Goal: Task Accomplishment & Management: Use online tool/utility

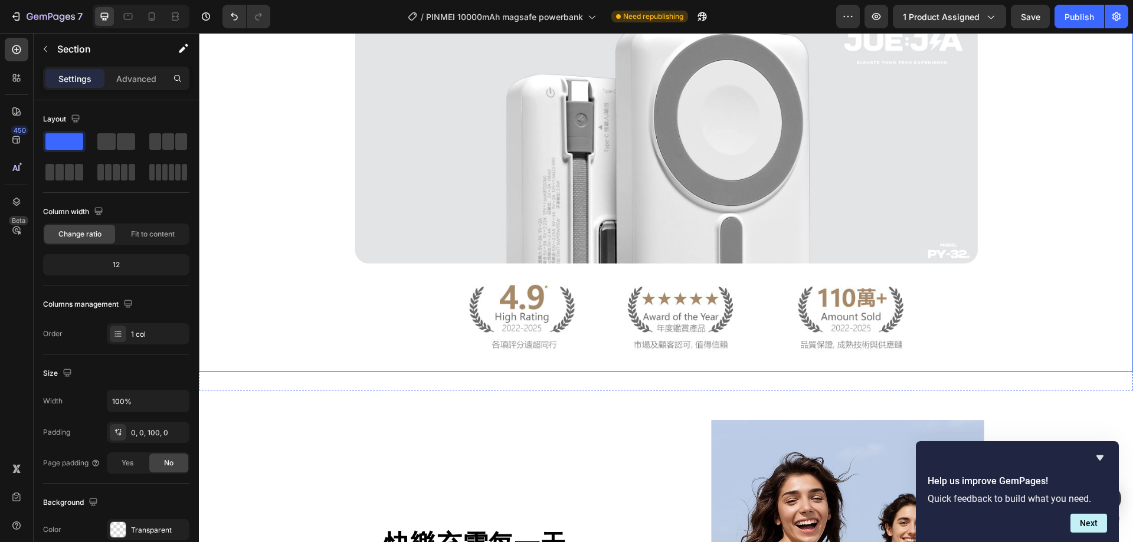
scroll to position [649, 0]
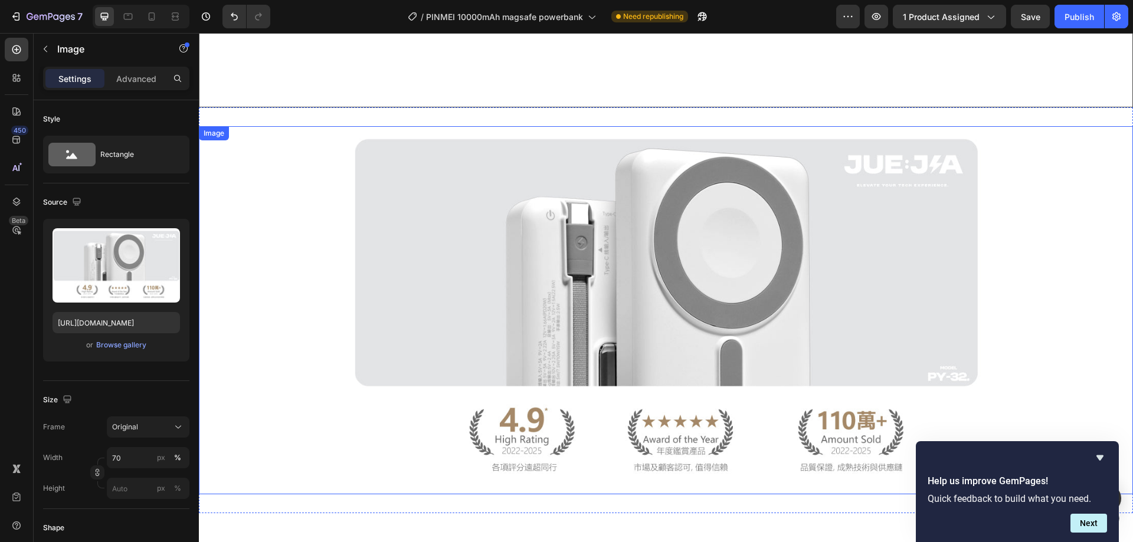
click at [1084, 247] on div at bounding box center [666, 310] width 934 height 368
click at [281, 117] on icon at bounding box center [277, 114] width 9 height 9
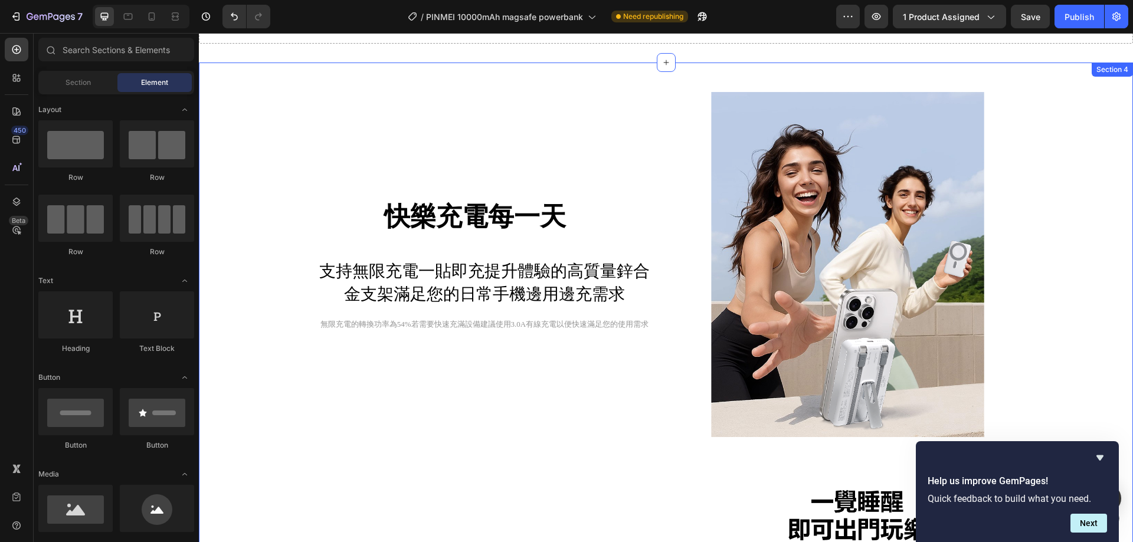
click at [1087, 212] on div "快樂充電每一天 Heading Row Text Block 支持無限充電一貼即充提升體驗的高質量鋅合金支架滿足您的日常手機邊用邊充需求 Text Block…" at bounding box center [666, 361] width 911 height 538
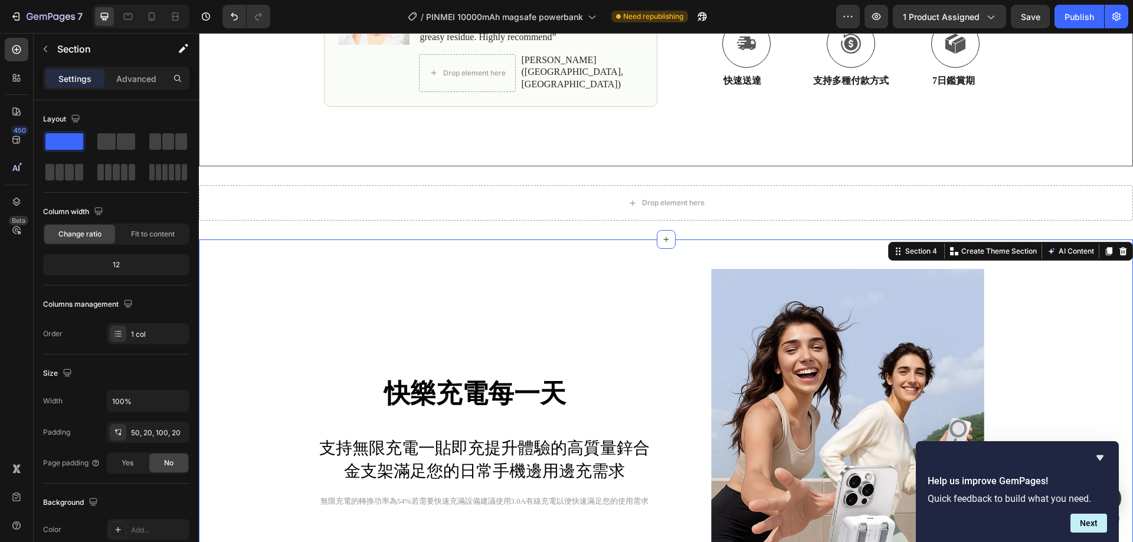
scroll to position [295, 0]
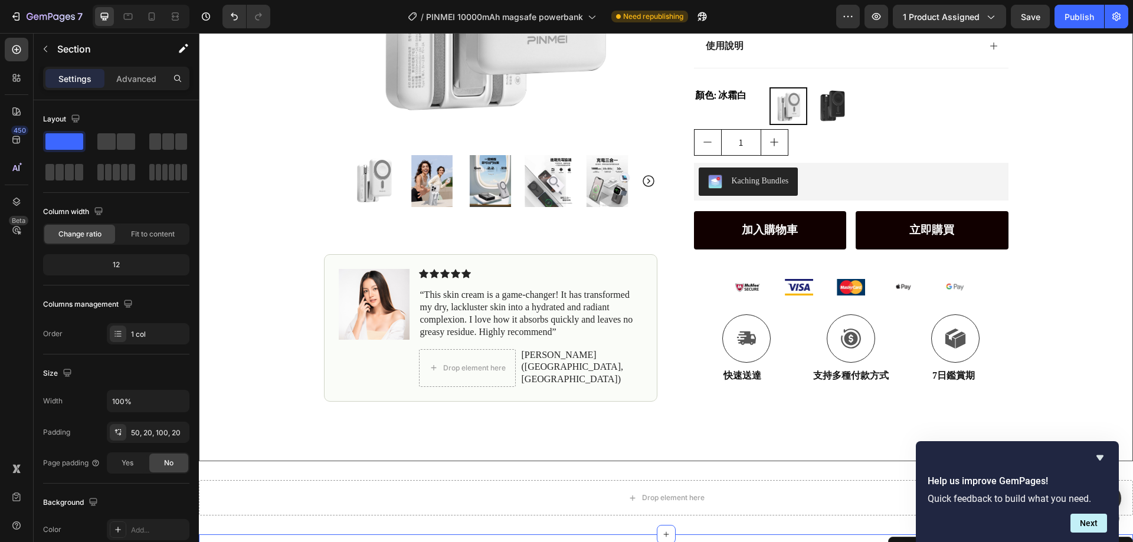
click at [1106, 456] on icon "Hide survey" at bounding box center [1100, 458] width 14 height 14
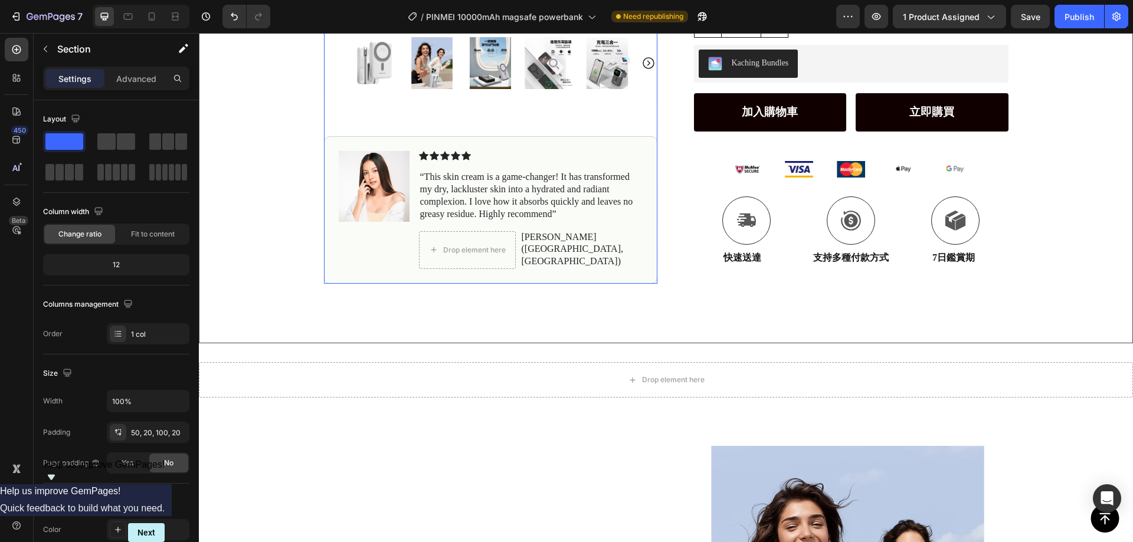
scroll to position [59, 0]
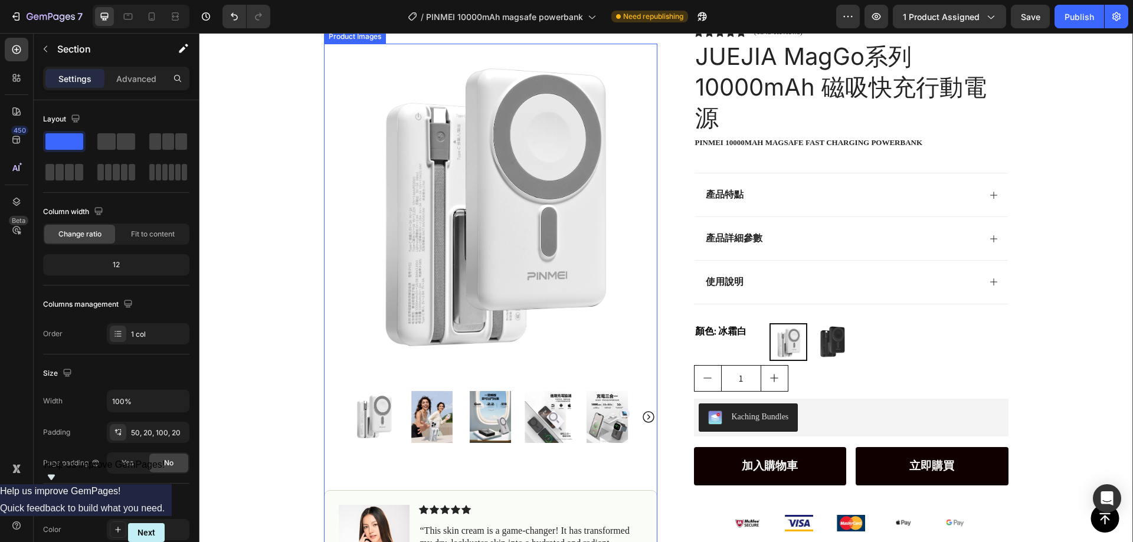
click at [561, 217] on img at bounding box center [490, 210] width 333 height 333
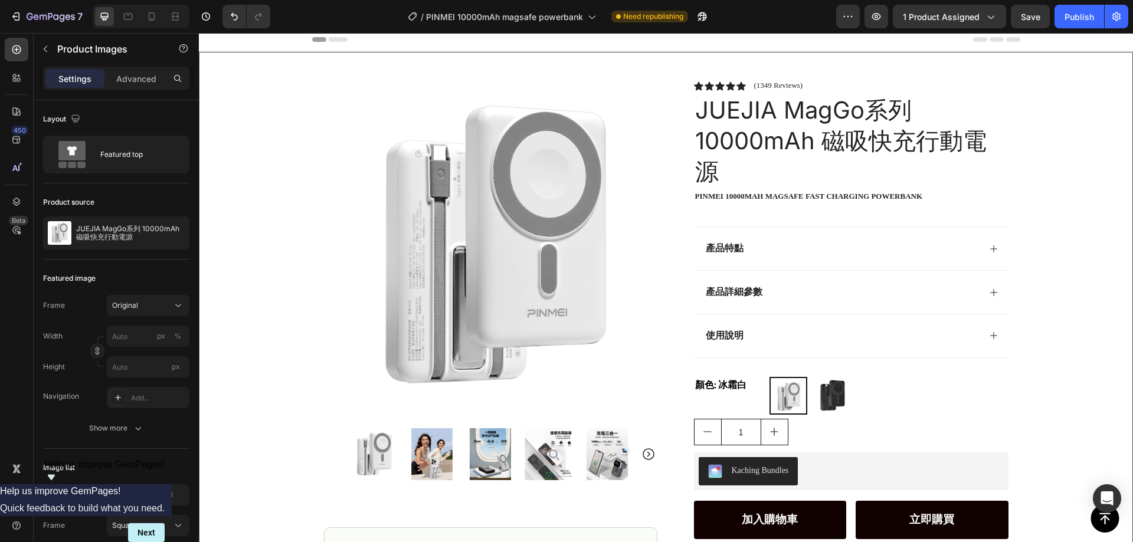
scroll to position [0, 0]
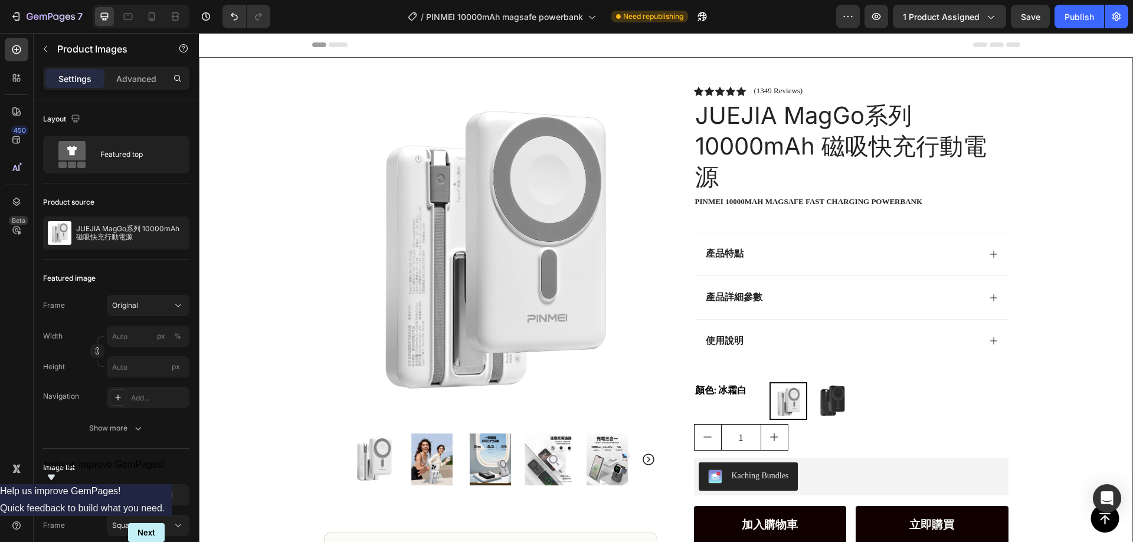
click at [547, 243] on img at bounding box center [490, 252] width 333 height 333
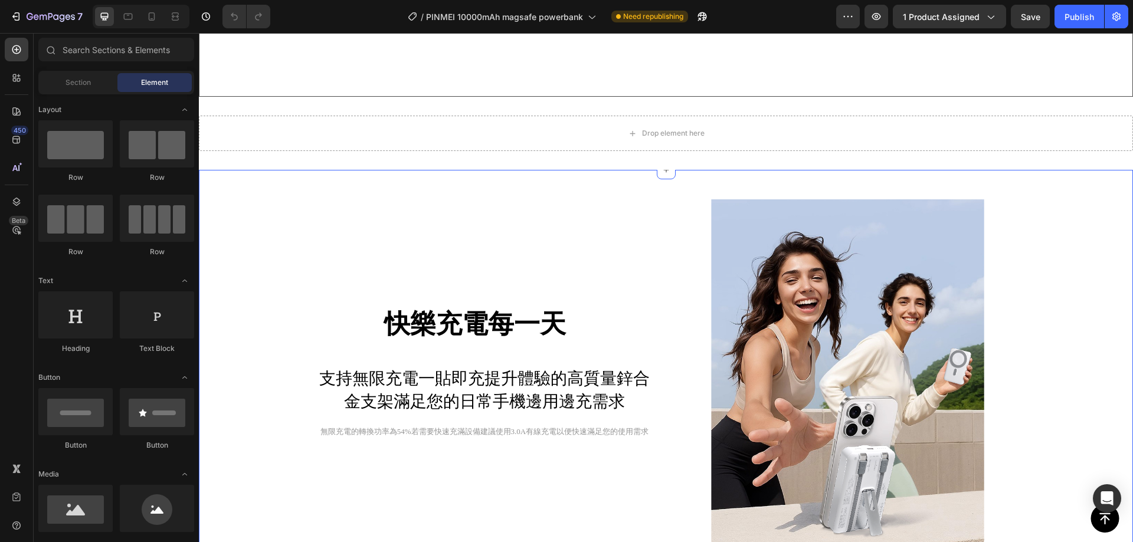
scroll to position [649, 0]
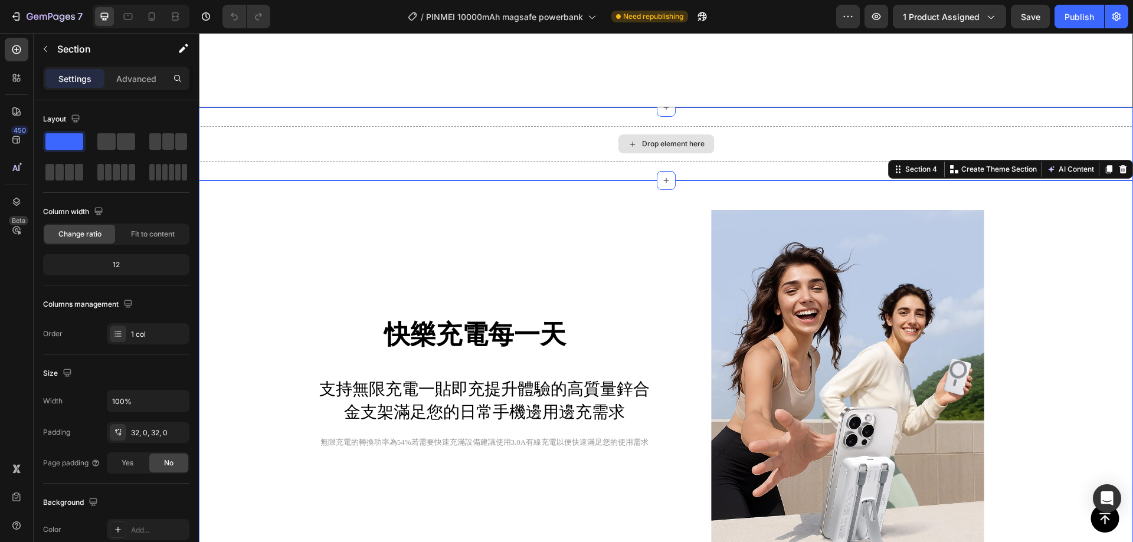
click at [807, 136] on div "Drop element here" at bounding box center [666, 143] width 934 height 35
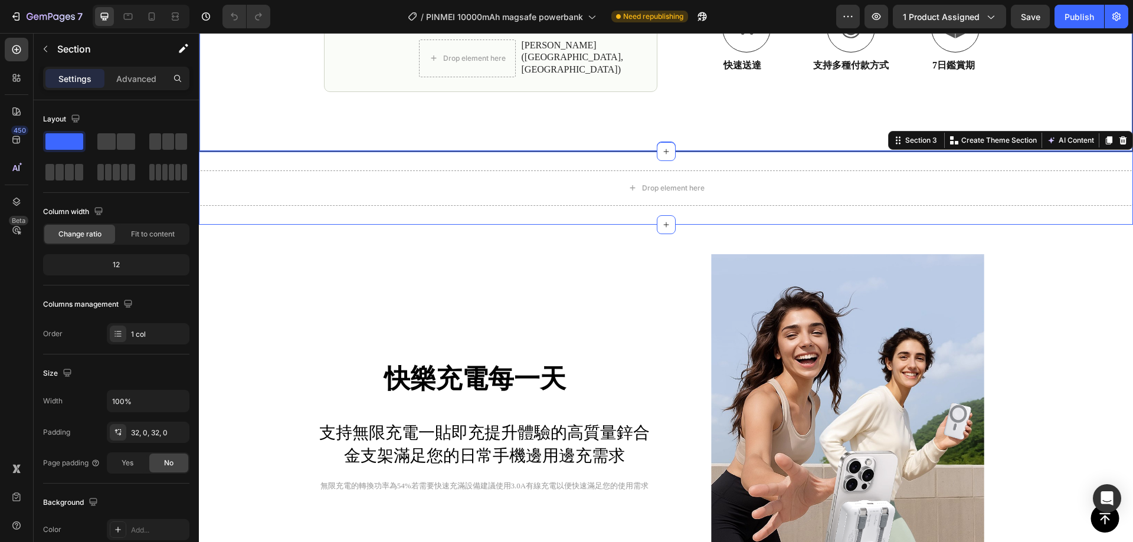
scroll to position [531, 0]
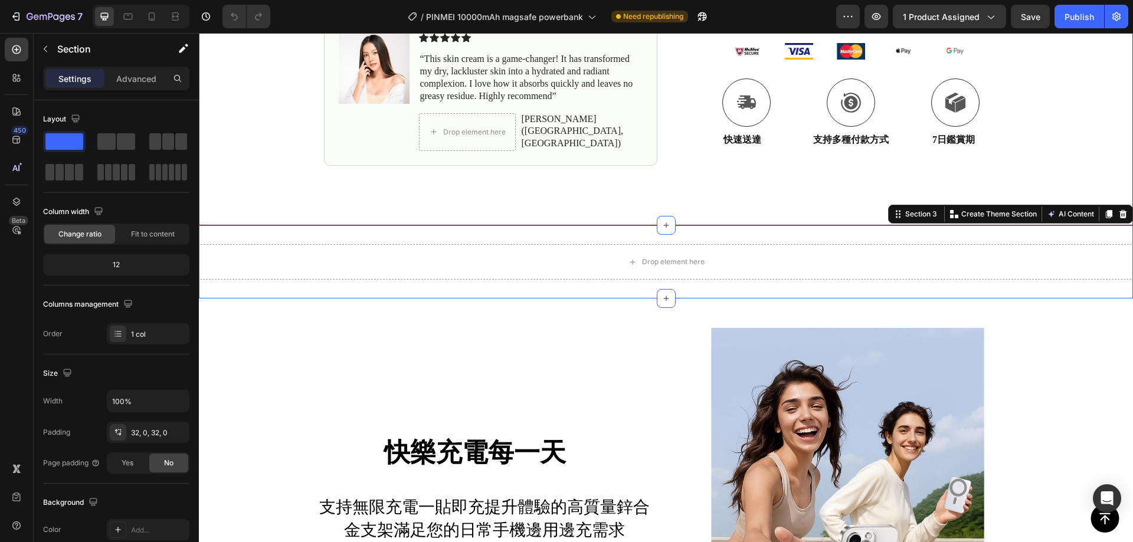
click at [1118, 210] on icon at bounding box center [1122, 214] width 9 height 9
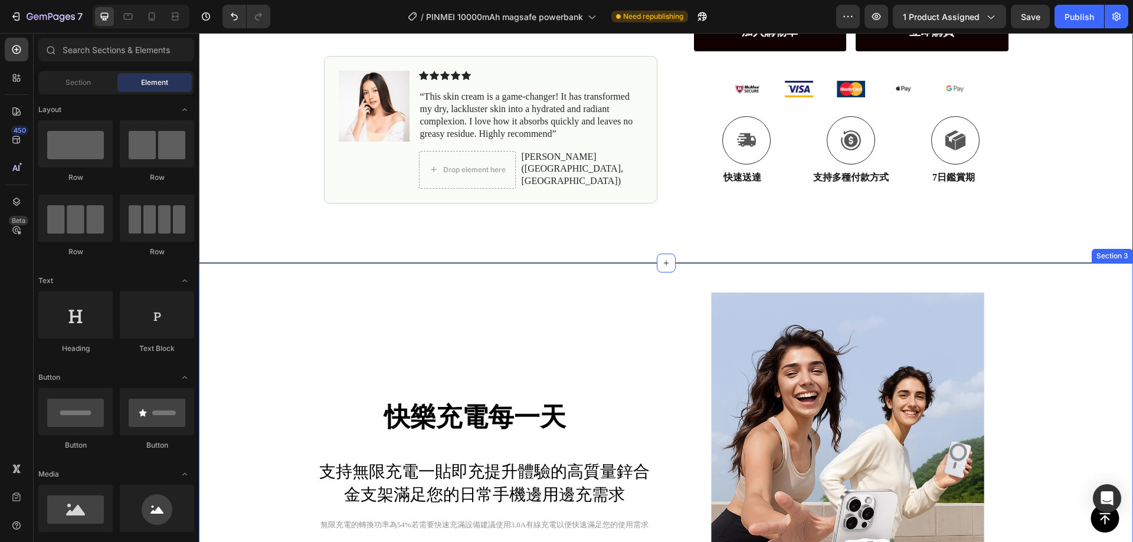
scroll to position [472, 0]
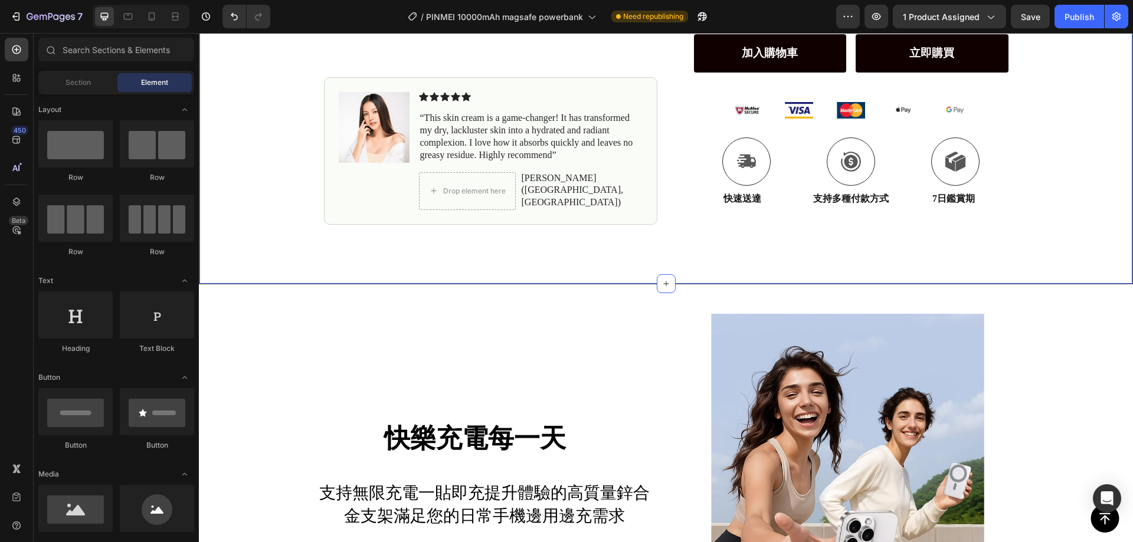
click at [519, 325] on div "快樂充電每一天 Heading Row Text Block 支持無限充電一貼即充提升體驗的高質量鋅合金支架滿足您的日常手機邊用邊充需求 Text Block…" at bounding box center [484, 486] width 345 height 345
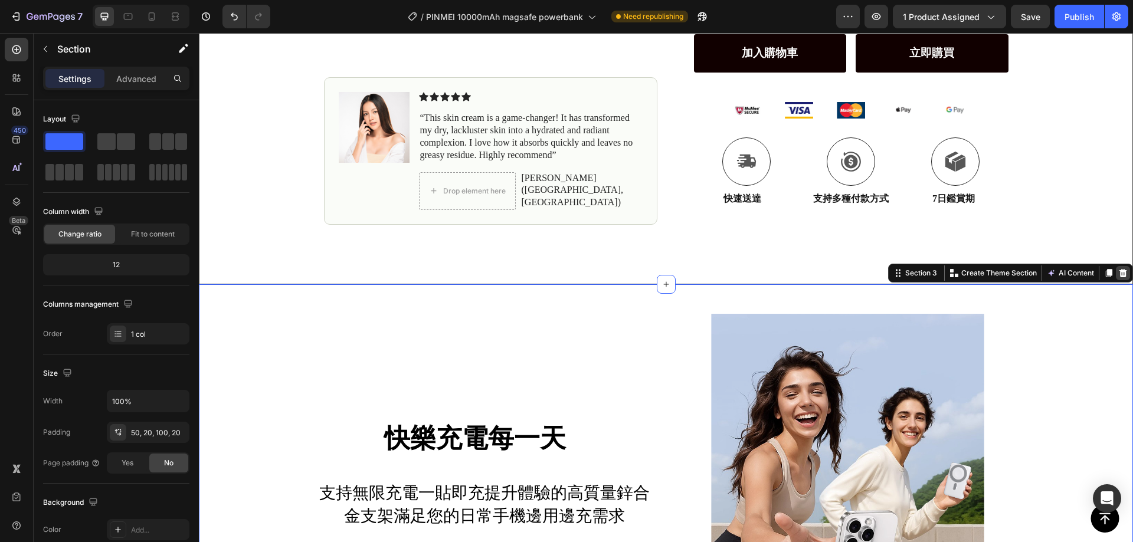
click at [1118, 274] on icon at bounding box center [1122, 273] width 9 height 9
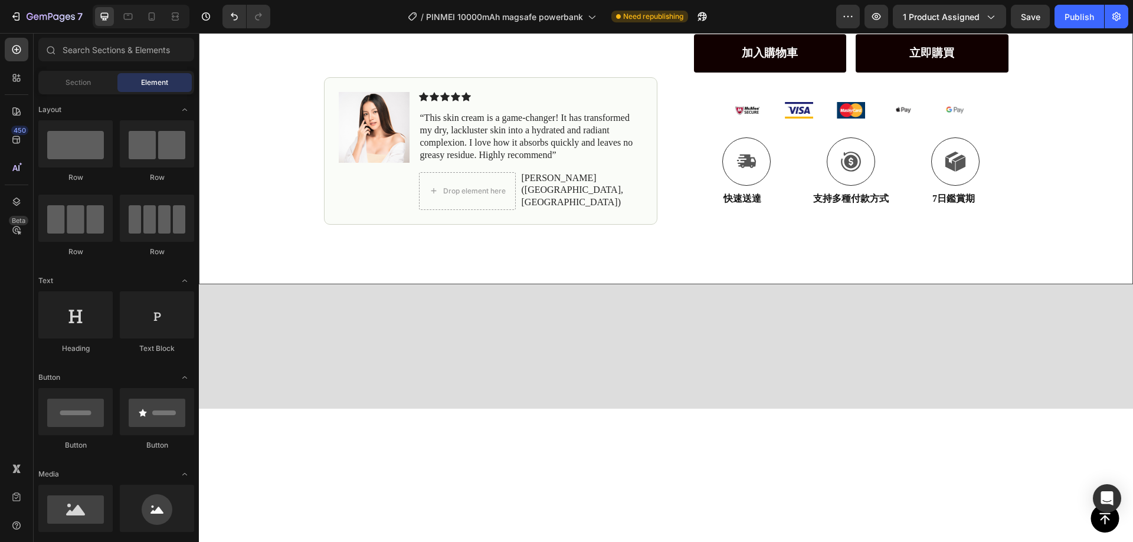
click at [1016, 336] on div at bounding box center [666, 346] width 934 height 125
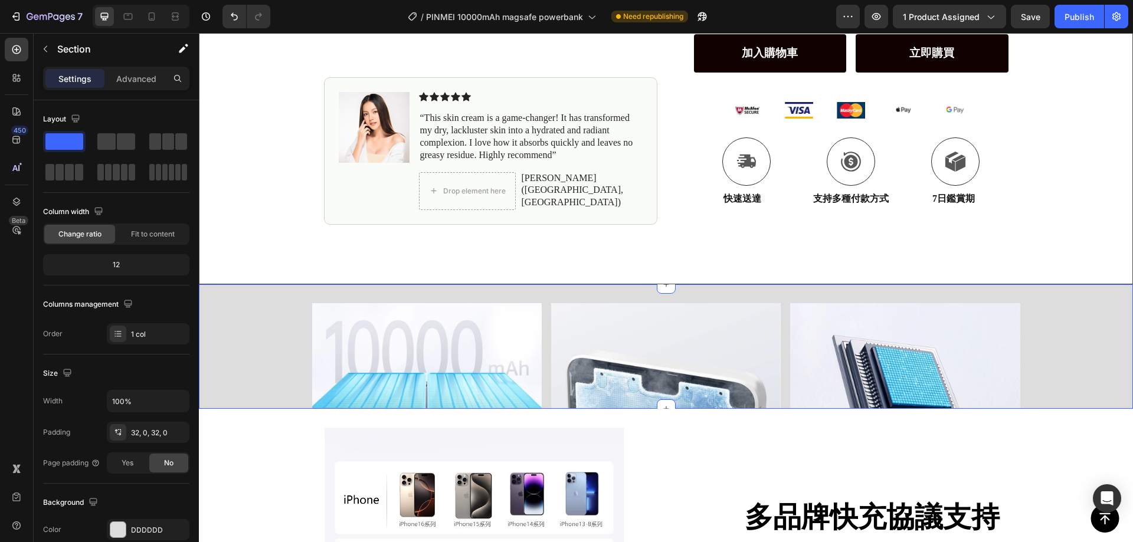
click at [1054, 309] on div "Image 採用iPhone同源鈷酸鋰電池，革新能量密度與堆疊架構，帶來更輕薄的10000mAh大容量 Text Block Image 航空及鋁合金搭載自研…" at bounding box center [666, 461] width 934 height 316
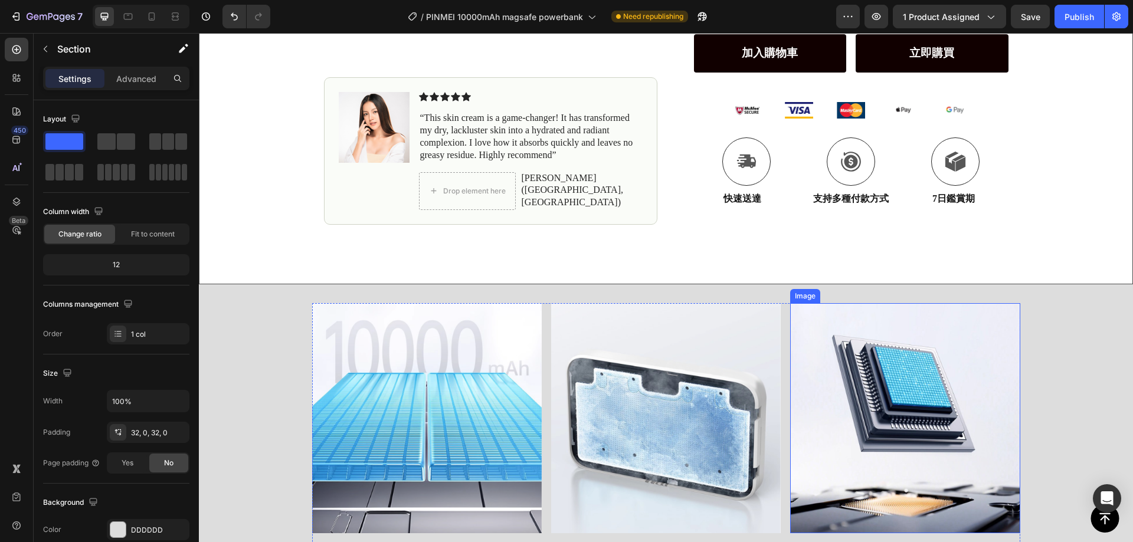
click at [1060, 300] on div "Image 採用iPhone同源鈷酸鋰電池，革新能量密度與堆疊架構，帶來更輕薄的10000mAh大容量 Text Block Image 航空及鋁合金搭載自研…" at bounding box center [666, 461] width 934 height 354
click at [44, 52] on icon "button" at bounding box center [45, 48] width 9 height 9
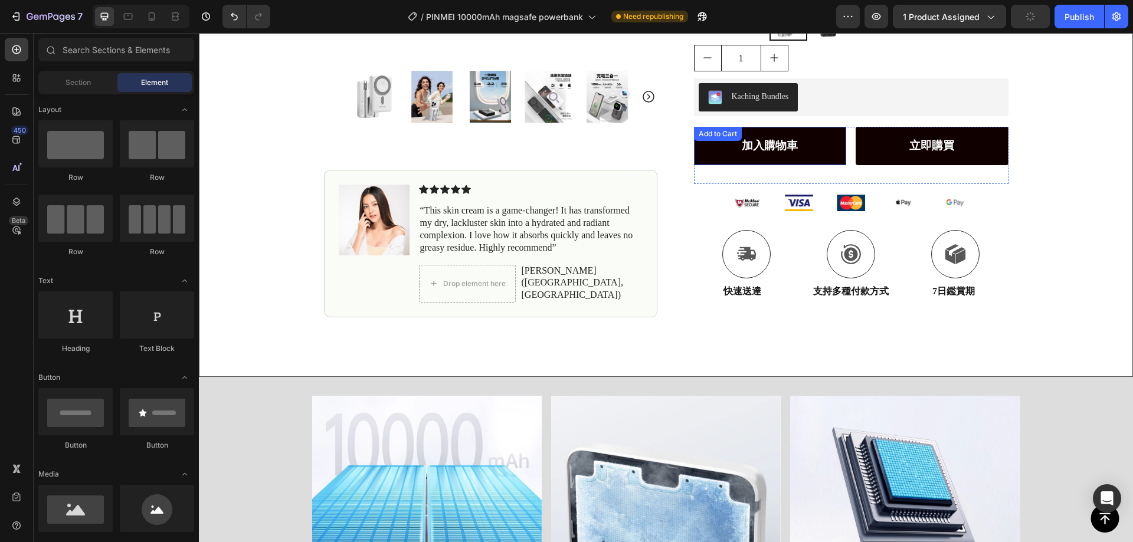
scroll to position [295, 0]
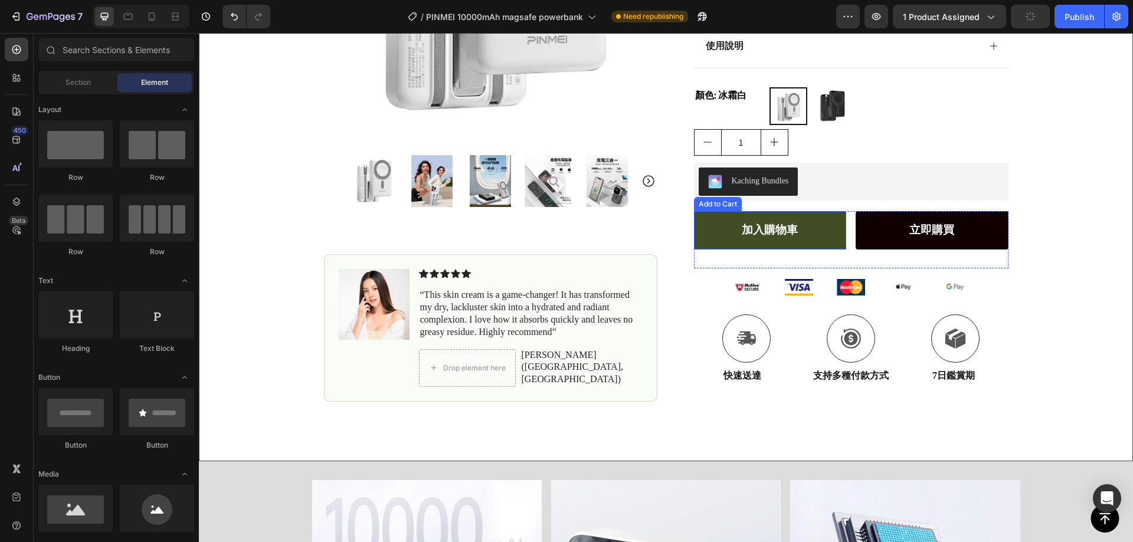
click at [820, 231] on button "加入購物車" at bounding box center [770, 230] width 153 height 38
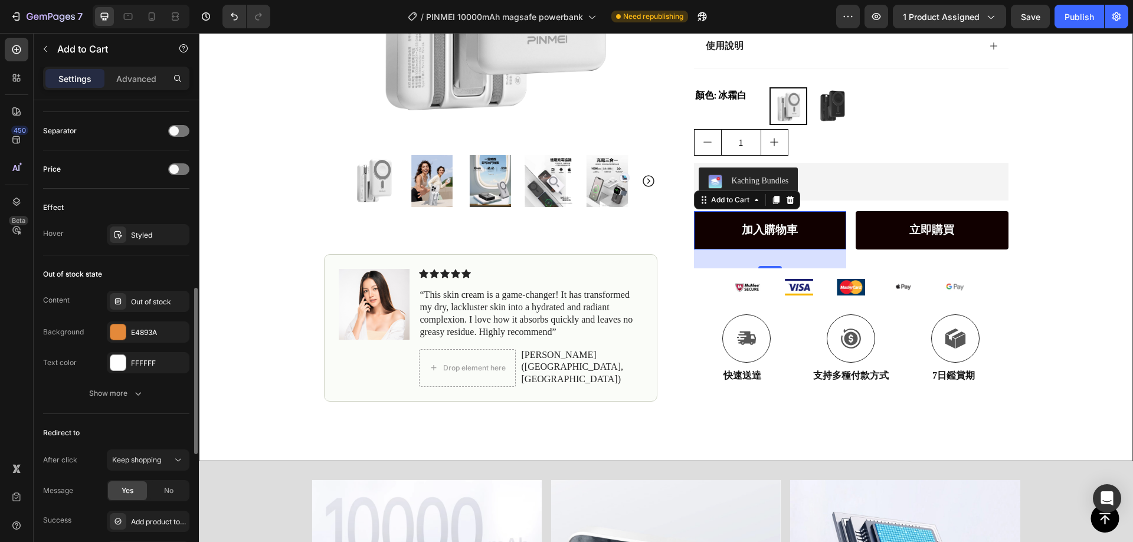
scroll to position [704, 0]
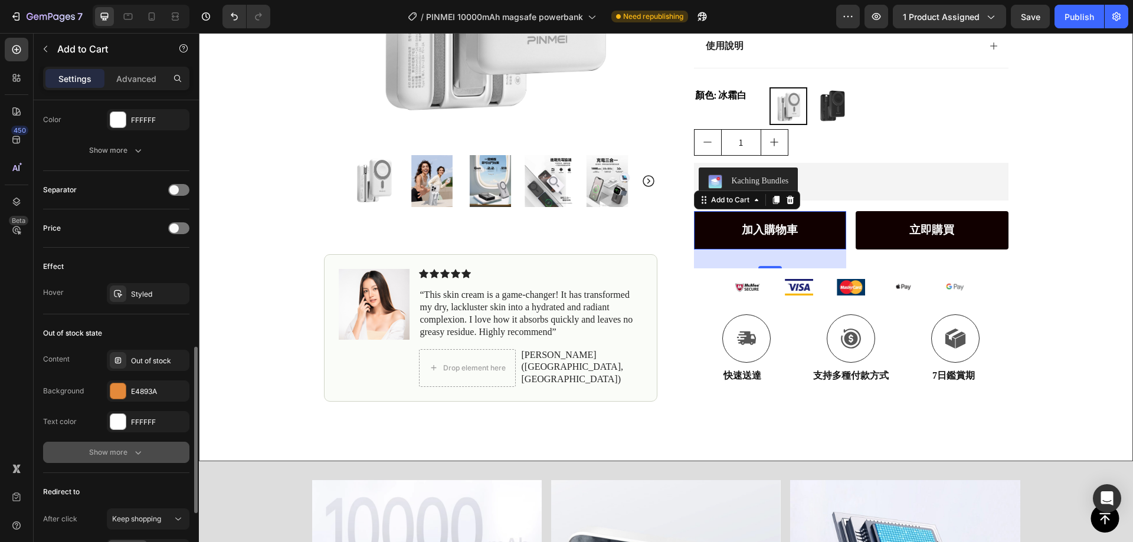
click at [94, 447] on div "Show more" at bounding box center [116, 453] width 55 height 12
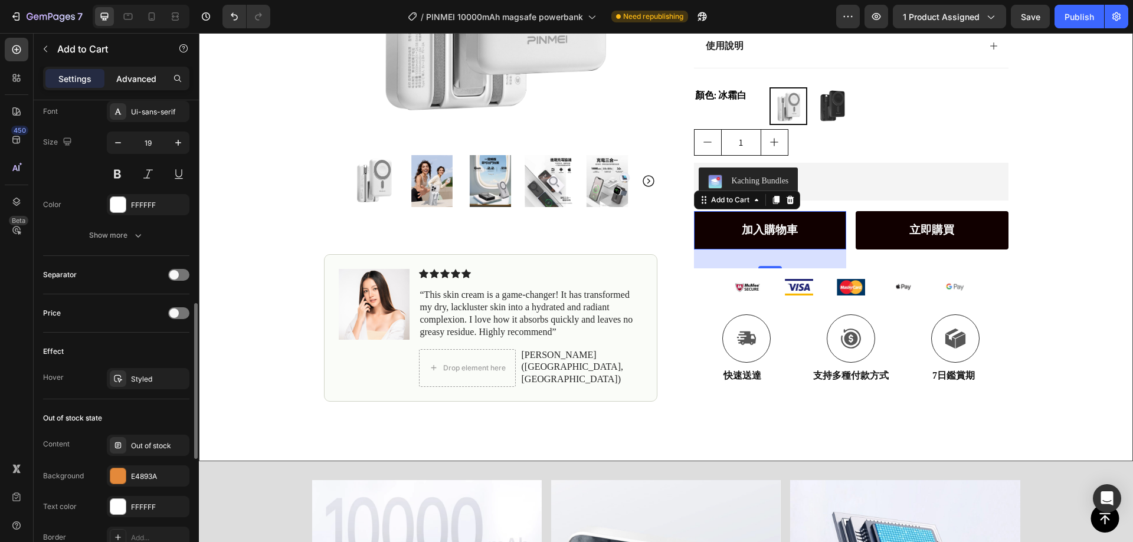
click at [148, 77] on p "Advanced" at bounding box center [136, 79] width 40 height 12
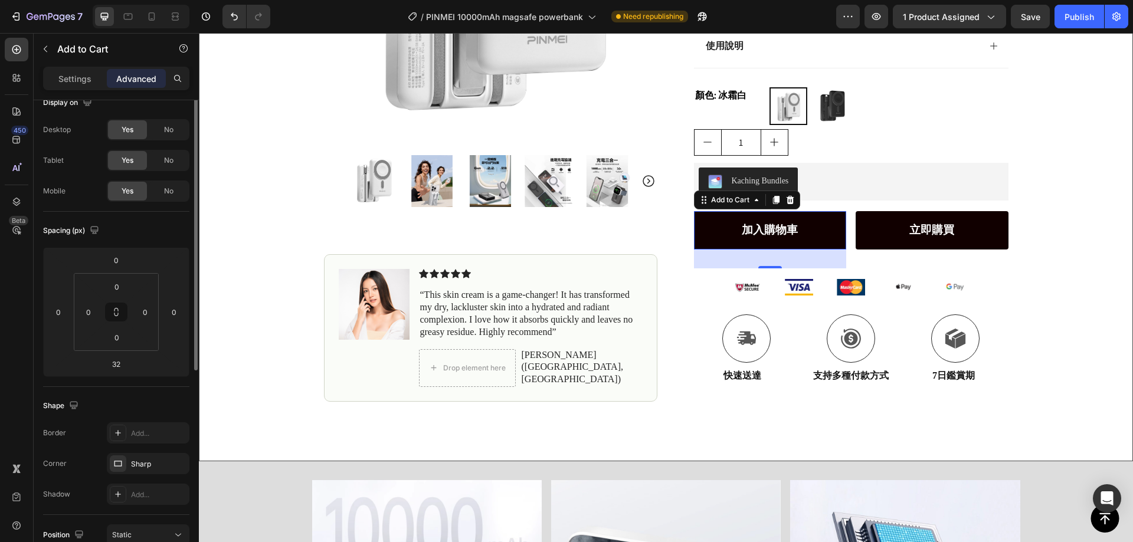
scroll to position [0, 0]
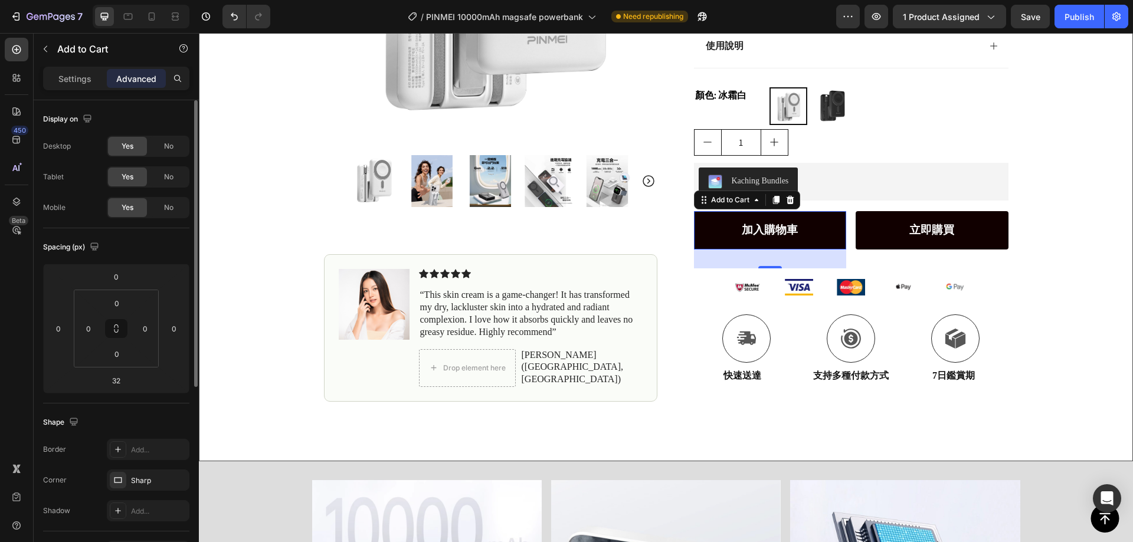
click at [78, 68] on div "Settings Advanced" at bounding box center [116, 79] width 146 height 24
click at [675, 213] on div "Icon Icon Icon Icon Icon Icon List (1349 Reviews) Text Block Row JUEJIA MagGo系列…" at bounding box center [841, 96] width 333 height 611
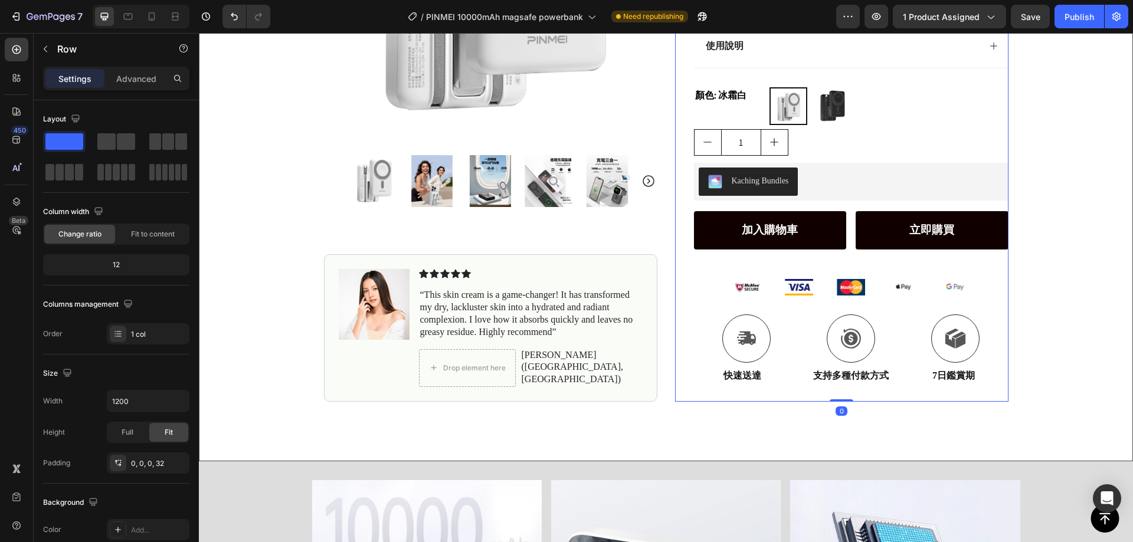
click at [86, 76] on p "Settings" at bounding box center [74, 79] width 33 height 12
drag, startPoint x: 132, startPoint y: 45, endPoint x: 122, endPoint y: 64, distance: 21.7
click at [127, 53] on p "Row" at bounding box center [107, 49] width 100 height 14
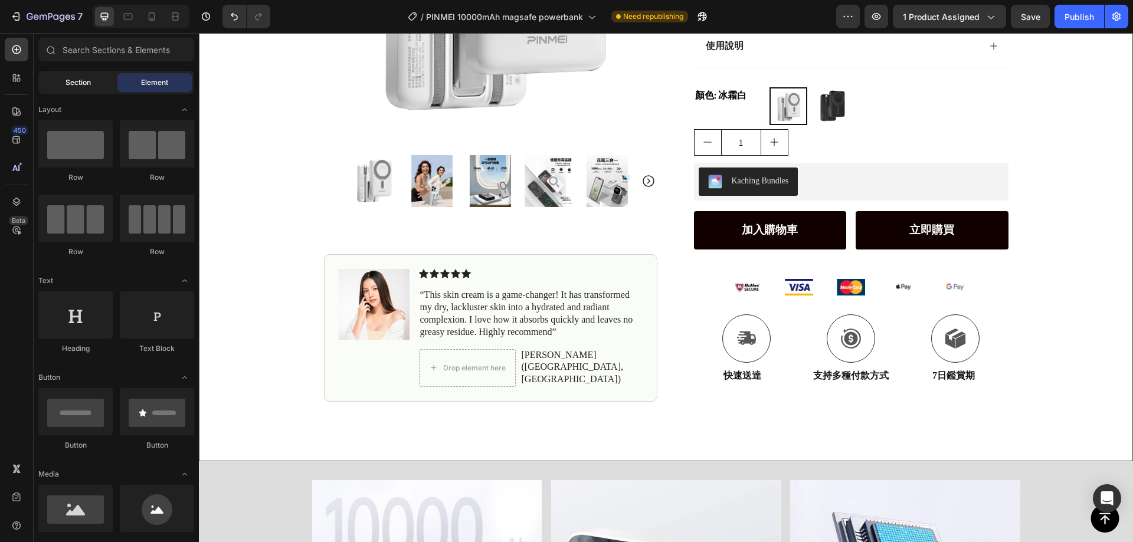
click at [80, 87] on span "Section" at bounding box center [78, 82] width 25 height 11
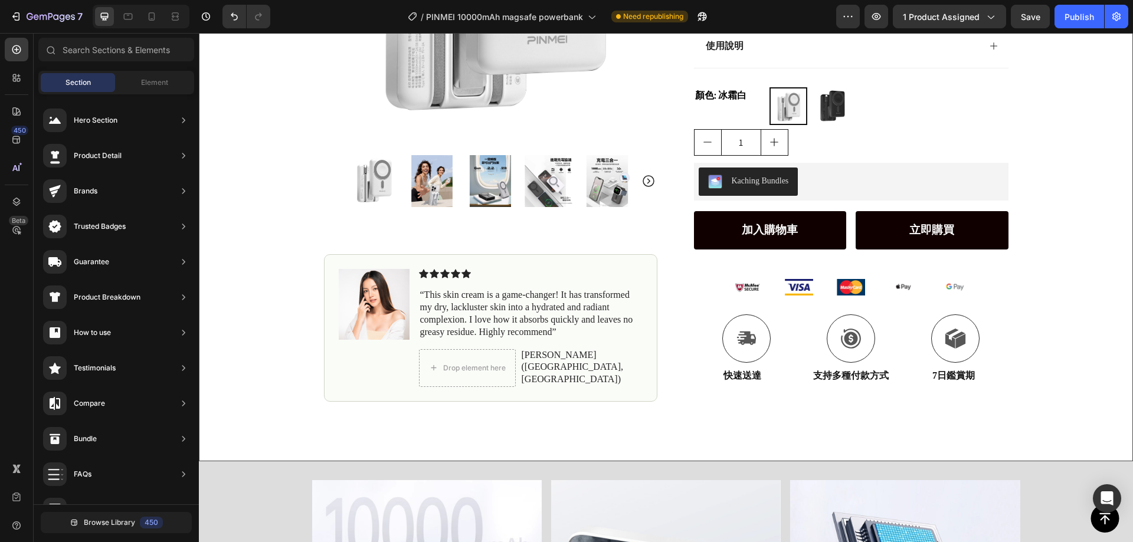
click at [138, 72] on div "Section Element" at bounding box center [116, 83] width 156 height 24
click at [152, 86] on span "Element" at bounding box center [154, 82] width 27 height 11
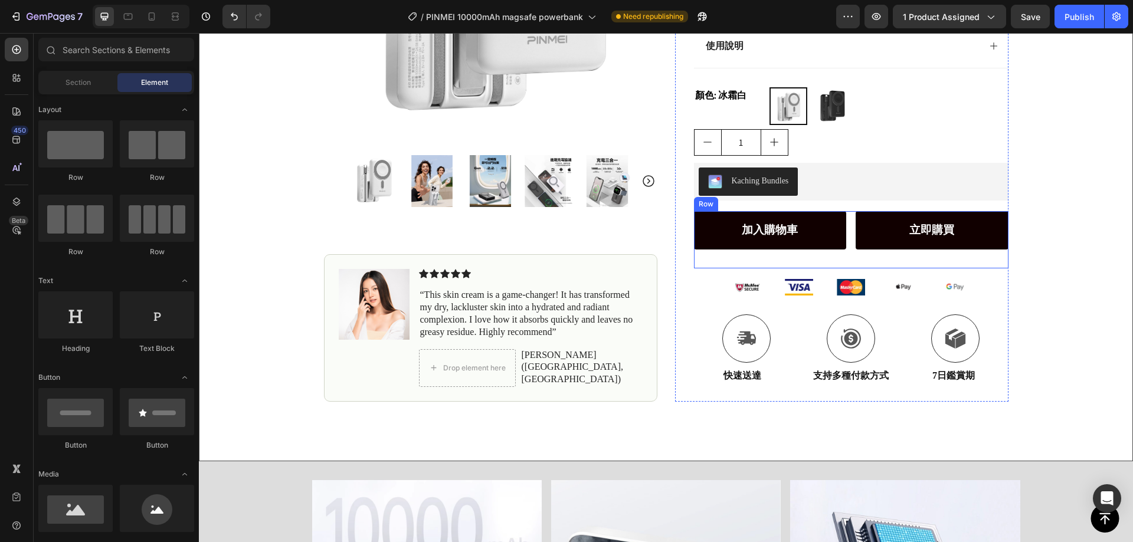
click at [694, 261] on div "加入購物車 Add to Cart" at bounding box center [770, 239] width 153 height 57
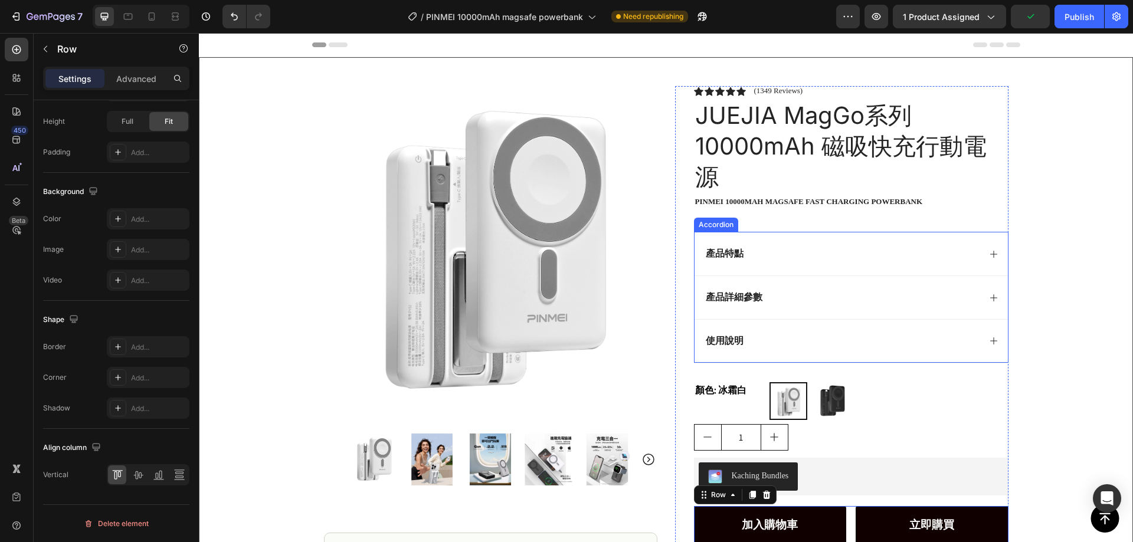
click at [924, 273] on div "產品特點" at bounding box center [851, 254] width 313 height 44
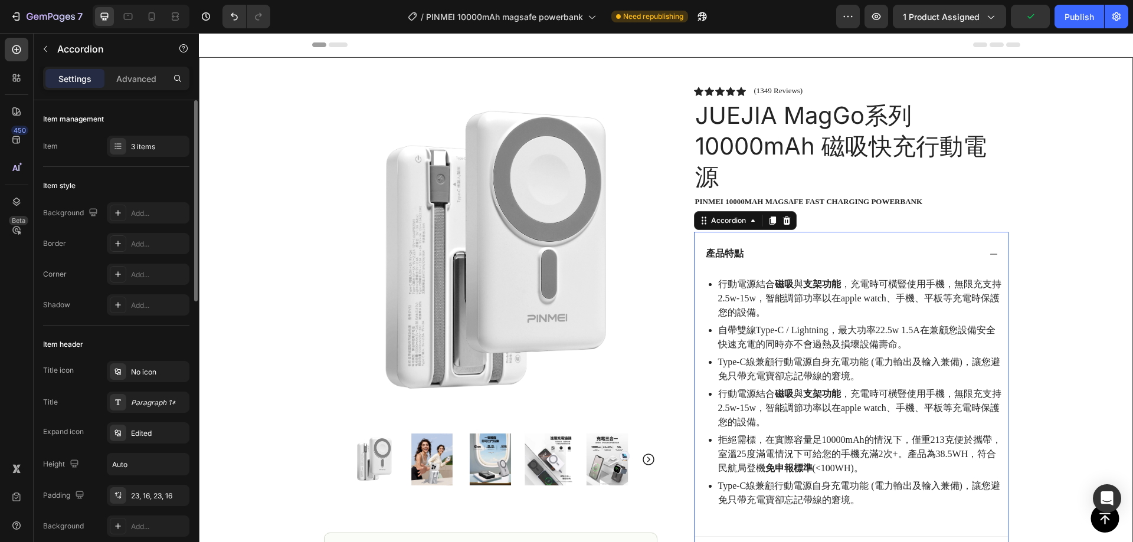
click at [917, 254] on div "產品特點" at bounding box center [842, 254] width 276 height 16
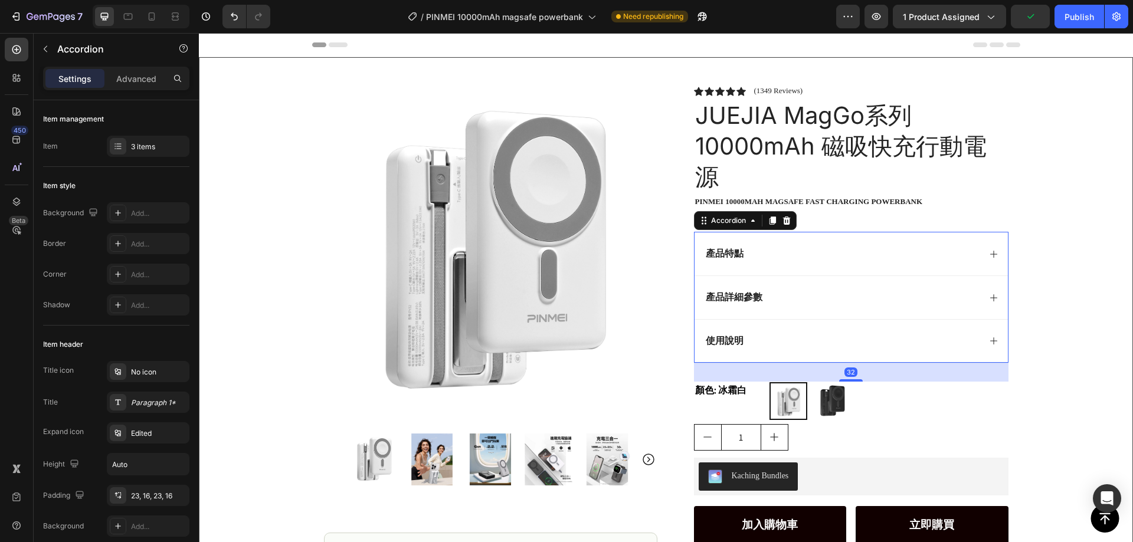
click at [840, 323] on div "使用說明" at bounding box center [851, 341] width 313 height 44
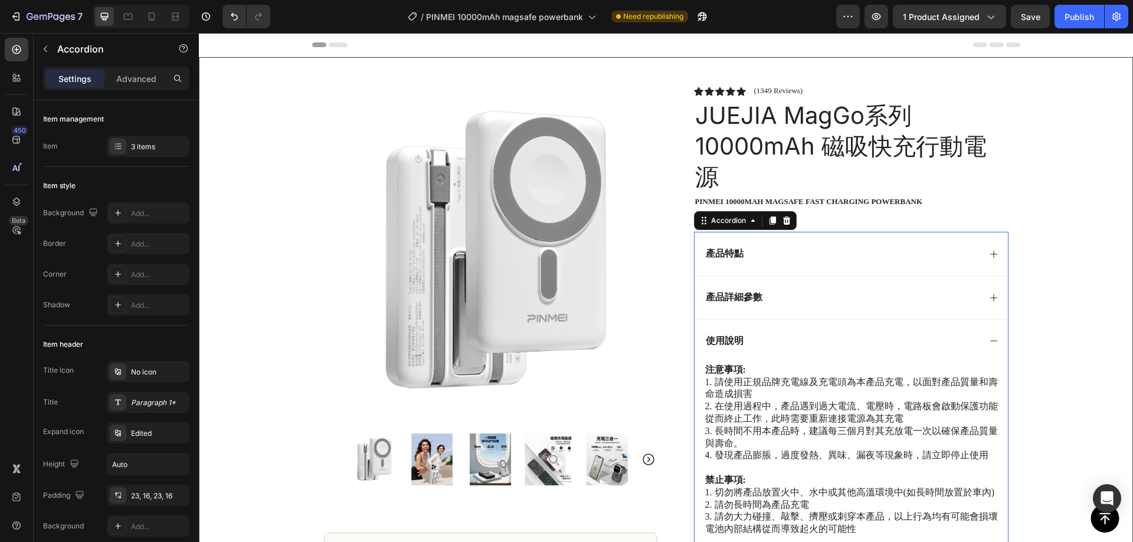
click at [867, 293] on div "產品詳細參數" at bounding box center [842, 298] width 276 height 16
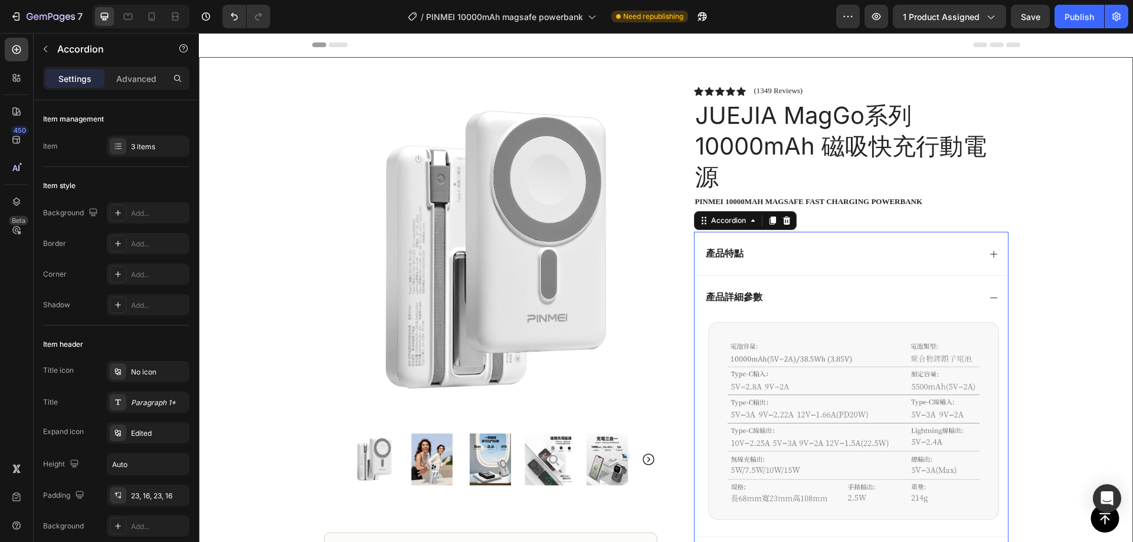
click at [853, 293] on div "產品詳細參數" at bounding box center [842, 298] width 276 height 16
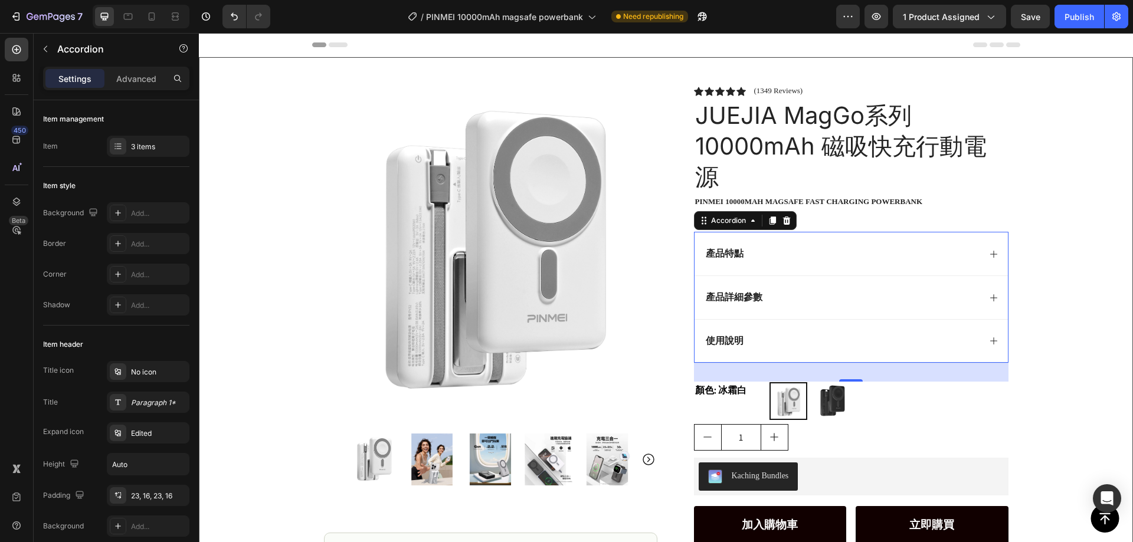
click at [853, 293] on div "產品詳細參數" at bounding box center [842, 298] width 276 height 16
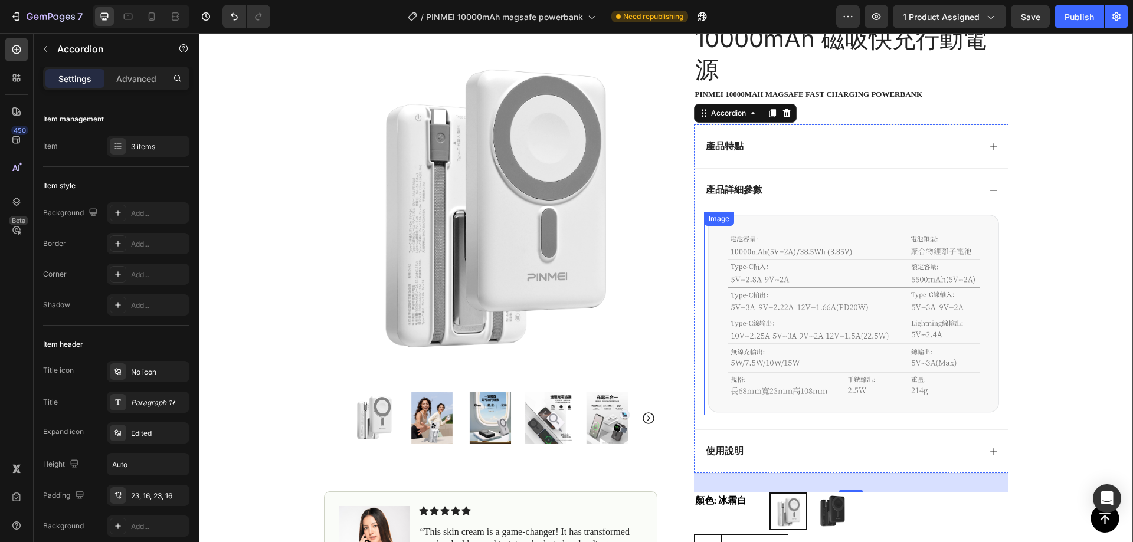
scroll to position [118, 0]
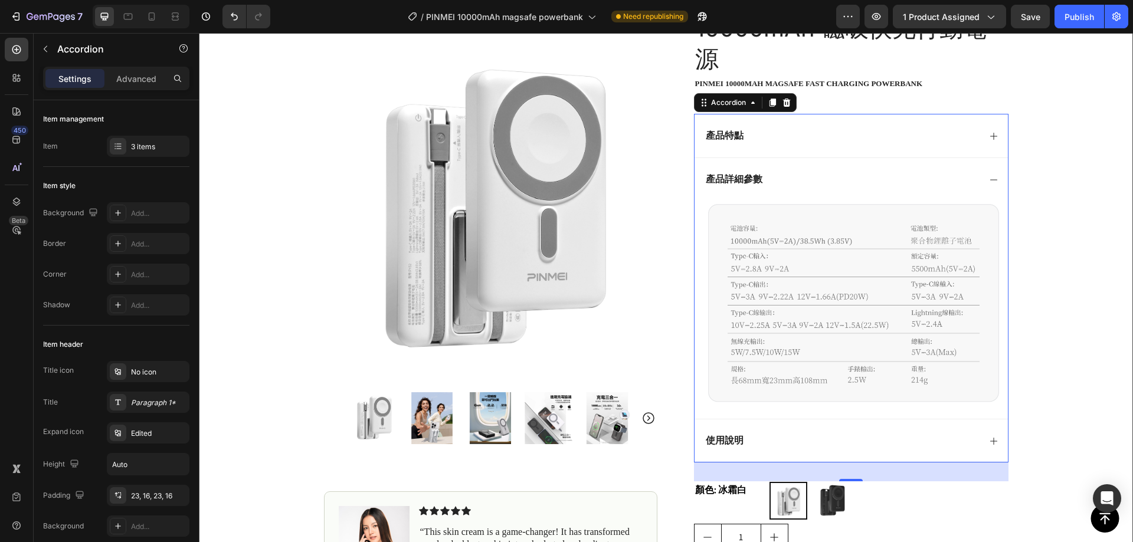
click at [835, 176] on div "產品詳細參數" at bounding box center [842, 180] width 276 height 16
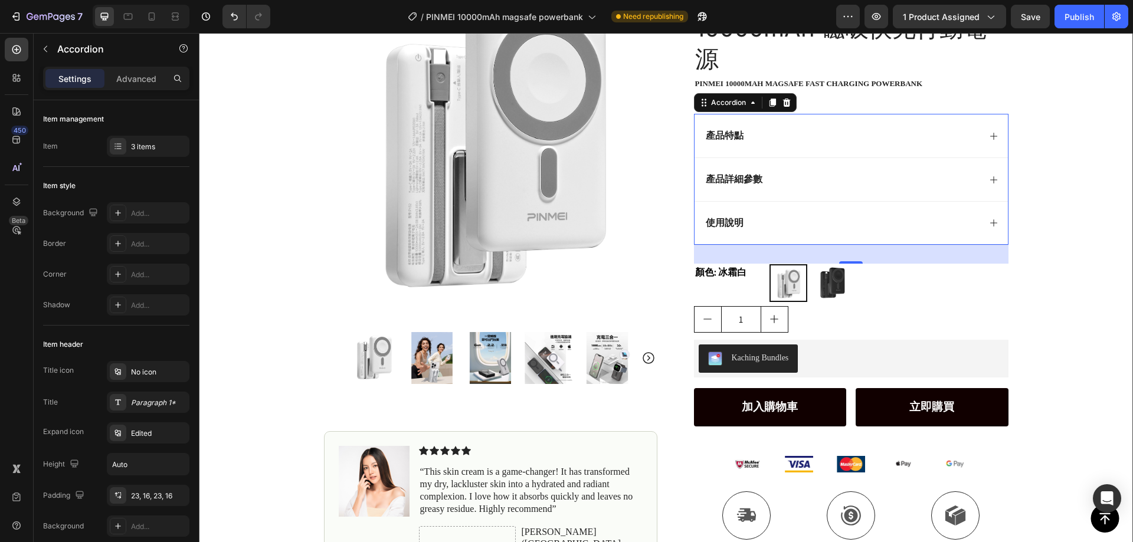
click at [822, 219] on div "使用說明" at bounding box center [842, 223] width 276 height 16
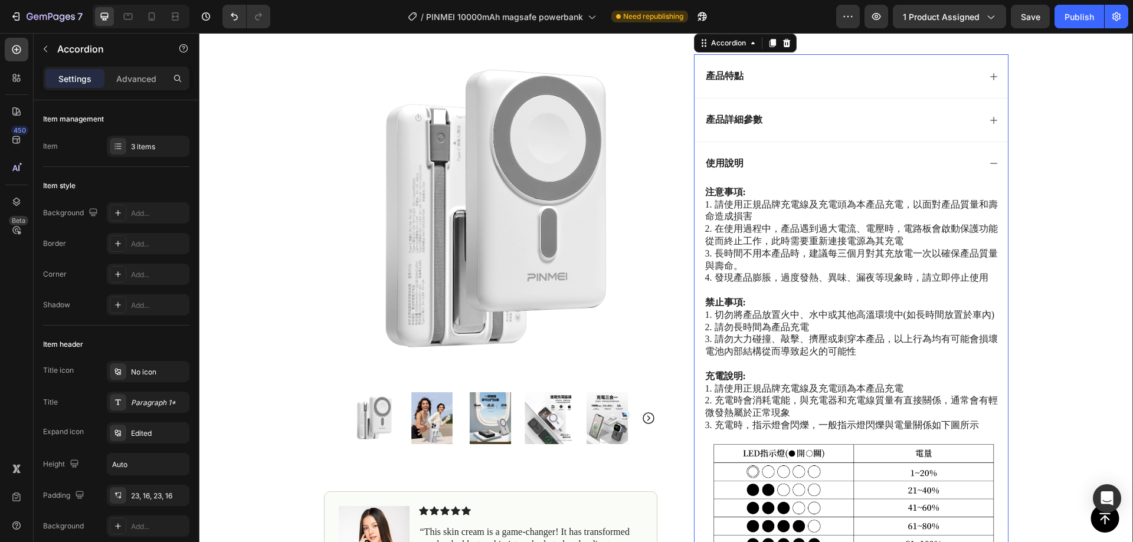
scroll to position [177, 0]
click at [839, 165] on div "使用說明" at bounding box center [842, 164] width 276 height 16
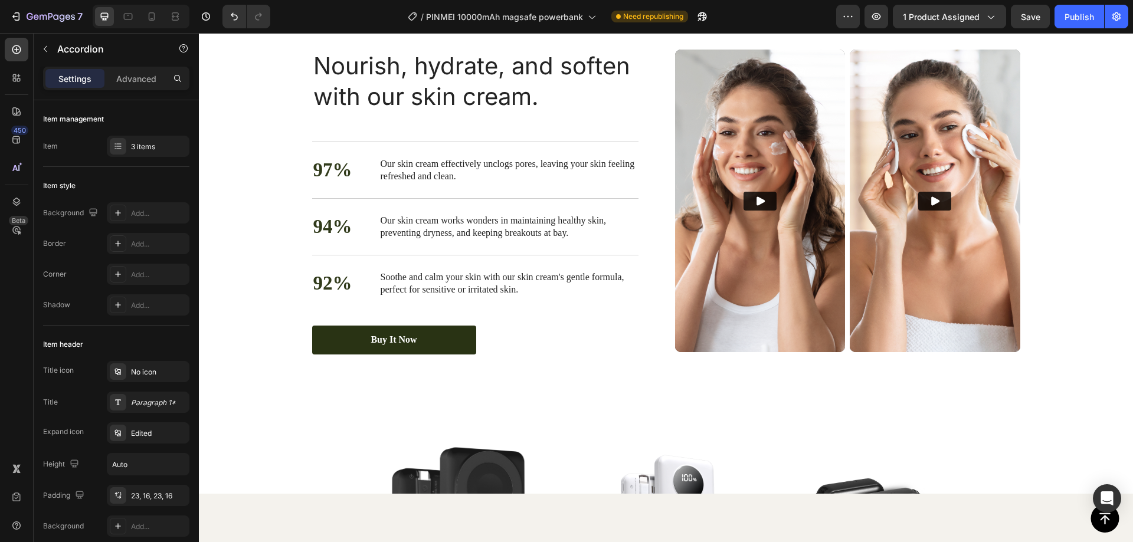
scroll to position [1298, 0]
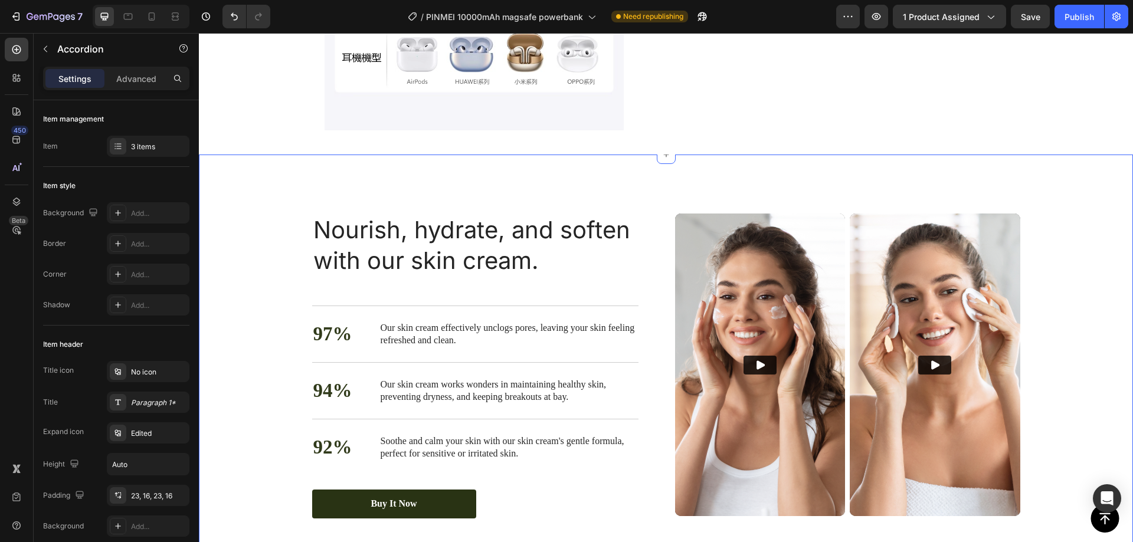
click at [1068, 199] on div "Nourish, hydrate, and soften with our skin cream. Heading Nourish, hydrate, and…" at bounding box center [666, 366] width 934 height 423
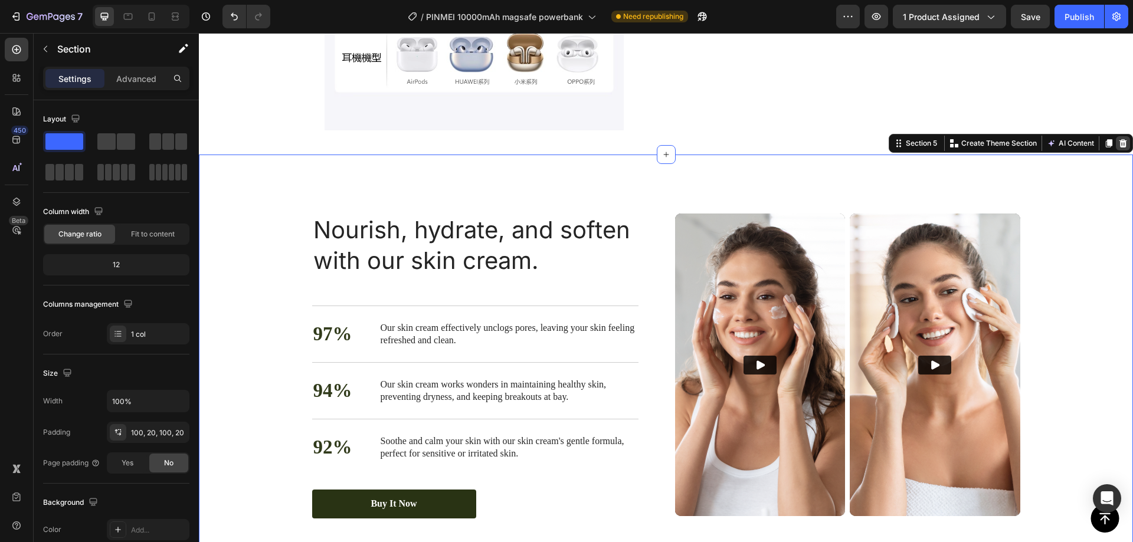
click at [1120, 140] on icon at bounding box center [1124, 143] width 8 height 8
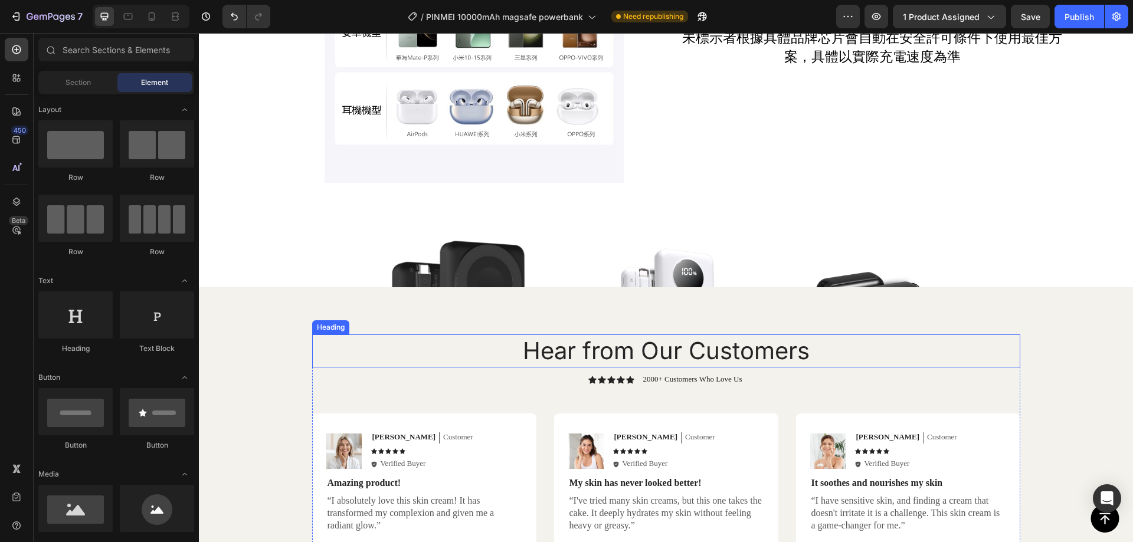
scroll to position [1121, 0]
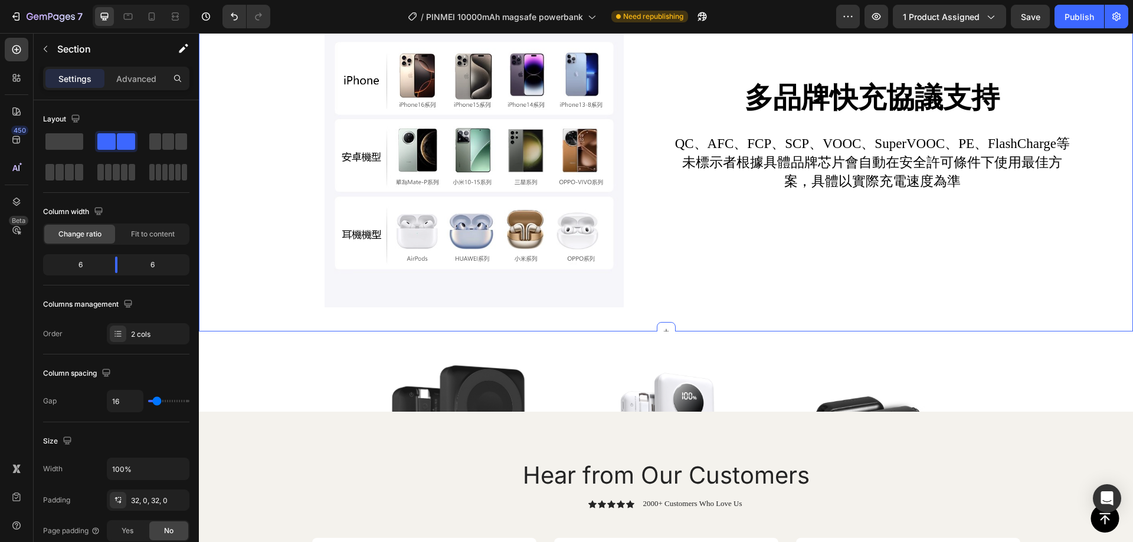
click at [993, 297] on div "多品牌快充協議支持 Heading QC、AFC、FCP、SCP、VOOC、SuperVOOC、PE、FlashCharge等未標示者根據具體品牌芯片會自動在…" at bounding box center [902, 162] width 463 height 309
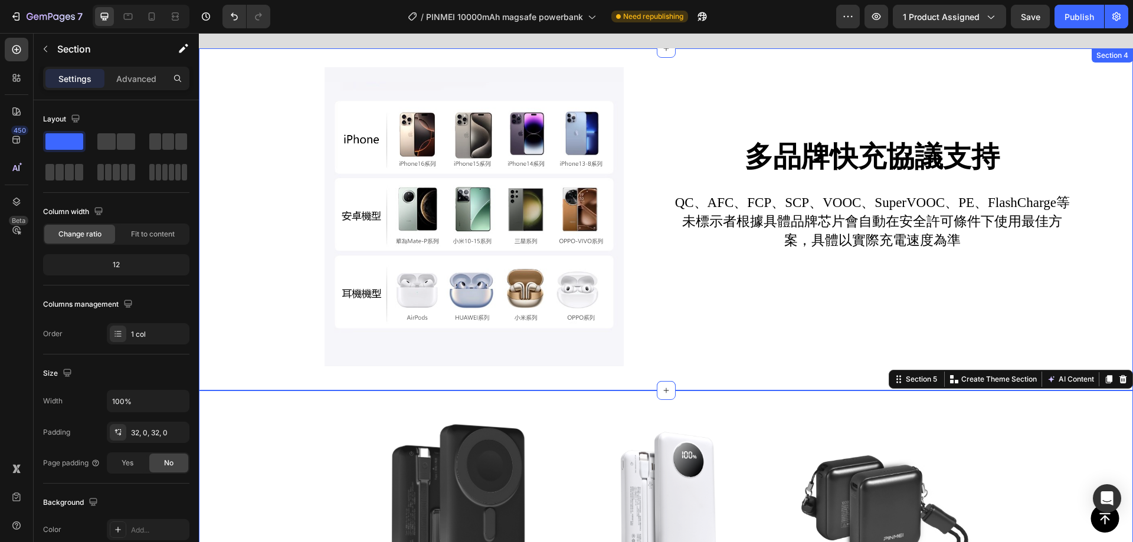
click at [1092, 261] on div "多品牌快充協議支持 Heading QC、AFC、FCP、SCP、VOOC、SuperVOOC、PE、FlashCharge等未標示者根據具體品牌芯片會自動在…" at bounding box center [902, 221] width 463 height 309
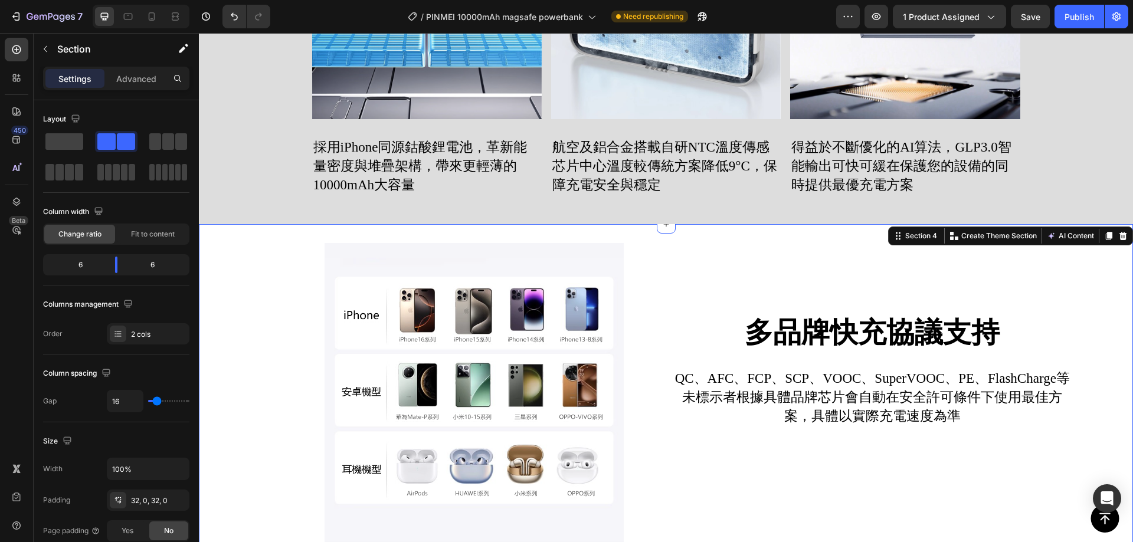
scroll to position [885, 0]
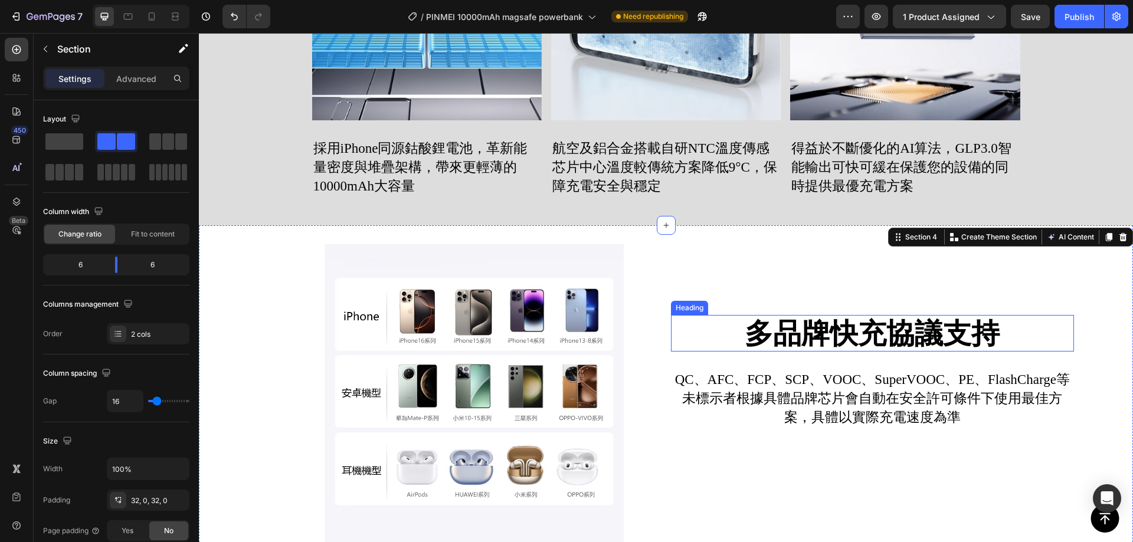
click at [780, 323] on strong "多品牌快充協議支持" at bounding box center [872, 333] width 255 height 35
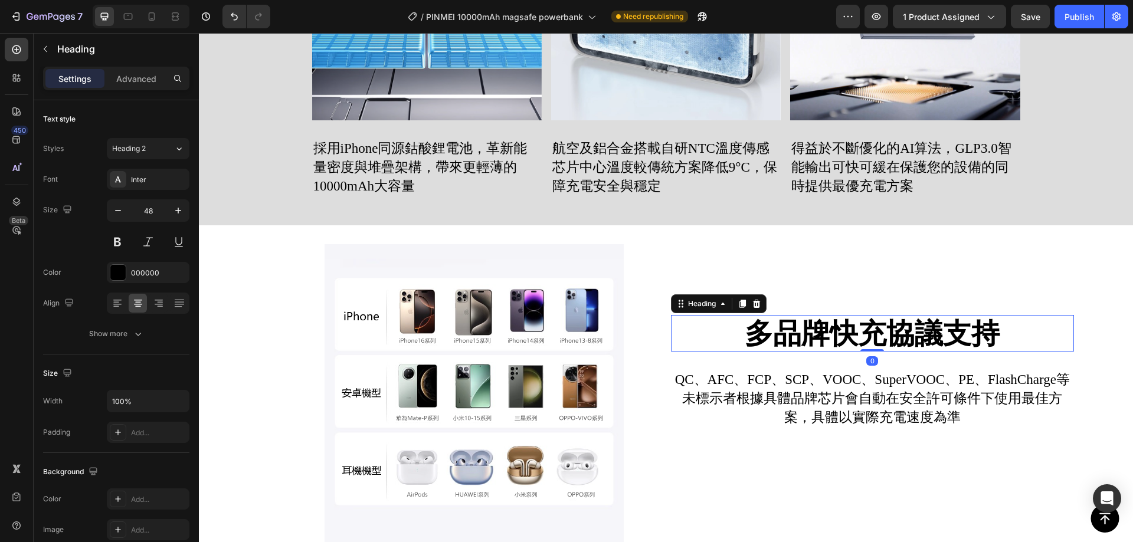
click at [761, 389] on p "QC、AFC、FCP、SCP、VOOC、SuperVOOC、PE、FlashCharge等未標示者根據具體品牌芯片會自動在安全許可條件下使用最佳方案，具體以實…" at bounding box center [872, 399] width 401 height 57
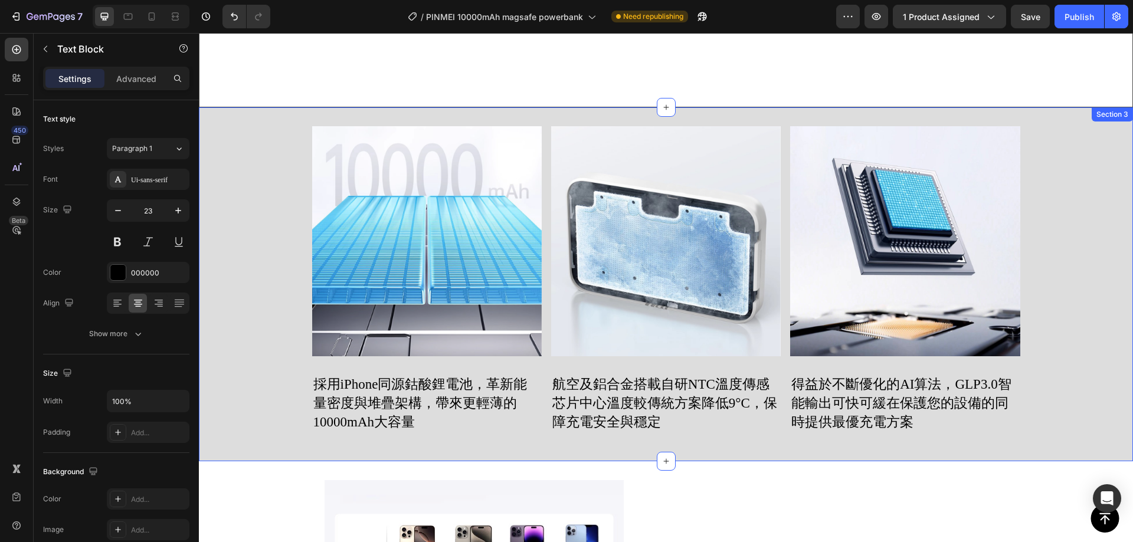
click at [1084, 179] on div "Image 採用iPhone同源鈷酸鋰電池，革新能量密度與堆疊架構，帶來更輕薄的10000mAh大容量 Text Block Image 航空及鋁合金搭載自研…" at bounding box center [666, 284] width 934 height 316
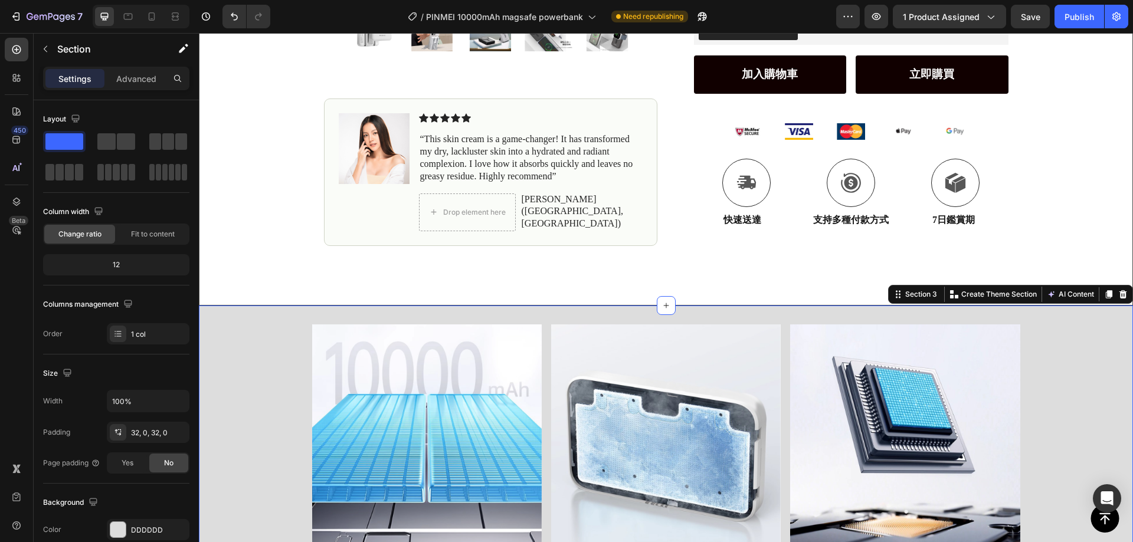
scroll to position [472, 0]
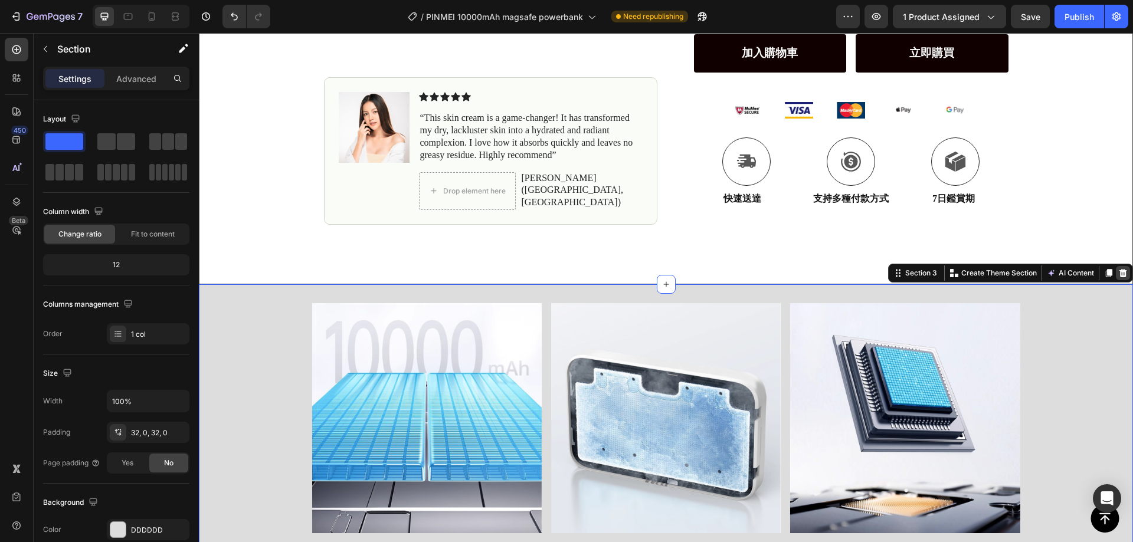
click at [1118, 269] on icon at bounding box center [1122, 273] width 9 height 9
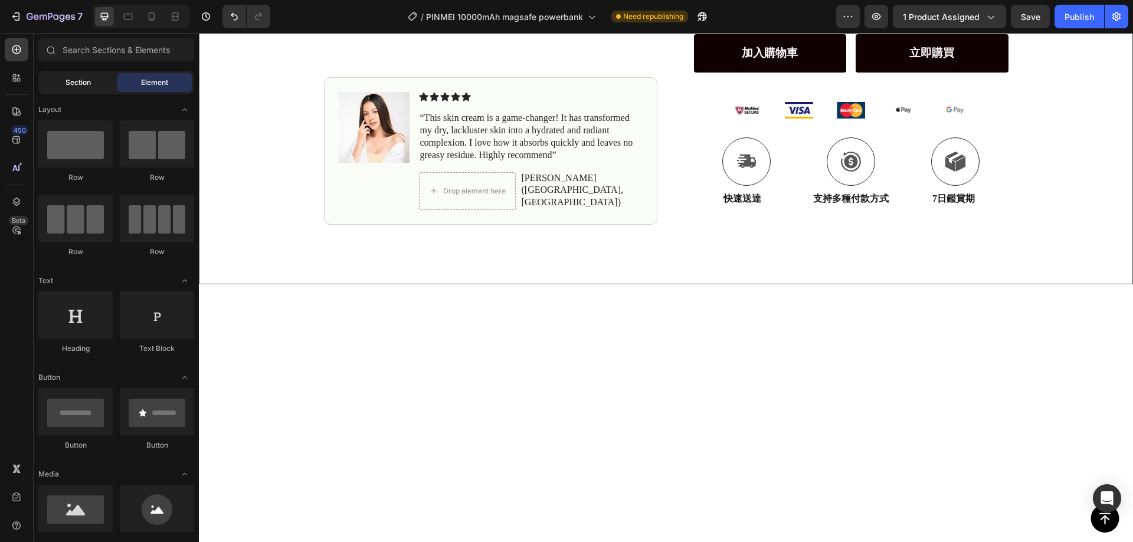
click at [86, 90] on div "Section" at bounding box center [78, 82] width 74 height 19
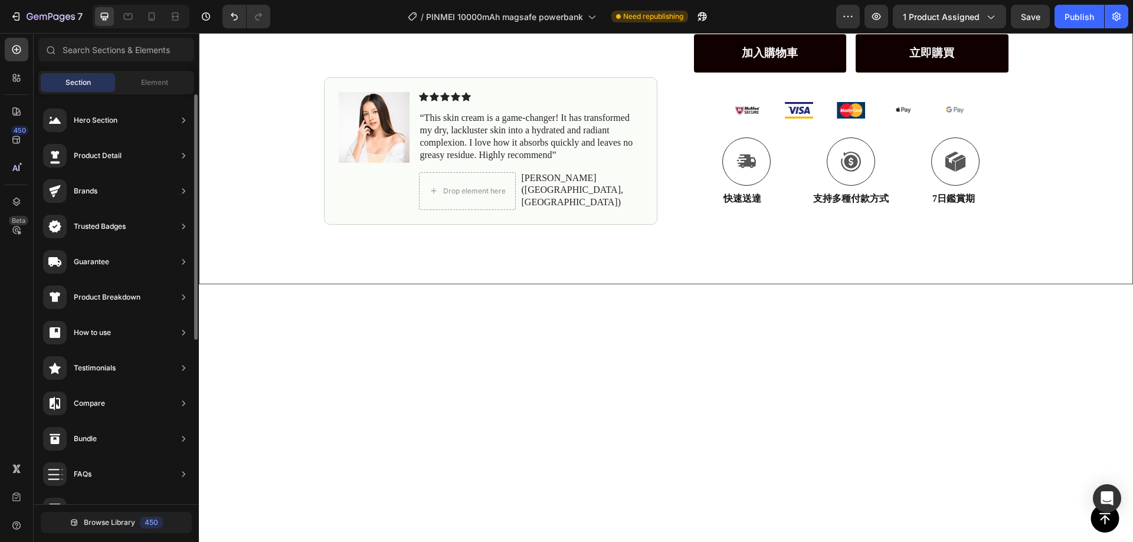
drag, startPoint x: 152, startPoint y: 73, endPoint x: 140, endPoint y: 97, distance: 26.7
click at [152, 73] on div "Section Element" at bounding box center [116, 83] width 156 height 24
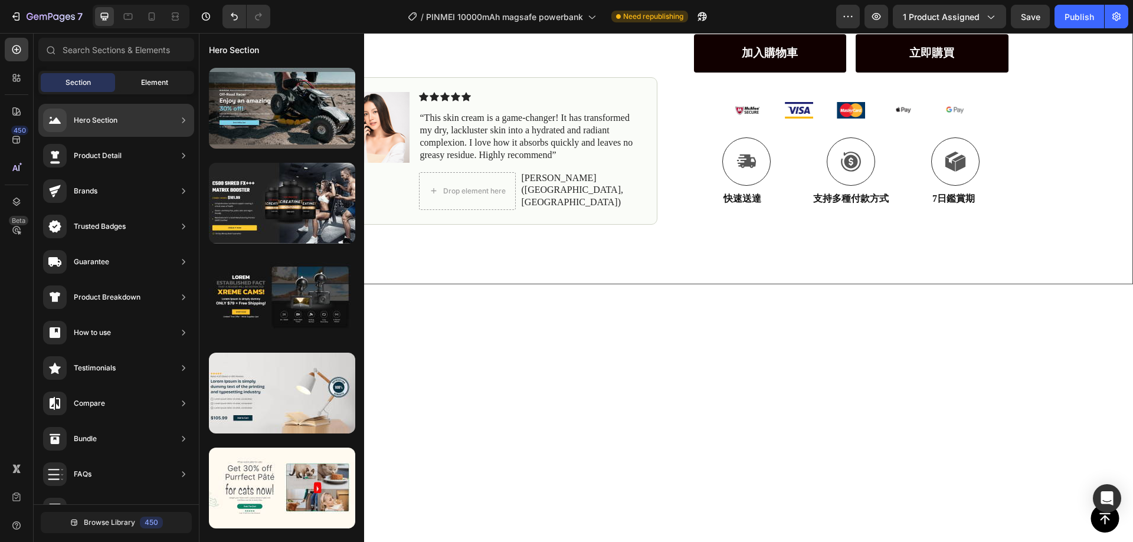
click at [153, 89] on div "Element" at bounding box center [154, 82] width 74 height 19
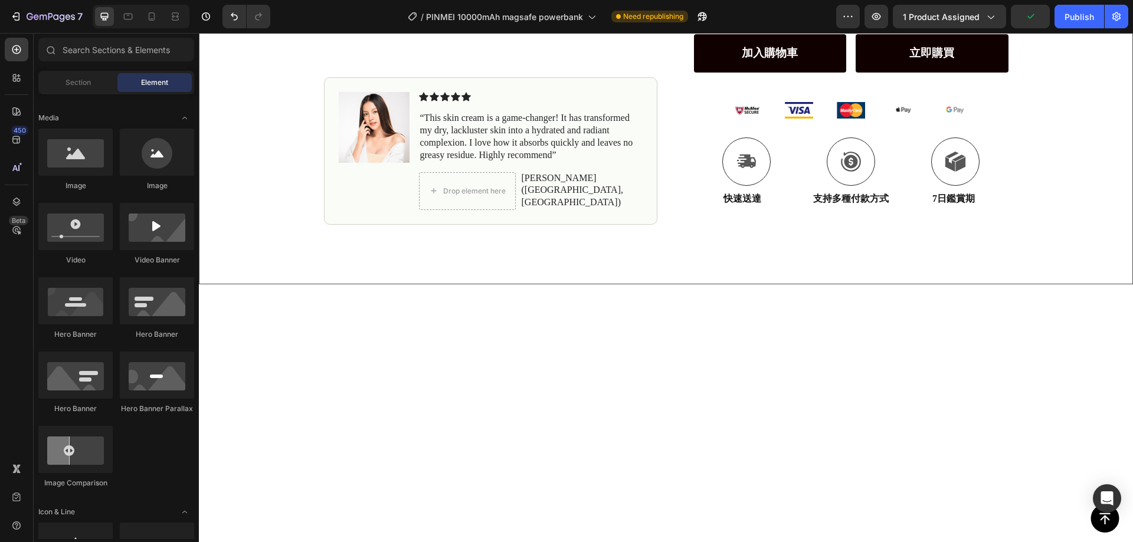
scroll to position [0, 0]
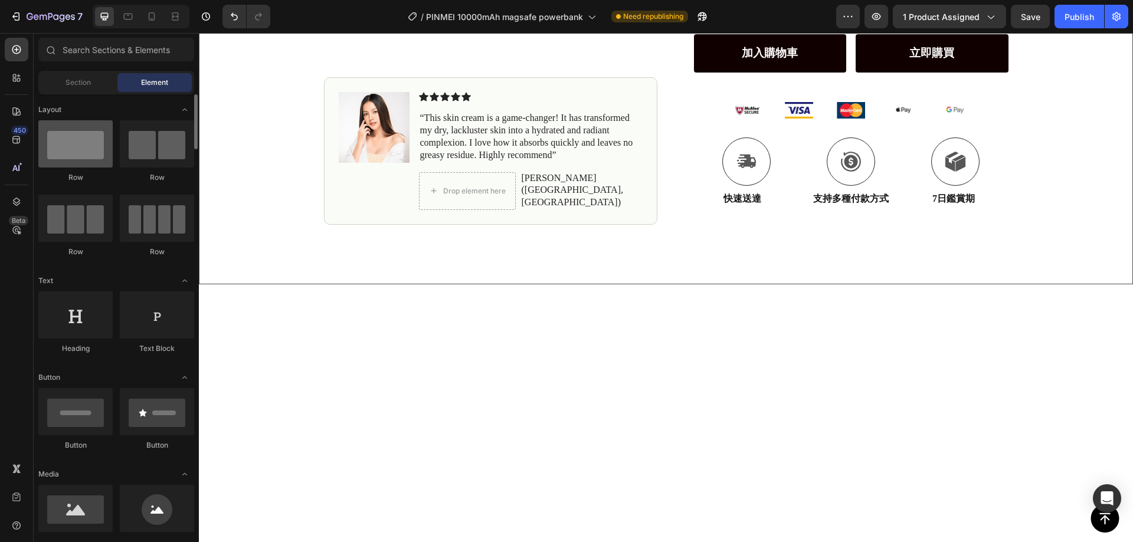
drag, startPoint x: 73, startPoint y: 126, endPoint x: 71, endPoint y: 134, distance: 7.9
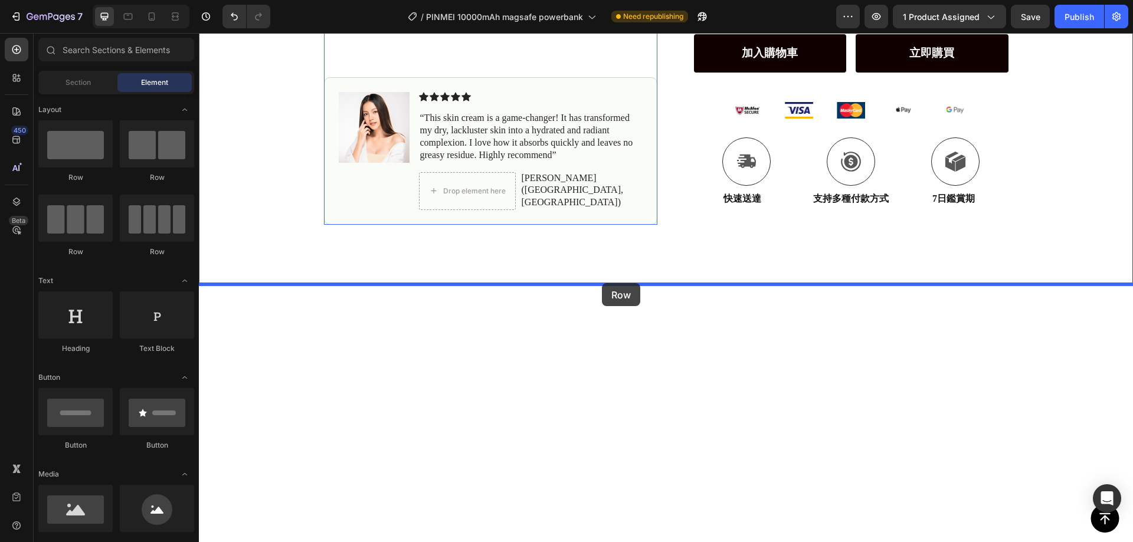
drag, startPoint x: 266, startPoint y: 174, endPoint x: 602, endPoint y: 283, distance: 353.7
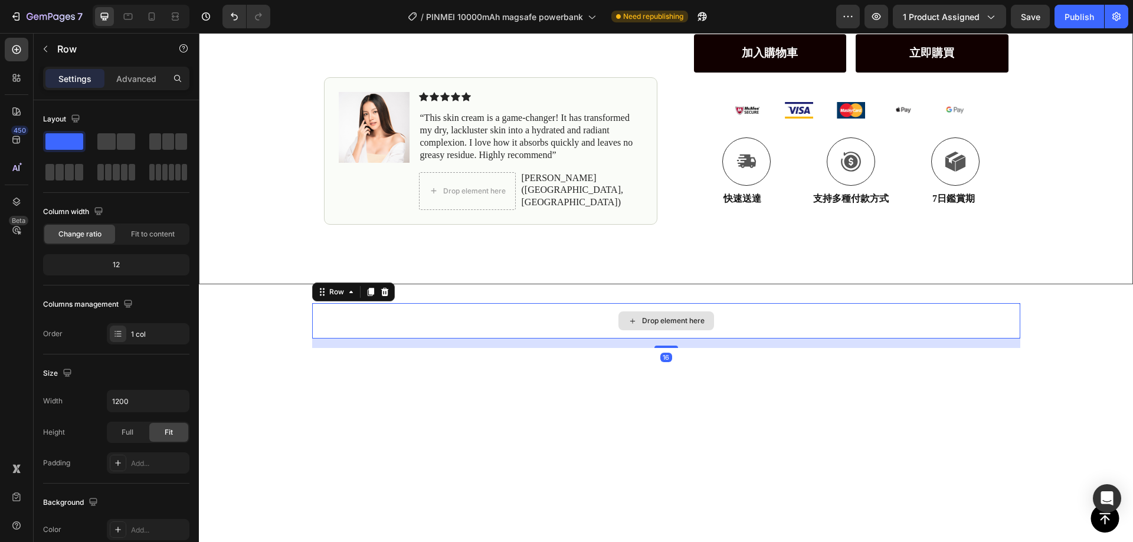
click at [699, 316] on div "Drop element here" at bounding box center [673, 320] width 63 height 9
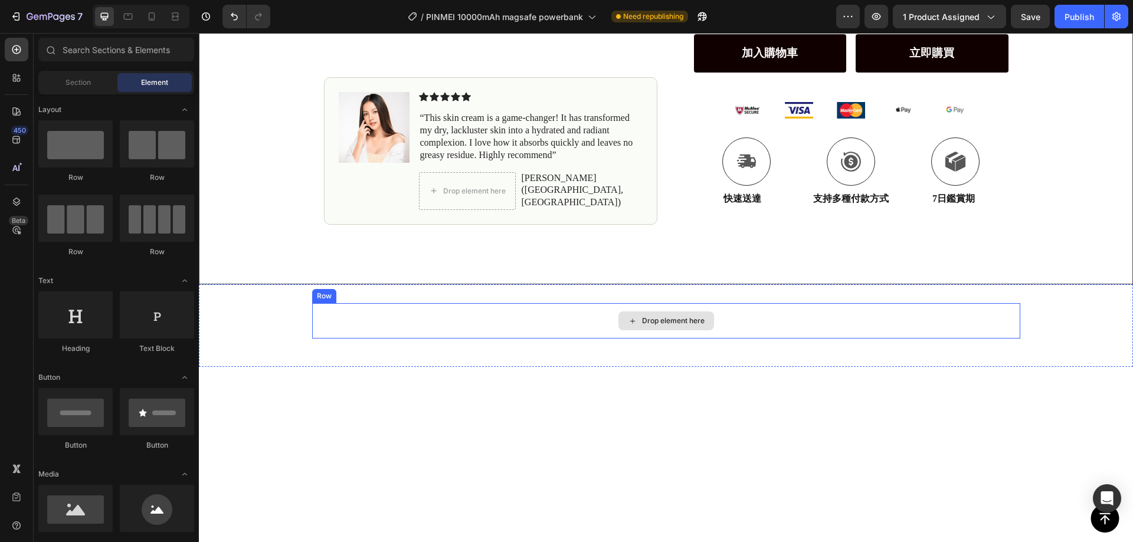
click at [682, 326] on div "Drop element here" at bounding box center [673, 320] width 63 height 9
click at [77, 86] on span "Section" at bounding box center [78, 82] width 25 height 11
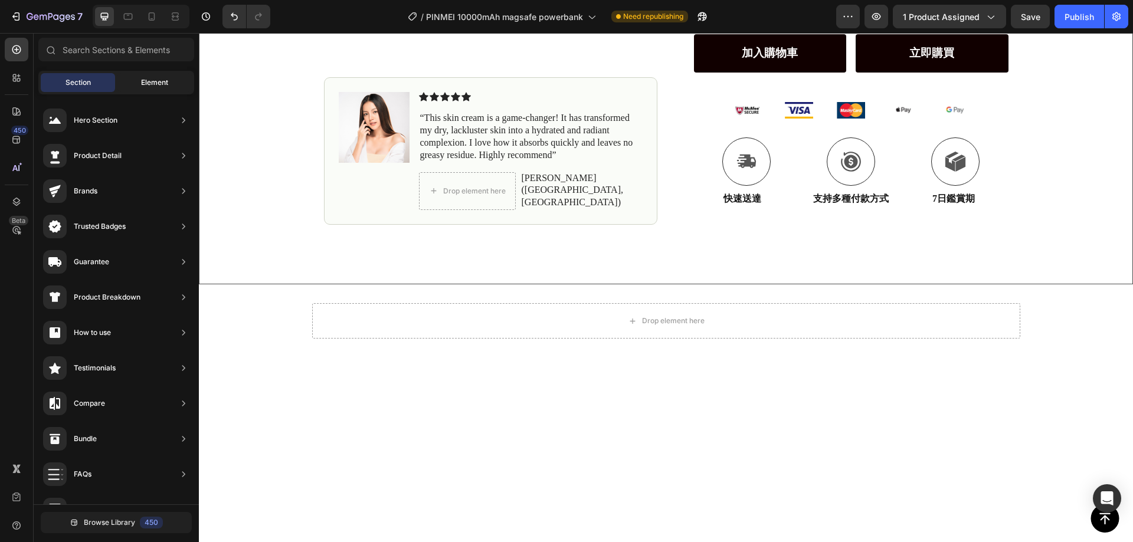
click at [137, 83] on div "Element" at bounding box center [154, 82] width 74 height 19
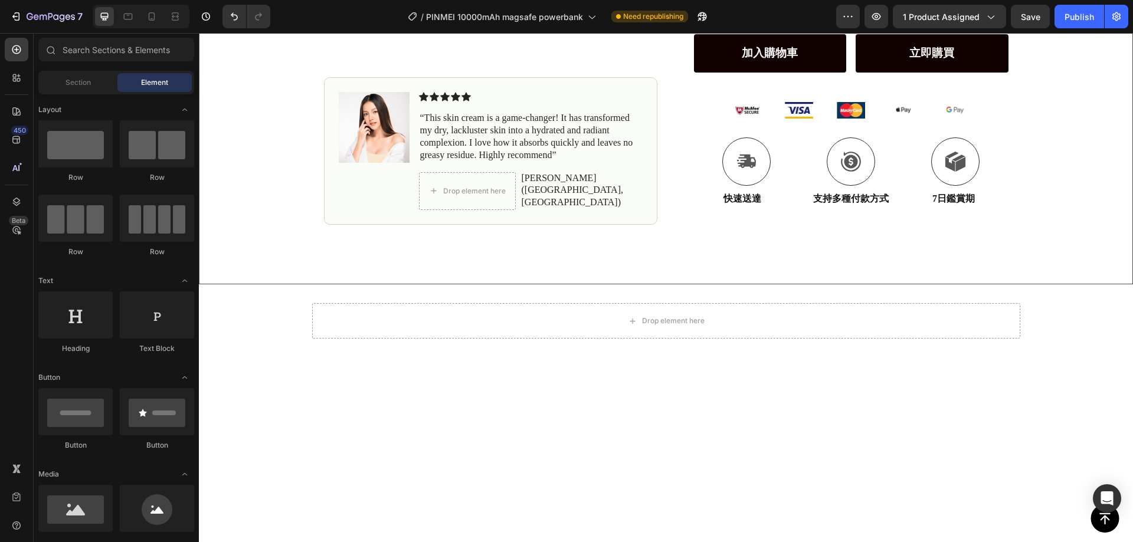
scroll to position [118, 0]
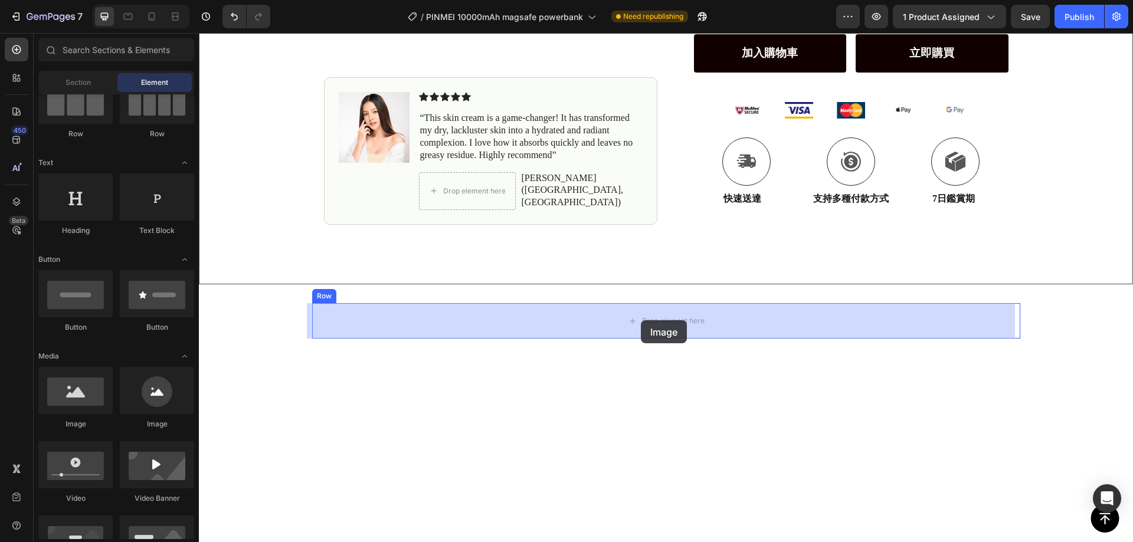
drag, startPoint x: 280, startPoint y: 429, endPoint x: 641, endPoint y: 320, distance: 376.6
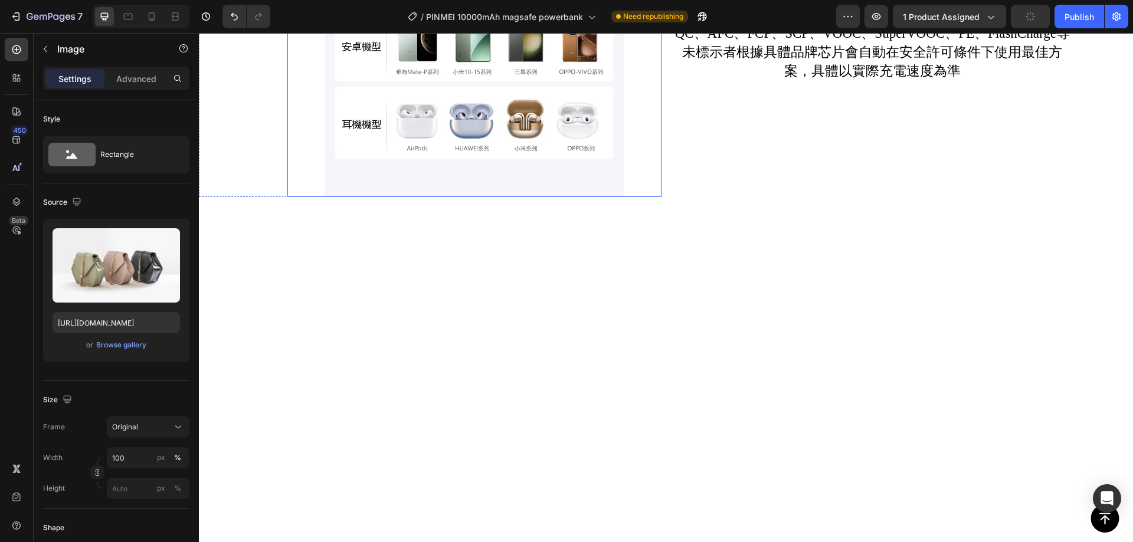
scroll to position [1121, 0]
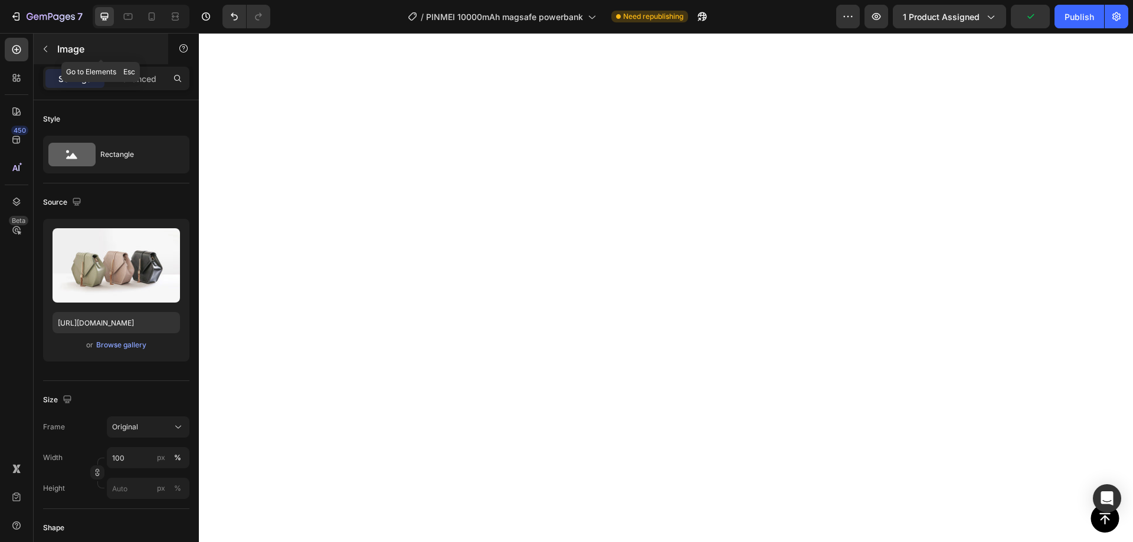
click at [48, 46] on icon "button" at bounding box center [45, 48] width 9 height 9
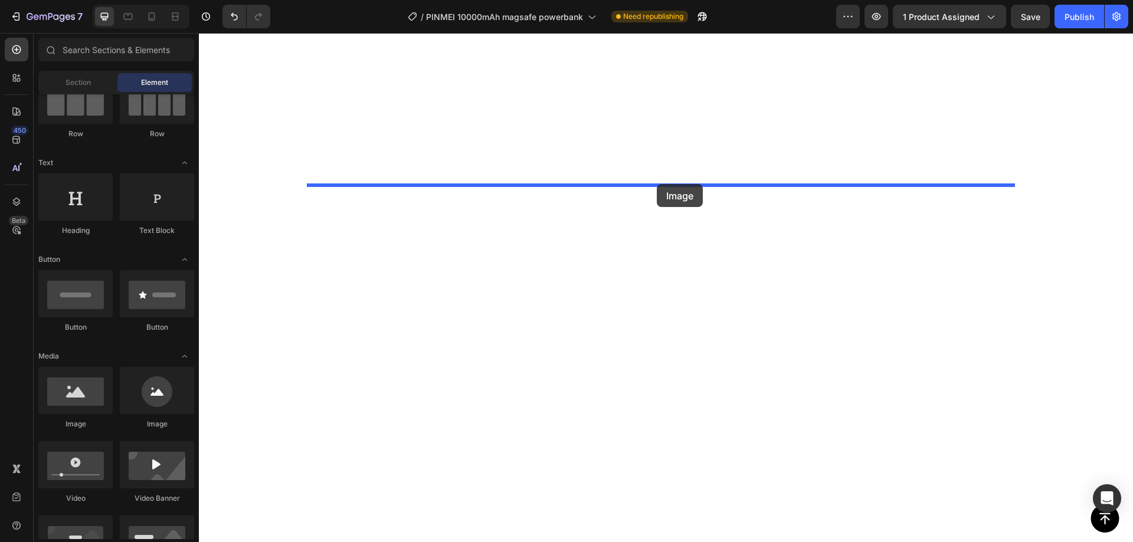
drag, startPoint x: 283, startPoint y: 437, endPoint x: 657, endPoint y: 184, distance: 451.0
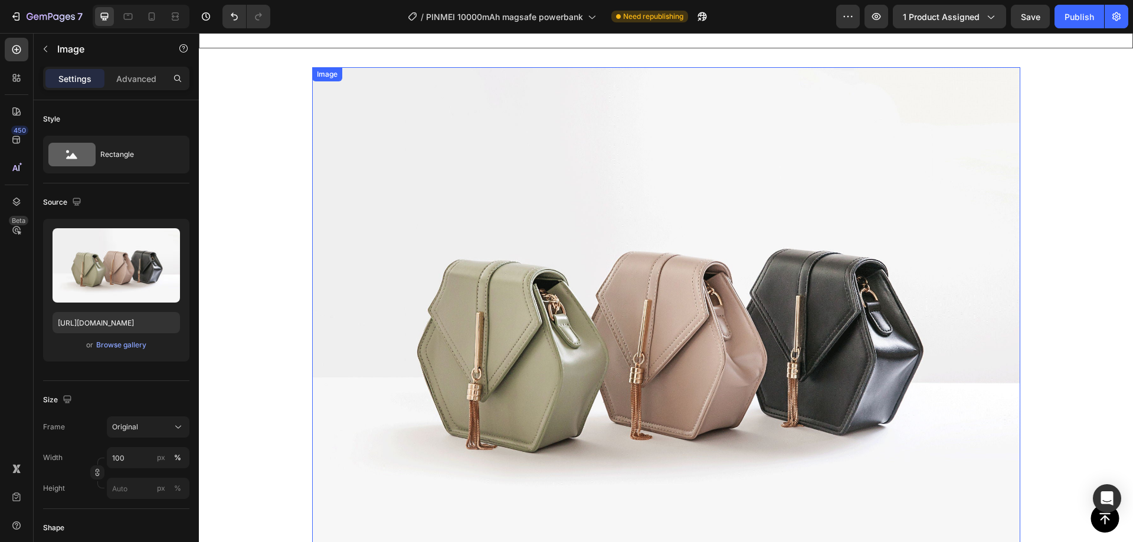
click at [547, 190] on img at bounding box center [666, 332] width 708 height 531
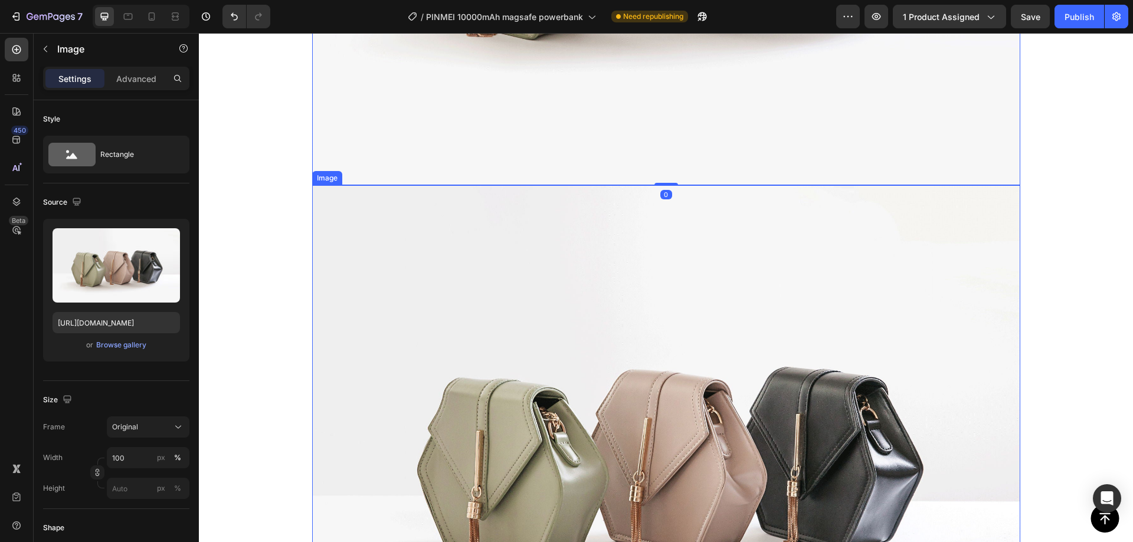
click at [551, 348] on img at bounding box center [666, 450] width 708 height 531
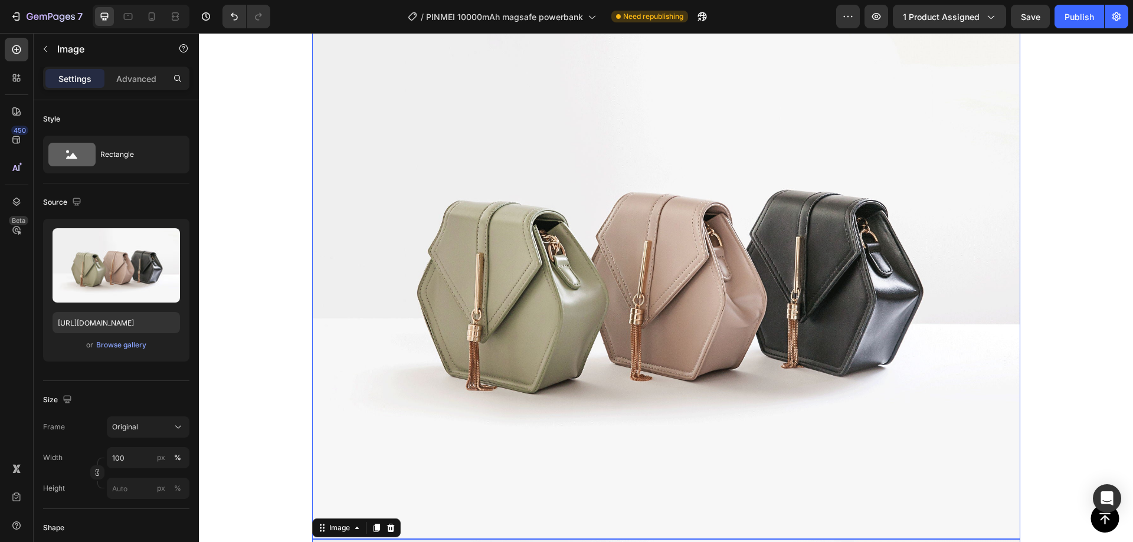
click at [594, 218] on img at bounding box center [666, 273] width 708 height 531
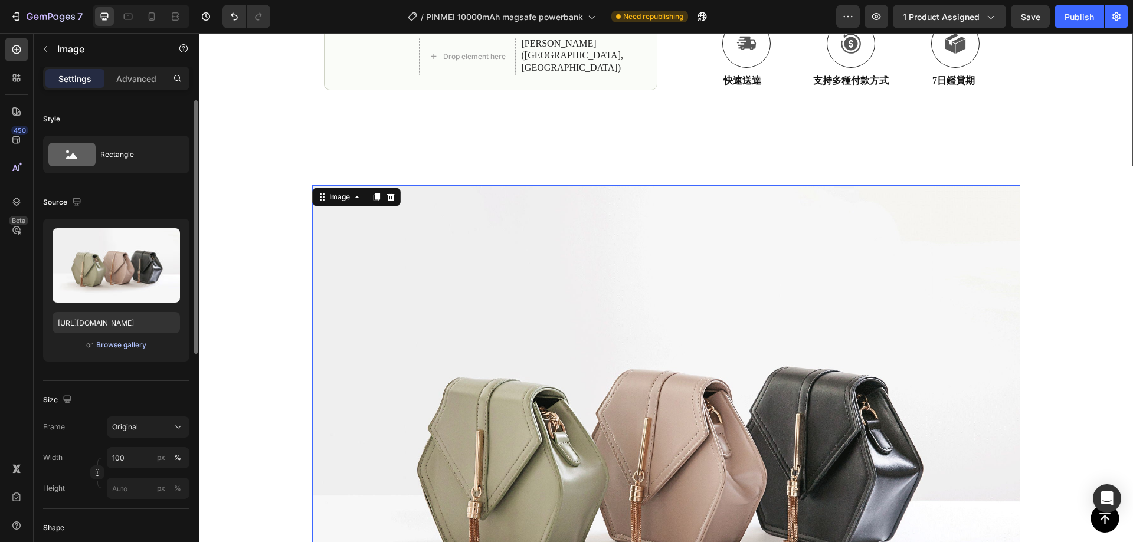
click at [110, 346] on div "Browse gallery" at bounding box center [121, 345] width 50 height 11
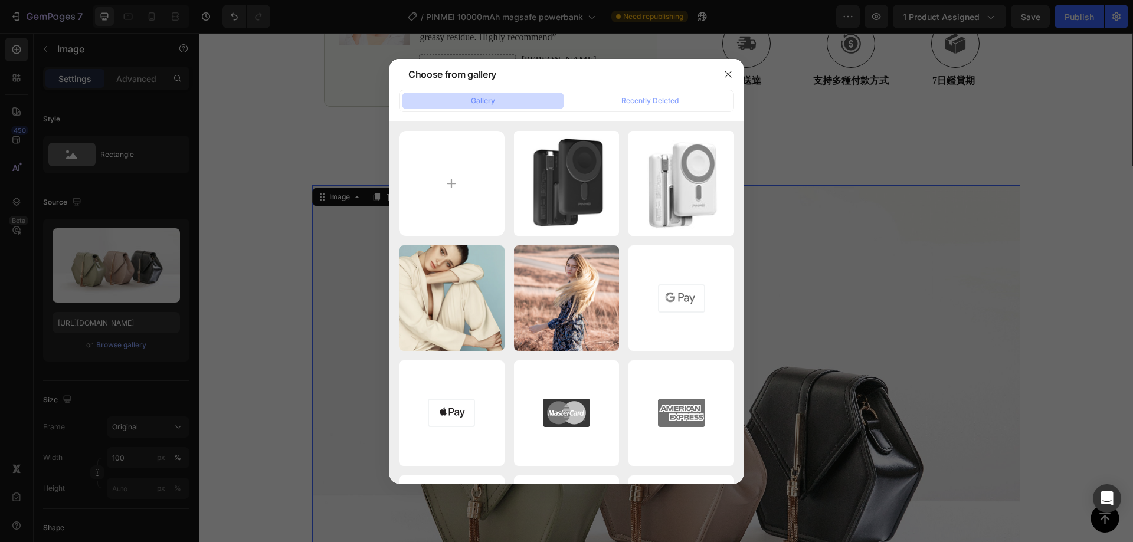
drag, startPoint x: 727, startPoint y: 70, endPoint x: 715, endPoint y: 78, distance: 13.6
click at [729, 71] on icon "button" at bounding box center [728, 74] width 9 height 9
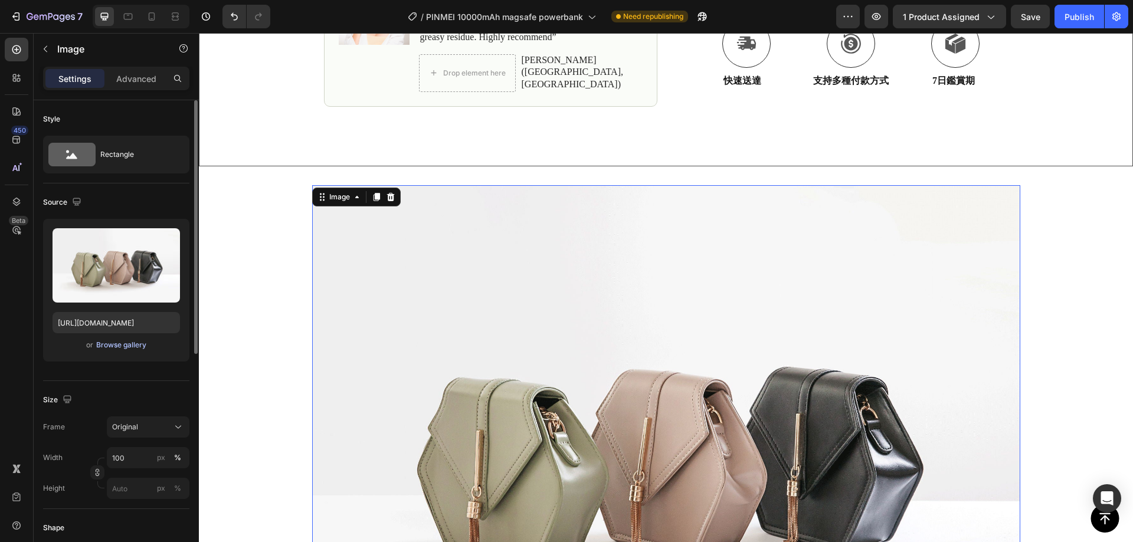
click at [126, 344] on div "Browse gallery" at bounding box center [121, 345] width 50 height 11
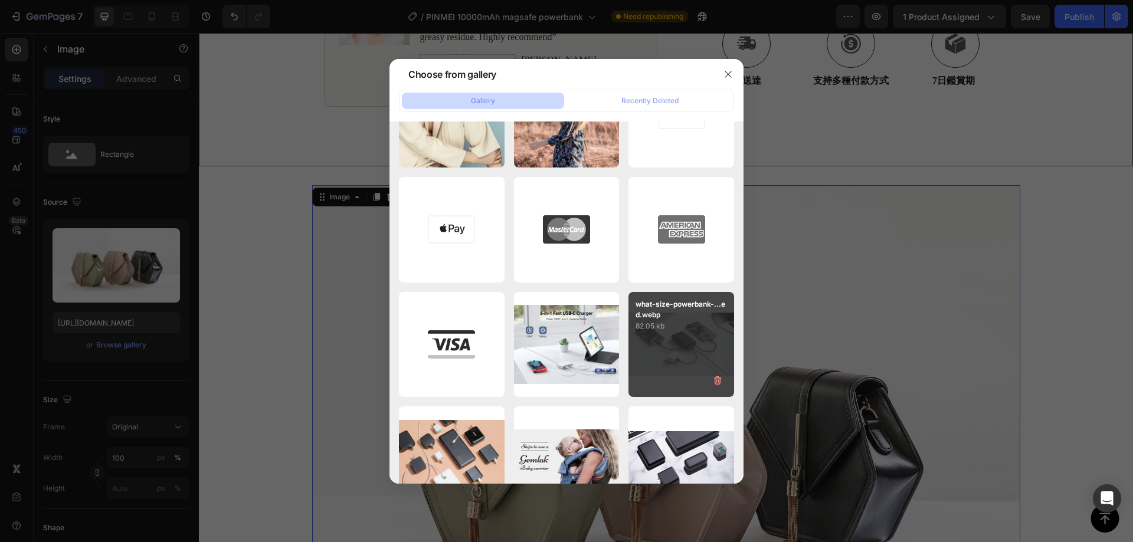
scroll to position [0, 0]
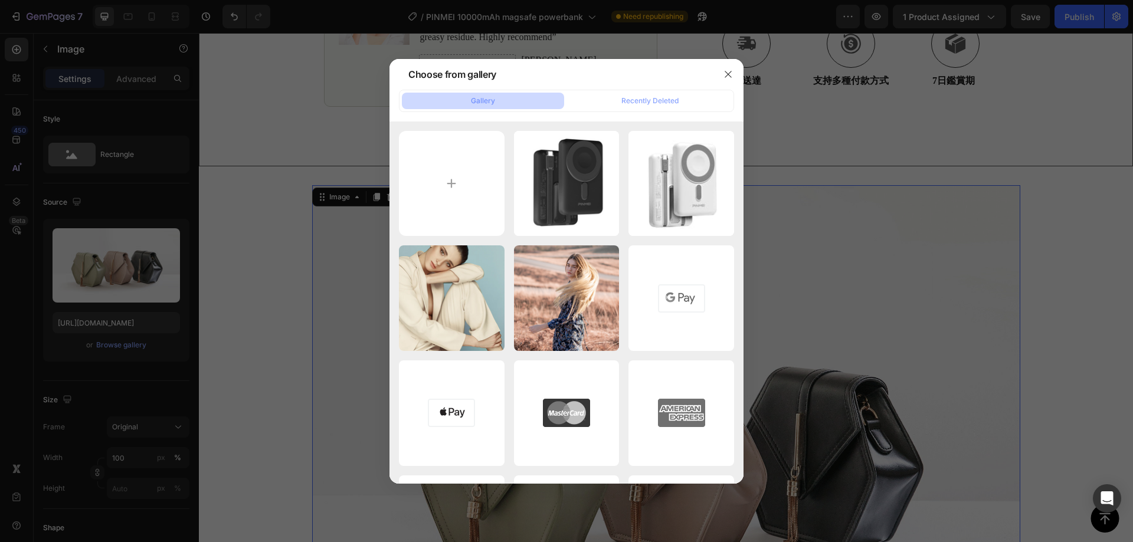
type input "C:\fakepath\magesafe-10kahm-powerbank02.png"
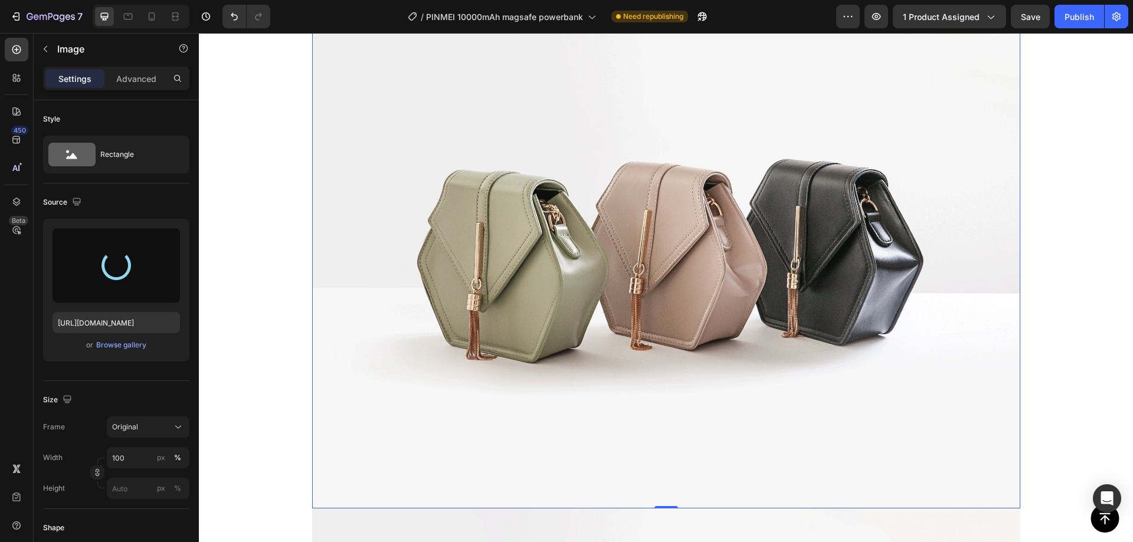
scroll to position [767, 0]
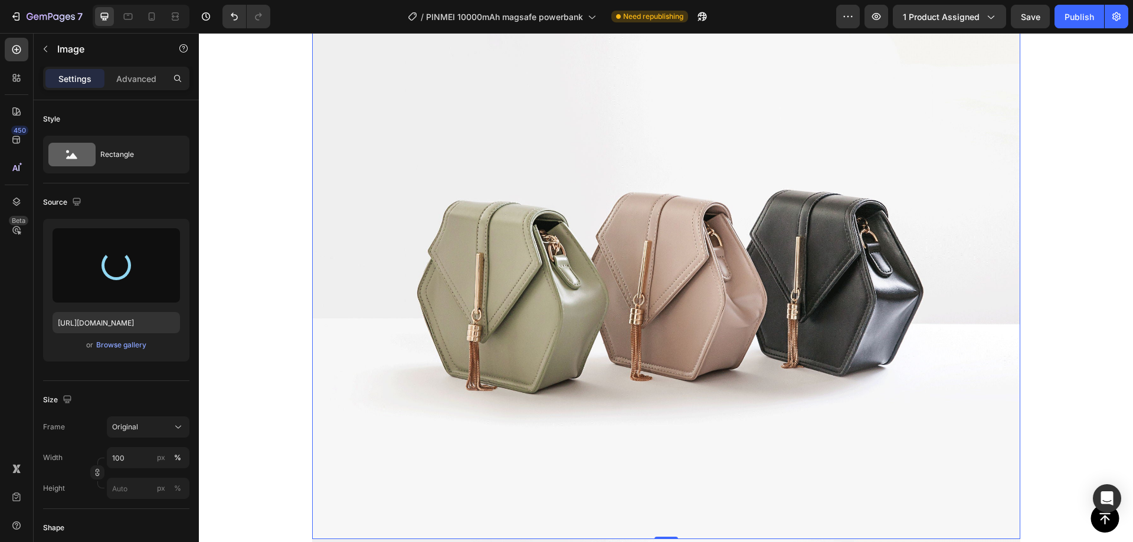
type input "https://cdn.shopify.com/s/files/1/0772/4485/8597/files/gempages_584237370715407…"
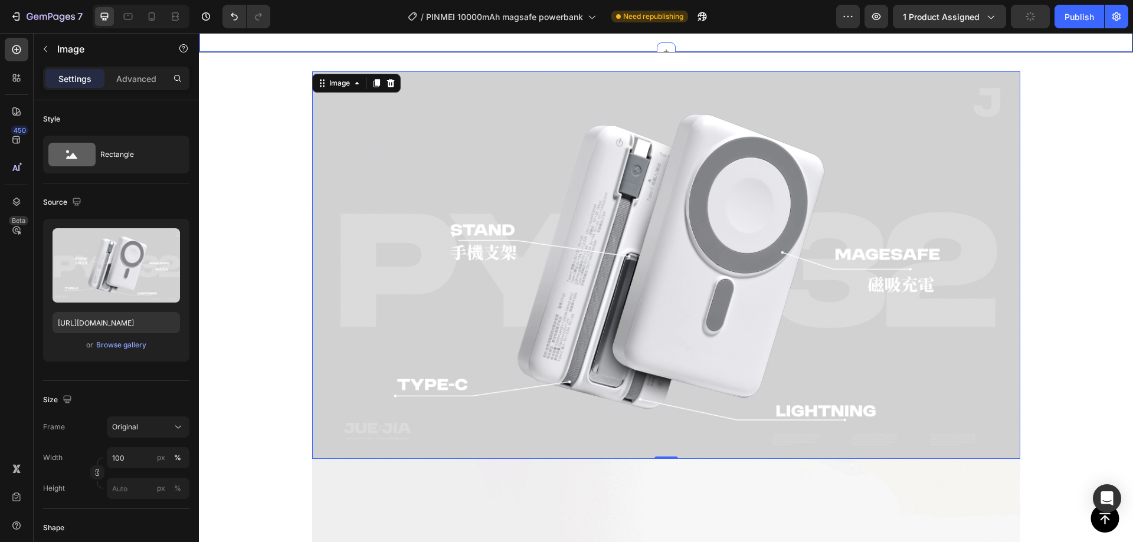
scroll to position [590, 0]
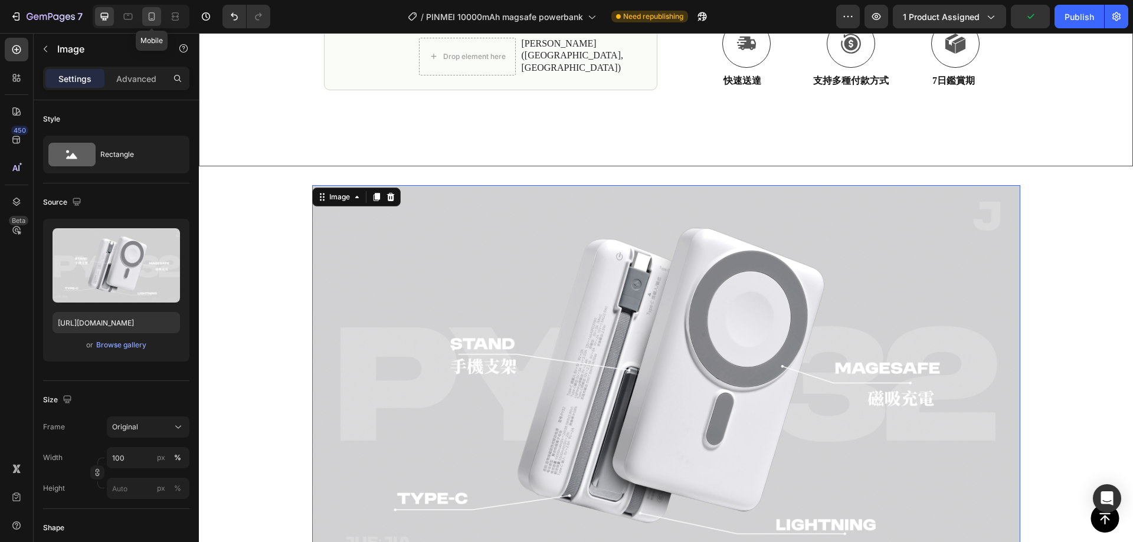
click at [149, 15] on icon at bounding box center [152, 16] width 6 height 8
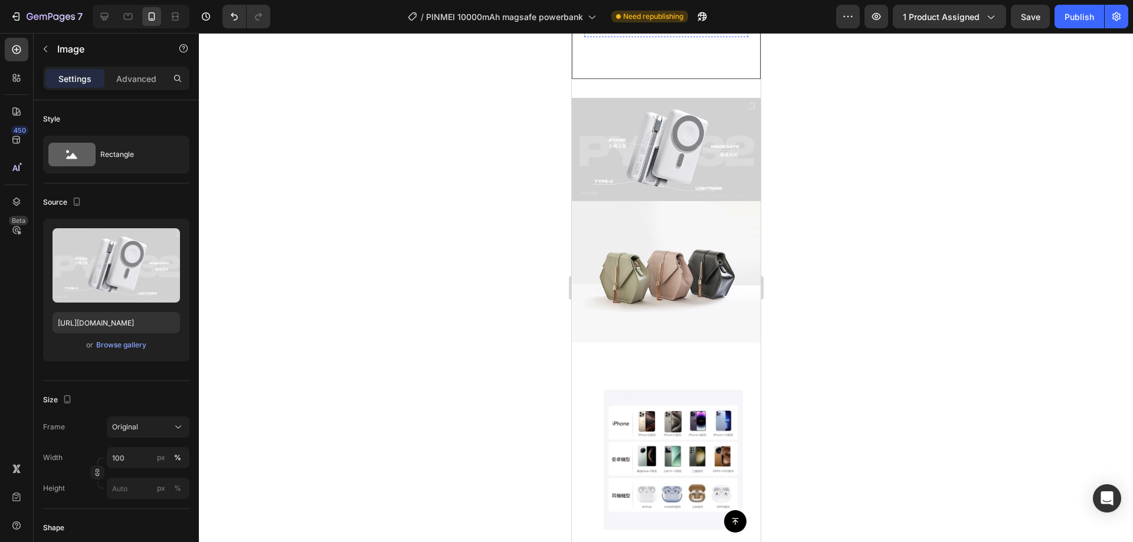
scroll to position [1062, 0]
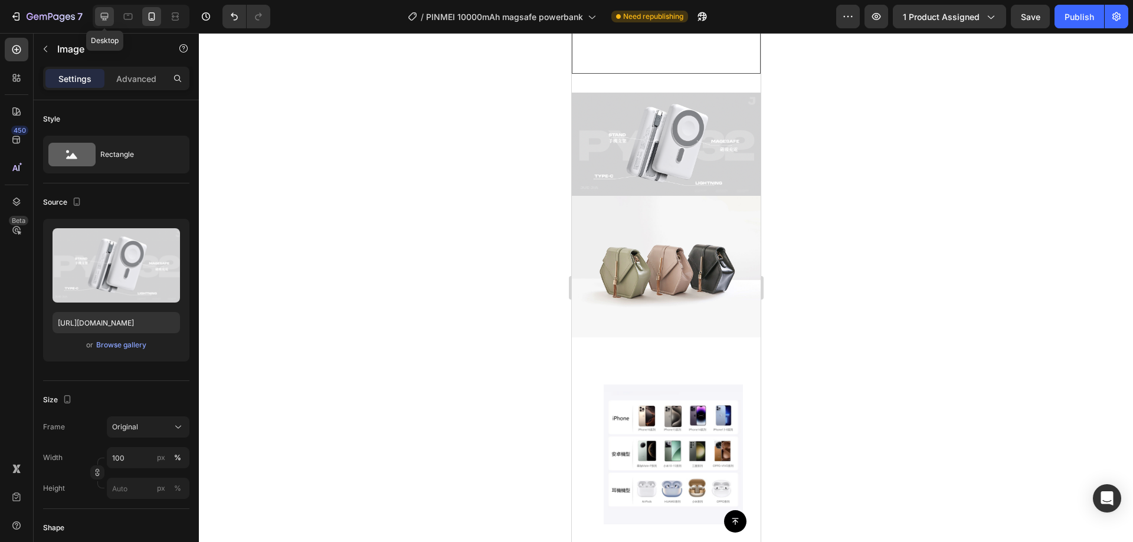
click at [106, 14] on icon at bounding box center [105, 17] width 12 height 12
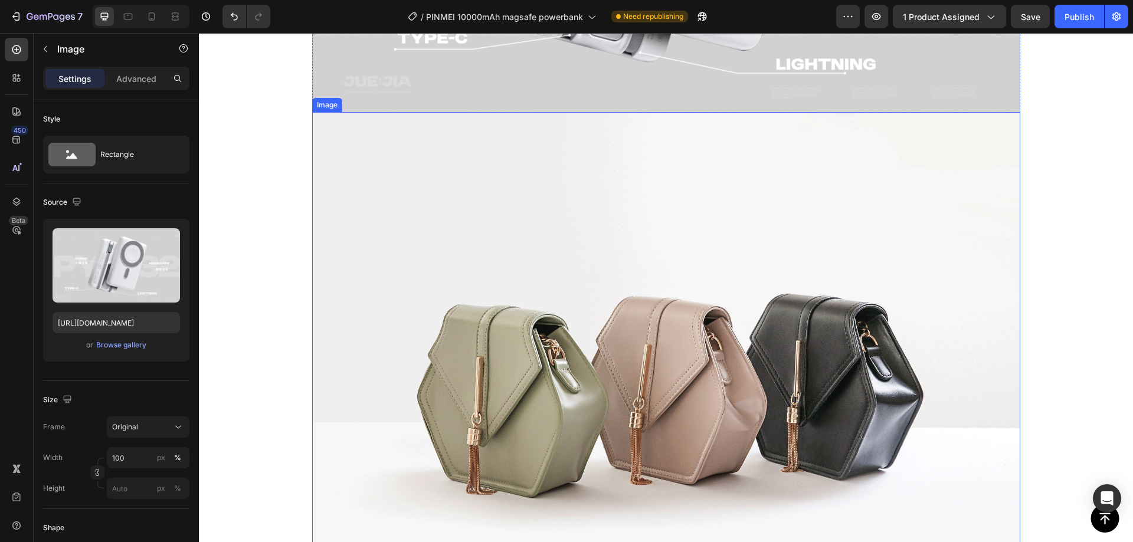
scroll to position [1435, 0]
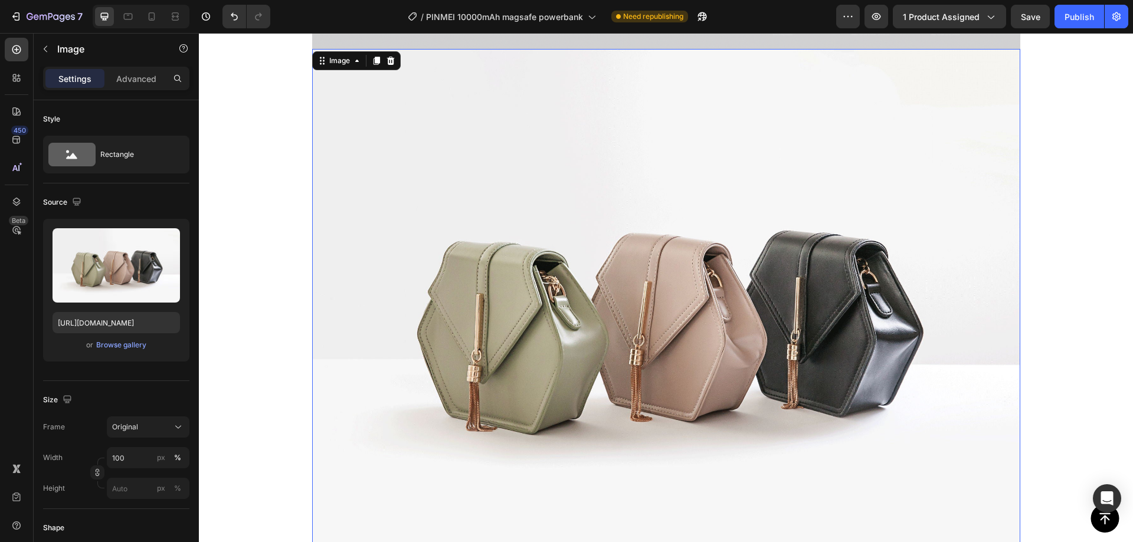
click at [565, 248] on img at bounding box center [666, 314] width 708 height 531
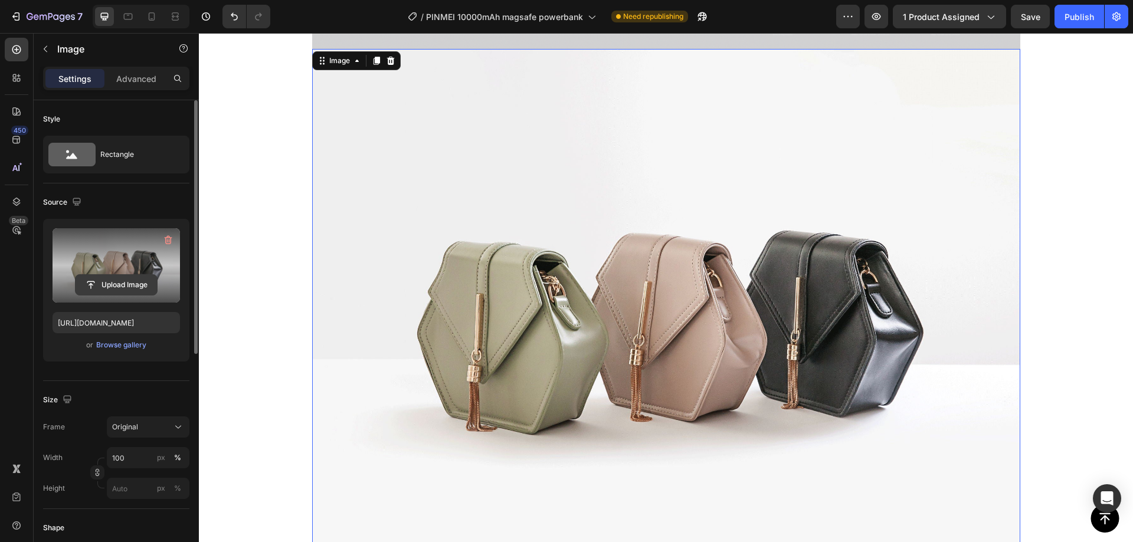
click at [126, 279] on input "file" at bounding box center [116, 285] width 81 height 20
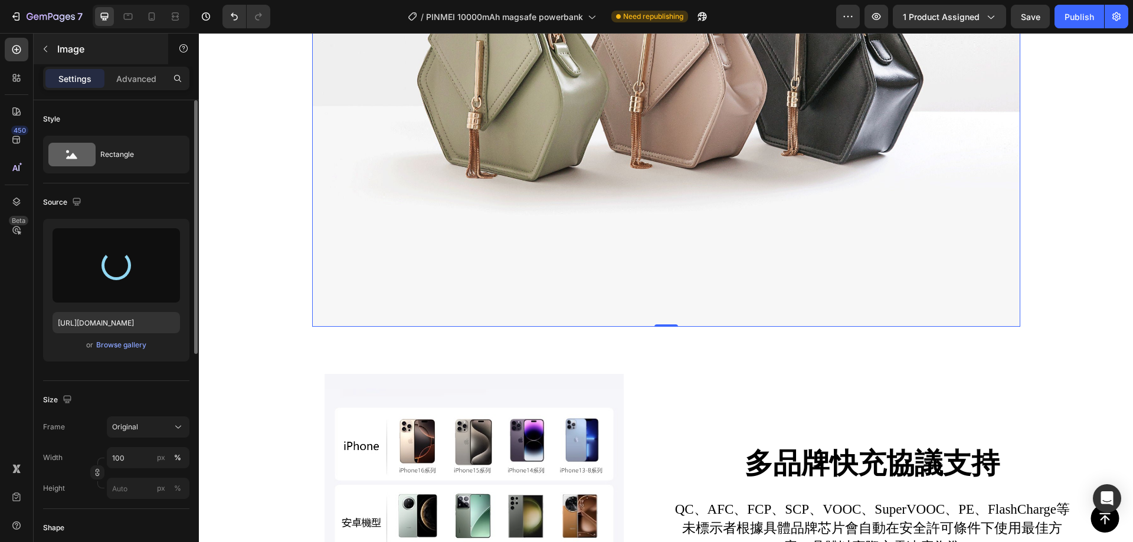
scroll to position [1671, 0]
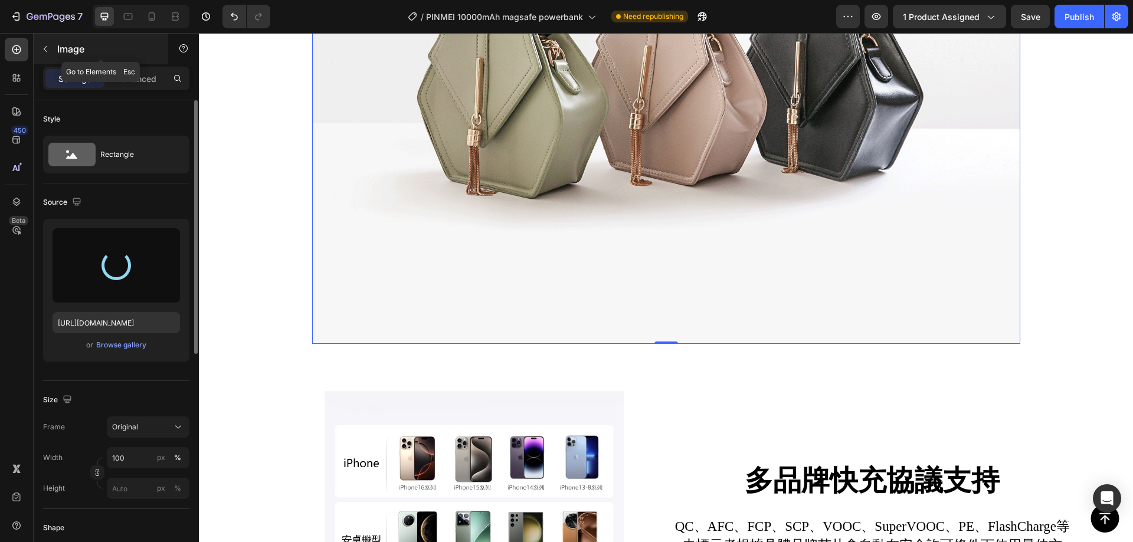
click at [45, 34] on div "Image" at bounding box center [101, 49] width 135 height 31
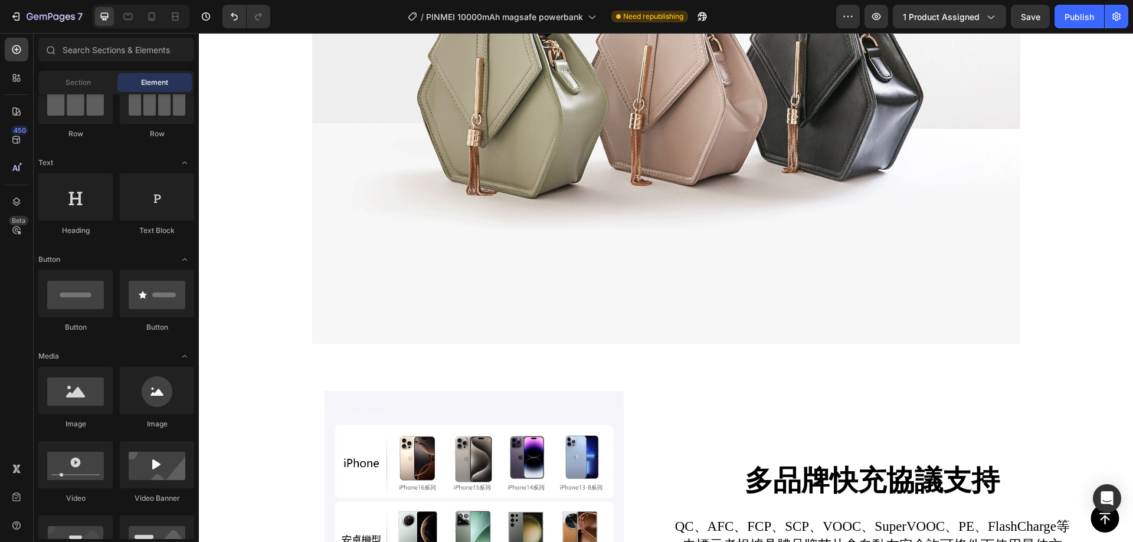
scroll to position [0, 0]
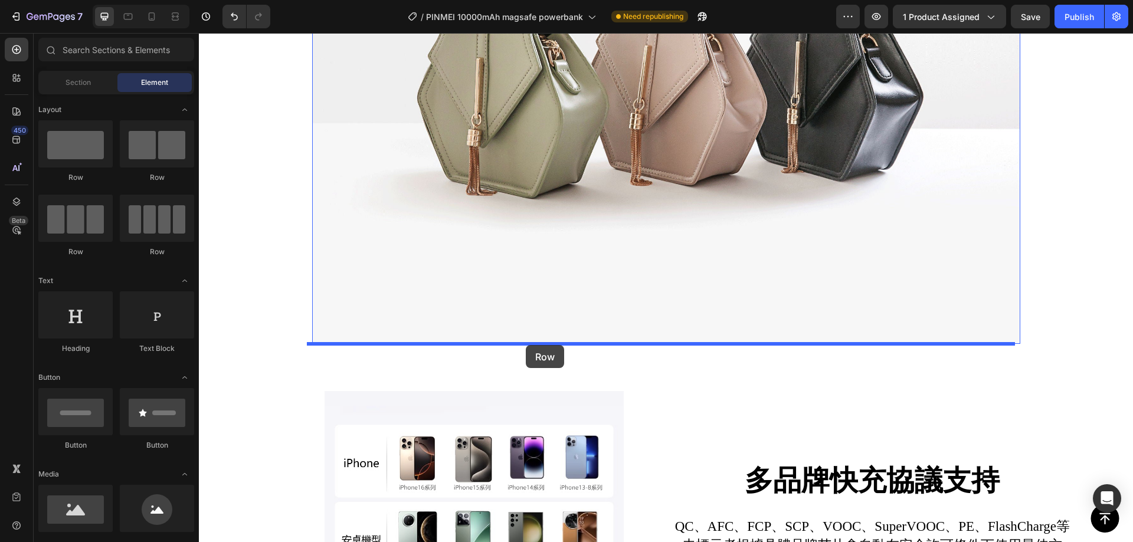
drag, startPoint x: 286, startPoint y: 166, endPoint x: 526, endPoint y: 345, distance: 299.0
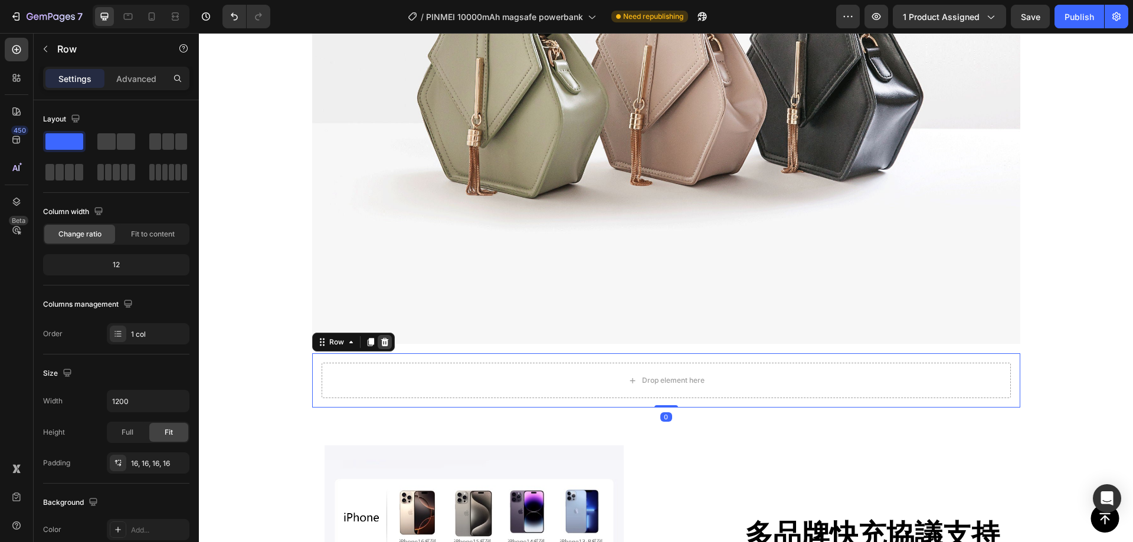
click at [384, 340] on div at bounding box center [385, 342] width 14 height 14
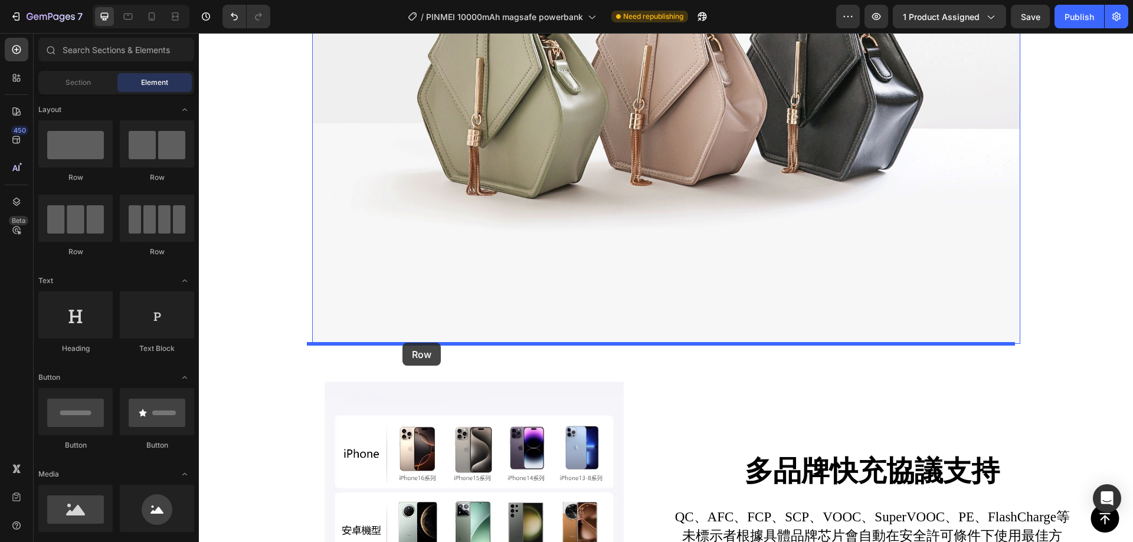
drag, startPoint x: 256, startPoint y: 197, endPoint x: 395, endPoint y: 338, distance: 198.6
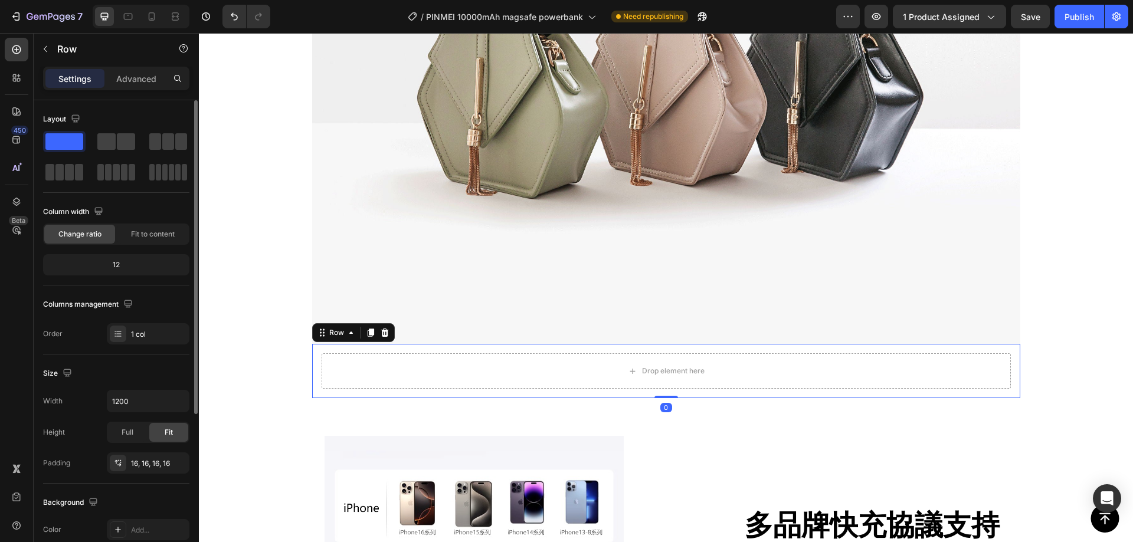
click at [70, 129] on div "Layout" at bounding box center [116, 146] width 146 height 73
click at [669, 360] on div "Drop element here" at bounding box center [666, 371] width 689 height 35
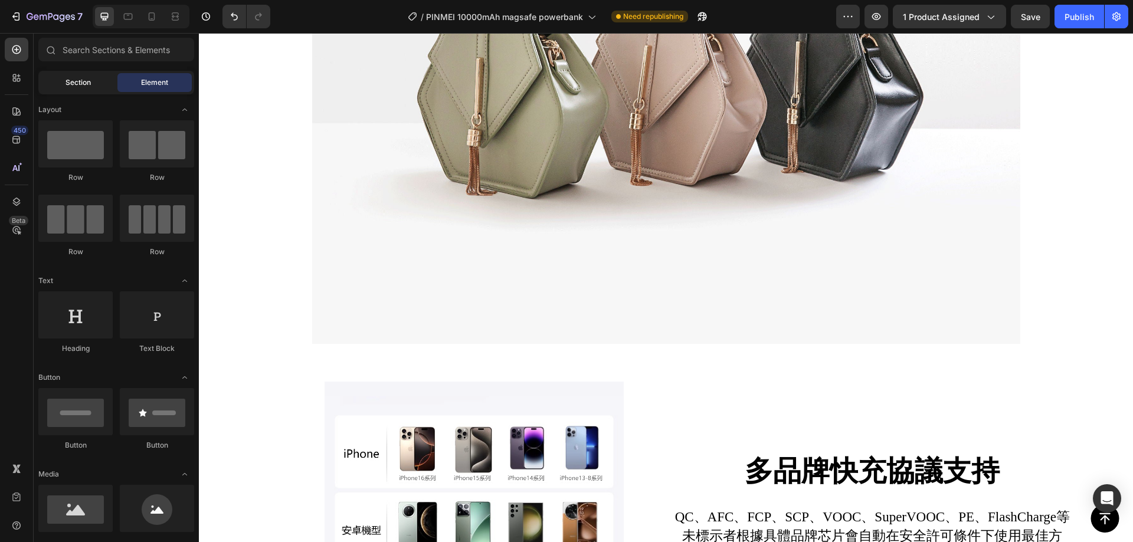
drag, startPoint x: 72, startPoint y: 79, endPoint x: 78, endPoint y: 83, distance: 7.7
click at [72, 80] on span "Section" at bounding box center [78, 82] width 25 height 11
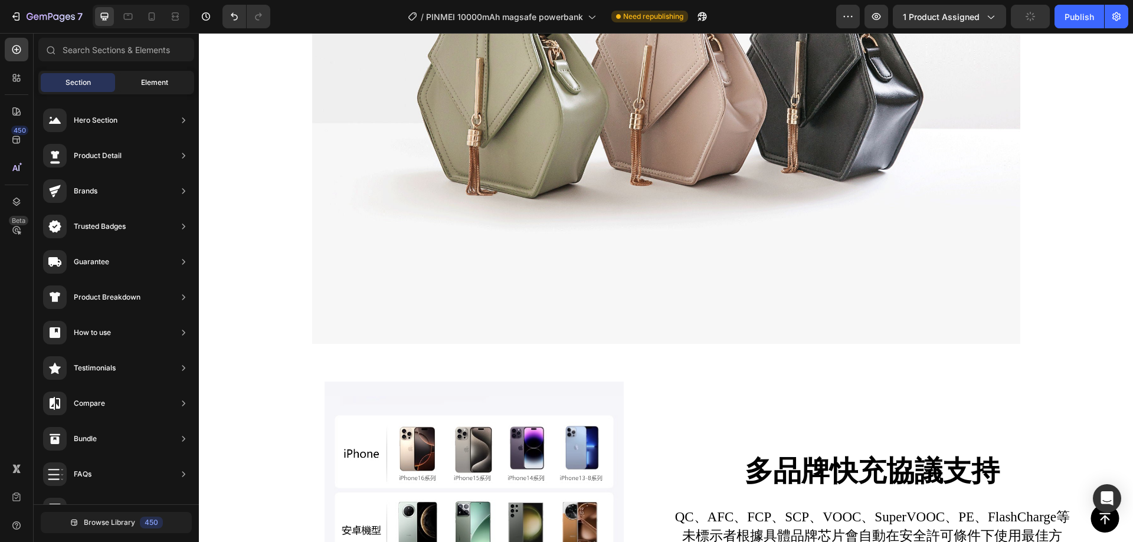
click at [150, 76] on div "Element" at bounding box center [154, 82] width 74 height 19
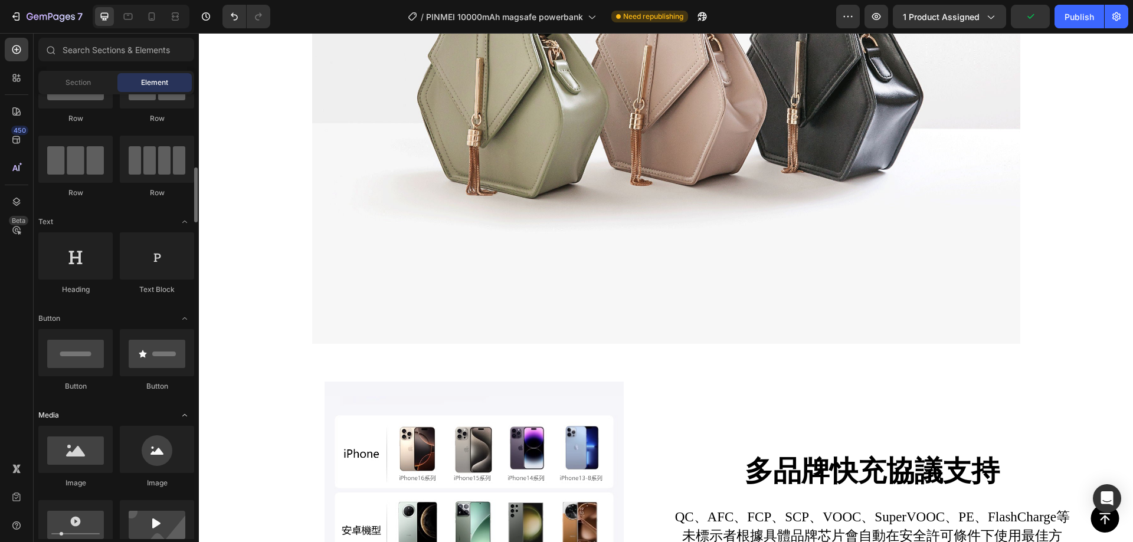
scroll to position [118, 0]
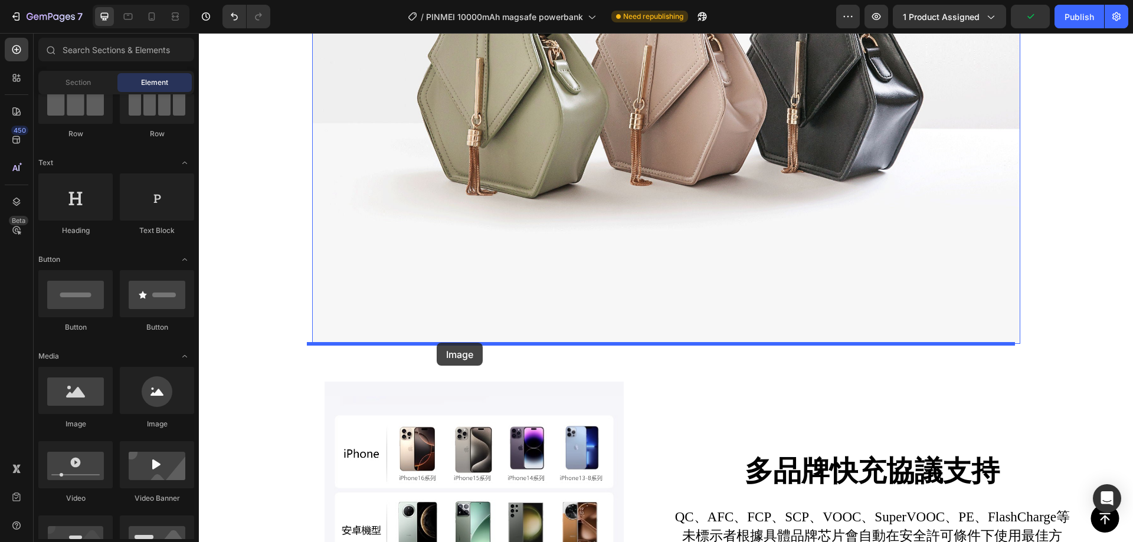
drag, startPoint x: 273, startPoint y: 425, endPoint x: 437, endPoint y: 343, distance: 183.4
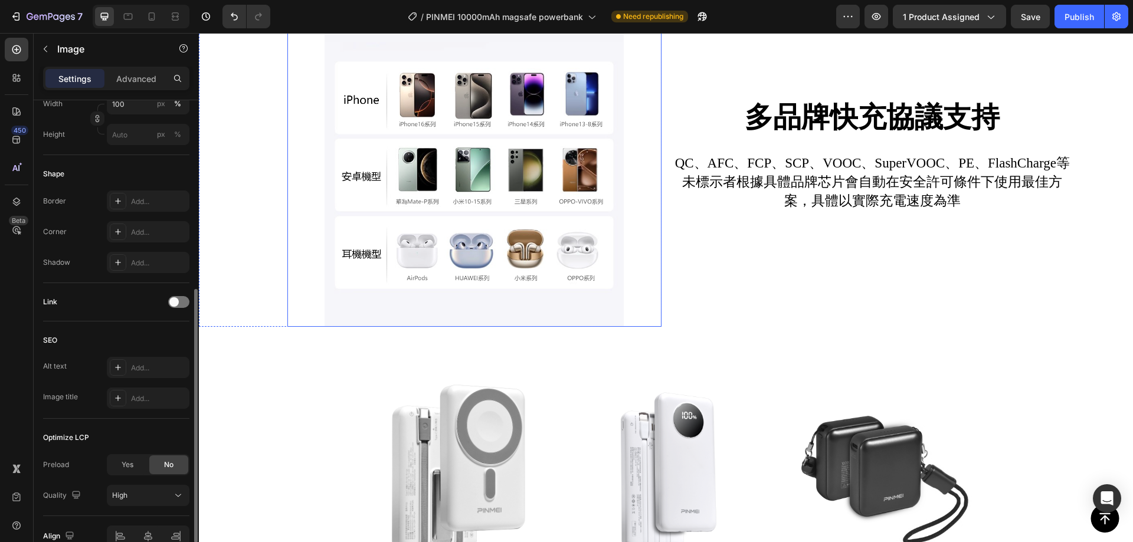
scroll to position [0, 0]
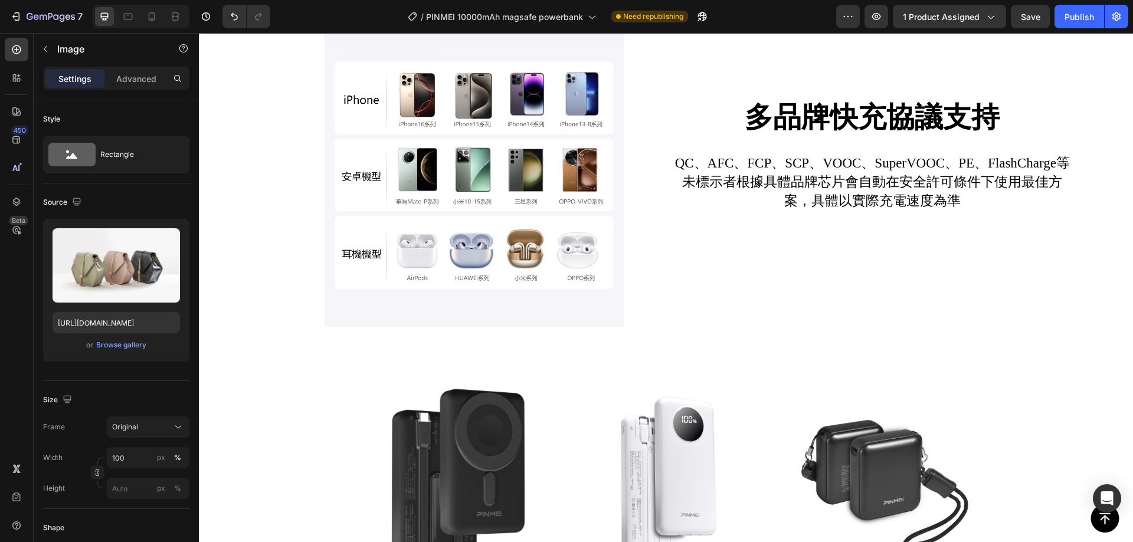
click at [70, 77] on p "Settings" at bounding box center [74, 79] width 33 height 12
click at [49, 48] on icon "button" at bounding box center [45, 48] width 9 height 9
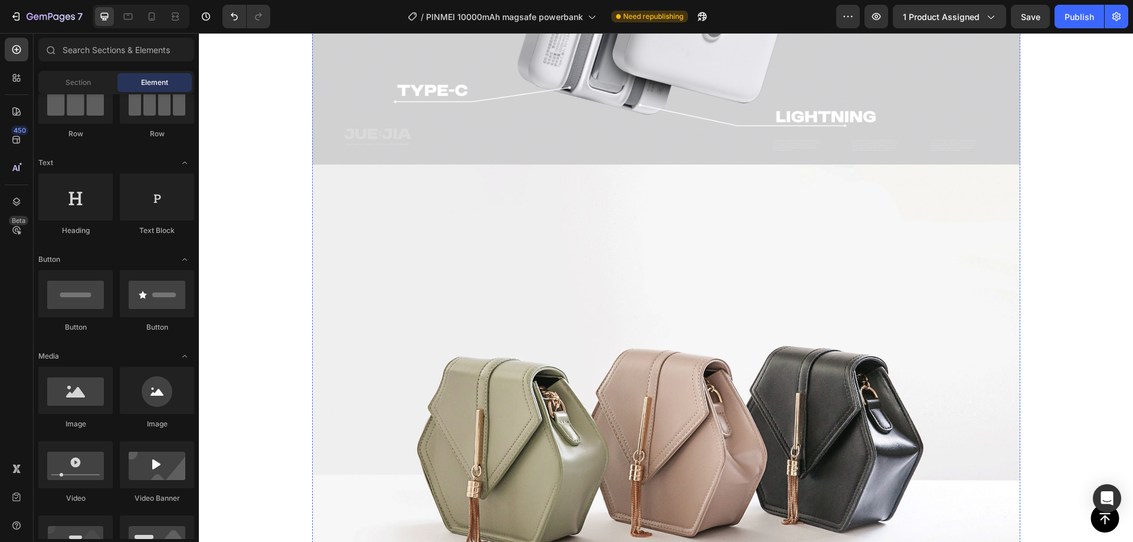
scroll to position [1199, 0]
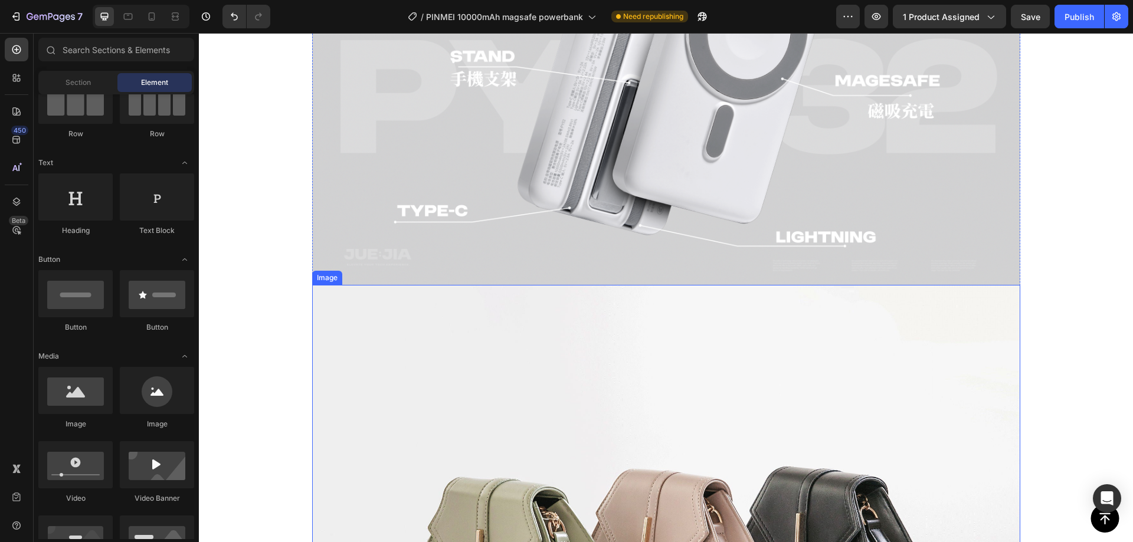
click at [670, 418] on img at bounding box center [666, 550] width 708 height 531
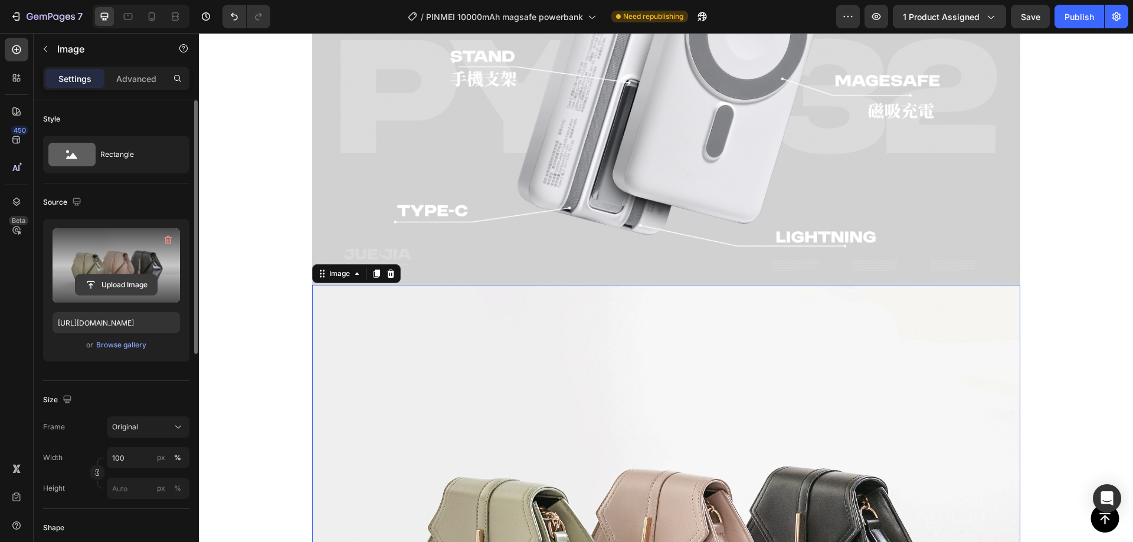
click at [121, 287] on input "file" at bounding box center [116, 285] width 81 height 20
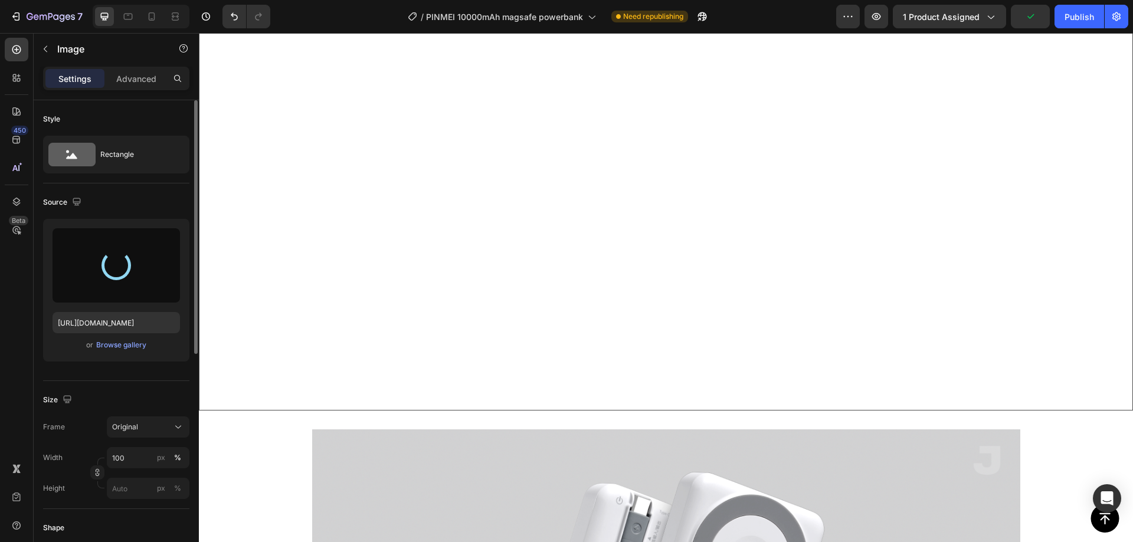
type input "https://cdn.shopify.com/s/files/1/0772/4485/8597/files/gempages_584237370715407…"
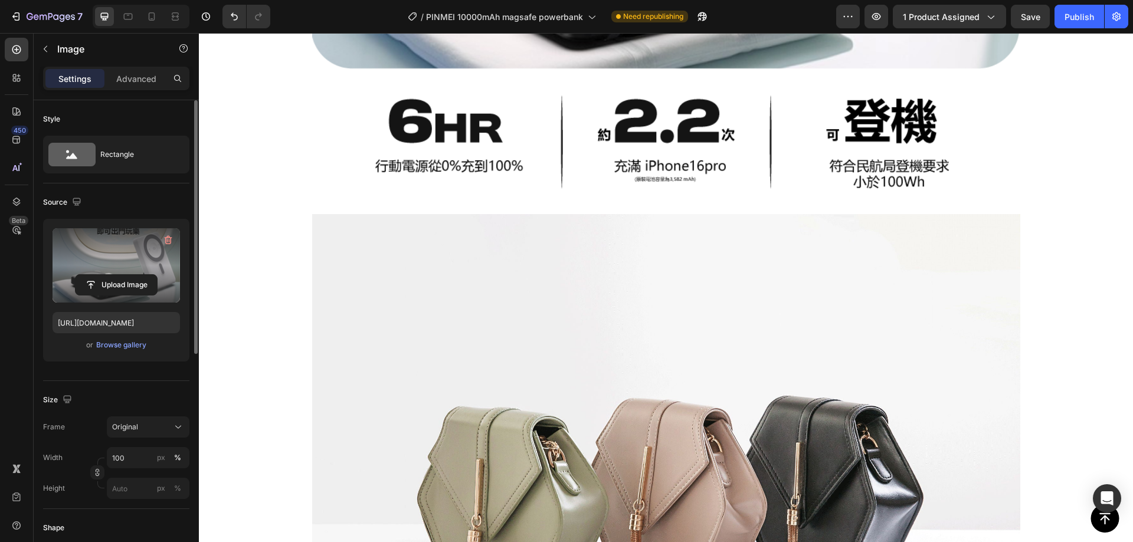
scroll to position [1848, 0]
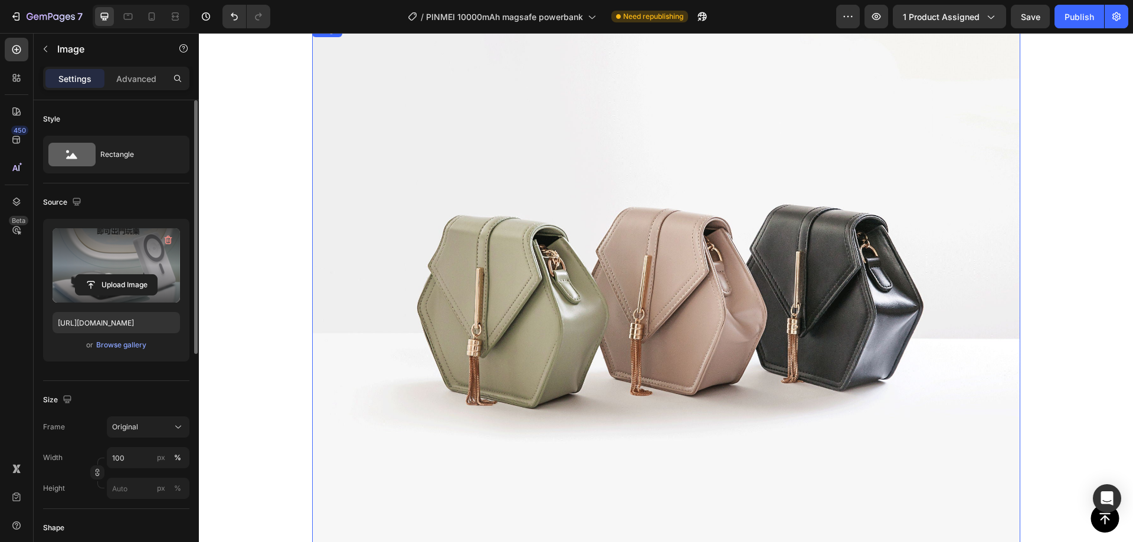
click at [564, 225] on img at bounding box center [666, 288] width 708 height 531
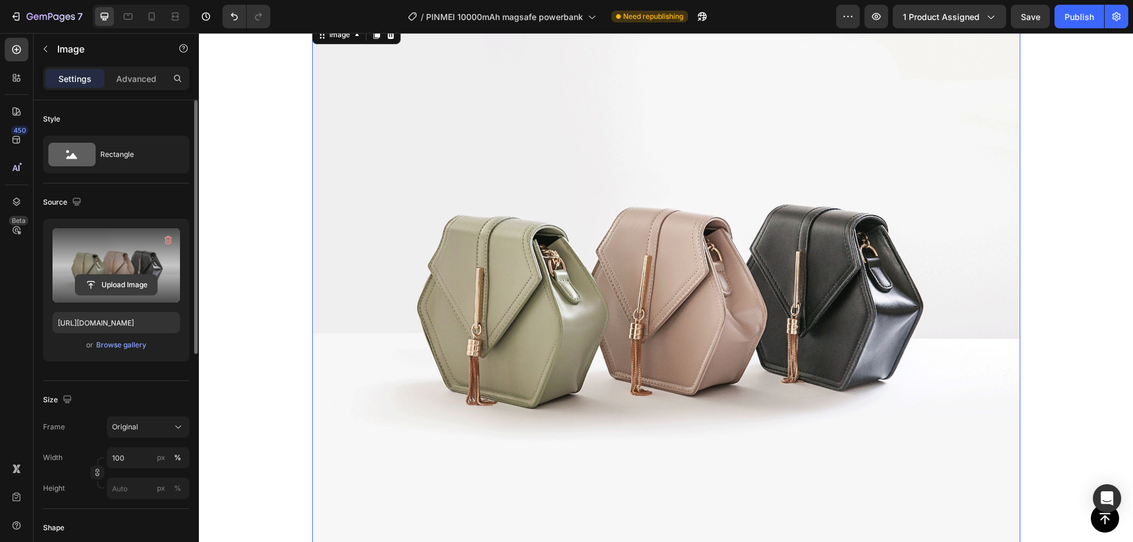
click at [126, 280] on input "file" at bounding box center [116, 285] width 81 height 20
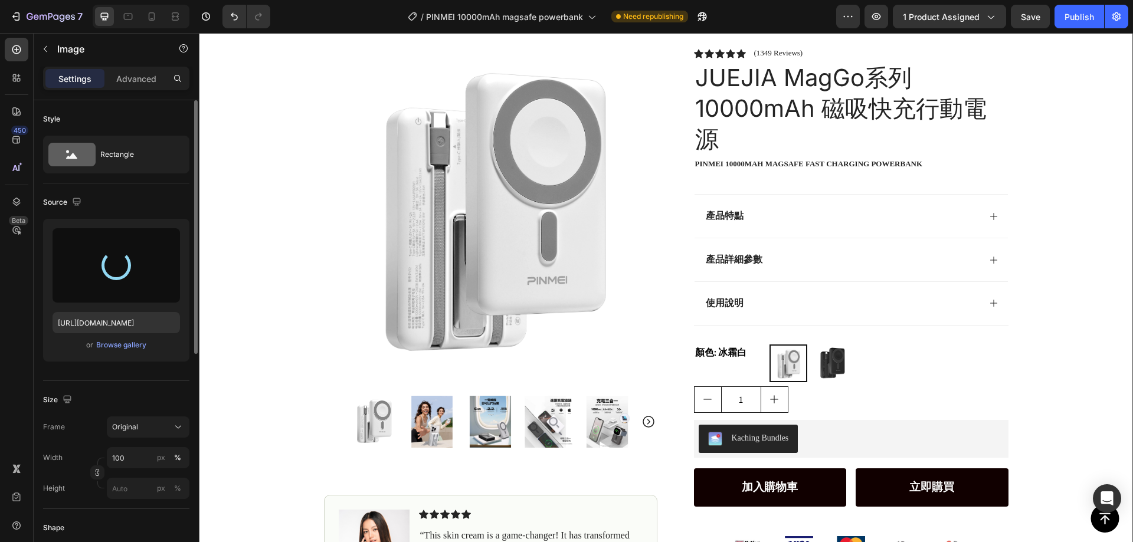
scroll to position [0, 0]
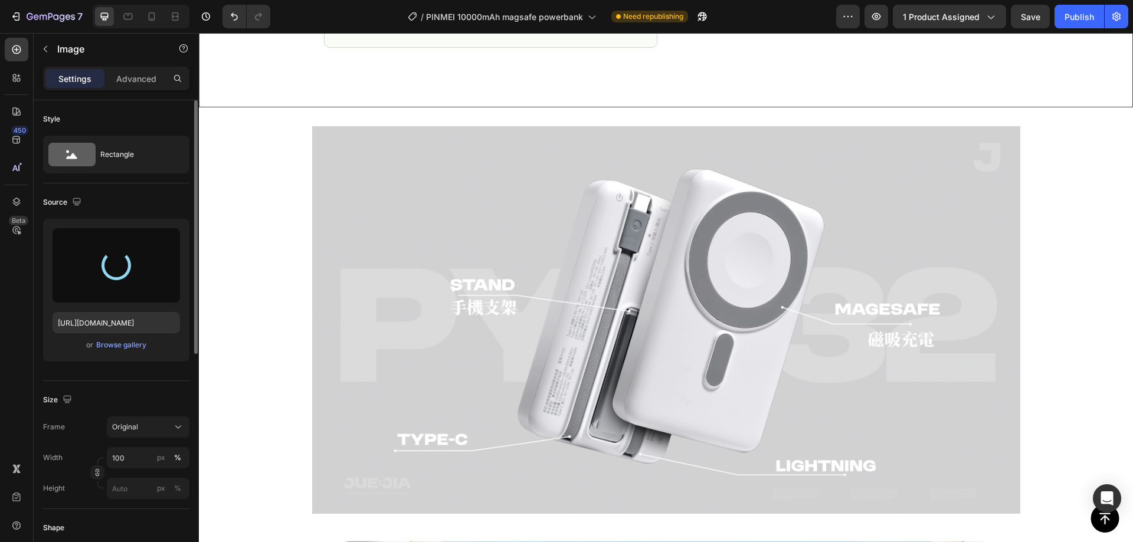
type input "https://cdn.shopify.com/s/files/1/0772/4485/8597/files/gempages_584237370715407…"
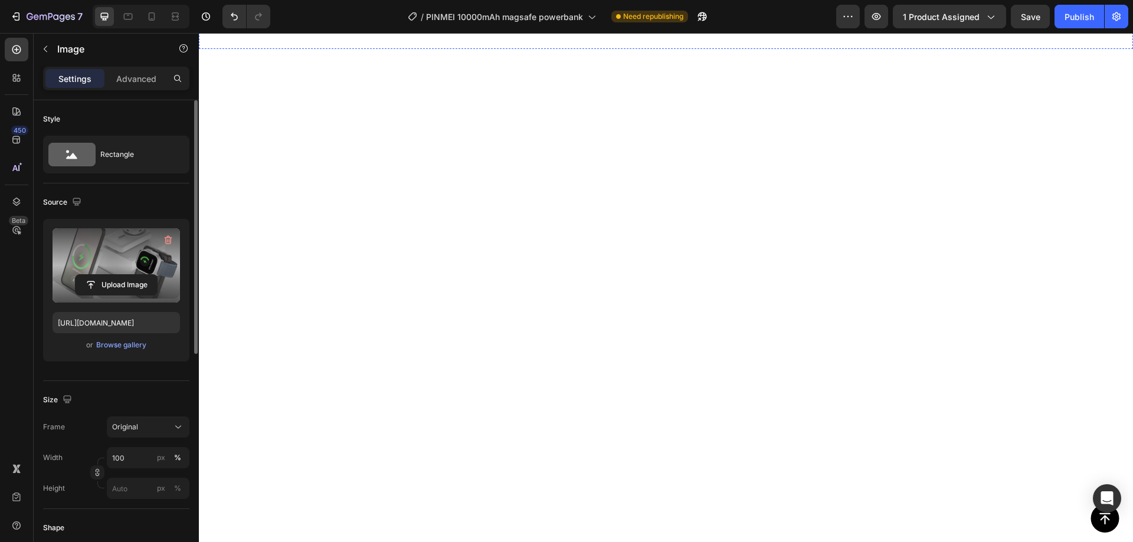
scroll to position [2184, 0]
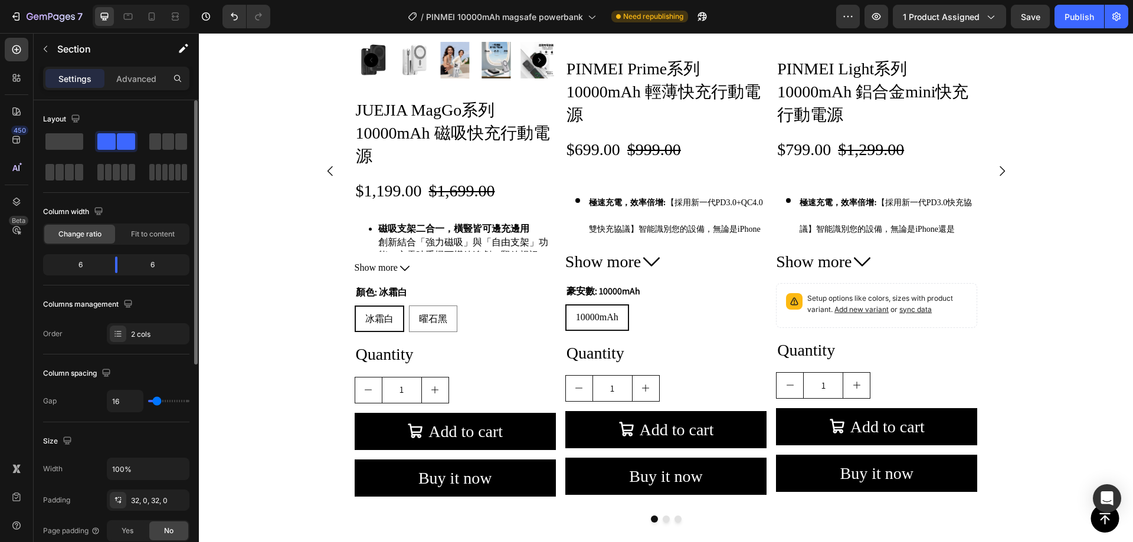
scroll to position [2302, 0]
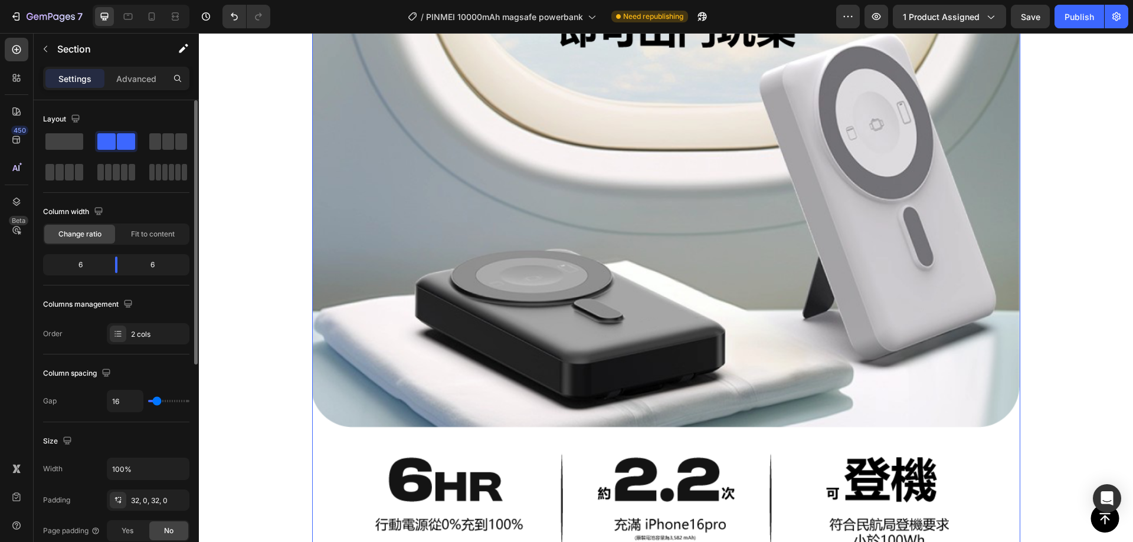
click at [665, 240] on img at bounding box center [666, 219] width 708 height 708
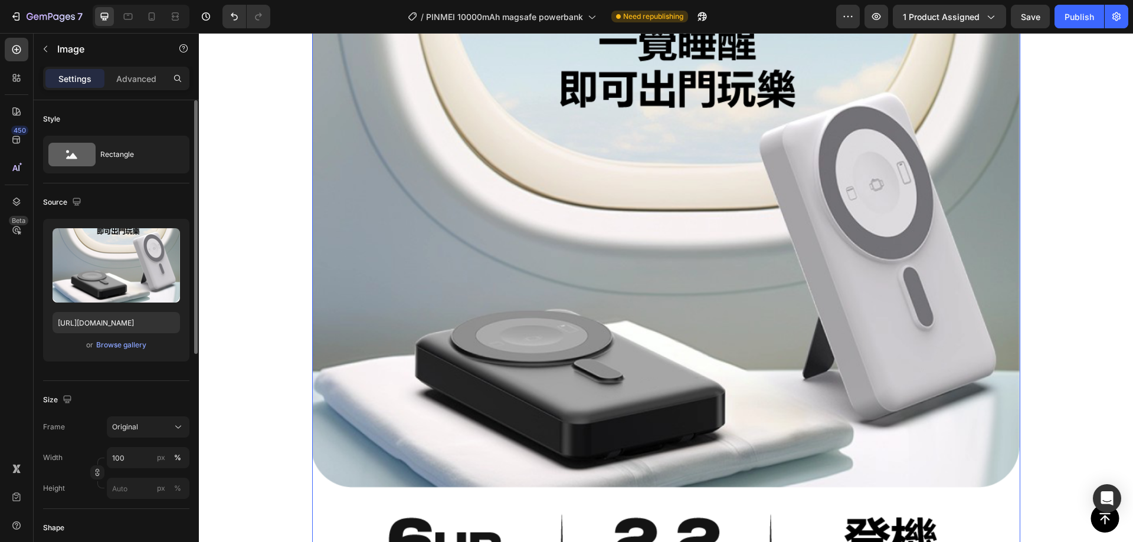
scroll to position [1180, 0]
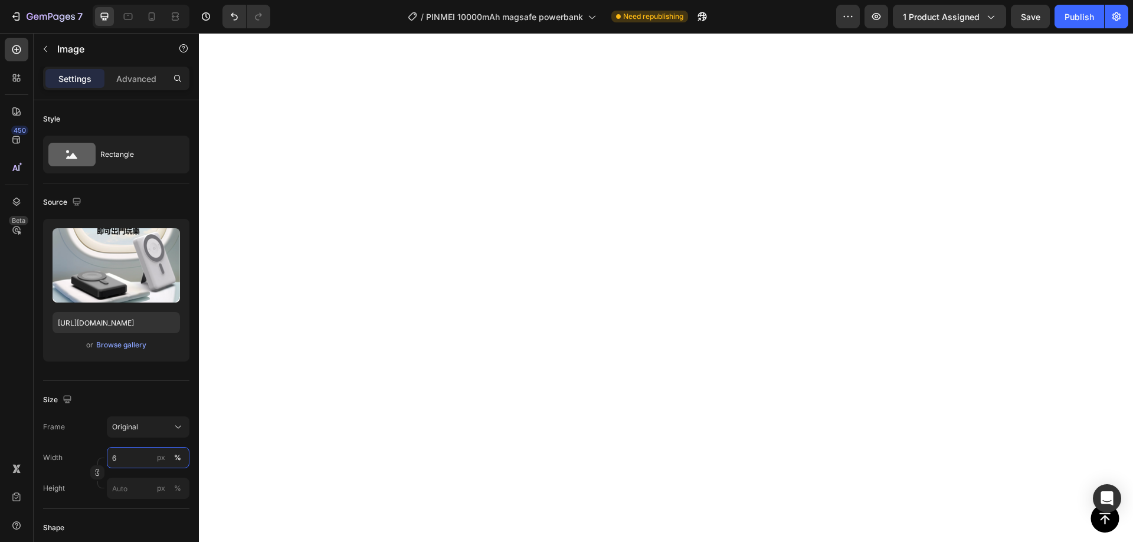
type input "60"
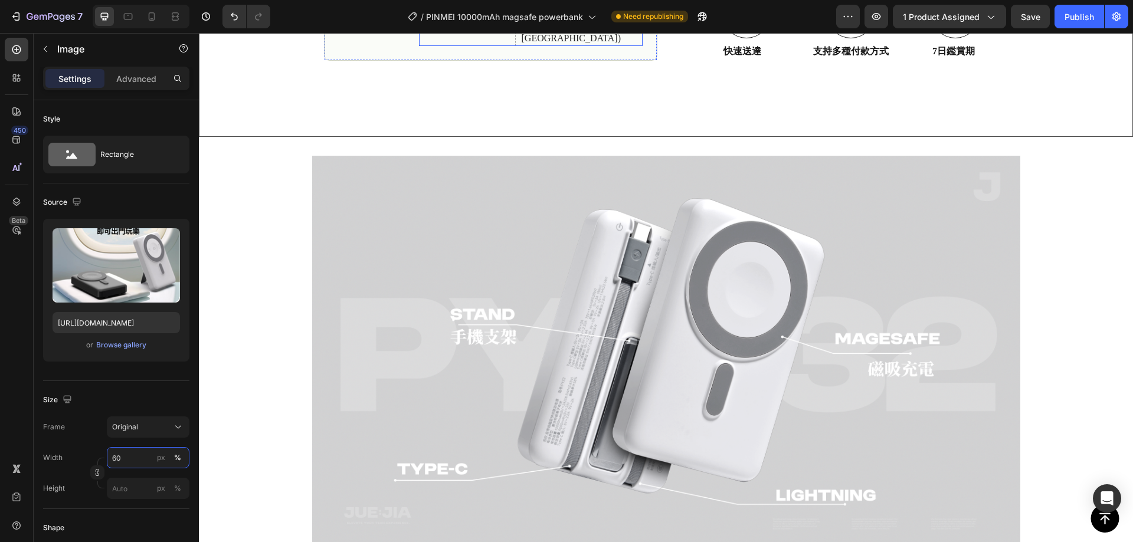
scroll to position [767, 0]
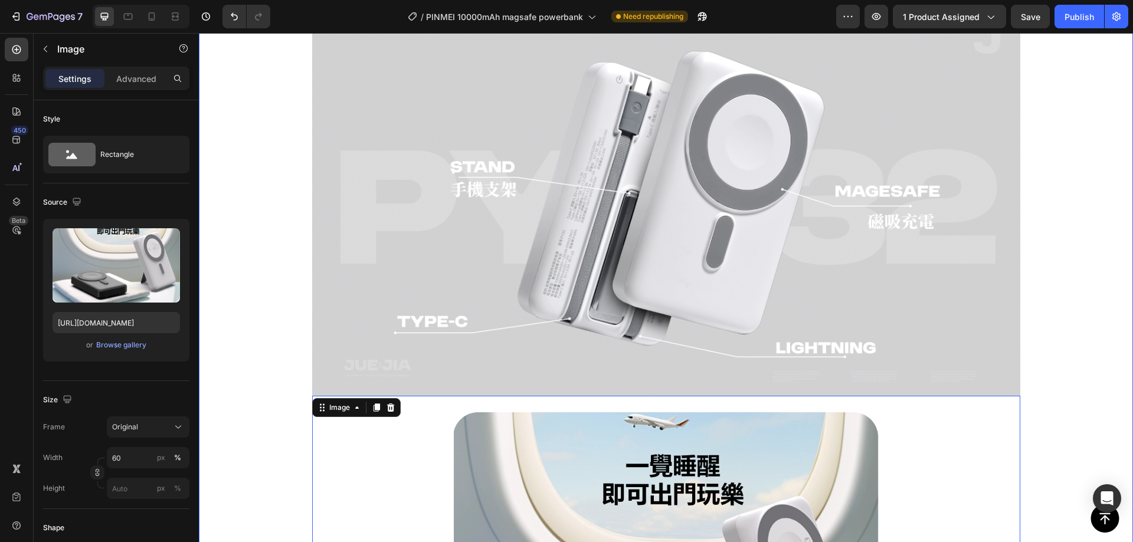
click at [257, 271] on div "Image Image 0 Image Row" at bounding box center [666, 414] width 934 height 812
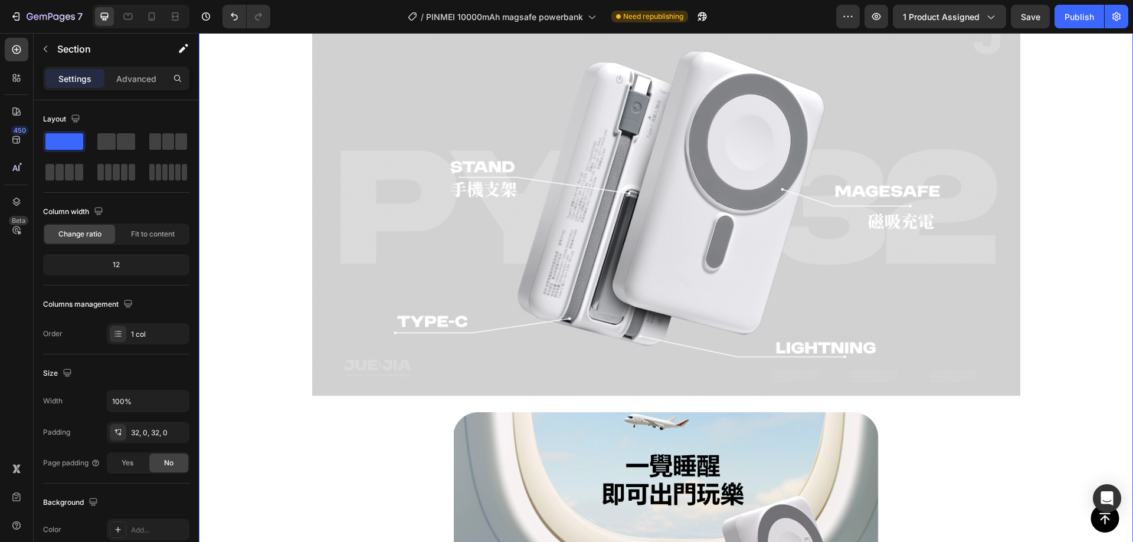
click at [278, 257] on div "Image Image Image Row" at bounding box center [666, 414] width 934 height 812
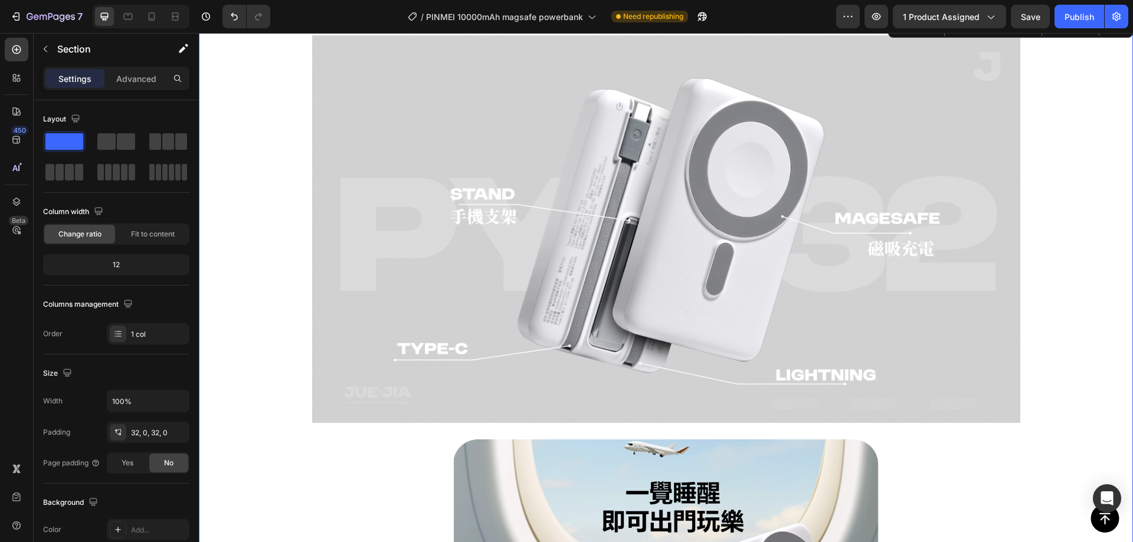
scroll to position [413, 0]
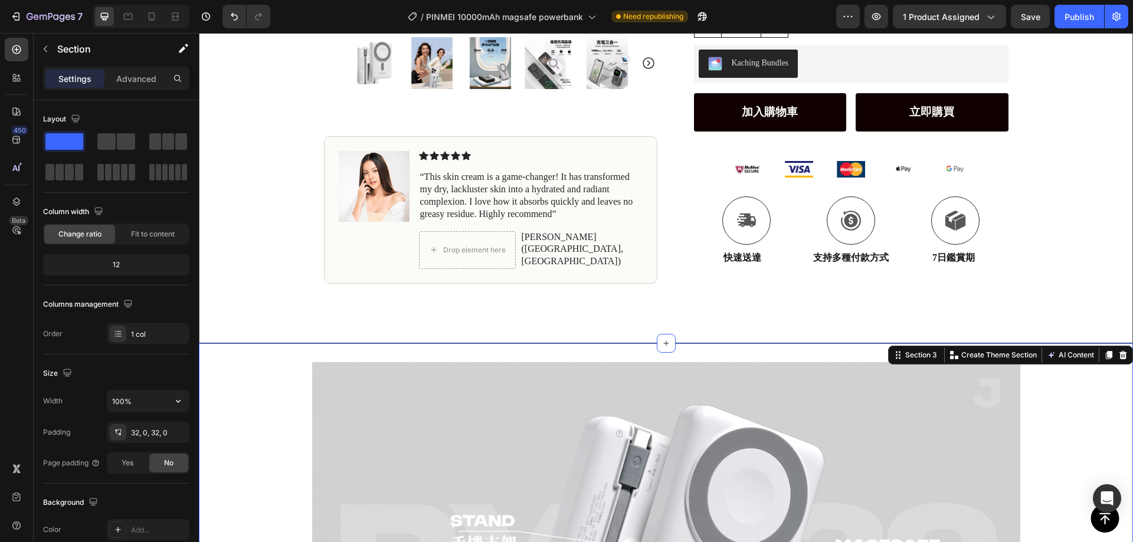
drag, startPoint x: 148, startPoint y: 397, endPoint x: 75, endPoint y: 394, distance: 73.2
click at [75, 394] on div "Width 100%" at bounding box center [116, 401] width 146 height 22
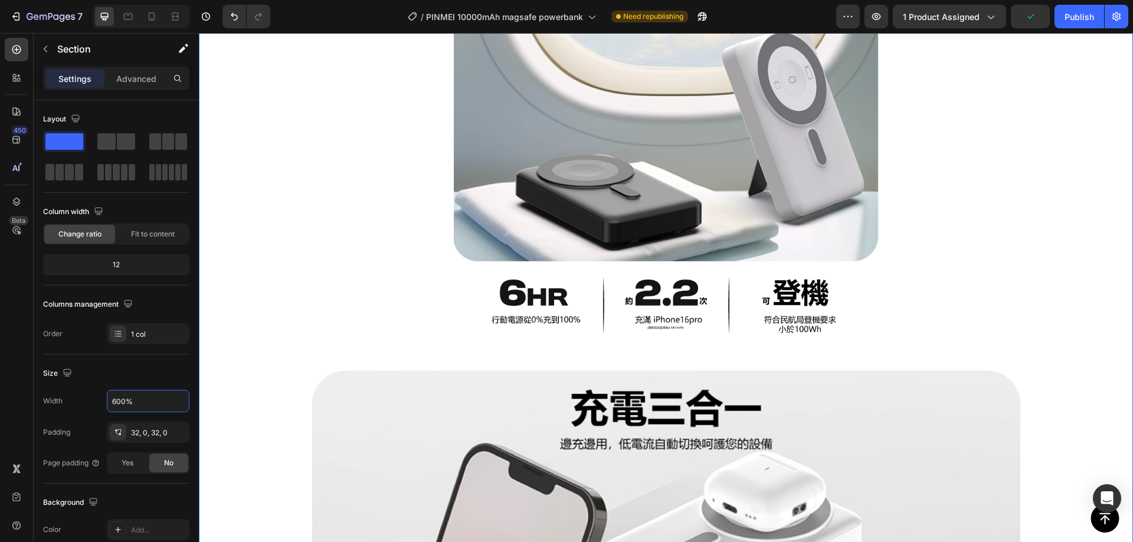
scroll to position [885, 0]
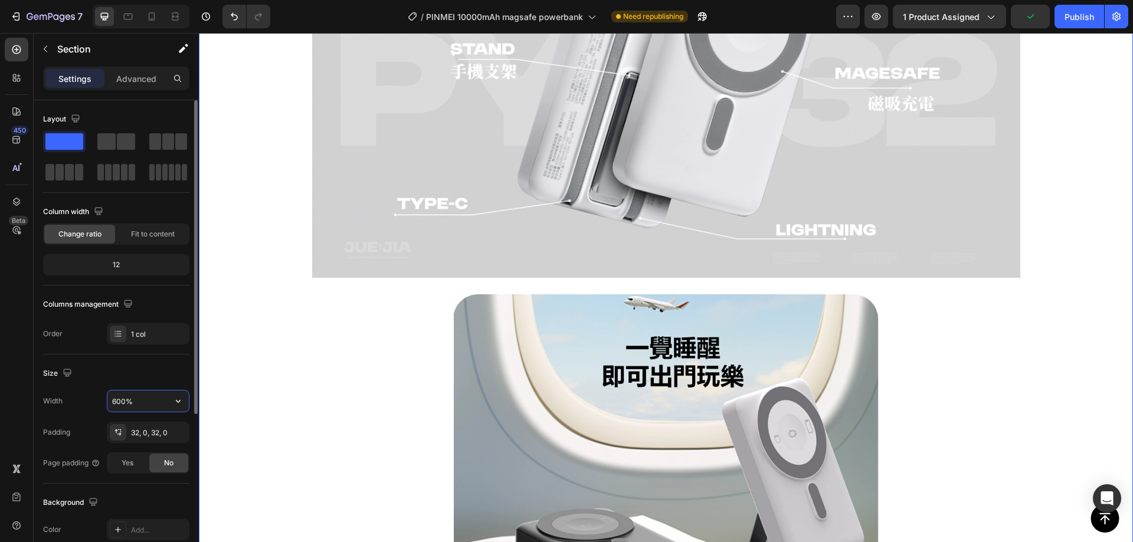
drag, startPoint x: 142, startPoint y: 408, endPoint x: 147, endPoint y: 403, distance: 7.1
click at [140, 406] on input "600%" at bounding box center [147, 401] width 81 height 21
drag, startPoint x: 141, startPoint y: 402, endPoint x: 123, endPoint y: 385, distance: 24.7
click at [82, 397] on div "Width 600%" at bounding box center [116, 401] width 146 height 22
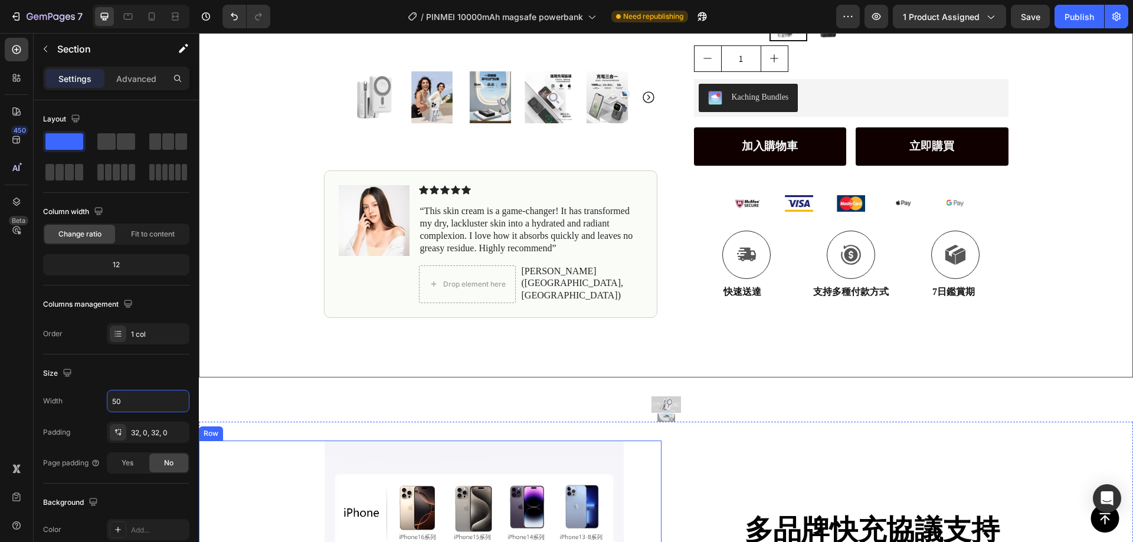
scroll to position [354, 0]
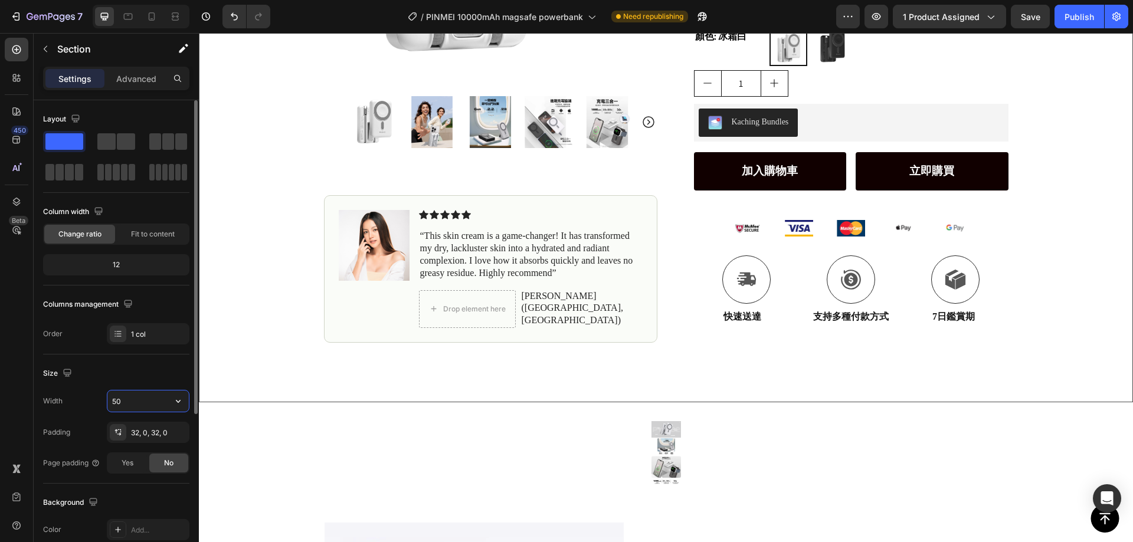
click at [137, 401] on input "50" at bounding box center [147, 401] width 81 height 21
drag, startPoint x: 143, startPoint y: 399, endPoint x: 67, endPoint y: 394, distance: 75.7
click at [67, 394] on div "Width 50" at bounding box center [116, 401] width 146 height 22
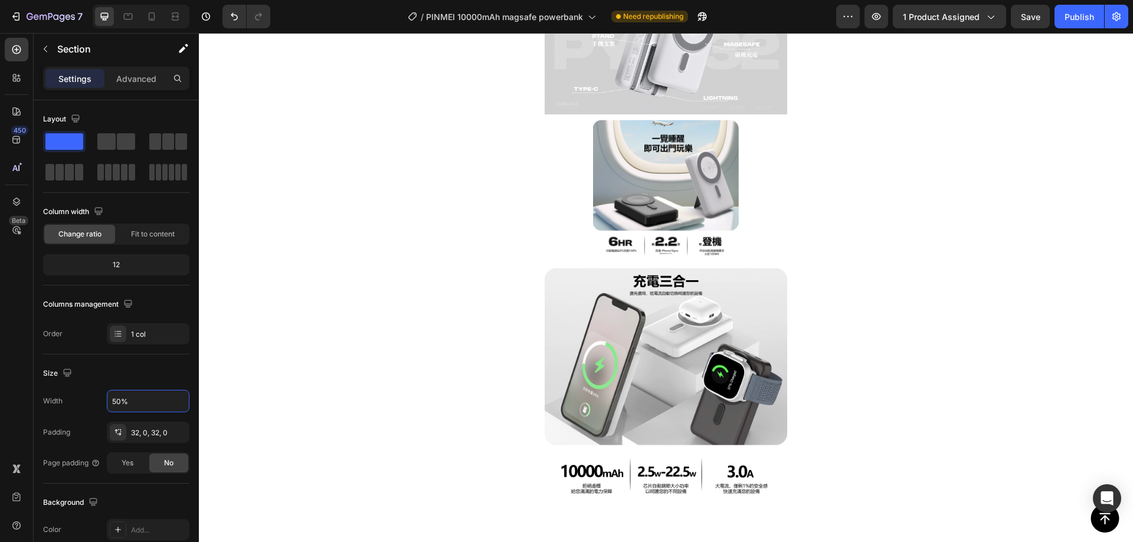
scroll to position [649, 0]
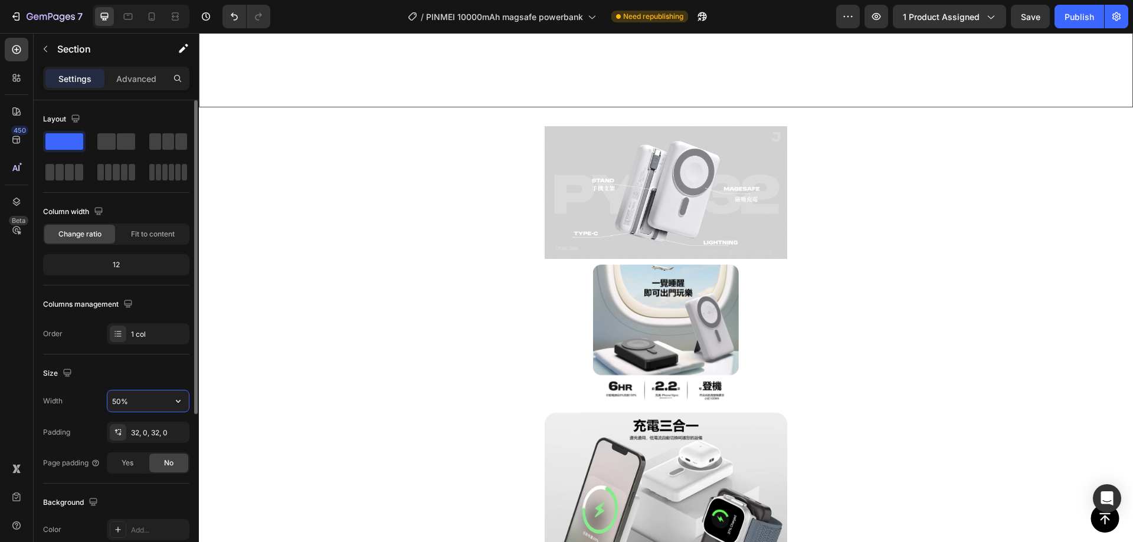
drag, startPoint x: 119, startPoint y: 398, endPoint x: 111, endPoint y: 398, distance: 8.3
click at [111, 398] on input "50%" at bounding box center [147, 401] width 81 height 21
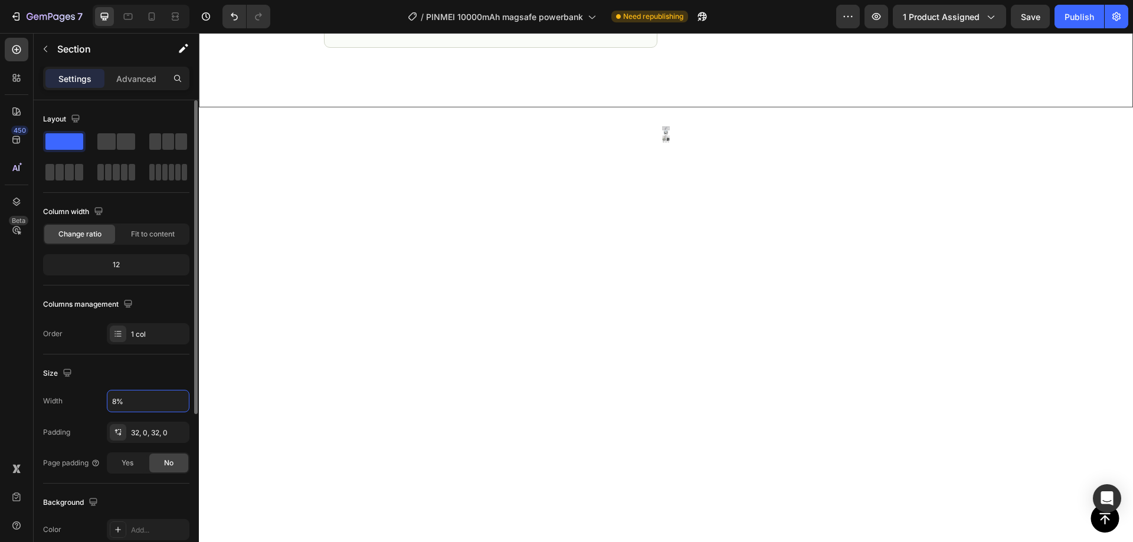
type input "80%"
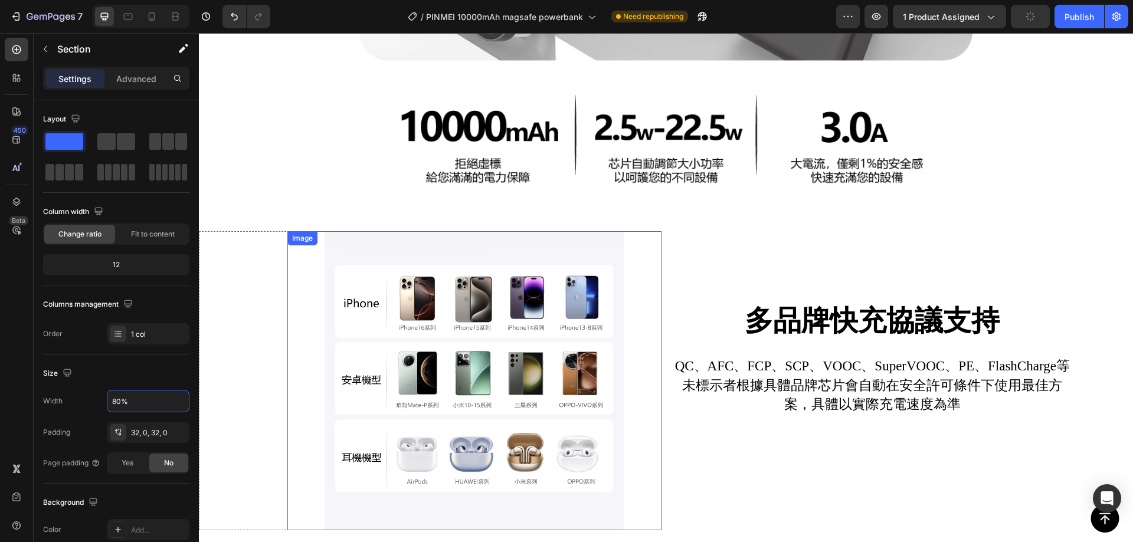
scroll to position [1830, 0]
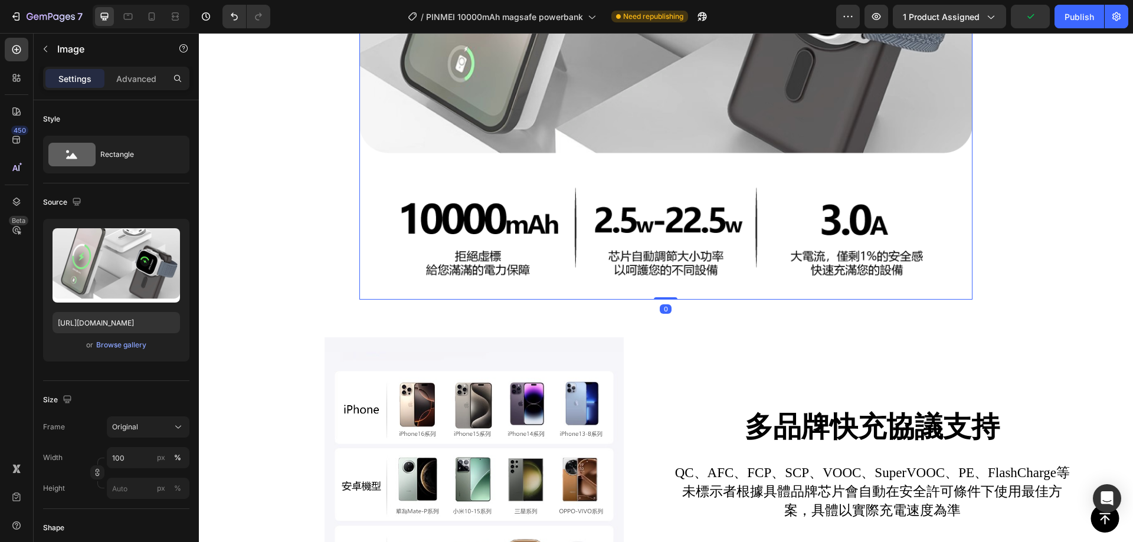
scroll to position [1771, 0]
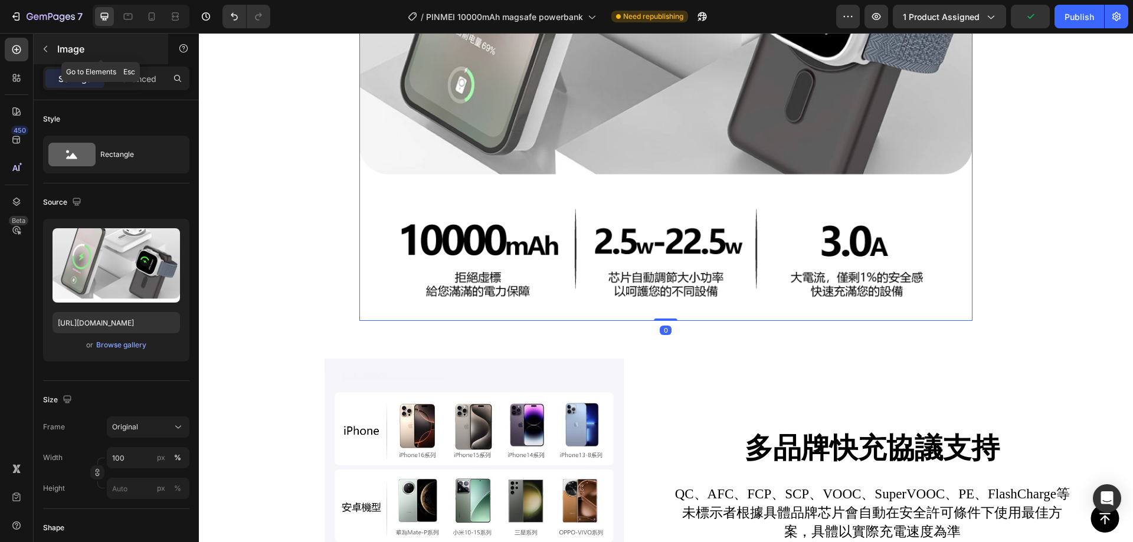
click at [54, 50] on button "button" at bounding box center [45, 49] width 19 height 19
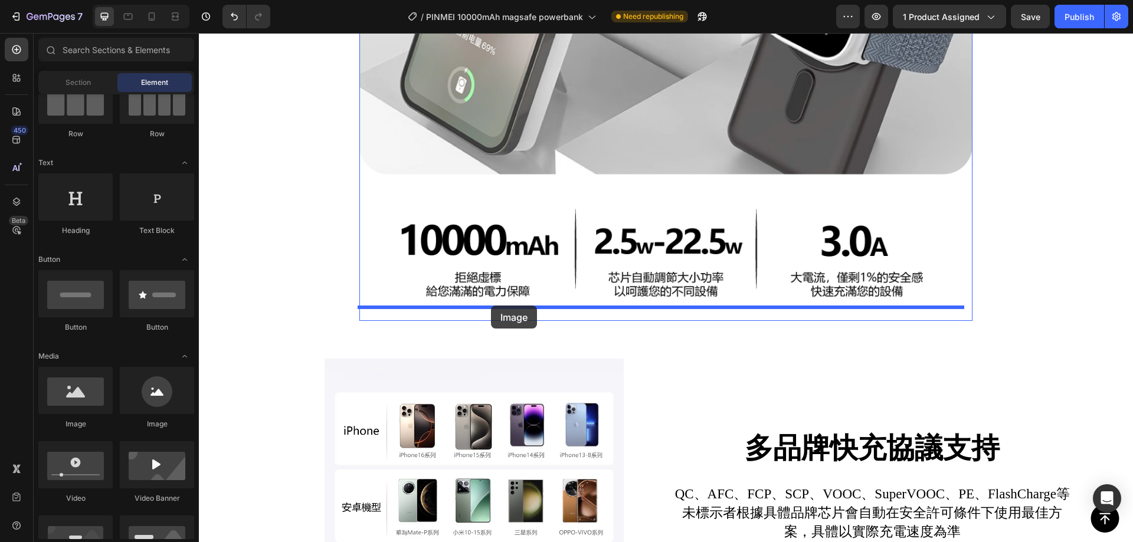
drag, startPoint x: 283, startPoint y: 424, endPoint x: 491, endPoint y: 306, distance: 239.4
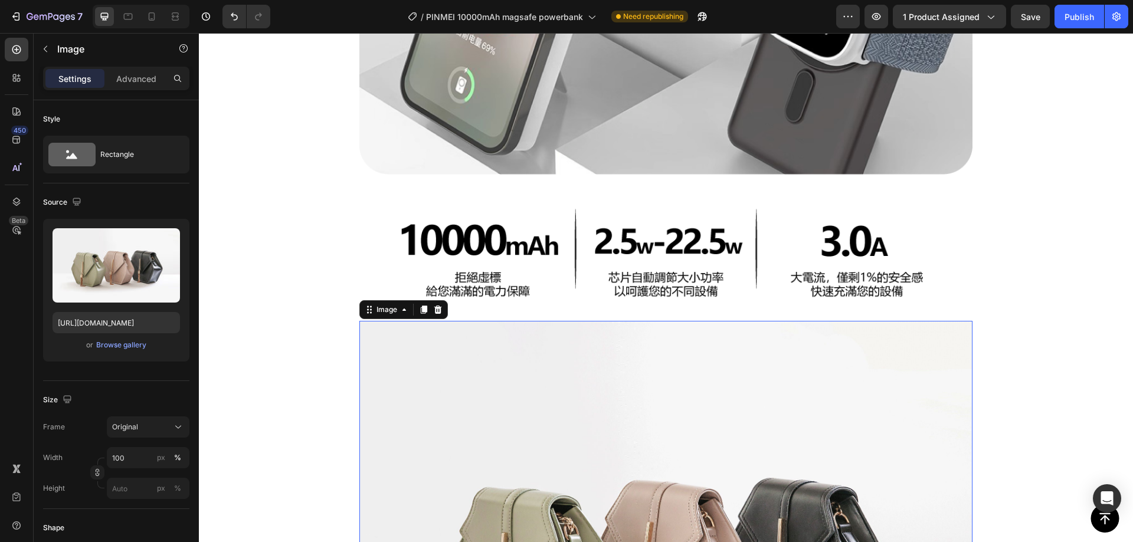
scroll to position [2007, 0]
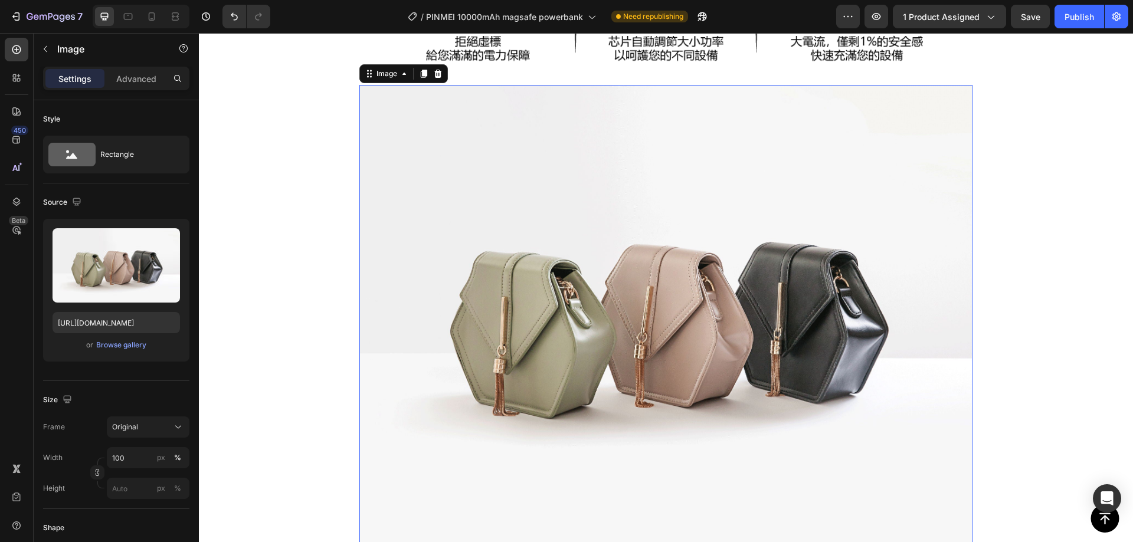
click at [564, 290] on img at bounding box center [665, 315] width 613 height 460
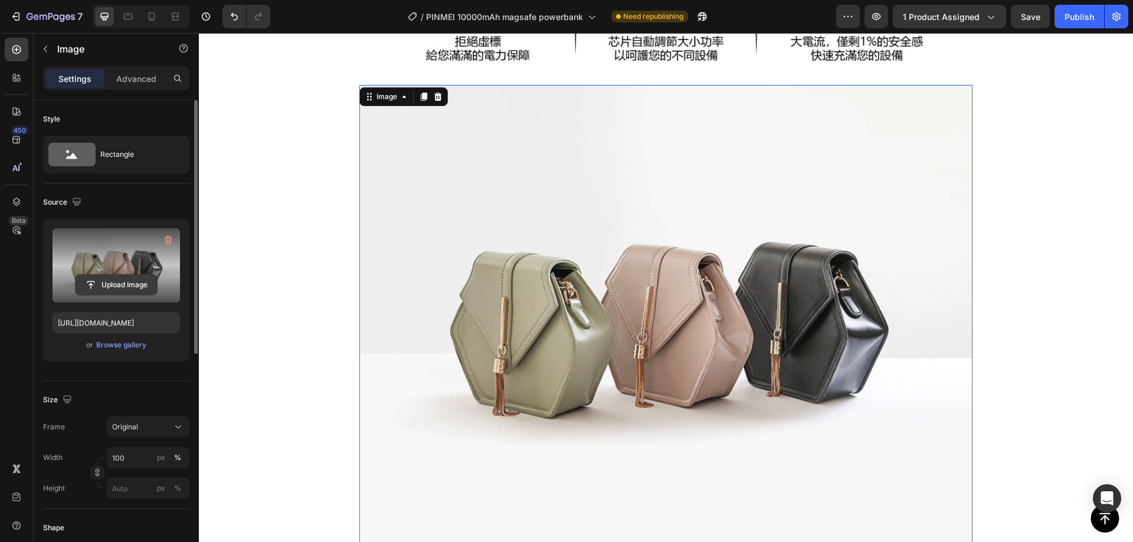
click at [126, 283] on input "file" at bounding box center [116, 285] width 81 height 20
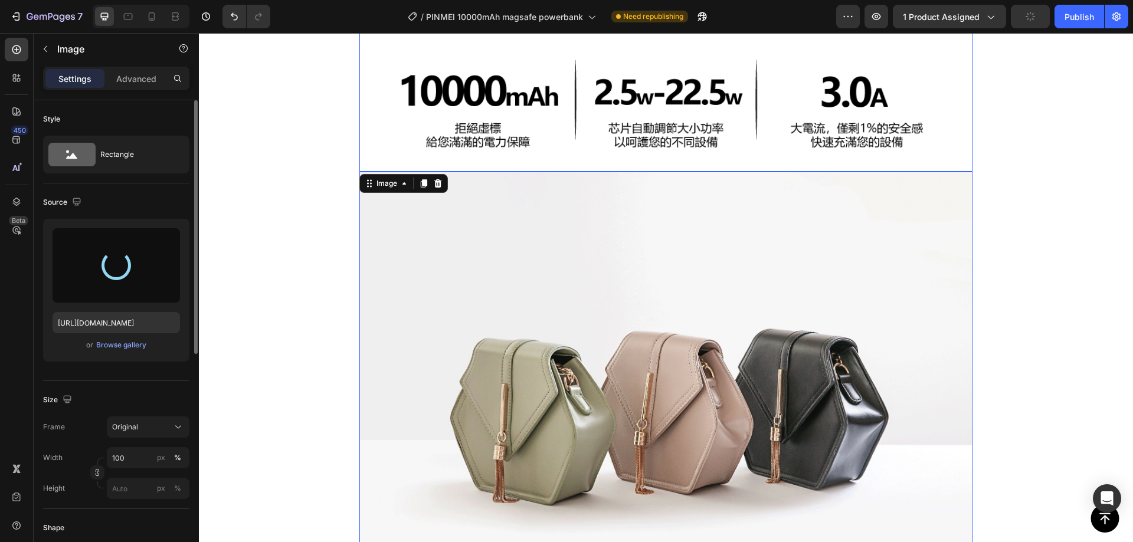
scroll to position [2125, 0]
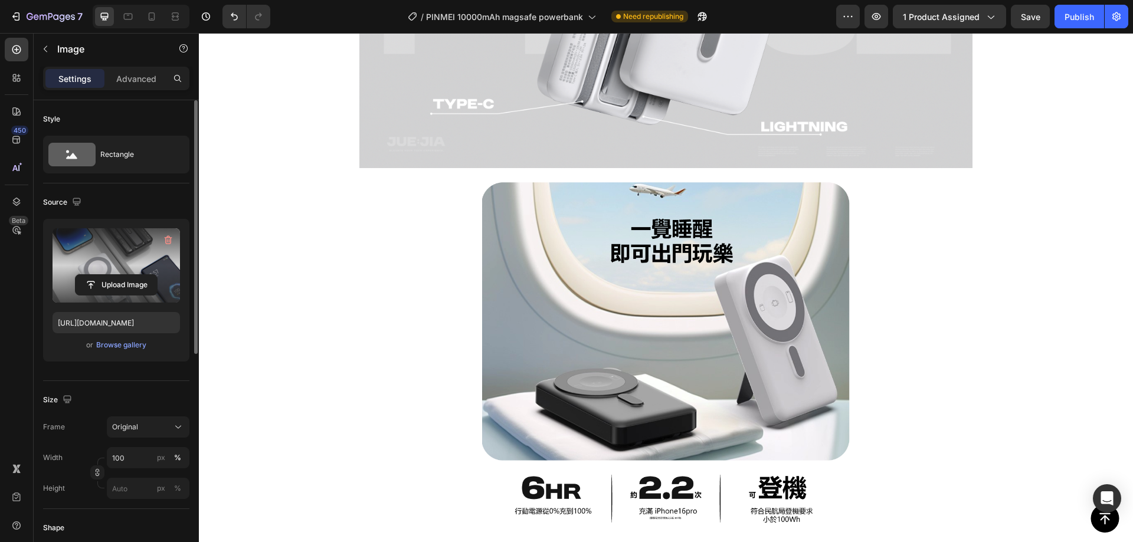
type input "https://cdn.shopify.com/s/files/1/0772/4485/8597/files/gempages_584237370715407…"
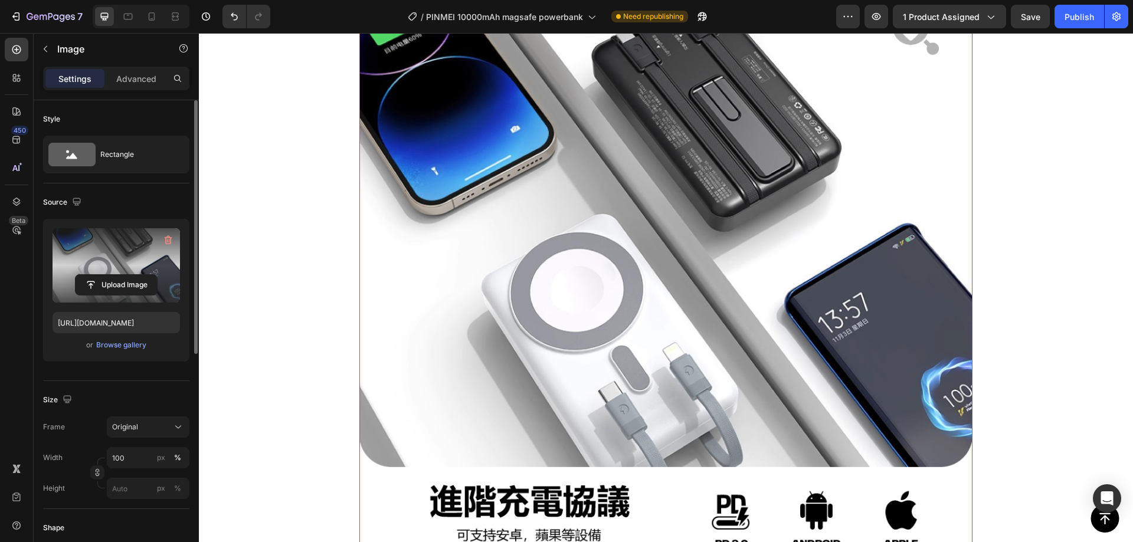
scroll to position [2361, 0]
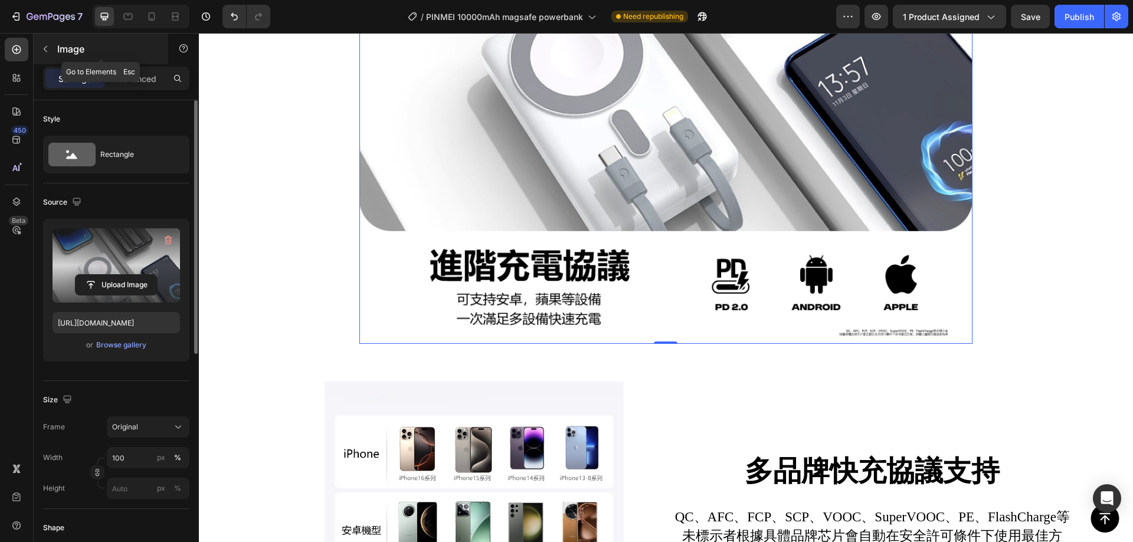
click at [57, 49] on p "Image" at bounding box center [107, 49] width 100 height 14
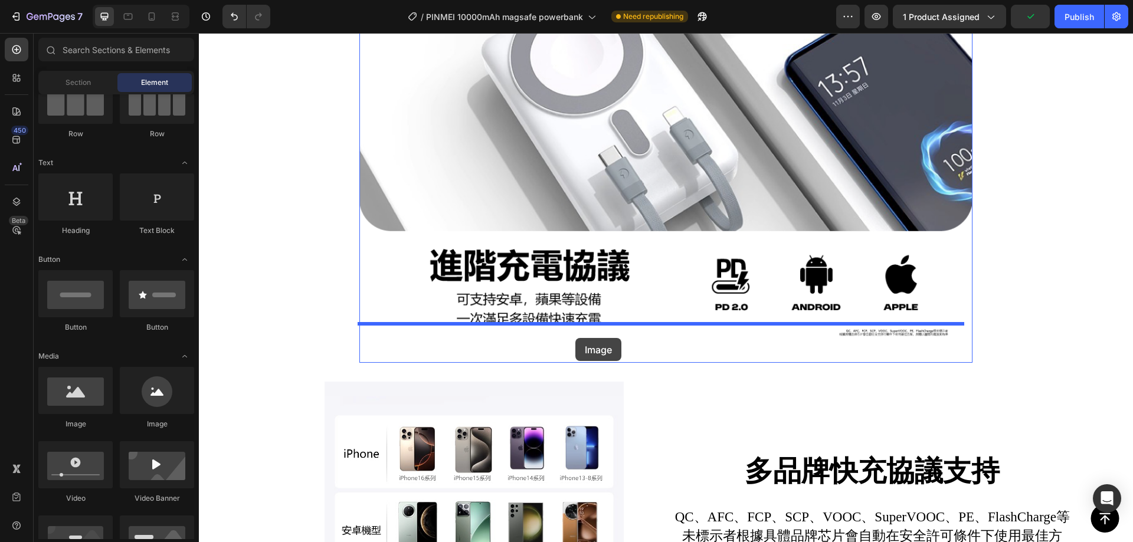
drag, startPoint x: 349, startPoint y: 418, endPoint x: 575, endPoint y: 338, distance: 240.6
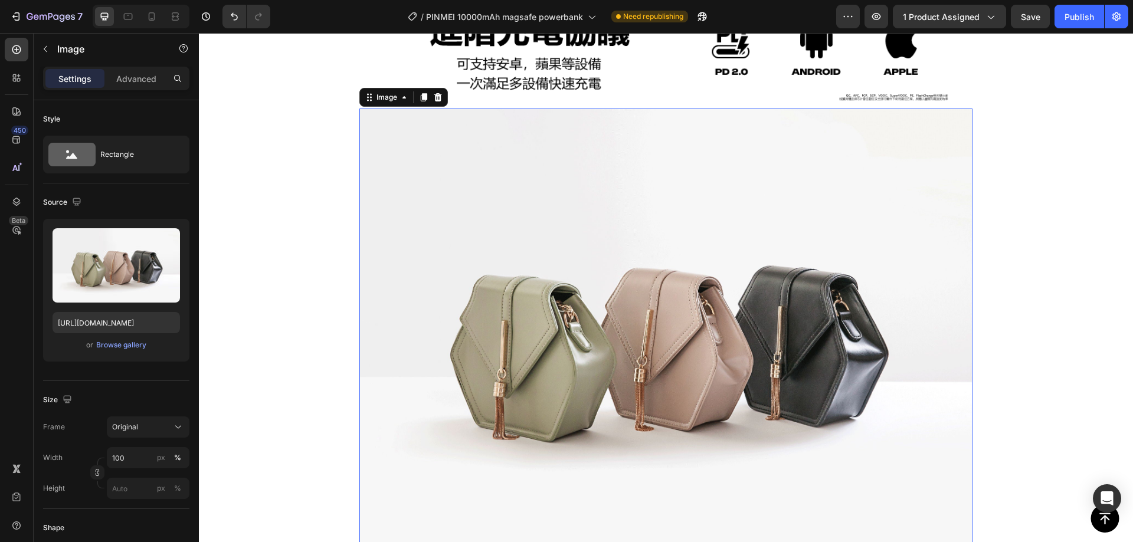
scroll to position [2597, 0]
click at [118, 345] on div "Browse gallery" at bounding box center [121, 345] width 50 height 11
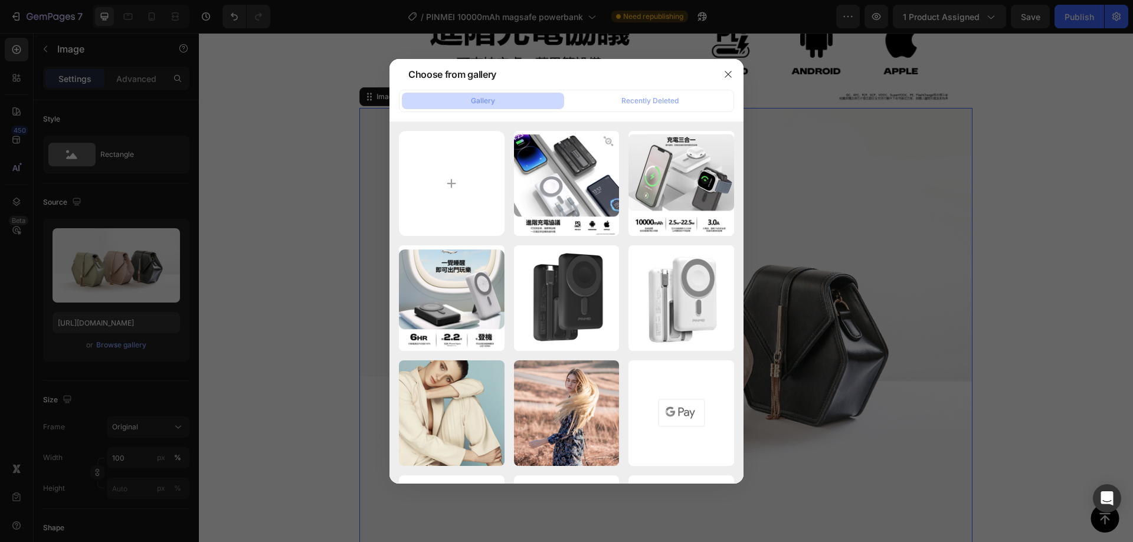
drag, startPoint x: 738, startPoint y: 70, endPoint x: 384, endPoint y: 155, distance: 363.6
click at [737, 70] on div at bounding box center [728, 74] width 31 height 31
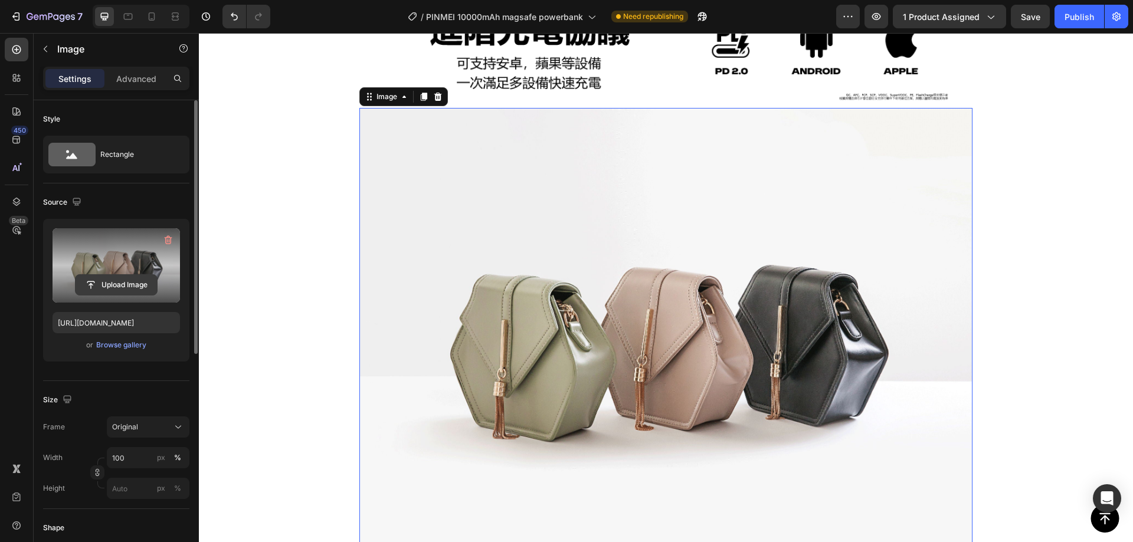
click at [120, 274] on button "Upload Image" at bounding box center [116, 284] width 83 height 21
click at [114, 290] on input "file" at bounding box center [116, 285] width 81 height 20
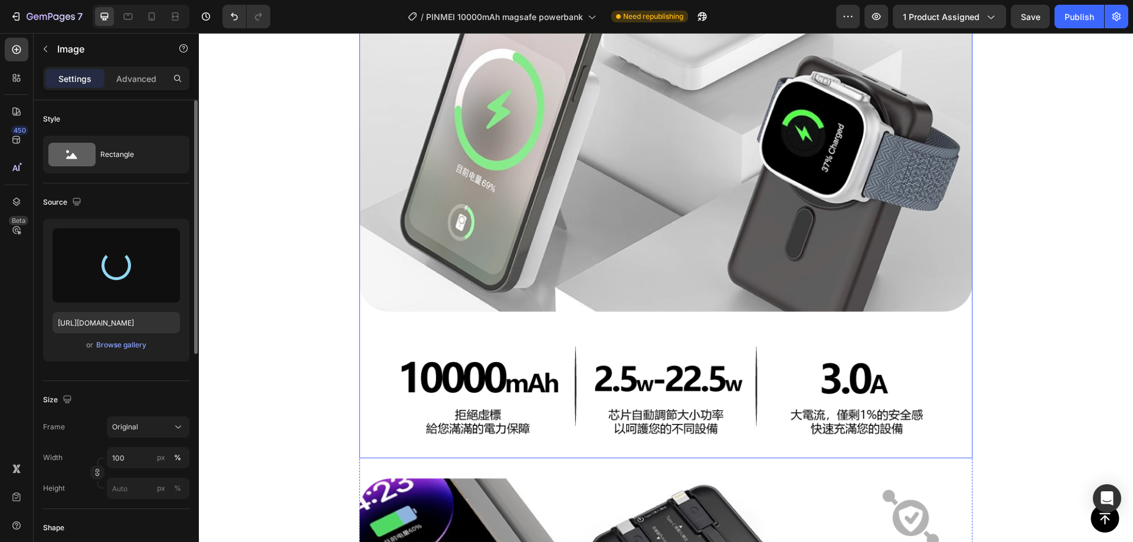
scroll to position [1475, 0]
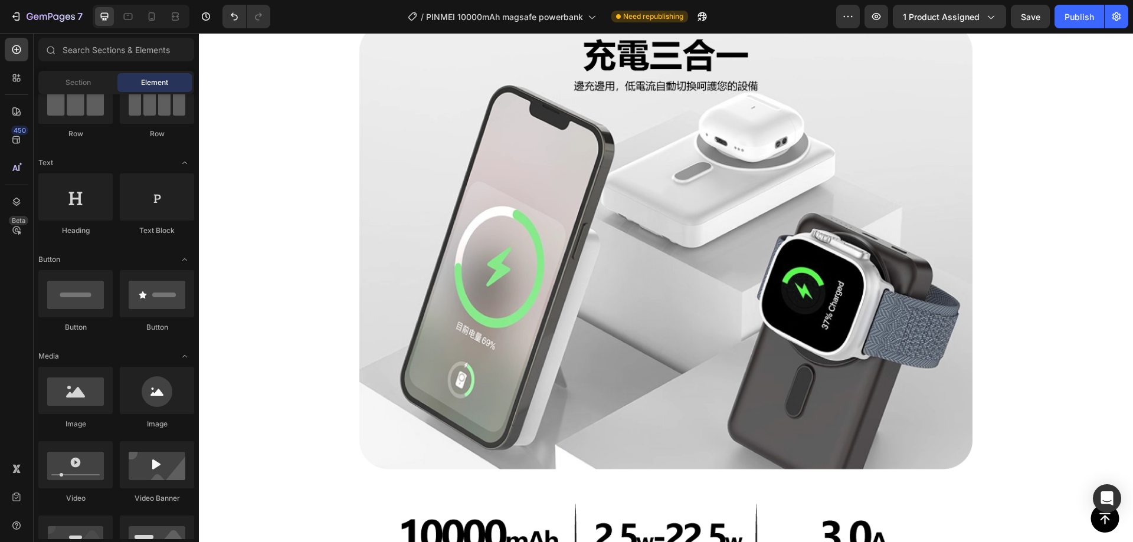
click at [338, 208] on section "Image Image Image Image Row Image Section 3" at bounding box center [666, 494] width 766 height 2427
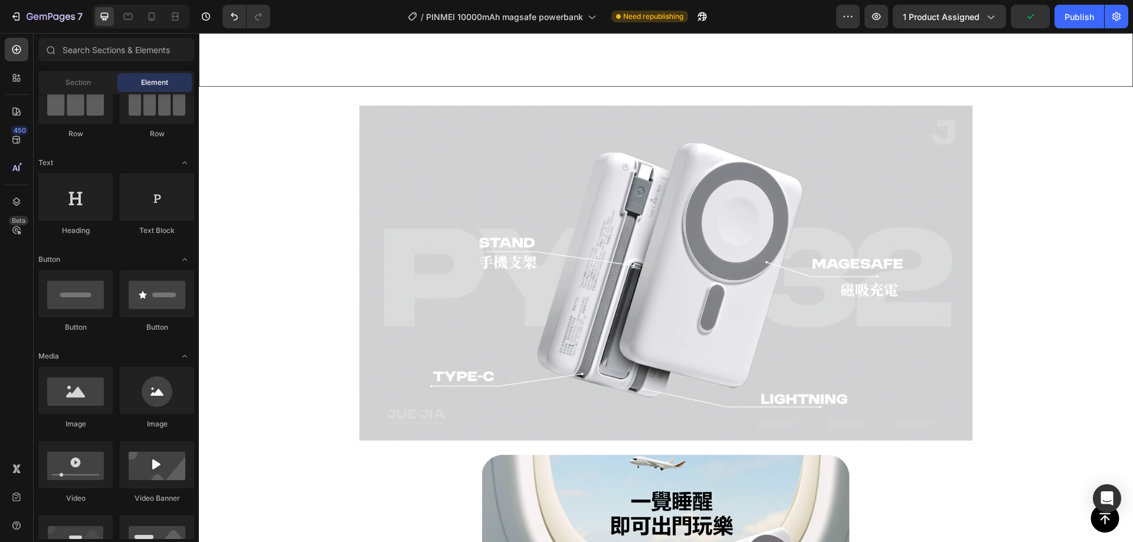
scroll to position [413, 0]
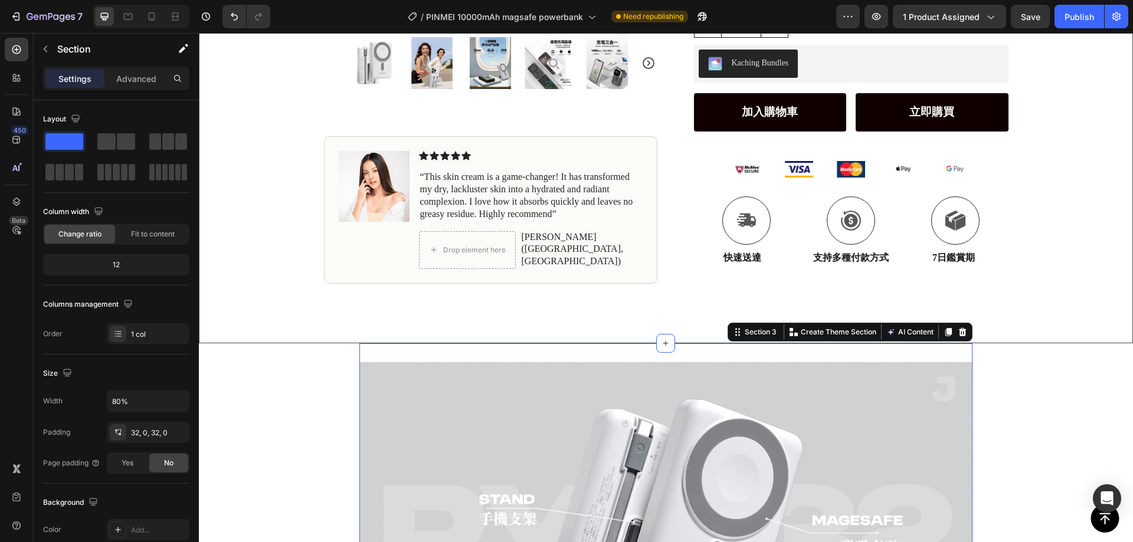
drag, startPoint x: 142, startPoint y: 395, endPoint x: 83, endPoint y: 396, distance: 58.4
click at [83, 396] on div "Width 80%" at bounding box center [116, 401] width 146 height 22
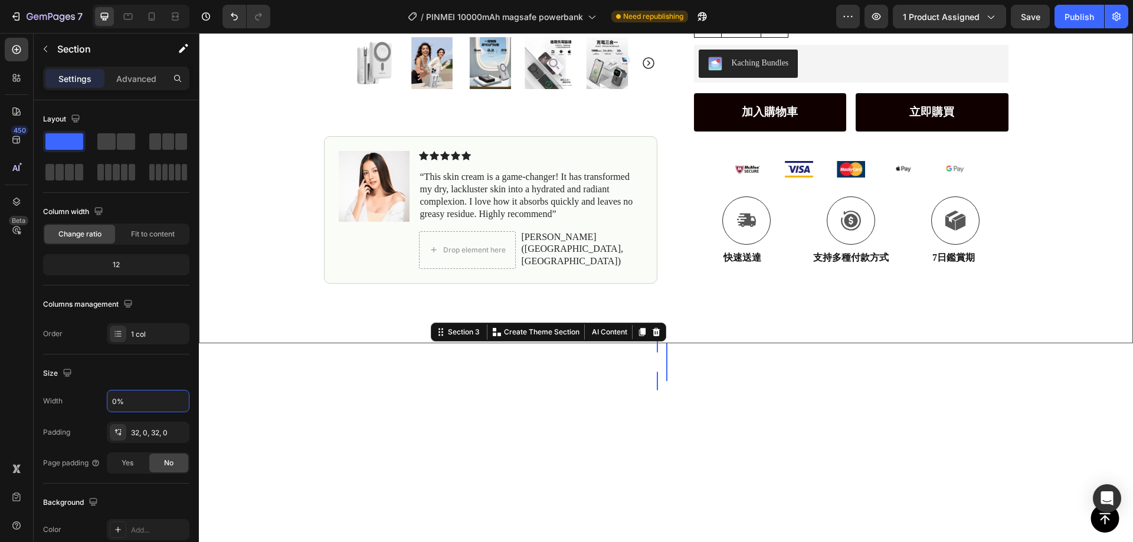
type input "60%"
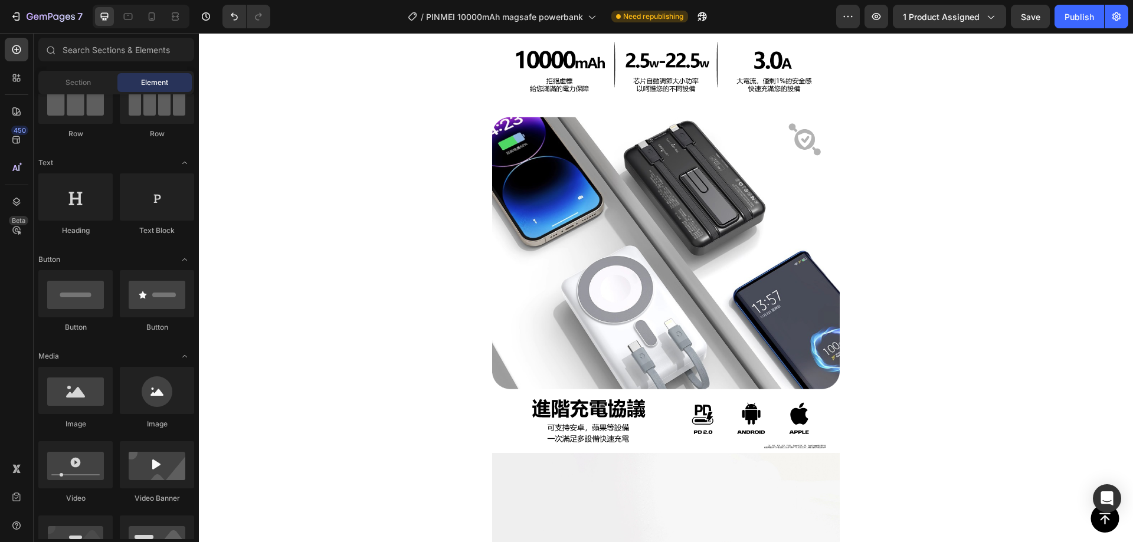
scroll to position [1712, 0]
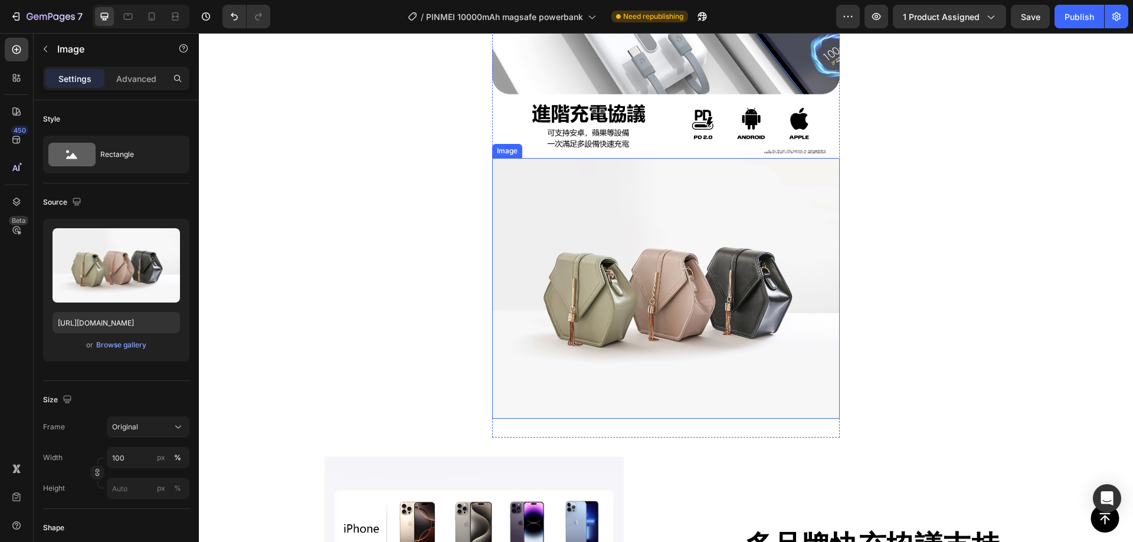
click at [666, 279] on img at bounding box center [666, 288] width 348 height 261
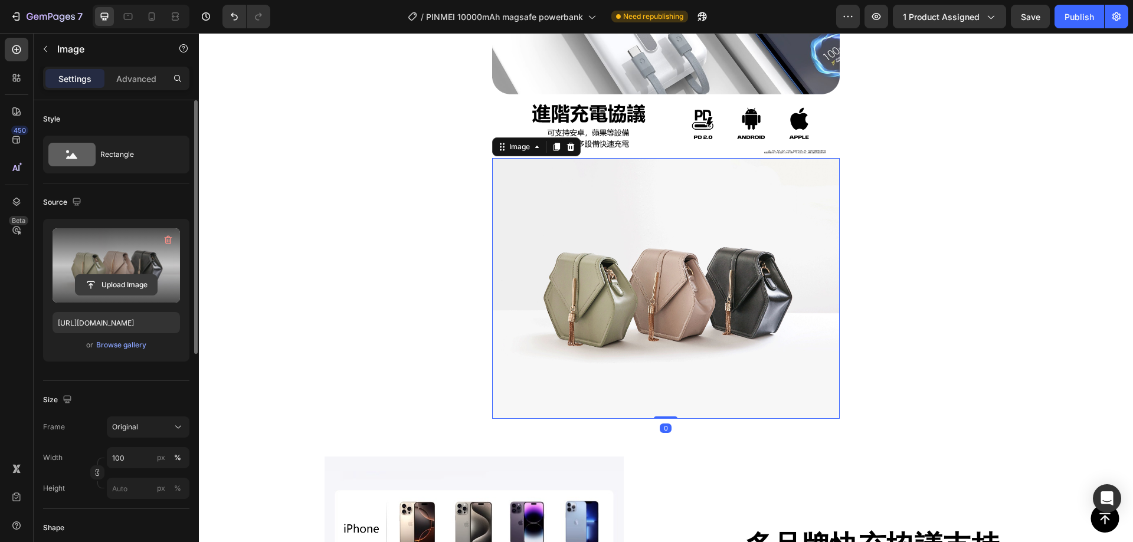
click at [114, 291] on input "file" at bounding box center [116, 285] width 81 height 20
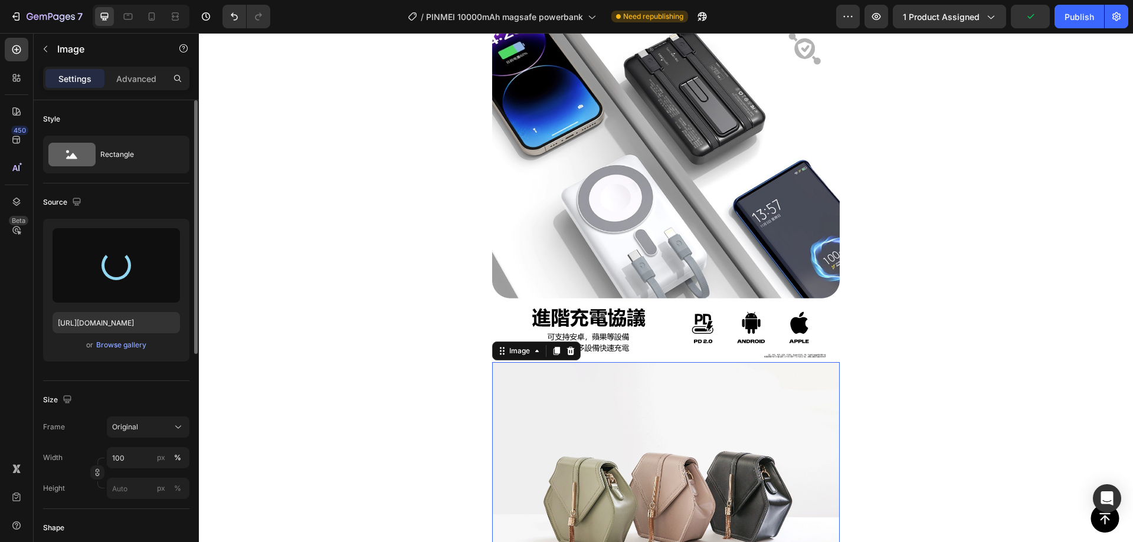
scroll to position [1357, 0]
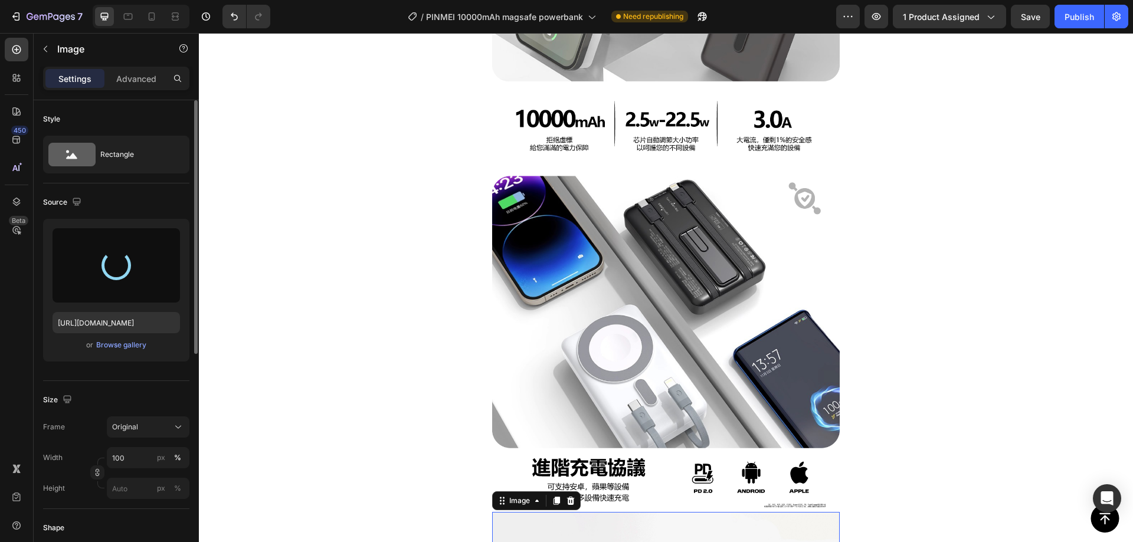
type input "https://cdn.shopify.com/s/files/1/0772/4485/8597/files/gempages_584237370715407…"
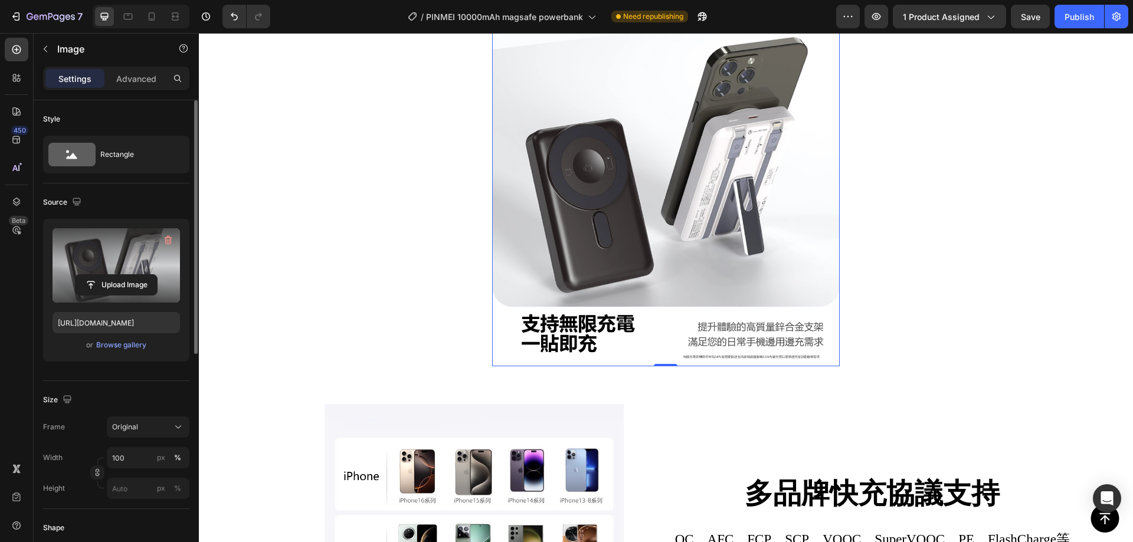
scroll to position [1889, 0]
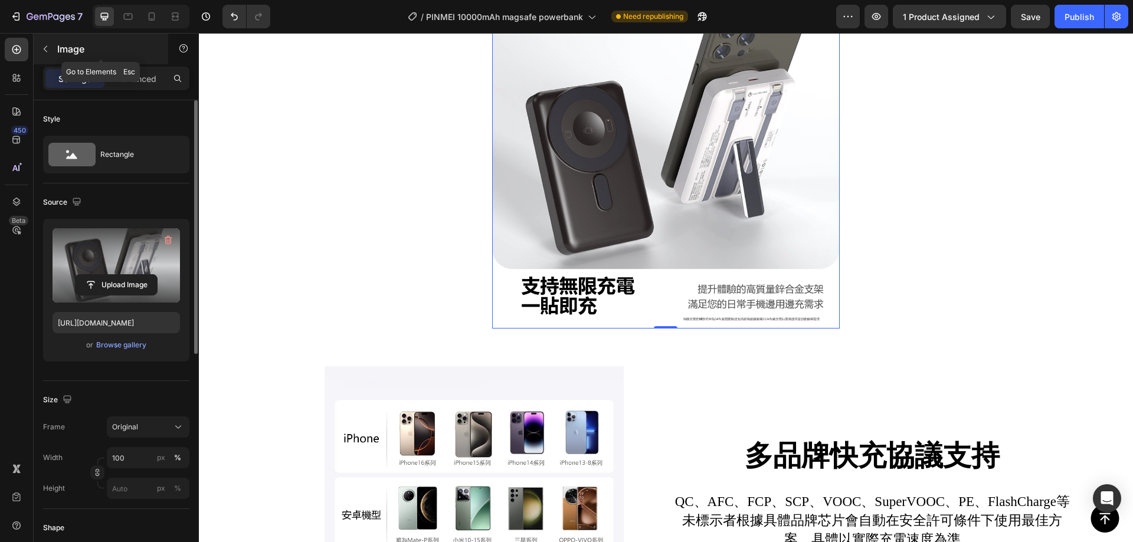
click at [64, 44] on p "Image" at bounding box center [107, 49] width 100 height 14
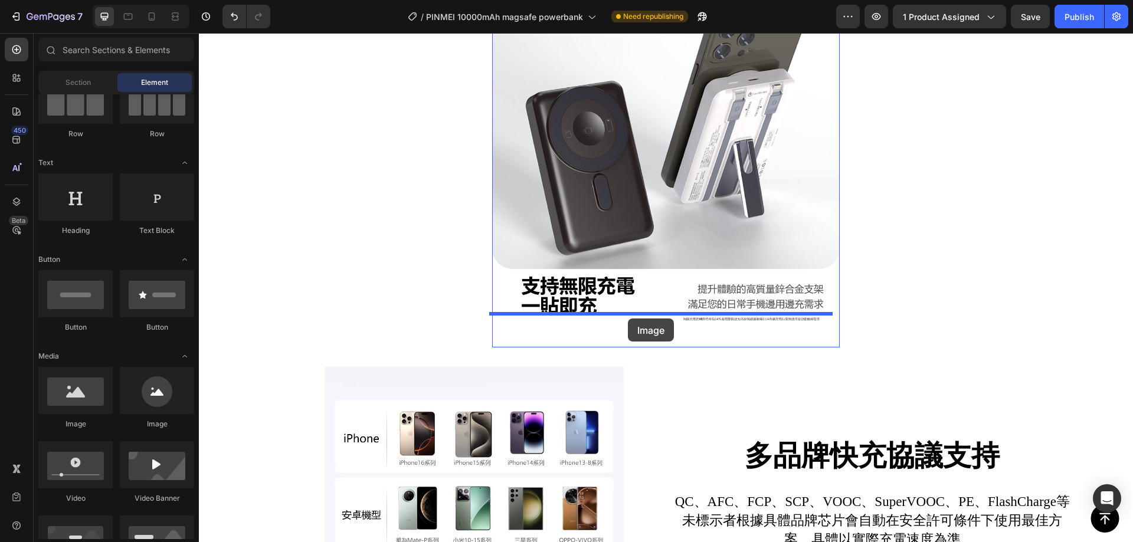
drag, startPoint x: 369, startPoint y: 414, endPoint x: 628, endPoint y: 319, distance: 276.0
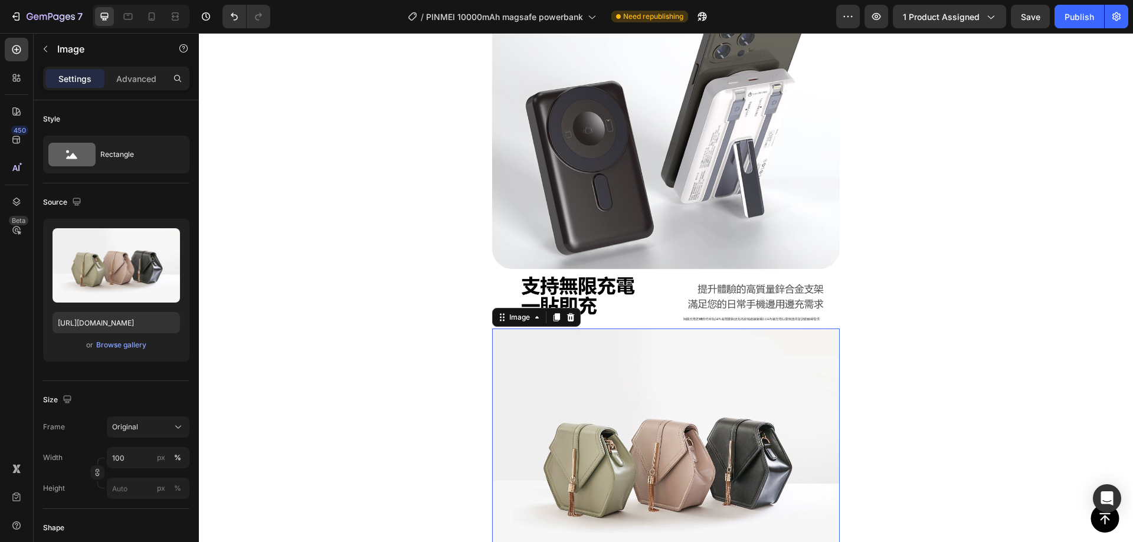
click at [613, 411] on img at bounding box center [666, 459] width 348 height 261
click at [117, 348] on div "Browse gallery" at bounding box center [121, 345] width 50 height 11
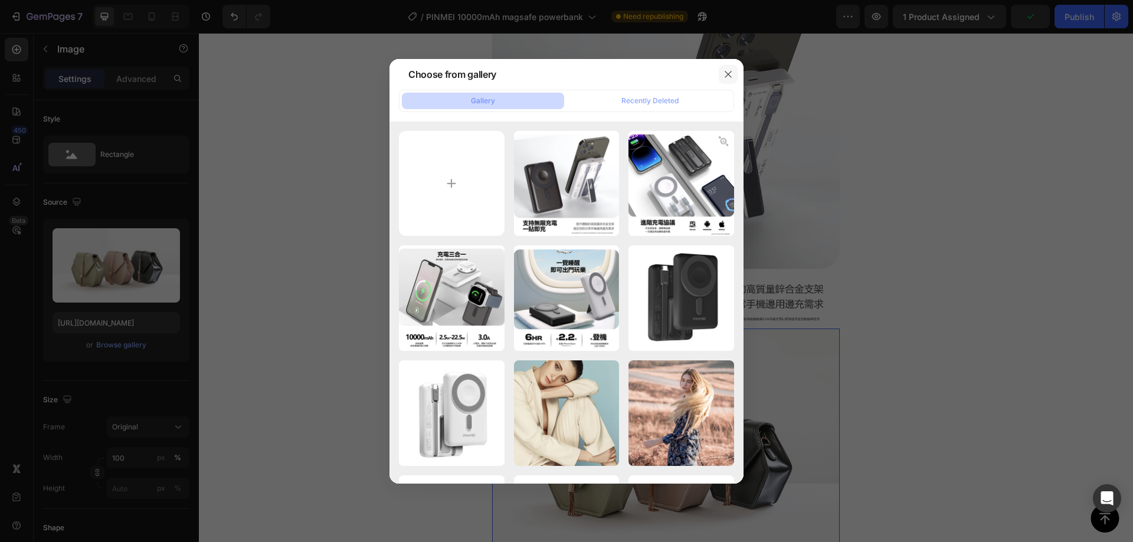
click at [729, 76] on icon "button" at bounding box center [728, 74] width 6 height 6
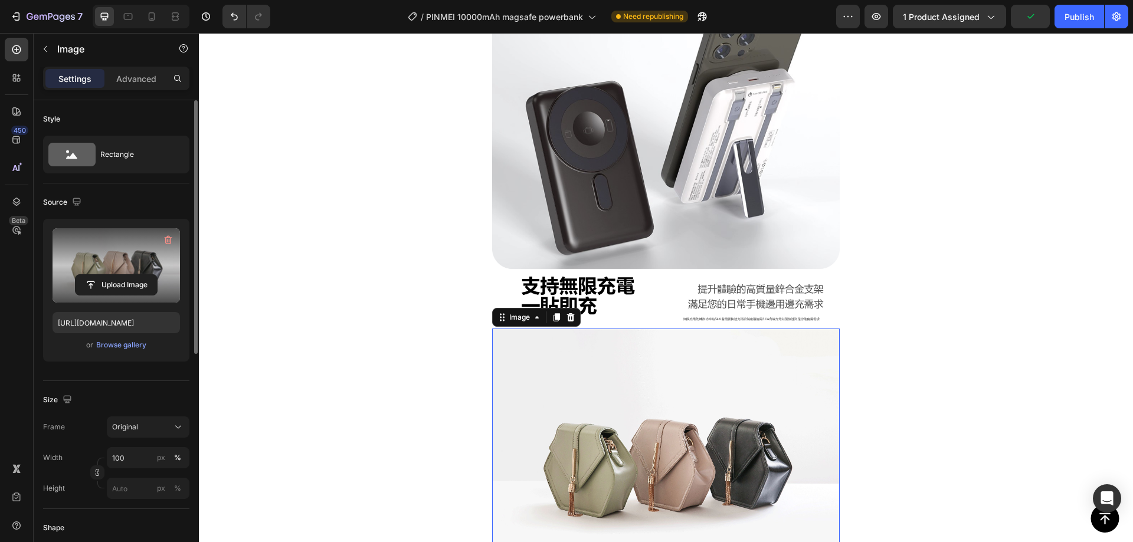
click at [112, 267] on label at bounding box center [116, 265] width 127 height 74
click at [112, 275] on input "file" at bounding box center [116, 285] width 81 height 20
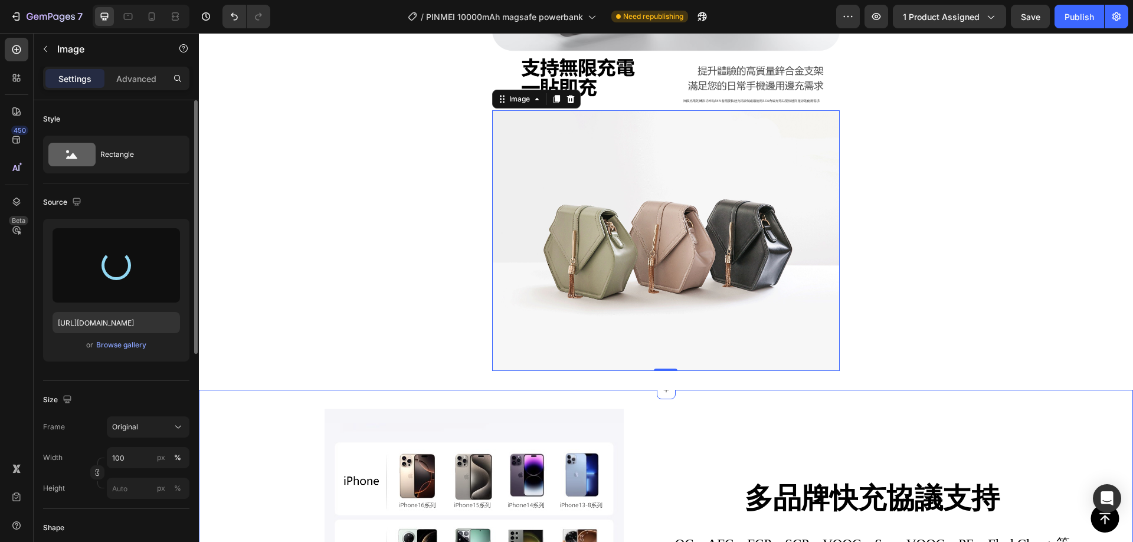
scroll to position [2066, 0]
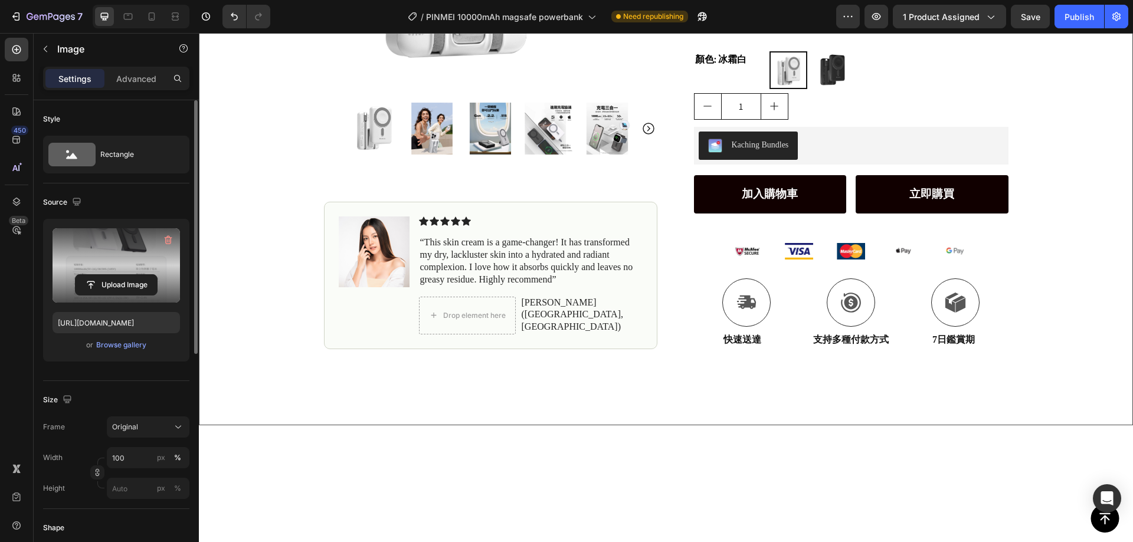
type input "https://cdn.shopify.com/s/files/1/0772/4485/8597/files/gempages_584237370715407…"
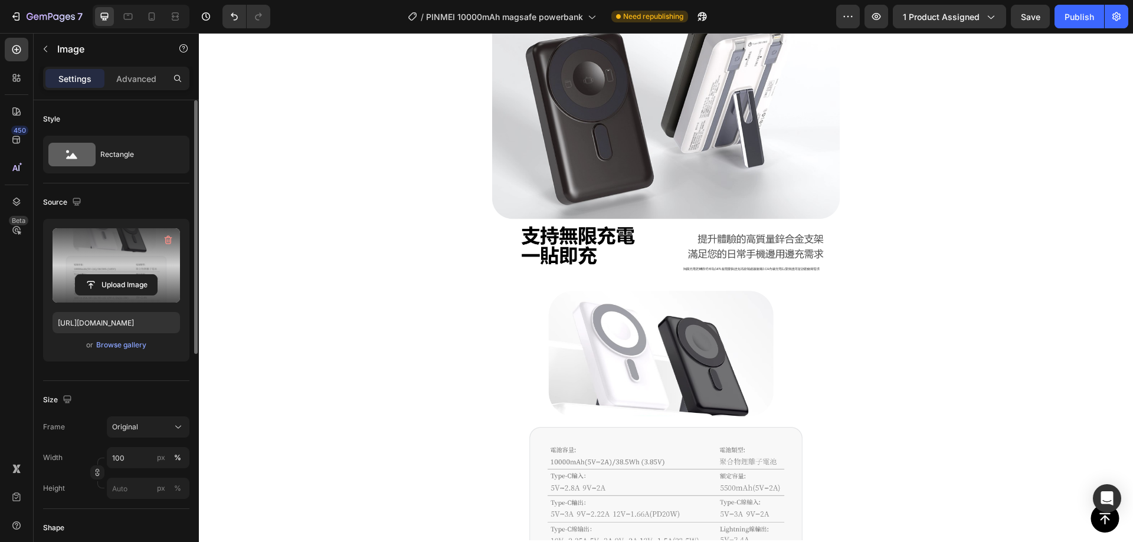
scroll to position [2125, 0]
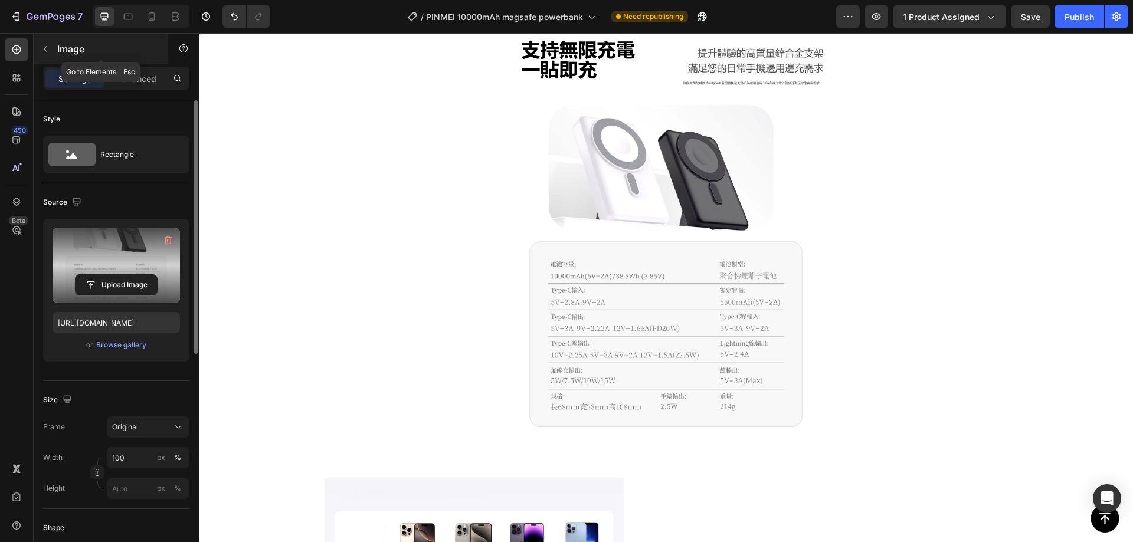
click at [61, 52] on p "Image" at bounding box center [107, 49] width 100 height 14
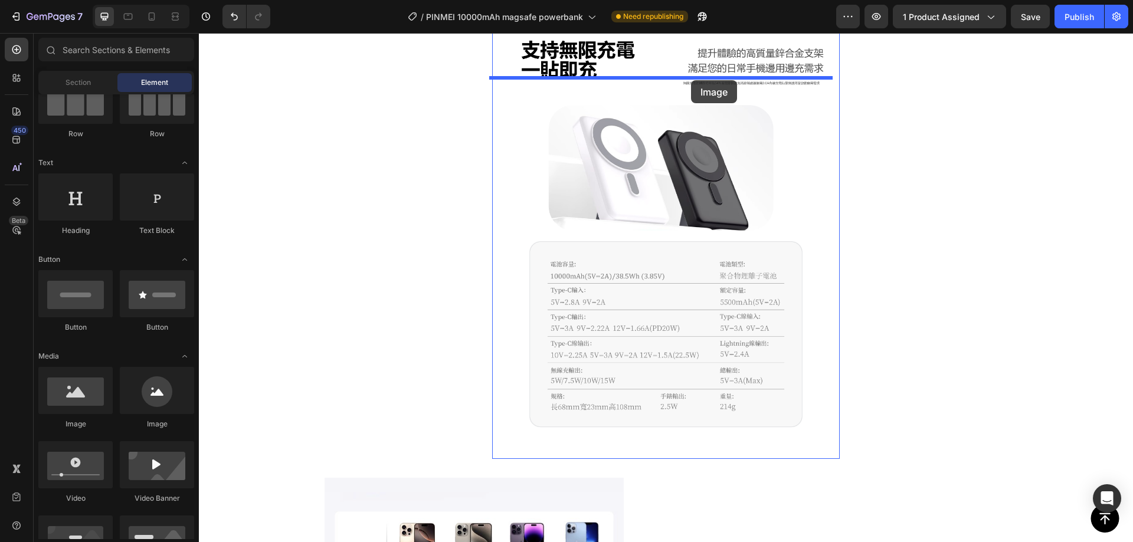
drag, startPoint x: 375, startPoint y: 372, endPoint x: 691, endPoint y: 80, distance: 430.2
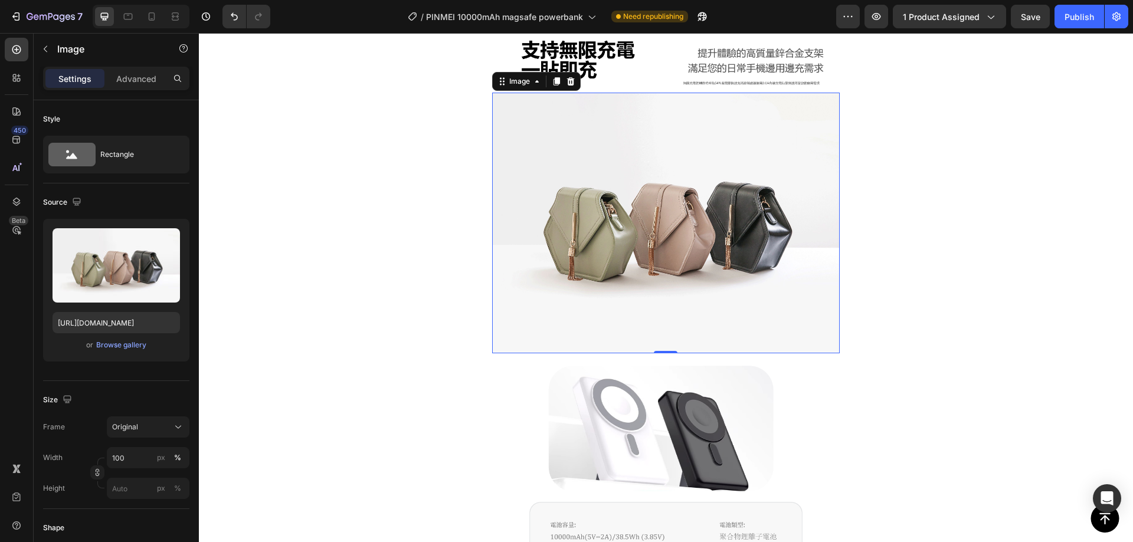
drag, startPoint x: 672, startPoint y: 213, endPoint x: 637, endPoint y: 221, distance: 35.8
click at [672, 212] on img at bounding box center [666, 223] width 348 height 261
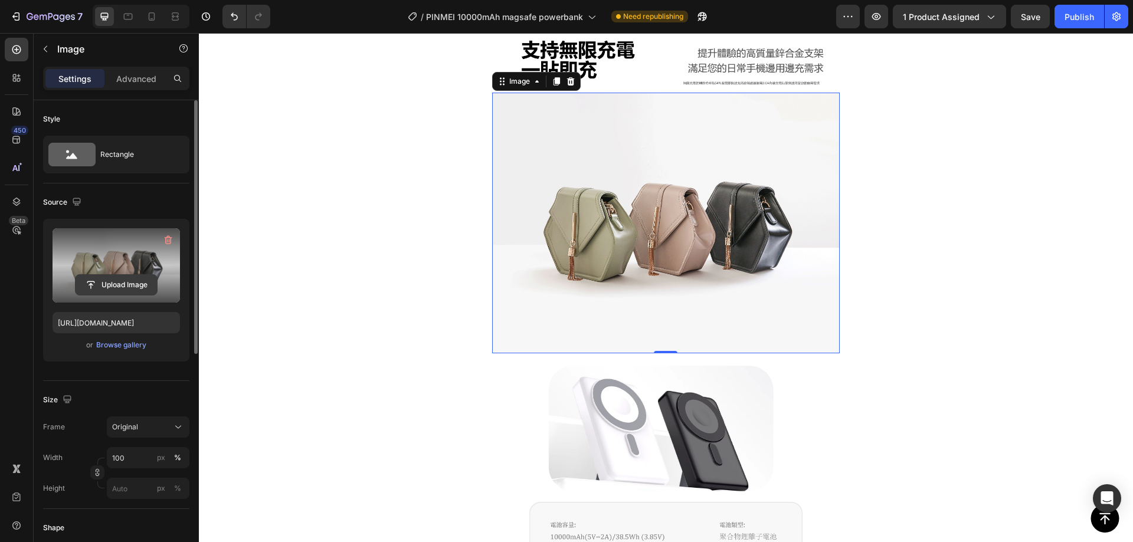
click at [136, 283] on input "file" at bounding box center [116, 285] width 81 height 20
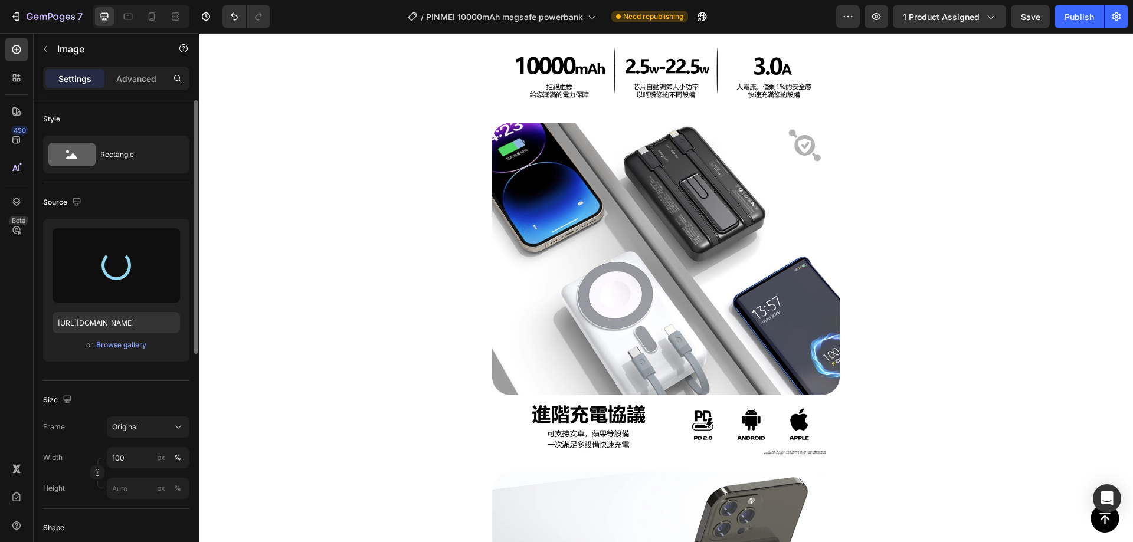
type input "https://cdn.shopify.com/s/files/1/0772/4485/8597/files/gempages_584237370715407…"
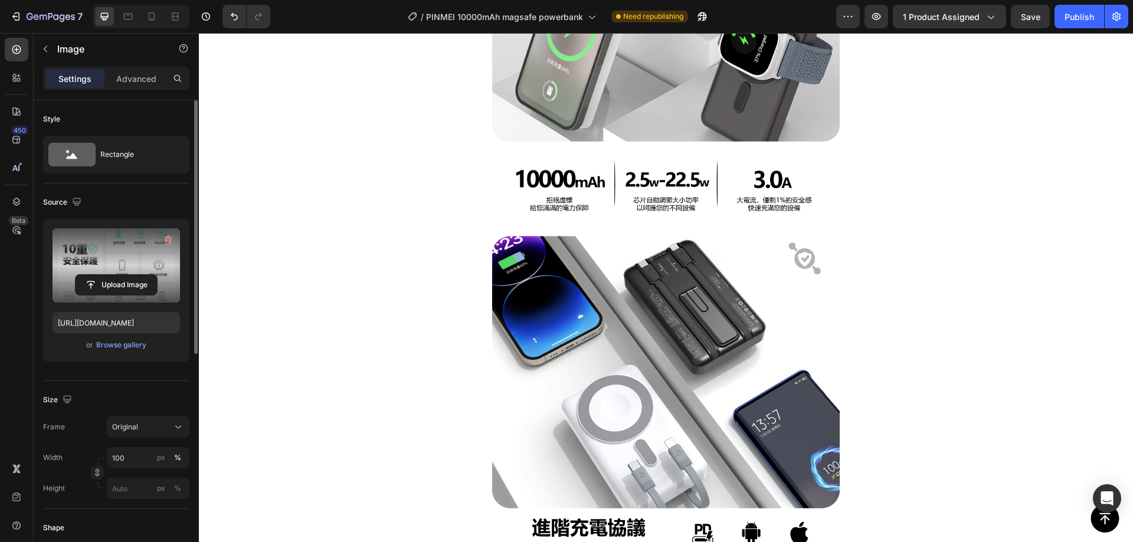
scroll to position [1298, 0]
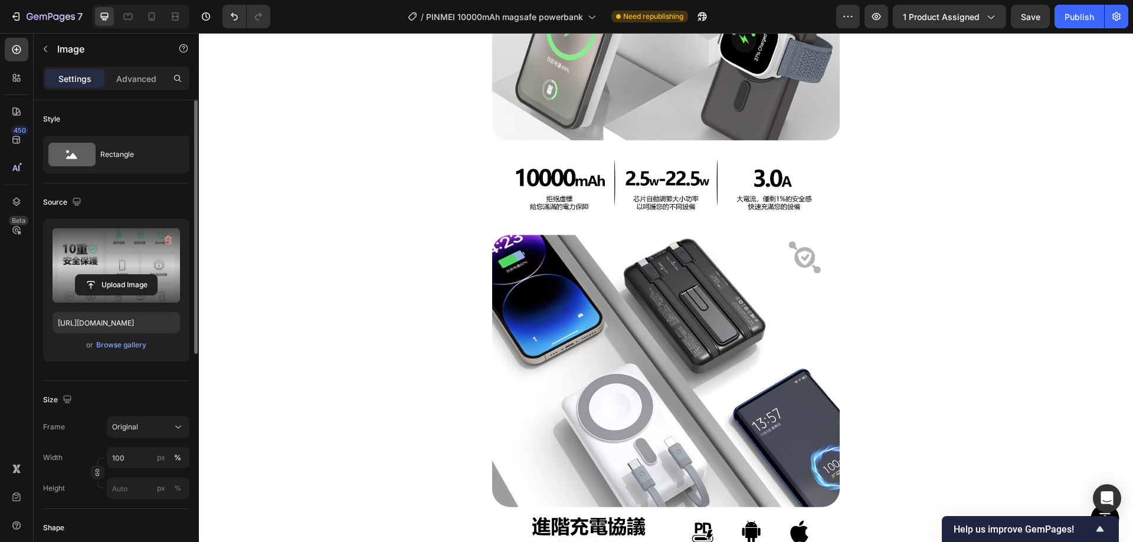
drag, startPoint x: 932, startPoint y: 161, endPoint x: 909, endPoint y: 168, distance: 24.1
click at [932, 161] on section "Image Image Image Image Row Image Image Image Section 3" at bounding box center [667, 545] width 580 height 2175
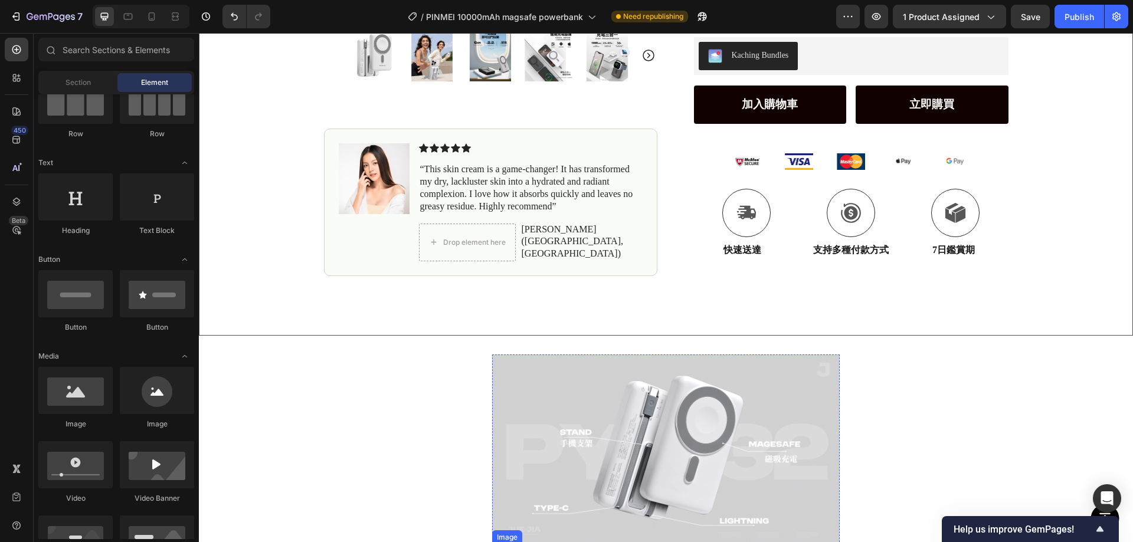
scroll to position [413, 0]
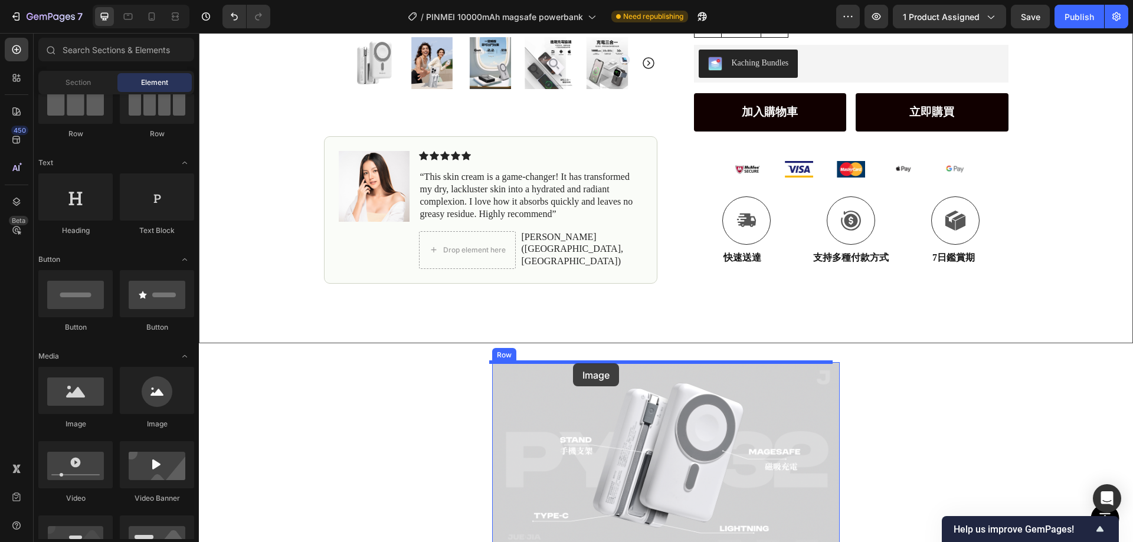
drag, startPoint x: 266, startPoint y: 422, endPoint x: 573, endPoint y: 364, distance: 312.4
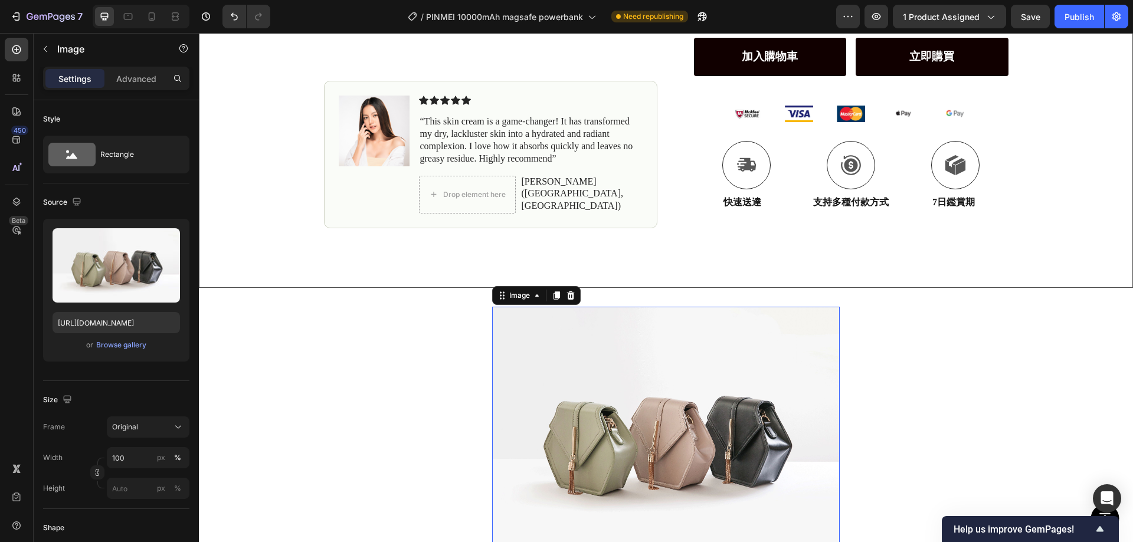
scroll to position [531, 0]
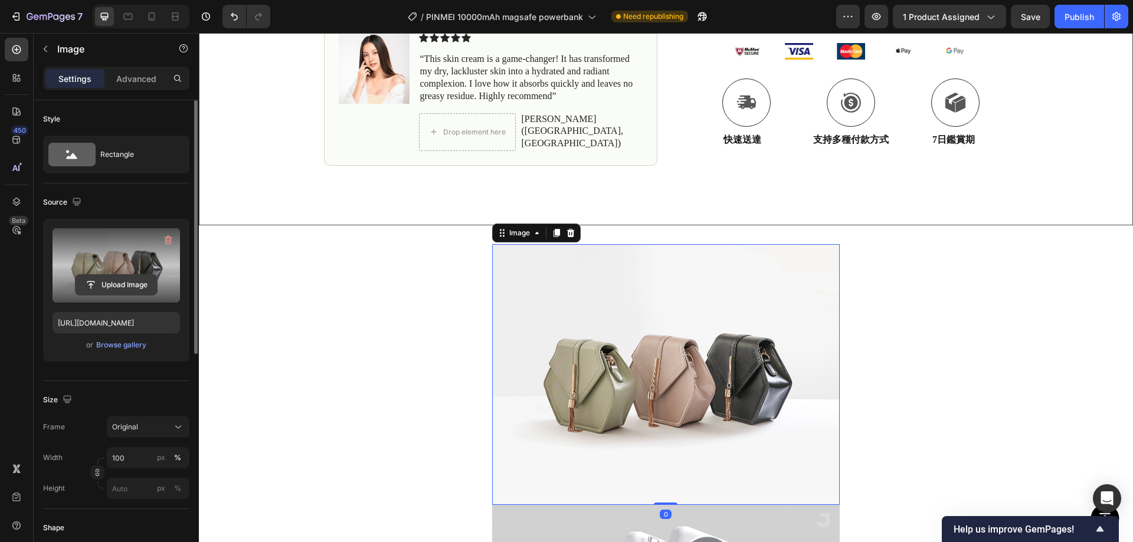
click at [109, 288] on input "file" at bounding box center [116, 285] width 81 height 20
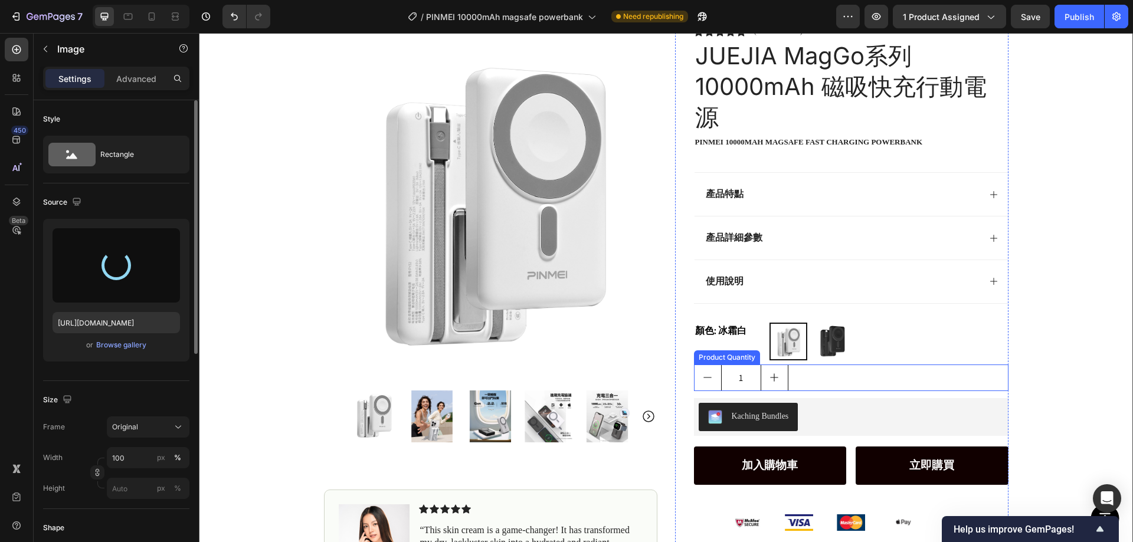
scroll to position [59, 0]
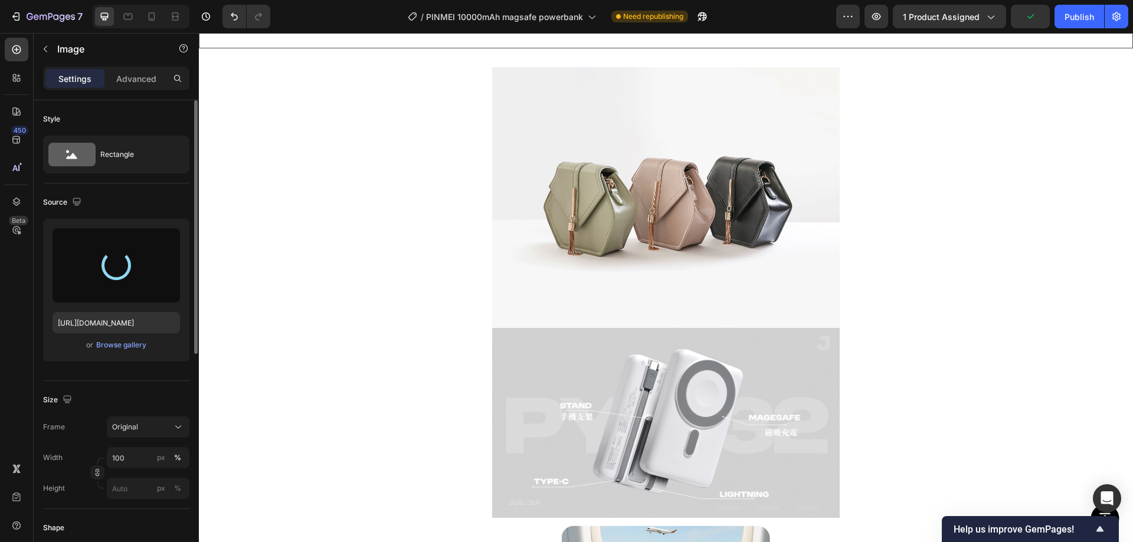
type input "https://cdn.shopify.com/s/files/1/0772/4485/8597/files/gempages_584237370715407…"
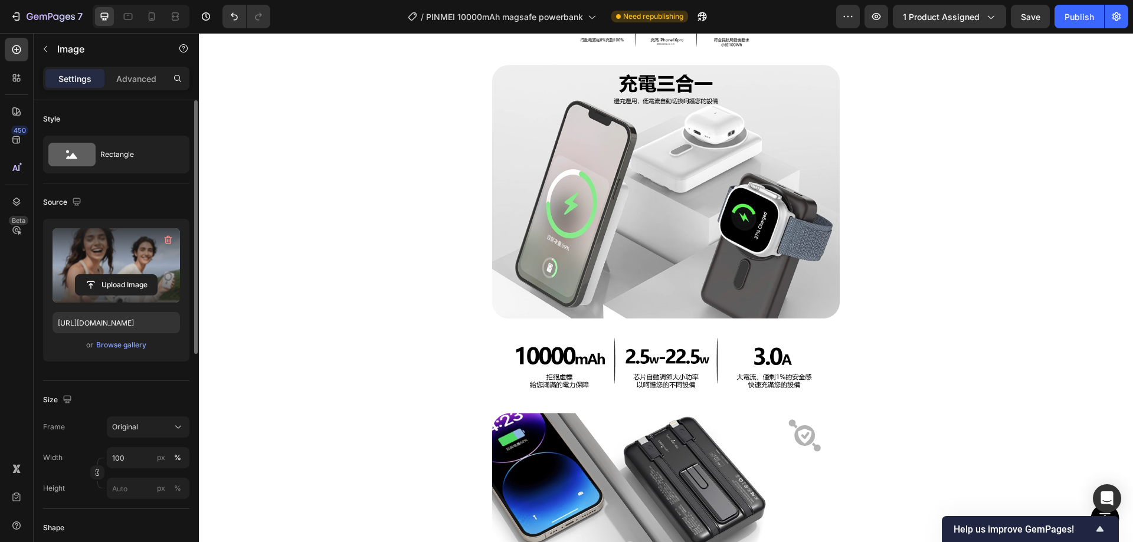
scroll to position [1121, 0]
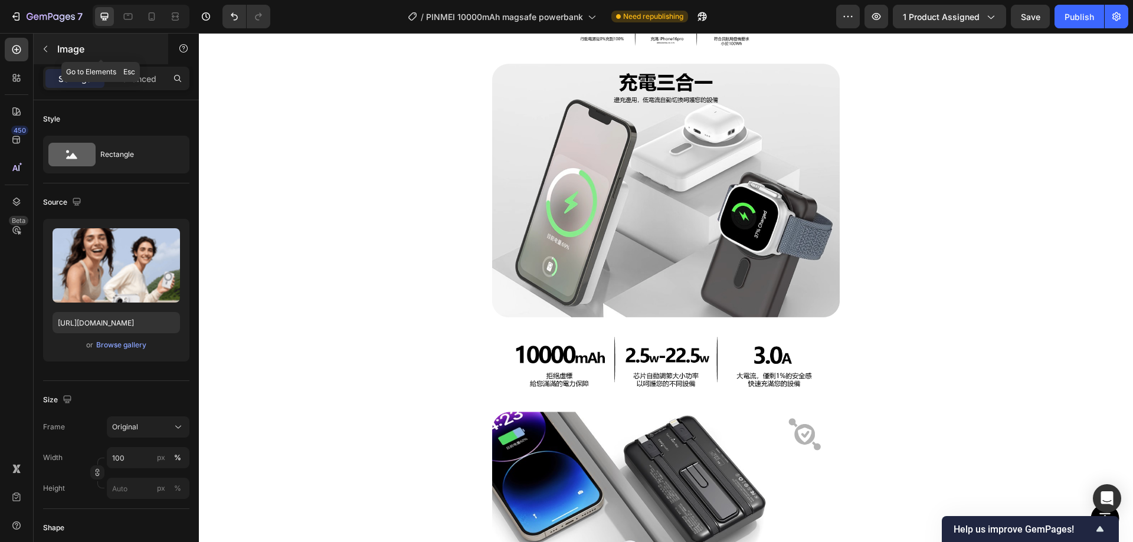
click at [50, 49] on button "button" at bounding box center [45, 49] width 19 height 19
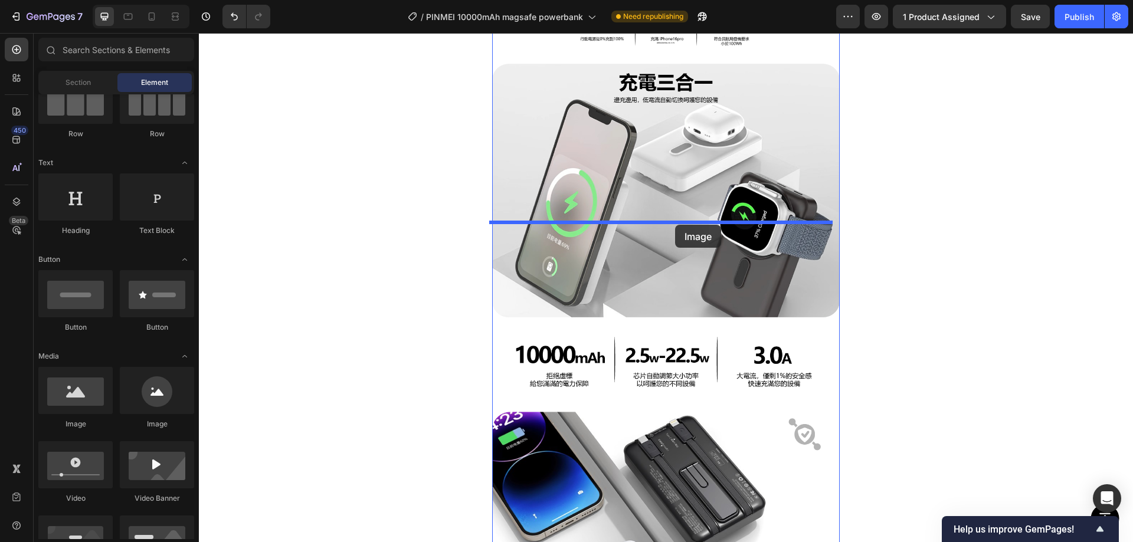
drag, startPoint x: 265, startPoint y: 426, endPoint x: 675, endPoint y: 225, distance: 456.9
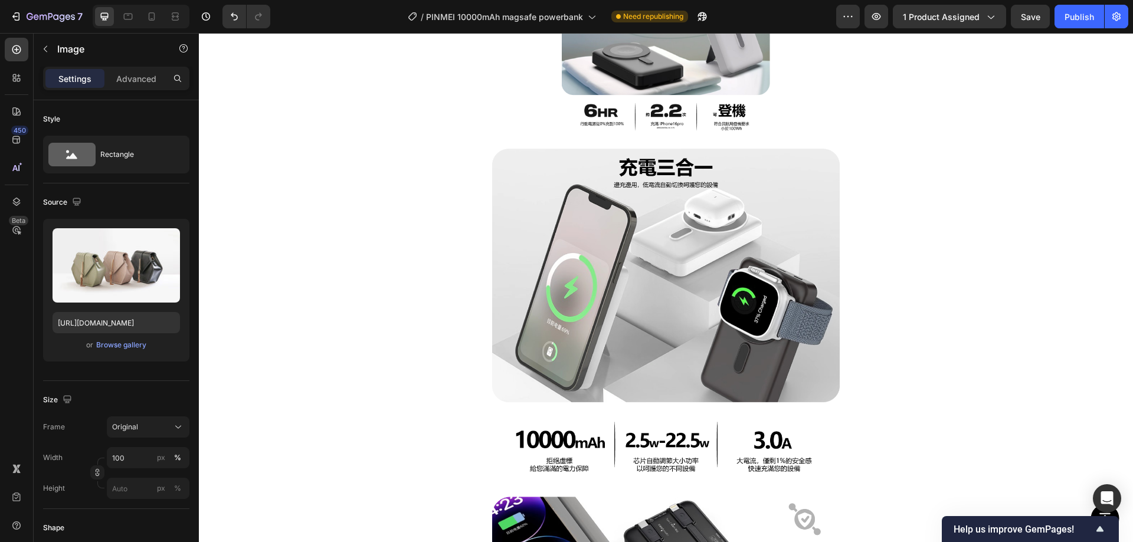
scroll to position [1298, 0]
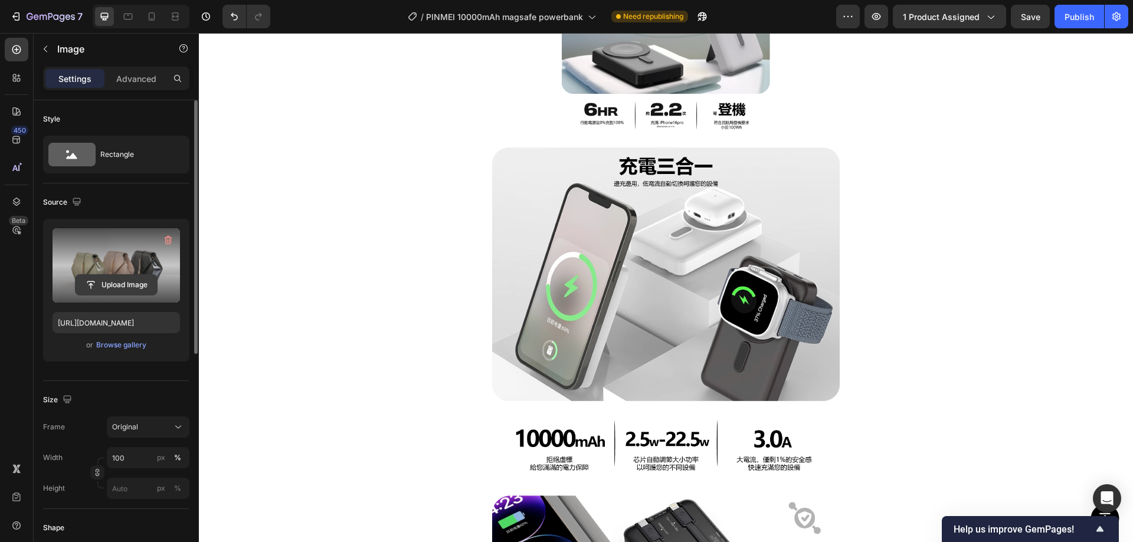
click at [119, 280] on input "file" at bounding box center [116, 285] width 81 height 20
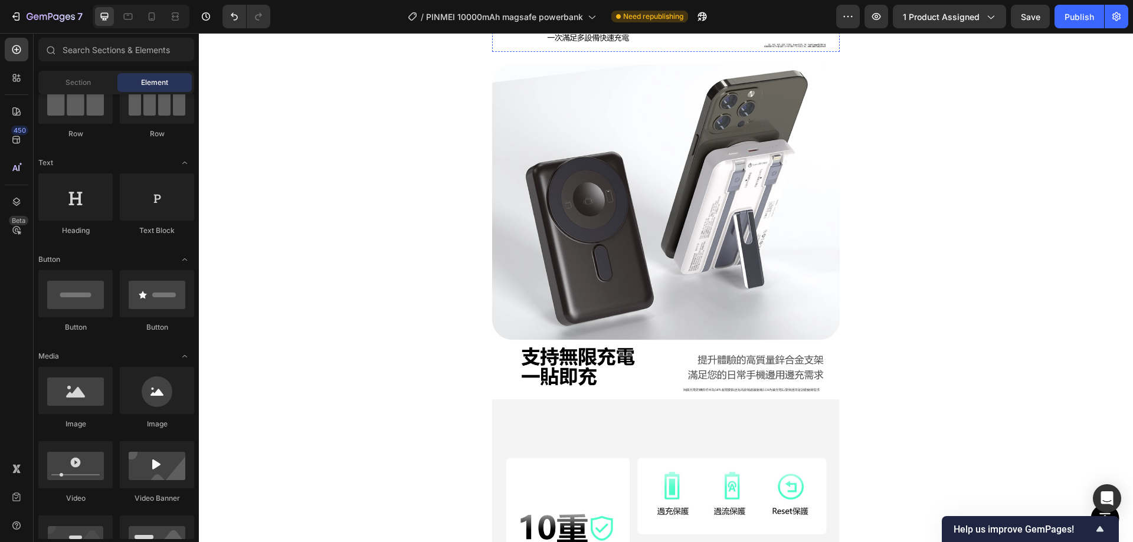
scroll to position [1534, 0]
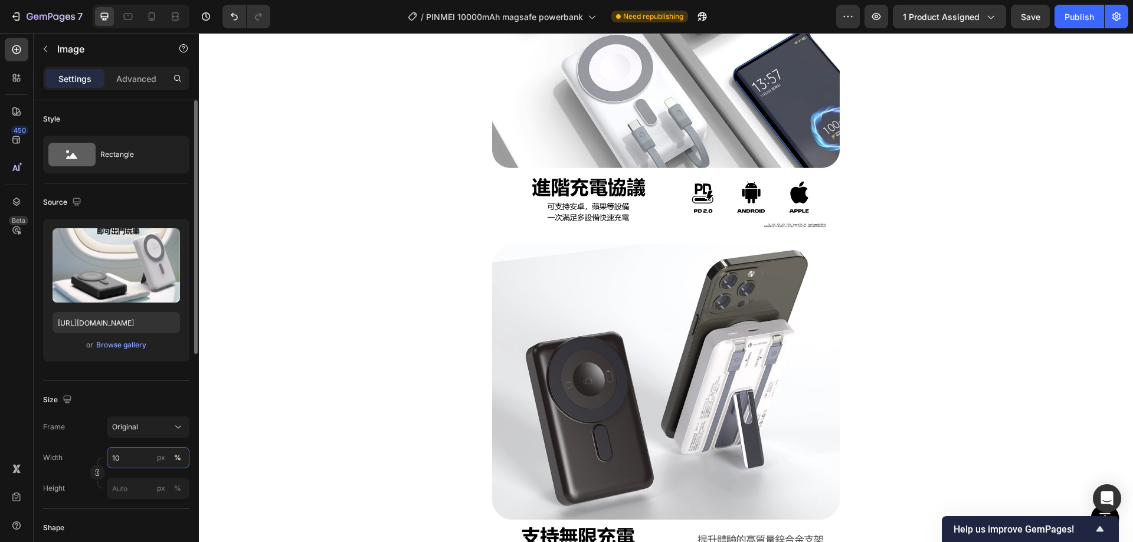
type input "100"
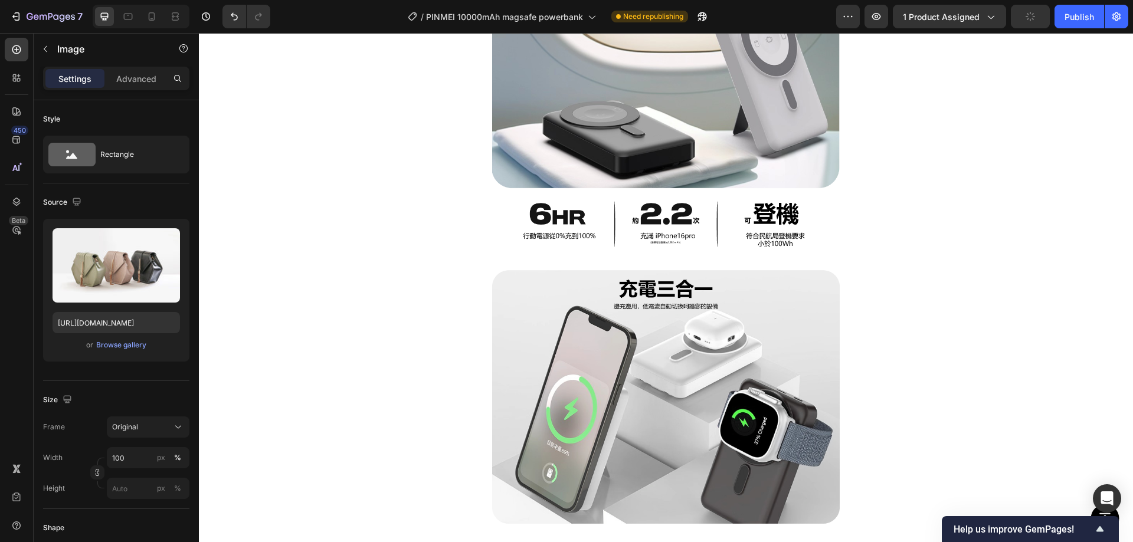
scroll to position [1121, 0]
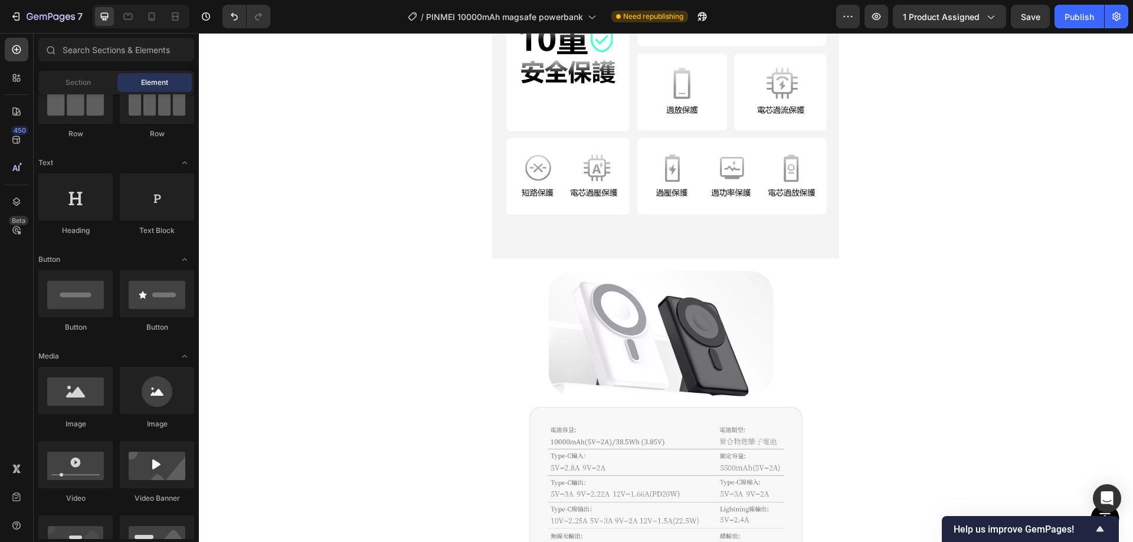
scroll to position [2361, 0]
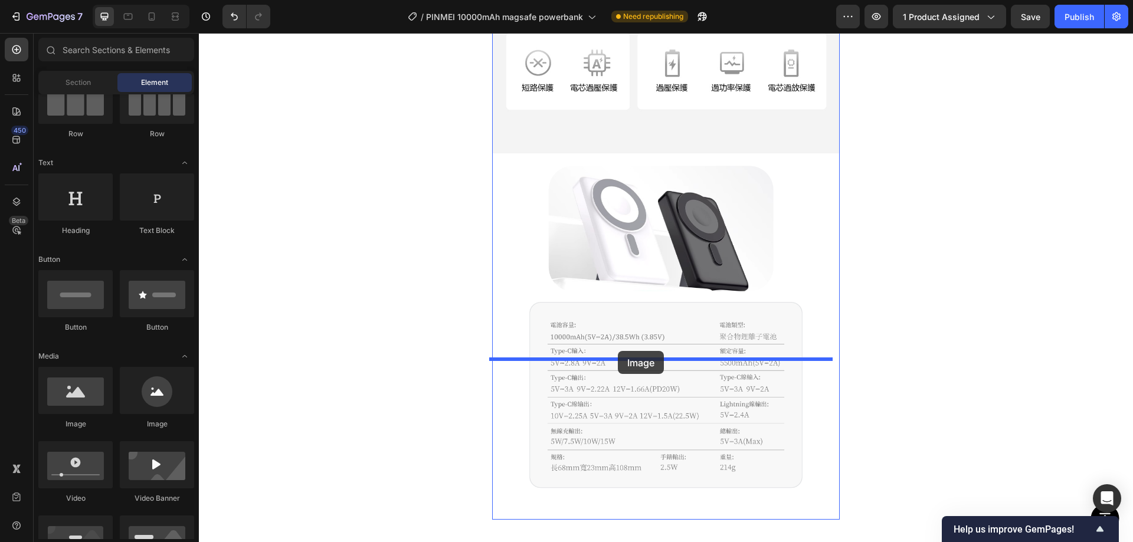
drag, startPoint x: 276, startPoint y: 436, endPoint x: 618, endPoint y: 351, distance: 352.6
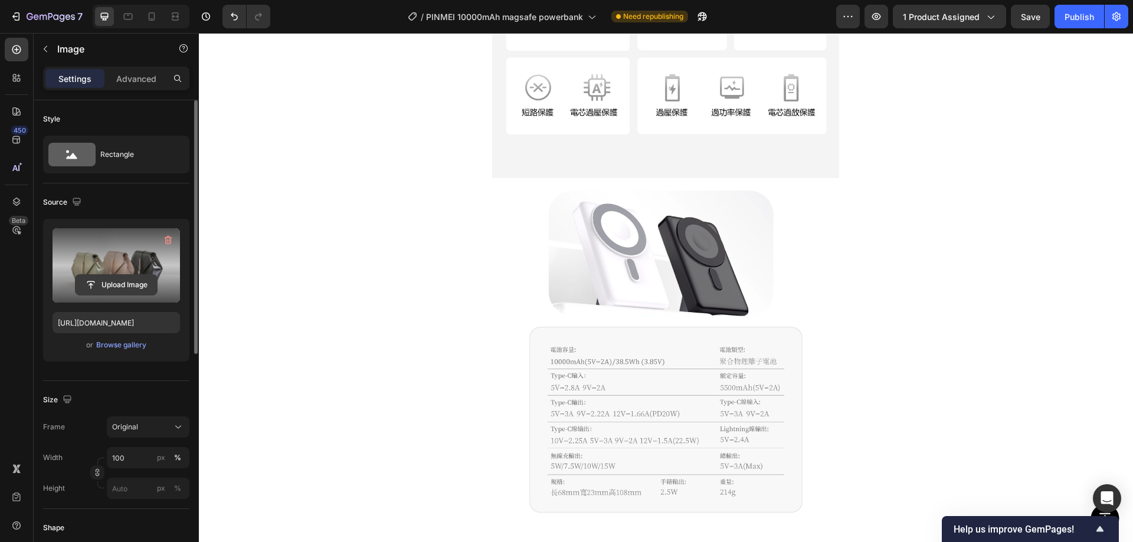
click at [100, 291] on input "file" at bounding box center [116, 285] width 81 height 20
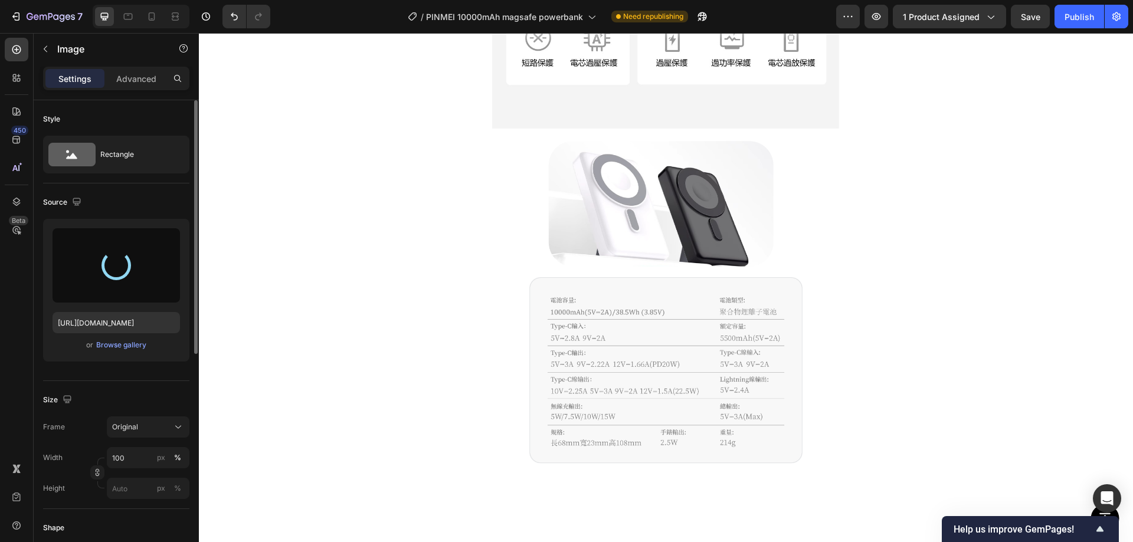
scroll to position [2715, 0]
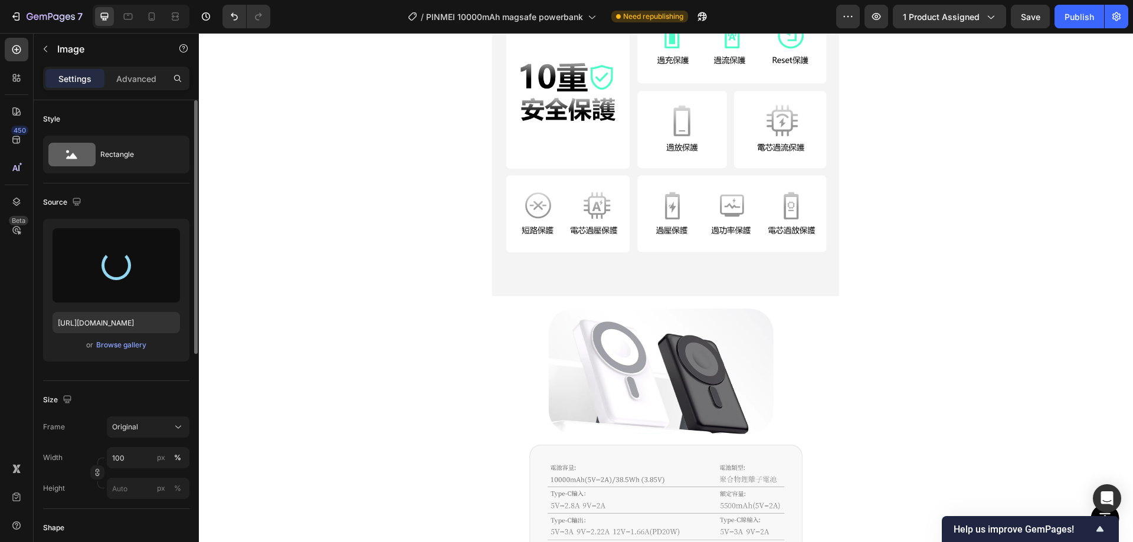
type input "https://cdn.shopify.com/s/files/1/0772/4485/8597/files/gempages_584237370715407…"
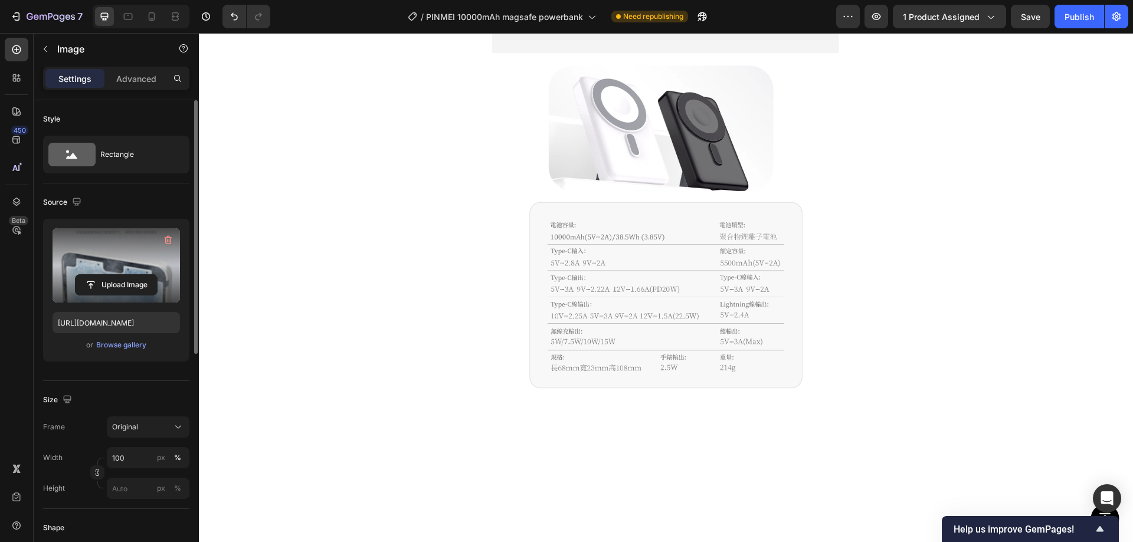
scroll to position [3069, 0]
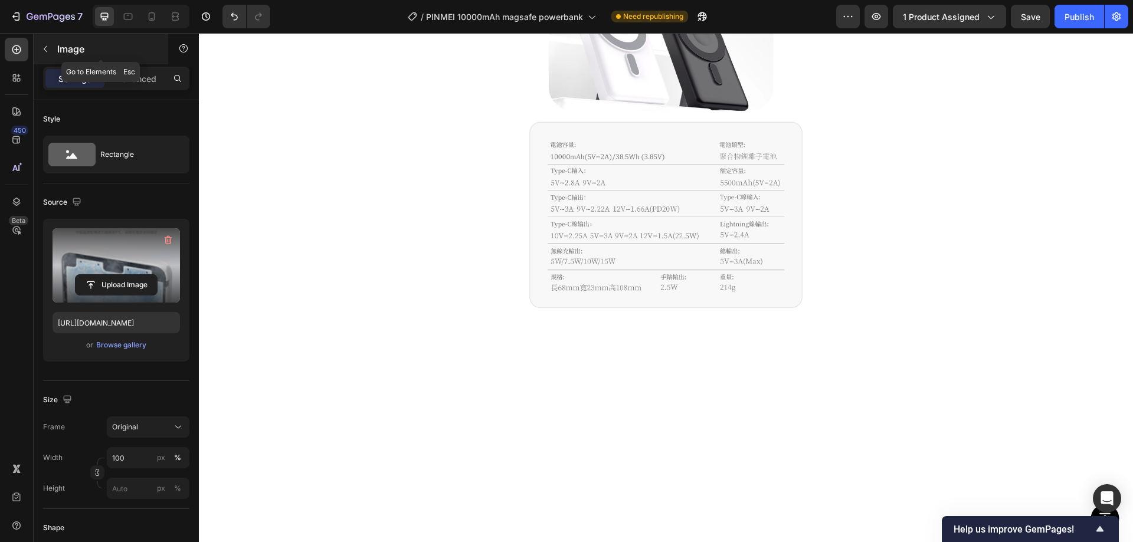
click at [54, 42] on button "button" at bounding box center [45, 49] width 19 height 19
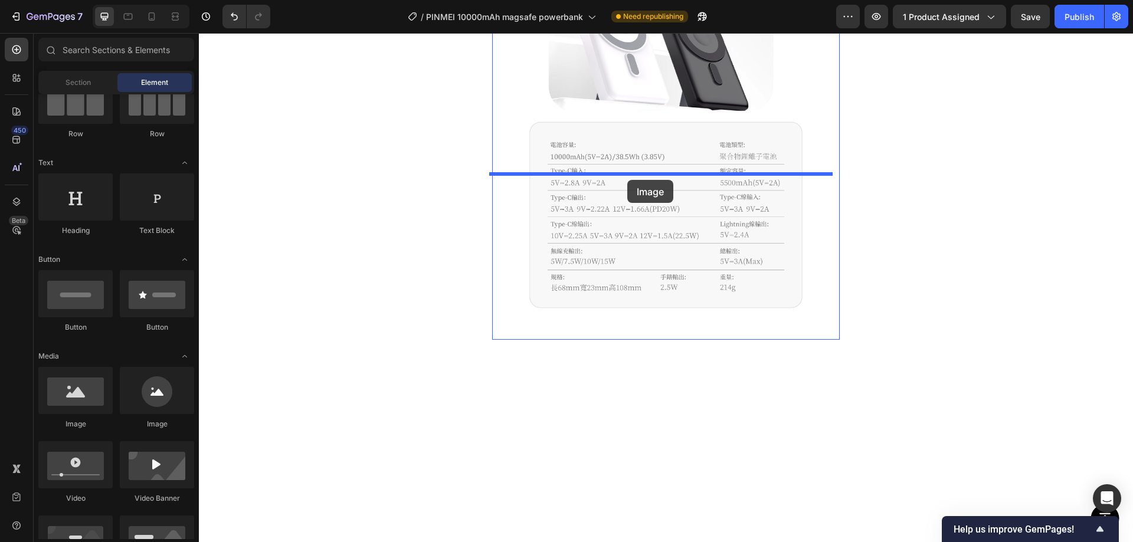
drag, startPoint x: 281, startPoint y: 436, endPoint x: 627, endPoint y: 179, distance: 431.1
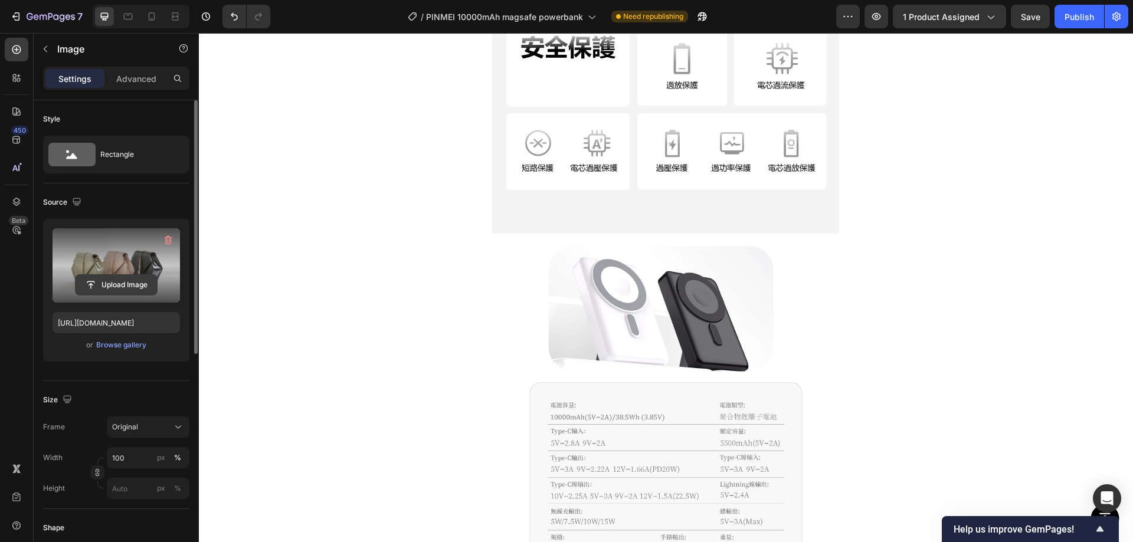
click at [114, 287] on input "file" at bounding box center [116, 285] width 81 height 20
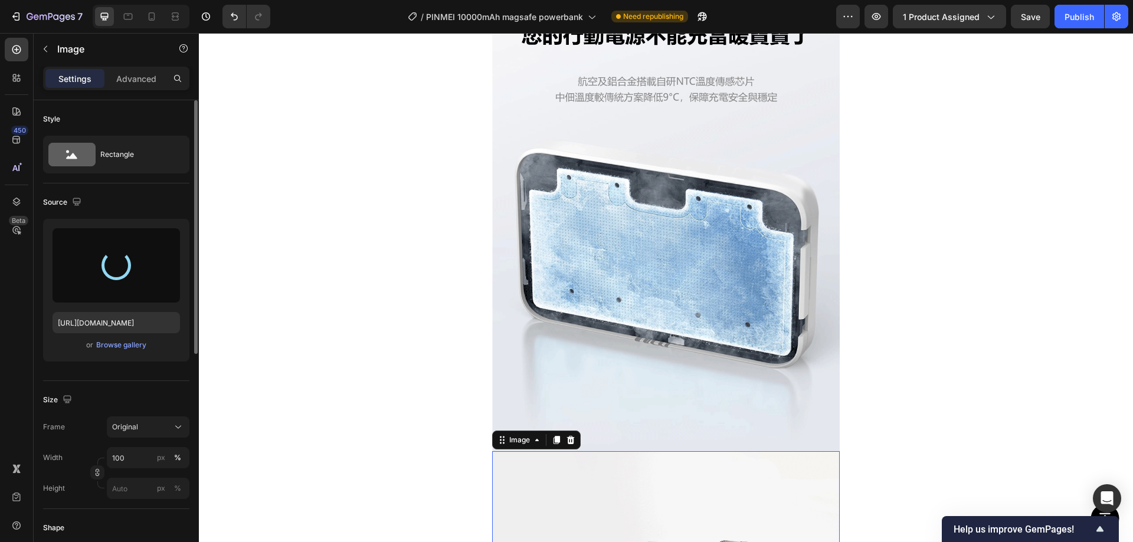
type input "https://cdn.shopify.com/s/files/1/0772/4485/8597/files/gempages_584237370715407…"
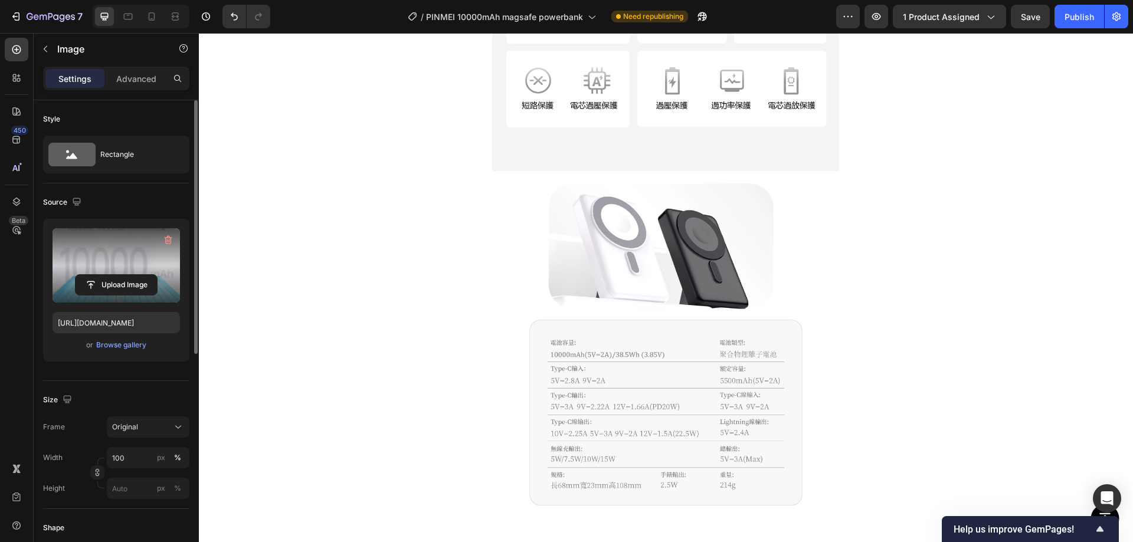
scroll to position [3541, 0]
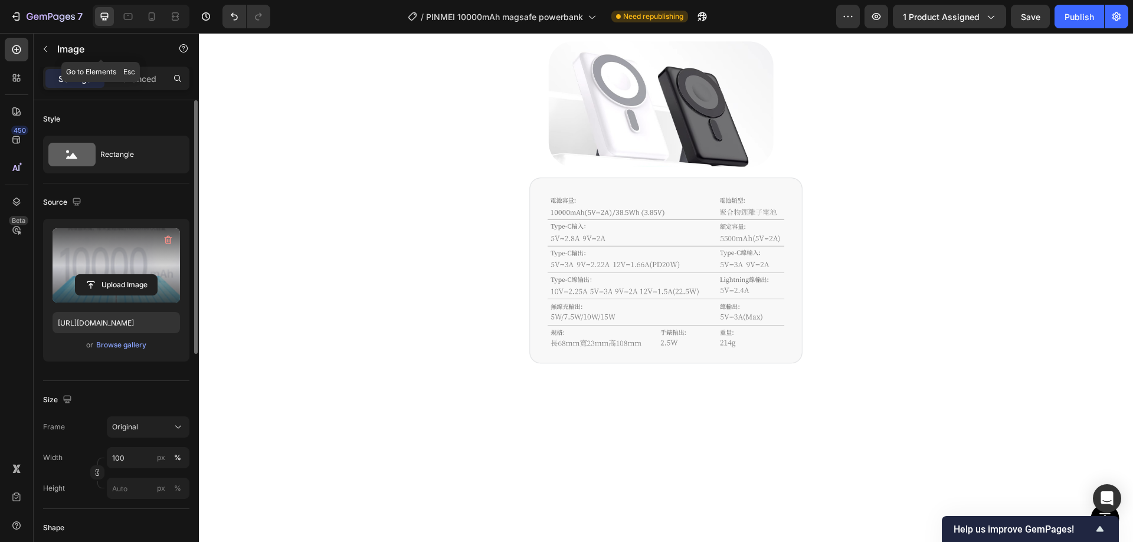
click at [54, 32] on div "7 Version history / PINMEI 10000mAh magsafe powerbank Need republishing Preview…" at bounding box center [566, 17] width 1133 height 34
click at [48, 52] on icon "button" at bounding box center [45, 48] width 9 height 9
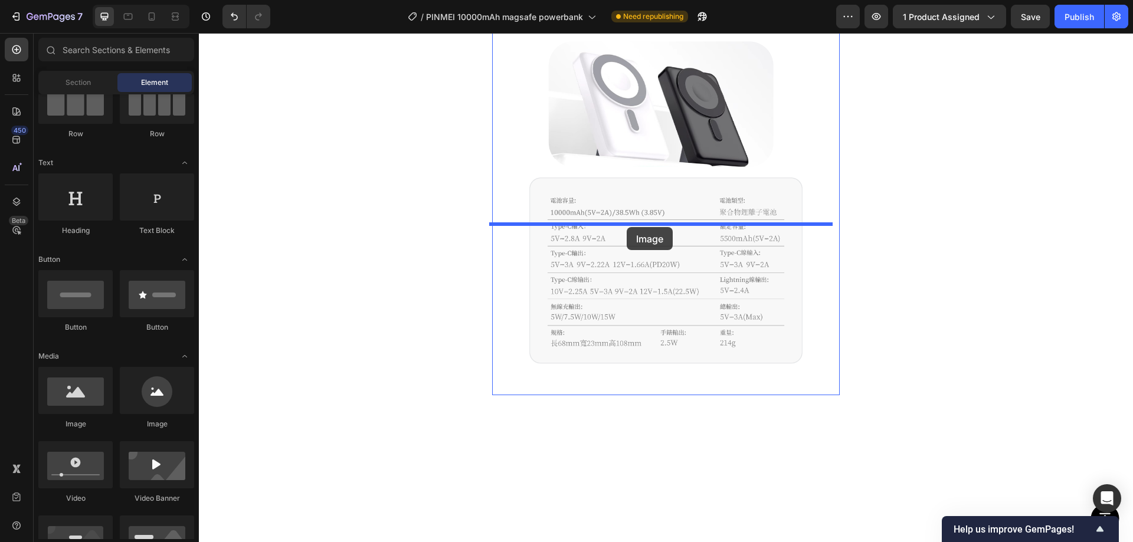
drag, startPoint x: 300, startPoint y: 431, endPoint x: 625, endPoint y: 226, distance: 384.6
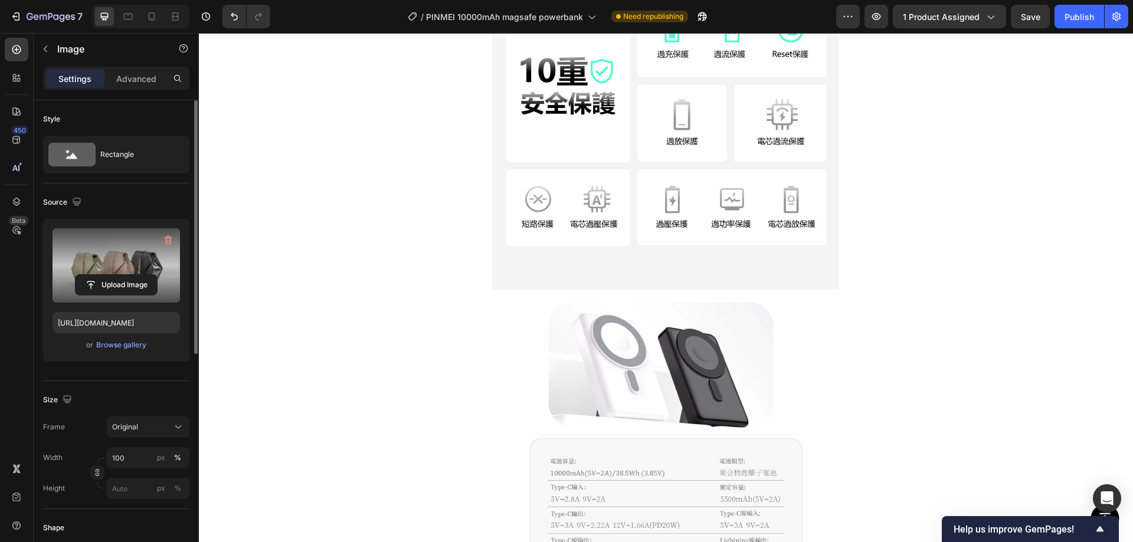
click at [103, 268] on label at bounding box center [116, 265] width 127 height 74
click at [103, 275] on input "file" at bounding box center [116, 285] width 81 height 20
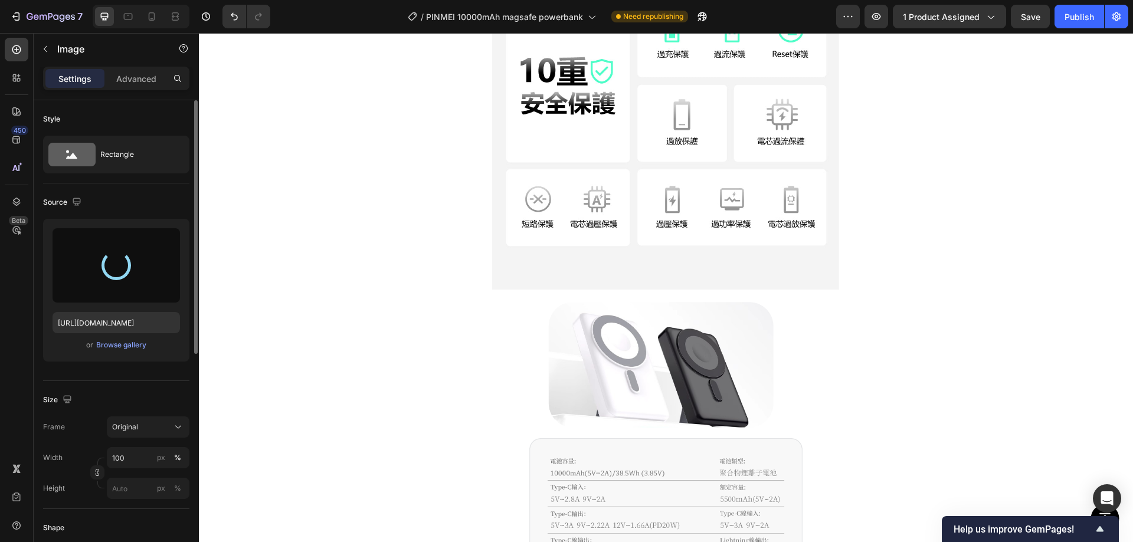
type input "https://cdn.shopify.com/s/files/1/0772/4485/8597/files/gempages_584237370715407…"
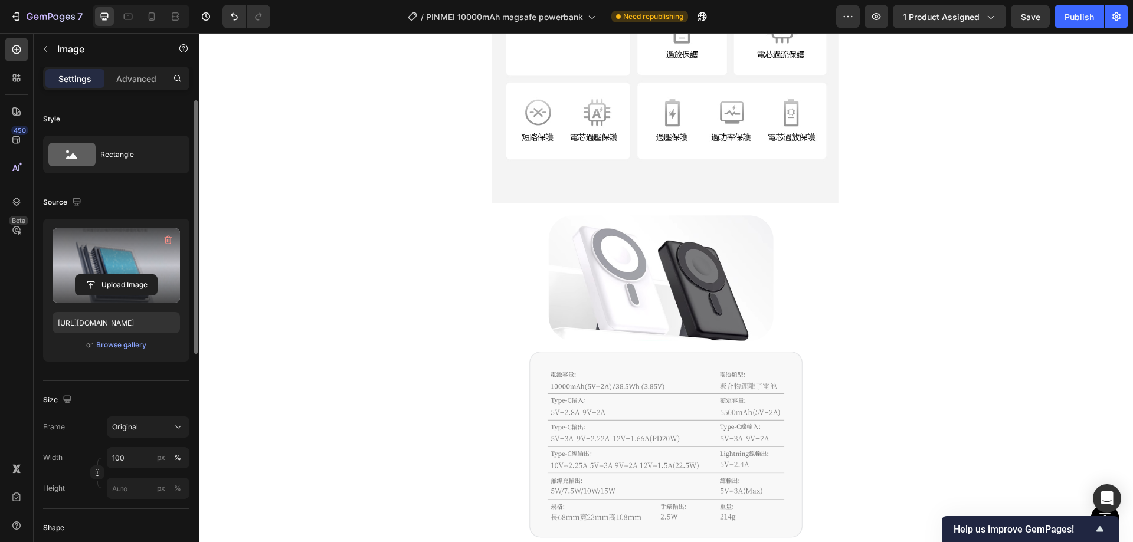
scroll to position [4131, 0]
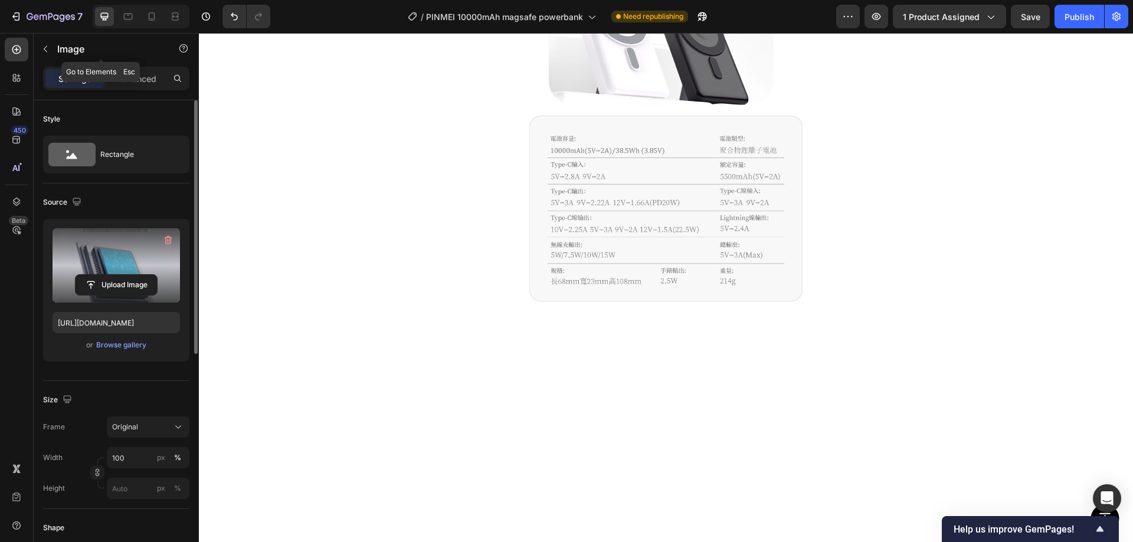
click at [47, 47] on icon "button" at bounding box center [45, 48] width 9 height 9
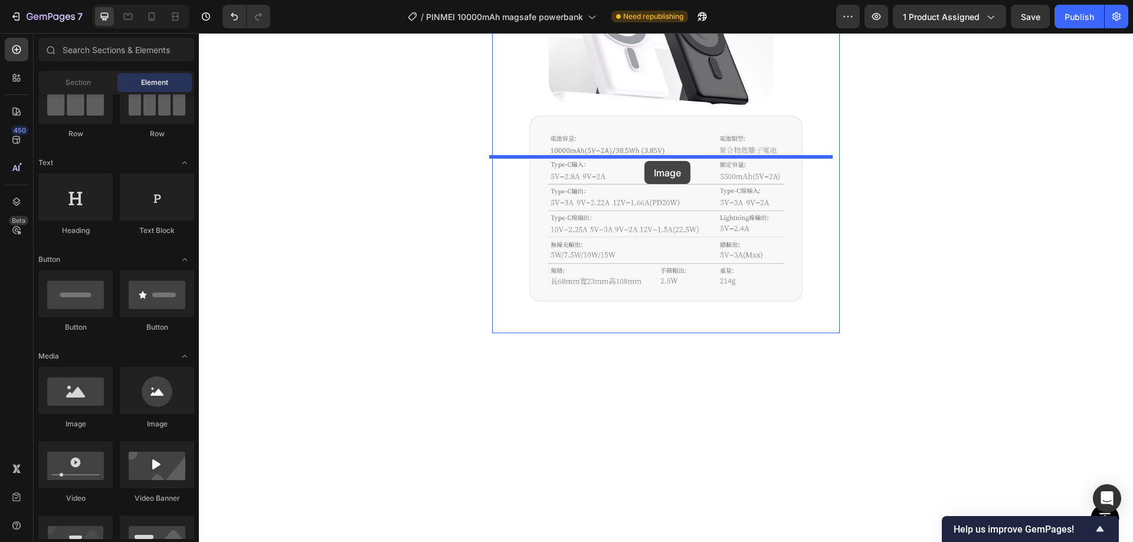
drag, startPoint x: 455, startPoint y: 236, endPoint x: 644, endPoint y: 160, distance: 204.2
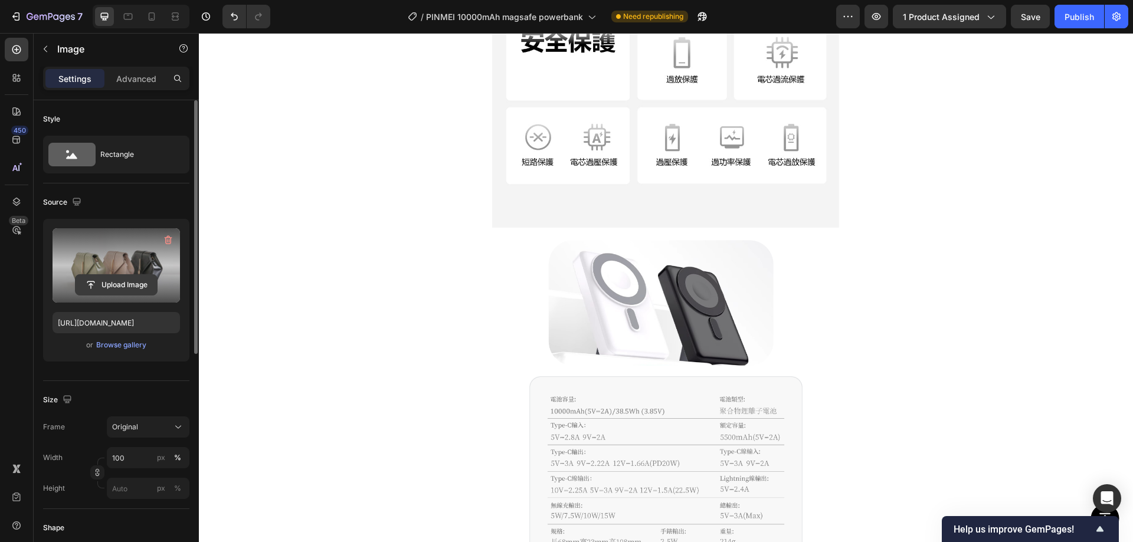
click at [114, 282] on input "file" at bounding box center [116, 285] width 81 height 20
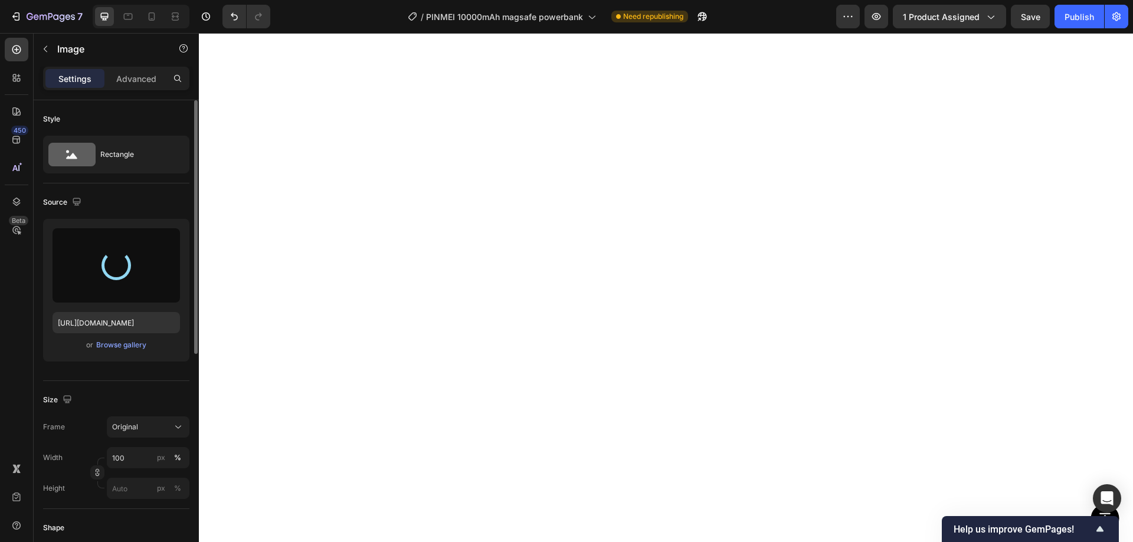
type input "https://cdn.shopify.com/s/files/1/0772/4485/8597/files/gempages_584237370715407…"
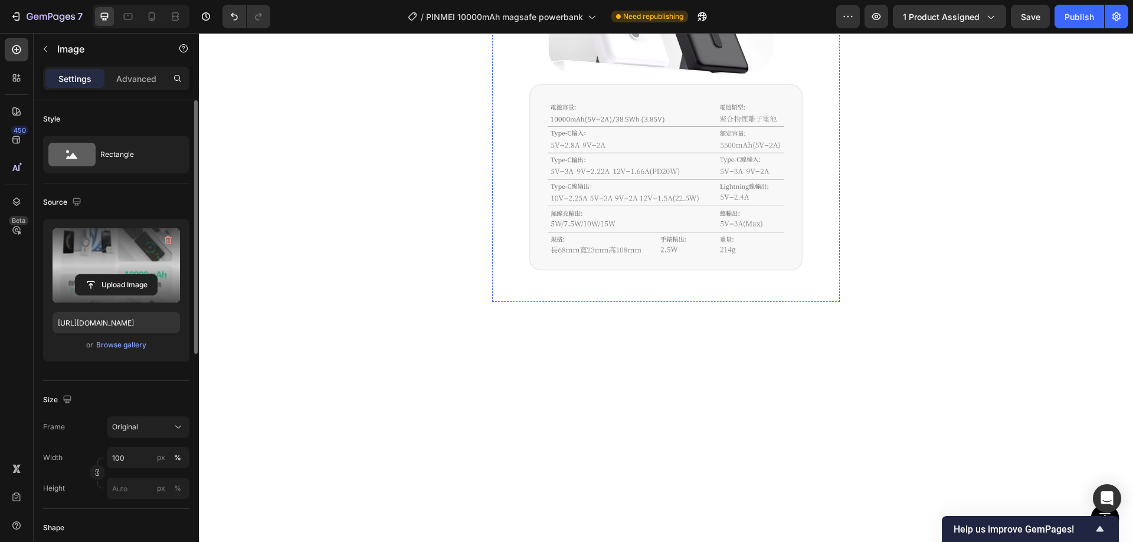
scroll to position [5045, 0]
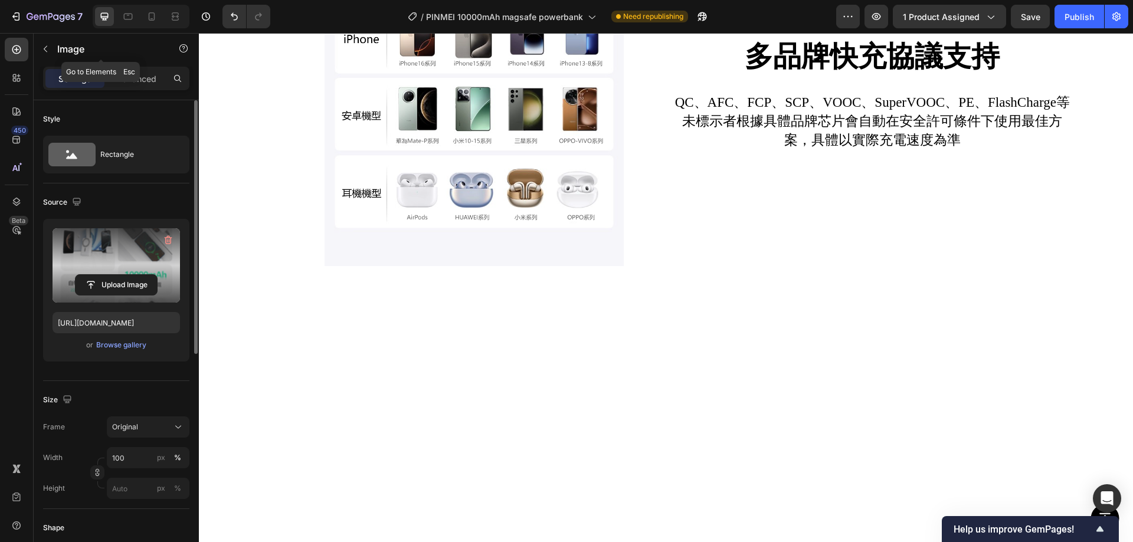
click at [48, 48] on icon "button" at bounding box center [45, 48] width 9 height 9
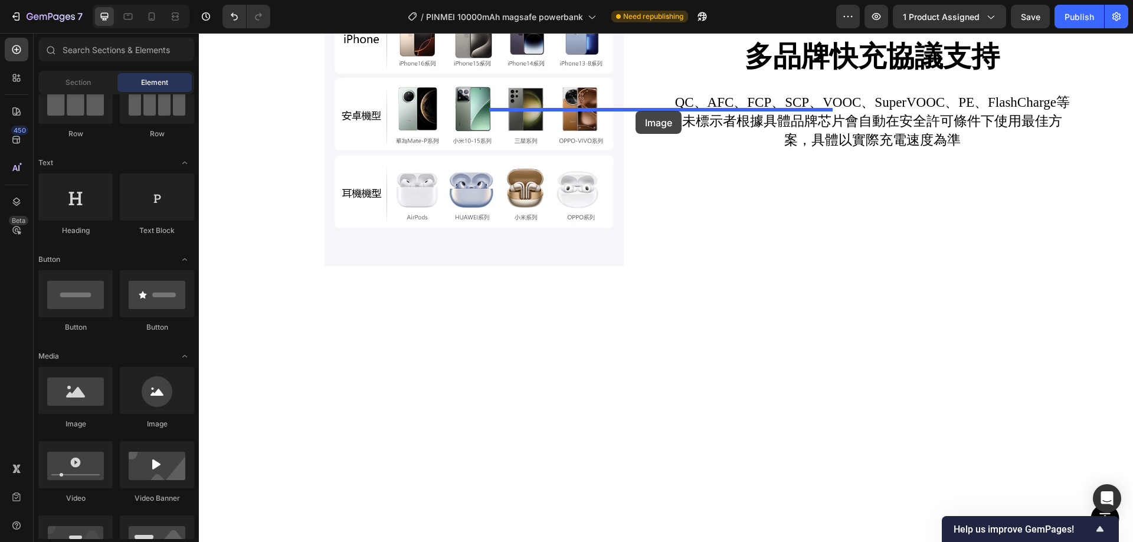
drag, startPoint x: 293, startPoint y: 418, endPoint x: 638, endPoint y: 107, distance: 464.7
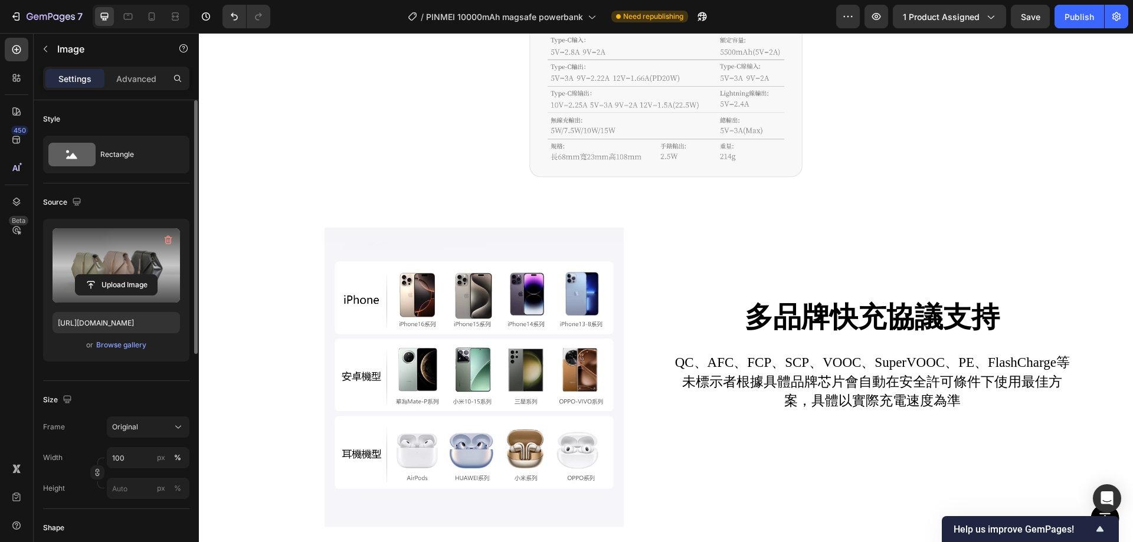
click at [116, 274] on label at bounding box center [116, 265] width 127 height 74
click at [116, 275] on input "file" at bounding box center [116, 285] width 81 height 20
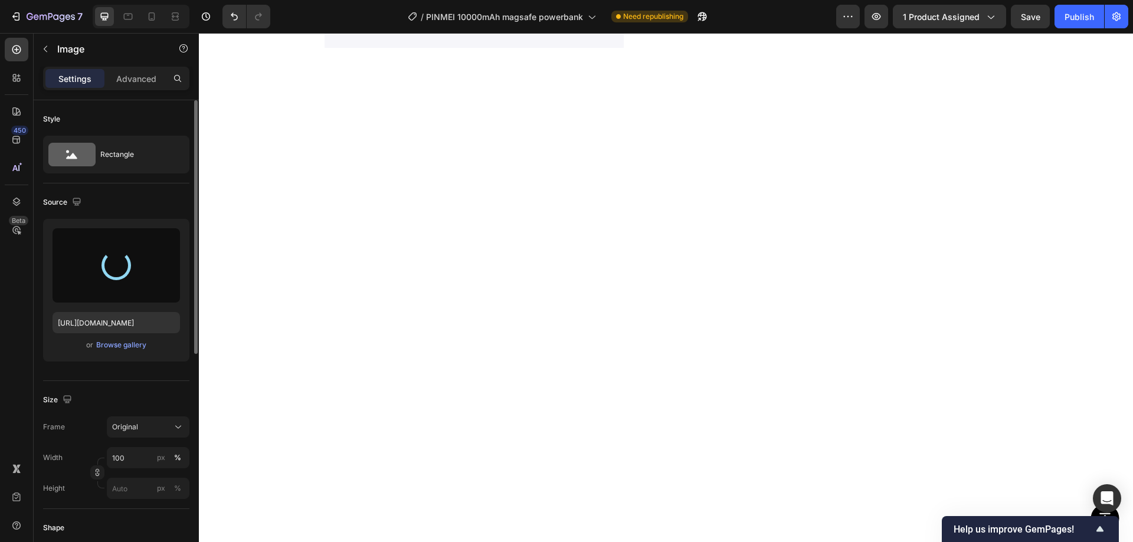
scroll to position [5576, 0]
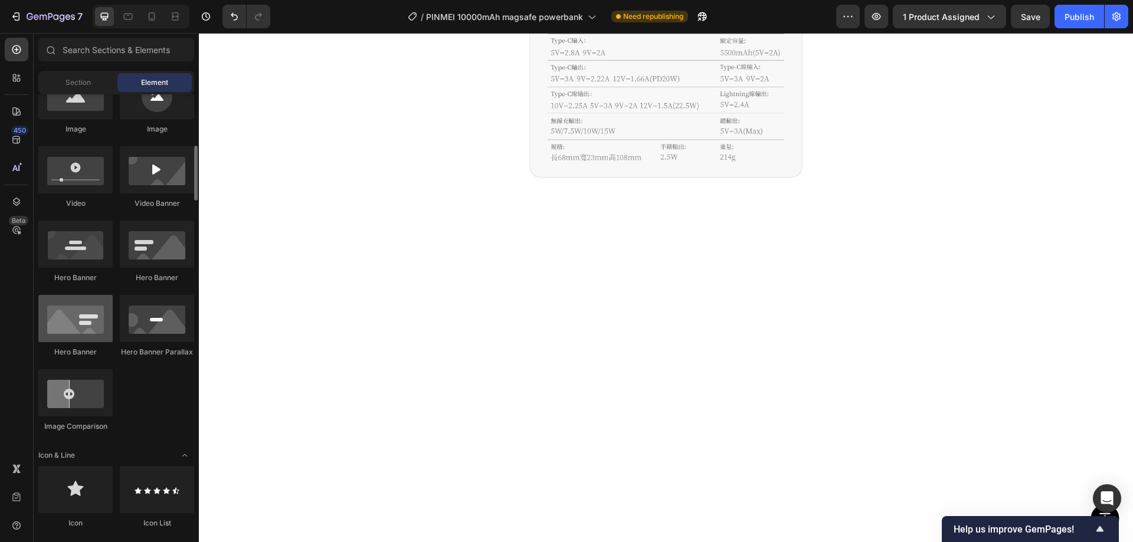
scroll to position [118, 0]
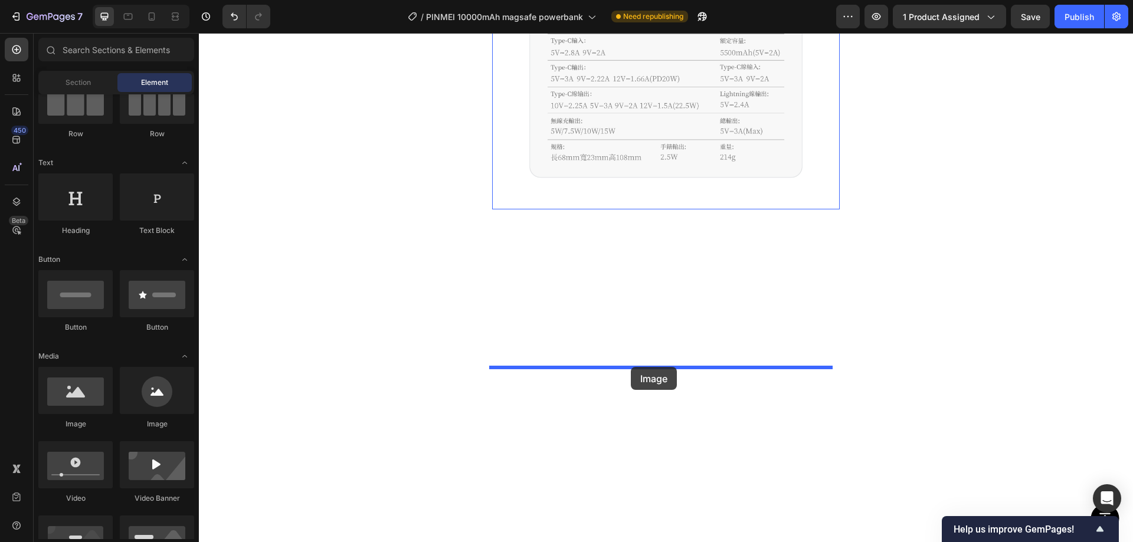
drag, startPoint x: 291, startPoint y: 433, endPoint x: 630, endPoint y: 370, distance: 345.1
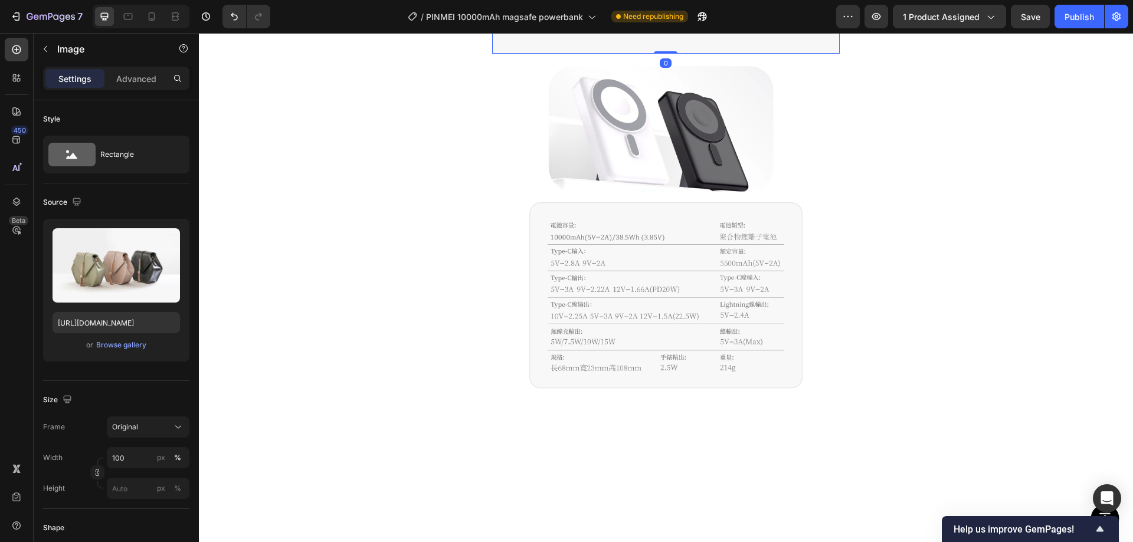
scroll to position [5249, 0]
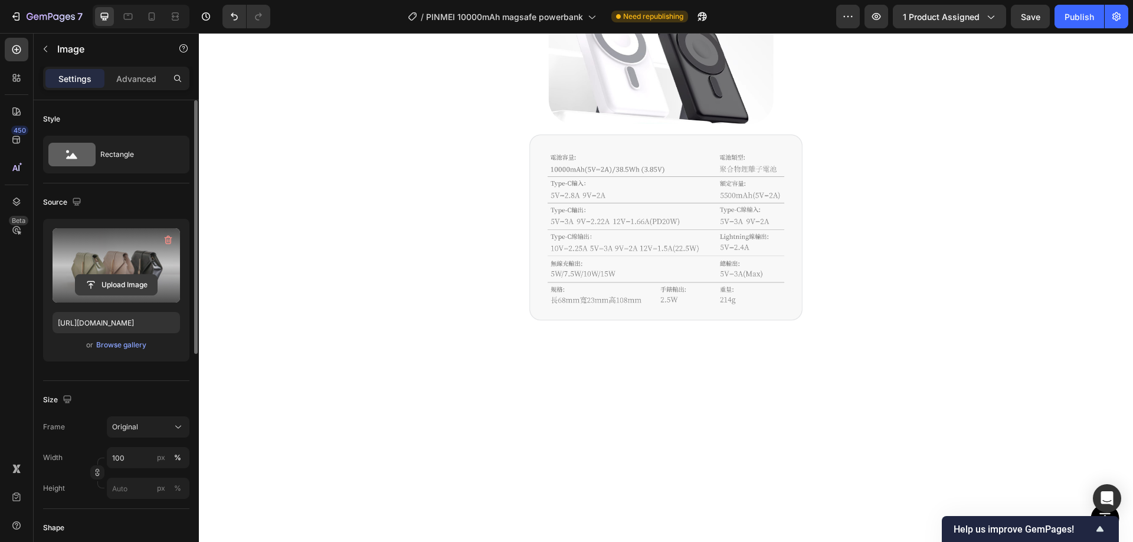
click at [127, 284] on input "file" at bounding box center [116, 285] width 81 height 20
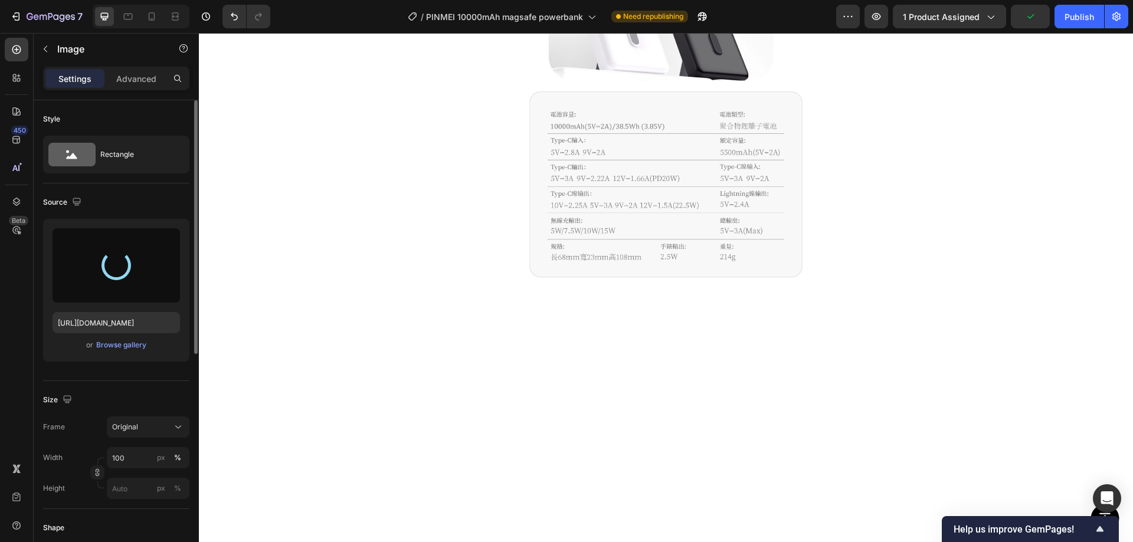
type input "https://cdn.shopify.com/s/files/1/0772/4485/8597/files/gempages_584237370715407…"
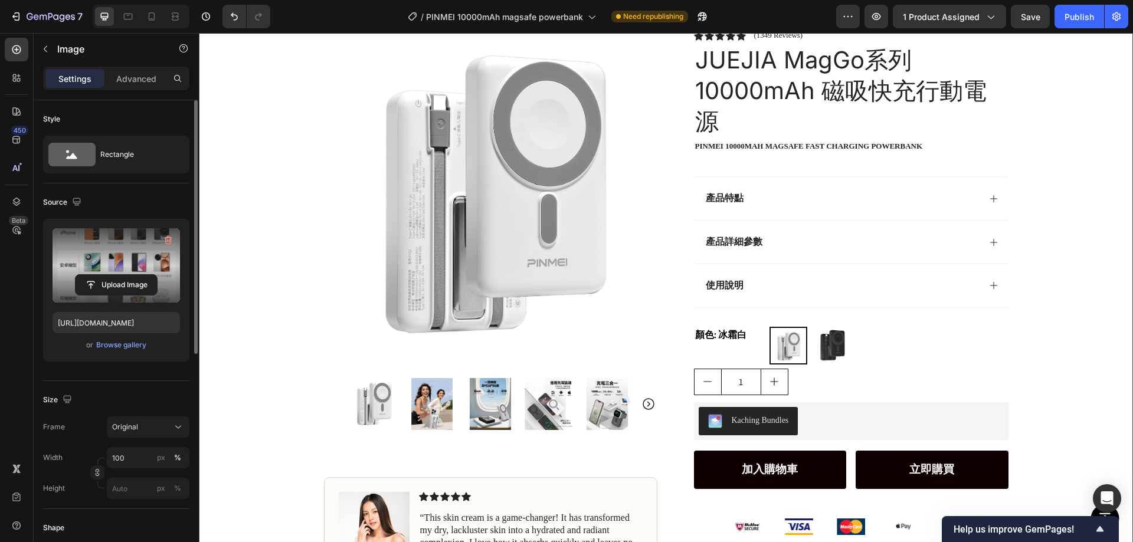
scroll to position [0, 0]
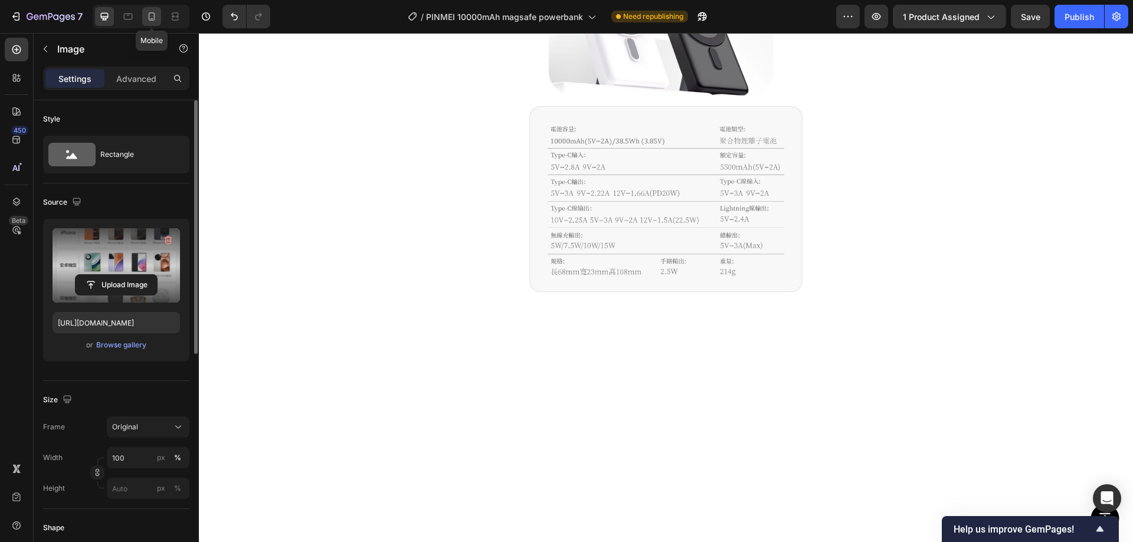
click at [149, 15] on icon at bounding box center [152, 16] width 6 height 8
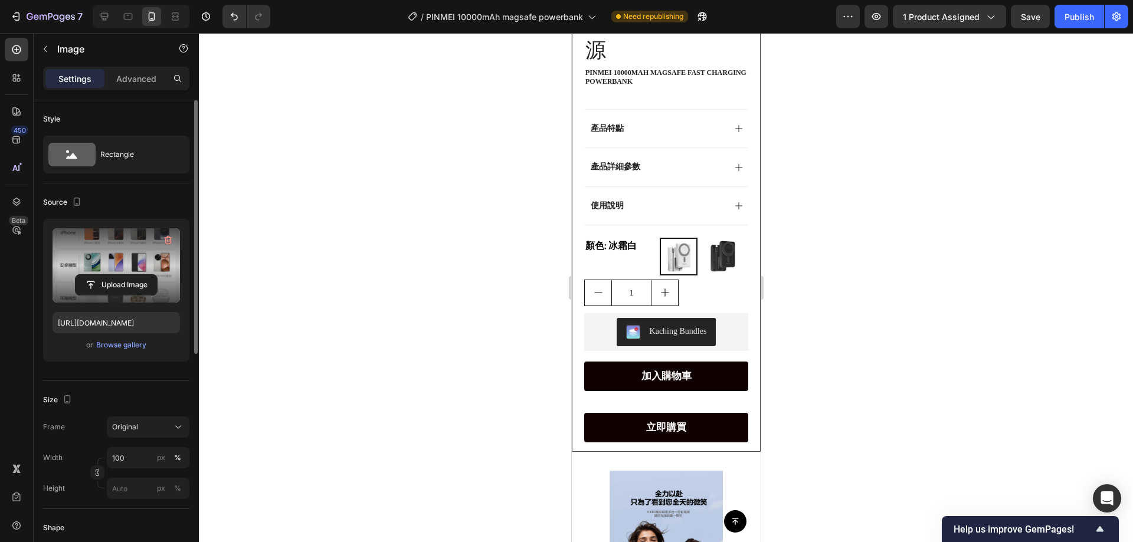
scroll to position [580, 0]
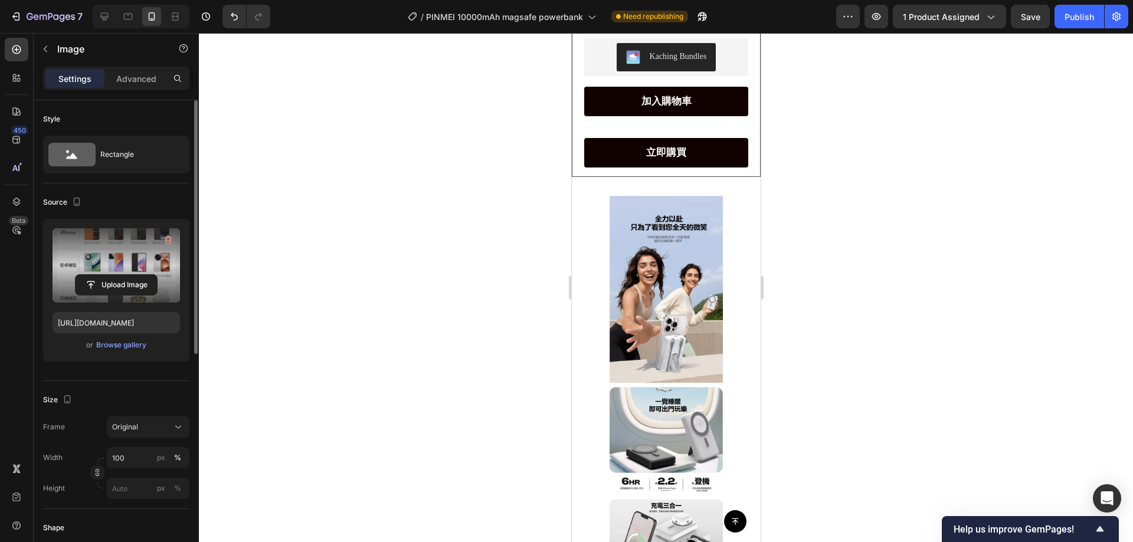
click at [725, 244] on div "Icon Icon Icon Icon Icon Icon List (1349 Reviews) Text Block Row JUEJIA MagGo系列…" at bounding box center [666, 91] width 164 height 848
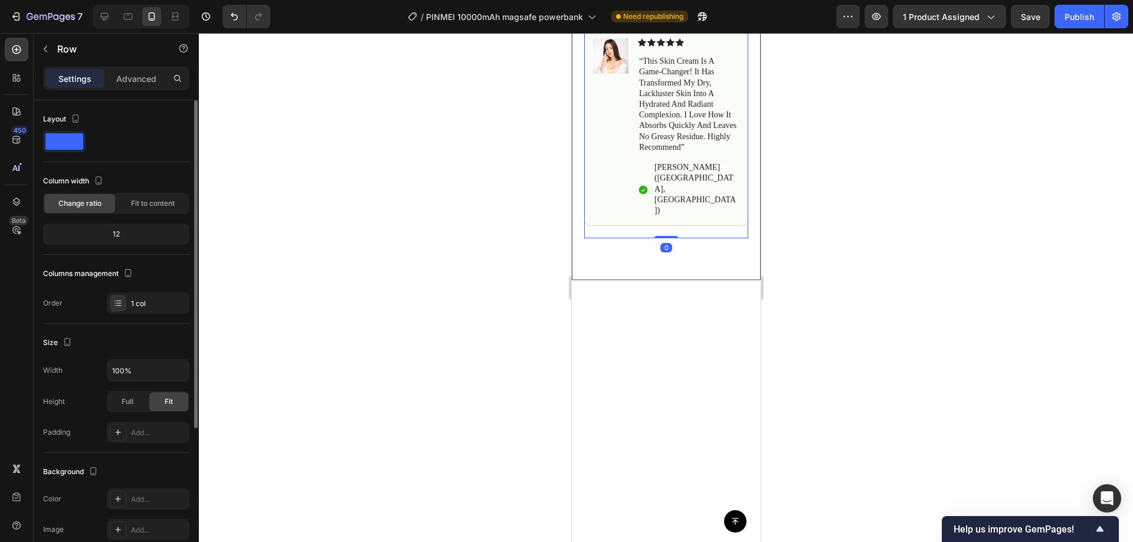
scroll to position [993, 0]
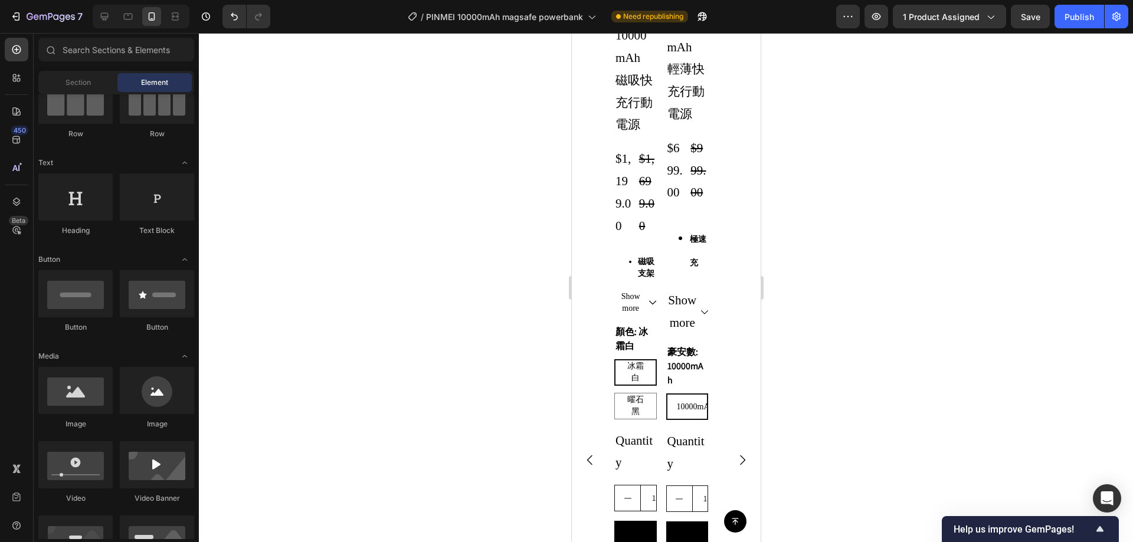
scroll to position [2704, 0]
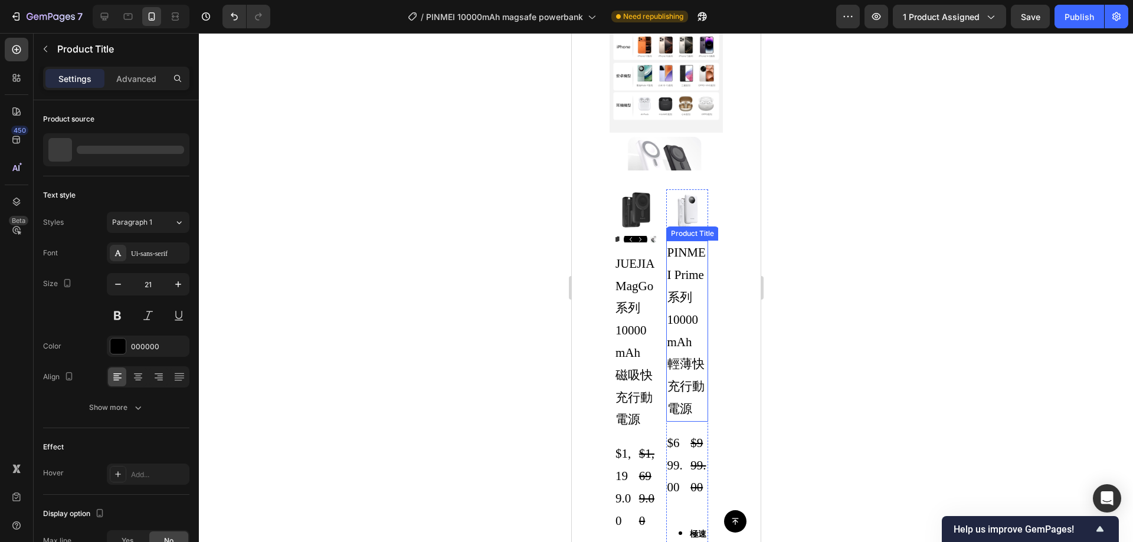
click at [681, 293] on h2 "PINMEI Prime系列 10000mAh 輕薄快充行動電源" at bounding box center [687, 331] width 42 height 181
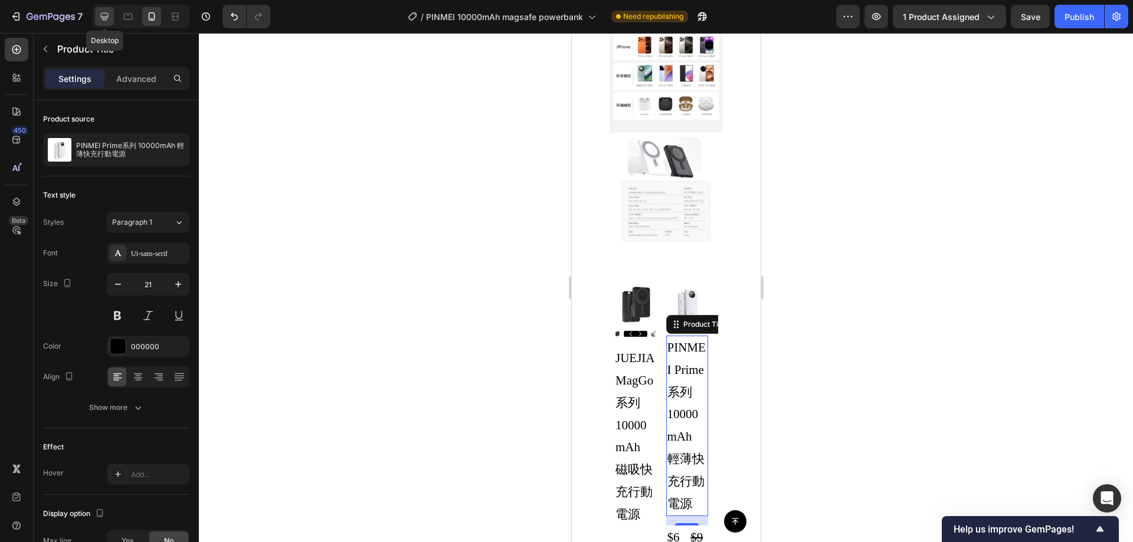
click at [103, 16] on icon at bounding box center [105, 17] width 12 height 12
type input "28"
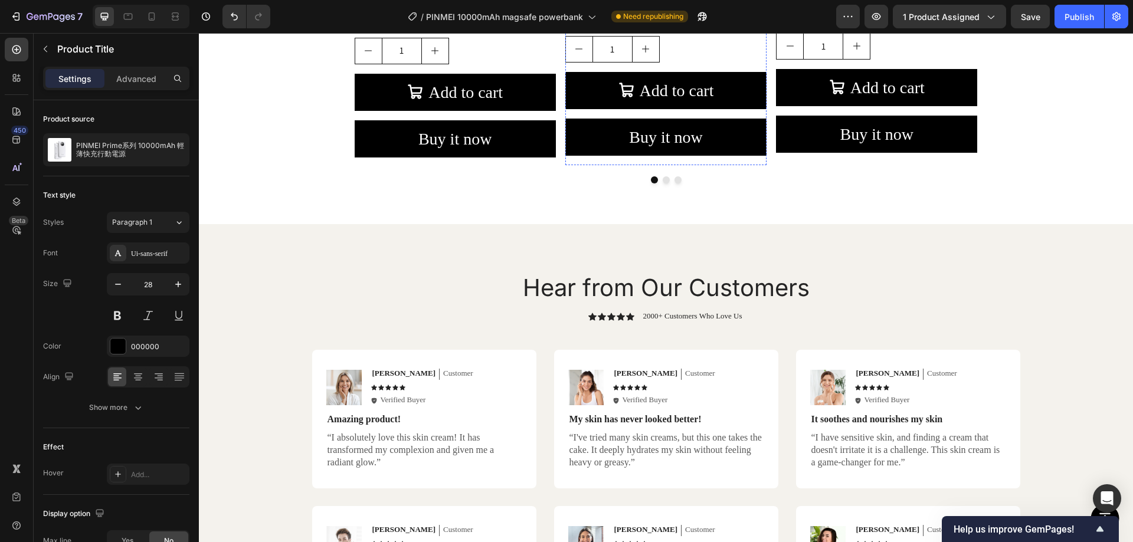
scroll to position [6708, 0]
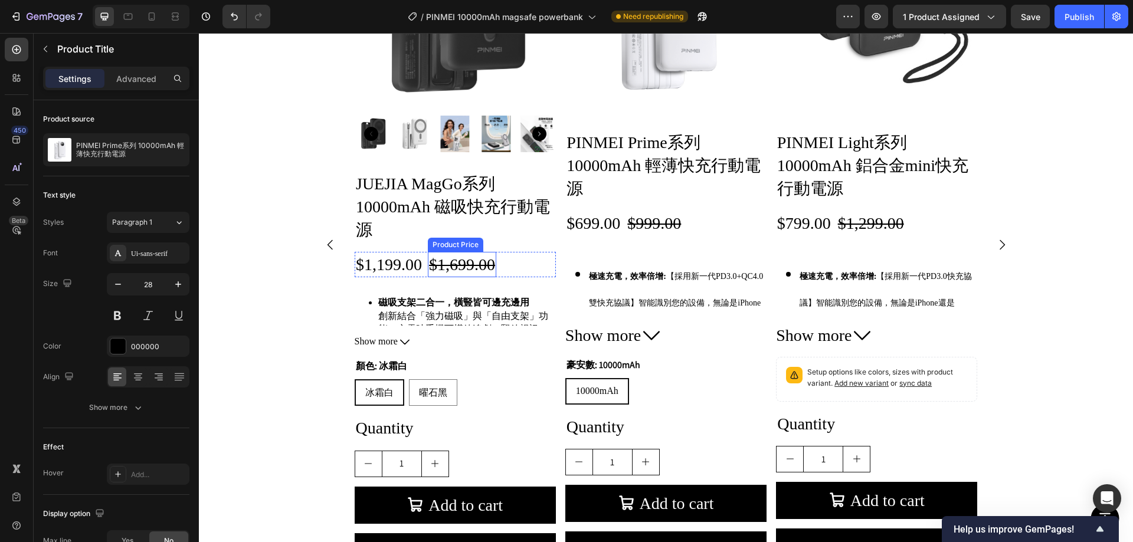
click at [426, 178] on h2 "JUEJIA MagGo系列 10000mAh 磁吸快充行動電源" at bounding box center [455, 207] width 201 height 72
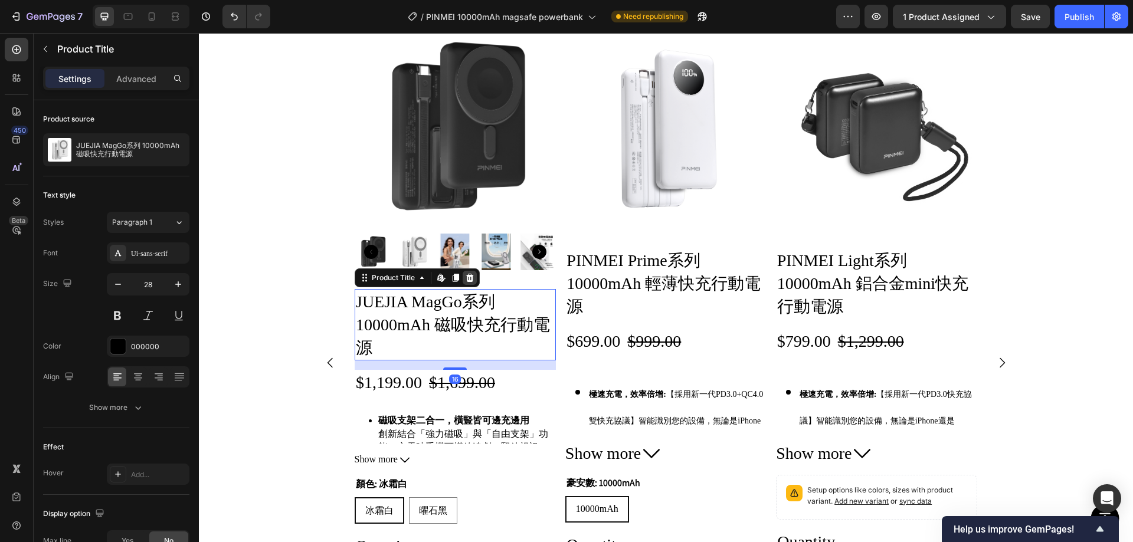
click at [465, 274] on icon at bounding box center [469, 277] width 9 height 9
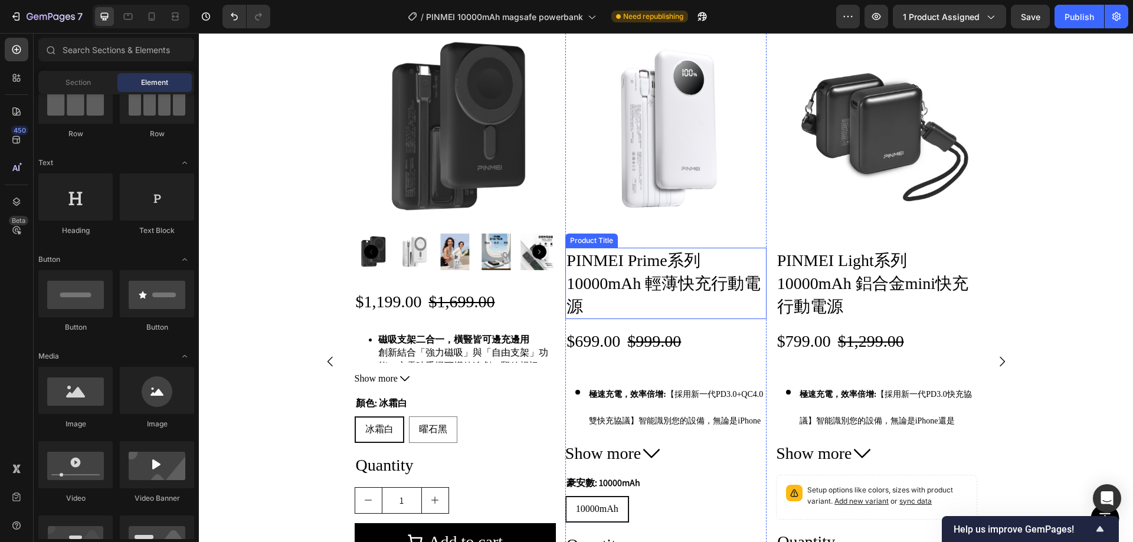
scroll to position [6588, 0]
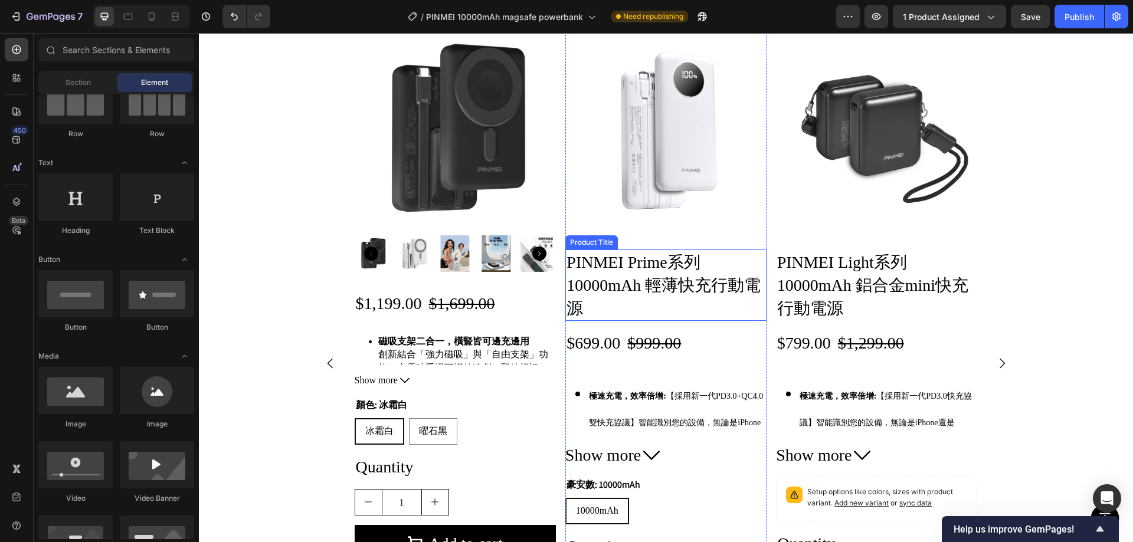
click at [644, 301] on h2 "PINMEI Prime系列 10000mAh 輕薄快充行動電源" at bounding box center [665, 286] width 201 height 72
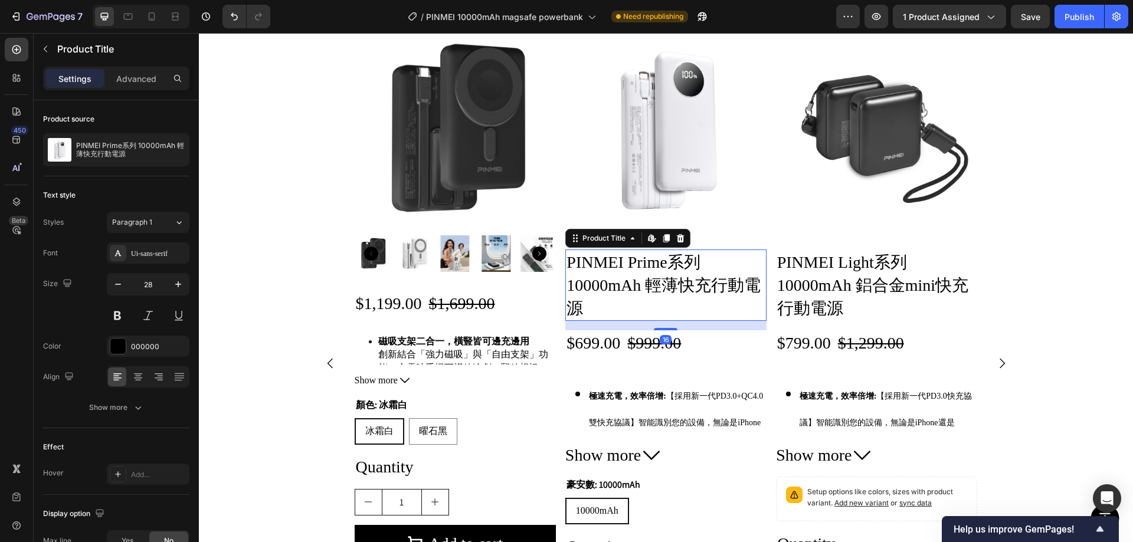
click at [676, 238] on icon at bounding box center [680, 238] width 8 height 8
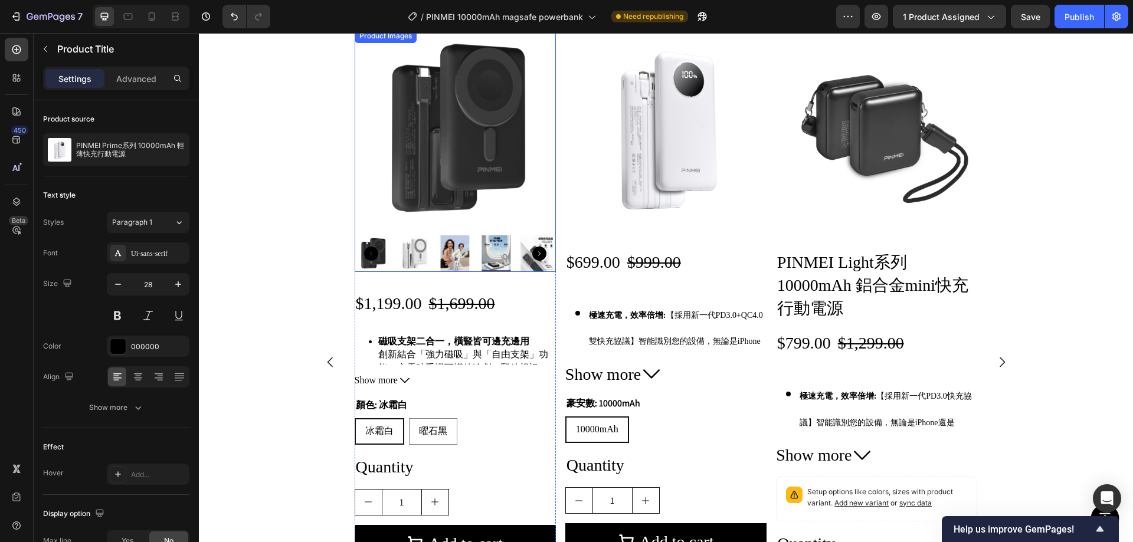
scroll to position [6587, 0]
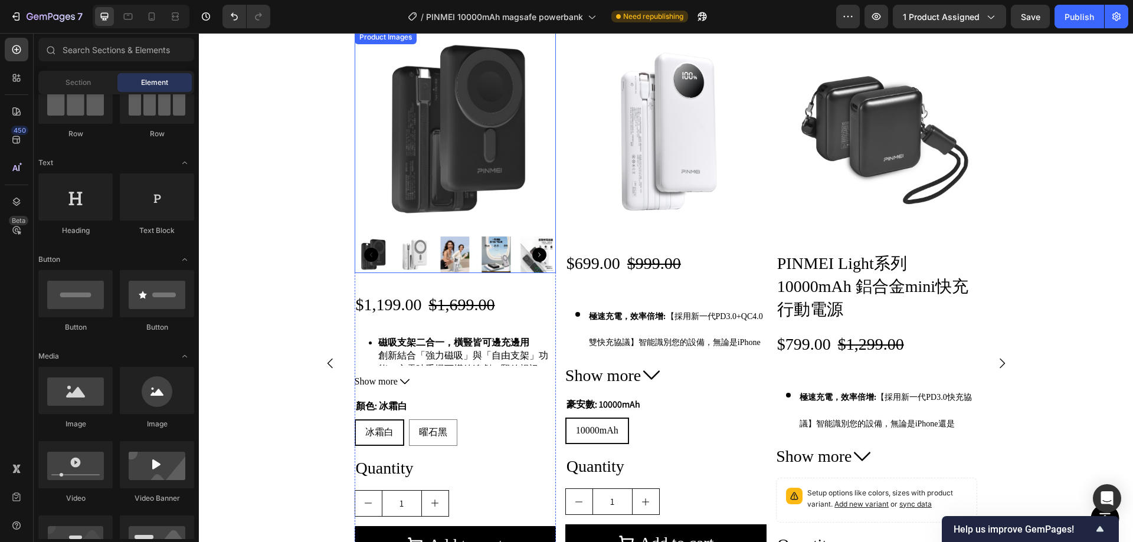
click at [377, 251] on img at bounding box center [372, 255] width 37 height 37
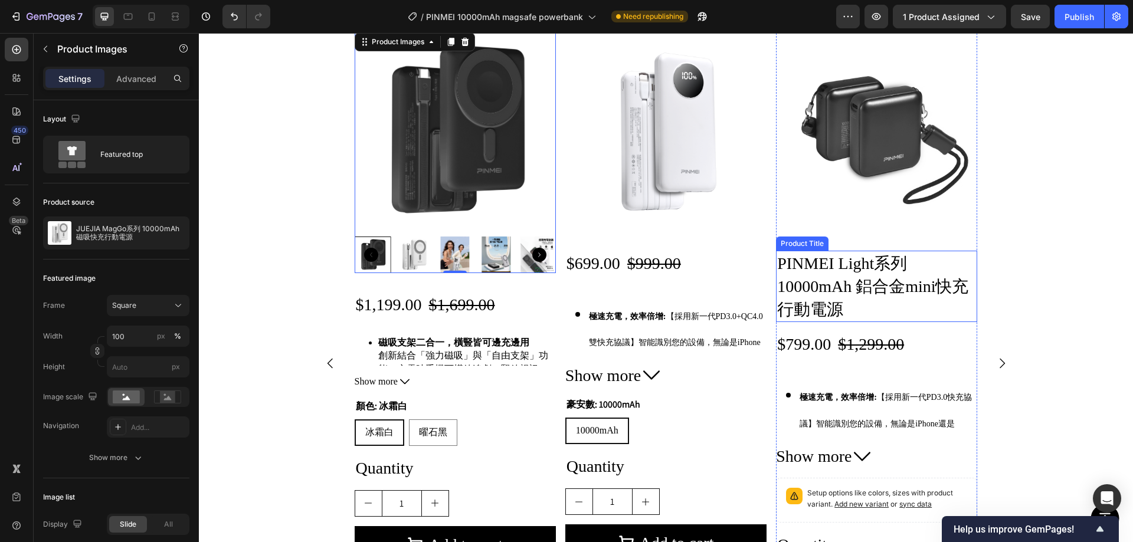
click at [850, 264] on h2 "PINMEI Light系列 10000mAh 鋁合金mini快充行動電源" at bounding box center [876, 287] width 201 height 72
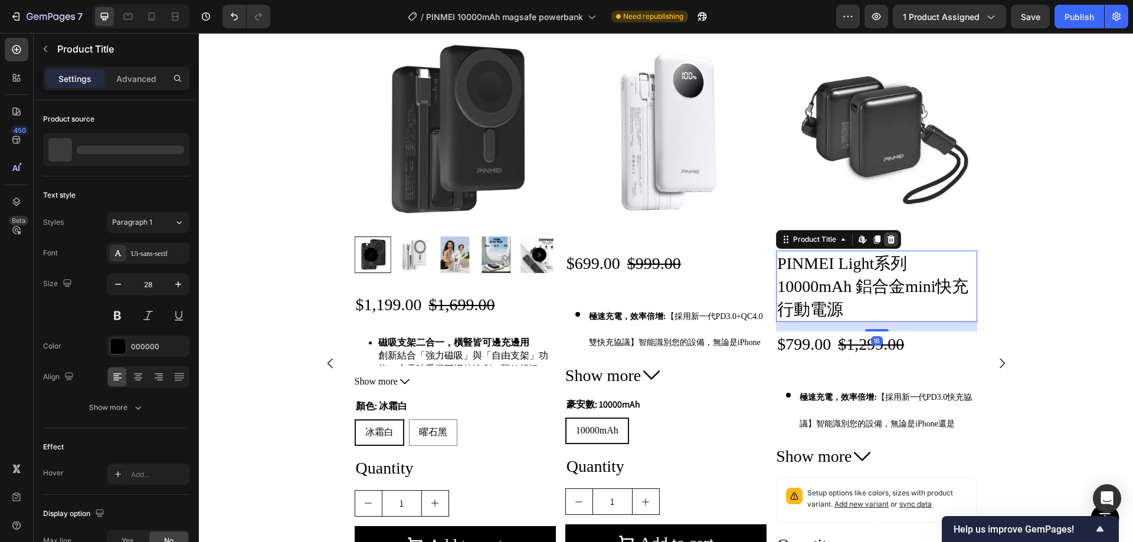
click at [888, 237] on icon at bounding box center [892, 239] width 8 height 8
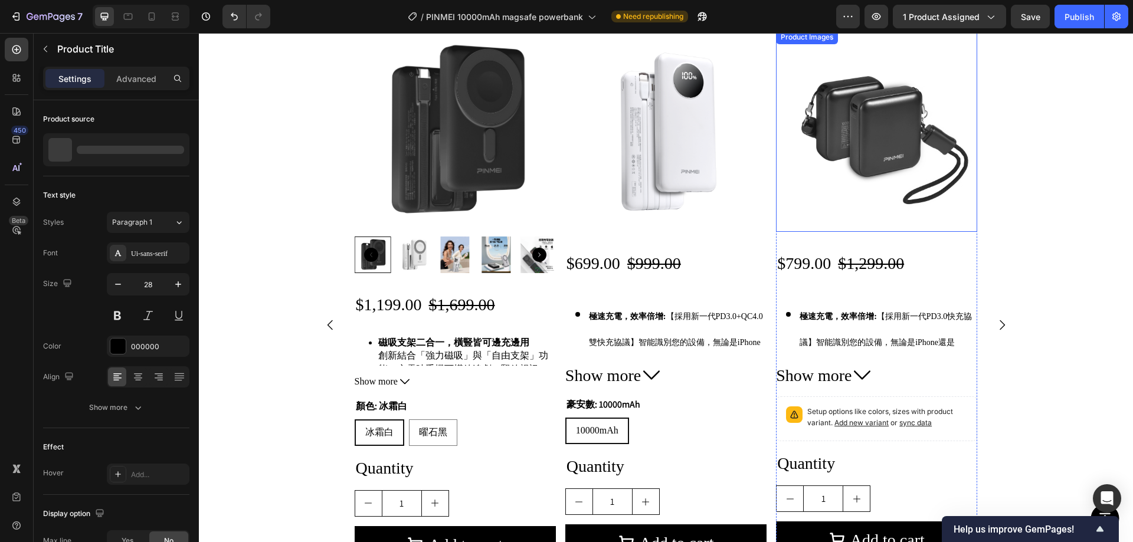
scroll to position [6549, 0]
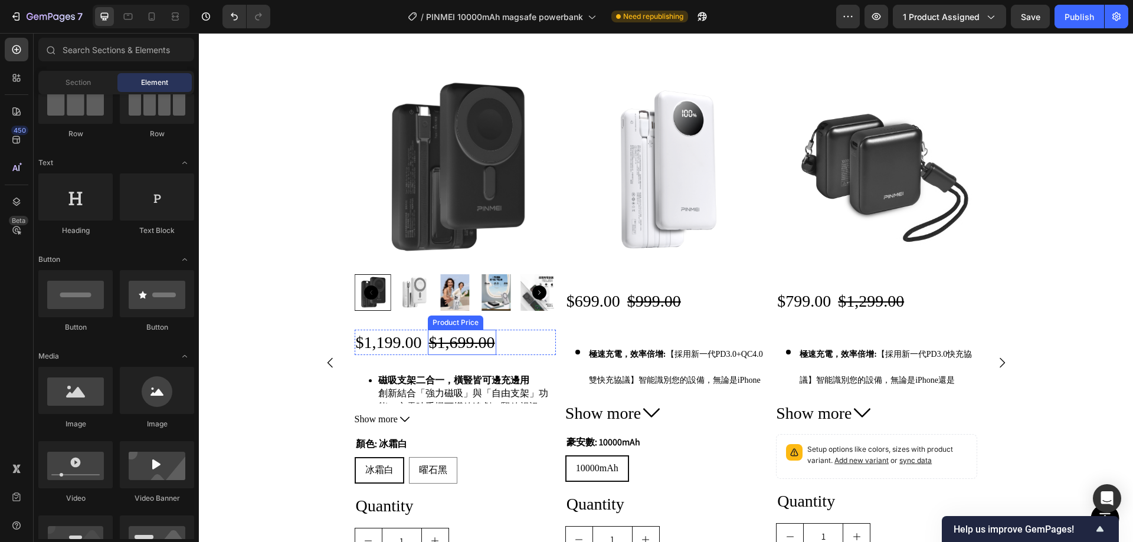
click at [465, 339] on div "$1,699.00" at bounding box center [462, 342] width 68 height 25
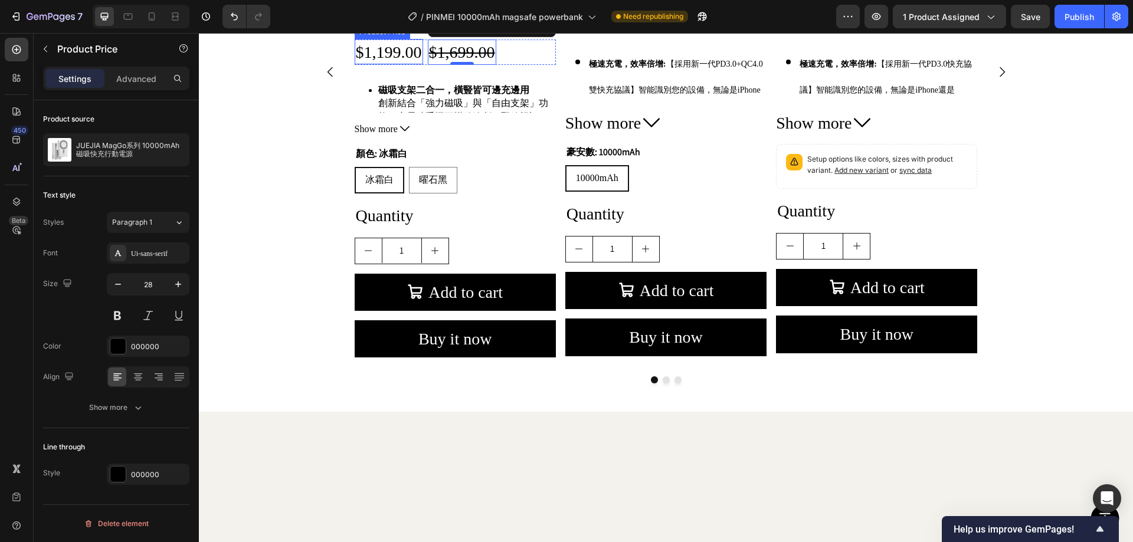
click at [376, 64] on div "$1,199.00" at bounding box center [389, 51] width 68 height 25
click at [471, 64] on div "$1,699.00" at bounding box center [462, 51] width 68 height 25
click at [655, 23] on div "$999.00" at bounding box center [654, 10] width 56 height 25
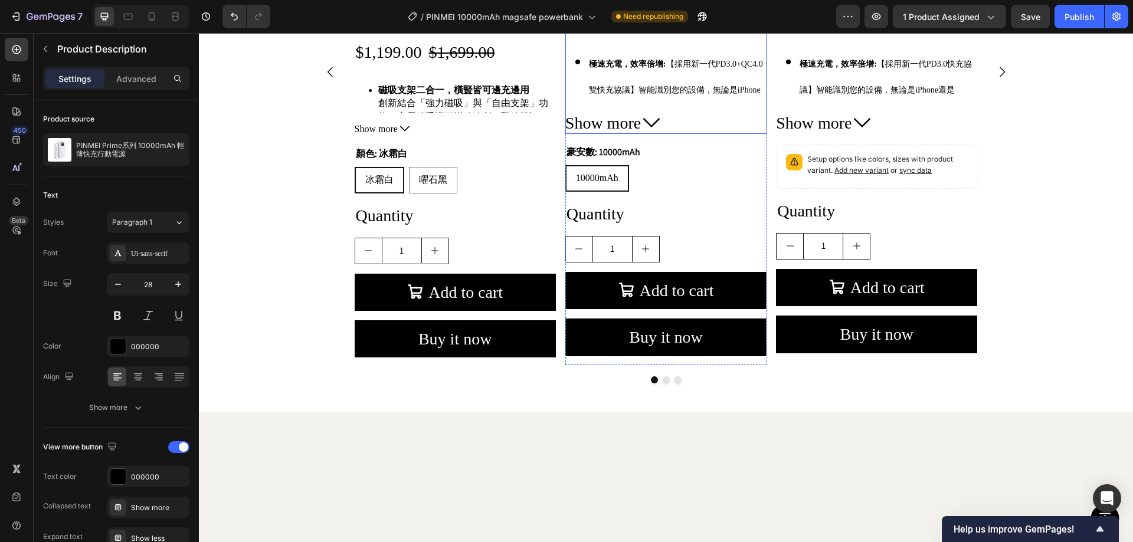
click at [659, 68] on span "極速充電，效率倍增:" at bounding box center [627, 63] width 77 height 9
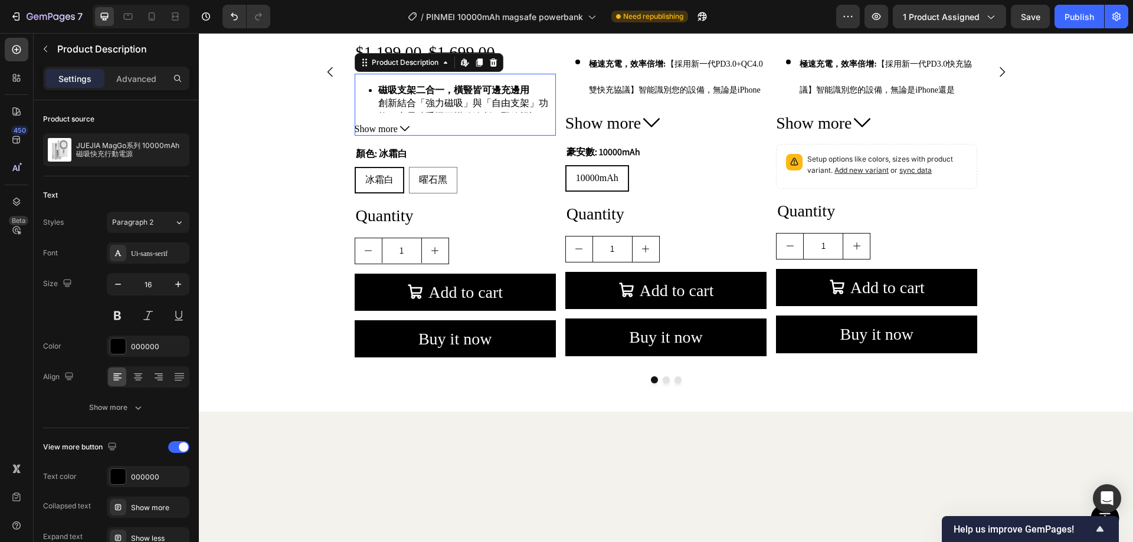
click at [441, 136] on div "磁吸支架二合一，橫豎皆可邊充邊用 創新結合「強力磁吸」與「自由支架」功能！充電時手機可橫放追劇、豎放視訊，解放雙手。無論是辦公室還是咖啡廳，都能讓您輕鬆實現「…" at bounding box center [455, 105] width 201 height 62
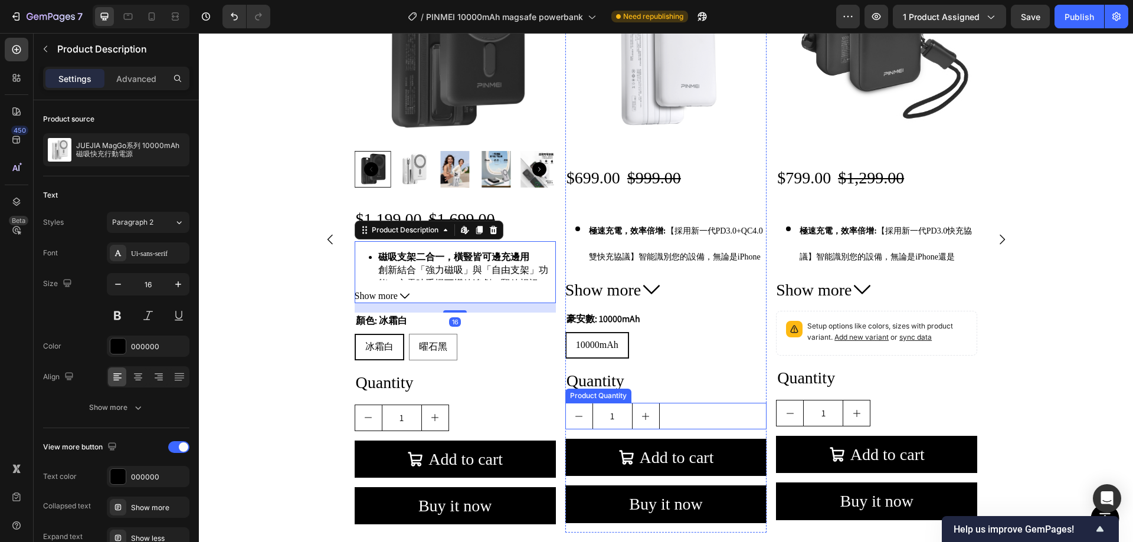
scroll to position [6667, 0]
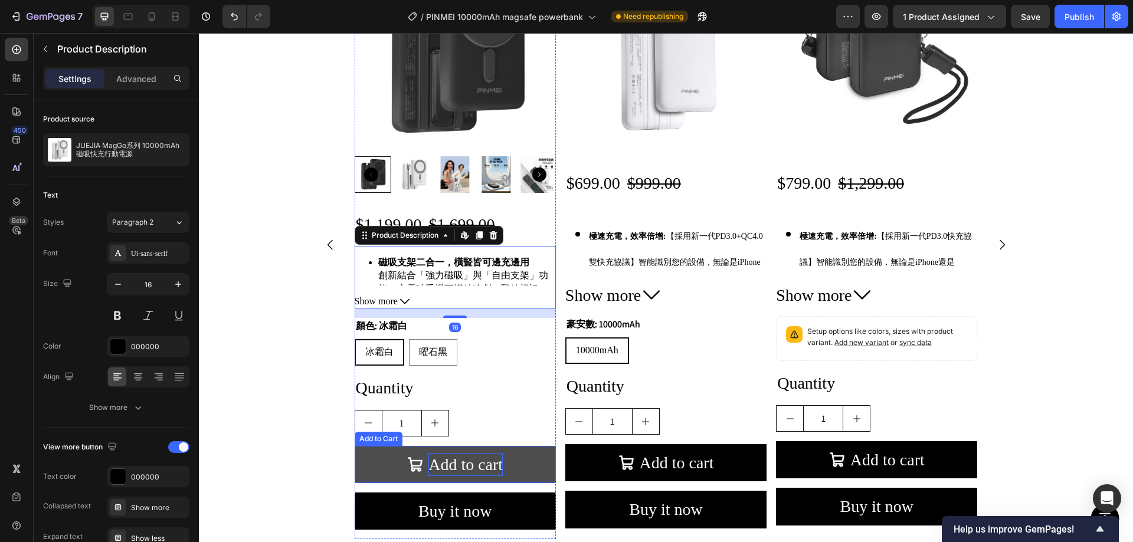
click at [459, 468] on div "Add to cart" at bounding box center [465, 464] width 74 height 23
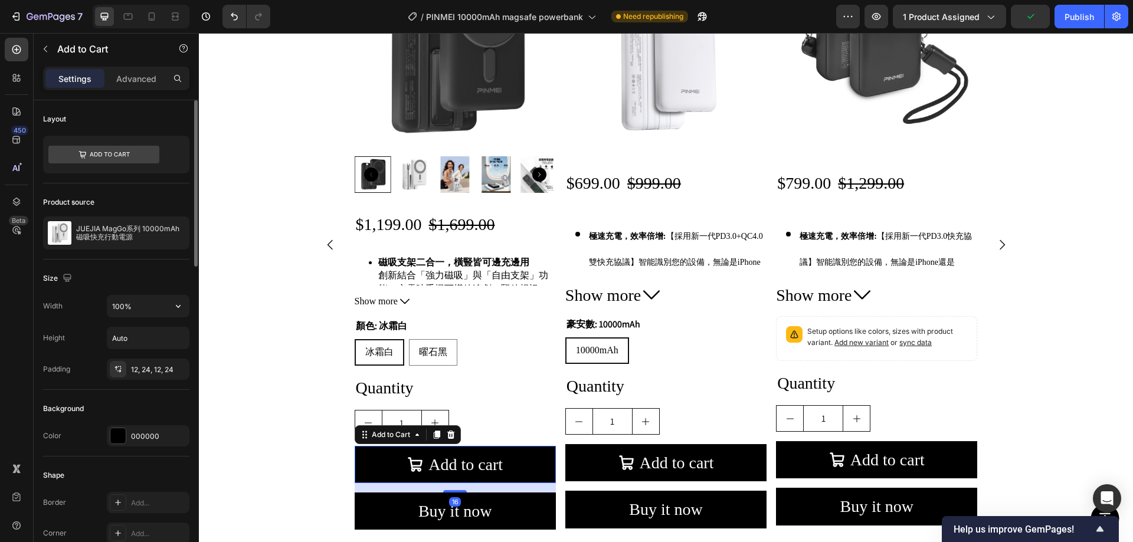
drag, startPoint x: 149, startPoint y: 306, endPoint x: 93, endPoint y: 305, distance: 56.7
click at [93, 305] on div "Width 100%" at bounding box center [116, 306] width 146 height 22
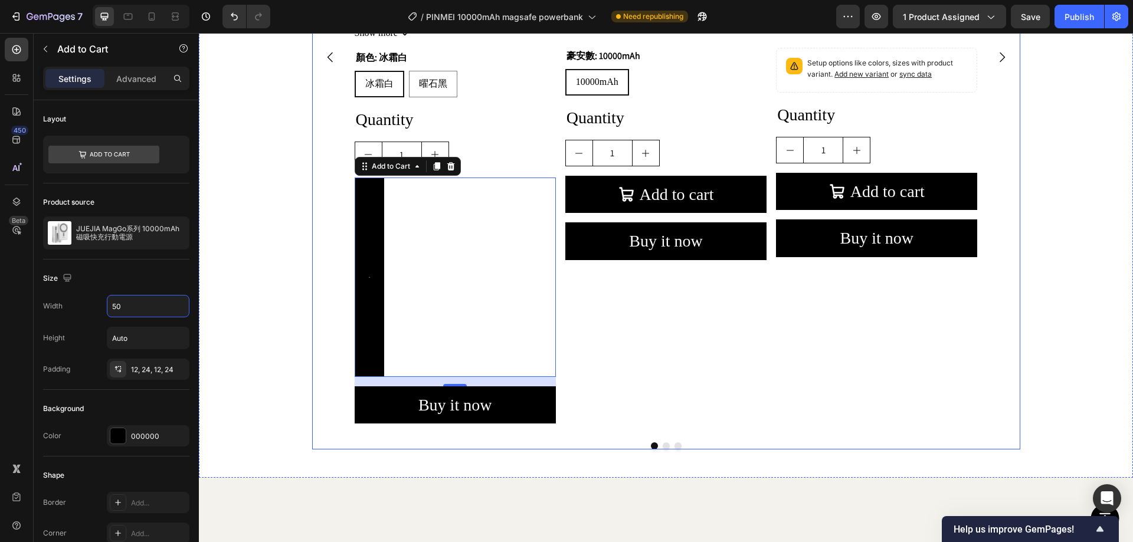
scroll to position [6878, 0]
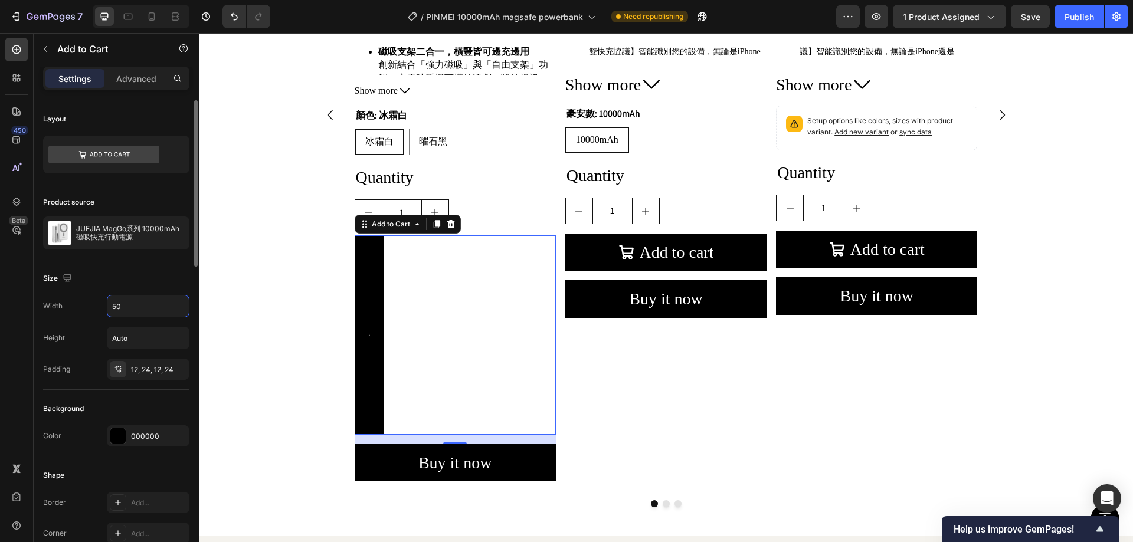
drag, startPoint x: 135, startPoint y: 310, endPoint x: 153, endPoint y: 310, distance: 18.9
click at [95, 302] on div "Width 50" at bounding box center [116, 306] width 146 height 22
click at [130, 295] on div "50" at bounding box center [148, 306] width 83 height 22
click at [136, 306] on input "50" at bounding box center [147, 306] width 81 height 21
type input "%"
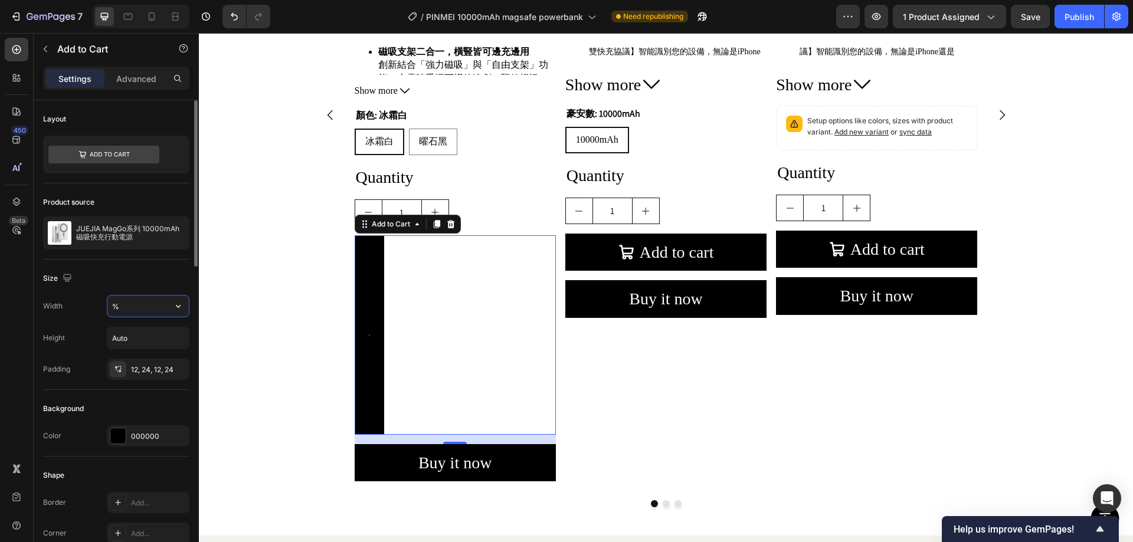
click at [154, 307] on input "%" at bounding box center [147, 306] width 81 height 21
type input "50%"
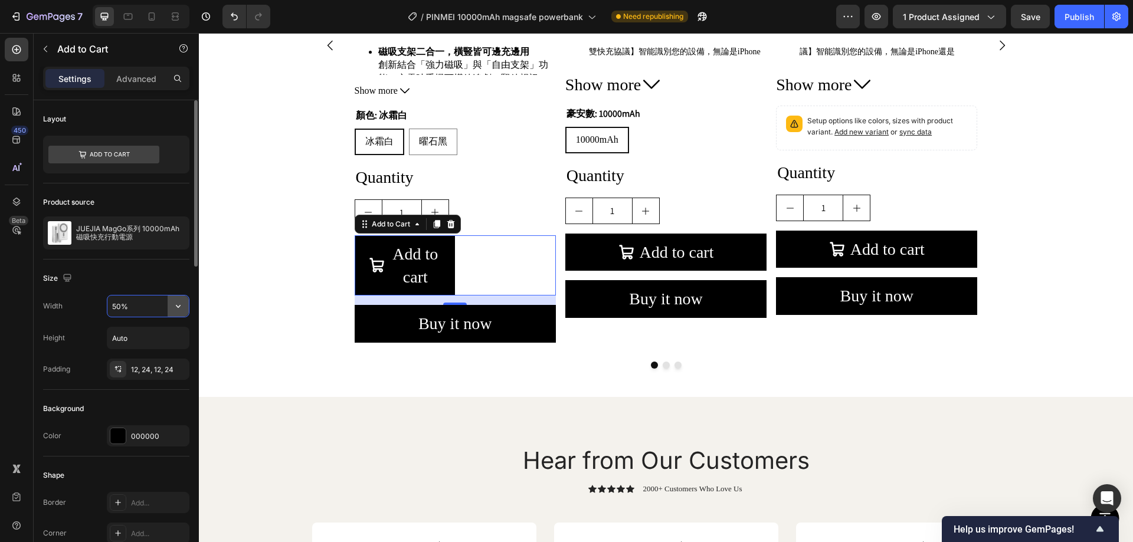
scroll to position [6797, 0]
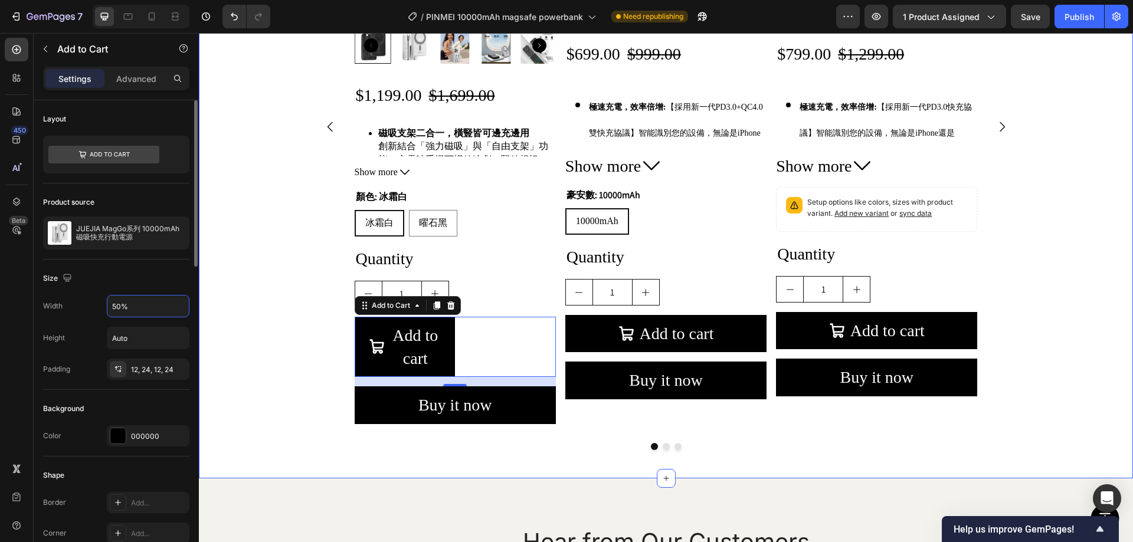
click at [234, 294] on div "Product Images $1,199.00 Product Price Product Price $1,699.00 Product Price Pr…" at bounding box center [666, 140] width 934 height 639
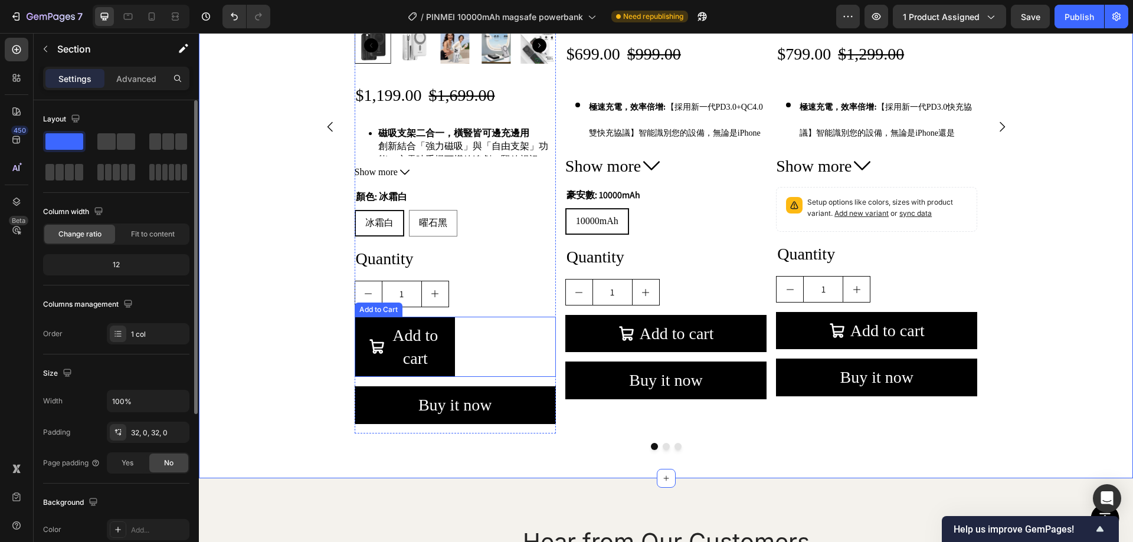
click at [502, 339] on div "Add to cart Add to Cart" at bounding box center [455, 347] width 201 height 60
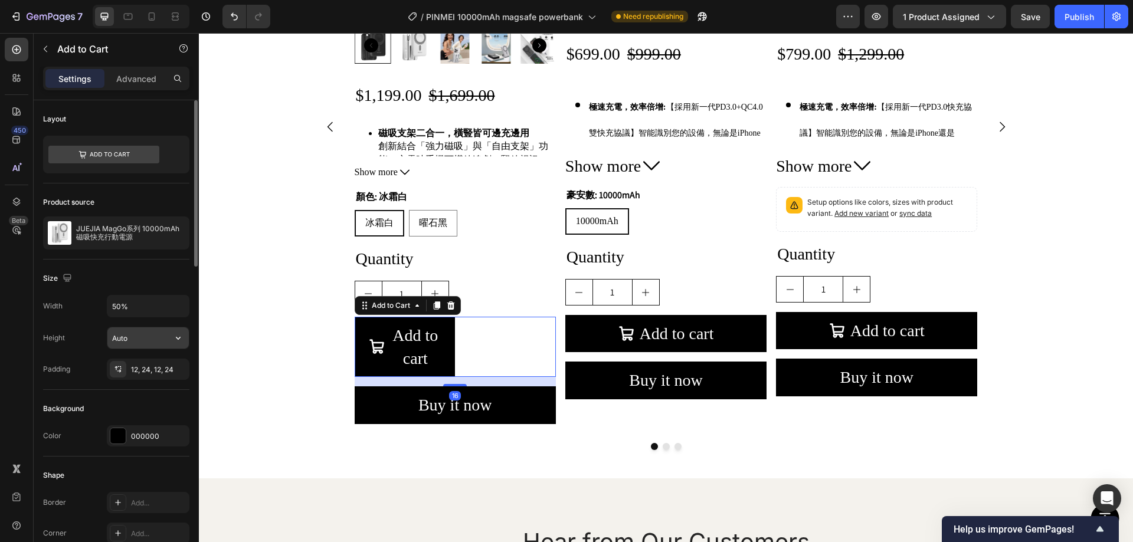
click at [150, 338] on input "Auto" at bounding box center [147, 338] width 81 height 21
click at [174, 335] on icon "button" at bounding box center [178, 338] width 12 height 12
drag, startPoint x: 127, startPoint y: 336, endPoint x: 91, endPoint y: 326, distance: 37.5
click at [71, 333] on div "Height 50%" at bounding box center [116, 338] width 146 height 22
drag, startPoint x: 122, startPoint y: 338, endPoint x: 61, endPoint y: 325, distance: 62.2
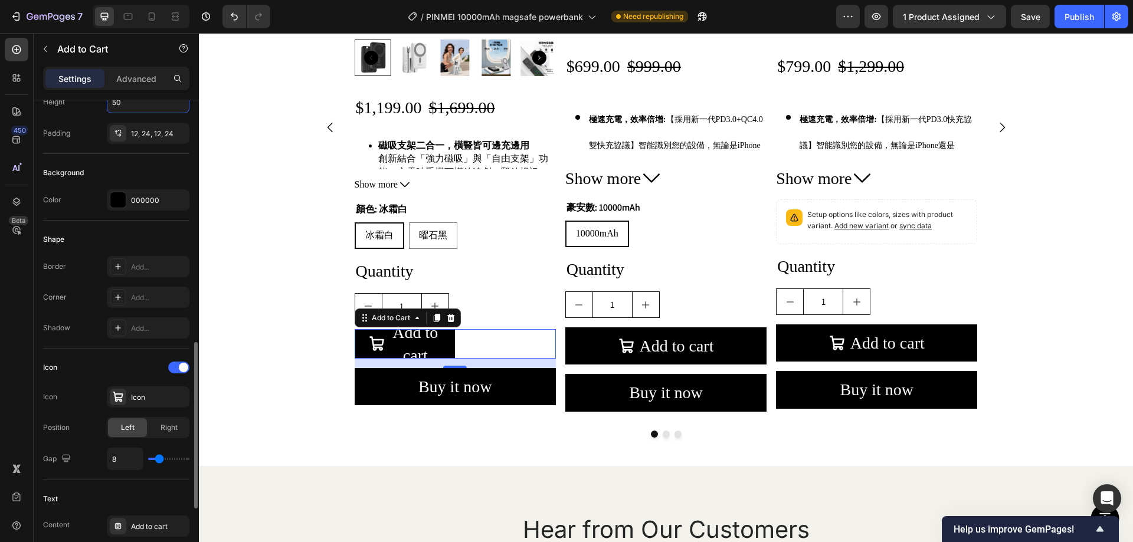
scroll to position [472, 0]
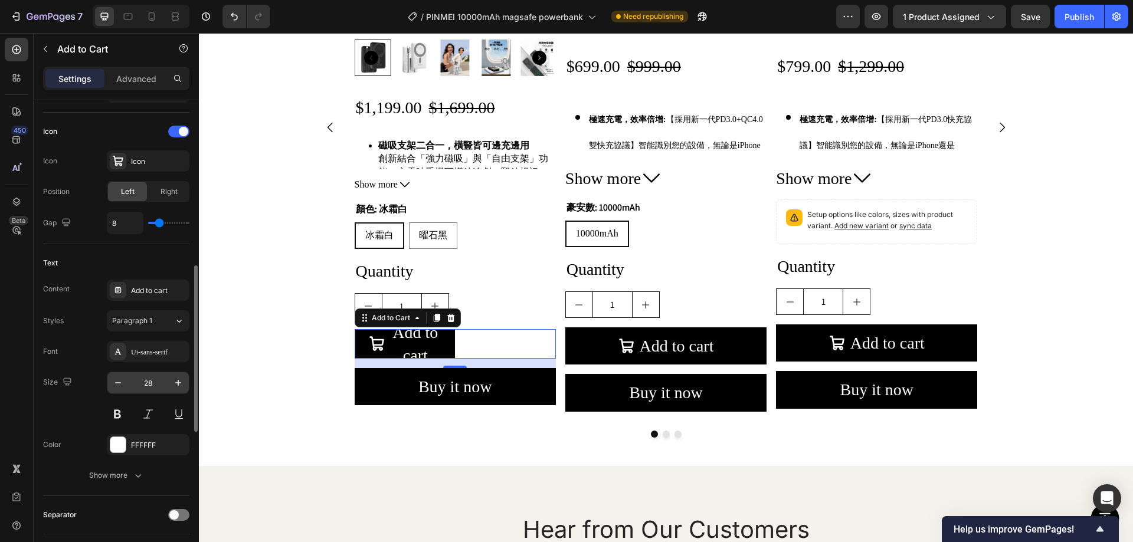
type input "50"
click at [120, 384] on icon "button" at bounding box center [118, 383] width 12 height 12
click at [119, 383] on icon "button" at bounding box center [118, 383] width 12 height 12
click at [119, 383] on icon "button" at bounding box center [118, 382] width 6 height 1
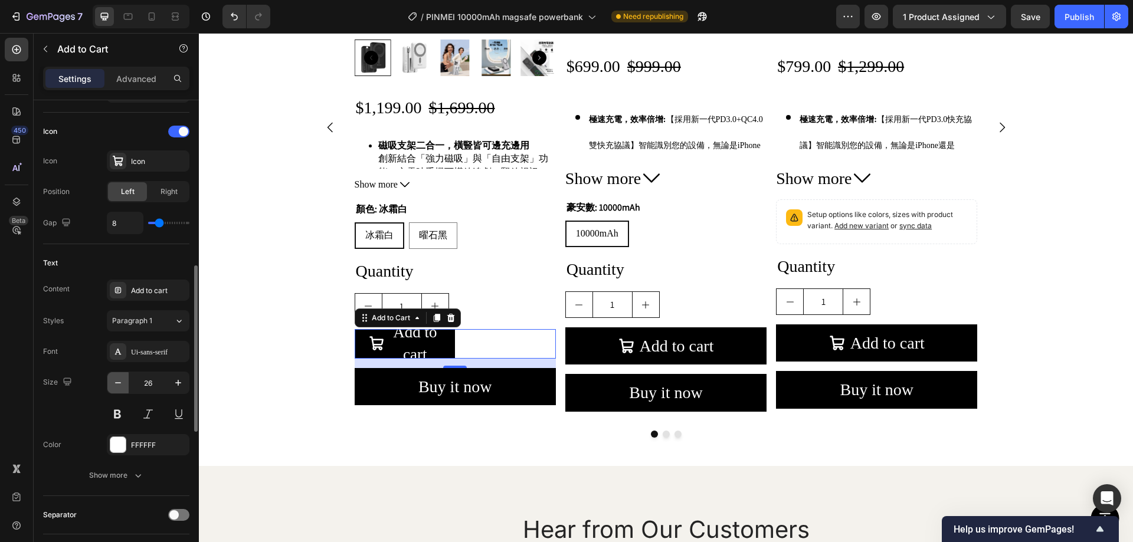
click at [119, 383] on icon "button" at bounding box center [118, 382] width 6 height 1
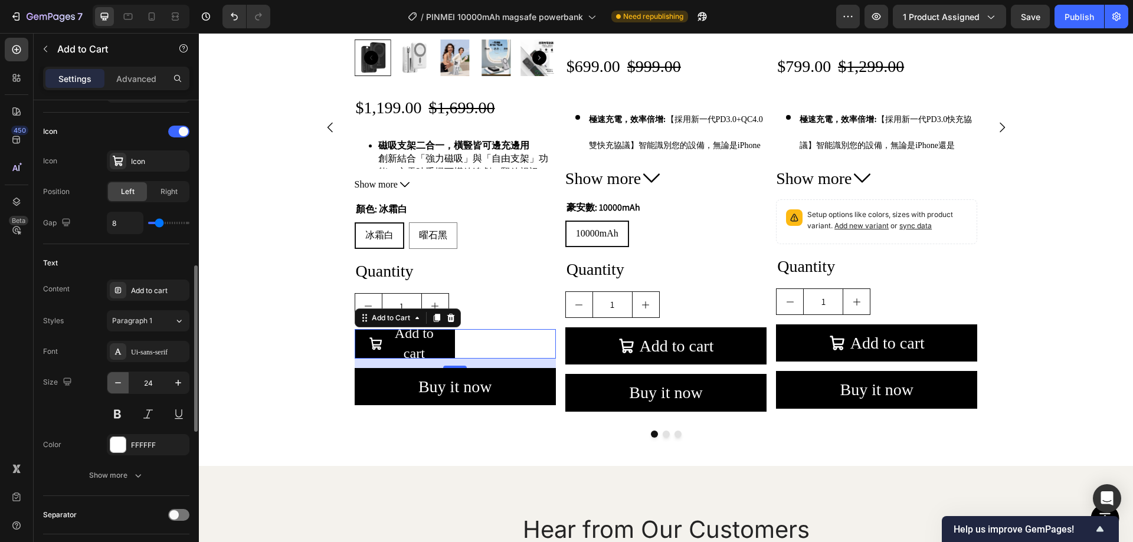
click at [119, 383] on icon "button" at bounding box center [118, 382] width 6 height 1
click at [152, 379] on input "23" at bounding box center [148, 382] width 39 height 21
type input "1"
type input "15"
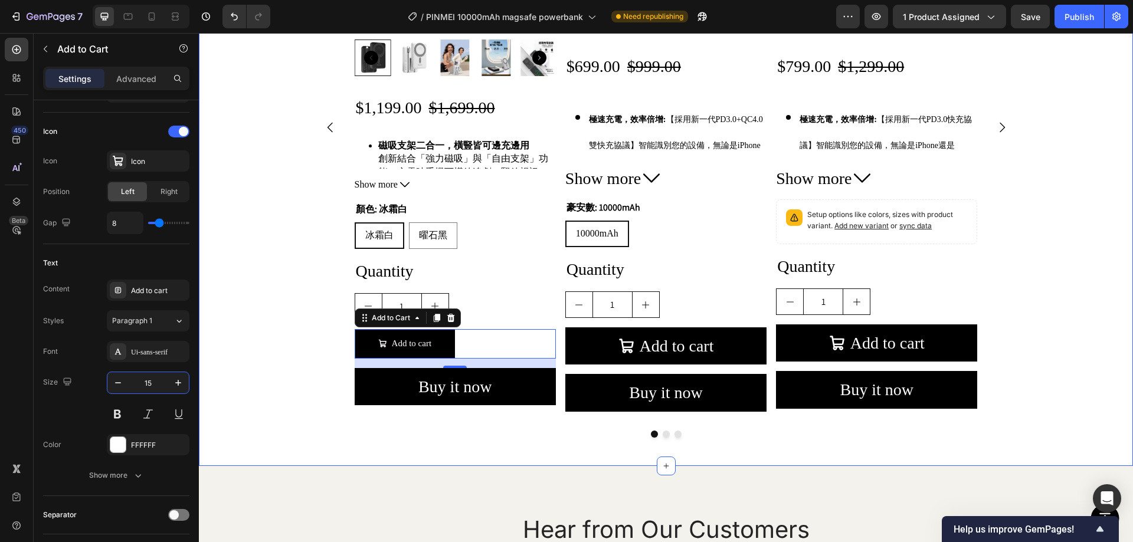
click at [296, 248] on div "Product Images $1,199.00 Product Price Product Price $1,699.00 Product Price Pr…" at bounding box center [666, 140] width 934 height 614
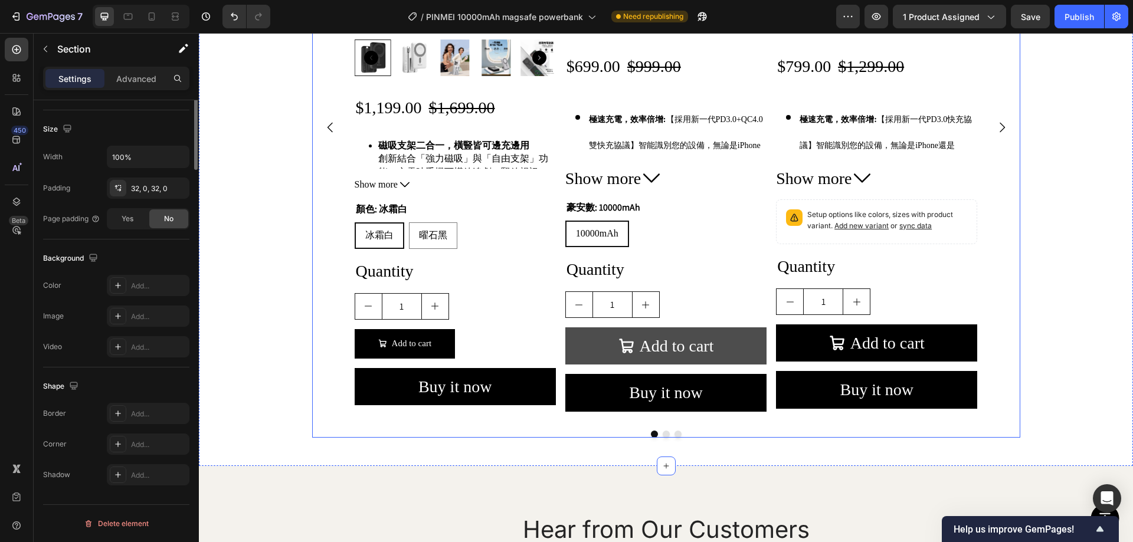
scroll to position [0, 0]
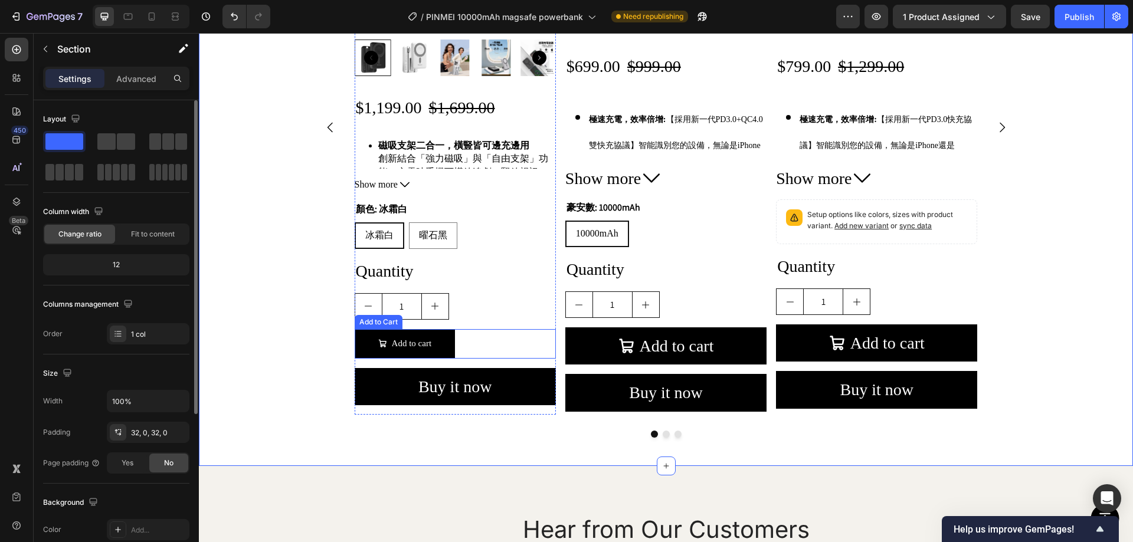
click at [483, 332] on div "Add to cart Add to Cart" at bounding box center [455, 344] width 201 height 30
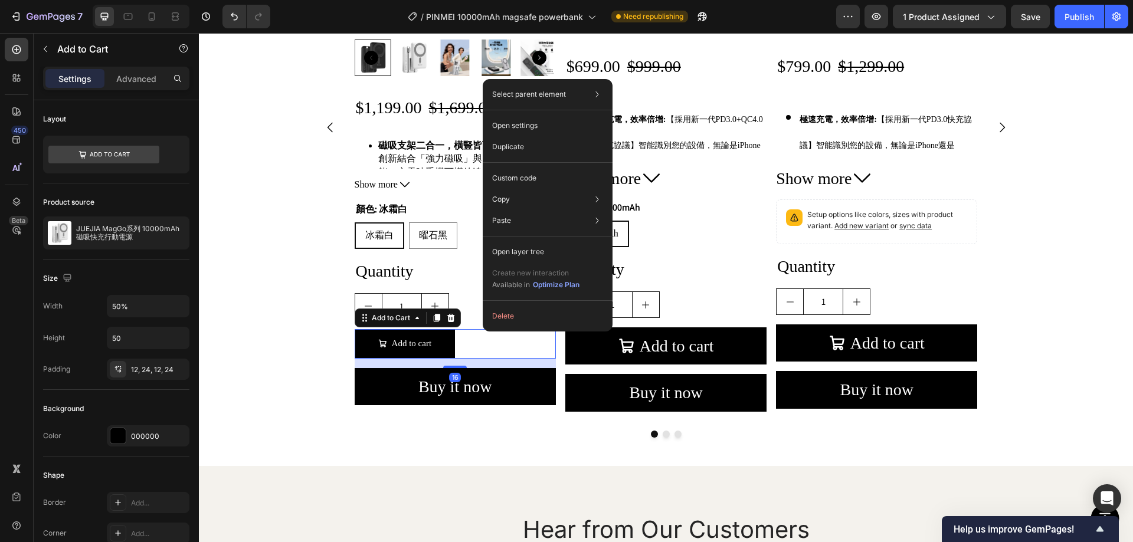
click at [254, 313] on div "Product Images $1,199.00 Product Price Product Price $1,699.00 Product Price Pr…" at bounding box center [666, 140] width 934 height 614
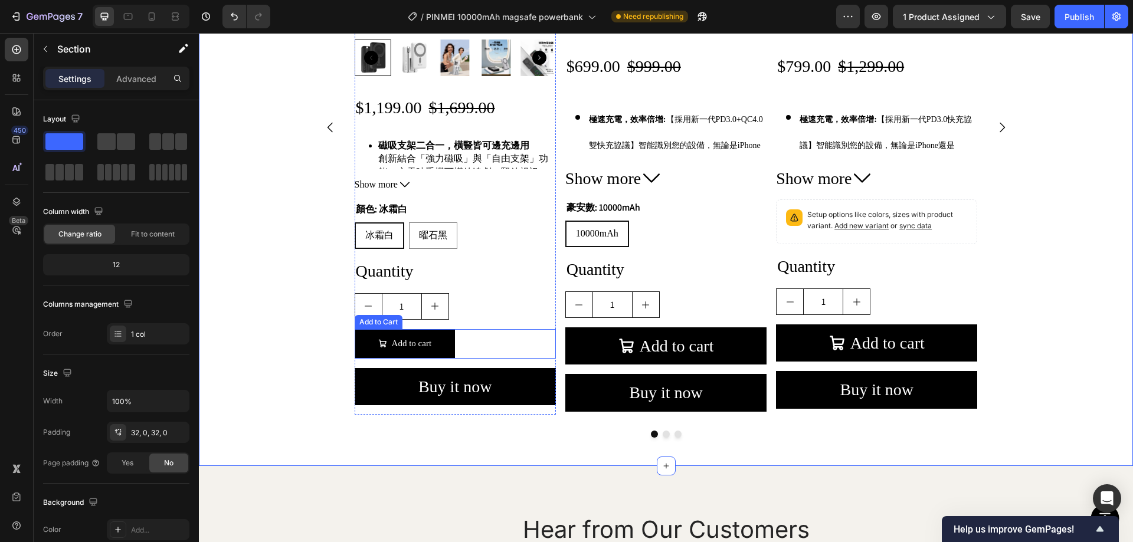
click at [488, 332] on div "Add to cart Add to Cart" at bounding box center [455, 344] width 201 height 30
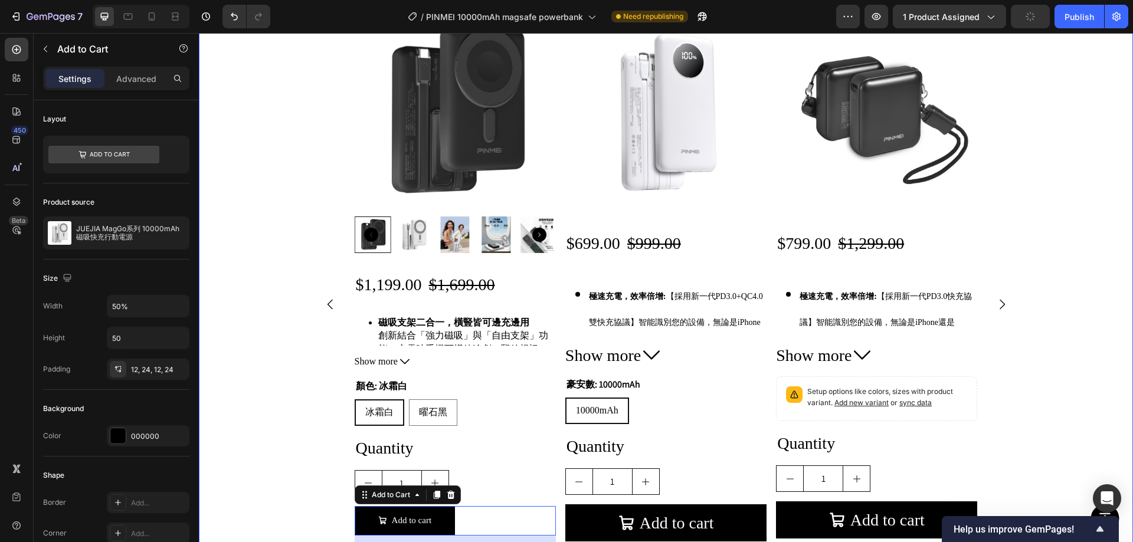
click at [240, 224] on div "Product Images $1,199.00 Product Price Product Price $1,699.00 Product Price Pr…" at bounding box center [666, 317] width 934 height 614
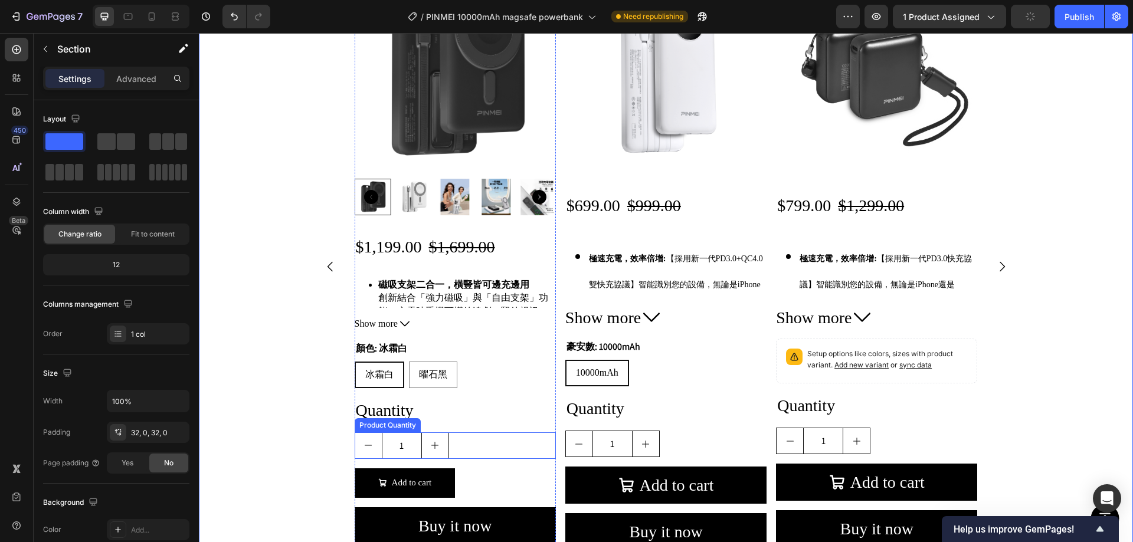
scroll to position [6666, 0]
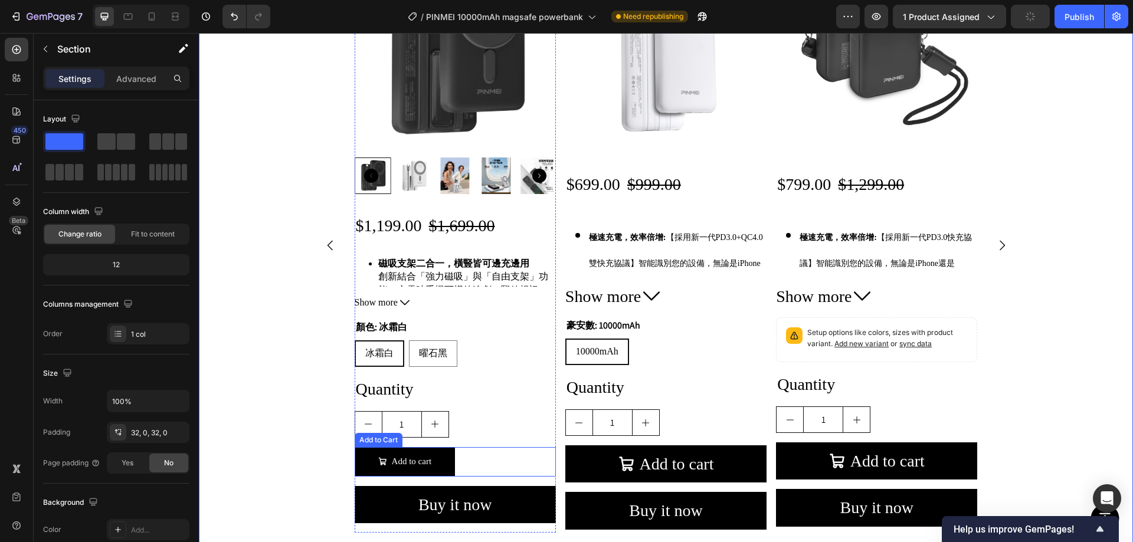
click at [496, 451] on div "Add to cart Add to Cart" at bounding box center [455, 462] width 201 height 30
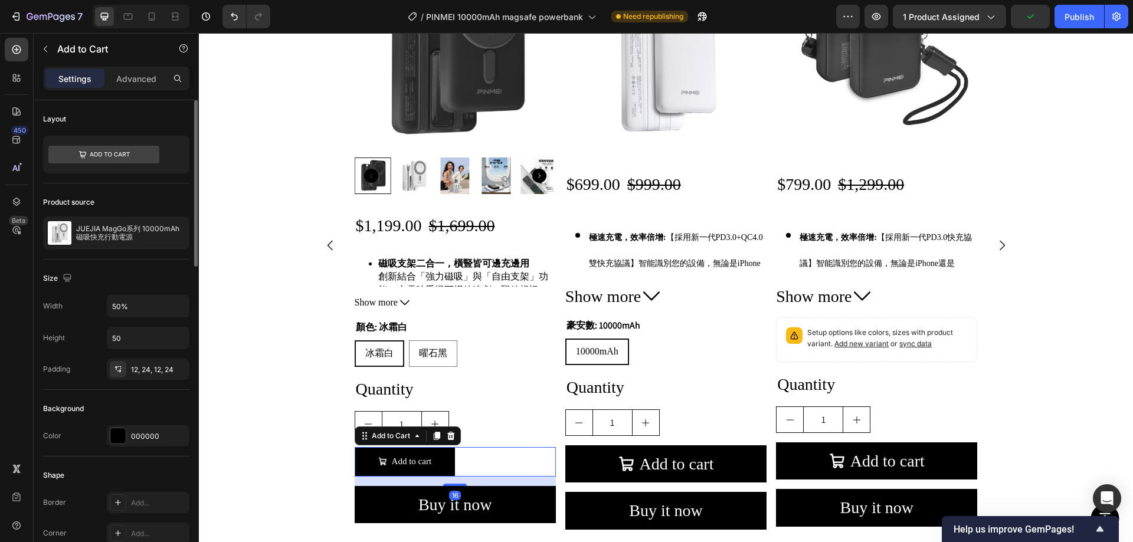
scroll to position [118, 0]
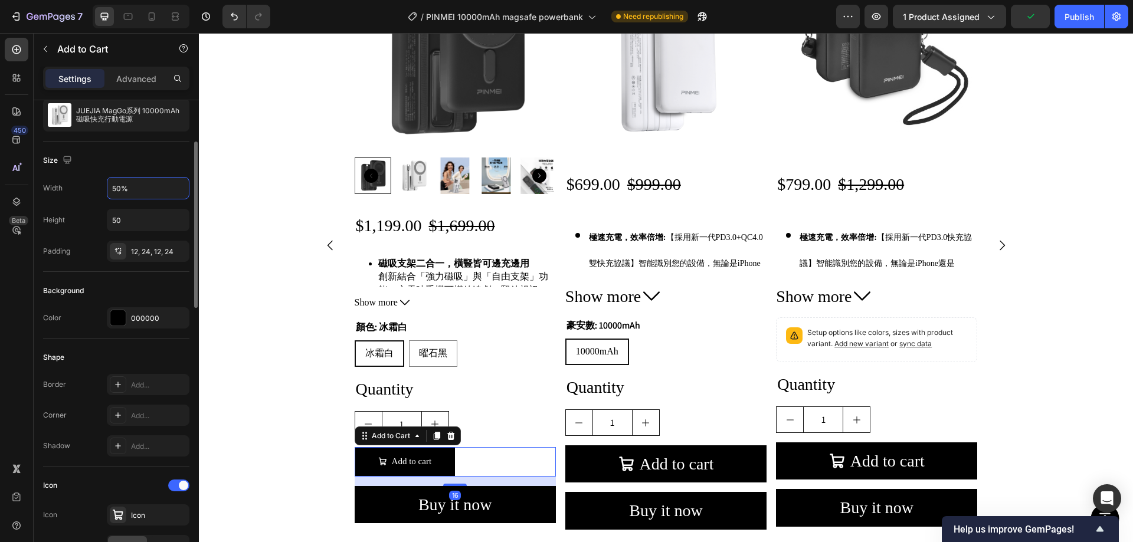
drag, startPoint x: 150, startPoint y: 189, endPoint x: 54, endPoint y: 185, distance: 96.3
click at [54, 185] on div "Width 50%" at bounding box center [116, 188] width 146 height 22
click at [163, 187] on input "100" at bounding box center [147, 188] width 81 height 21
drag, startPoint x: 146, startPoint y: 189, endPoint x: 78, endPoint y: 187, distance: 67.9
click at [78, 187] on div "Width 100" at bounding box center [116, 188] width 146 height 22
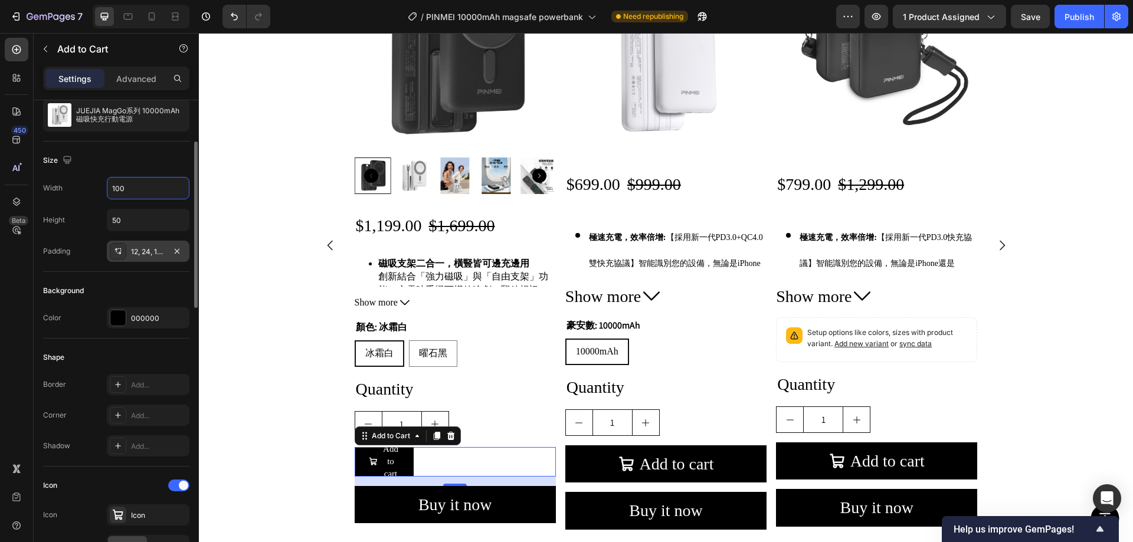
click at [152, 251] on div "12, 24, 12, 24" at bounding box center [148, 252] width 34 height 11
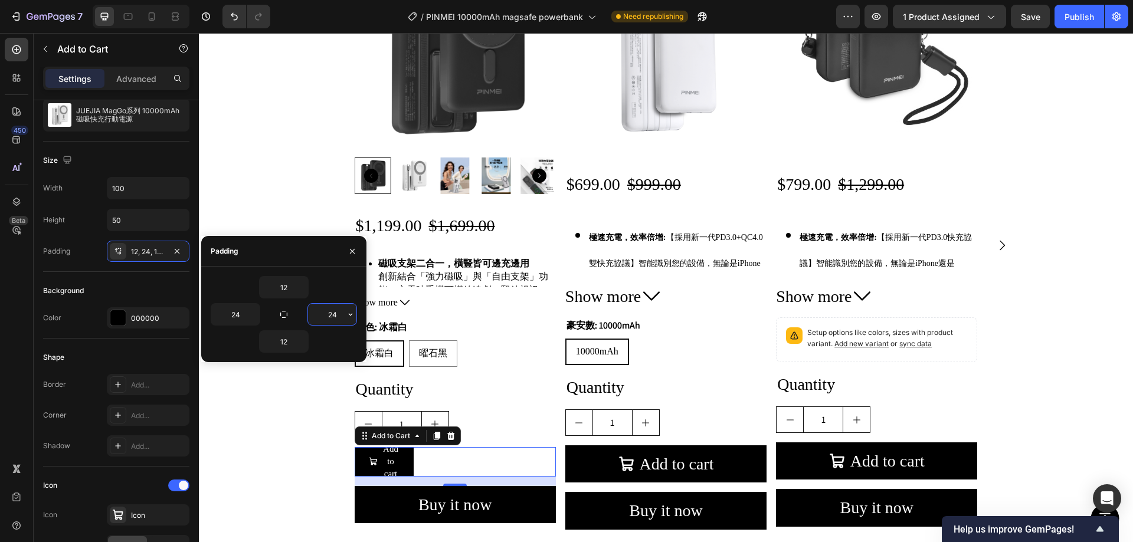
click at [338, 313] on input "24" at bounding box center [332, 314] width 48 height 21
click at [133, 192] on input "100" at bounding box center [147, 188] width 81 height 21
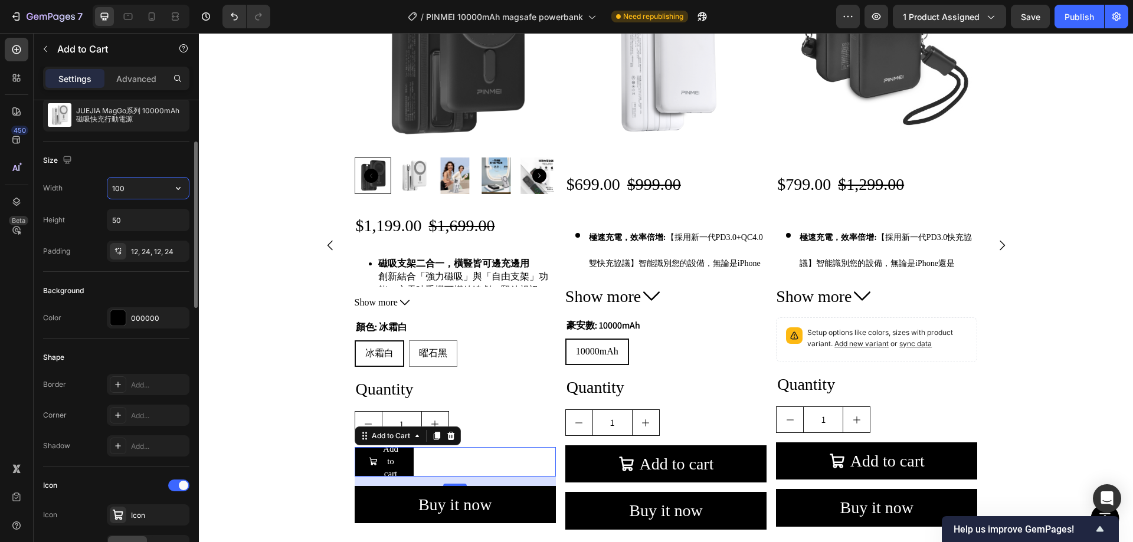
click at [143, 188] on input "100" at bounding box center [147, 188] width 81 height 21
type input "100%"
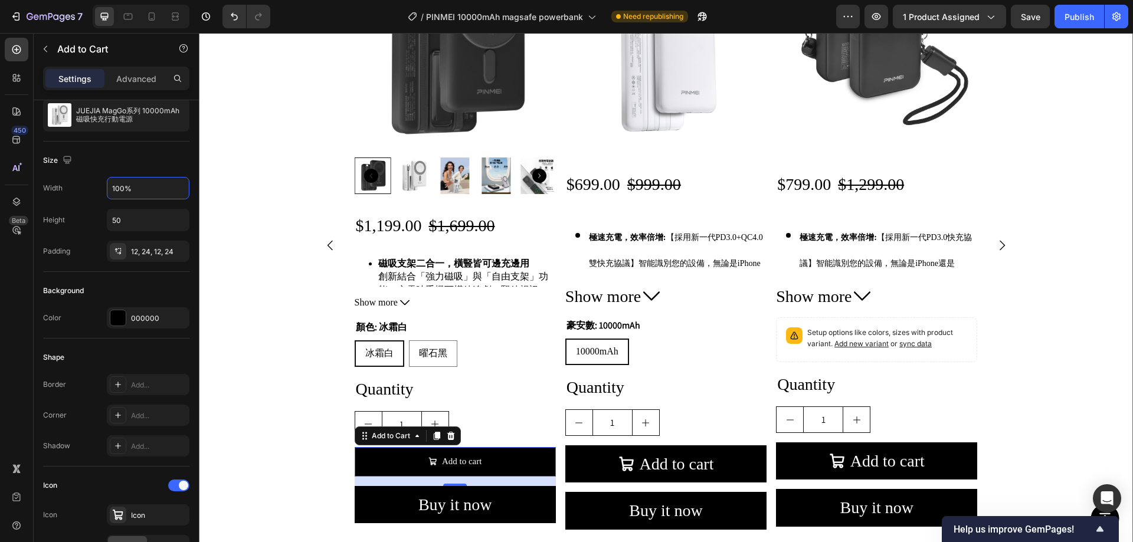
click at [257, 257] on div "Product Images $1,199.00 Product Price Product Price $1,699.00 Product Price Pr…" at bounding box center [666, 258] width 934 height 614
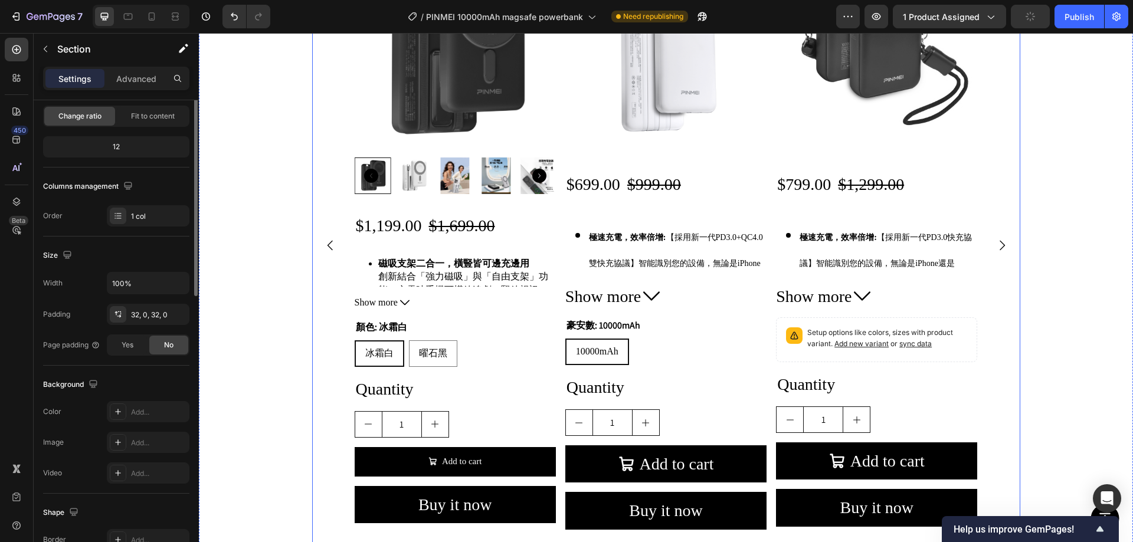
scroll to position [0, 0]
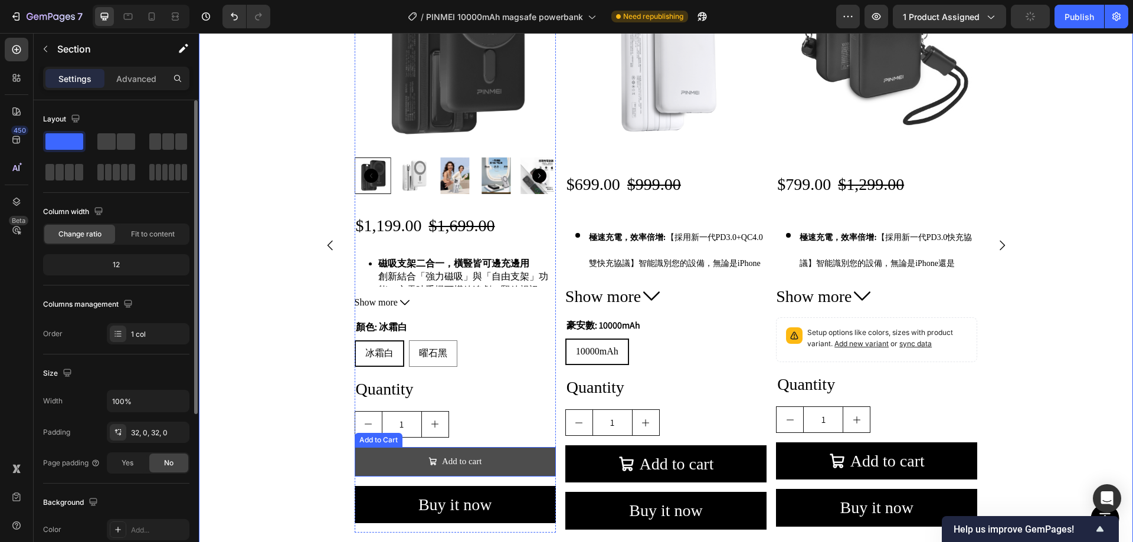
click at [520, 464] on button "Add to cart" at bounding box center [455, 462] width 201 height 30
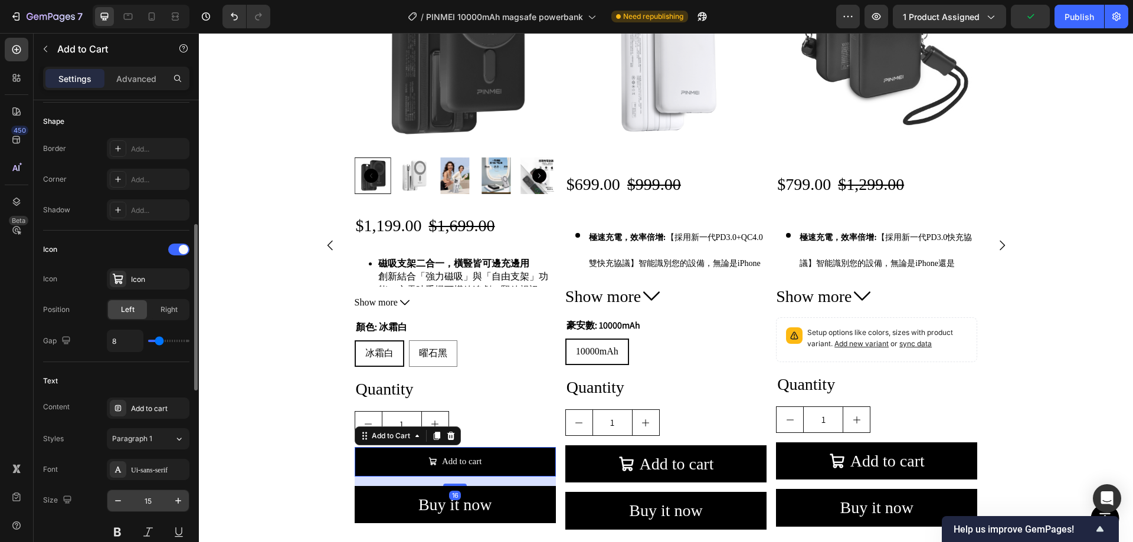
scroll to position [472, 0]
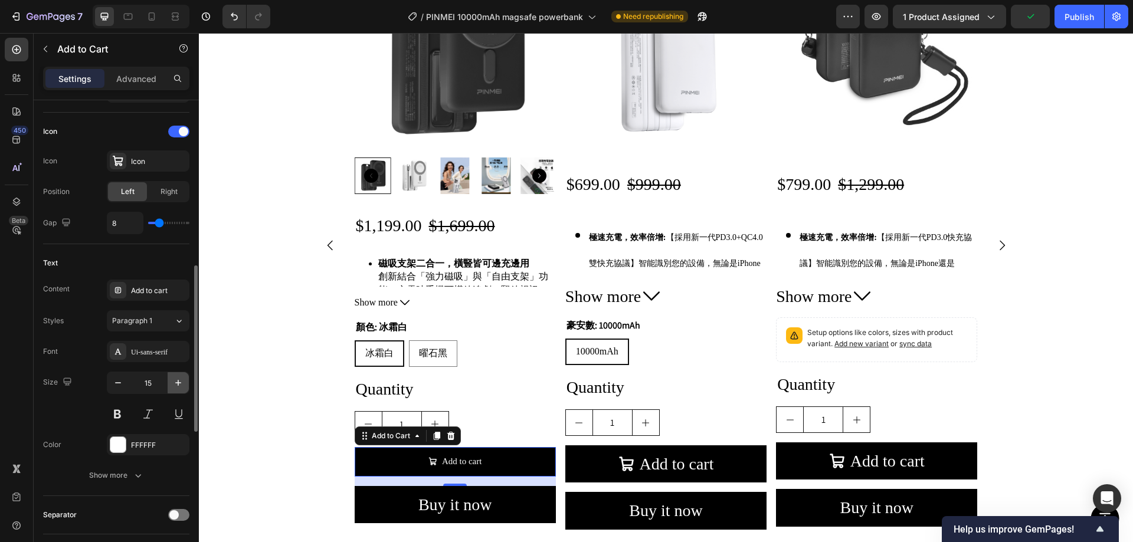
click at [179, 380] on icon "button" at bounding box center [178, 383] width 12 height 12
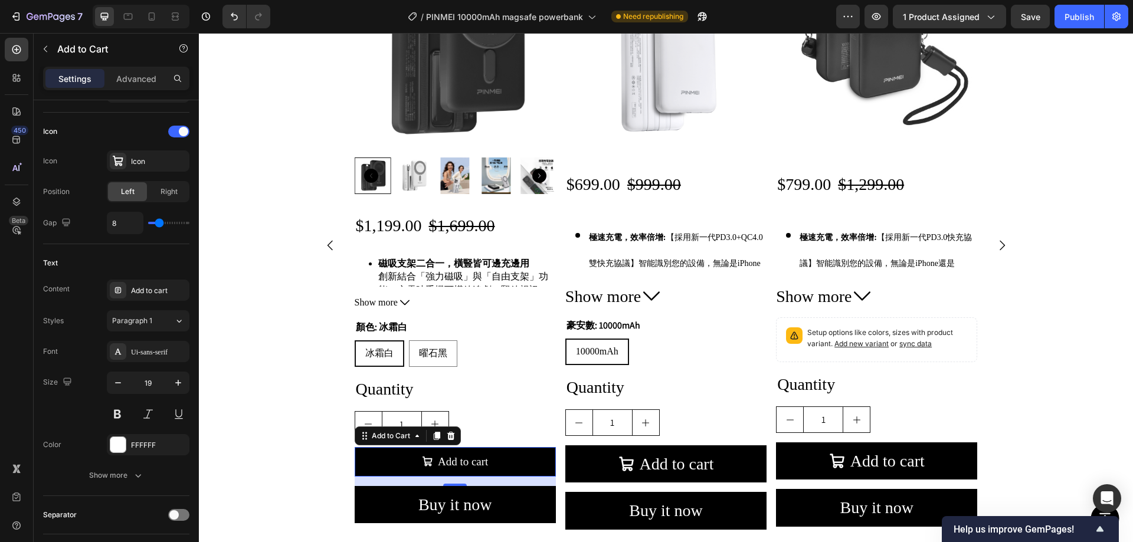
type input "20"
click at [284, 325] on div "Product Images $1,199.00 Product Price Product Price $1,699.00 Product Price Pr…" at bounding box center [666, 258] width 934 height 614
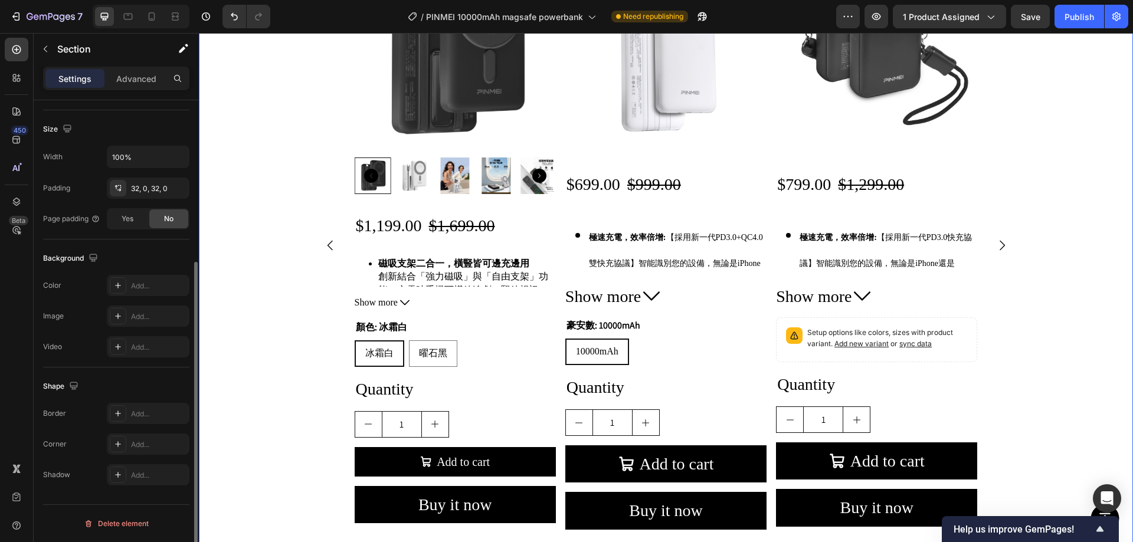
scroll to position [0, 0]
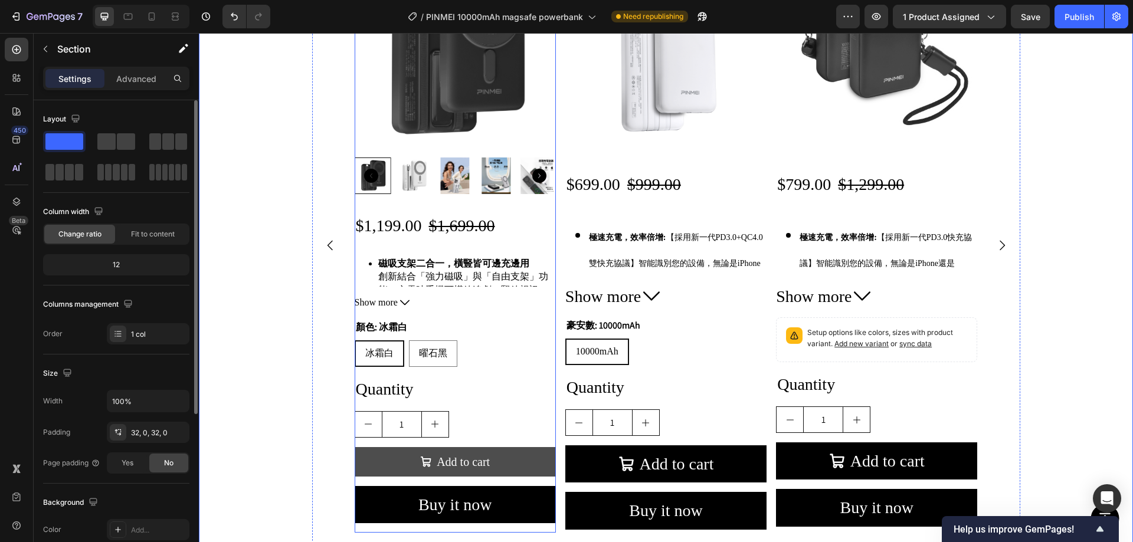
click at [531, 457] on button "Add to cart" at bounding box center [455, 462] width 201 height 30
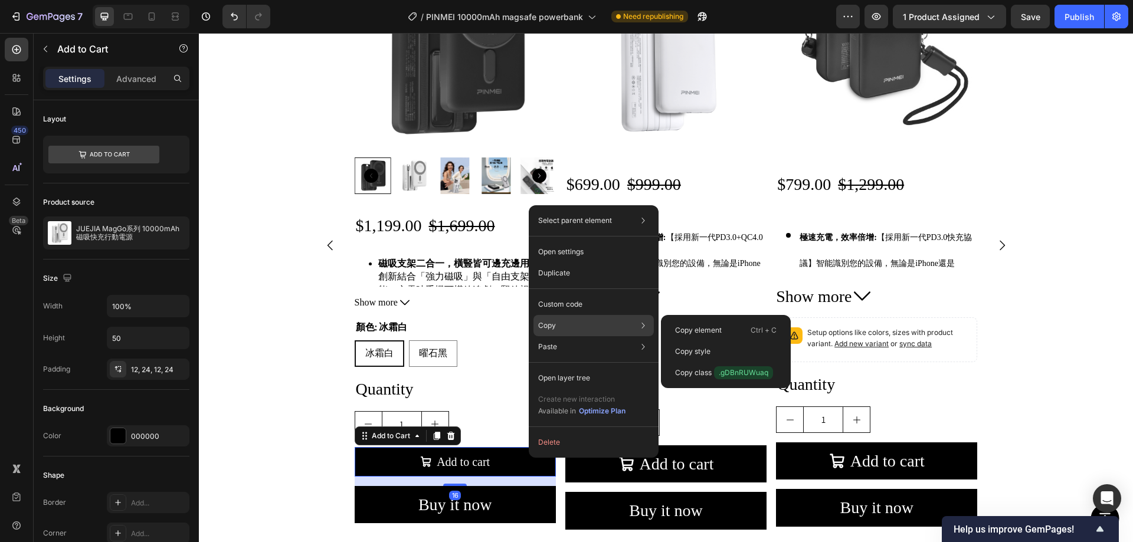
click at [617, 323] on div "Copy Copy element Ctrl + C Copy style Copy class .gDBnRUWuaq" at bounding box center [594, 325] width 120 height 21
click at [714, 350] on div "Copy style" at bounding box center [726, 351] width 120 height 21
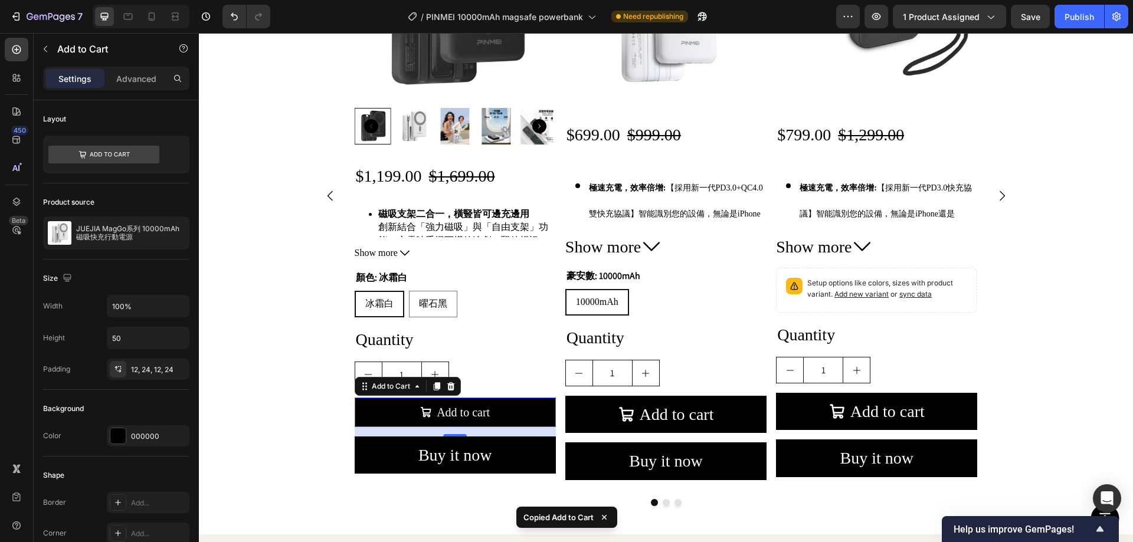
scroll to position [6784, 0]
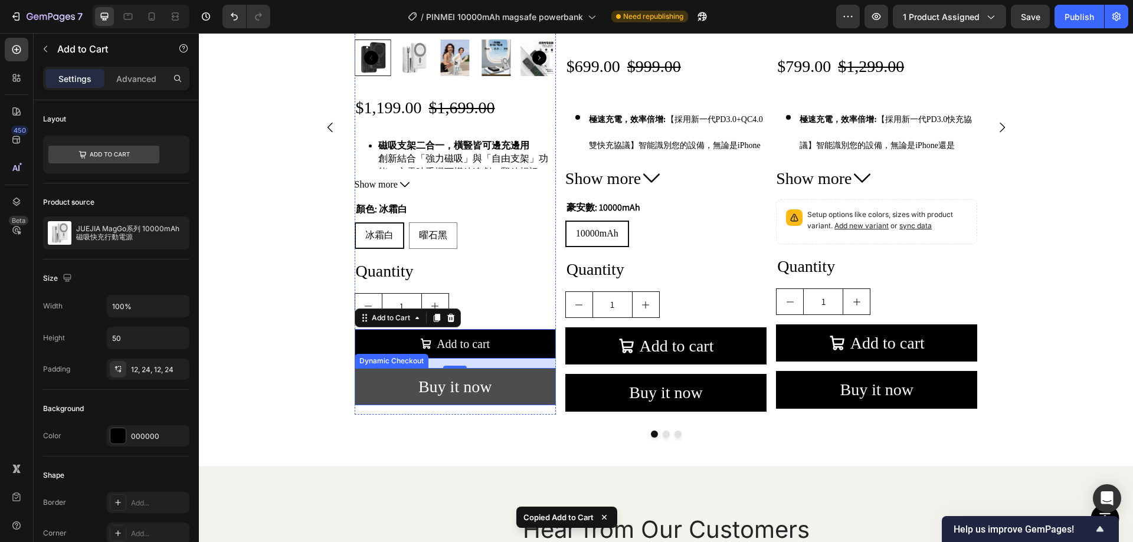
click at [536, 381] on button "Buy it now" at bounding box center [455, 386] width 201 height 37
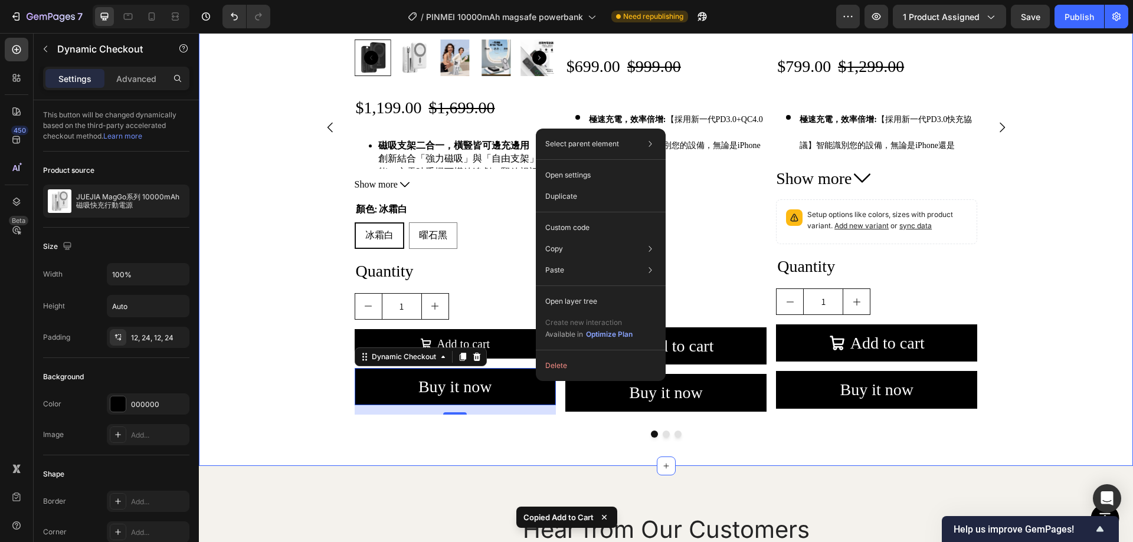
click at [288, 331] on div "Product Images $1,199.00 Product Price Product Price $1,699.00 Product Price Pr…" at bounding box center [666, 140] width 934 height 614
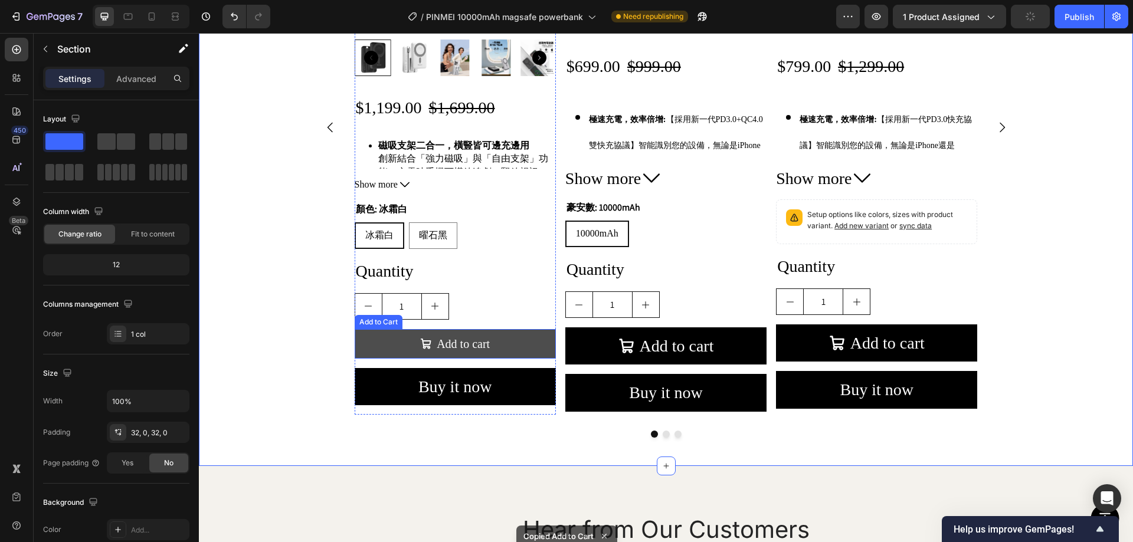
click at [525, 345] on button "Add to cart" at bounding box center [455, 344] width 201 height 30
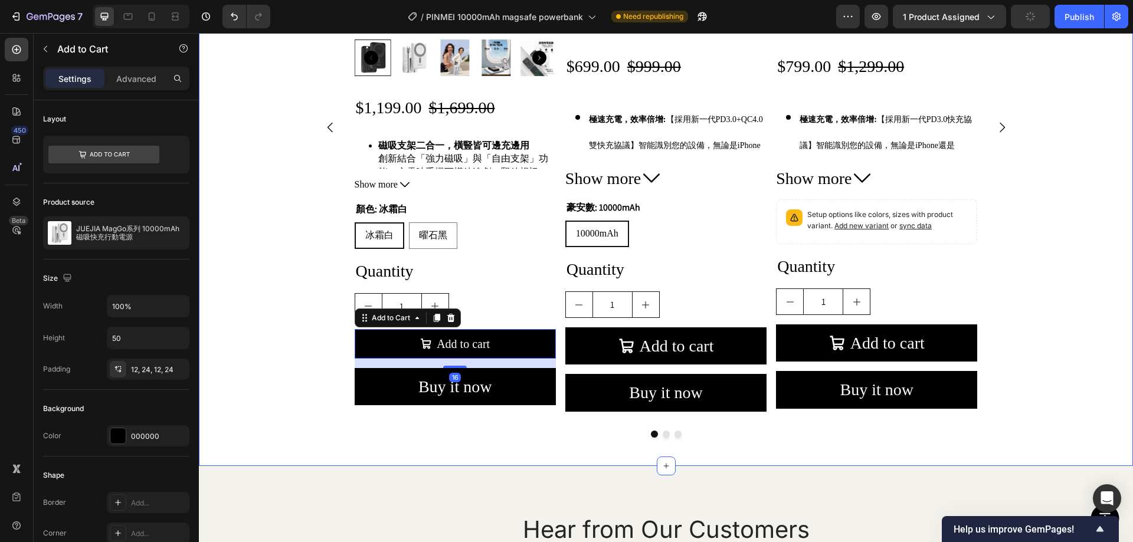
click at [218, 388] on div "Product Images $1,199.00 Product Price Product Price $1,699.00 Product Price Pr…" at bounding box center [666, 140] width 934 height 614
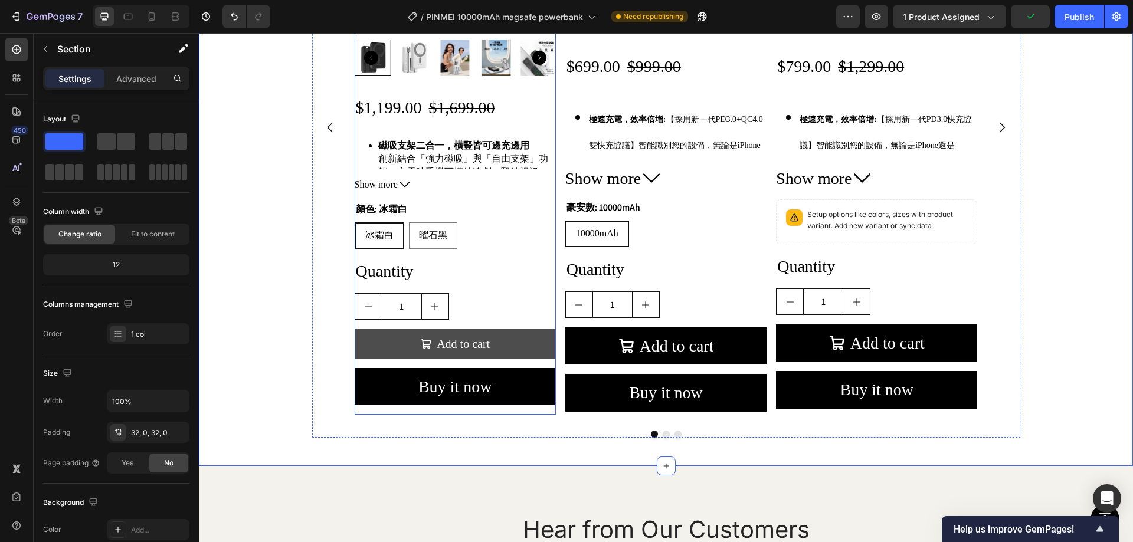
click at [506, 355] on button "Add to cart" at bounding box center [455, 344] width 201 height 30
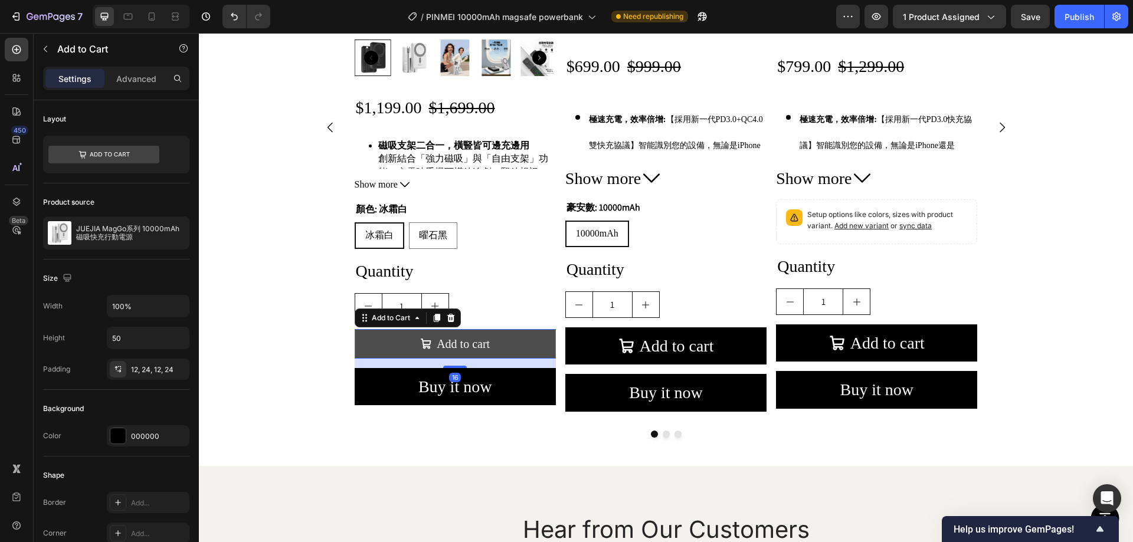
click at [509, 354] on button "Add to cart" at bounding box center [455, 344] width 201 height 30
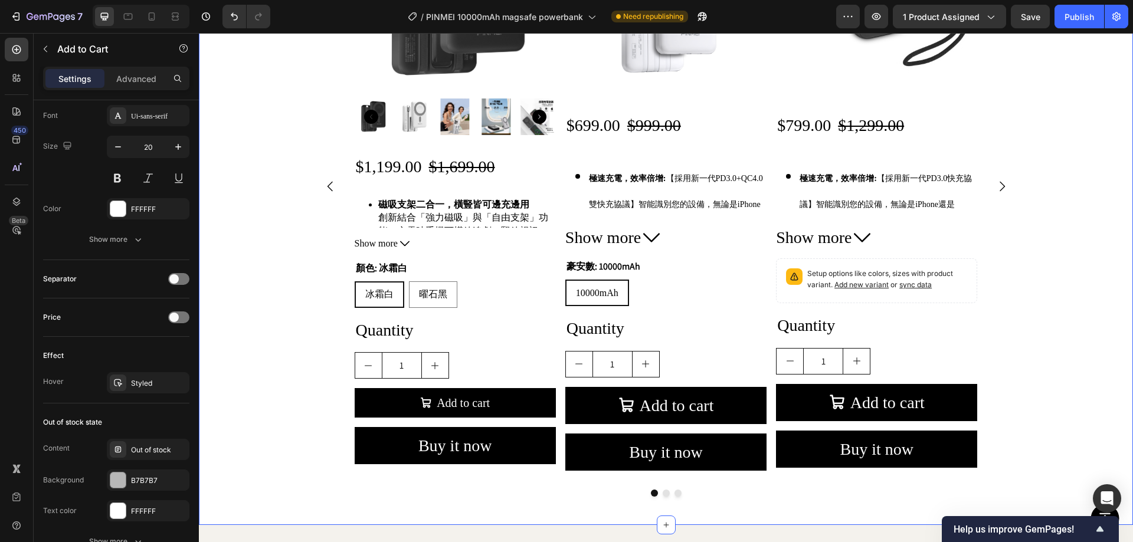
scroll to position [842, 0]
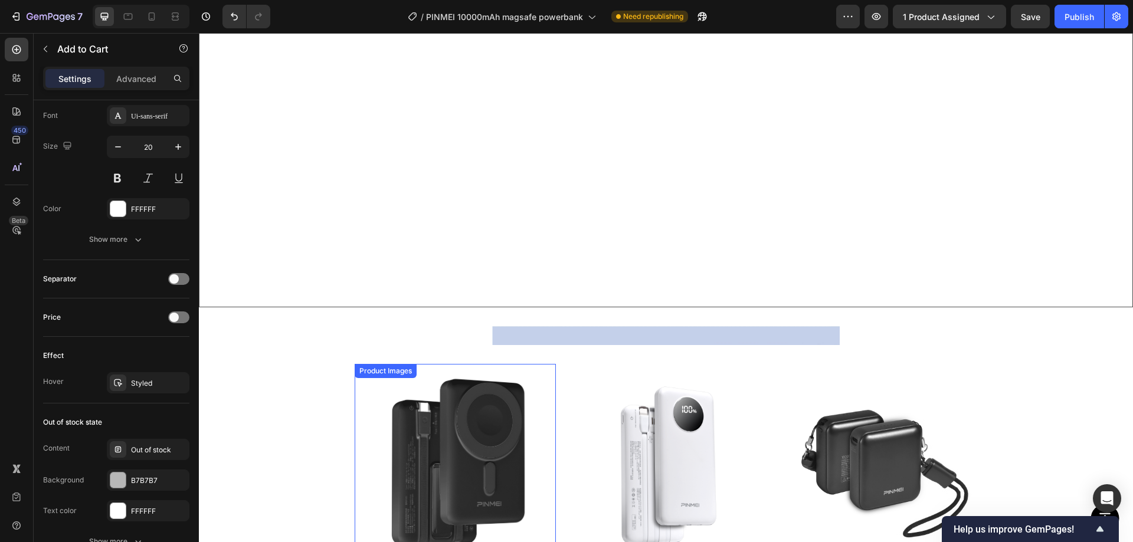
click at [471, 412] on img at bounding box center [454, 464] width 201 height 201
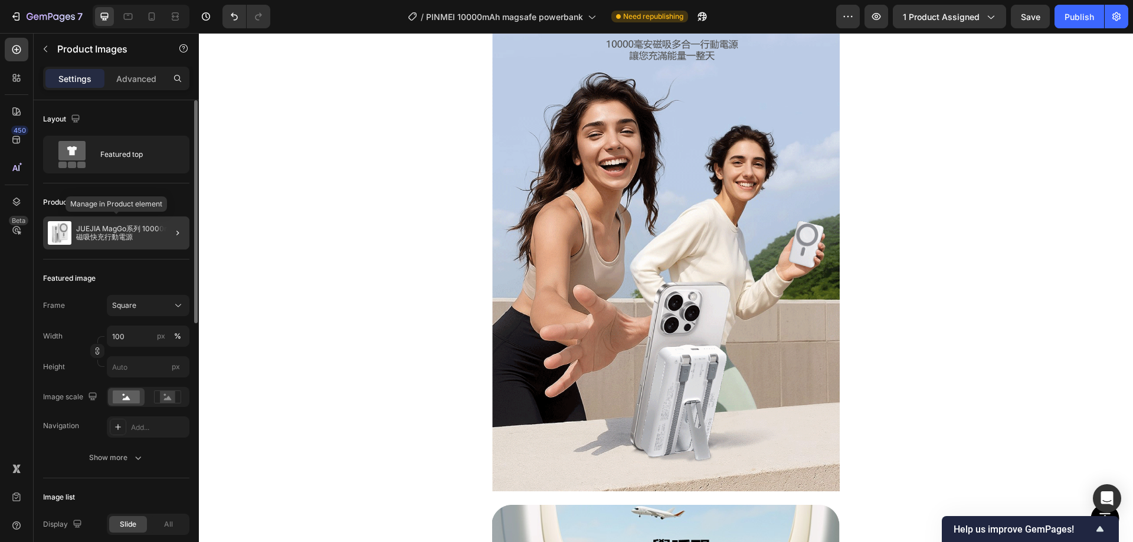
click at [126, 222] on div "JUEJIA MagGo系列 10000mAh 磁吸快充行動電源" at bounding box center [116, 233] width 146 height 33
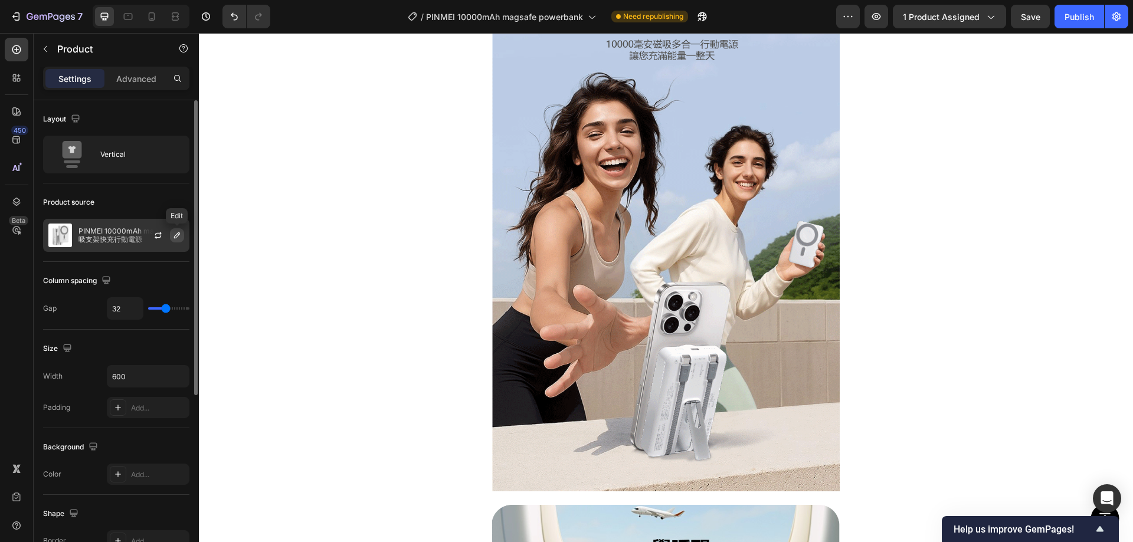
click at [171, 232] on button "button" at bounding box center [177, 235] width 14 height 14
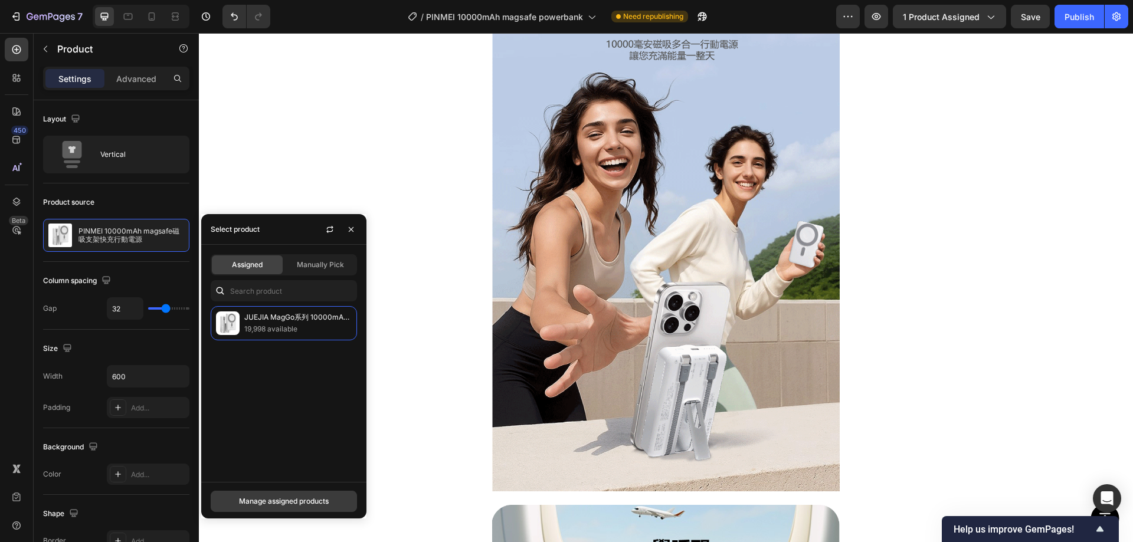
click at [273, 505] on div "Manage assigned products" at bounding box center [284, 501] width 90 height 11
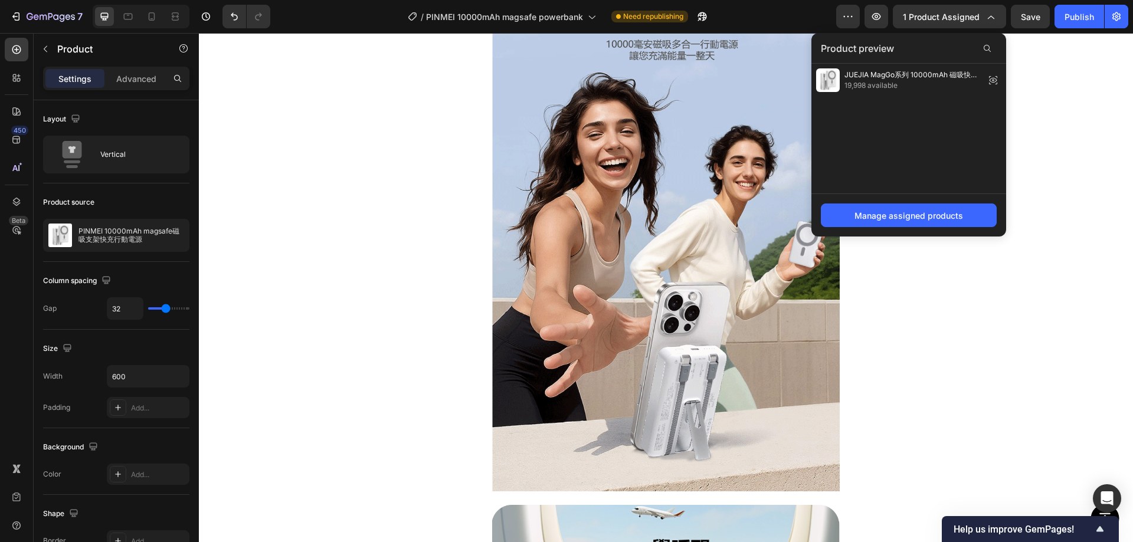
click at [925, 147] on div "JUEJIA MagGo系列 10000mAh 磁吸快充行動電源 19,998 available" at bounding box center [908, 129] width 195 height 130
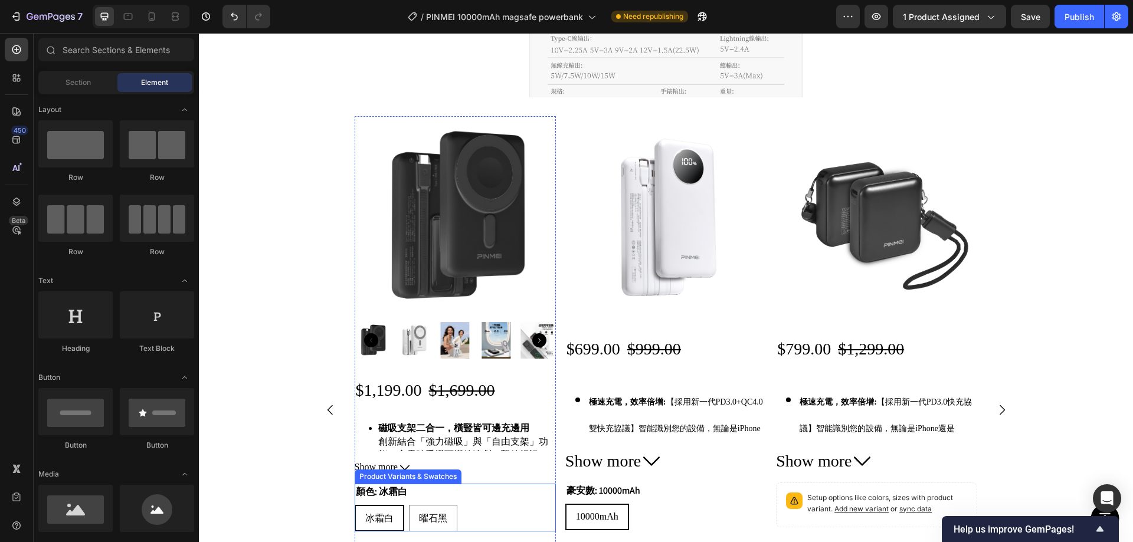
scroll to position [6106, 0]
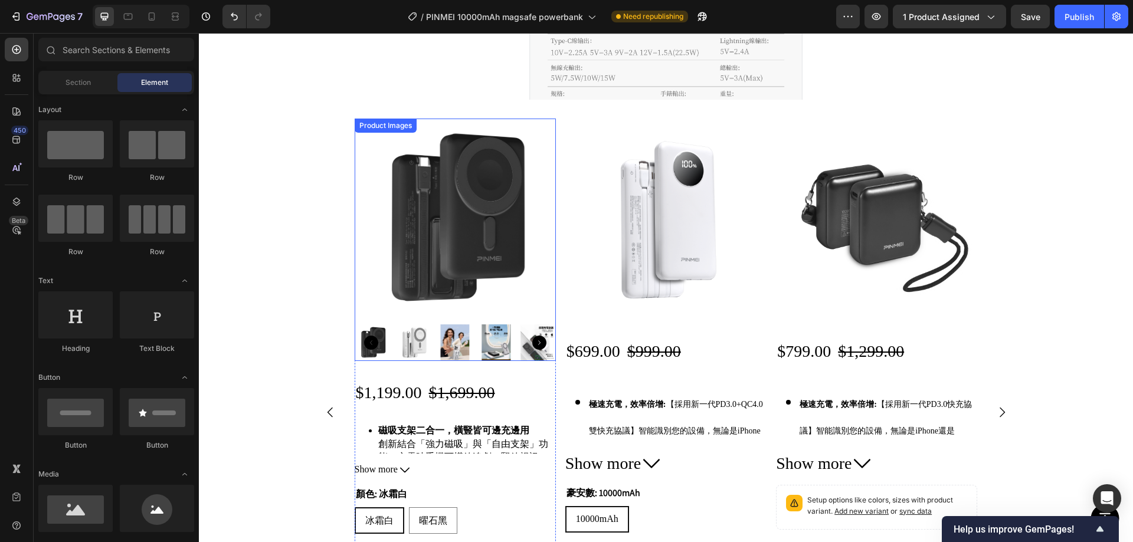
click at [488, 247] on img at bounding box center [454, 219] width 201 height 201
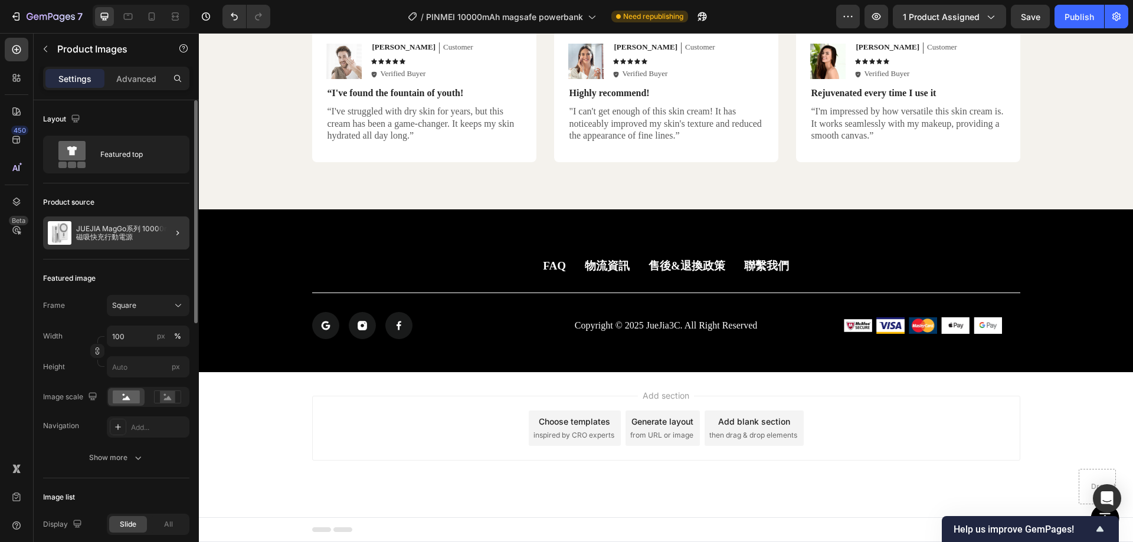
scroll to position [1705, 0]
click at [112, 225] on p "JUEJIA MagGo系列 10000mAh 磁吸快充行動電源" at bounding box center [130, 233] width 109 height 17
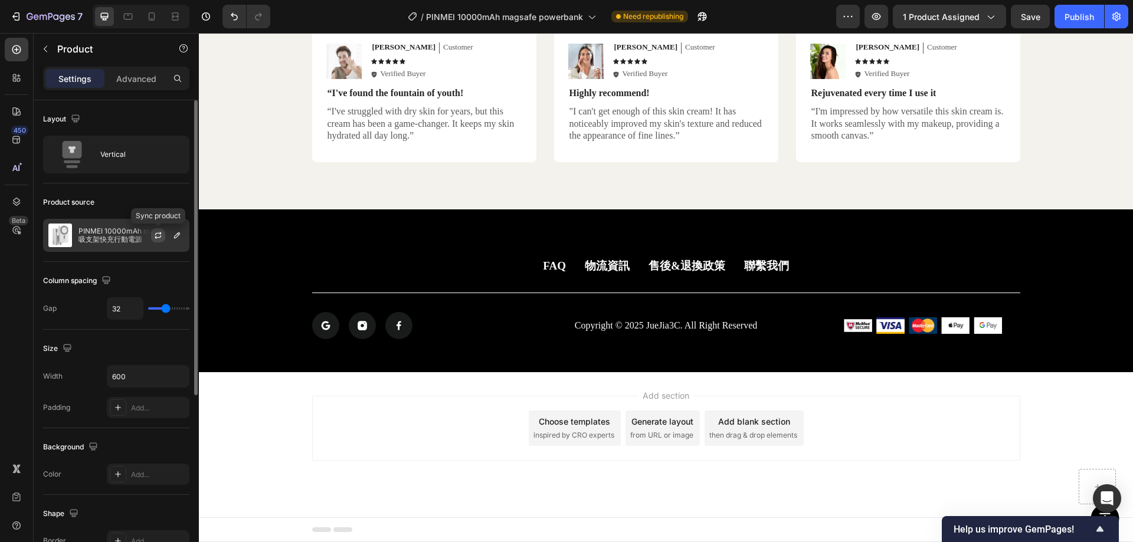
click at [159, 238] on icon "button" at bounding box center [158, 237] width 6 height 4
click at [181, 236] on icon "button" at bounding box center [176, 235] width 9 height 9
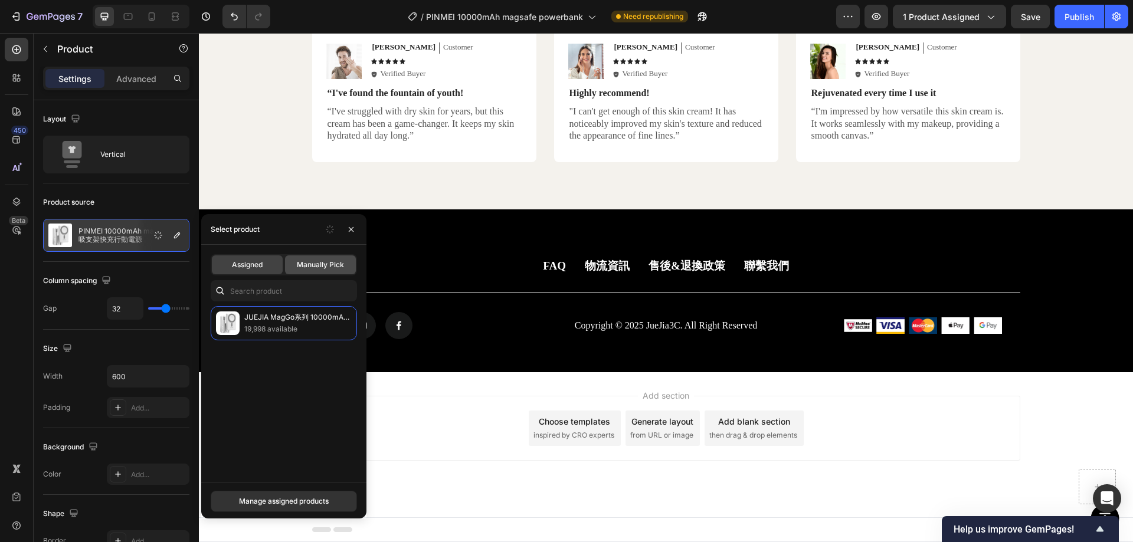
click at [330, 265] on span "Manually Pick" at bounding box center [320, 265] width 47 height 11
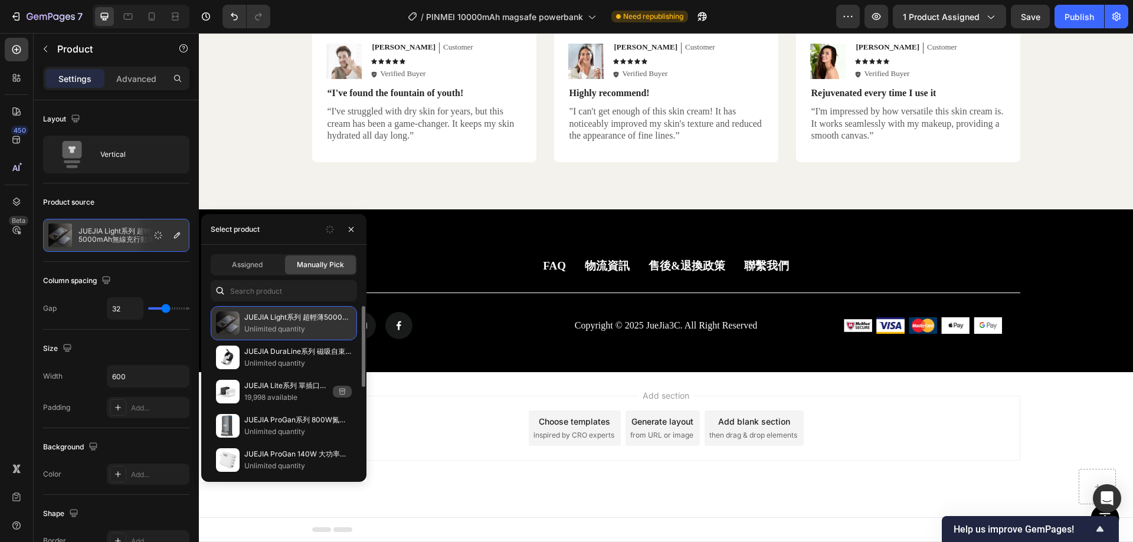
click at [292, 322] on p "JUEJIA Light系列 超輕薄5000mAh無線充行動電源" at bounding box center [297, 318] width 107 height 12
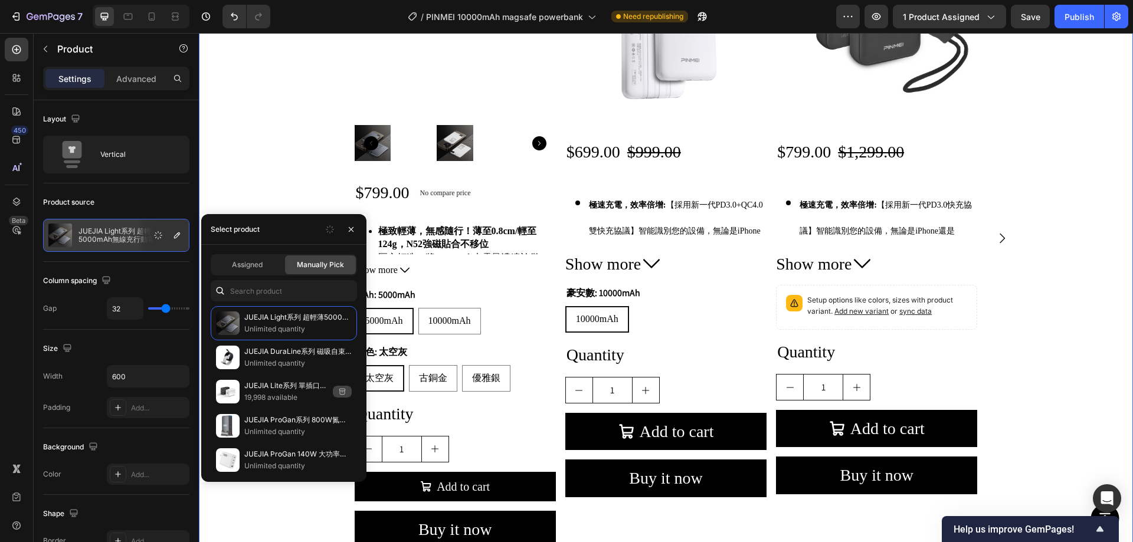
scroll to position [485, 0]
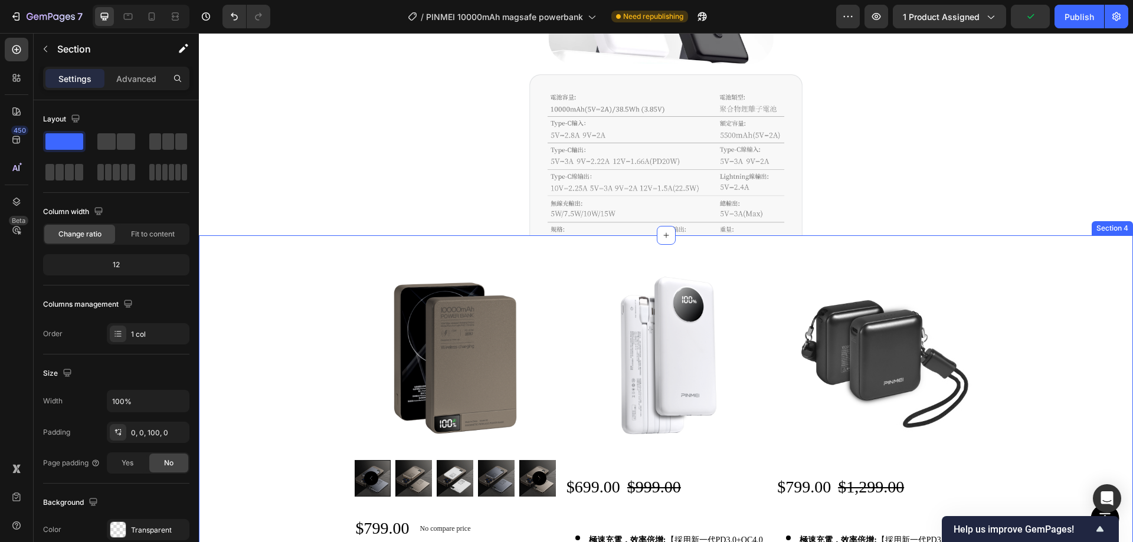
scroll to position [5954, 0]
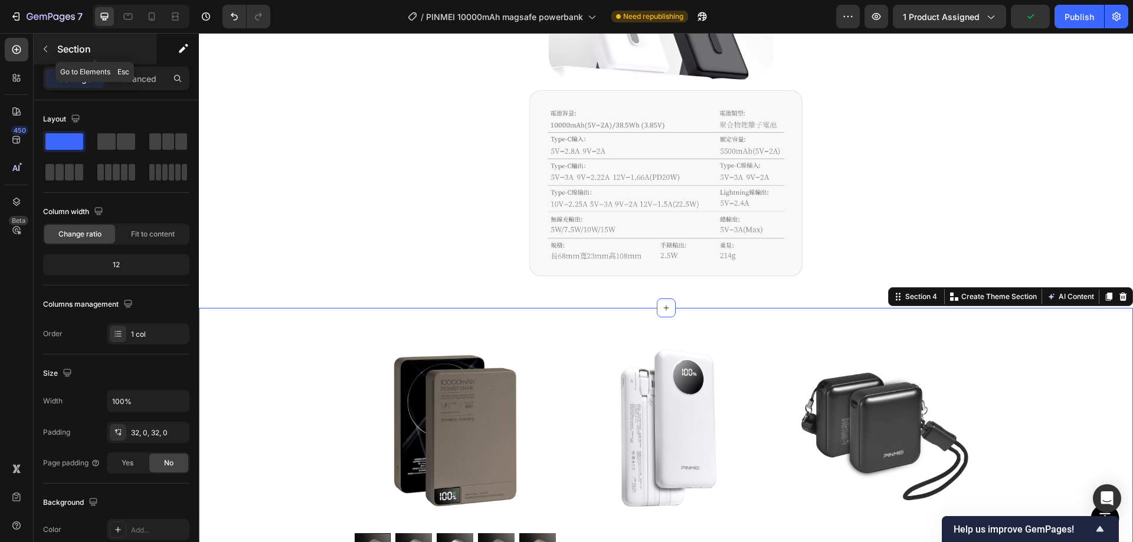
click at [46, 42] on button "button" at bounding box center [45, 49] width 19 height 19
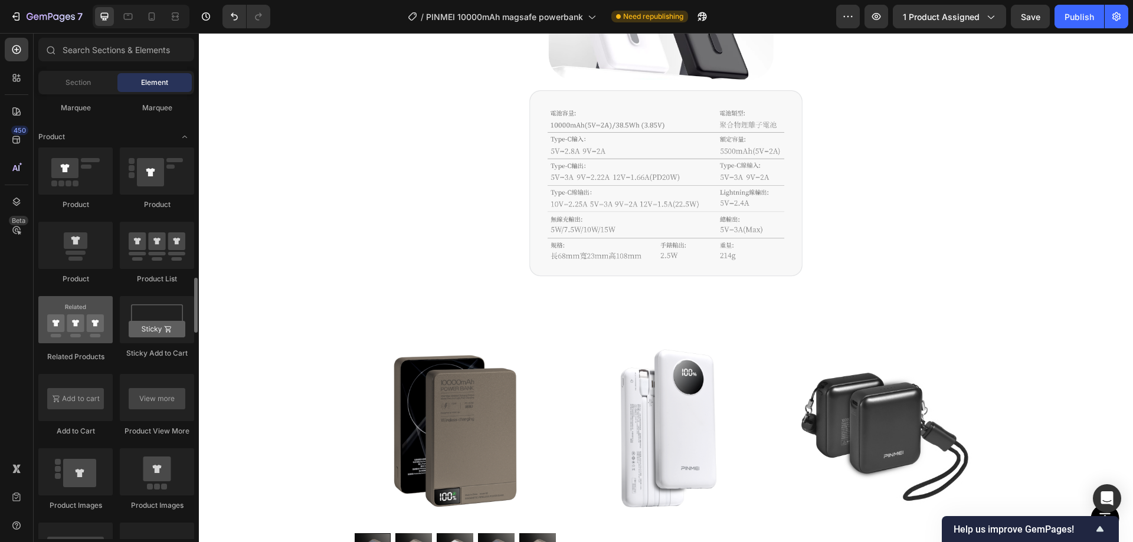
scroll to position [1534, 0]
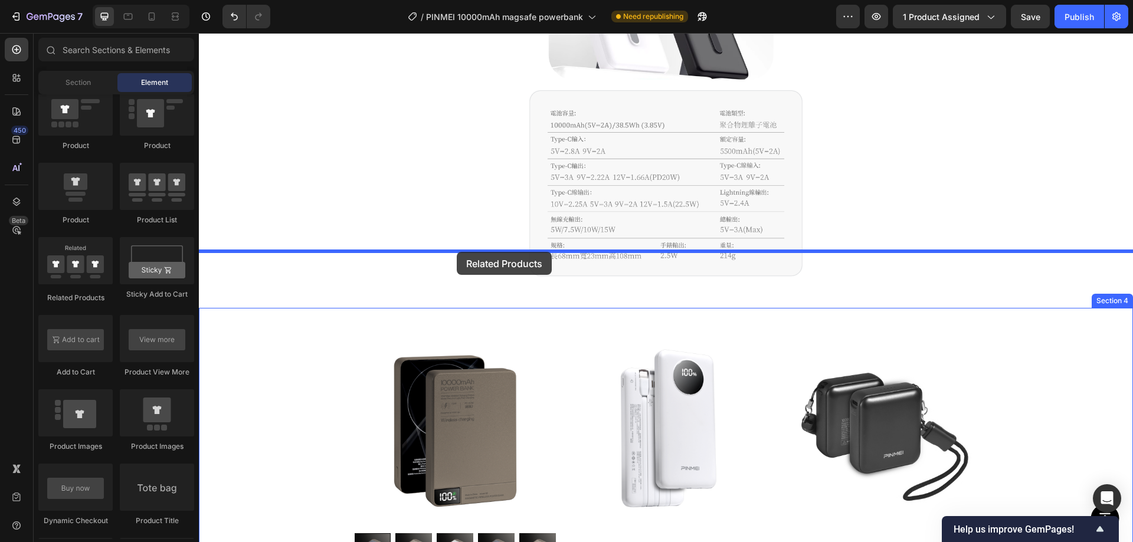
drag, startPoint x: 315, startPoint y: 297, endPoint x: 611, endPoint y: 299, distance: 296.3
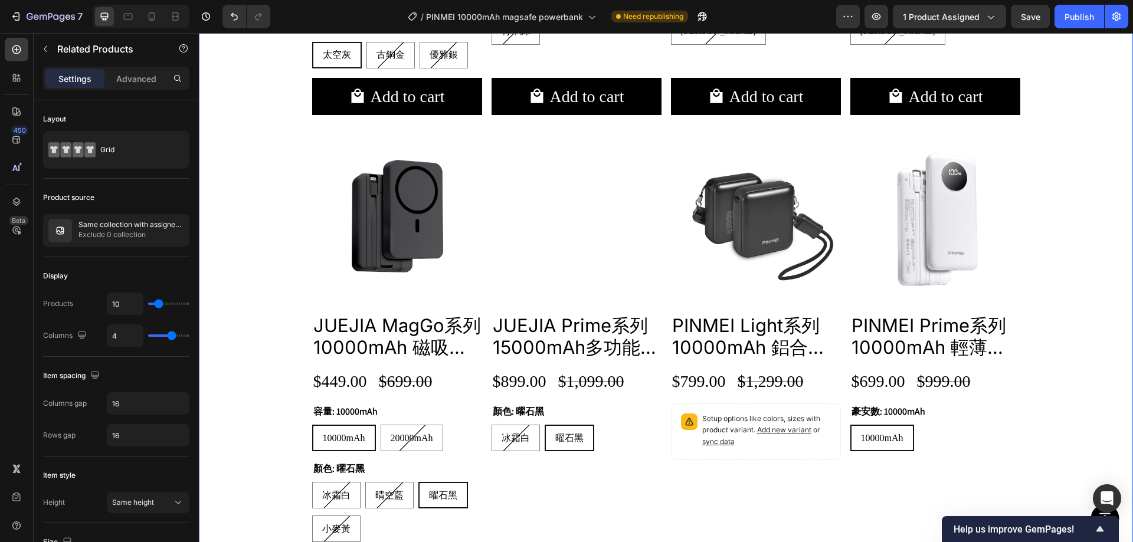
scroll to position [6544, 0]
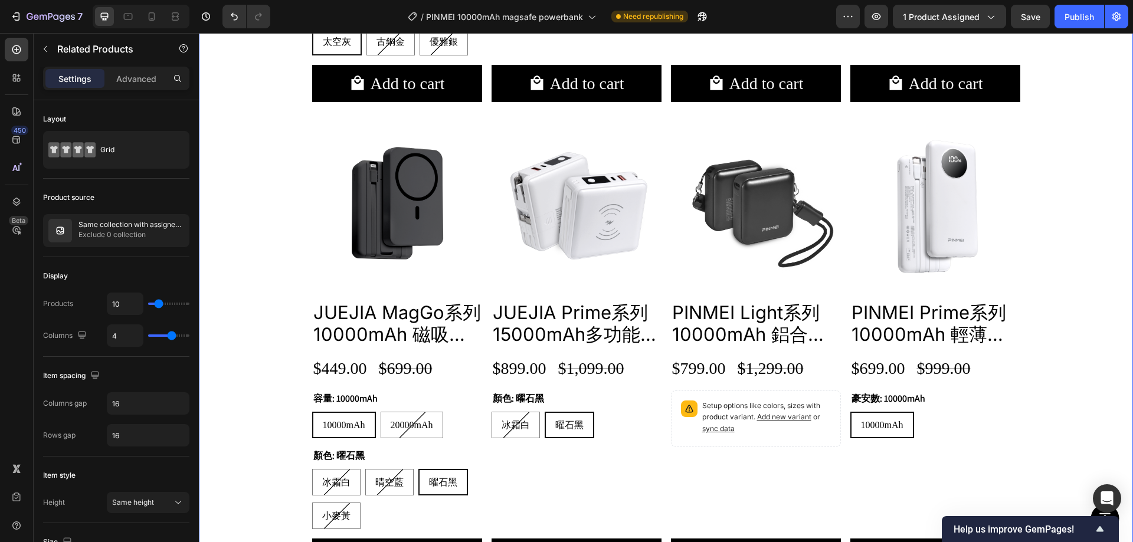
click at [282, 299] on div "Product Images JUEJIA Light系列 超輕薄5000mAh無線充行動電源 Product Title $799.00 Product P…" at bounding box center [666, 133] width 934 height 906
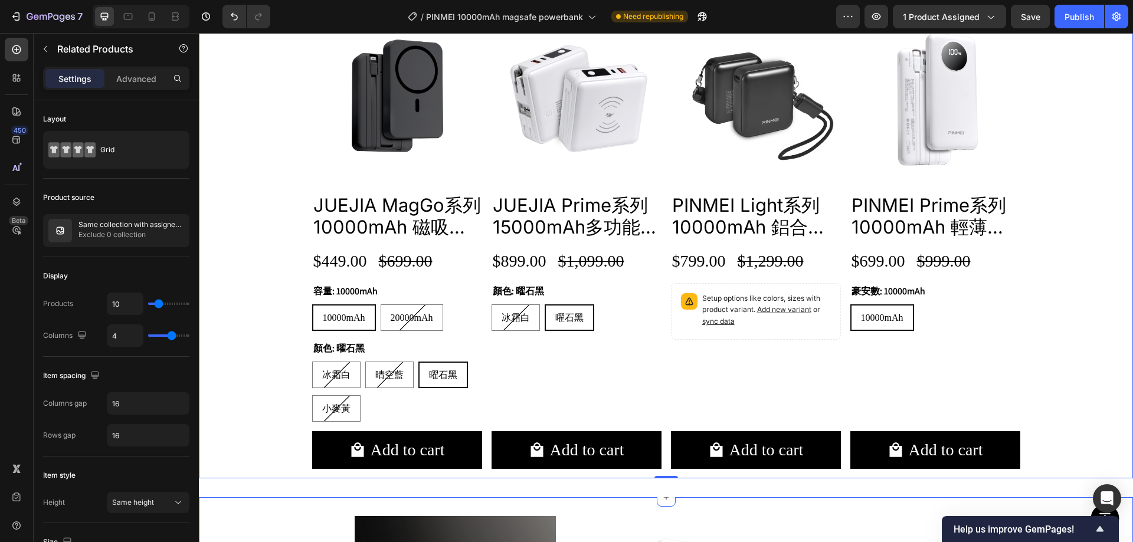
scroll to position [6840, 0]
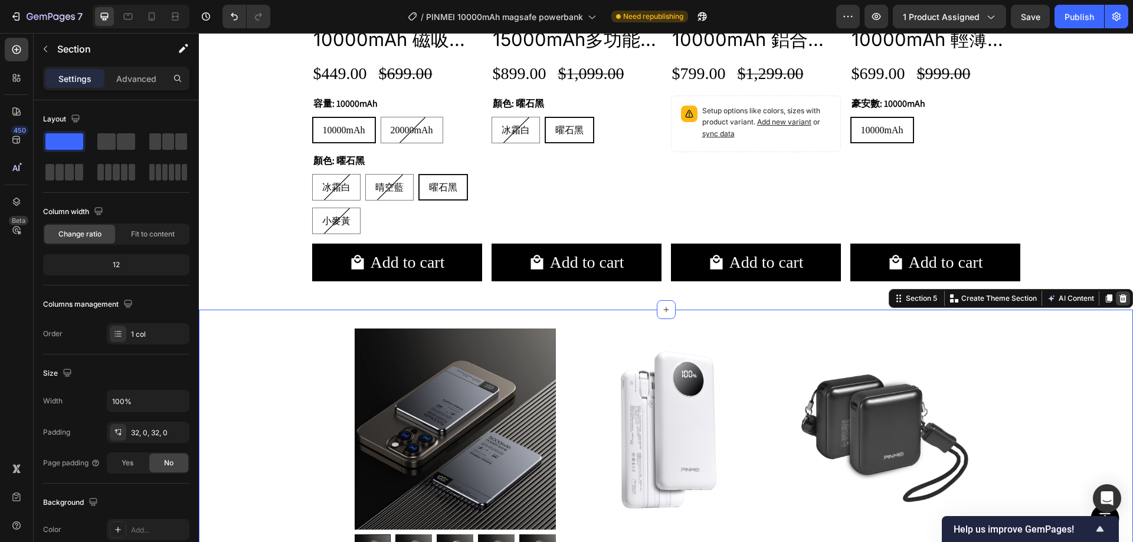
click at [1116, 300] on div at bounding box center [1123, 299] width 14 height 14
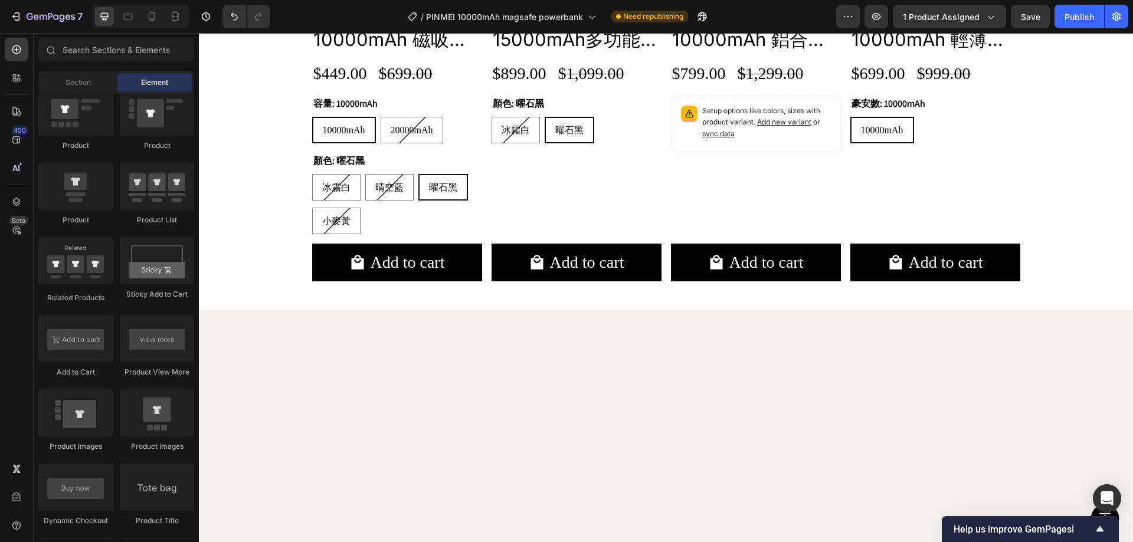
click at [951, 354] on div at bounding box center [666, 544] width 934 height 469
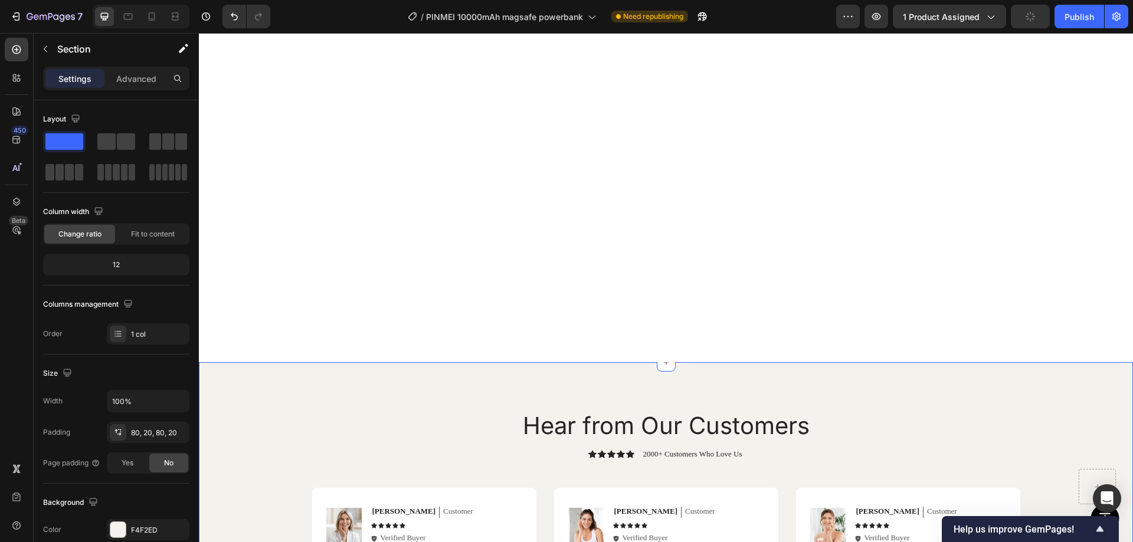
radio input "false"
radio input "true"
radio input "false"
radio input "true"
radio input "false"
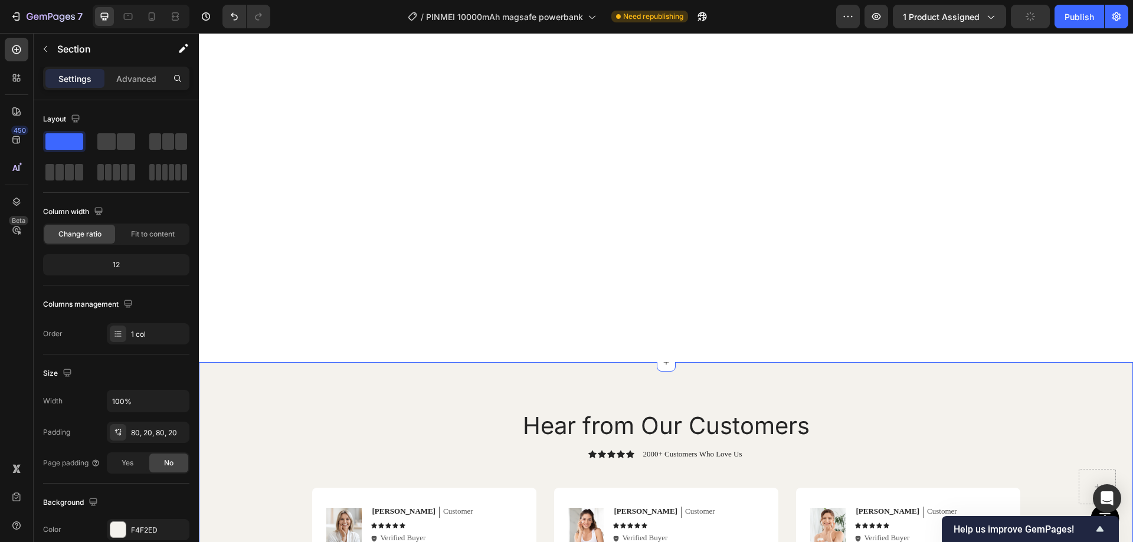
radio input "true"
radio input "false"
radio input "true"
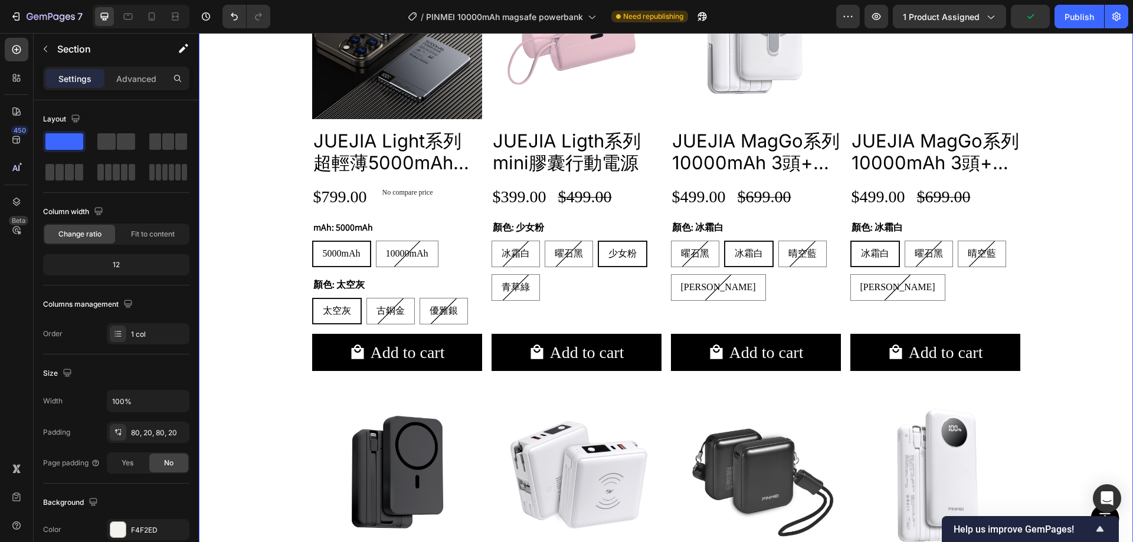
scroll to position [6131, 0]
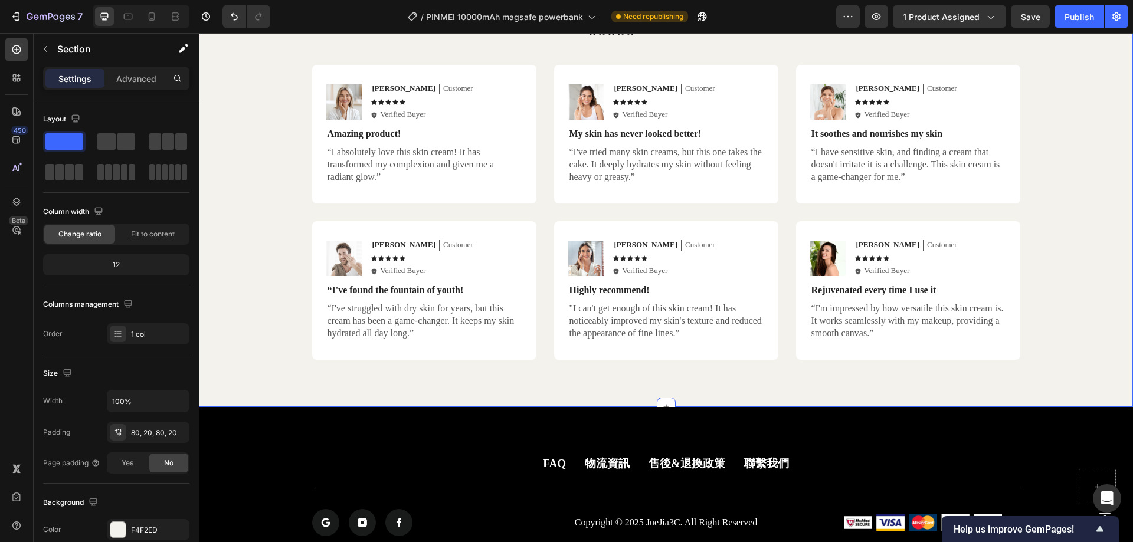
radio input "false"
radio input "true"
radio input "false"
radio input "true"
radio input "false"
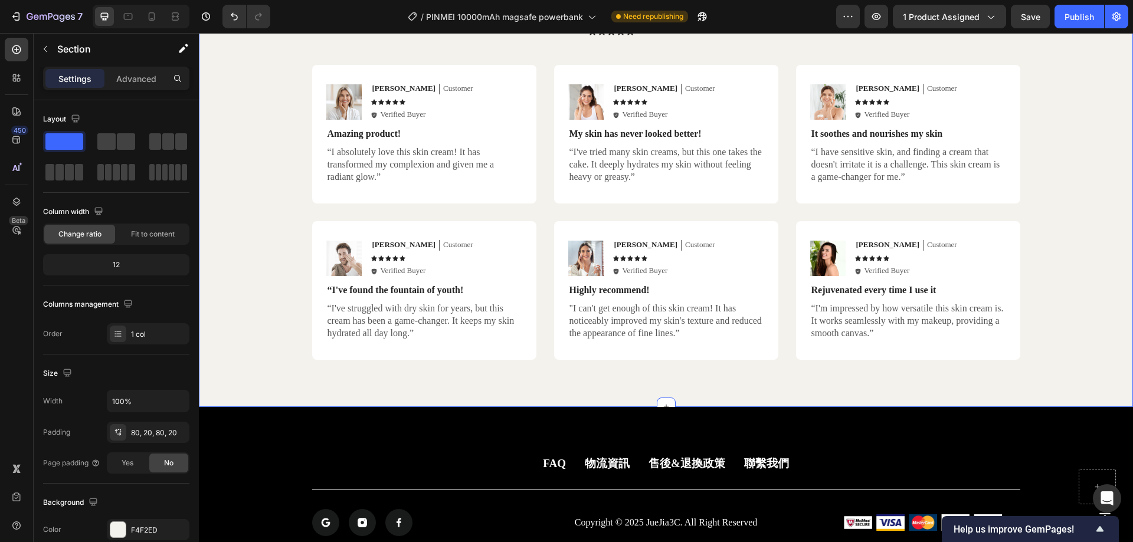
radio input "true"
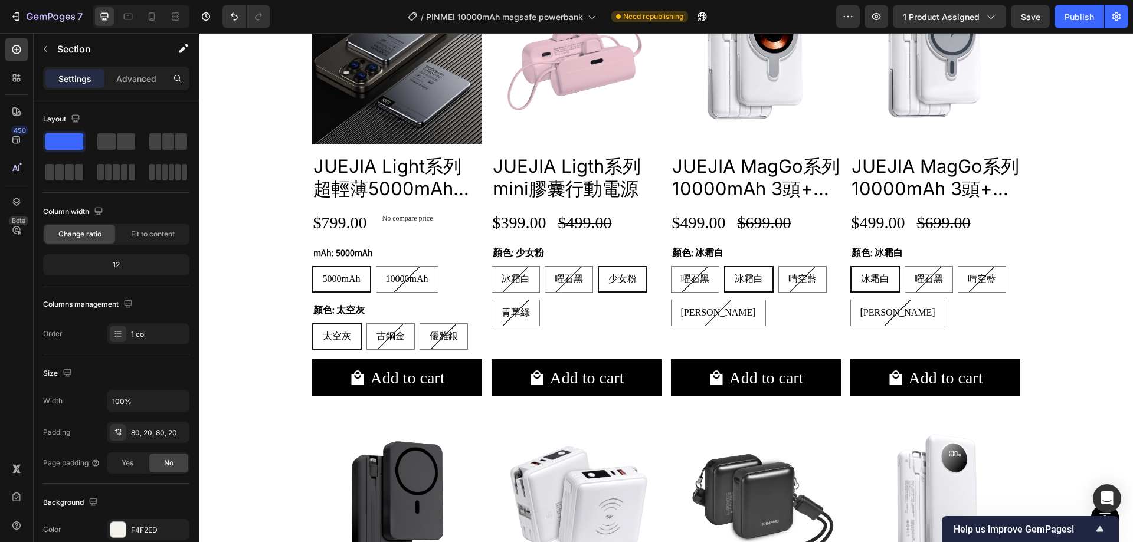
scroll to position [698, 0]
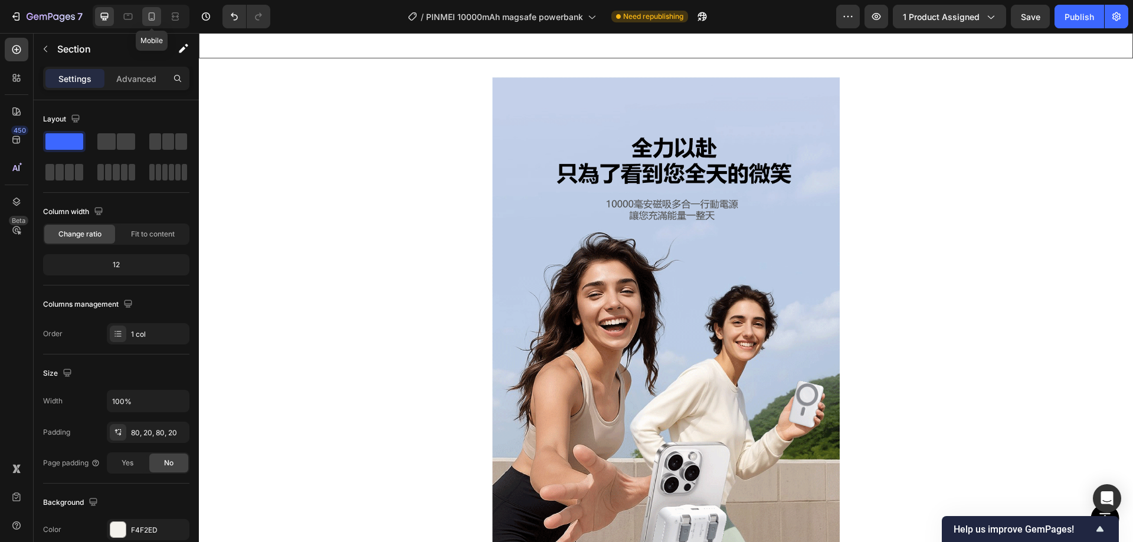
click at [153, 14] on icon at bounding box center [152, 17] width 12 height 12
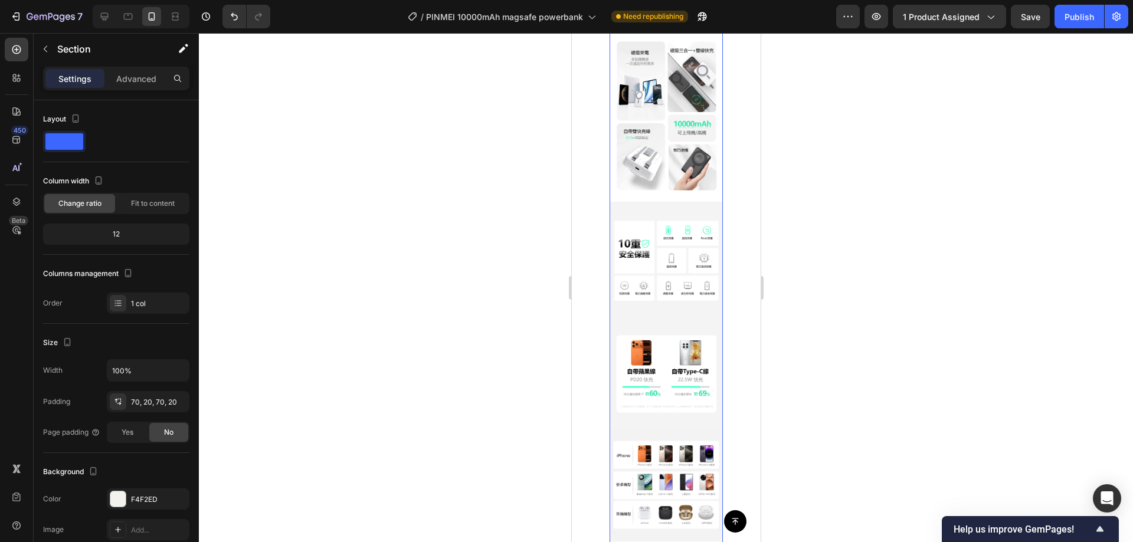
radio input "false"
radio input "true"
radio input "false"
radio input "true"
radio input "false"
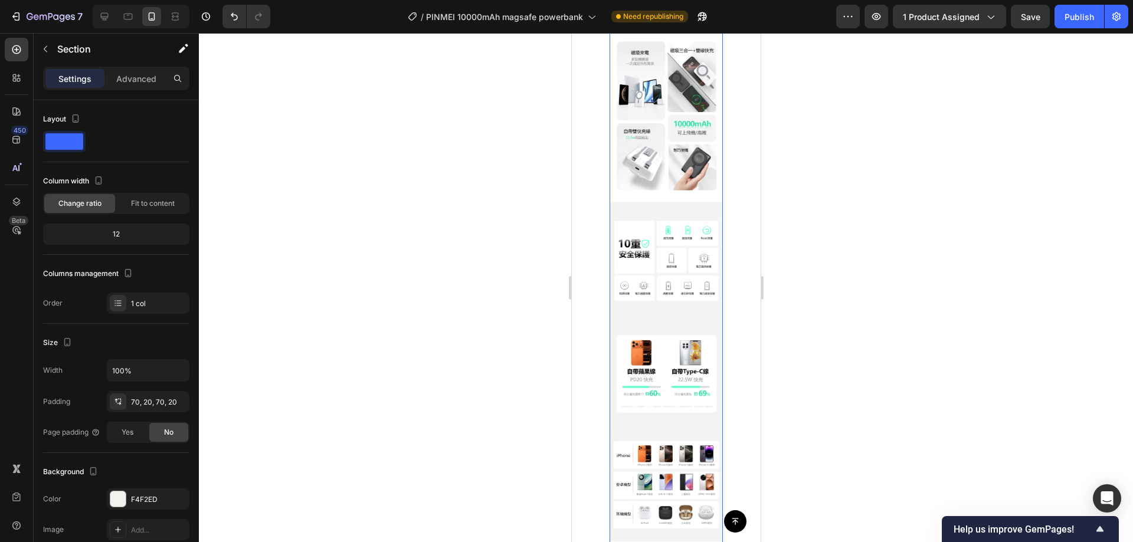
radio input "true"
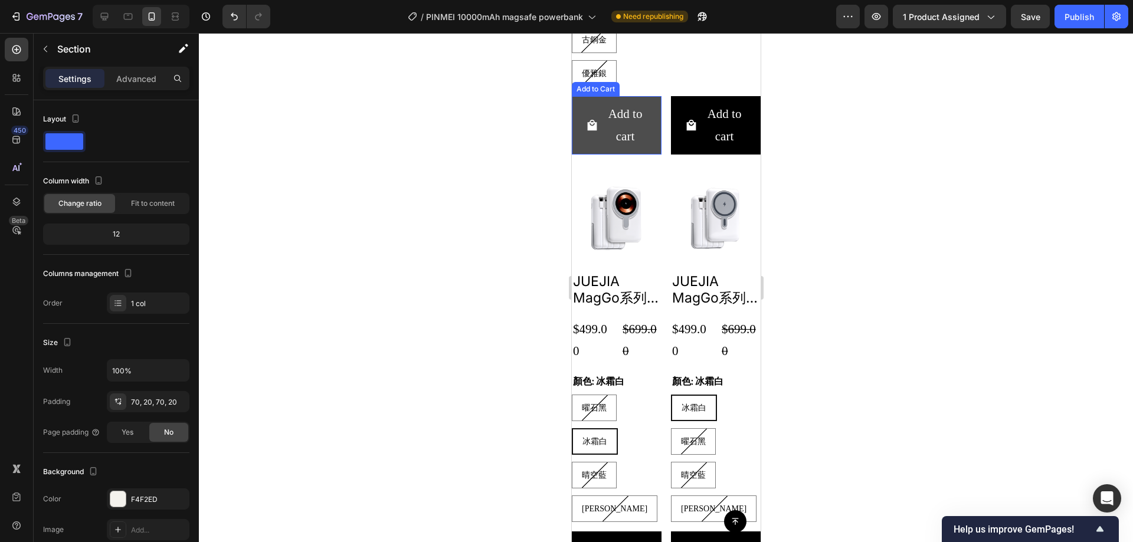
scroll to position [2545, 0]
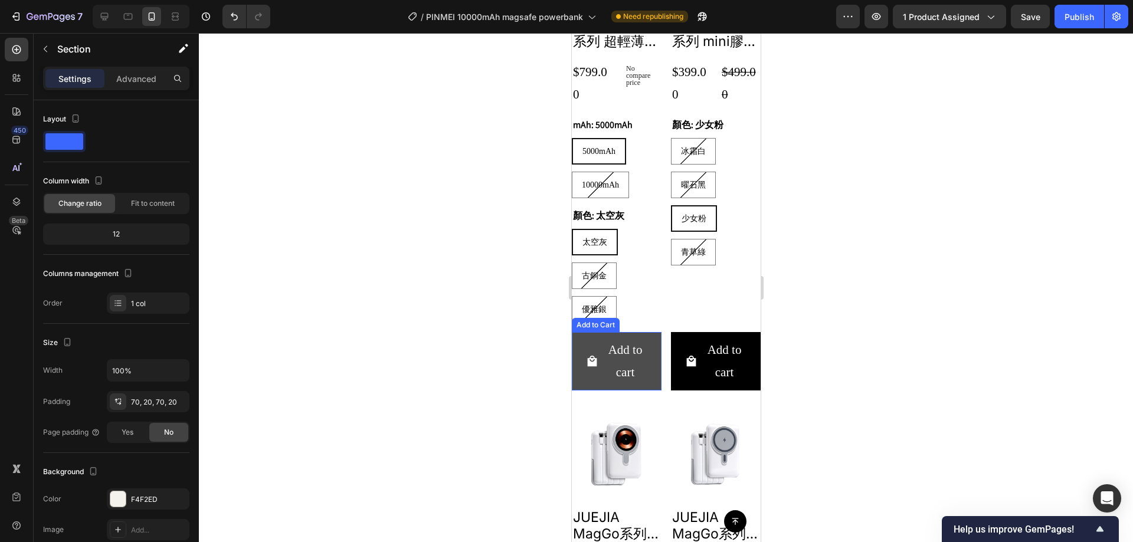
click at [650, 354] on button "Add to cart" at bounding box center [616, 361] width 90 height 59
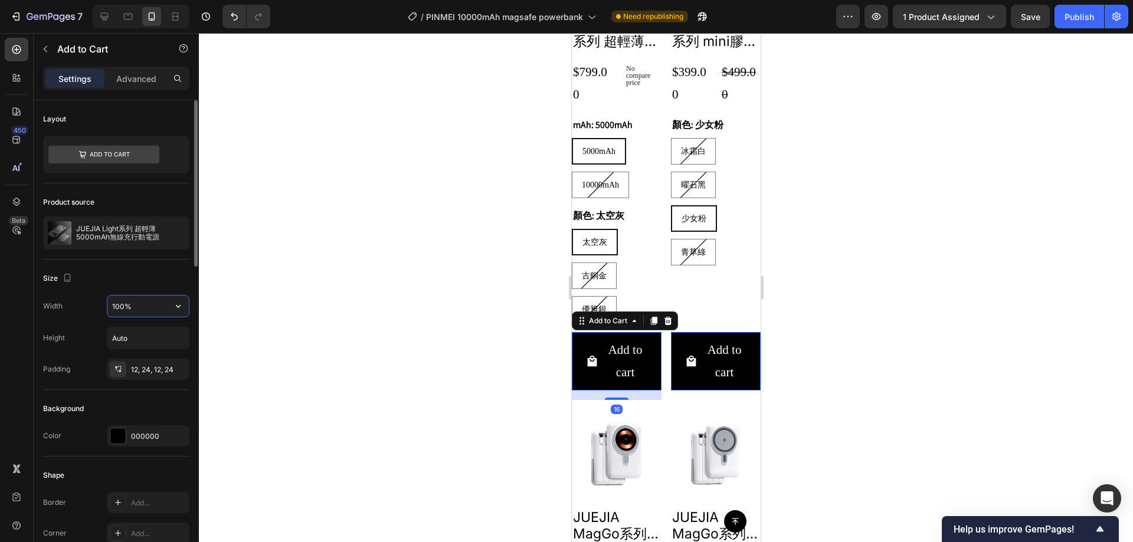
click at [146, 303] on input "100%" at bounding box center [147, 306] width 81 height 21
type input "199"
click at [140, 332] on input "Auto" at bounding box center [147, 338] width 81 height 21
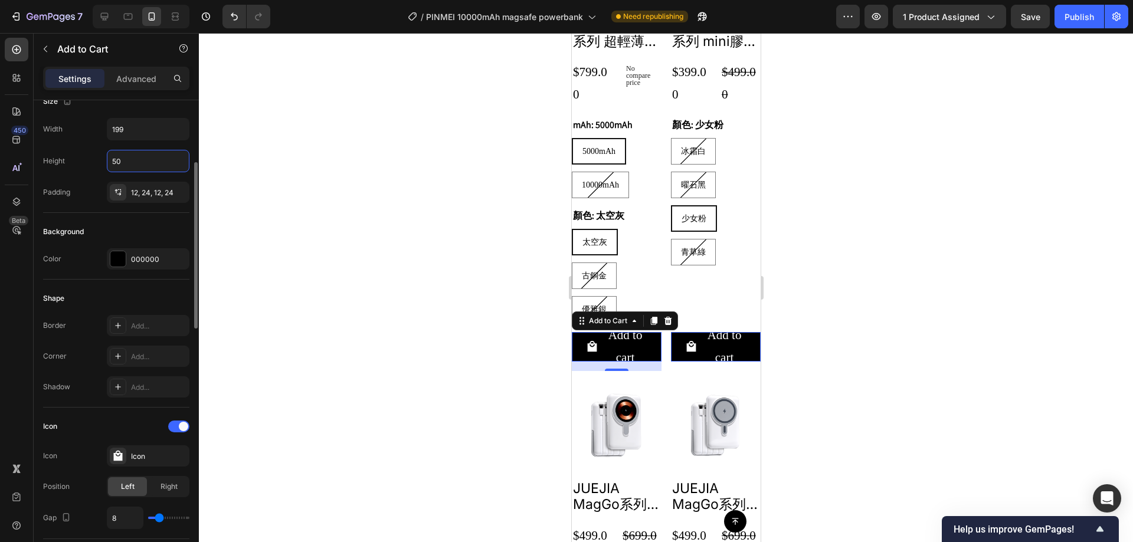
scroll to position [413, 0]
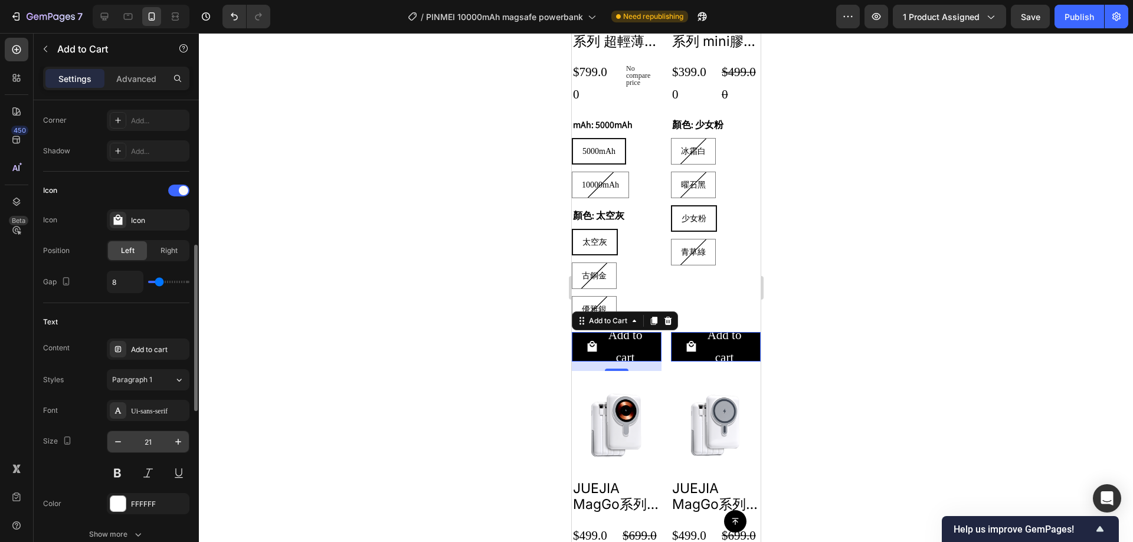
type input "50"
click at [148, 447] on input "21" at bounding box center [148, 441] width 39 height 21
type input "18"
click at [499, 345] on div at bounding box center [666, 287] width 934 height 509
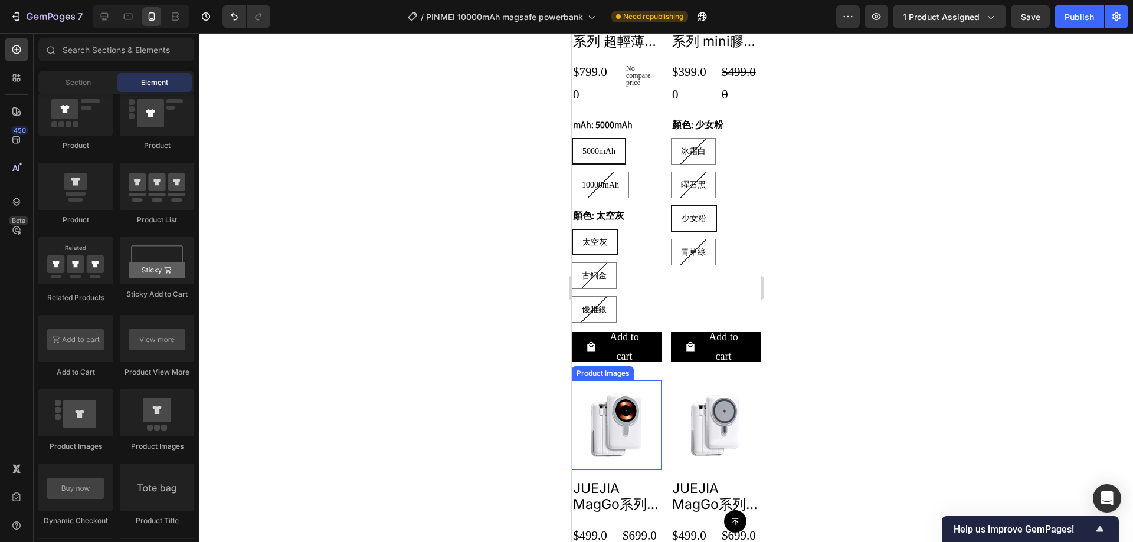
click at [644, 316] on div "太空灰 太空灰 太空灰 古銅金 古銅金 古銅金 優雅銀 優雅銀 優雅銀" at bounding box center [616, 276] width 90 height 94
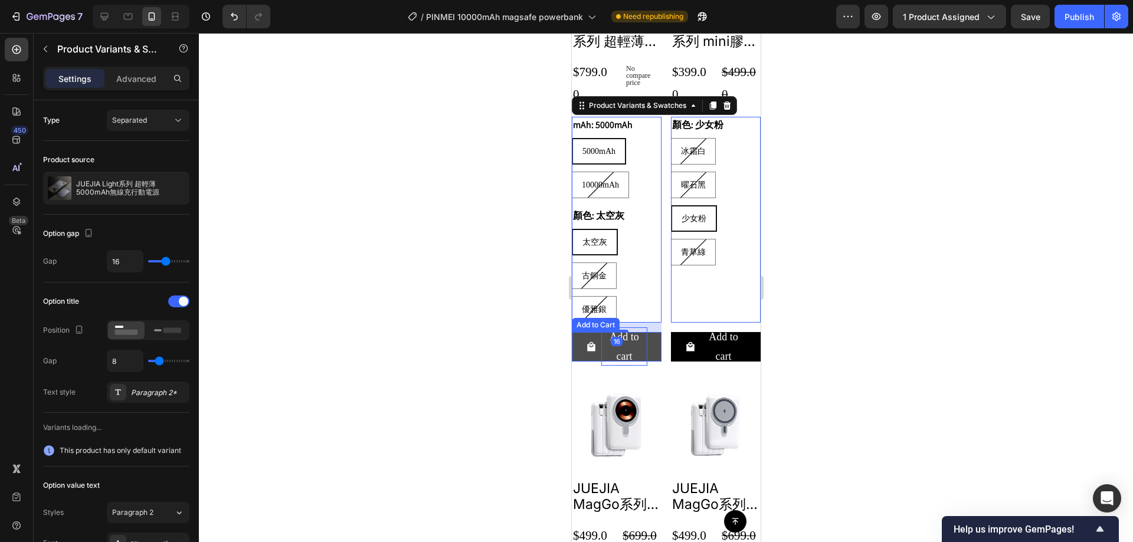
click at [636, 349] on div "Add to cart" at bounding box center [624, 347] width 46 height 38
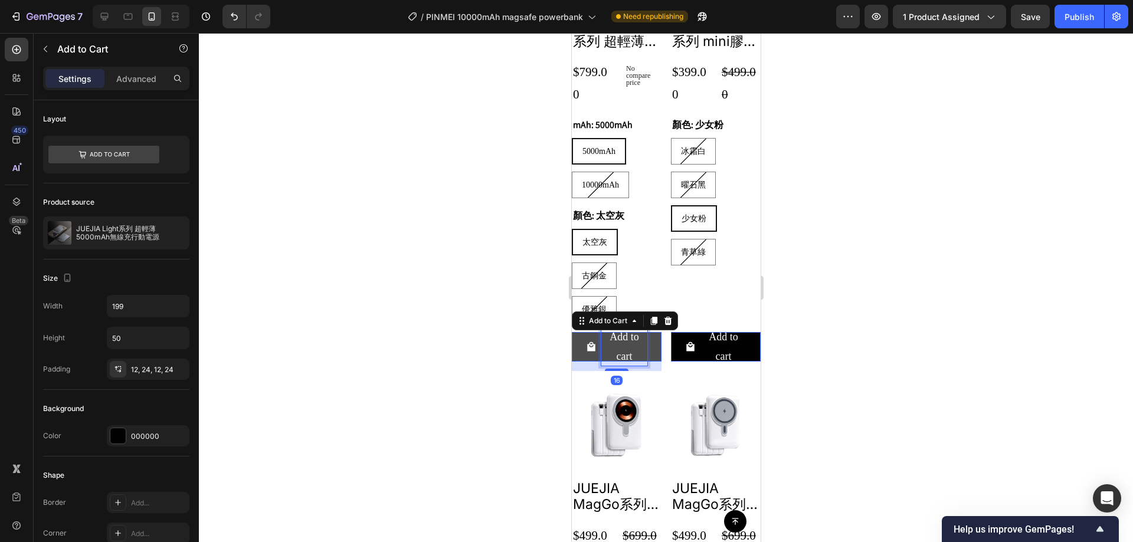
click at [629, 336] on div "Add to cart" at bounding box center [624, 347] width 46 height 38
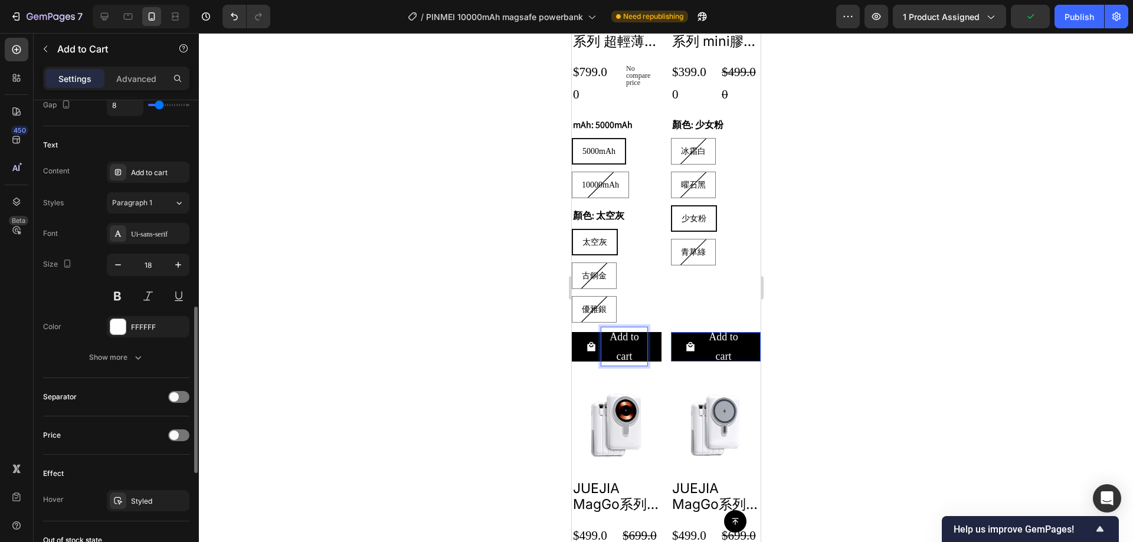
scroll to position [531, 0]
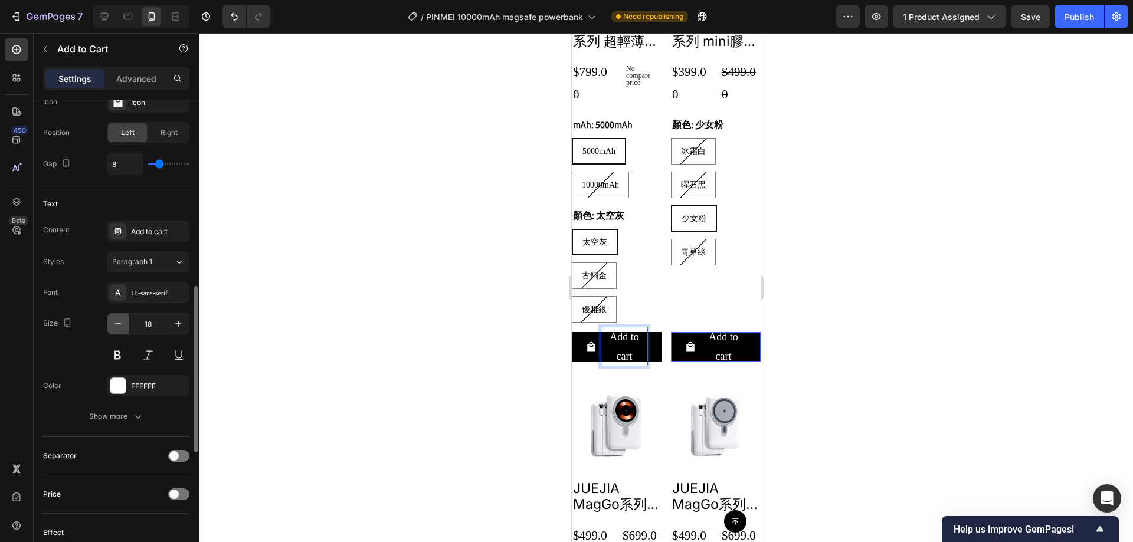
click at [114, 322] on icon "button" at bounding box center [118, 324] width 12 height 12
click at [120, 320] on icon "button" at bounding box center [118, 324] width 12 height 12
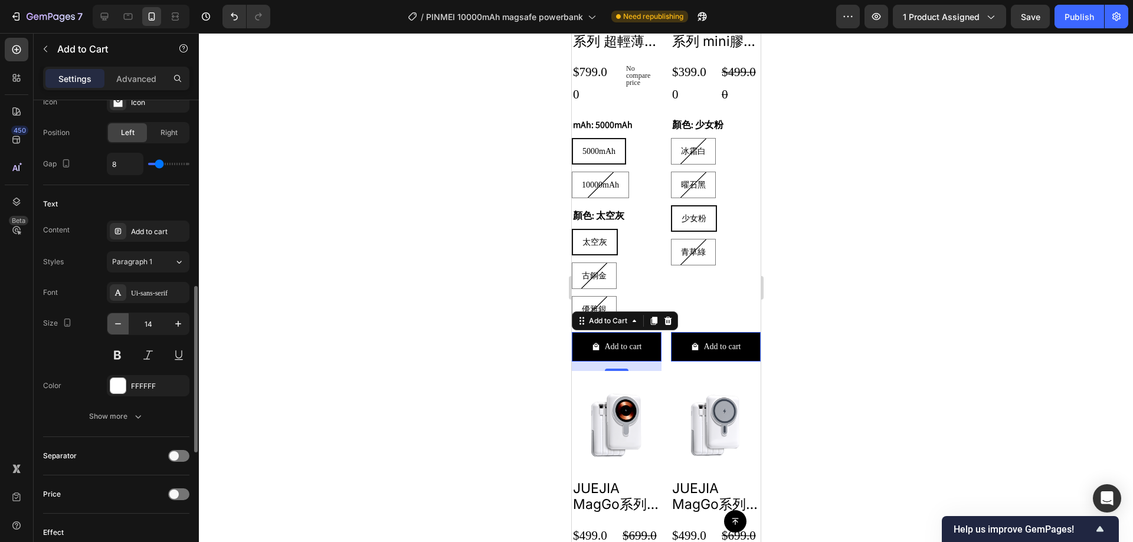
click at [120, 320] on icon "button" at bounding box center [118, 324] width 12 height 12
click at [181, 330] on button "button" at bounding box center [178, 323] width 21 height 21
click at [181, 325] on icon "button" at bounding box center [178, 324] width 12 height 12
click at [182, 328] on icon "button" at bounding box center [178, 324] width 12 height 12
click at [119, 321] on icon "button" at bounding box center [118, 324] width 12 height 12
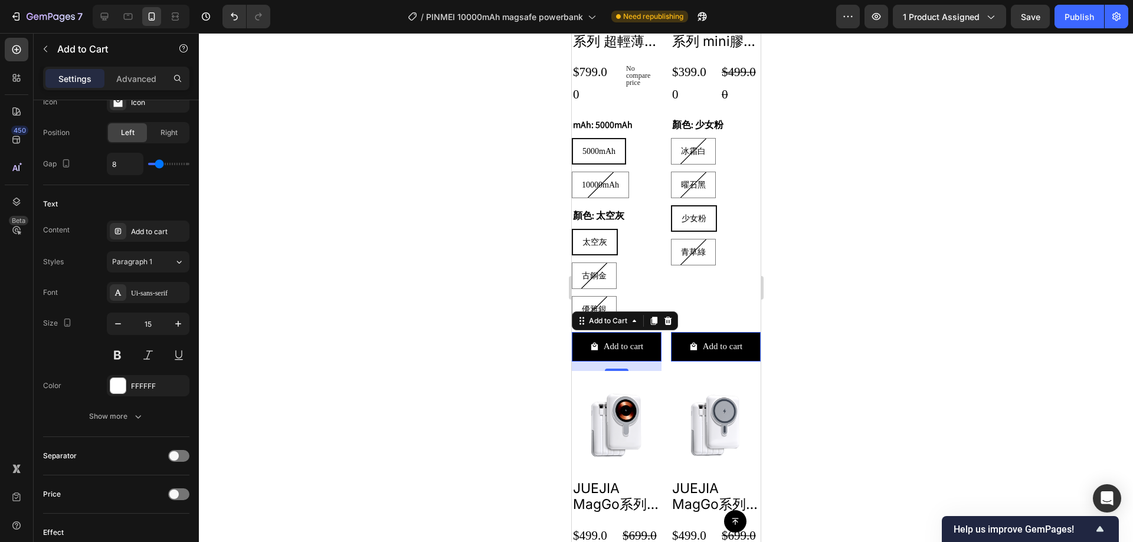
type input "14"
click at [421, 185] on div at bounding box center [666, 287] width 934 height 509
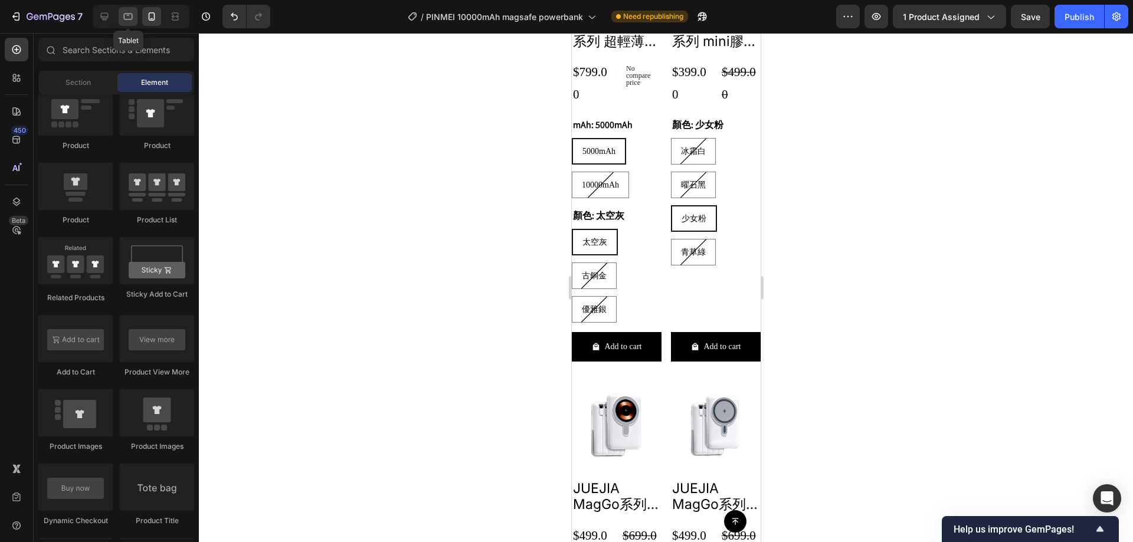
click at [134, 12] on icon at bounding box center [128, 17] width 12 height 12
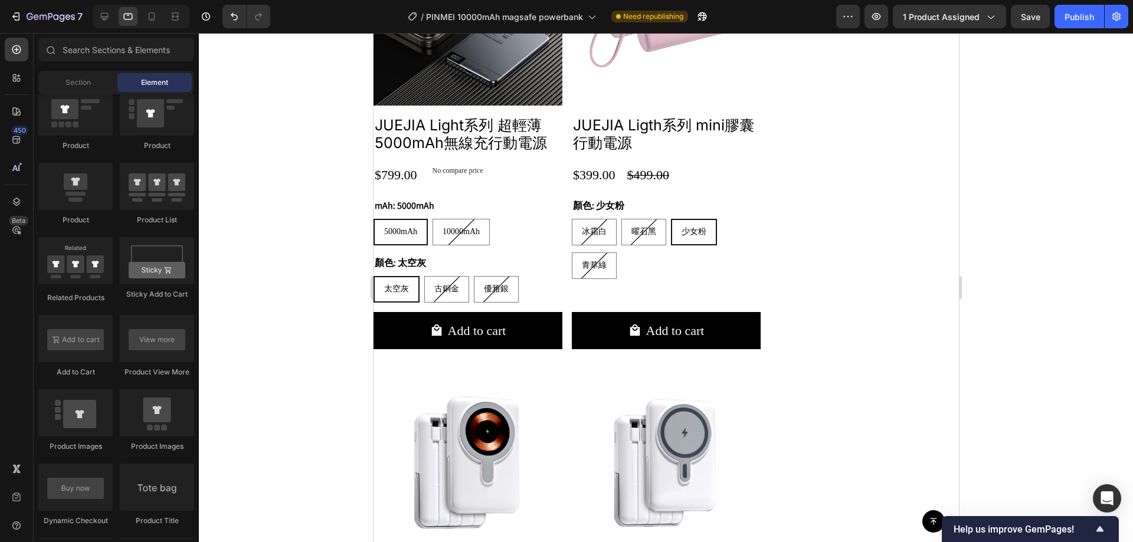
scroll to position [2646, 0]
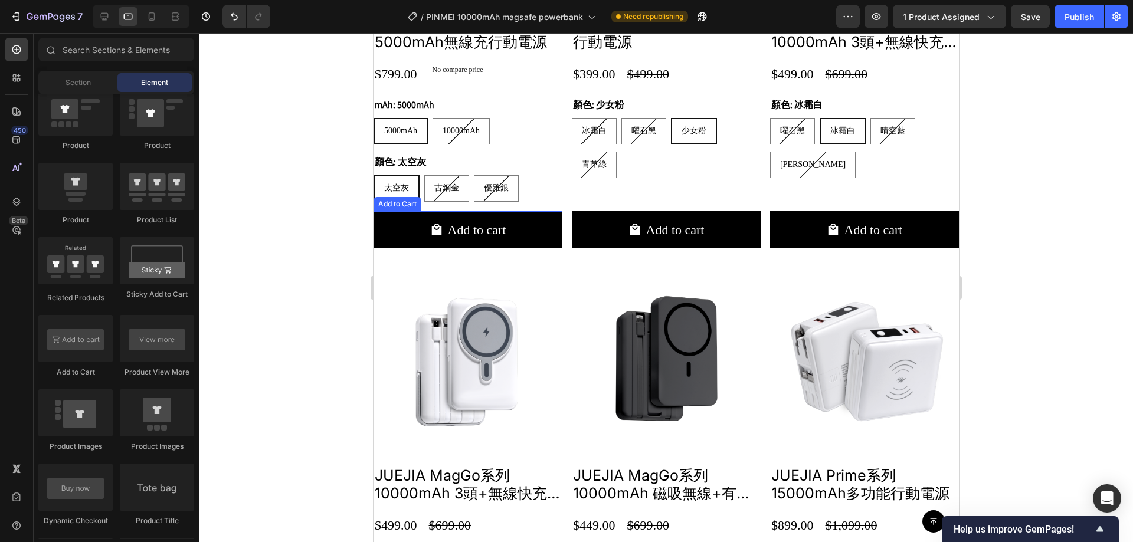
click at [274, 206] on div at bounding box center [666, 287] width 934 height 509
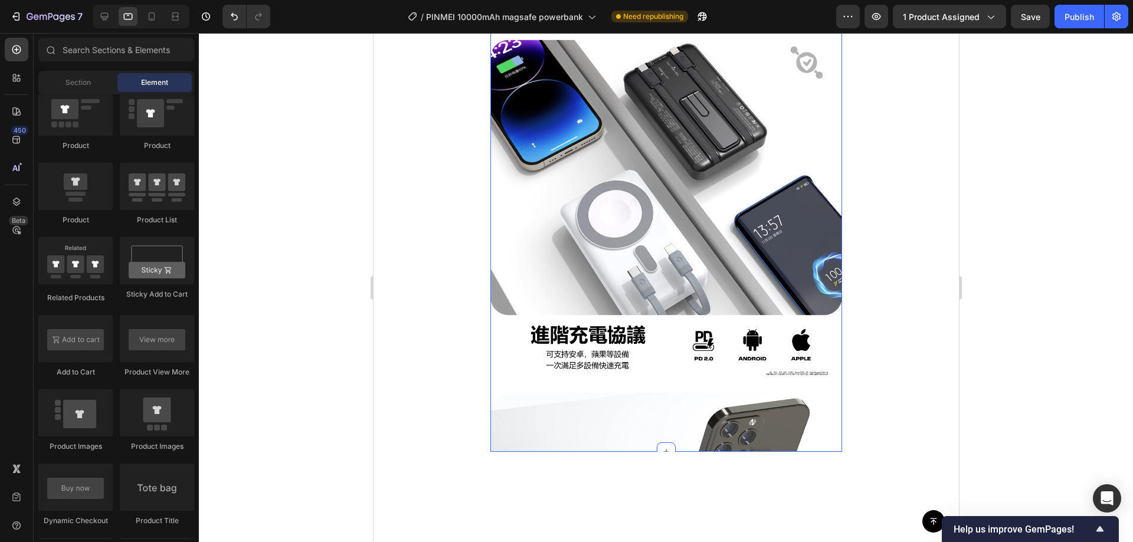
scroll to position [1879, 0]
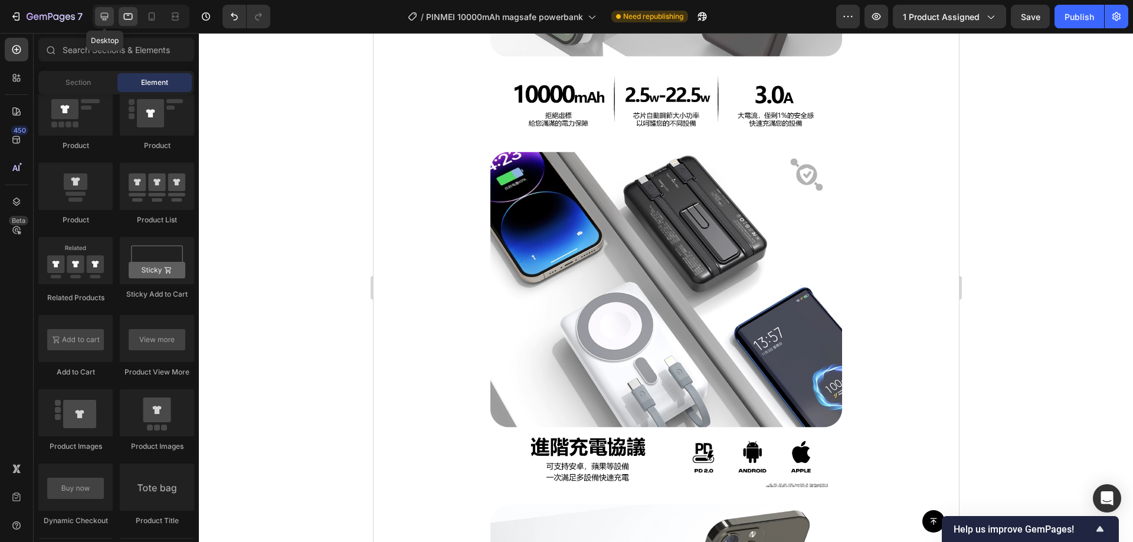
click at [106, 15] on icon at bounding box center [105, 17] width 12 height 12
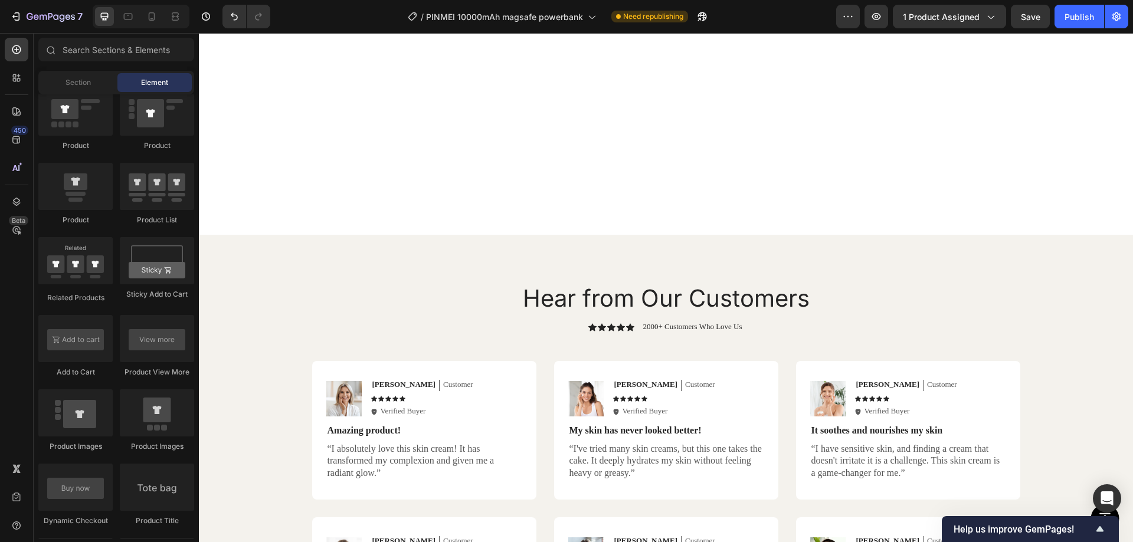
radio input "false"
radio input "true"
radio input "false"
radio input "true"
radio input "false"
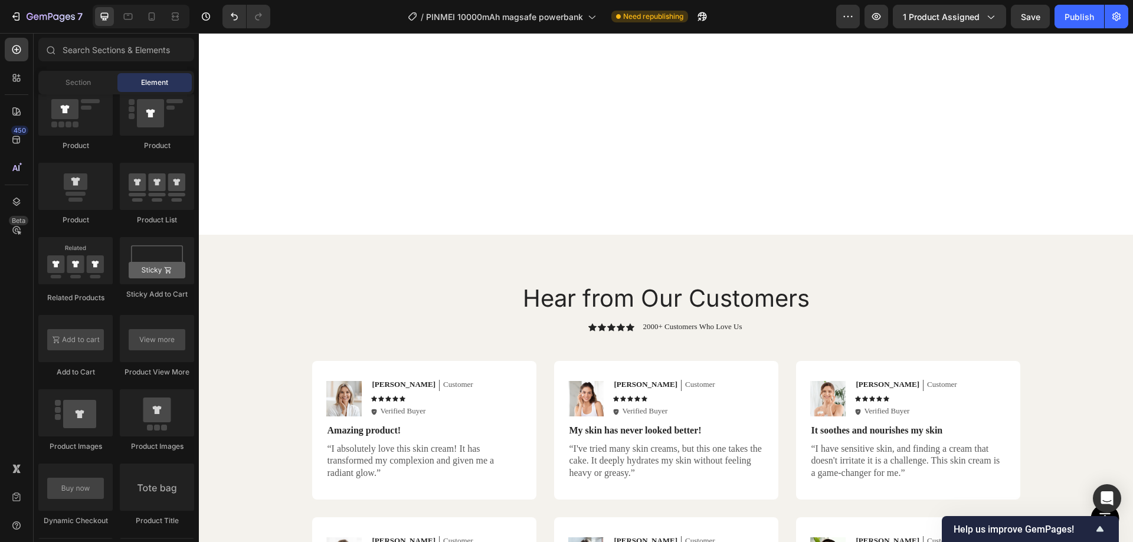
radio input "true"
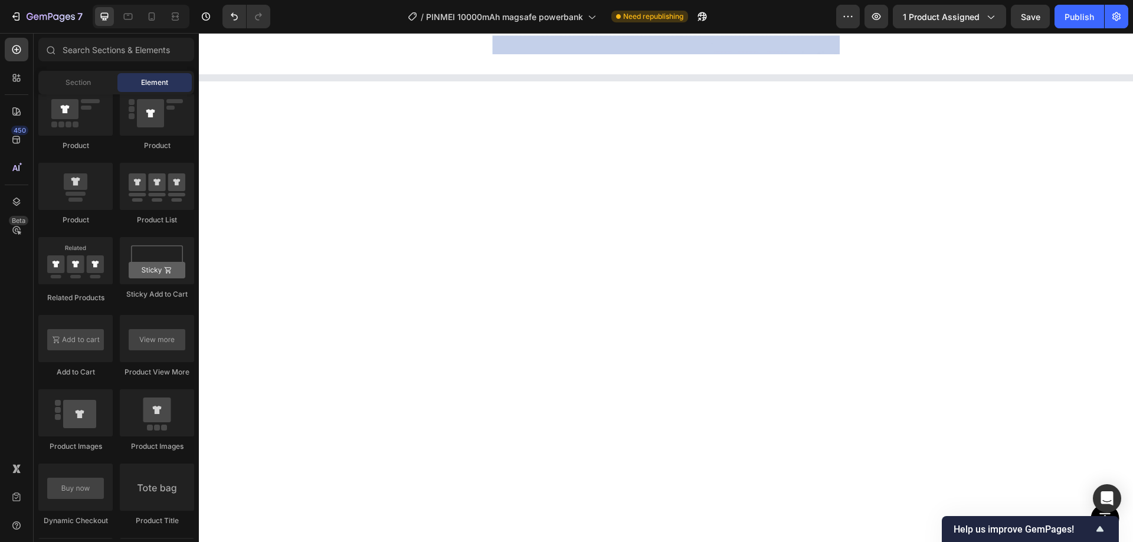
scroll to position [699, 0]
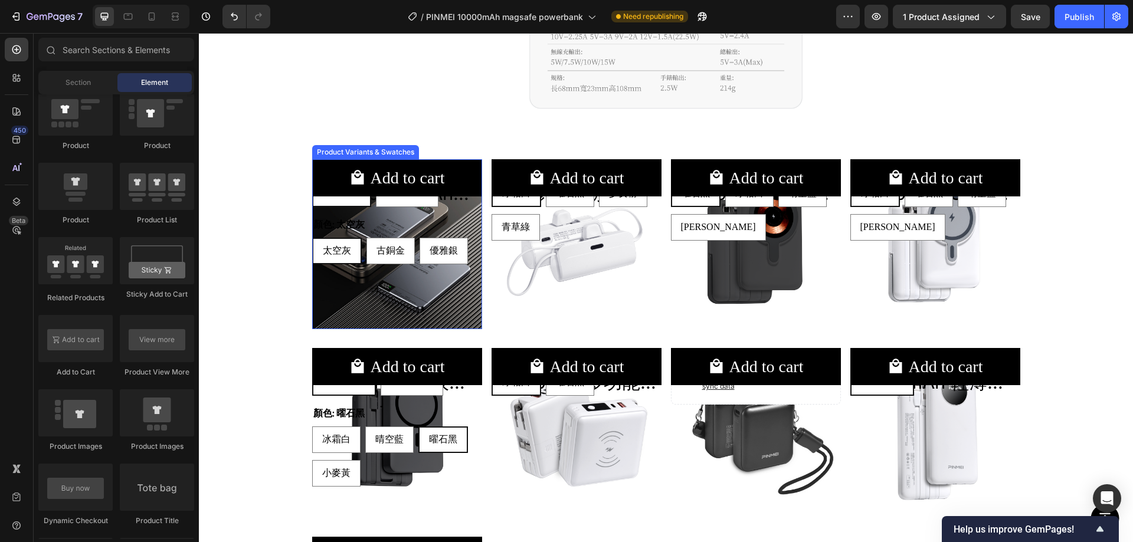
radio input "false"
radio input "true"
radio input "false"
radio input "true"
radio input "false"
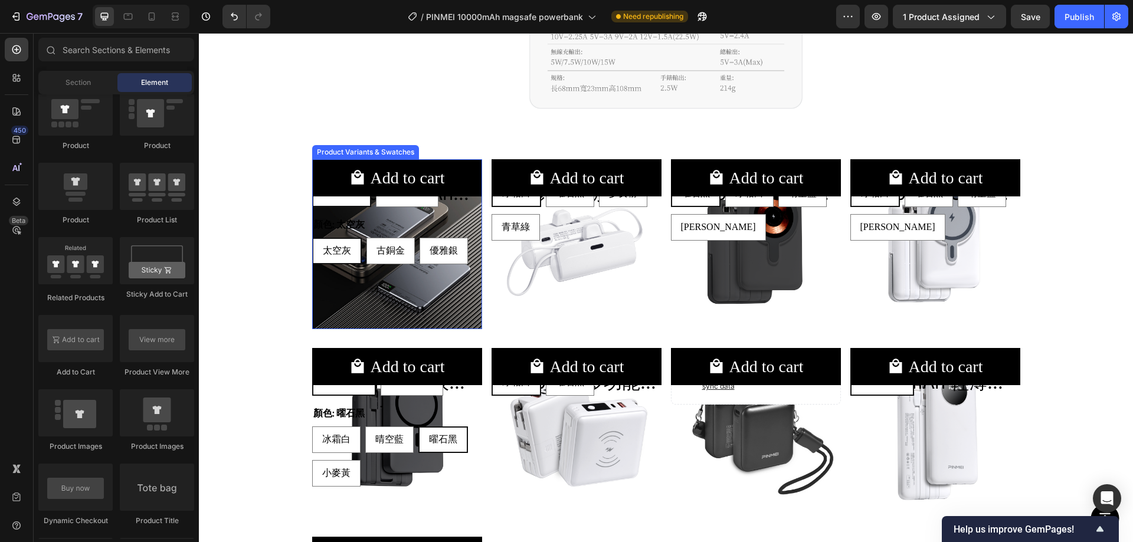
radio input "true"
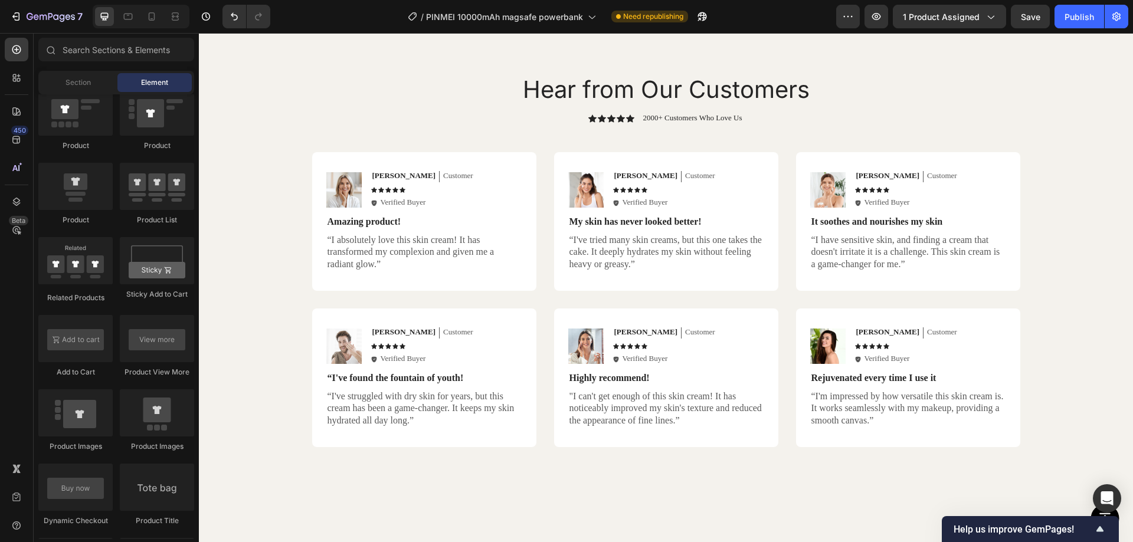
radio input "false"
radio input "true"
radio input "false"
radio input "true"
radio input "false"
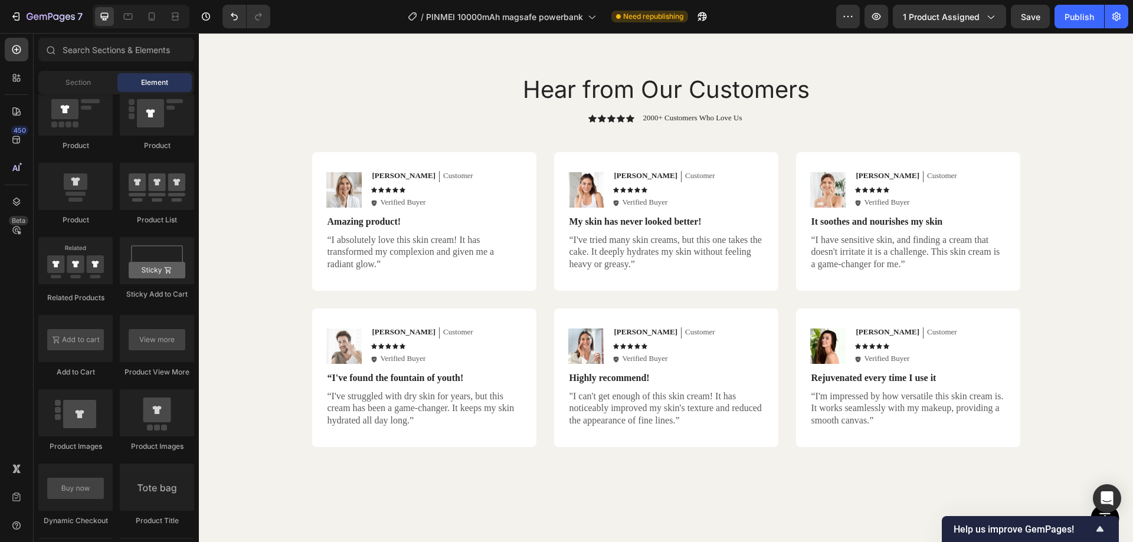
radio input "true"
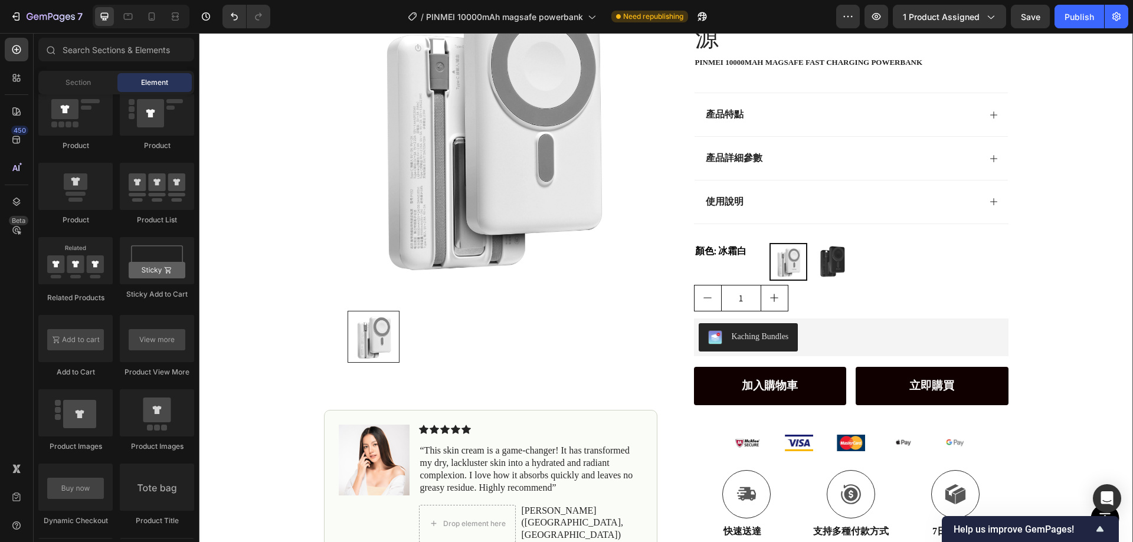
scroll to position [0, 0]
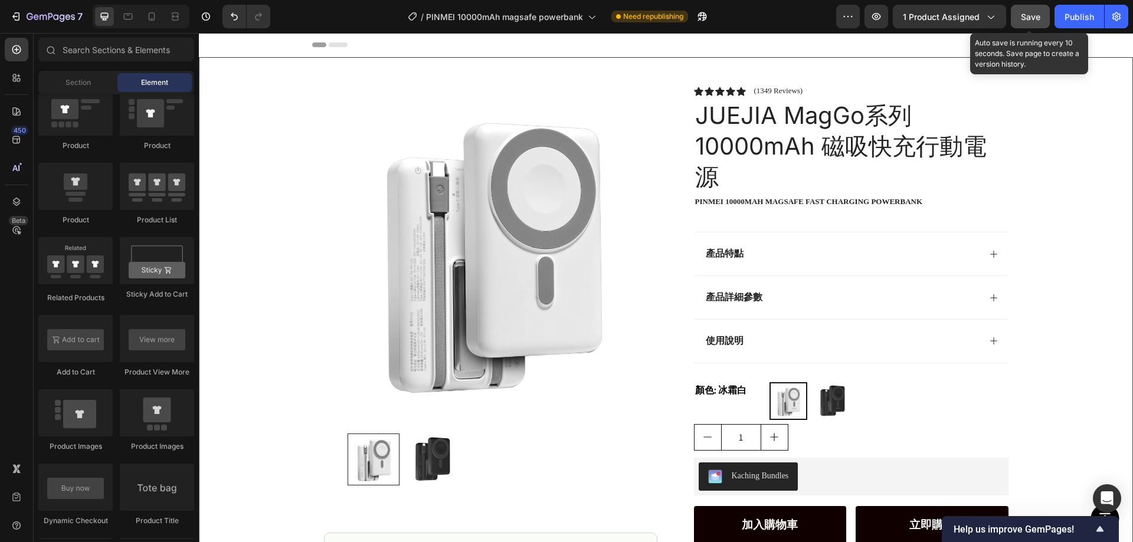
click at [1023, 11] on div "Save" at bounding box center [1030, 17] width 19 height 12
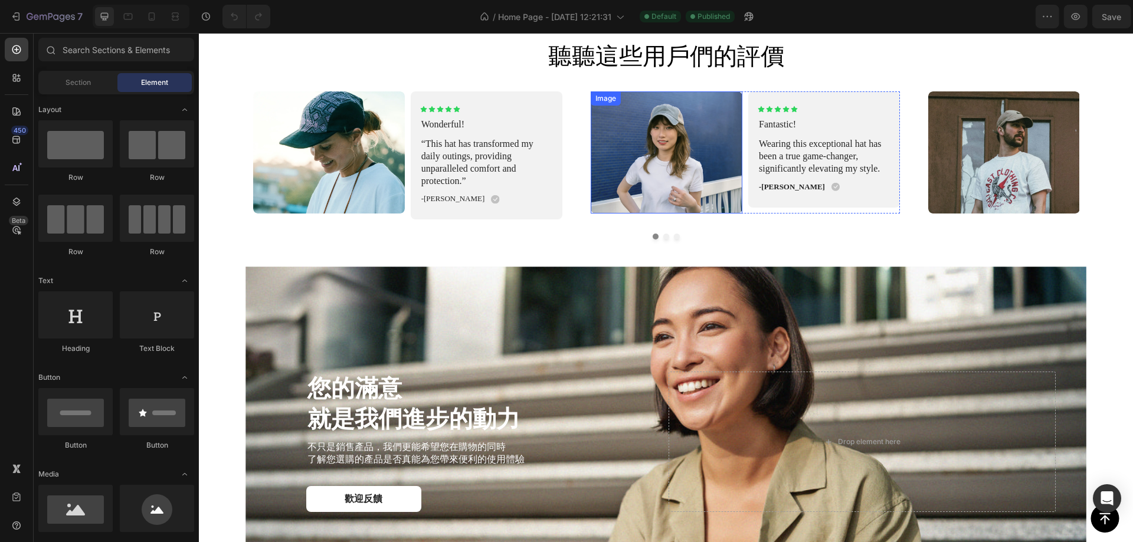
scroll to position [2420, 0]
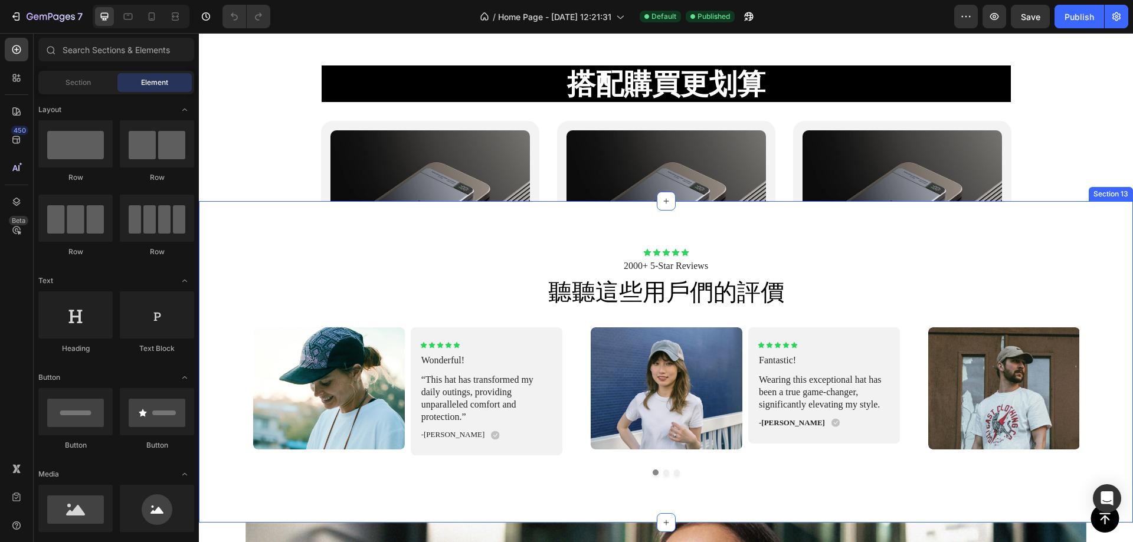
click at [876, 241] on div "Icon Icon Icon Icon Icon Icon List 2000+ 5-Star Reviews Text Block 聽聽這些用戶們的評價 H…" at bounding box center [666, 362] width 934 height 322
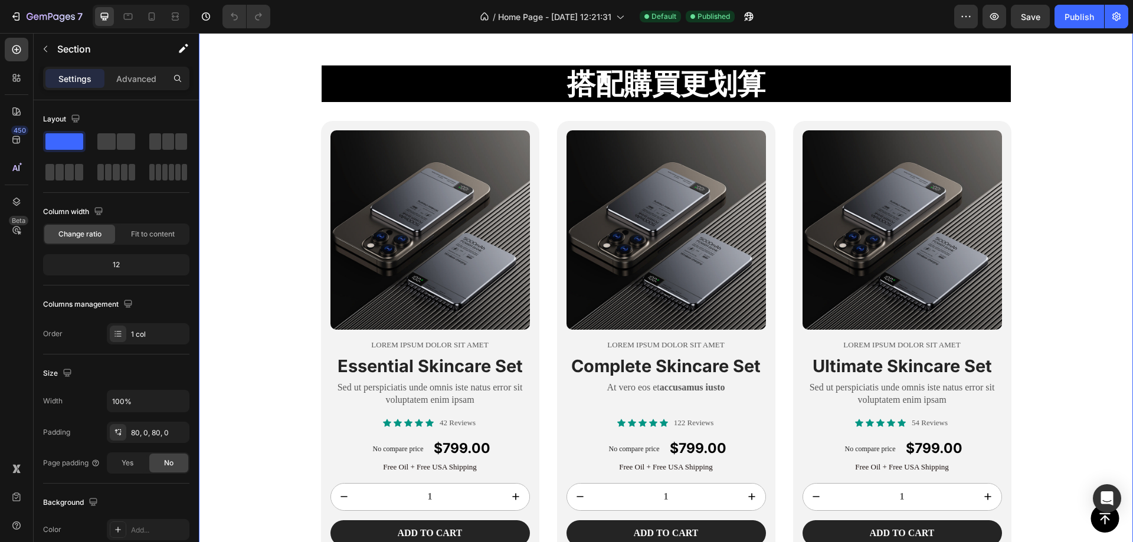
click at [1116, 190] on div "搭配購買更划算 Heading Row Product Images Lorem ipsum dolor sit amet Text Block Essent…" at bounding box center [666, 308] width 934 height 505
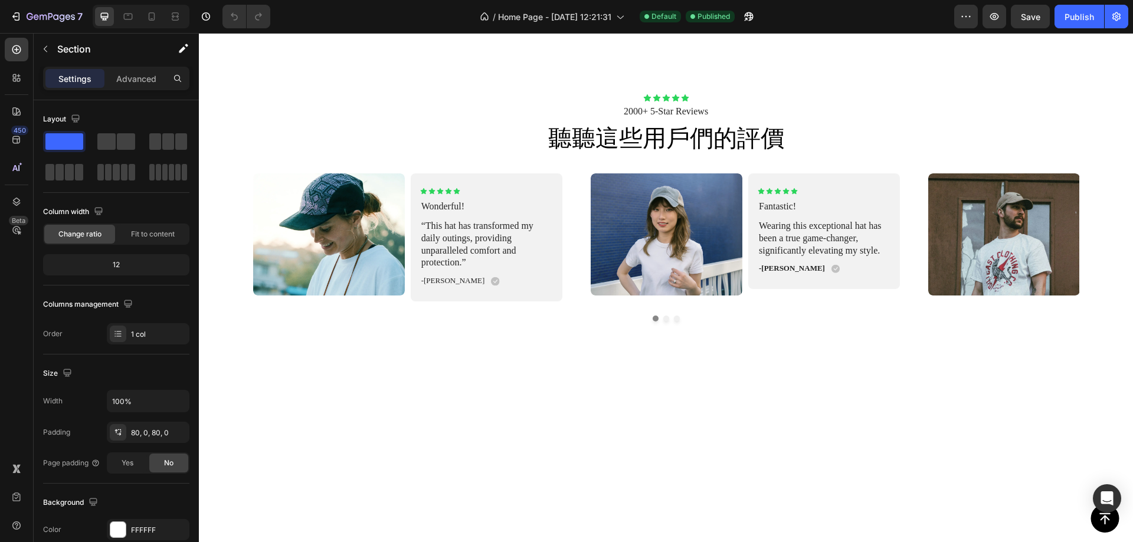
scroll to position [2774, 0]
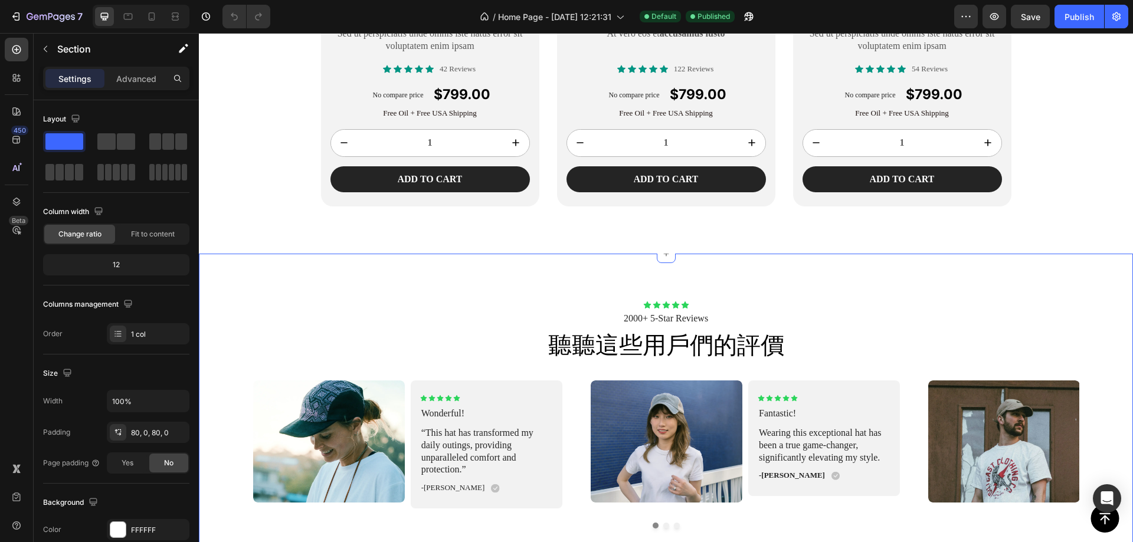
click at [1032, 345] on h2 "聽聽這些用戶們的評價" at bounding box center [666, 345] width 934 height 33
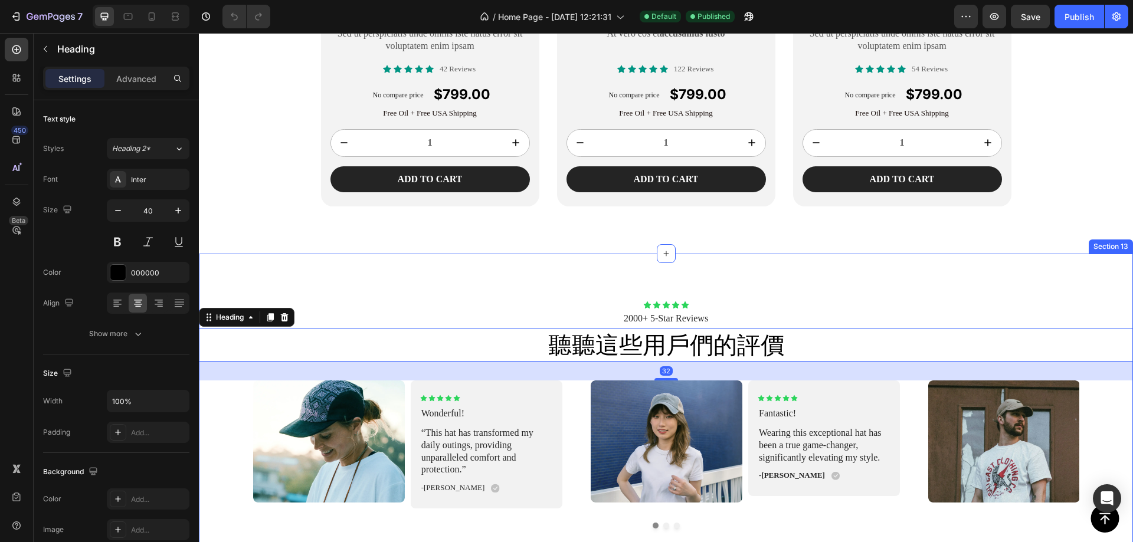
click at [1080, 276] on div "Icon Icon Icon Icon Icon Icon List 2000+ 5-Star Reviews Text Block 聽聽這些用戶們的評價 H…" at bounding box center [666, 415] width 934 height 322
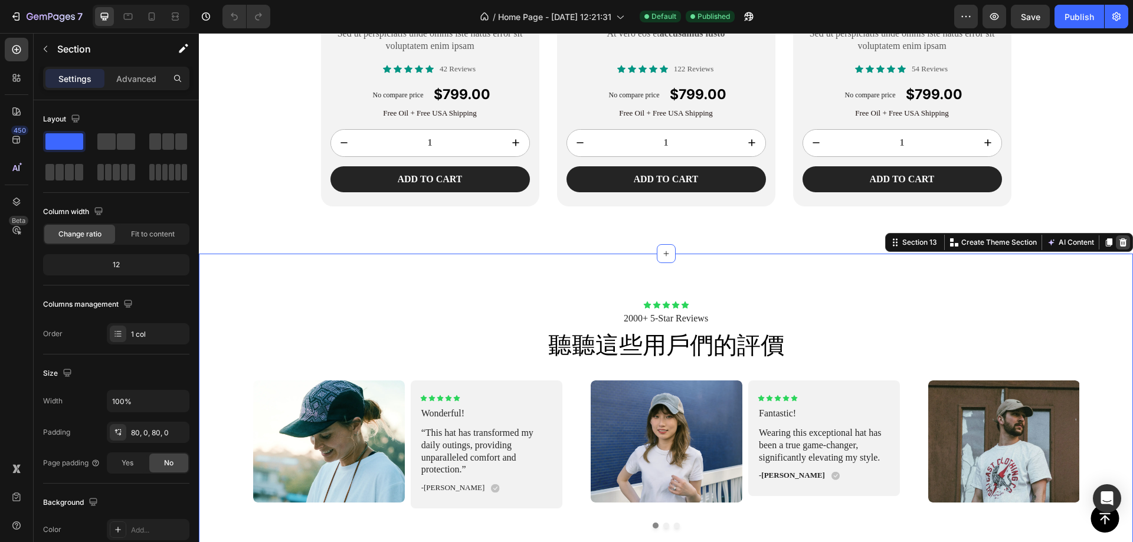
drag, startPoint x: 1108, startPoint y: 234, endPoint x: 1109, endPoint y: 246, distance: 11.9
click at [1108, 236] on div "Section 13 You can create reusable sections Create Theme Section AI Content Wri…" at bounding box center [1009, 242] width 248 height 19
click at [1119, 243] on div at bounding box center [1123, 242] width 14 height 14
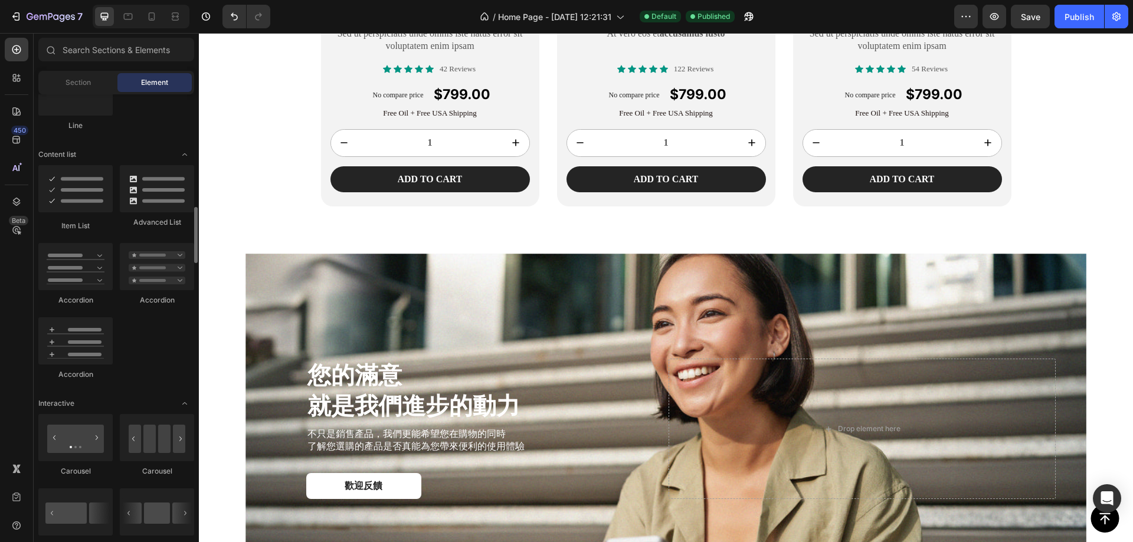
scroll to position [1062, 0]
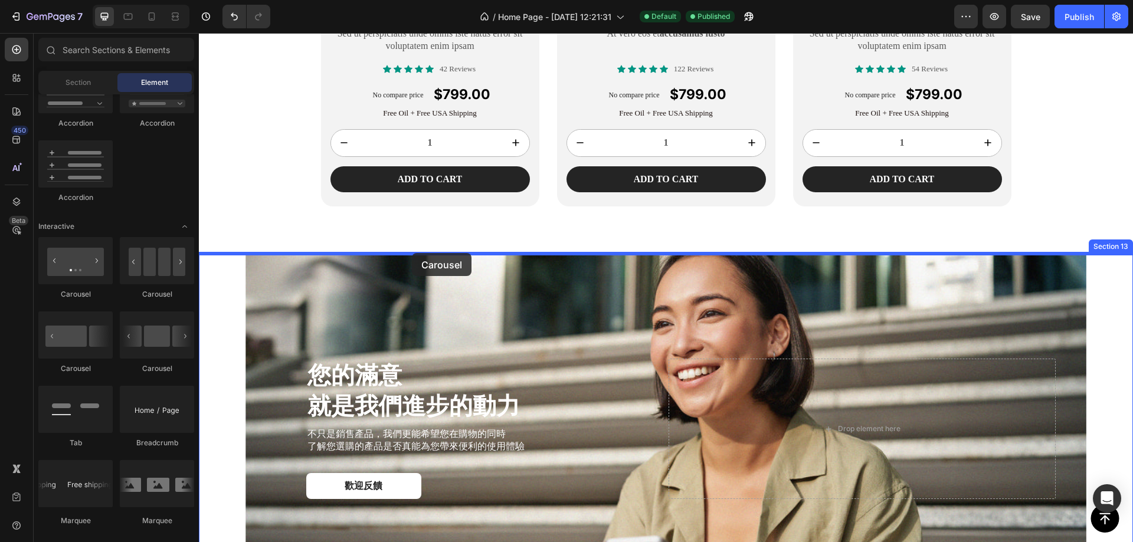
drag, startPoint x: 264, startPoint y: 300, endPoint x: 410, endPoint y: 256, distance: 152.9
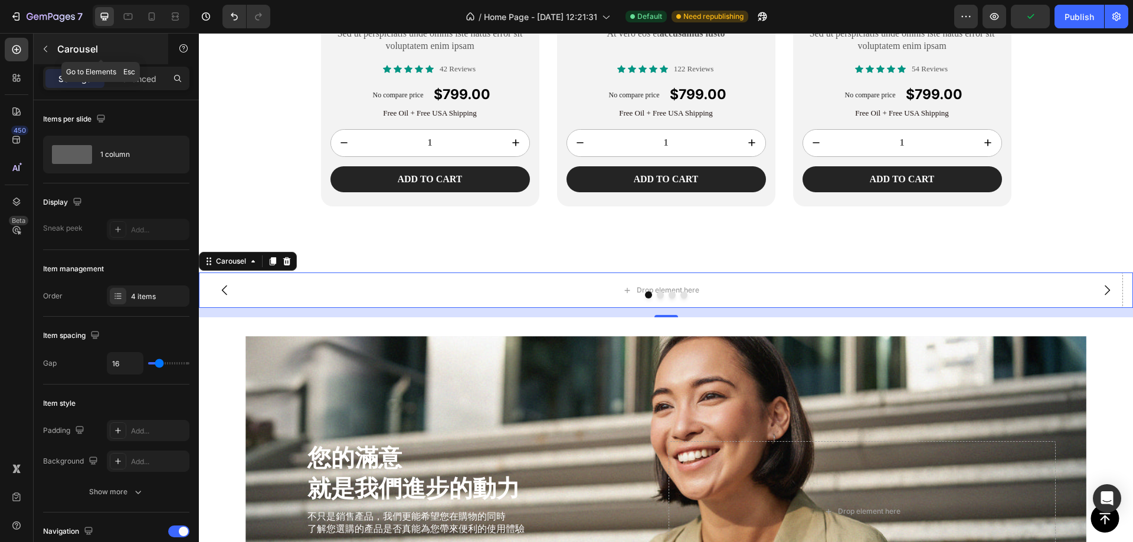
click at [61, 50] on p "Carousel" at bounding box center [107, 49] width 100 height 14
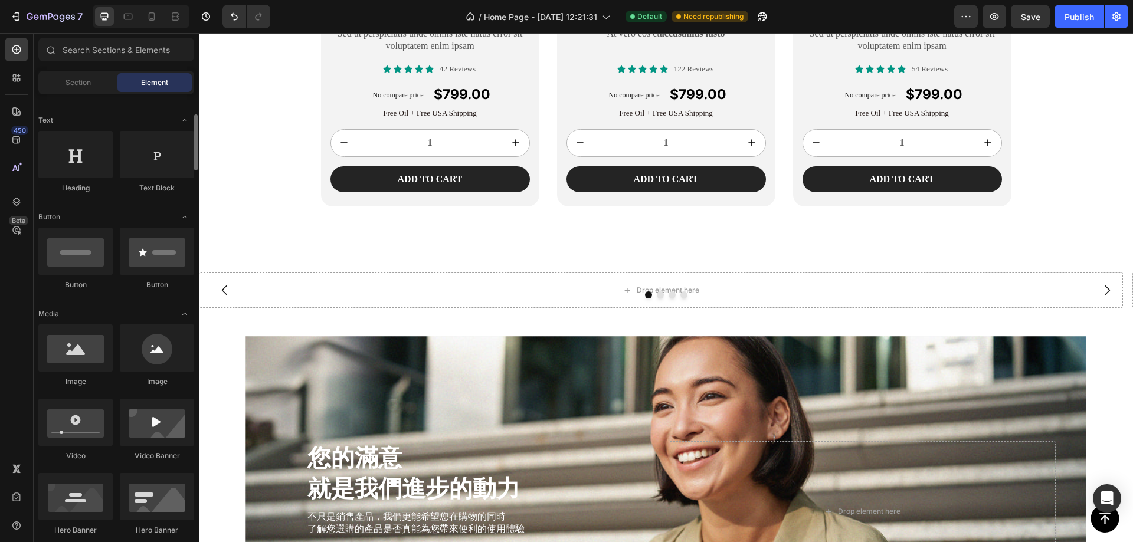
scroll to position [0, 0]
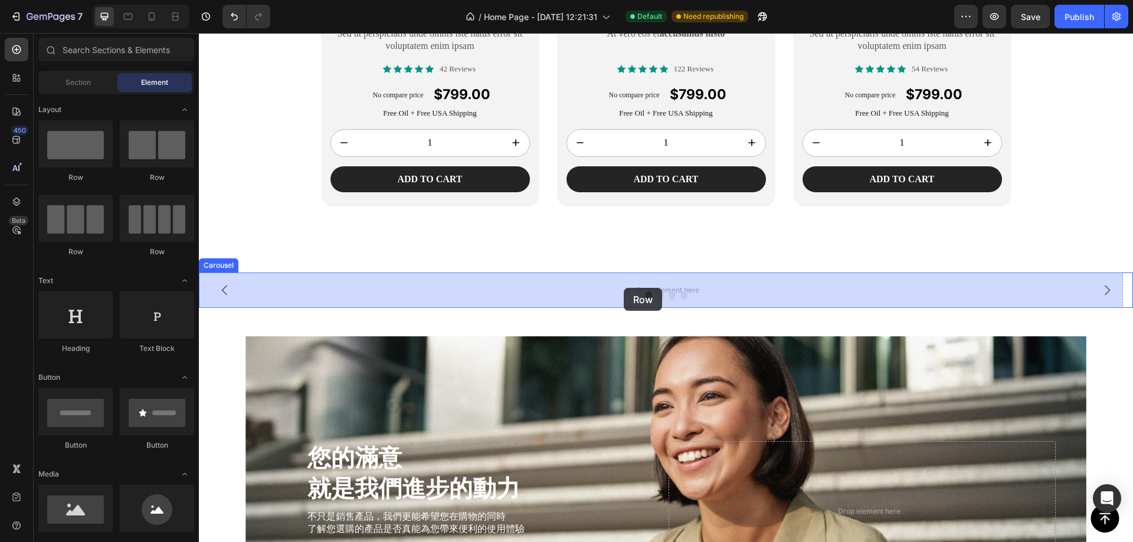
drag, startPoint x: 275, startPoint y: 175, endPoint x: 888, endPoint y: 312, distance: 627.6
drag, startPoint x: 277, startPoint y: 167, endPoint x: 670, endPoint y: 287, distance: 410.9
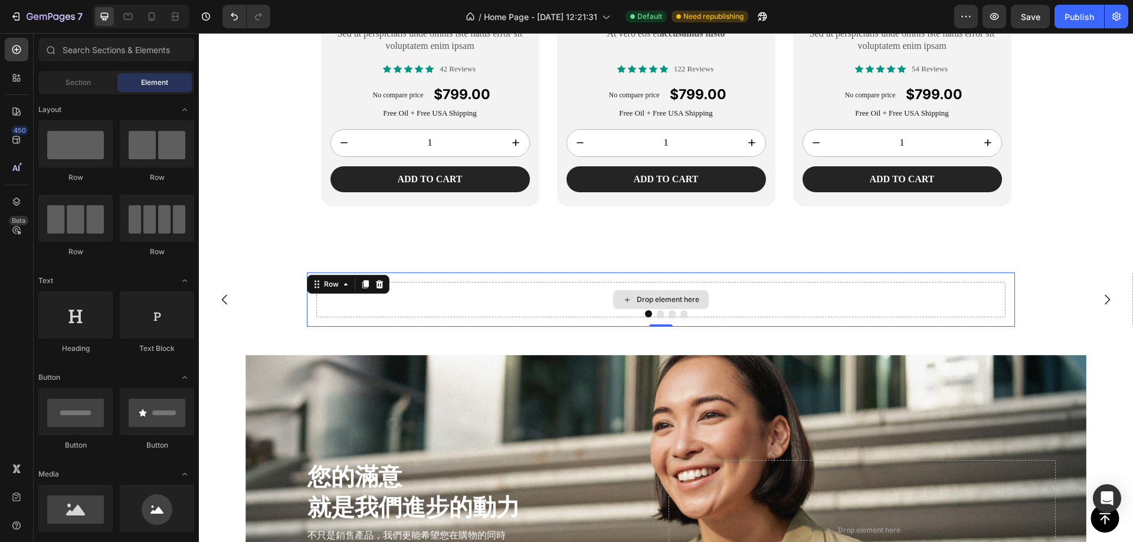
click at [648, 293] on div "Drop element here" at bounding box center [661, 299] width 96 height 19
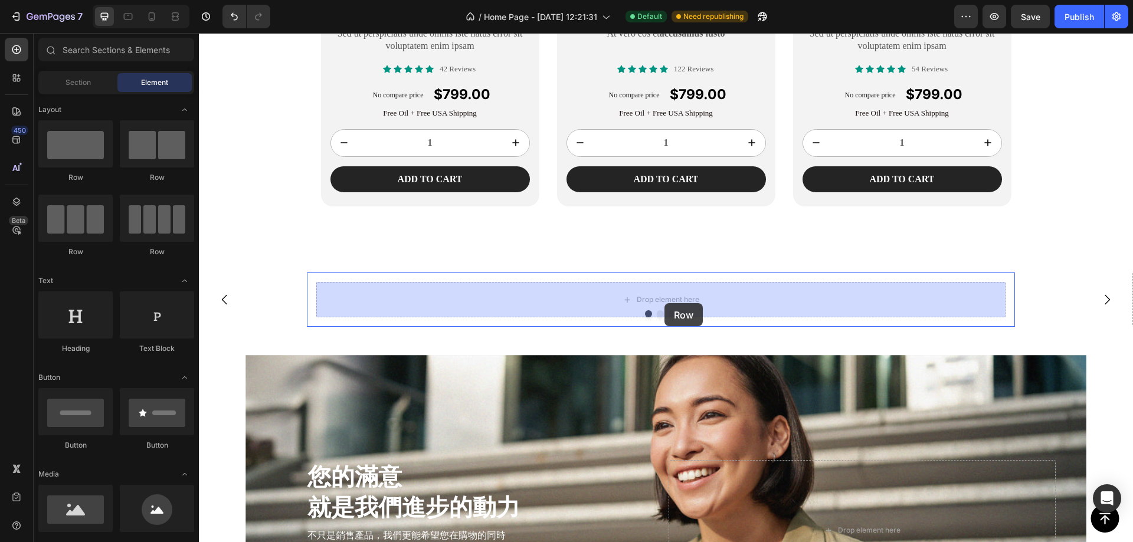
drag, startPoint x: 420, startPoint y: 216, endPoint x: 665, endPoint y: 303, distance: 259.8
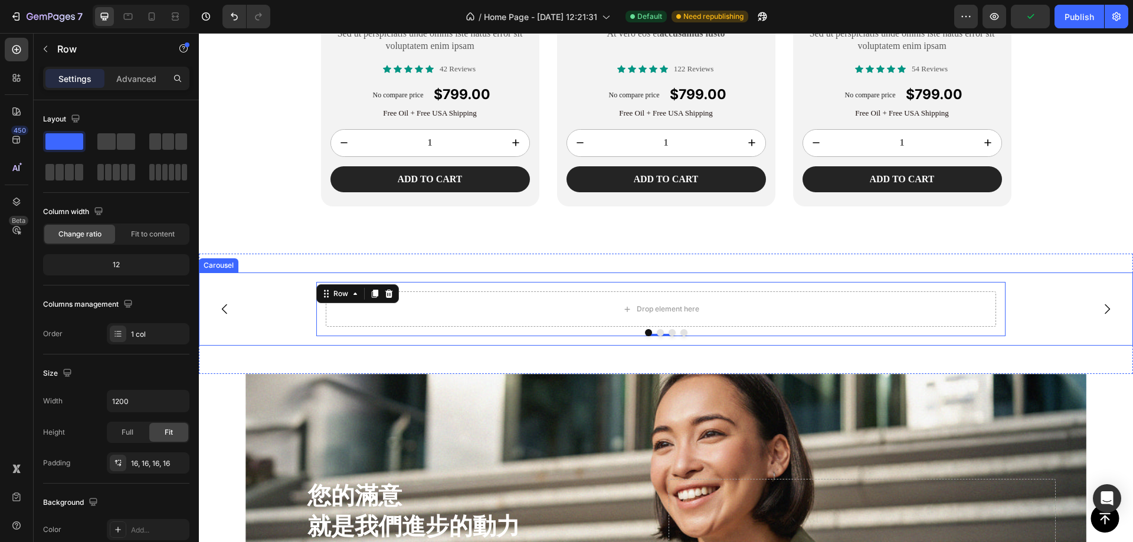
click at [1105, 312] on button "Carousel Next Arrow" at bounding box center [1107, 309] width 33 height 33
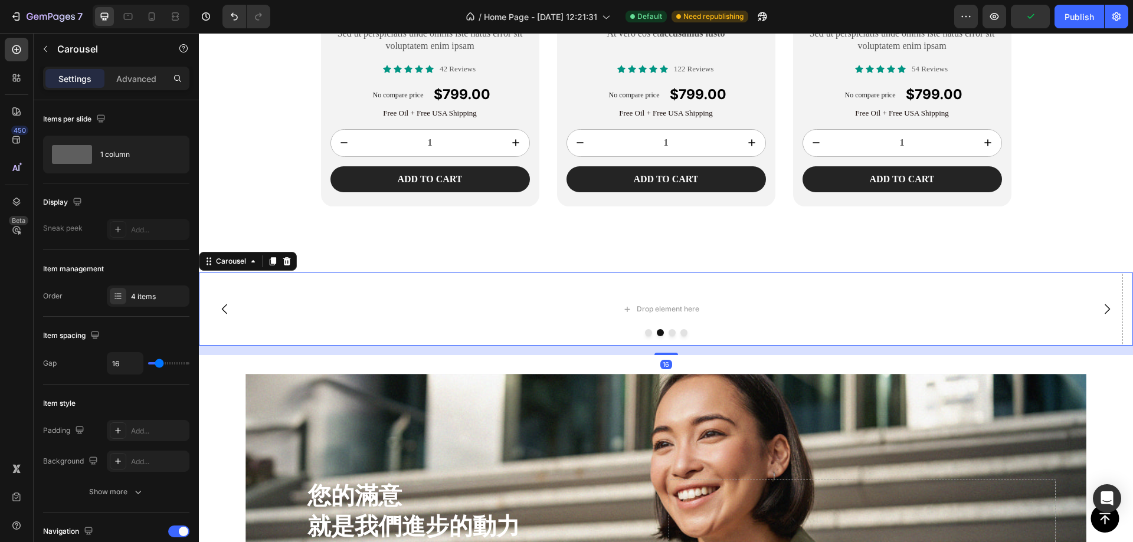
click at [224, 302] on button "Carousel Back Arrow" at bounding box center [224, 309] width 33 height 33
click at [226, 309] on icon "Carousel Back Arrow" at bounding box center [225, 309] width 14 height 14
click at [708, 310] on div "Drop element here" at bounding box center [661, 309] width 96 height 19
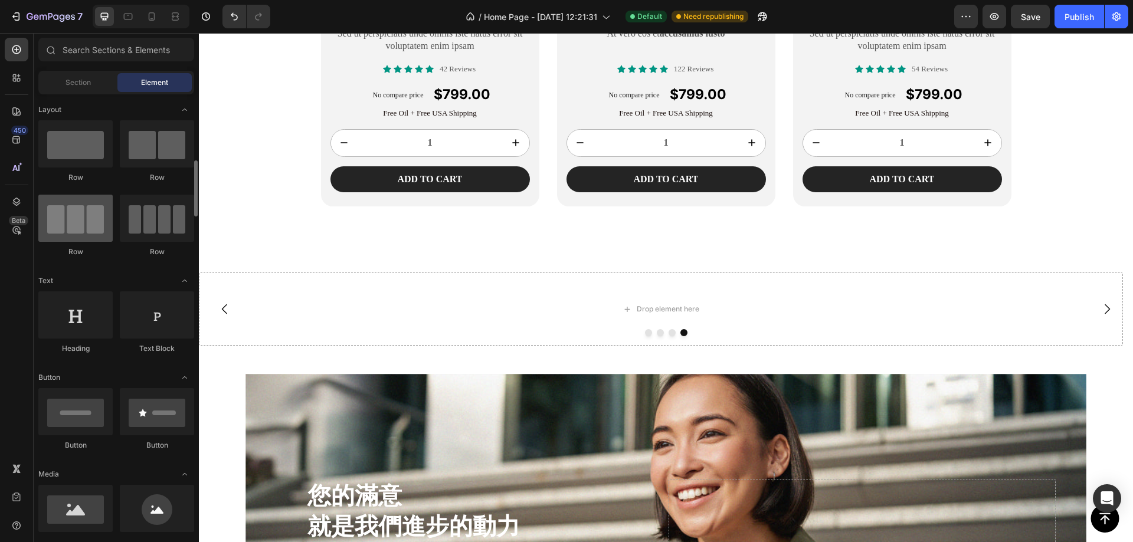
scroll to position [118, 0]
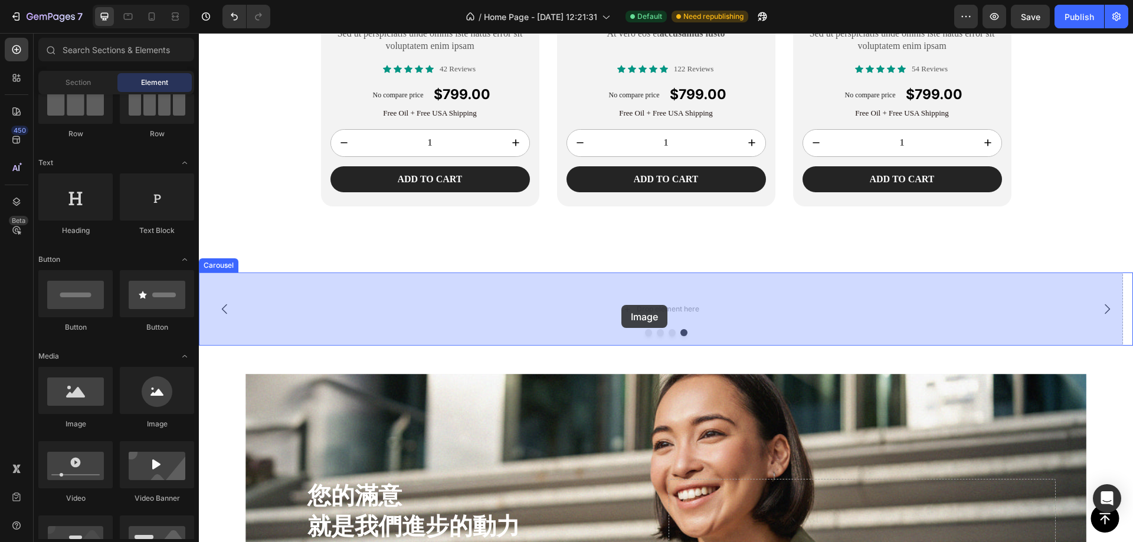
drag, startPoint x: 271, startPoint y: 420, endPoint x: 621, endPoint y: 305, distance: 368.4
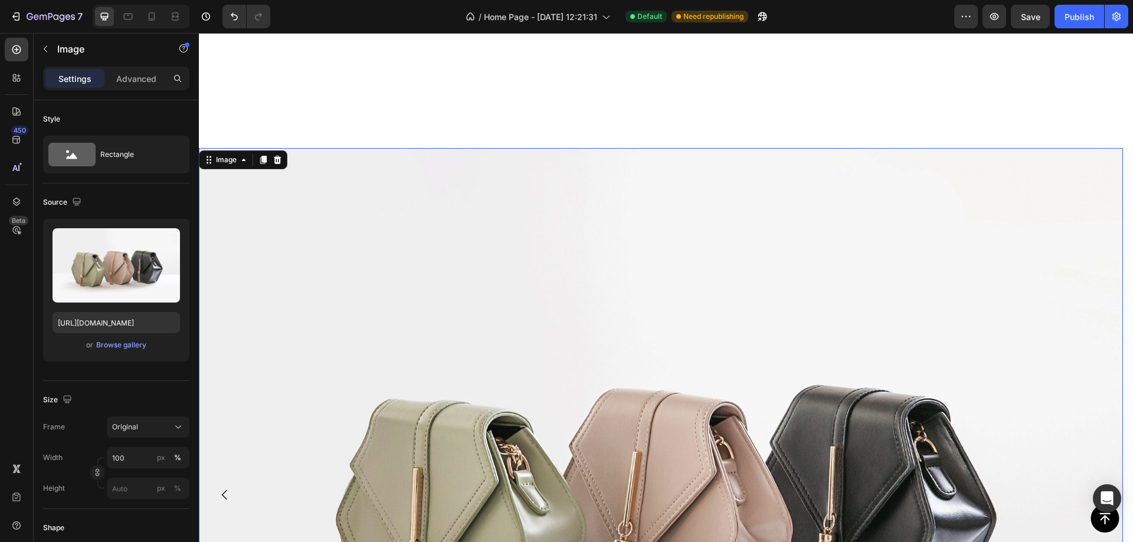
scroll to position [3128, 0]
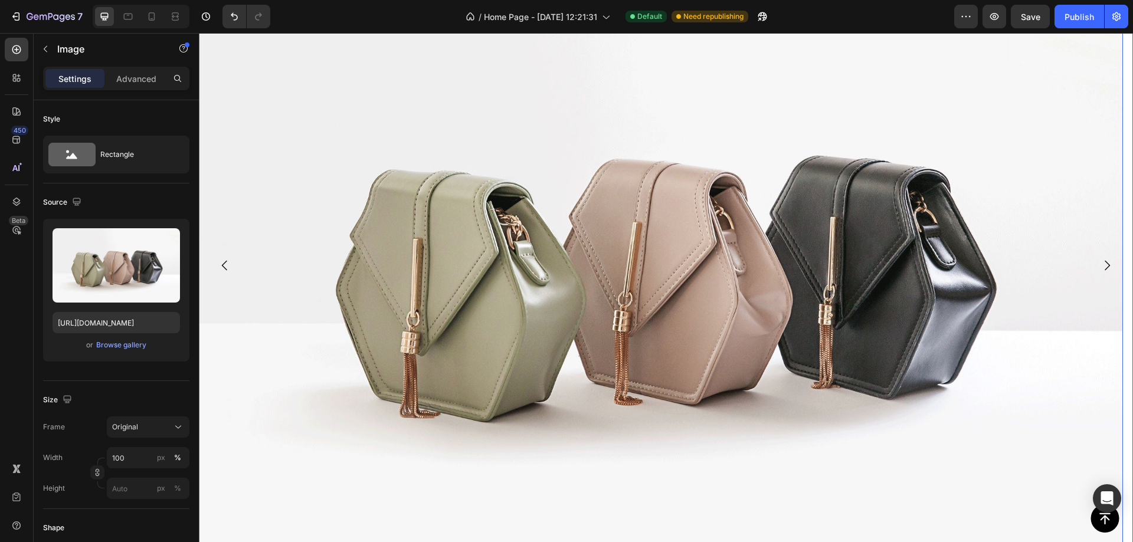
click at [1100, 271] on icon "Carousel Next Arrow" at bounding box center [1107, 265] width 14 height 14
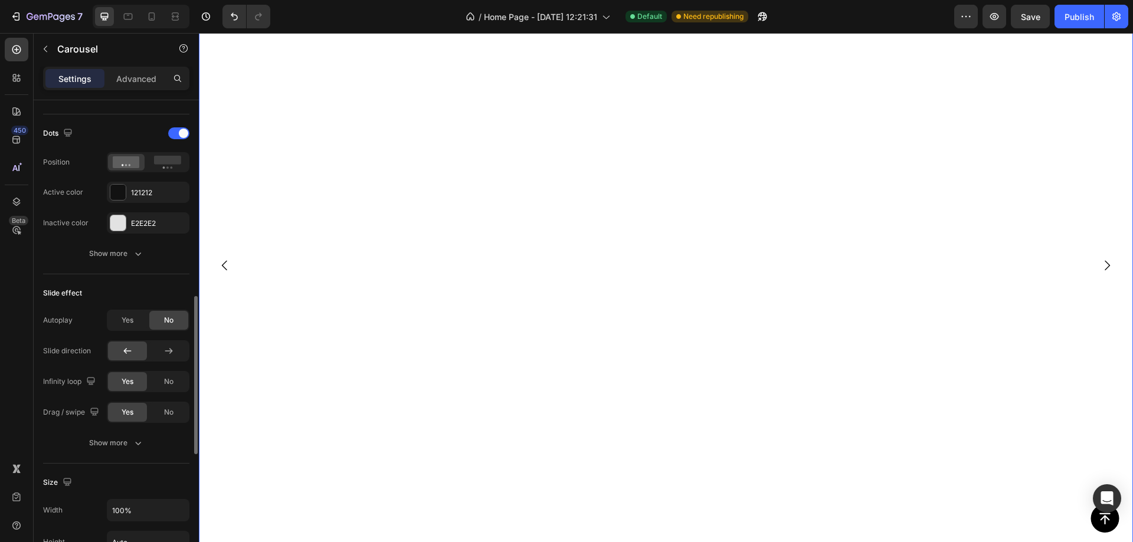
scroll to position [649, 0]
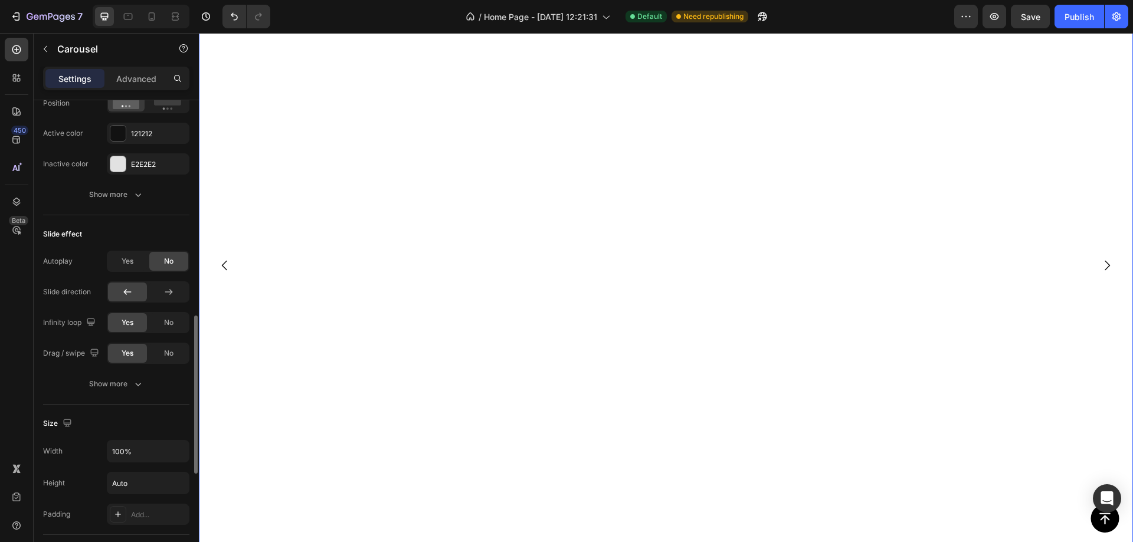
click at [692, 305] on div "Drop element here Row Row" at bounding box center [661, 265] width 924 height 693
drag, startPoint x: 142, startPoint y: 449, endPoint x: 48, endPoint y: 447, distance: 93.9
click at [48, 447] on div "Width 100%" at bounding box center [116, 451] width 146 height 22
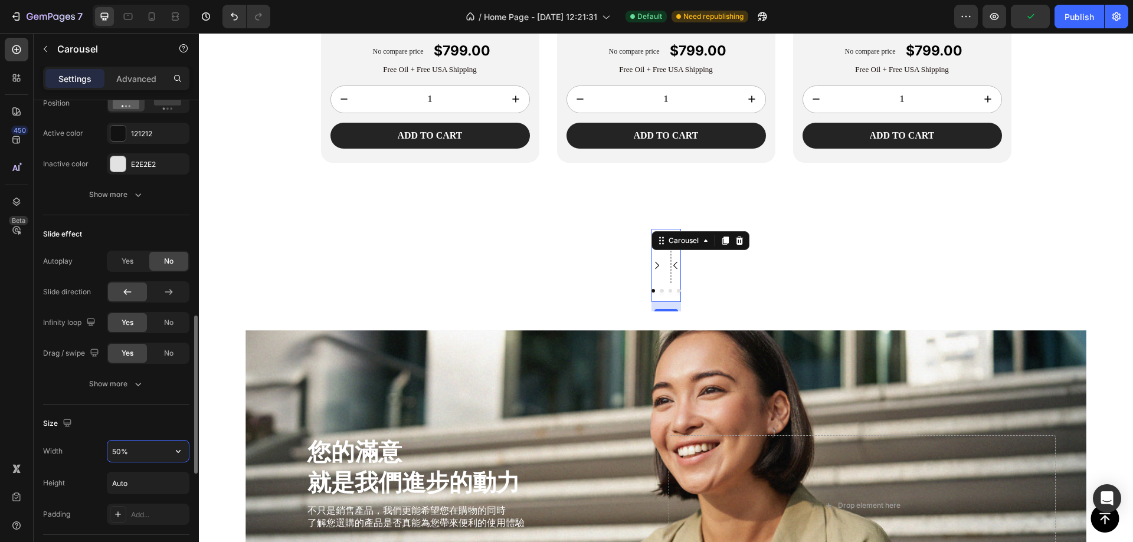
scroll to position [2954, 0]
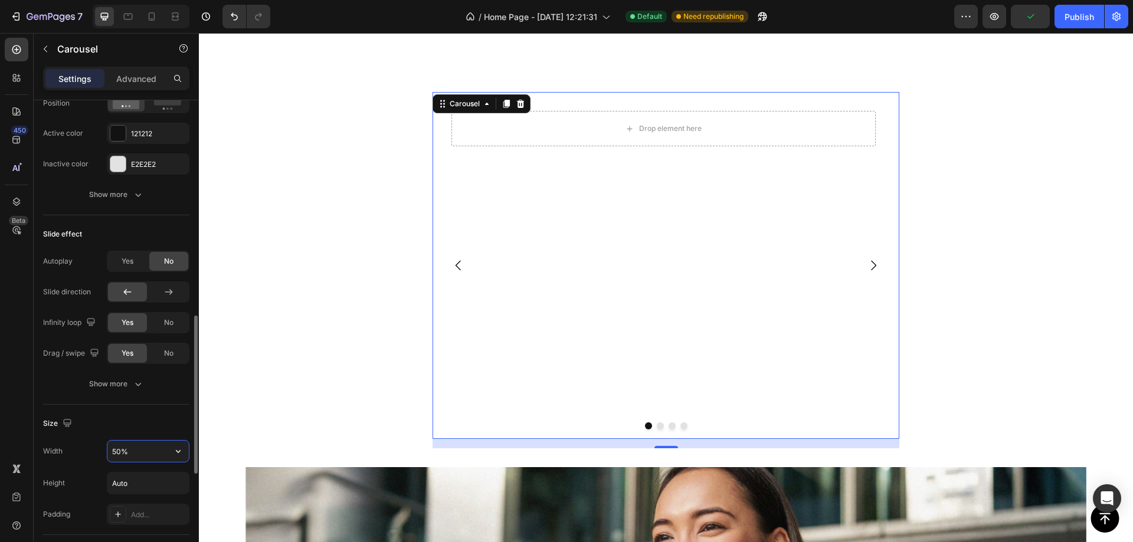
type input "50%"
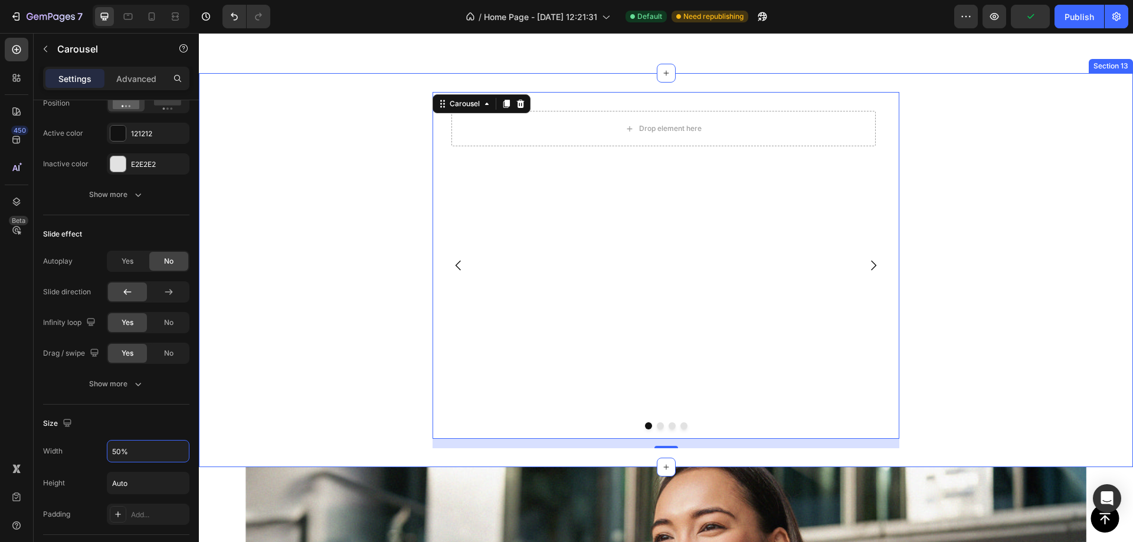
click at [955, 249] on div "Drop element here Row Row Drop element here Drop element here Image Carousel 16" at bounding box center [666, 270] width 934 height 356
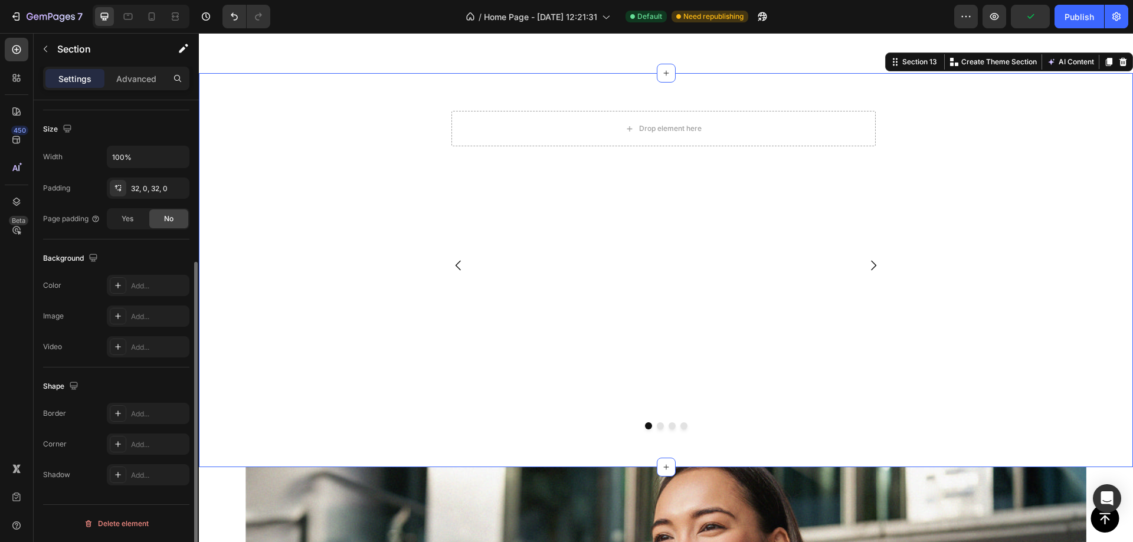
scroll to position [0, 0]
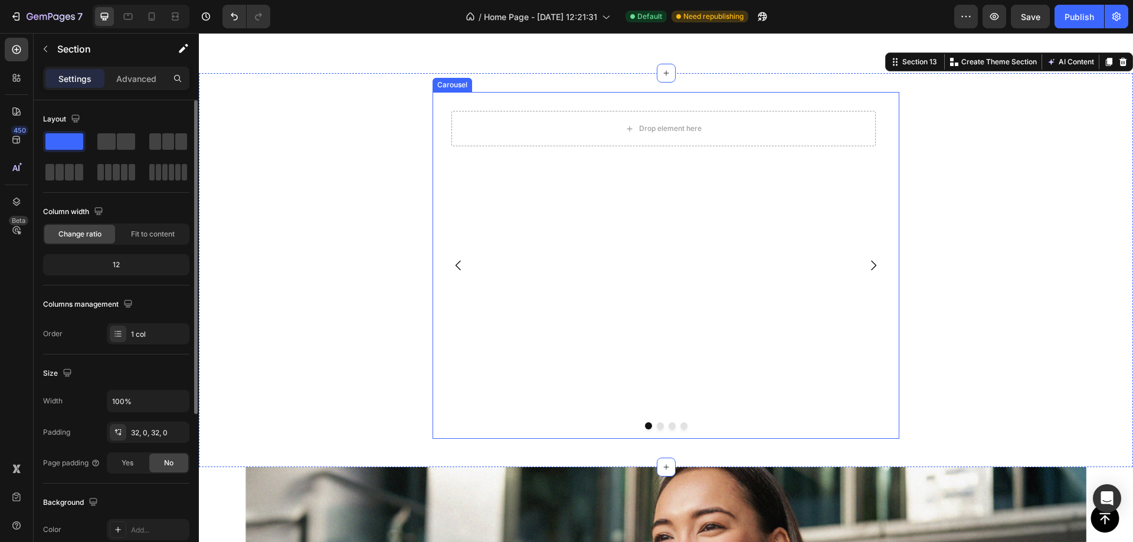
click at [872, 261] on icon "Carousel Next Arrow" at bounding box center [873, 265] width 14 height 14
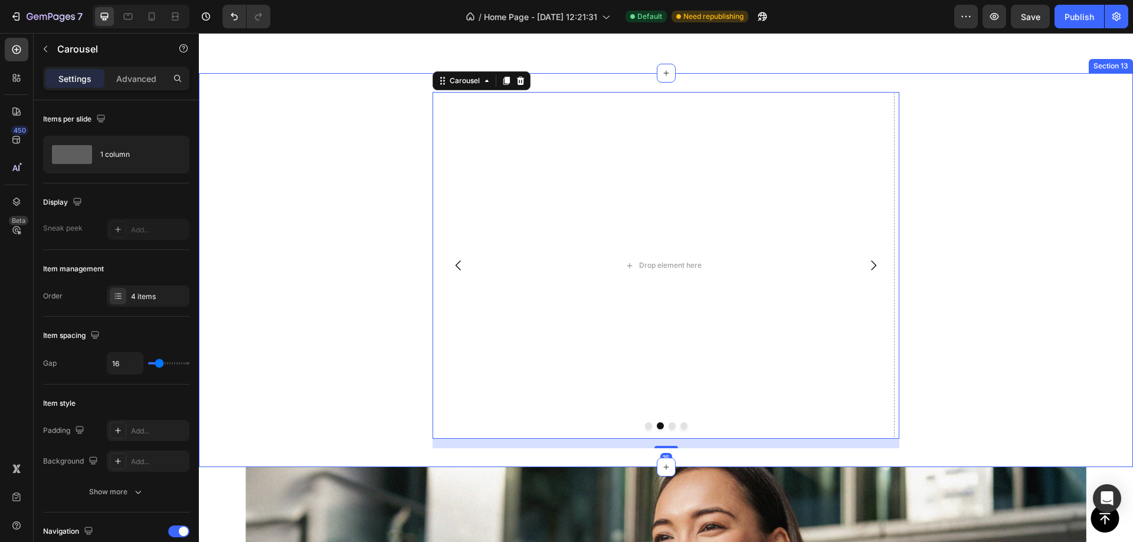
click at [998, 138] on div "Drop element here Row Row Drop element here Drop element here Image Carousel 16" at bounding box center [666, 270] width 934 height 356
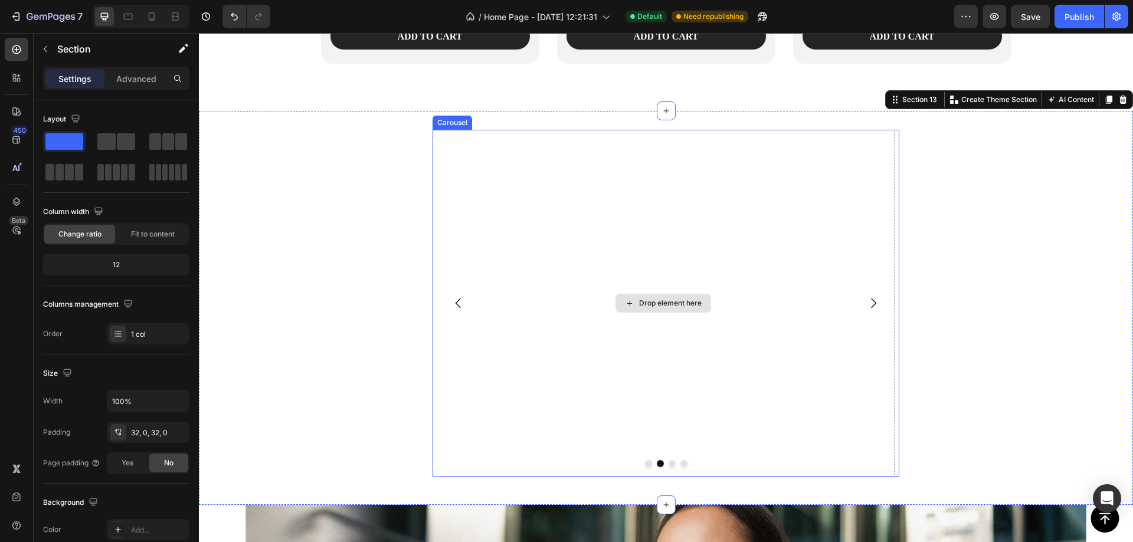
scroll to position [2895, 0]
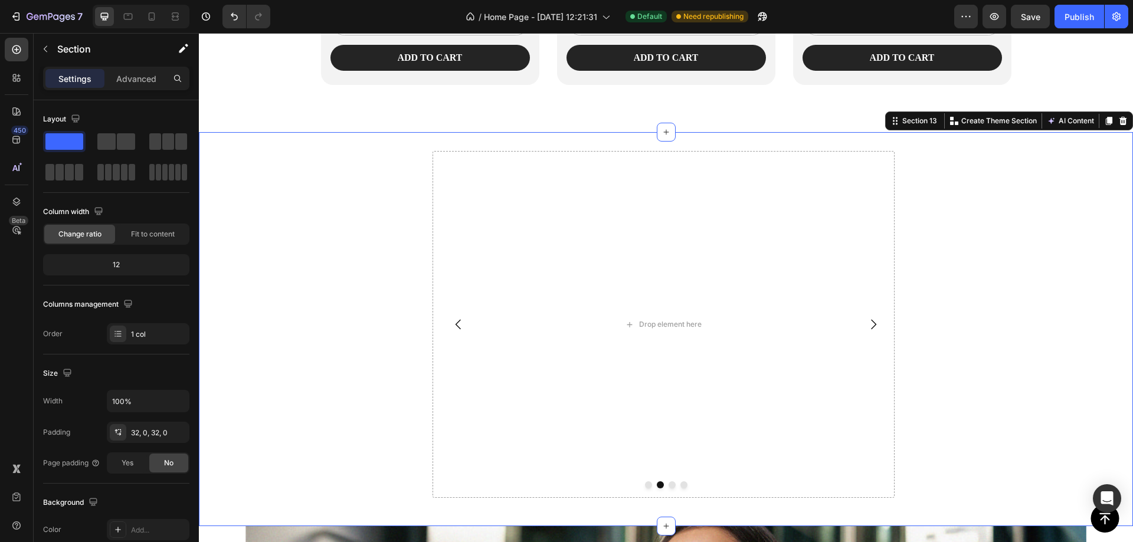
click at [349, 138] on div "Drop element here Row Row Drop element here Drop element here Image Carousel Se…" at bounding box center [666, 329] width 934 height 394
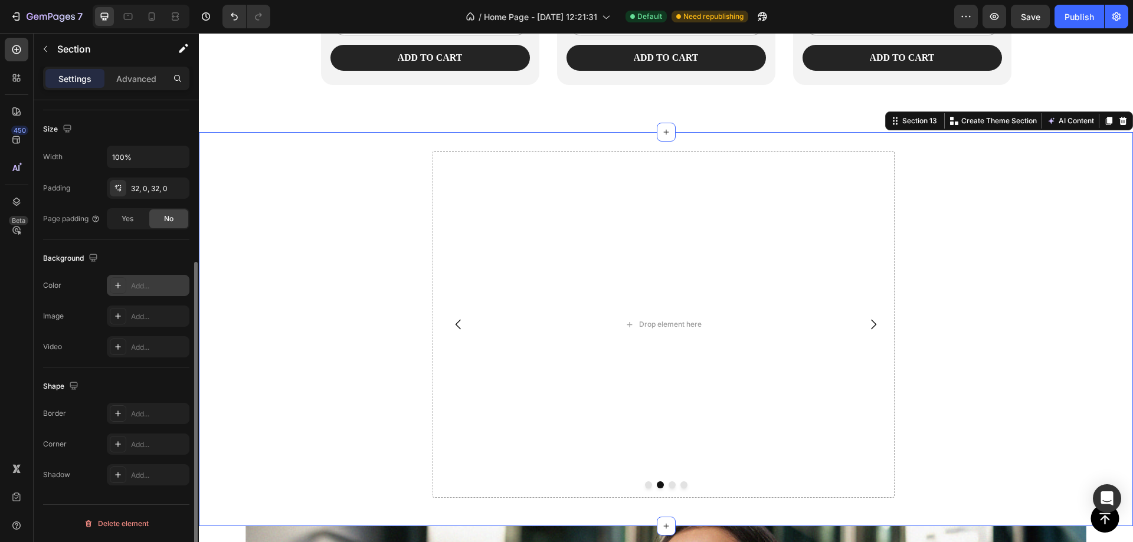
click at [157, 287] on div "Add..." at bounding box center [158, 286] width 55 height 11
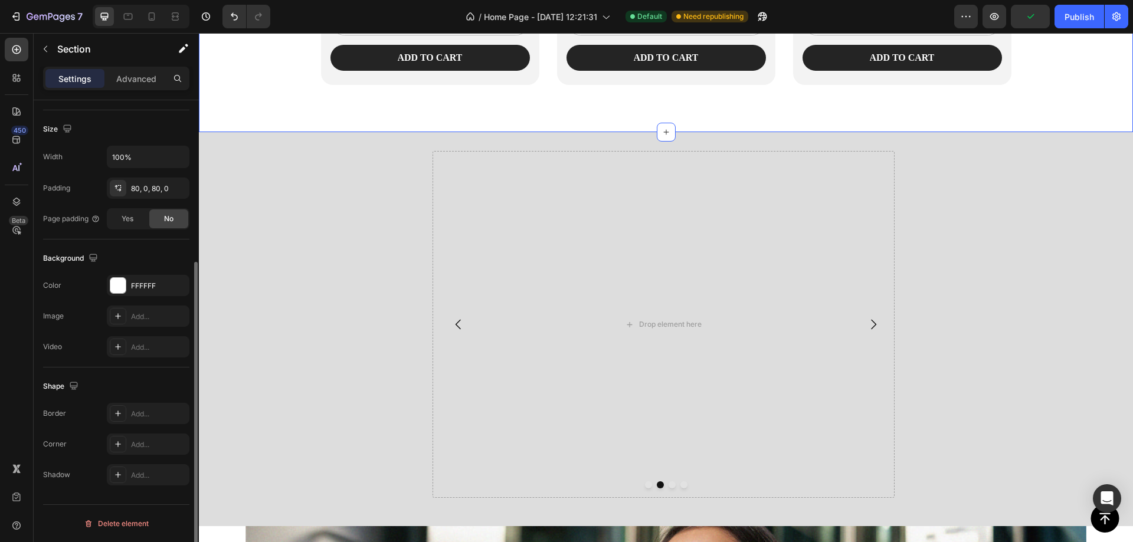
click at [342, 210] on div "Drop element here Row Row Drop element here Drop element here Image Carousel" at bounding box center [666, 329] width 934 height 356
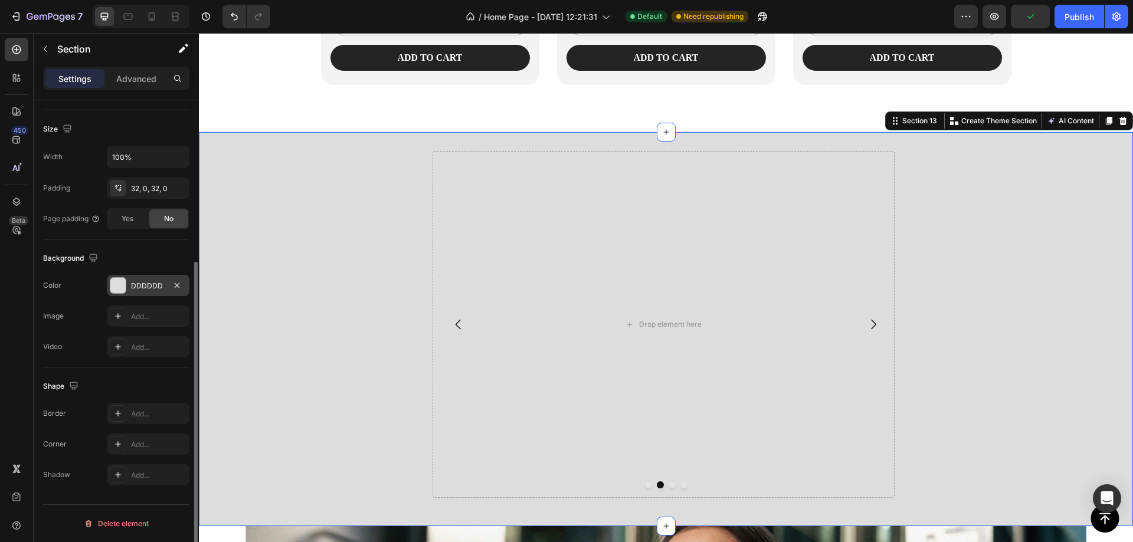
click at [116, 280] on div at bounding box center [117, 285] width 15 height 15
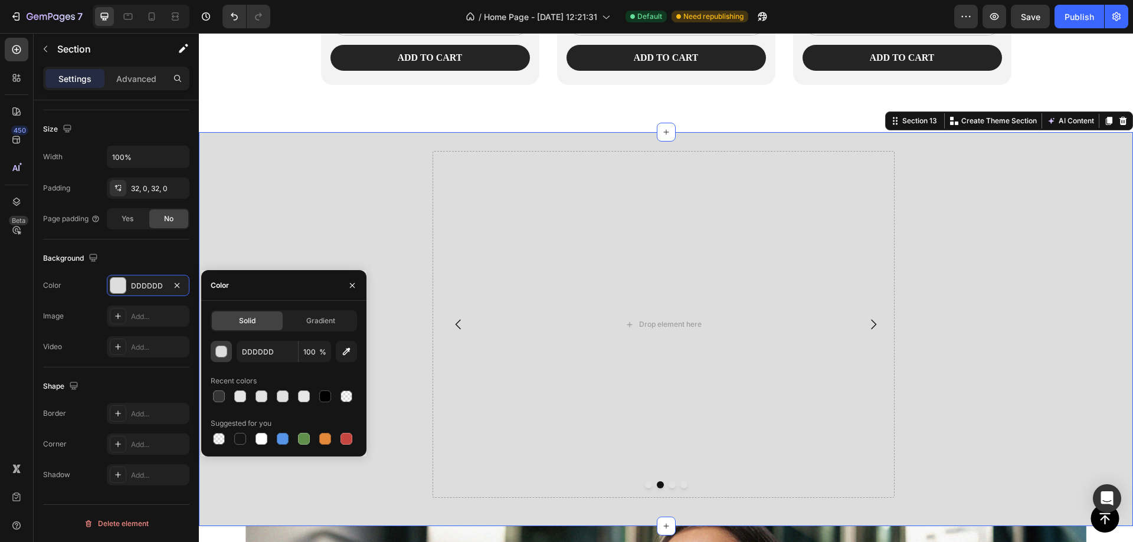
click at [218, 354] on div "button" at bounding box center [222, 352] width 12 height 12
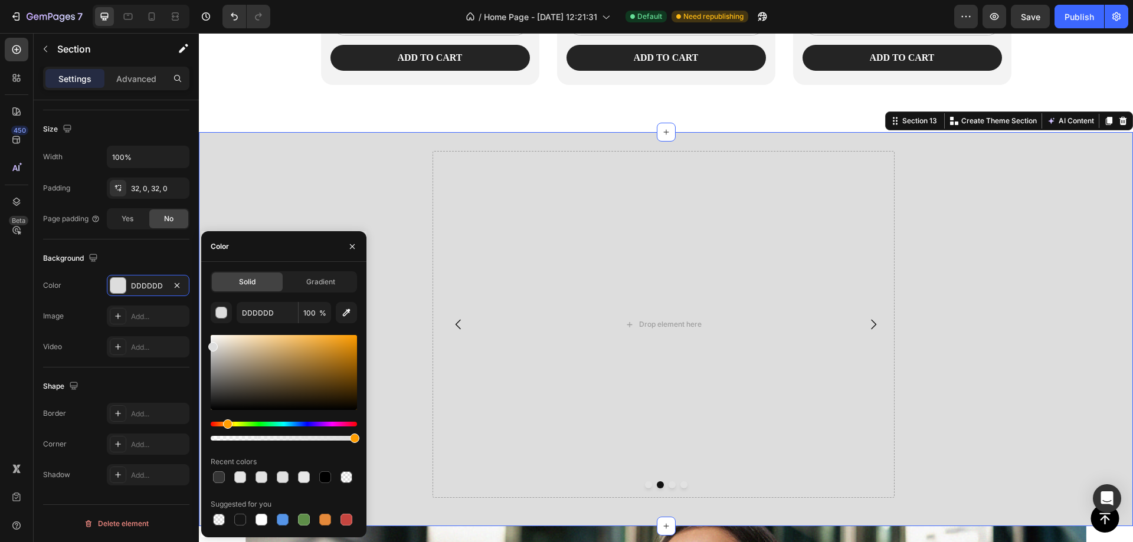
drag, startPoint x: 231, startPoint y: 426, endPoint x: 225, endPoint y: 425, distance: 6.5
click at [225, 425] on div "Hue" at bounding box center [284, 424] width 146 height 5
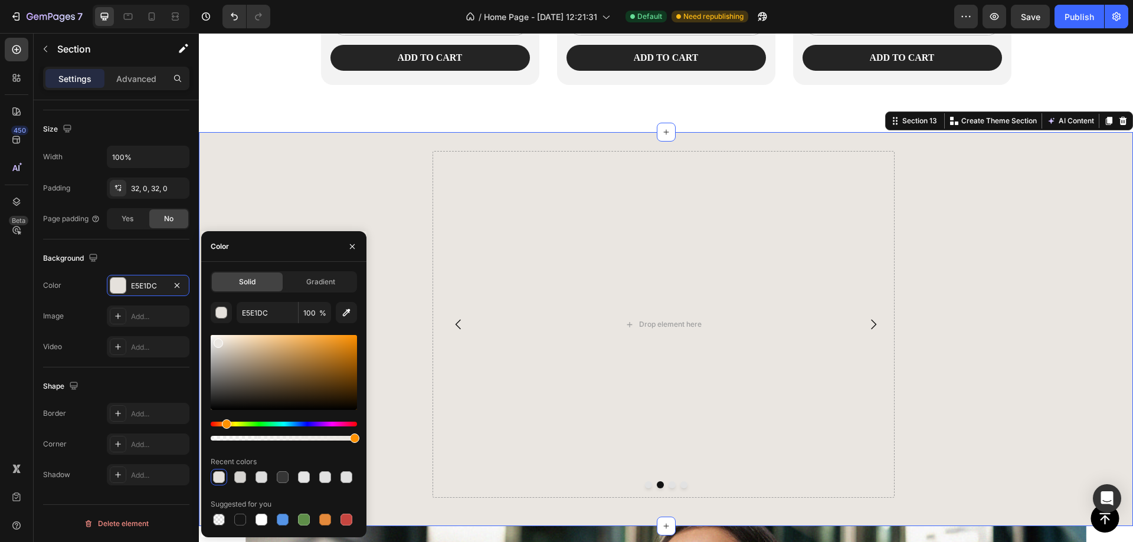
click at [217, 341] on div at bounding box center [284, 372] width 146 height 75
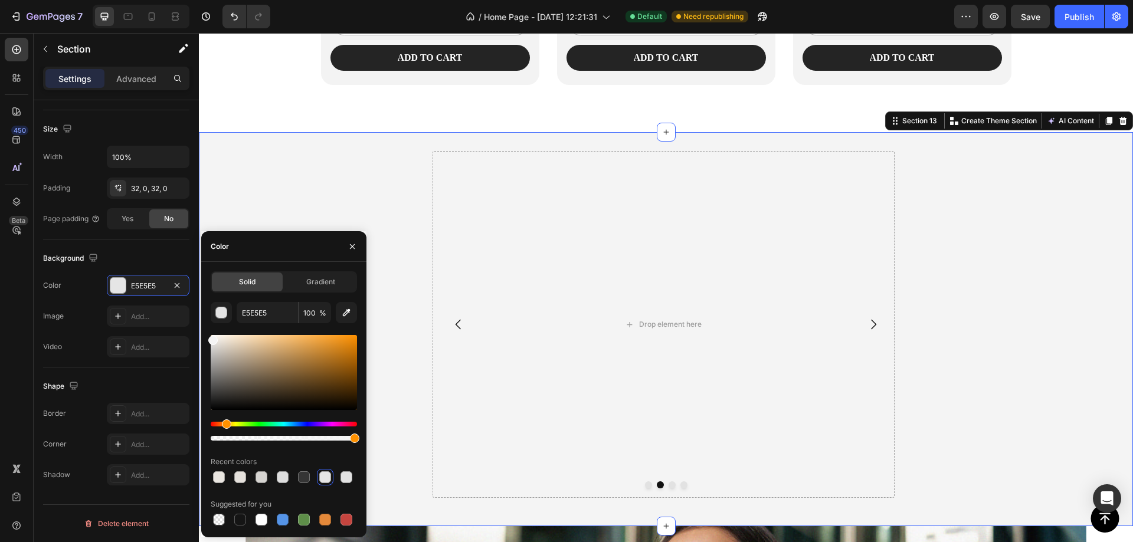
drag, startPoint x: 214, startPoint y: 345, endPoint x: 204, endPoint y: 338, distance: 12.3
click at [204, 338] on div "Solid Gradient E5E5E5 100 % Recent colors Suggested for you" at bounding box center [283, 399] width 165 height 257
type input "F4F4F4"
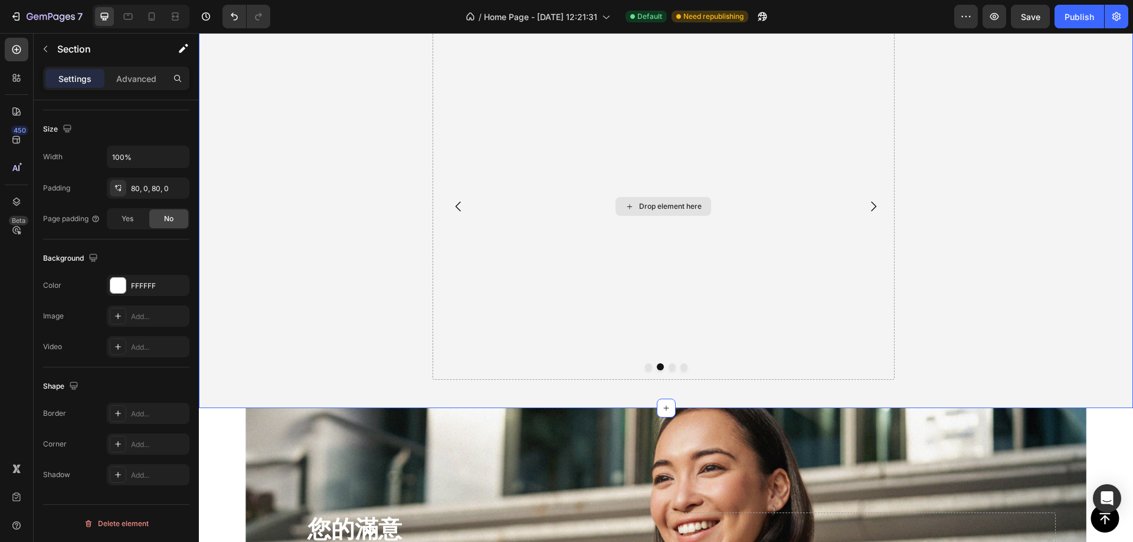
scroll to position [2895, 0]
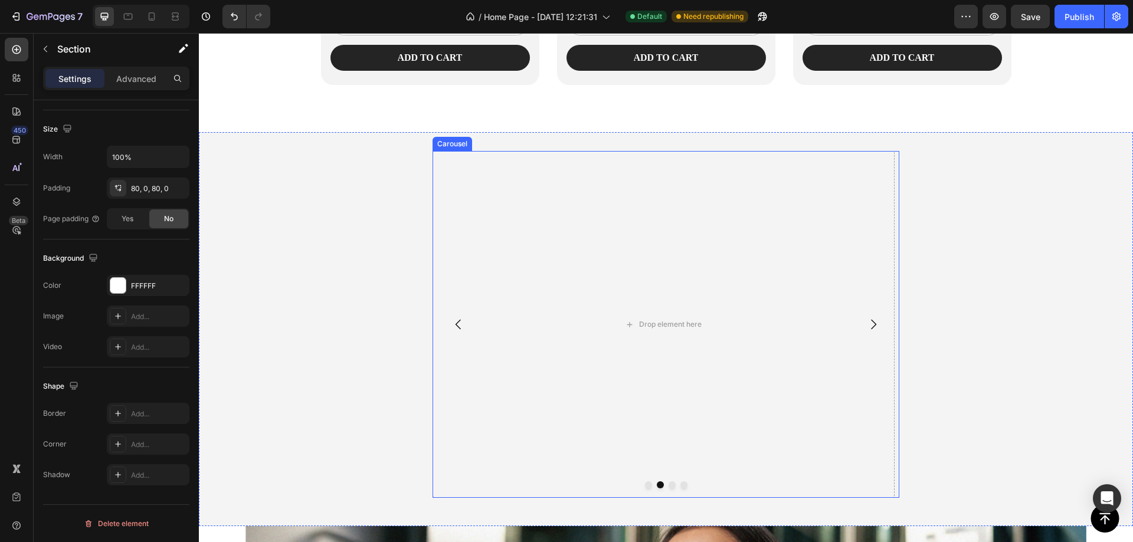
click at [464, 328] on button "Carousel Back Arrow" at bounding box center [458, 324] width 33 height 33
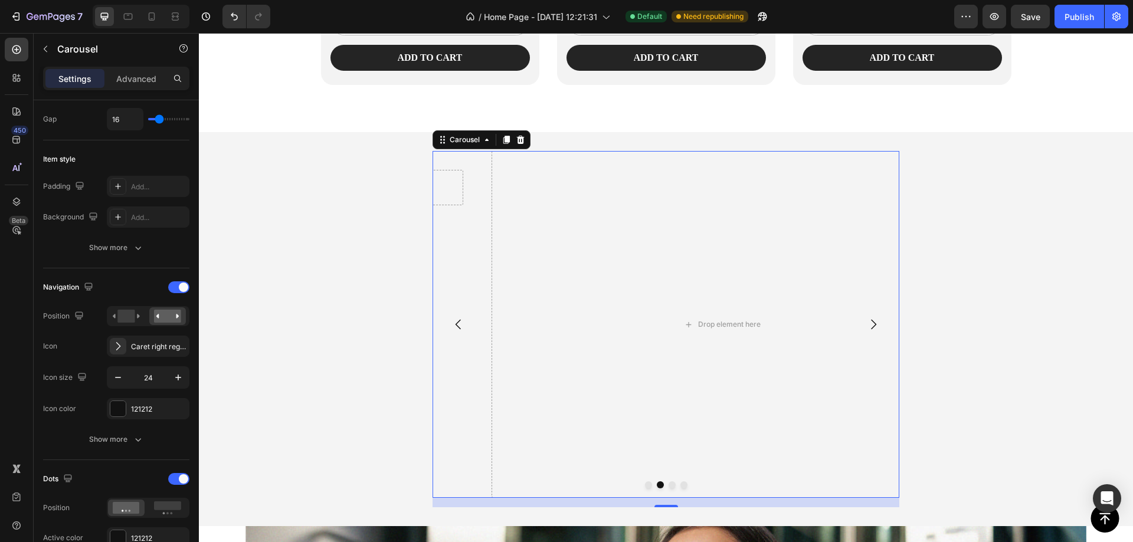
scroll to position [0, 0]
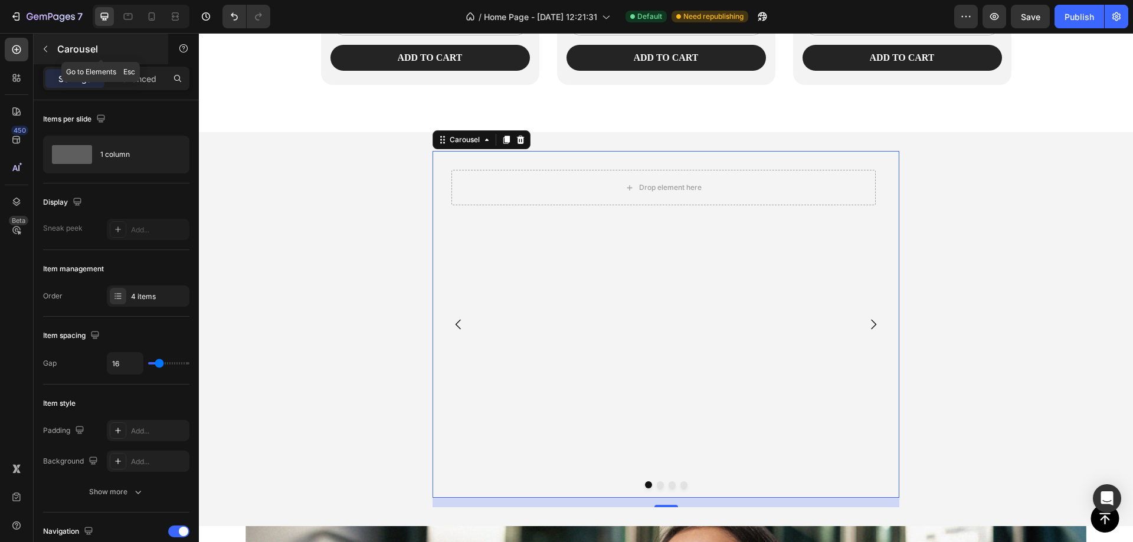
click at [67, 45] on p "Carousel" at bounding box center [107, 49] width 100 height 14
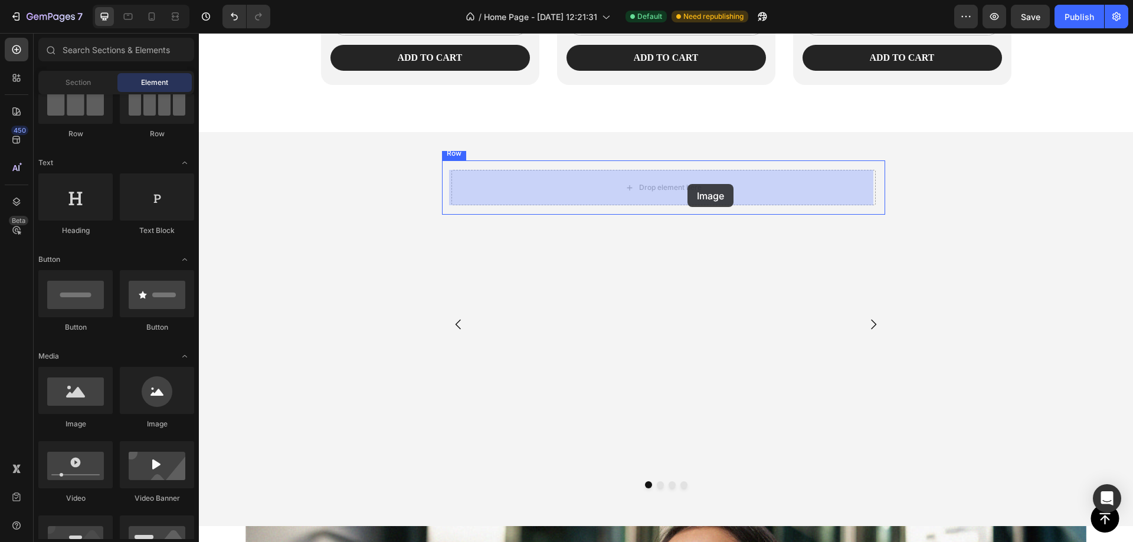
drag, startPoint x: 272, startPoint y: 429, endPoint x: 688, endPoint y: 184, distance: 482.6
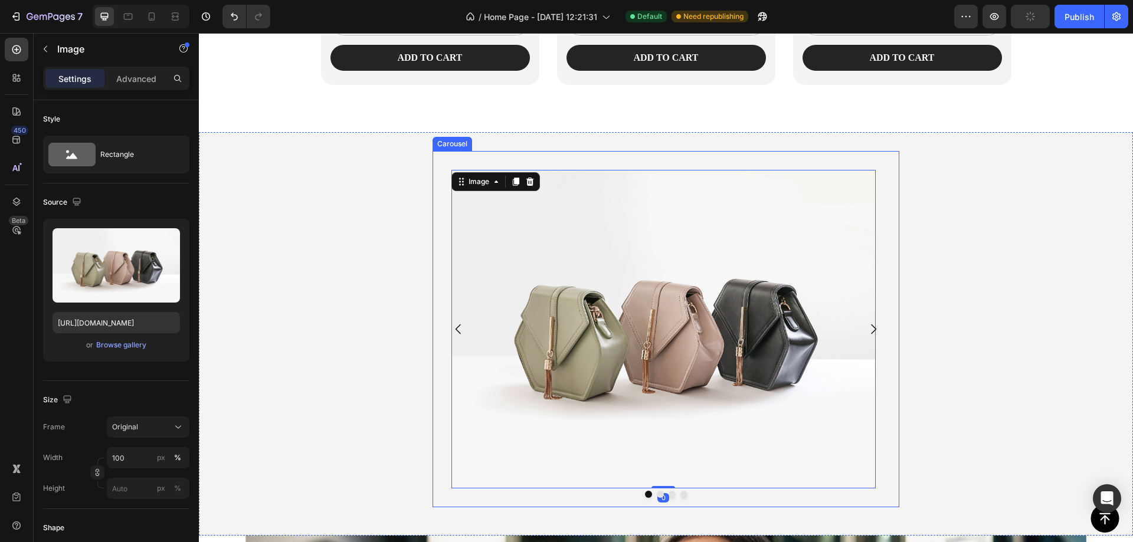
click at [866, 331] on icon "Carousel Next Arrow" at bounding box center [873, 329] width 14 height 14
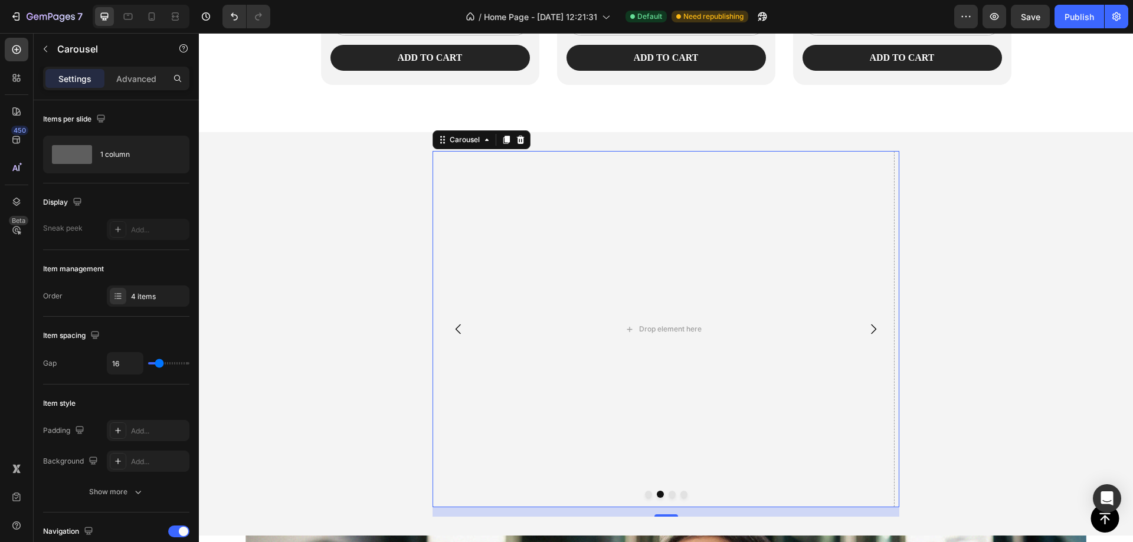
click at [63, 87] on div "Settings" at bounding box center [74, 78] width 59 height 19
drag, startPoint x: 46, startPoint y: 53, endPoint x: 42, endPoint y: 48, distance: 6.7
click at [44, 52] on icon "button" at bounding box center [45, 48] width 9 height 9
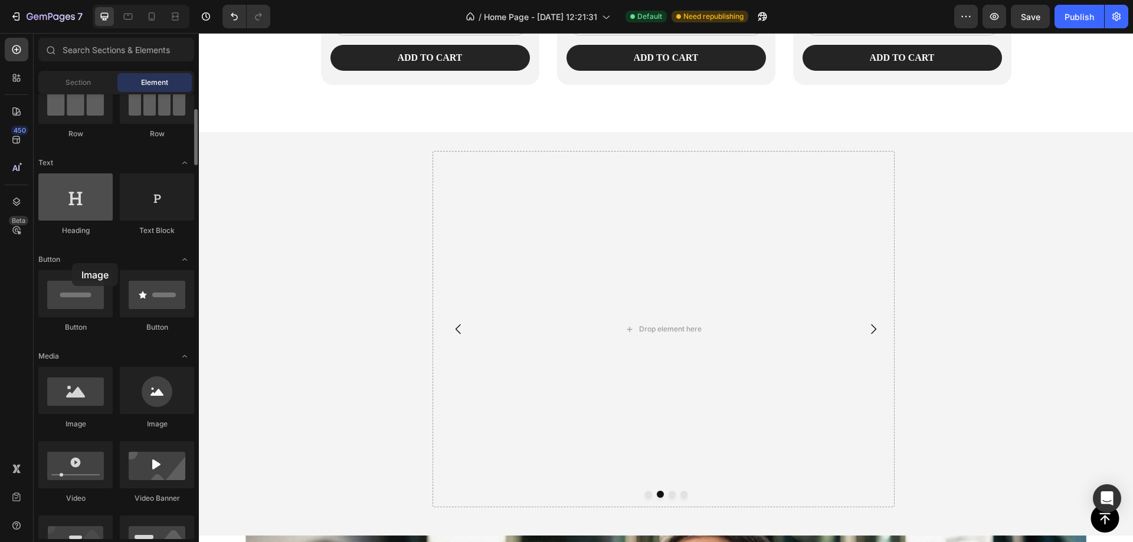
drag, startPoint x: 80, startPoint y: 387, endPoint x: 86, endPoint y: 176, distance: 211.4
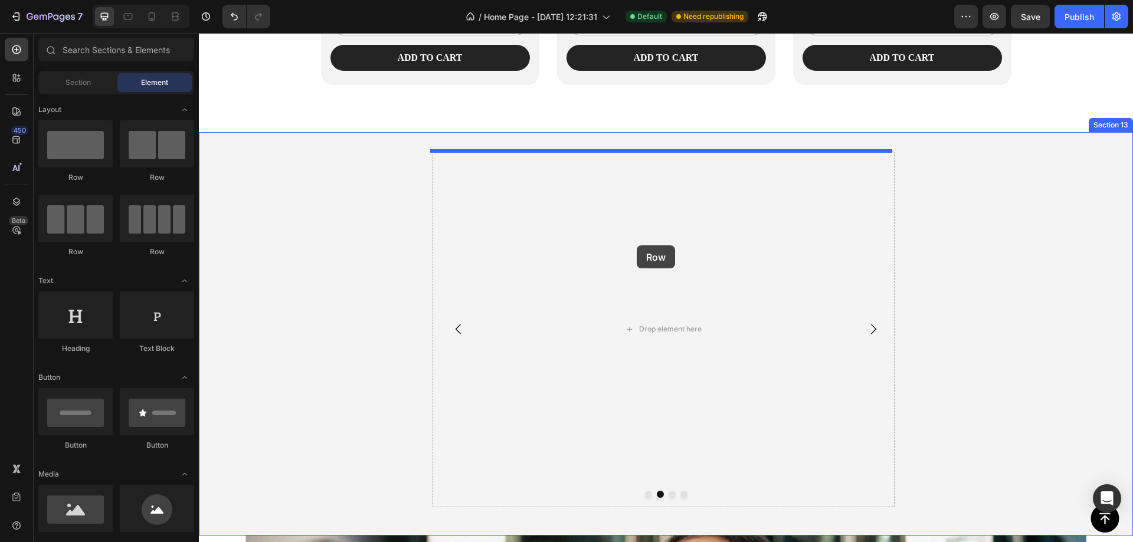
drag, startPoint x: 348, startPoint y: 212, endPoint x: 643, endPoint y: 232, distance: 295.1
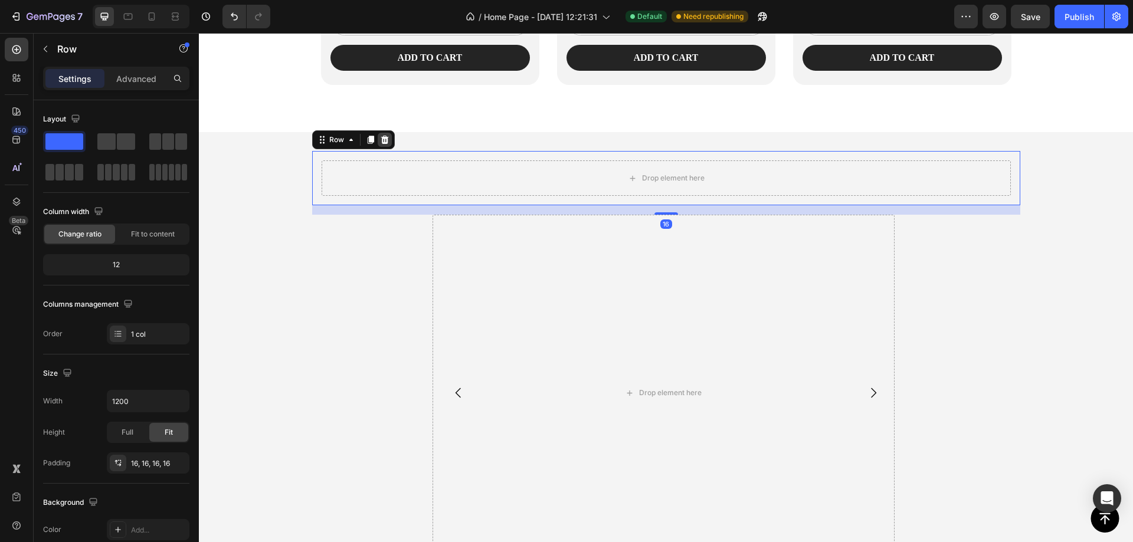
click at [382, 135] on div at bounding box center [385, 140] width 14 height 14
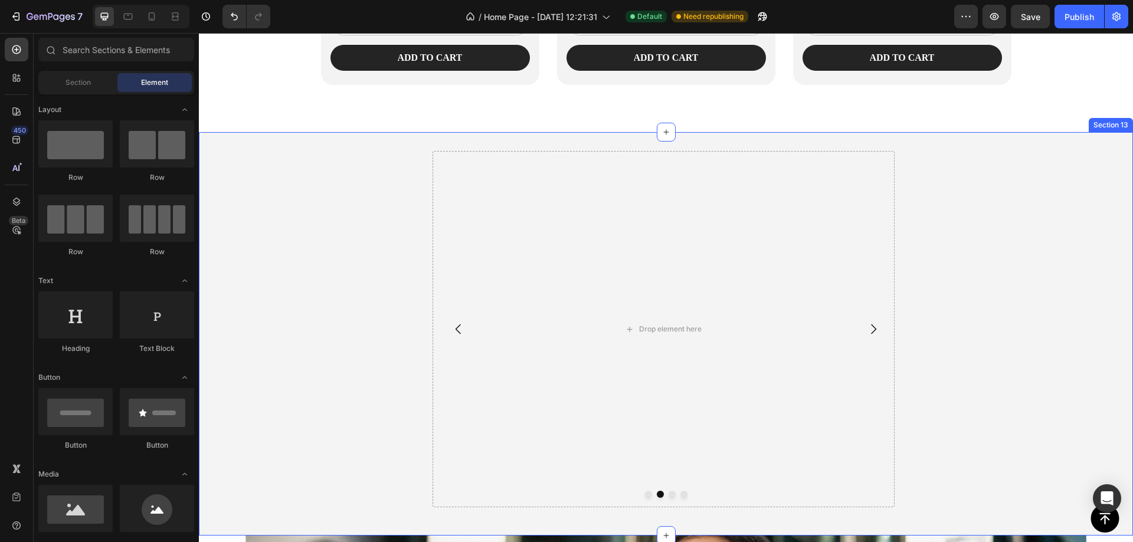
click at [723, 329] on div "Drop element here" at bounding box center [664, 329] width 462 height 356
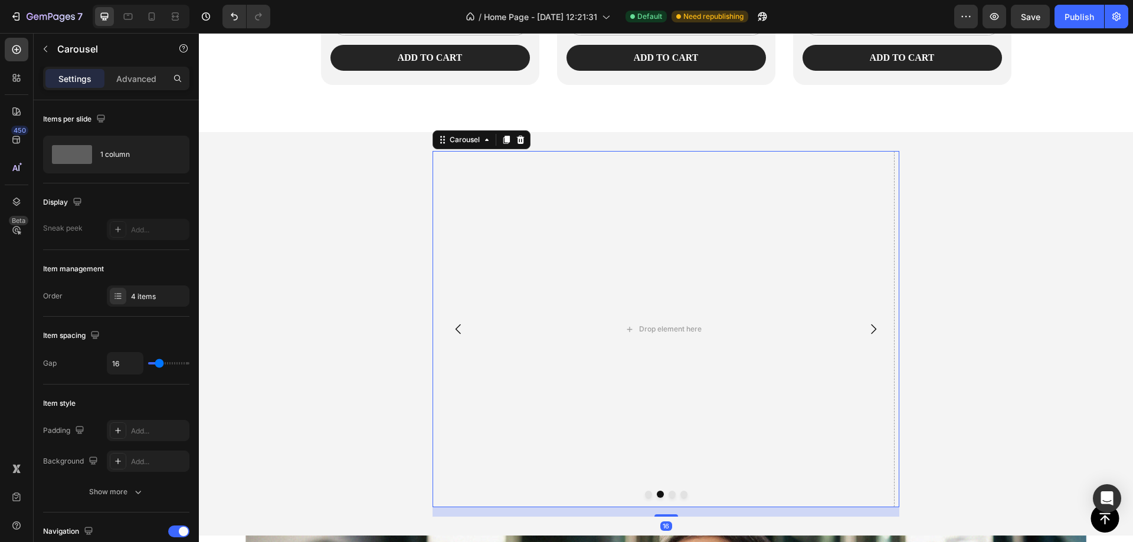
click at [64, 78] on p "Settings" at bounding box center [74, 79] width 33 height 12
click at [43, 44] on icon "button" at bounding box center [45, 48] width 9 height 9
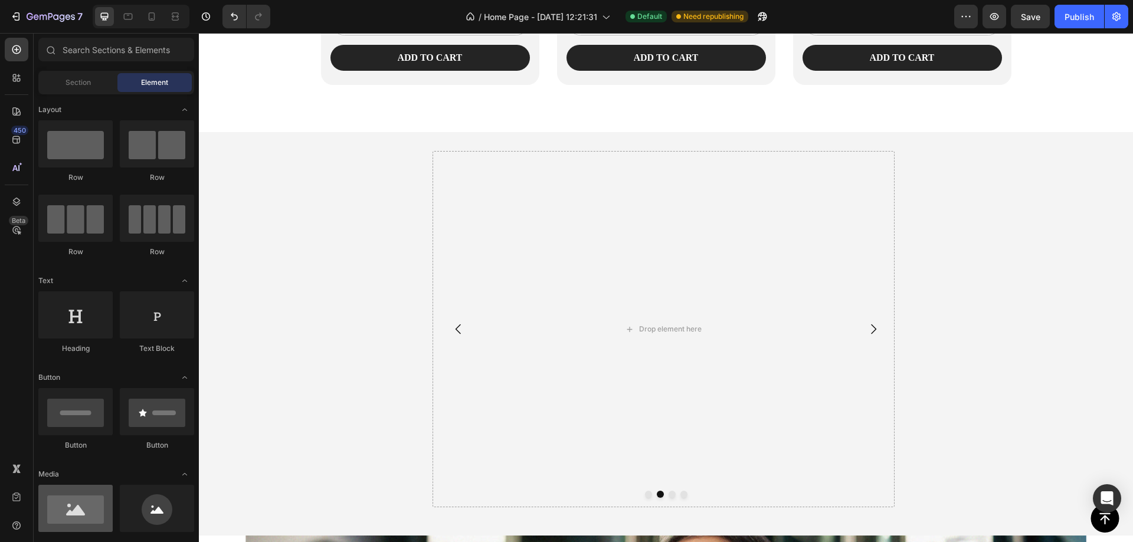
click at [73, 513] on div at bounding box center [75, 508] width 74 height 47
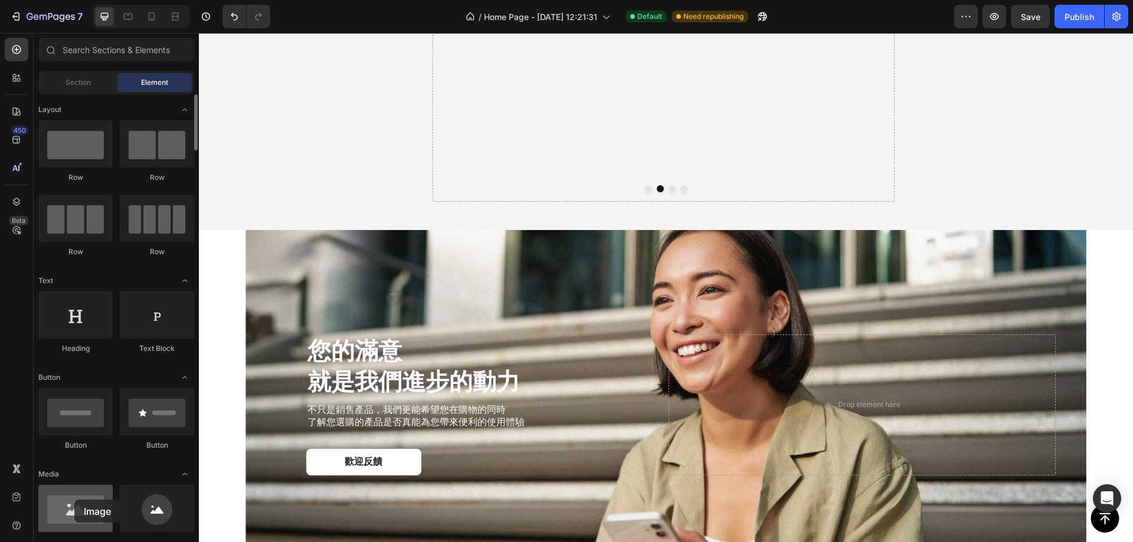
drag, startPoint x: 88, startPoint y: 502, endPoint x: 75, endPoint y: 500, distance: 13.1
click at [75, 500] on div at bounding box center [75, 508] width 74 height 47
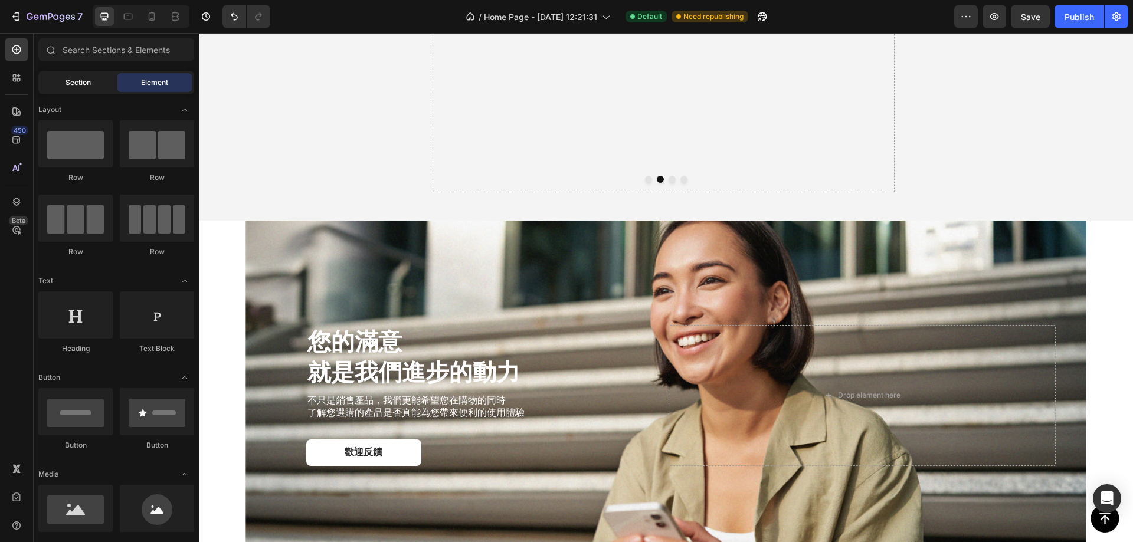
click at [76, 83] on span "Section" at bounding box center [78, 82] width 25 height 11
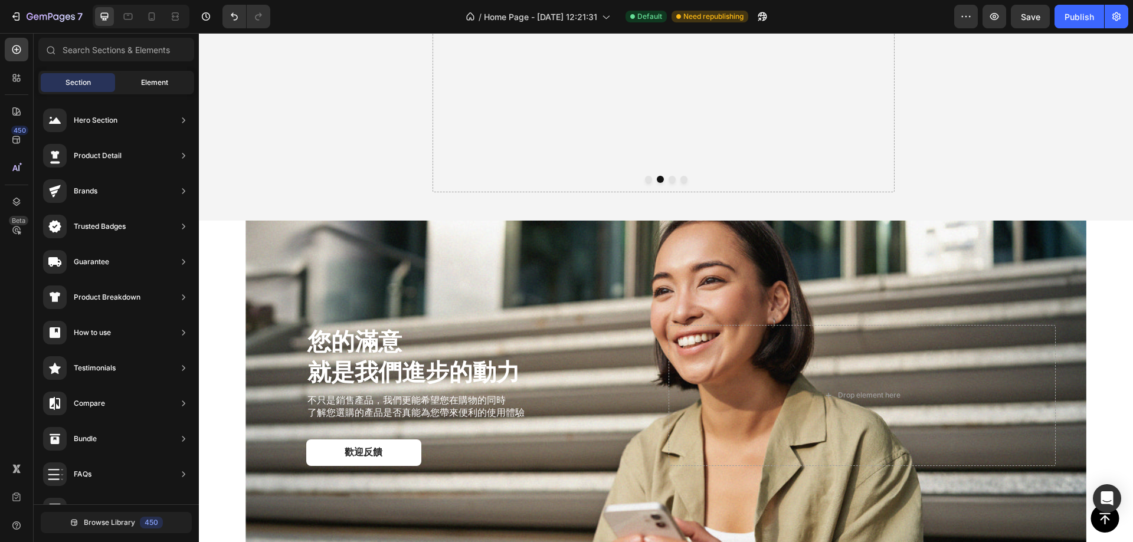
click at [145, 81] on span "Element" at bounding box center [154, 82] width 27 height 11
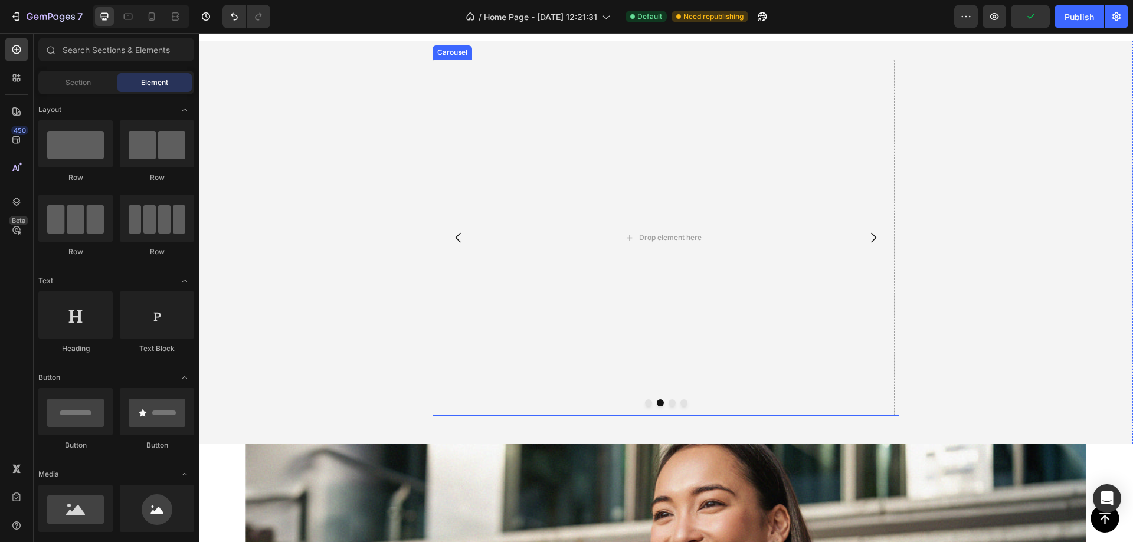
scroll to position [2856, 0]
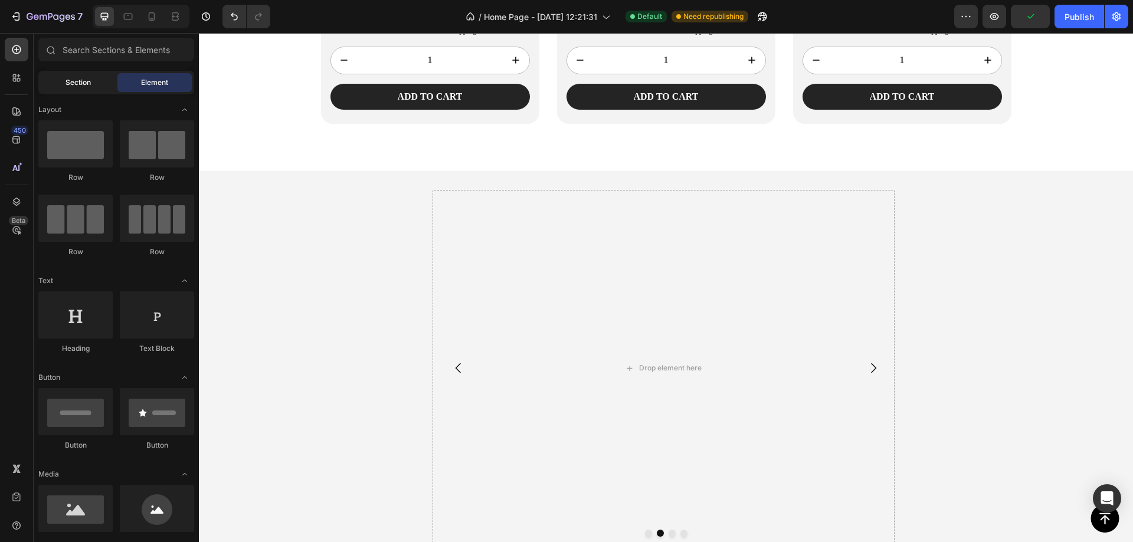
click at [72, 82] on span "Section" at bounding box center [78, 82] width 25 height 11
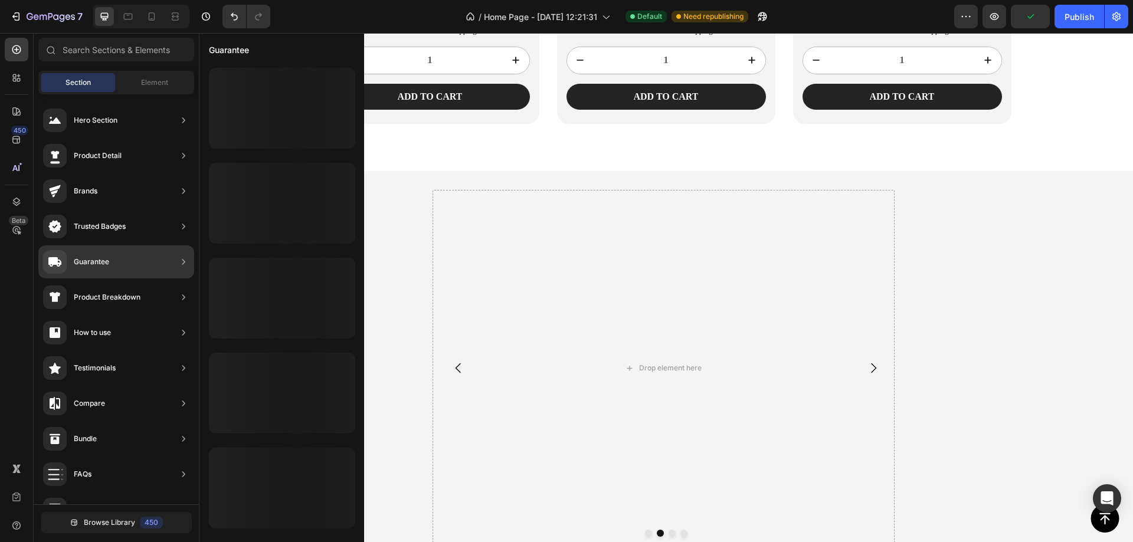
scroll to position [274, 0]
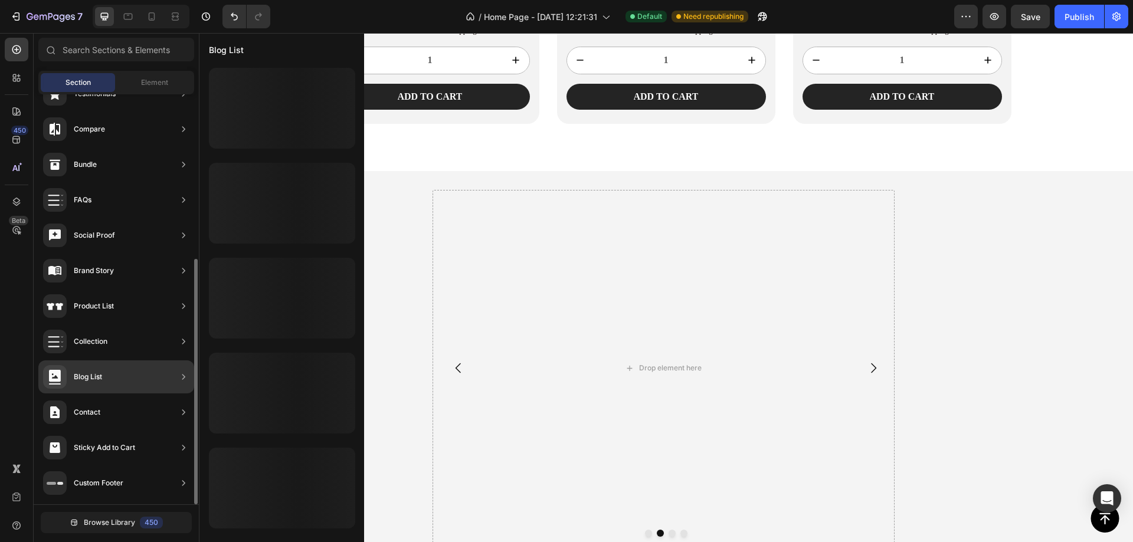
click at [103, 375] on div "Blog List" at bounding box center [116, 377] width 156 height 33
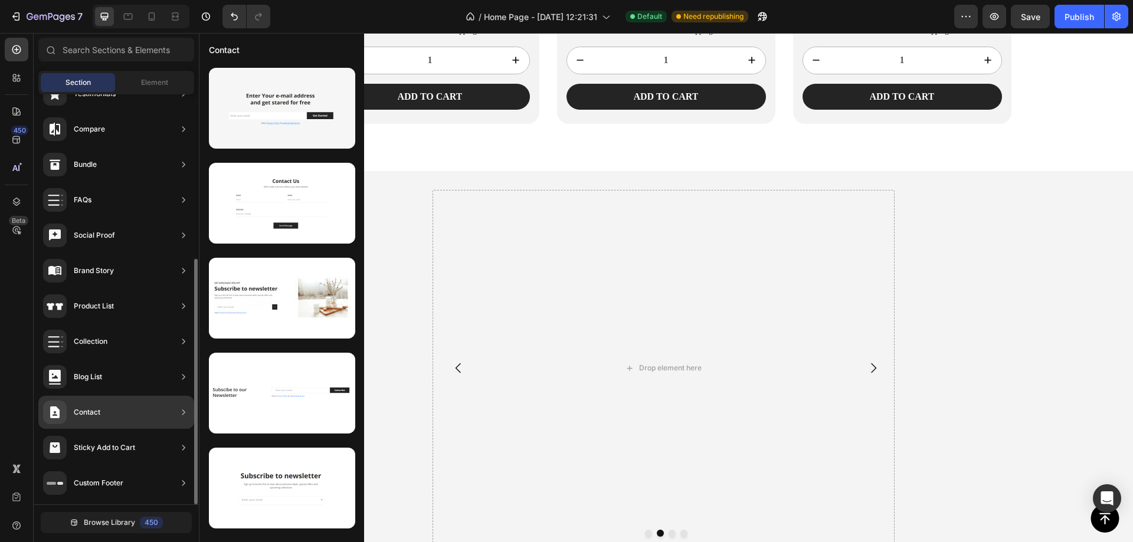
click at [100, 418] on div "Contact" at bounding box center [71, 413] width 57 height 24
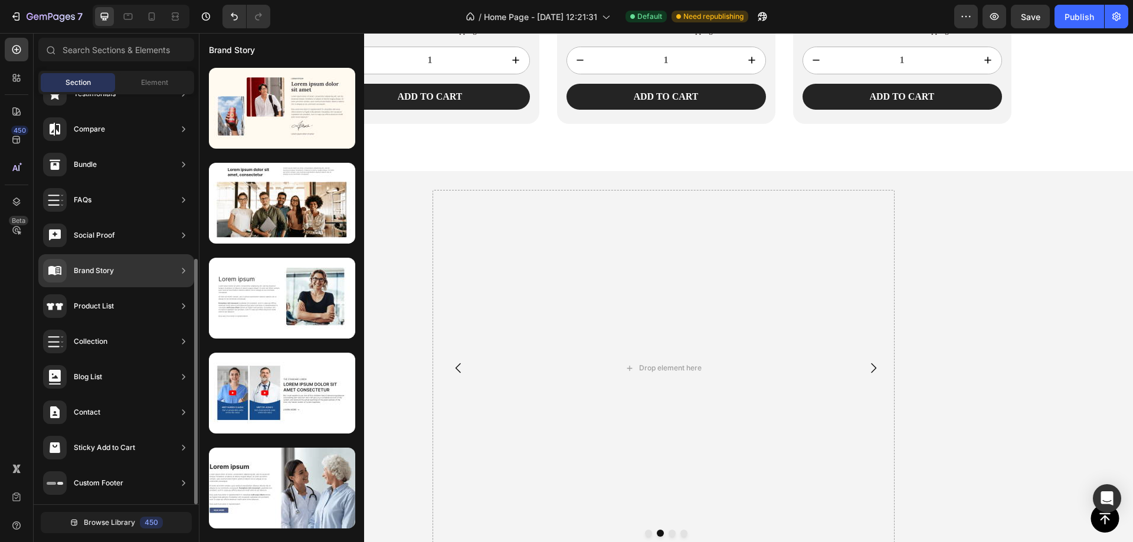
click at [122, 282] on div "Brand Story" at bounding box center [116, 270] width 156 height 33
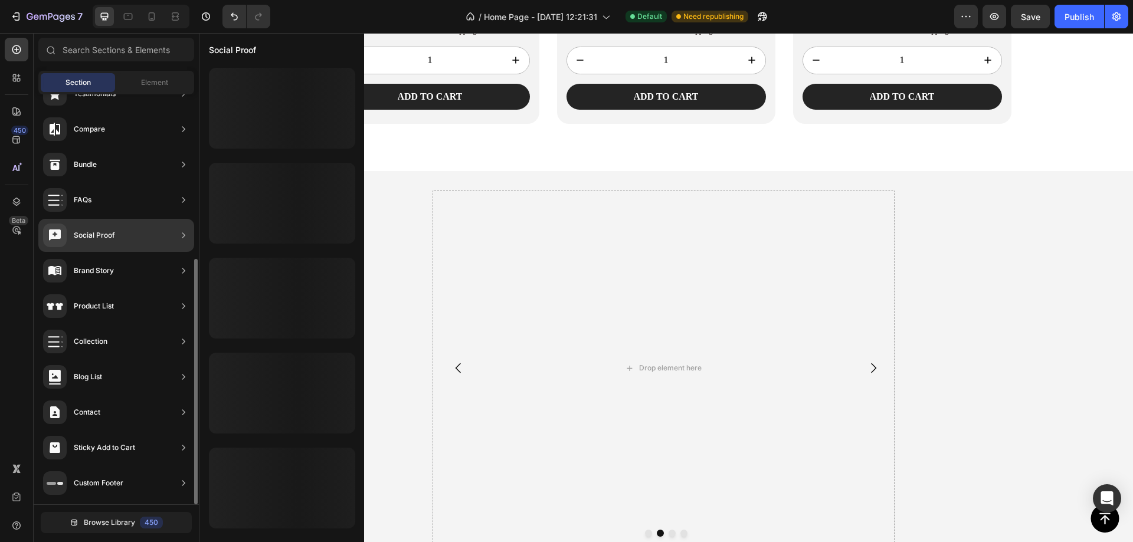
click at [107, 228] on div "Social Proof" at bounding box center [79, 236] width 72 height 24
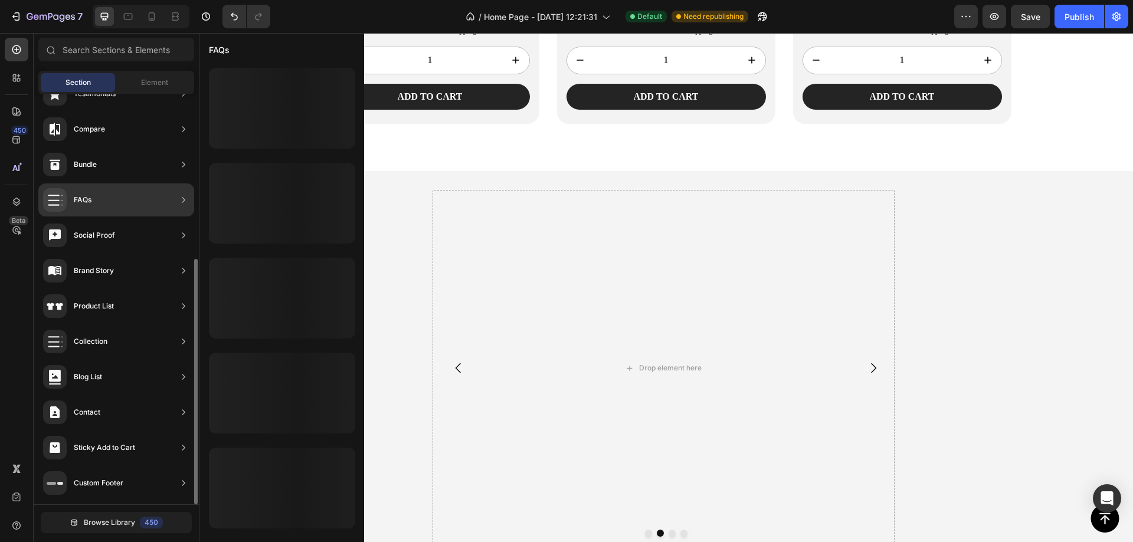
click at [107, 202] on div "FAQs" at bounding box center [116, 200] width 156 height 33
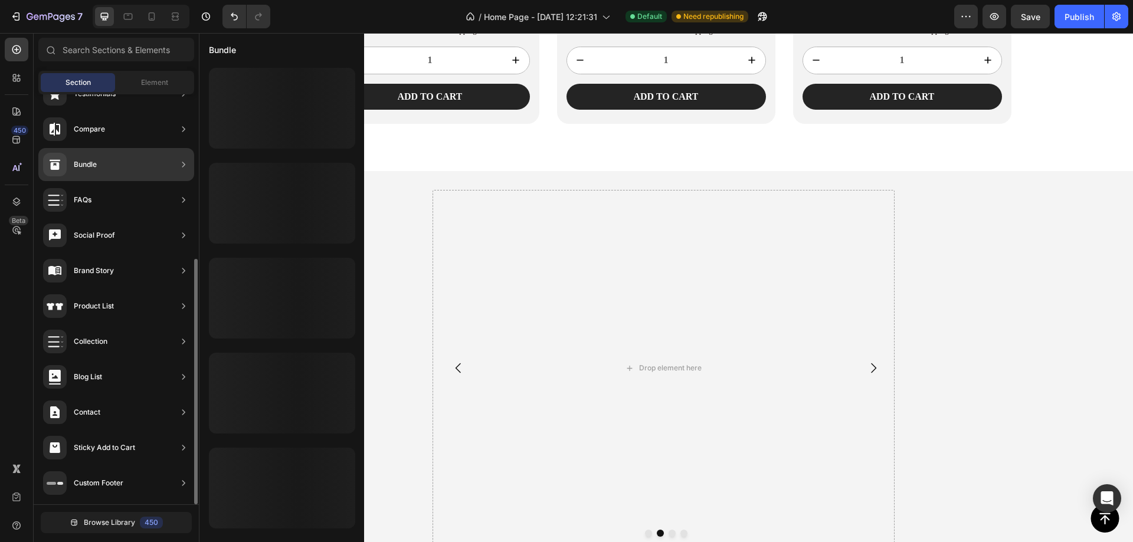
click at [98, 162] on div "Bundle" at bounding box center [116, 164] width 156 height 33
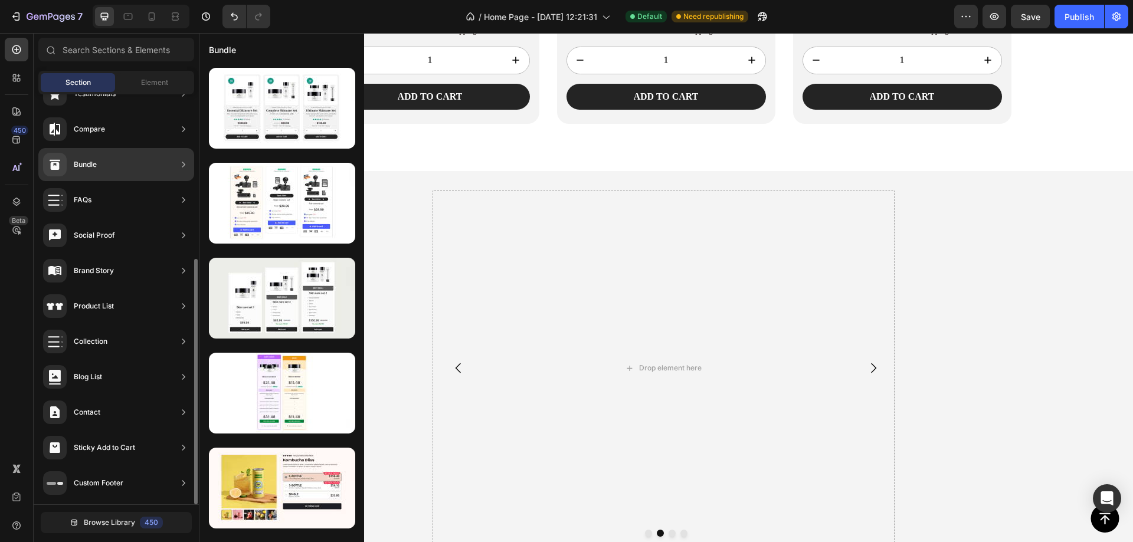
click at [89, 163] on div "Bundle" at bounding box center [85, 165] width 23 height 12
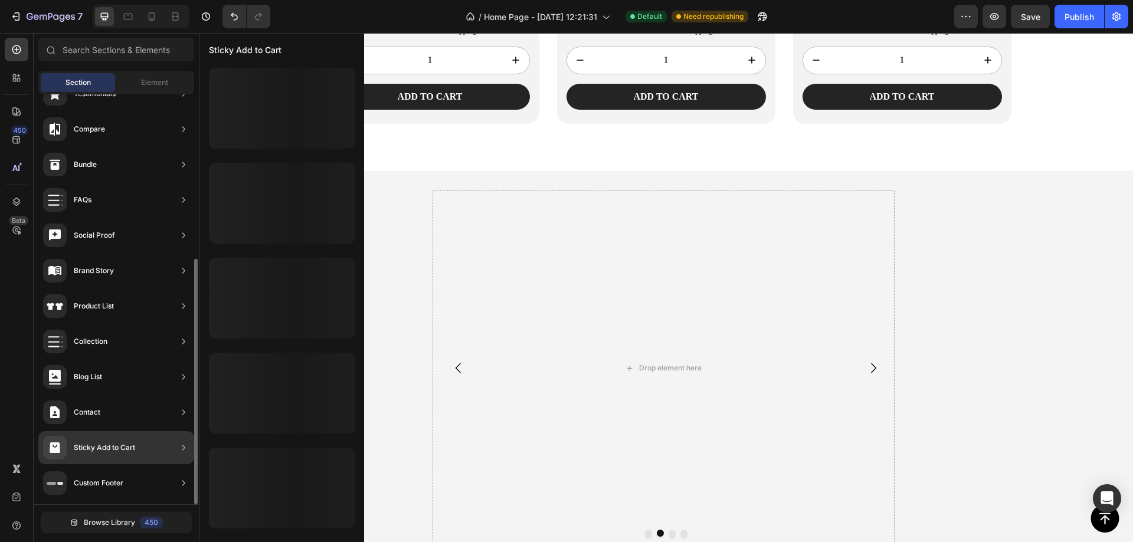
click at [113, 454] on div "Sticky Add to Cart" at bounding box center [89, 448] width 92 height 24
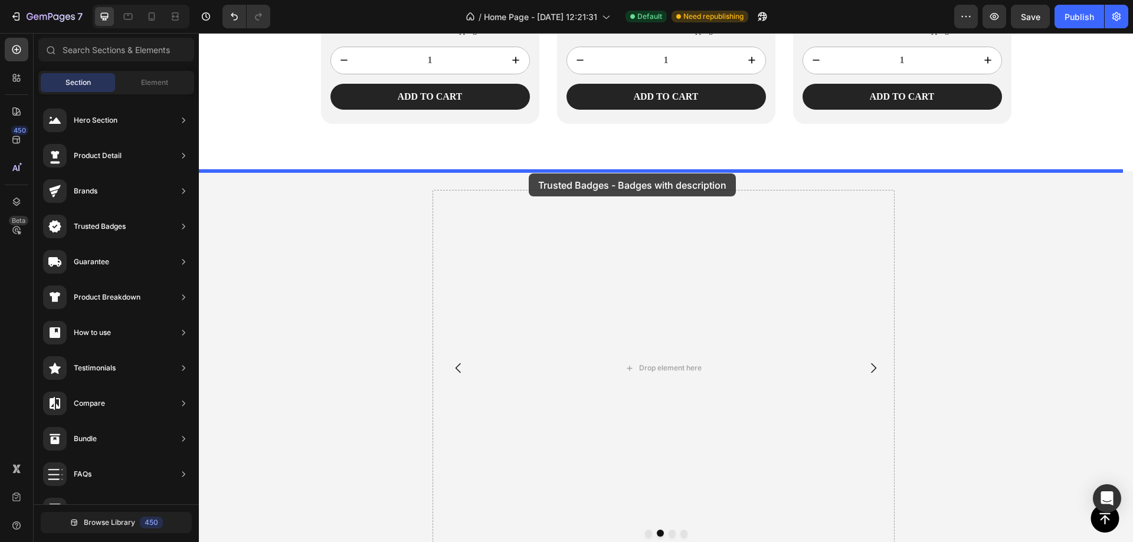
drag, startPoint x: 463, startPoint y: 249, endPoint x: 529, endPoint y: 174, distance: 100.0
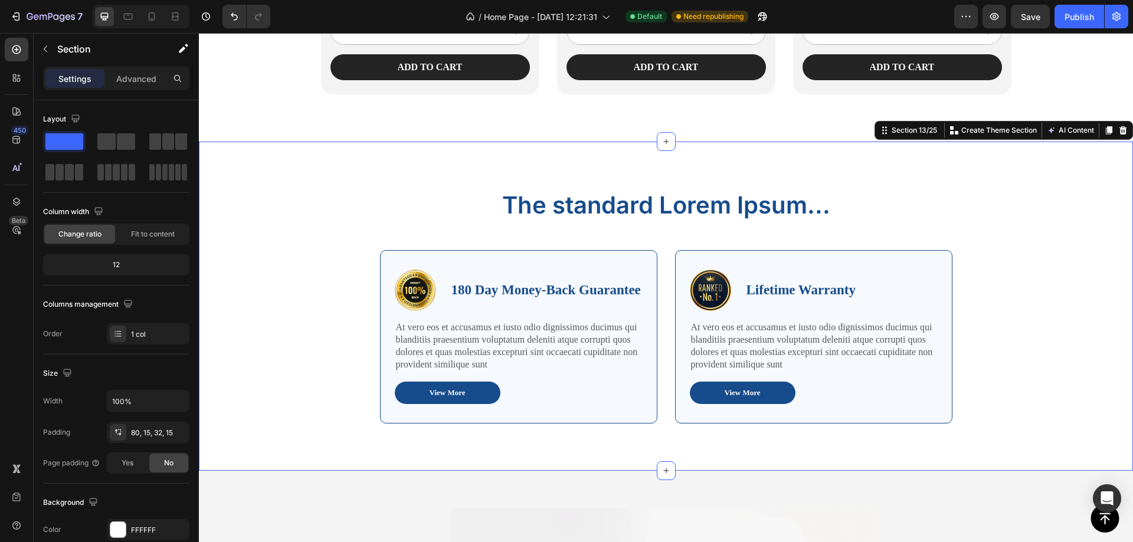
scroll to position [2856, 0]
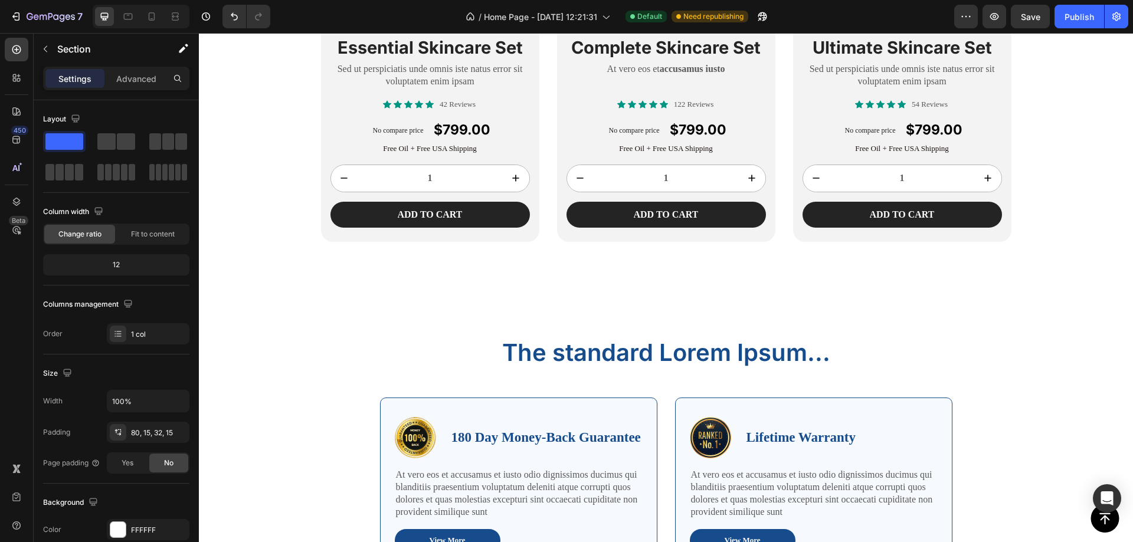
click at [1046, 351] on div "The standard Lorem Ipsum... Heading Row Image 180 Day Money-Back Guarantee Text…" at bounding box center [666, 467] width 917 height 263
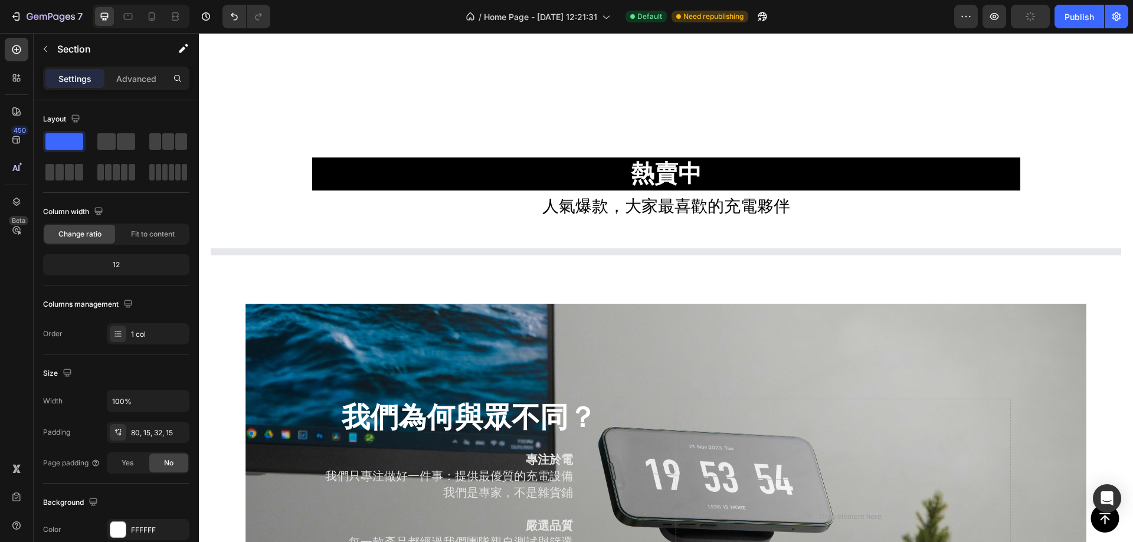
scroll to position [2266, 0]
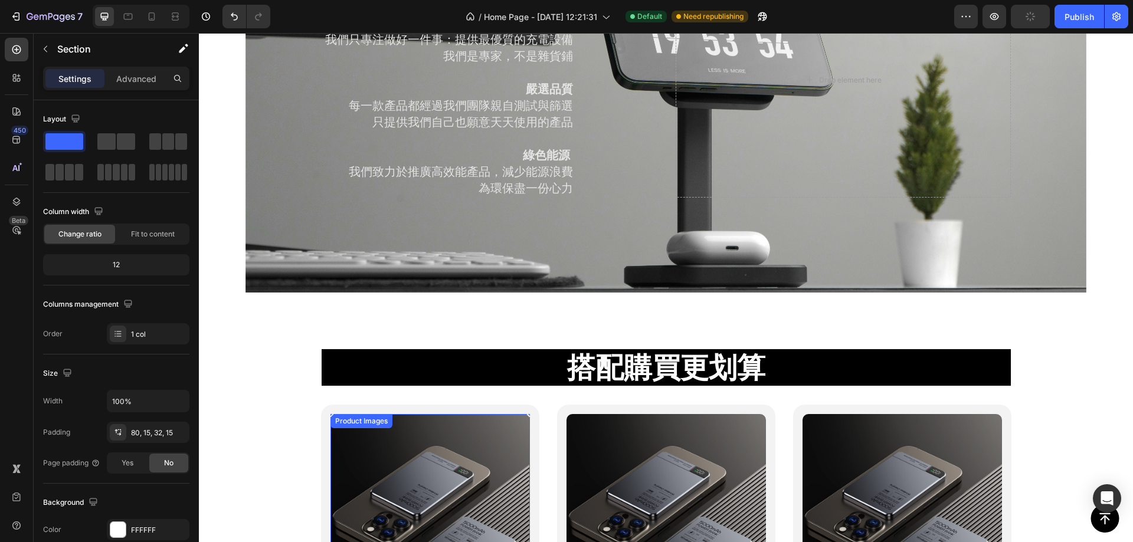
click at [427, 457] on img at bounding box center [430, 513] width 199 height 199
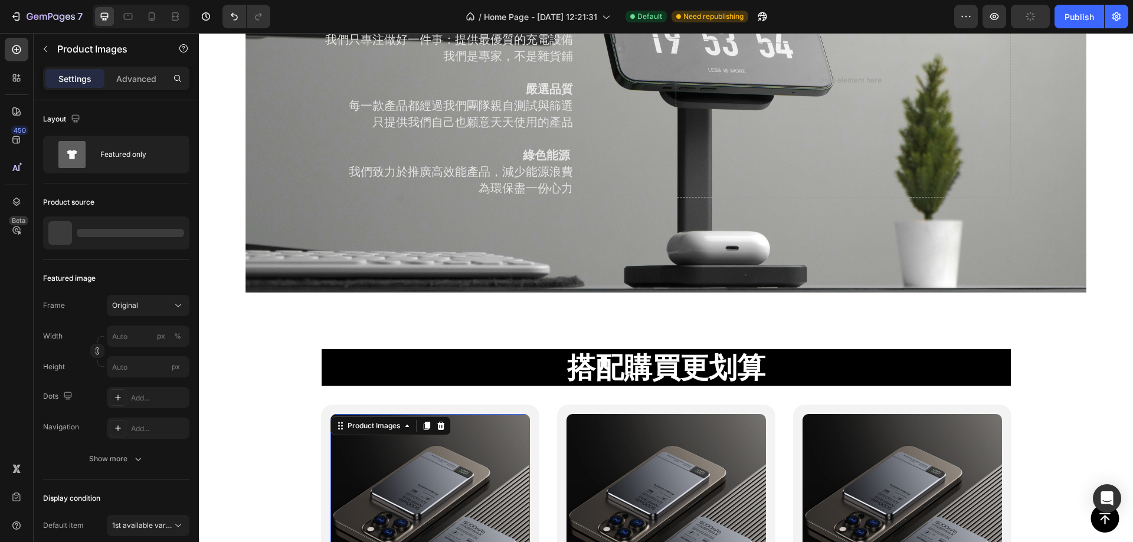
scroll to position [2561, 0]
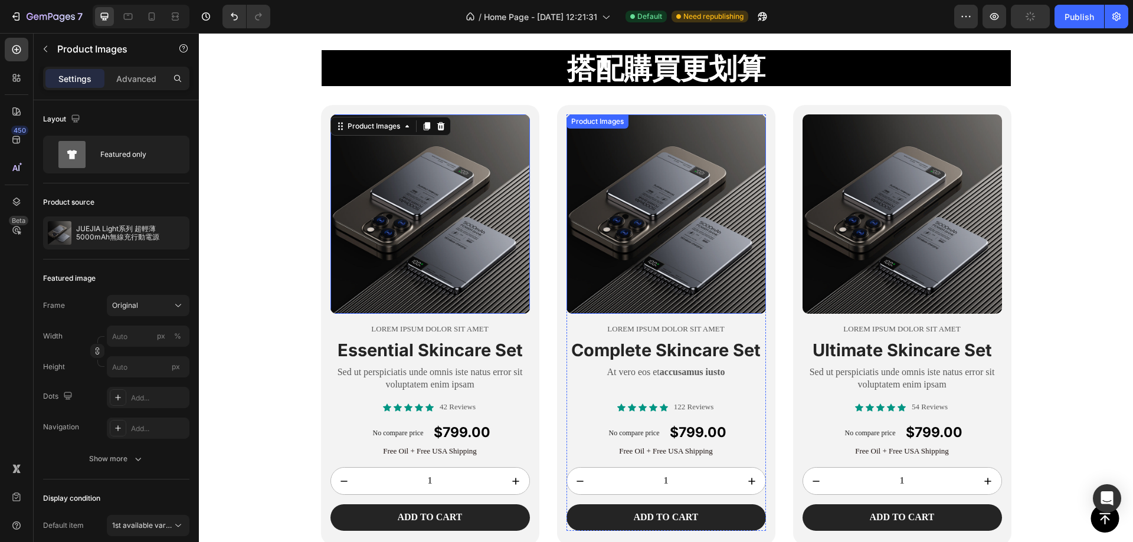
click at [686, 206] on img at bounding box center [666, 213] width 199 height 199
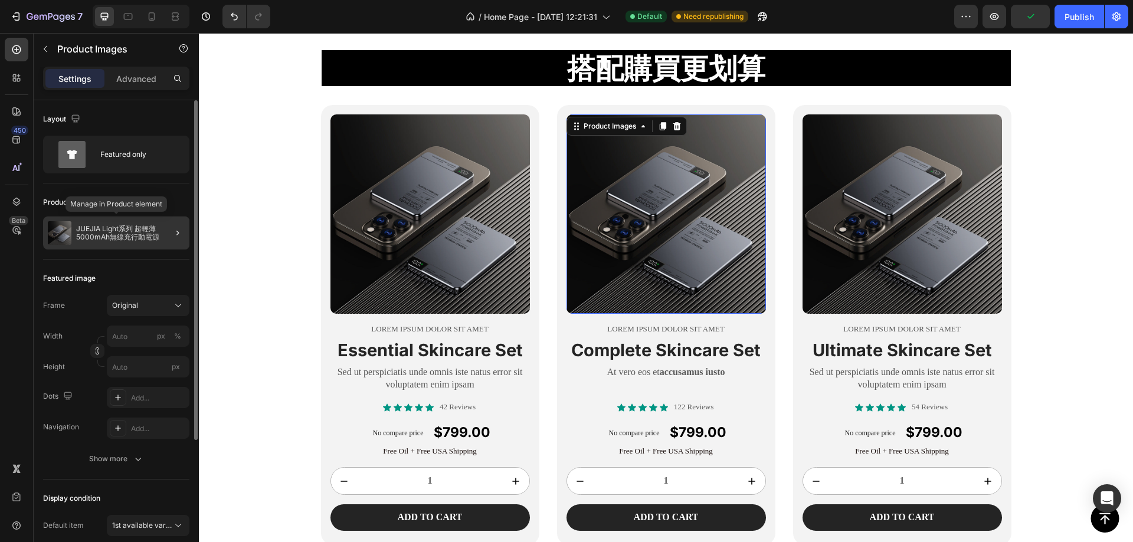
click at [132, 237] on p "JUEJIA Light系列 超輕薄5000mAh無線充行動電源" at bounding box center [130, 233] width 109 height 17
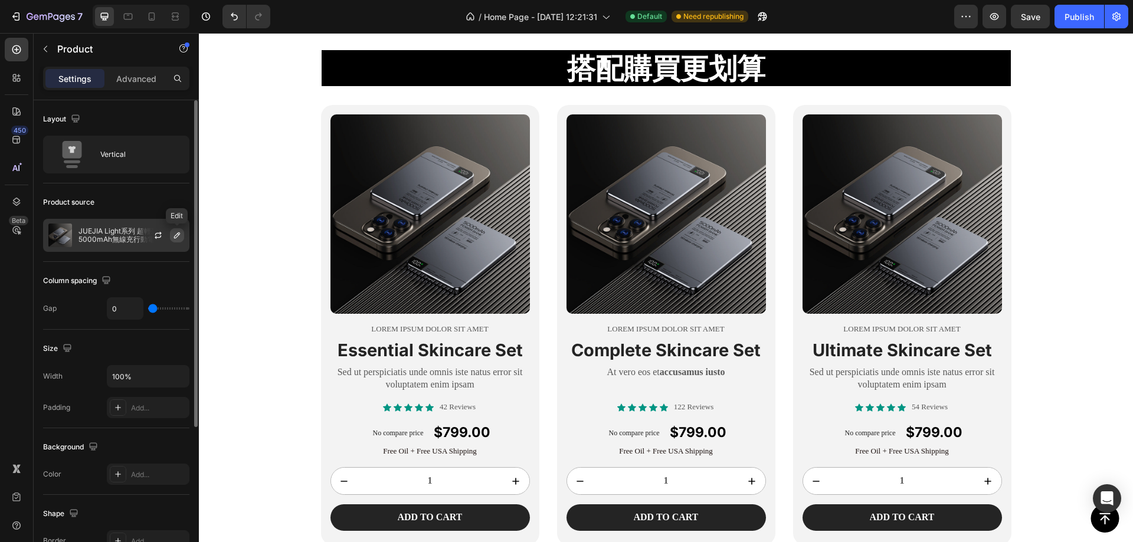
click at [181, 233] on icon "button" at bounding box center [176, 235] width 9 height 9
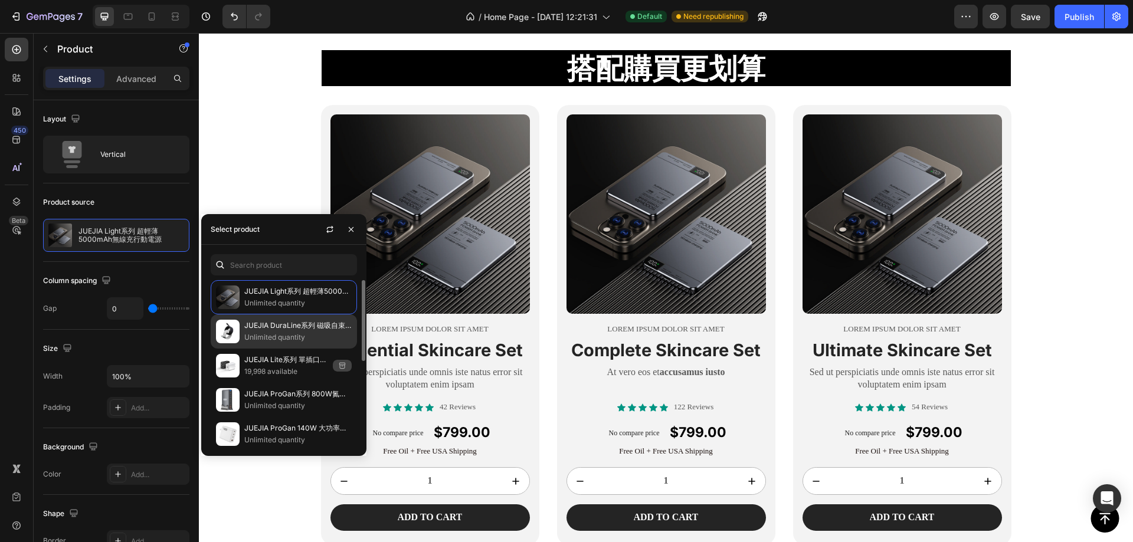
click at [304, 329] on p "JUEJIA DuraLine系列 磁吸自束100W快充線" at bounding box center [297, 326] width 107 height 12
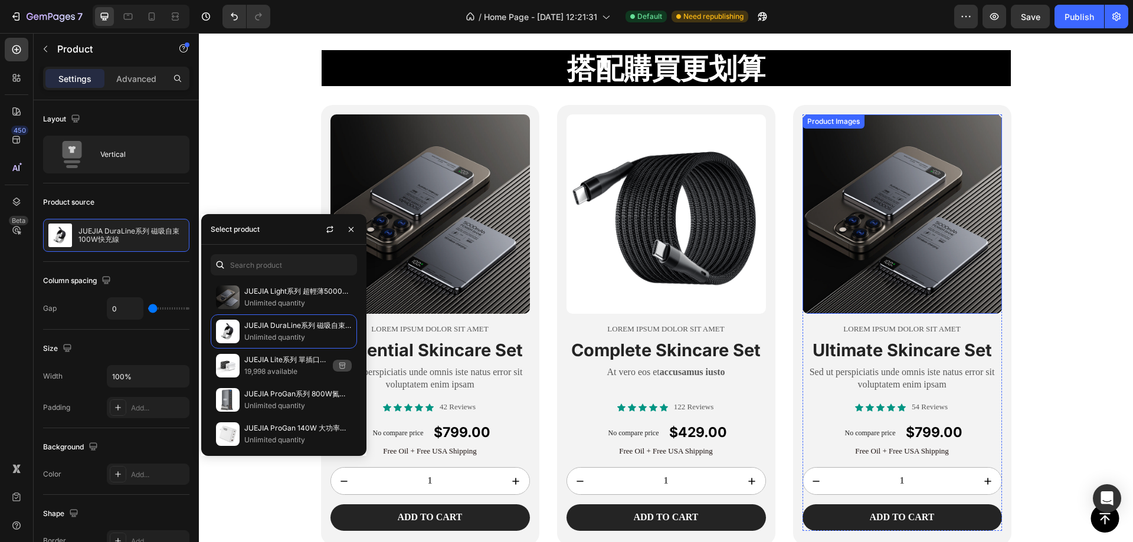
click at [944, 144] on img at bounding box center [902, 213] width 199 height 199
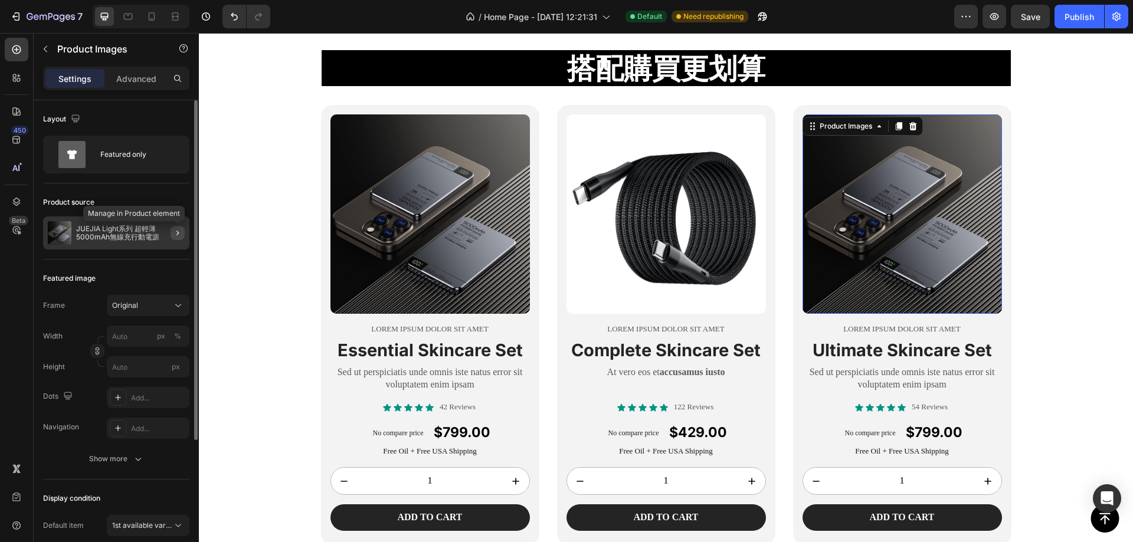
click at [178, 235] on icon "button" at bounding box center [177, 232] width 9 height 9
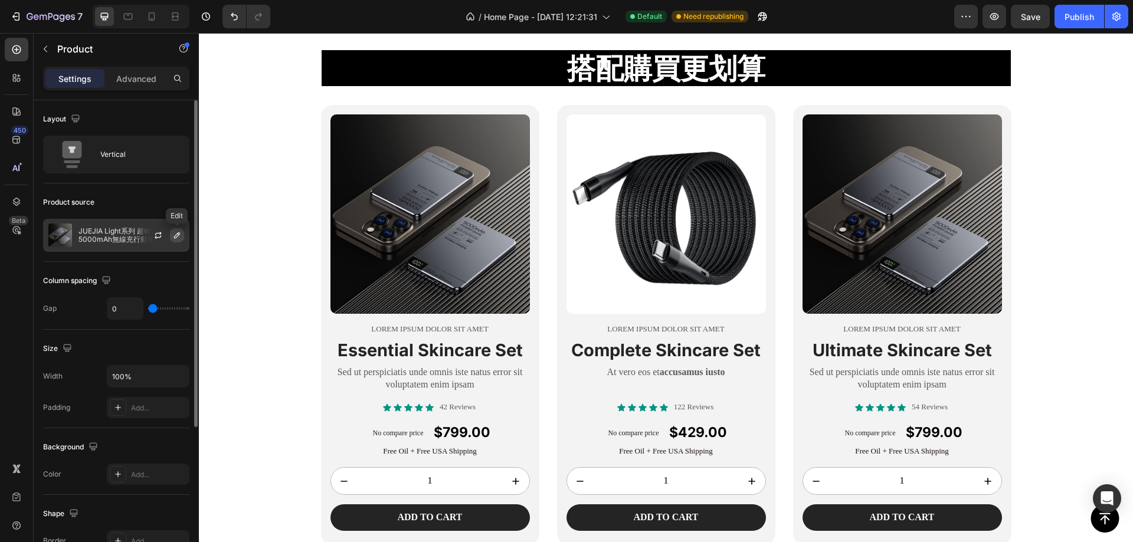
click at [178, 238] on icon "button" at bounding box center [176, 235] width 9 height 9
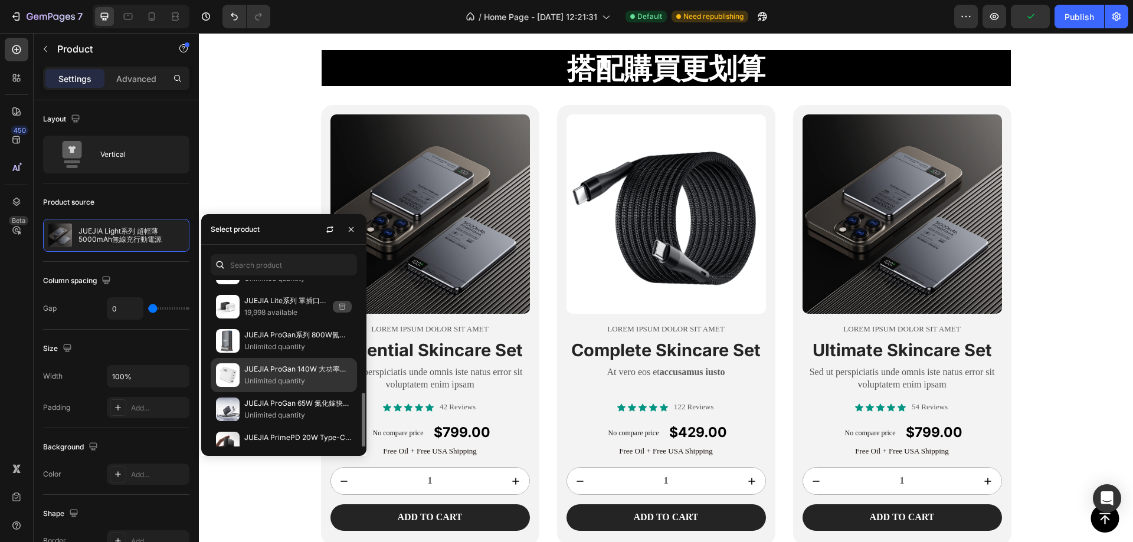
scroll to position [118, 0]
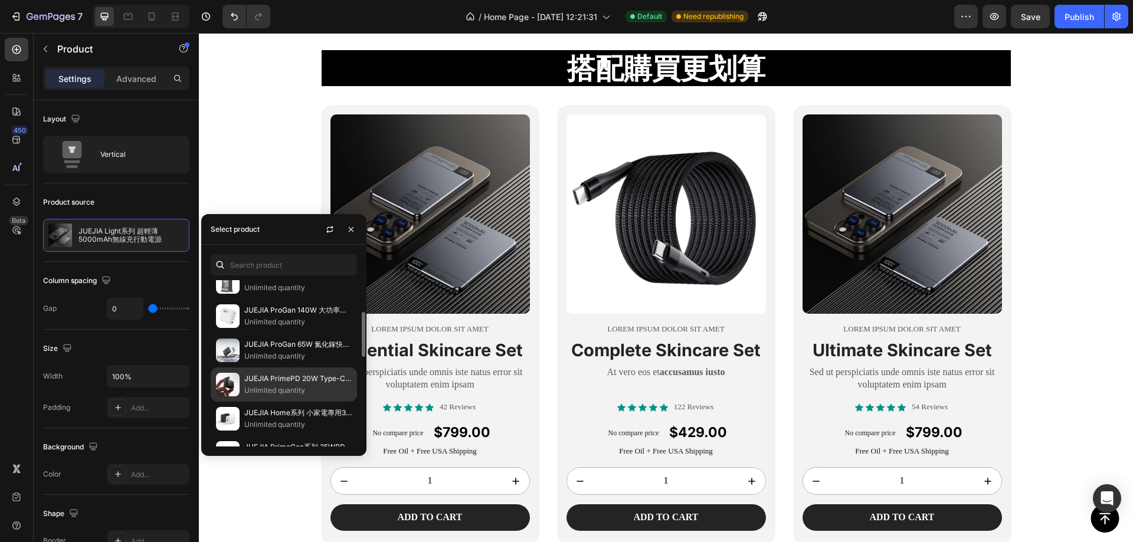
click at [257, 388] on p "Unlimited quantity" at bounding box center [297, 391] width 107 height 12
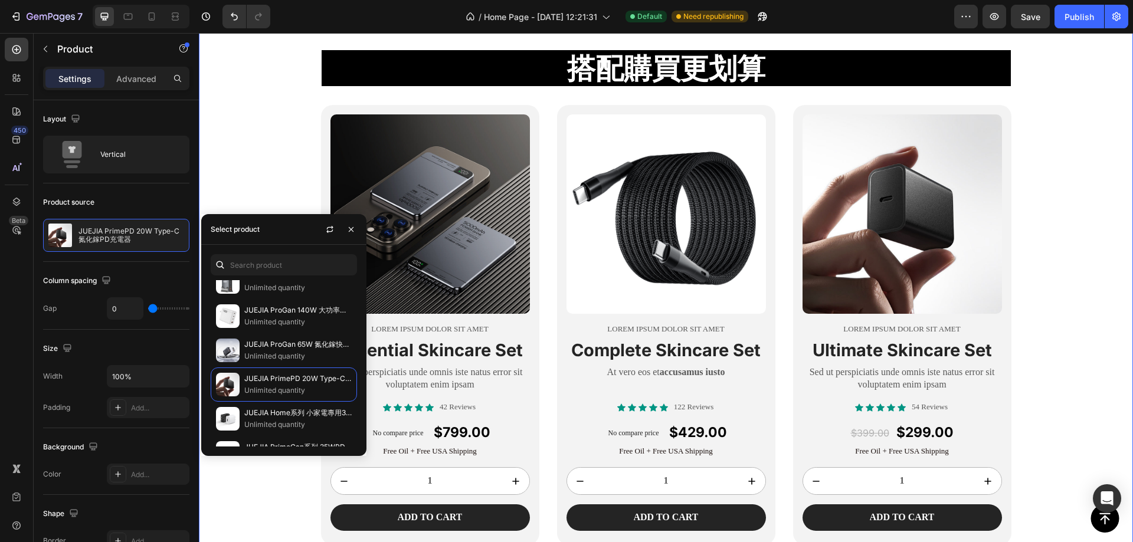
click at [251, 89] on div "搭配購買更划算 Heading Row Product Images Lorem ipsum dolor sit amet Text Block Essent…" at bounding box center [666, 293] width 934 height 505
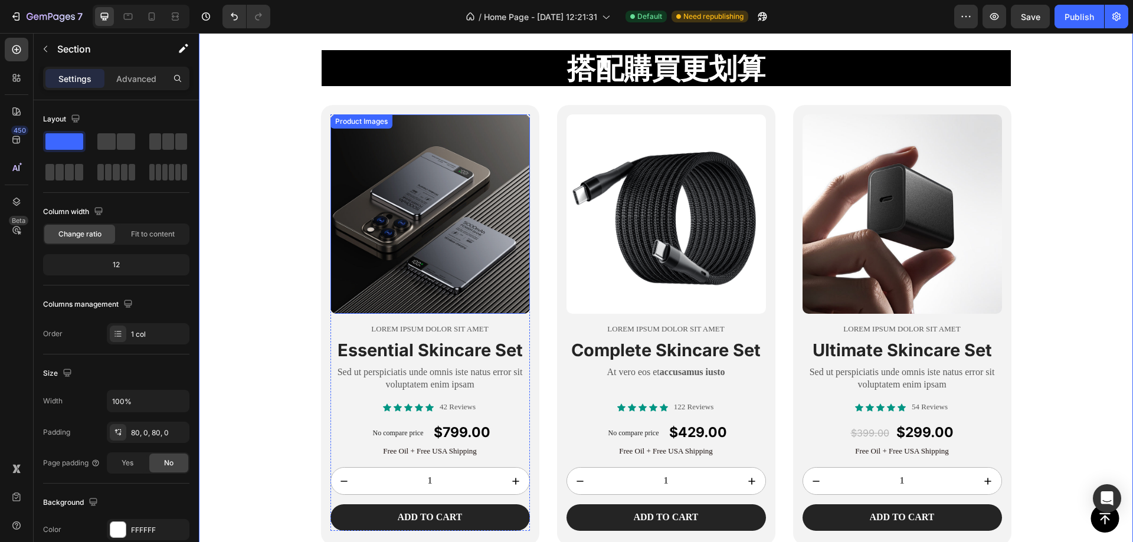
click at [459, 213] on img at bounding box center [430, 213] width 199 height 199
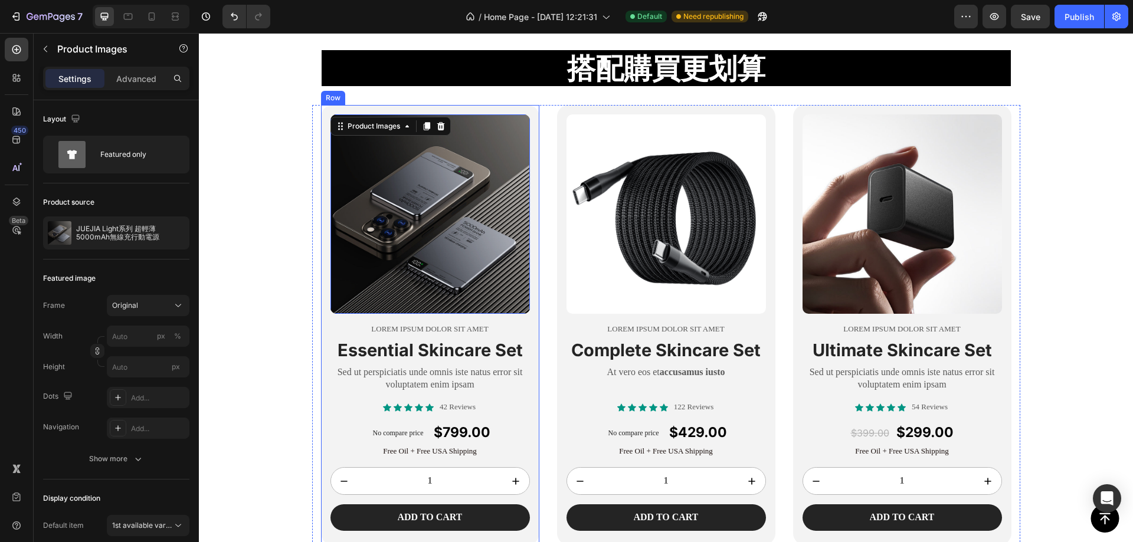
click at [322, 152] on div "Product Images 16 Lorem ipsum dolor sit amet Text Block Essential Skincare Set …" at bounding box center [430, 325] width 218 height 440
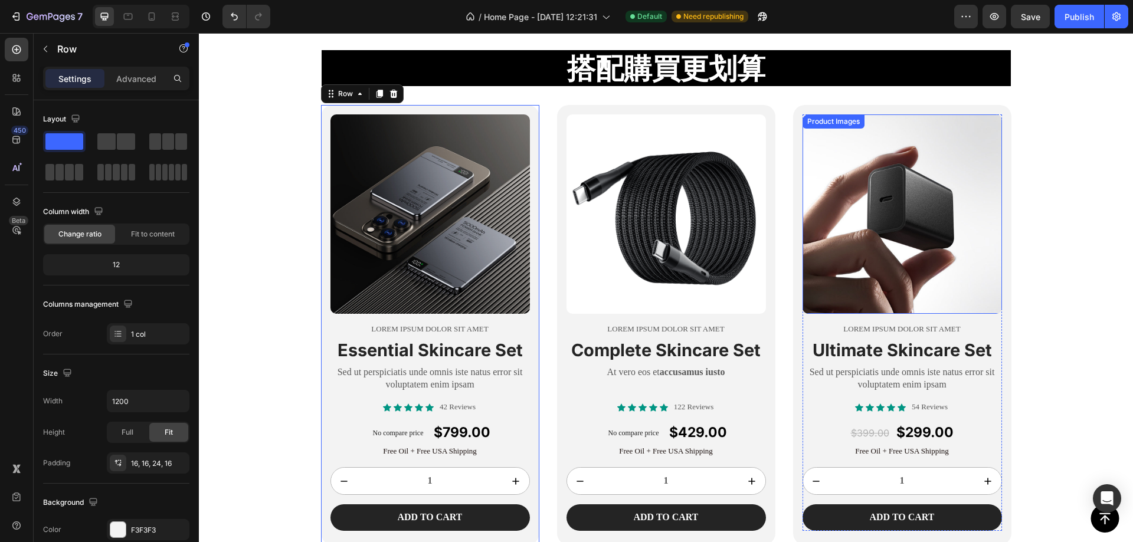
click at [1082, 182] on div "搭配購買更划算 Heading Row Product Images Lorem ipsum dolor sit amet Text Block Essent…" at bounding box center [666, 293] width 934 height 505
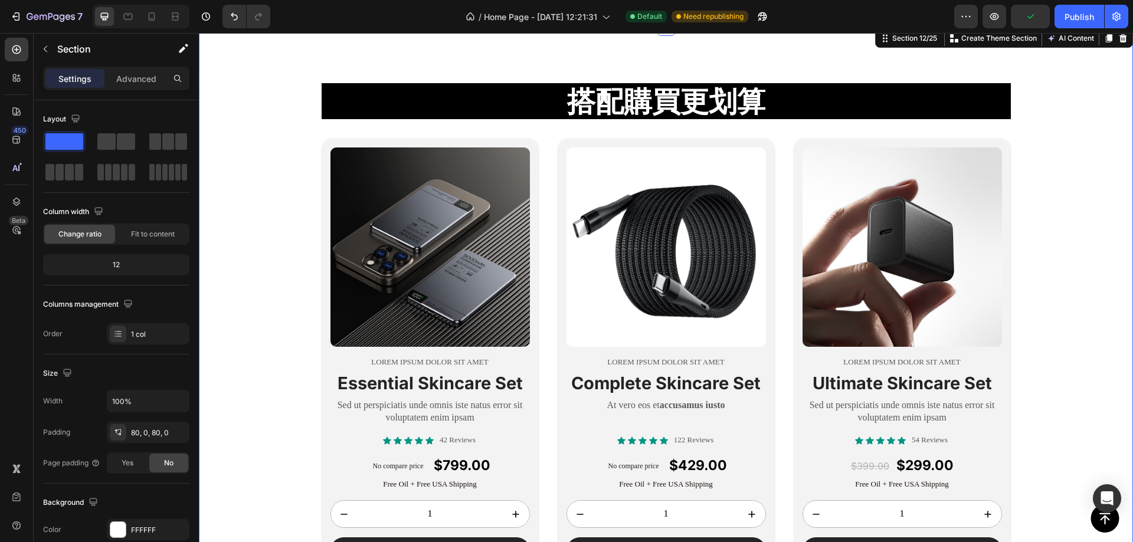
scroll to position [2620, 0]
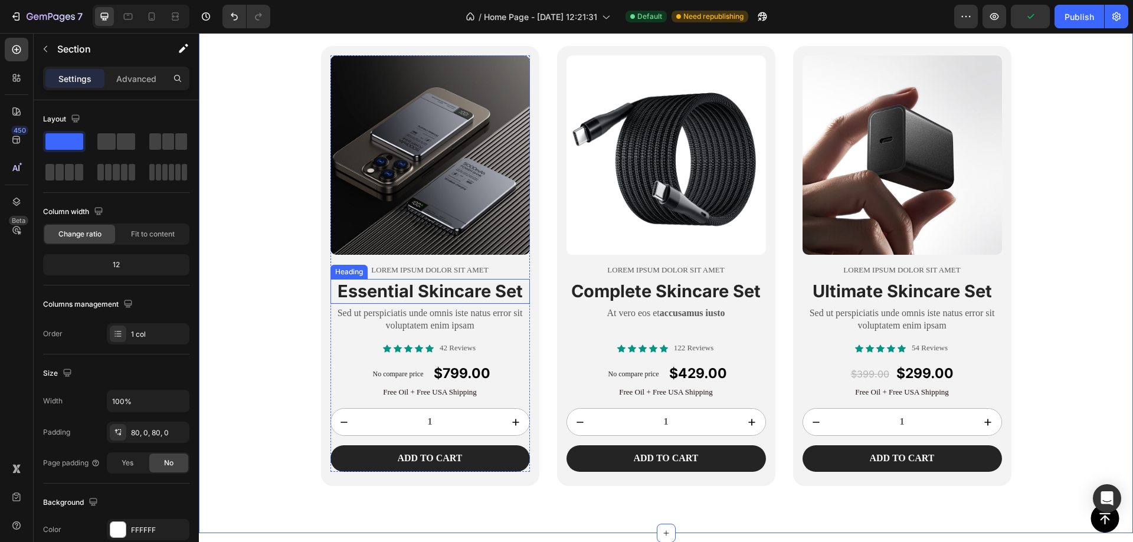
click at [415, 293] on h2 "Essential Skincare Set" at bounding box center [430, 291] width 199 height 25
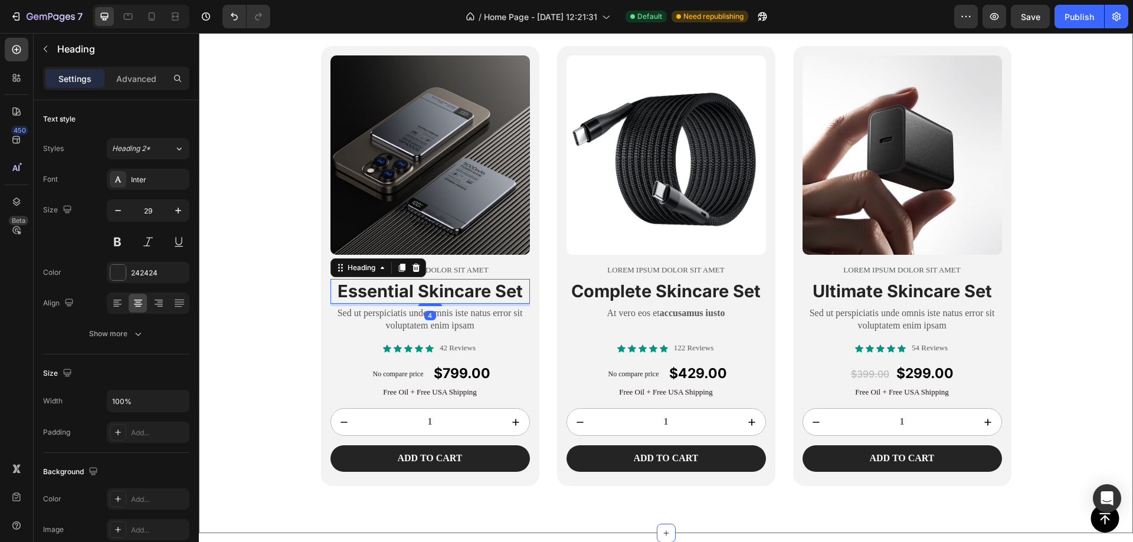
click at [269, 248] on div "搭配購買更划算 Heading Row Product Images Lorem ipsum dolor sit amet Text Block Essent…" at bounding box center [666, 234] width 934 height 505
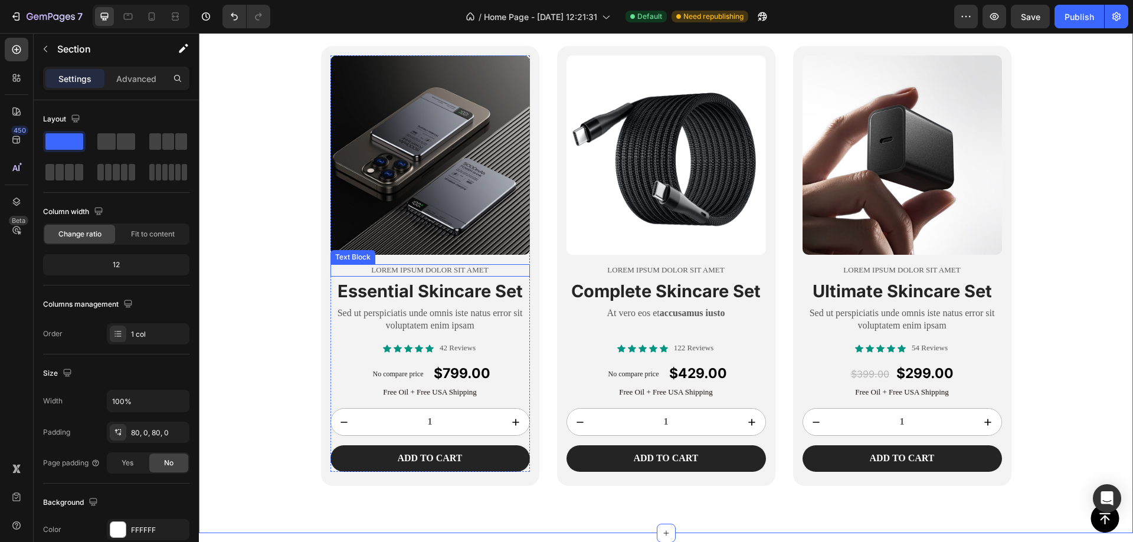
click at [478, 273] on p "Lorem ipsum dolor sit amet" at bounding box center [430, 271] width 197 height 10
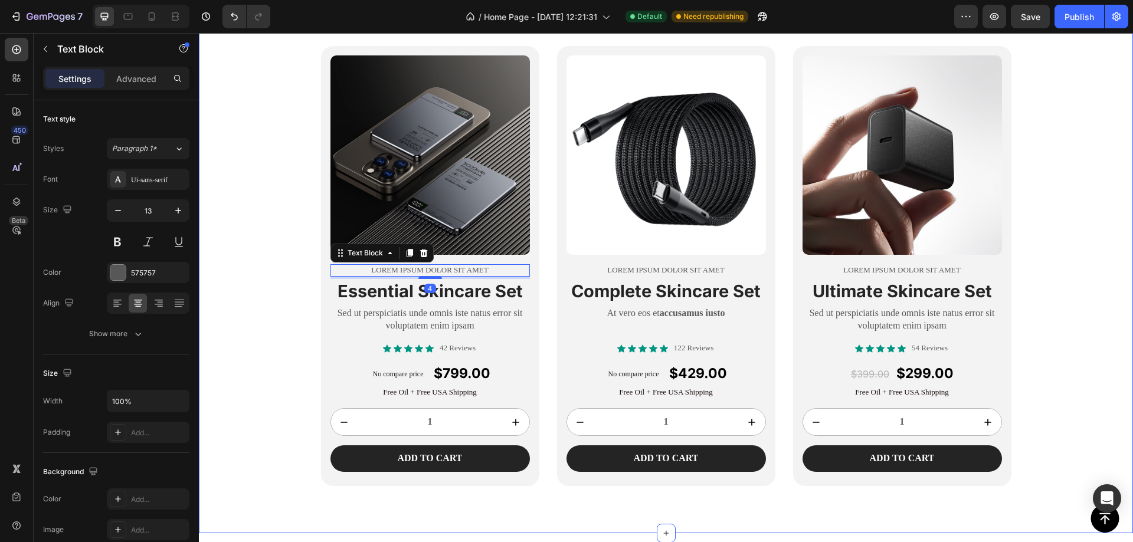
click at [205, 243] on div "搭配購買更划算 Heading Row Product Images Lorem ipsum dolor sit amet Text Block 4 Esse…" at bounding box center [666, 234] width 934 height 505
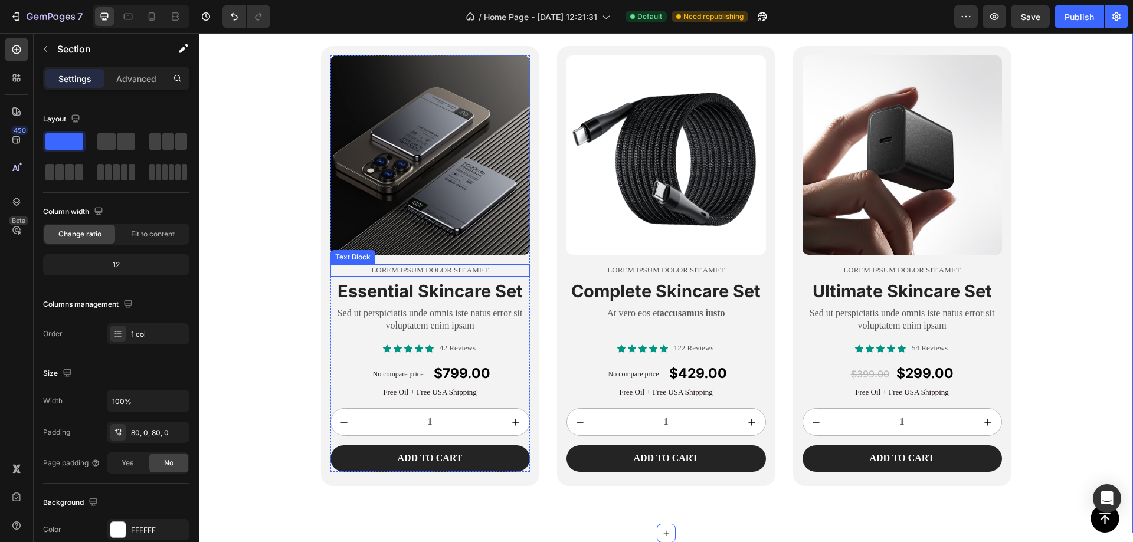
click at [331, 261] on div "Text Block" at bounding box center [353, 257] width 45 height 14
click at [246, 279] on div "搭配購買更划算 Heading Row Product Images Lorem ipsum dolor sit amet Text Block 4 Esse…" at bounding box center [666, 234] width 934 height 505
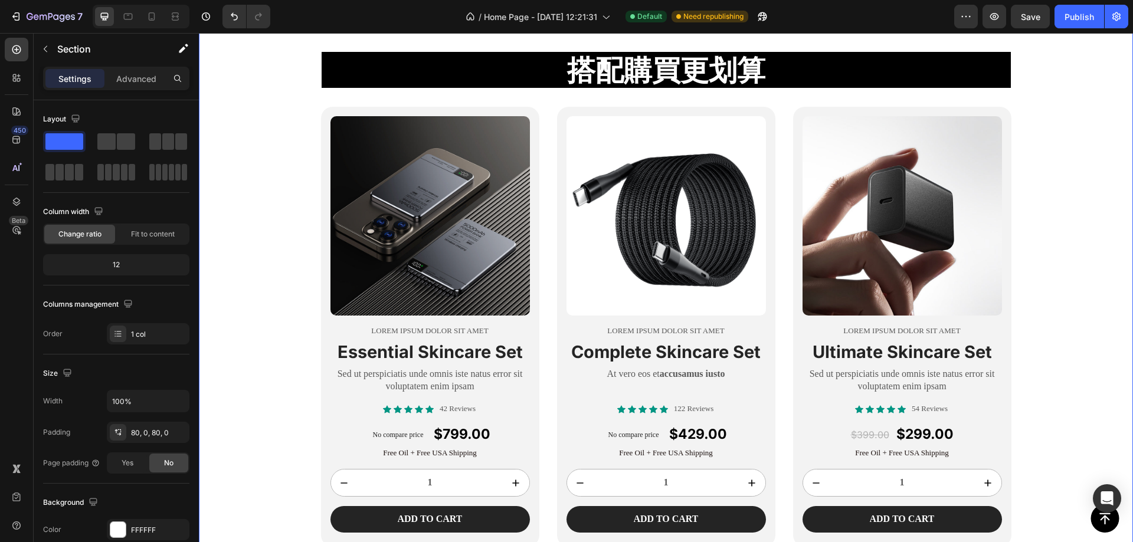
scroll to position [2384, 0]
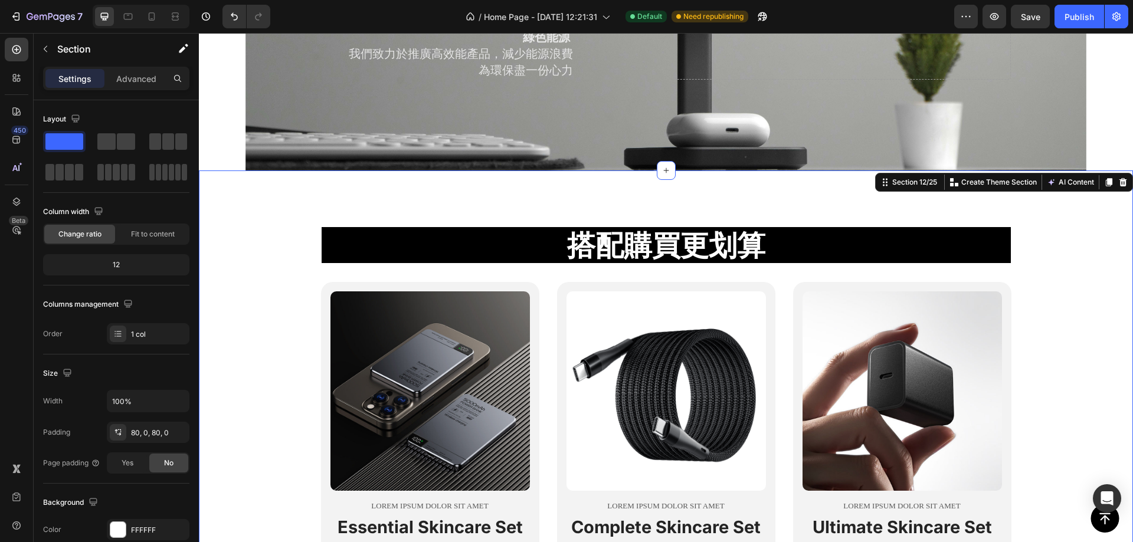
click at [279, 224] on div "搭配購買更划算 Heading Row Product Images Lorem ipsum dolor sit amet Text Block Essent…" at bounding box center [666, 470] width 934 height 505
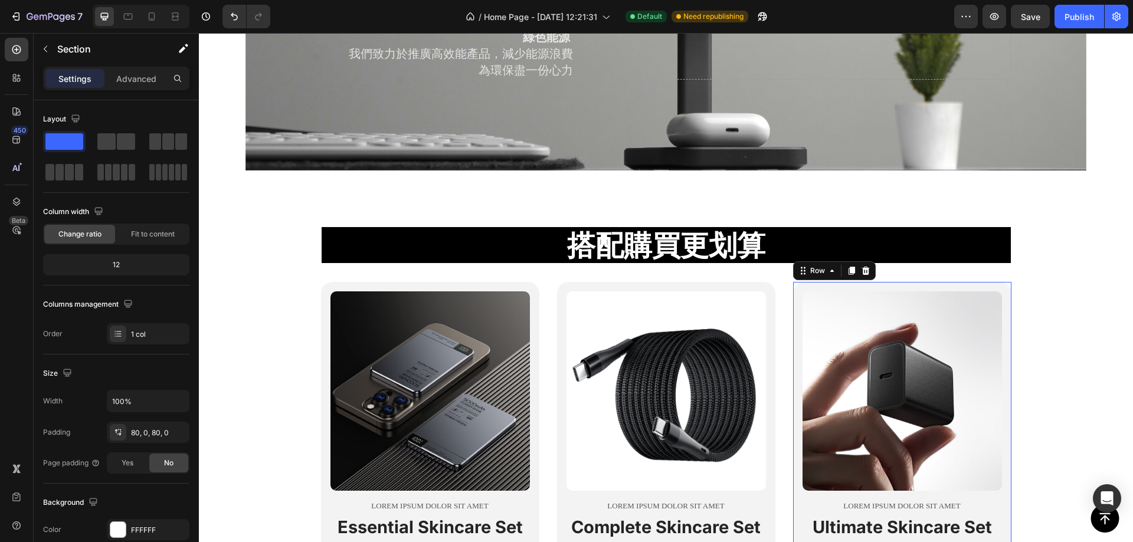
click at [984, 289] on div "Product Images Lorem ipsum dolor sit amet Text Block Ultimate Skincare Set Head…" at bounding box center [902, 502] width 218 height 440
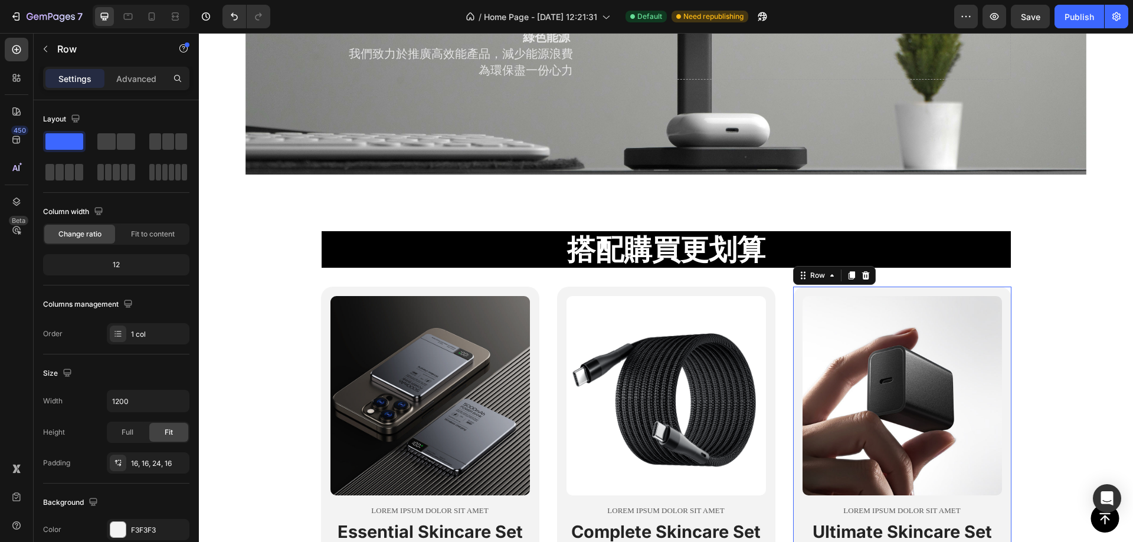
click at [1000, 273] on div "搭配購買更划算 Heading Row Product Images Lorem ipsum dolor sit amet Text Block Essent…" at bounding box center [666, 474] width 934 height 505
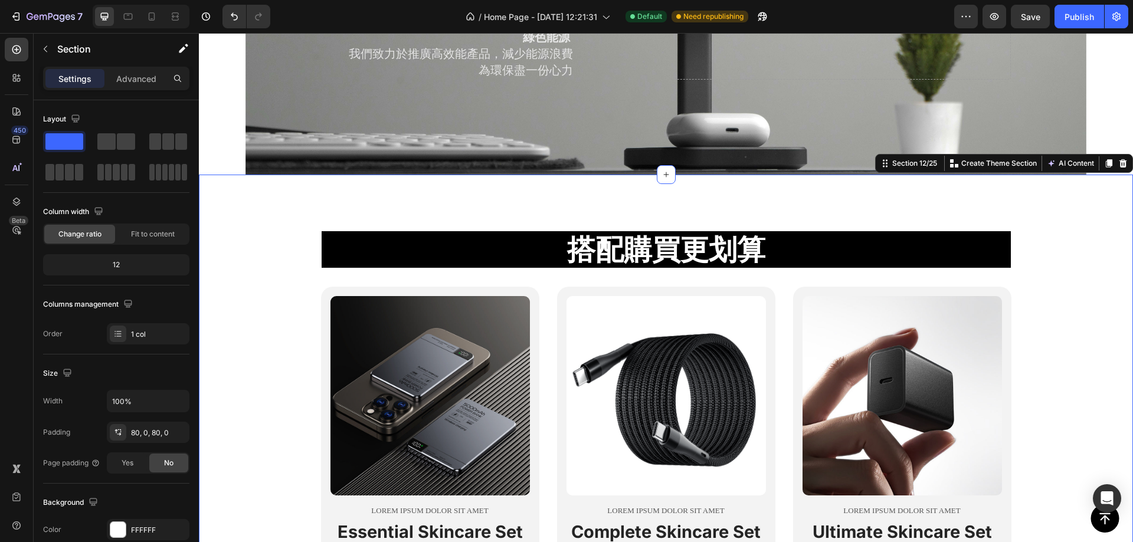
click at [358, 278] on div "搭配購買更划算 Heading Row Product Images Lorem ipsum dolor sit amet Text Block Essent…" at bounding box center [666, 474] width 934 height 505
click at [260, 287] on div "搭配購買更划算 Heading Row Product Images Lorem ipsum dolor sit amet Text Block Essent…" at bounding box center [666, 474] width 934 height 505
click at [331, 296] on div "Product Images" at bounding box center [362, 289] width 63 height 14
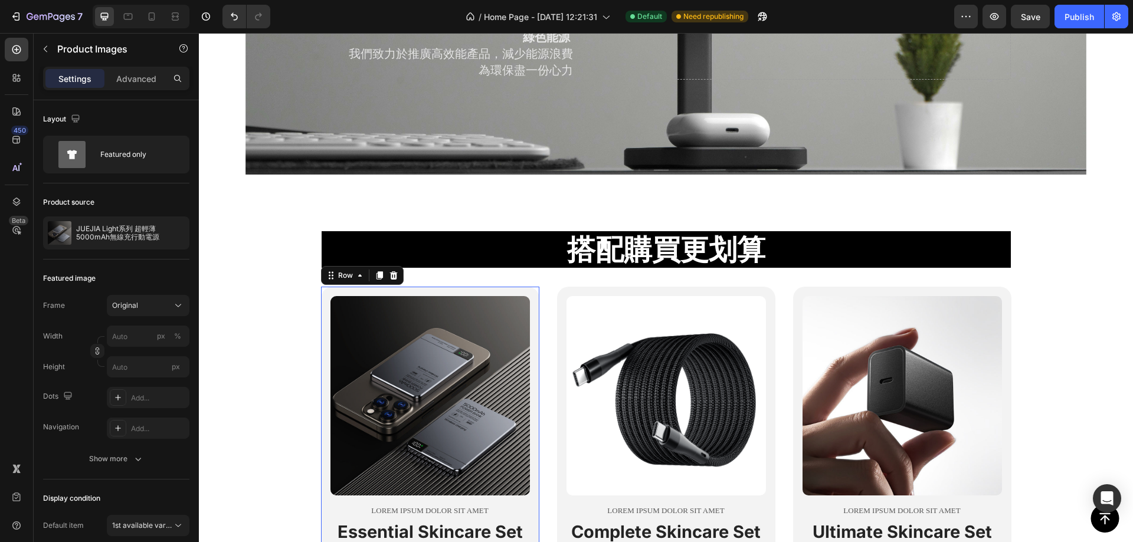
click at [326, 287] on div "Product Images Lorem ipsum dolor sit amet Text Block Essential Skincare Set Hea…" at bounding box center [430, 507] width 218 height 440
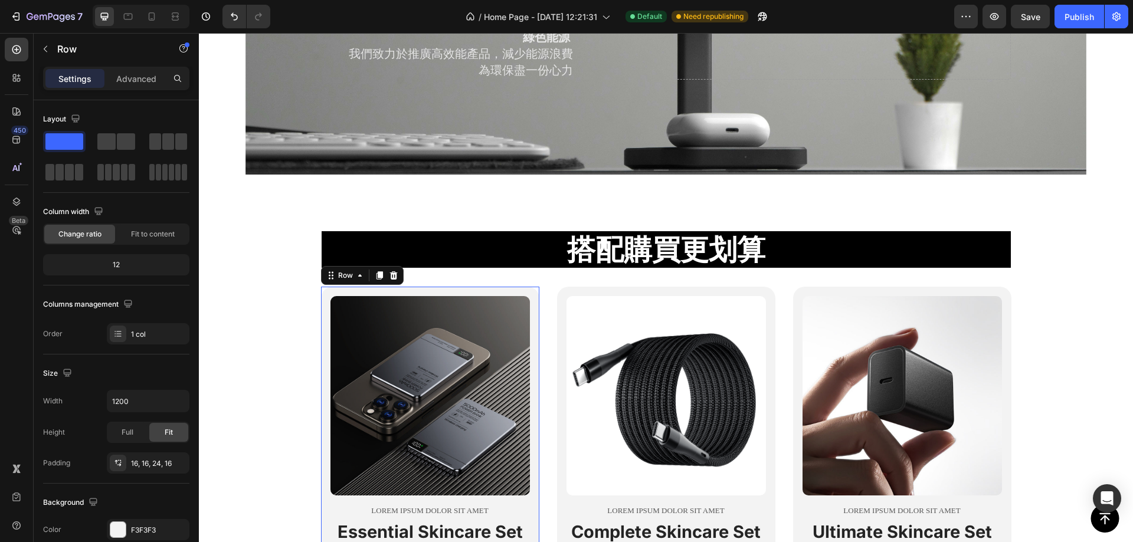
click at [384, 266] on div "Row" at bounding box center [362, 275] width 83 height 19
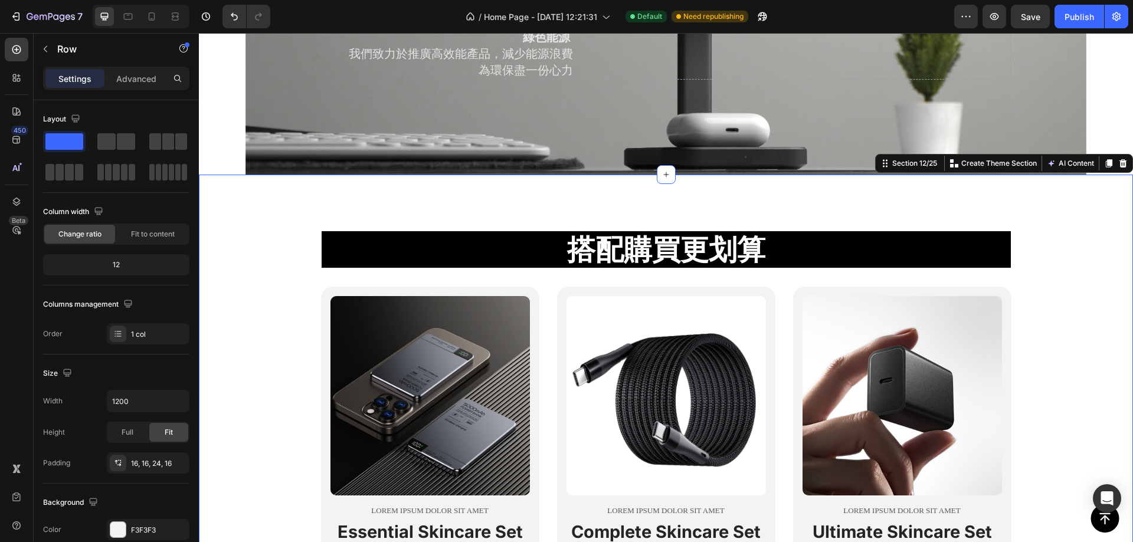
click at [544, 276] on div "搭配購買更划算 Heading Row Product Images Lorem ipsum dolor sit amet Text Block Essent…" at bounding box center [666, 474] width 934 height 505
click at [549, 270] on div "搭配購買更划算 Heading Row" at bounding box center [666, 249] width 708 height 55
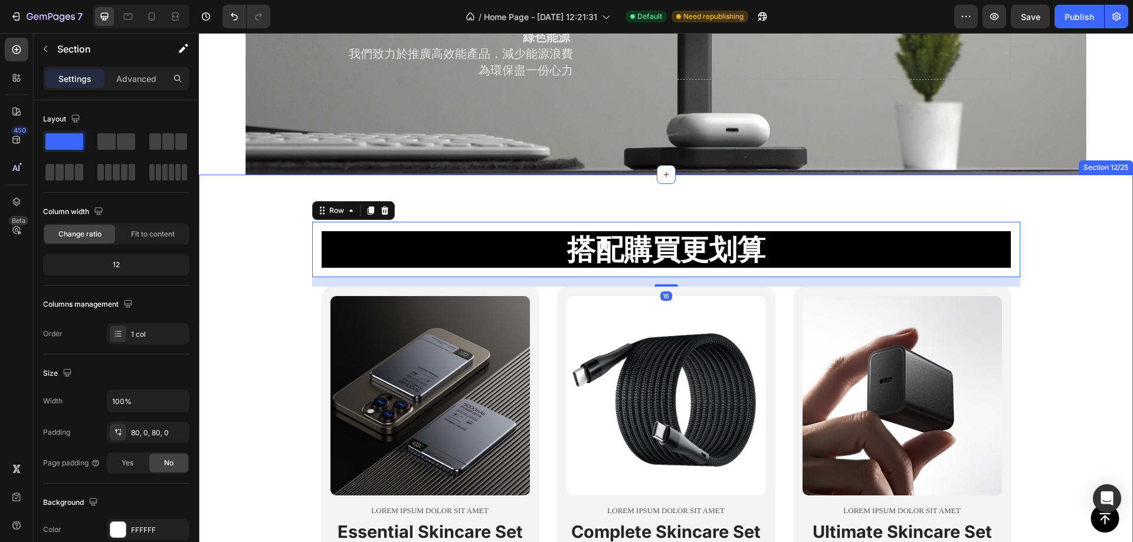
click at [1057, 287] on div "搭配購買更划算 Heading Row 16 Product Images Lorem ipsum dolor sit amet Text Block Ess…" at bounding box center [666, 474] width 934 height 505
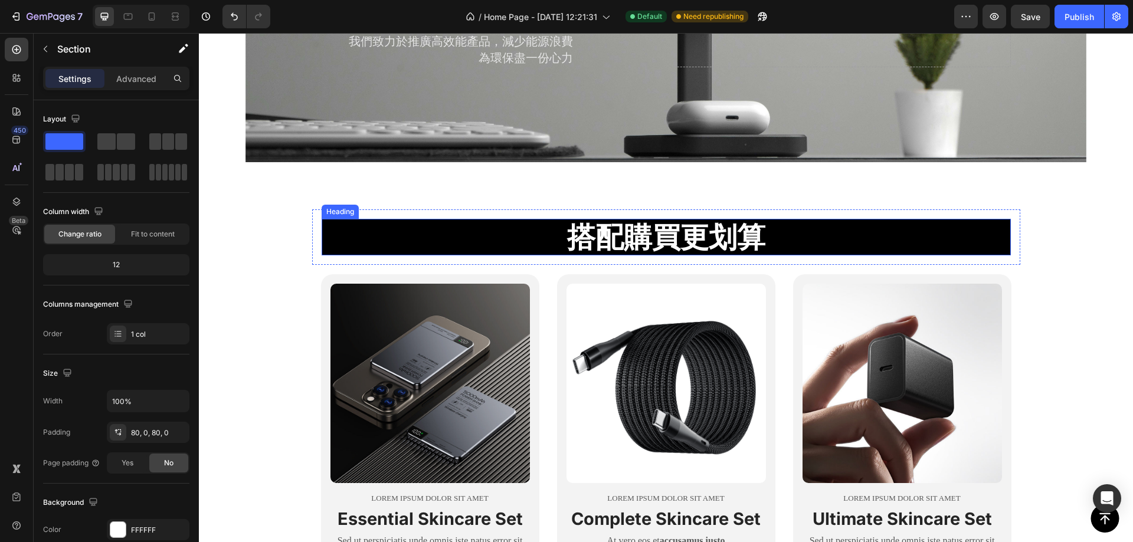
scroll to position [2738, 0]
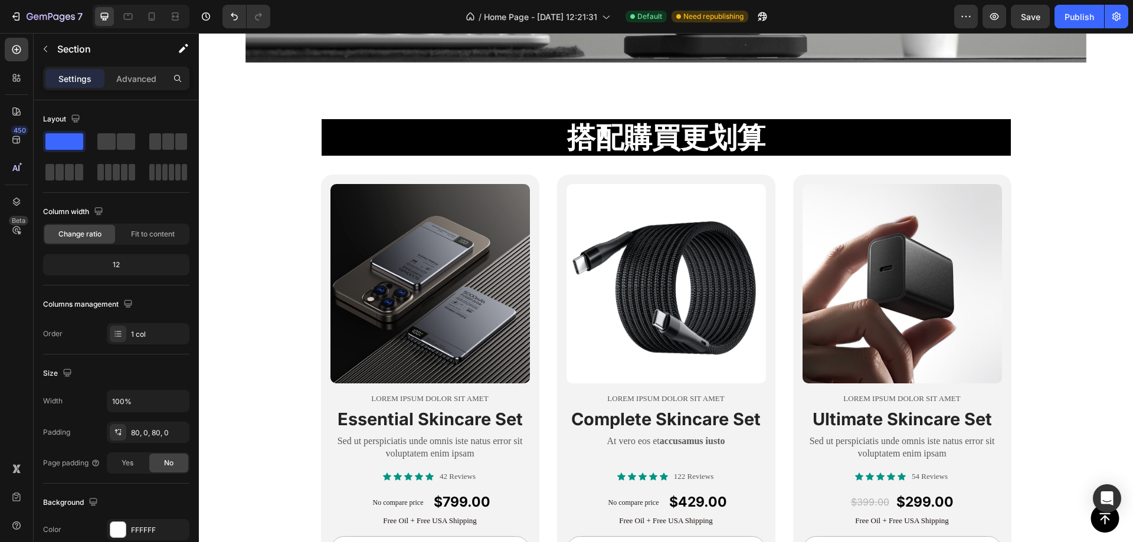
click at [1071, 166] on div "搭配購買更划算 Heading Row Product Images Lorem ipsum dolor sit amet Text Block Essent…" at bounding box center [666, 362] width 934 height 505
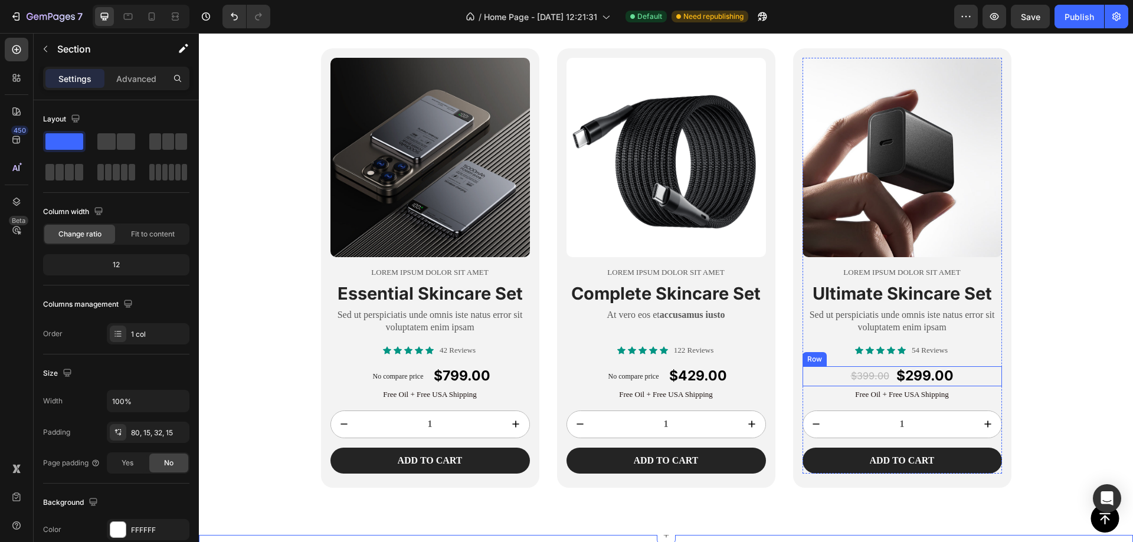
scroll to position [2856, 0]
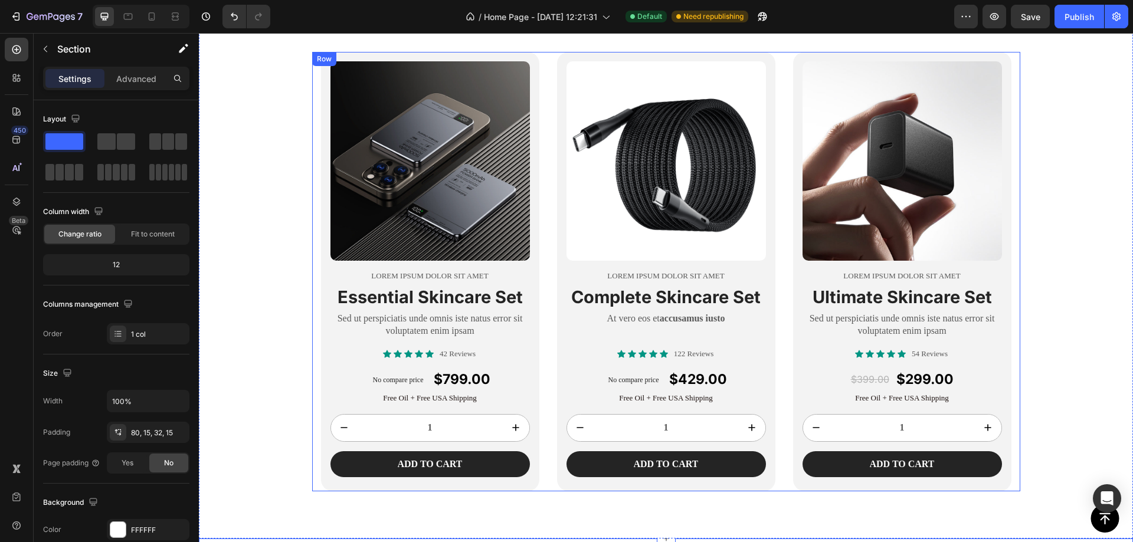
click at [999, 380] on div "Product Images Lorem ipsum dolor sit amet Text Block Ultimate Skincare Set Head…" at bounding box center [902, 272] width 218 height 440
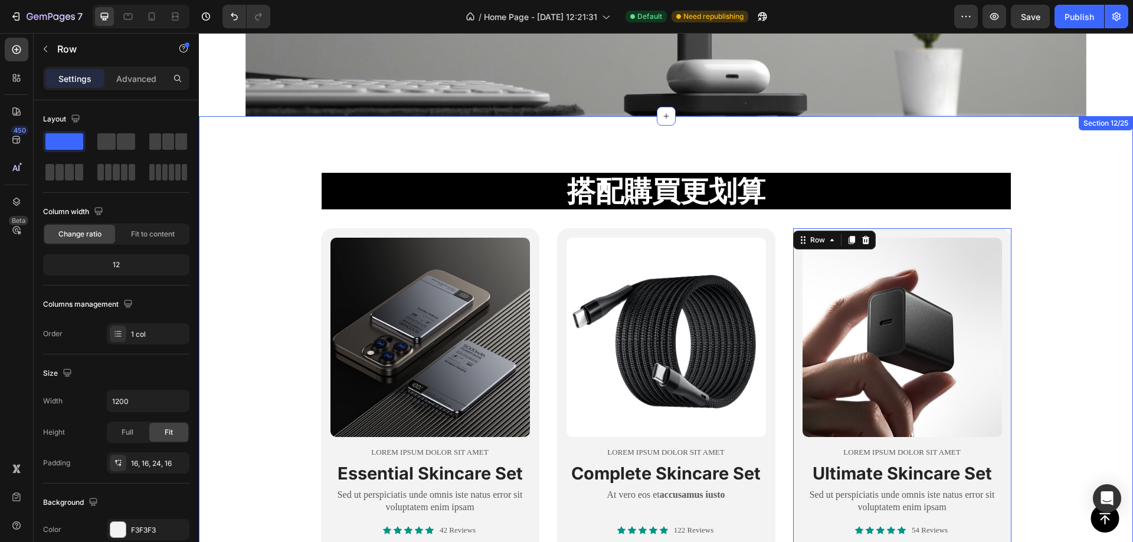
scroll to position [2620, 0]
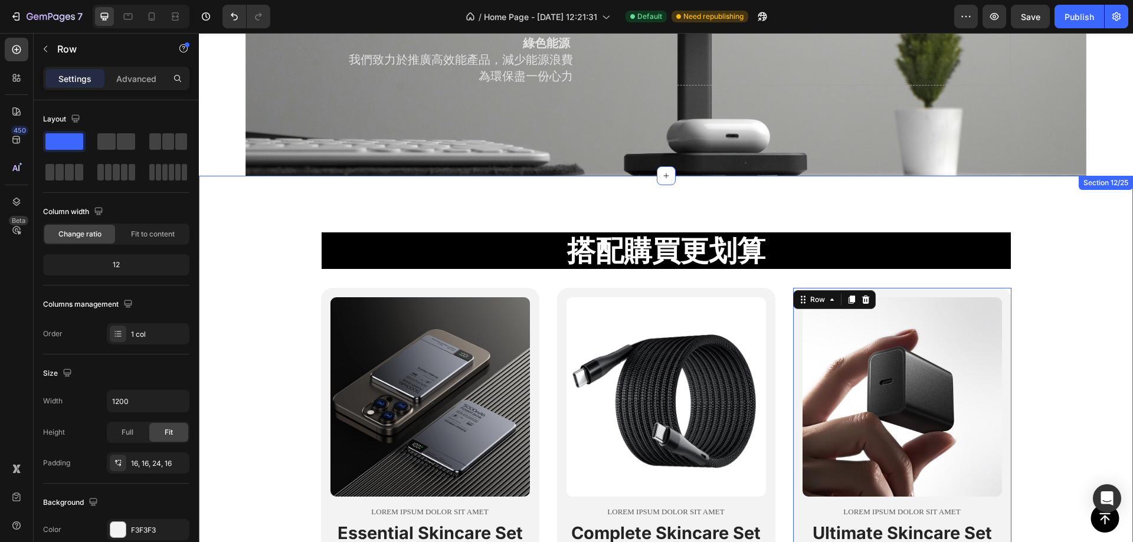
click at [1061, 225] on div "搭配購買更划算 Heading Row Product Images Lorem ipsum dolor sit amet Text Block Essent…" at bounding box center [666, 475] width 934 height 505
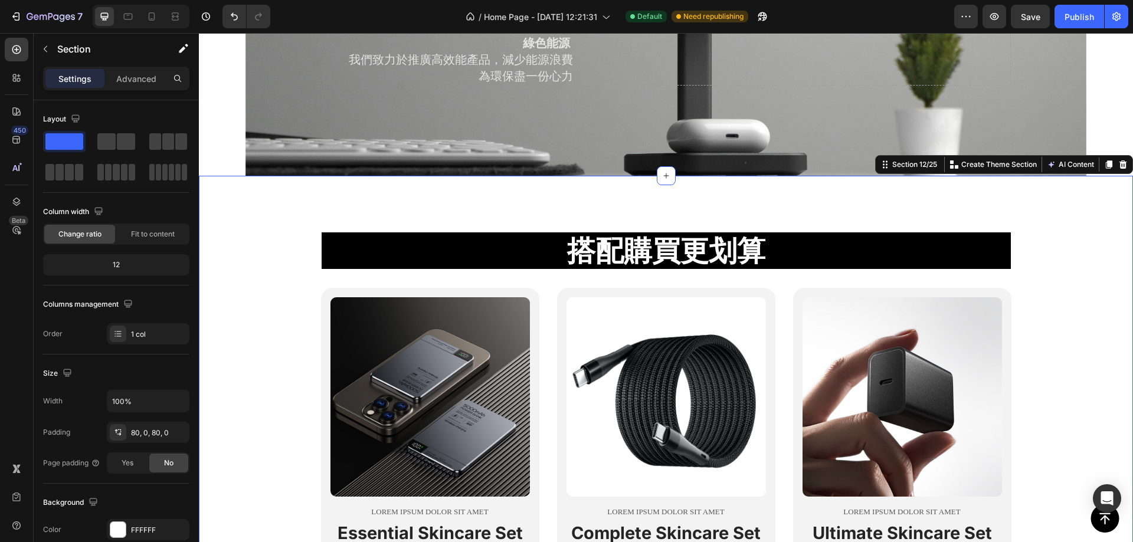
click at [1120, 168] on icon at bounding box center [1124, 165] width 8 height 8
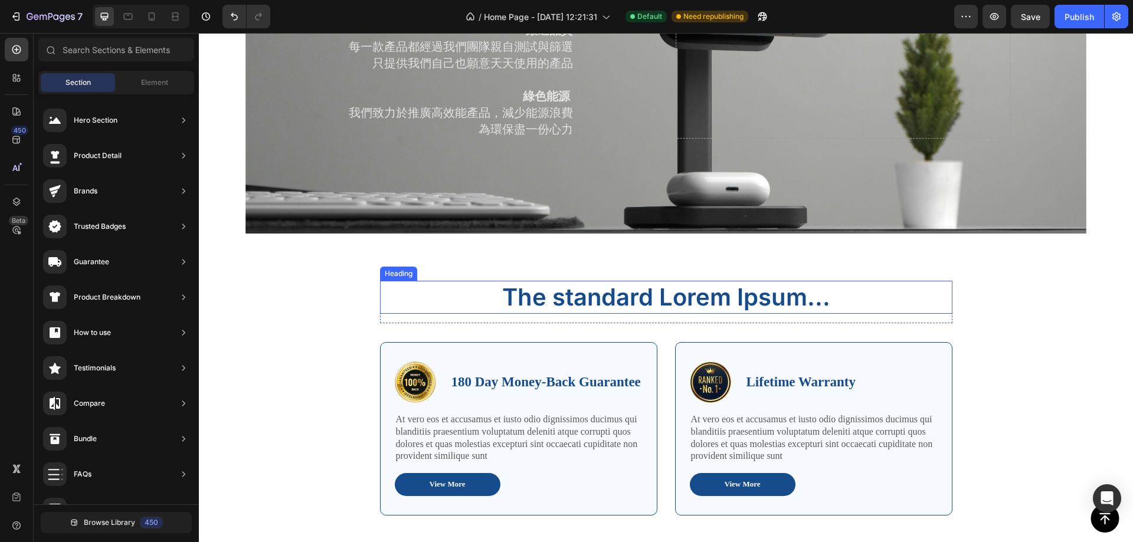
scroll to position [2679, 0]
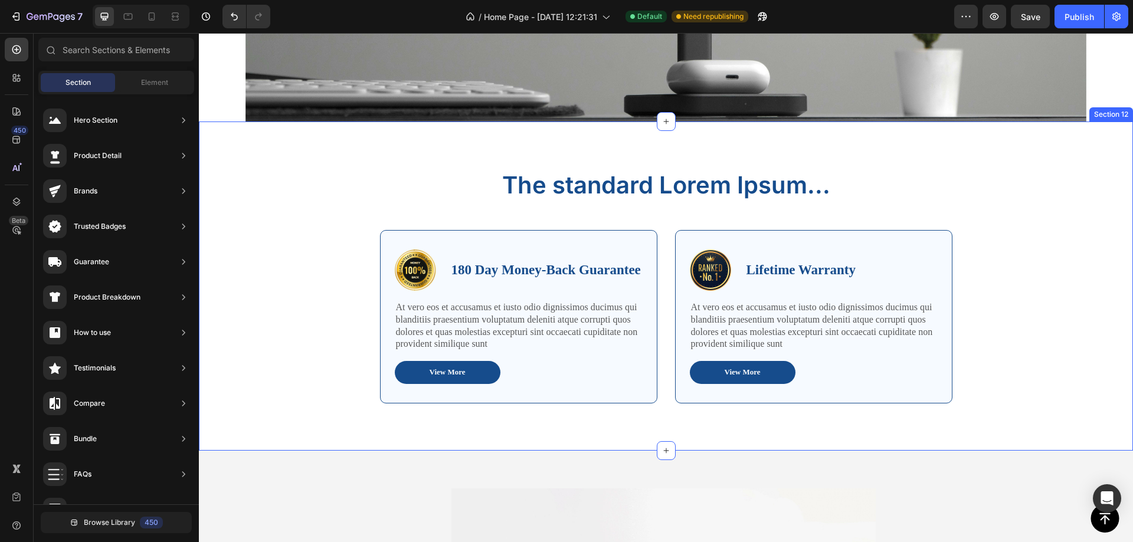
click at [1046, 180] on div "The standard Lorem Ipsum... Heading Row Image 180 Day Money-Back Guarantee Text…" at bounding box center [666, 300] width 917 height 263
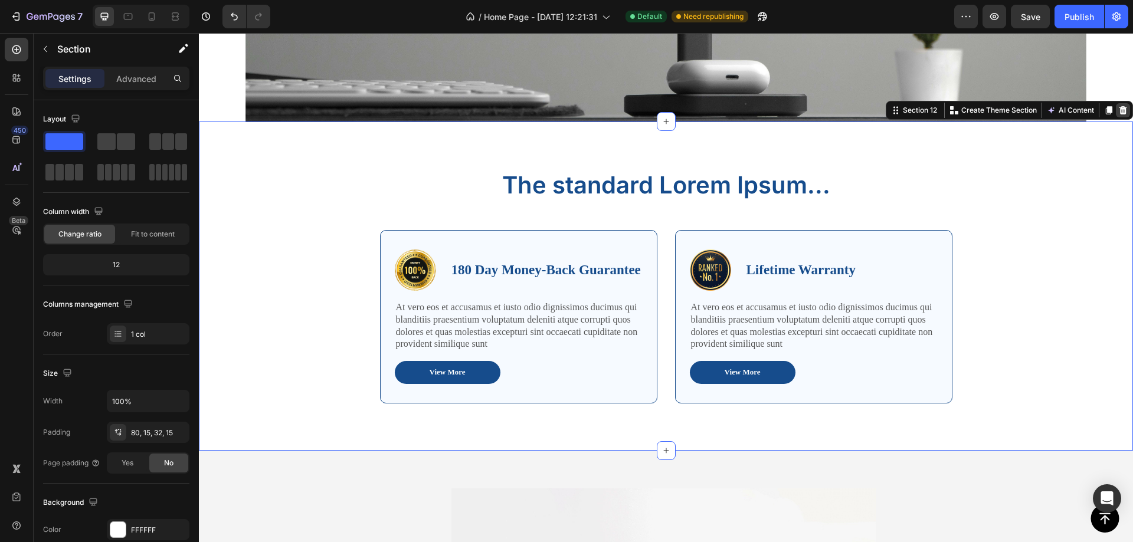
click at [1118, 106] on icon at bounding box center [1122, 110] width 9 height 9
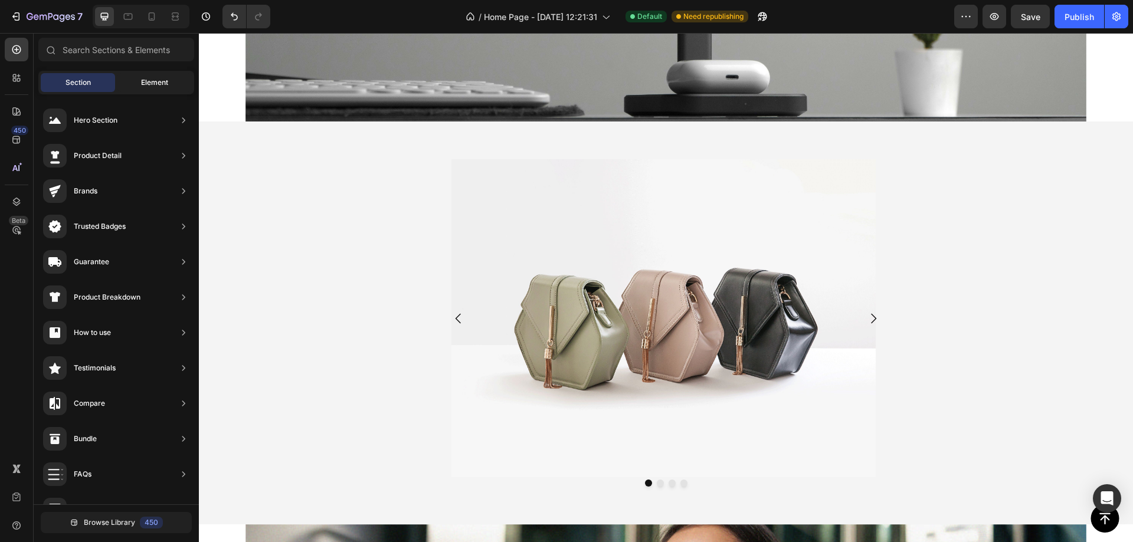
click at [148, 81] on span "Element" at bounding box center [154, 82] width 27 height 11
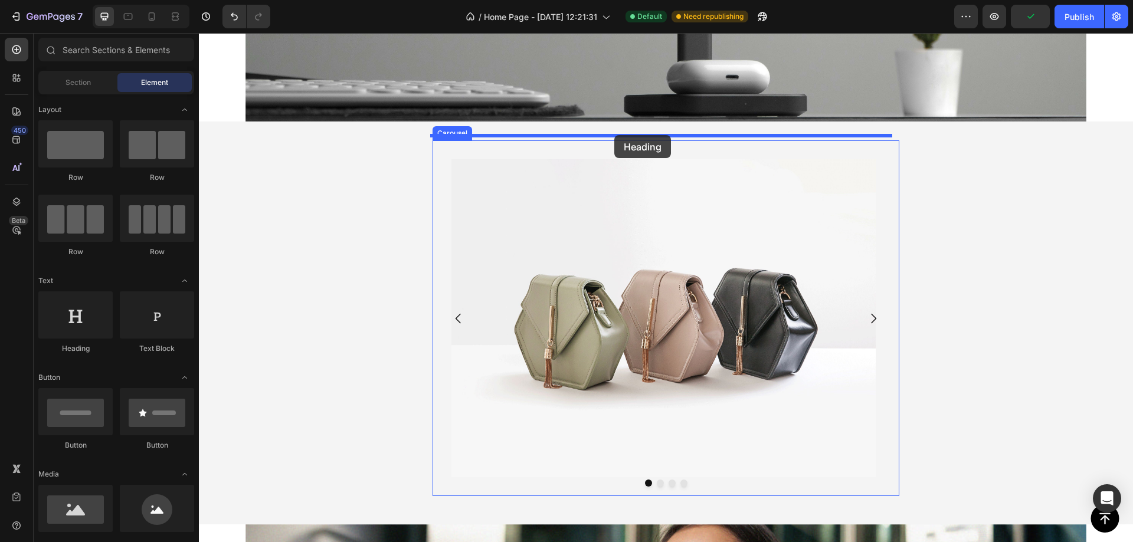
drag, startPoint x: 288, startPoint y: 368, endPoint x: 614, endPoint y: 135, distance: 401.1
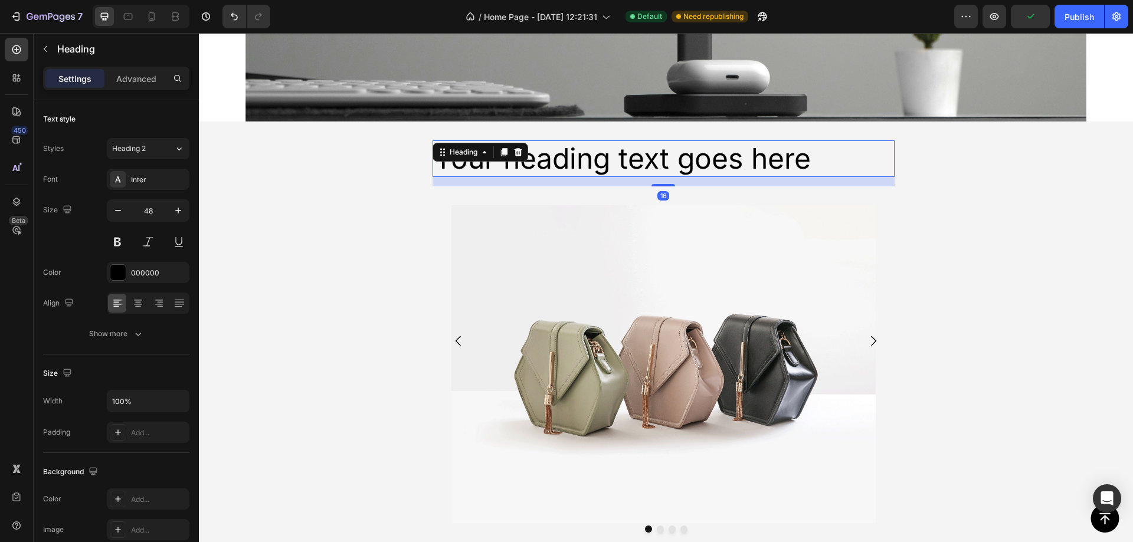
click at [739, 142] on h2 "Your heading text goes here" at bounding box center [664, 158] width 462 height 37
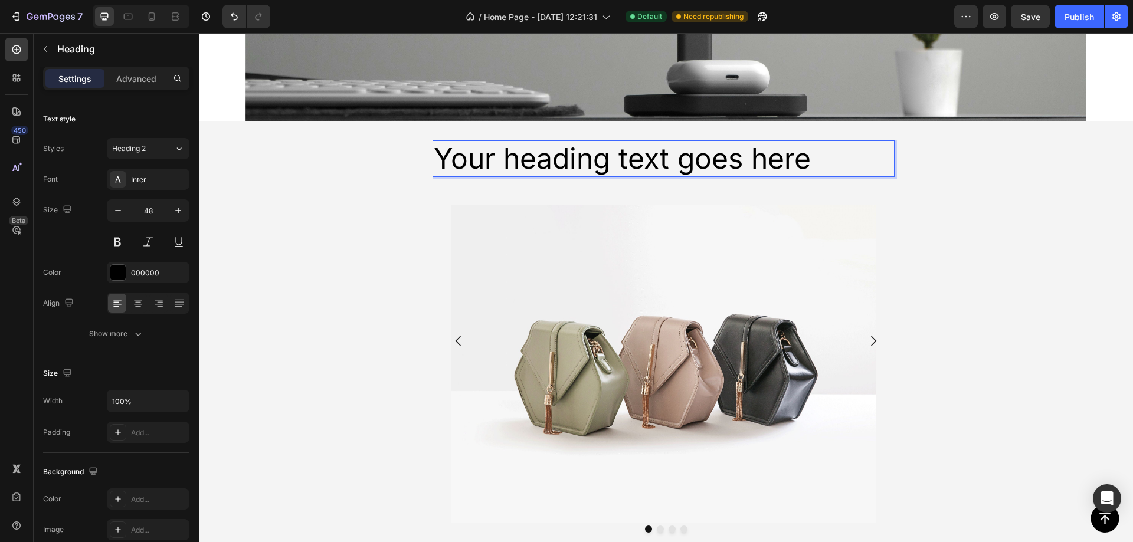
click at [849, 142] on p "Your heading text goes here" at bounding box center [664, 159] width 460 height 34
click at [120, 267] on div at bounding box center [117, 272] width 15 height 15
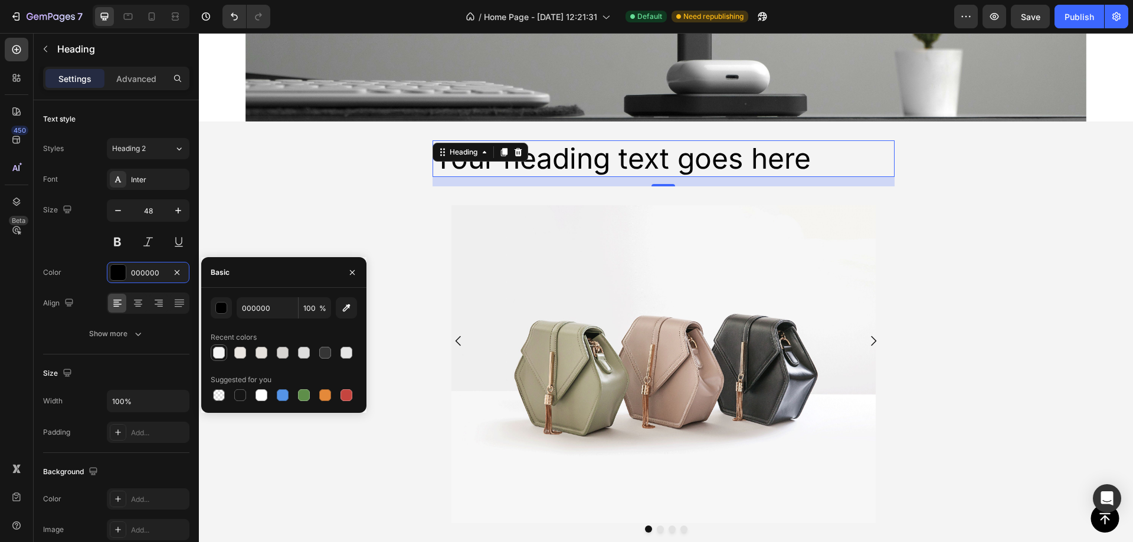
click at [224, 351] on div at bounding box center [219, 353] width 12 height 12
type input "F4F4F4"
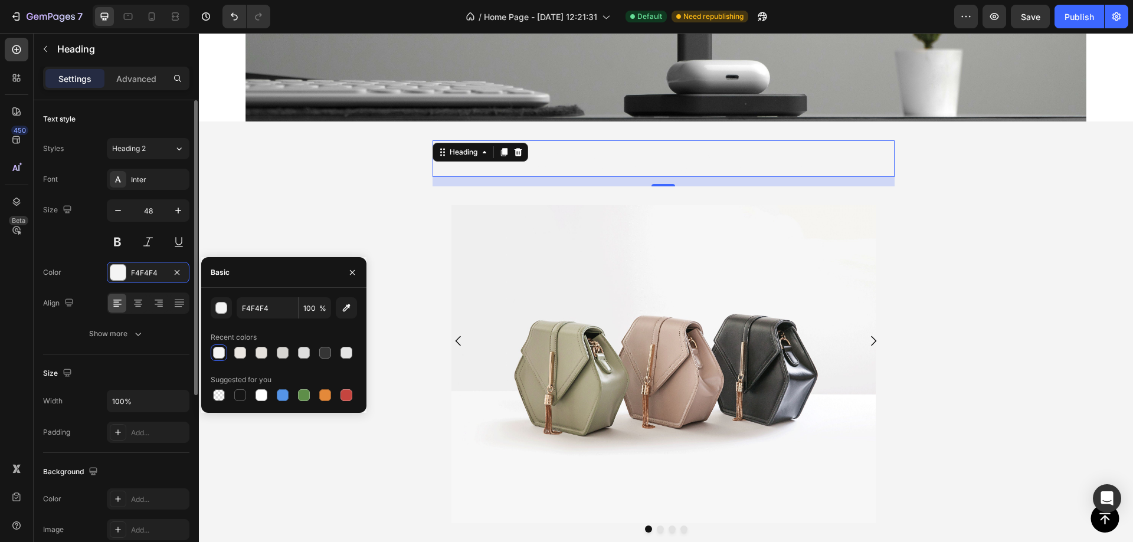
click at [104, 354] on div "Text style Styles Heading 2 Font Inter Size 48 Color F4F4F4 Align Show more" at bounding box center [116, 227] width 146 height 254
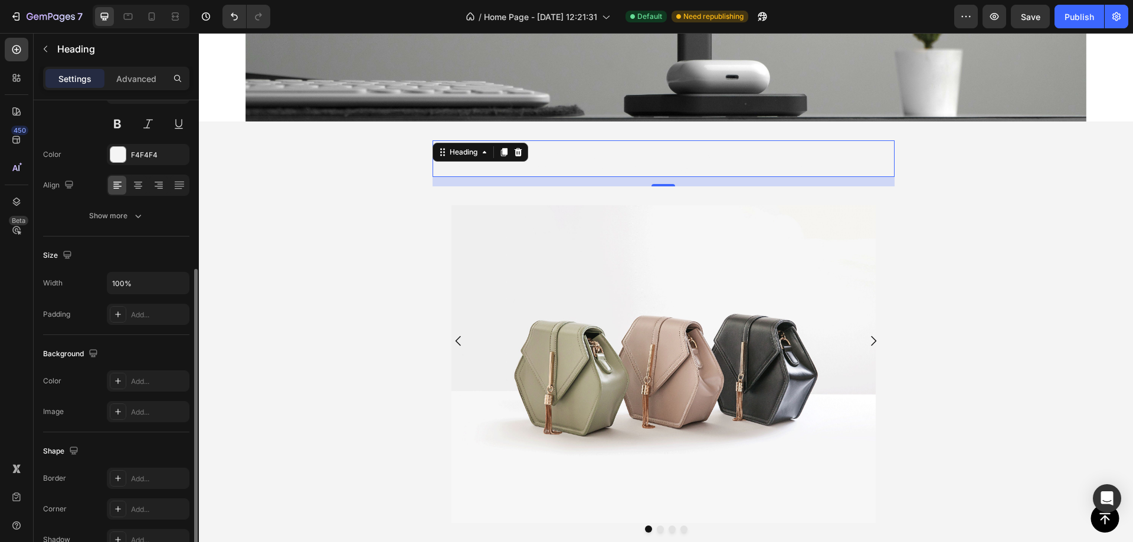
scroll to position [177, 0]
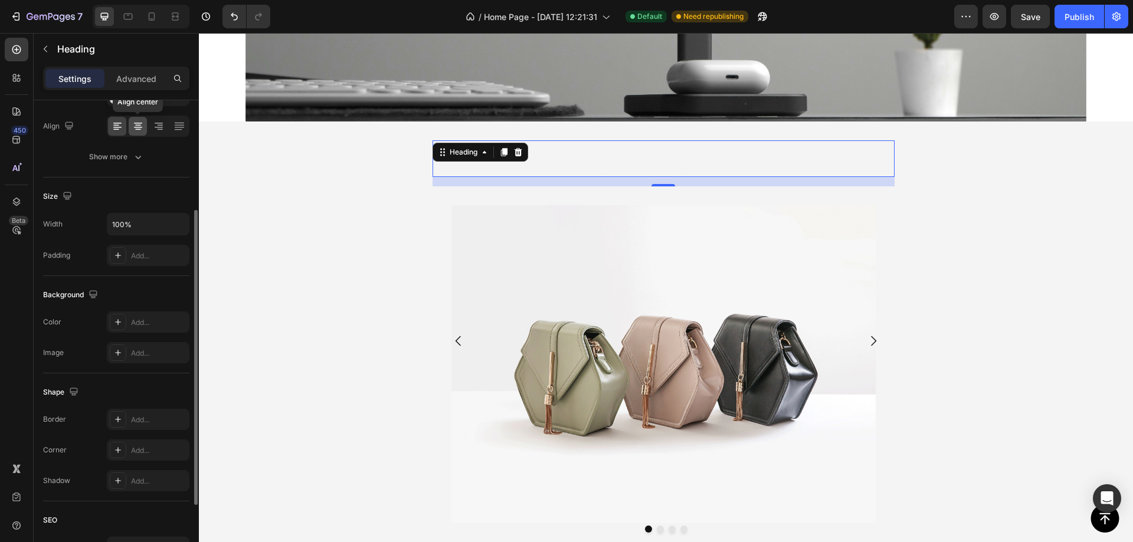
click at [130, 126] on div at bounding box center [138, 126] width 18 height 19
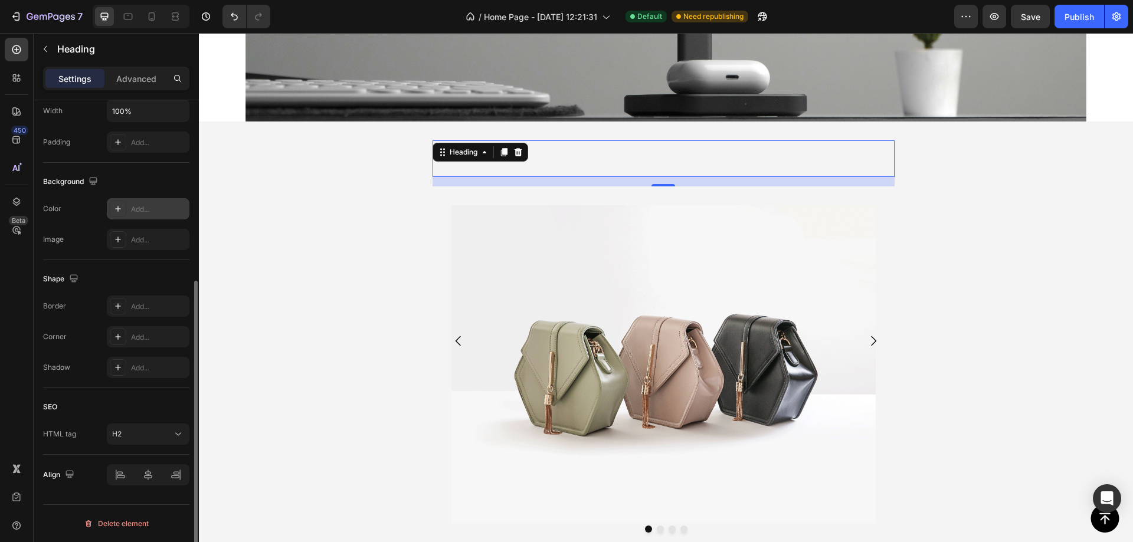
click at [165, 209] on div "Add..." at bounding box center [158, 209] width 55 height 11
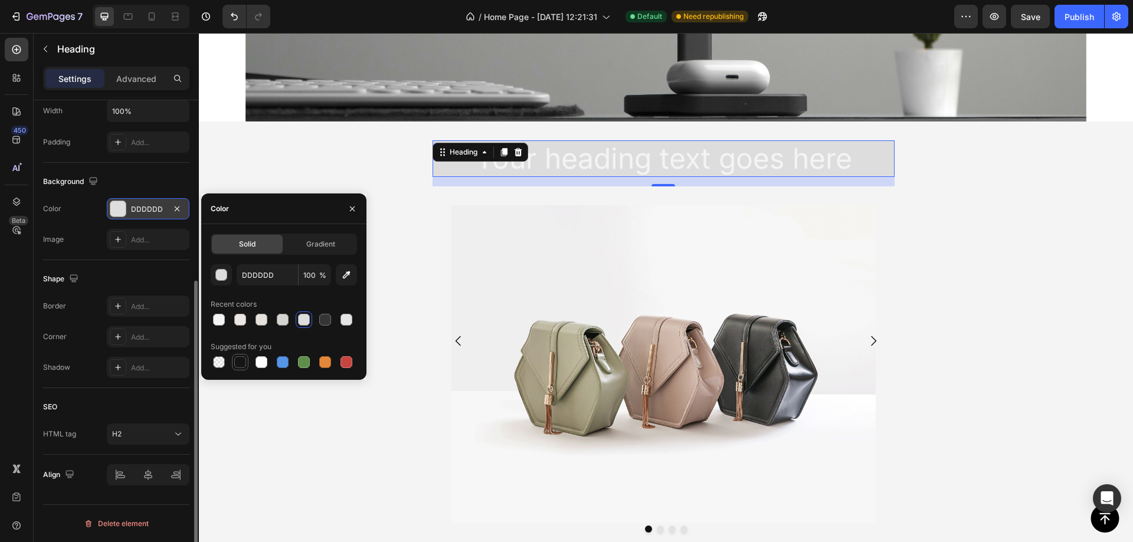
click at [238, 361] on div at bounding box center [240, 362] width 12 height 12
type input "151515"
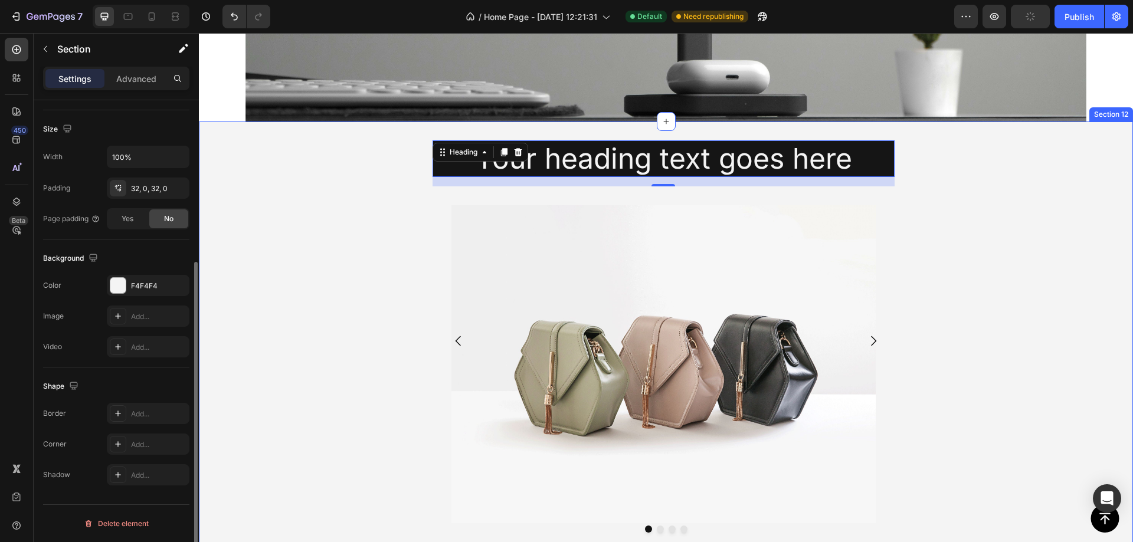
click at [255, 159] on div "Your heading text goes here Heading 16 Image Row Row Drop element here Drop ele…" at bounding box center [666, 345] width 934 height 411
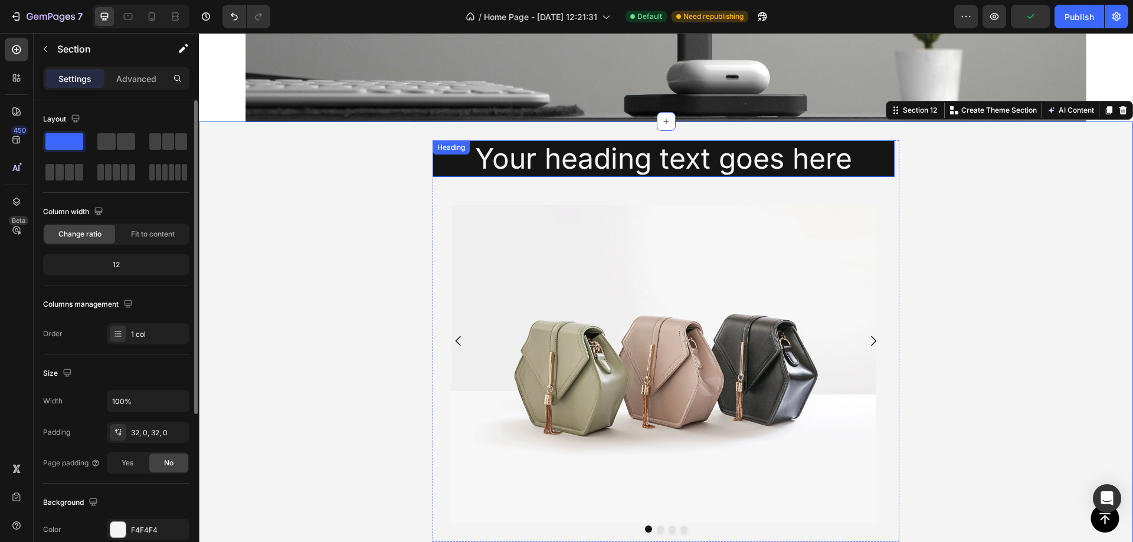
click at [803, 158] on p "Your heading text goes here" at bounding box center [664, 159] width 460 height 34
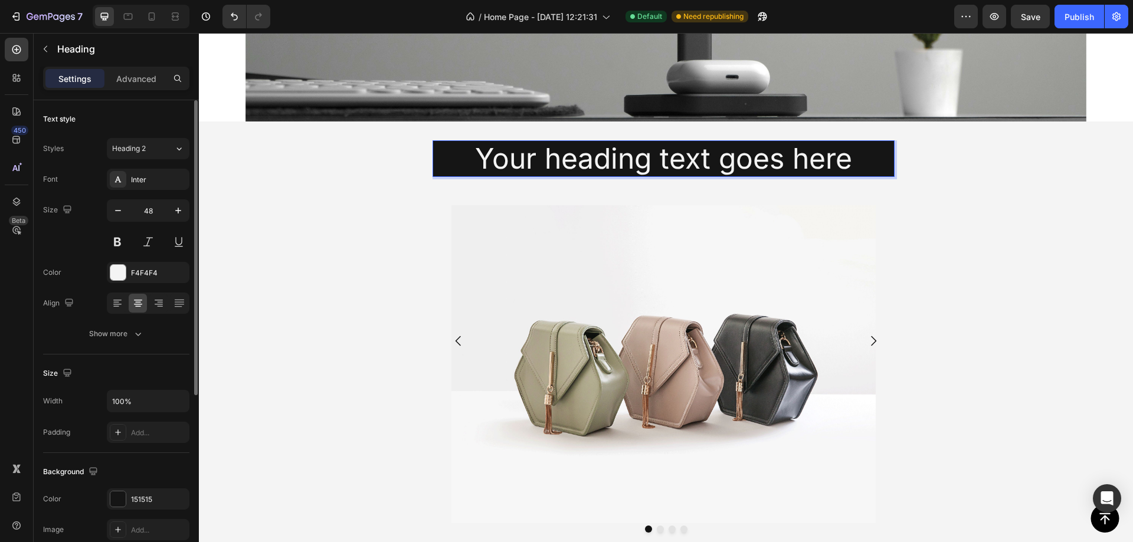
click at [783, 157] on p "Your heading text goes here" at bounding box center [664, 159] width 460 height 34
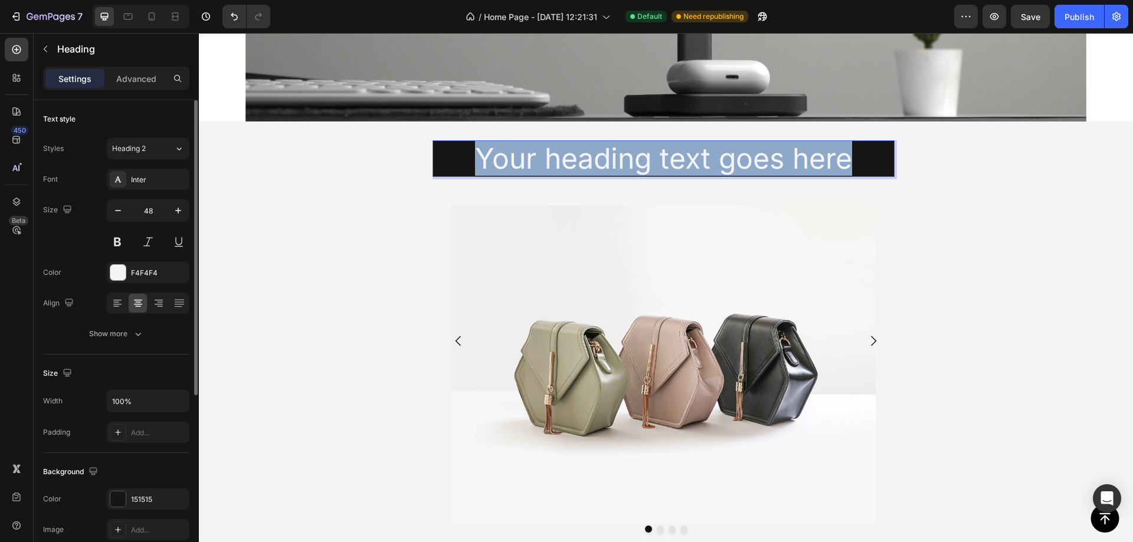
click at [783, 157] on p "Your heading text goes here" at bounding box center [664, 159] width 460 height 34
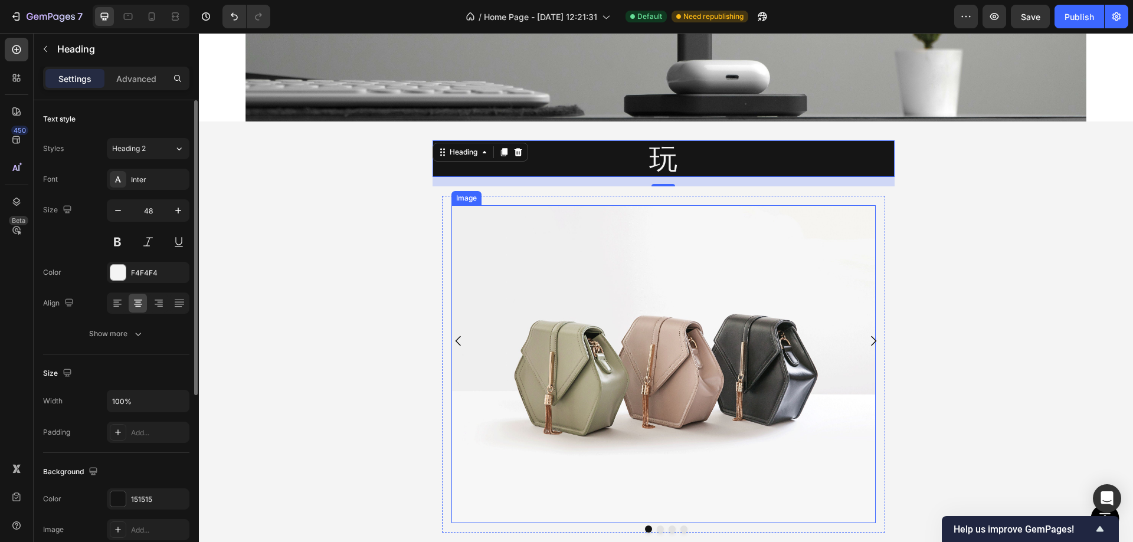
click at [655, 311] on img at bounding box center [663, 364] width 424 height 318
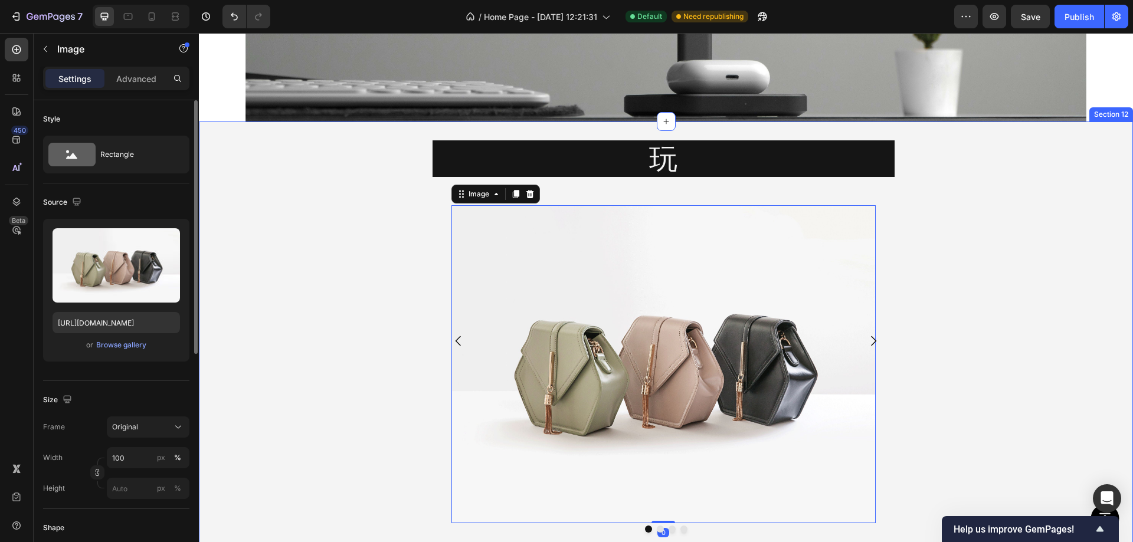
click at [319, 163] on div "玩 Heading Image 0 Row Row Drop element here Drop element here Image Carousel" at bounding box center [666, 345] width 934 height 411
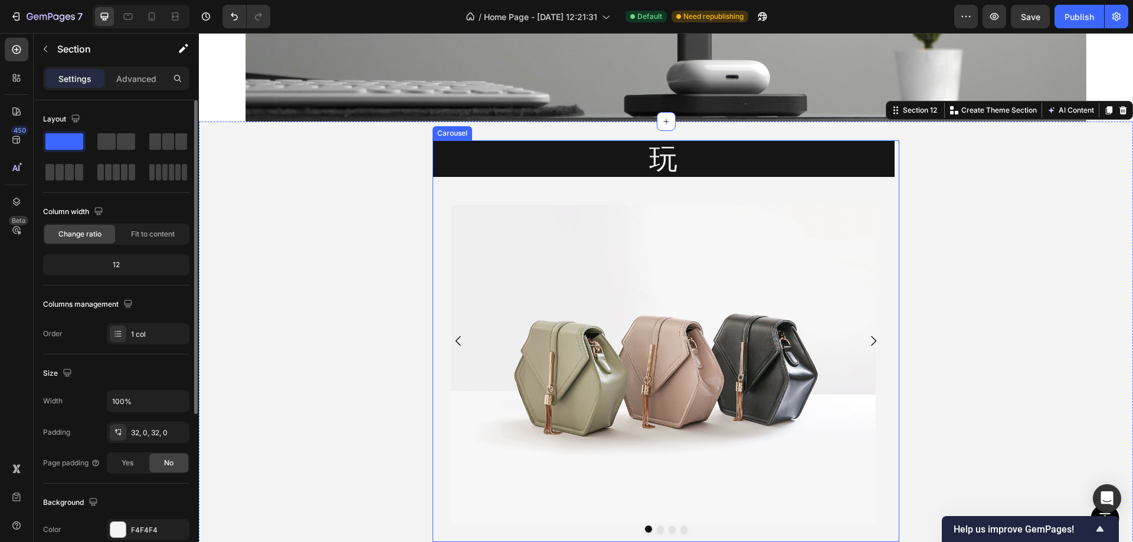
click at [659, 155] on p "玩" at bounding box center [664, 159] width 460 height 34
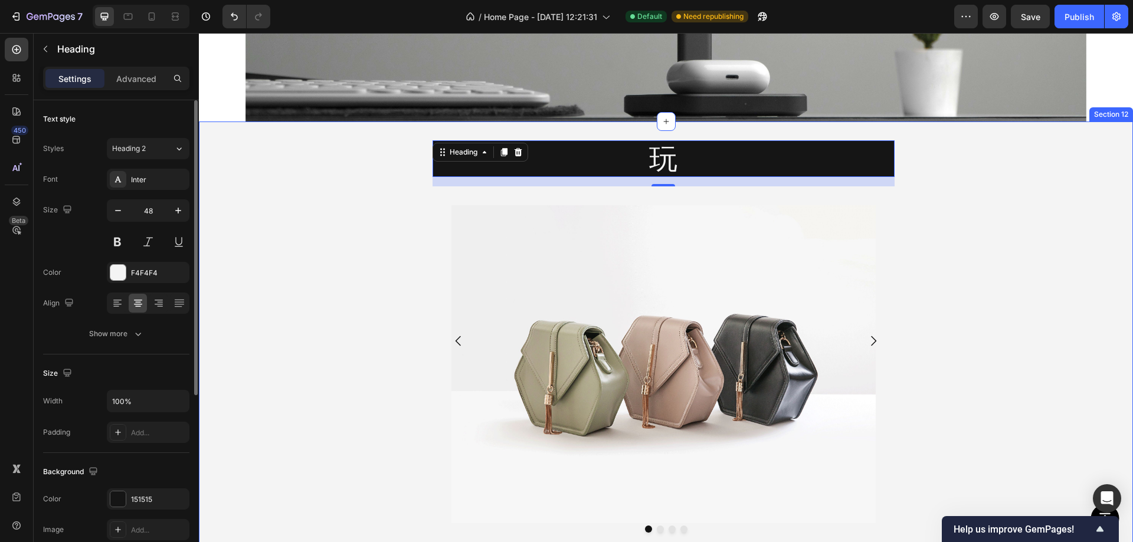
click at [1095, 191] on div "玩 Heading 16 Image Row Row Drop element here Drop element here Image Carousel" at bounding box center [666, 345] width 934 height 411
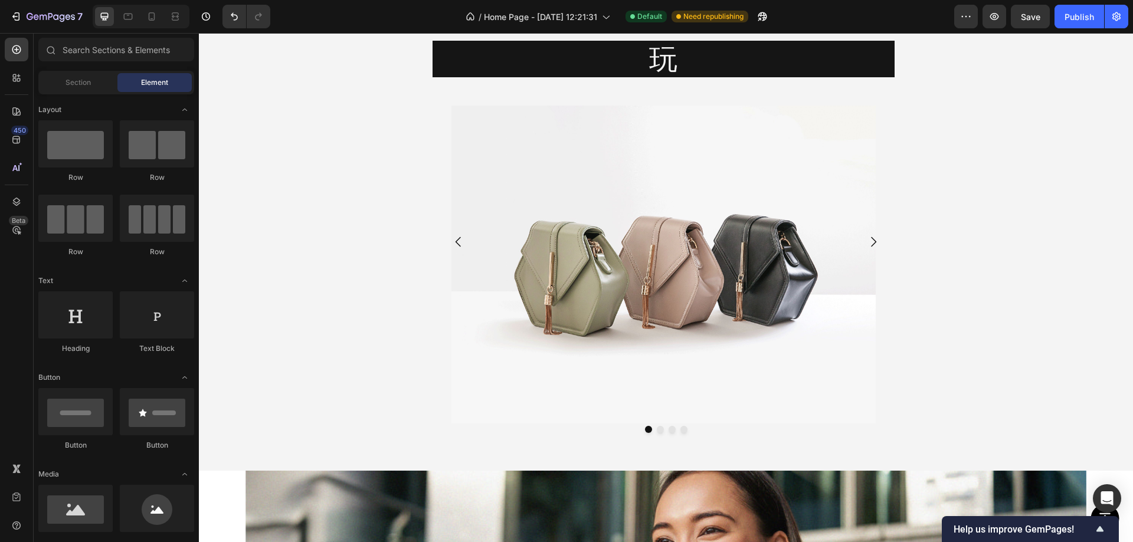
scroll to position [2720, 0]
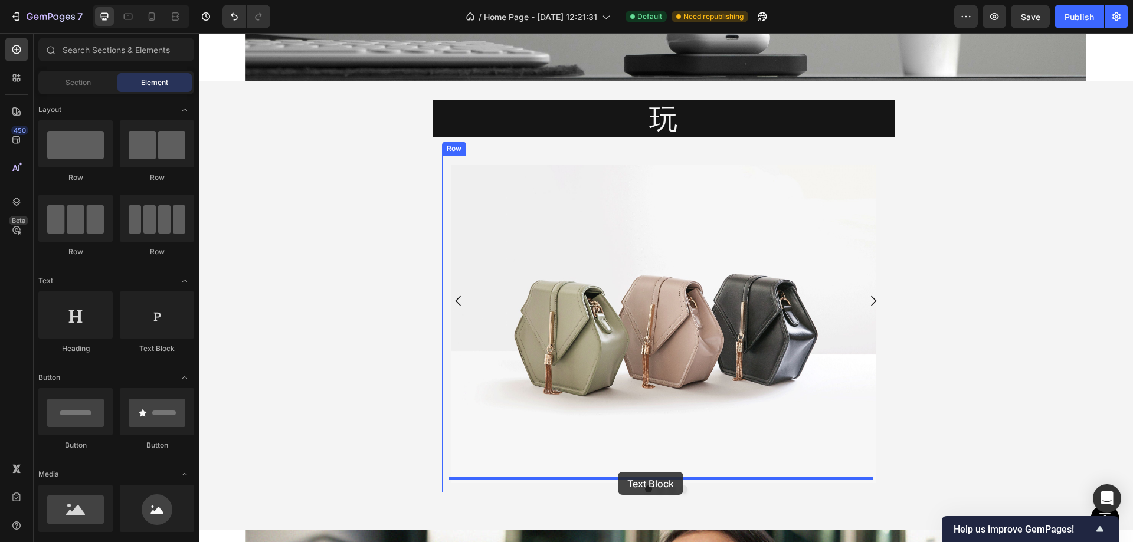
drag, startPoint x: 396, startPoint y: 352, endPoint x: 618, endPoint y: 472, distance: 252.2
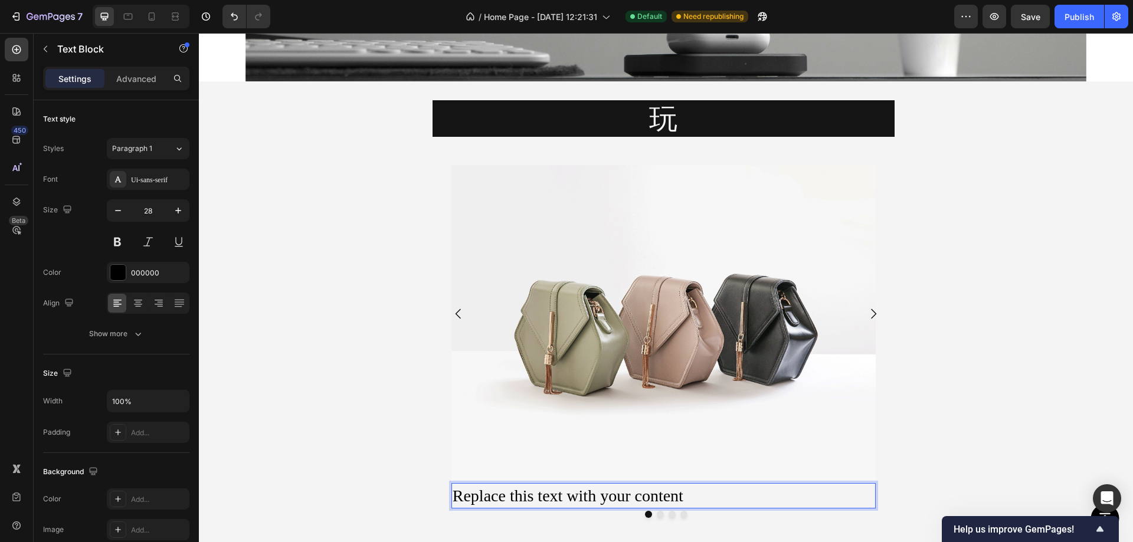
click at [659, 489] on div "Replace this text with your content" at bounding box center [663, 495] width 424 height 25
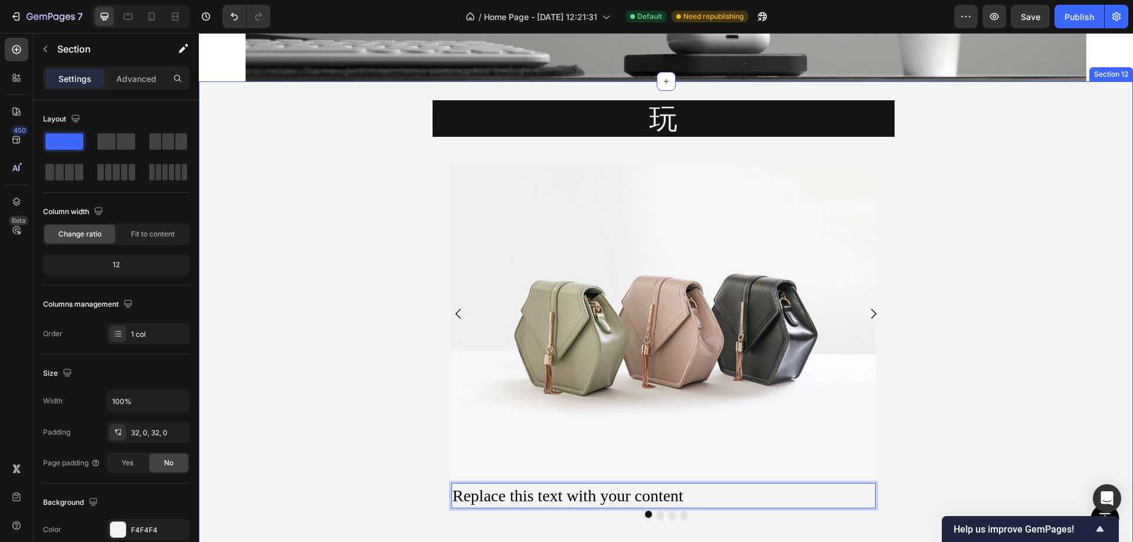
click at [981, 457] on div "玩 Heading Image Replace this text with your content Text Block 0 Row Row Drop e…" at bounding box center [666, 318] width 934 height 437
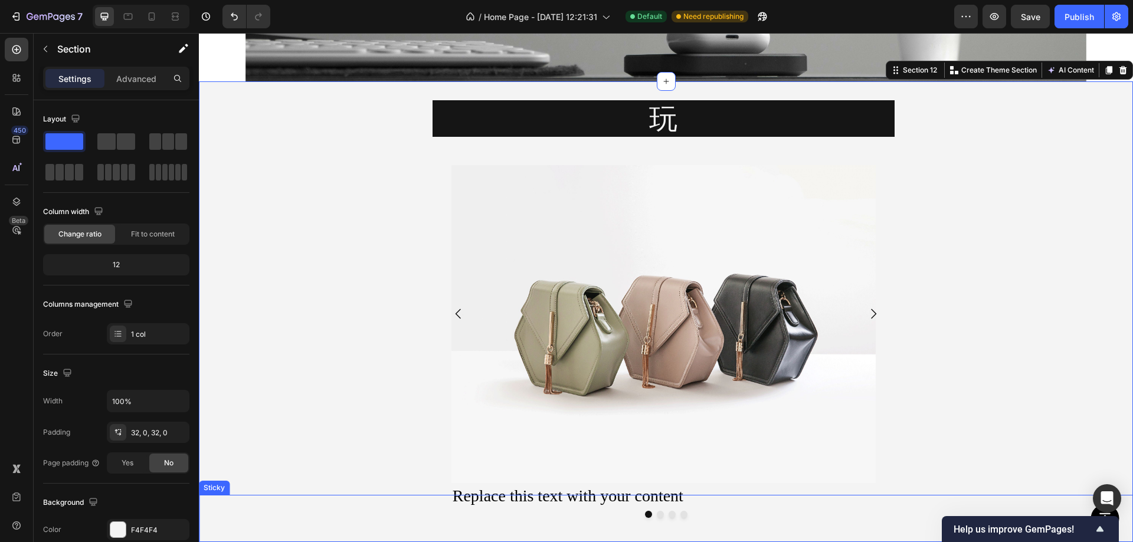
click at [718, 495] on p "Replace this text with your content" at bounding box center [664, 496] width 422 height 23
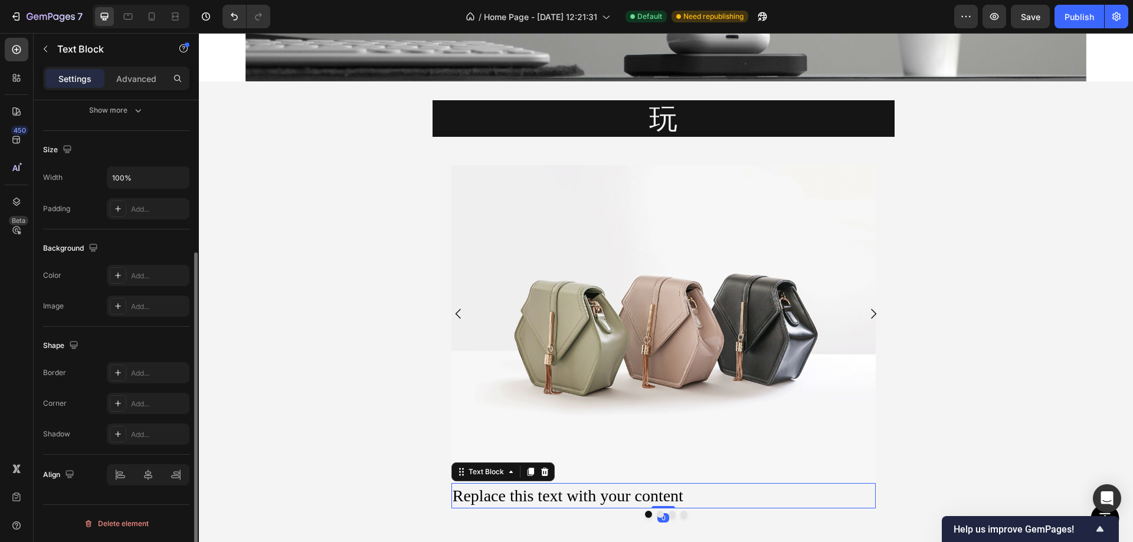
scroll to position [0, 0]
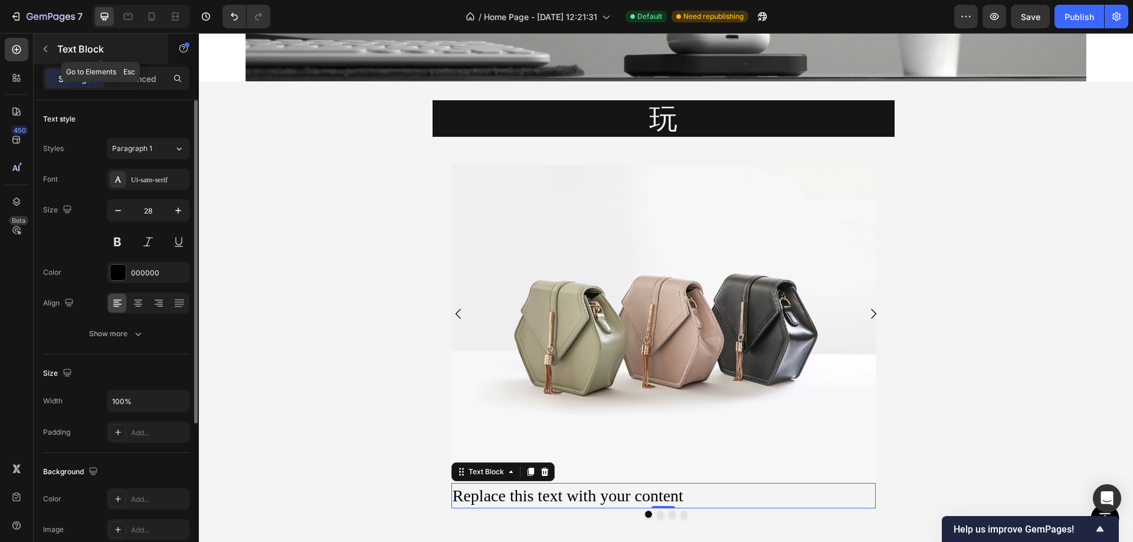
click at [45, 48] on icon "button" at bounding box center [46, 49] width 4 height 6
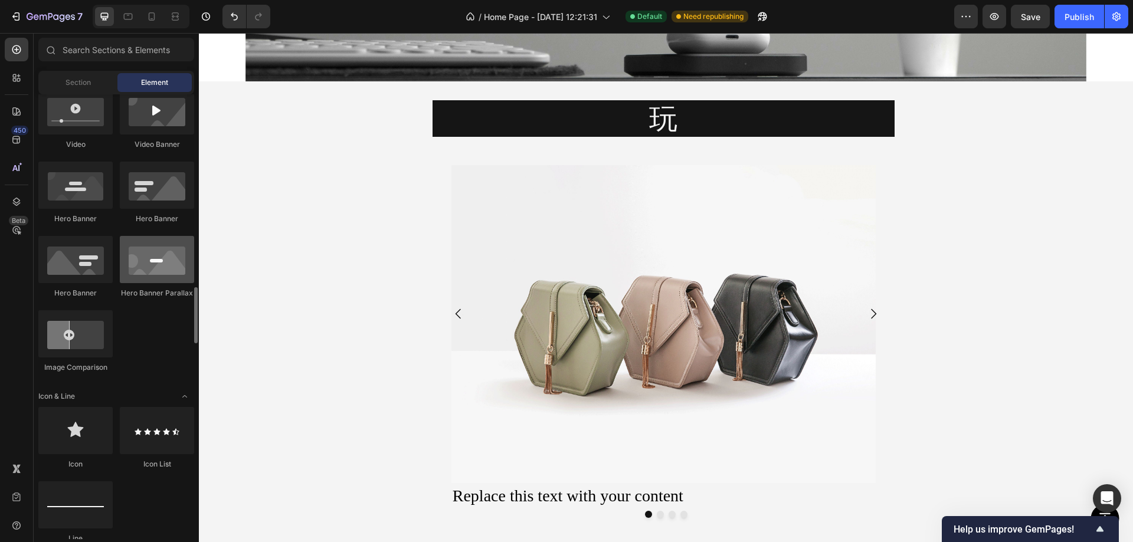
scroll to position [590, 0]
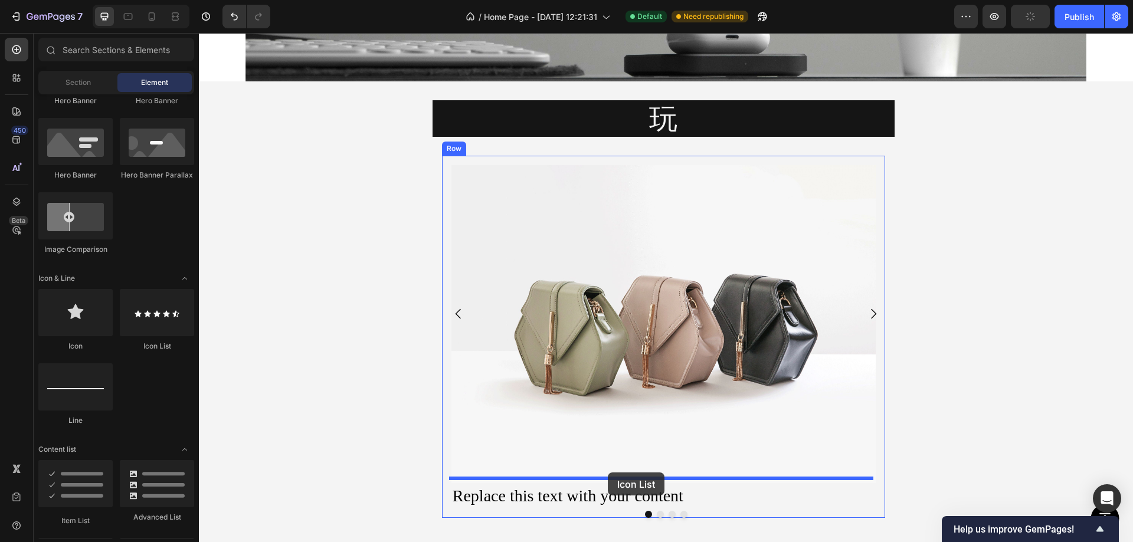
drag, startPoint x: 357, startPoint y: 351, endPoint x: 608, endPoint y: 473, distance: 279.0
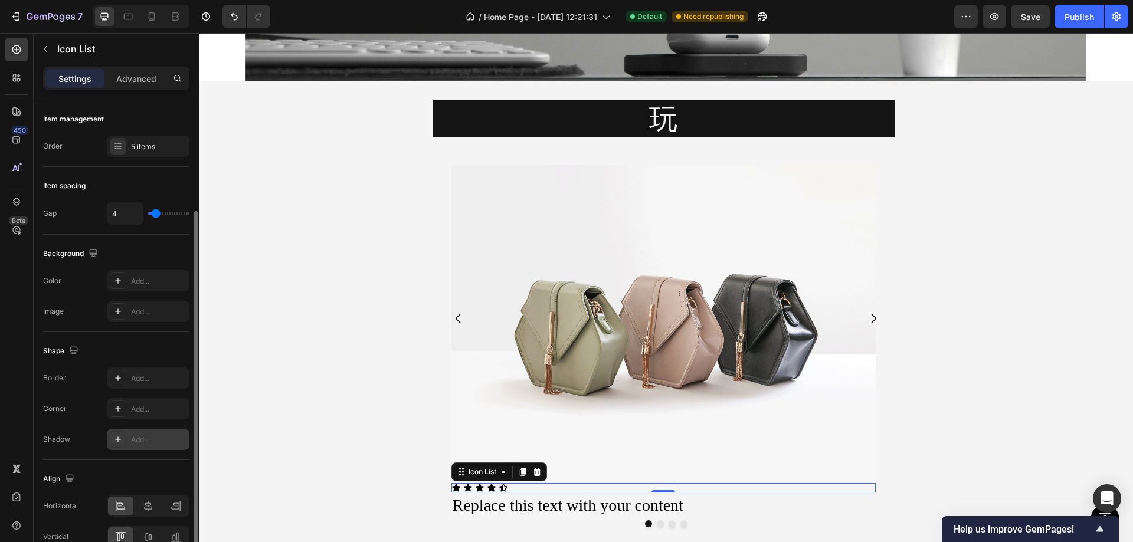
scroll to position [62, 0]
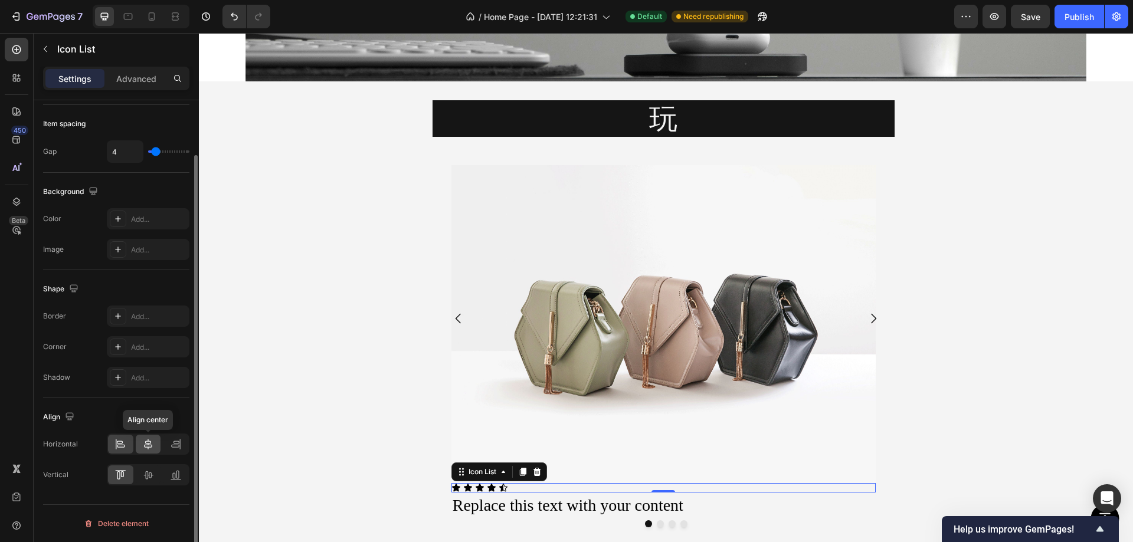
click at [154, 446] on div at bounding box center [148, 444] width 25 height 19
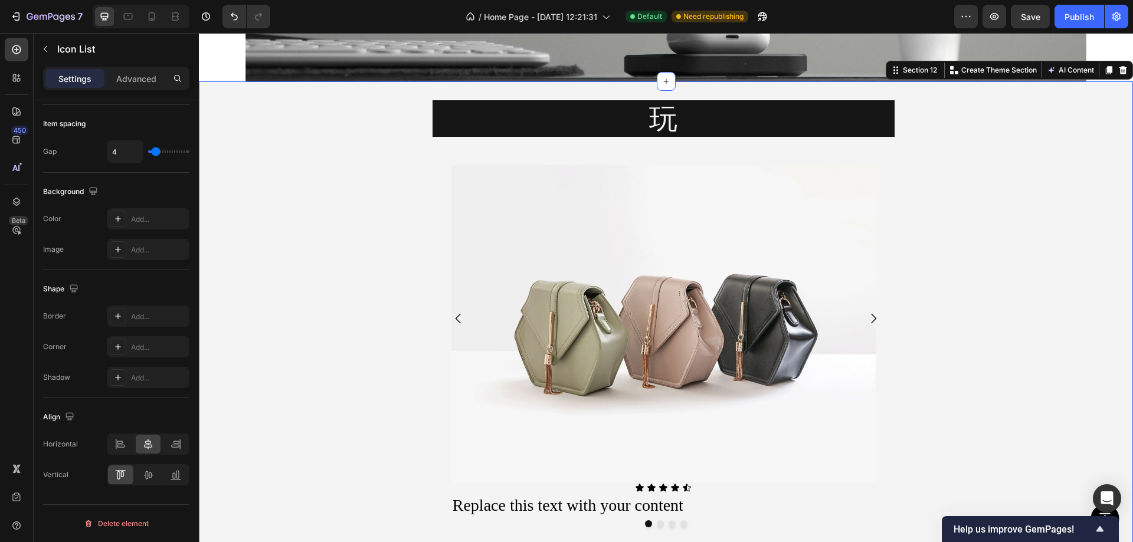
click at [297, 356] on div "玩 Heading Image Icon Icon Icon Icon Icon Icon List Replace this text with your …" at bounding box center [666, 323] width 934 height 446
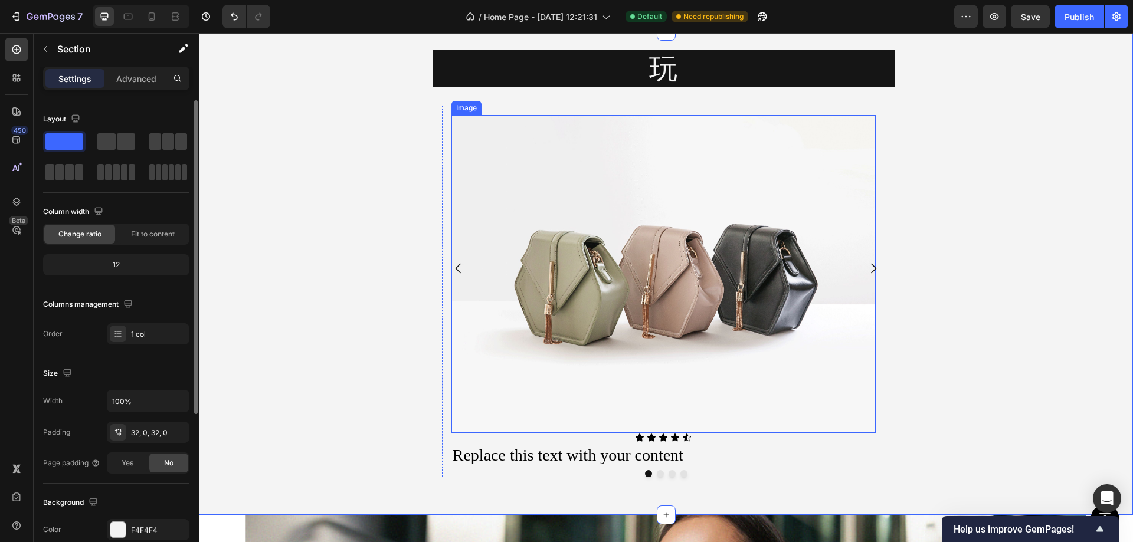
scroll to position [2779, 0]
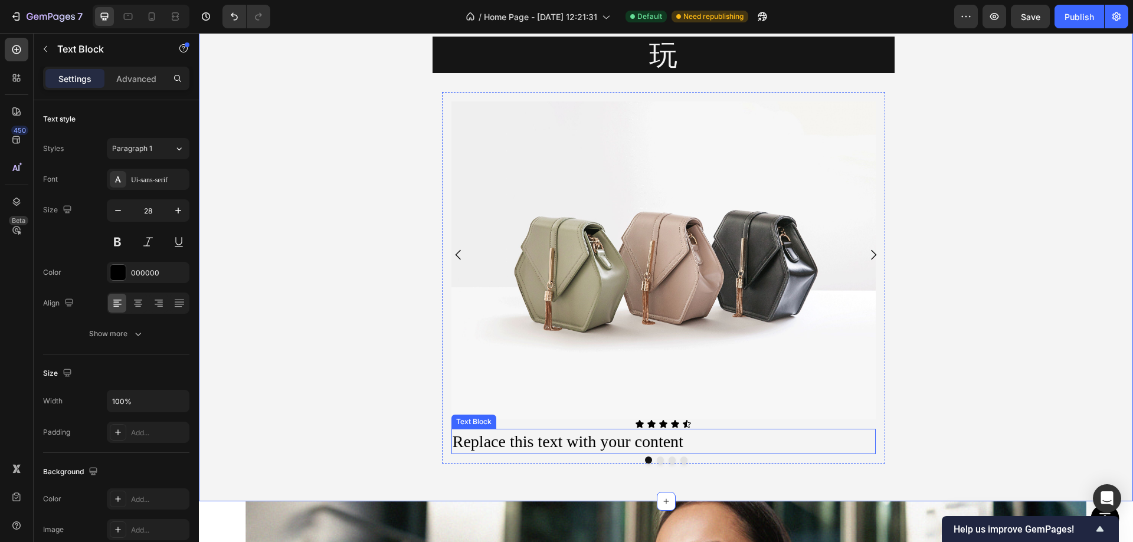
click at [705, 441] on p "Replace this text with your content" at bounding box center [664, 441] width 422 height 23
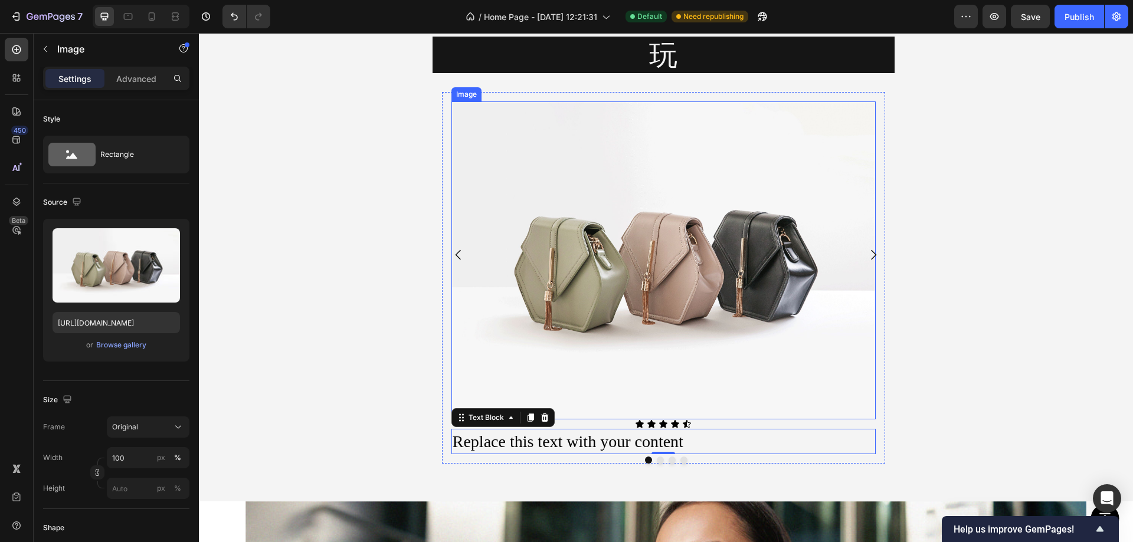
click at [732, 284] on img at bounding box center [663, 261] width 424 height 318
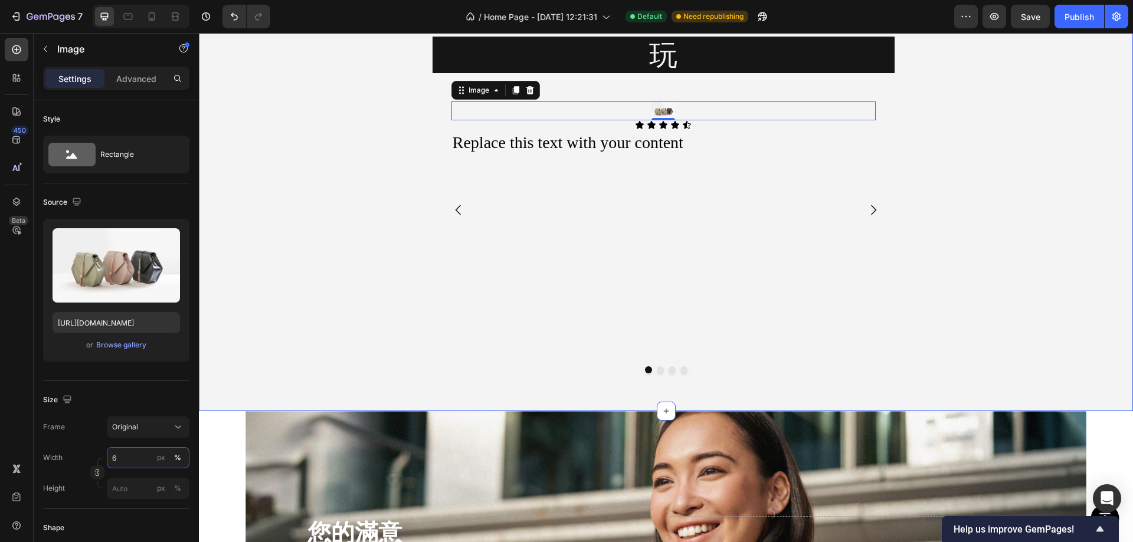
type input "60"
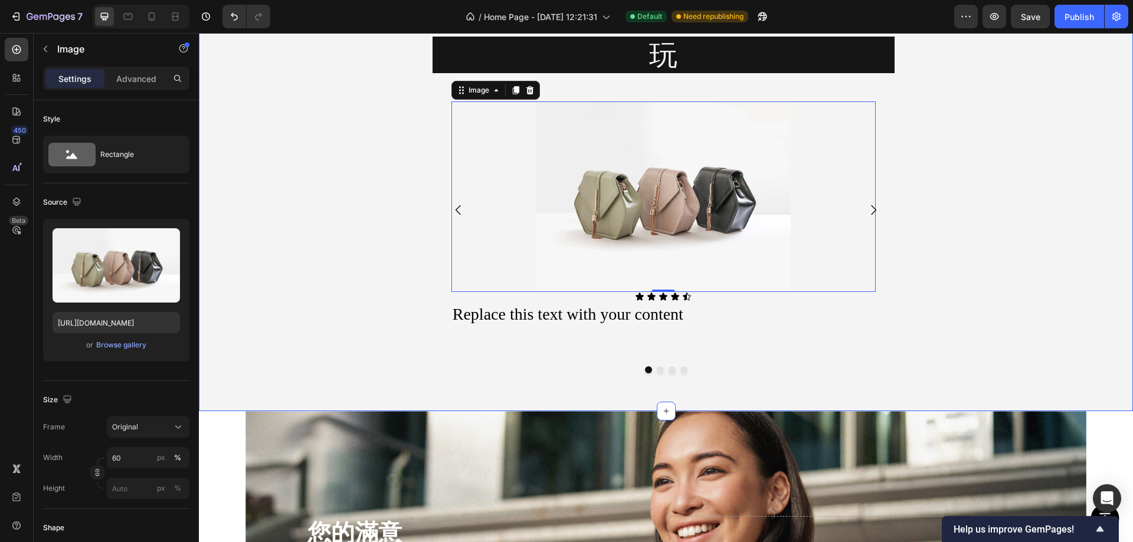
click at [332, 247] on div "玩 Heading Image 0 Icon Icon Icon Icon Icon Icon List Replace this text with you…" at bounding box center [666, 215] width 934 height 356
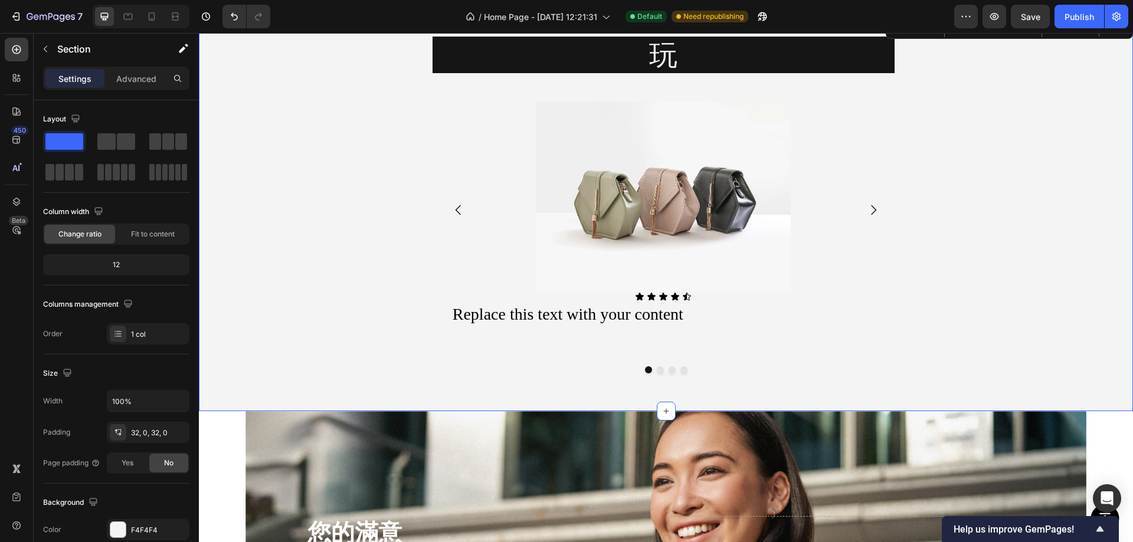
scroll to position [2602, 0]
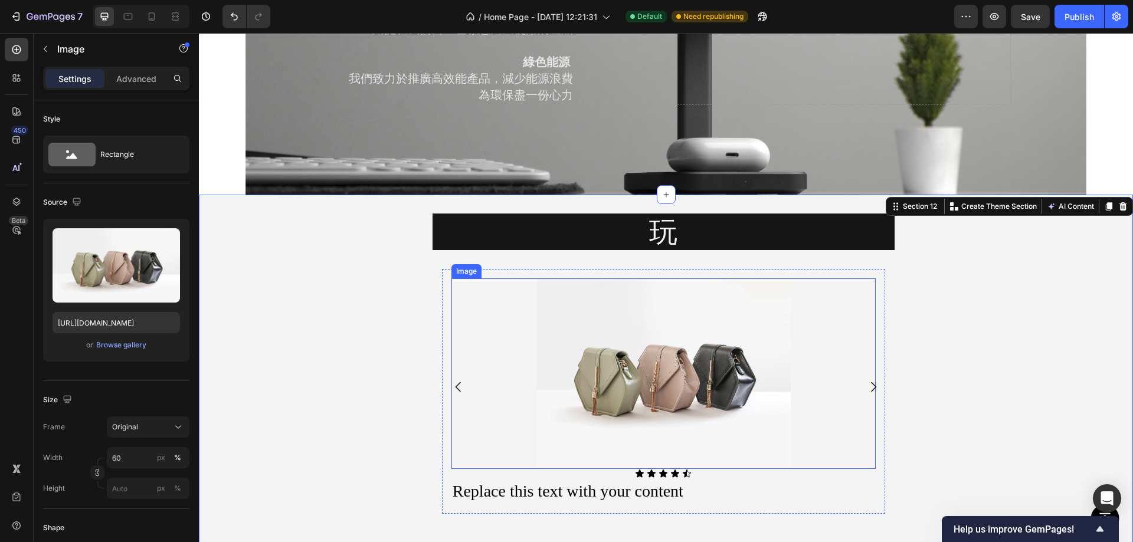
click at [741, 317] on img at bounding box center [663, 374] width 254 height 191
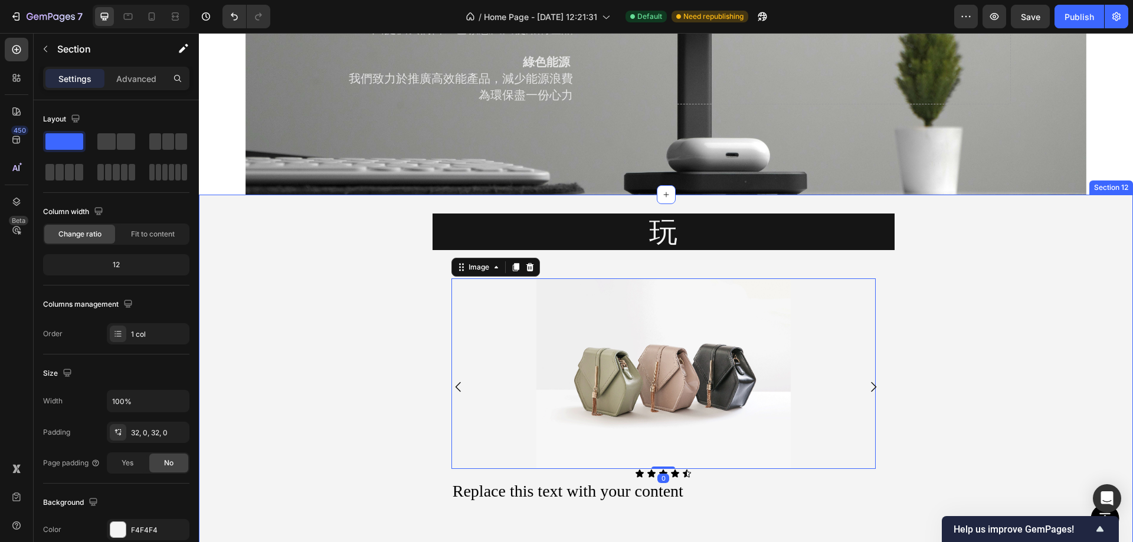
click at [1040, 305] on div "玩 Heading Image 0 Icon Icon Icon Icon Icon Icon List Replace this text with you…" at bounding box center [666, 392] width 934 height 356
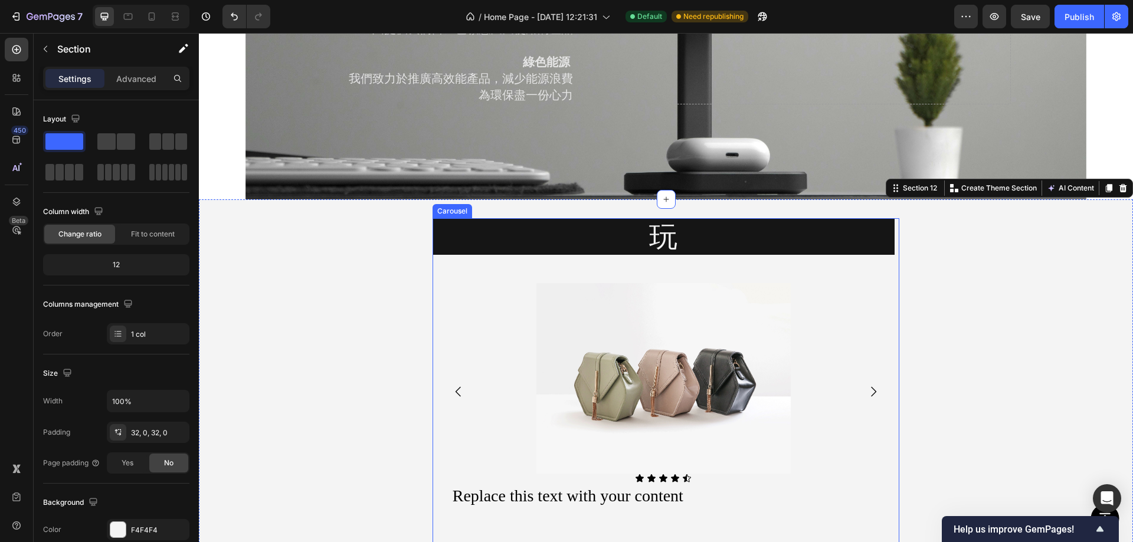
click at [866, 385] on icon "Carousel Next Arrow" at bounding box center [873, 392] width 14 height 14
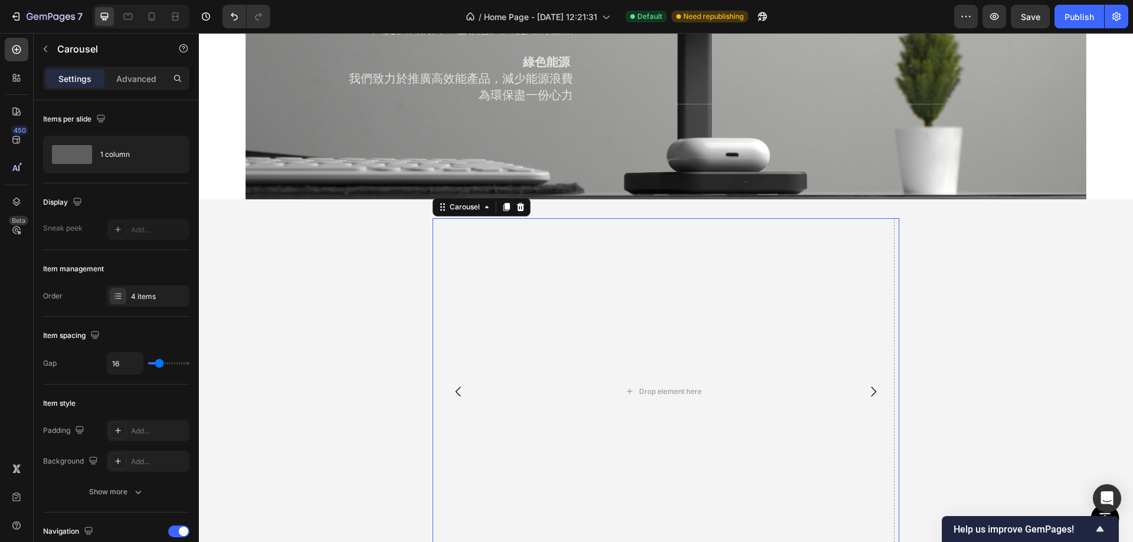
click at [866, 385] on icon "Carousel Next Arrow" at bounding box center [873, 392] width 14 height 14
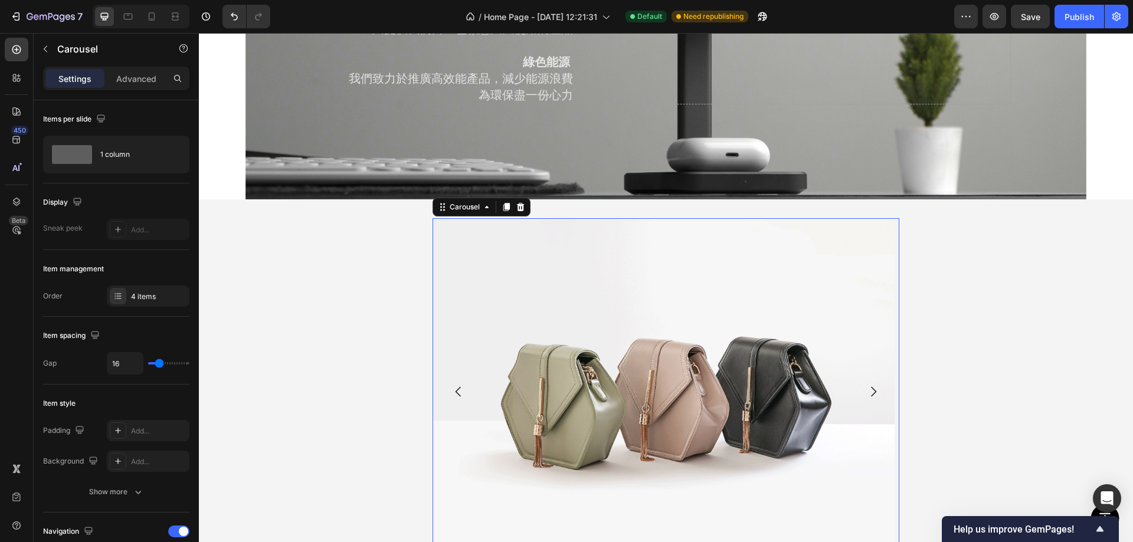
click at [455, 388] on icon "Carousel Back Arrow" at bounding box center [457, 392] width 5 height 10
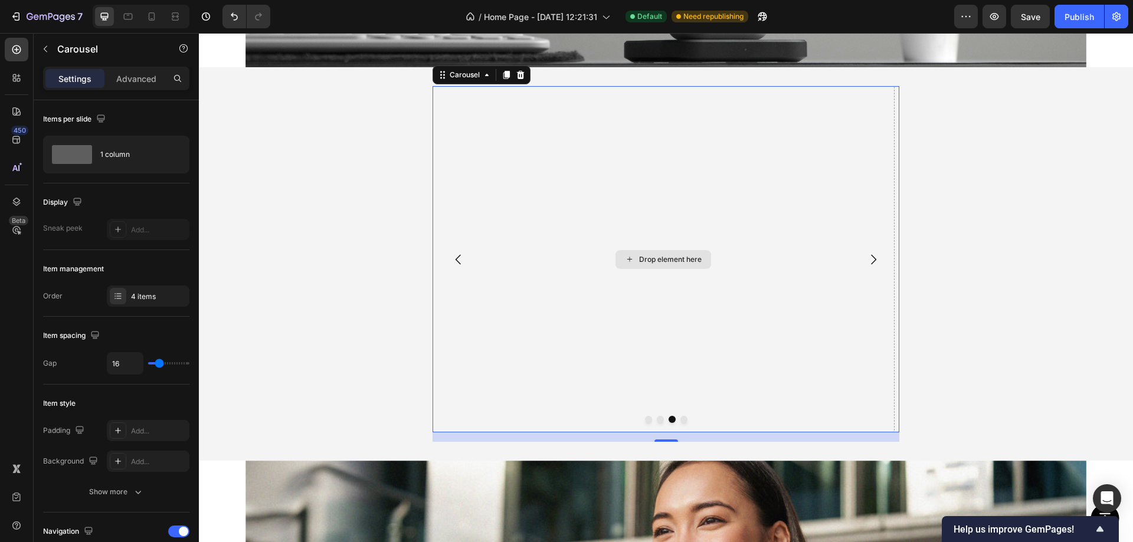
scroll to position [2779, 0]
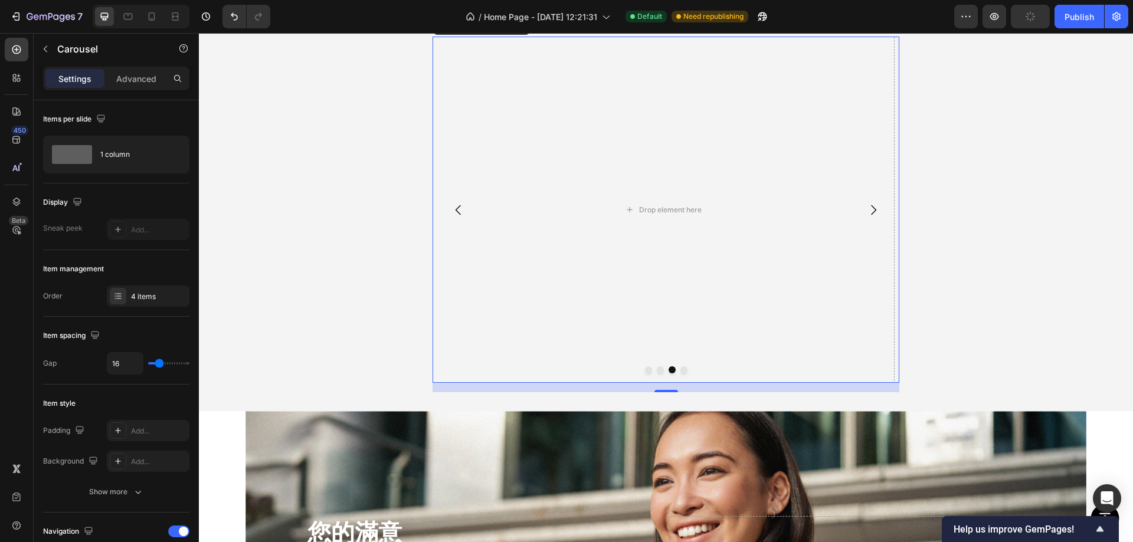
click at [456, 207] on icon "Carousel Back Arrow" at bounding box center [458, 210] width 14 height 14
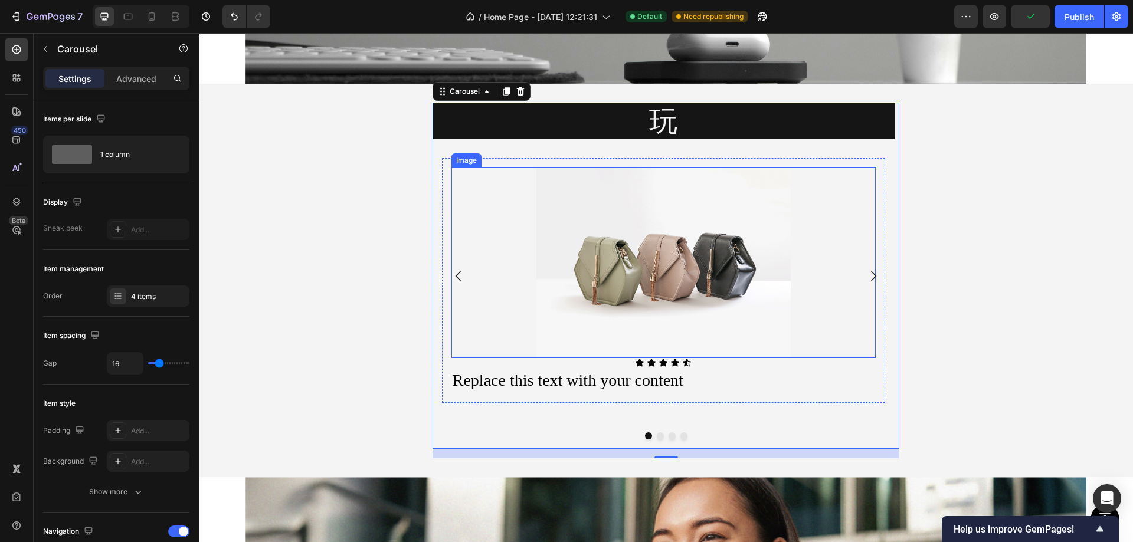
scroll to position [2661, 0]
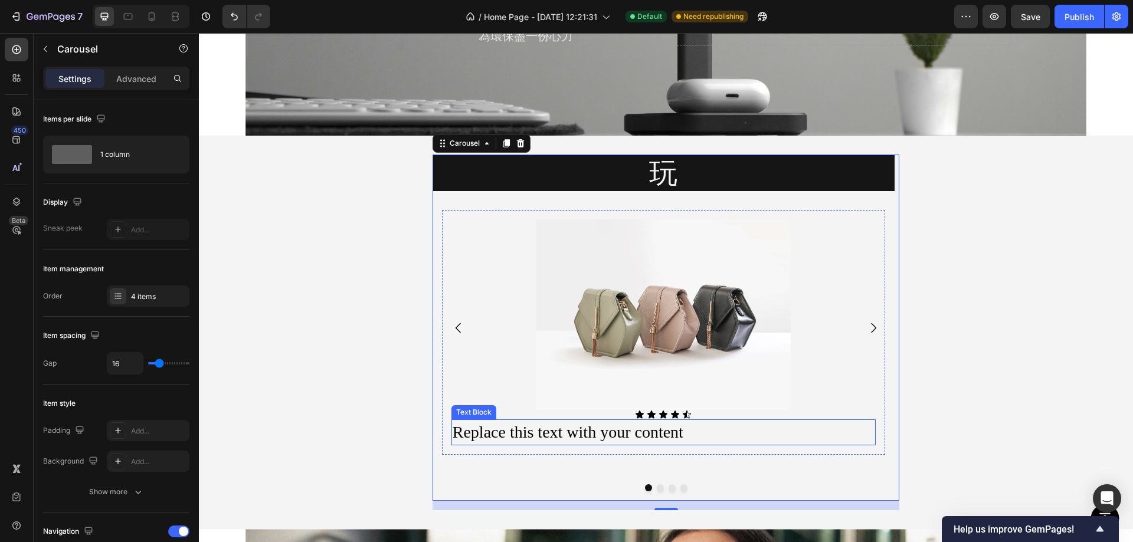
click at [678, 437] on p "Replace this text with your content" at bounding box center [664, 432] width 422 height 23
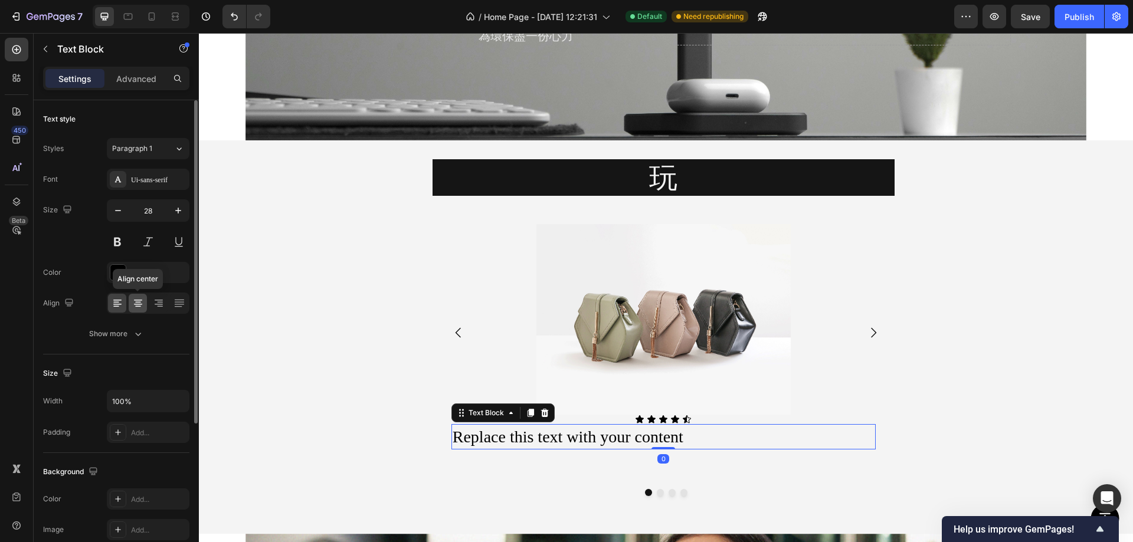
click at [134, 303] on icon at bounding box center [138, 303] width 12 height 12
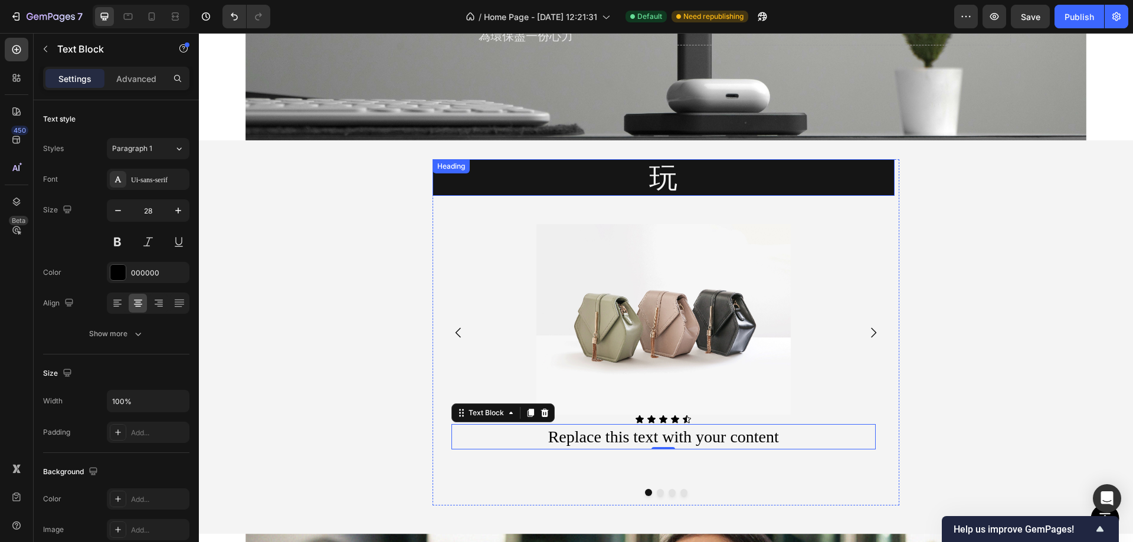
click at [669, 174] on p "玩" at bounding box center [664, 178] width 460 height 34
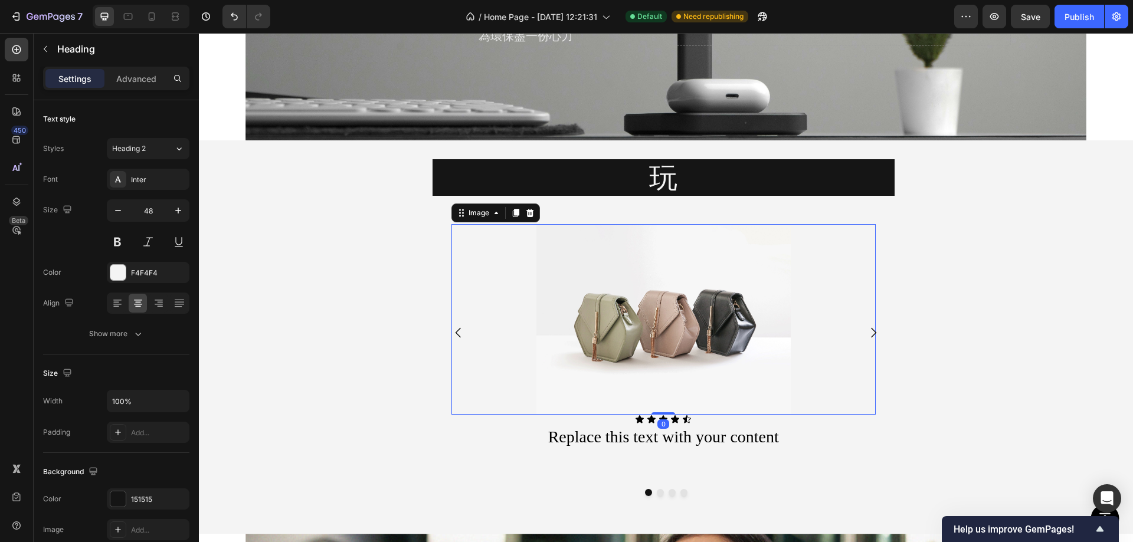
drag, startPoint x: 669, startPoint y: 220, endPoint x: 647, endPoint y: 201, distance: 28.9
click at [670, 224] on img at bounding box center [663, 319] width 254 height 191
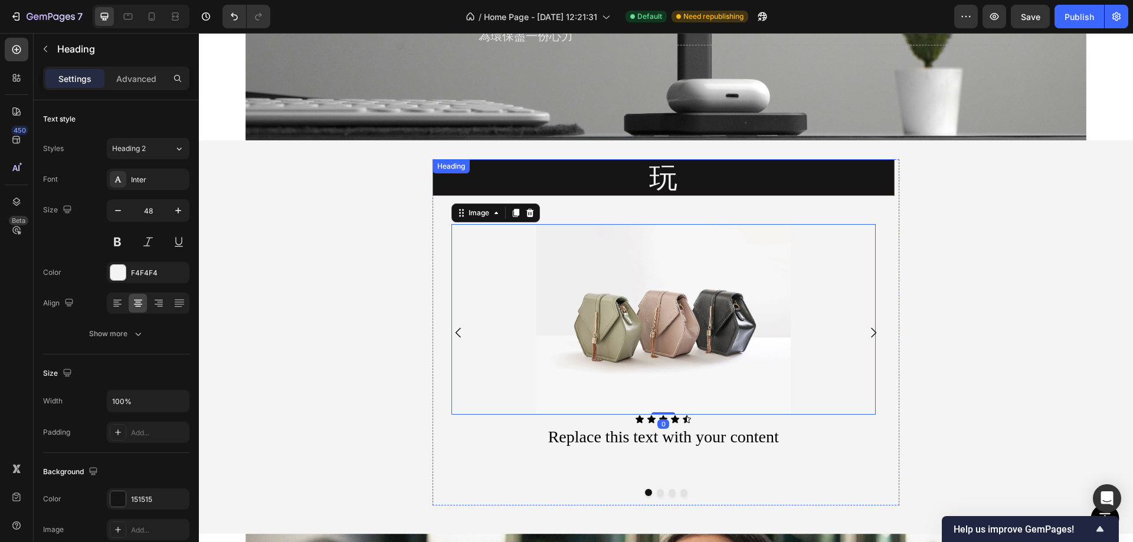
click at [520, 171] on div "玩 Heading" at bounding box center [664, 177] width 462 height 37
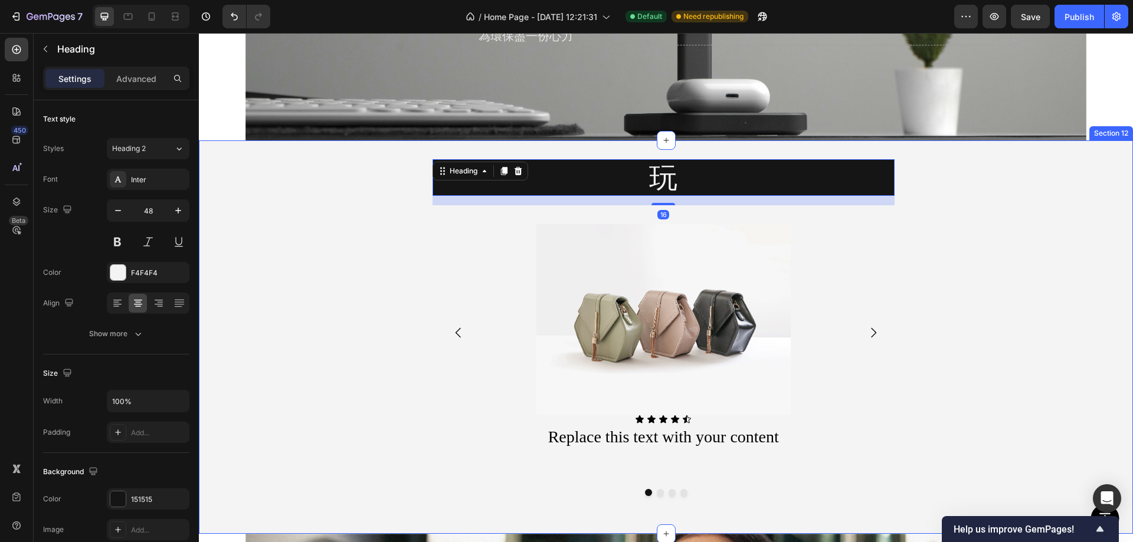
click at [381, 200] on div "玩 Heading 16 Image Icon Icon Icon Icon Icon Icon List Replace this text with yo…" at bounding box center [666, 337] width 934 height 356
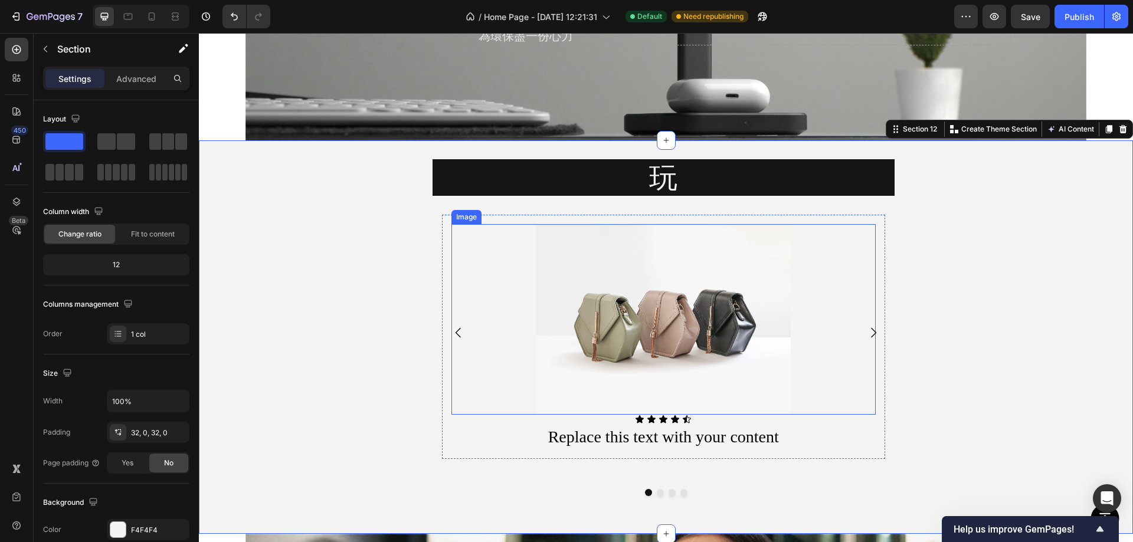
click at [665, 282] on img at bounding box center [663, 319] width 254 height 191
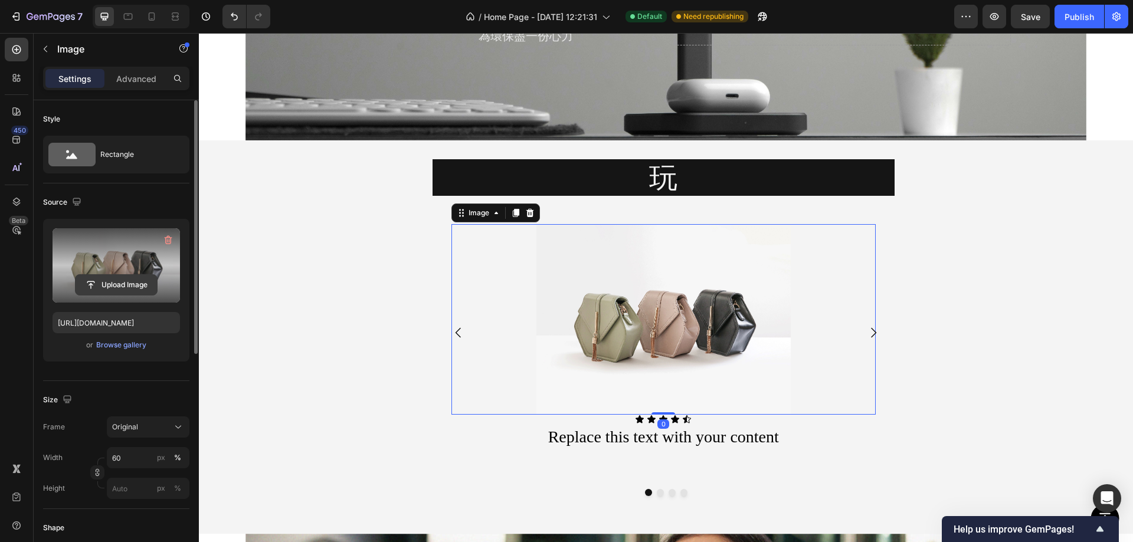
click at [132, 282] on input "file" at bounding box center [116, 285] width 81 height 20
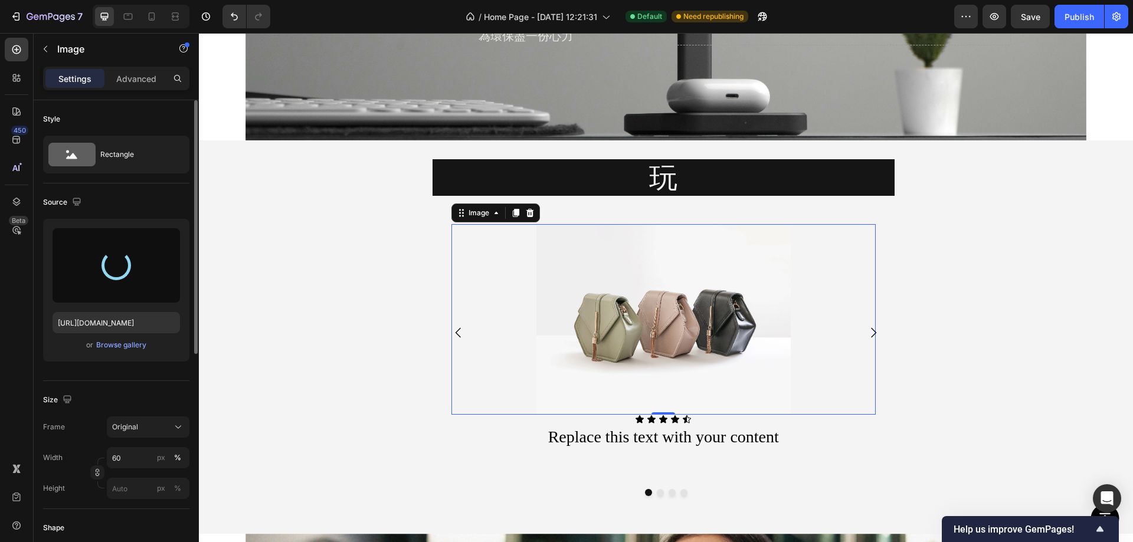
type input "https://cdn.shopify.com/s/files/1/0772/4485/8597/files/gempages_584237370715407…"
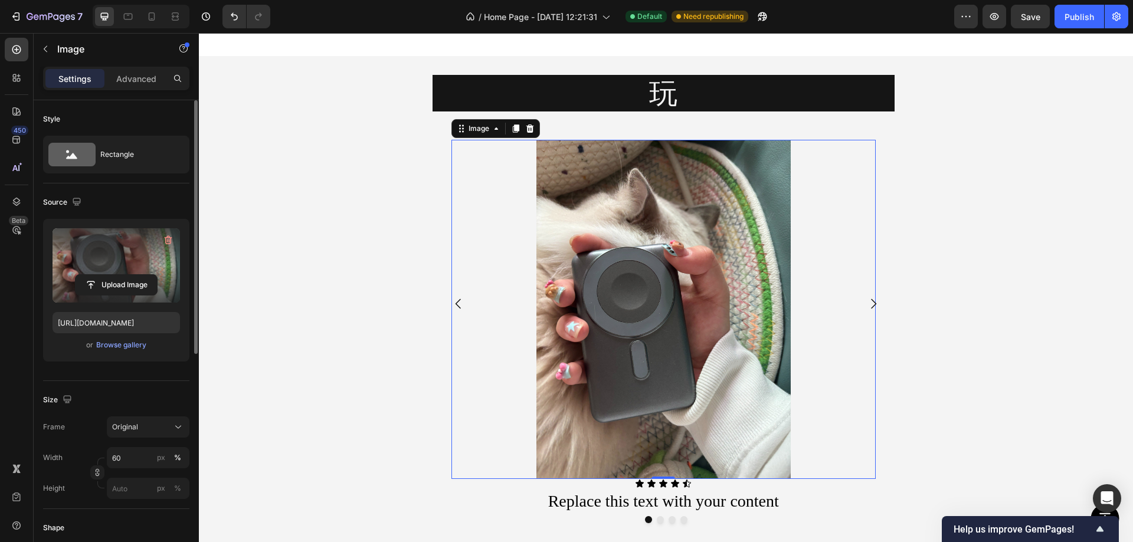
scroll to position [2720, 0]
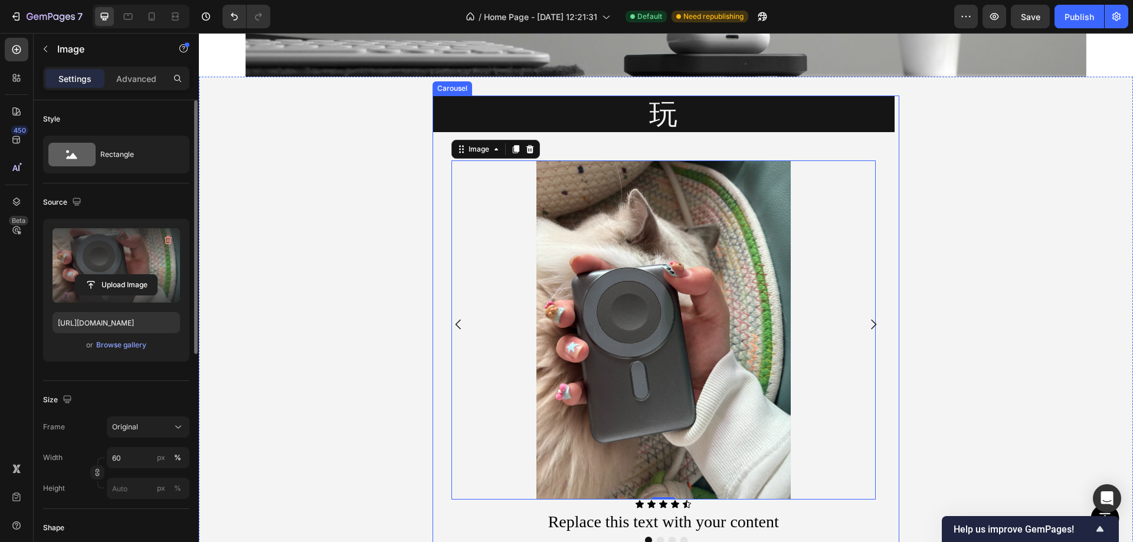
click at [871, 323] on icon "Carousel Next Arrow" at bounding box center [873, 325] width 5 height 10
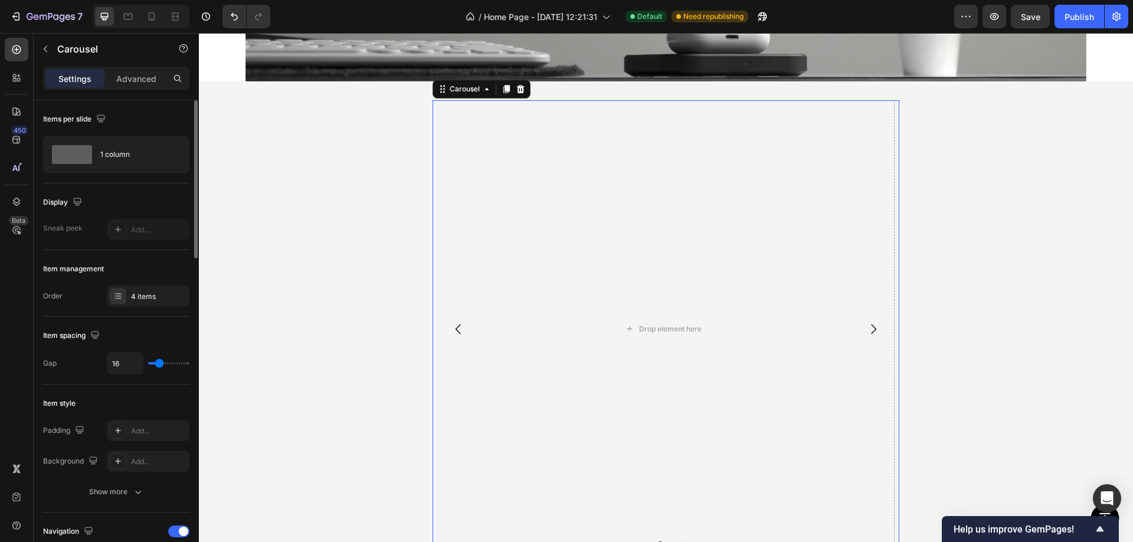
click at [453, 325] on icon "Carousel Back Arrow" at bounding box center [458, 329] width 14 height 14
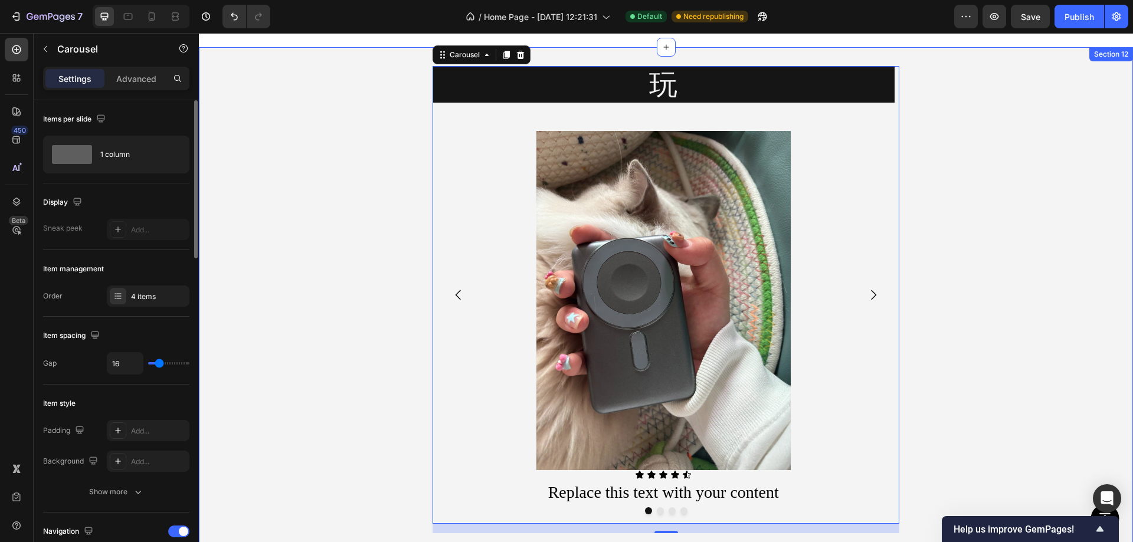
scroll to position [2661, 0]
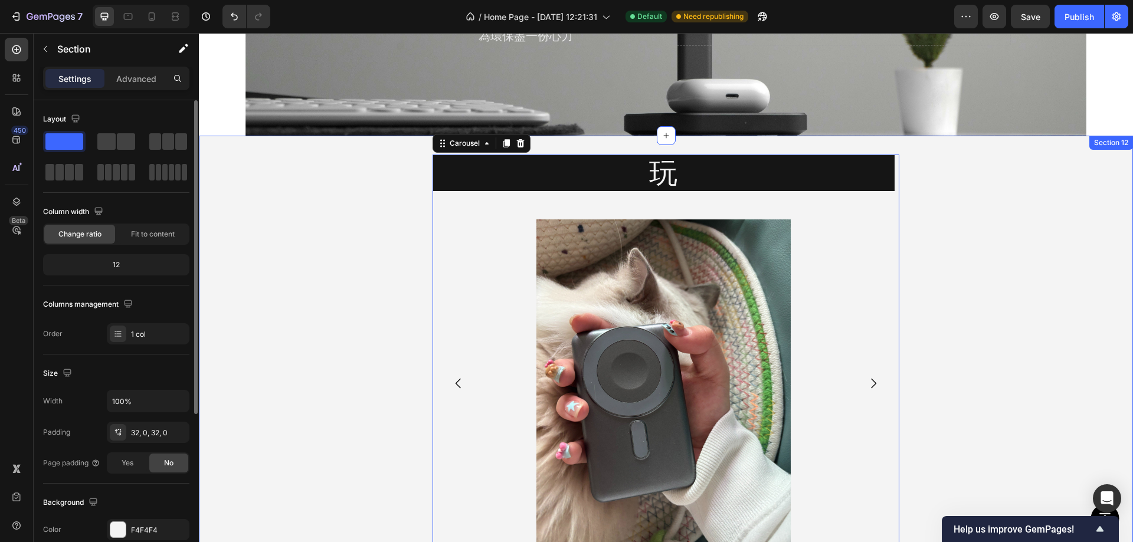
click at [989, 246] on div "玩 Heading Image Icon Icon Icon Icon Icon Icon List Replace this text with your …" at bounding box center [666, 388] width 934 height 467
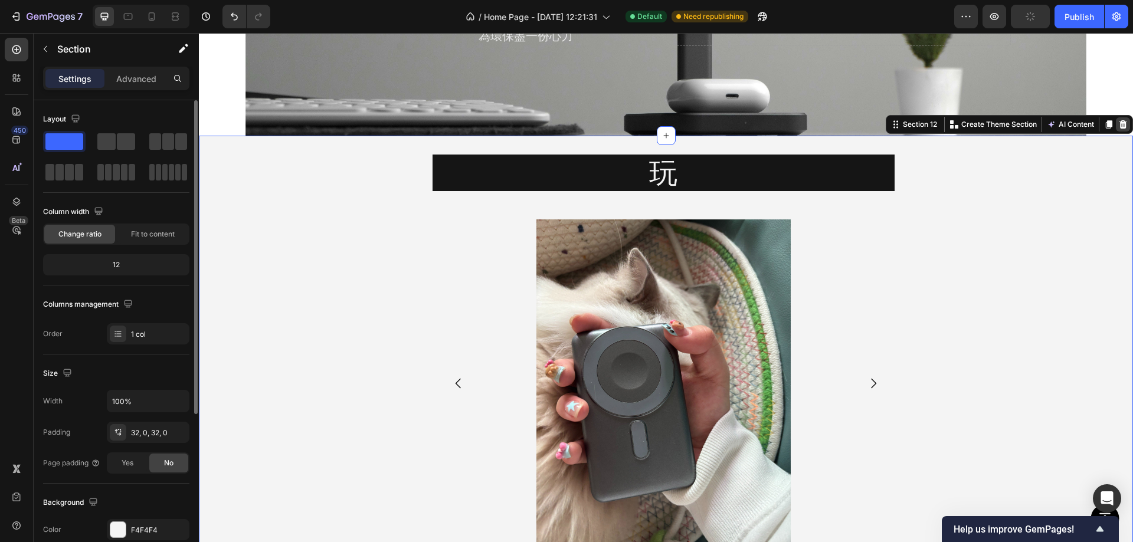
click at [1120, 127] on icon at bounding box center [1124, 124] width 8 height 8
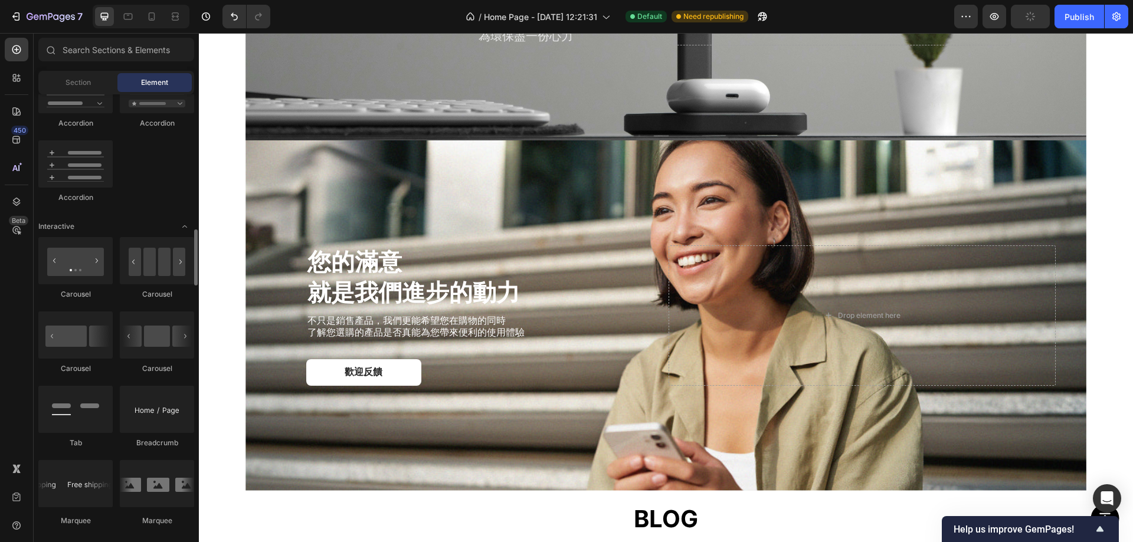
scroll to position [1180, 0]
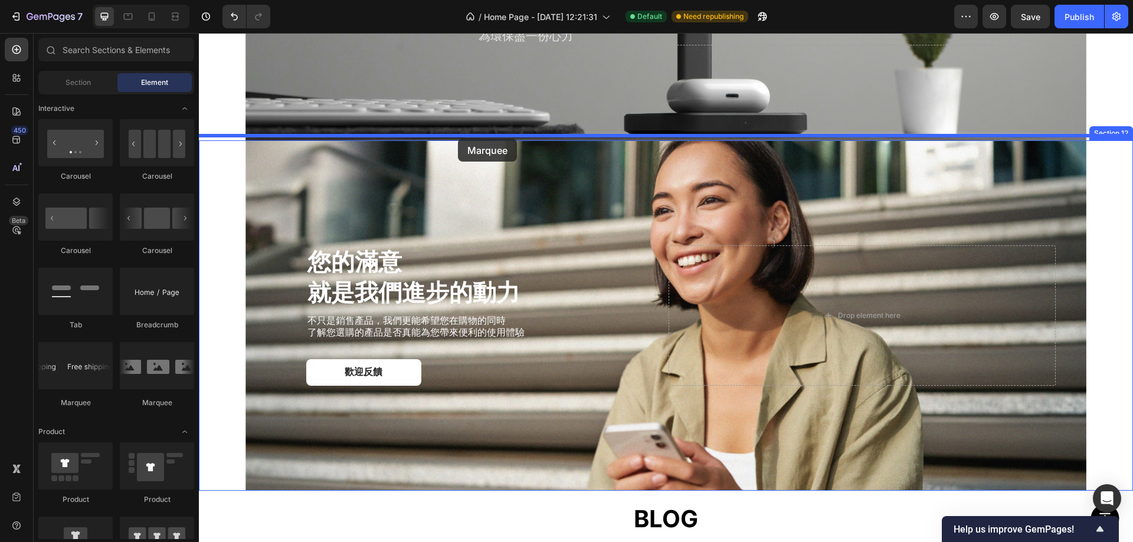
drag, startPoint x: 374, startPoint y: 381, endPoint x: 458, endPoint y: 139, distance: 256.1
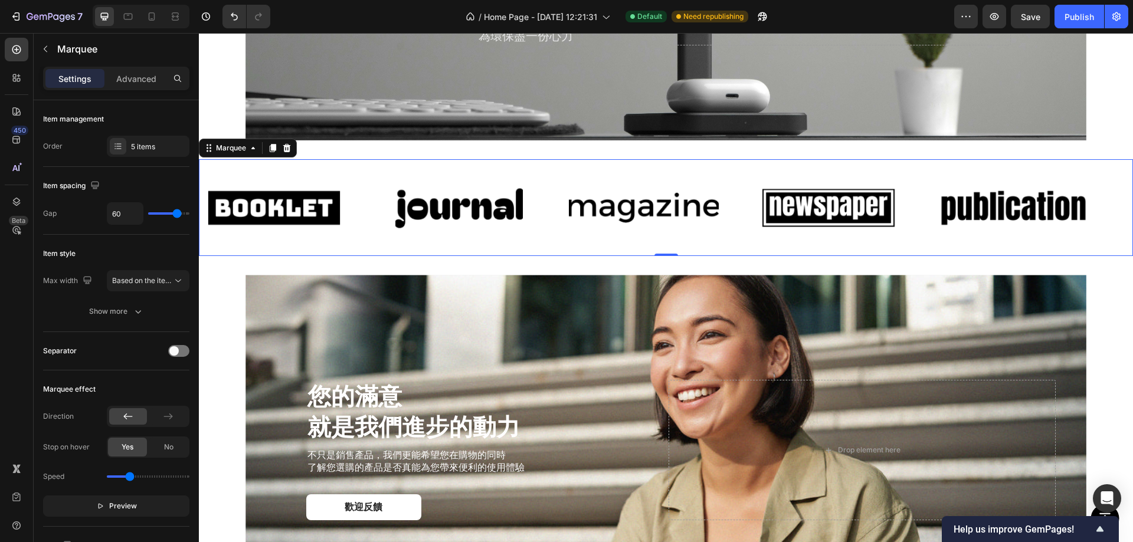
click at [316, 159] on div "Image Image Image Image Image Image Image Image Image Image Marquee 0" at bounding box center [666, 207] width 934 height 97
click at [287, 145] on icon at bounding box center [286, 147] width 9 height 9
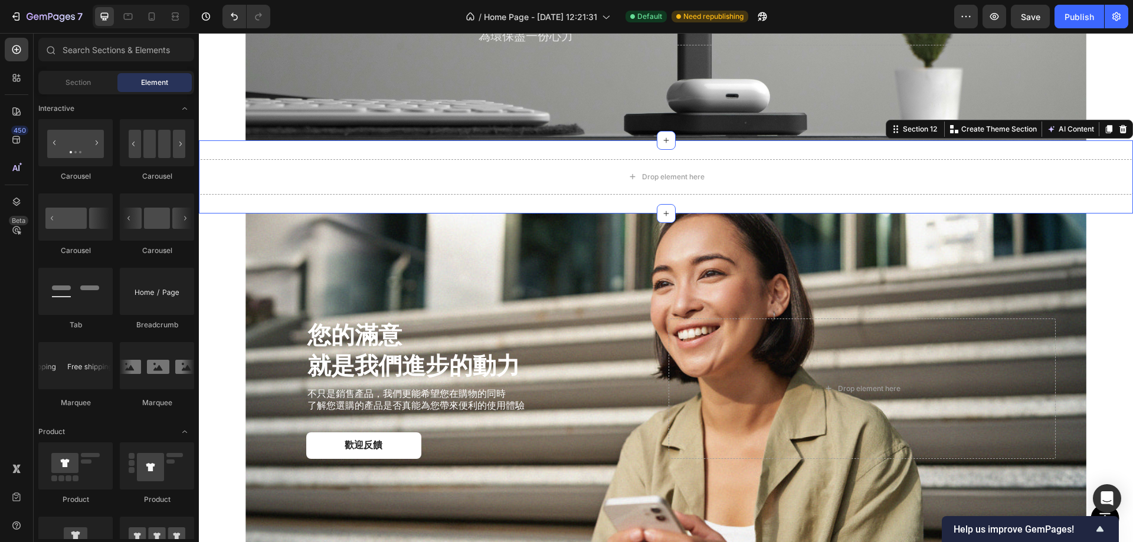
click at [401, 143] on div "Drop element here Section 12 You can create reusable sections Create Theme Sect…" at bounding box center [666, 176] width 934 height 73
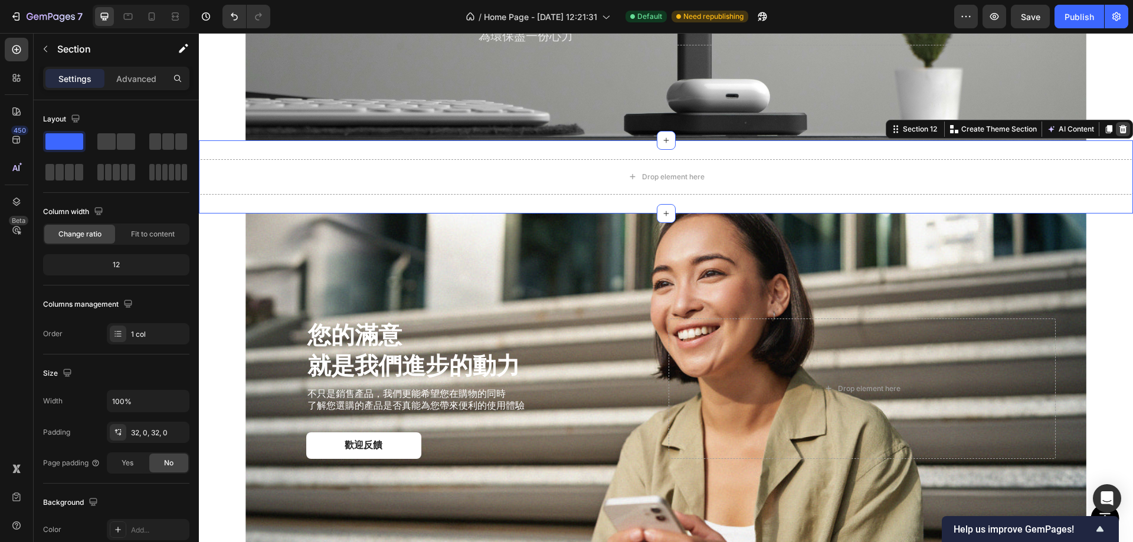
click at [1120, 125] on icon at bounding box center [1124, 129] width 8 height 8
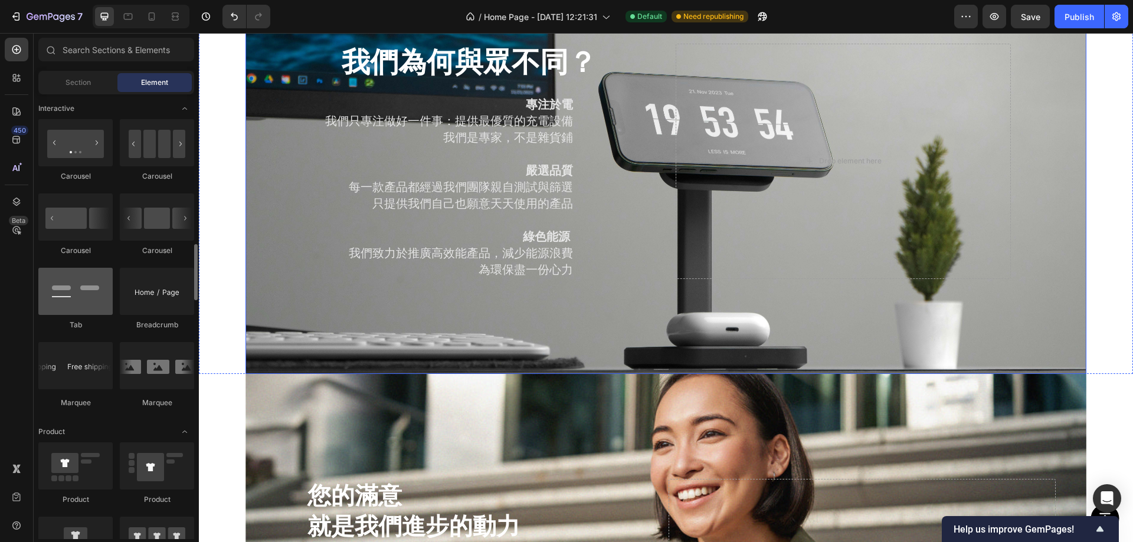
scroll to position [2424, 0]
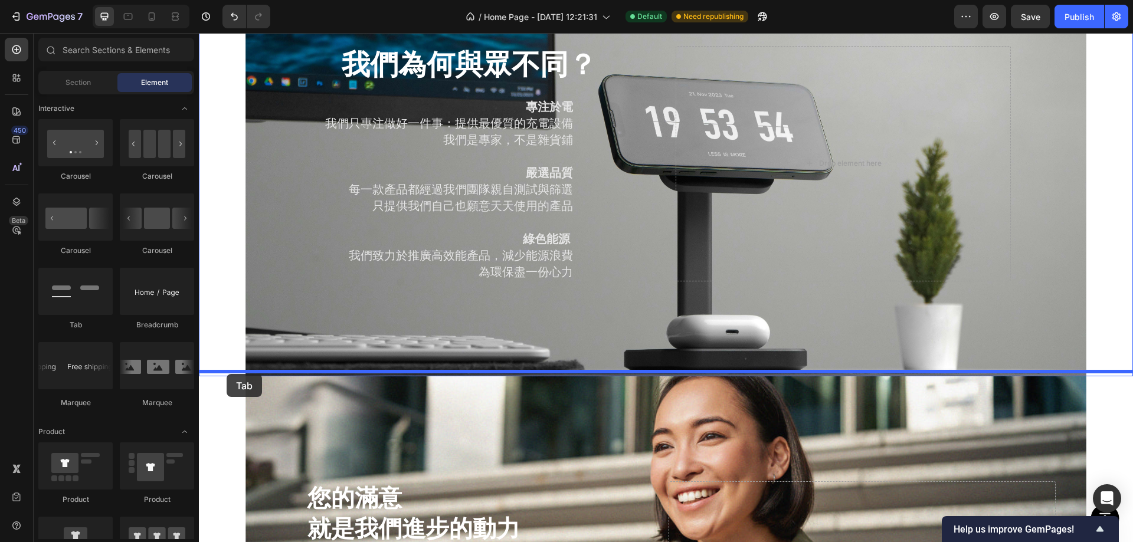
drag, startPoint x: 273, startPoint y: 326, endPoint x: 227, endPoint y: 374, distance: 66.4
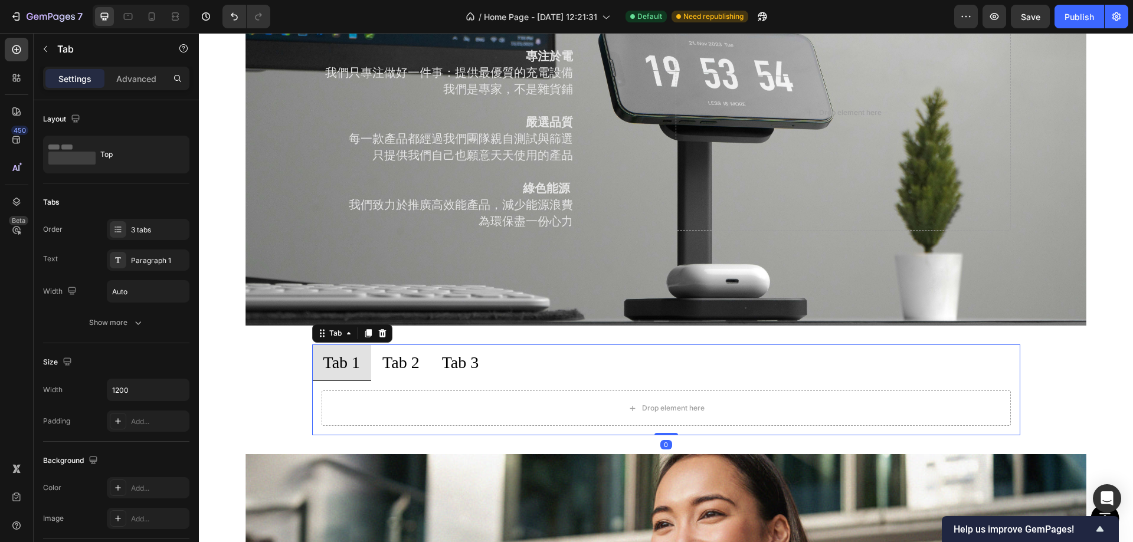
scroll to position [2542, 0]
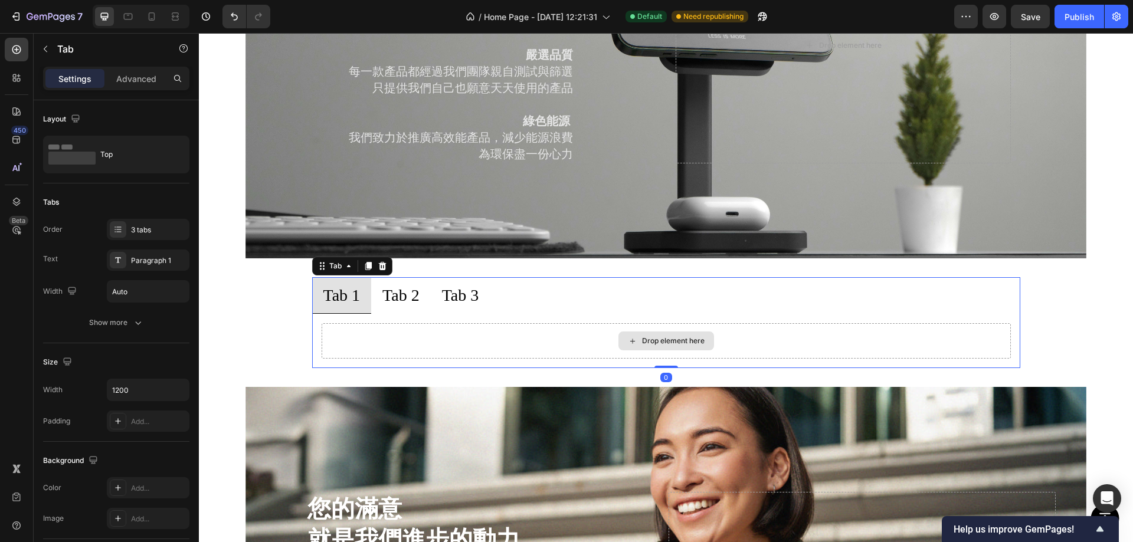
click at [401, 297] on div "Tab 2" at bounding box center [401, 295] width 41 height 27
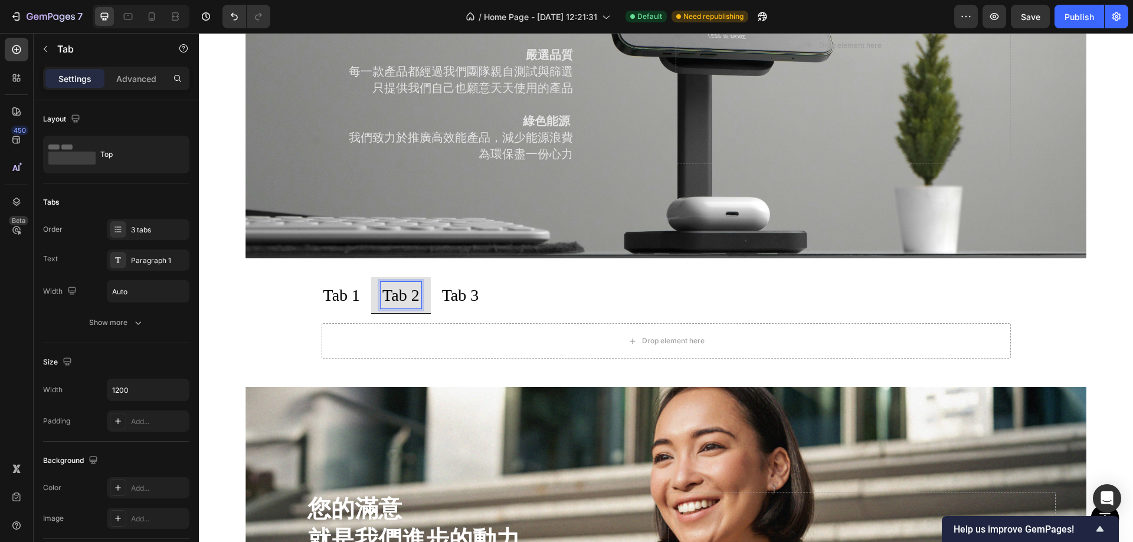
click at [474, 293] on p "Tab 3" at bounding box center [460, 295] width 37 height 23
click at [326, 297] on p "Tab 1" at bounding box center [341, 295] width 37 height 23
drag, startPoint x: 472, startPoint y: 289, endPoint x: 464, endPoint y: 289, distance: 8.3
click at [472, 289] on p "Tab 3" at bounding box center [460, 295] width 37 height 23
click at [384, 290] on p "Tab 2" at bounding box center [400, 295] width 37 height 23
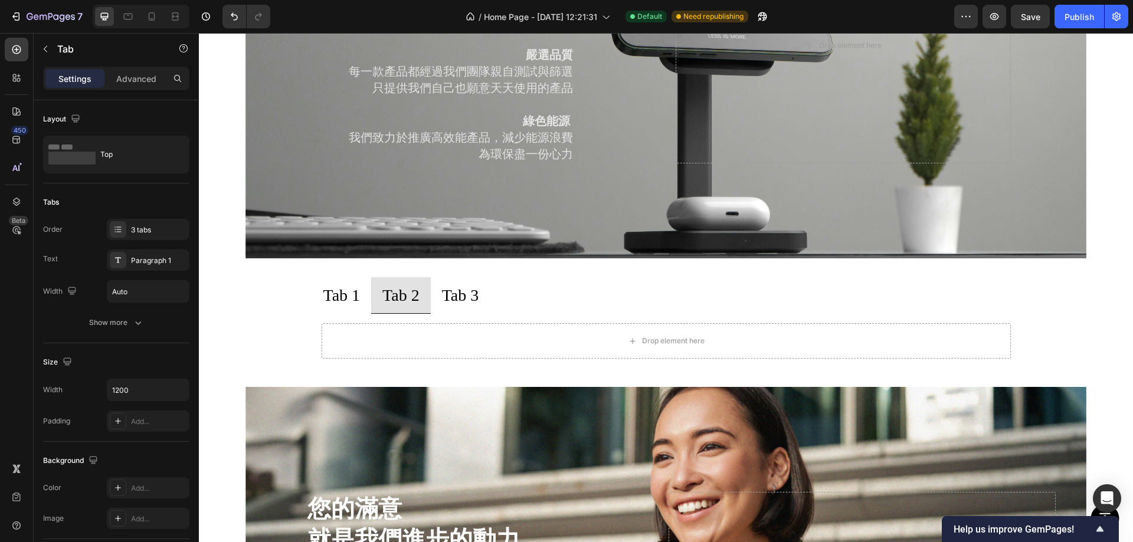
click at [312, 292] on li "Tab 1" at bounding box center [342, 295] width 60 height 37
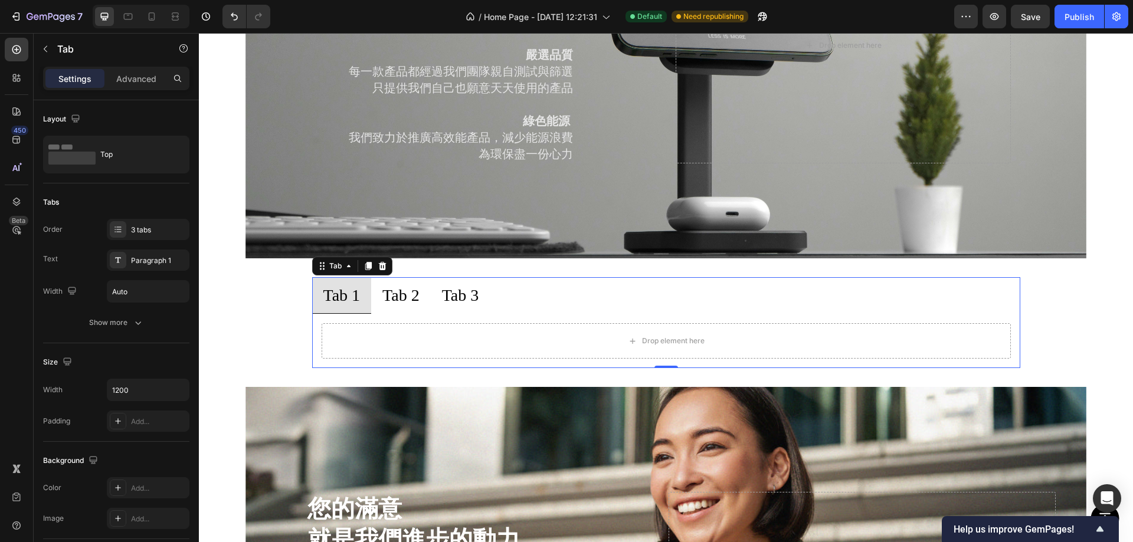
click at [459, 292] on p "Tab 3" at bounding box center [460, 295] width 37 height 23
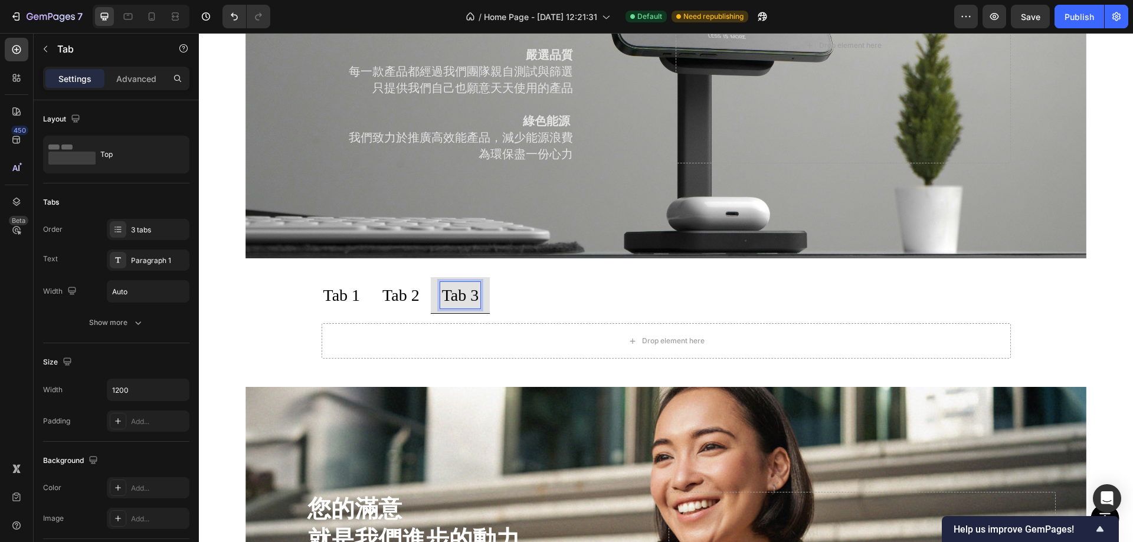
click at [502, 282] on ul "Tab 1 Tab 2 Tab 3" at bounding box center [666, 295] width 708 height 37
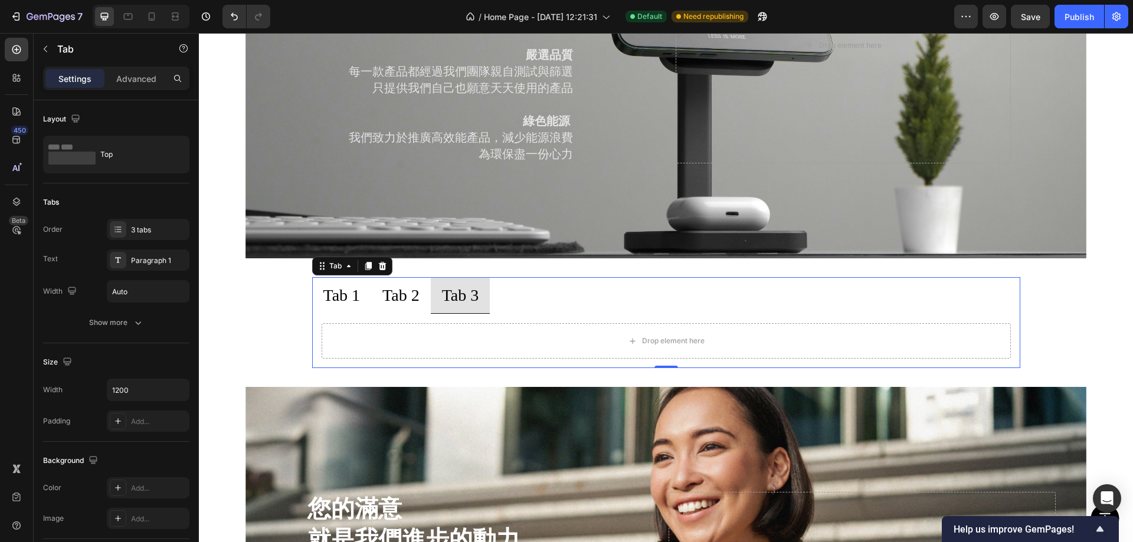
click at [472, 294] on p "Tab 3" at bounding box center [460, 295] width 37 height 23
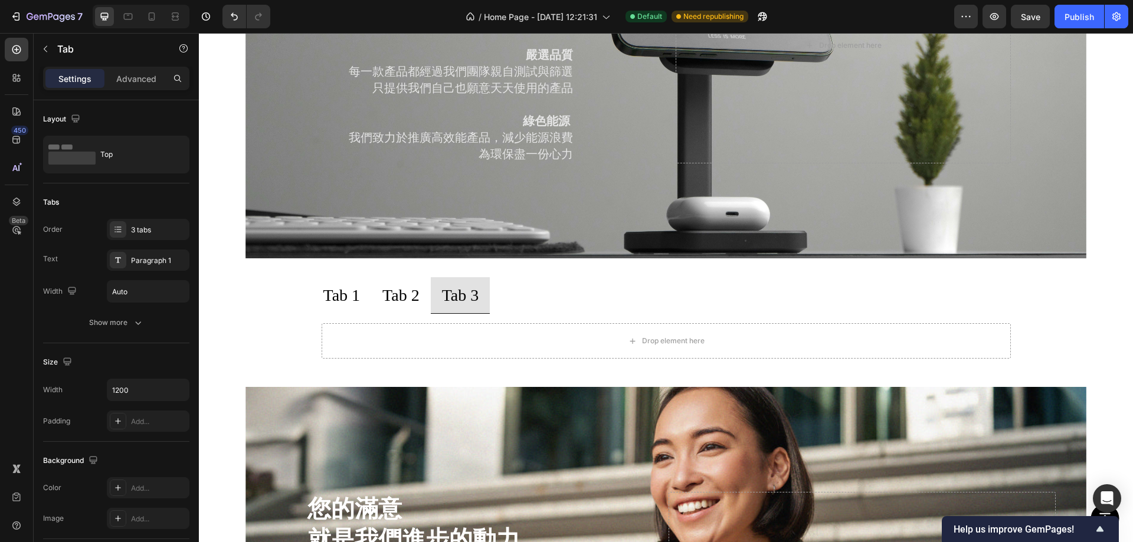
click at [490, 289] on li "Tab 3" at bounding box center [461, 295] width 60 height 37
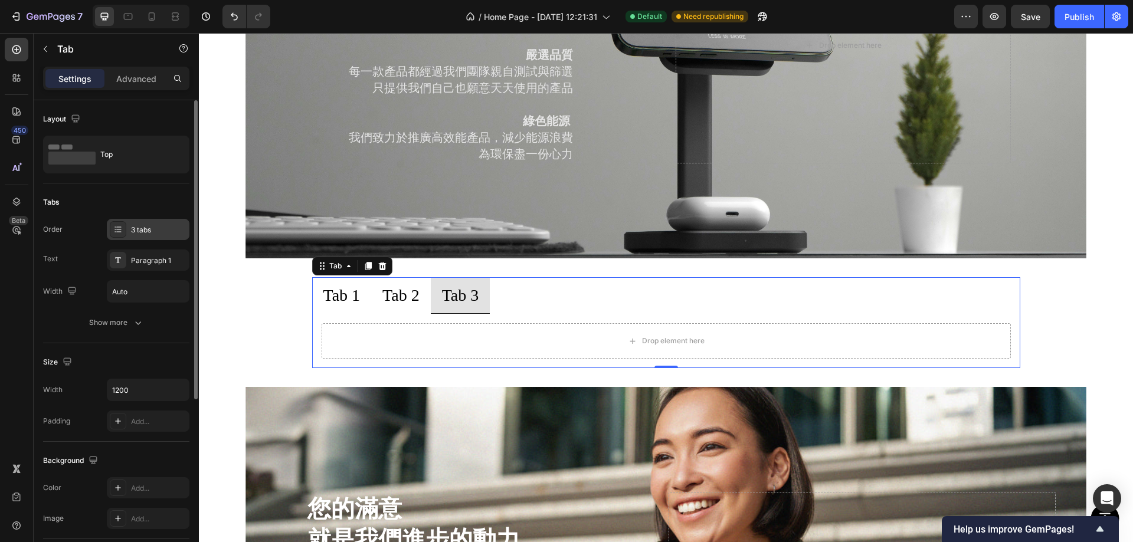
click at [144, 225] on div "3 tabs" at bounding box center [158, 230] width 55 height 11
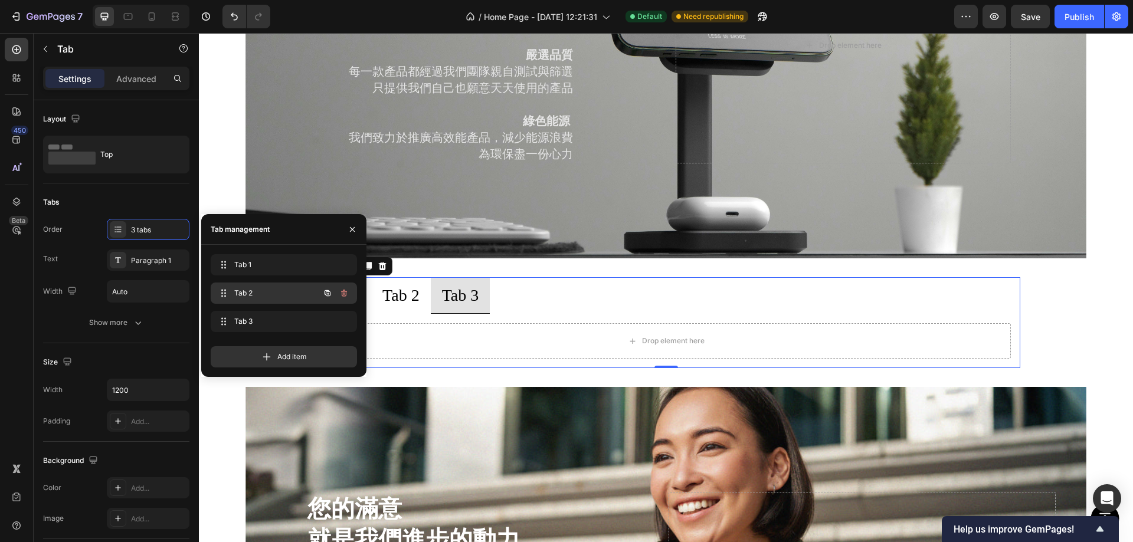
click at [256, 284] on div "Tab 2 Tab 2" at bounding box center [284, 293] width 146 height 21
click at [340, 322] on icon "button" at bounding box center [343, 321] width 9 height 9
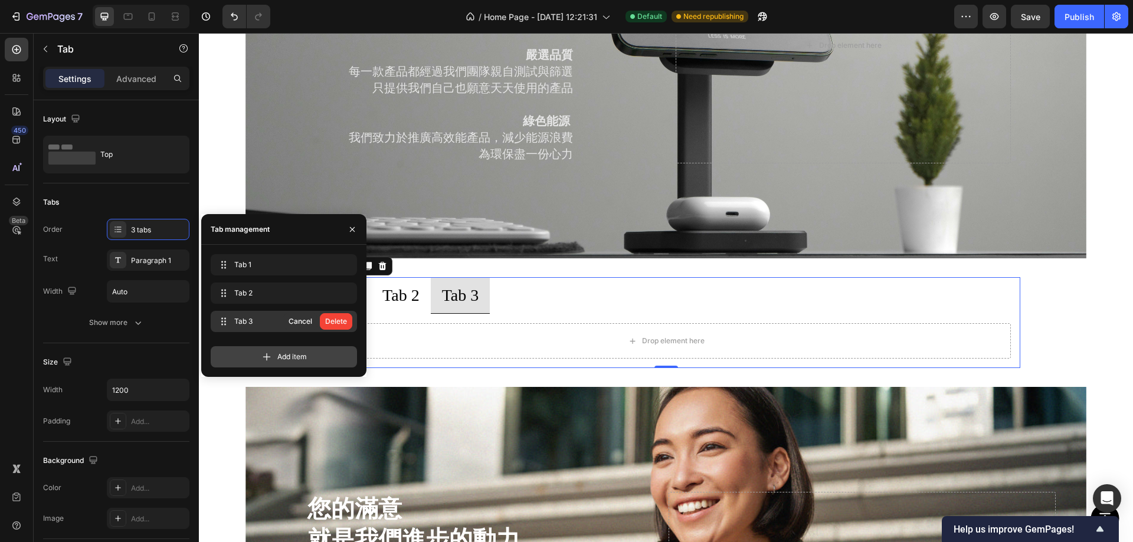
click at [344, 320] on div "Delete" at bounding box center [336, 321] width 22 height 11
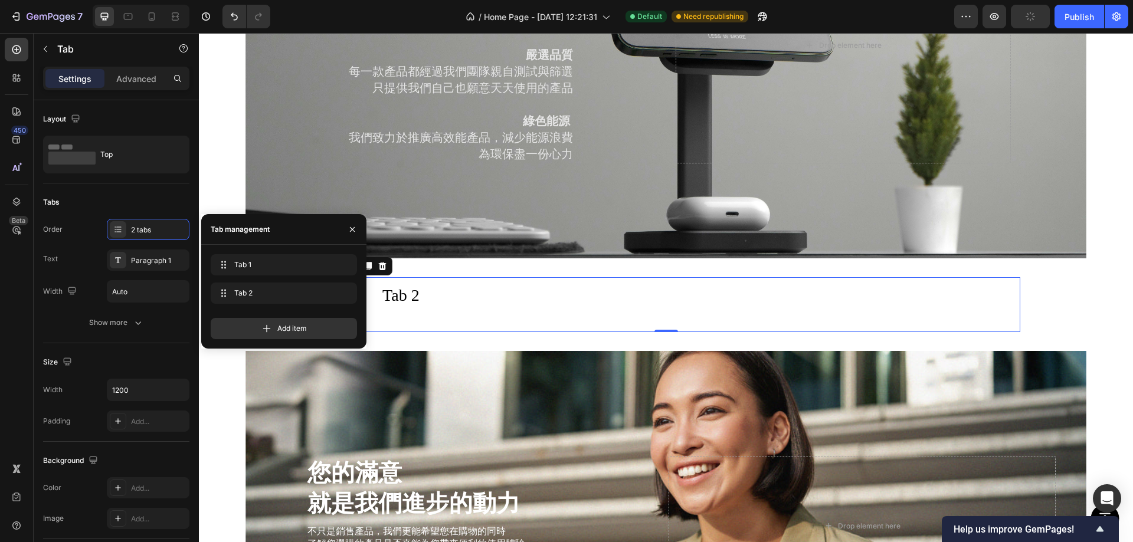
click at [498, 282] on ul "Tab 1 Tab 2" at bounding box center [666, 295] width 708 height 36
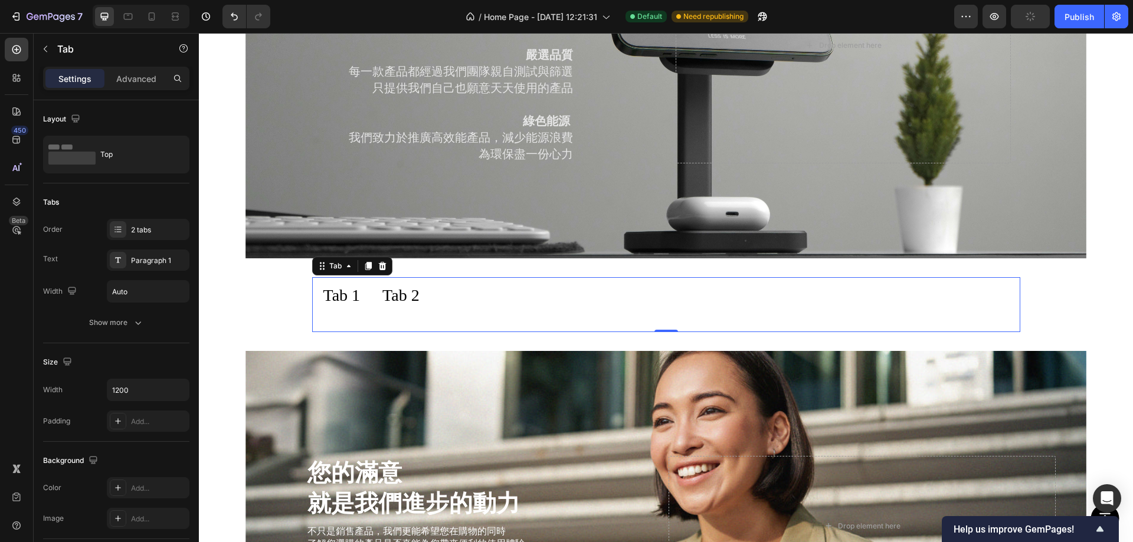
click at [378, 295] on li "Tab 2" at bounding box center [401, 295] width 60 height 36
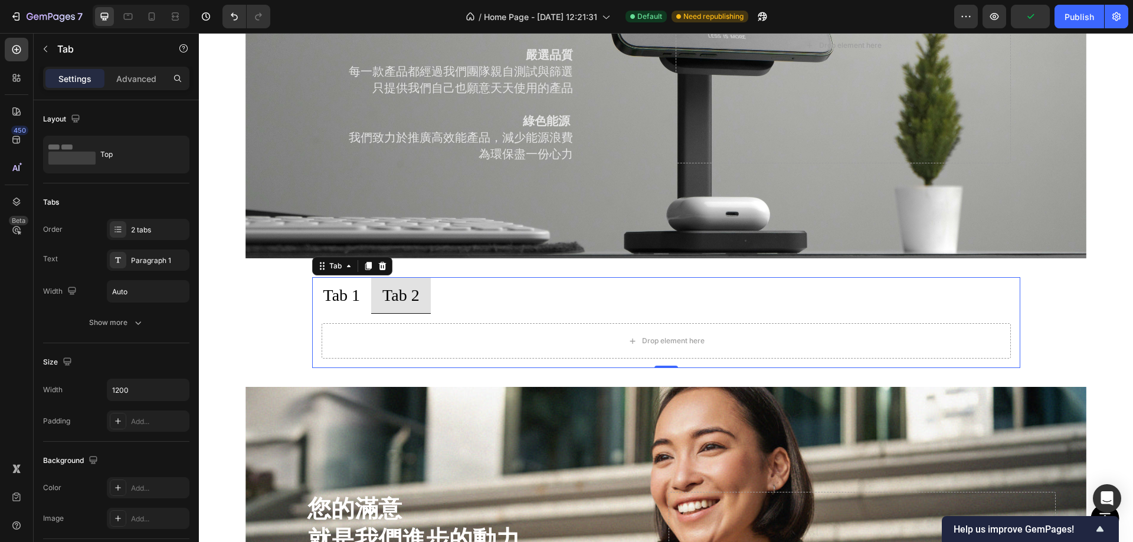
click at [629, 309] on ul "Tab 1 Tab 2" at bounding box center [666, 295] width 708 height 37
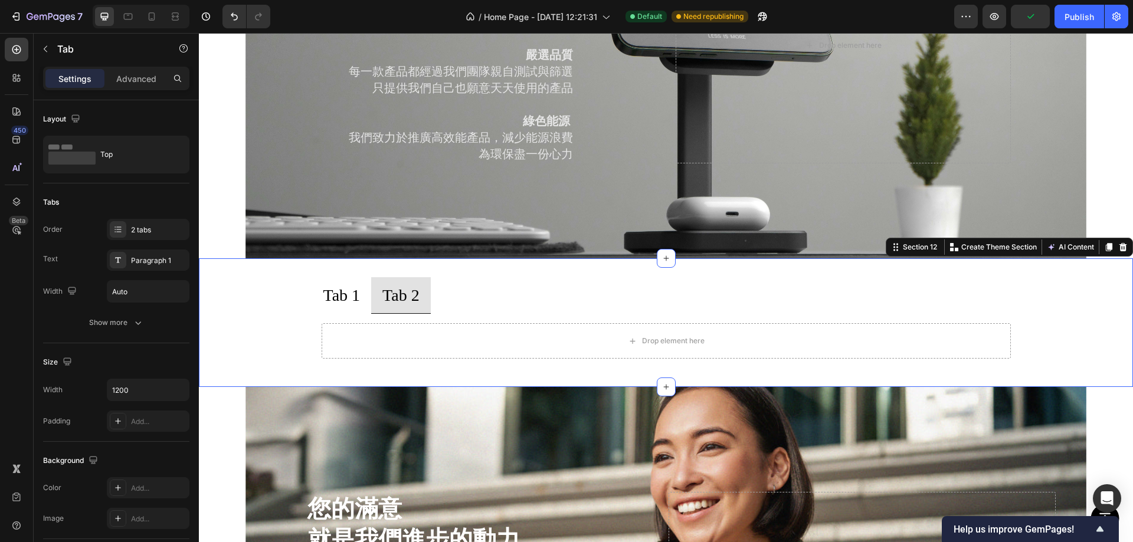
click at [303, 297] on div "Tab 1 Tab 2 Drop element here Tab" at bounding box center [666, 322] width 934 height 91
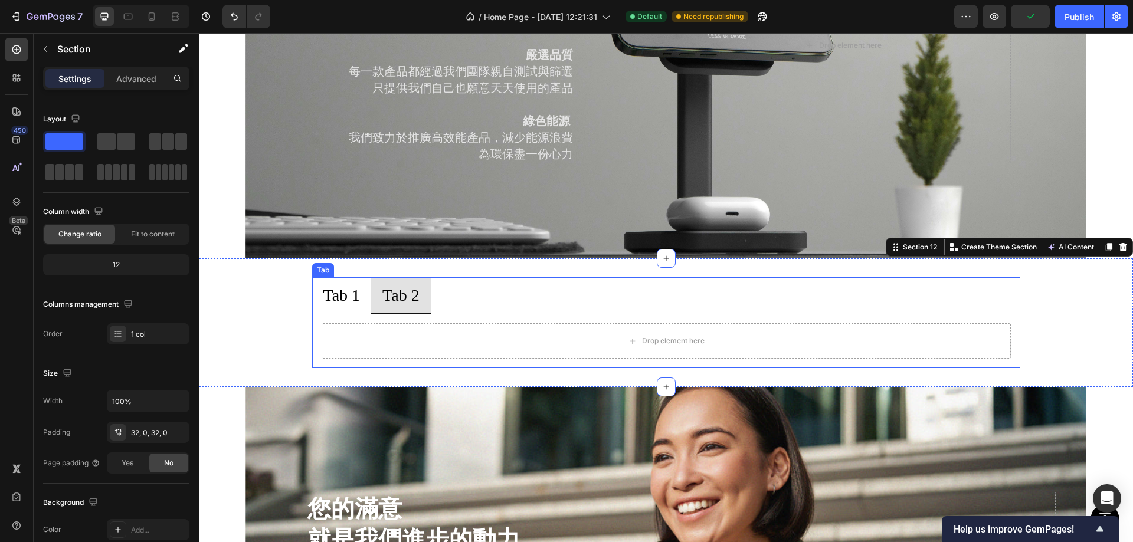
click at [331, 286] on p "Tab 1" at bounding box center [341, 295] width 37 height 23
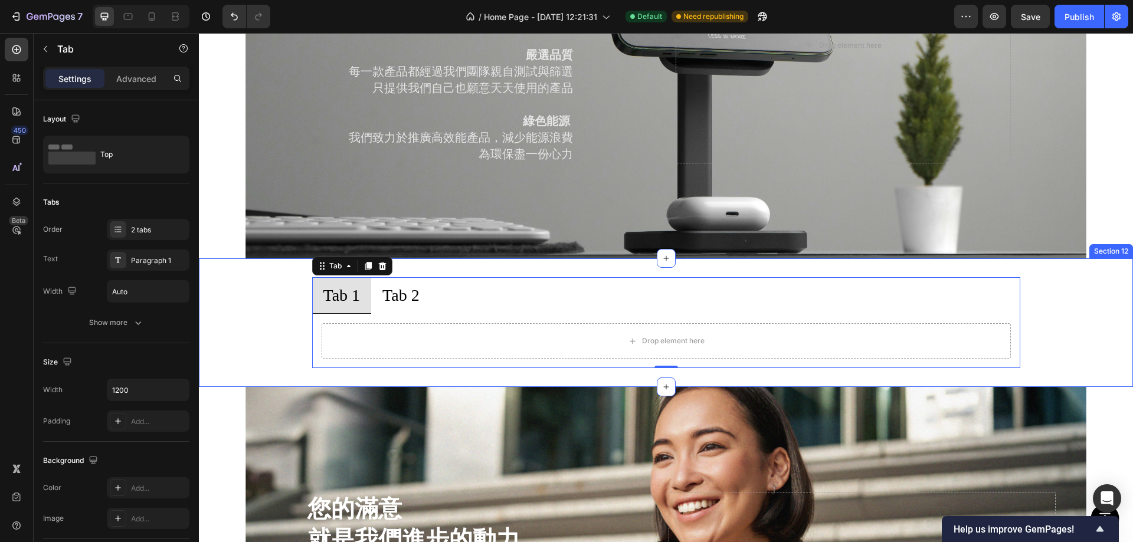
click at [254, 277] on div "Tab 1 Tab 2 Drop element here Tab 0" at bounding box center [666, 322] width 934 height 91
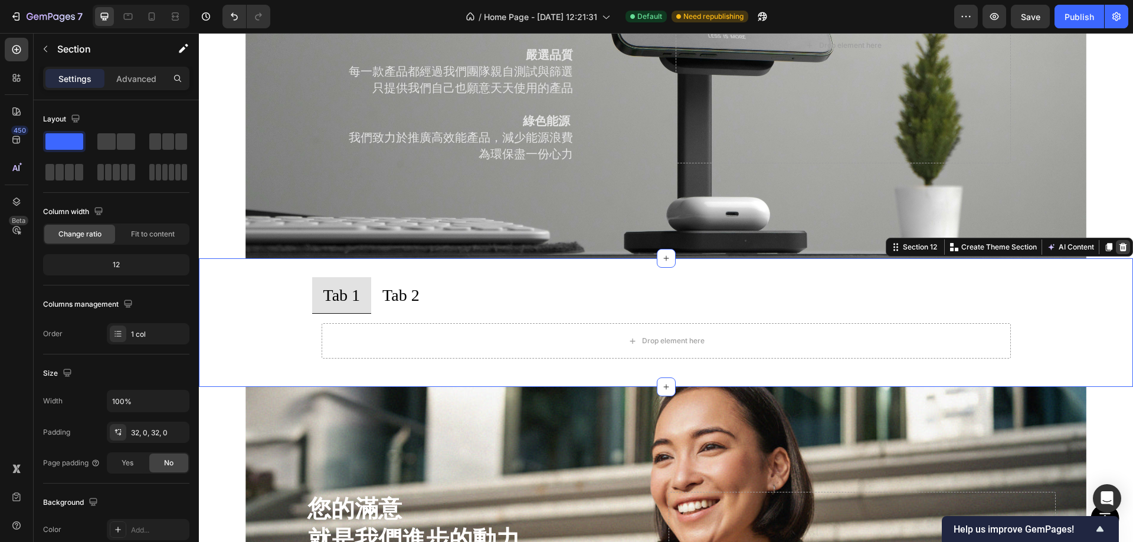
click at [1120, 243] on icon at bounding box center [1124, 247] width 8 height 8
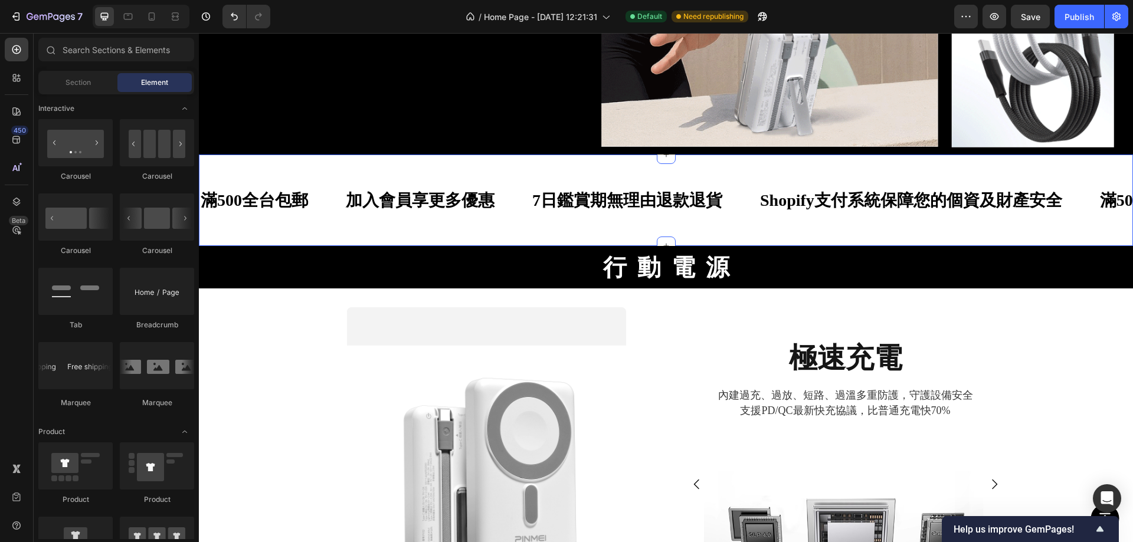
scroll to position [295, 0]
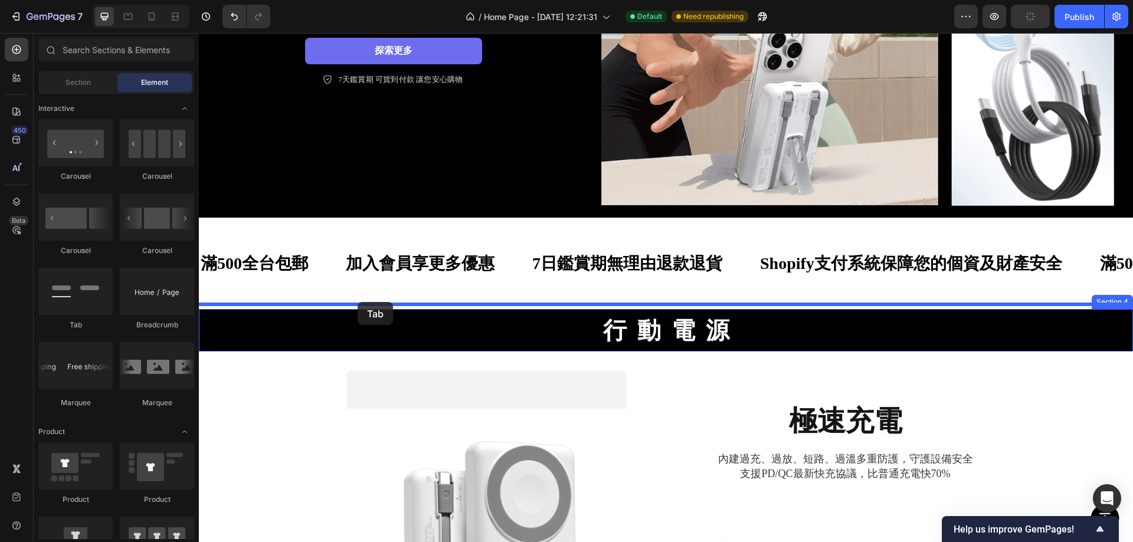
drag, startPoint x: 334, startPoint y: 333, endPoint x: 356, endPoint y: 306, distance: 34.8
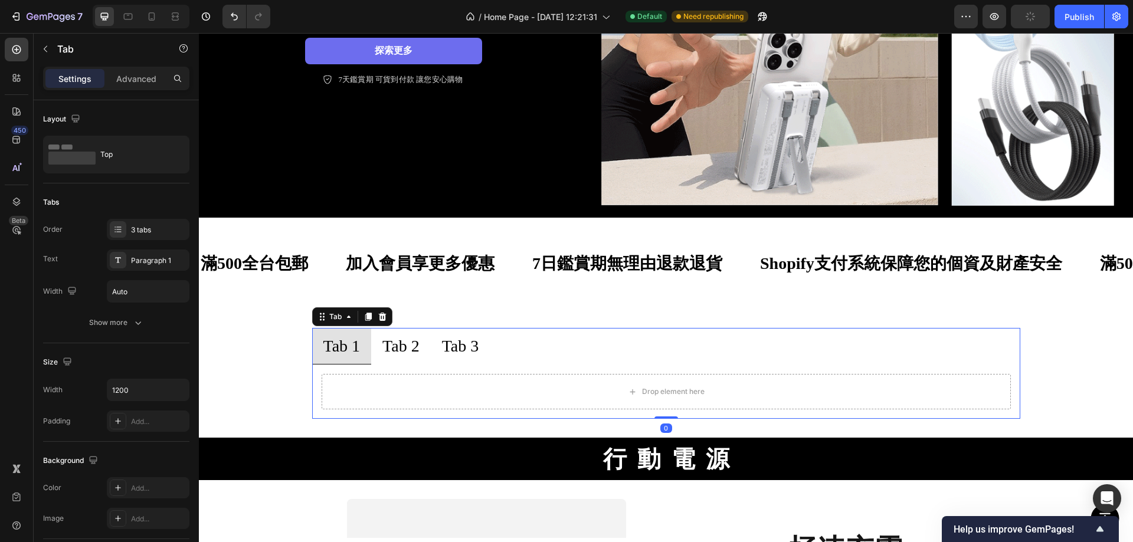
click at [338, 340] on div "Tab 1" at bounding box center [342, 346] width 41 height 27
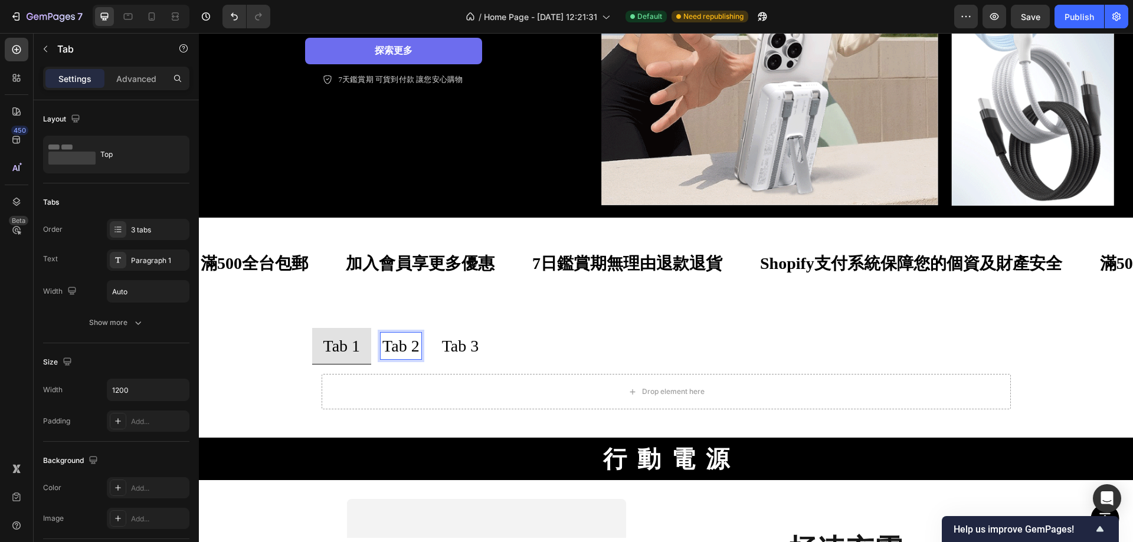
click at [388, 336] on p "Tab 2" at bounding box center [400, 346] width 37 height 23
click at [469, 338] on p "Tab 3" at bounding box center [460, 346] width 37 height 23
click at [345, 339] on p "Tab 1" at bounding box center [341, 346] width 37 height 23
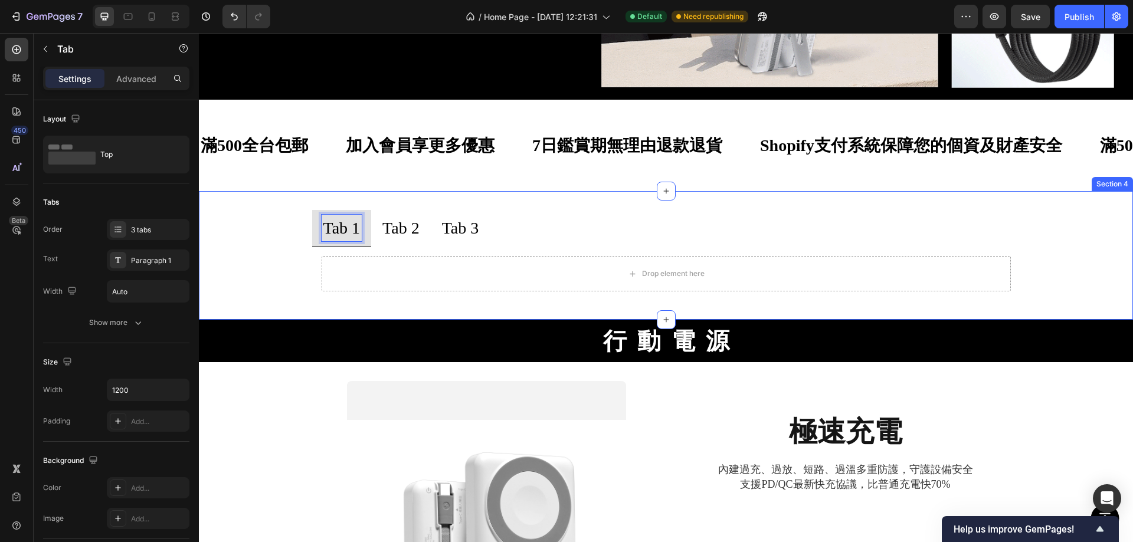
scroll to position [472, 0]
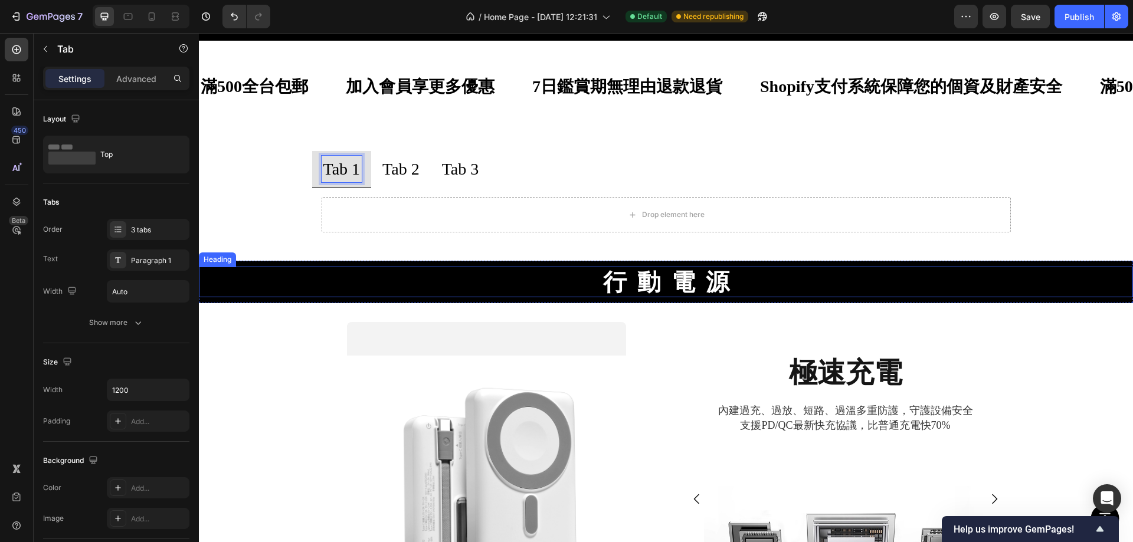
click at [417, 282] on h2 "行 動 電 源" at bounding box center [666, 282] width 708 height 31
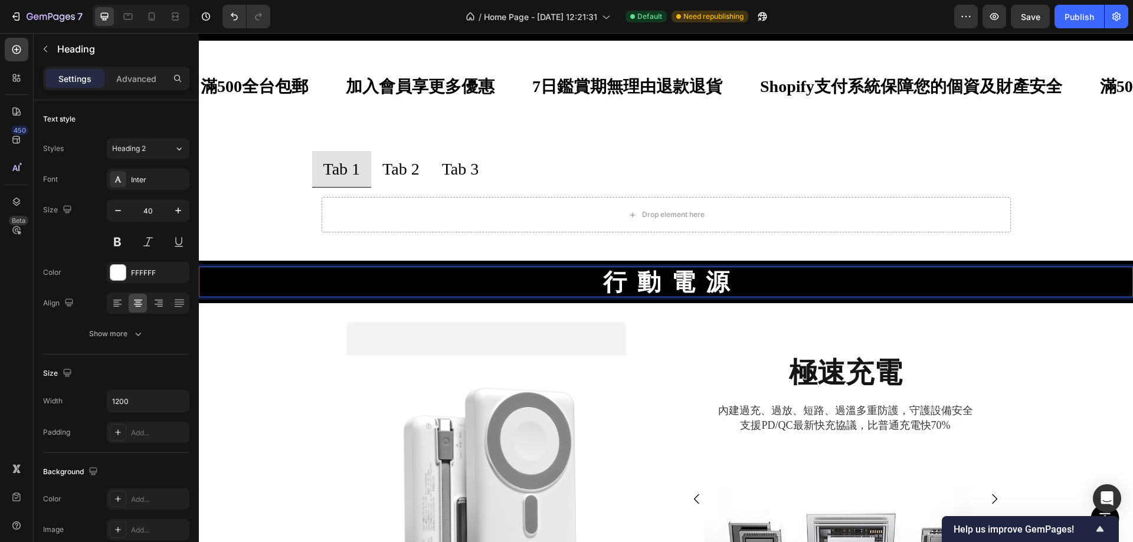
click at [652, 276] on strong "行 動 電 源" at bounding box center [666, 281] width 126 height 29
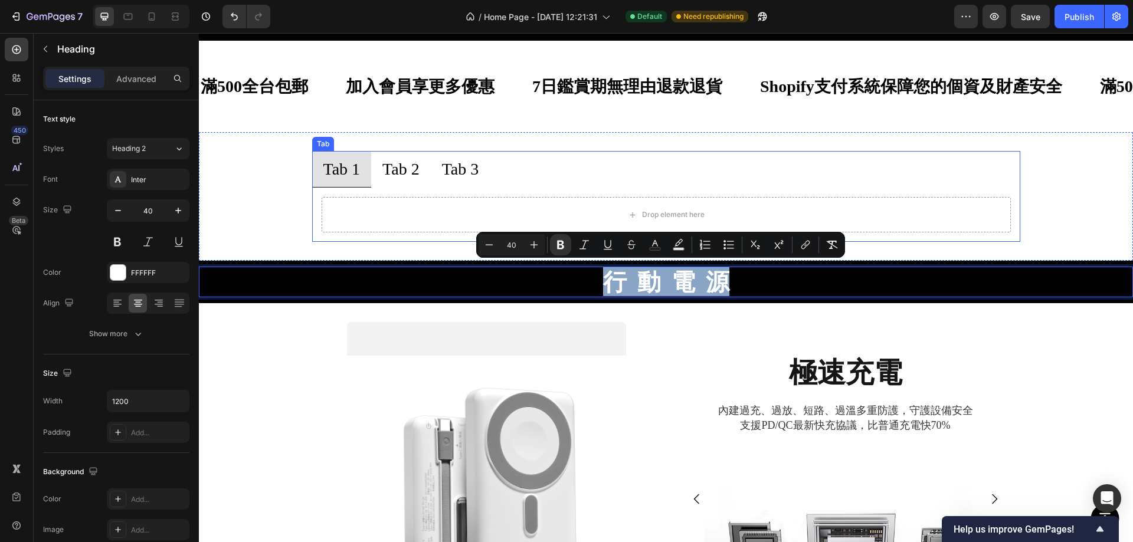
click at [336, 162] on p "Tab 1" at bounding box center [341, 169] width 37 height 23
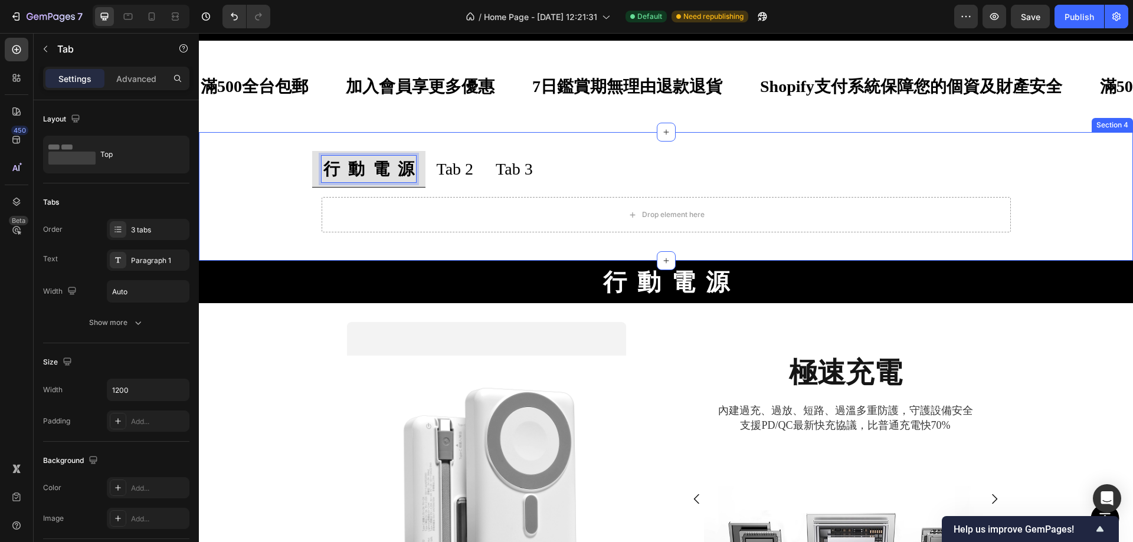
click at [437, 171] on p "Tab 2" at bounding box center [455, 169] width 37 height 23
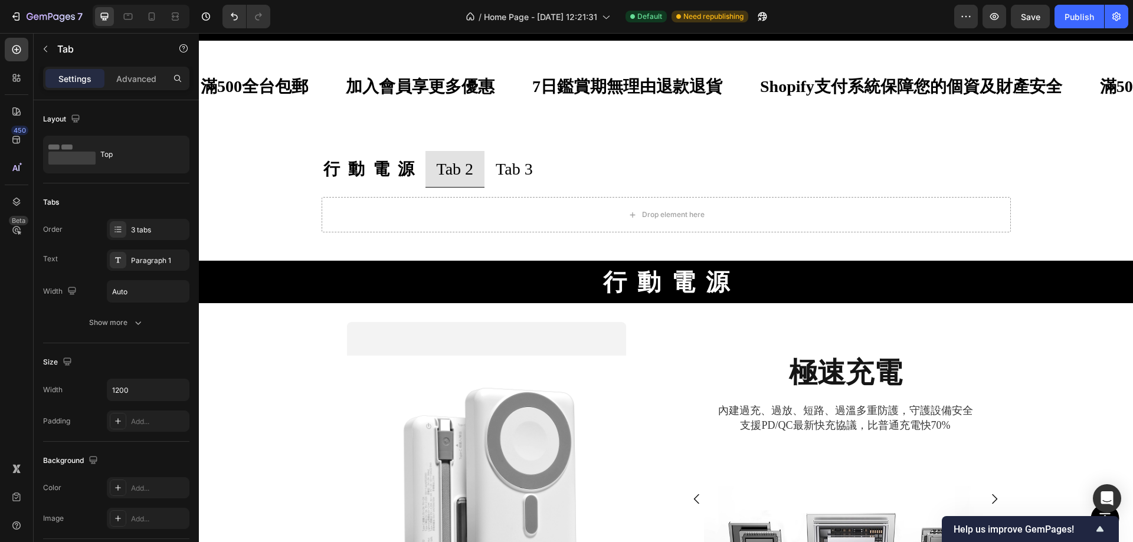
click at [312, 162] on li "行 動 電 源" at bounding box center [368, 169] width 113 height 37
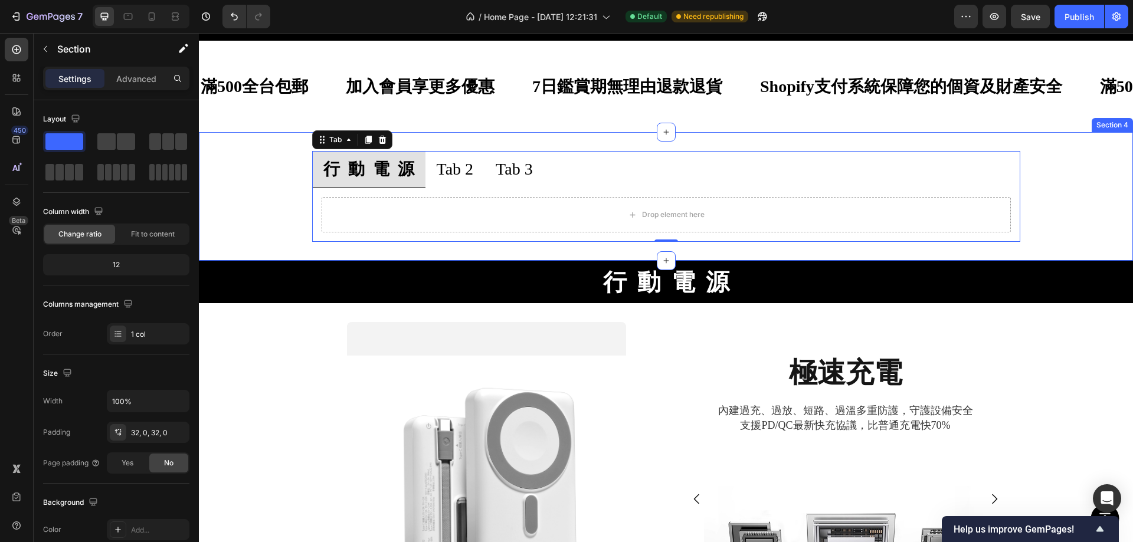
click at [280, 153] on div "行 動 電 源 Tab 2 Tab 3 Drop element here Tab 0" at bounding box center [666, 196] width 934 height 91
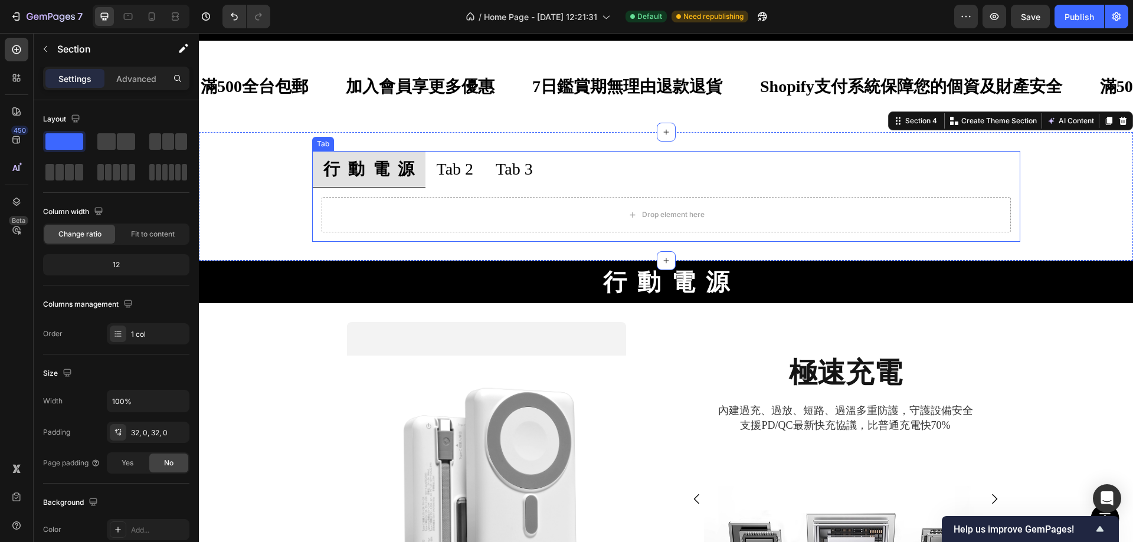
click at [327, 160] on strong "行 動 電 源" at bounding box center [368, 169] width 91 height 18
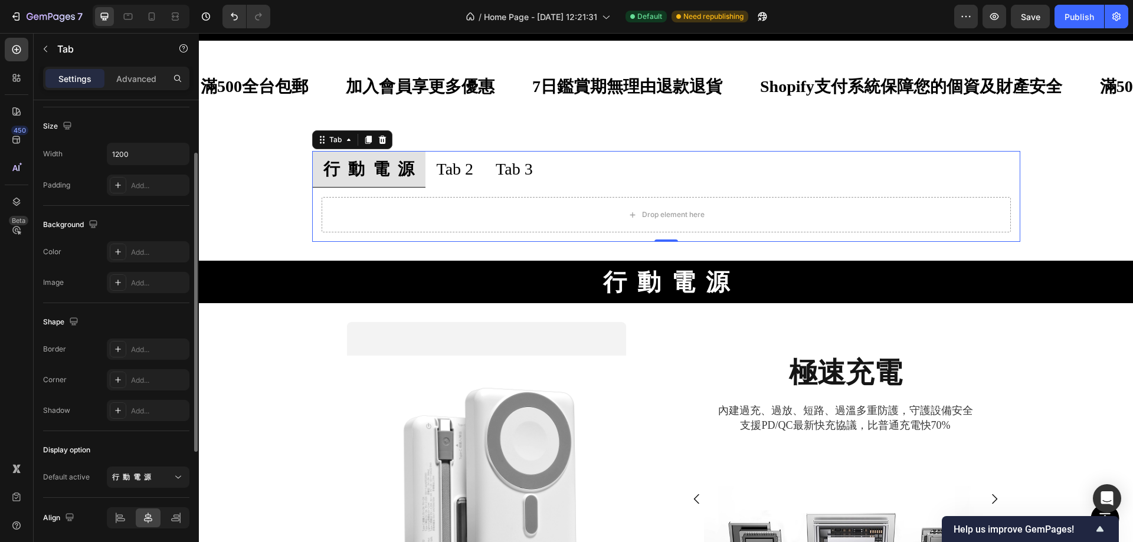
scroll to position [118, 0]
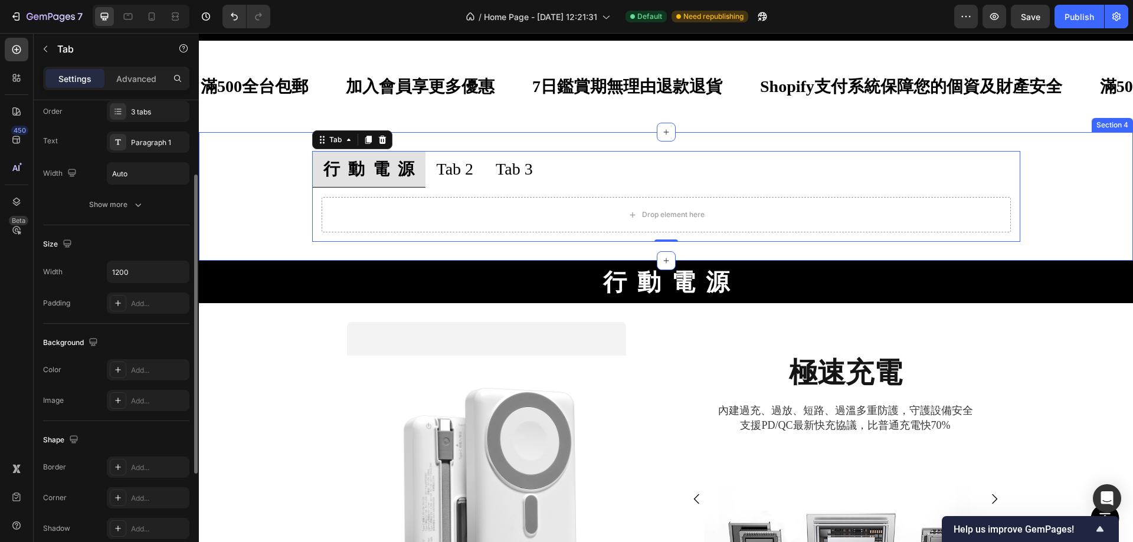
click at [258, 132] on div "行 動 電 源 Tab 2 Tab 3 Drop element here Tab 0 Section 4" at bounding box center [666, 196] width 934 height 129
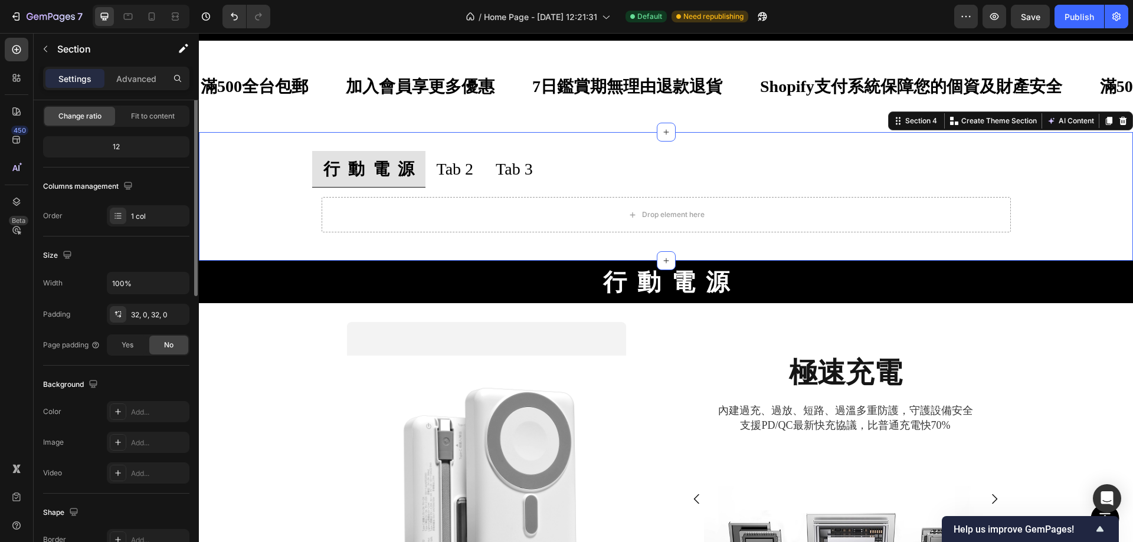
scroll to position [0, 0]
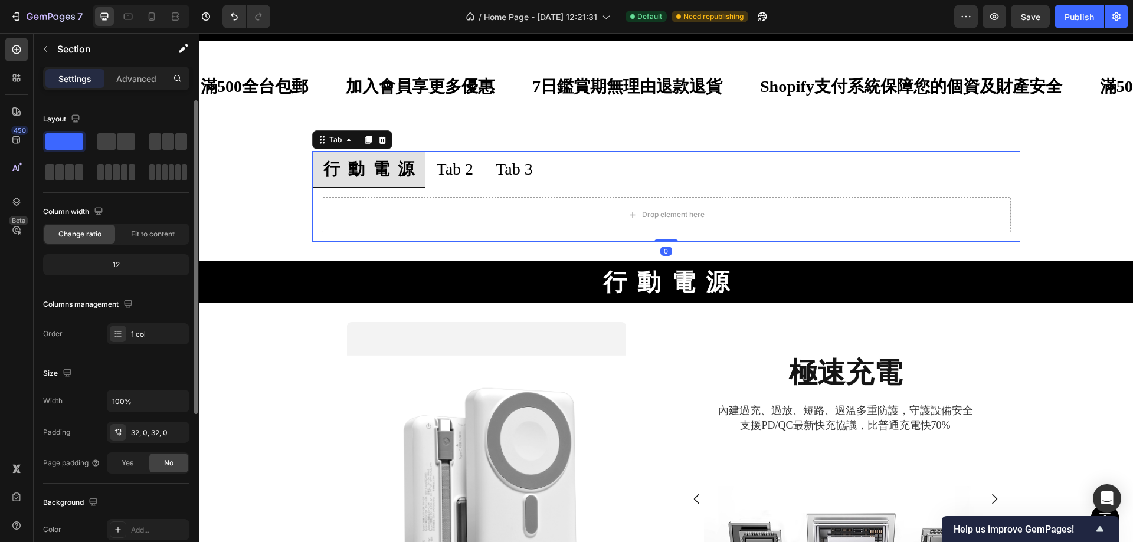
click at [684, 151] on ul "行 動 電 源 Tab 2 Tab 3" at bounding box center [666, 169] width 708 height 37
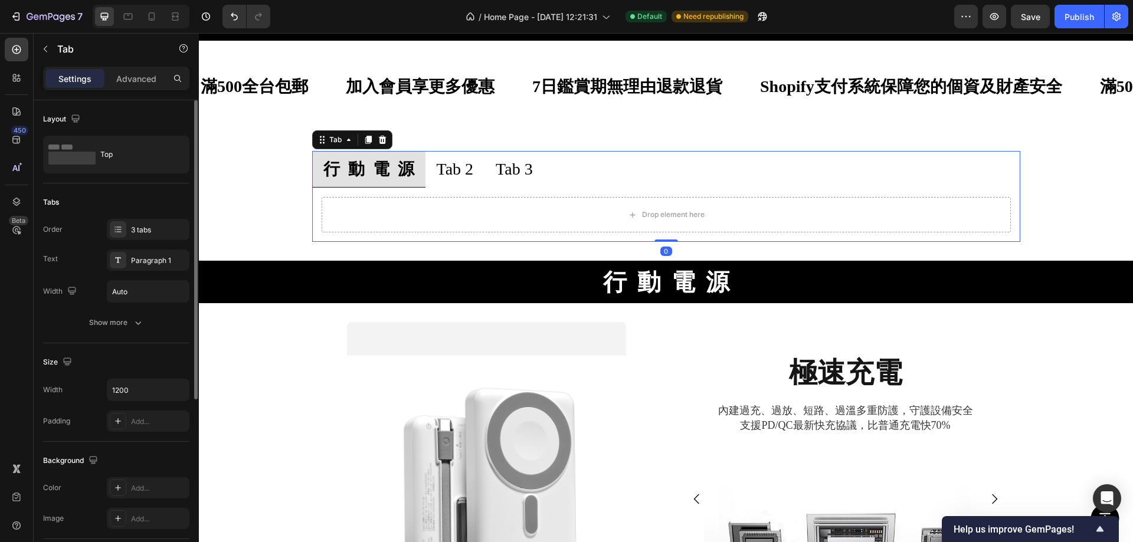
click at [626, 162] on ul "行 動 電 源 Tab 2 Tab 3" at bounding box center [666, 169] width 708 height 37
click at [134, 326] on icon "button" at bounding box center [138, 323] width 12 height 12
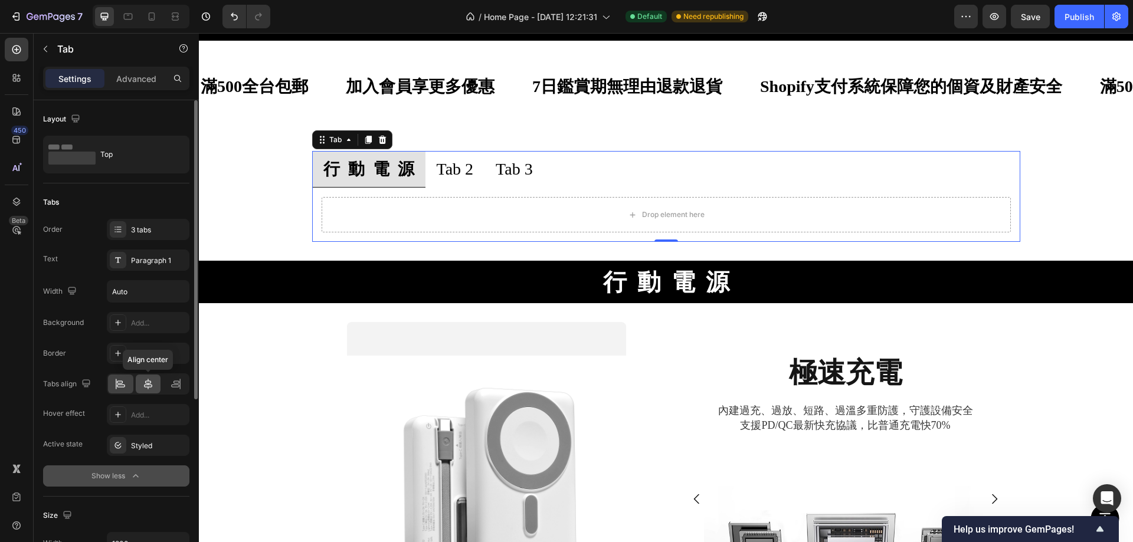
click at [153, 385] on icon at bounding box center [148, 384] width 12 height 12
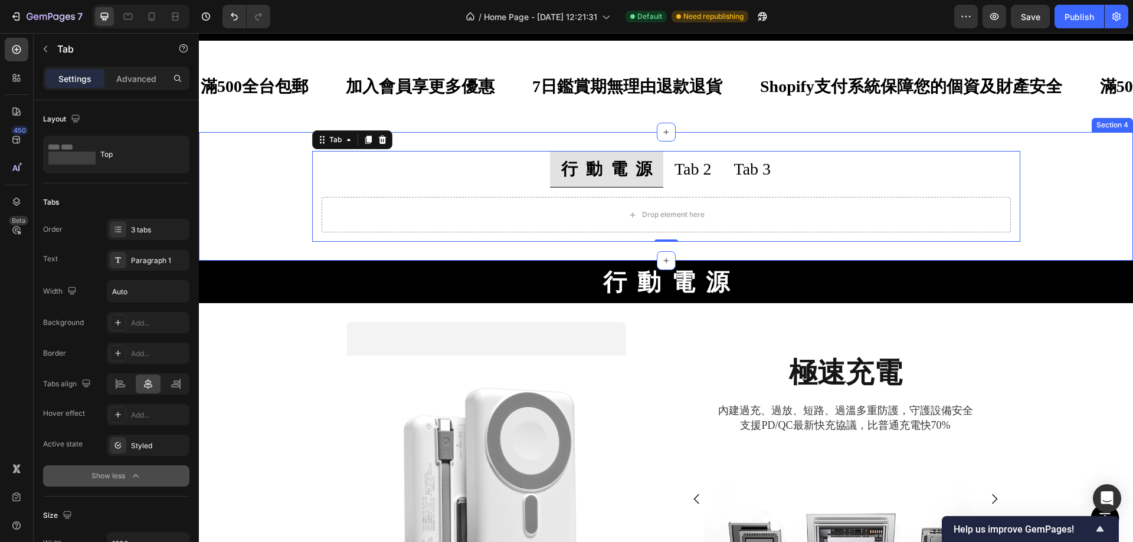
click at [221, 132] on div "行 動 電 源 Tab 2 Tab 3 Drop element here Tab 0 Section 4" at bounding box center [666, 196] width 934 height 129
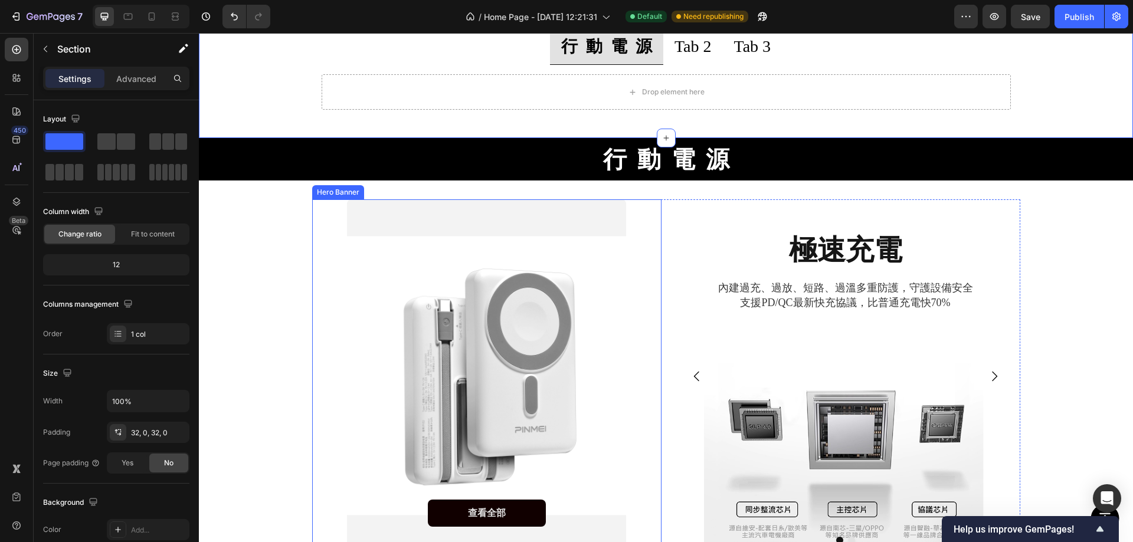
click at [250, 199] on div "查看全部 Button Hero Banner 極速充電 Heading 內建過充、過放、短路、過溫多重防護，守護設備安全 支援PD/QC最新快充協議，比普通…" at bounding box center [666, 383] width 934 height 404
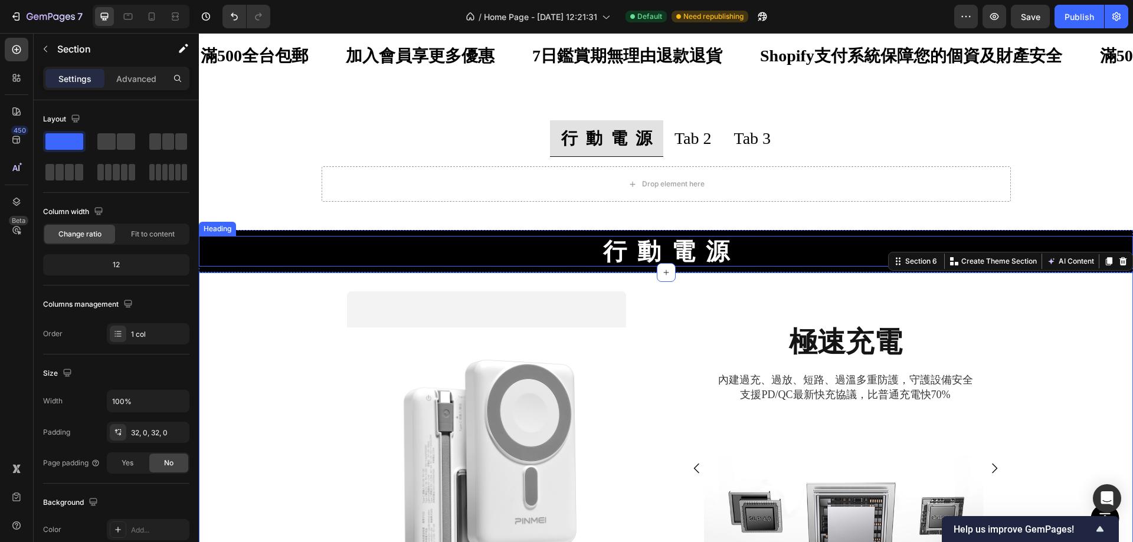
scroll to position [472, 0]
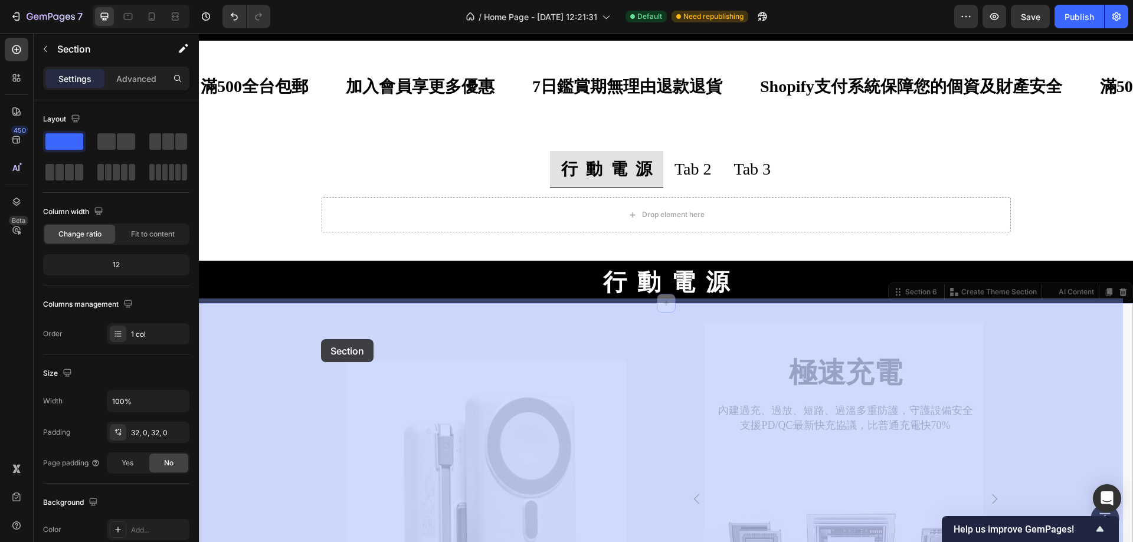
drag, startPoint x: 889, startPoint y: 291, endPoint x: 321, endPoint y: 339, distance: 569.8
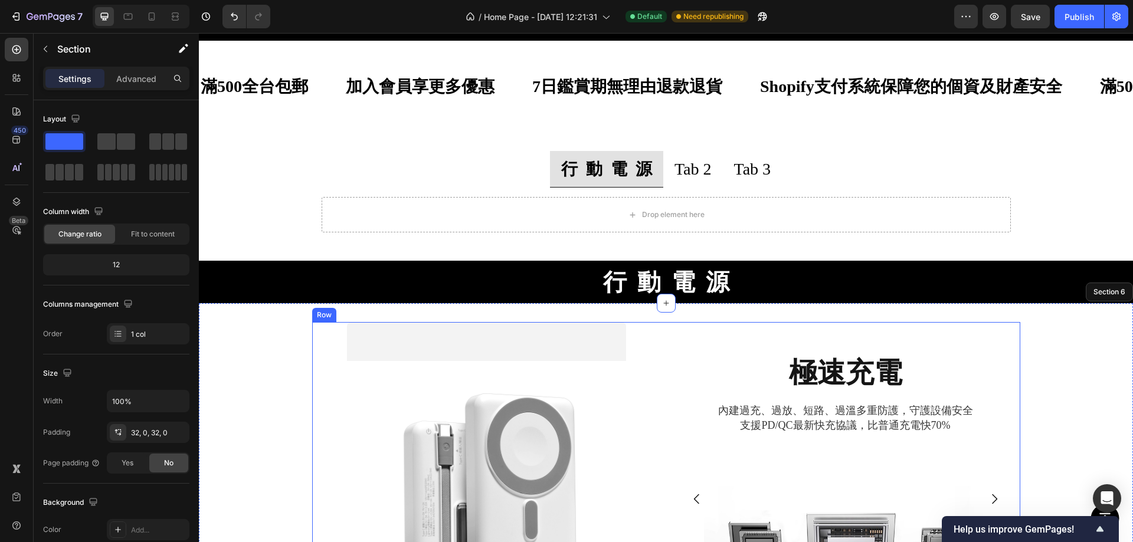
click at [312, 348] on div "查看全部 Button Hero Banner" at bounding box center [486, 500] width 349 height 357
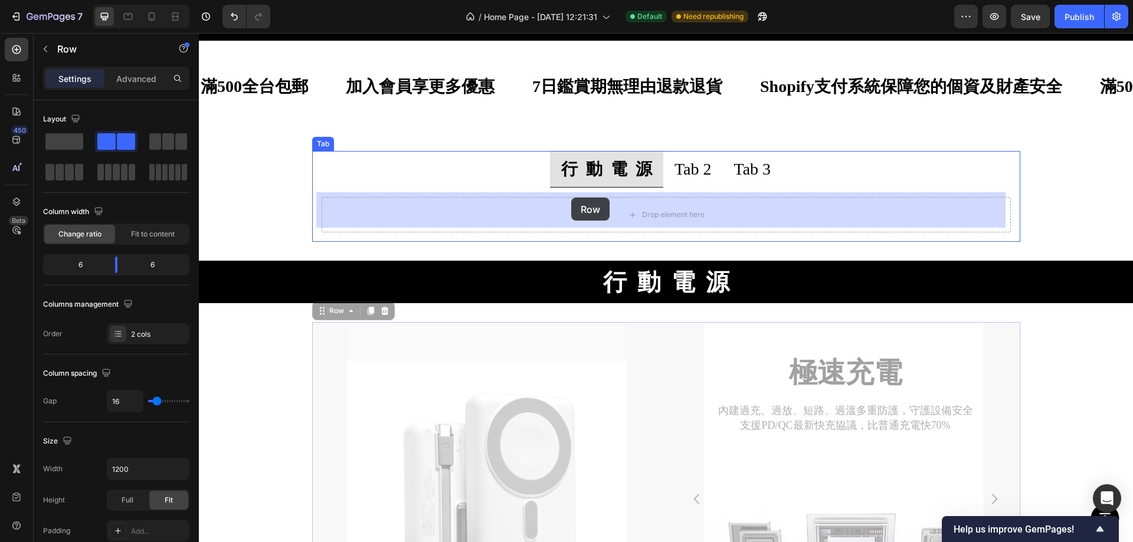
drag, startPoint x: 314, startPoint y: 309, endPoint x: 571, endPoint y: 198, distance: 280.2
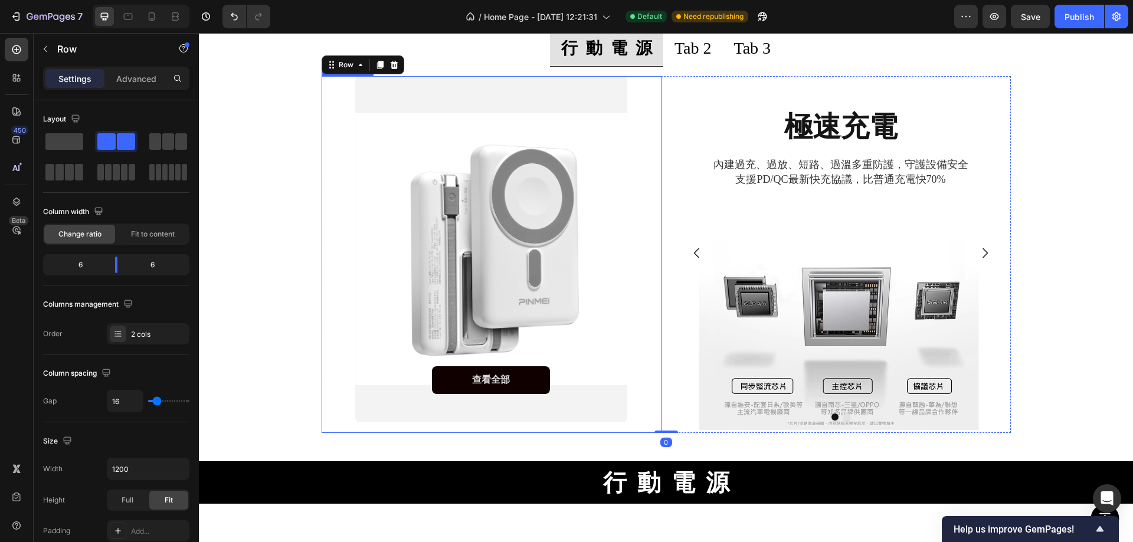
scroll to position [531, 0]
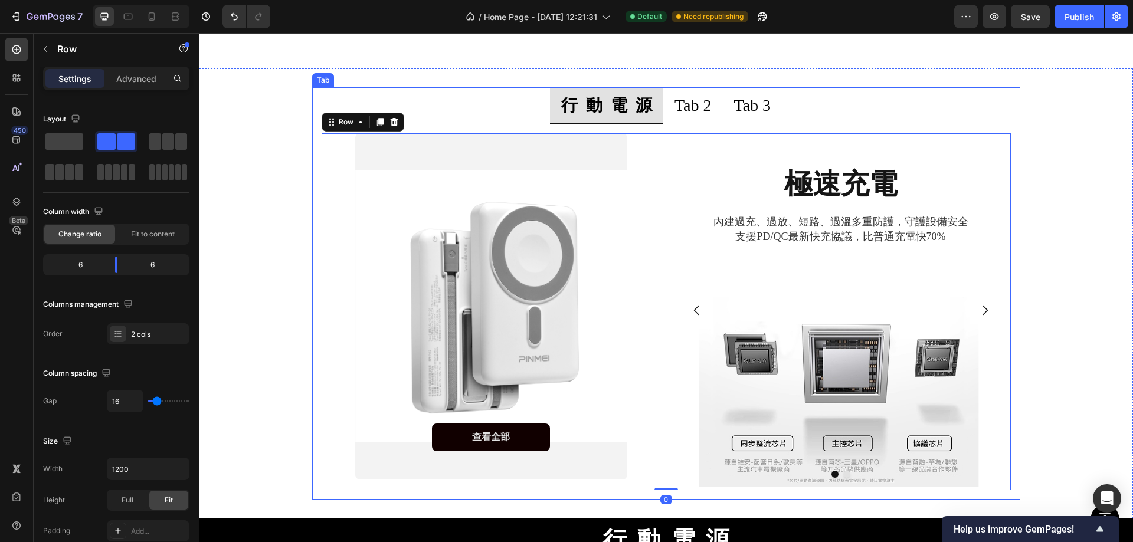
click at [686, 113] on p "Tab 2" at bounding box center [693, 105] width 37 height 23
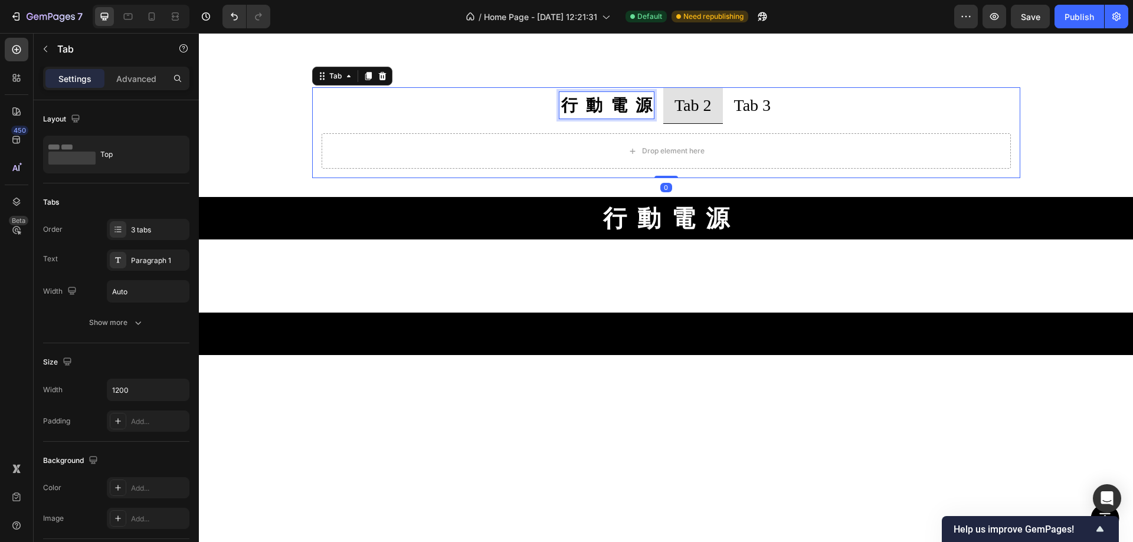
click at [577, 96] on strong "行 動 電 源" at bounding box center [606, 105] width 91 height 18
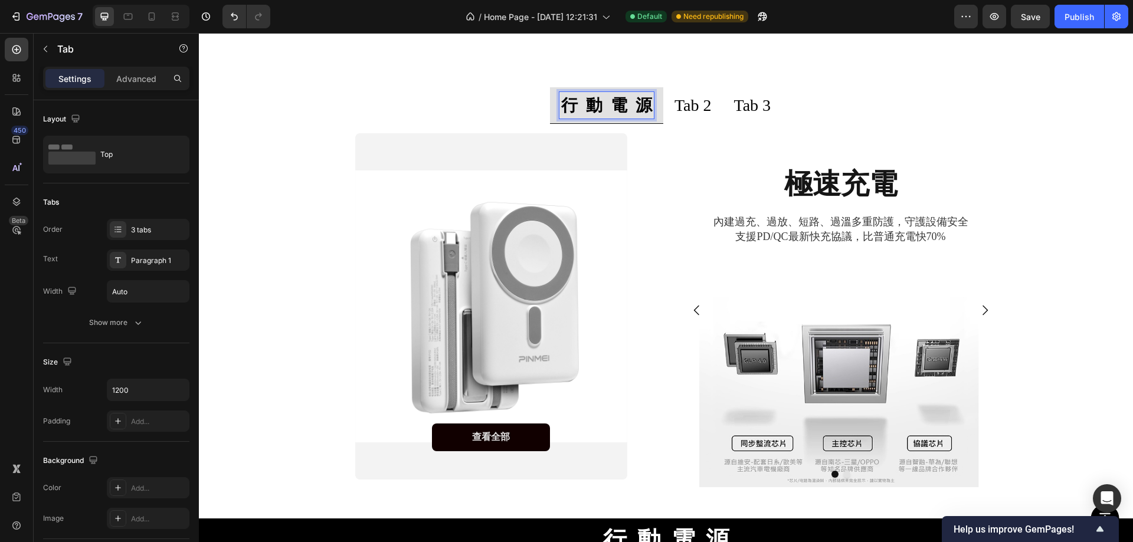
click at [693, 107] on p "Tab 2" at bounding box center [693, 105] width 37 height 23
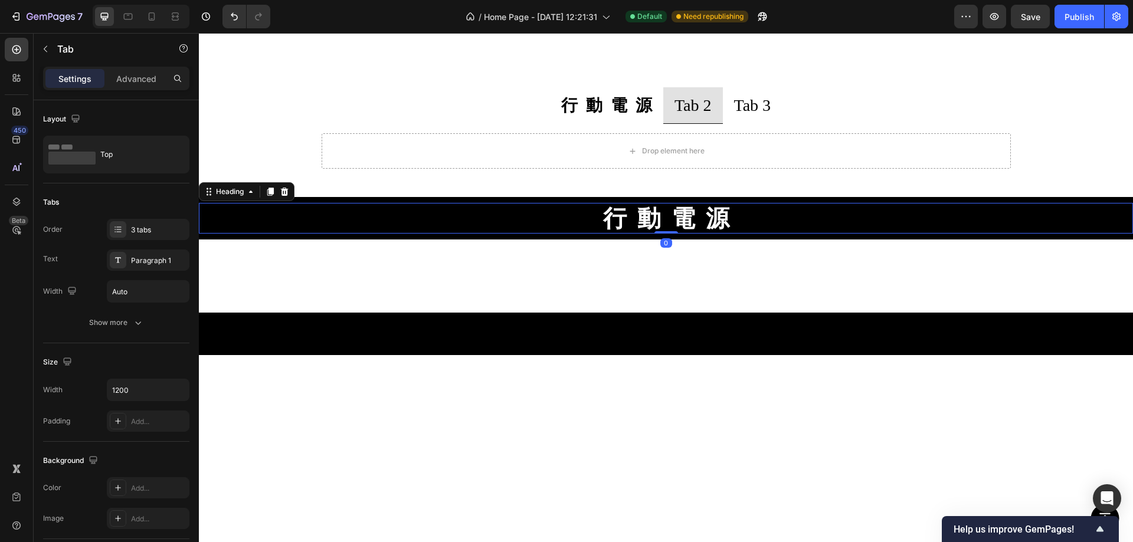
click at [521, 205] on h2 "行 動 電 源" at bounding box center [666, 218] width 708 height 31
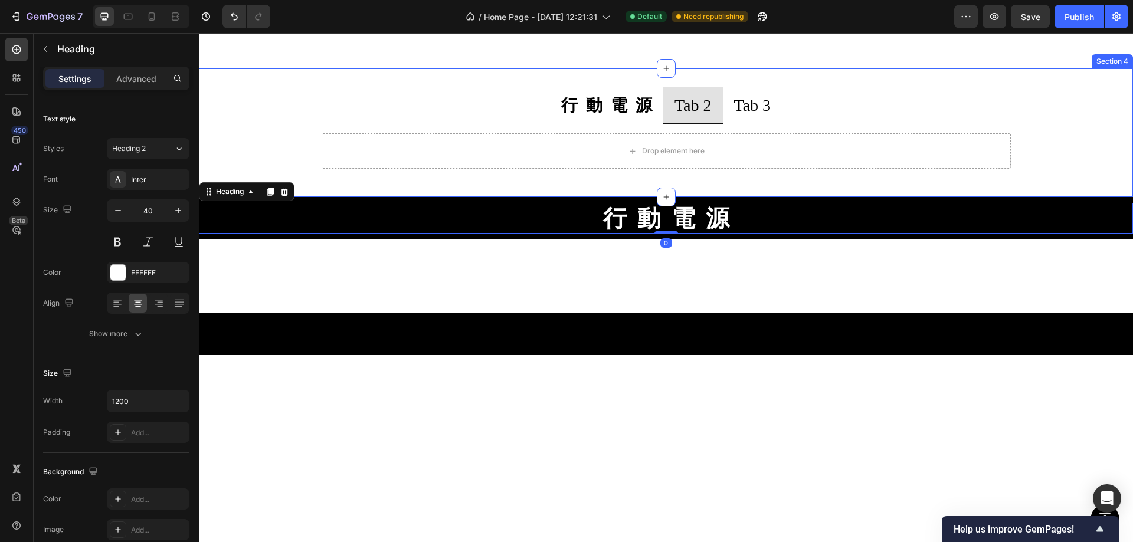
click at [990, 188] on div "行 動 電 源 Tab 2 Tab 3 查看全部 Button Hero Banner 極速充電 Heading 內建過充、過放、短路、過溫多重防護，守護設備…" at bounding box center [666, 132] width 934 height 129
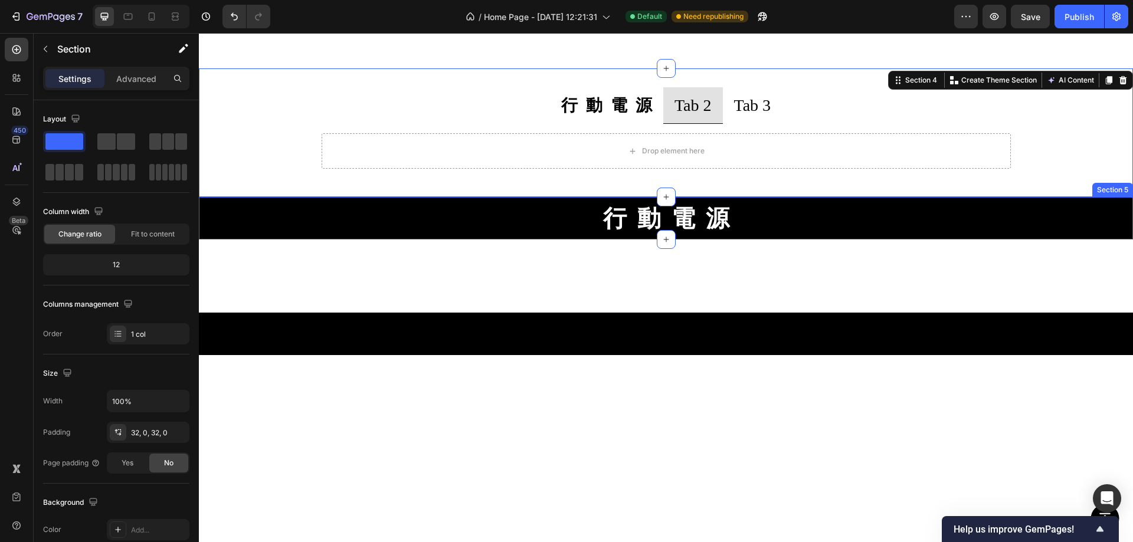
click at [990, 201] on div "行 動 電 源 Heading Section 5" at bounding box center [666, 218] width 934 height 42
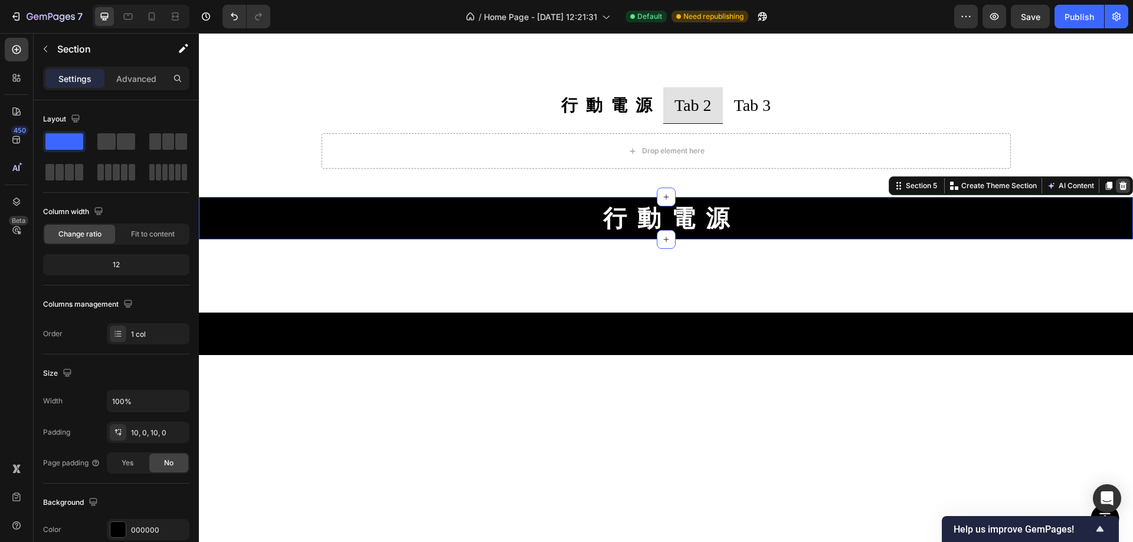
click at [1120, 184] on icon at bounding box center [1124, 186] width 8 height 8
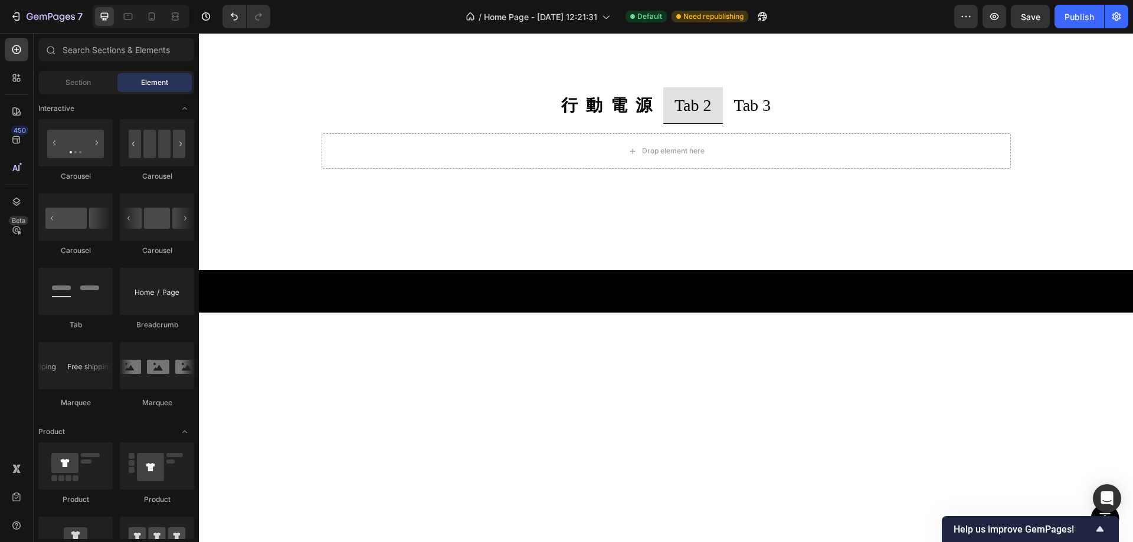
click at [607, 208] on div at bounding box center [666, 233] width 934 height 73
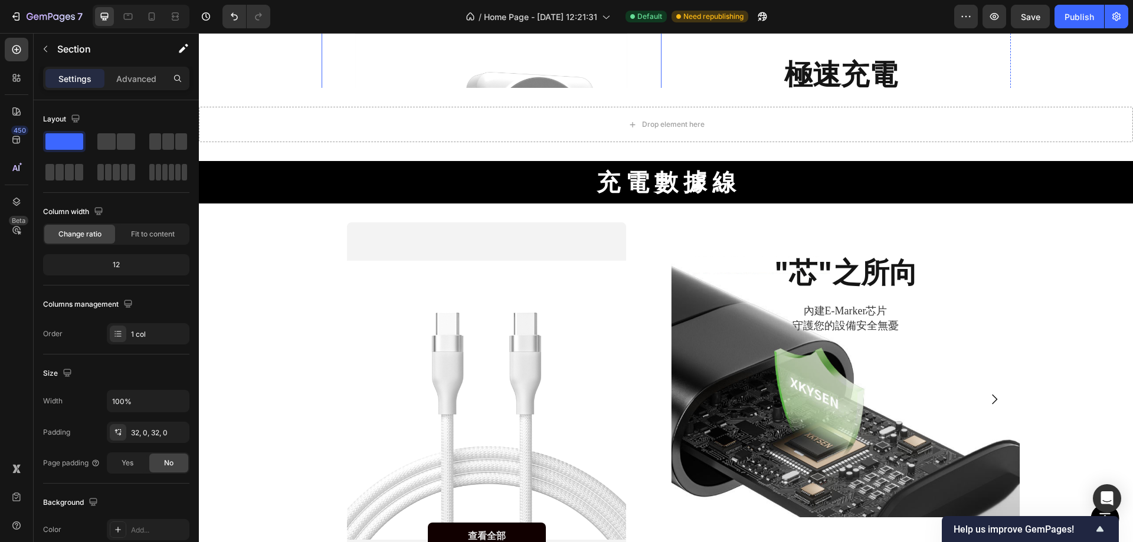
scroll to position [472, 0]
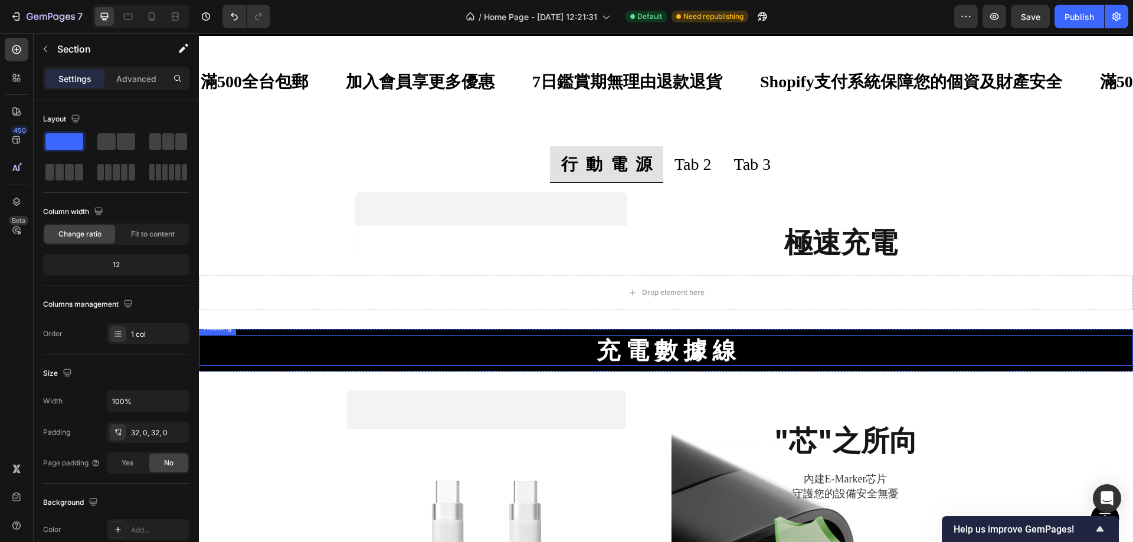
click at [640, 355] on strong "充 電 數 據 線" at bounding box center [666, 350] width 139 height 29
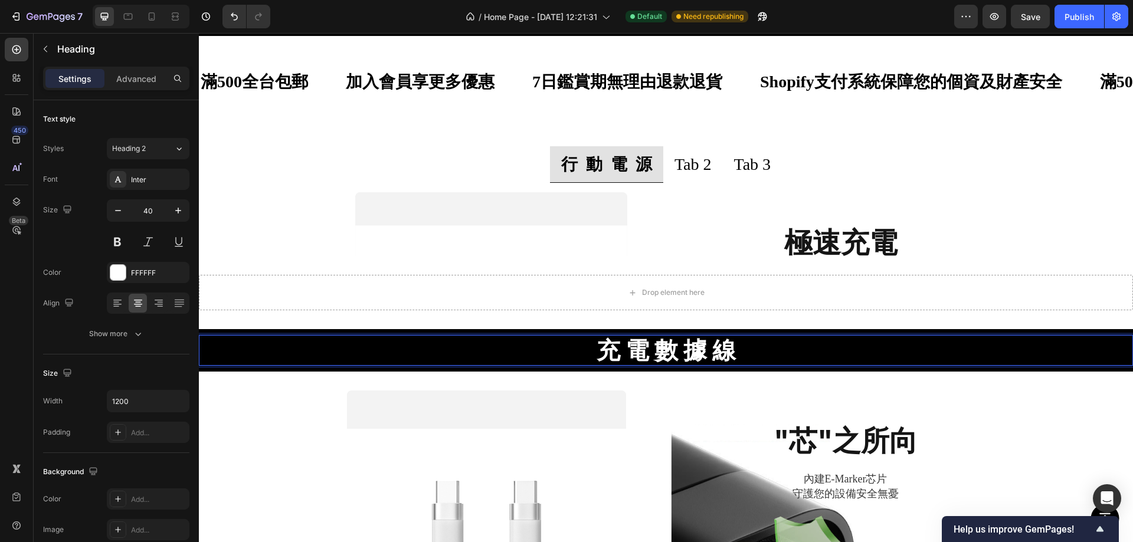
click at [640, 355] on strong "充 電 數 據 線" at bounding box center [666, 350] width 139 height 29
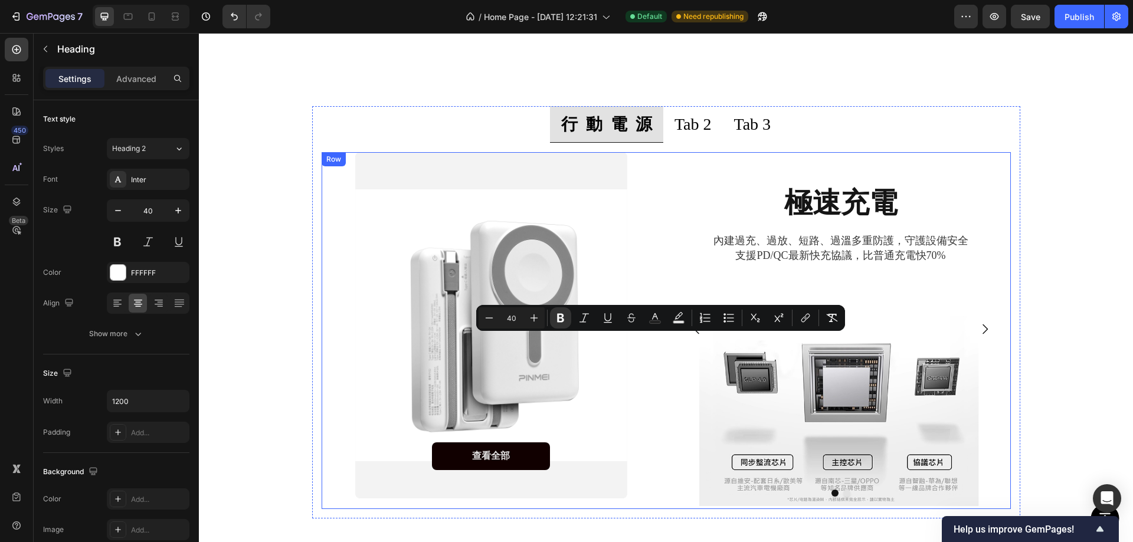
type input "16"
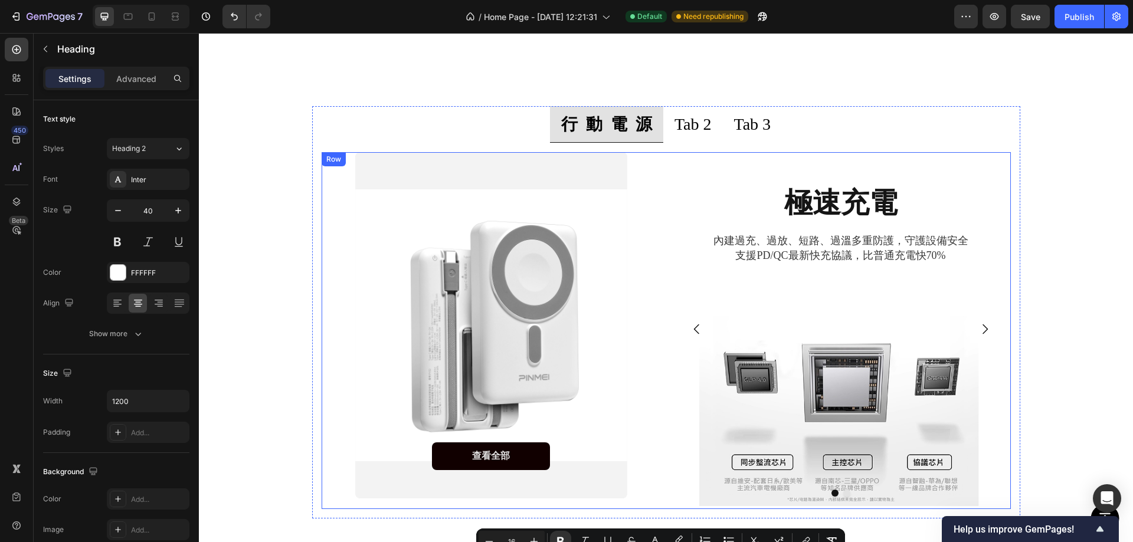
scroll to position [440, 0]
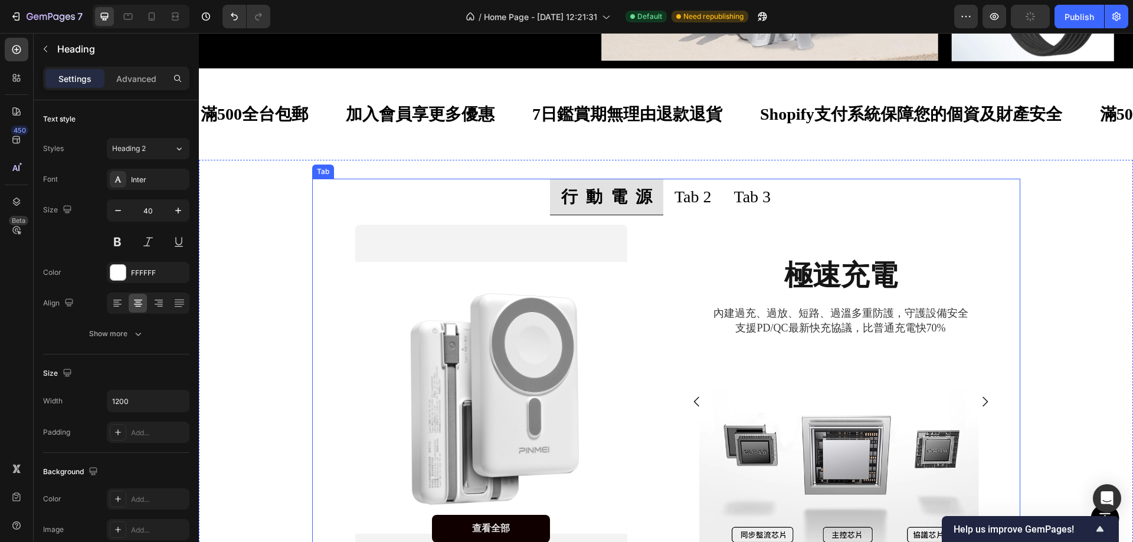
click at [691, 192] on p "Tab 2" at bounding box center [693, 196] width 37 height 23
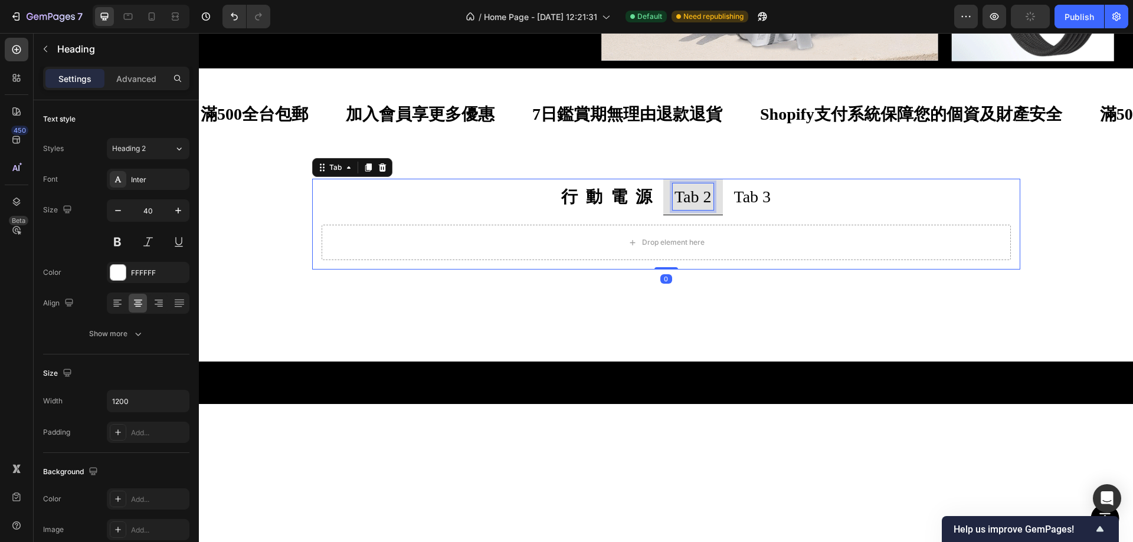
click at [691, 192] on p "Tab 2" at bounding box center [693, 196] width 37 height 23
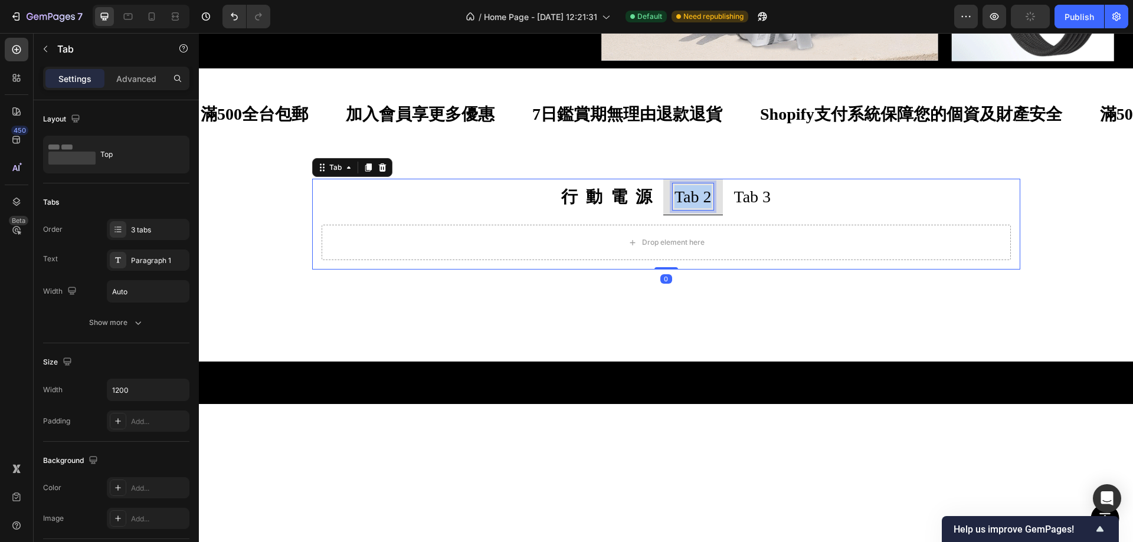
click at [691, 192] on p "Tab 2" at bounding box center [693, 196] width 37 height 23
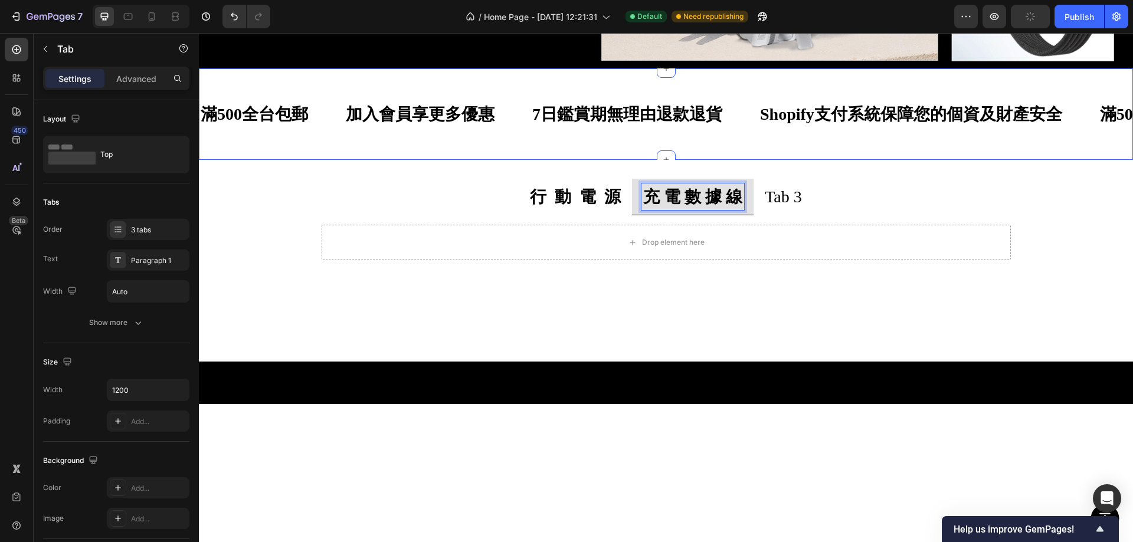
click at [865, 135] on div "滿500全台包郵 Text Block 加入會員享更多優惠 Text Block 7日鑑賞期無理由退款退貨 Text Block Shopify支付系統保障您…" at bounding box center [666, 114] width 934 height 54
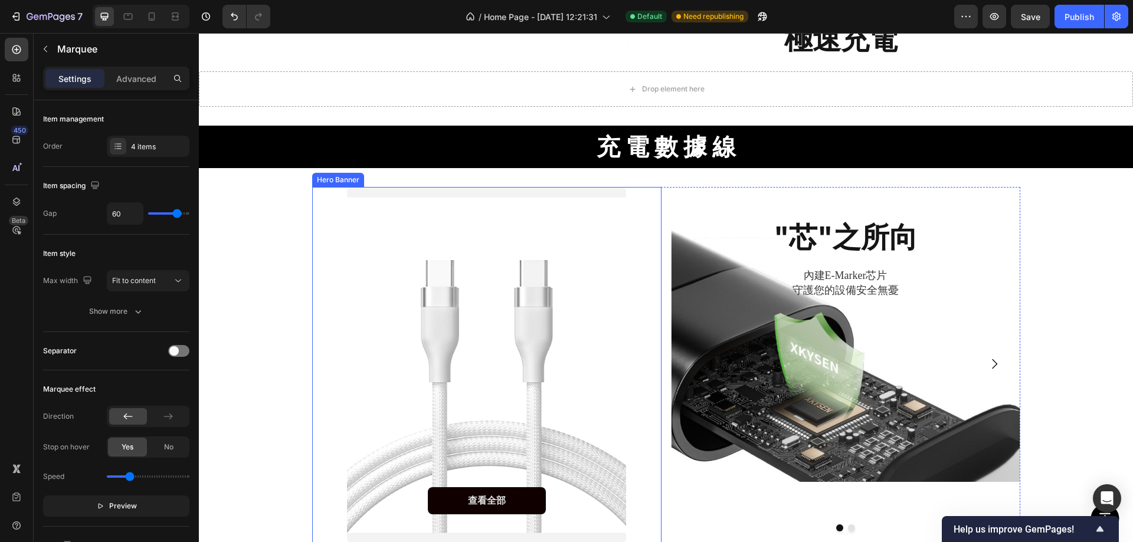
click at [443, 323] on div "Overlay" at bounding box center [487, 365] width 280 height 356
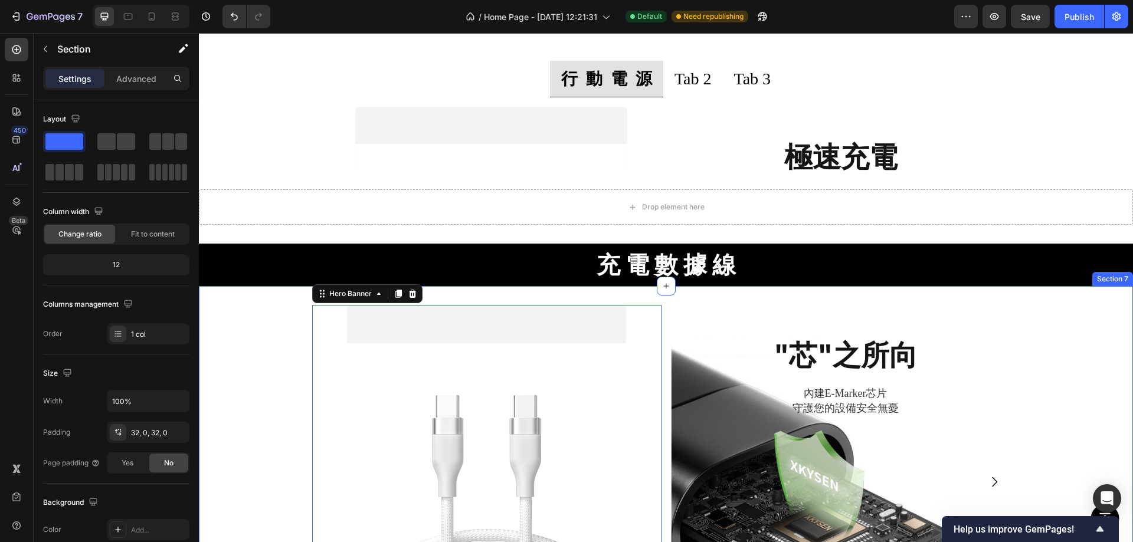
click at [267, 340] on div "行 動 電 源 Tab 2 Tab 3 查看全部 Button Hero Banner 極速充電 Heading 內建過充、過放、短路、過溫多重防護，守護設備…" at bounding box center [666, 267] width 934 height 413
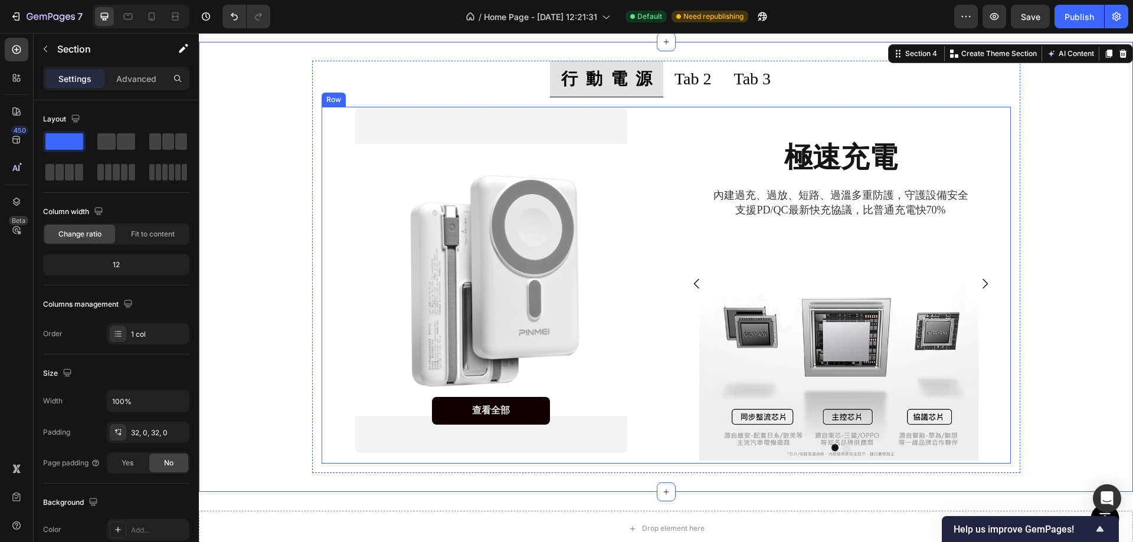
scroll to position [322, 0]
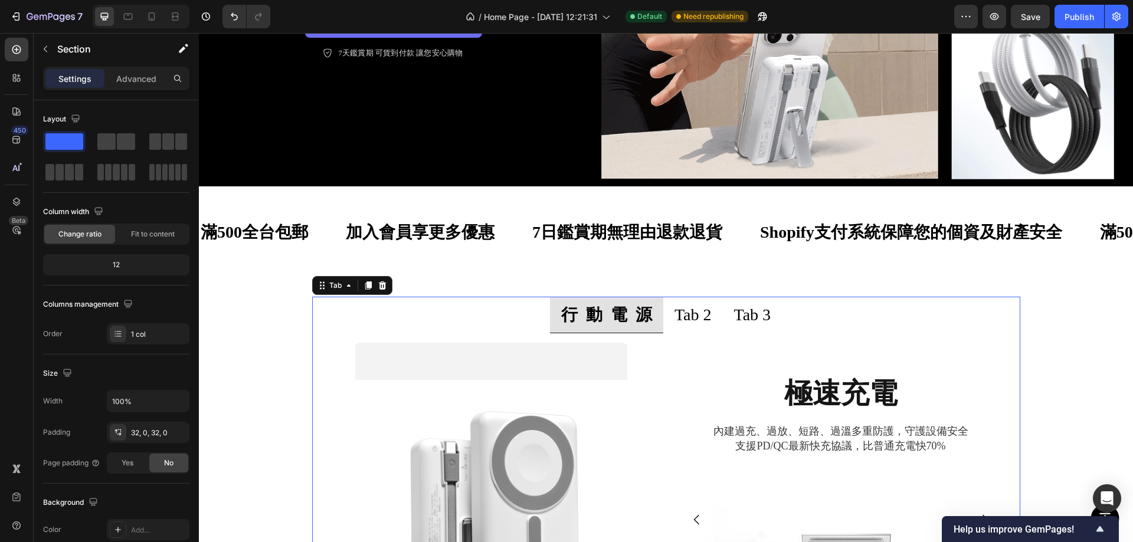
click at [341, 327] on ul "行 動 電 源 Tab 2 Tab 3" at bounding box center [666, 315] width 708 height 37
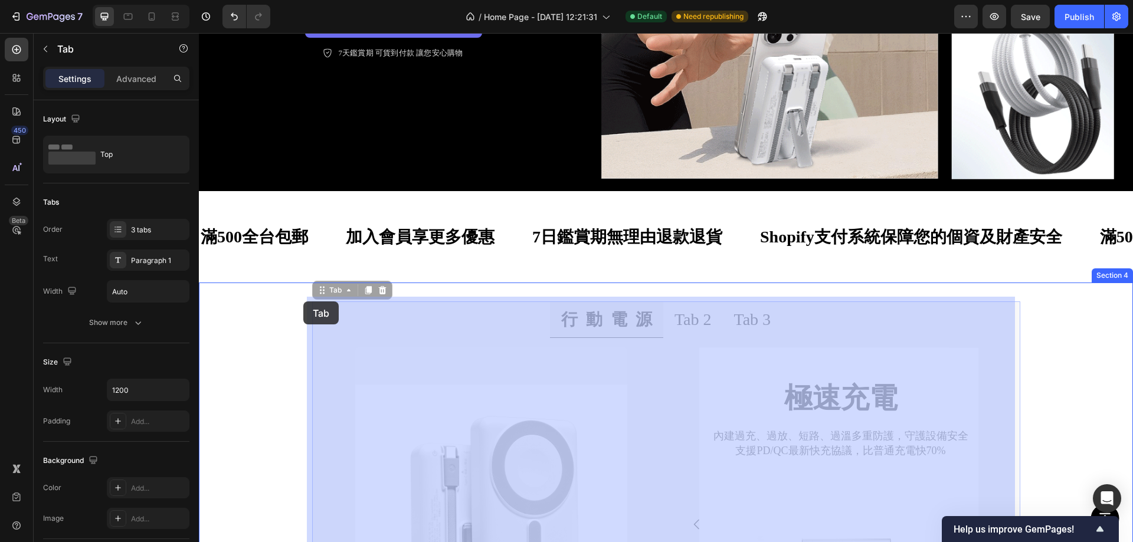
drag, startPoint x: 315, startPoint y: 284, endPoint x: 304, endPoint y: 302, distance: 21.5
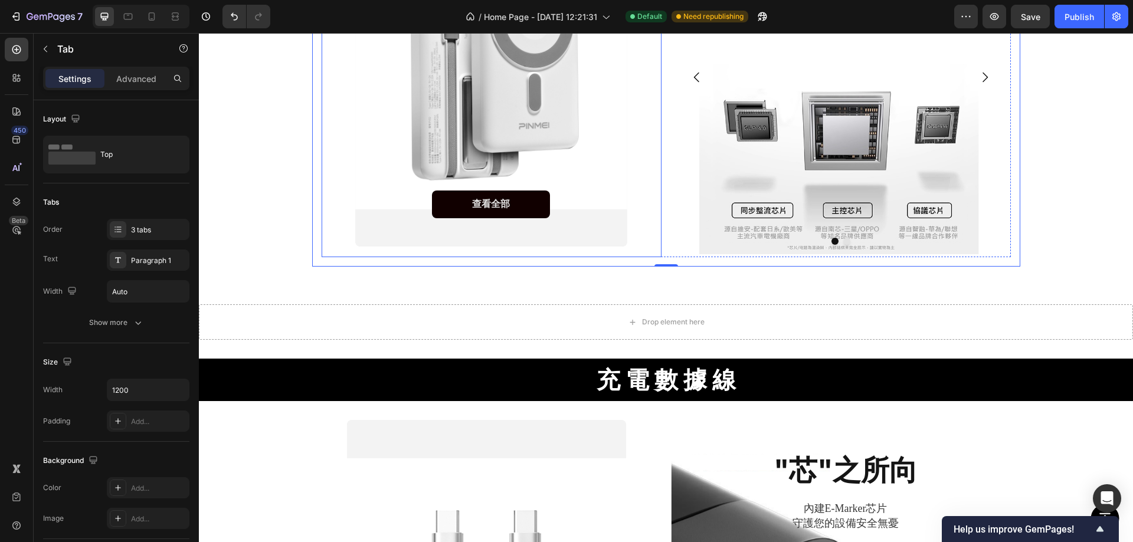
scroll to position [853, 0]
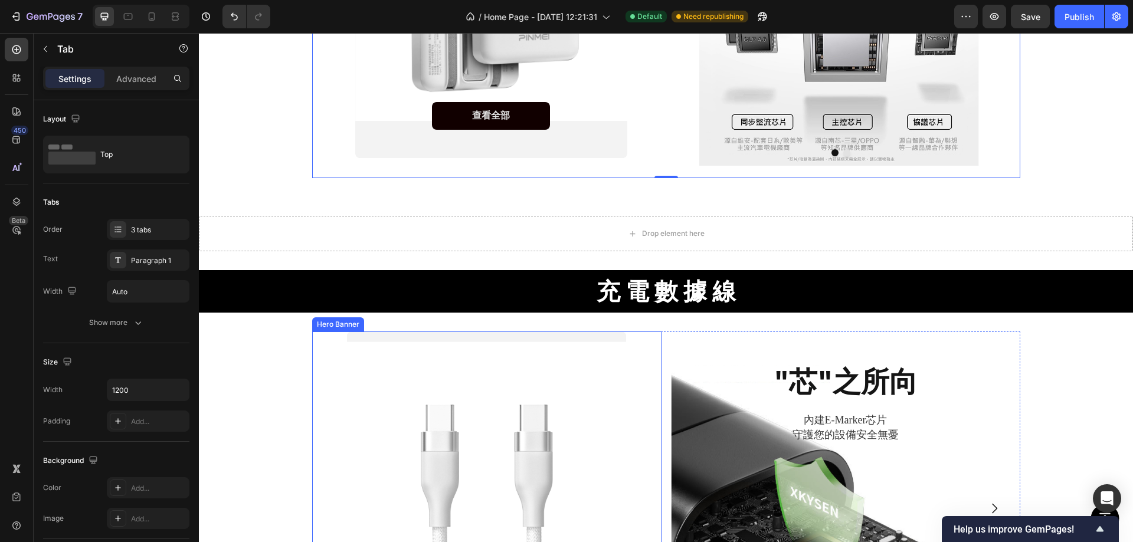
click at [388, 352] on div "Overlay" at bounding box center [487, 510] width 280 height 356
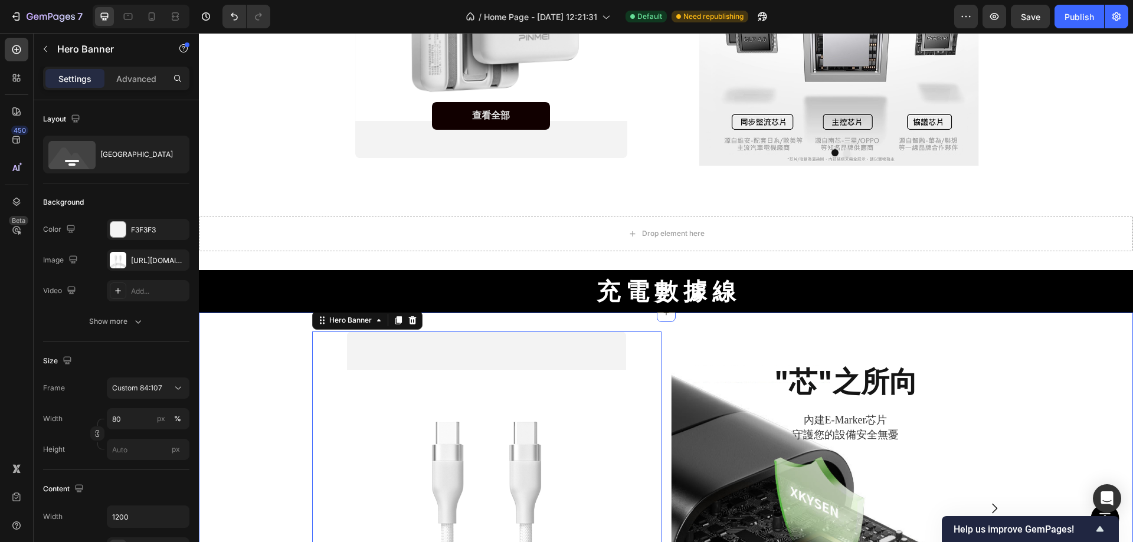
click at [251, 331] on div "查看全部 Button Hero Banner 0 "芯"之所向 Heading 內建E-Marker芯片 守護您的設備安全無憂 Text Block Her…" at bounding box center [666, 515] width 934 height 404
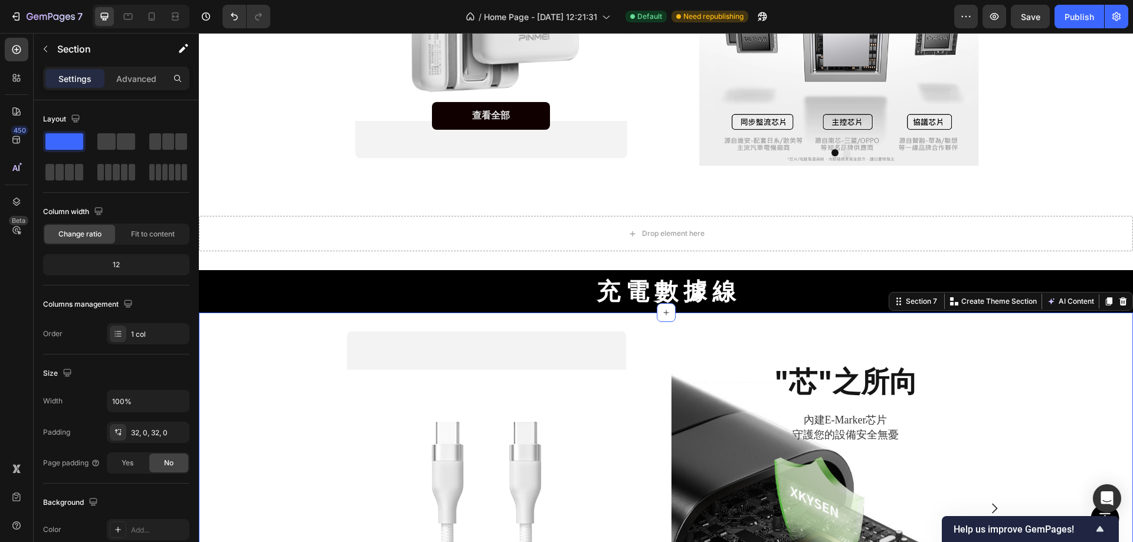
click at [323, 345] on div "查看全部 Button Hero Banner" at bounding box center [486, 510] width 349 height 357
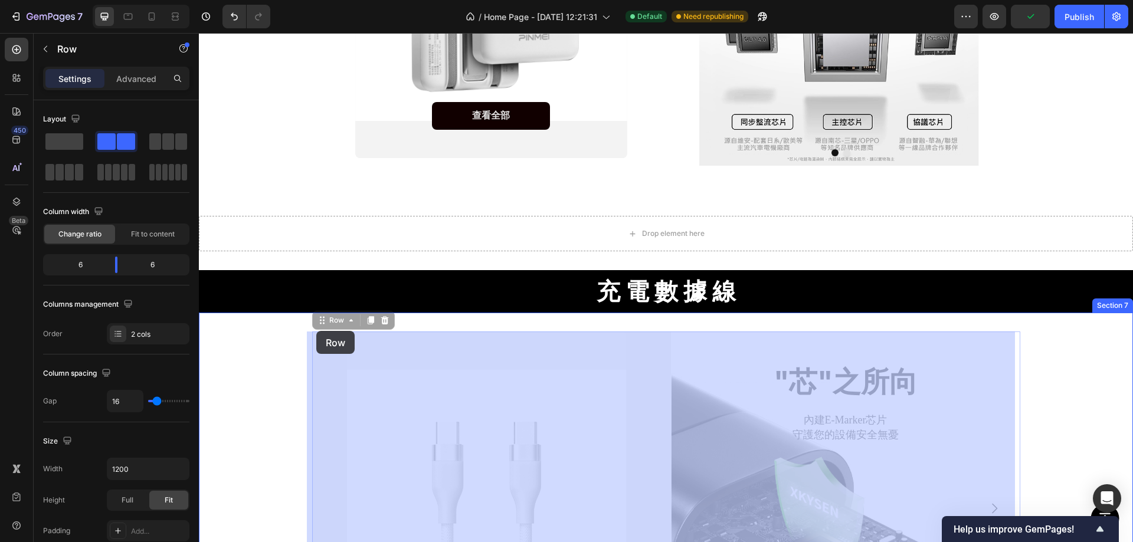
drag, startPoint x: 318, startPoint y: 325, endPoint x: 316, endPoint y: 331, distance: 6.7
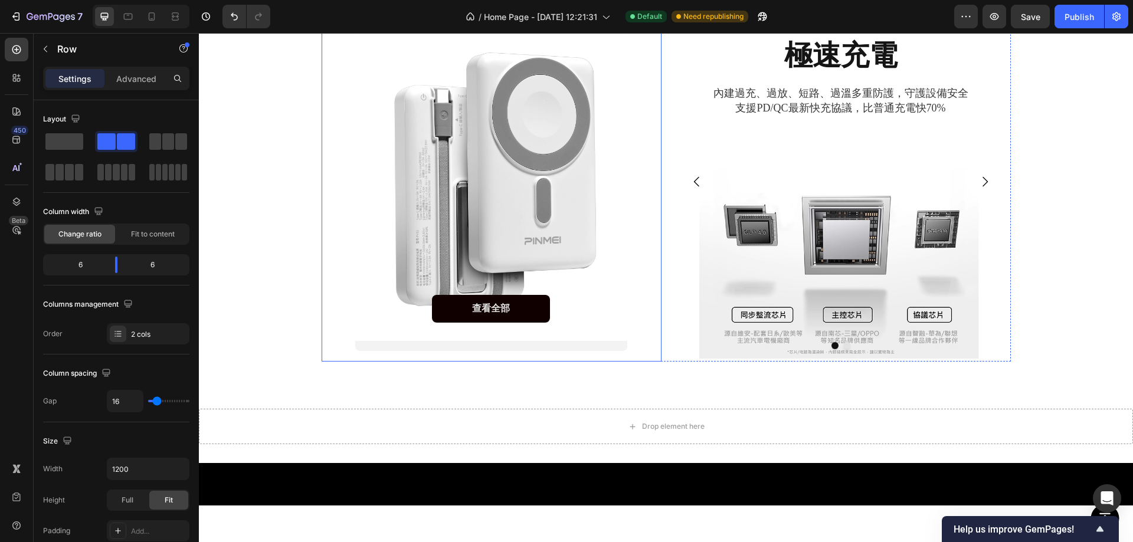
scroll to position [499, 0]
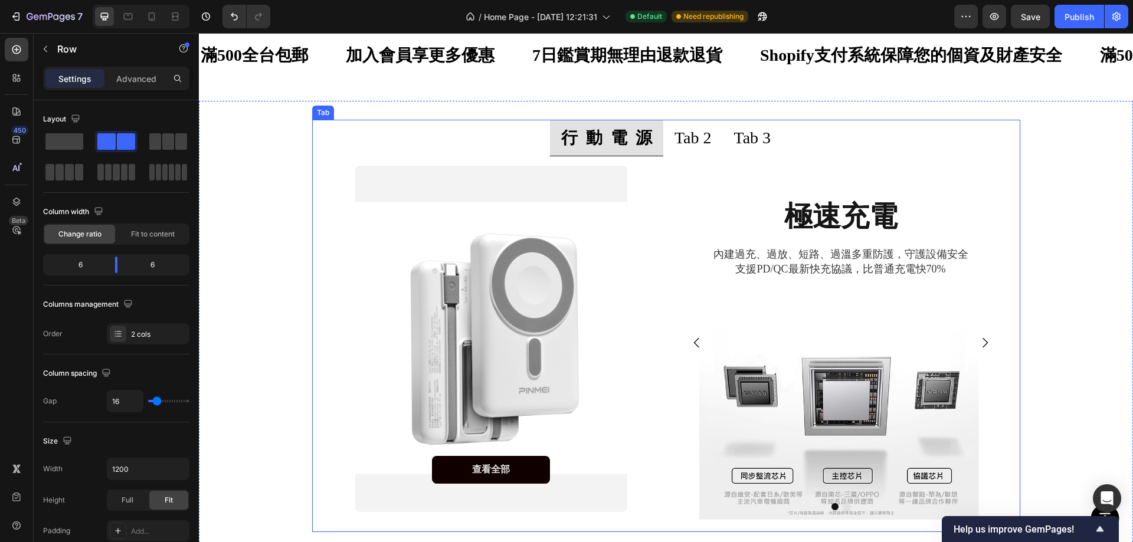
click at [692, 140] on p "Tab 2" at bounding box center [693, 137] width 37 height 23
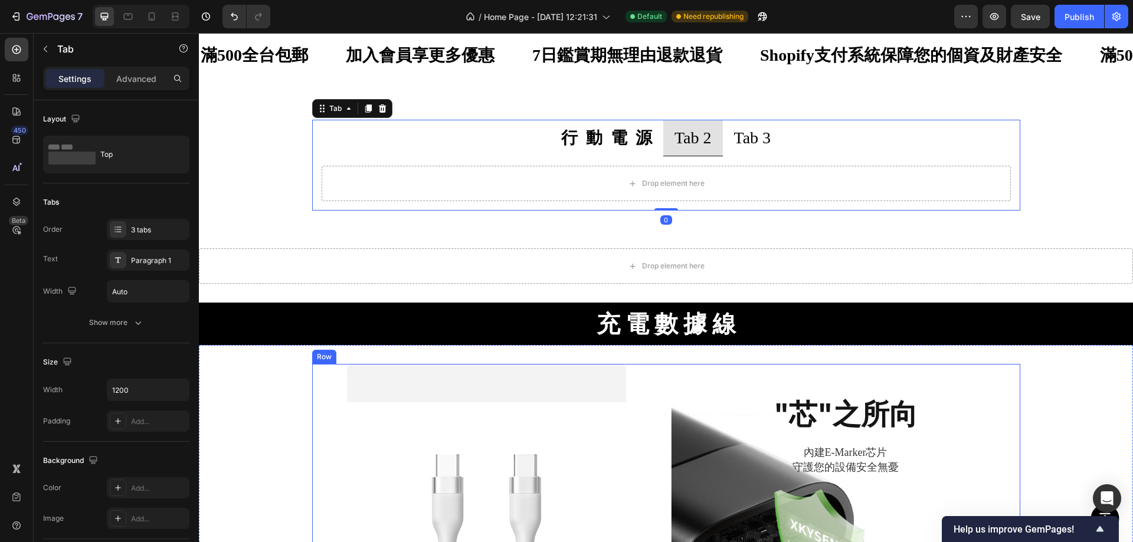
click at [322, 368] on div "查看全部 Button Hero Banner" at bounding box center [486, 542] width 349 height 357
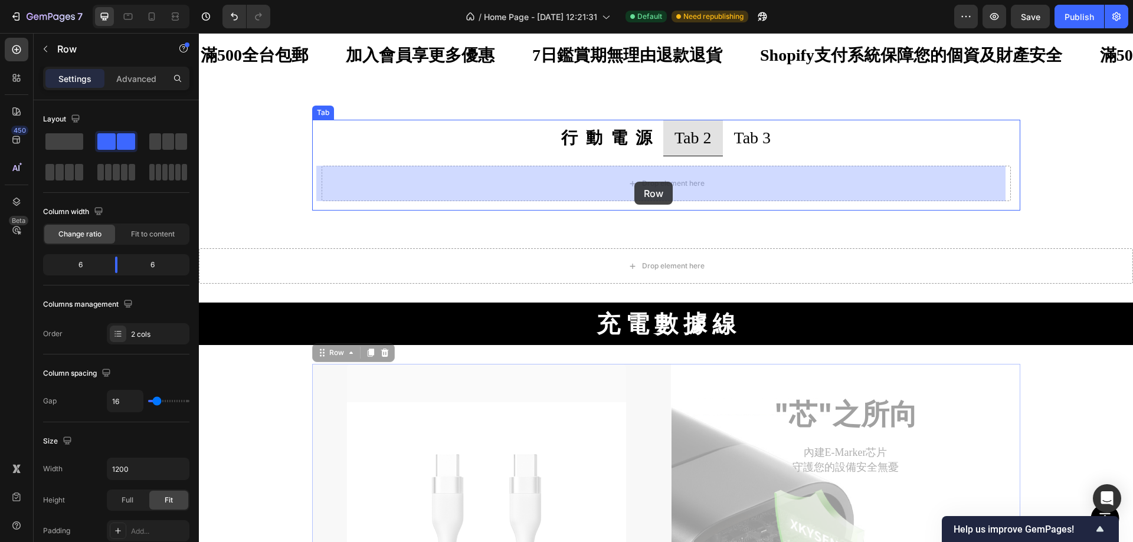
drag, startPoint x: 309, startPoint y: 356, endPoint x: 634, endPoint y: 182, distance: 369.1
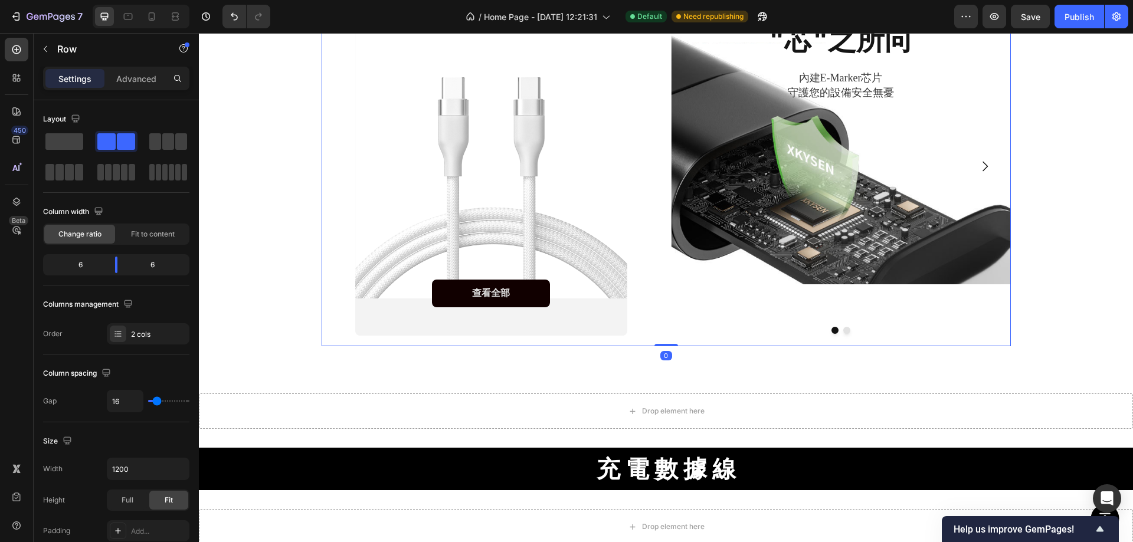
scroll to position [676, 0]
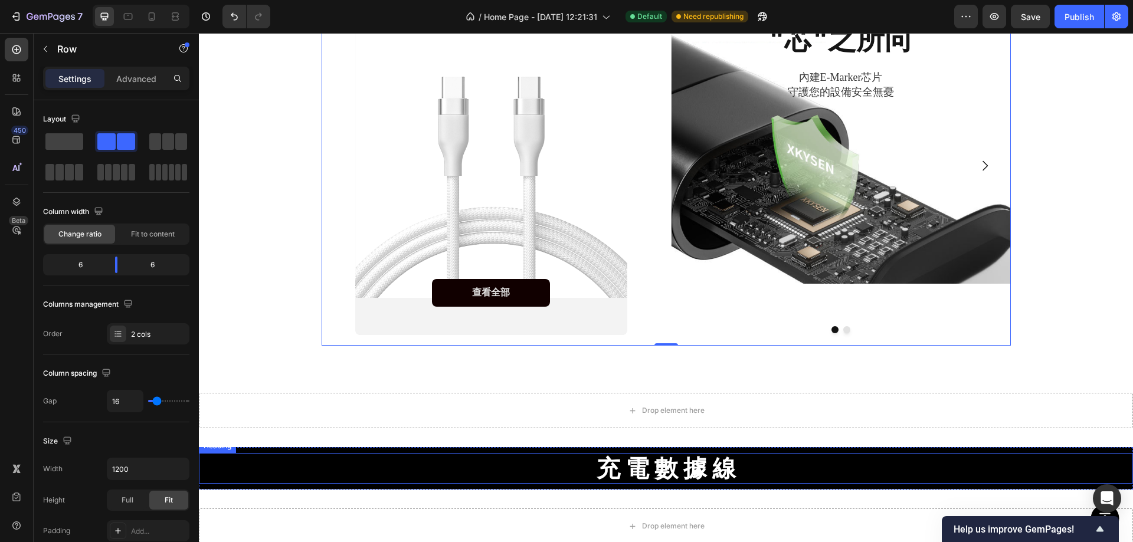
click at [644, 455] on strong "充 電 數 據 線" at bounding box center [666, 468] width 139 height 29
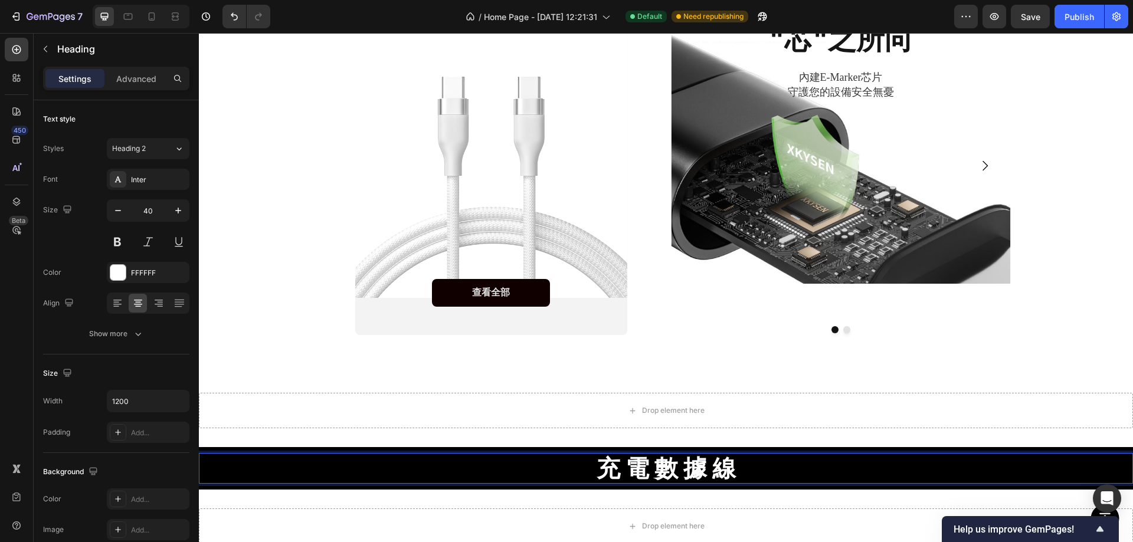
click at [639, 460] on strong "充 電 數 據 線" at bounding box center [666, 468] width 139 height 29
copy strong "充 電 數 據 線"
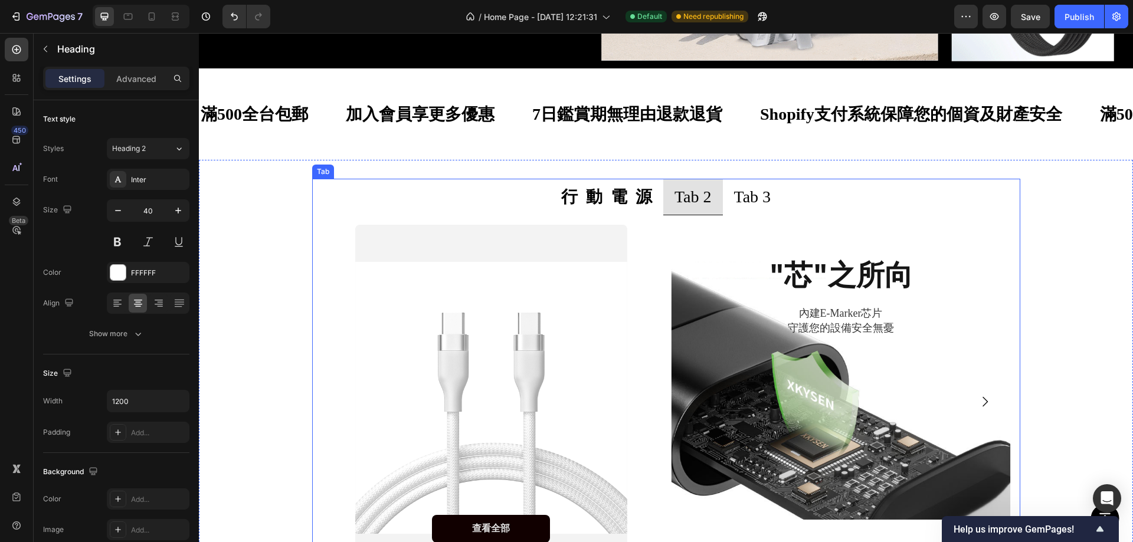
click at [675, 201] on p "Tab 2" at bounding box center [693, 196] width 37 height 23
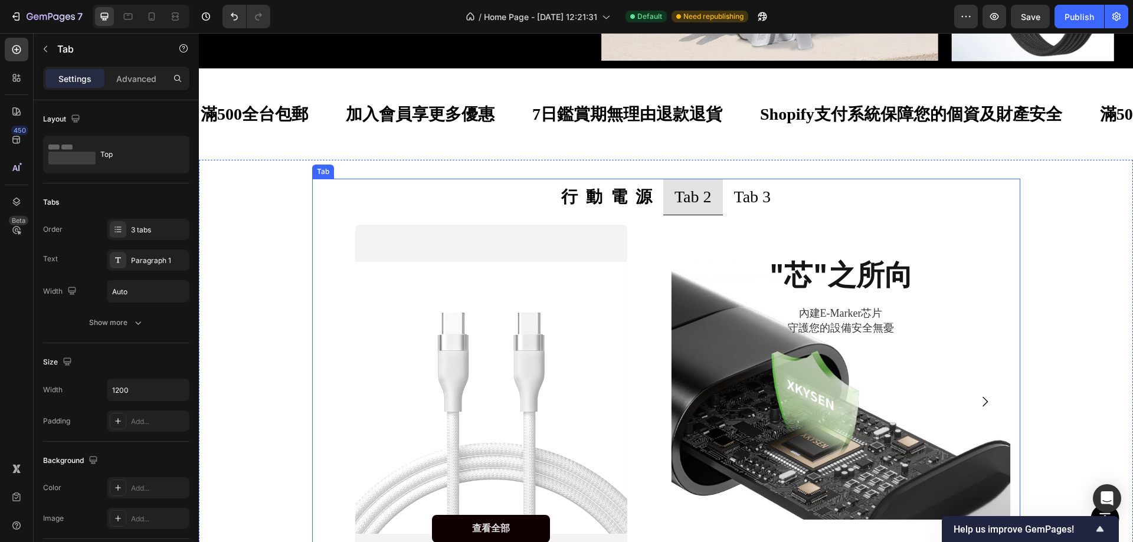
click at [675, 201] on p "Tab 2" at bounding box center [693, 196] width 37 height 23
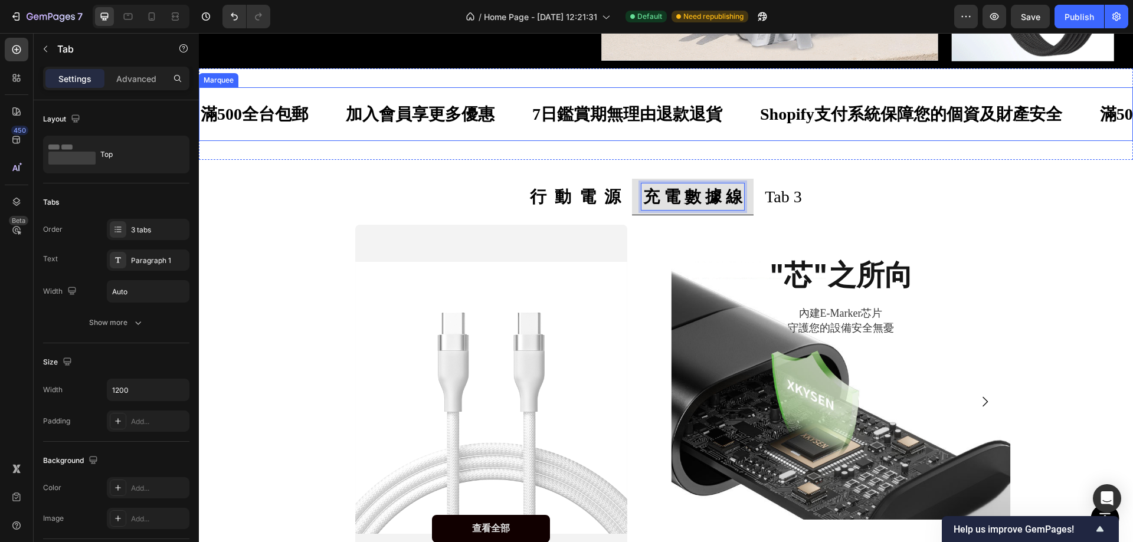
click at [735, 132] on div "滿500全台包郵 Text Block 加入會員享更多優惠 Text Block 7日鑑賞期無理由退款退貨 Text Block Shopify支付系統保障您…" at bounding box center [666, 114] width 934 height 54
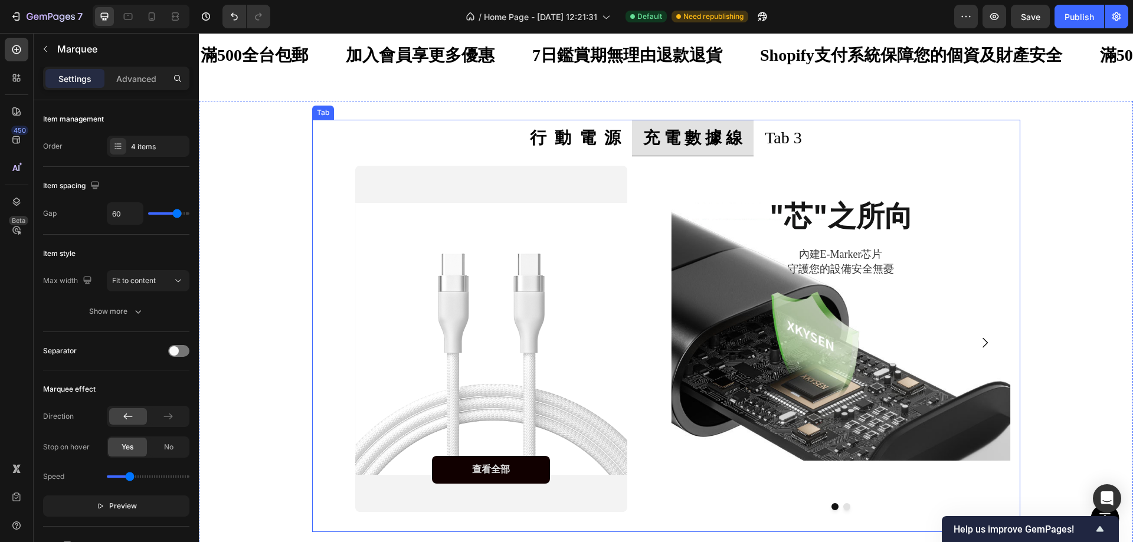
click at [765, 141] on p "Tab 3" at bounding box center [783, 137] width 37 height 23
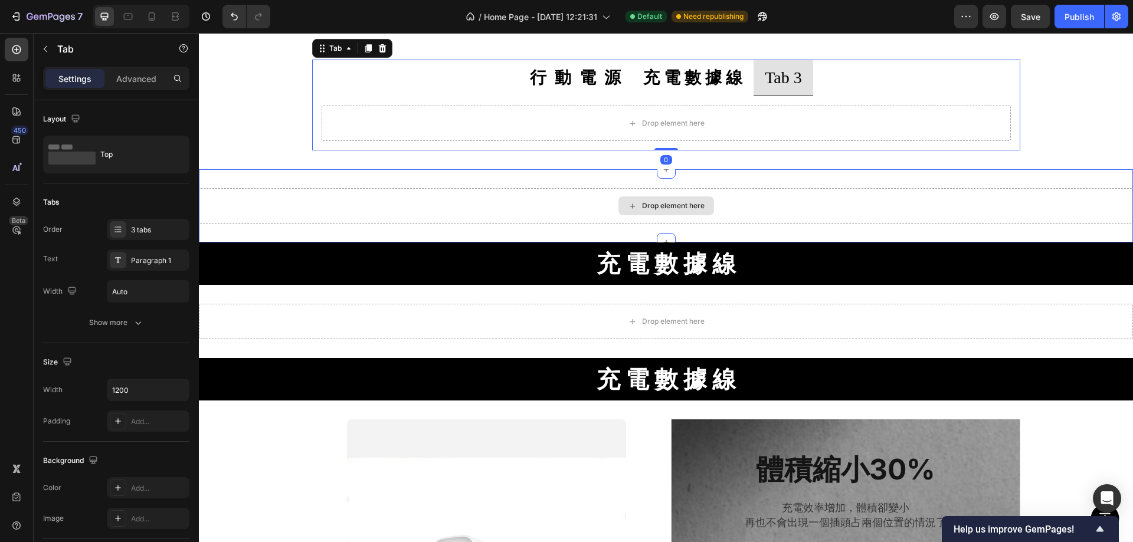
scroll to position [558, 0]
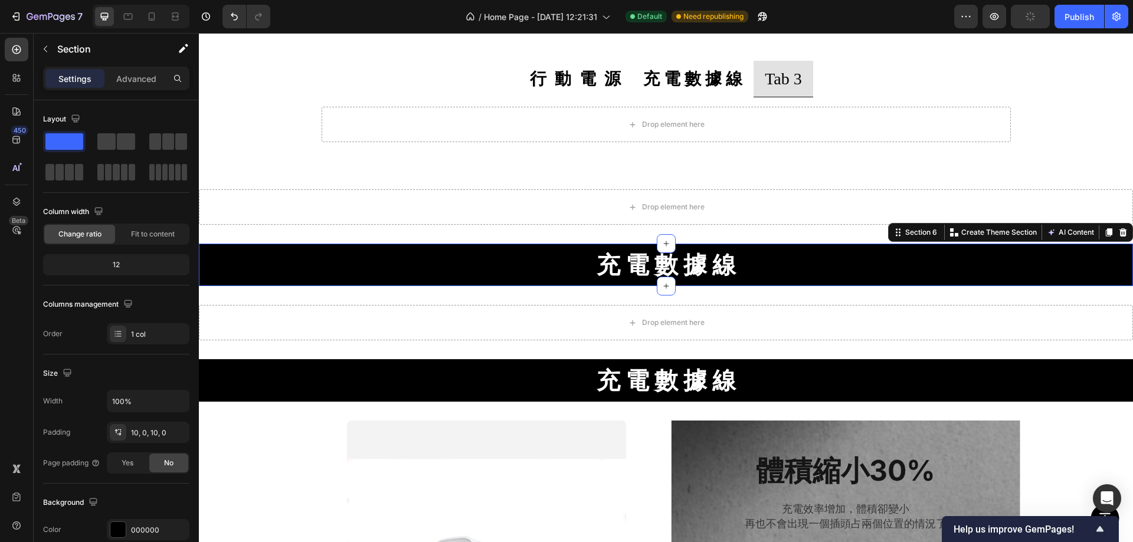
click at [1109, 244] on div "充 電 數 據 線 Heading Section 6 You can create reusable sections Create Theme Secti…" at bounding box center [666, 265] width 934 height 42
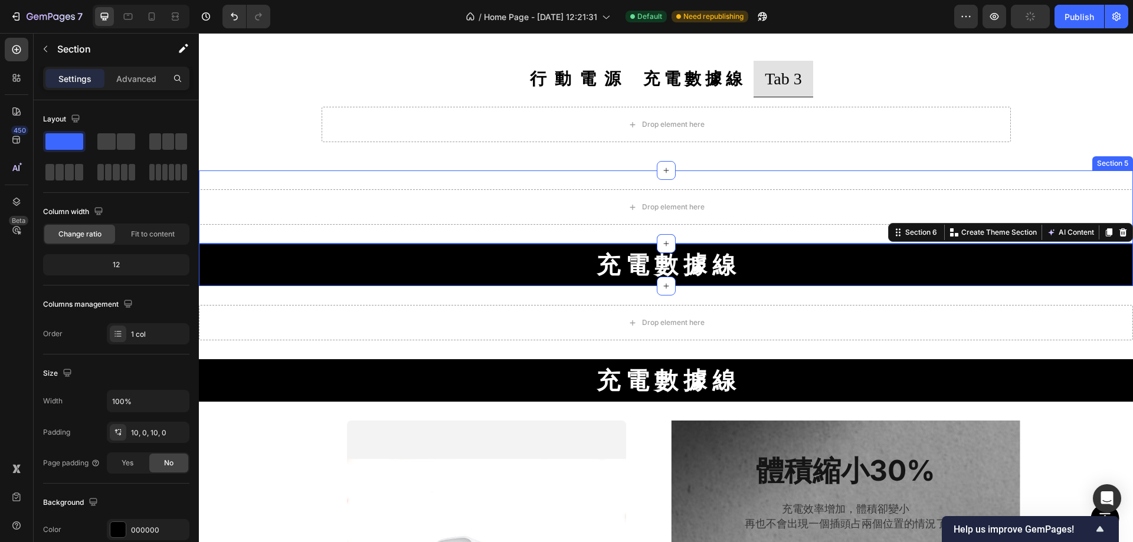
click at [1111, 175] on div "Drop element here Section 5" at bounding box center [666, 207] width 934 height 73
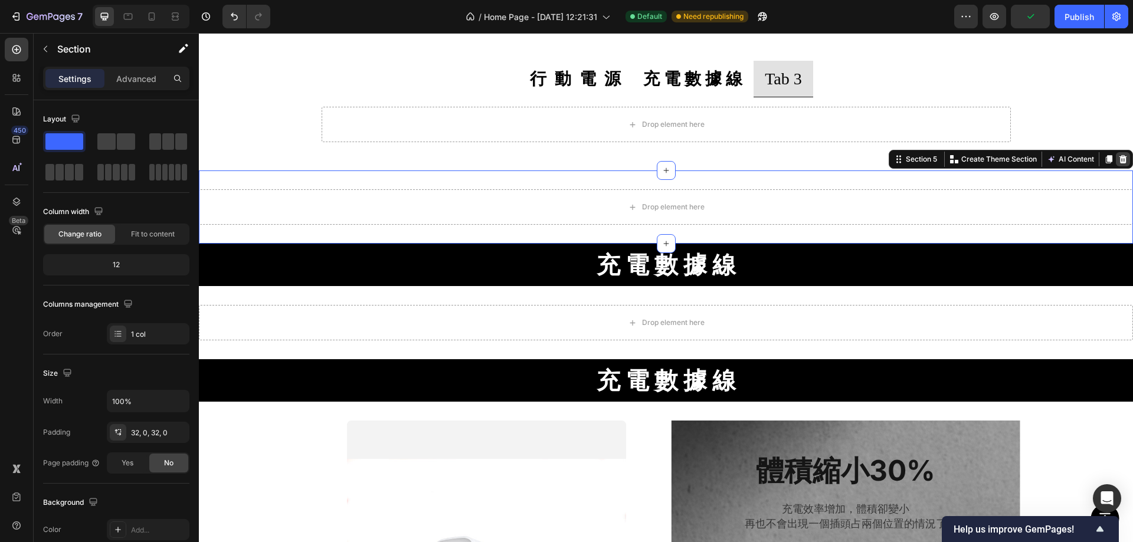
click at [1120, 157] on icon at bounding box center [1124, 159] width 8 height 8
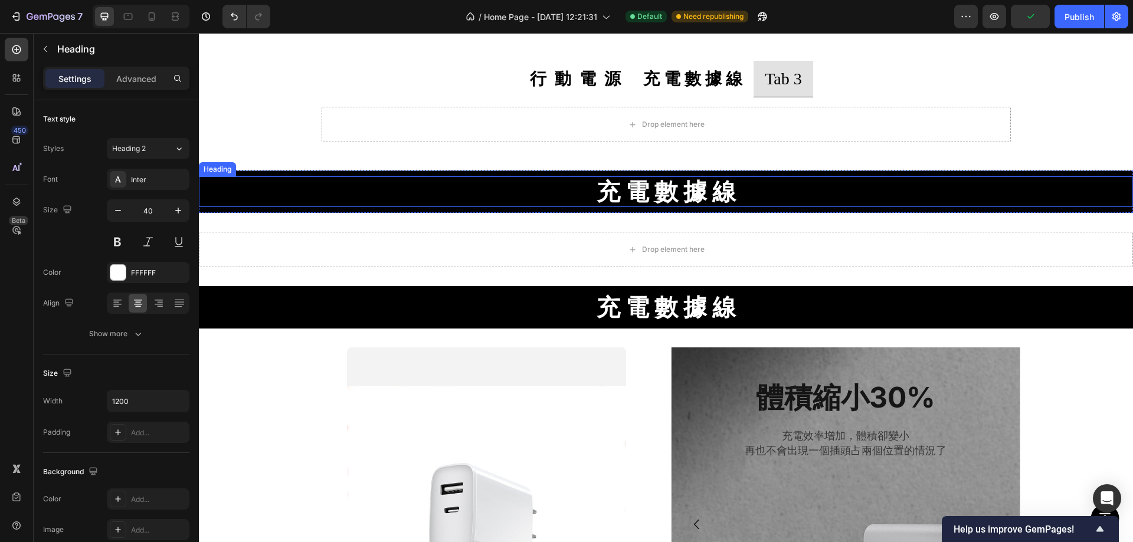
click at [1108, 178] on div "充 電 數 據 線" at bounding box center [666, 191] width 934 height 31
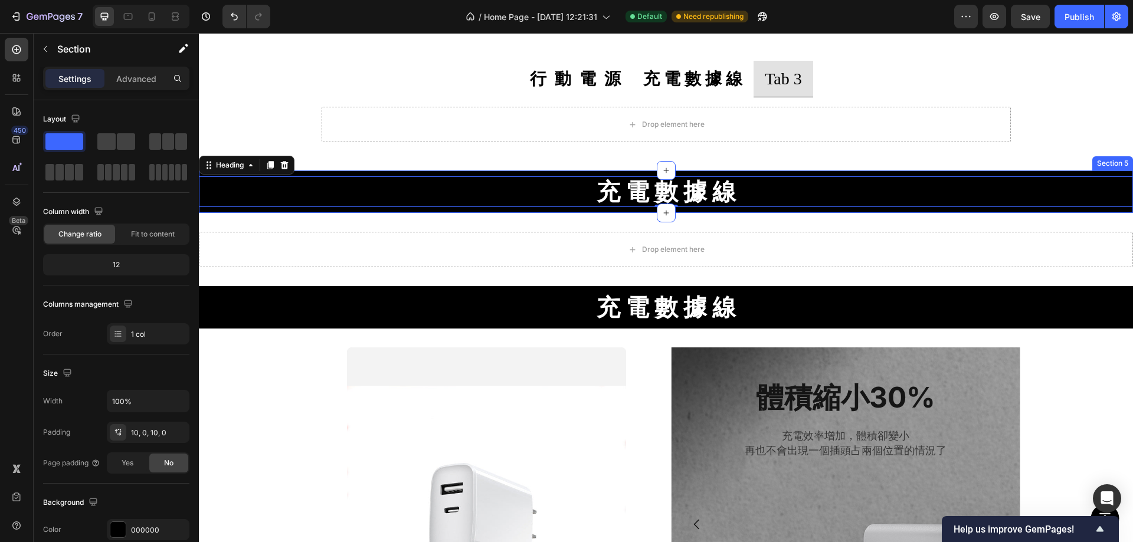
click at [1110, 174] on div "充 電 數 據 線 Heading 0 Section 5" at bounding box center [666, 192] width 934 height 42
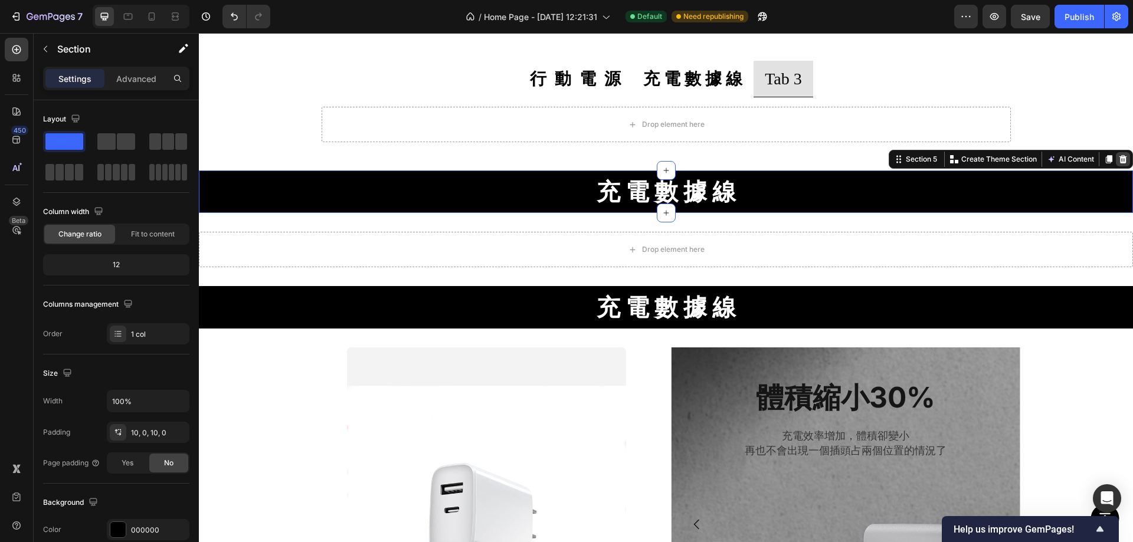
click at [1120, 161] on icon at bounding box center [1124, 159] width 8 height 8
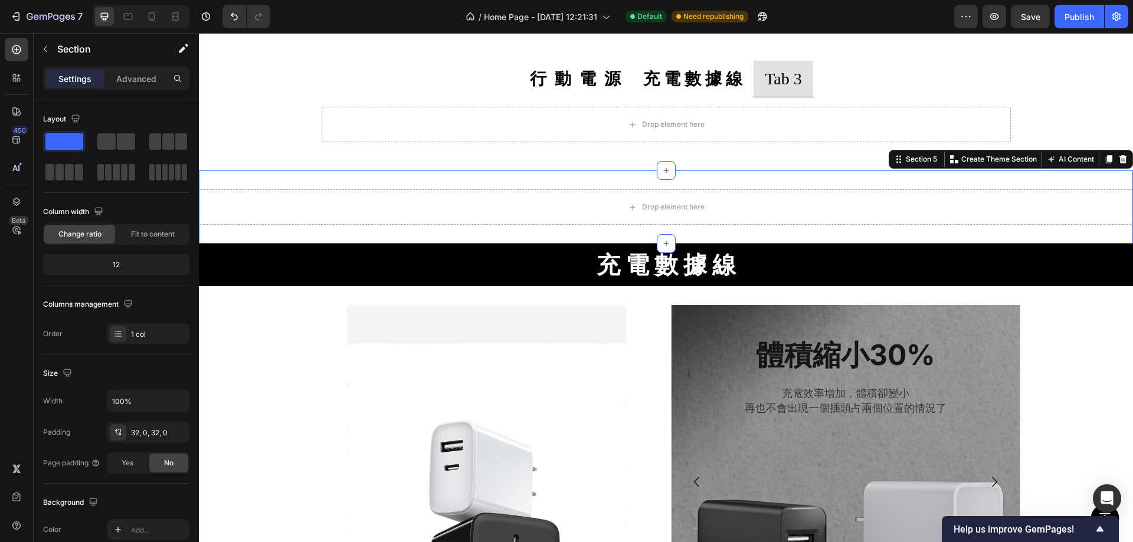
click at [1108, 183] on div "Drop element here Section 5 You can create reusable sections Create Theme Secti…" at bounding box center [666, 207] width 934 height 73
click at [1120, 158] on icon at bounding box center [1124, 159] width 8 height 8
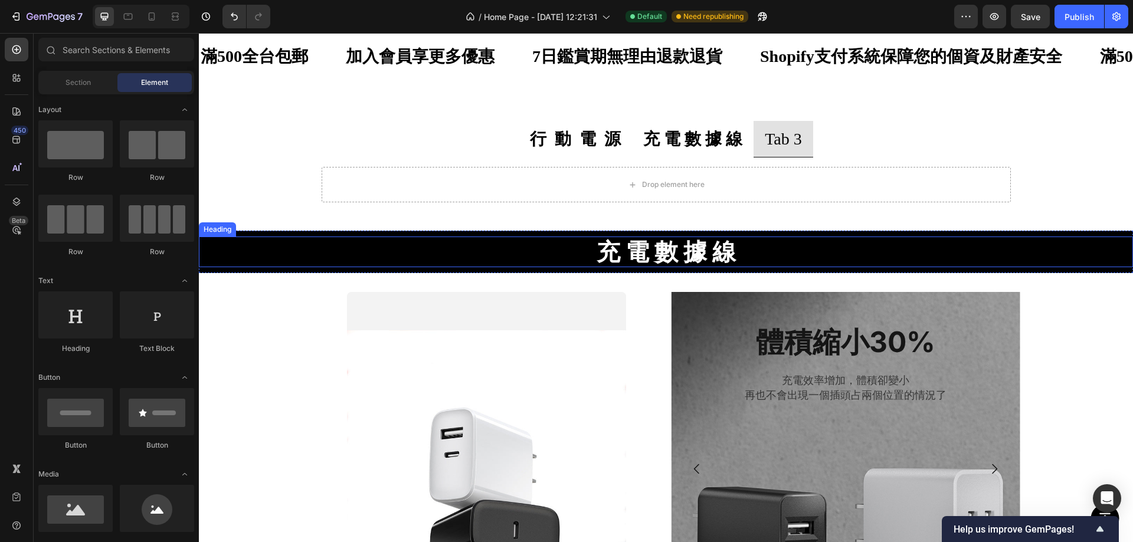
scroll to position [440, 0]
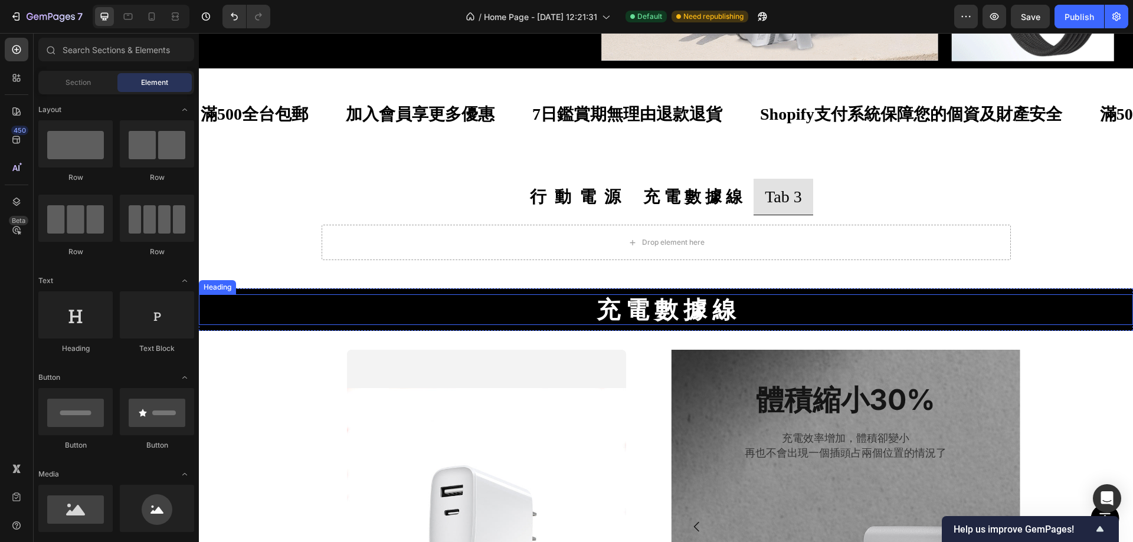
click at [663, 310] on strong "充 電 數 據 線" at bounding box center [666, 309] width 139 height 29
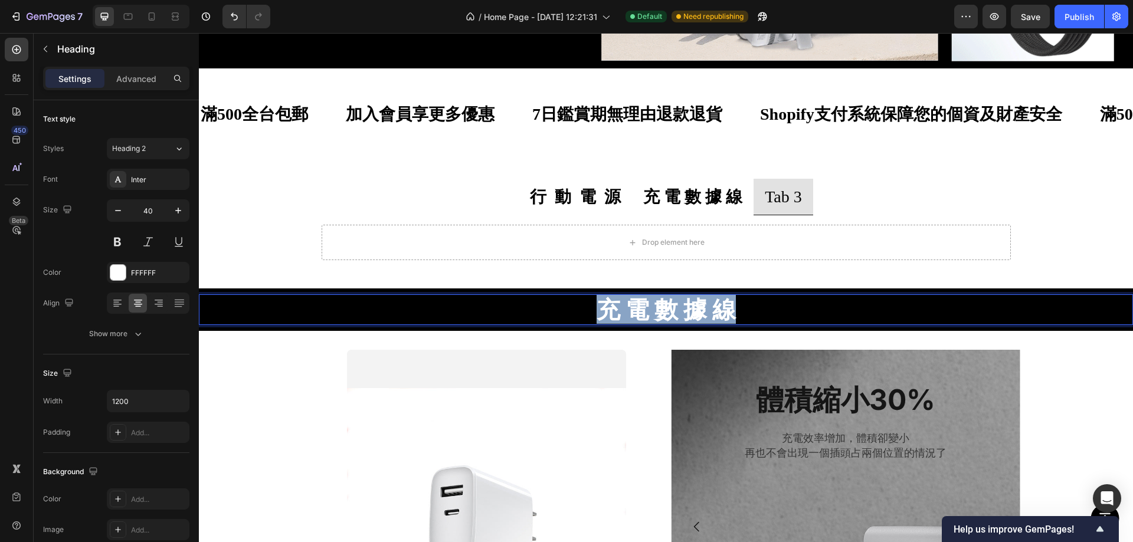
click at [662, 310] on strong "充 電 數 據 線" at bounding box center [666, 309] width 139 height 29
click at [777, 192] on p "Tab 3" at bounding box center [783, 196] width 37 height 23
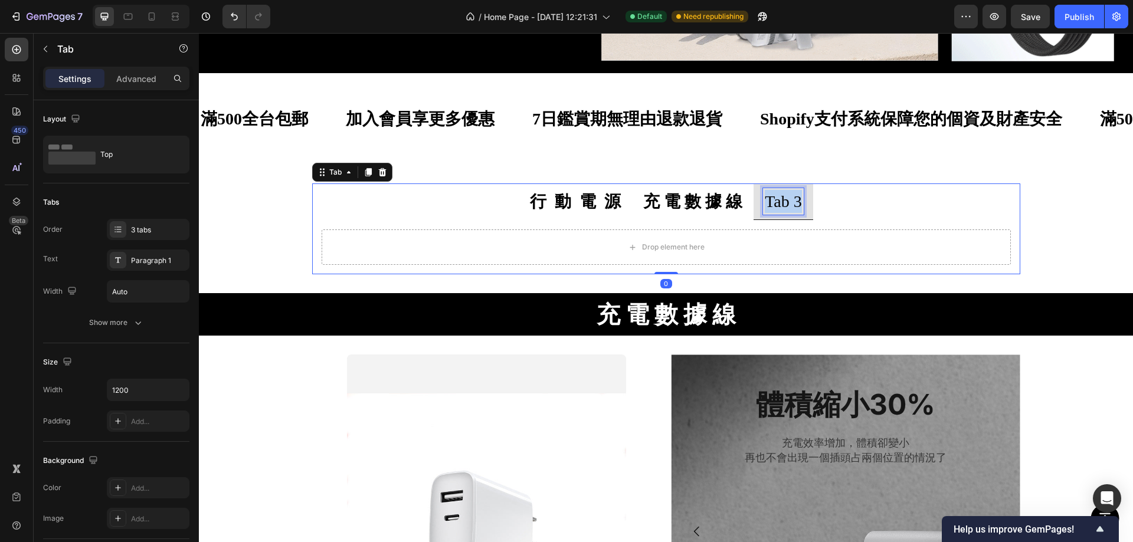
click at [777, 192] on p "Tab 3" at bounding box center [783, 201] width 37 height 23
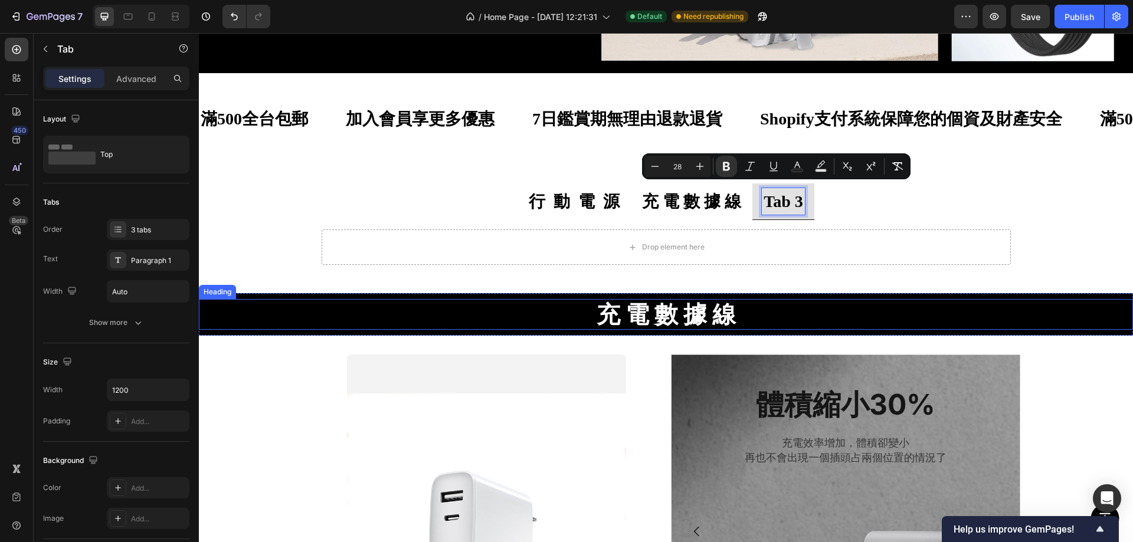
click at [701, 310] on strong "充 電 數 據 線" at bounding box center [666, 314] width 139 height 29
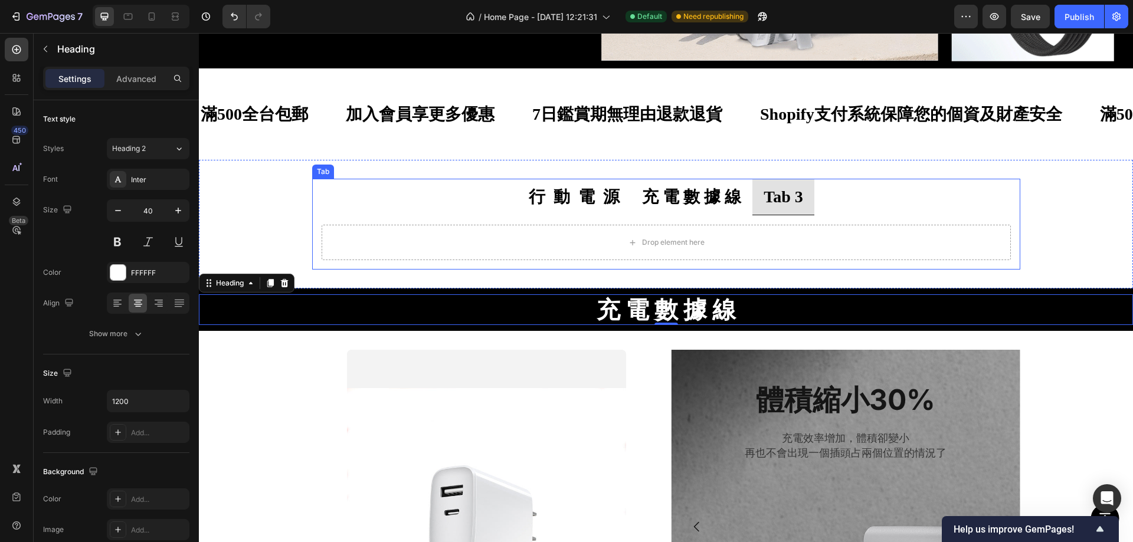
click at [773, 202] on strong "Tab 3" at bounding box center [784, 197] width 40 height 18
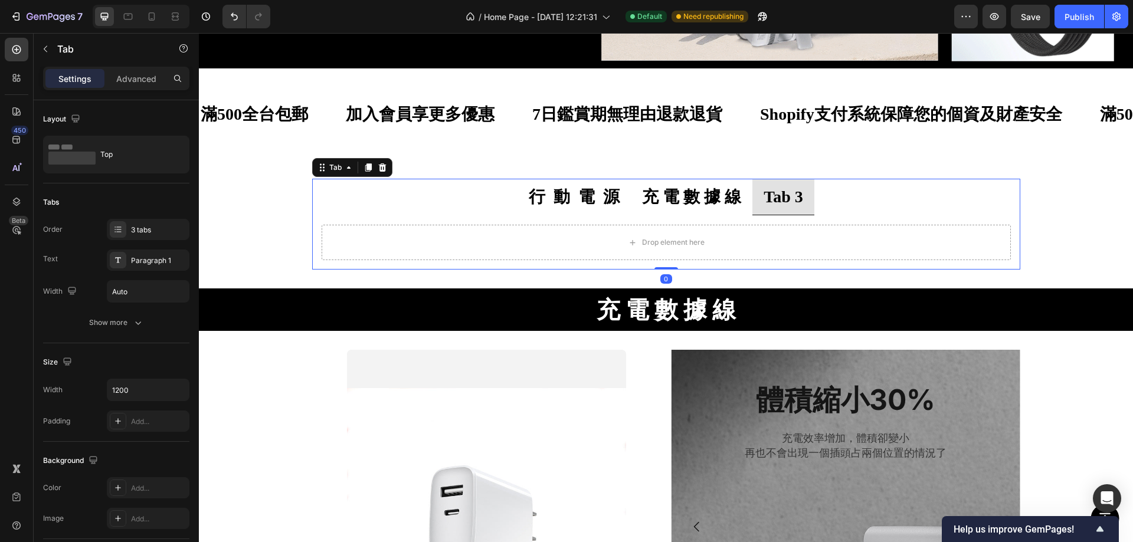
click at [773, 202] on strong "Tab 3" at bounding box center [784, 197] width 40 height 18
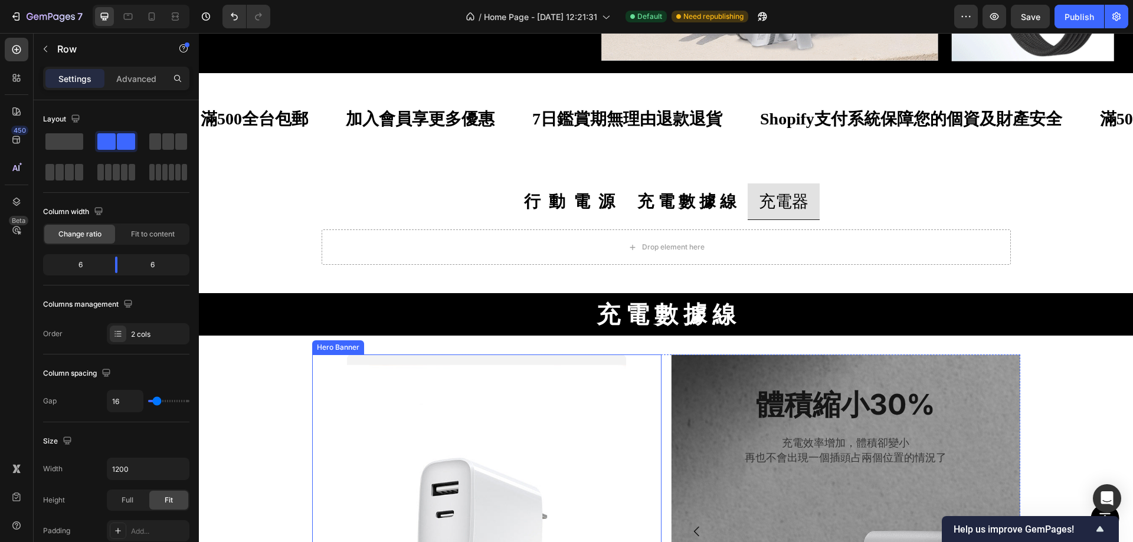
click at [312, 355] on div "充電插頭 Button Hero Banner" at bounding box center [486, 533] width 349 height 357
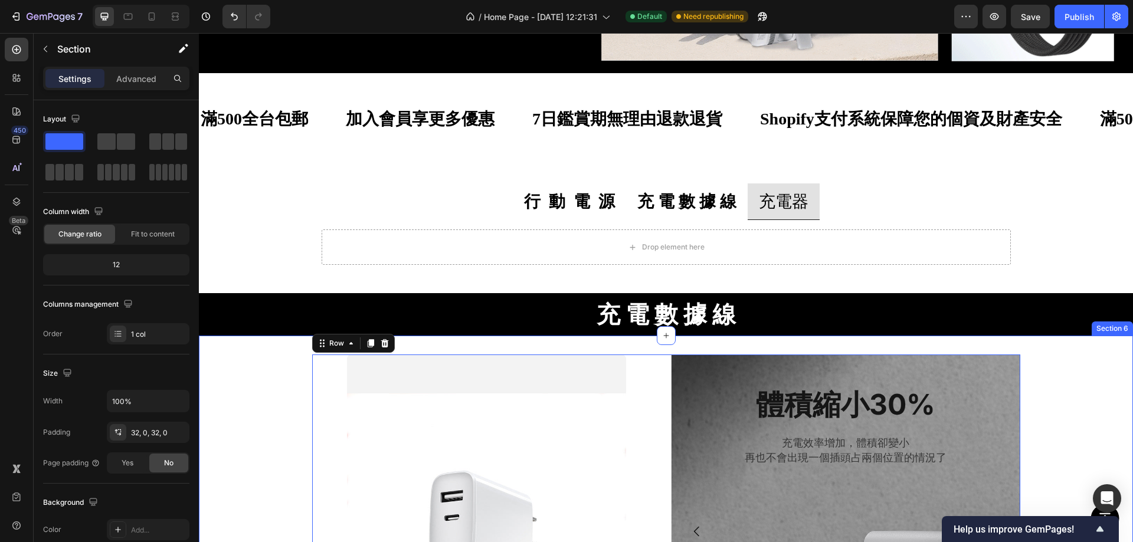
click at [267, 365] on div "充電插頭 Button Hero Banner 體積縮小30% Heading 充電效率增加，體積卻變小 再也不會出現一個插頭占兩個位置的情況了 Text B…" at bounding box center [666, 538] width 934 height 367
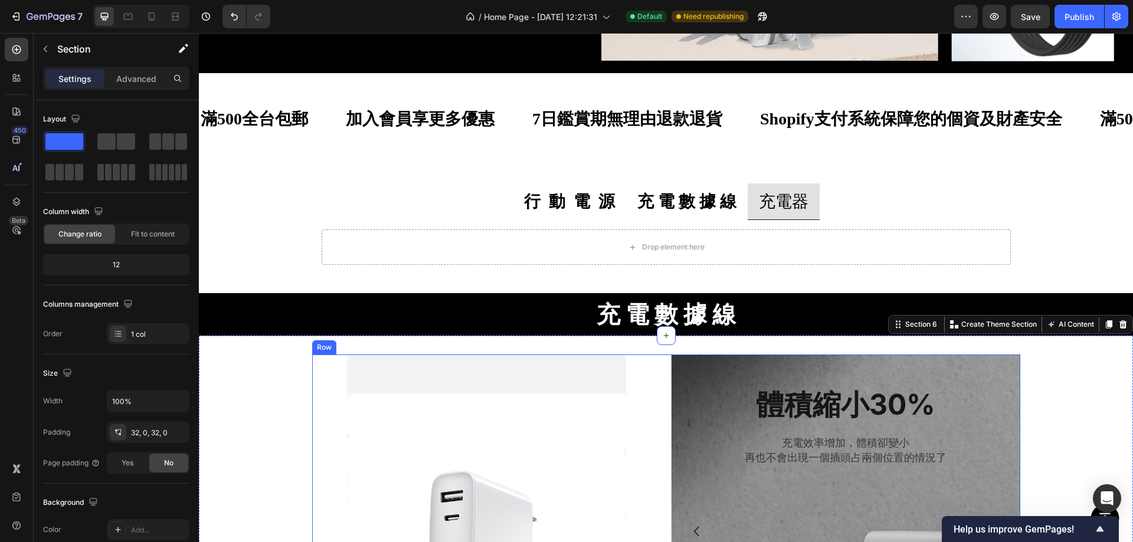
click at [345, 348] on div "充電插頭 Button Hero Banner 體積縮小30% Heading 充電效率增加，體積卻變小 再也不會出現一個插頭占兩個位置的情況了 Text B…" at bounding box center [666, 538] width 934 height 404
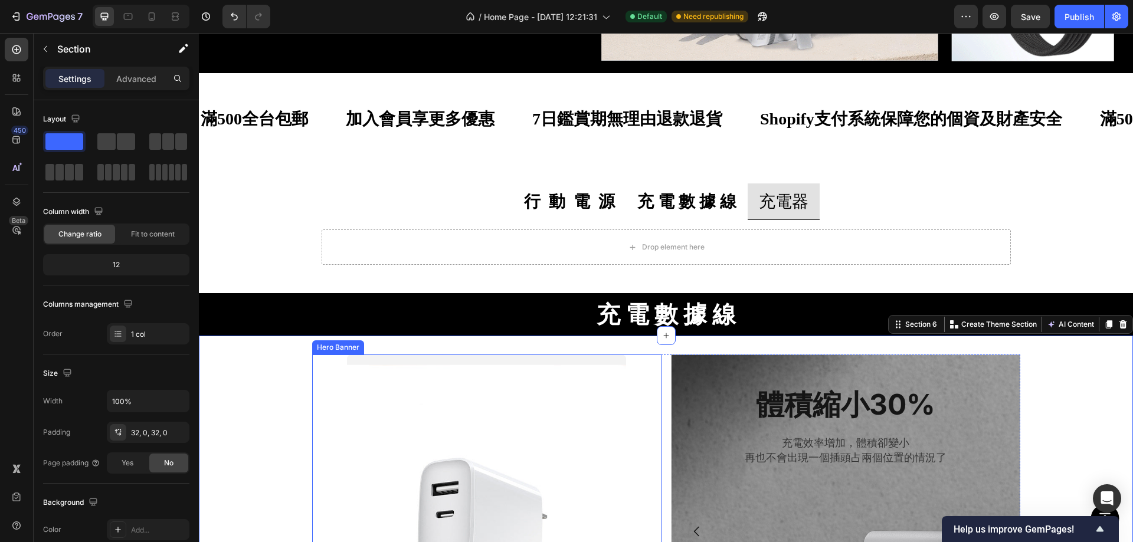
click at [440, 398] on div "Overlay" at bounding box center [487, 533] width 280 height 356
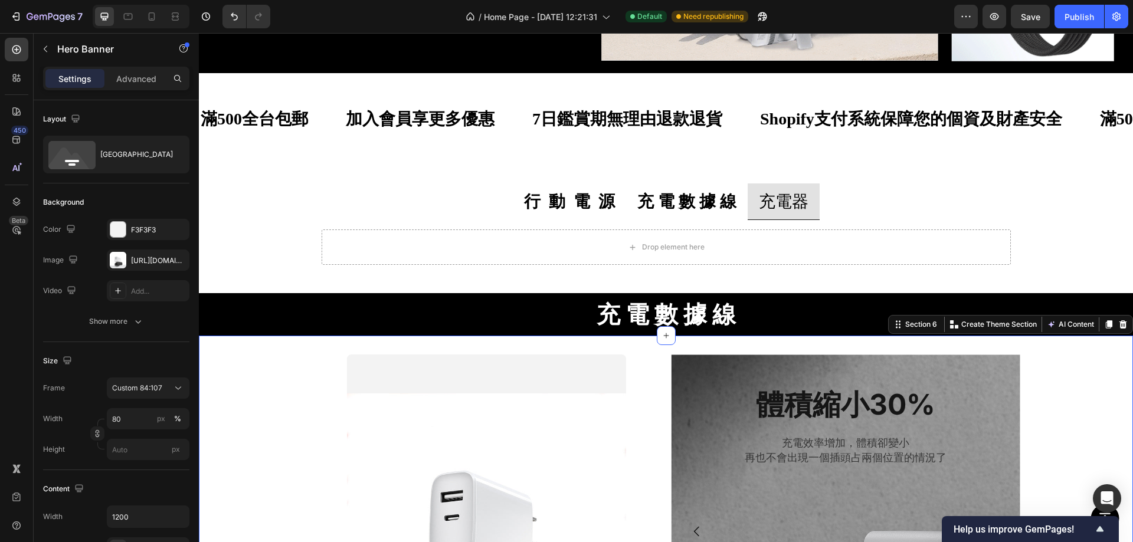
click at [301, 366] on div "充電插頭 Button Hero Banner 體積縮小30% Heading 充電效率增加，體積卻變小 再也不會出現一個插頭占兩個位置的情況了 Text B…" at bounding box center [666, 538] width 934 height 367
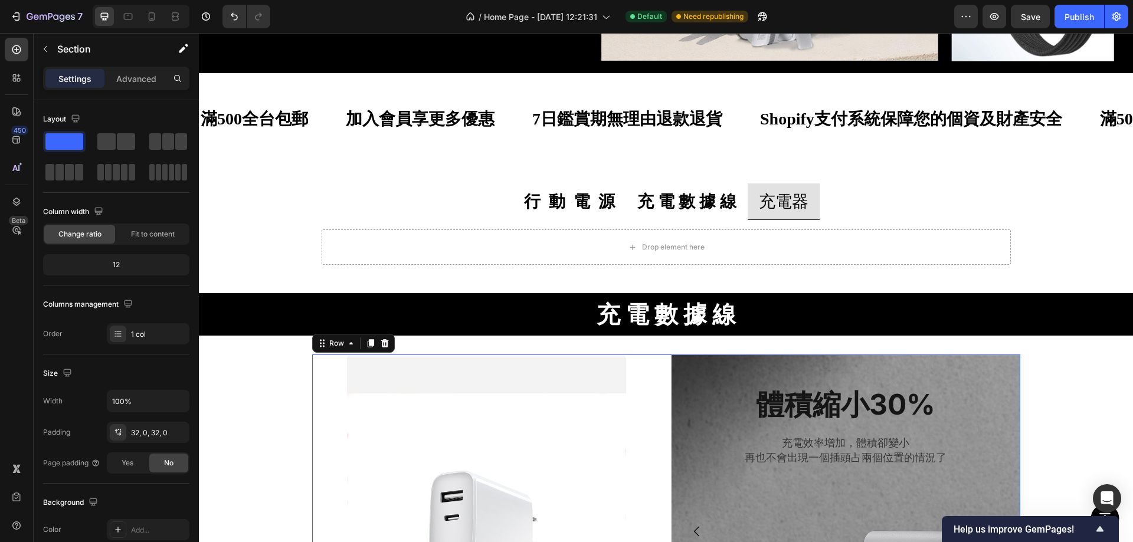
click at [323, 360] on div "充電插頭 Button Hero Banner" at bounding box center [486, 533] width 349 height 357
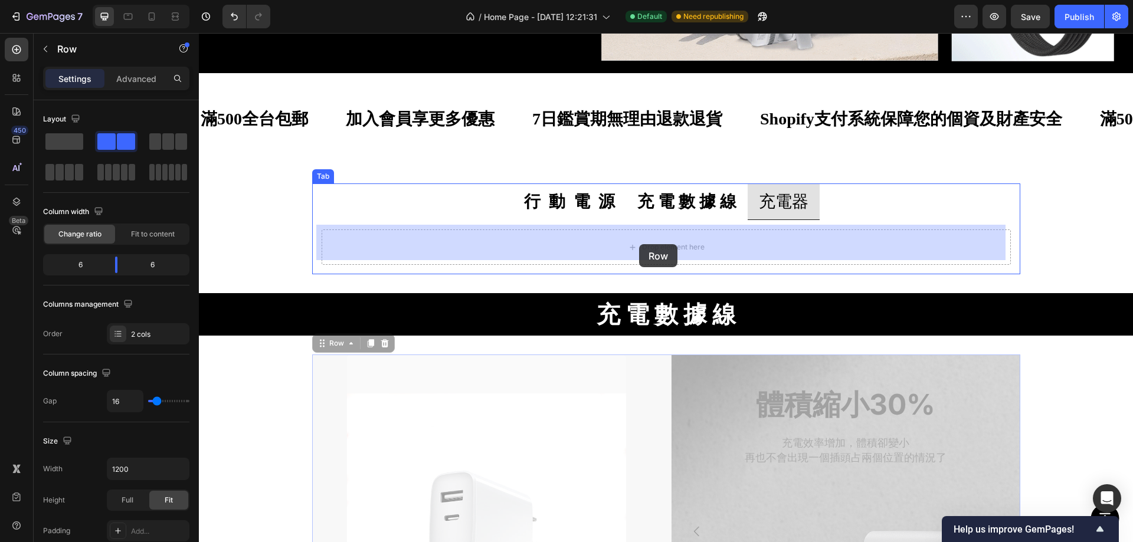
drag, startPoint x: 318, startPoint y: 341, endPoint x: 639, endPoint y: 244, distance: 335.9
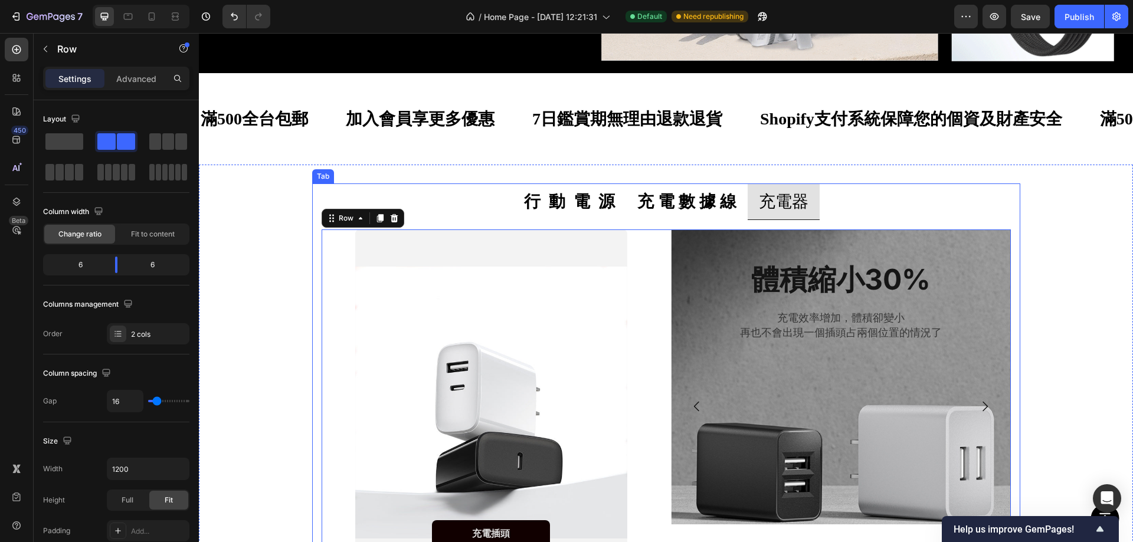
click at [683, 196] on strong "充 電 數 據 線" at bounding box center [686, 201] width 99 height 18
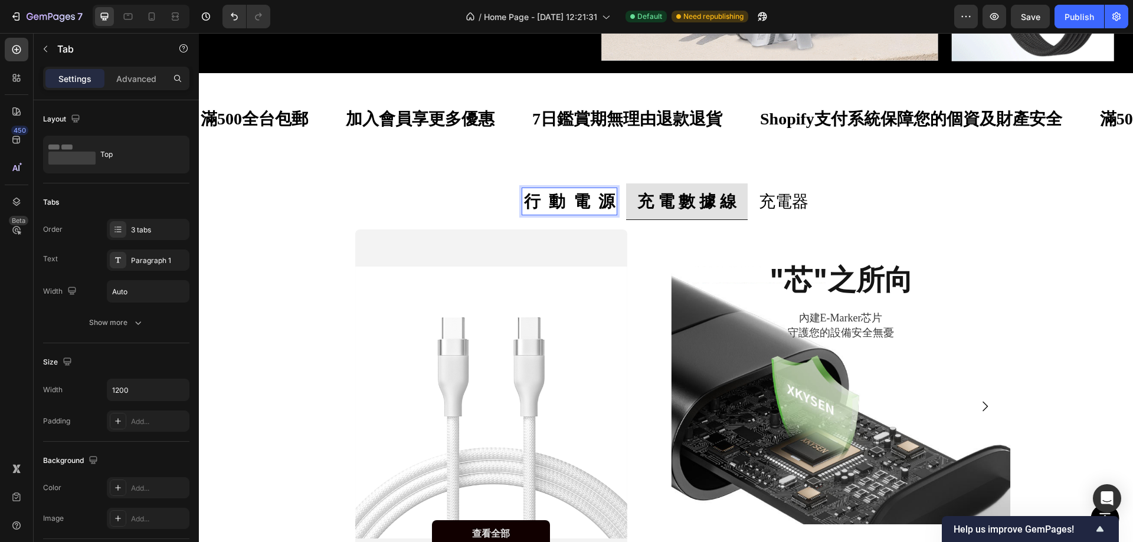
click at [603, 192] on strong "行 動 電 源" at bounding box center [569, 201] width 91 height 18
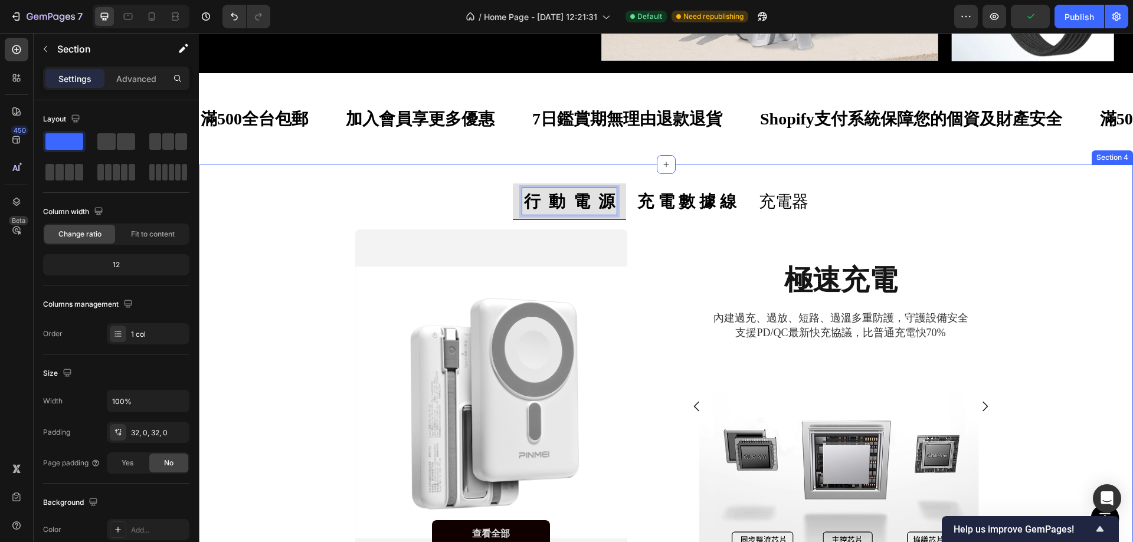
click at [402, 174] on div "行 動 電 源 充 電 數 據 線 充電器 查看全部 Button Hero Banner 極速充電 Heading 內建過充、過放、短路、過溫多重防護，守護…" at bounding box center [666, 390] width 934 height 450
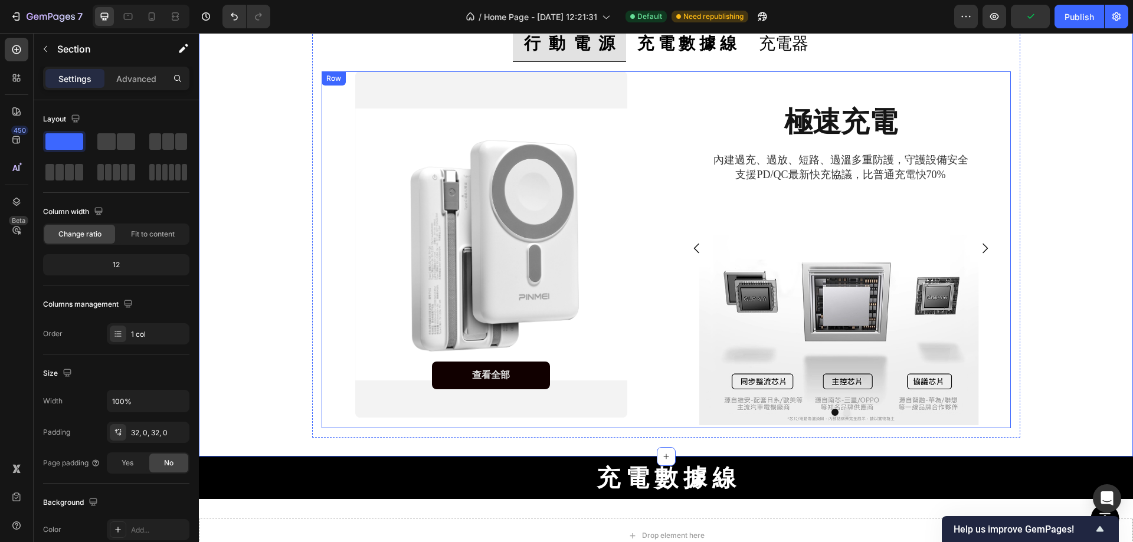
scroll to position [499, 0]
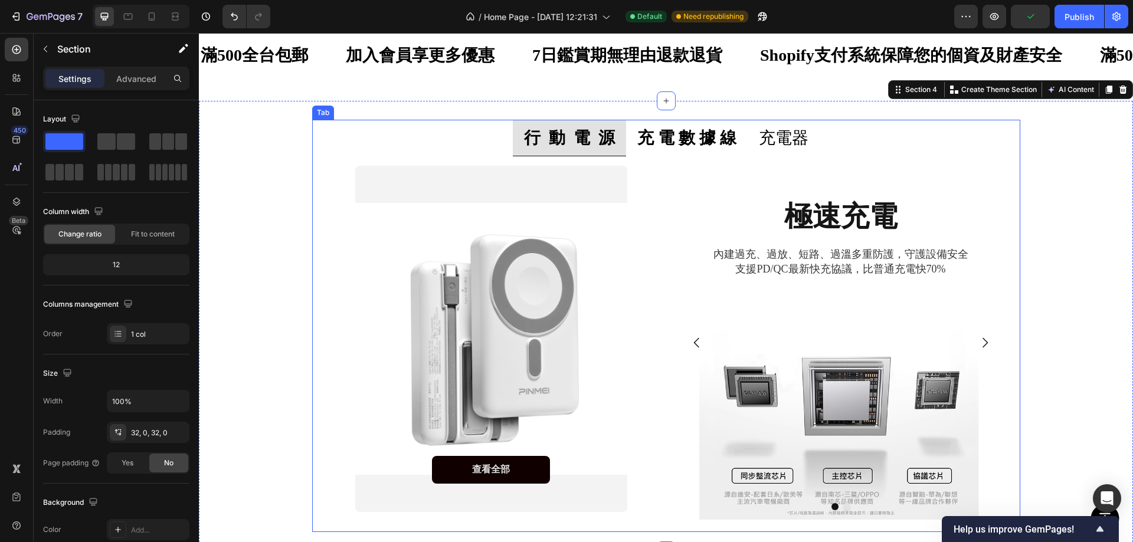
click at [652, 139] on strong "充 電 數 據 線" at bounding box center [686, 138] width 99 height 18
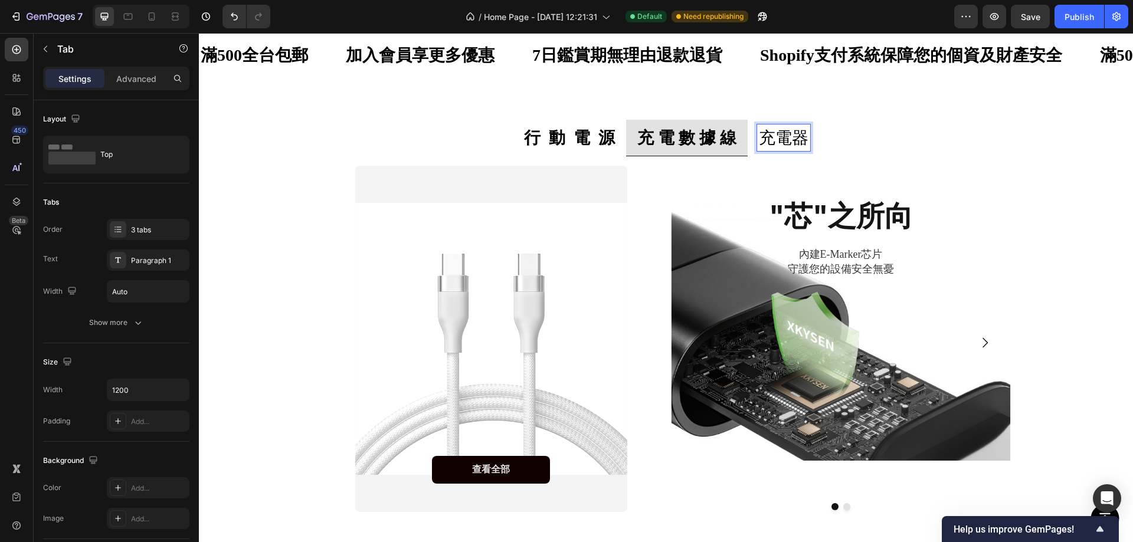
click at [771, 142] on p "充電器" at bounding box center [784, 137] width 50 height 23
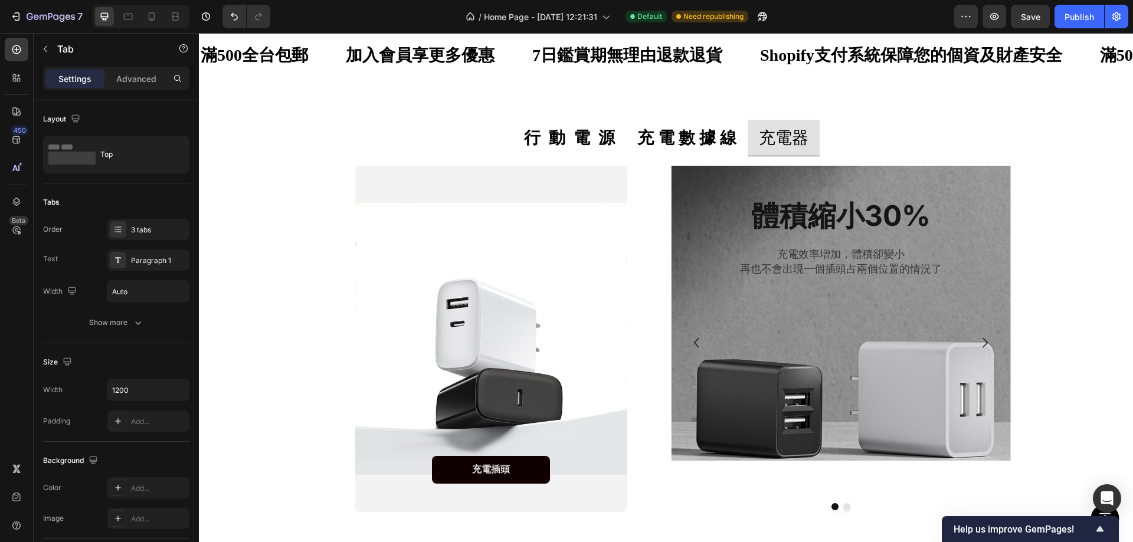
click at [895, 123] on ul "行 動 電 源 充 電 數 據 線 充電器" at bounding box center [666, 138] width 708 height 37
click at [815, 87] on div "滿500全台包郵 Text Block 加入會員享更多優惠 Text Block 7日鑑賞期無理由退款退貨 Text Block Shopify支付系統保障您…" at bounding box center [666, 54] width 934 height 91
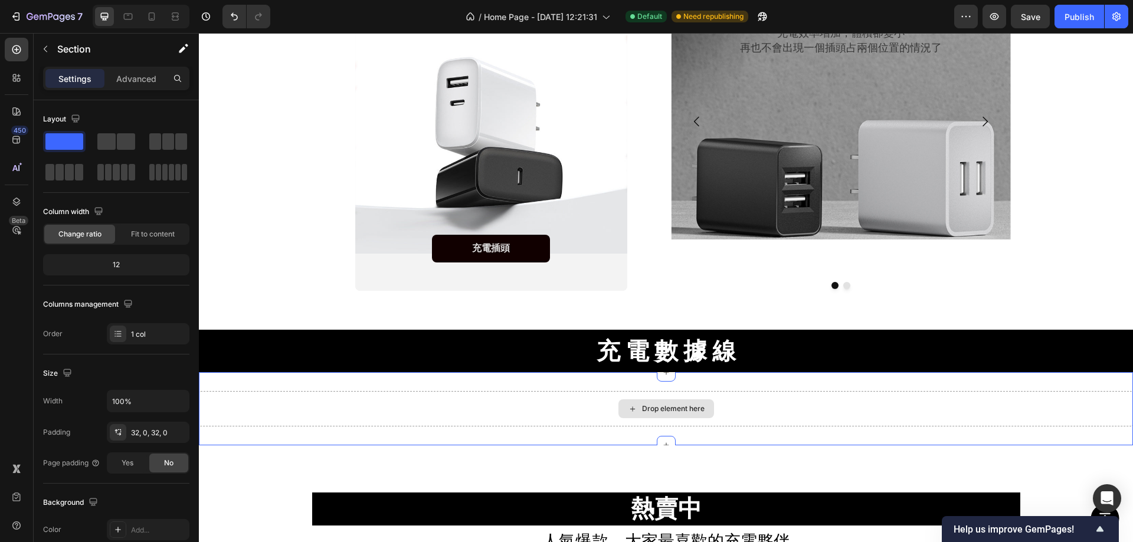
scroll to position [853, 0]
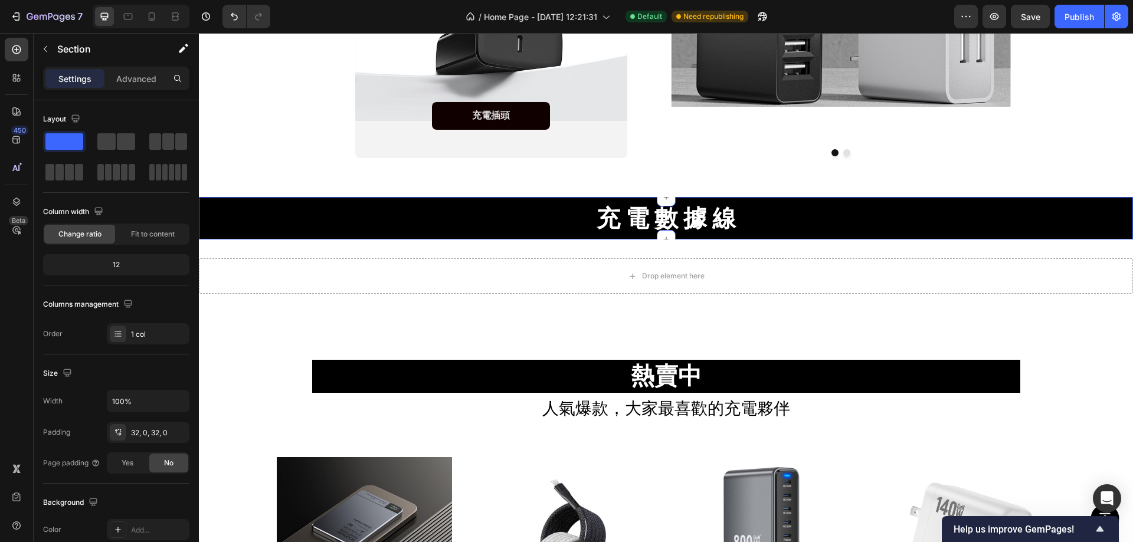
click at [1079, 201] on div "充 電 數 據 線 Heading Section 5 You can create reusable sections Create Theme Secti…" at bounding box center [666, 218] width 934 height 42
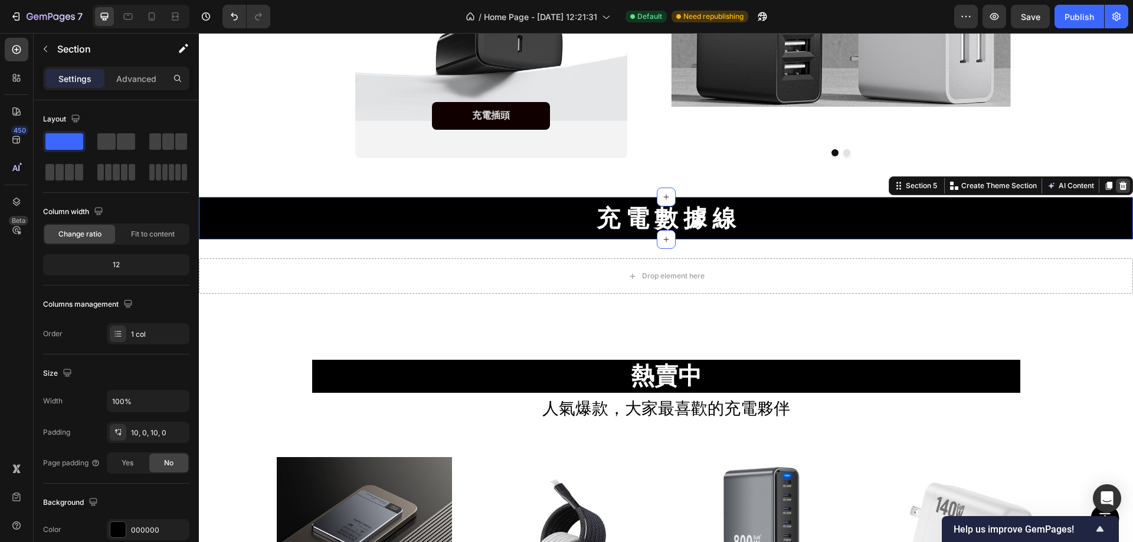
click at [1120, 184] on icon at bounding box center [1124, 186] width 8 height 8
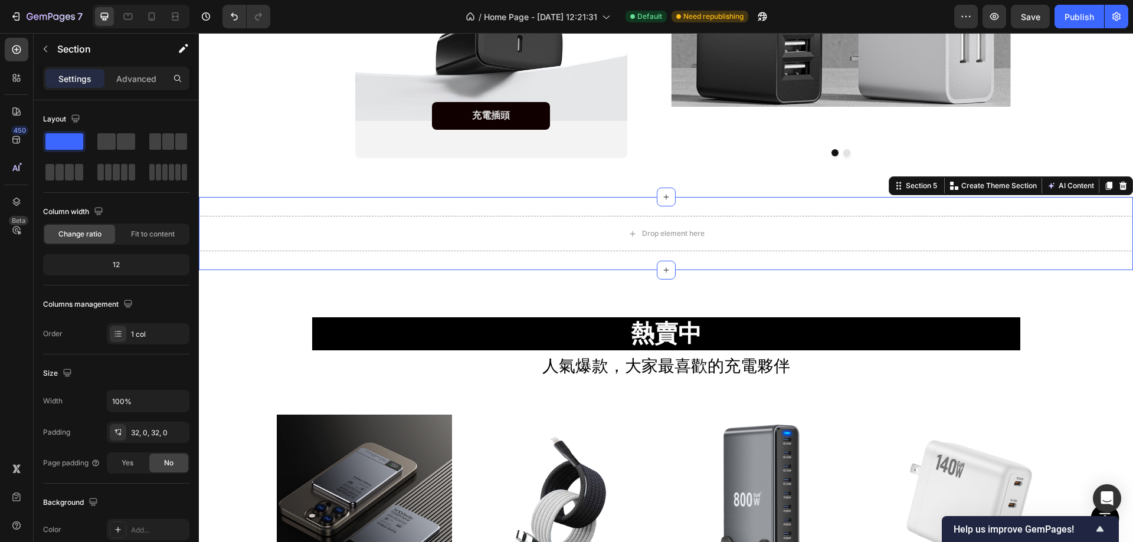
click at [1059, 209] on div "Drop element here Section 5 You can create reusable sections Create Theme Secti…" at bounding box center [666, 233] width 934 height 73
click at [1120, 188] on icon at bounding box center [1124, 186] width 8 height 8
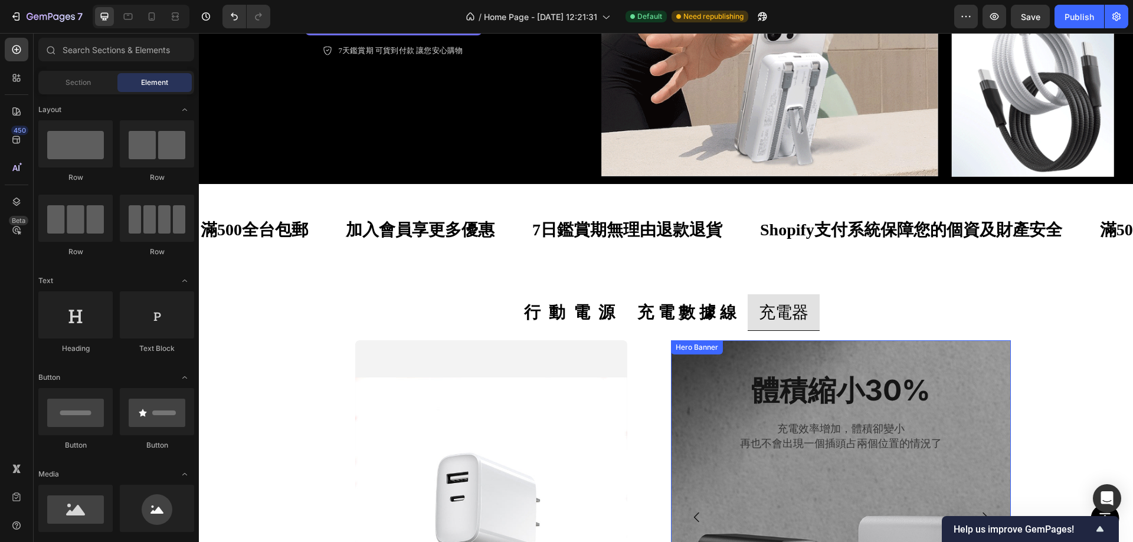
scroll to position [322, 0]
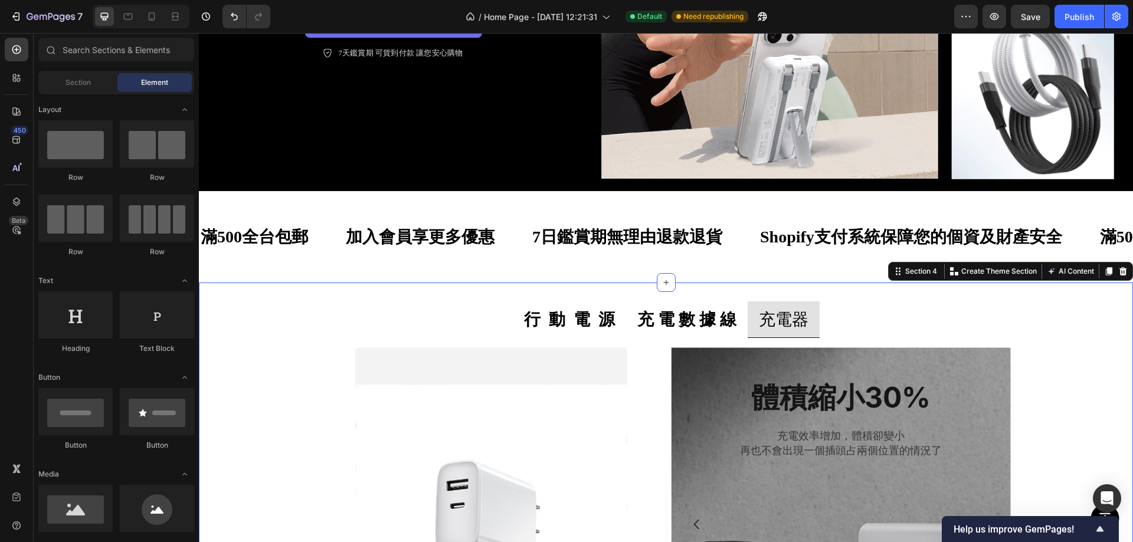
click at [270, 302] on div "行 動 電 源 充 電 數 據 線 充電器 查看全部 Button Hero Banner 極速充電 Heading 內建過充、過放、短路、過溫多重防護，守護…" at bounding box center [666, 508] width 934 height 413
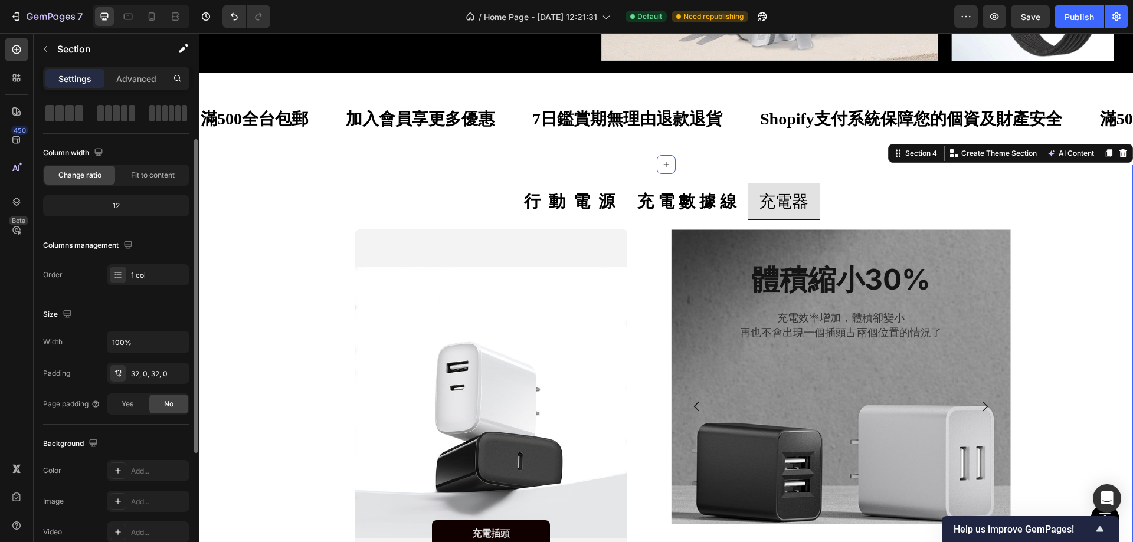
scroll to position [118, 0]
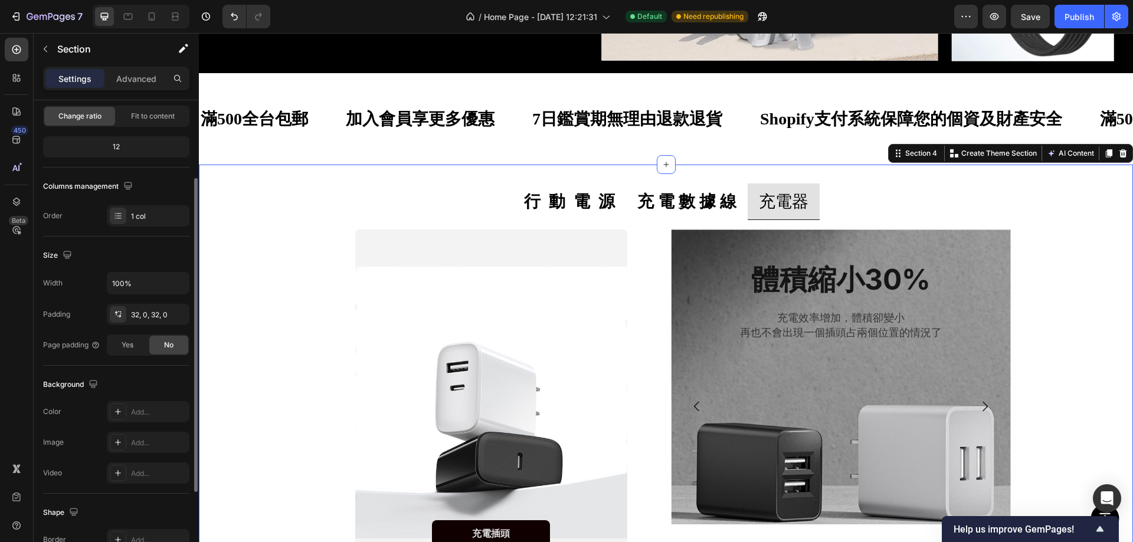
click at [148, 397] on div "Background The changes might be hidden by the video. Color Add... Image Add... …" at bounding box center [116, 430] width 146 height 128
click at [133, 412] on div "Add..." at bounding box center [158, 412] width 55 height 11
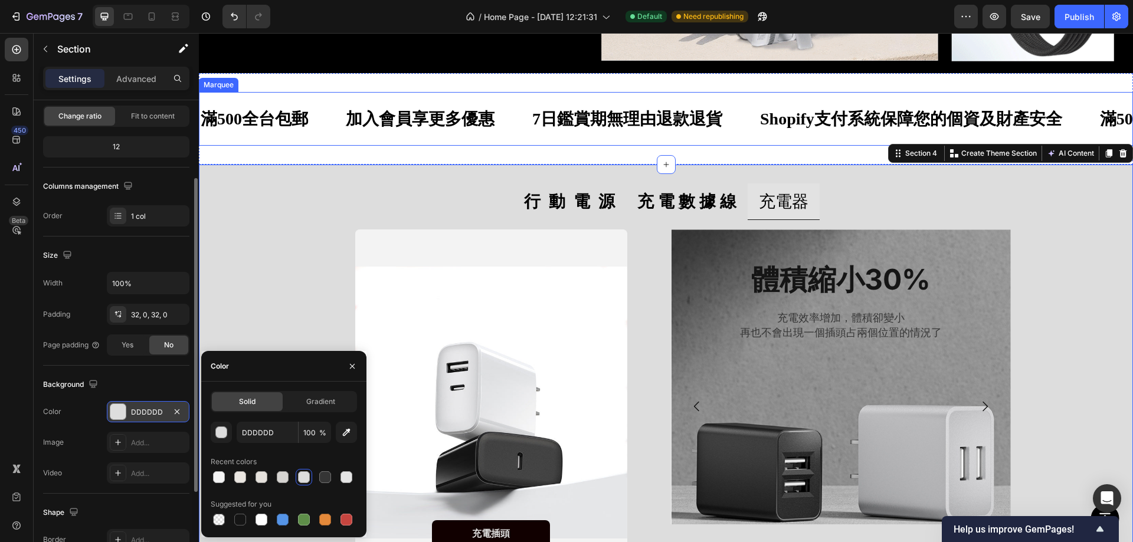
click at [294, 132] on div "滿500全台包郵 Text Block 加入會員享更多優惠 Text Block 7日鑑賞期無理由退款退貨 Text Block Shopify支付系統保障您…" at bounding box center [666, 119] width 934 height 54
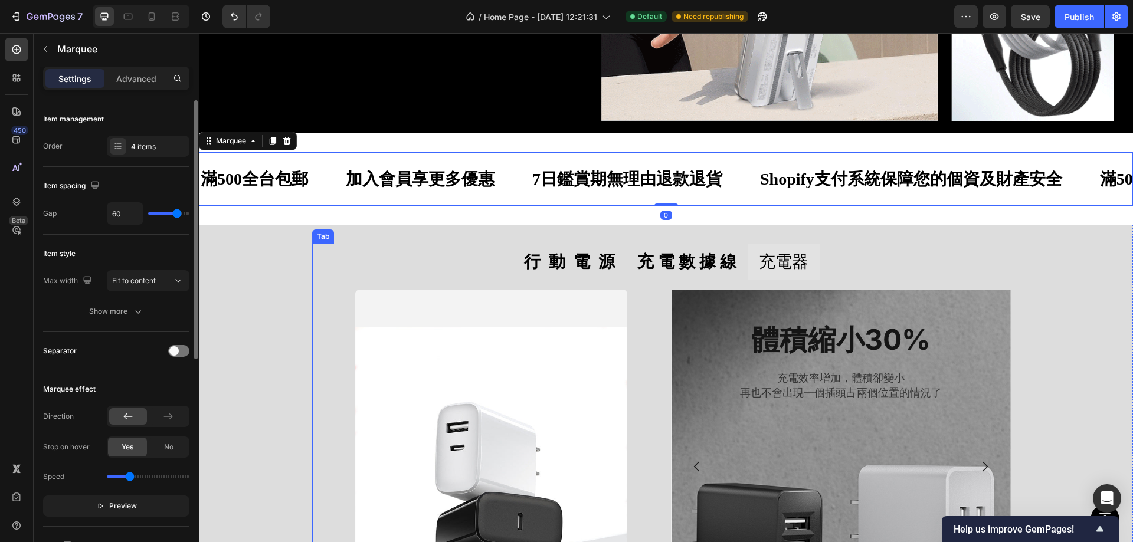
scroll to position [322, 0]
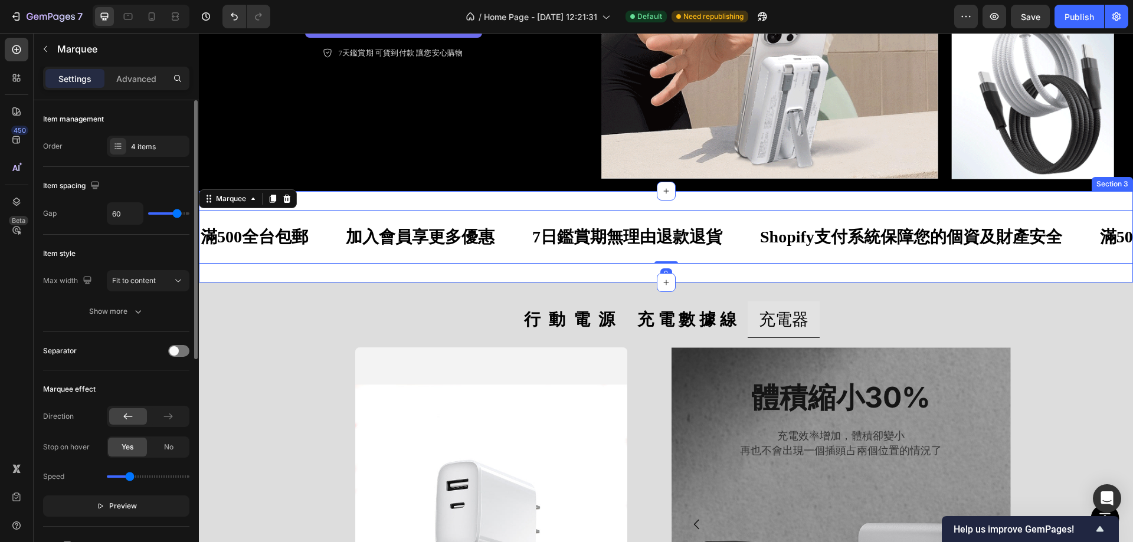
click at [346, 191] on div "滿500全台包郵 Text Block 加入會員享更多優惠 Text Block 7日鑑賞期無理由退款退貨 Text Block Shopify支付系統保障您…" at bounding box center [666, 236] width 934 height 91
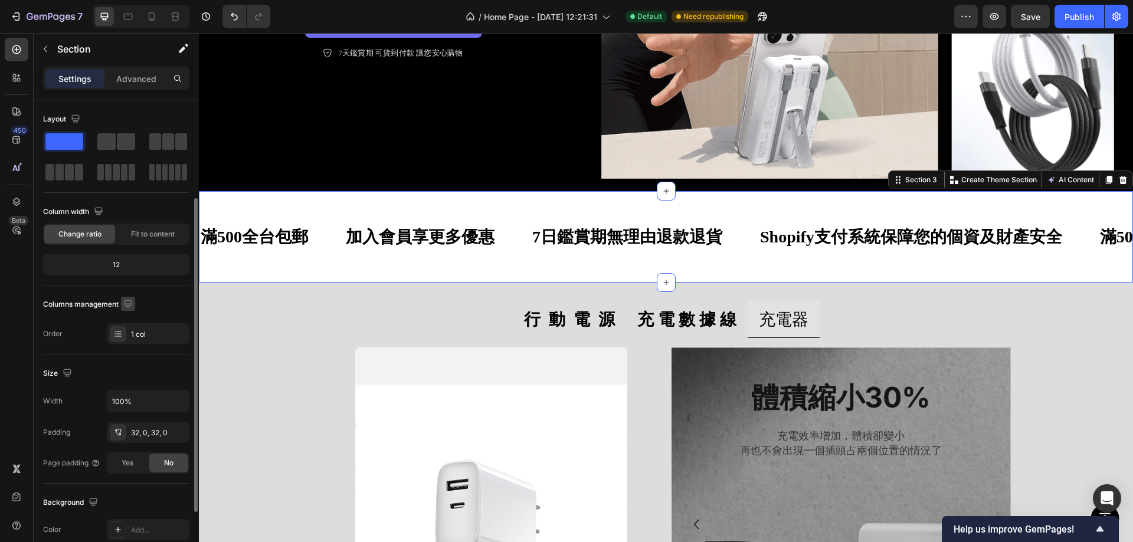
scroll to position [59, 0]
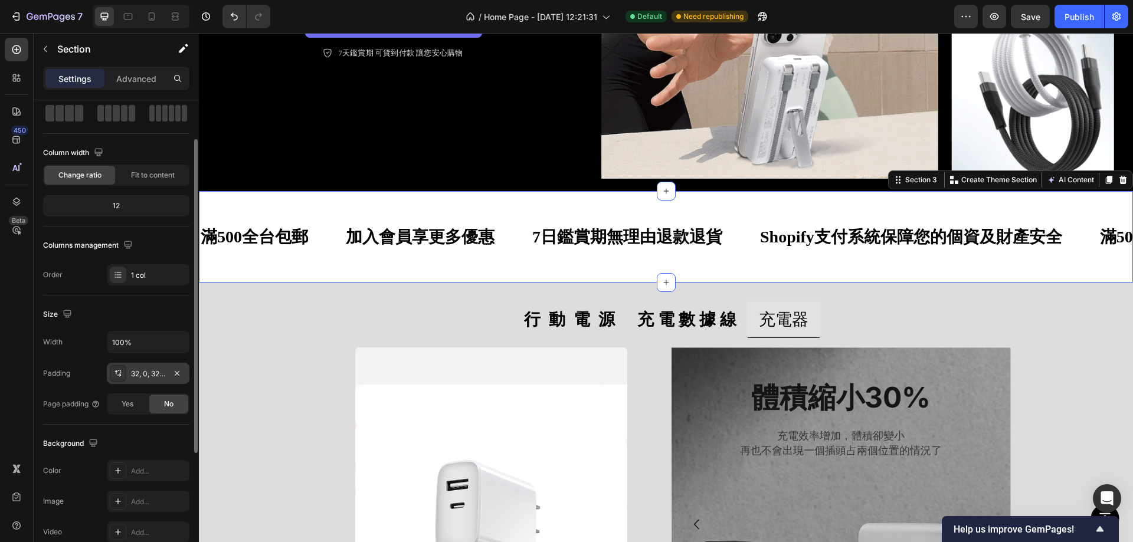
click at [143, 366] on div "32, 0, 32, 0" at bounding box center [148, 373] width 83 height 21
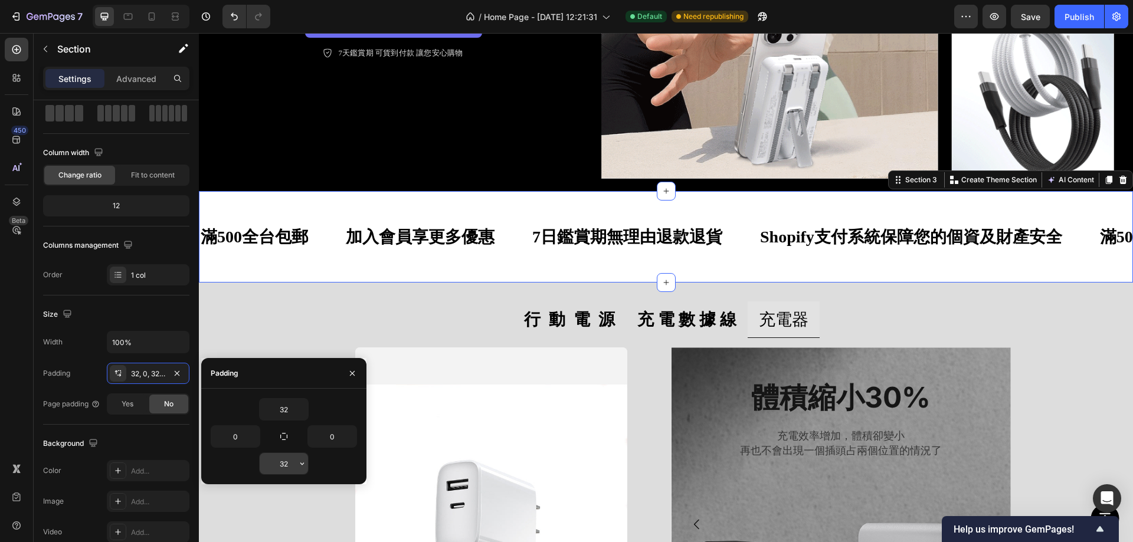
click at [280, 464] on input "32" at bounding box center [284, 463] width 48 height 21
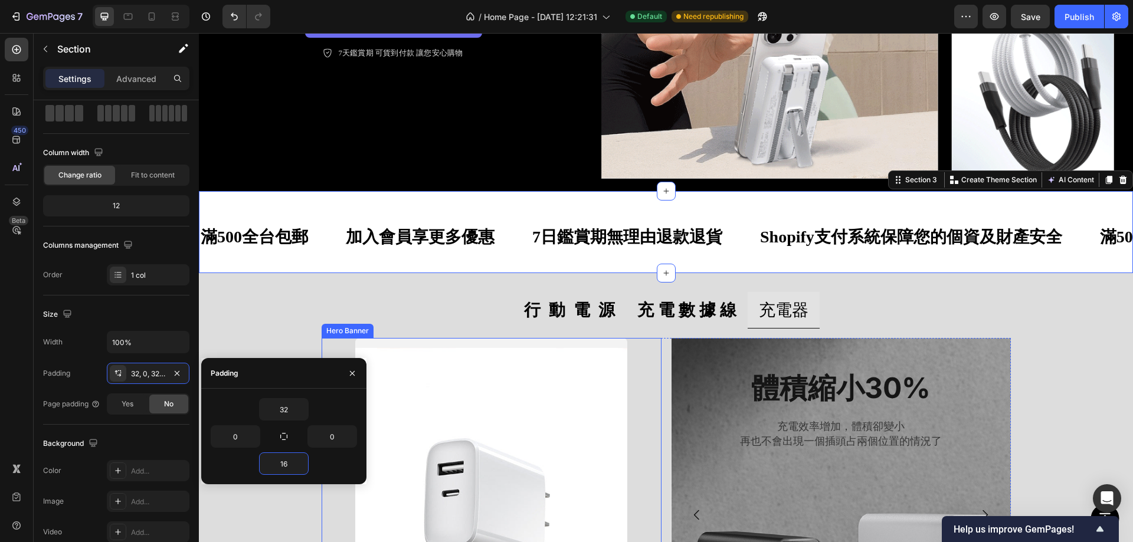
type input "16"
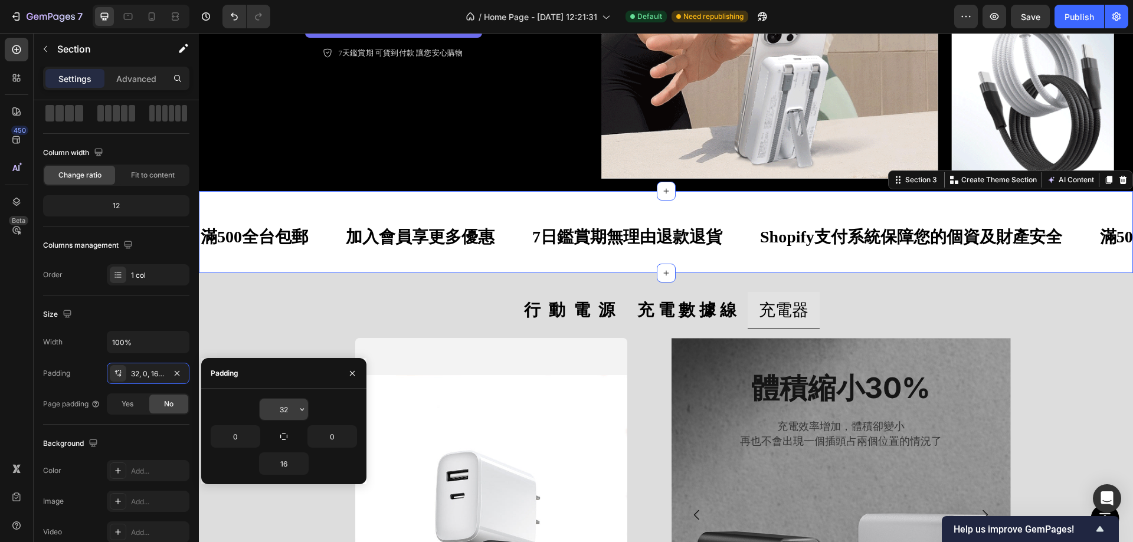
click at [284, 408] on input "32" at bounding box center [284, 409] width 48 height 21
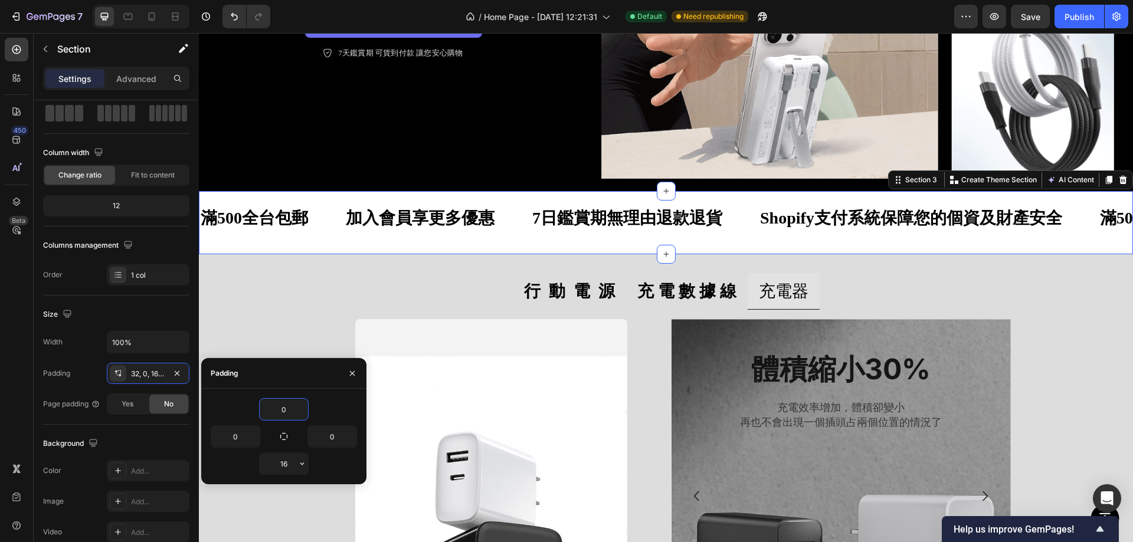
type input "0"
drag, startPoint x: 288, startPoint y: 451, endPoint x: 287, endPoint y: 457, distance: 5.9
click at [288, 452] on div "0 0 0 16" at bounding box center [284, 436] width 146 height 77
click at [284, 466] on input "16" at bounding box center [284, 463] width 48 height 21
type input "0"
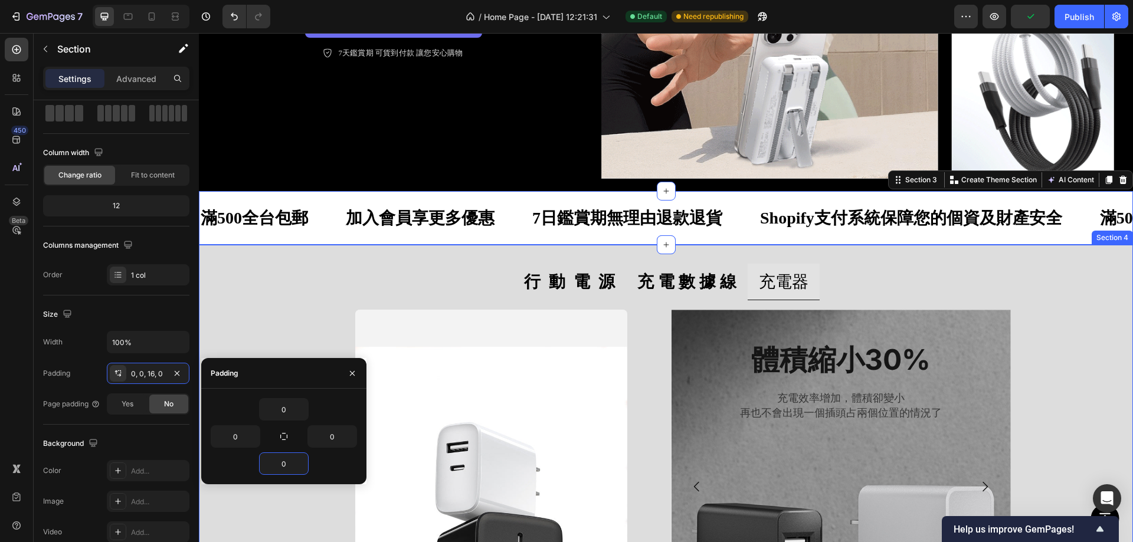
click at [363, 249] on div "行 動 電 源 充 電 數 據 線 充電器 查看全部 Button Hero Banner 極速充電 Heading 內建過充、過放、短路、過溫多重防護，守護…" at bounding box center [666, 470] width 934 height 450
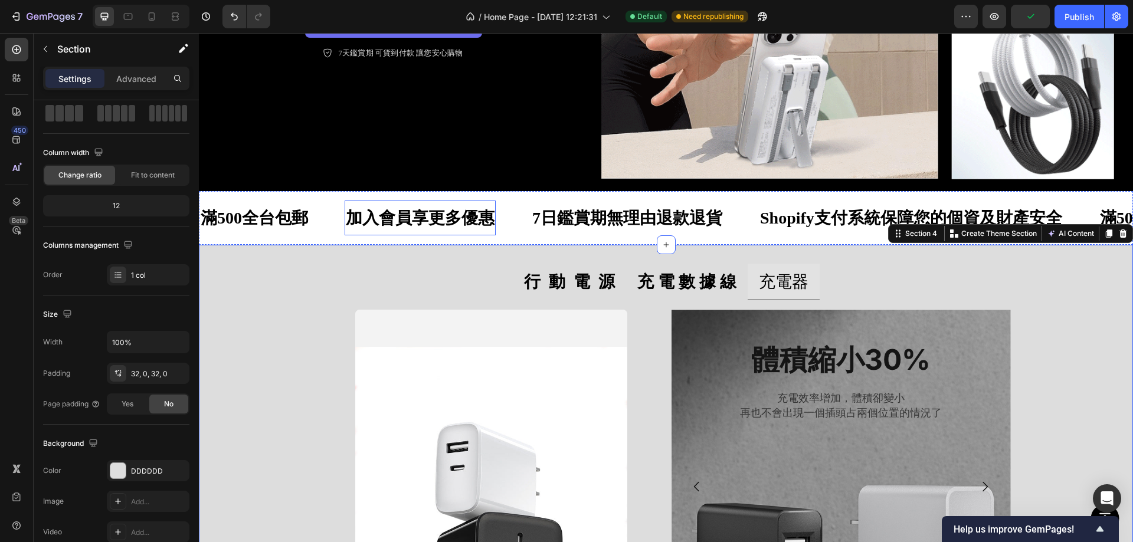
click at [412, 211] on p "加入會員享更多優惠" at bounding box center [420, 218] width 149 height 23
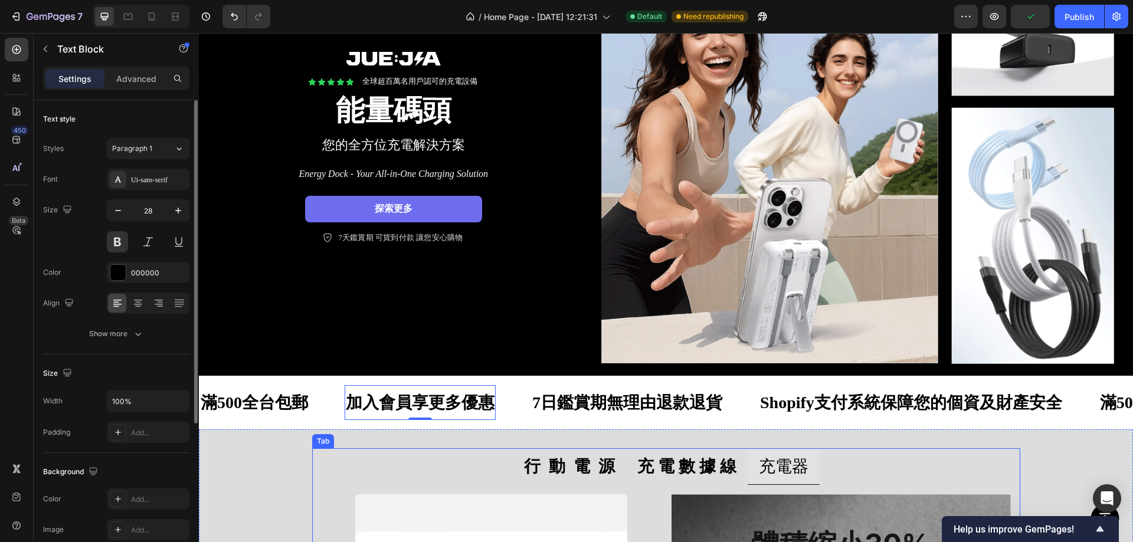
scroll to position [145, 0]
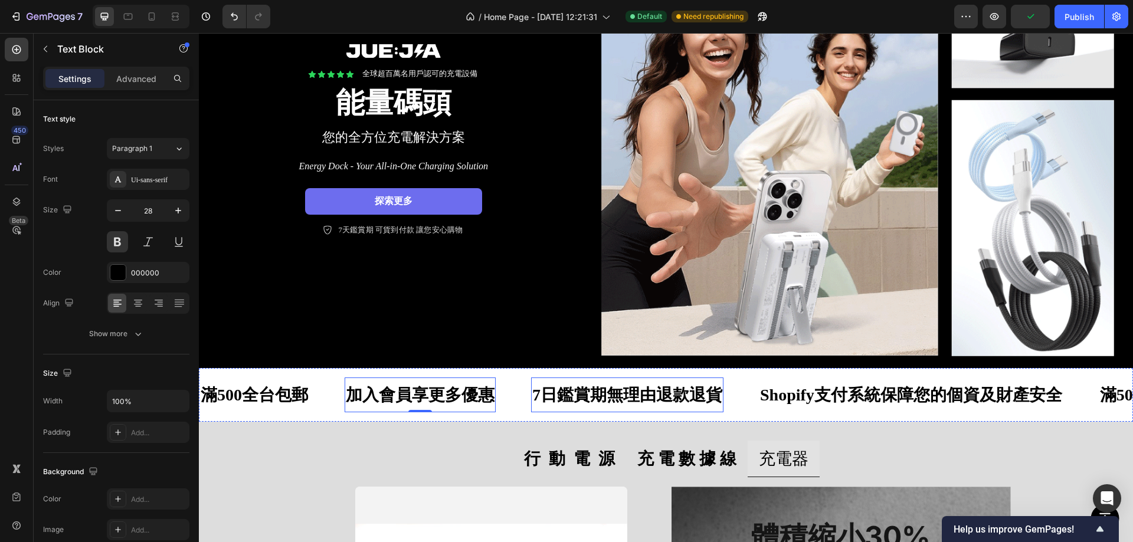
click at [599, 388] on p "7日鑑賞期無理由退款退貨" at bounding box center [627, 395] width 190 height 23
click at [467, 456] on ul "行 動 電 源 充 電 數 據 線 充電器" at bounding box center [666, 459] width 708 height 37
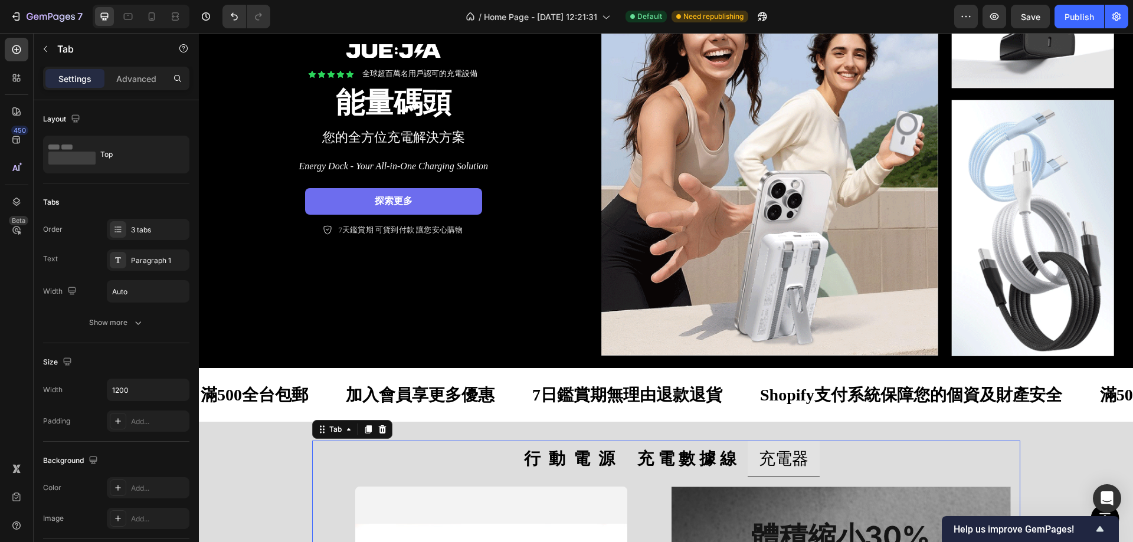
click at [958, 402] on div "Shopify支付系統保障您的個資及財產安全" at bounding box center [911, 394] width 305 height 25
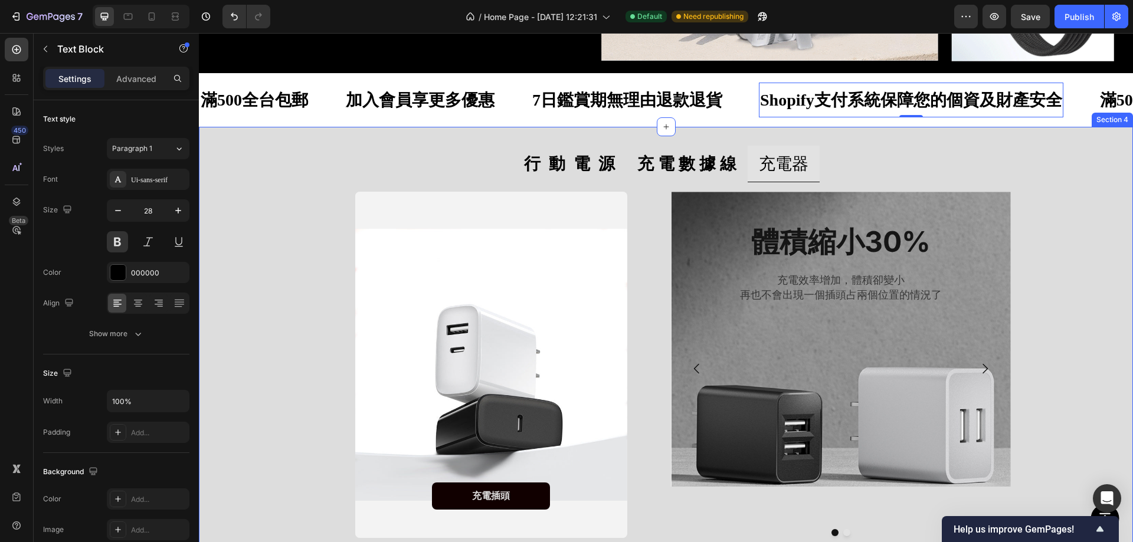
click at [251, 293] on div "行 動 電 源 充 電 數 據 線 充電器 查看全部 Button Hero Banner 極速充電 Heading 內建過充、過放、短路、過溫多重防護，守護…" at bounding box center [666, 352] width 934 height 413
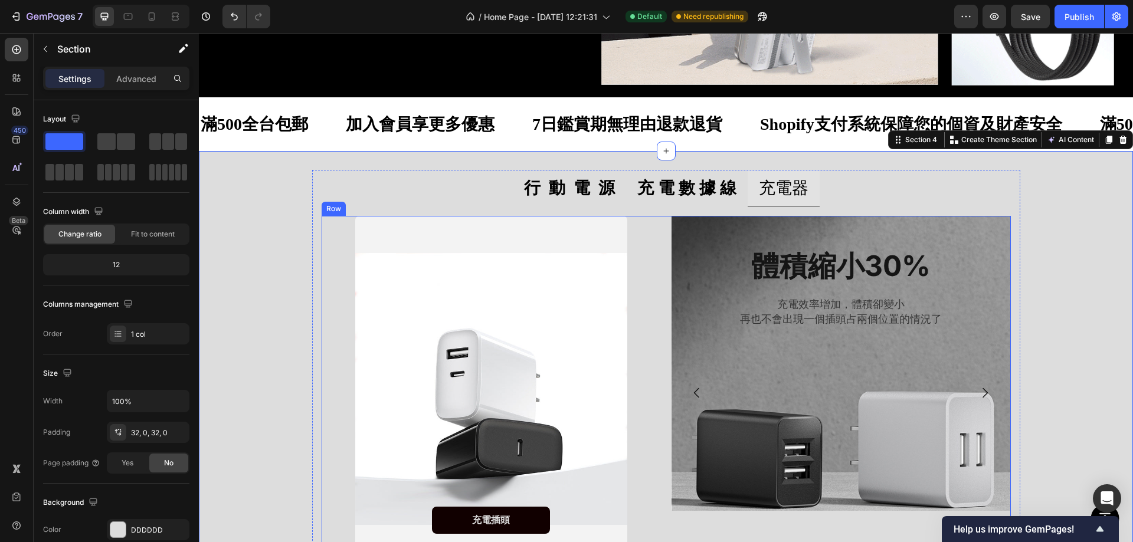
scroll to position [263, 0]
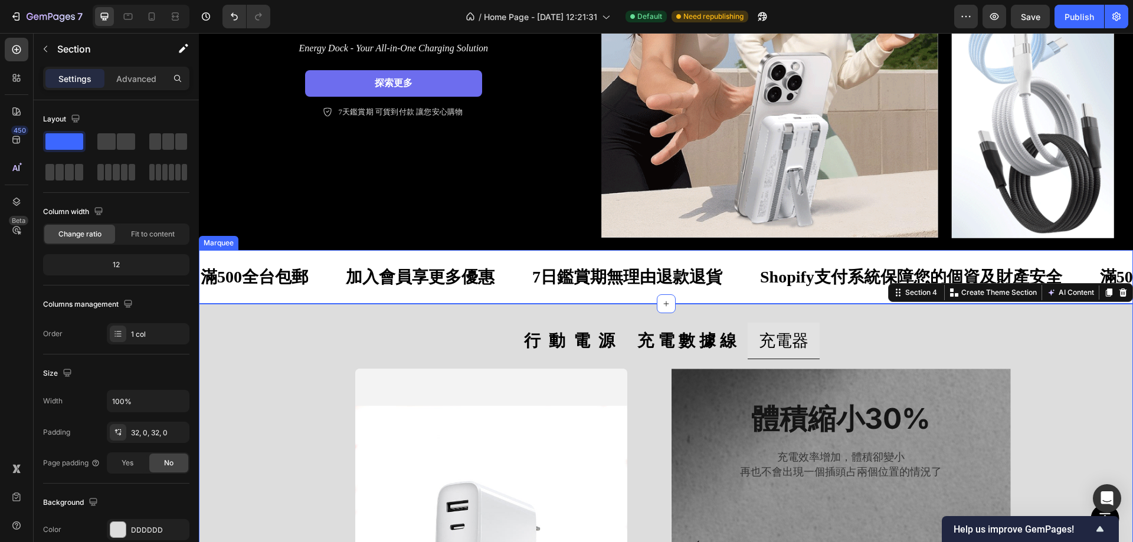
click at [424, 269] on p "加入會員享更多優惠" at bounding box center [420, 277] width 149 height 23
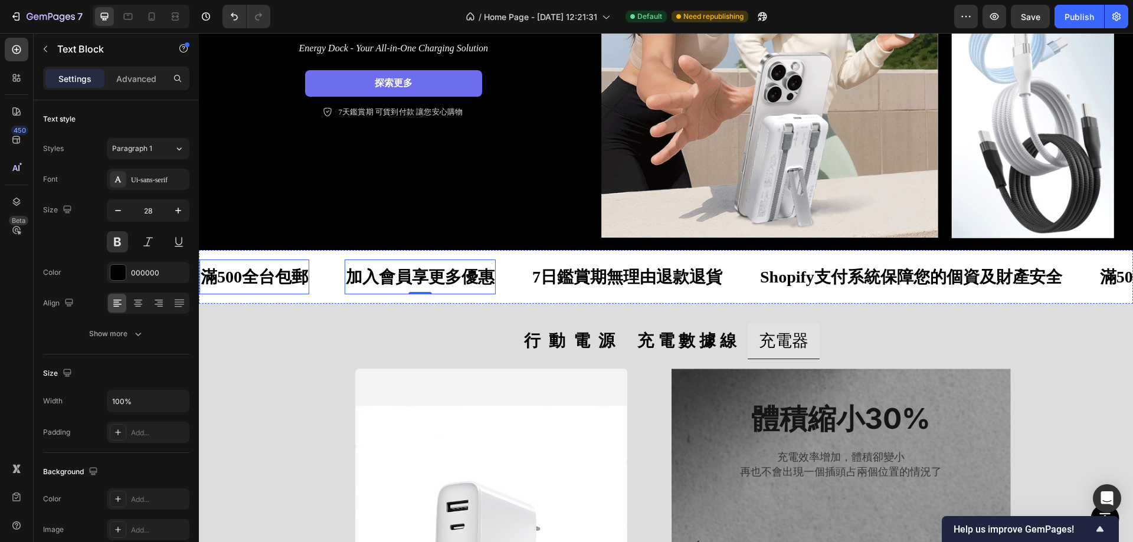
click at [308, 266] on p "滿500全台包郵" at bounding box center [254, 277] width 107 height 23
click at [431, 270] on p "加入會員享更多優惠" at bounding box center [420, 277] width 149 height 23
click at [570, 270] on p "7日鑑賞期無理由退款退貨" at bounding box center [627, 277] width 190 height 23
click at [869, 266] on p "Shopify支付系統保障您的個資及財產安全" at bounding box center [911, 277] width 302 height 23
click at [292, 251] on div "滿500全台包郵 Text Block 加入會員享更多優惠 Text Block 7日鑑賞期無理由退款退貨 Text Block Shopify支付系統保障您…" at bounding box center [666, 277] width 934 height 54
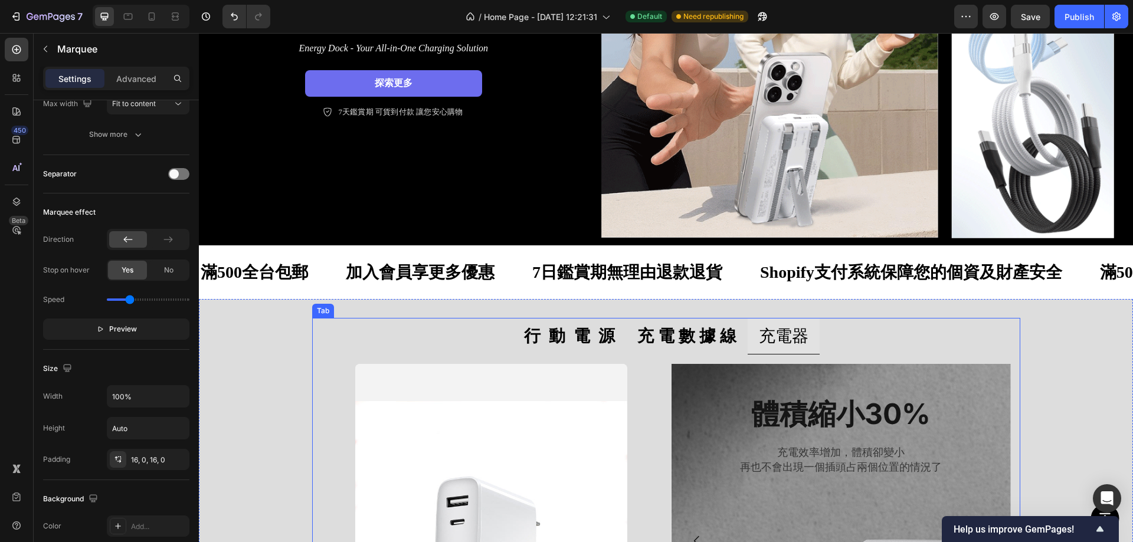
click at [582, 345] on strong "行 動 電 源" at bounding box center [569, 336] width 91 height 18
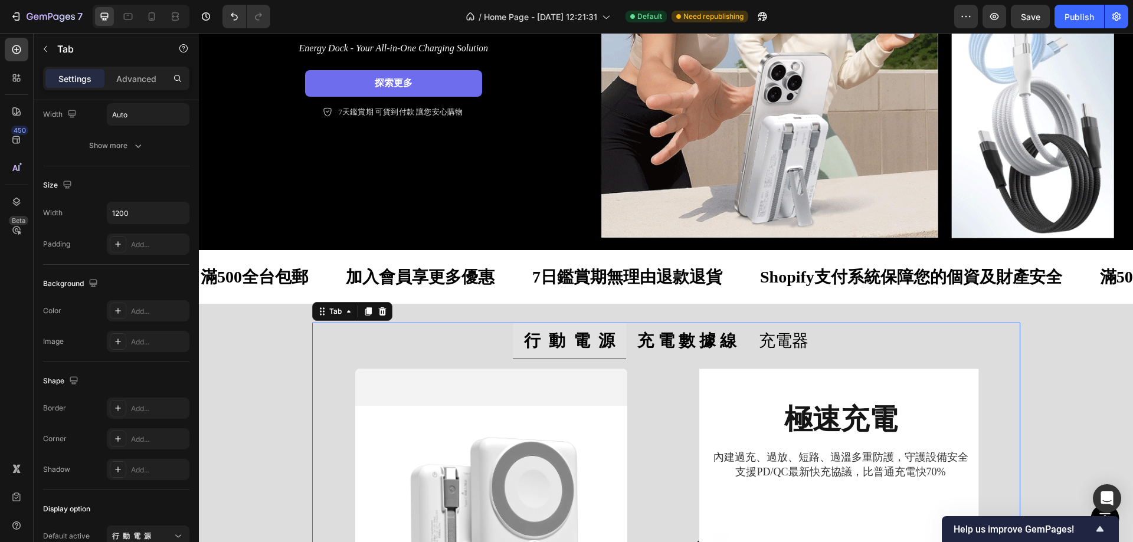
scroll to position [0, 0]
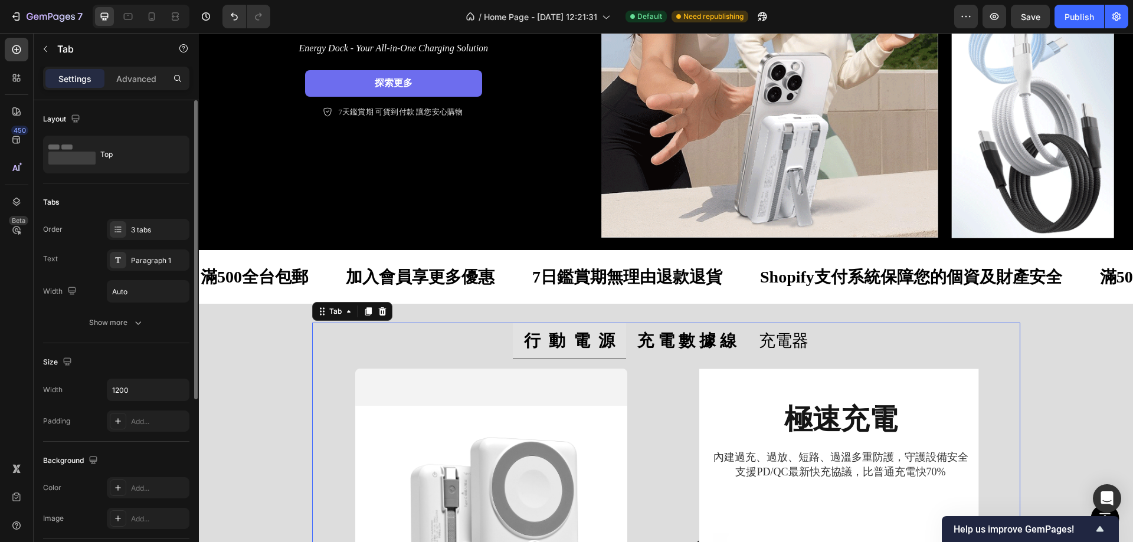
click at [515, 336] on li "行 動 電 源" at bounding box center [569, 341] width 113 height 37
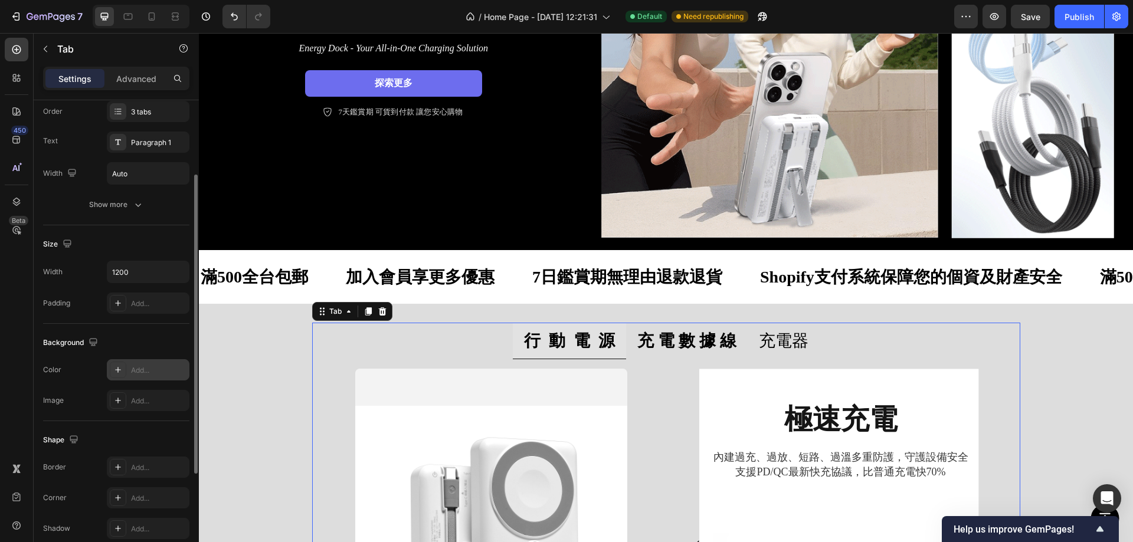
click at [148, 364] on div "Add..." at bounding box center [148, 369] width 83 height 21
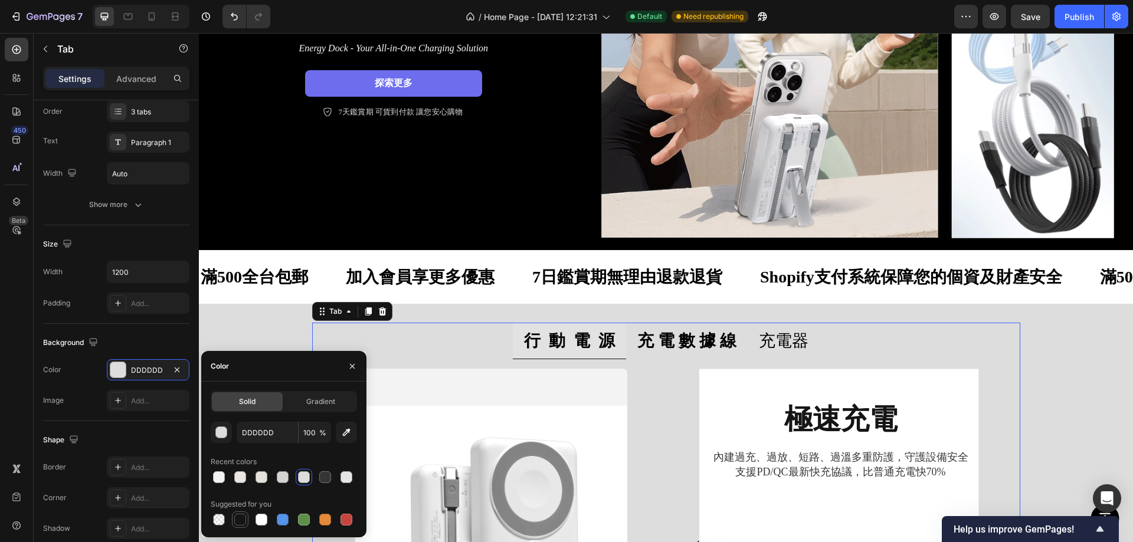
click at [240, 521] on div at bounding box center [240, 520] width 12 height 12
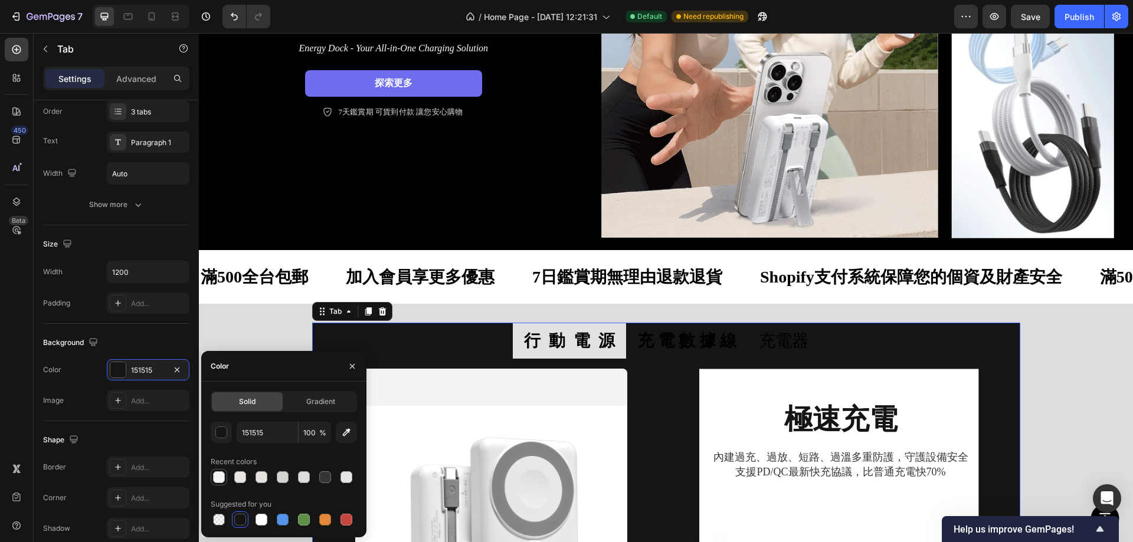
click at [215, 479] on div at bounding box center [219, 478] width 12 height 12
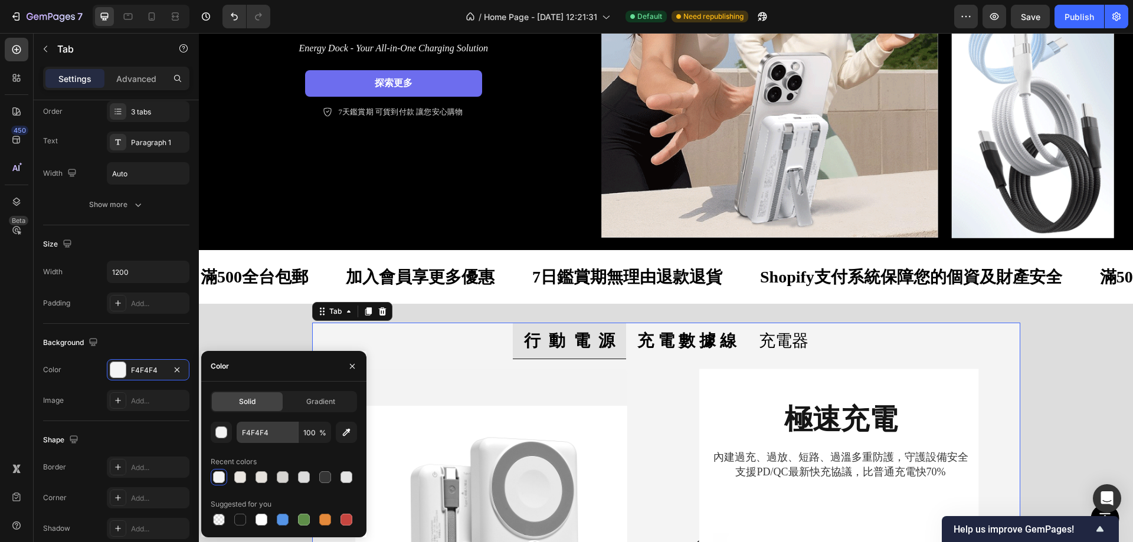
drag, startPoint x: 218, startPoint y: 522, endPoint x: 254, endPoint y: 437, distance: 92.3
click at [218, 522] on div at bounding box center [219, 520] width 12 height 12
type input "000000"
type input "0"
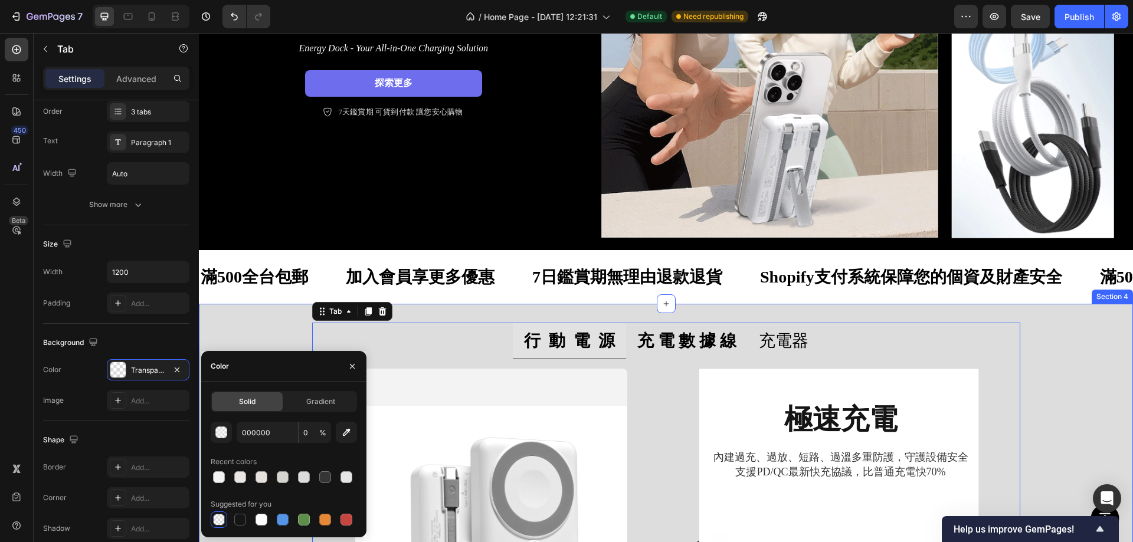
click at [249, 316] on div "行 動 電 源 充 電 數 據 線 充電器 查看全部 Button Hero Banner 極速充電 Heading 內建過充、過放、短路、過溫多重防護，守護…" at bounding box center [666, 529] width 934 height 450
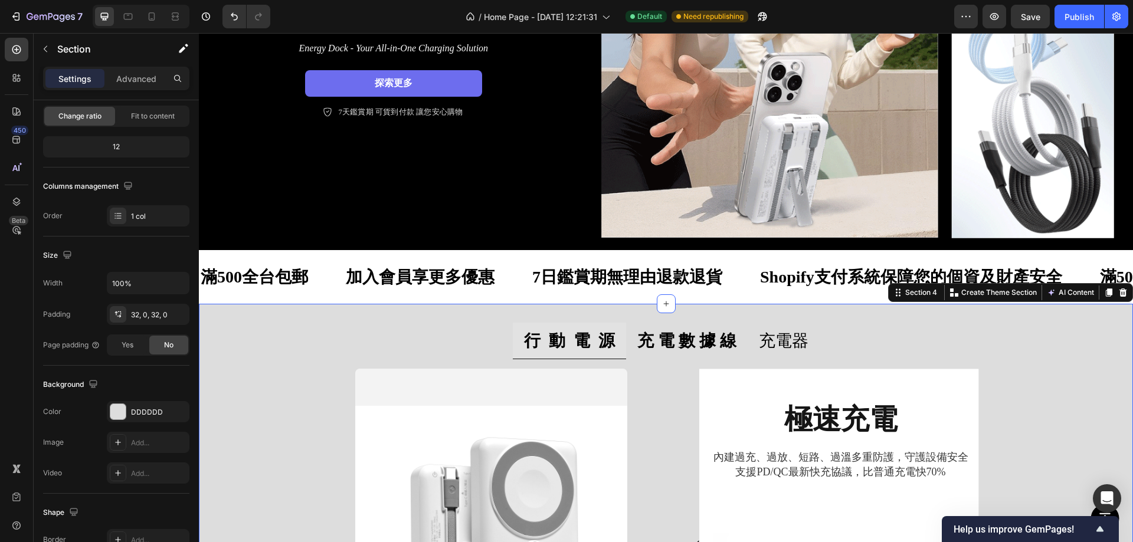
scroll to position [0, 0]
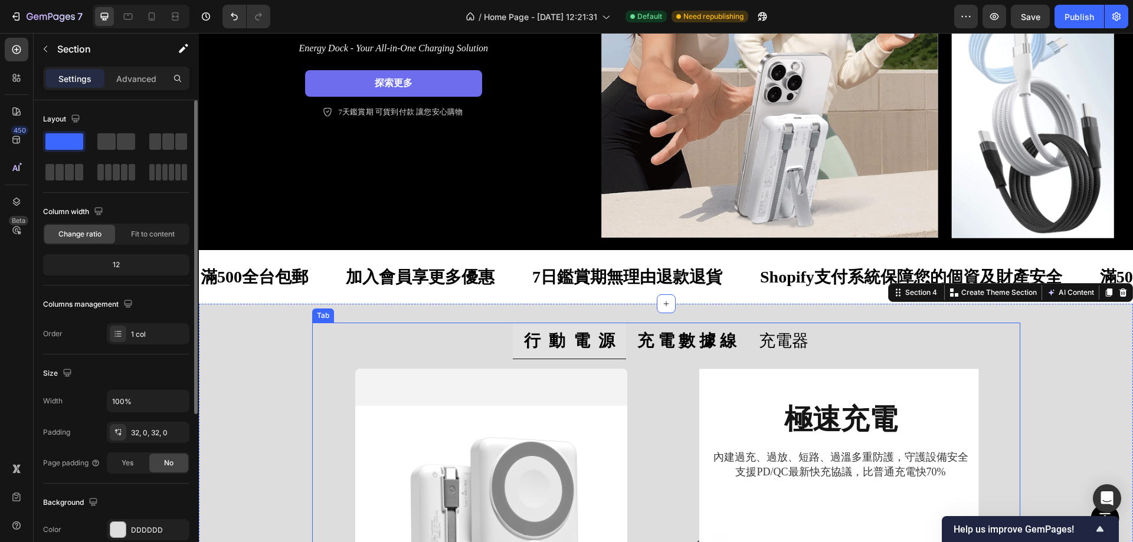
click at [558, 335] on strong "行 動 電 源" at bounding box center [569, 341] width 91 height 18
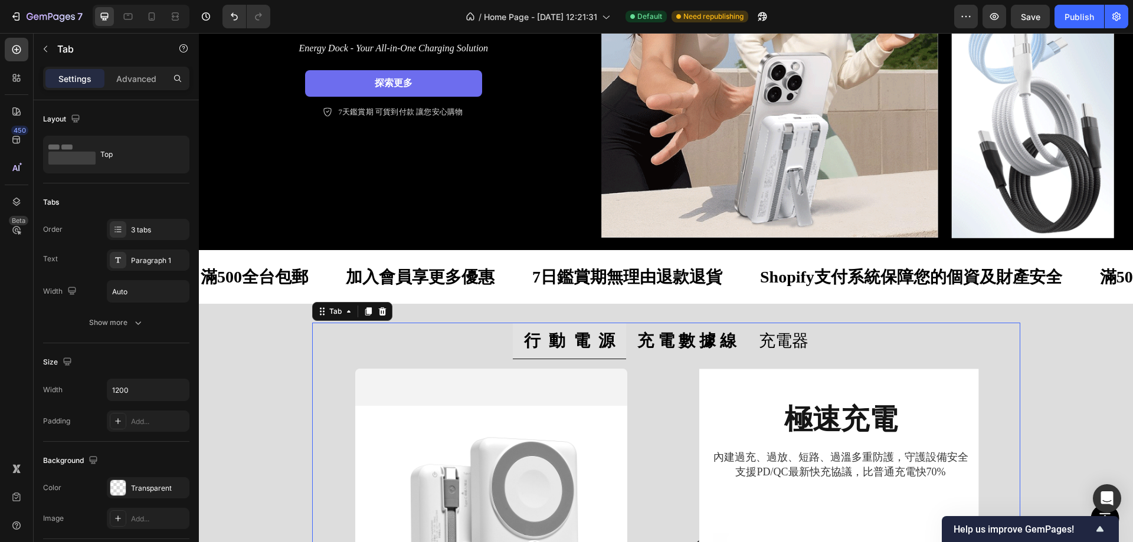
click at [513, 327] on li "行 動 電 源" at bounding box center [569, 341] width 113 height 37
click at [690, 336] on strong "充 電 數 據 線" at bounding box center [686, 341] width 99 height 18
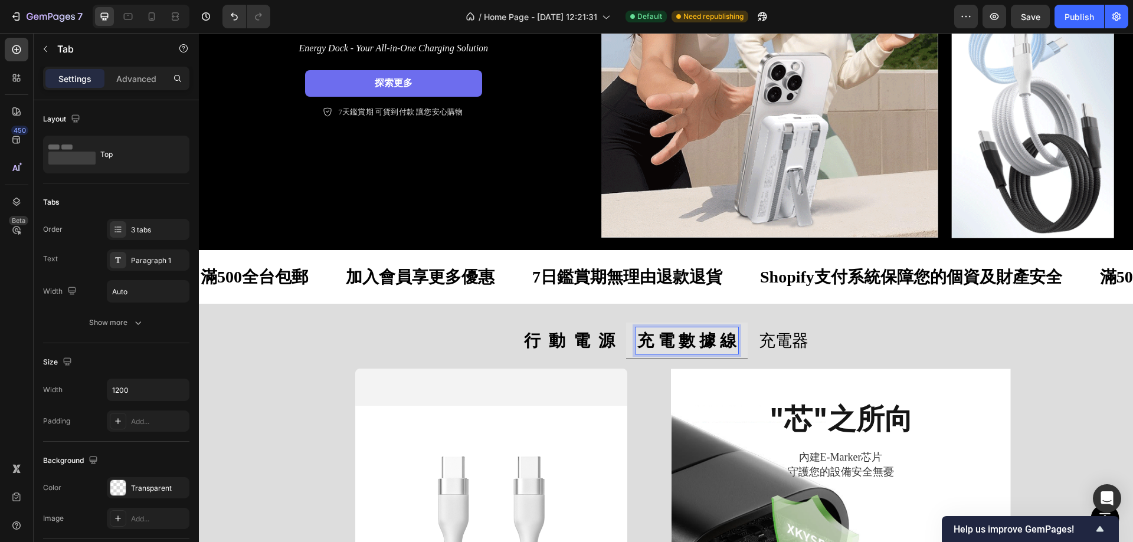
click at [790, 338] on p "充電器" at bounding box center [784, 340] width 50 height 23
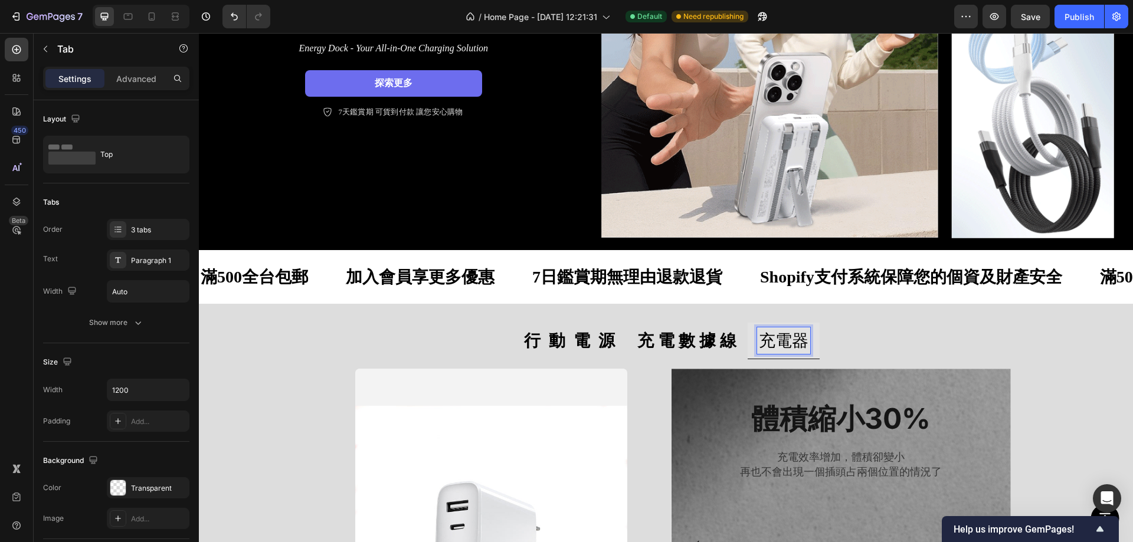
click at [567, 335] on strong "行 動 電 源" at bounding box center [569, 341] width 91 height 18
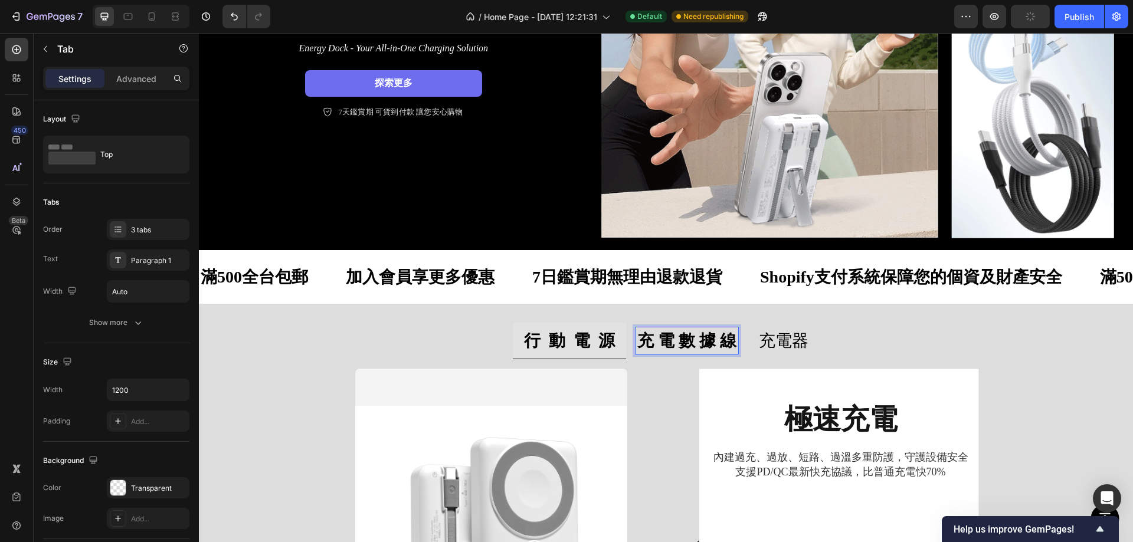
click at [685, 335] on strong "充 電 數 據 線" at bounding box center [686, 341] width 99 height 18
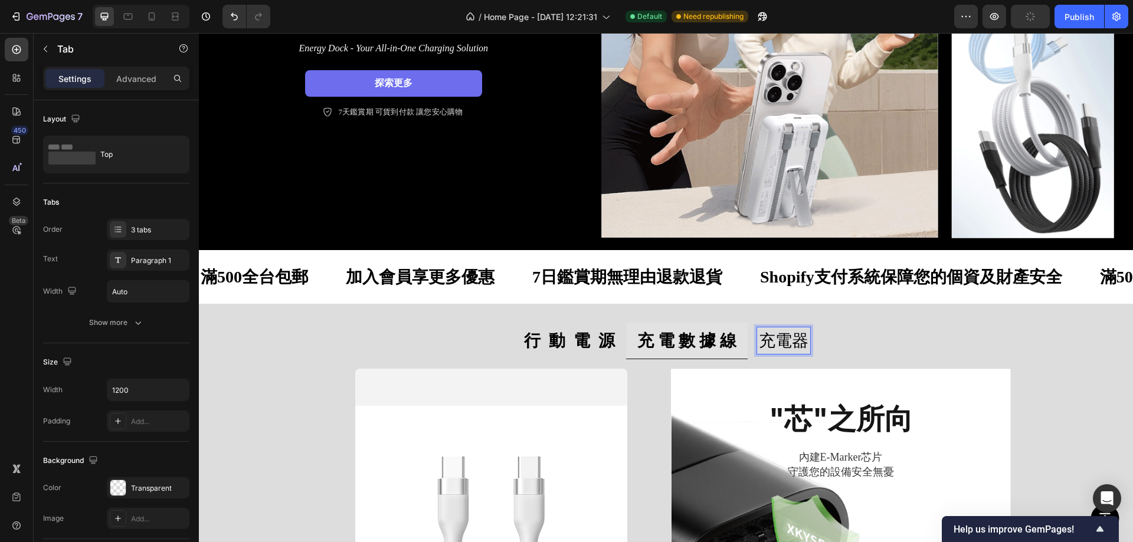
click at [800, 335] on p "充電器" at bounding box center [784, 340] width 50 height 23
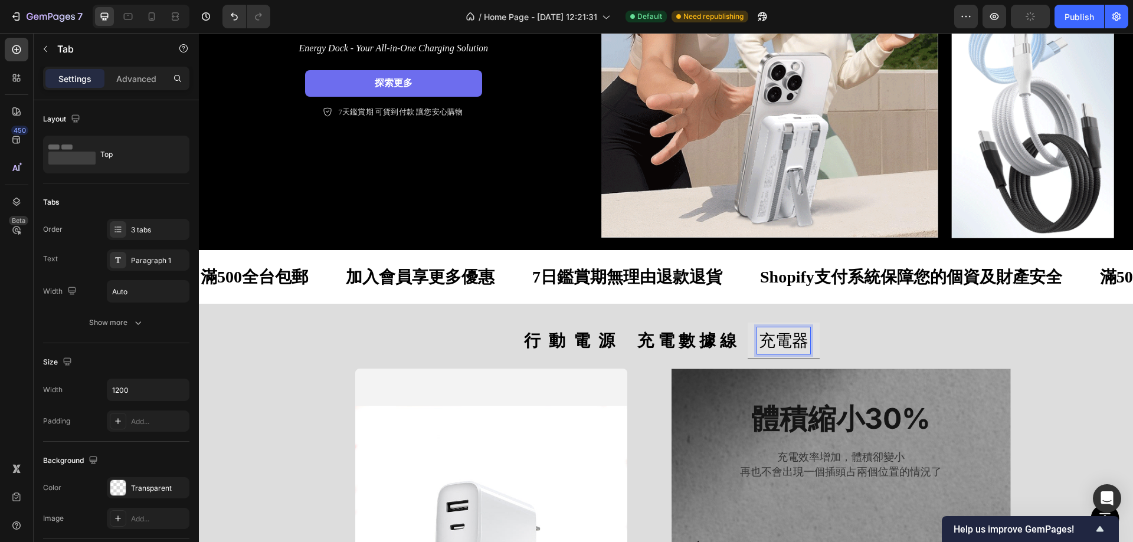
click at [566, 336] on strong "行 動 電 源" at bounding box center [569, 341] width 91 height 18
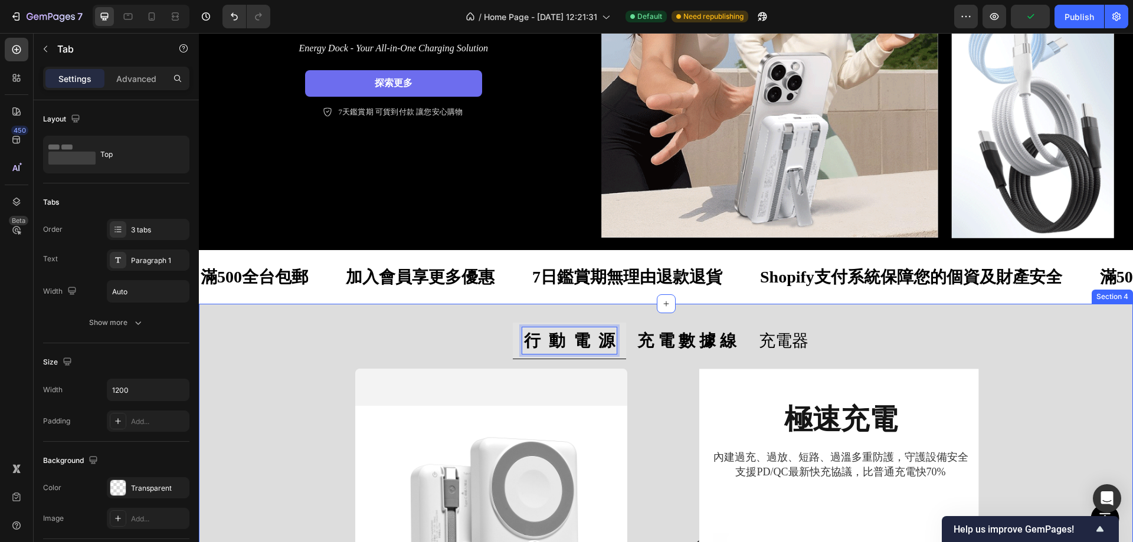
click at [289, 339] on div "行 動 電 源 充 電 數 據 線 充電器 查看全部 Button Hero Banner 極速充電 Heading 內建過充、過放、短路、過溫多重防護，守護…" at bounding box center [666, 529] width 934 height 413
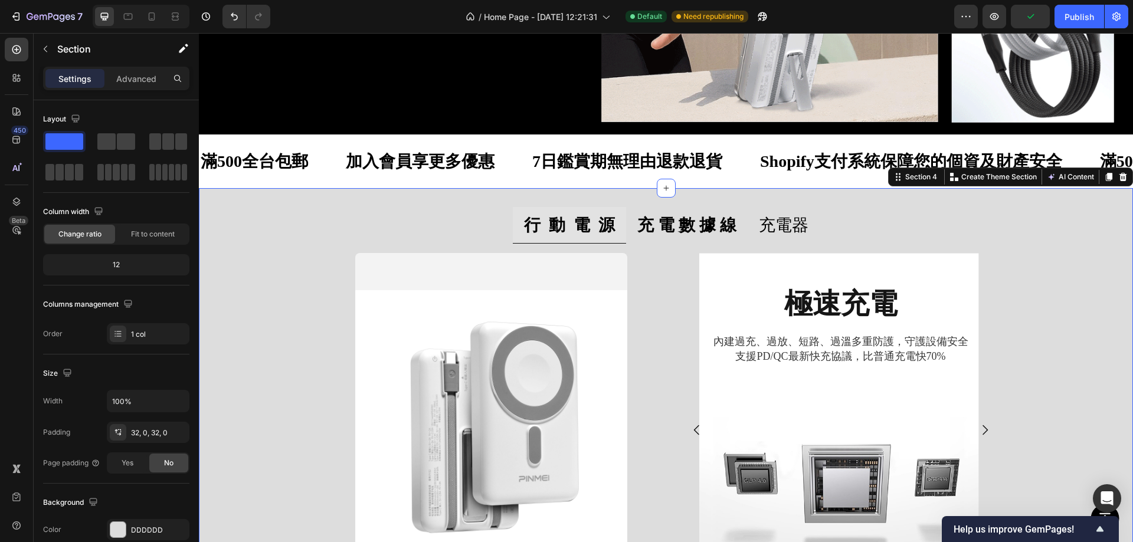
scroll to position [381, 0]
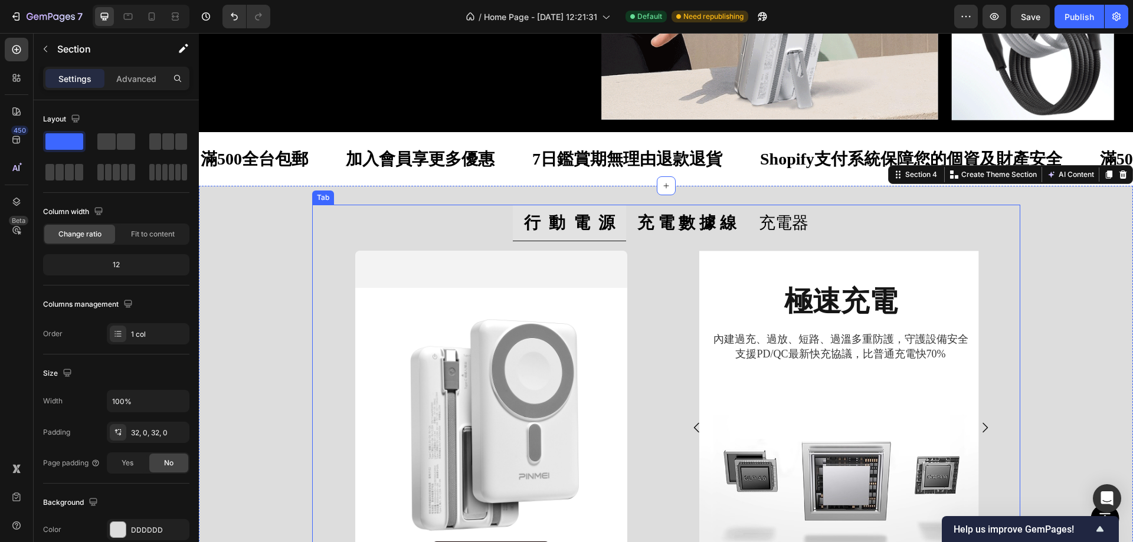
click at [588, 224] on strong "行 動 電 源" at bounding box center [569, 223] width 91 height 18
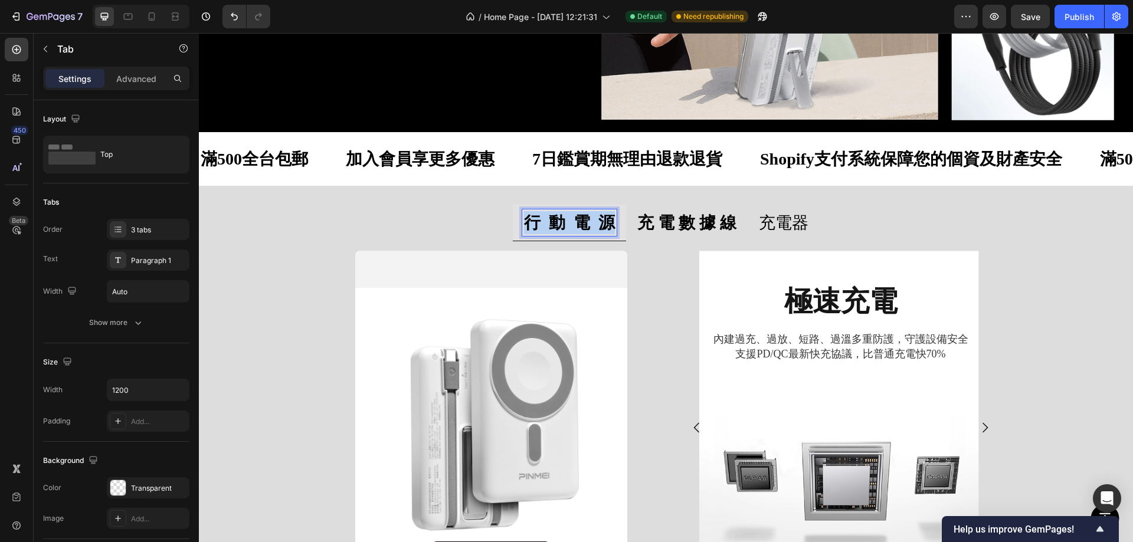
click at [588, 224] on strong "行 動 電 源" at bounding box center [569, 223] width 91 height 18
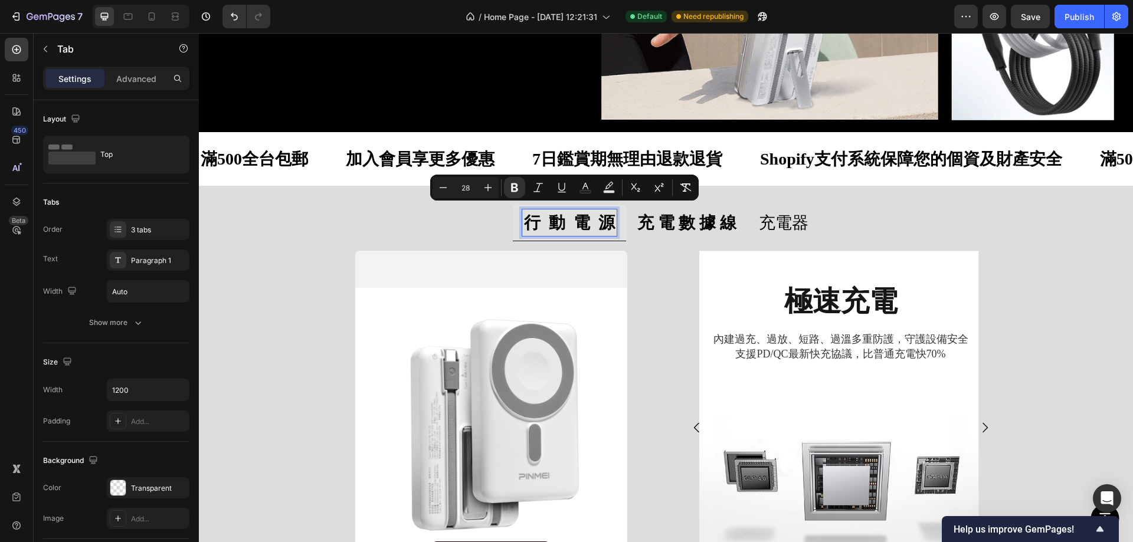
click at [775, 224] on p "充電器" at bounding box center [784, 222] width 50 height 23
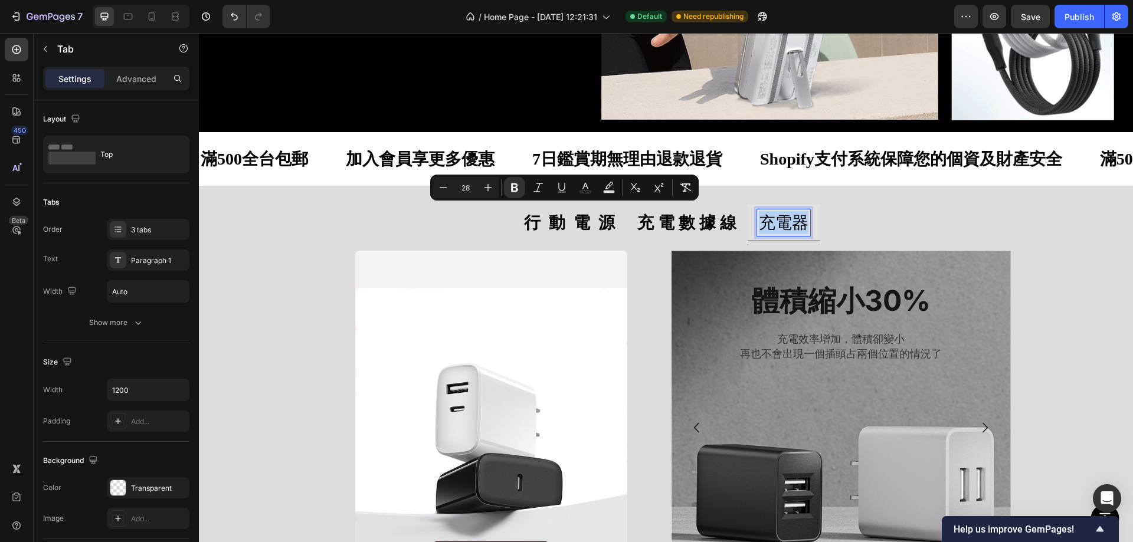
click at [775, 224] on p "充電器" at bounding box center [784, 222] width 50 height 23
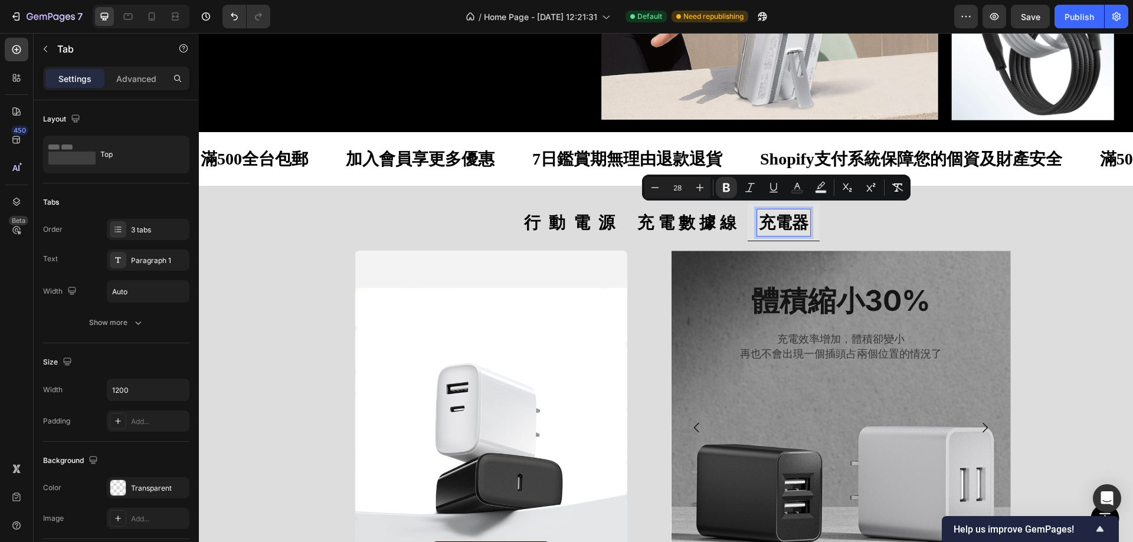
click at [899, 220] on ul "行 動 電 源 充 電 數 據 線 充電器" at bounding box center [666, 223] width 708 height 37
click at [637, 223] on strong "充 電 數 據 線" at bounding box center [686, 223] width 99 height 18
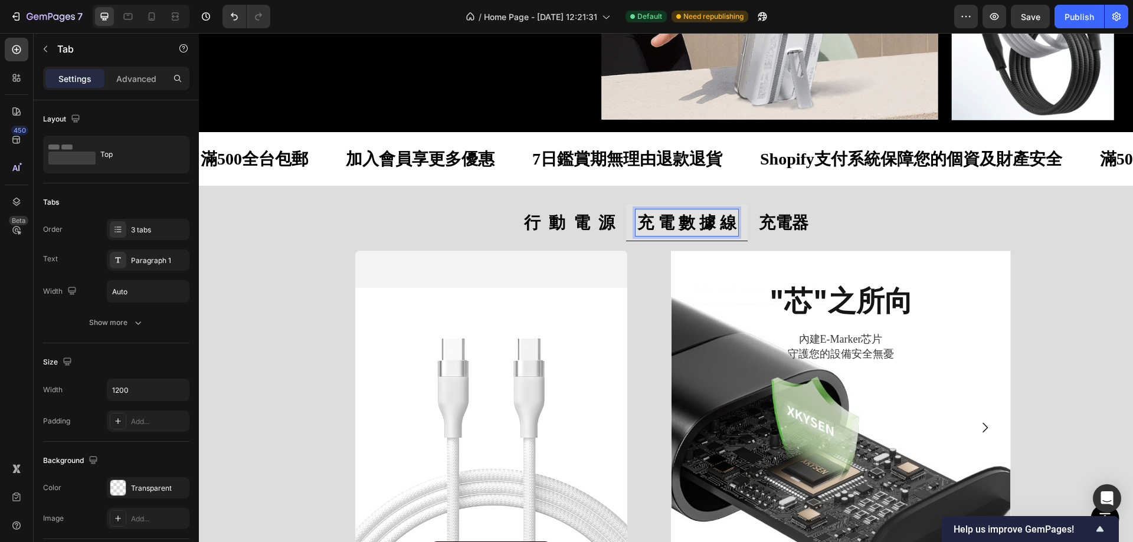
click at [563, 227] on strong "行 動 電 源" at bounding box center [569, 223] width 91 height 18
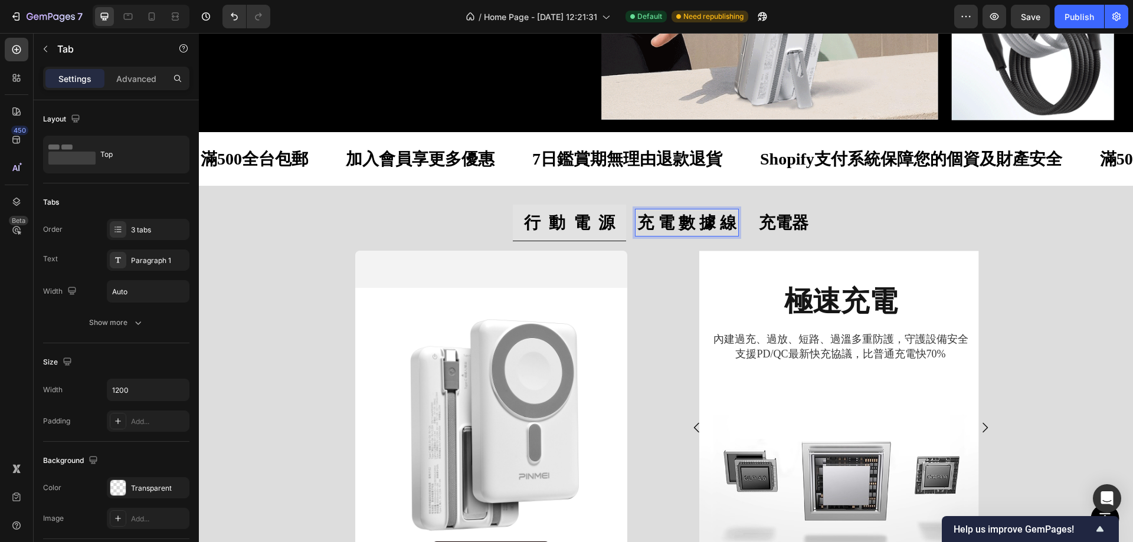
click at [709, 230] on p "充 電 數 據 線" at bounding box center [686, 222] width 99 height 23
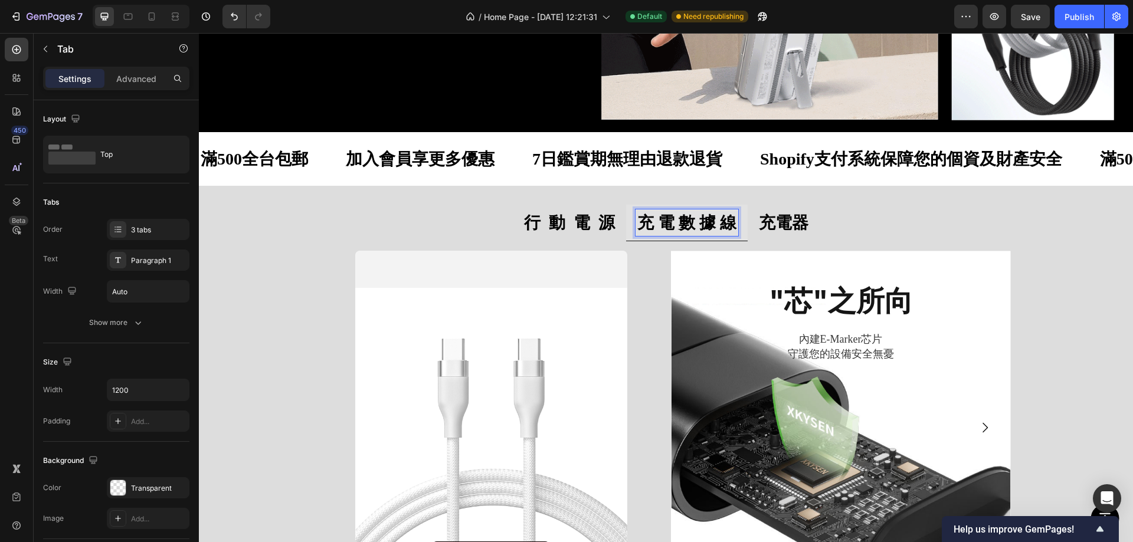
click at [534, 223] on strong "行 動 電 源" at bounding box center [569, 223] width 91 height 18
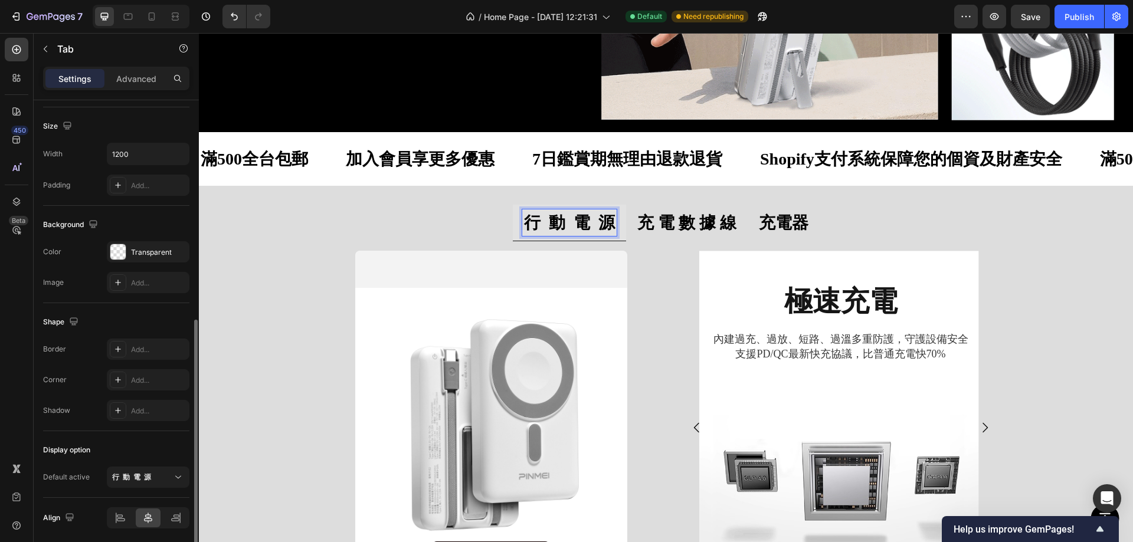
scroll to position [279, 0]
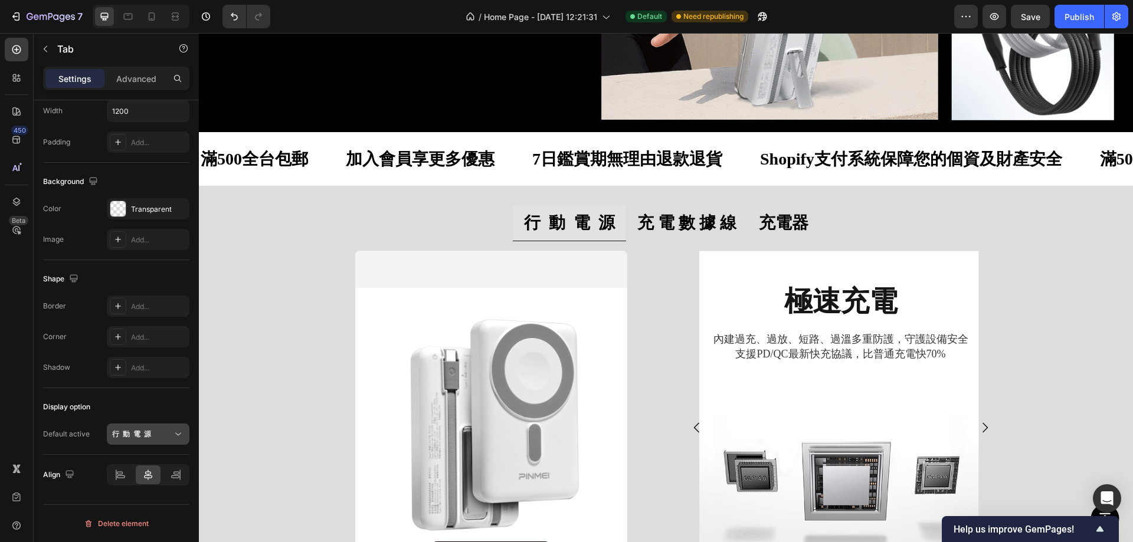
click at [142, 433] on strong "行 動 電 源" at bounding box center [131, 434] width 39 height 9
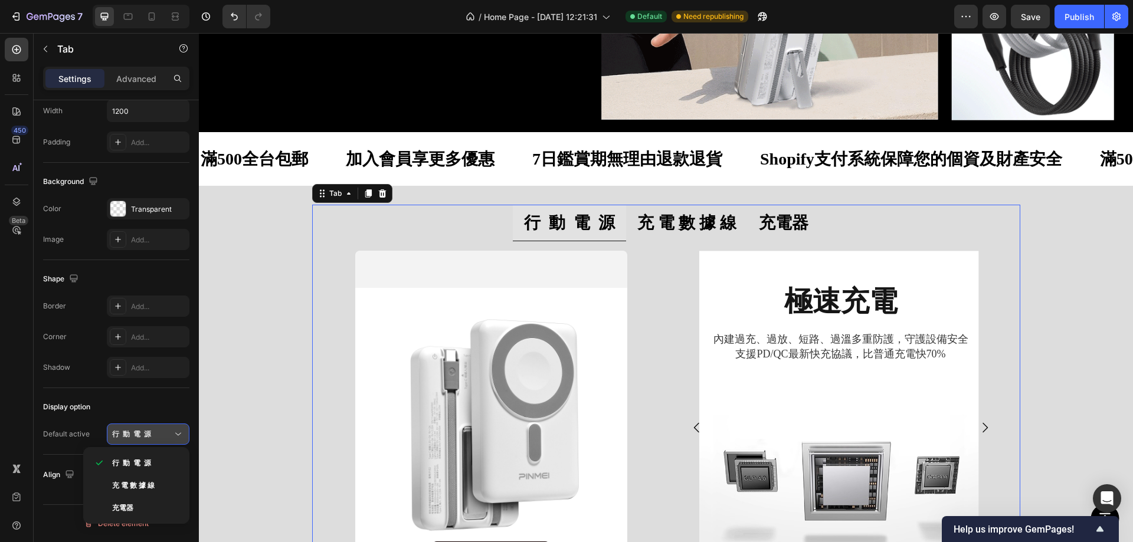
click at [148, 432] on strong "行 動 電 源" at bounding box center [131, 434] width 39 height 9
click at [143, 433] on strong "行 動 電 源" at bounding box center [131, 434] width 39 height 9
click at [139, 431] on strong "行 動 電 源" at bounding box center [131, 434] width 39 height 9
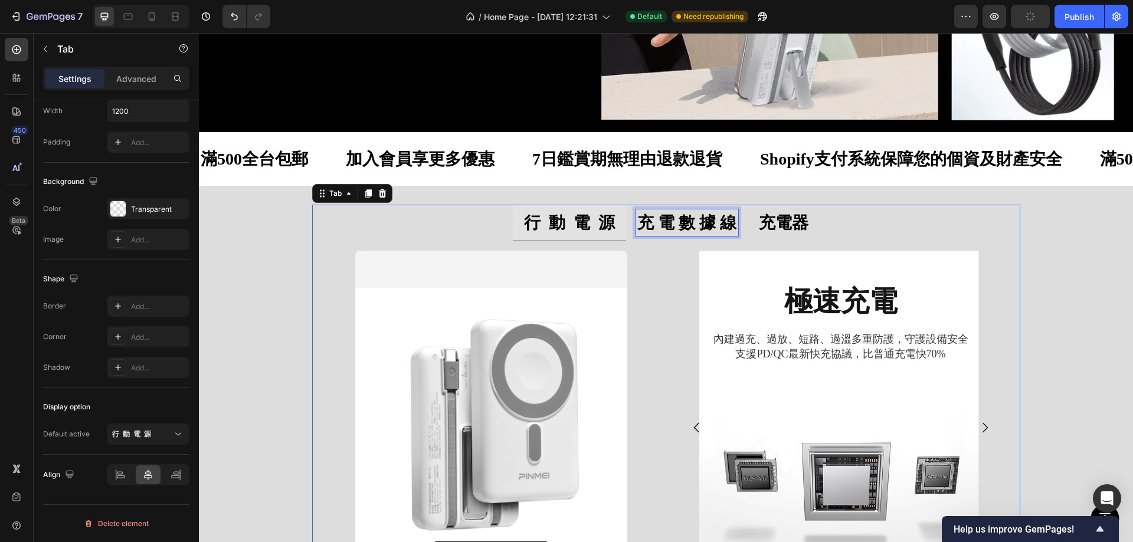
drag, startPoint x: 823, startPoint y: 217, endPoint x: 767, endPoint y: 223, distance: 57.0
click at [823, 217] on ul "行 動 電 源 充 電 數 據 線 充電器" at bounding box center [666, 223] width 708 height 37
click at [764, 223] on strong "充電器" at bounding box center [784, 223] width 50 height 18
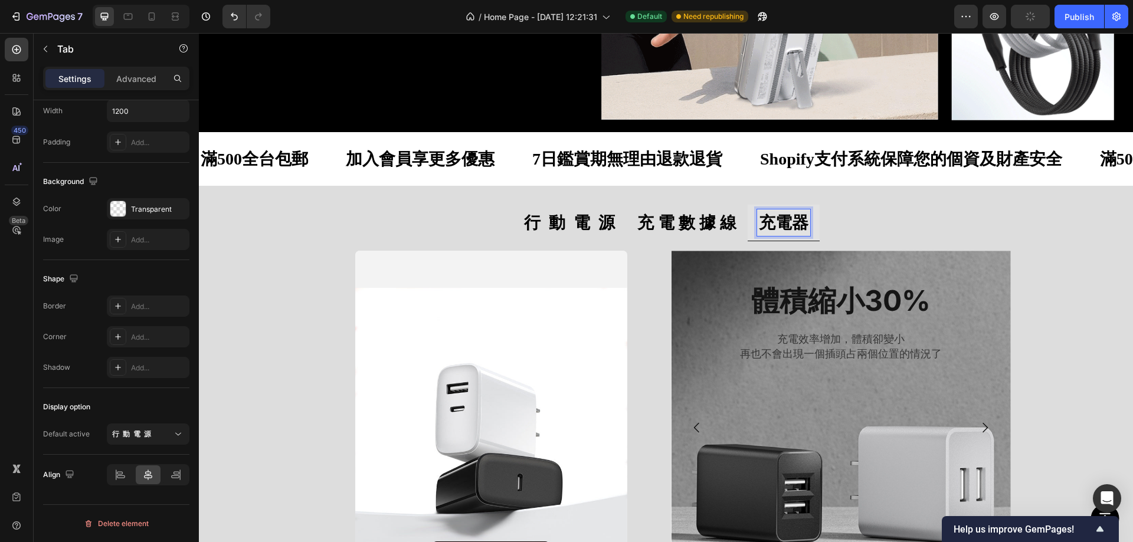
click at [777, 222] on strong "充電器" at bounding box center [784, 223] width 50 height 18
click at [668, 223] on strong "充 電 數 據 線" at bounding box center [686, 223] width 99 height 18
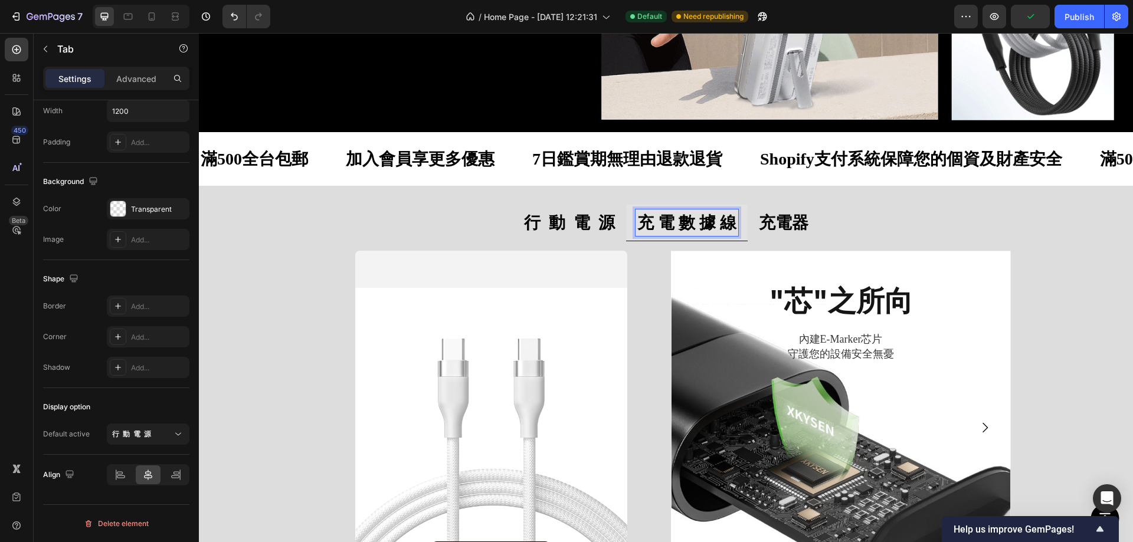
click at [714, 221] on strong "充 電 數 據 線" at bounding box center [686, 223] width 99 height 18
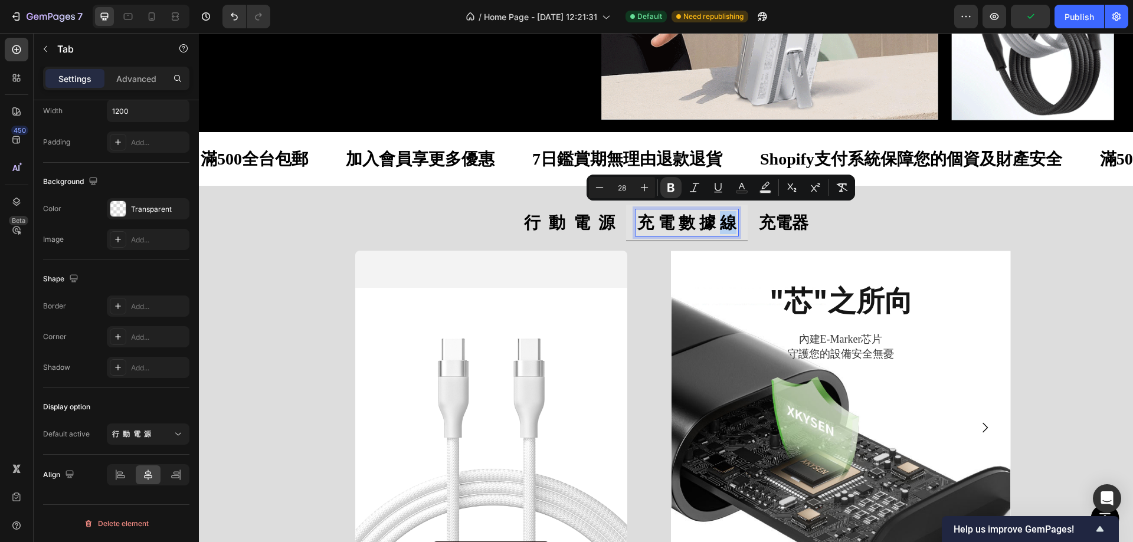
click at [713, 221] on strong "充 電 數 據 線" at bounding box center [686, 223] width 99 height 18
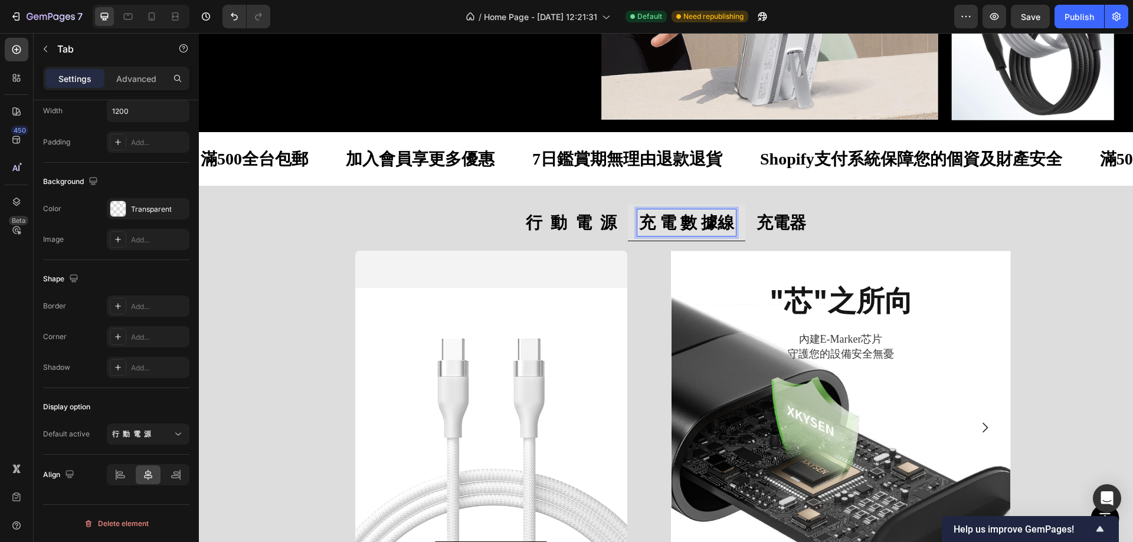
click at [696, 217] on strong "充 電 數 據線" at bounding box center [686, 223] width 95 height 18
click at [676, 218] on strong "充 電 數據線" at bounding box center [687, 223] width 91 height 18
click at [663, 219] on strong "充 電數據線" at bounding box center [686, 223] width 87 height 18
click at [609, 220] on strong "行 動 電 源" at bounding box center [577, 223] width 91 height 18
click at [600, 221] on strong "行 動 電 源" at bounding box center [577, 223] width 91 height 18
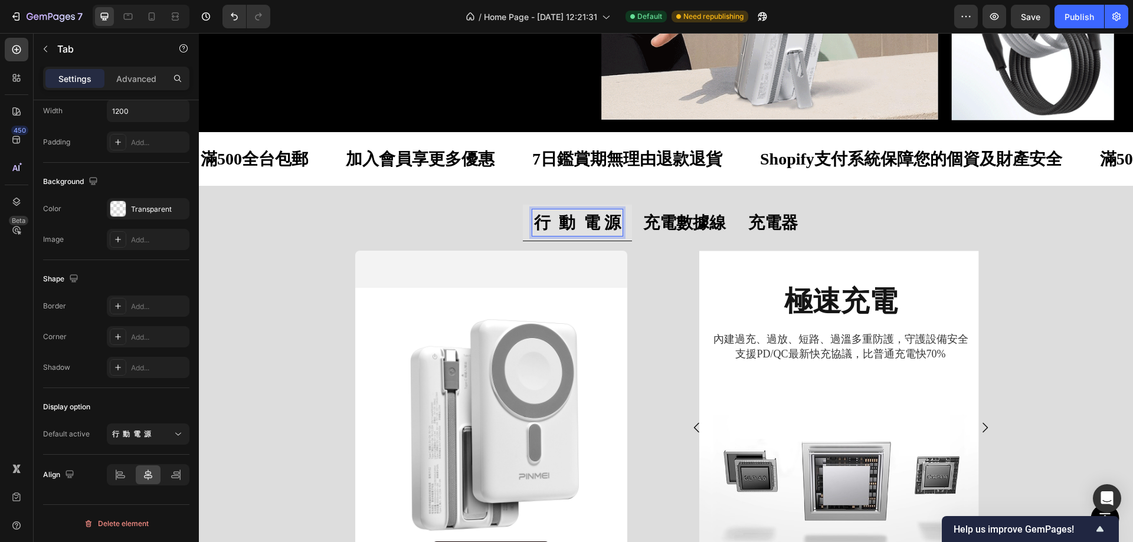
click at [583, 218] on strong "行 動 電 源" at bounding box center [577, 223] width 87 height 18
click at [561, 218] on strong "行 動 電 源" at bounding box center [577, 223] width 83 height 18
click at [695, 220] on strong "充電數據線" at bounding box center [680, 223] width 83 height 18
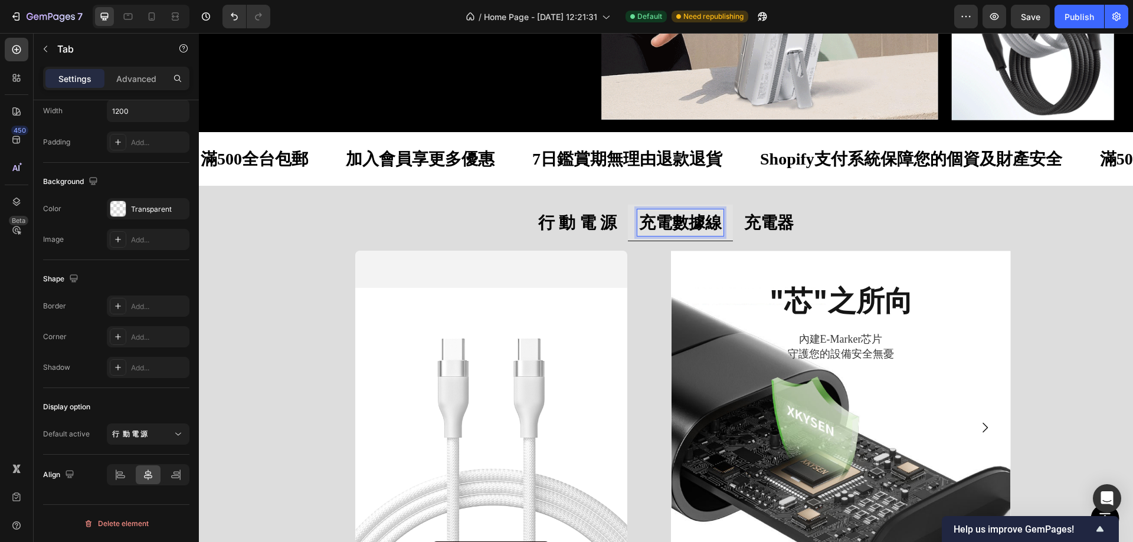
click at [440, 211] on ul "行 動 電 源 充電數據線 充電器" at bounding box center [666, 223] width 708 height 37
click at [674, 225] on strong "充電數據線" at bounding box center [680, 223] width 83 height 18
click at [816, 225] on ul "行 動 電 源 充電數據線 充電器" at bounding box center [666, 223] width 708 height 37
click at [494, 211] on ul "行 動 電 源 充電數據線 充電器" at bounding box center [666, 223] width 708 height 37
click at [536, 215] on div "行 動 電 源" at bounding box center [577, 223] width 82 height 27
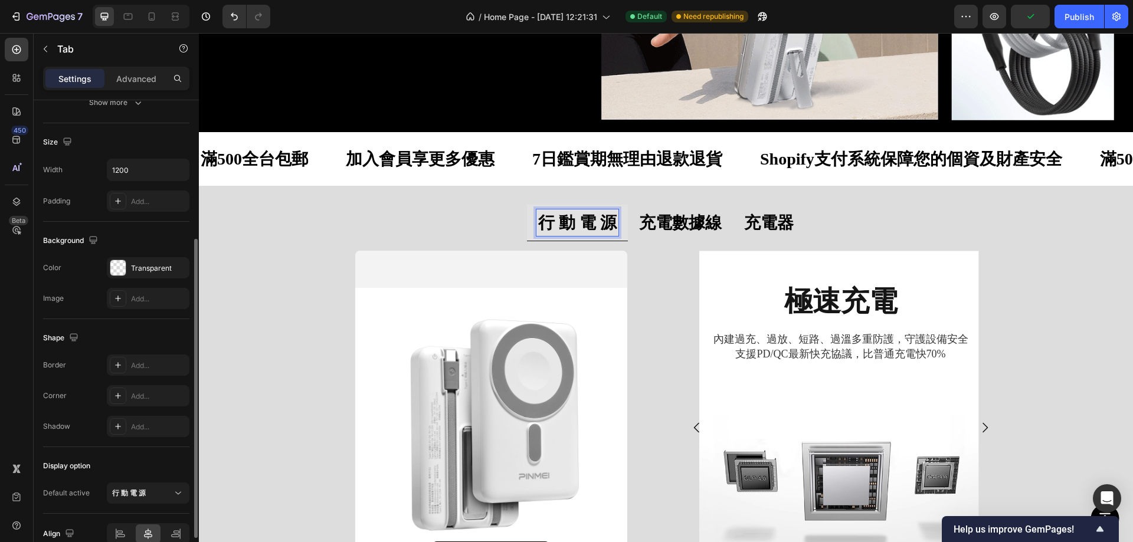
scroll to position [161, 0]
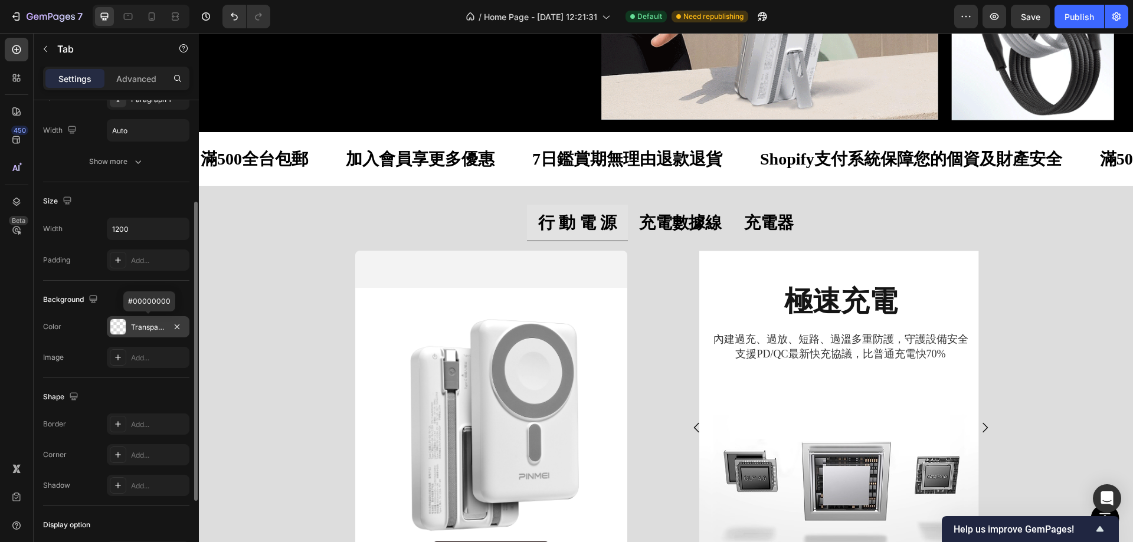
click at [117, 328] on div at bounding box center [117, 326] width 15 height 15
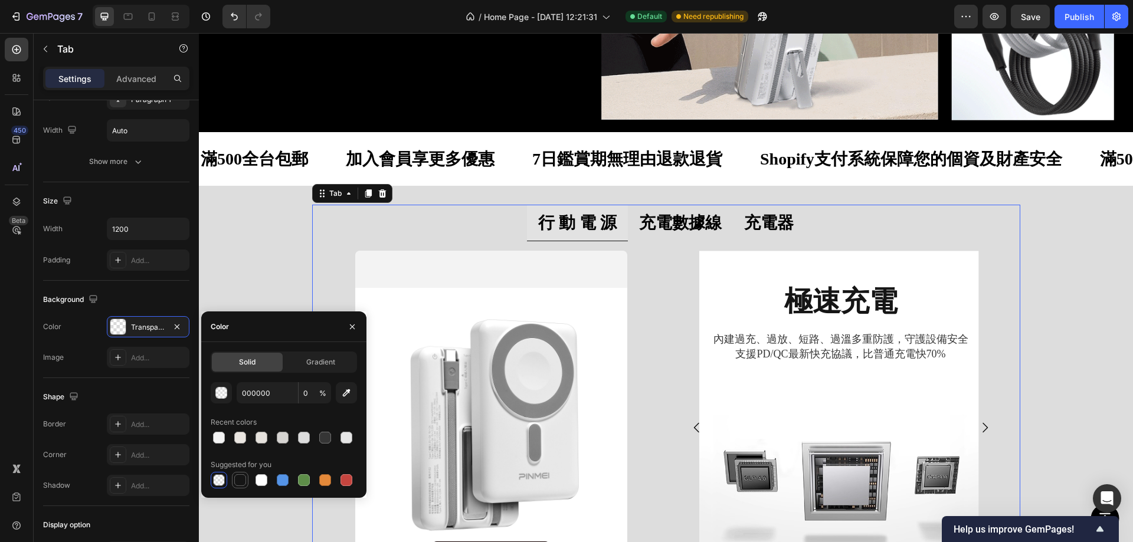
click at [240, 479] on div at bounding box center [240, 481] width 12 height 12
type input "151515"
type input "100"
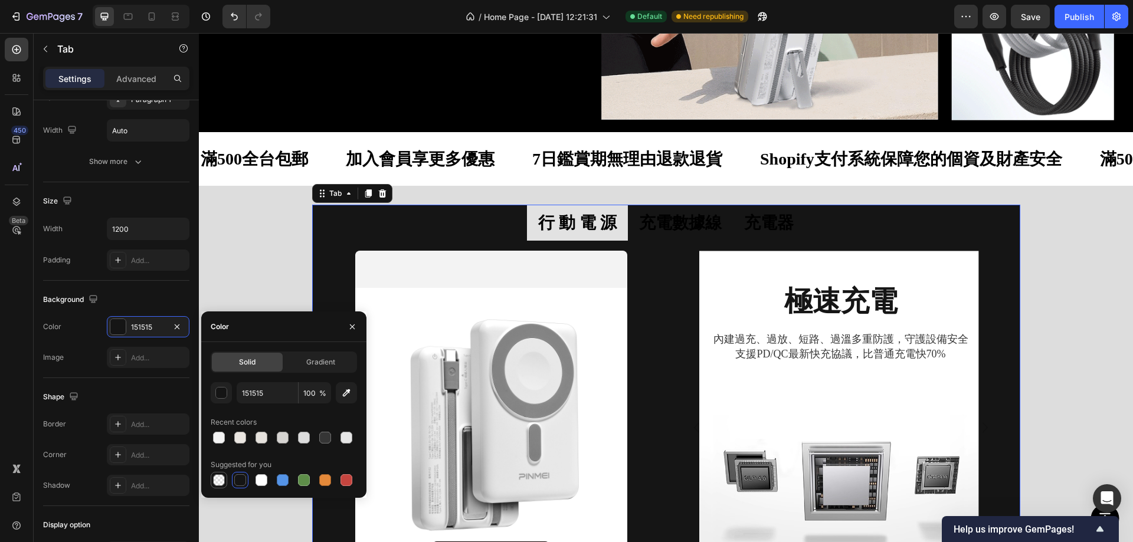
click at [215, 480] on div at bounding box center [219, 481] width 12 height 12
type input "000000"
type input "0"
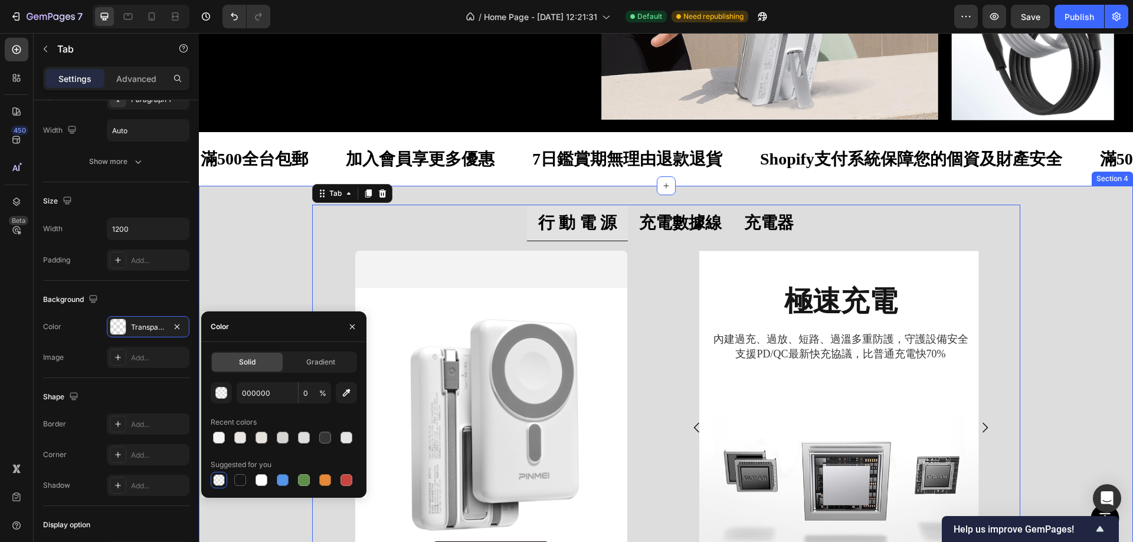
click at [244, 222] on div "行 動 電 源 充電數據線 充電器 查看全部 Button Hero Banner 極速充電 Heading 內建過充、過放、短路、過溫多重防護，守護設備安全…" at bounding box center [666, 411] width 934 height 413
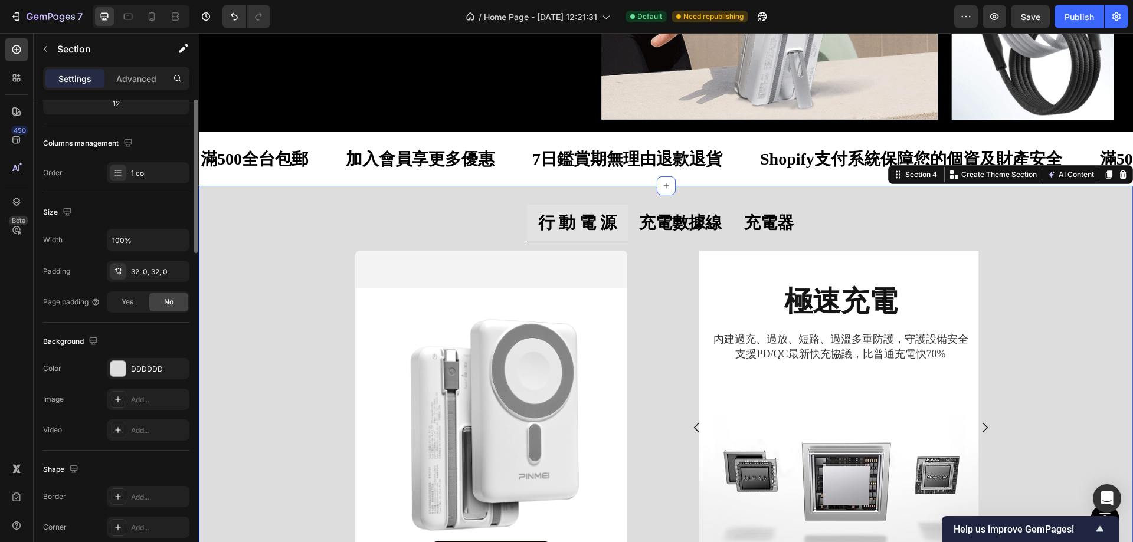
scroll to position [0, 0]
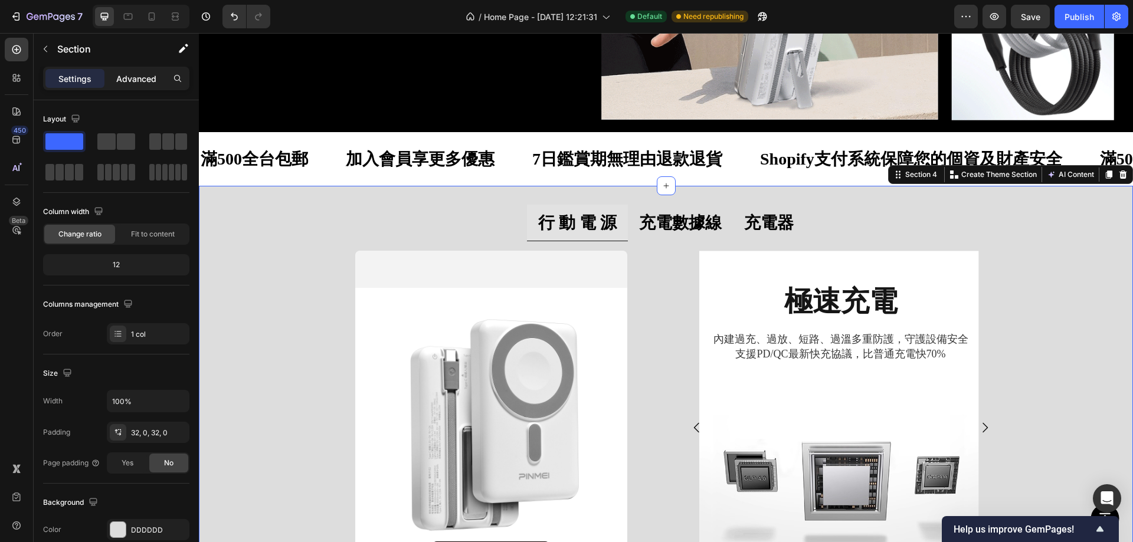
click at [127, 78] on p "Advanced" at bounding box center [136, 79] width 40 height 12
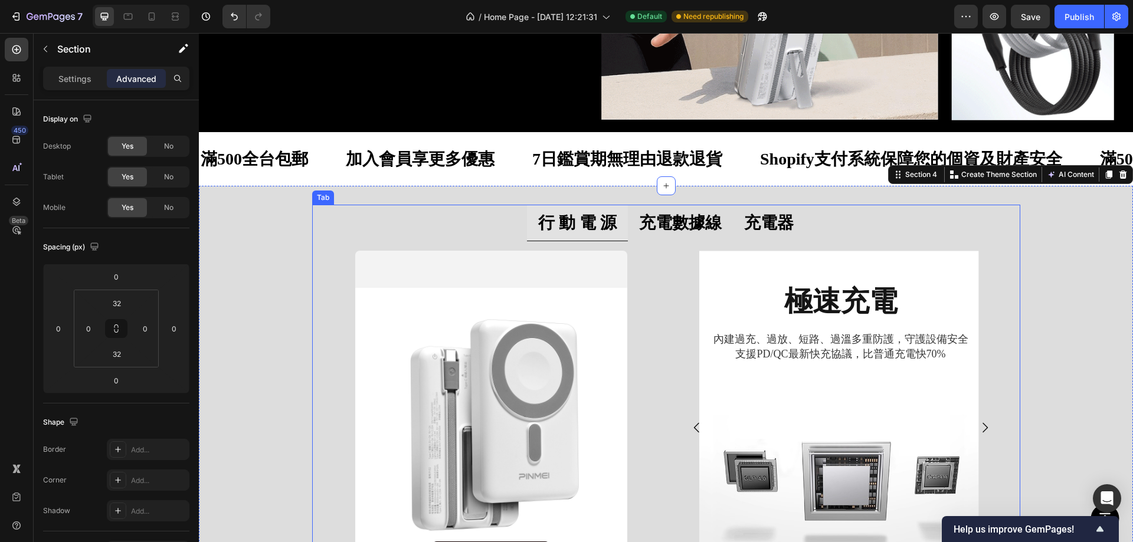
click at [539, 220] on strong "行 動 電 源" at bounding box center [577, 223] width 78 height 18
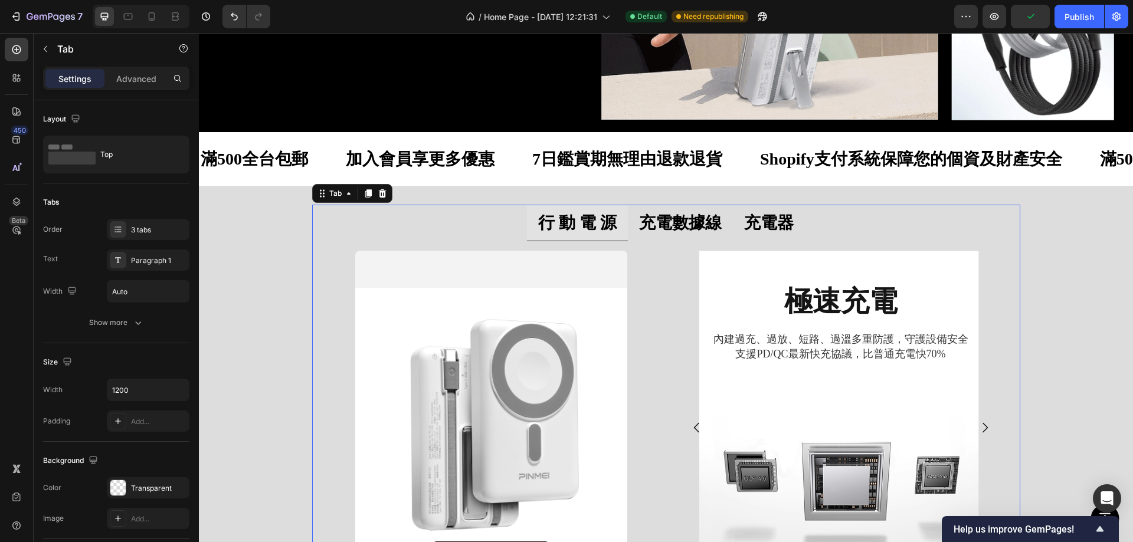
click at [527, 217] on li "行 動 電 源" at bounding box center [577, 223] width 101 height 37
click at [127, 317] on div "Show more" at bounding box center [116, 323] width 55 height 12
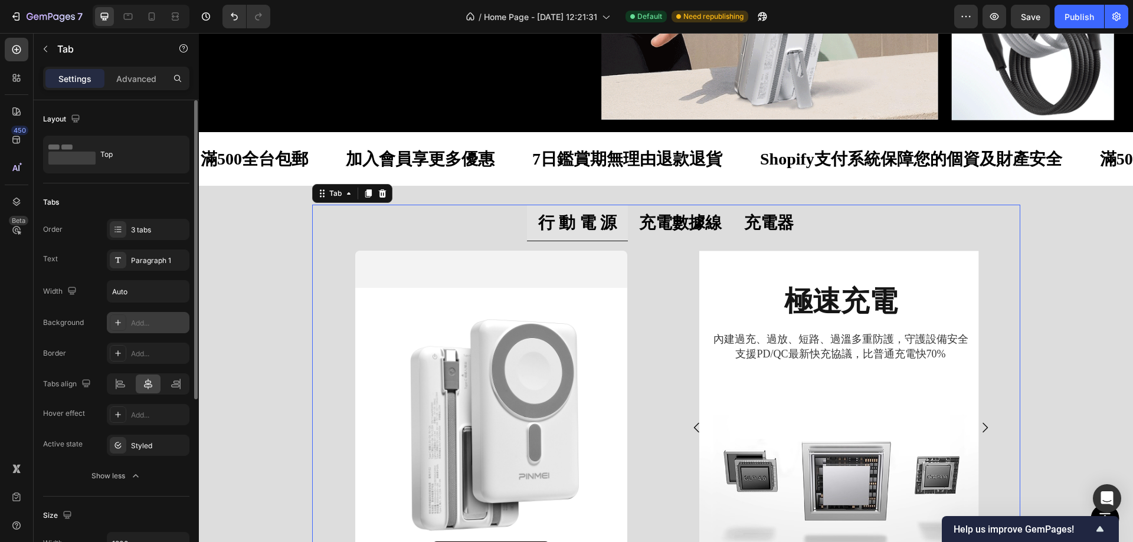
click at [140, 323] on div "Add..." at bounding box center [158, 323] width 55 height 11
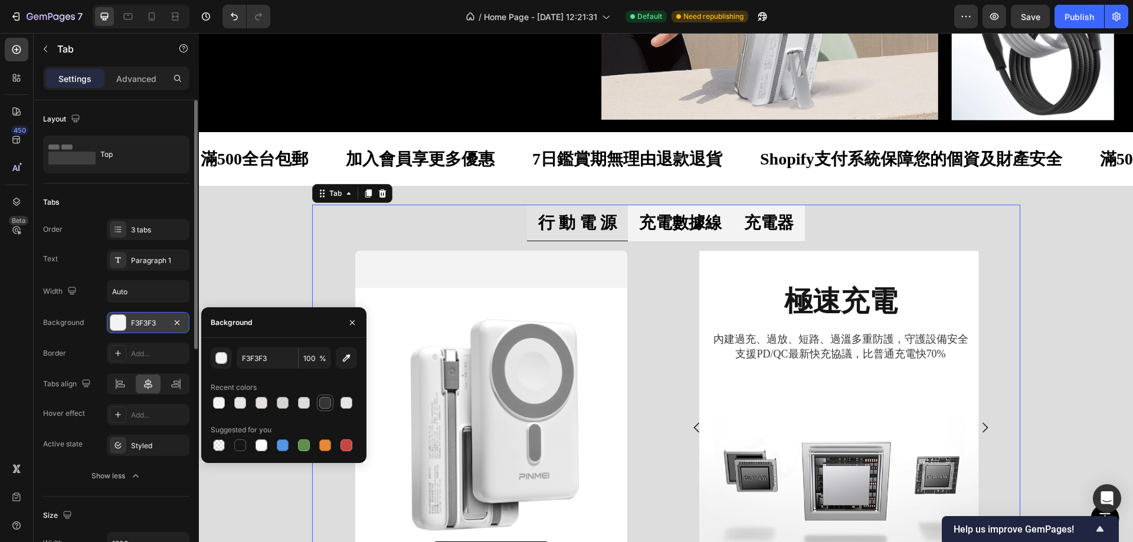
click at [323, 404] on div at bounding box center [325, 403] width 12 height 12
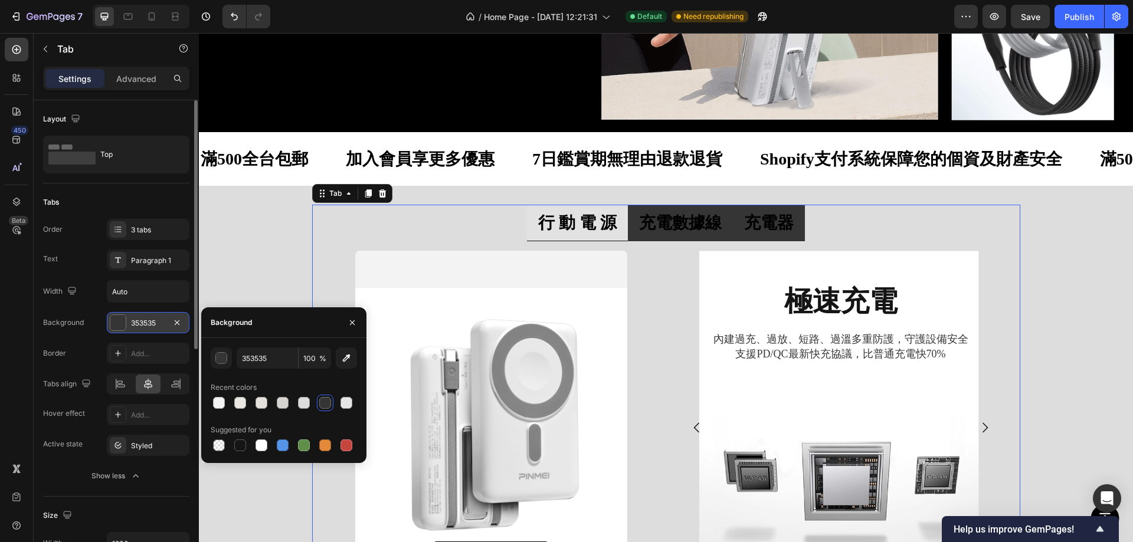
click at [228, 447] on div at bounding box center [284, 445] width 146 height 17
click at [247, 446] on div at bounding box center [240, 445] width 17 height 17
type input "151515"
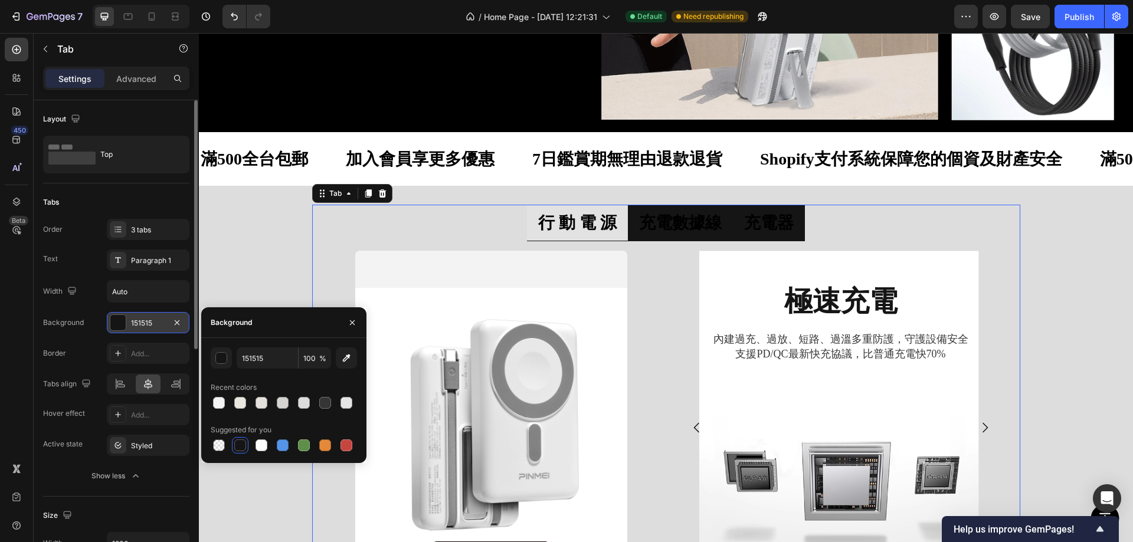
click at [241, 446] on div at bounding box center [240, 446] width 12 height 12
click at [261, 244] on div "行 動 電 源 充電數據線 充電器 查看全部 Button Hero Banner 極速充電 Heading 內建過充、過放、短路、過溫多重防護，守護設備安全…" at bounding box center [666, 411] width 934 height 413
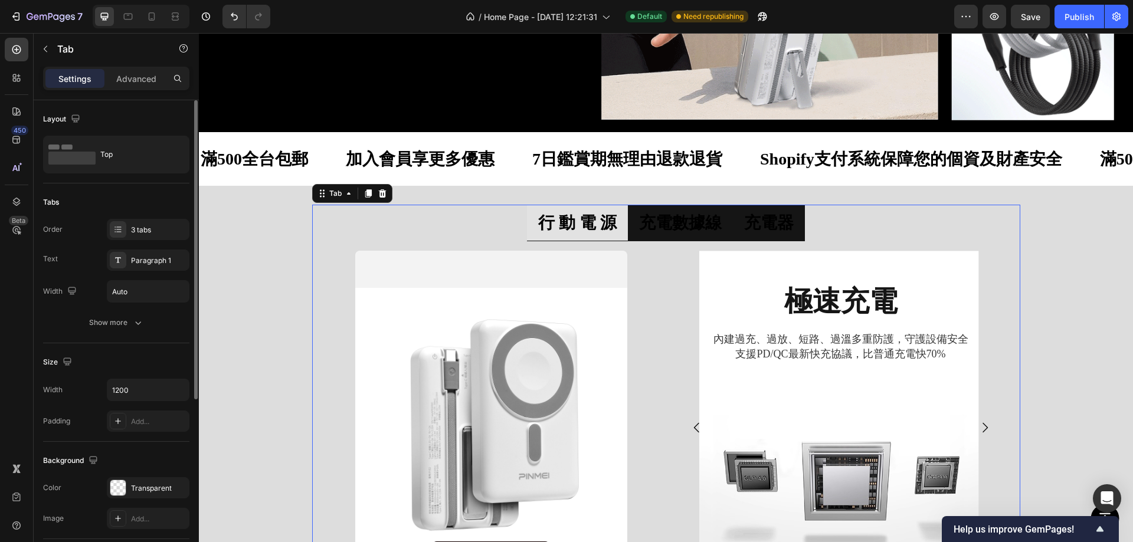
click at [518, 215] on ul "行 動 電 源 充電數據線 充電器" at bounding box center [666, 223] width 708 height 37
click at [774, 215] on strong "充電器" at bounding box center [769, 223] width 50 height 18
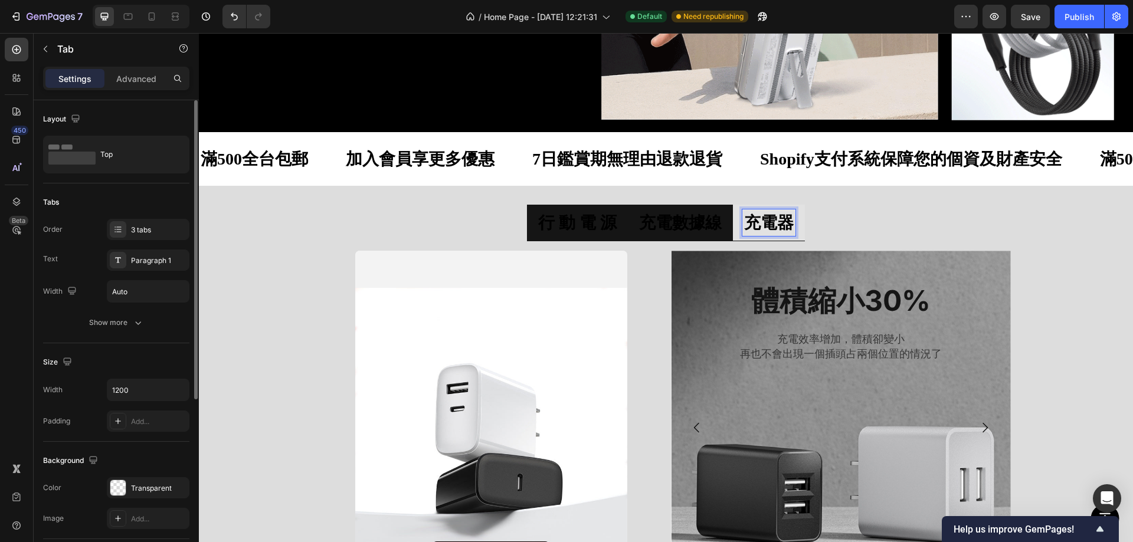
click at [655, 222] on strong "充電數據線" at bounding box center [680, 223] width 83 height 18
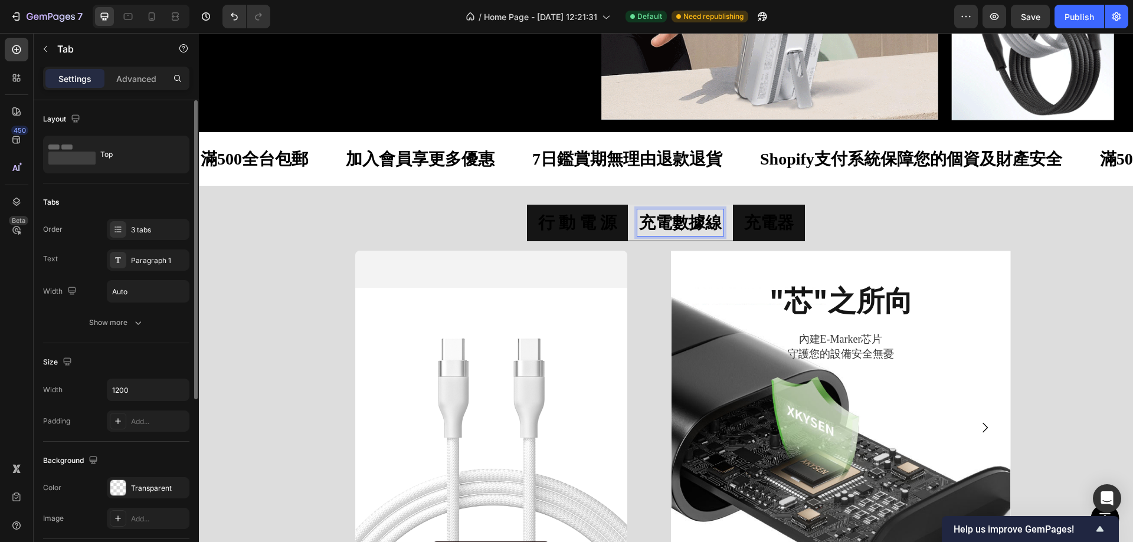
click at [527, 207] on li "行 動 電 源" at bounding box center [577, 223] width 101 height 37
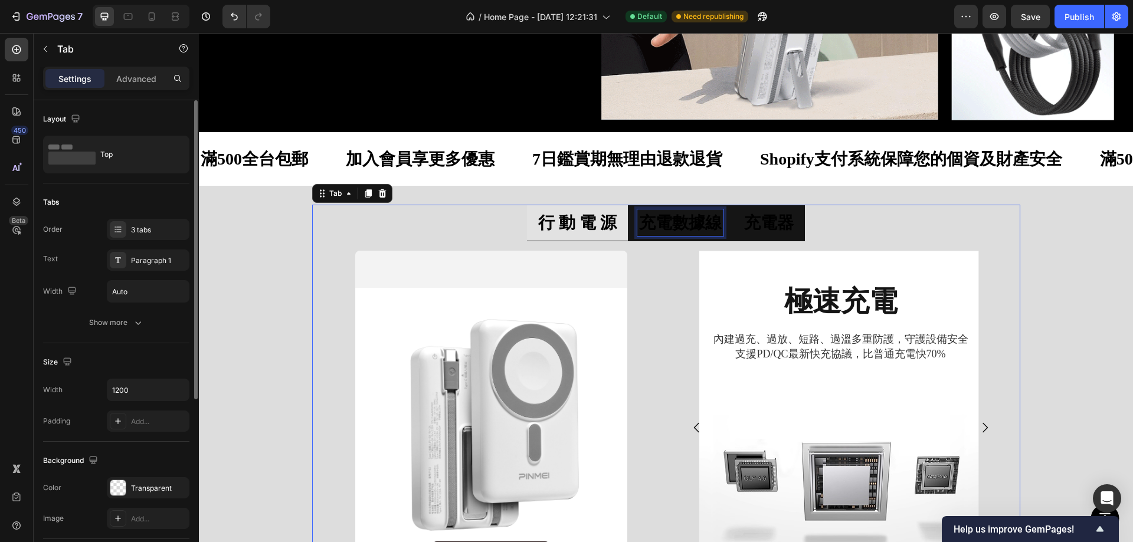
click at [661, 214] on strong "充電數據線" at bounding box center [680, 223] width 83 height 18
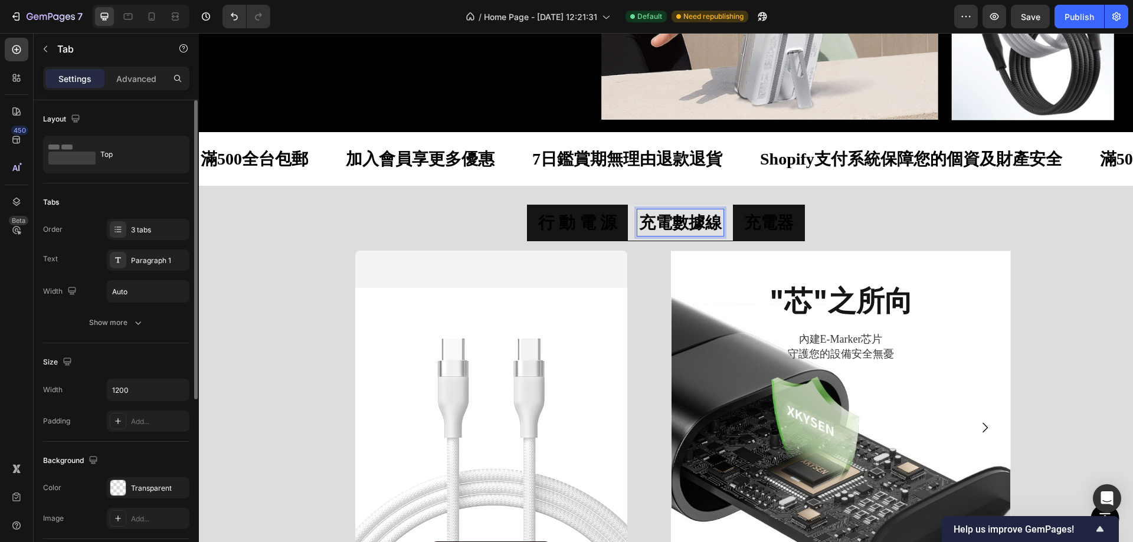
click at [586, 221] on strong "行 動 電 源" at bounding box center [577, 223] width 78 height 18
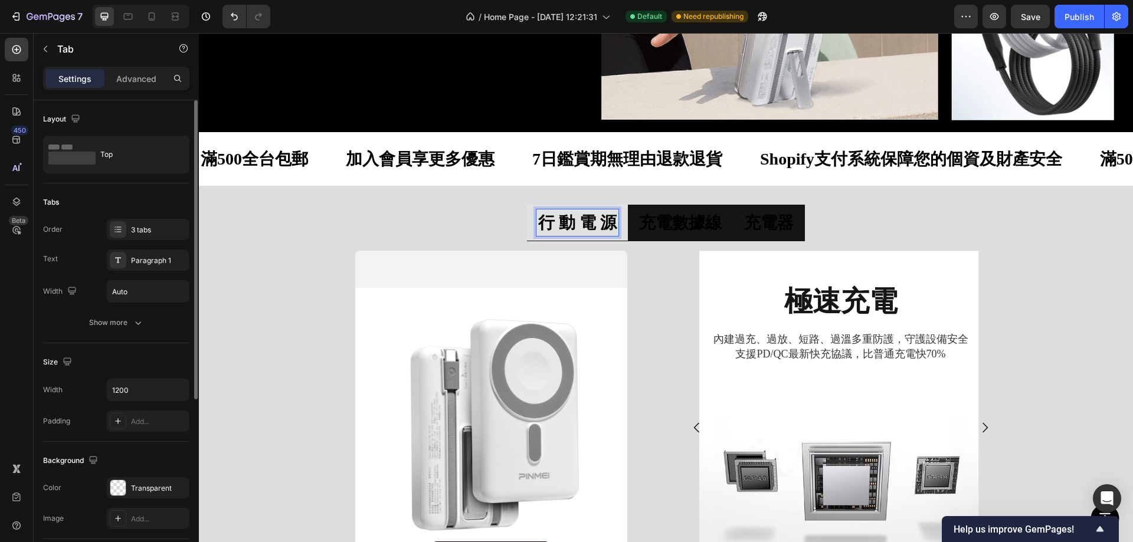
click at [768, 214] on strong "充電器" at bounding box center [769, 223] width 50 height 18
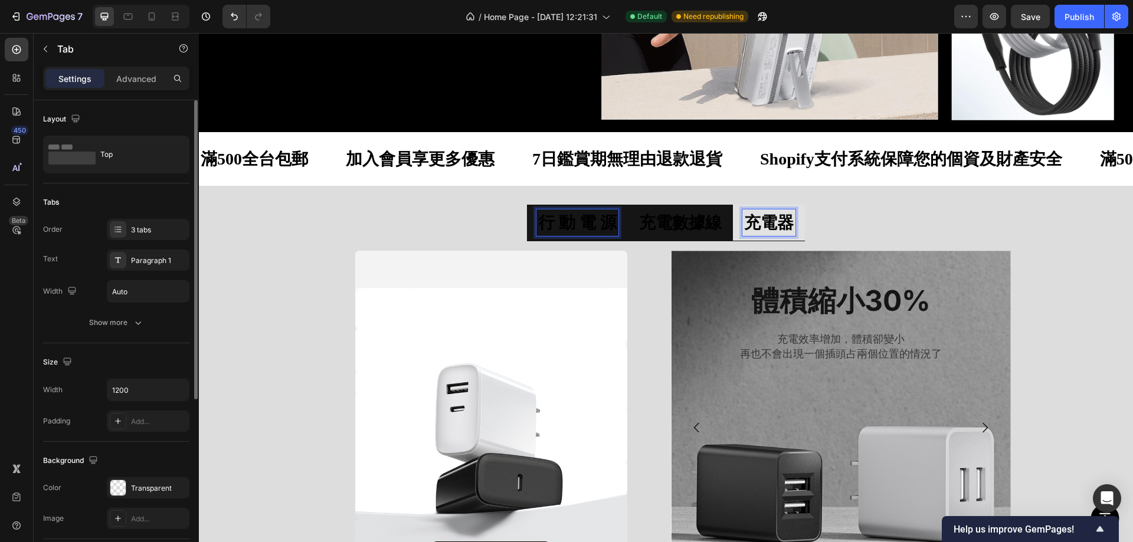
click at [602, 222] on strong "行 動 電 源" at bounding box center [577, 223] width 78 height 18
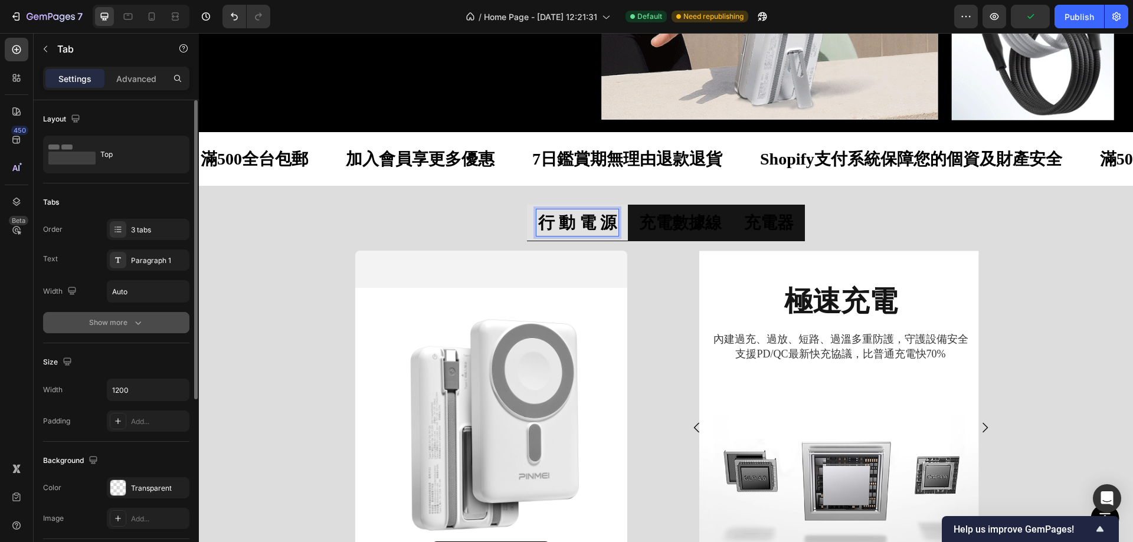
click at [123, 320] on div "Show more" at bounding box center [116, 323] width 55 height 12
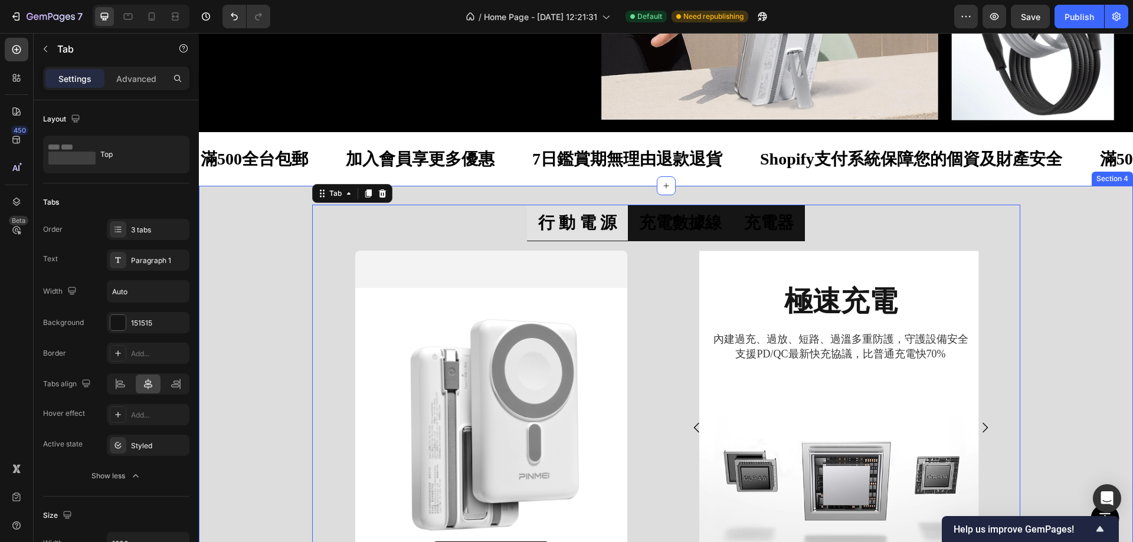
click at [273, 210] on div "行 動 電 源 充電數據線 充電器 查看全部 Button Hero Banner 極速充電 Heading 內建過充、過放、短路、過溫多重防護，守護設備安全…" at bounding box center [666, 411] width 934 height 413
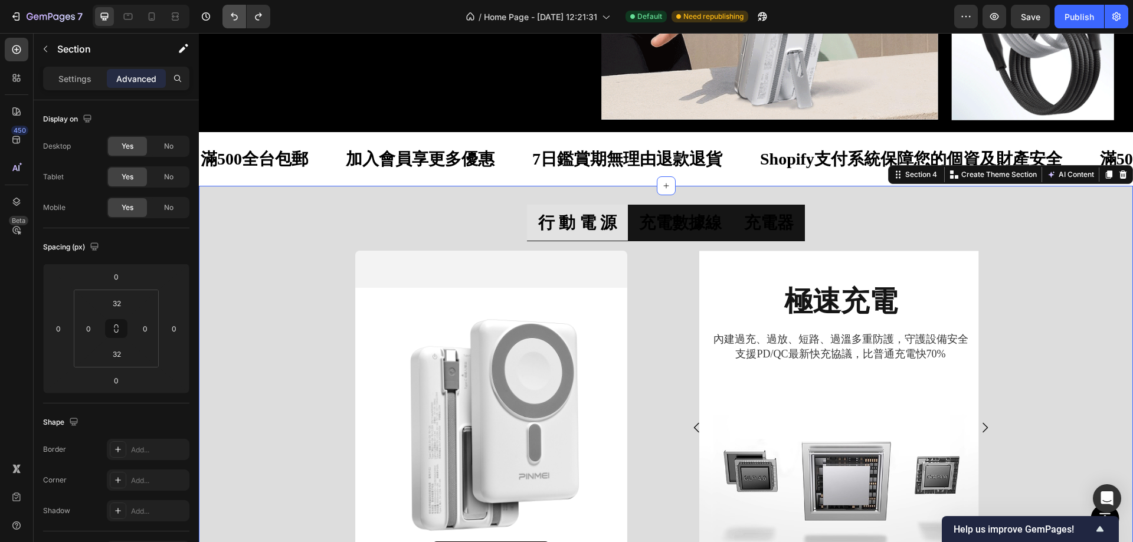
click at [230, 11] on icon "Undo/Redo" at bounding box center [234, 17] width 12 height 12
click at [628, 205] on li "充電數據線" at bounding box center [680, 223] width 105 height 37
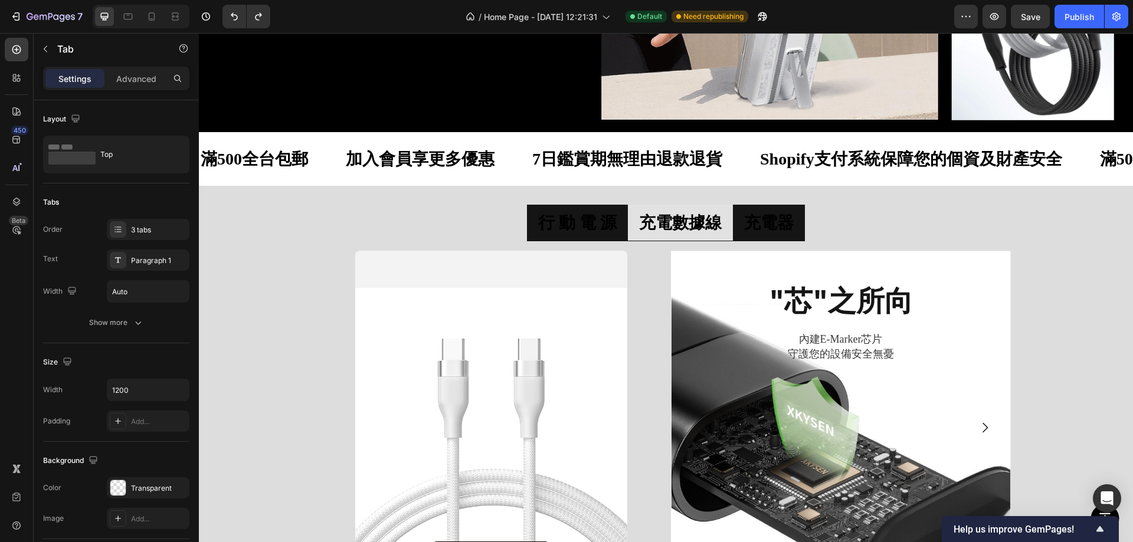
click at [527, 211] on li "行 動 電 源" at bounding box center [577, 223] width 101 height 37
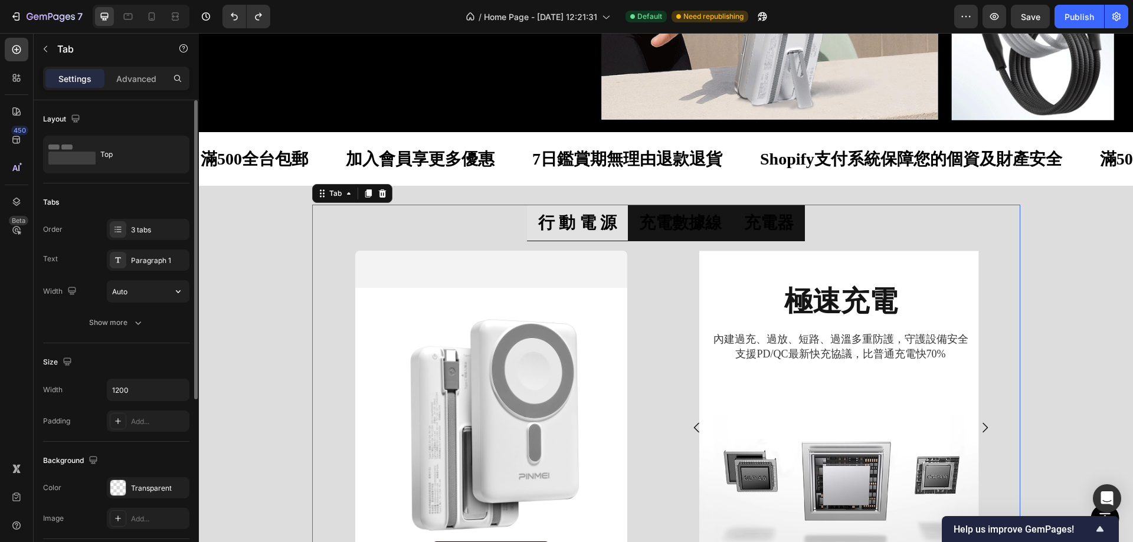
scroll to position [59, 0]
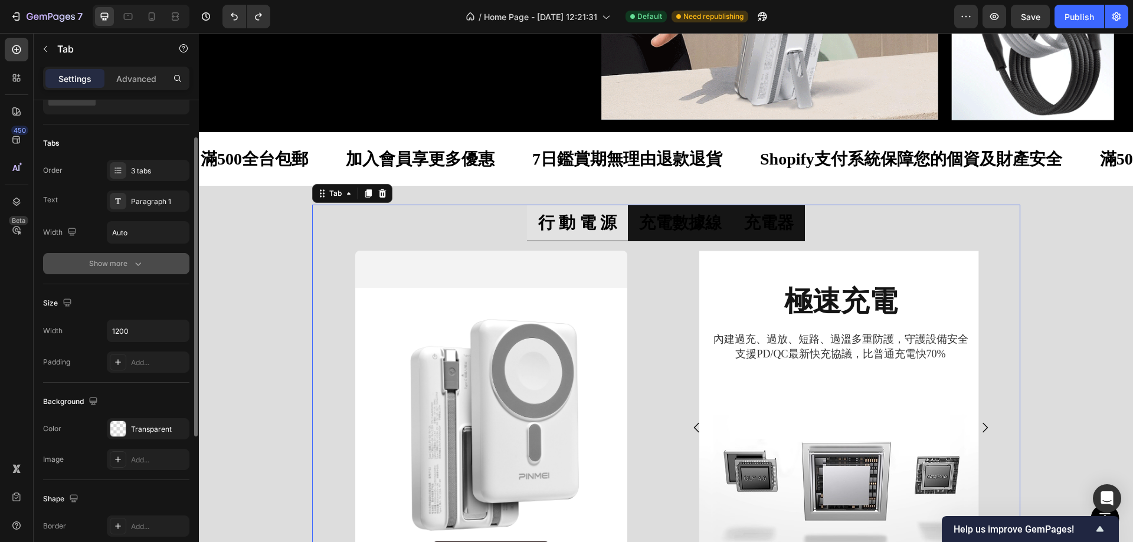
click at [112, 259] on div "Show more" at bounding box center [116, 264] width 55 height 12
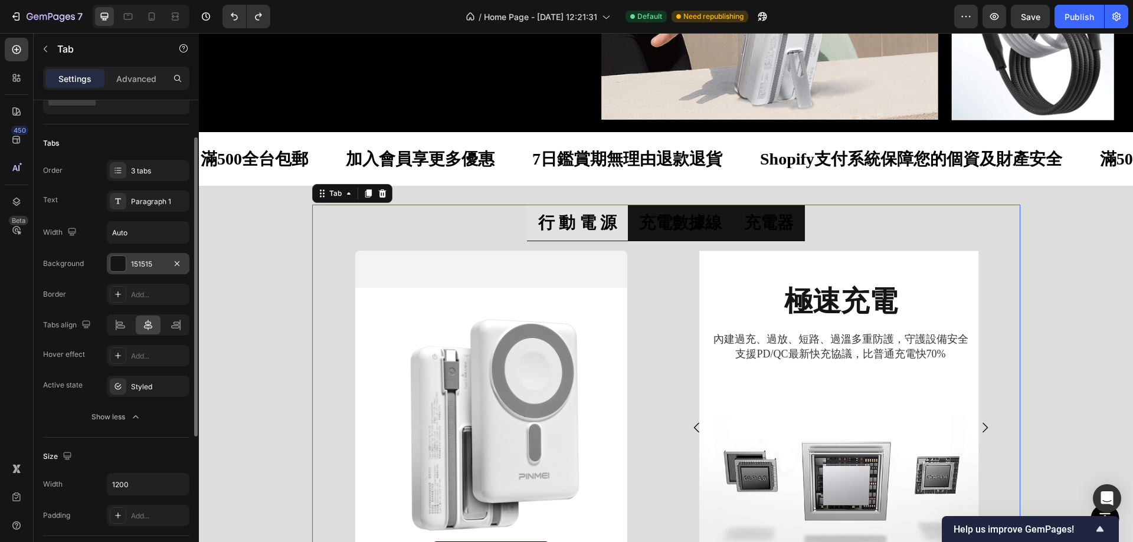
click at [117, 266] on div at bounding box center [117, 263] width 15 height 15
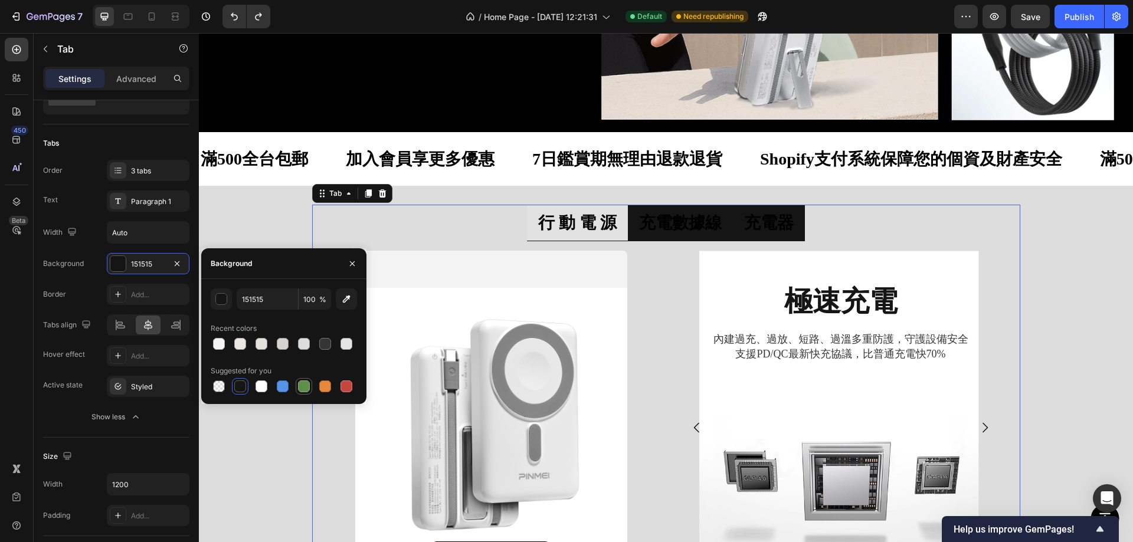
click at [302, 388] on div at bounding box center [304, 387] width 12 height 12
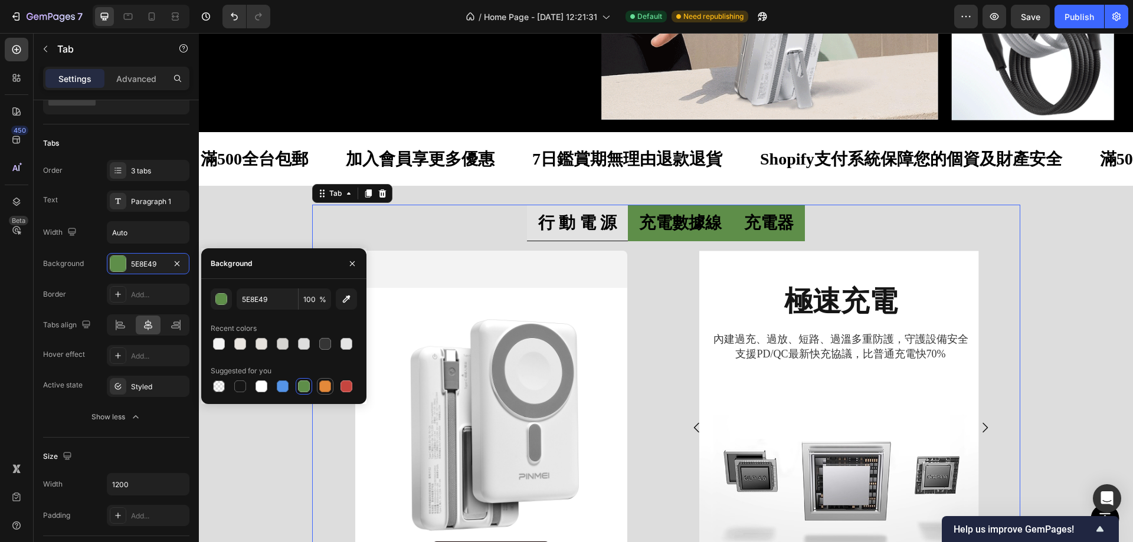
click at [320, 387] on div at bounding box center [325, 387] width 12 height 12
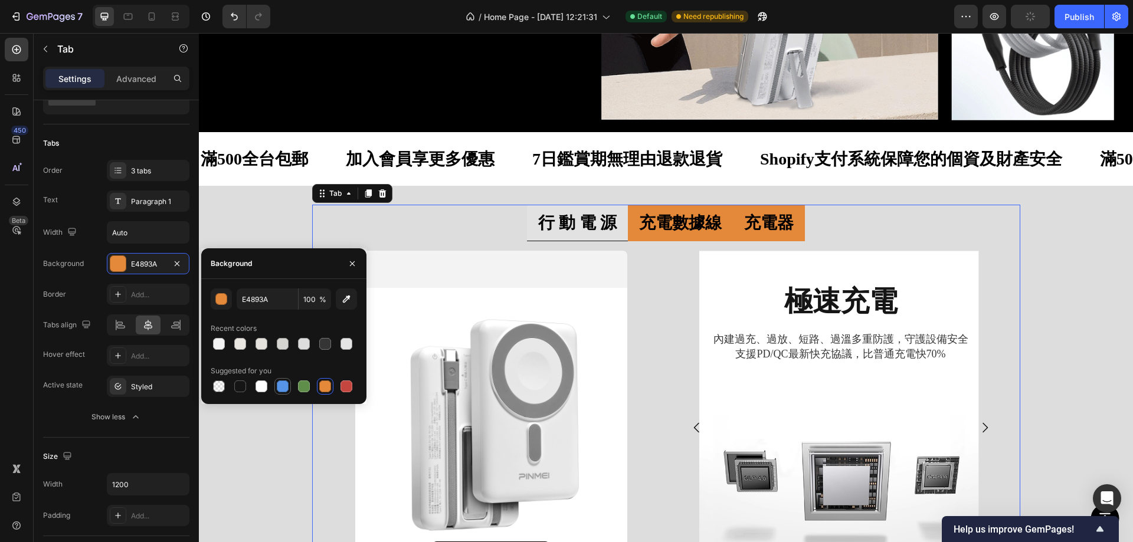
click at [283, 387] on div at bounding box center [283, 387] width 12 height 12
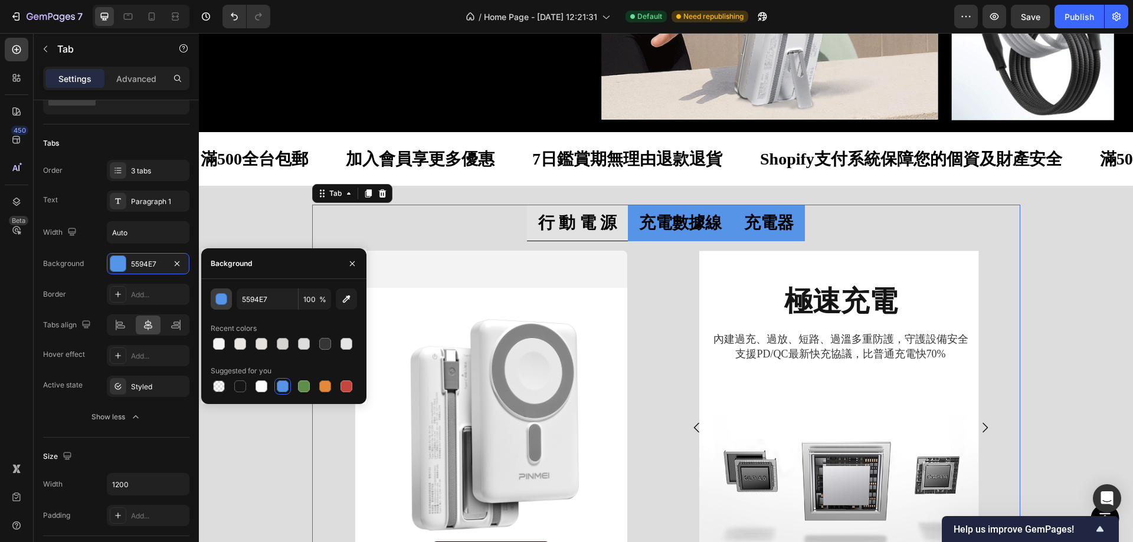
click at [217, 293] on div "button" at bounding box center [221, 299] width 12 height 12
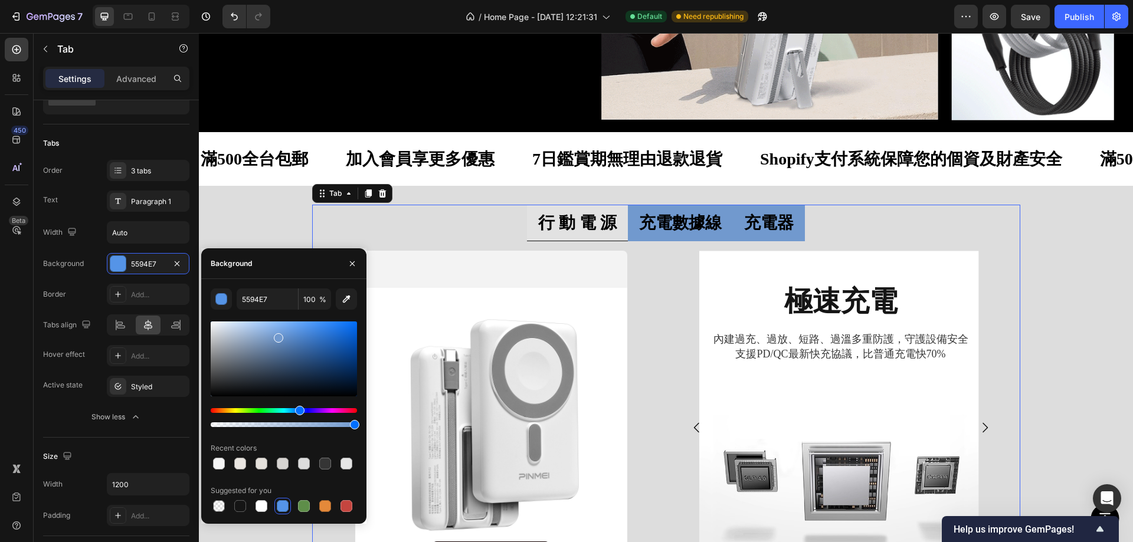
drag, startPoint x: 295, startPoint y: 339, endPoint x: 277, endPoint y: 329, distance: 20.4
click at [277, 331] on div at bounding box center [284, 359] width 146 height 75
click at [272, 329] on div at bounding box center [284, 359] width 146 height 75
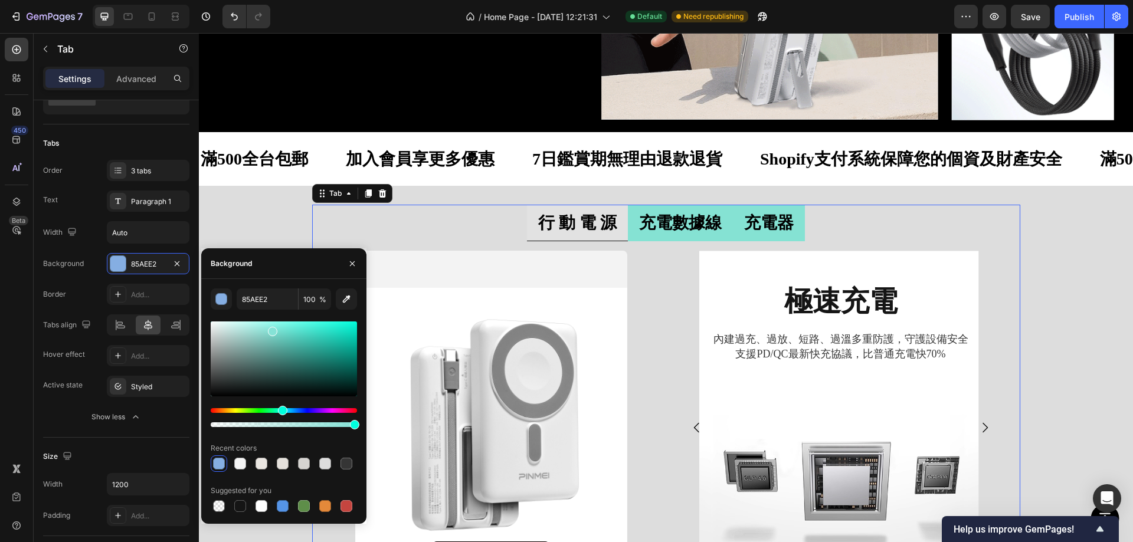
drag, startPoint x: 289, startPoint y: 409, endPoint x: 281, endPoint y: 409, distance: 7.7
click at [281, 409] on div "Hue" at bounding box center [284, 410] width 146 height 5
drag, startPoint x: 279, startPoint y: 322, endPoint x: 277, endPoint y: 338, distance: 16.1
click at [277, 331] on div at bounding box center [284, 359] width 146 height 75
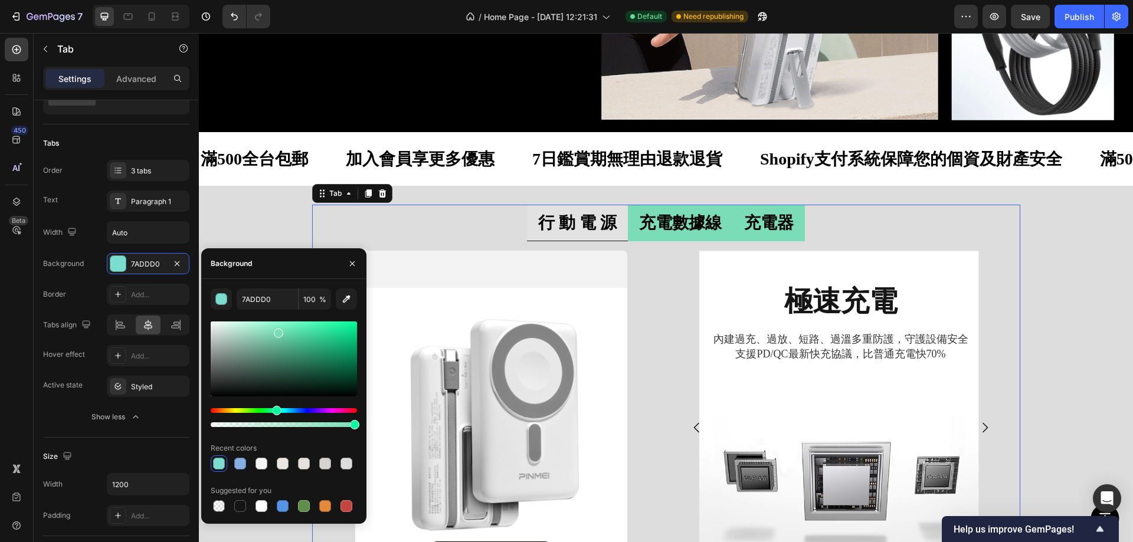
drag, startPoint x: 281, startPoint y: 410, endPoint x: 275, endPoint y: 409, distance: 5.9
click at [275, 409] on div "Hue" at bounding box center [276, 410] width 9 height 9
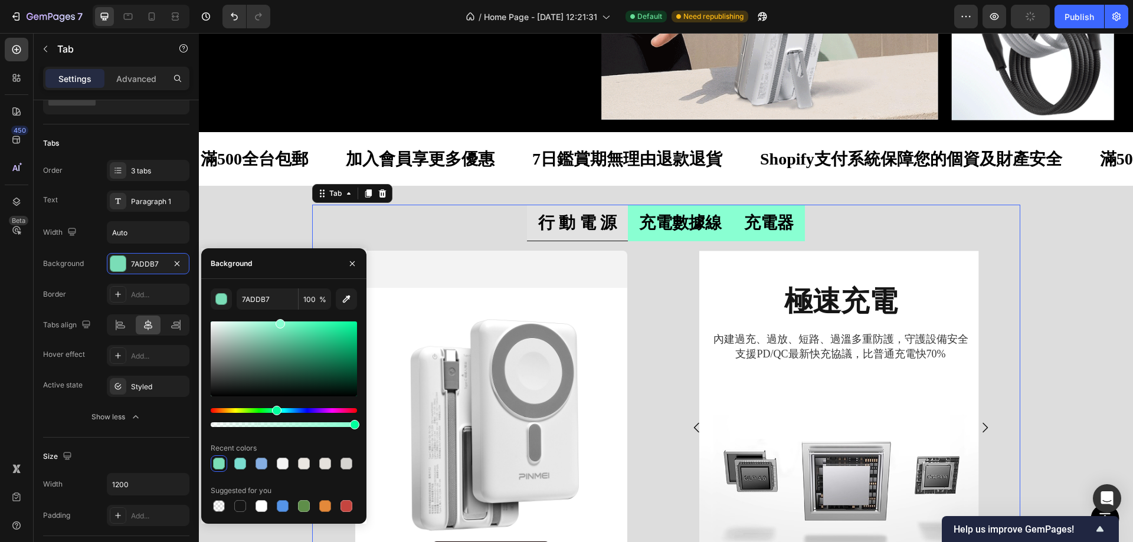
drag, startPoint x: 277, startPoint y: 329, endPoint x: 279, endPoint y: 322, distance: 7.3
click at [279, 322] on div at bounding box center [284, 359] width 146 height 75
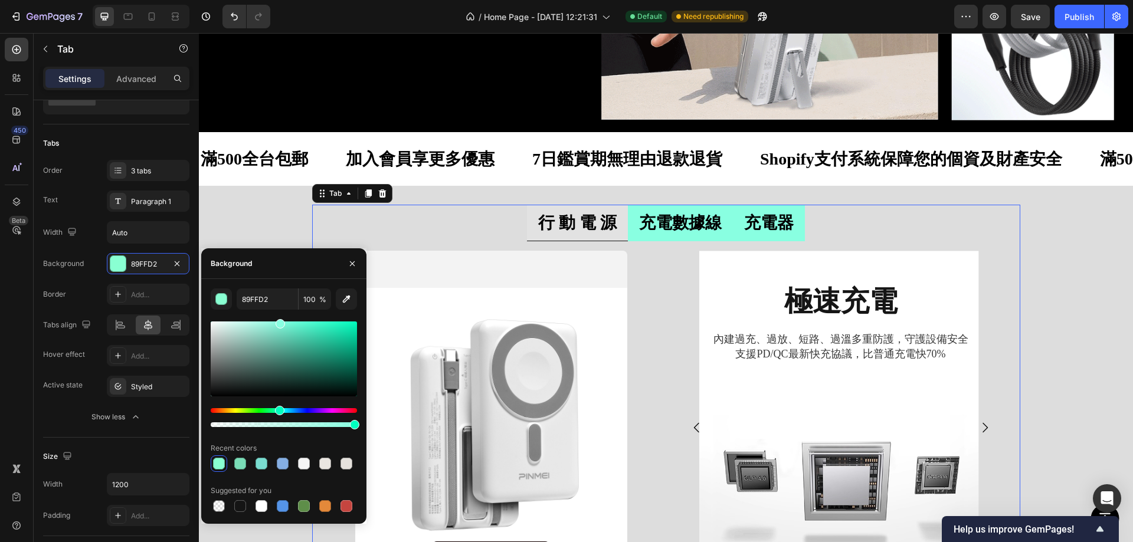
click at [278, 411] on div "Hue" at bounding box center [279, 410] width 9 height 9
type input "89FFE1"
click at [248, 186] on div "行 動 電 源 充電數據線 充電器 查看全部 Button Hero Banner 極速充電 Heading 內建過充、過放、短路、過溫多重防護，守護設備安全…" at bounding box center [666, 411] width 934 height 450
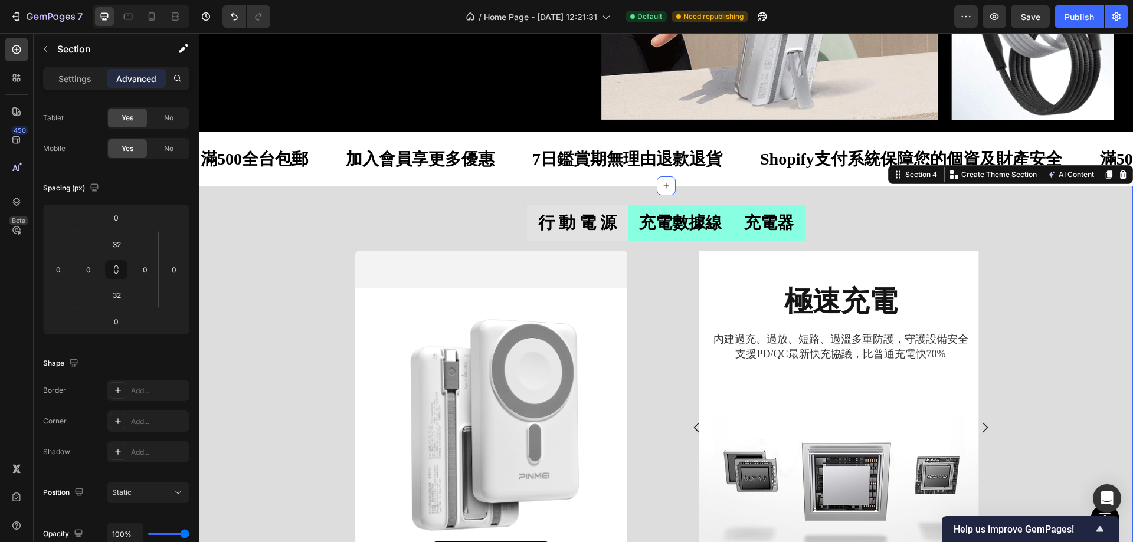
scroll to position [0, 0]
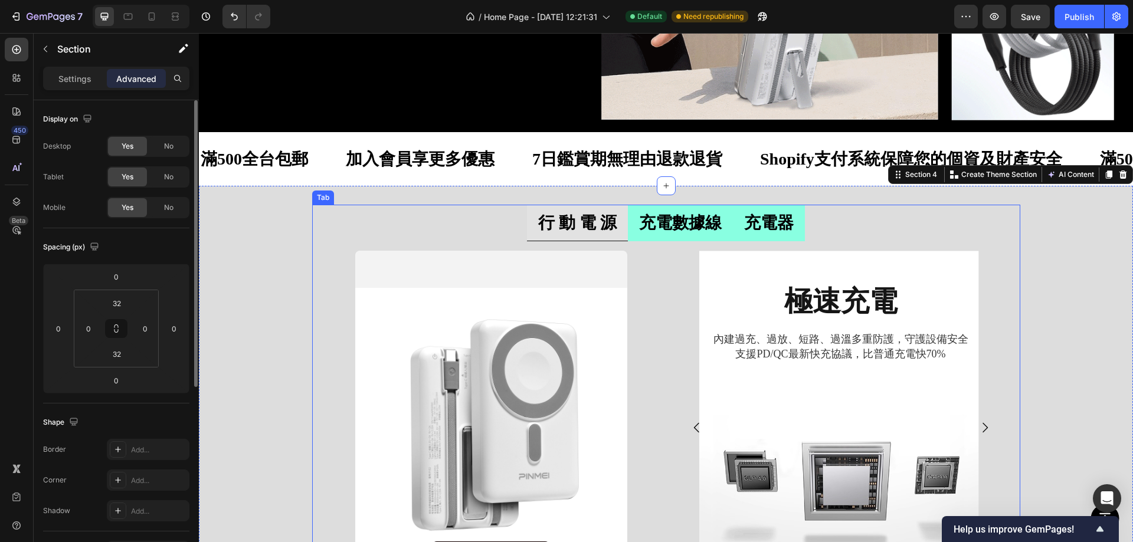
click at [561, 220] on strong "行 動 電 源" at bounding box center [577, 223] width 78 height 18
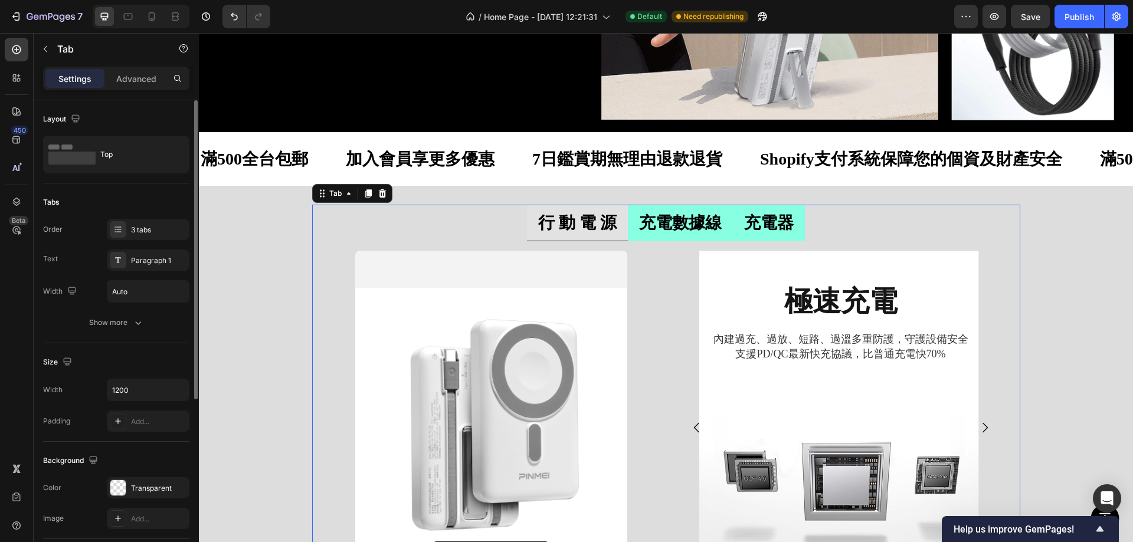
click at [733, 224] on li "充電器" at bounding box center [769, 223] width 72 height 37
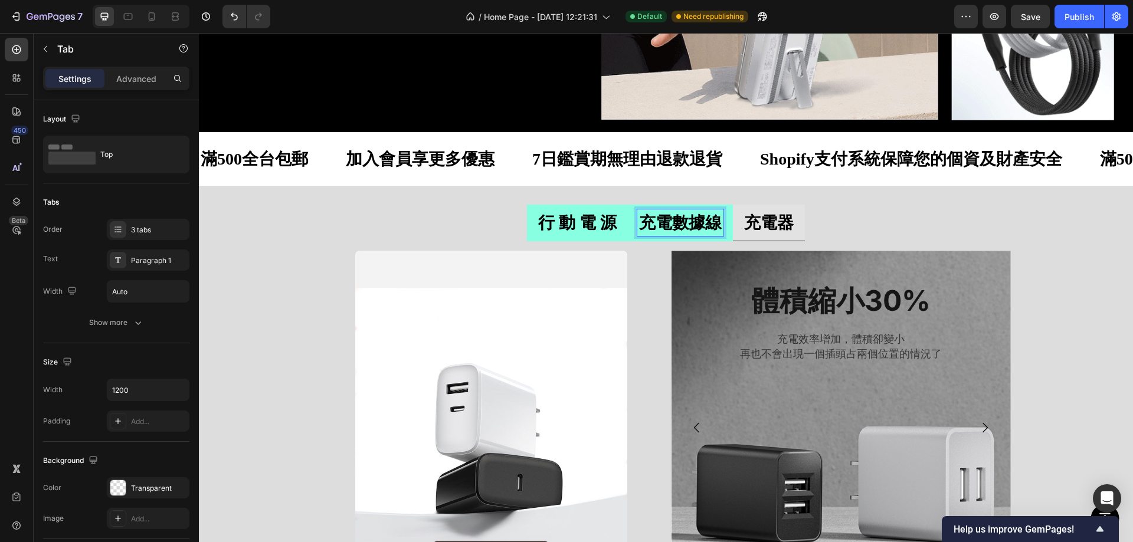
click at [563, 215] on strong "行 動 電 源" at bounding box center [577, 223] width 78 height 18
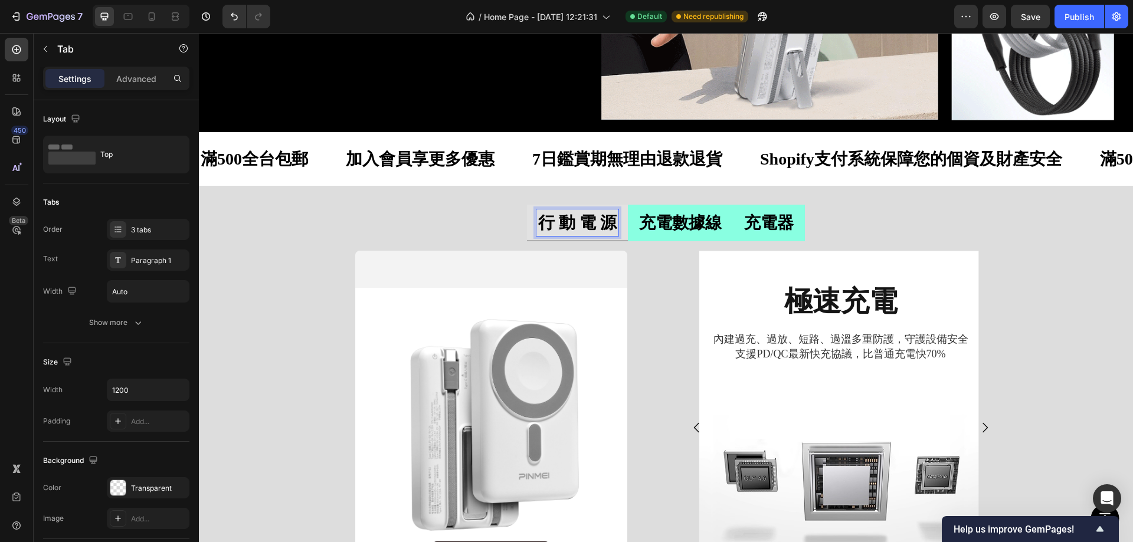
click at [664, 214] on strong "充電數據線" at bounding box center [680, 223] width 83 height 18
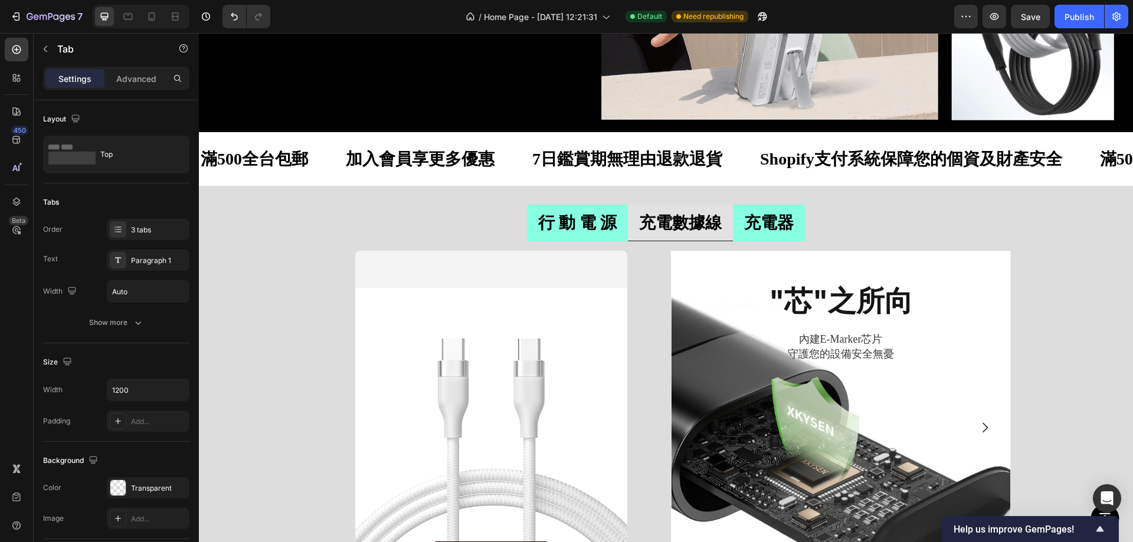
click at [539, 205] on li "行 動 電 源" at bounding box center [577, 223] width 101 height 37
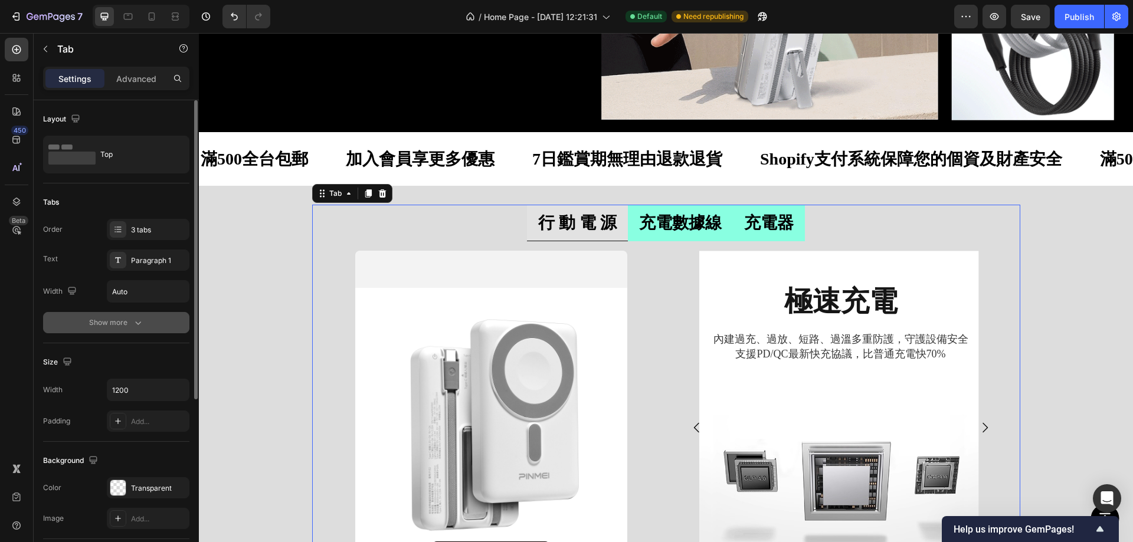
click at [110, 319] on div "Show more" at bounding box center [116, 323] width 55 height 12
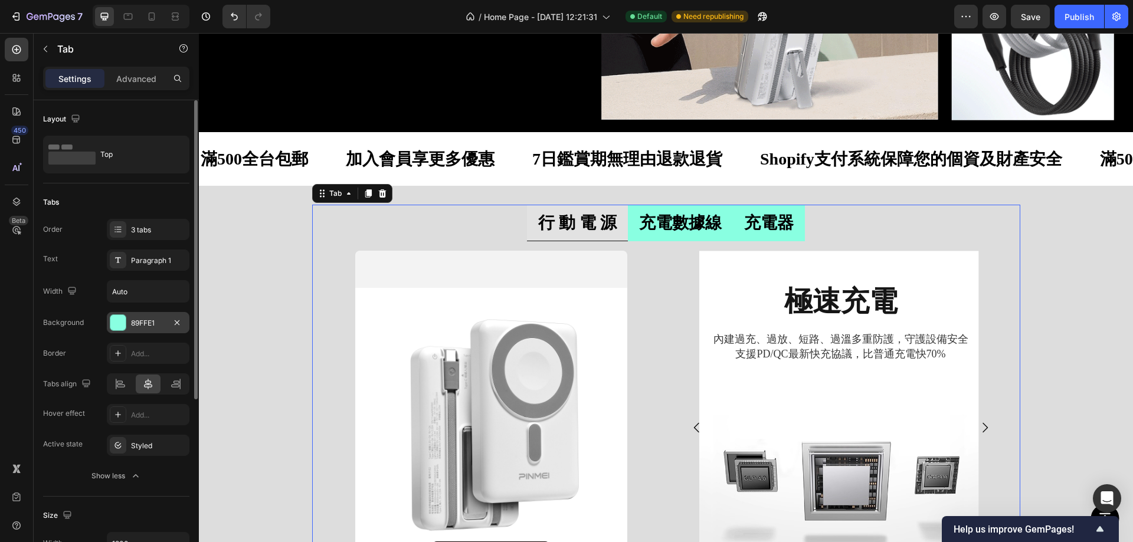
click at [118, 326] on div at bounding box center [117, 322] width 15 height 15
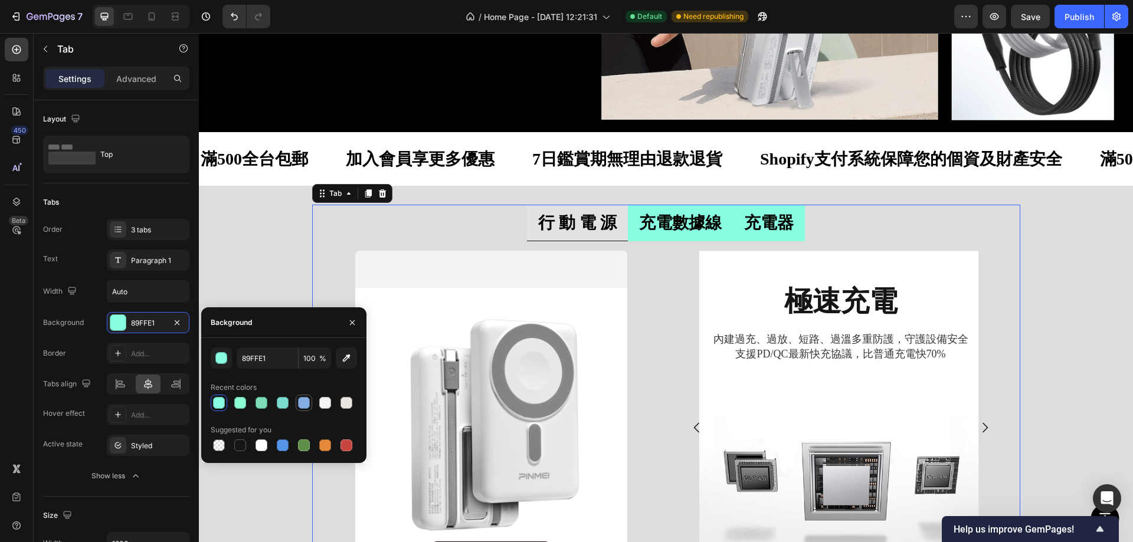
click at [303, 401] on div at bounding box center [304, 403] width 12 height 12
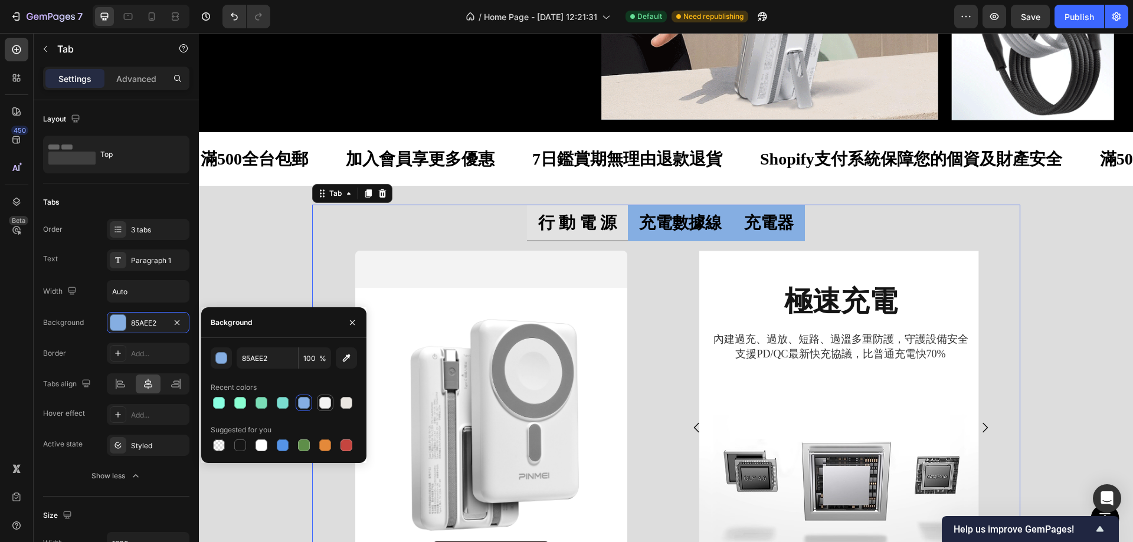
click at [326, 400] on div at bounding box center [325, 403] width 12 height 12
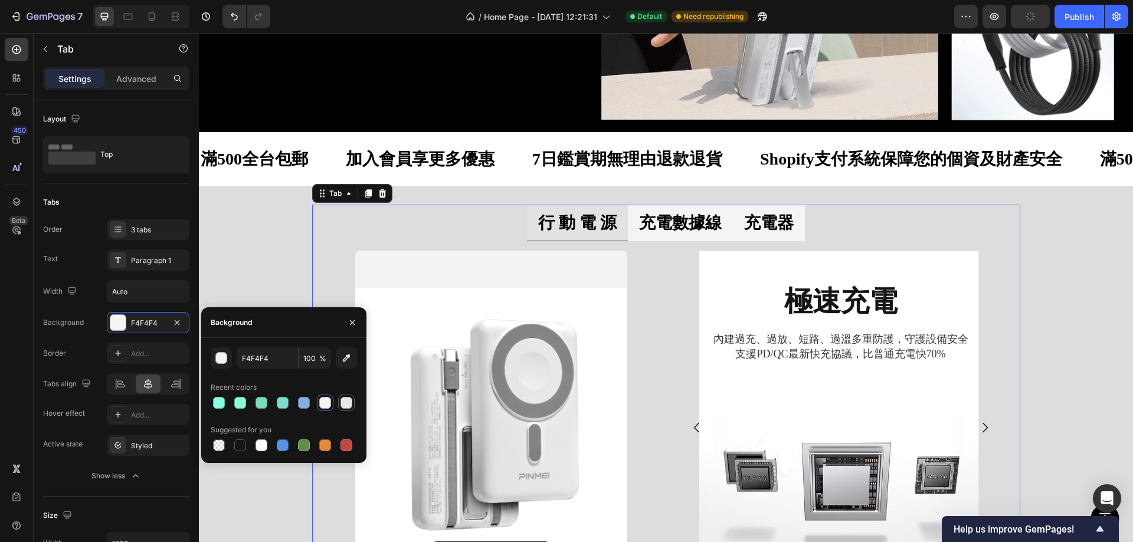
click at [347, 403] on div at bounding box center [347, 403] width 12 height 12
click at [201, 446] on div "EAE6E1 100 % Recent colors Suggested for you" at bounding box center [283, 401] width 165 height 106
click at [219, 446] on div at bounding box center [219, 446] width 12 height 12
type input "000000"
type input "0"
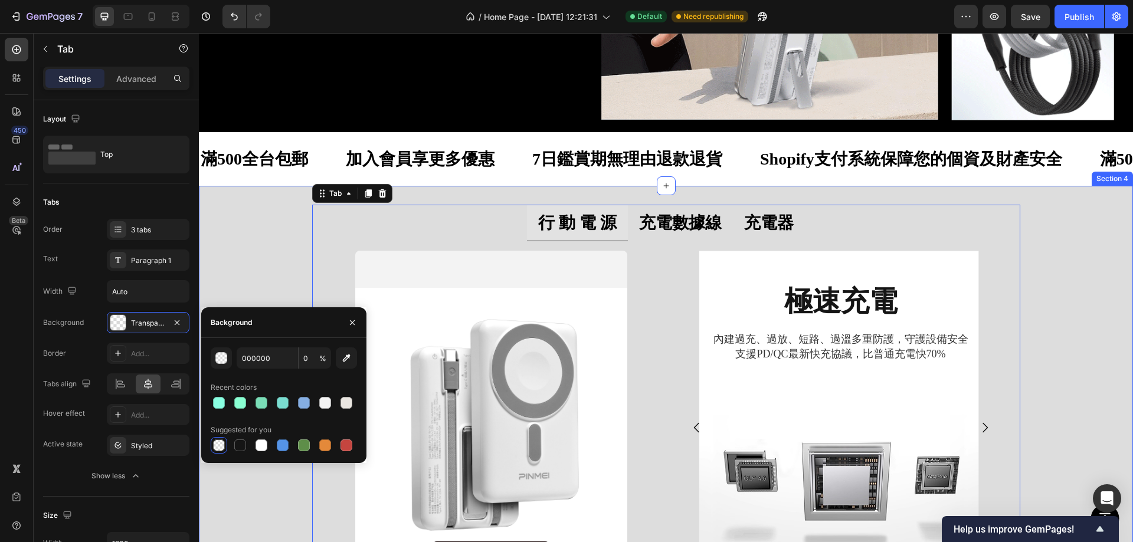
click at [290, 226] on div "行 動 電 源 充電數據線 充電器 查看全部 Button Hero Banner 極速充電 Heading 內建過充、過放、短路、過溫多重防護，守護設備安全…" at bounding box center [666, 411] width 934 height 413
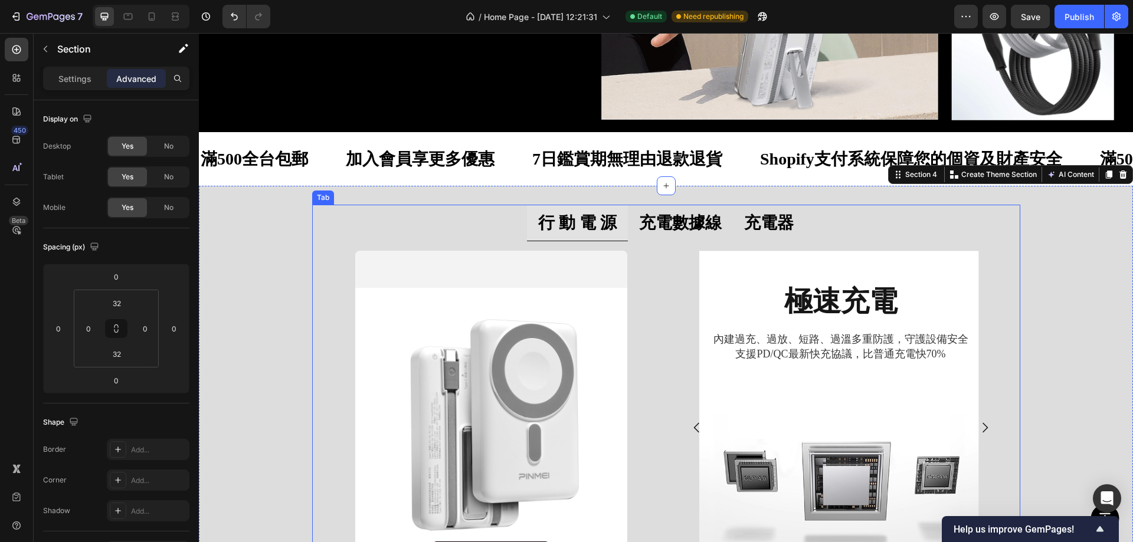
click at [665, 205] on li "充電數據線" at bounding box center [680, 223] width 105 height 37
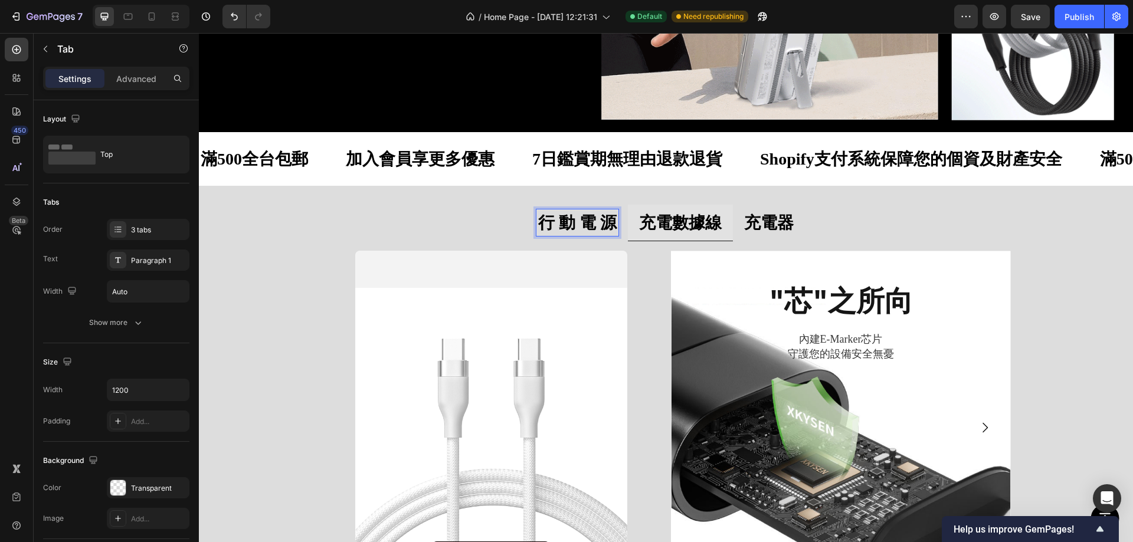
click at [549, 219] on strong "行 動 電 源" at bounding box center [577, 223] width 78 height 18
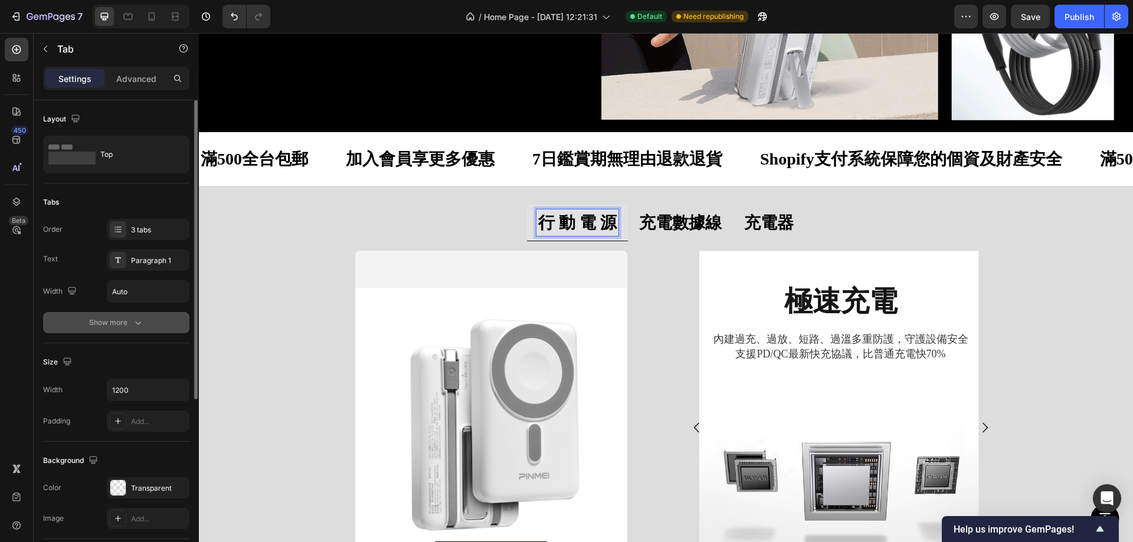
click at [119, 325] on div "Show more" at bounding box center [116, 323] width 55 height 12
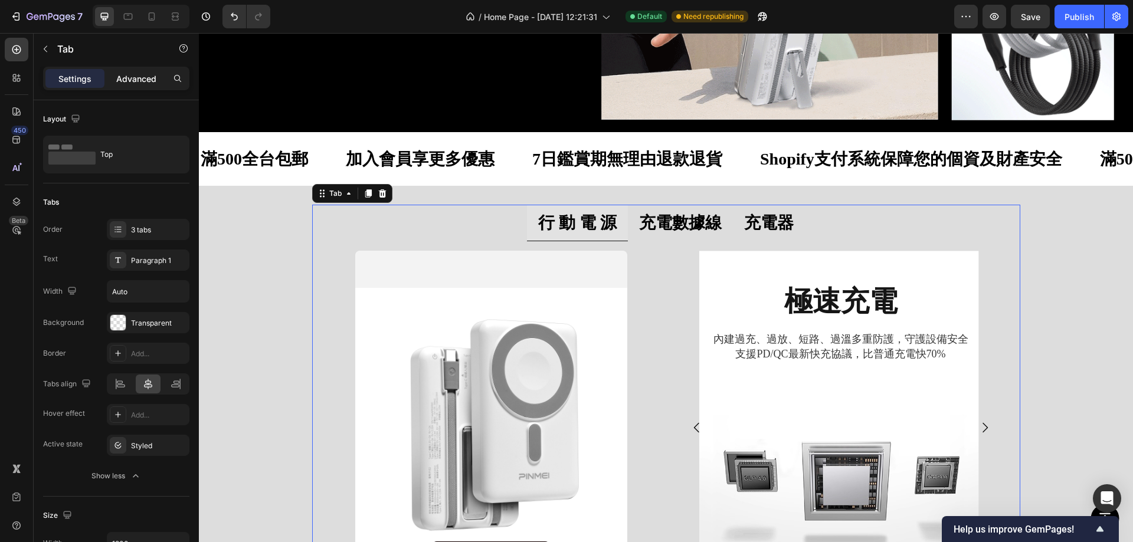
click at [130, 81] on p "Advanced" at bounding box center [136, 79] width 40 height 12
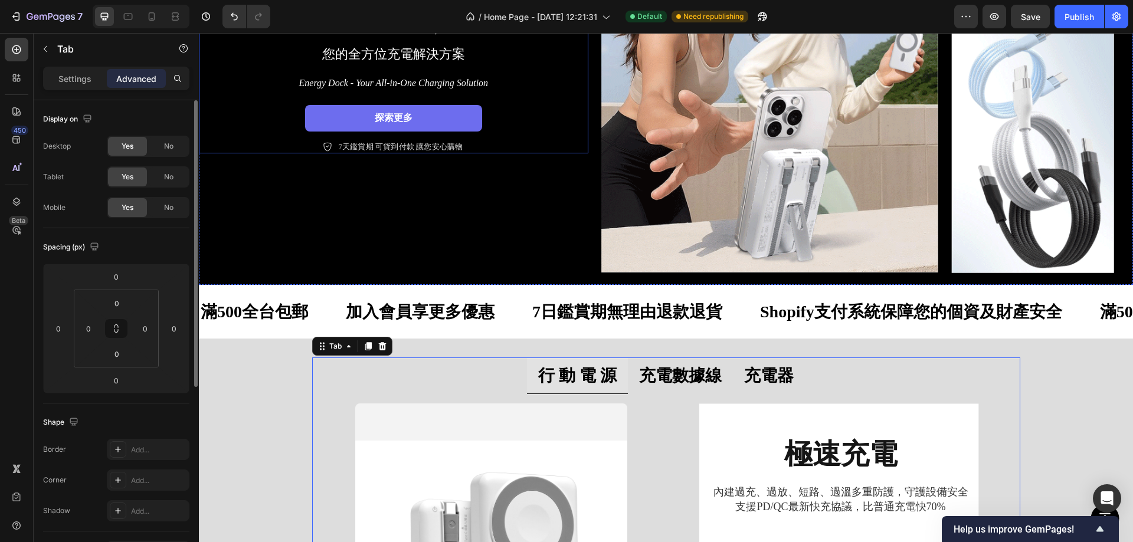
scroll to position [145, 0]
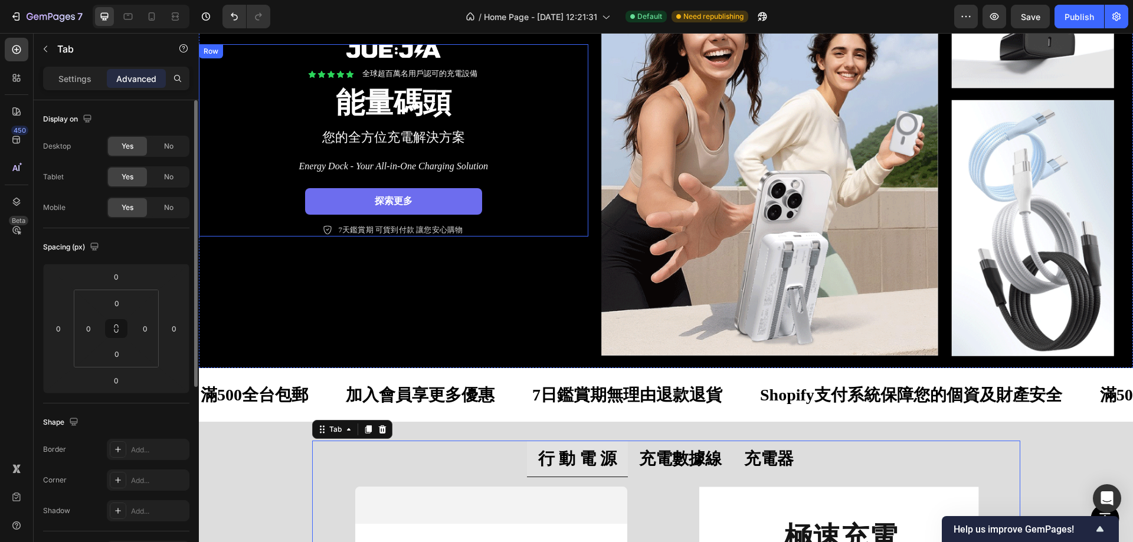
drag, startPoint x: 244, startPoint y: 221, endPoint x: 210, endPoint y: 285, distance: 72.6
click at [243, 222] on div "Text Block Row Icon Icon Icon Icon Icon Icon List 全球超百萬名用戶認可的充電設備 Text Block Ro…" at bounding box center [394, 140] width 366 height 192
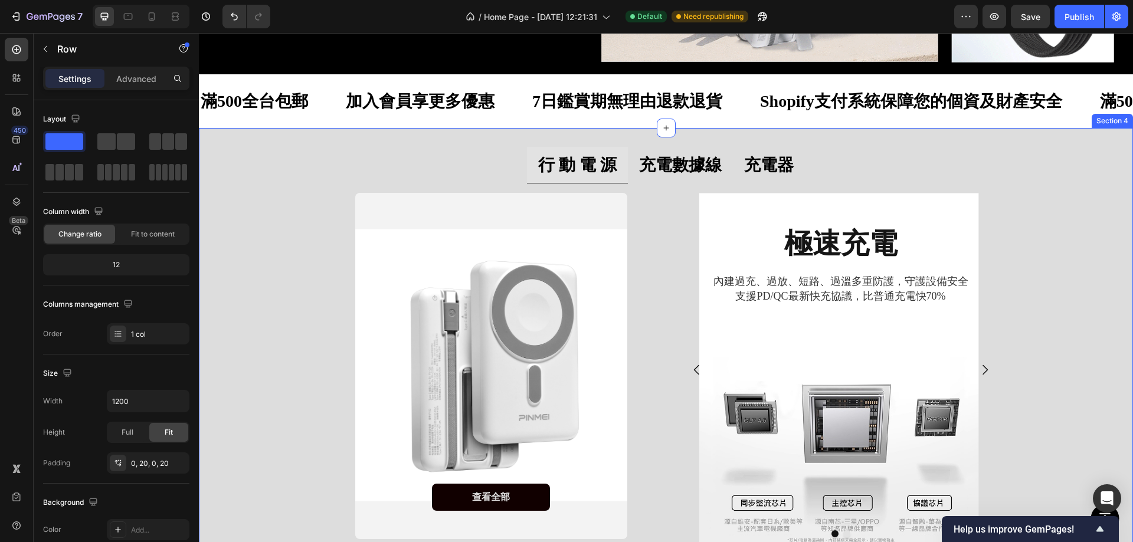
scroll to position [440, 0]
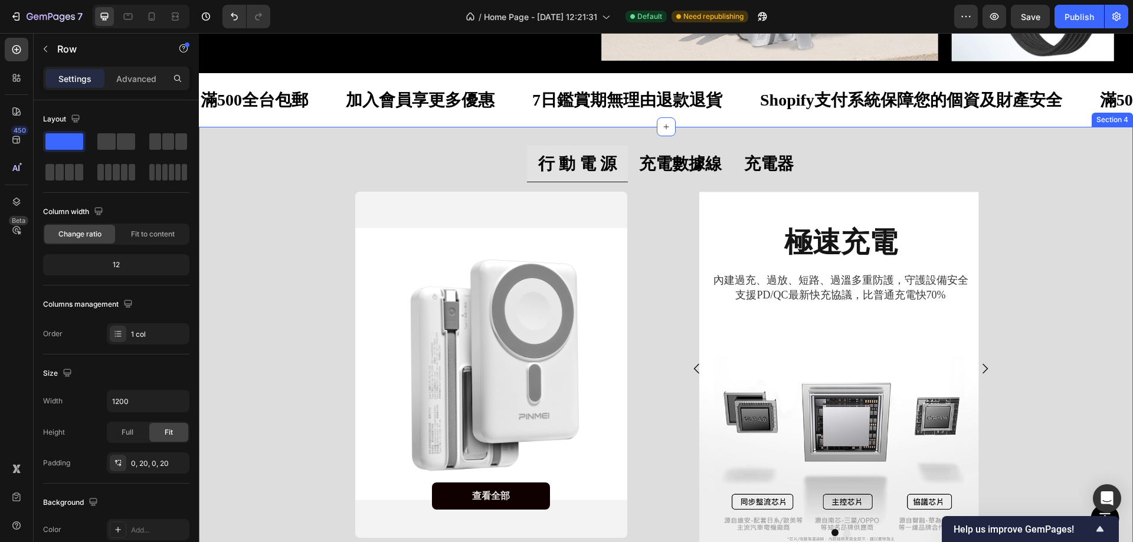
click at [294, 257] on div "行 動 電 源 充電數據線 充電器 查看全部 Button Hero Banner 極速充電 Heading 內建過充、過放、短路、過溫多重防護，守護設備安全…" at bounding box center [666, 352] width 934 height 413
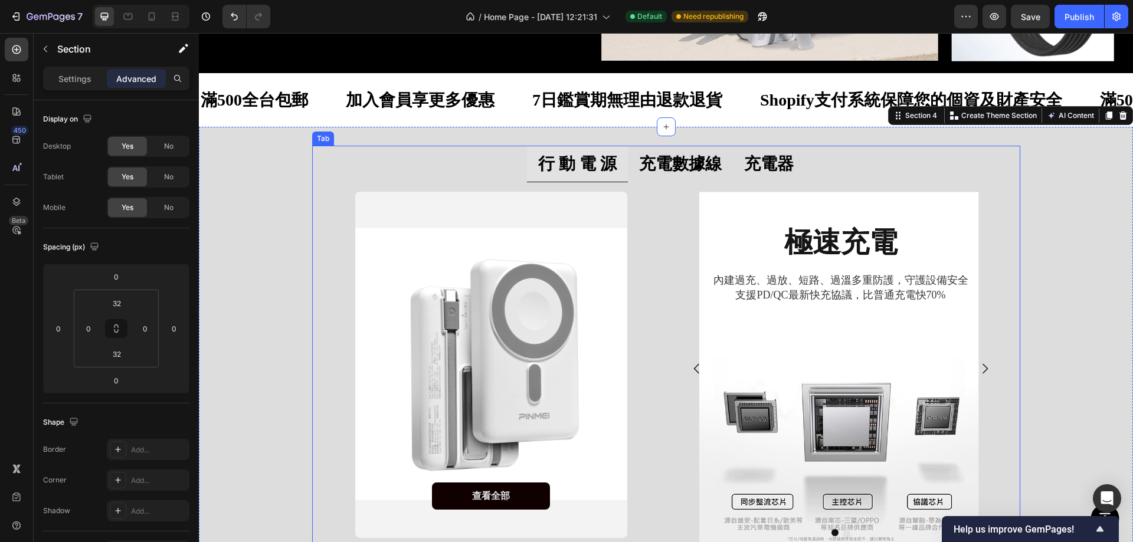
click at [682, 155] on strong "充電數據線" at bounding box center [680, 164] width 83 height 18
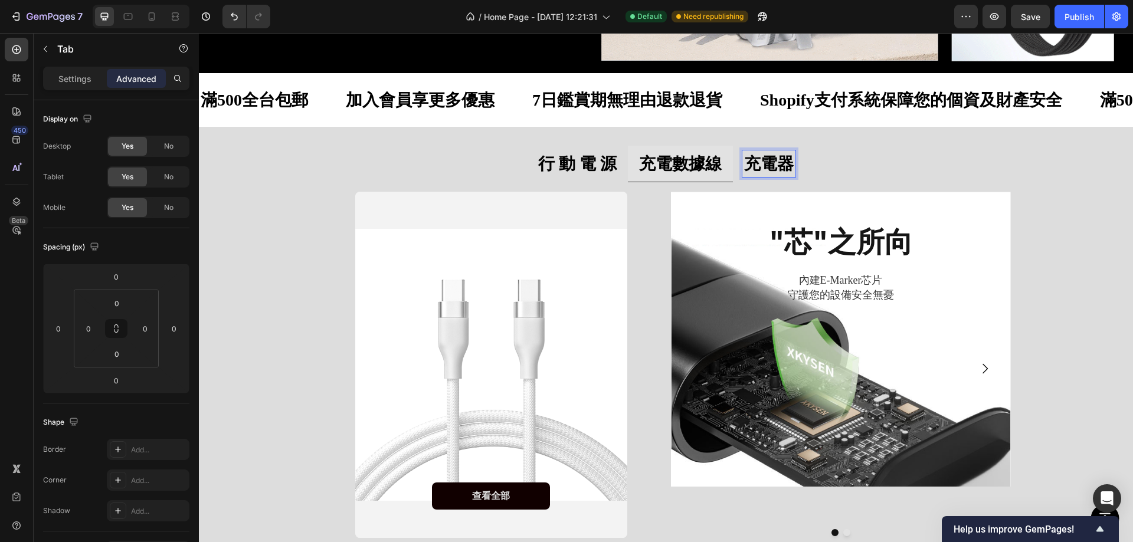
click at [564, 157] on strong "行 動 電 源" at bounding box center [577, 164] width 78 height 18
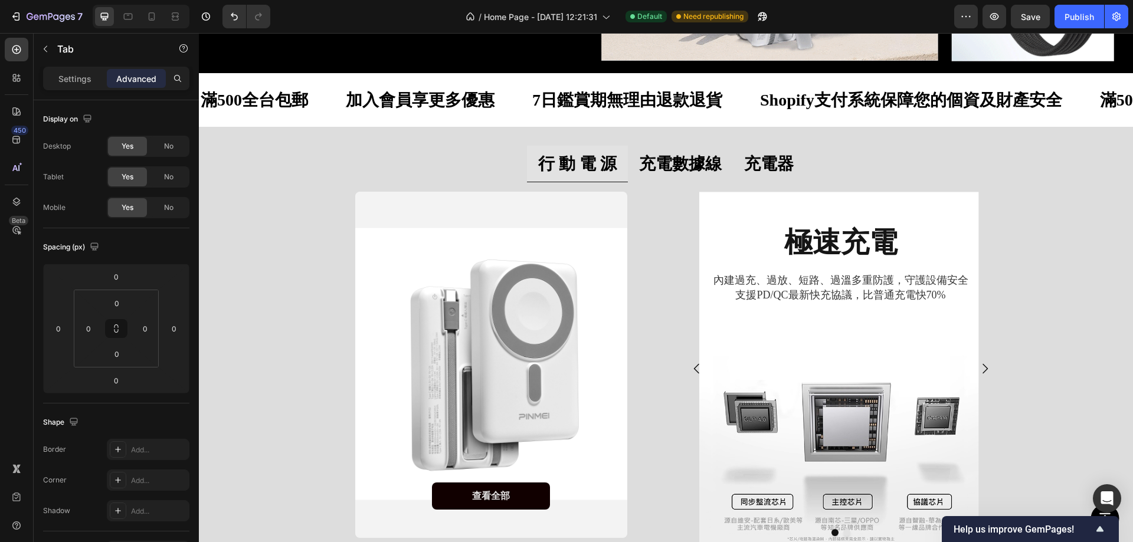
click at [680, 168] on strong "充電數據線" at bounding box center [680, 164] width 83 height 18
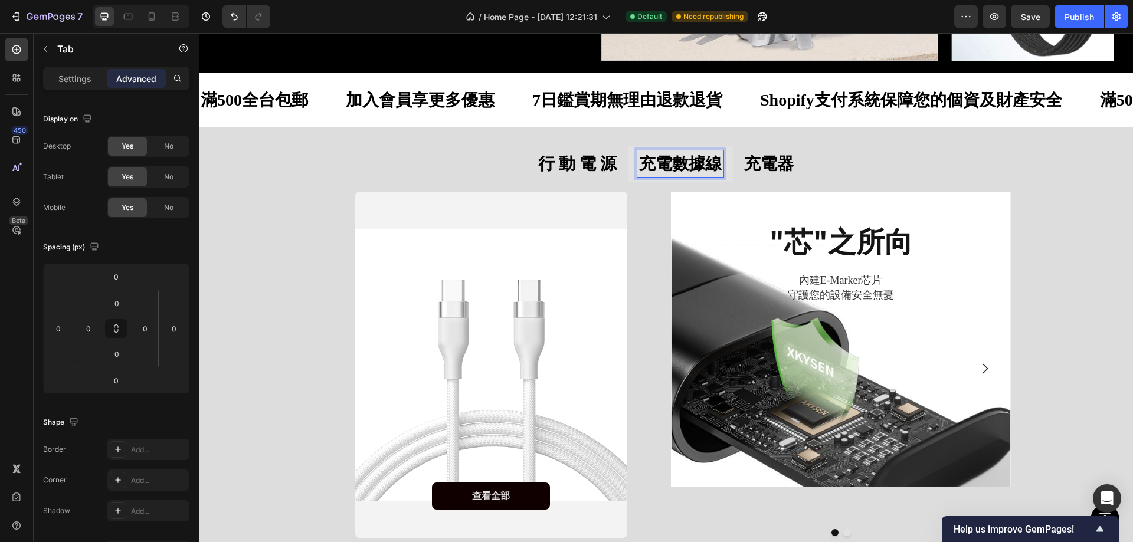
click at [756, 158] on strong "充電器" at bounding box center [769, 164] width 50 height 18
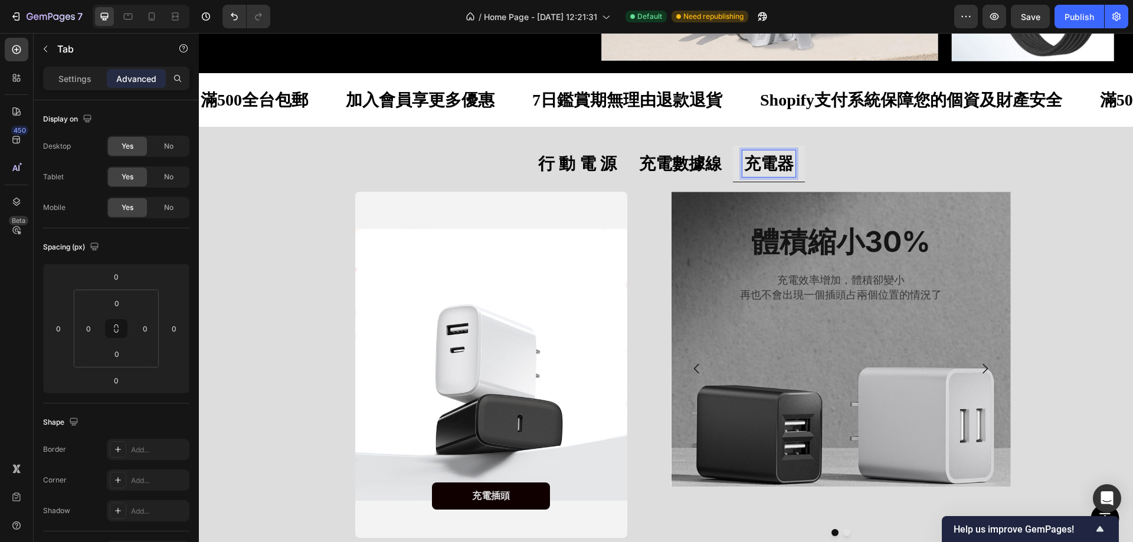
click at [661, 161] on strong "充電數據線" at bounding box center [680, 164] width 83 height 18
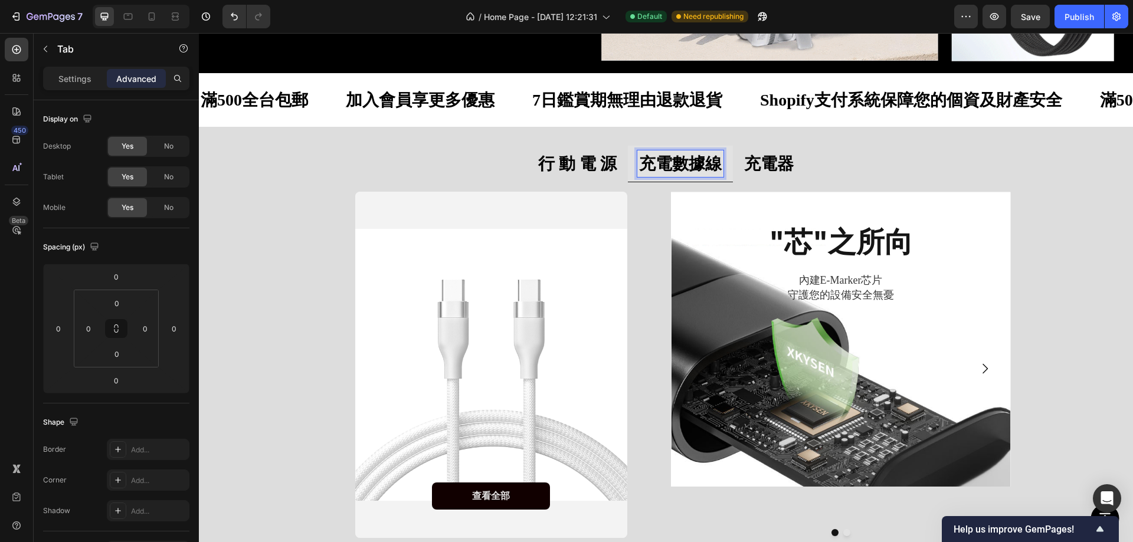
click at [541, 160] on strong "行 動 電 源" at bounding box center [577, 164] width 78 height 18
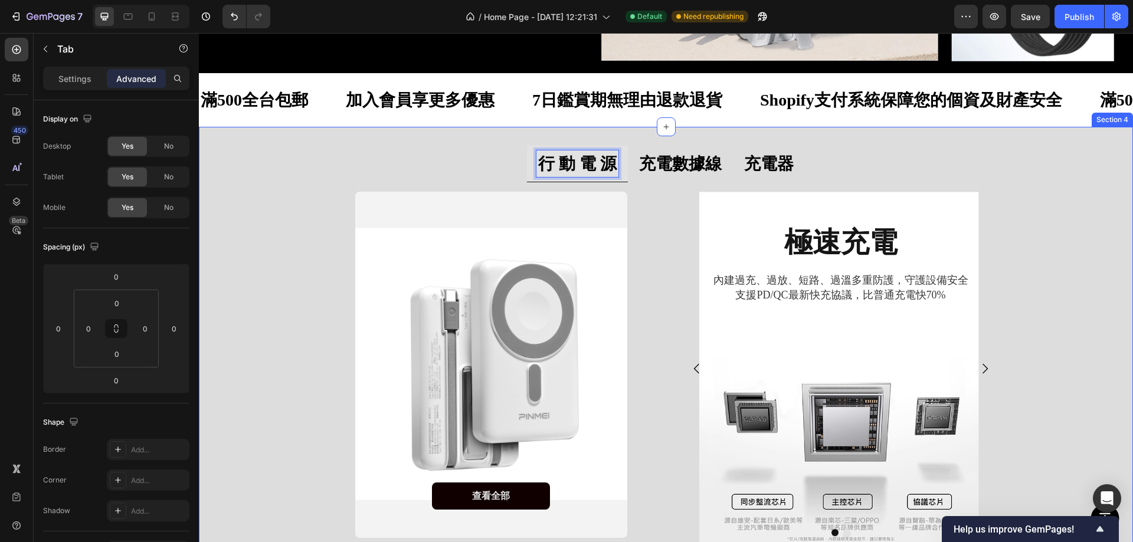
click at [263, 188] on div "行 動 電 源 充電數據線 充電器 查看全部 Button Hero Banner 極速充電 Heading 內建過充、過放、短路、過溫多重防護，守護設備安全…" at bounding box center [666, 352] width 934 height 413
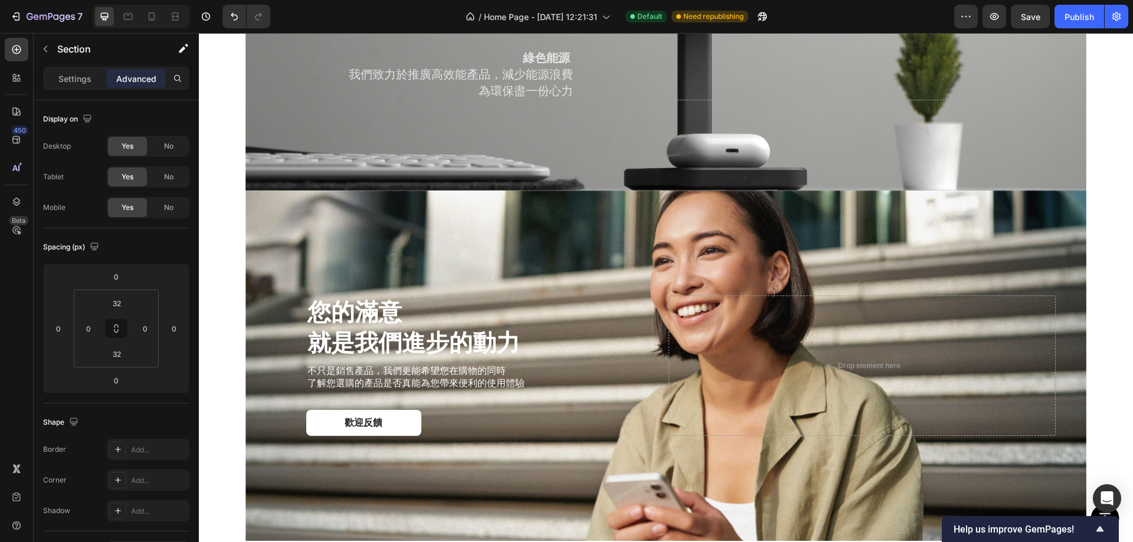
scroll to position [1620, 0]
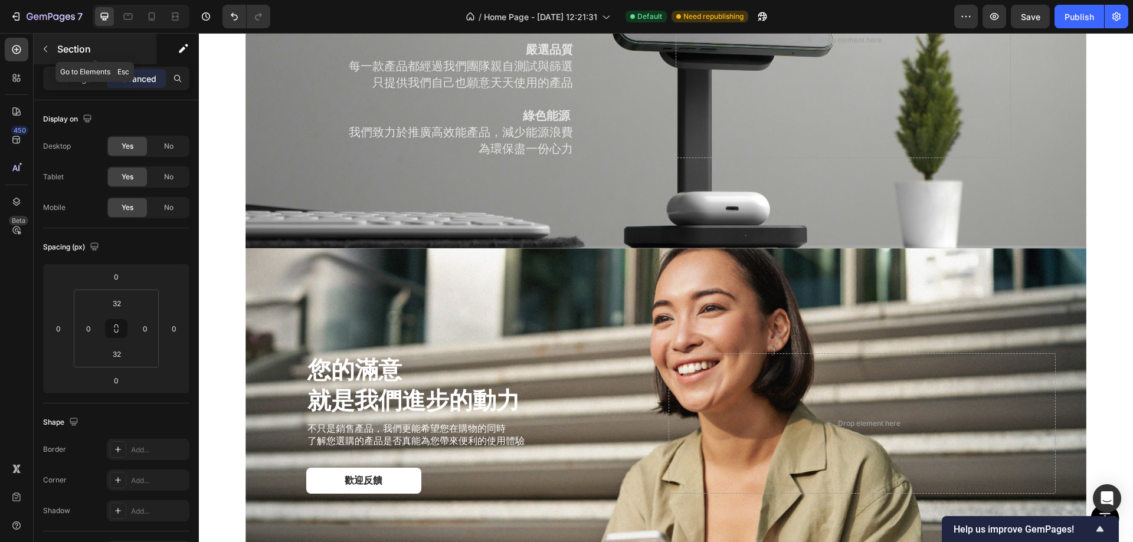
click at [45, 45] on icon "button" at bounding box center [45, 48] width 9 height 9
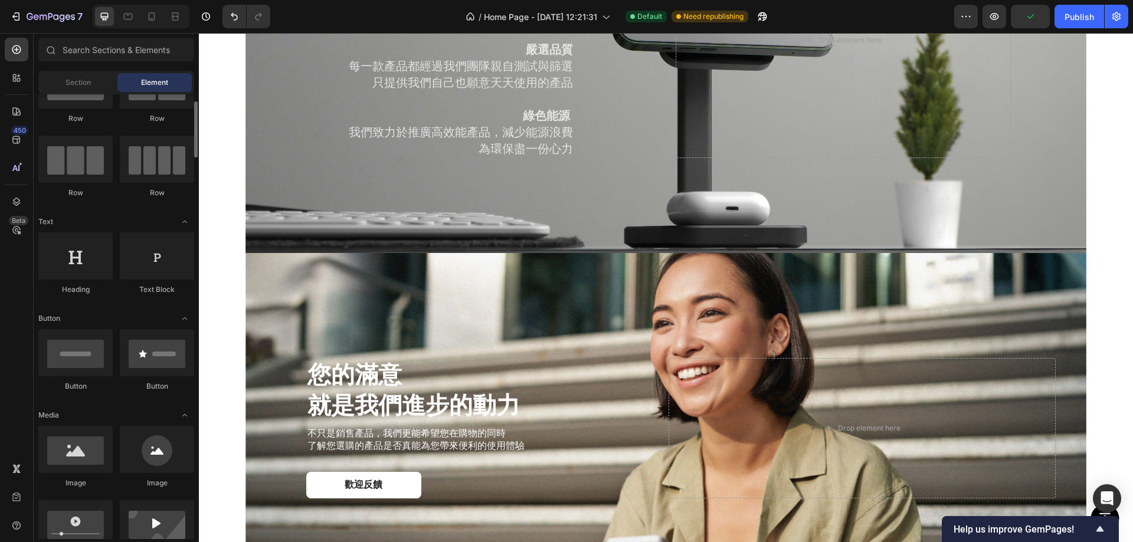
scroll to position [0, 0]
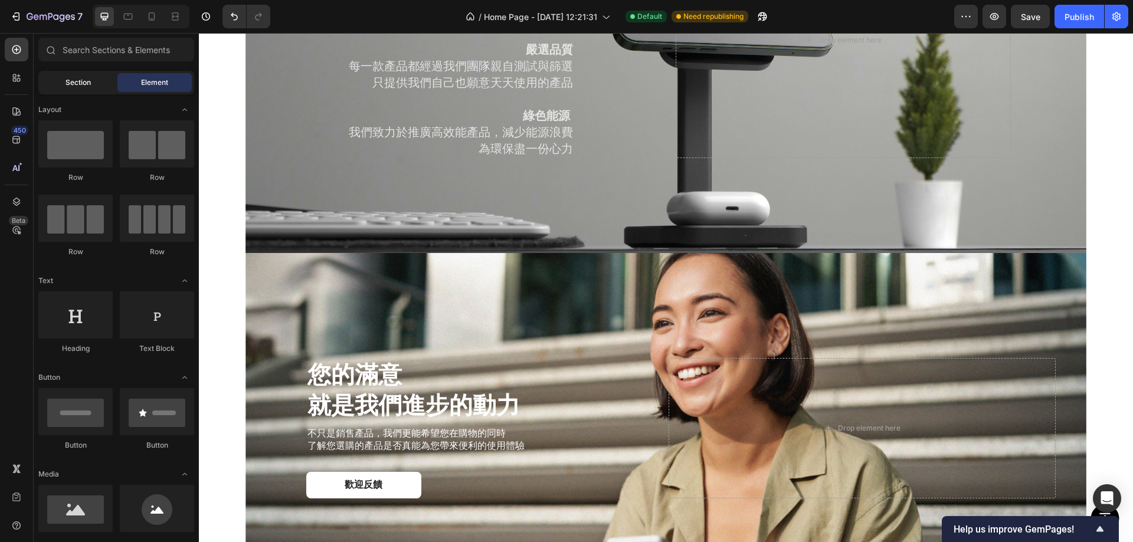
click at [77, 89] on div "Section" at bounding box center [78, 82] width 74 height 19
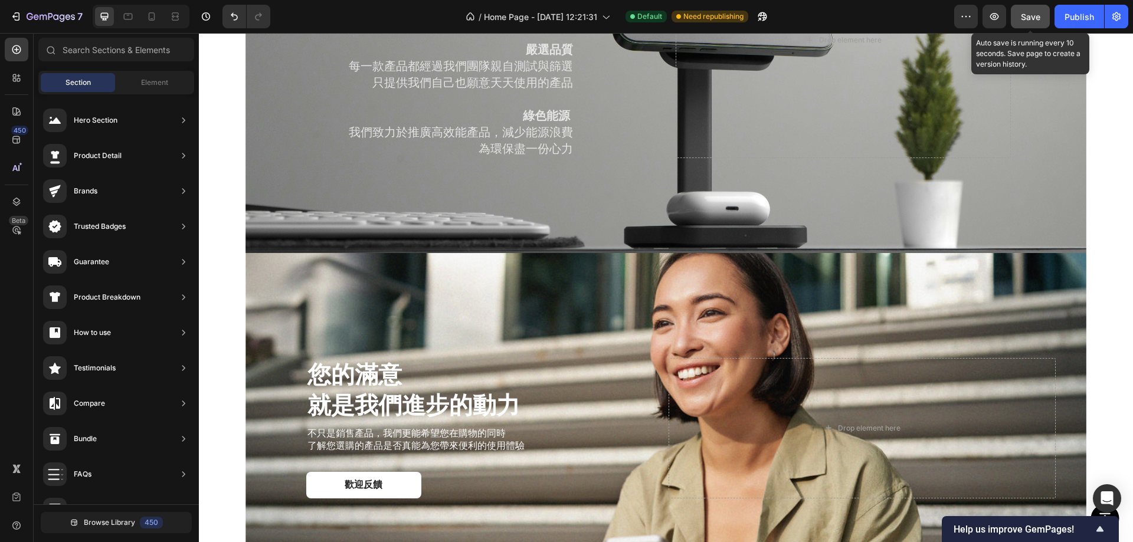
click at [1036, 18] on span "Save" at bounding box center [1030, 17] width 19 height 10
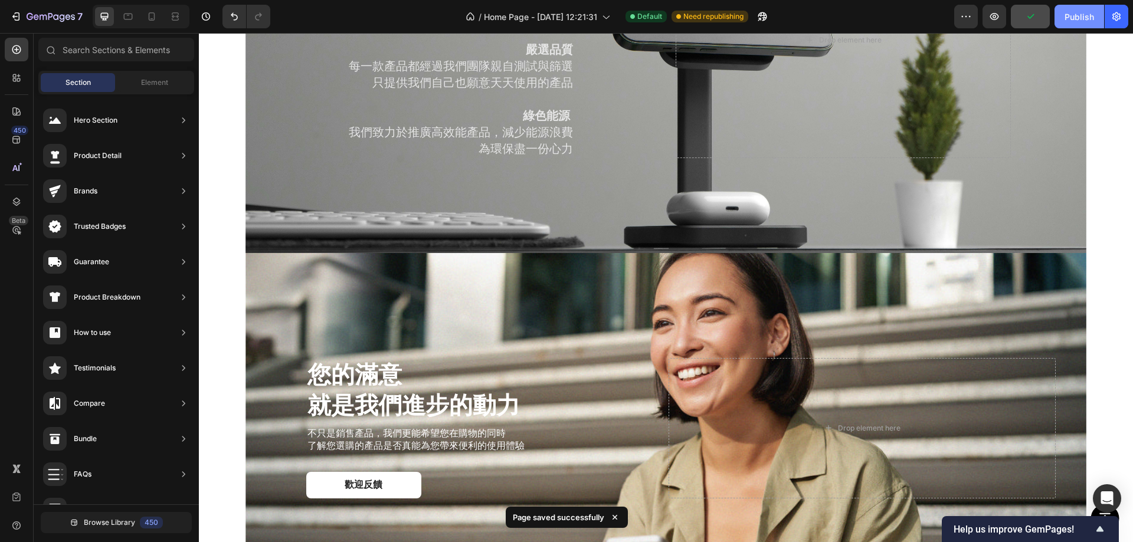
click at [1067, 21] on div "Publish" at bounding box center [1080, 17] width 30 height 12
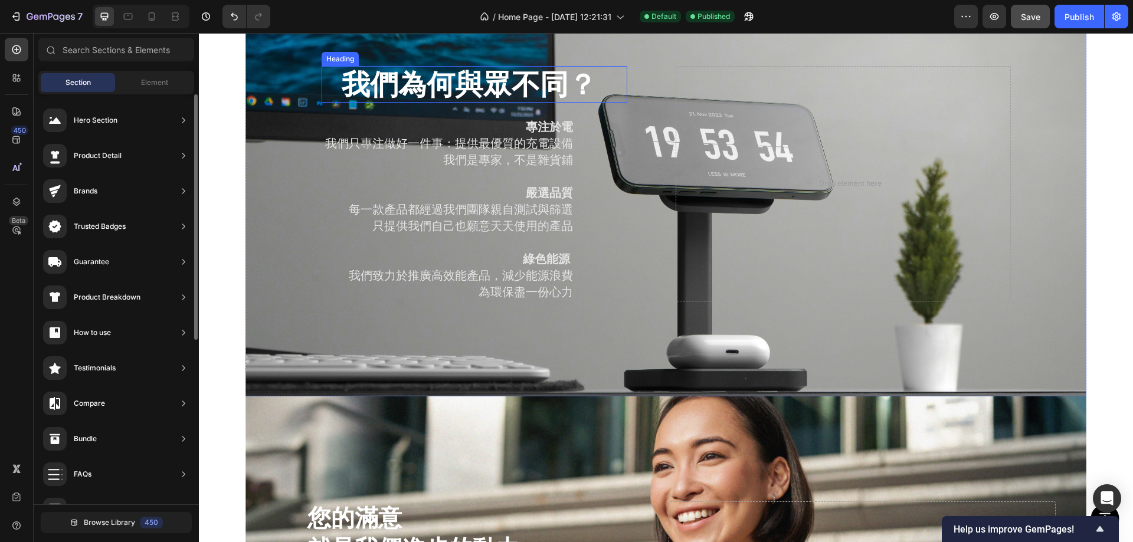
scroll to position [1561, 0]
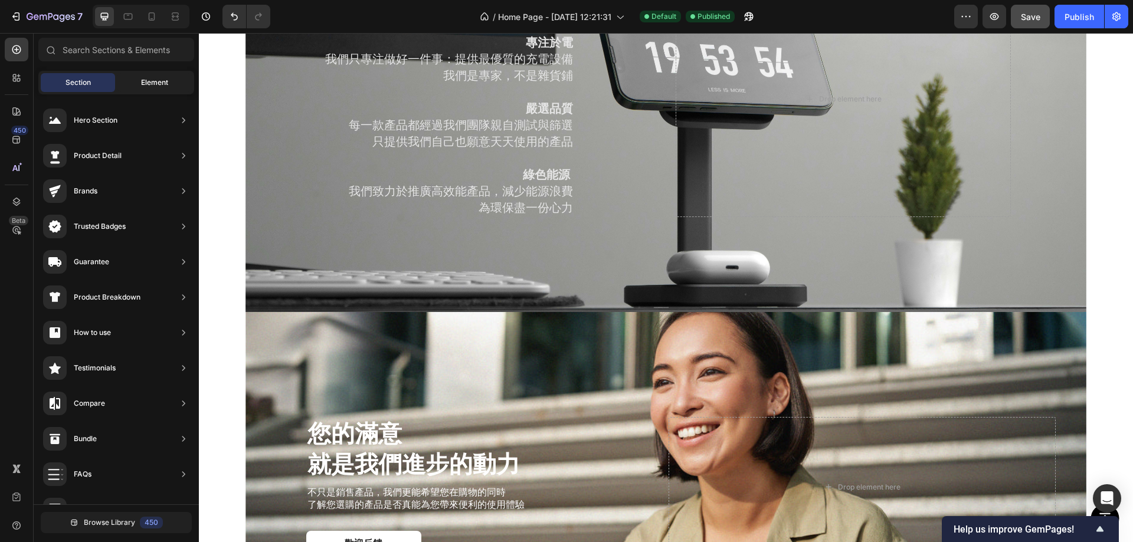
click at [143, 79] on span "Element" at bounding box center [154, 82] width 27 height 11
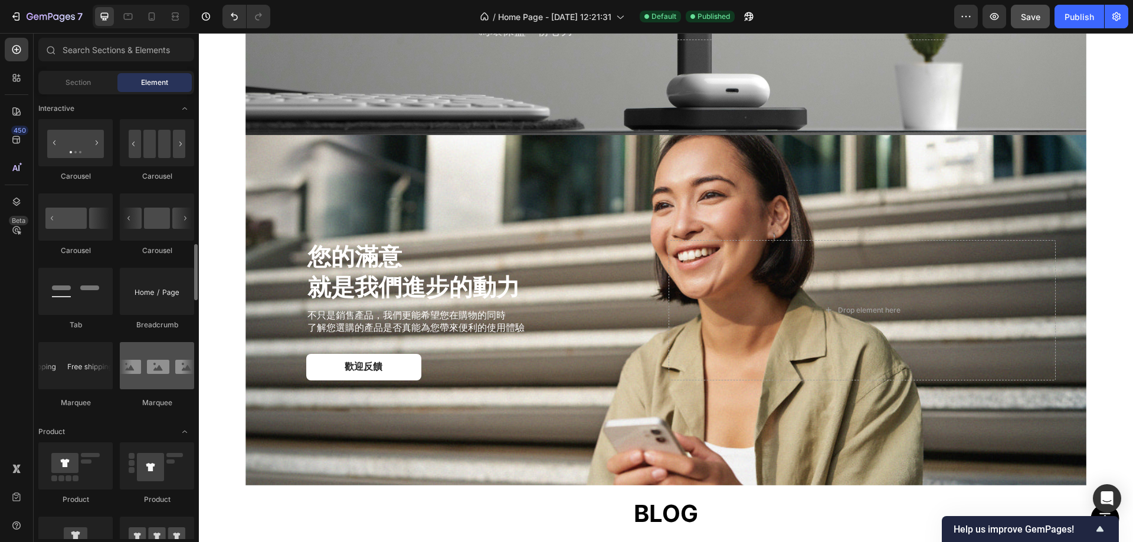
scroll to position [1239, 0]
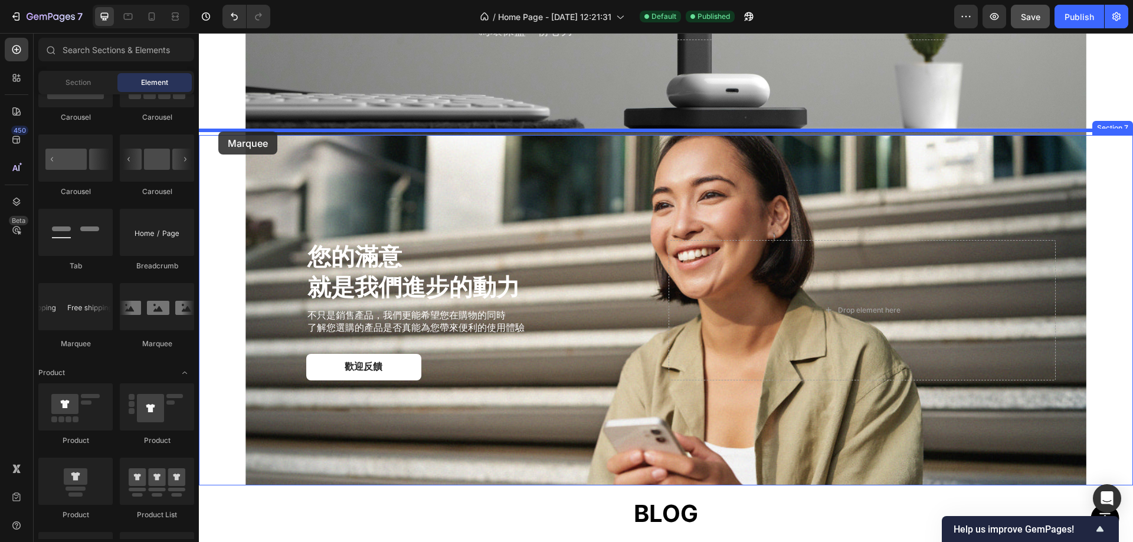
drag, startPoint x: 364, startPoint y: 354, endPoint x: 218, endPoint y: 132, distance: 265.7
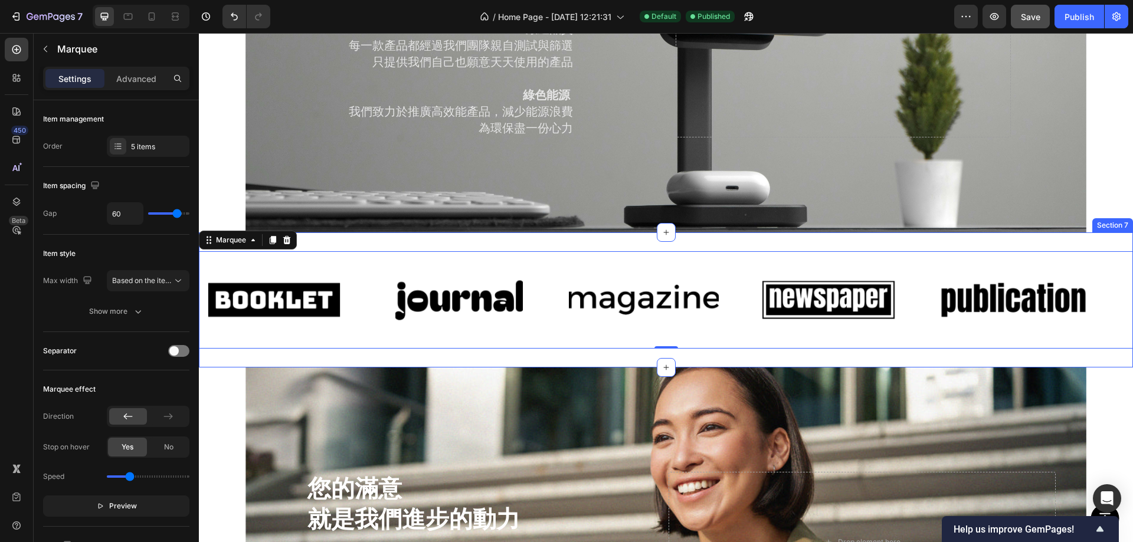
scroll to position [1620, 0]
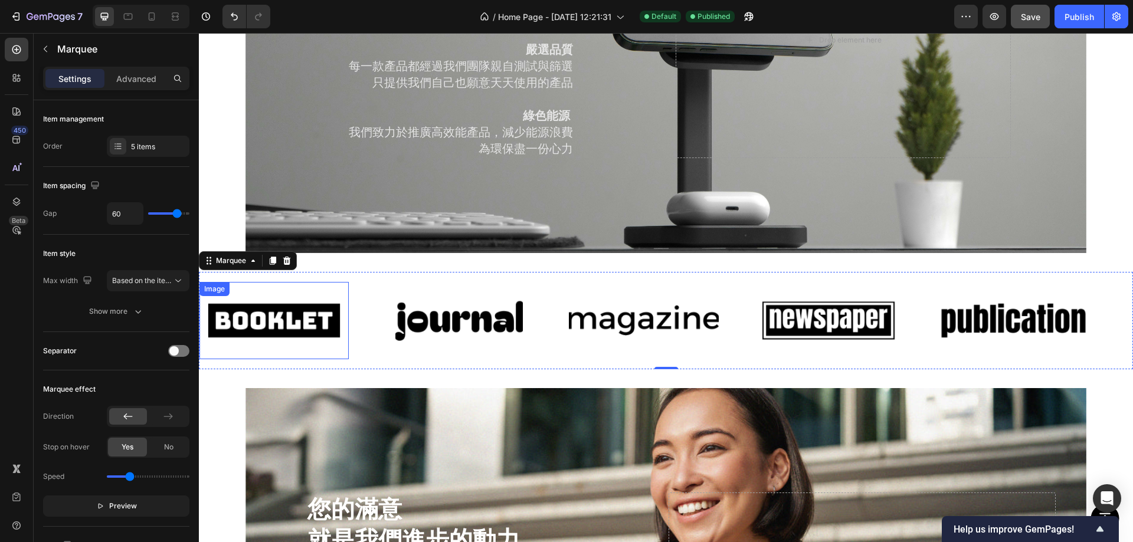
click at [291, 303] on img at bounding box center [273, 320] width 149 height 63
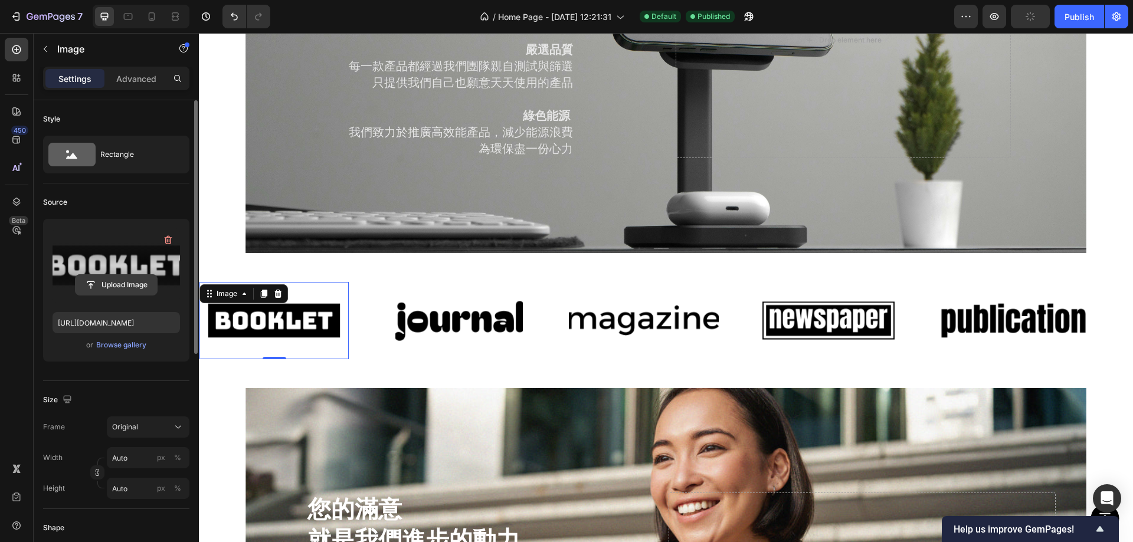
click at [136, 286] on input "file" at bounding box center [116, 285] width 81 height 20
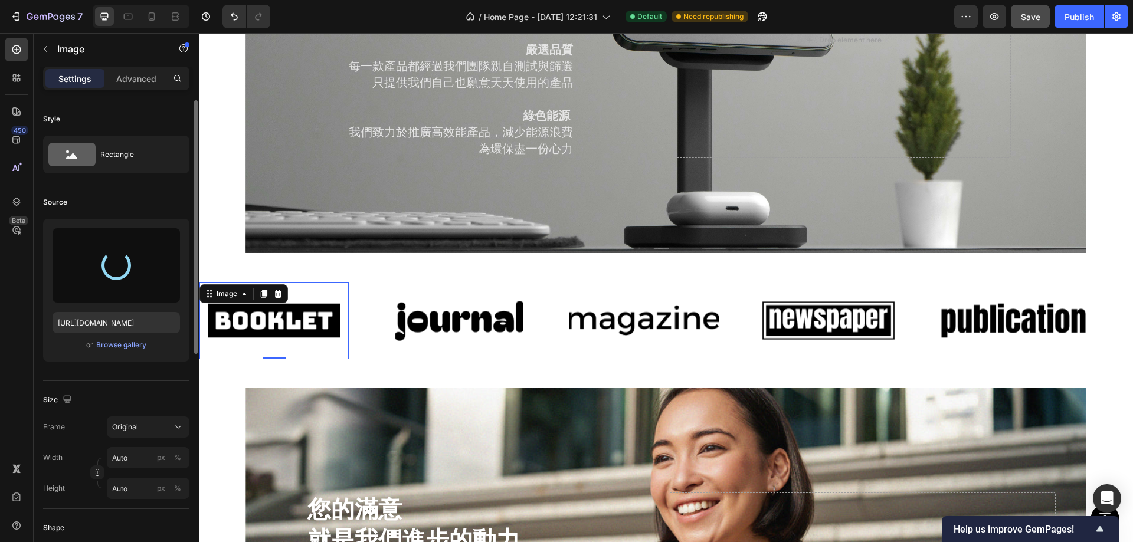
type input "https://cdn.shopify.com/s/files/1/0772/4485/8597/files/gempages_584237370715407…"
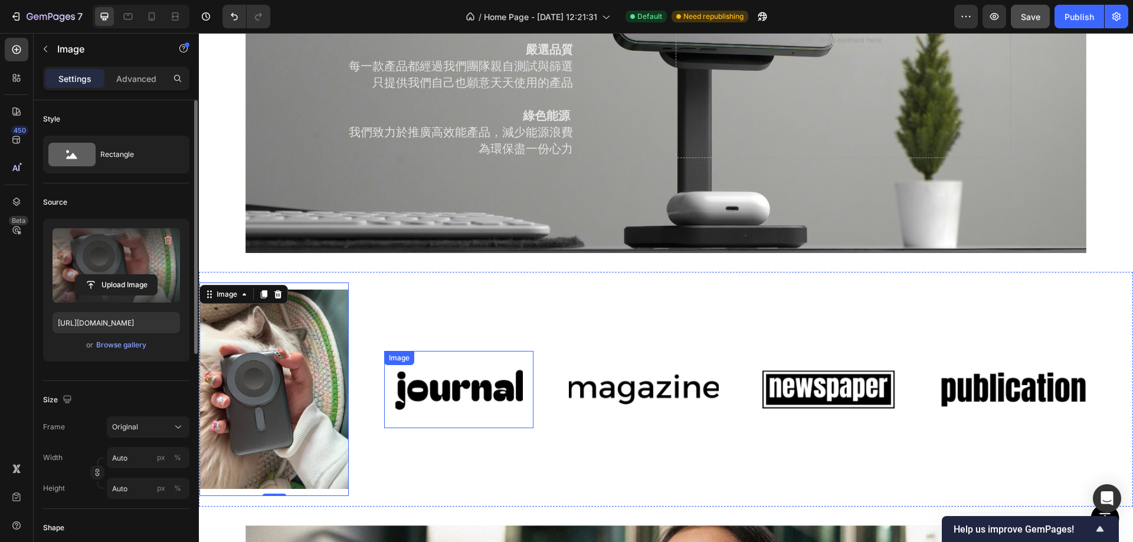
click at [462, 378] on img at bounding box center [458, 389] width 149 height 63
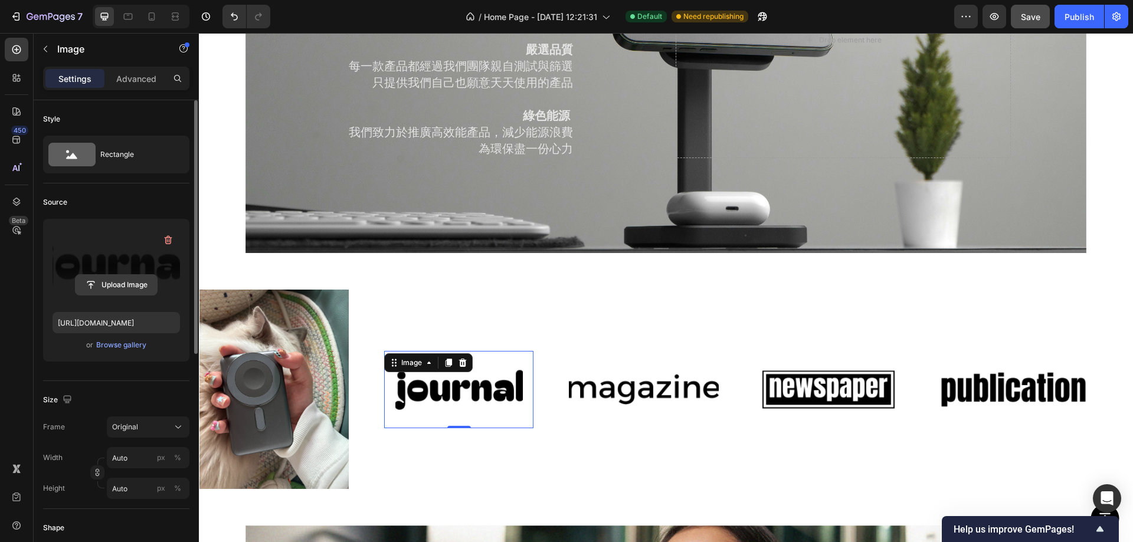
click at [125, 284] on input "file" at bounding box center [116, 285] width 81 height 20
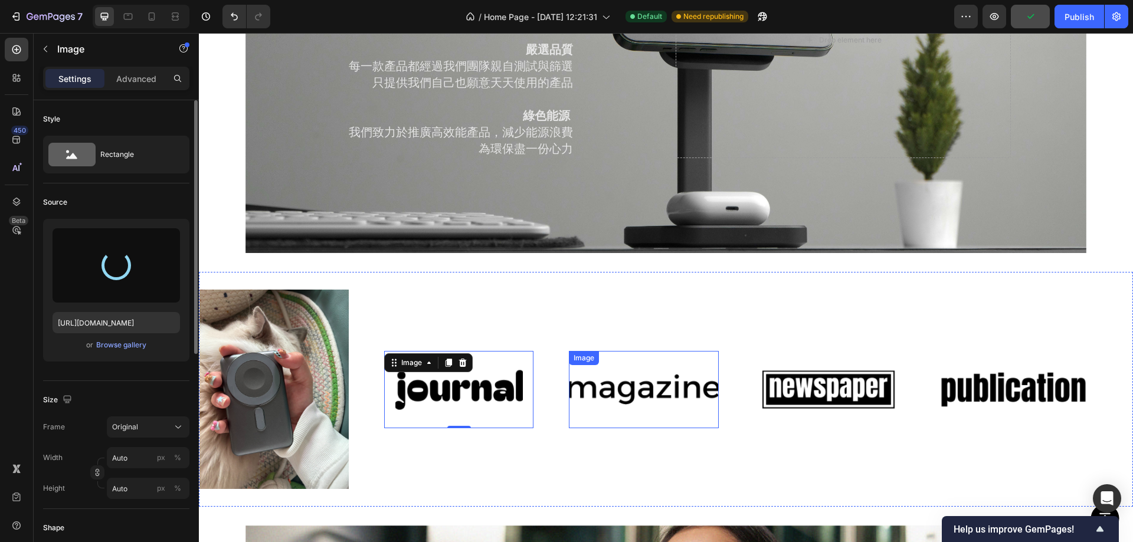
type input "https://cdn.shopify.com/s/files/1/0772/4485/8597/files/gempages_584237370715407…"
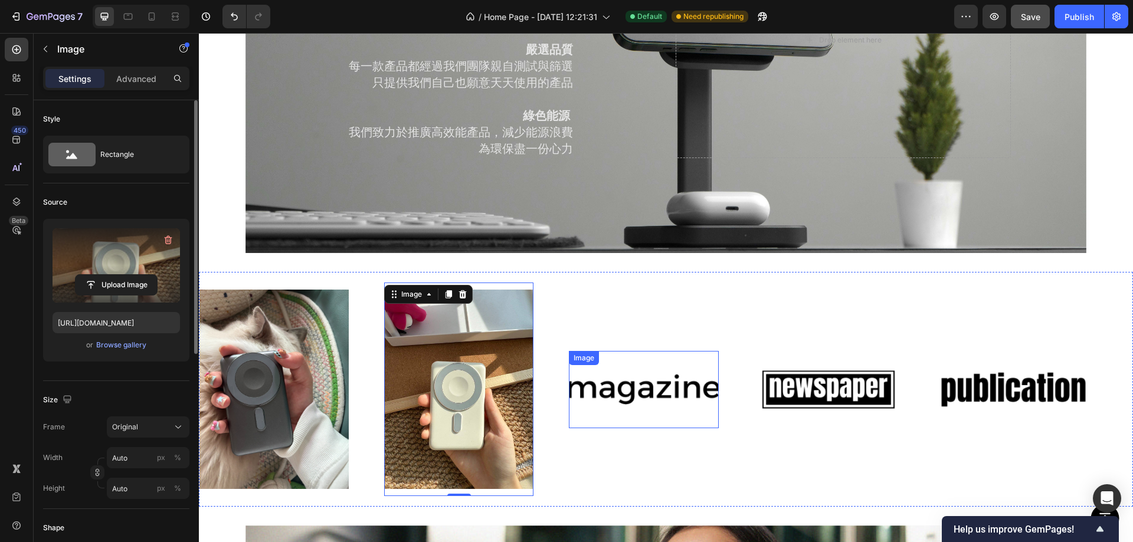
click at [651, 377] on img at bounding box center [643, 389] width 149 height 63
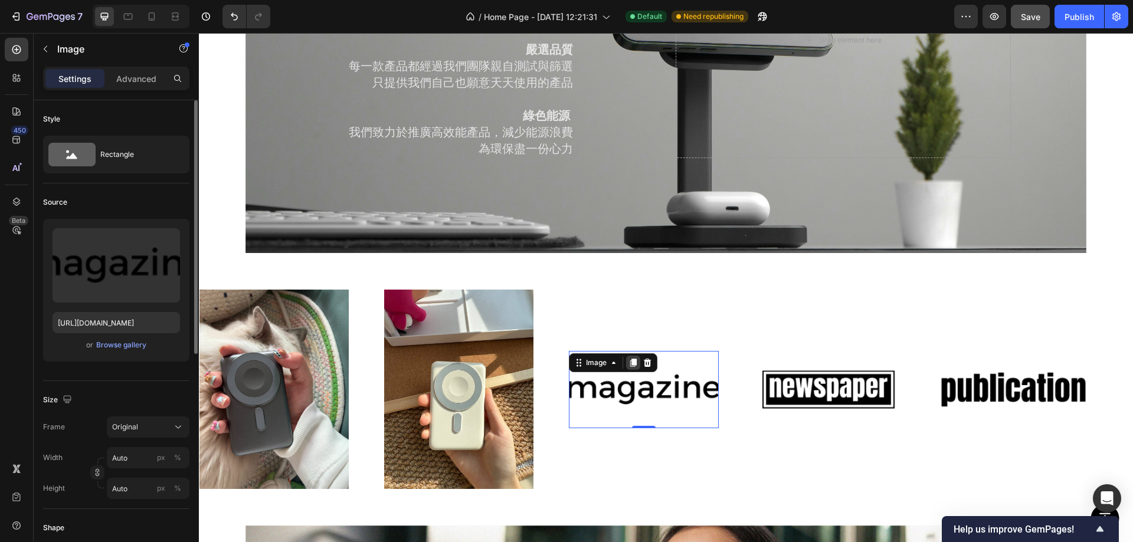
click at [631, 358] on icon at bounding box center [633, 362] width 9 height 9
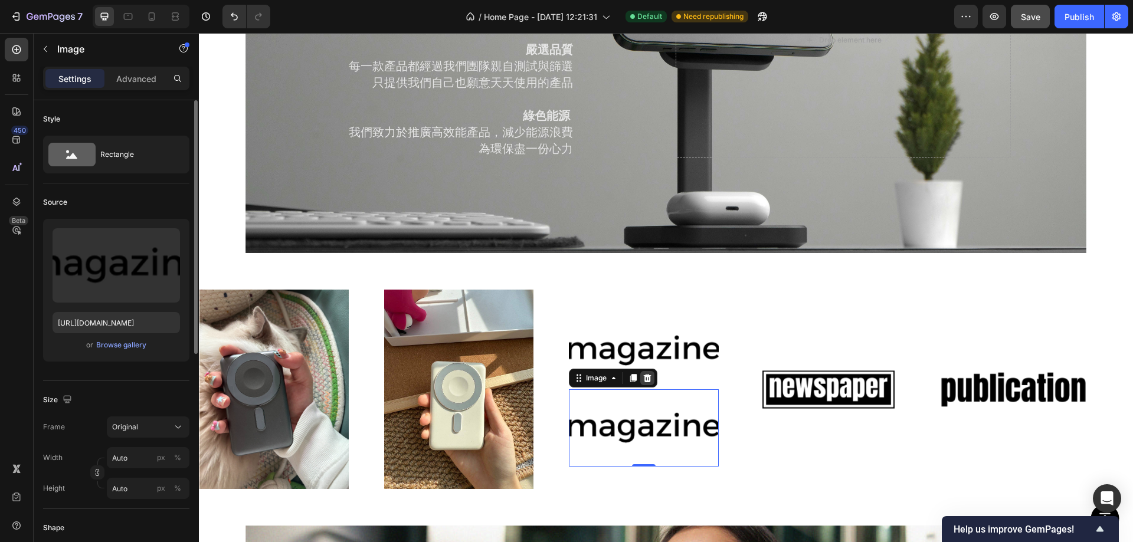
click at [650, 374] on icon at bounding box center [648, 378] width 8 height 8
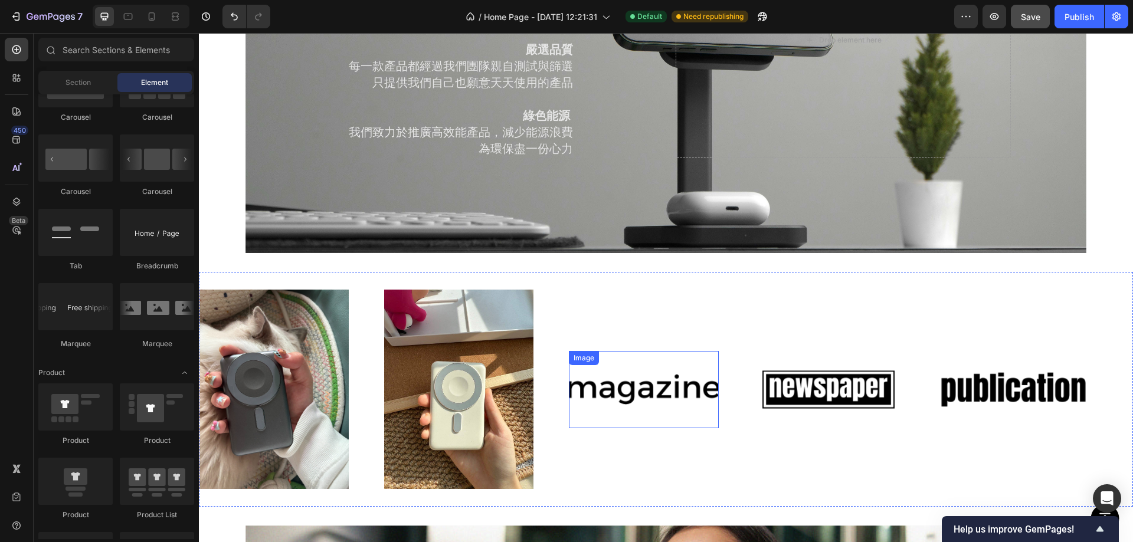
click at [592, 386] on img at bounding box center [643, 389] width 149 height 63
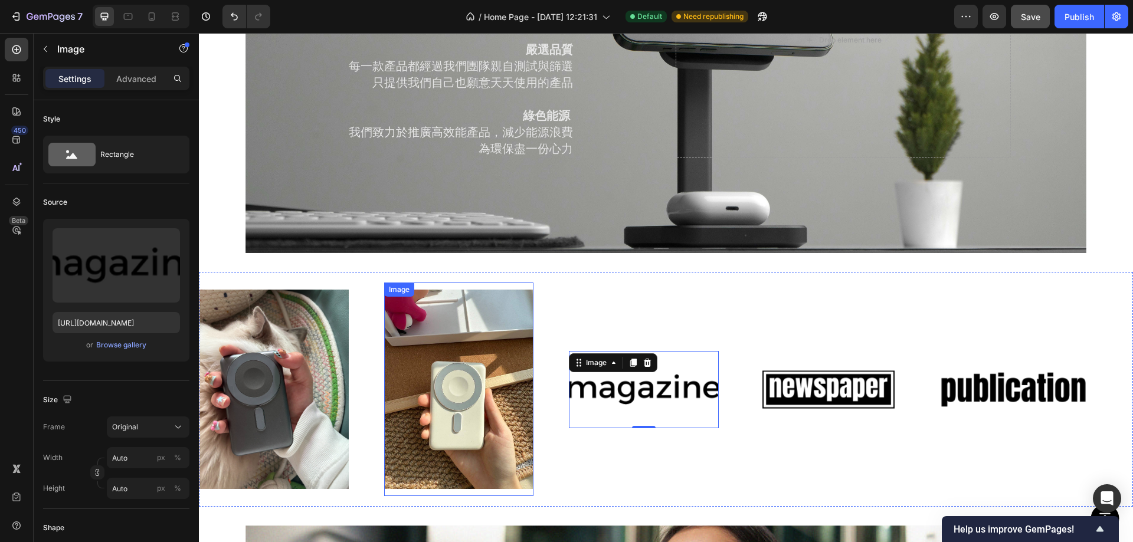
click at [466, 379] on img at bounding box center [458, 389] width 149 height 199
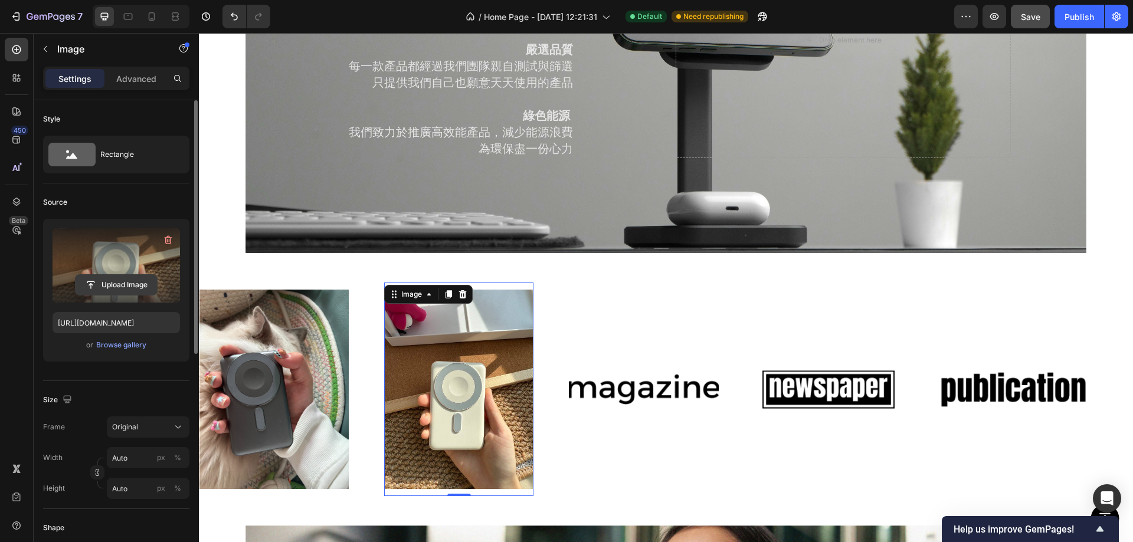
click at [112, 282] on input "file" at bounding box center [116, 285] width 81 height 20
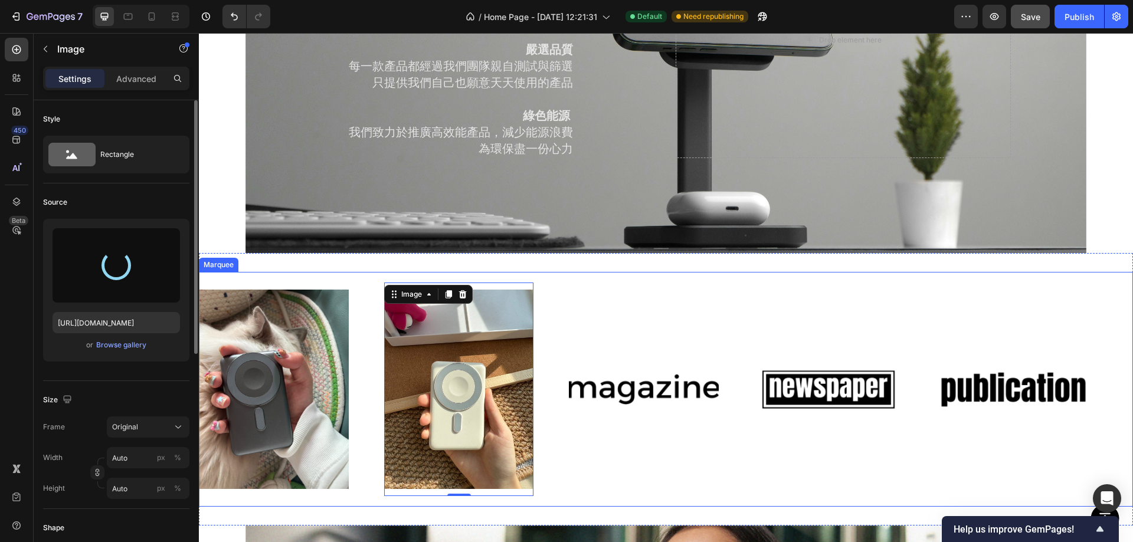
type input "https://cdn.shopify.com/s/files/1/0772/4485/8597/files/gempages_584237370715407…"
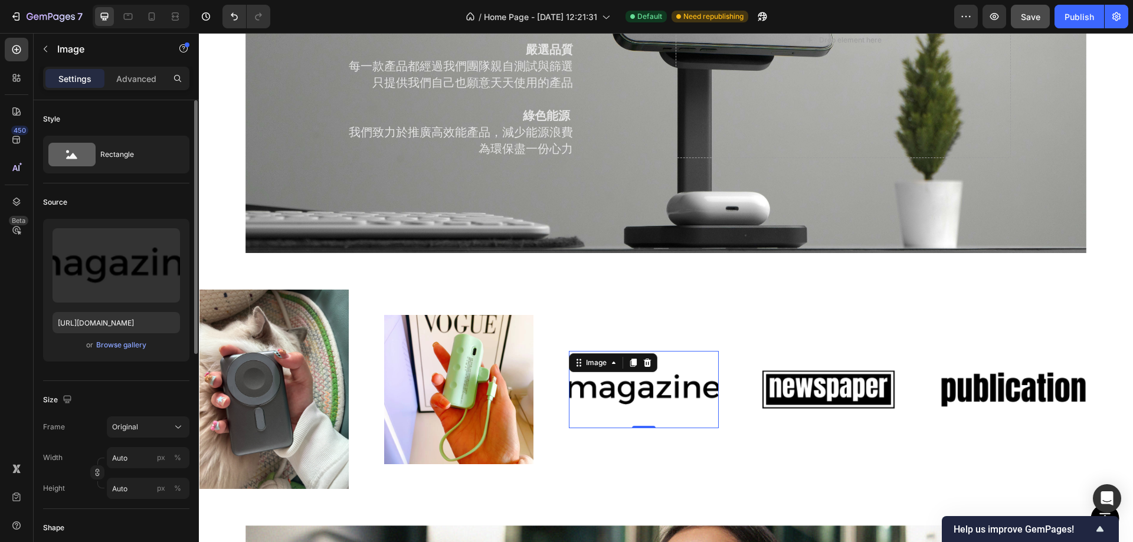
click at [644, 375] on img at bounding box center [643, 389] width 149 height 63
click at [122, 273] on label at bounding box center [116, 265] width 127 height 74
click at [122, 275] on input "file" at bounding box center [116, 285] width 81 height 20
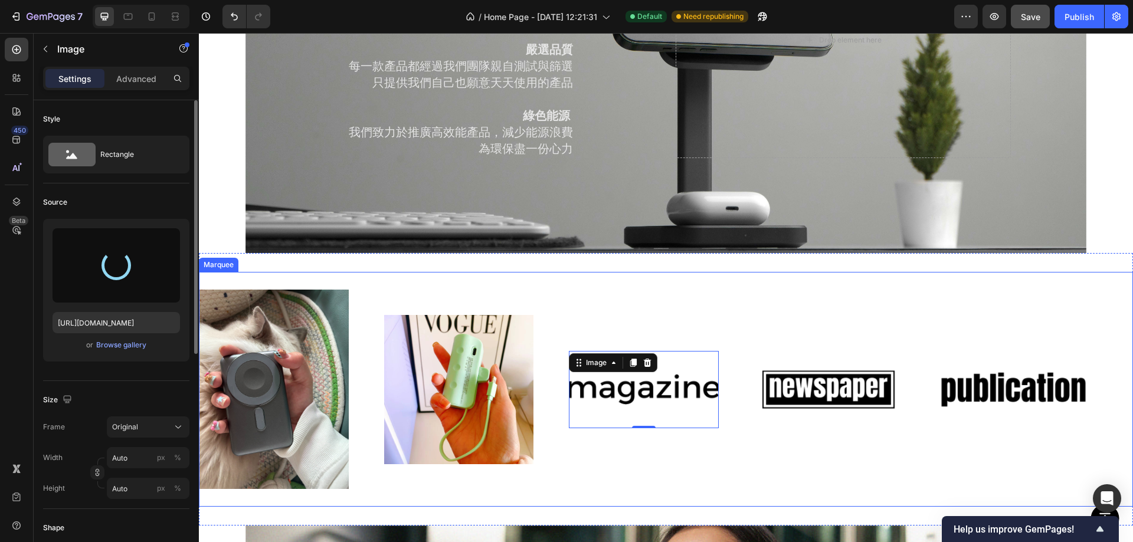
type input "https://cdn.shopify.com/s/files/1/0772/4485/8597/files/gempages_584237370715407…"
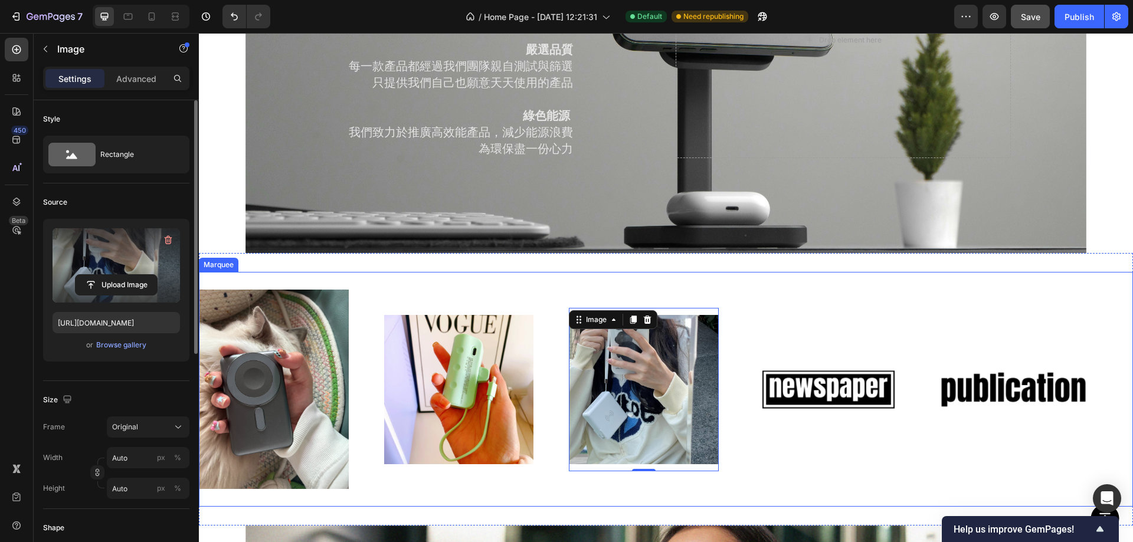
click at [812, 387] on img at bounding box center [828, 389] width 149 height 63
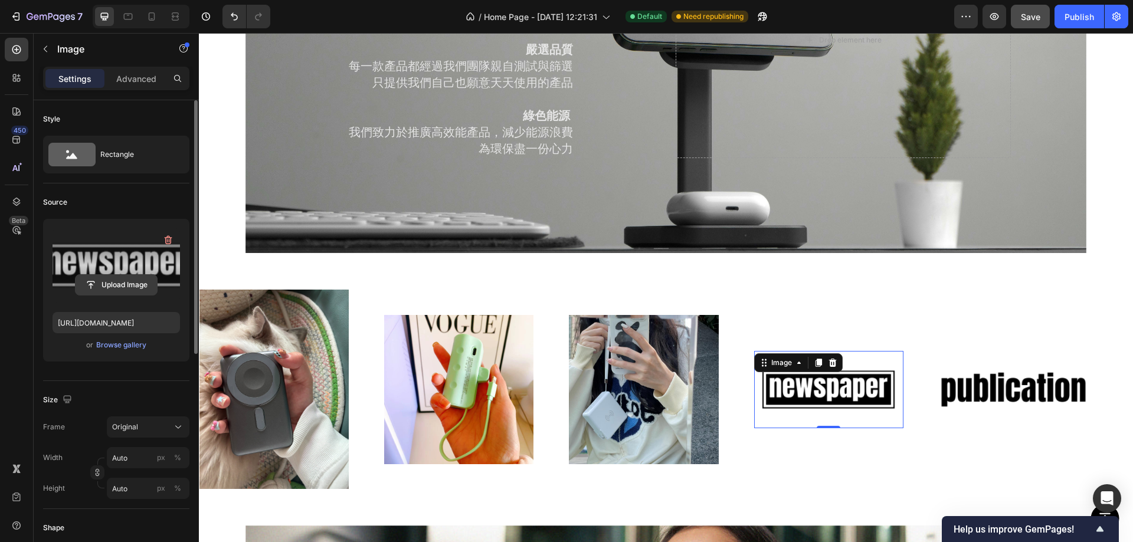
click at [113, 279] on input "file" at bounding box center [116, 285] width 81 height 20
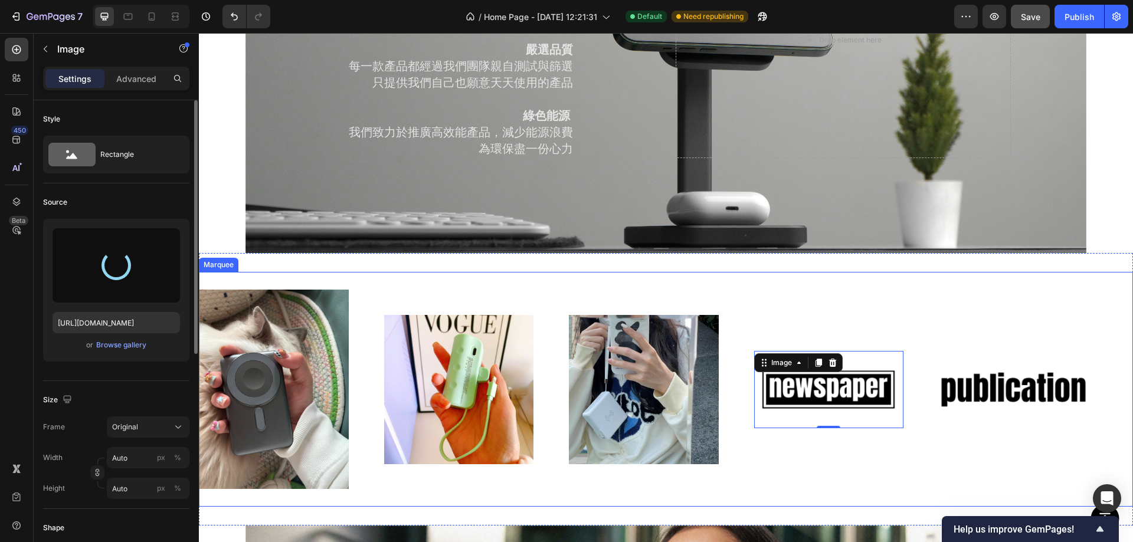
type input "https://cdn.shopify.com/s/files/1/0772/4485/8597/files/gempages_584237370715407…"
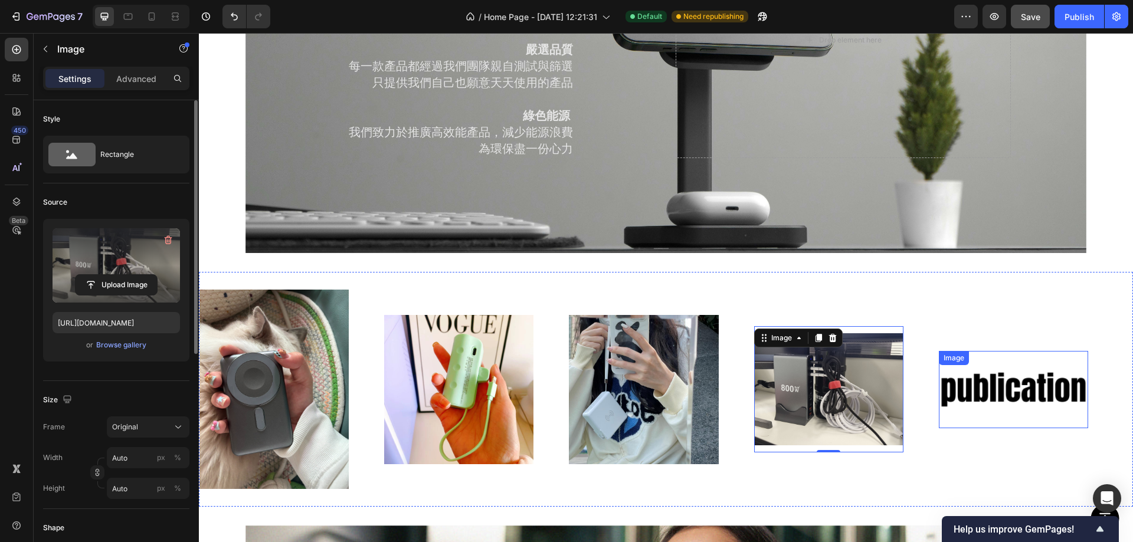
click at [1004, 381] on img at bounding box center [1013, 389] width 149 height 63
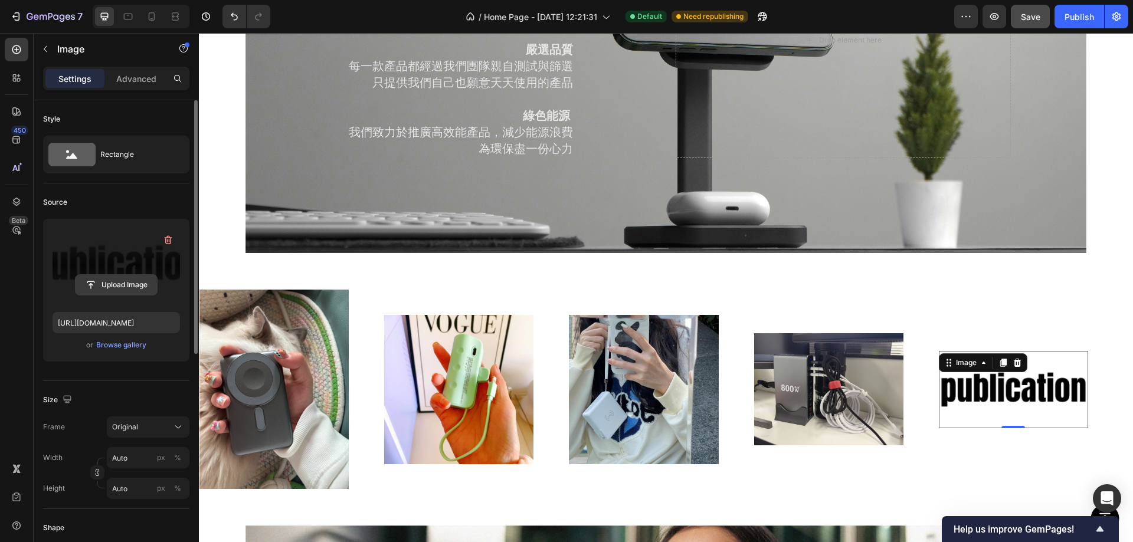
click at [113, 276] on input "file" at bounding box center [116, 285] width 81 height 20
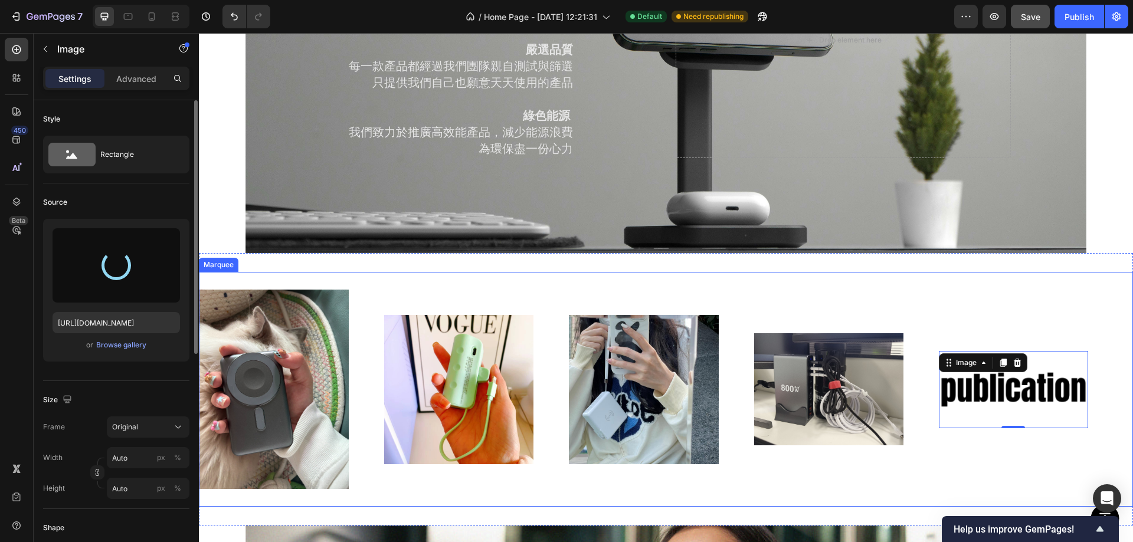
type input "https://cdn.shopify.com/s/files/1/0772/4485/8597/files/gempages_584237370715407…"
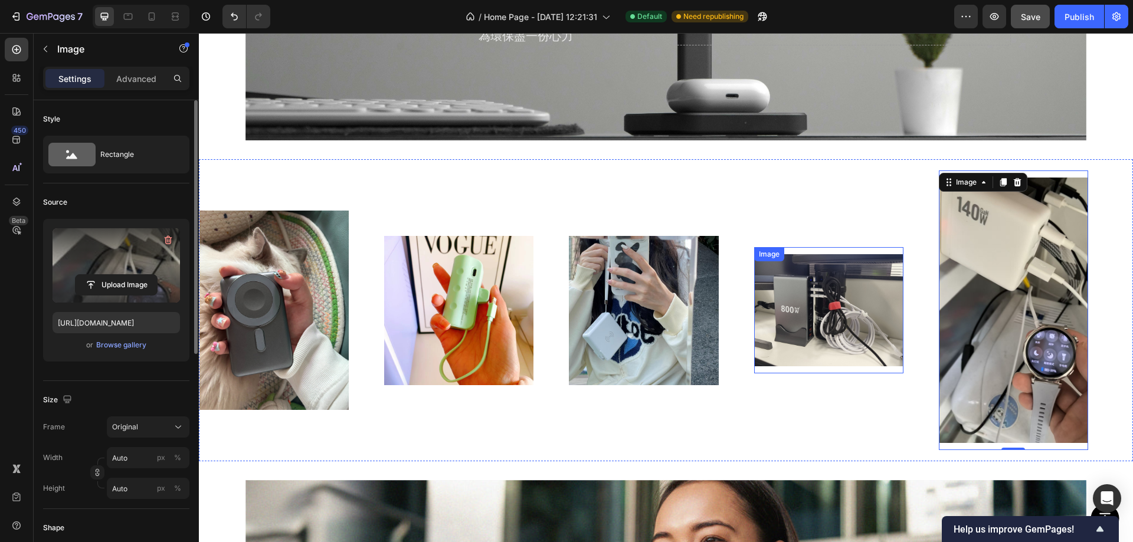
scroll to position [1738, 0]
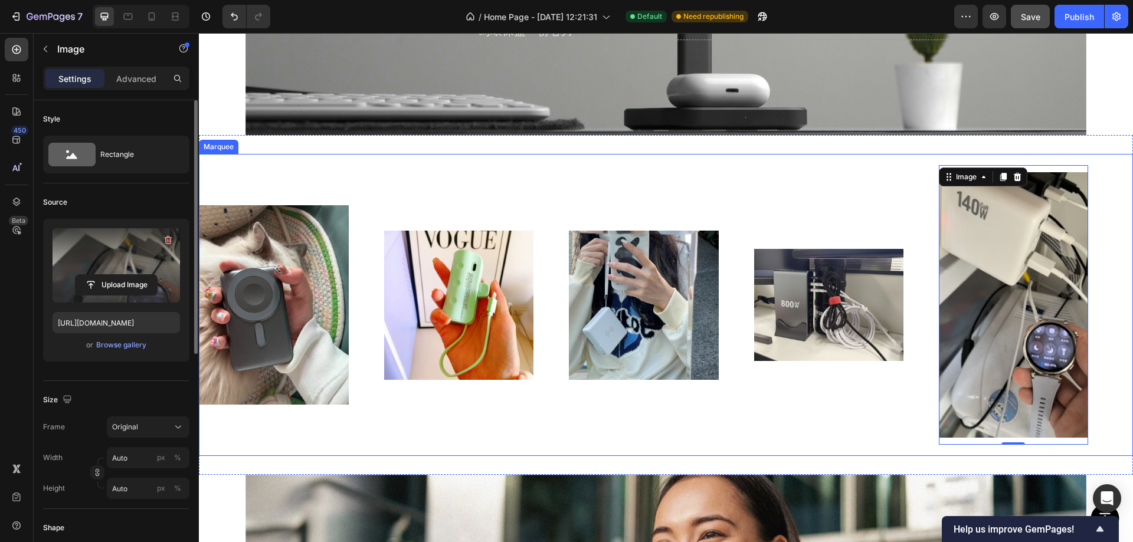
click at [822, 208] on div "Image Image Image Image Image 0" at bounding box center [661, 305] width 924 height 280
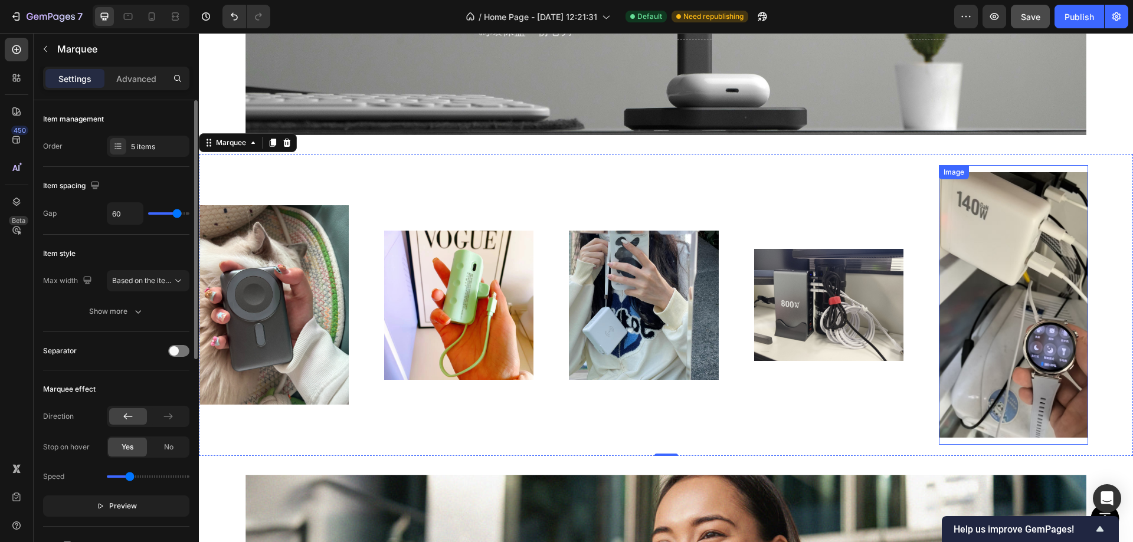
click at [968, 225] on img at bounding box center [1013, 305] width 149 height 266
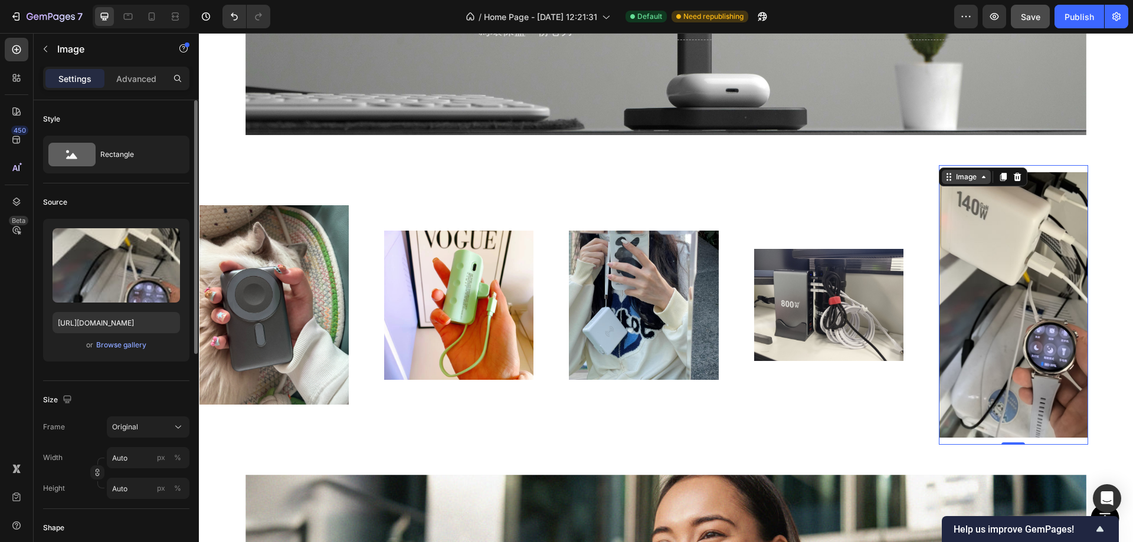
click at [954, 174] on div "Image" at bounding box center [966, 177] width 25 height 11
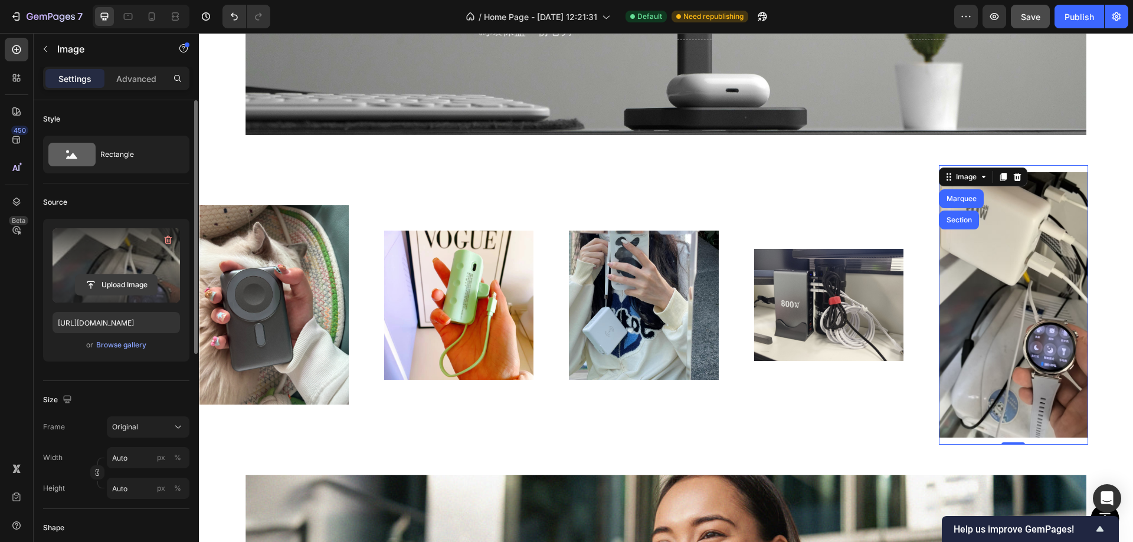
click at [110, 282] on input "file" at bounding box center [116, 285] width 81 height 20
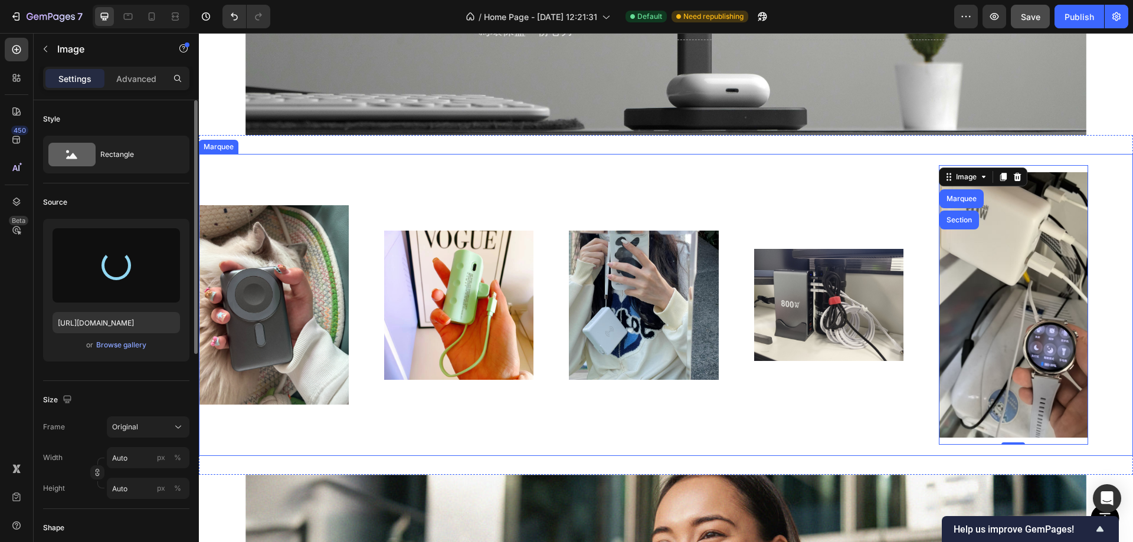
type input "https://cdn.shopify.com/s/files/1/0772/4485/8597/files/gempages_584237370715407…"
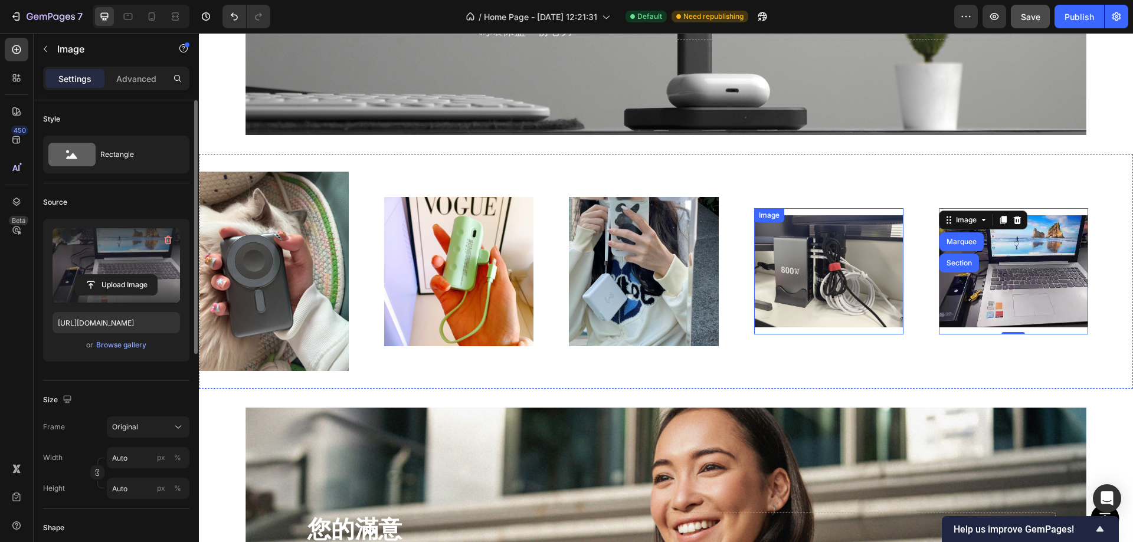
click at [832, 278] on img at bounding box center [828, 271] width 149 height 112
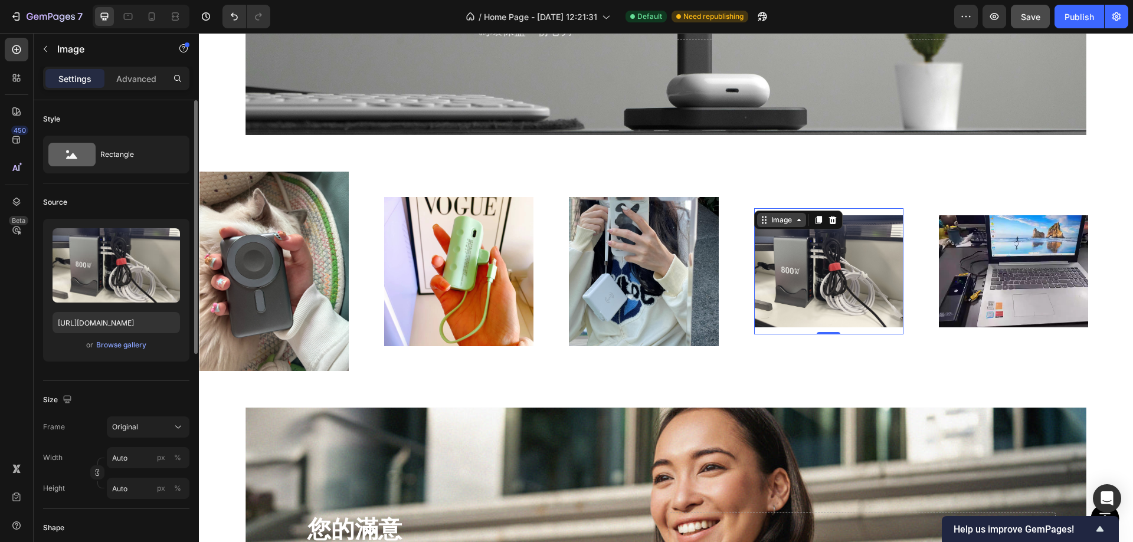
click at [787, 216] on div "Image" at bounding box center [781, 220] width 25 height 11
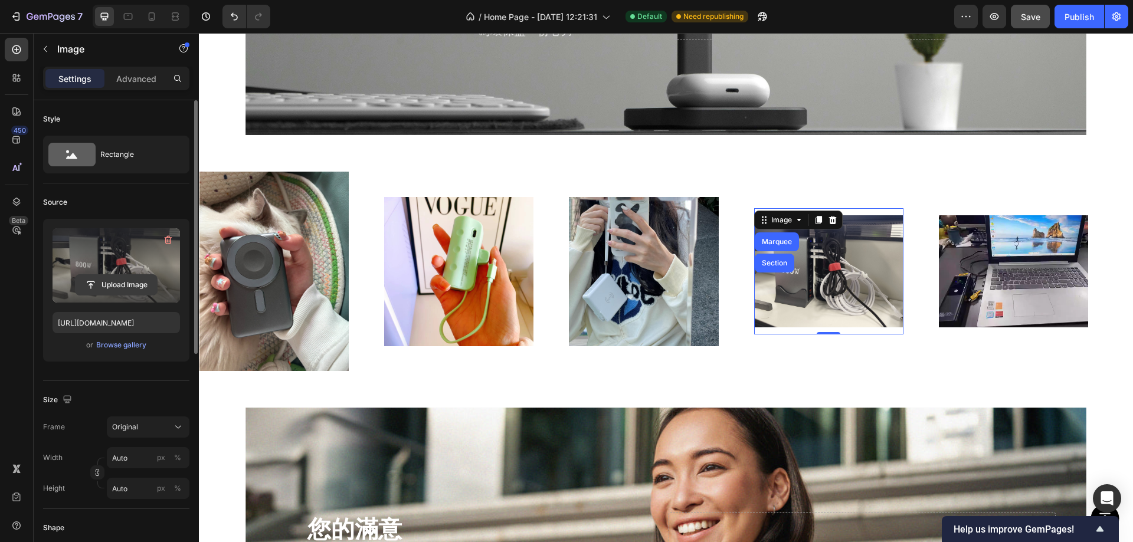
click at [124, 276] on input "file" at bounding box center [116, 285] width 81 height 20
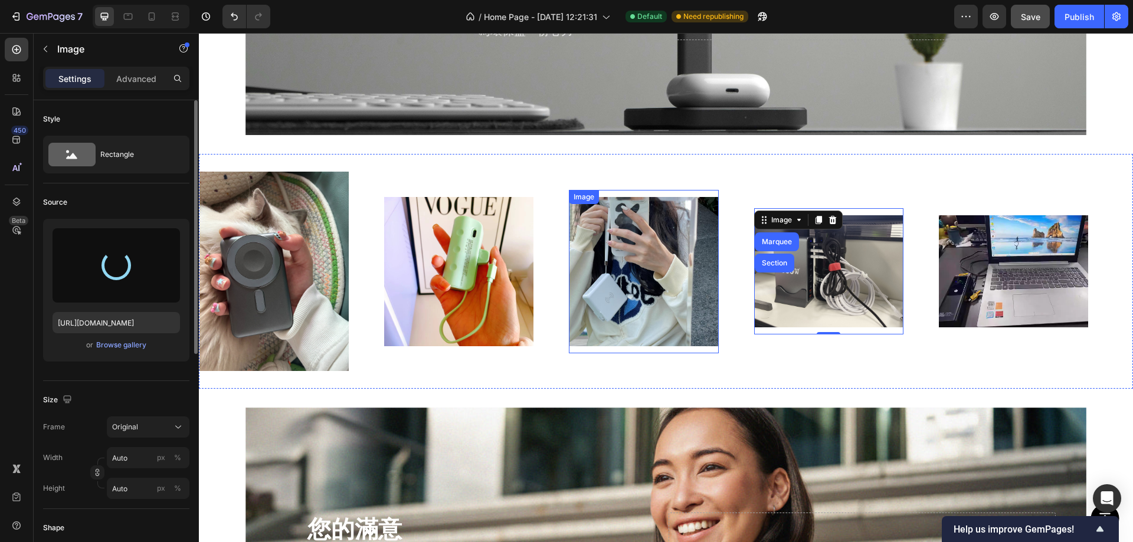
type input "https://cdn.shopify.com/s/files/1/0772/4485/8597/files/gempages_584237370715407…"
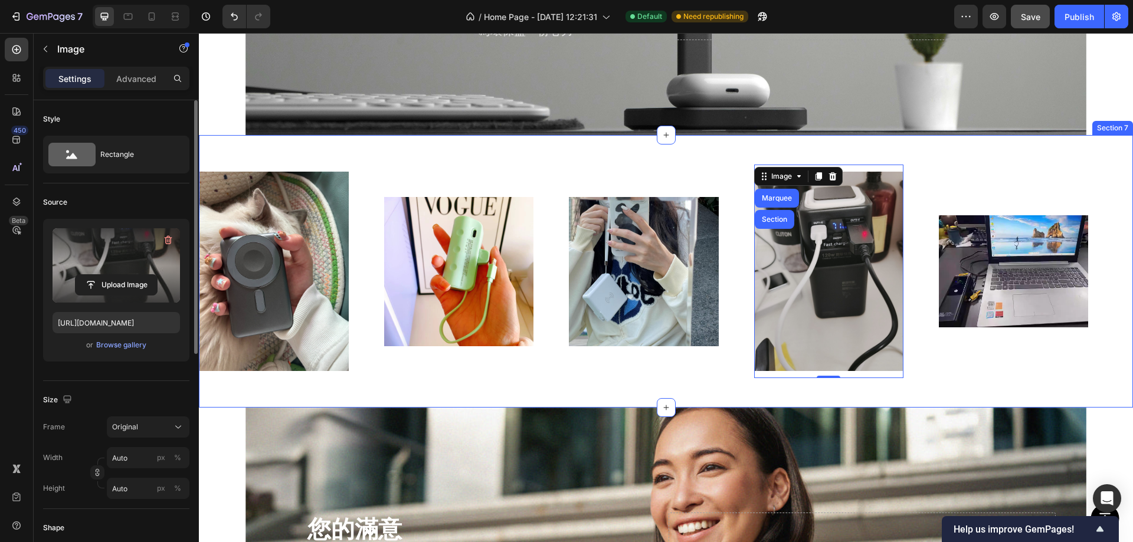
click at [935, 146] on div "Image Image Image Image Marquee Section 0 Image Image Image Image Image 0 Image…" at bounding box center [666, 271] width 934 height 273
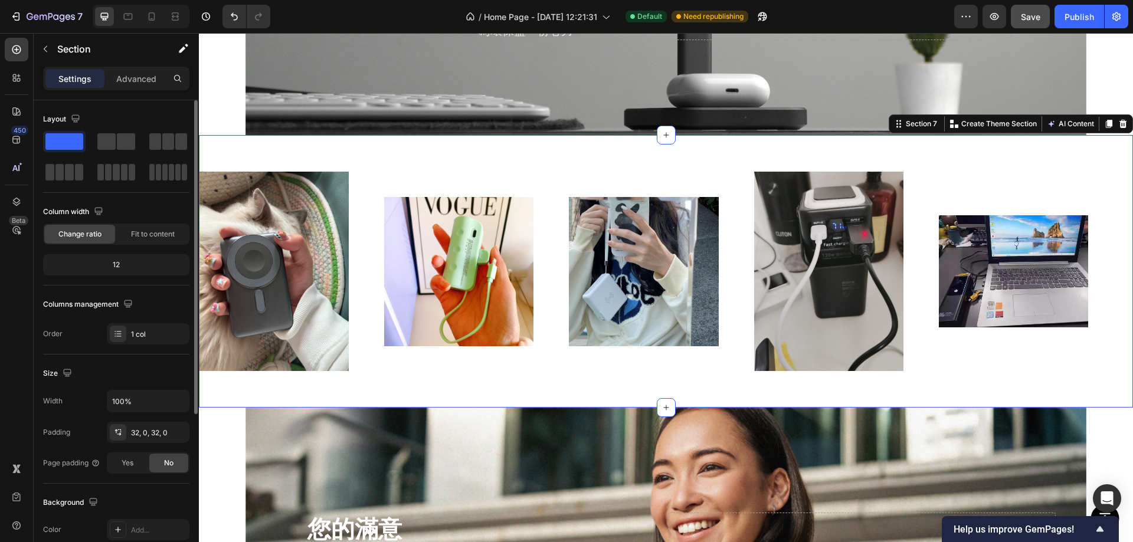
click at [734, 387] on div "Image Image Image Image Image Image Image Image Image Image Marquee Section 7 Y…" at bounding box center [666, 271] width 934 height 273
click at [997, 233] on img at bounding box center [1013, 271] width 149 height 112
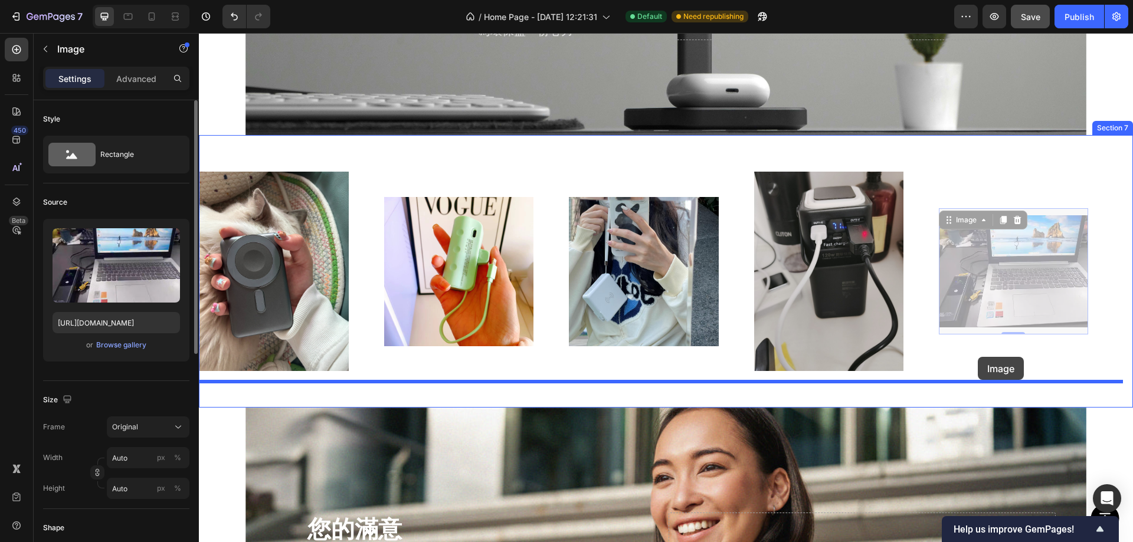
click at [978, 357] on div at bounding box center [666, 296] width 934 height 4003
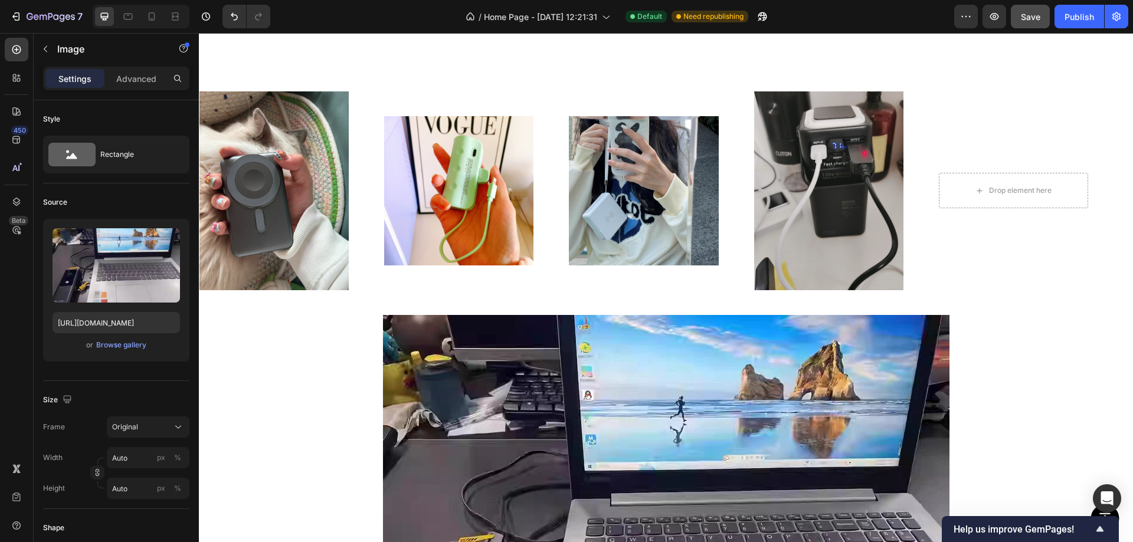
scroll to position [1797, 0]
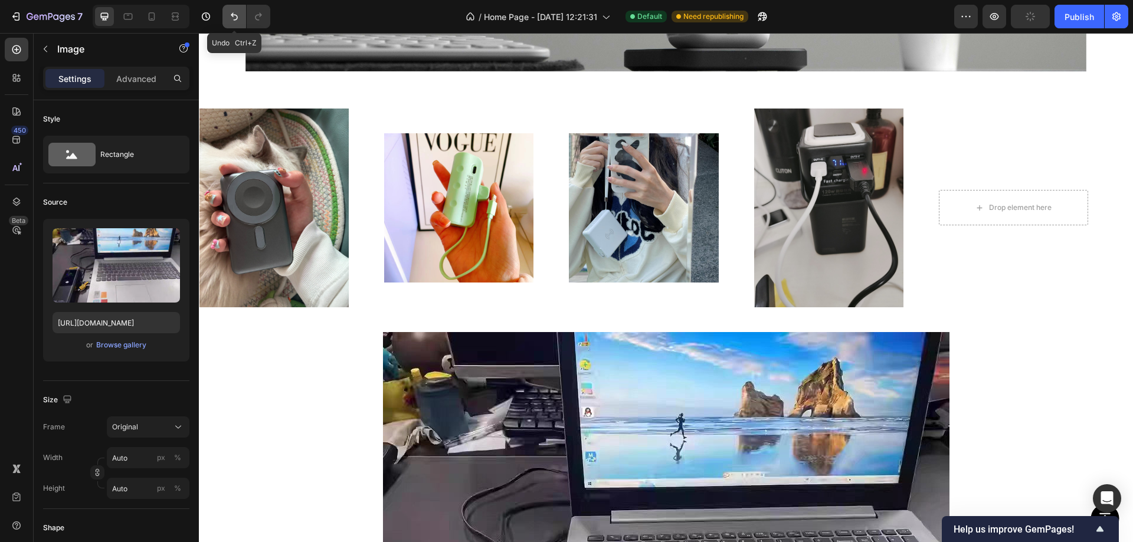
click at [233, 18] on icon "Undo/Redo" at bounding box center [234, 17] width 12 height 12
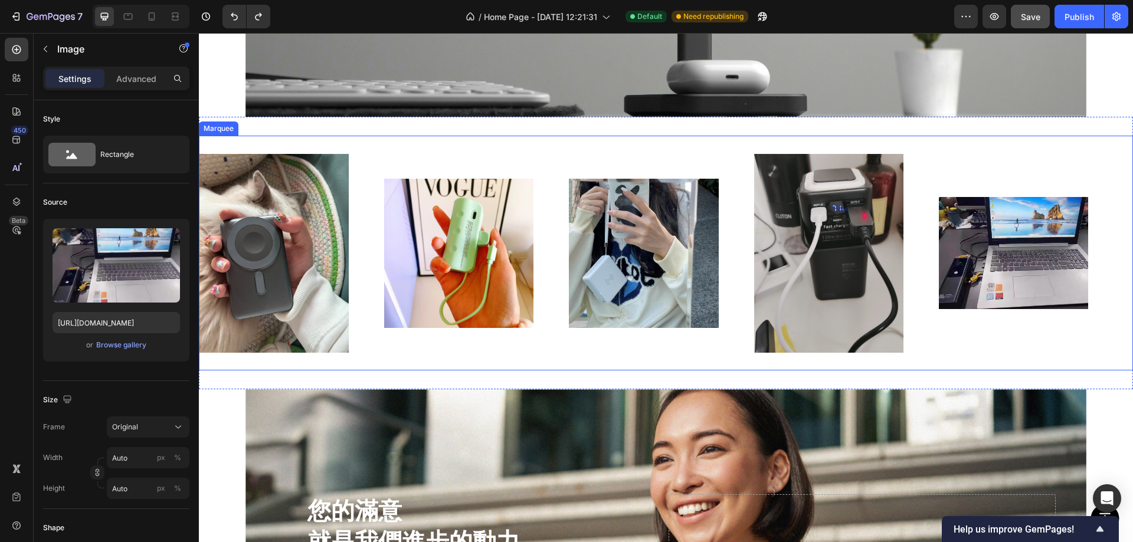
scroll to position [1738, 0]
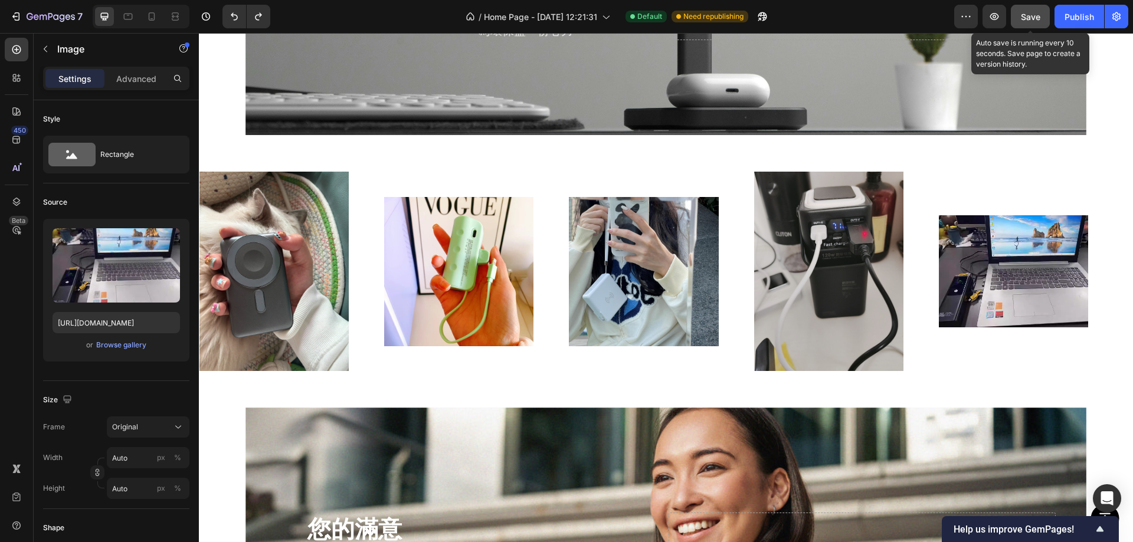
click at [1028, 18] on span "Save" at bounding box center [1030, 17] width 19 height 10
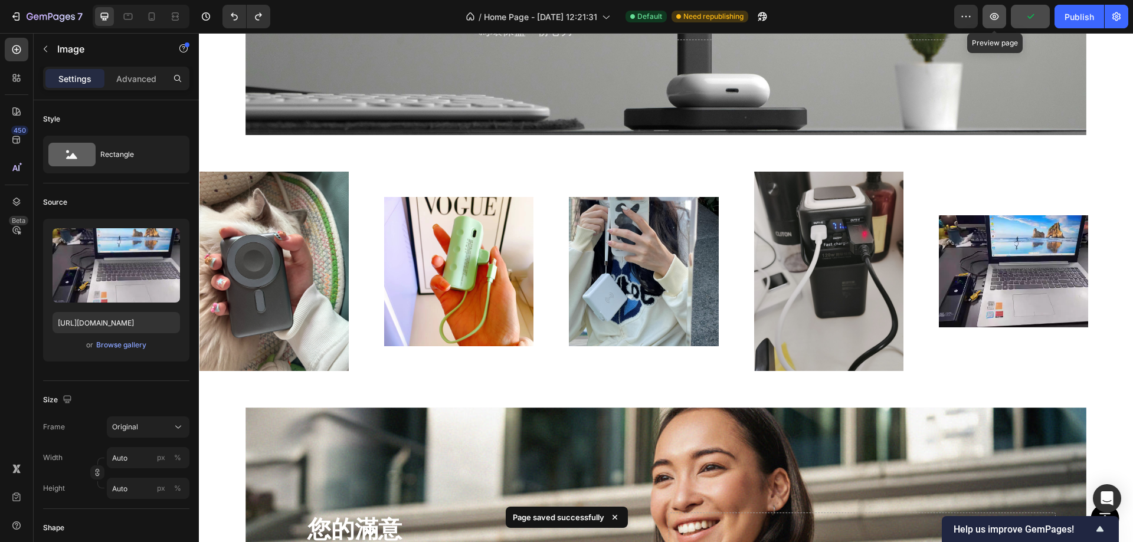
click at [999, 14] on icon "button" at bounding box center [995, 17] width 12 height 12
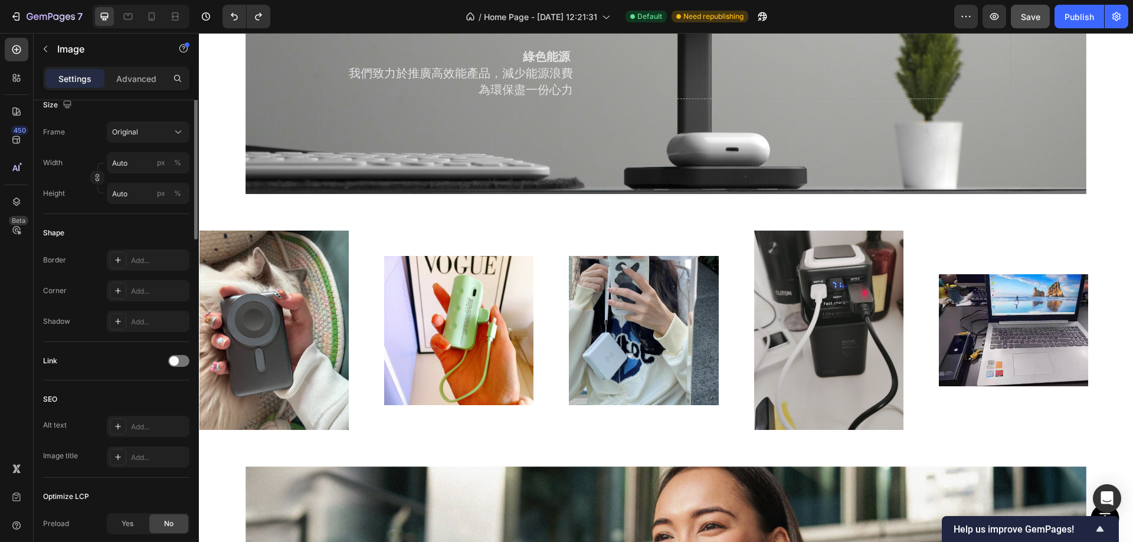
scroll to position [118, 0]
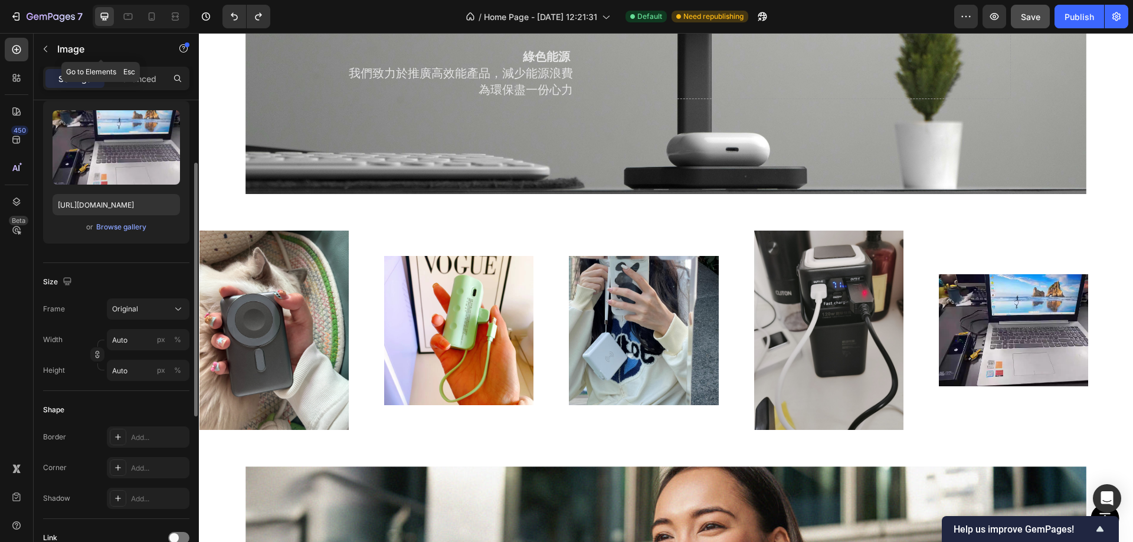
click at [46, 46] on icon "button" at bounding box center [45, 48] width 9 height 9
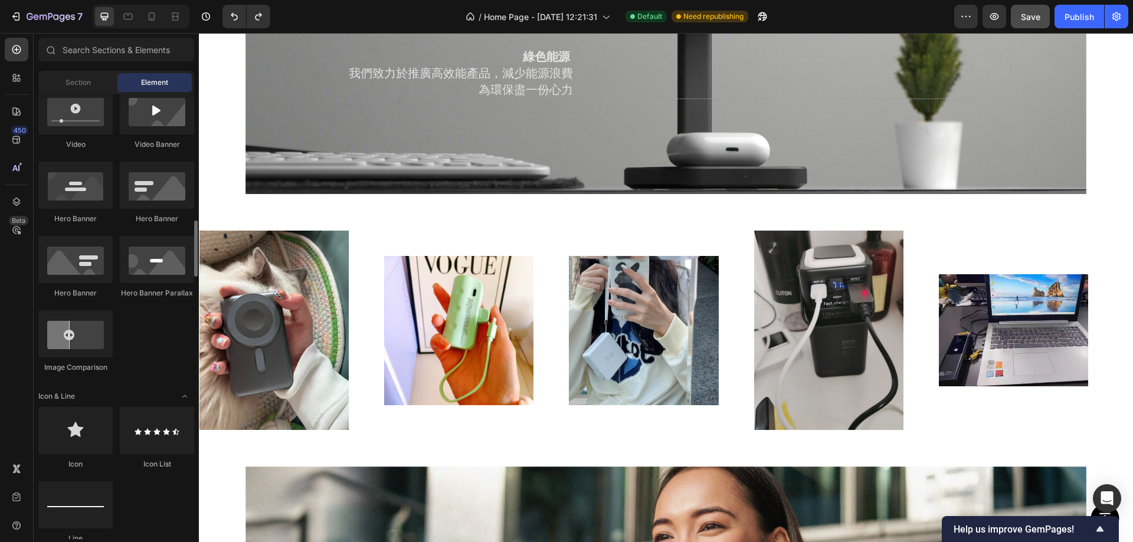
scroll to position [708, 0]
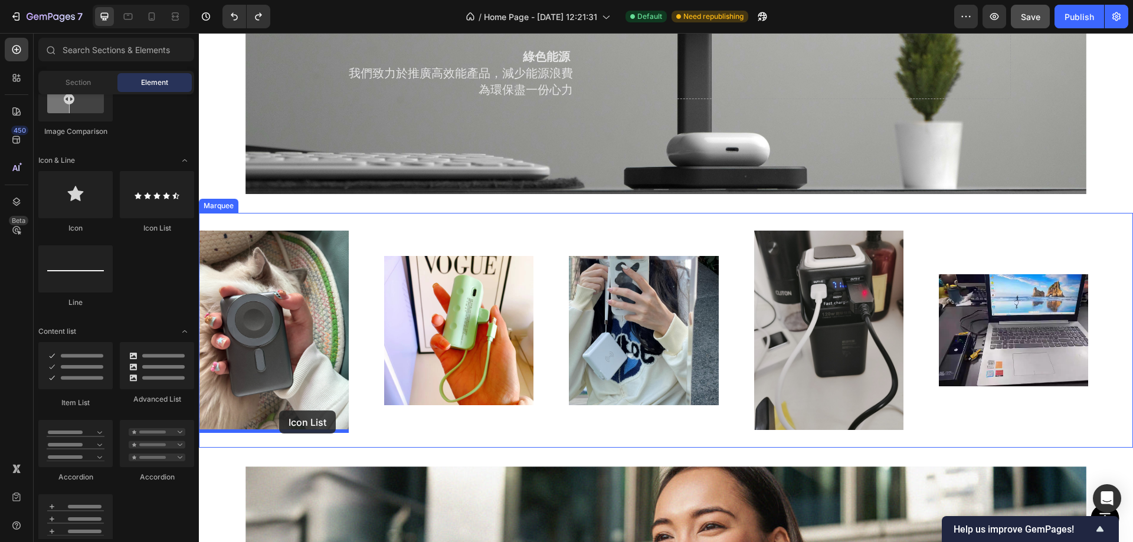
drag, startPoint x: 365, startPoint y: 227, endPoint x: 279, endPoint y: 411, distance: 202.5
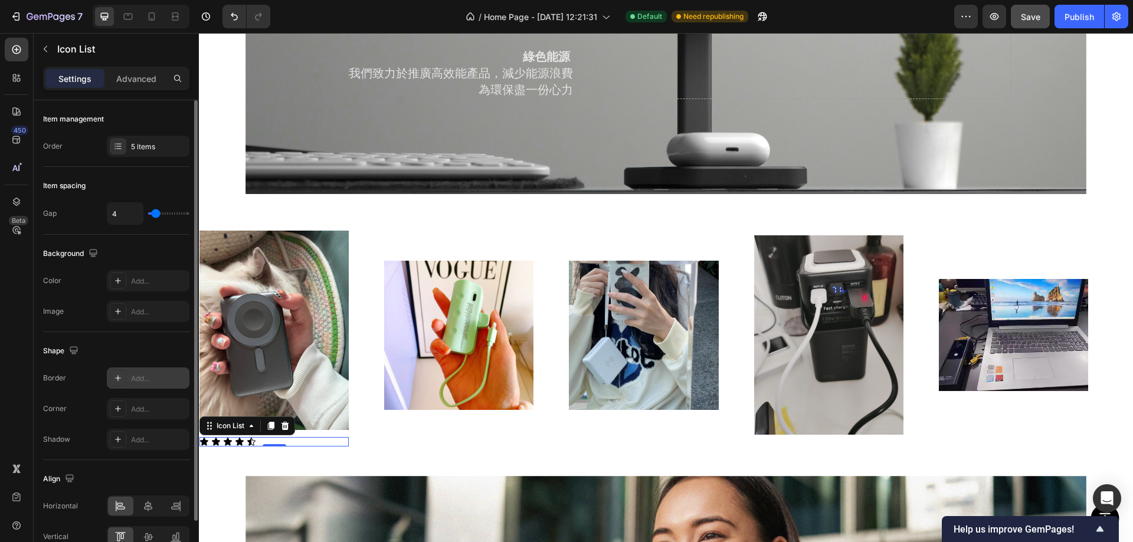
scroll to position [59, 0]
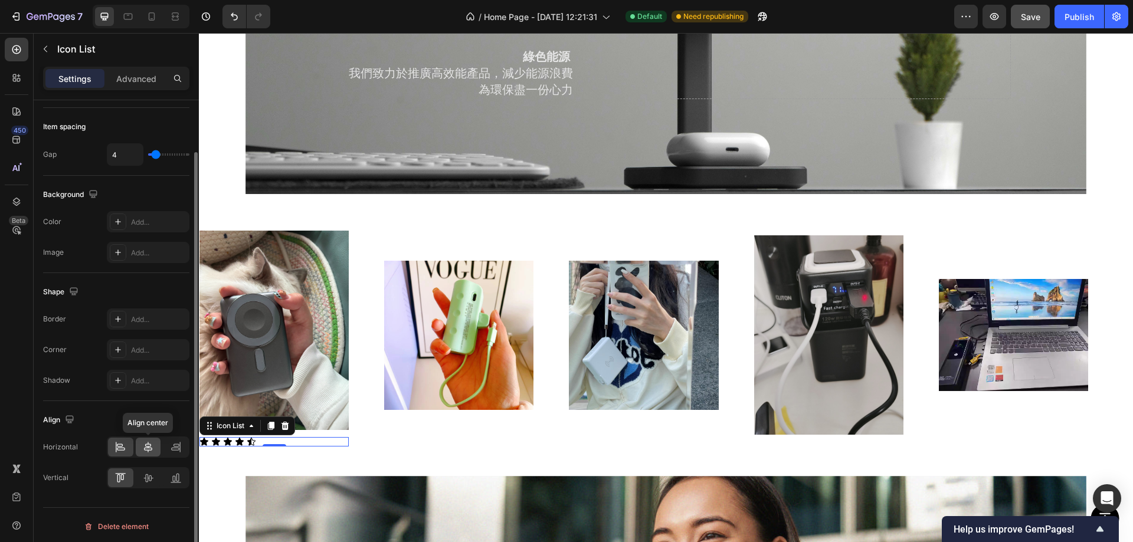
click at [148, 445] on icon at bounding box center [148, 447] width 12 height 12
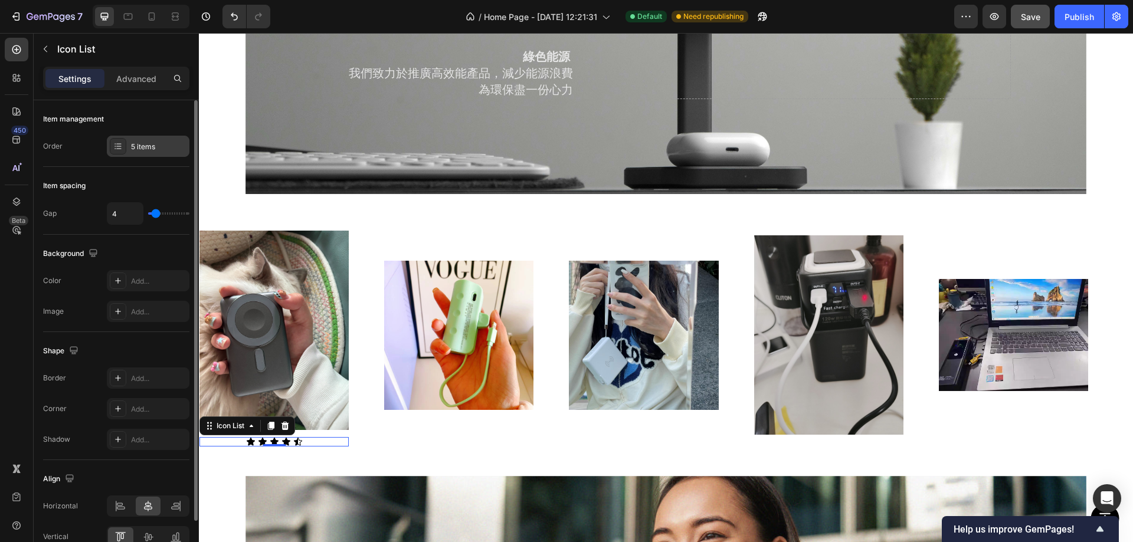
click at [117, 143] on icon at bounding box center [117, 146] width 9 height 9
click at [81, 163] on div "Item management Order 5 items" at bounding box center [116, 133] width 146 height 67
click at [299, 437] on icon at bounding box center [297, 441] width 9 height 9
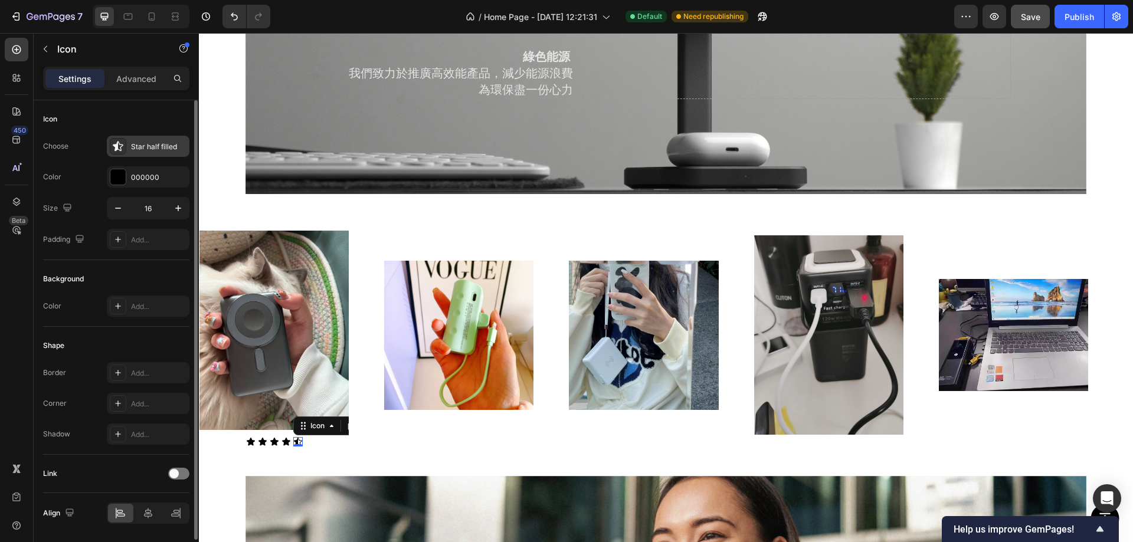
click at [117, 148] on icon at bounding box center [118, 146] width 10 height 10
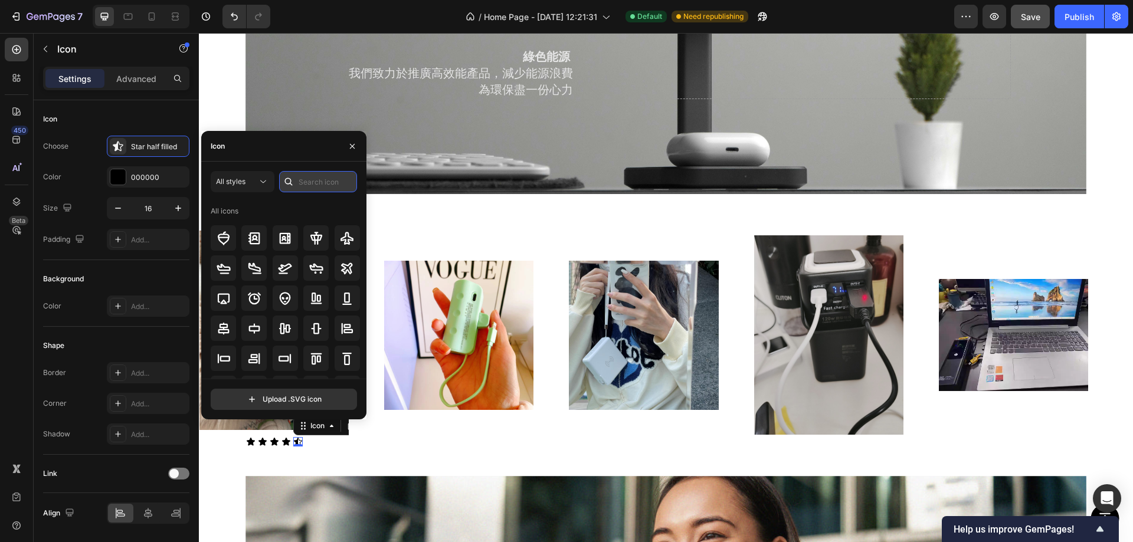
click at [321, 178] on input "text" at bounding box center [318, 181] width 78 height 21
type input "ㄔ"
type input "star"
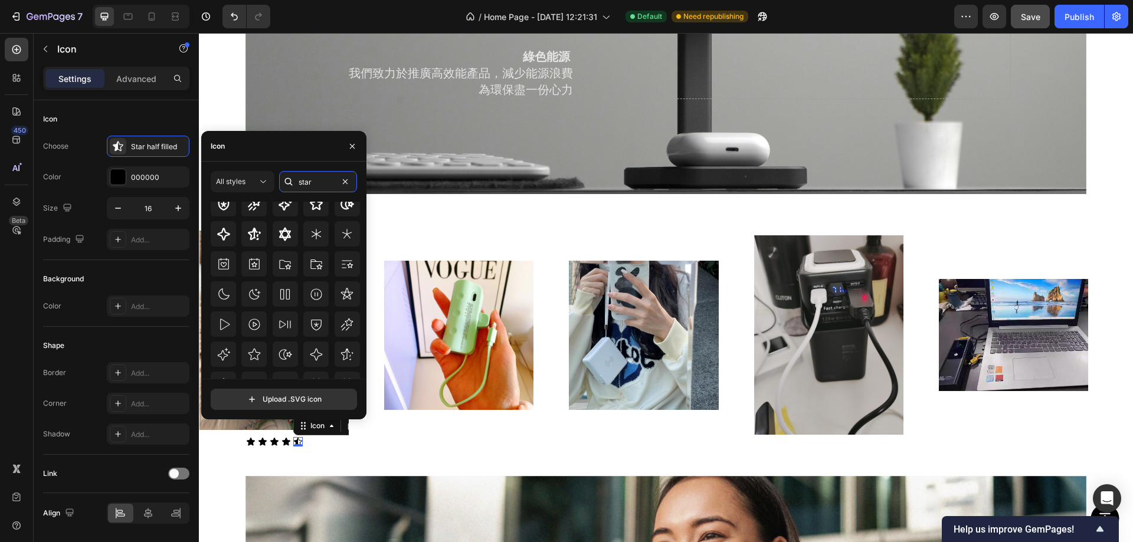
scroll to position [130, 0]
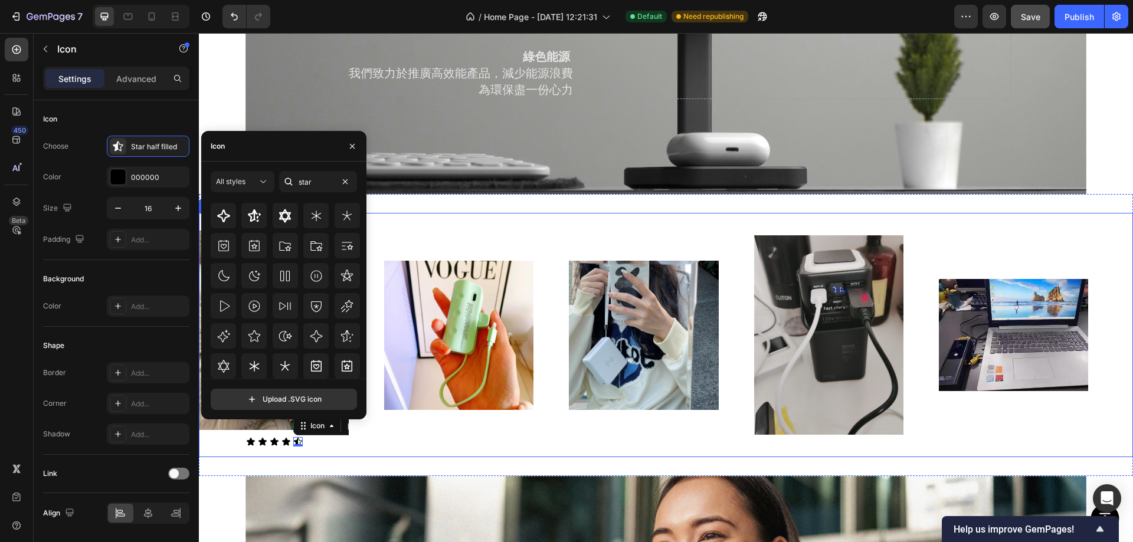
click at [404, 437] on div "Image Icon Icon Icon Icon Icon 0 Icon List Image Image Image Image" at bounding box center [661, 335] width 924 height 223
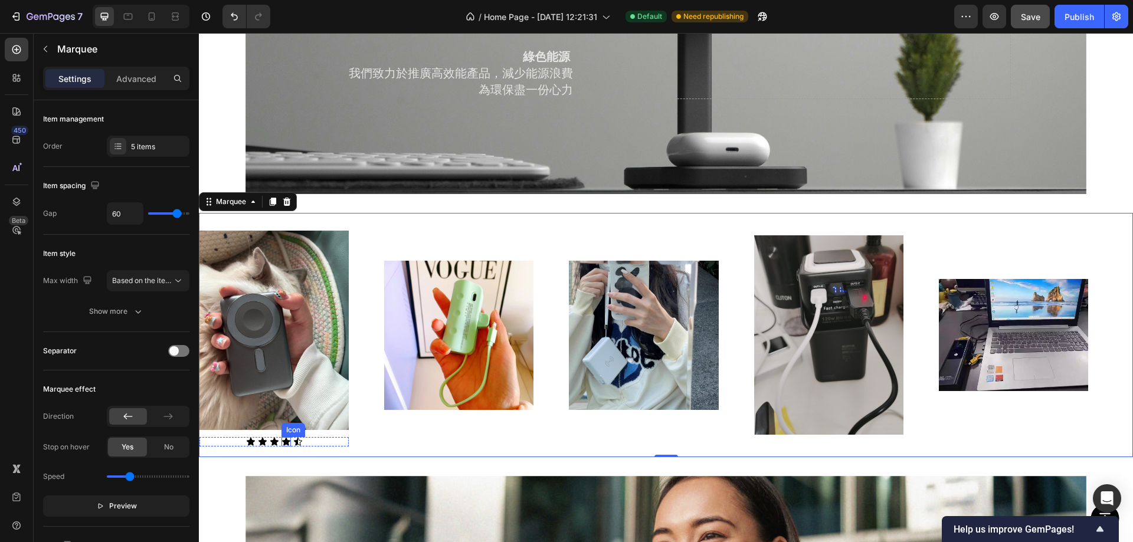
click at [285, 437] on icon at bounding box center [286, 441] width 9 height 9
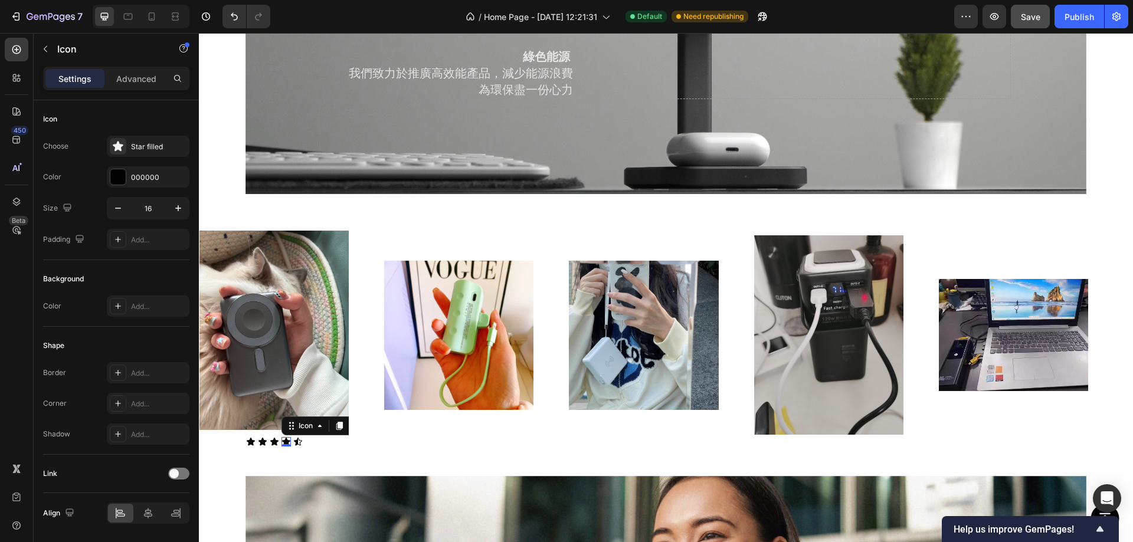
click at [341, 422] on icon at bounding box center [339, 426] width 6 height 8
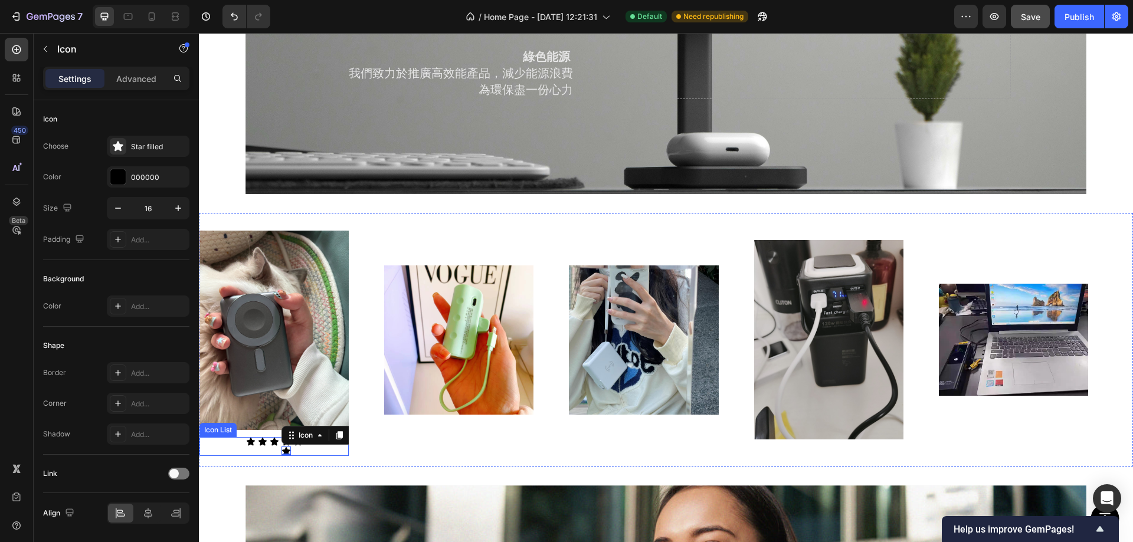
click at [301, 441] on div "Icon Icon Icon Icon Icon 0 Icon" at bounding box center [273, 446] width 149 height 19
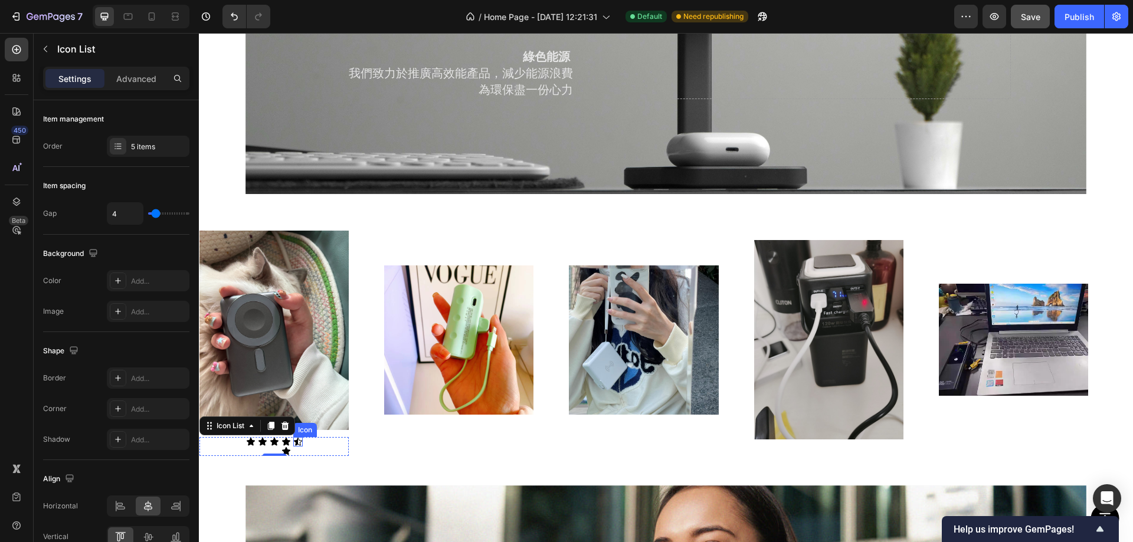
click at [296, 437] on div "Icon" at bounding box center [297, 441] width 9 height 9
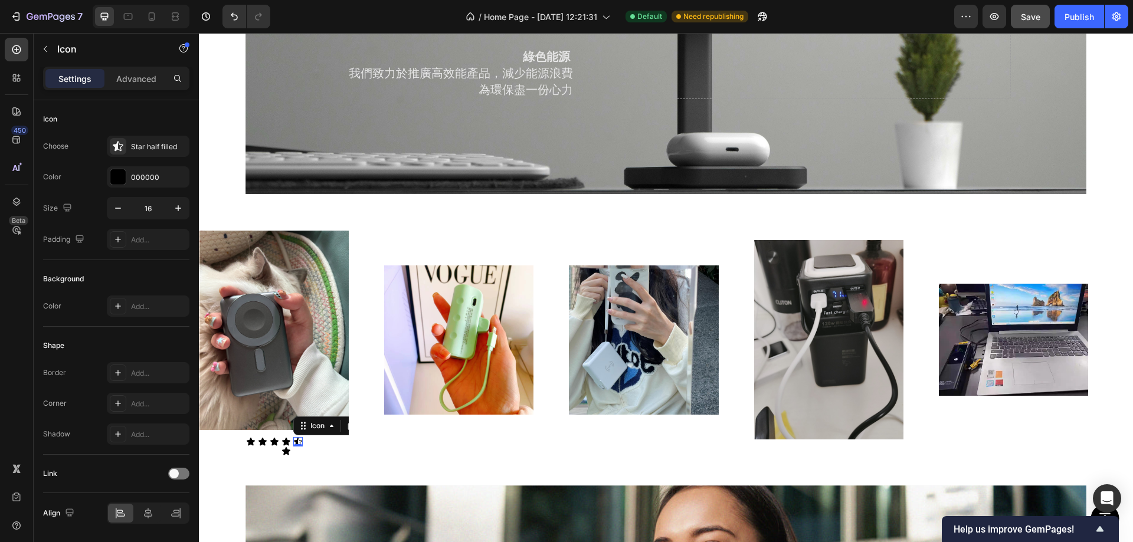
click at [387, 442] on div "Image Icon Icon Icon Icon Icon Icon 0 Icon List Image Image Image Image" at bounding box center [661, 340] width 924 height 233
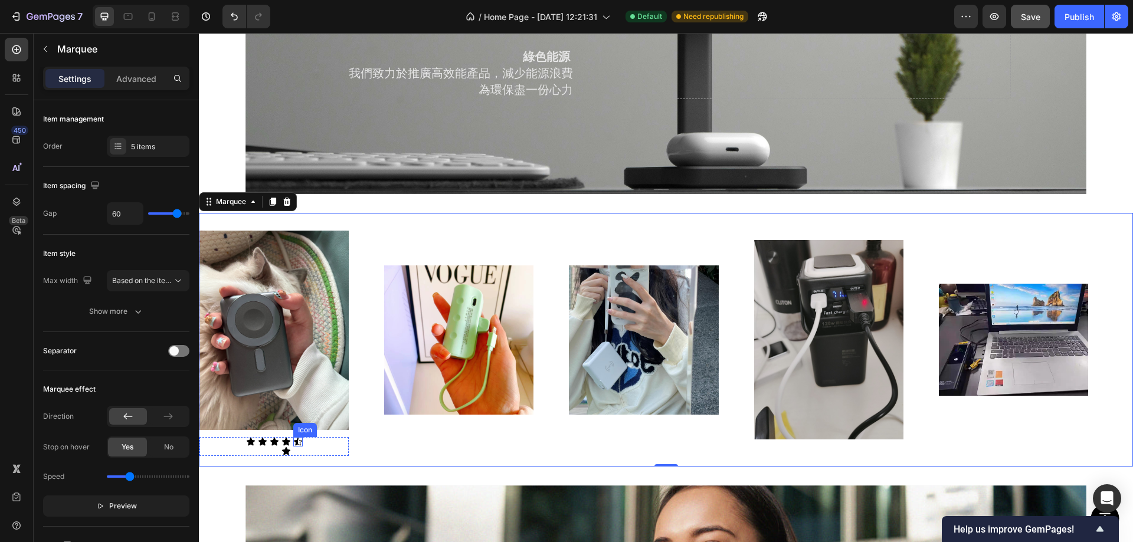
click at [298, 437] on div "Icon" at bounding box center [297, 441] width 9 height 9
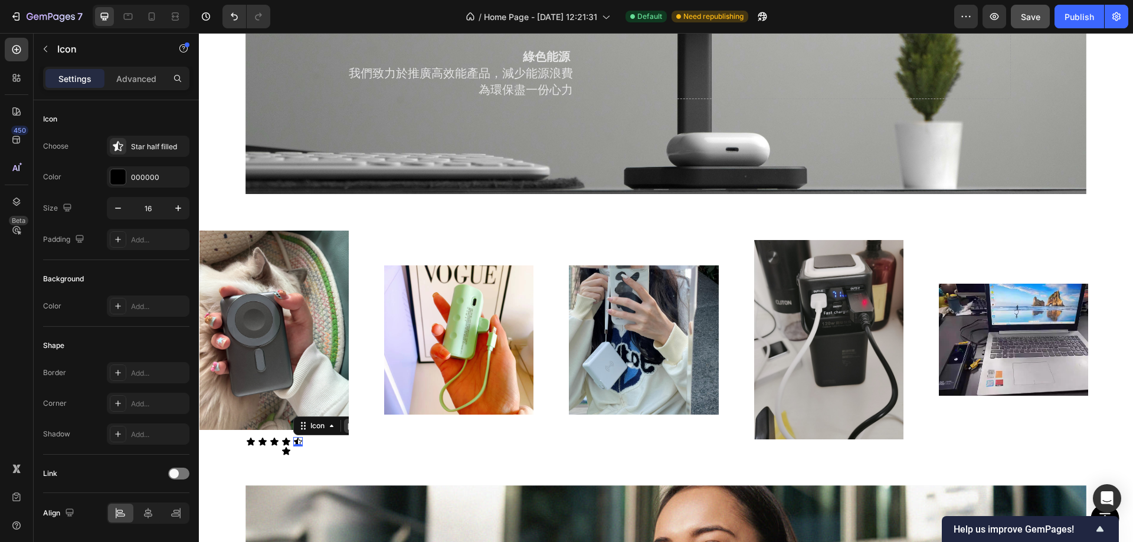
click at [346, 422] on icon at bounding box center [350, 425] width 9 height 9
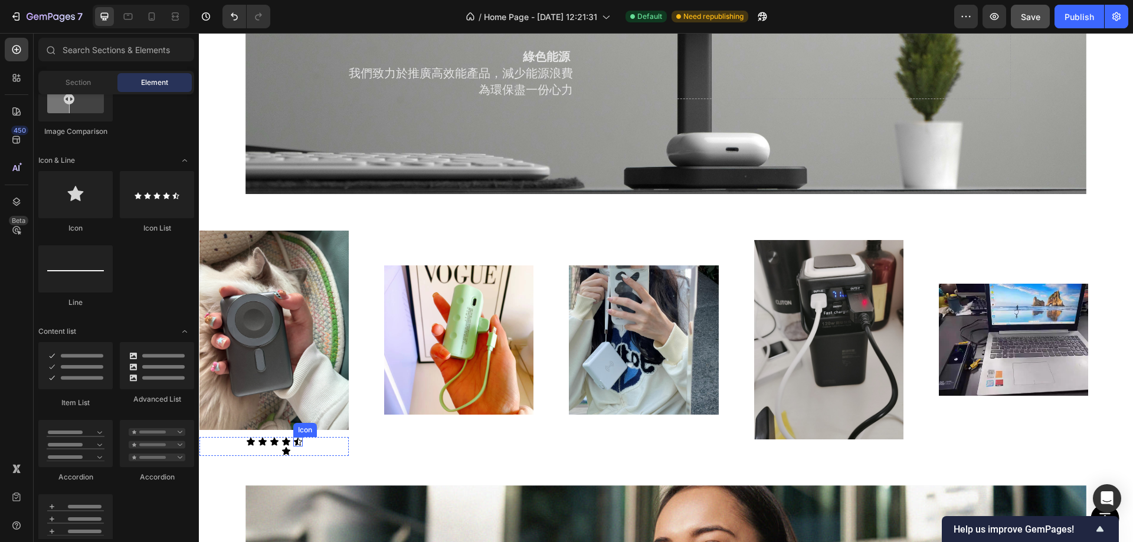
click at [299, 437] on icon at bounding box center [297, 441] width 9 height 9
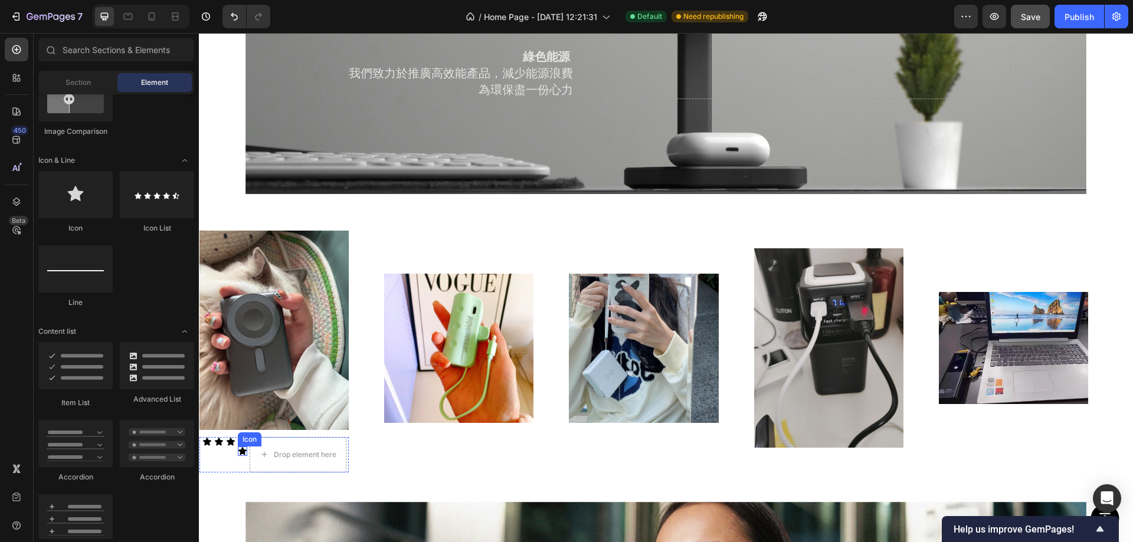
click at [248, 443] on div "Icon Icon Icon Icon Icon Drop element here" at bounding box center [273, 454] width 149 height 35
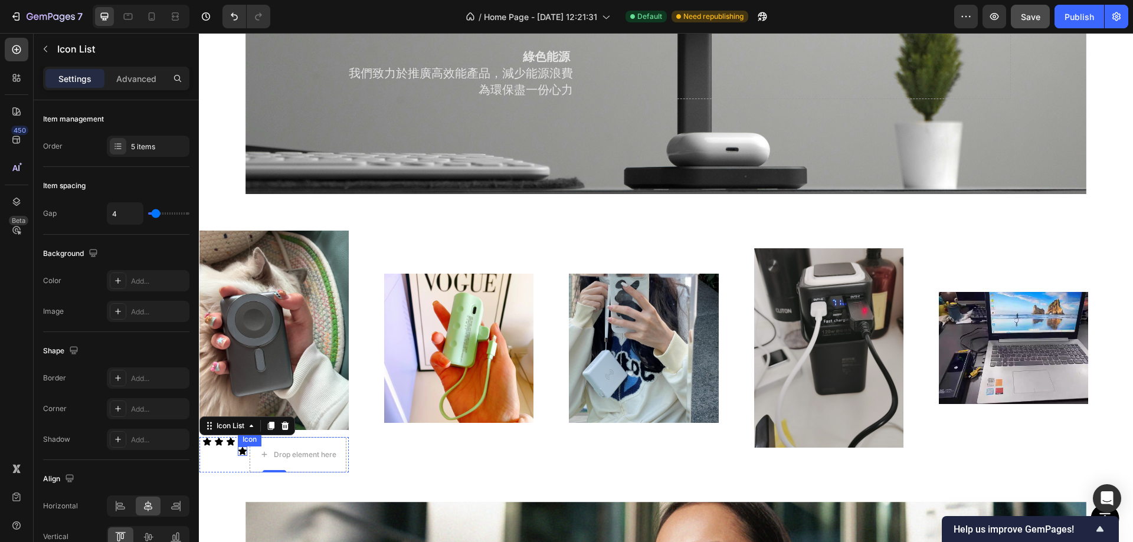
click at [242, 447] on div "Icon" at bounding box center [242, 451] width 9 height 9
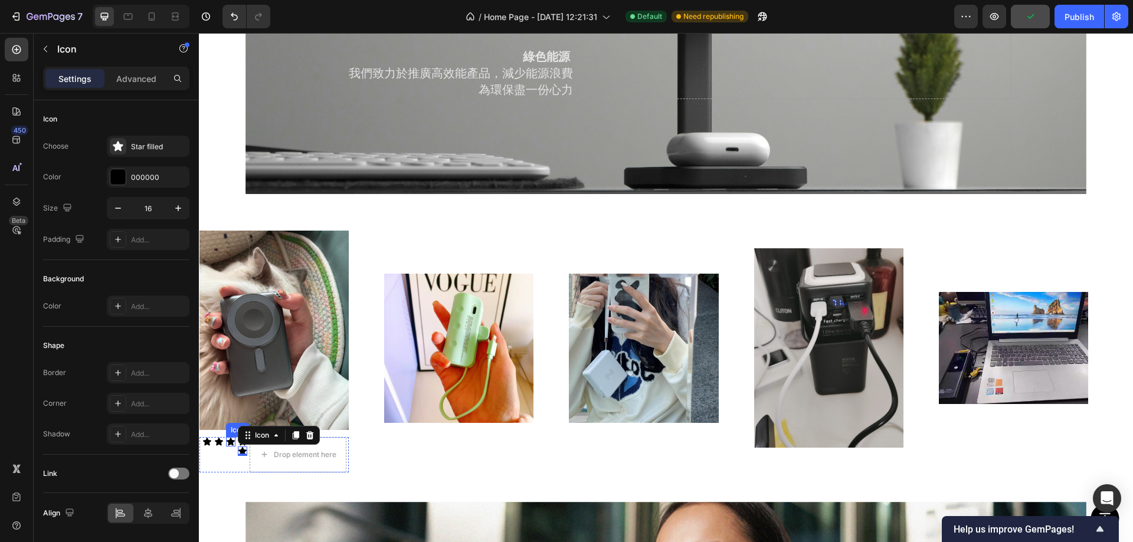
drag, startPoint x: 244, startPoint y: 445, endPoint x: 230, endPoint y: 432, distance: 18.8
click at [230, 437] on div "Icon Icon Icon Icon Icon 0 Drop element here" at bounding box center [273, 454] width 149 height 35
drag, startPoint x: 249, startPoint y: 430, endPoint x: 238, endPoint y: 440, distance: 14.6
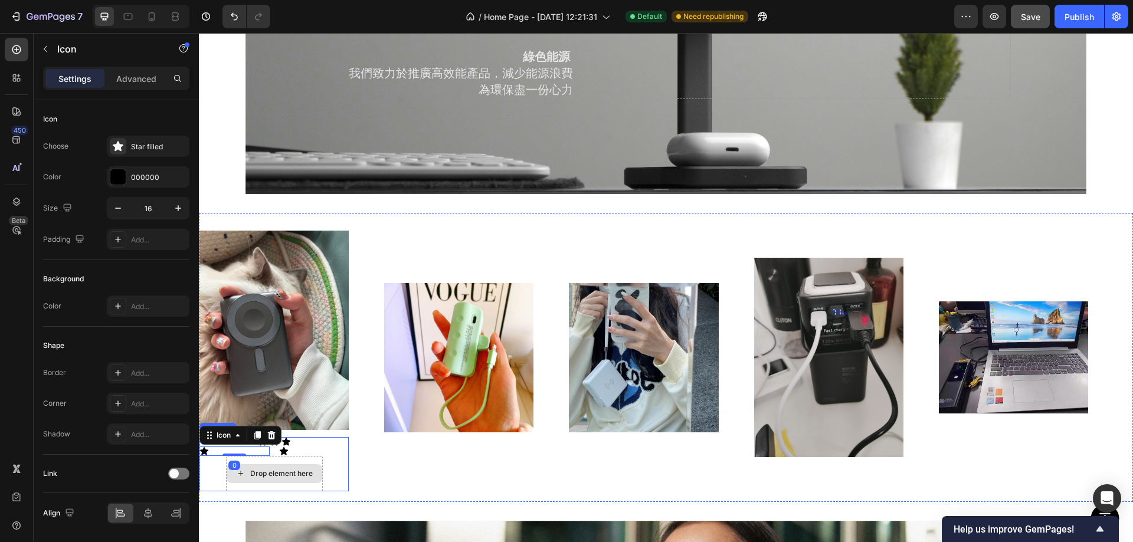
click at [282, 469] on div "Drop element here" at bounding box center [281, 473] width 63 height 9
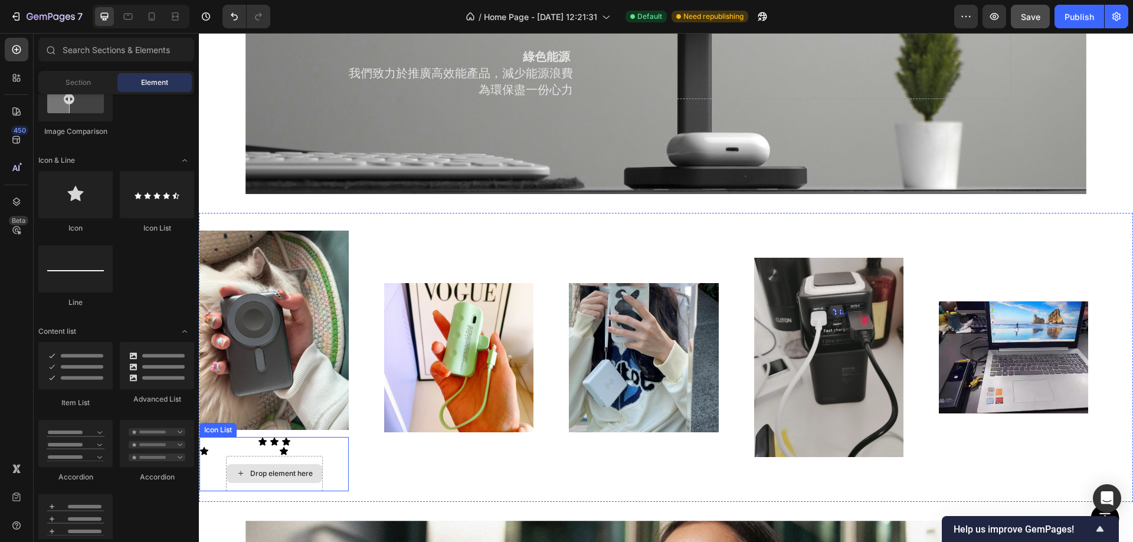
click at [275, 456] on div "Drop element here" at bounding box center [274, 473] width 97 height 35
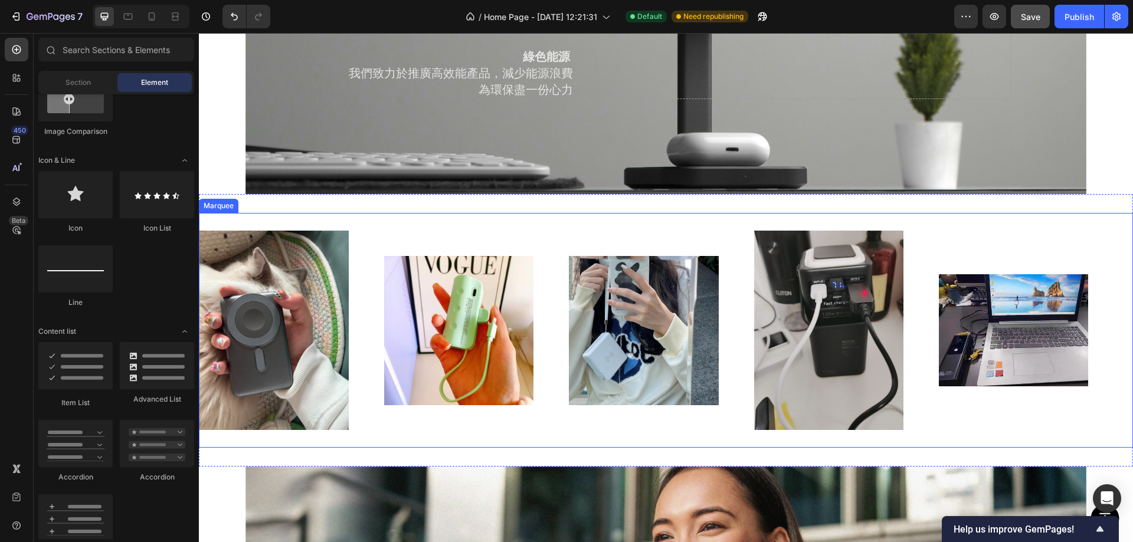
click at [344, 440] on div "Image Image Image Image Image Image Image Image Image Image Marquee" at bounding box center [666, 330] width 934 height 235
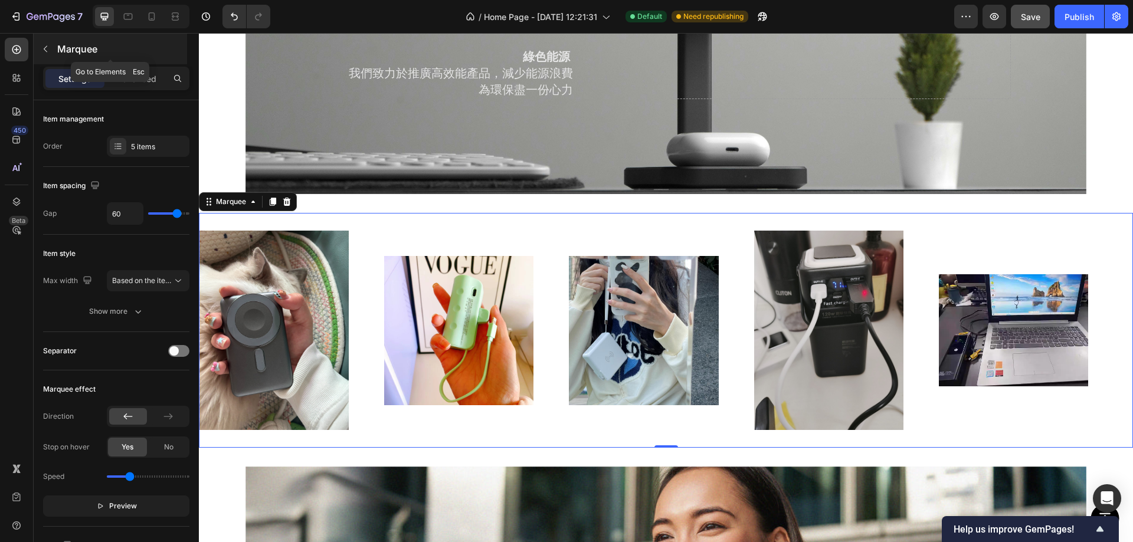
click at [42, 45] on icon "button" at bounding box center [45, 48] width 9 height 9
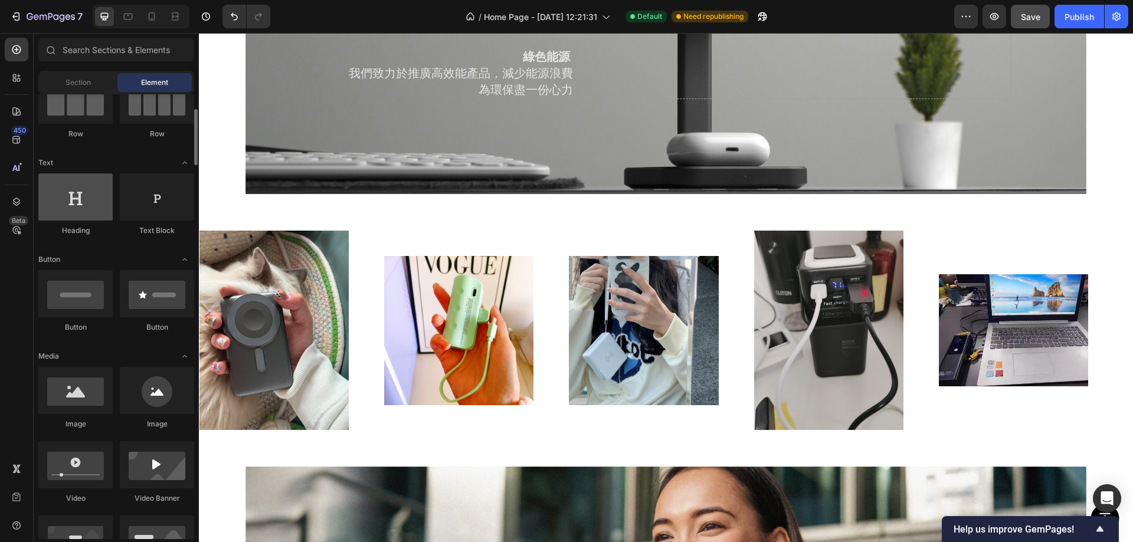
scroll to position [0, 0]
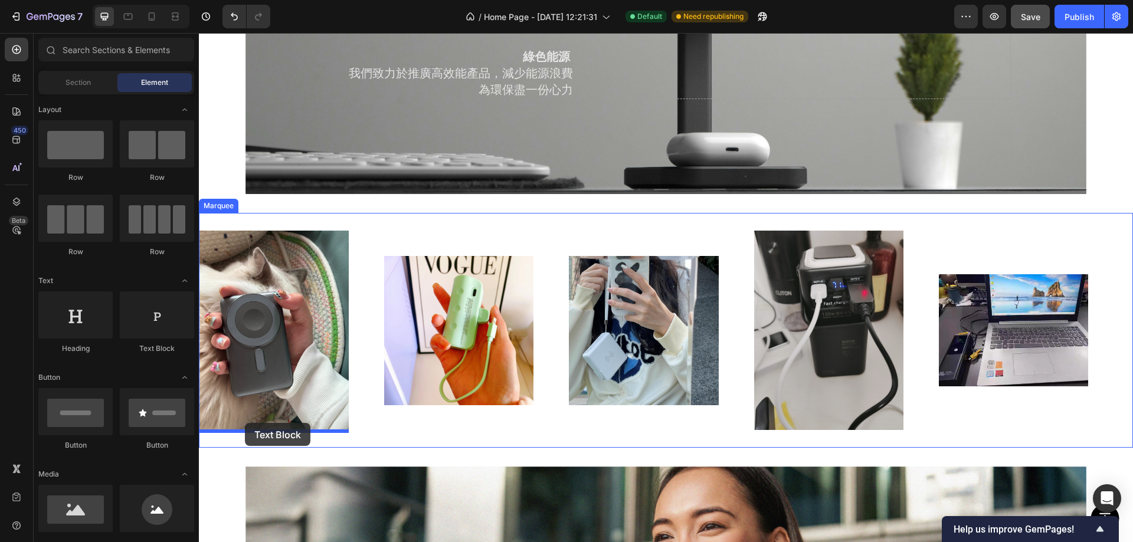
drag, startPoint x: 351, startPoint y: 342, endPoint x: 245, endPoint y: 423, distance: 133.0
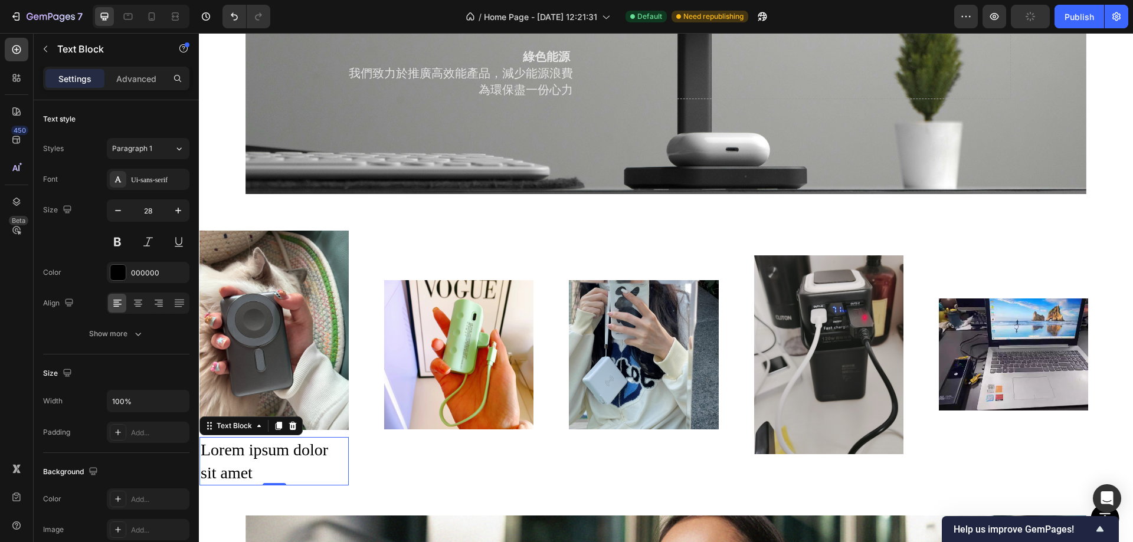
click at [30, 47] on div "450 Beta" at bounding box center [17, 287] width 34 height 509
click at [41, 44] on button "button" at bounding box center [45, 49] width 19 height 19
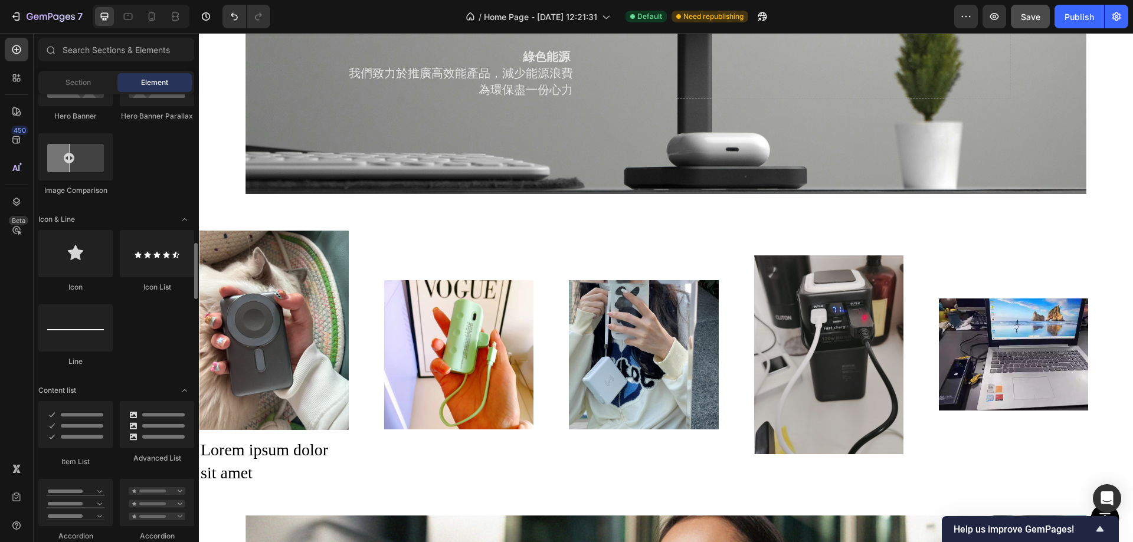
scroll to position [708, 0]
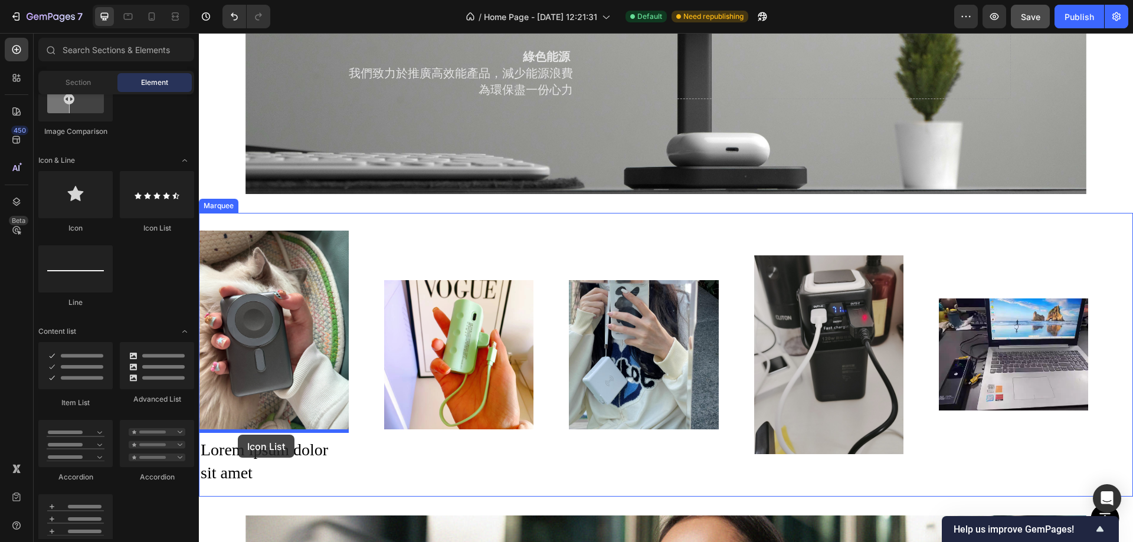
drag, startPoint x: 344, startPoint y: 228, endPoint x: 238, endPoint y: 435, distance: 232.3
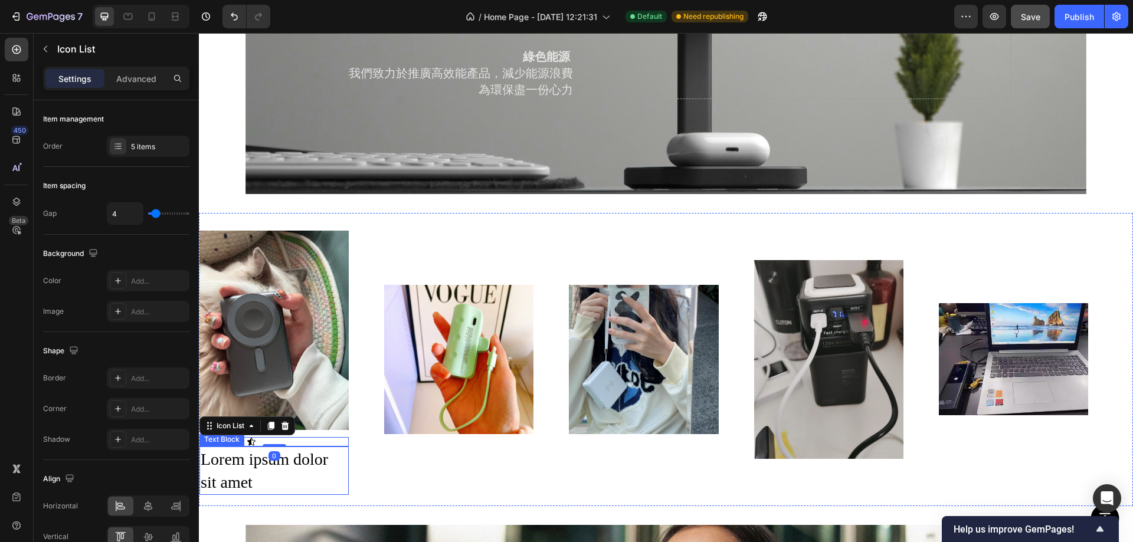
click at [235, 450] on div "Lorem ipsum dolor sit amet" at bounding box center [273, 471] width 149 height 48
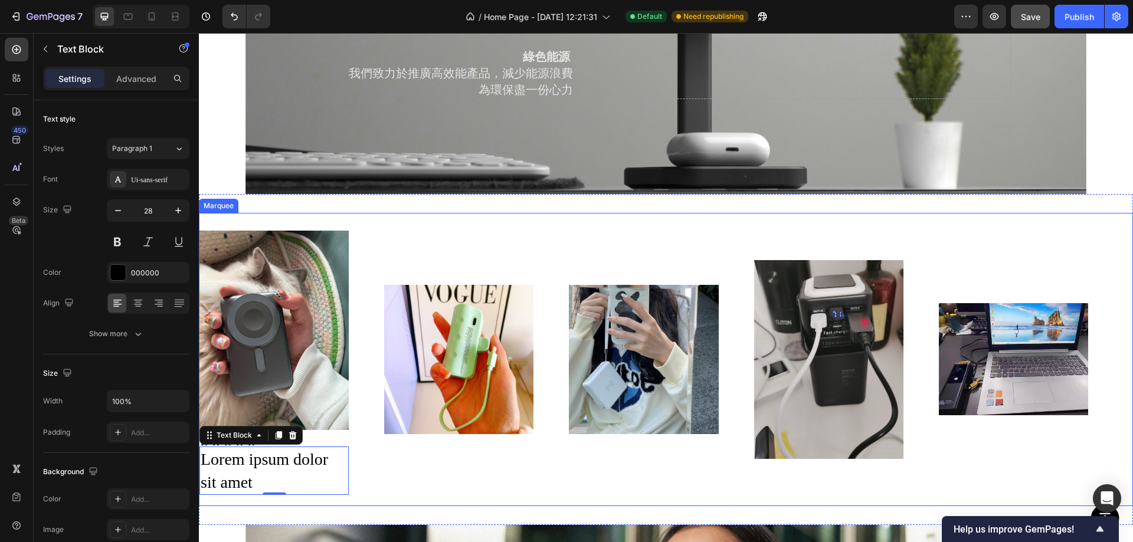
click at [411, 454] on div "Image Icon Icon Icon Icon Icon Icon List Lorem ipsum dolor sit amet Text Block …" at bounding box center [661, 359] width 924 height 271
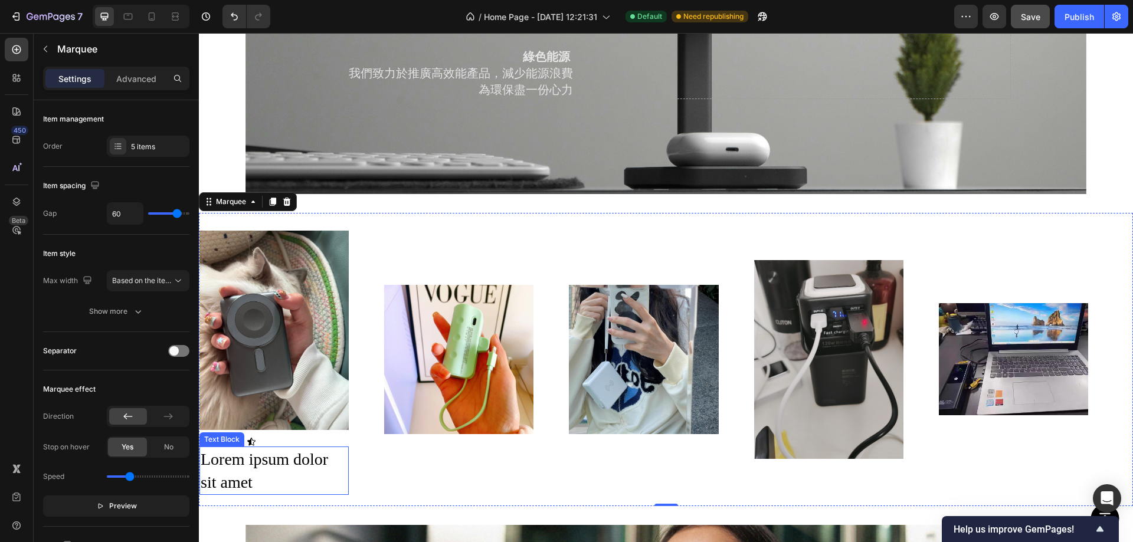
click at [261, 430] on div "Image" at bounding box center [273, 331] width 149 height 214
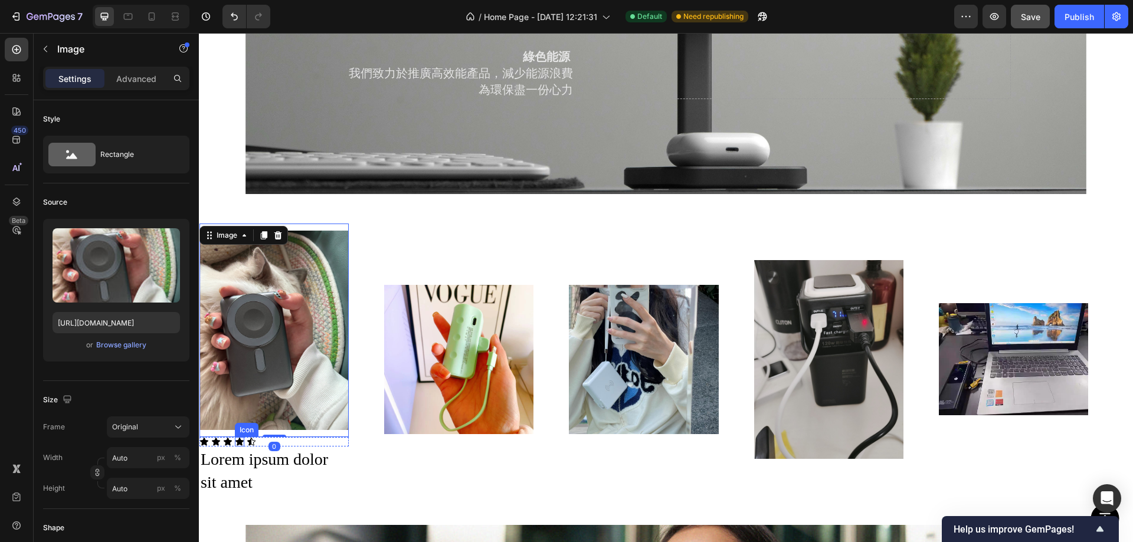
click at [227, 440] on div "Icon" at bounding box center [227, 441] width 9 height 9
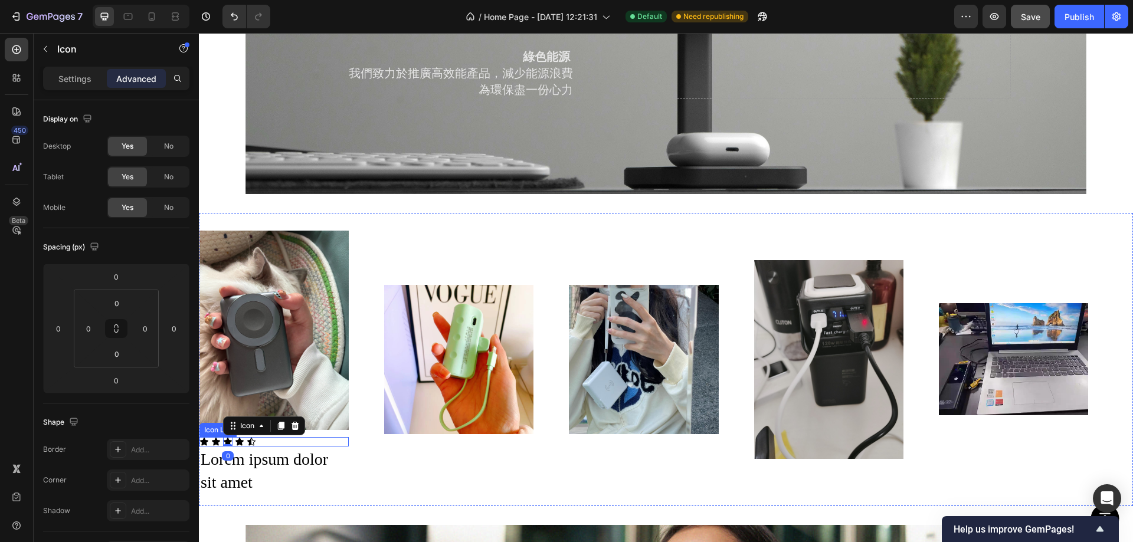
click at [308, 439] on div "Icon Icon Icon 0 Icon Icon" at bounding box center [273, 441] width 149 height 9
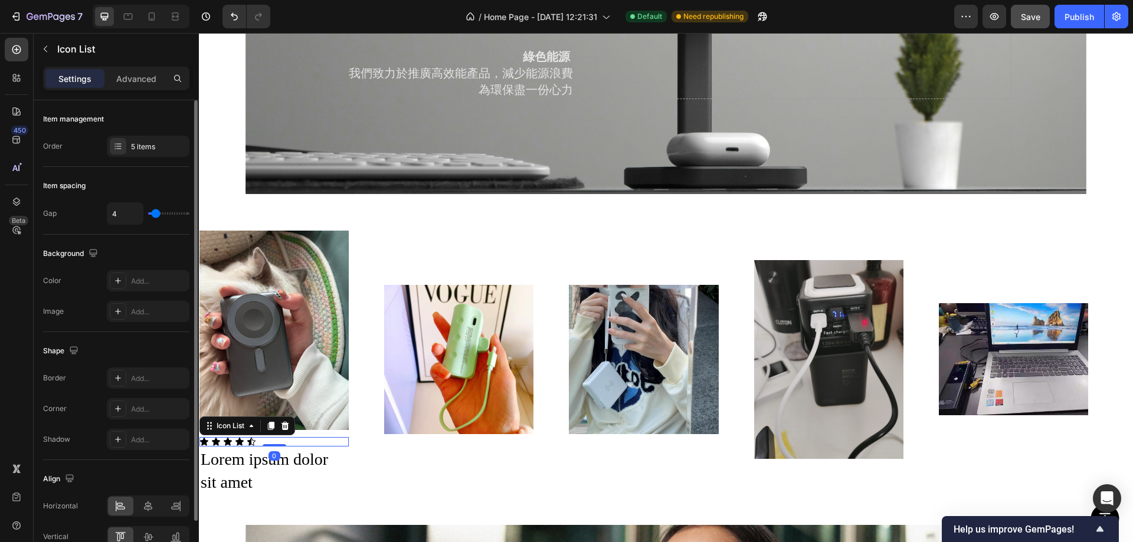
scroll to position [62, 0]
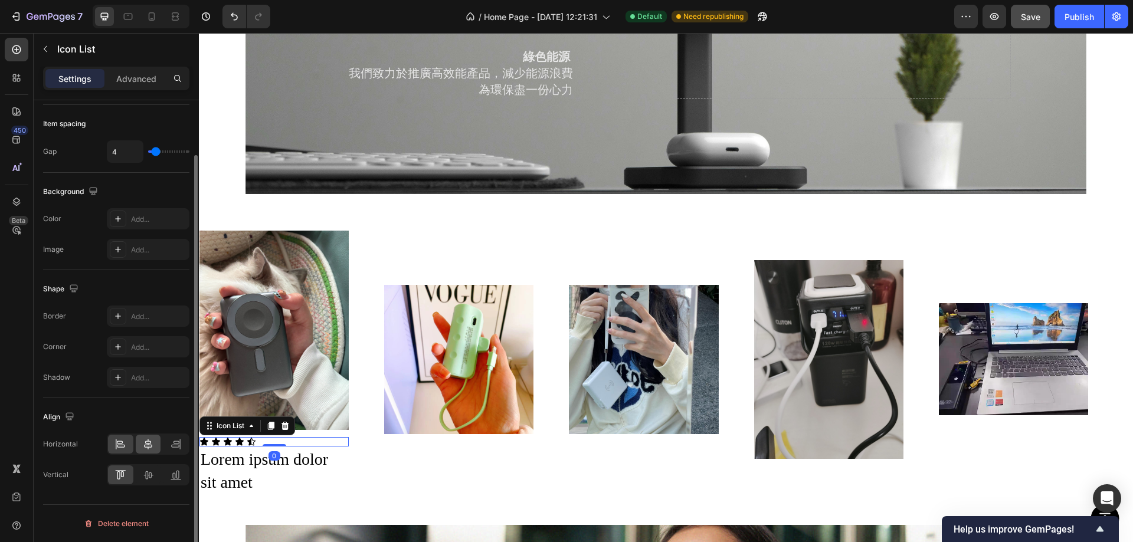
click at [149, 438] on div at bounding box center [148, 444] width 25 height 19
drag, startPoint x: 421, startPoint y: 451, endPoint x: 369, endPoint y: 444, distance: 52.4
click at [420, 451] on div "Image Icon Icon Icon Icon Icon Icon List 0 Lorem ipsum dolor sit amet Text Bloc…" at bounding box center [661, 359] width 924 height 271
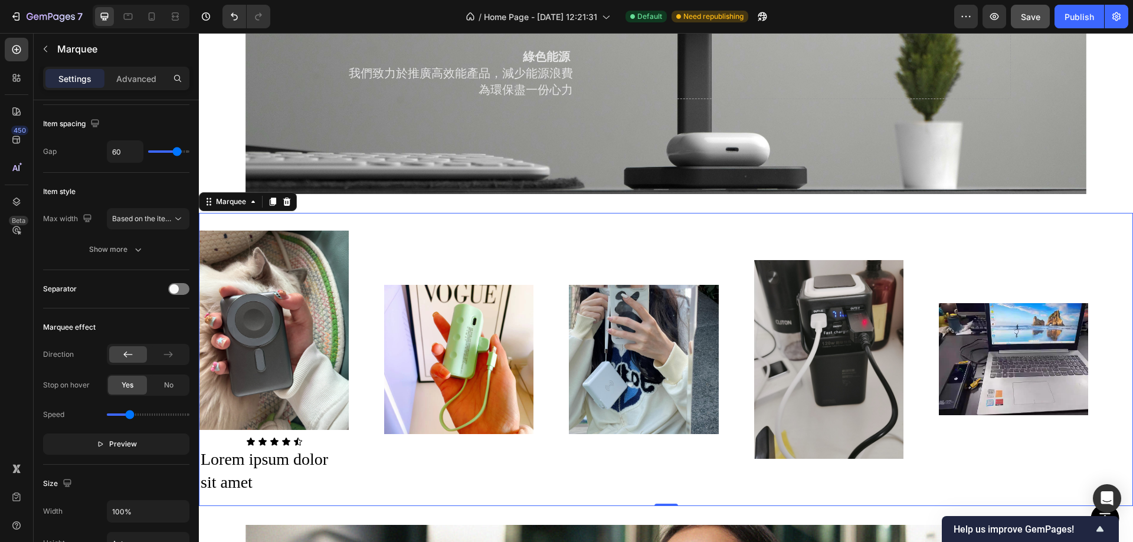
scroll to position [0, 0]
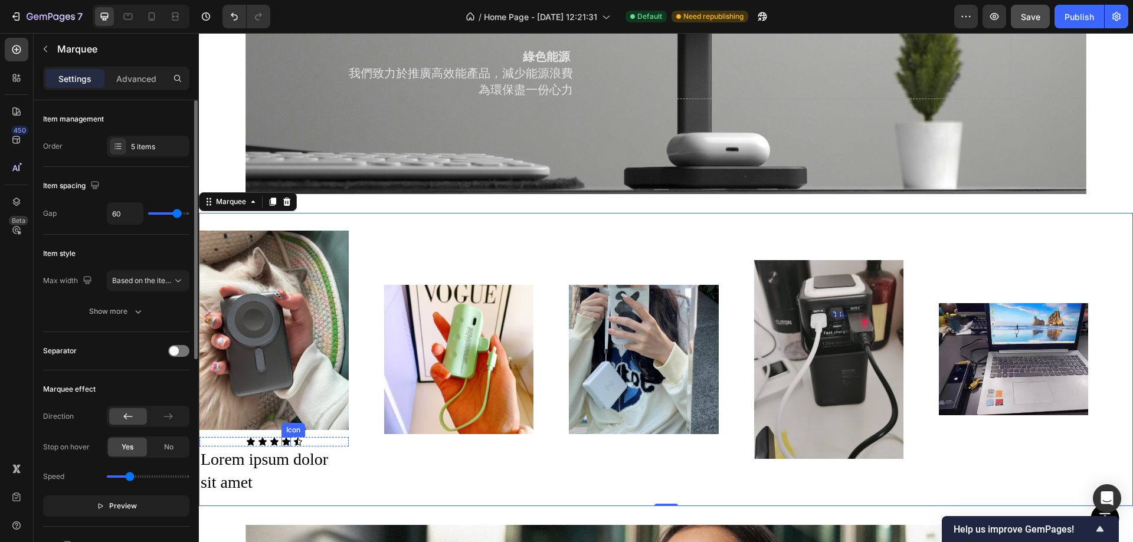
click at [297, 439] on div "Icon" at bounding box center [297, 441] width 9 height 9
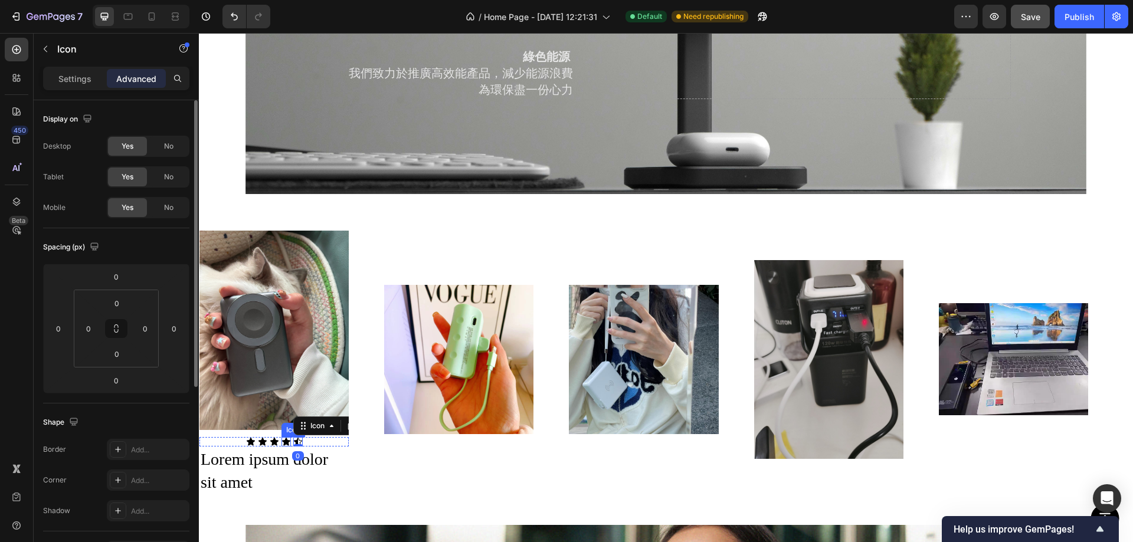
click at [283, 437] on icon at bounding box center [286, 441] width 9 height 9
drag, startPoint x: 336, startPoint y: 420, endPoint x: 312, endPoint y: 447, distance: 36.8
click at [336, 421] on icon at bounding box center [339, 425] width 9 height 9
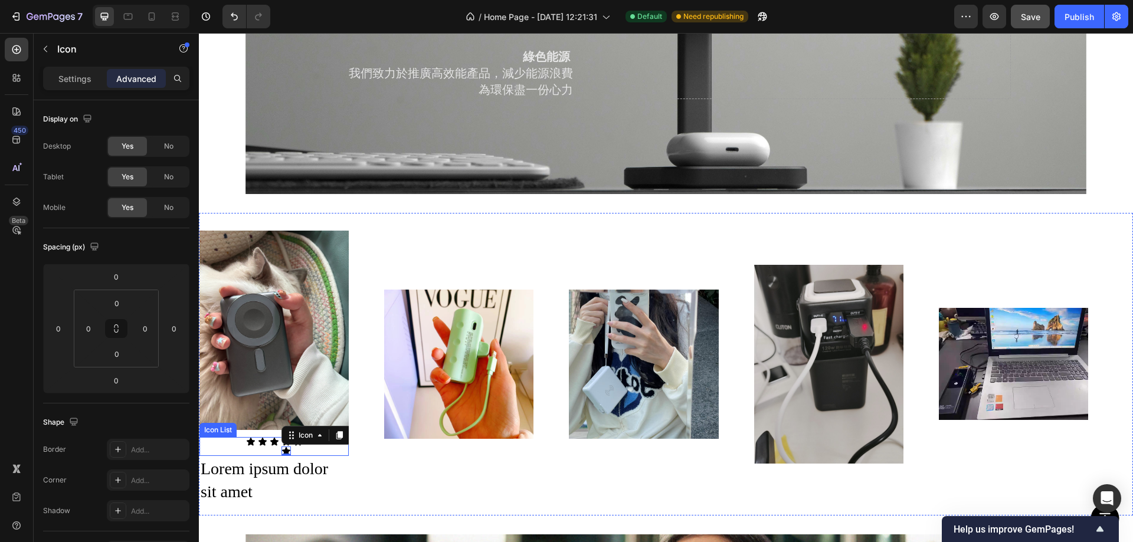
click at [306, 445] on div "Icon Icon Icon Icon Icon 0 Icon" at bounding box center [273, 446] width 149 height 19
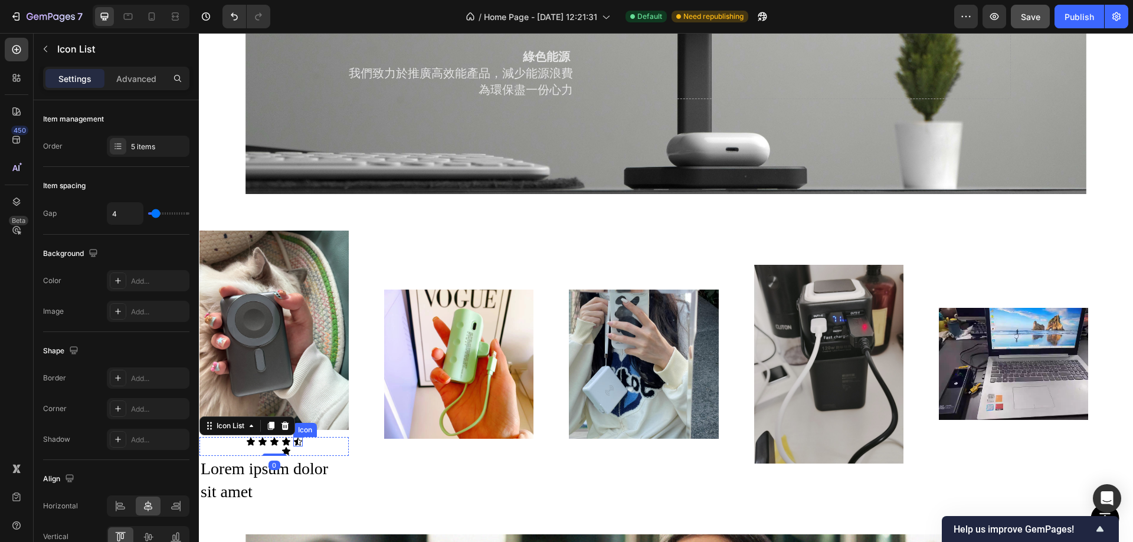
click at [297, 438] on icon at bounding box center [298, 442] width 8 height 8
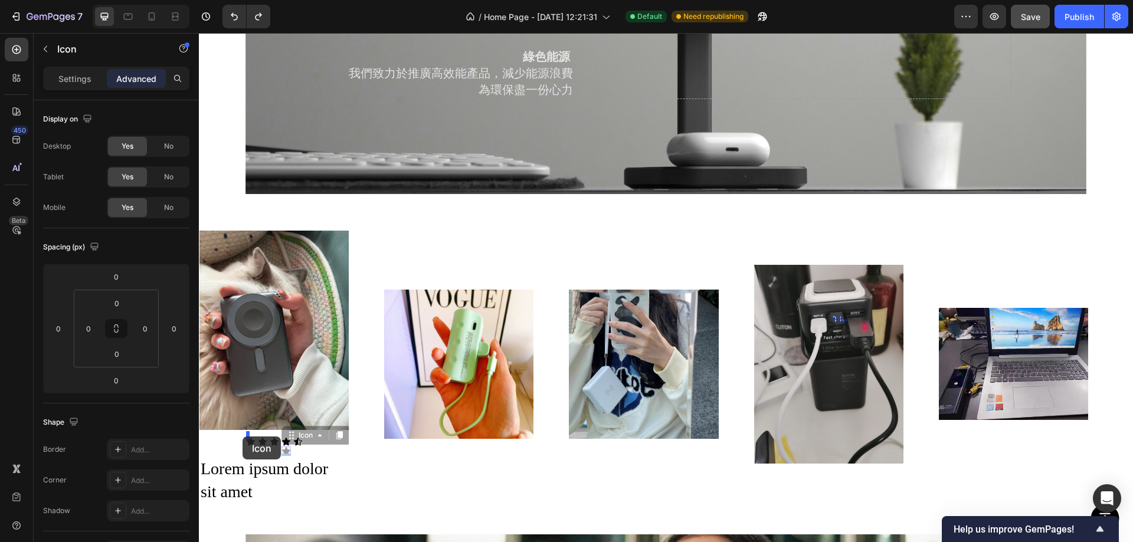
drag, startPoint x: 285, startPoint y: 443, endPoint x: 243, endPoint y: 437, distance: 42.9
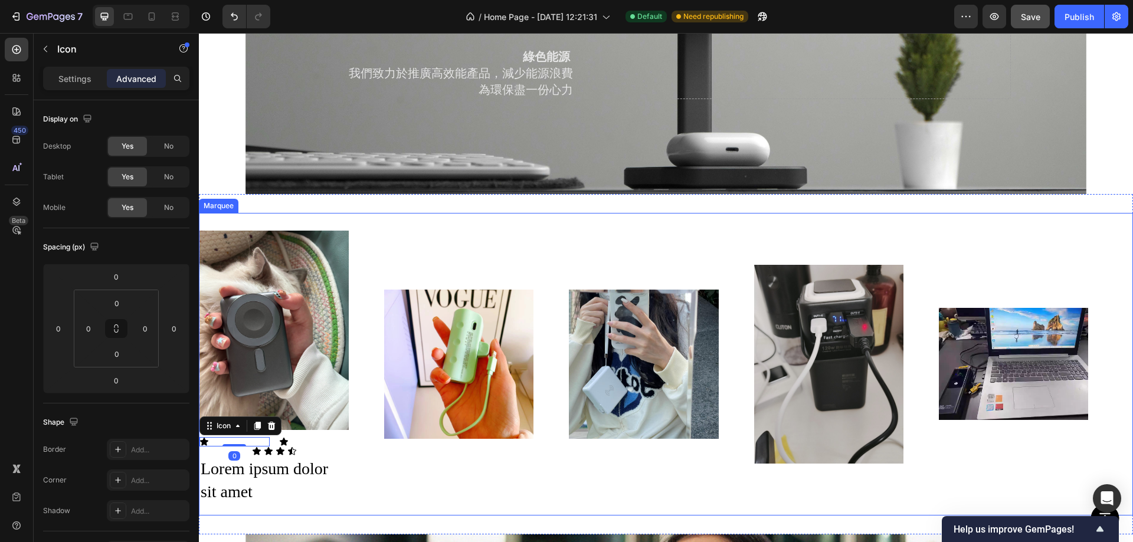
click at [442, 456] on div "Image Icon 0 Icon Row Icon Icon Icon Icon Icon List Lorem ipsum dolor sit amet …" at bounding box center [661, 364] width 924 height 281
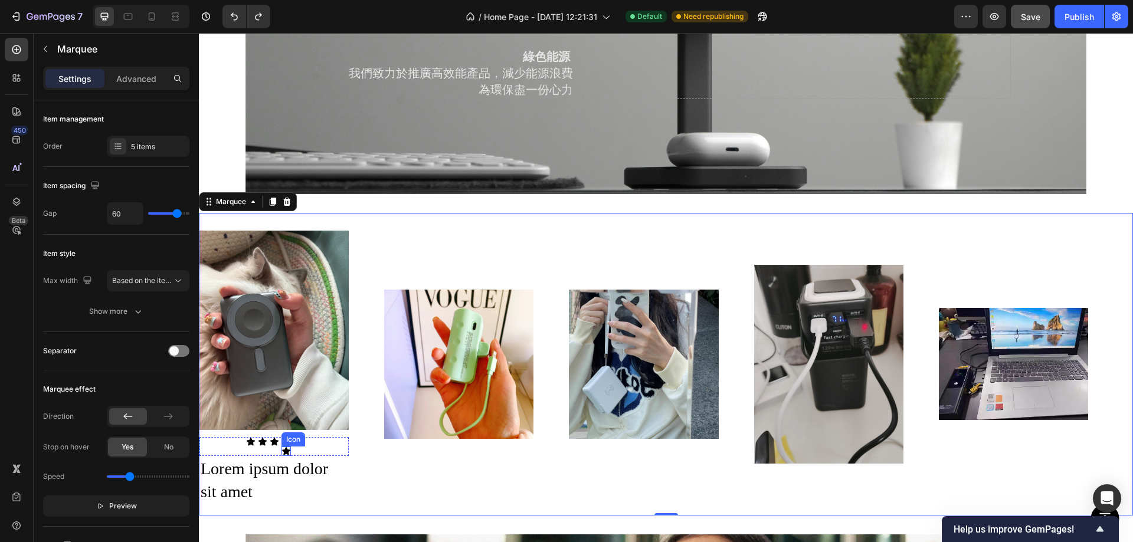
click at [288, 447] on icon at bounding box center [286, 451] width 9 height 9
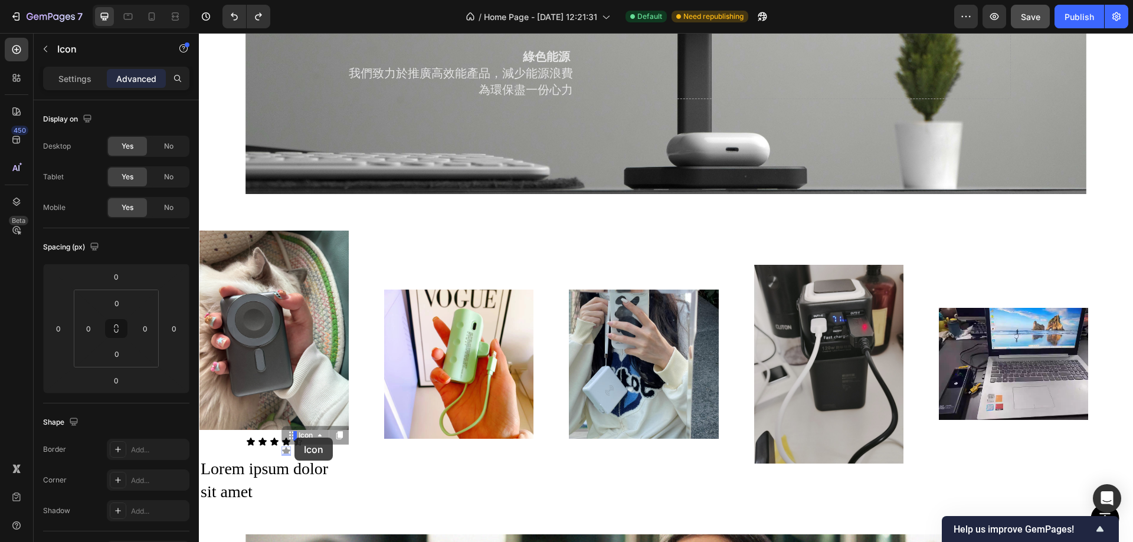
drag, startPoint x: 297, startPoint y: 427, endPoint x: 294, endPoint y: 438, distance: 10.9
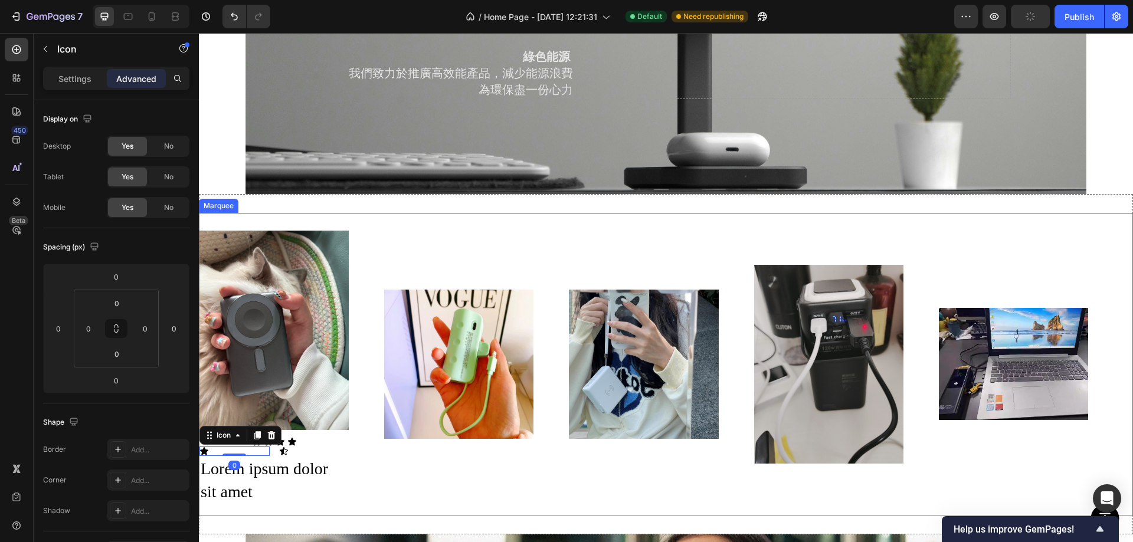
click at [412, 447] on div "Image Icon Icon Icon Icon Icon 0 Icon Row Icon List Lorem ipsum dolor sit amet …" at bounding box center [661, 364] width 924 height 281
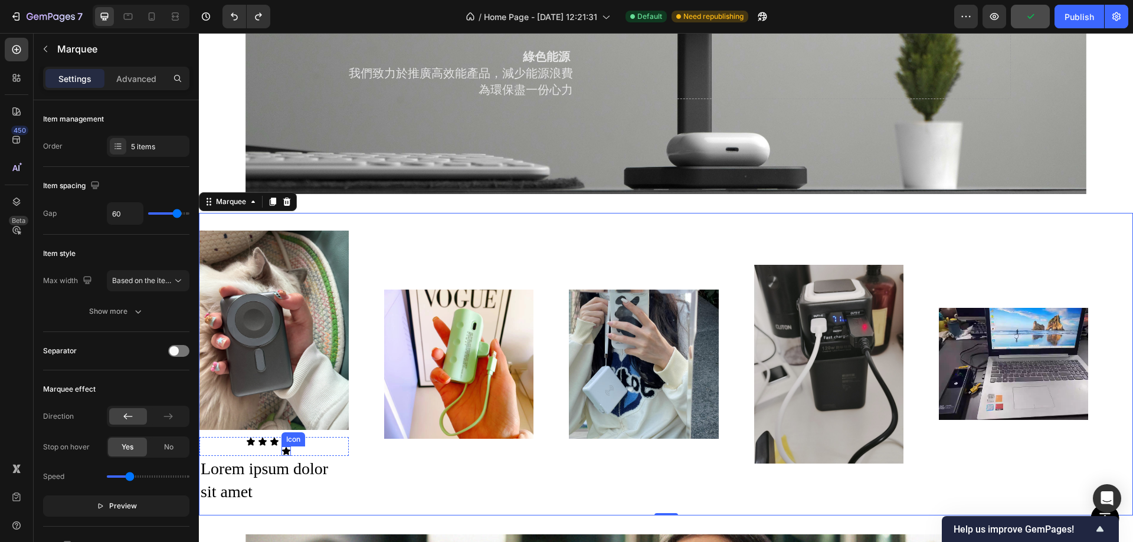
click at [287, 447] on icon at bounding box center [286, 451] width 8 height 8
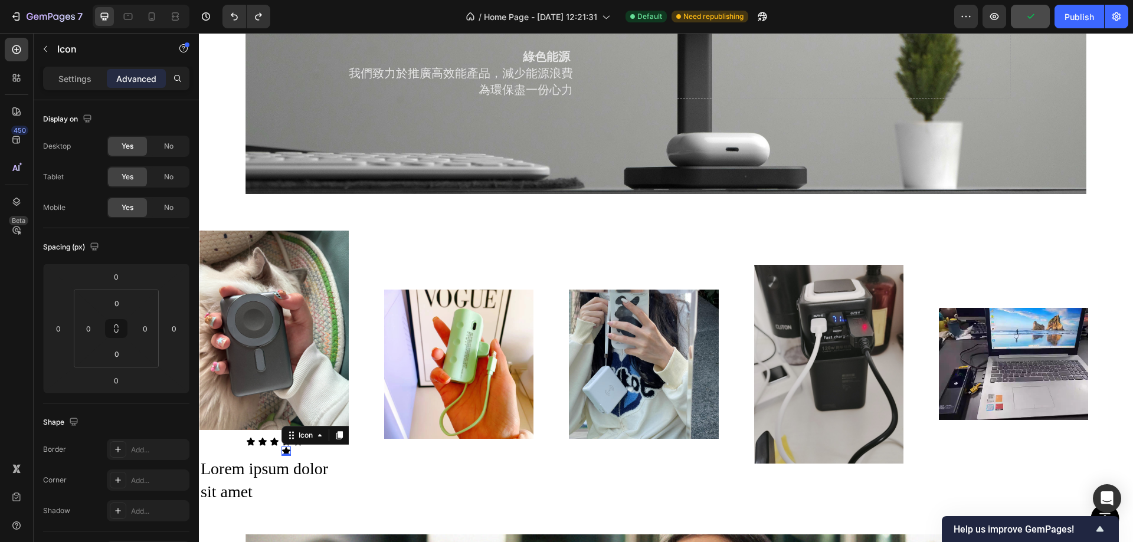
click at [301, 447] on div "Icon Icon Icon Icon Icon 0 Icon" at bounding box center [273, 446] width 149 height 19
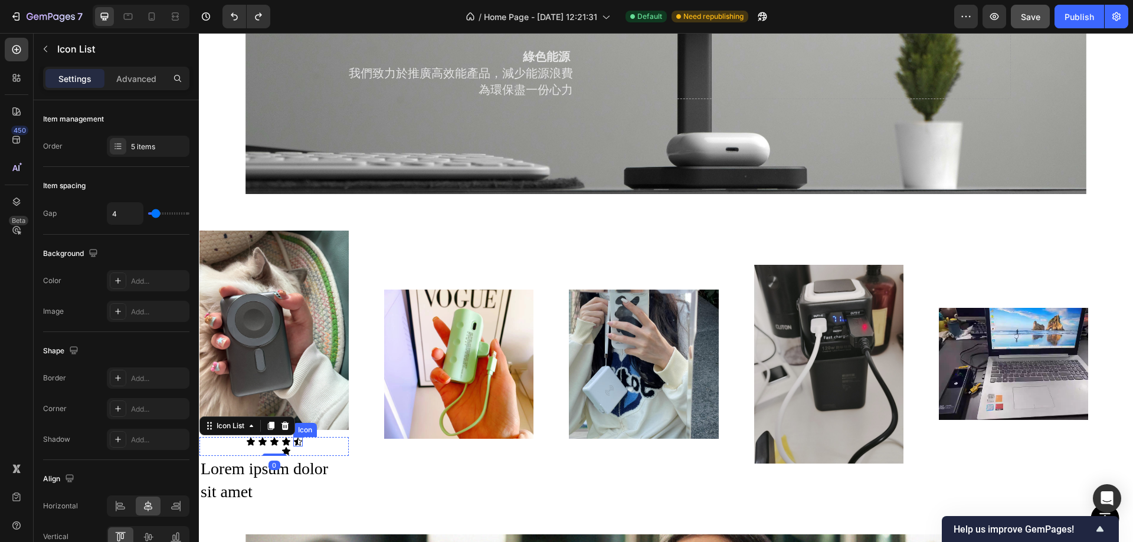
click at [298, 439] on div "Icon" at bounding box center [297, 441] width 9 height 9
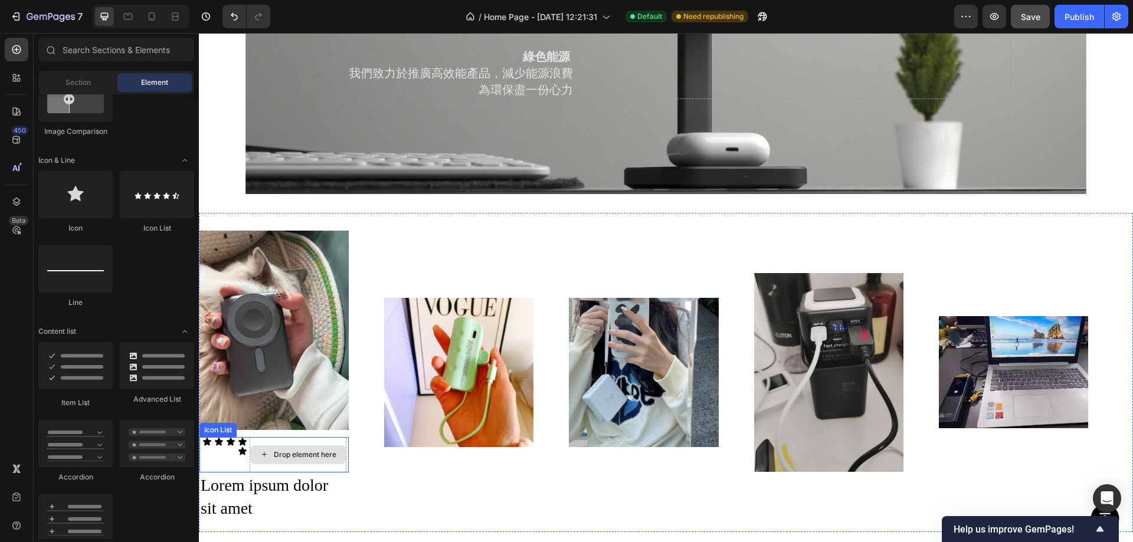
click at [291, 450] on div "Drop element here" at bounding box center [305, 454] width 63 height 9
click at [473, 472] on div "Image Icon Icon Icon Icon Icon Drop element here Icon List Lorem ipsum dolor si…" at bounding box center [661, 372] width 924 height 297
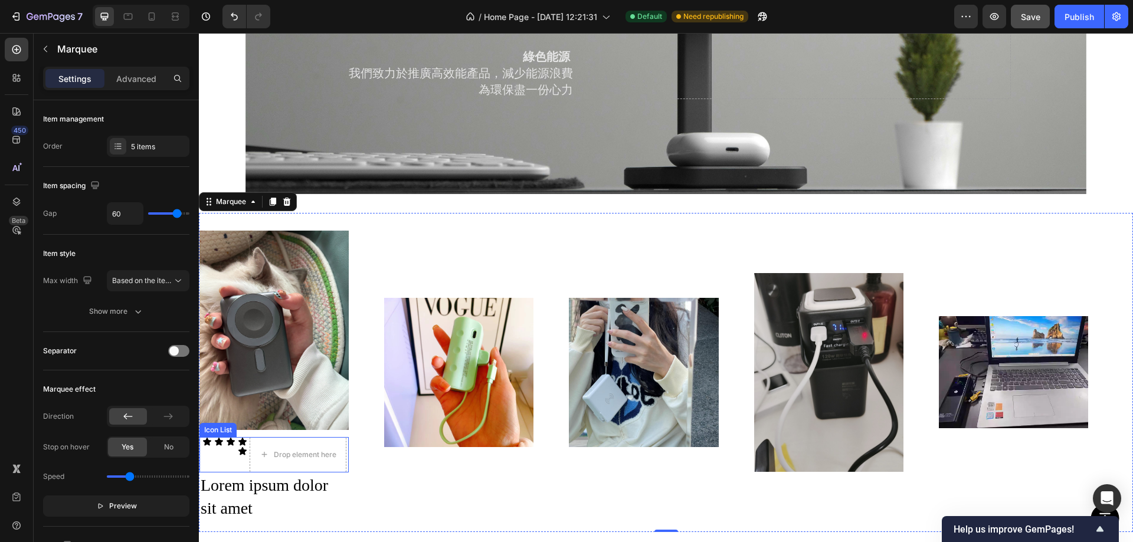
click at [207, 453] on div "Icon Icon Icon Icon Icon Drop element here" at bounding box center [273, 454] width 149 height 35
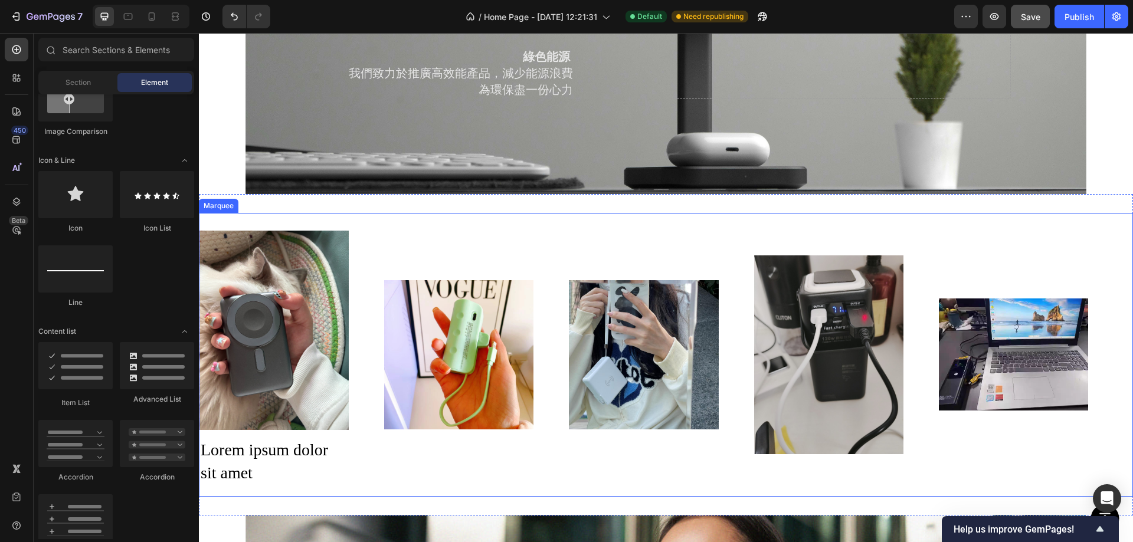
click at [401, 461] on div "Image Lorem ipsum dolor sit amet Text Block Image Image Image Image" at bounding box center [661, 355] width 924 height 262
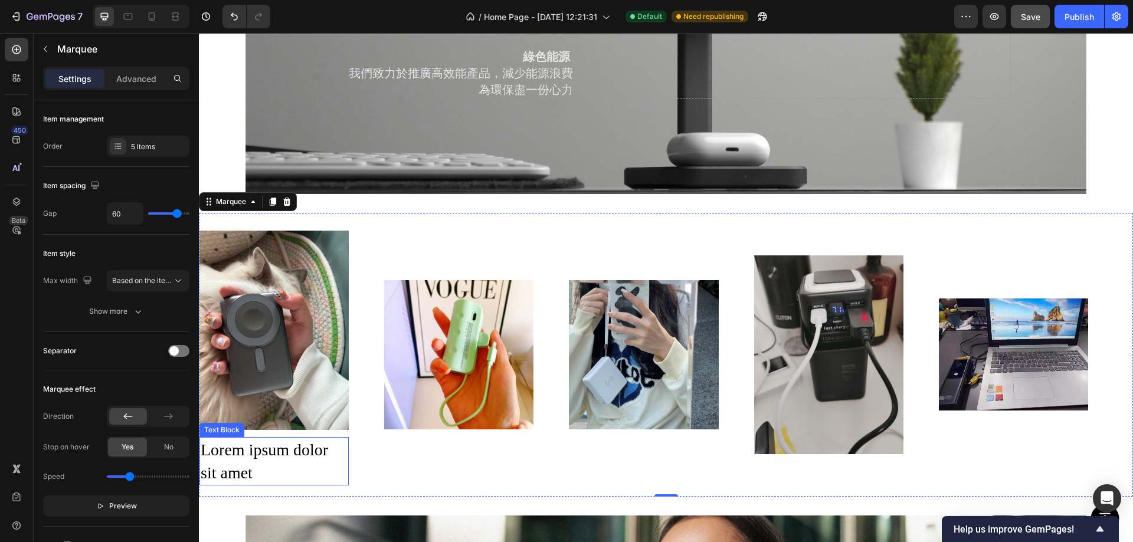
click at [282, 450] on div "Lorem ipsum dolor sit amet" at bounding box center [273, 461] width 149 height 48
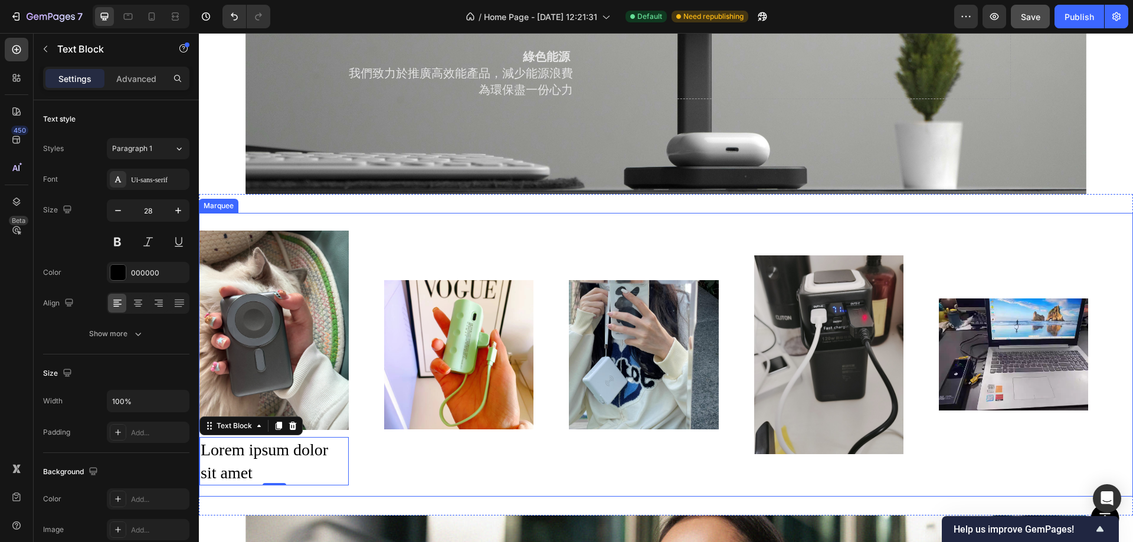
click at [439, 460] on div "Image Lorem ipsum dolor sit amet Text Block 0 Image Image Image Image" at bounding box center [661, 355] width 924 height 262
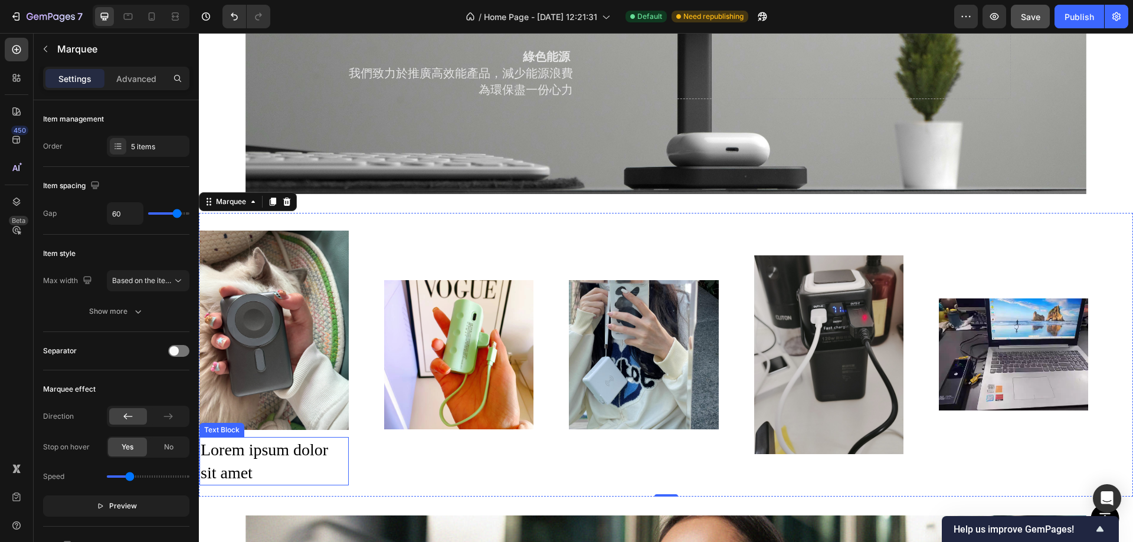
click at [248, 441] on div "Lorem ipsum dolor sit amet" at bounding box center [273, 461] width 149 height 48
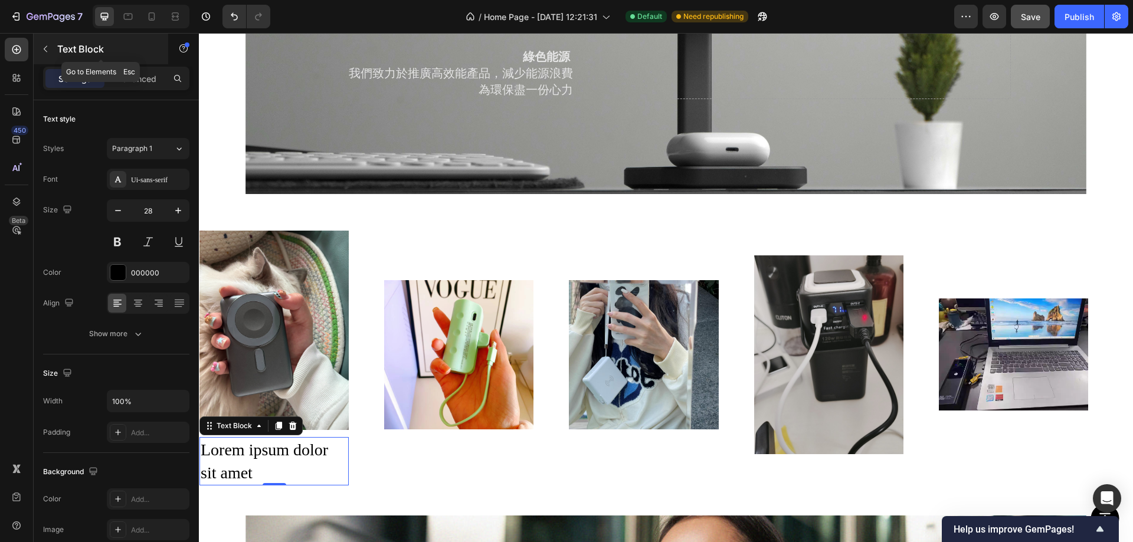
click at [44, 47] on icon "button" at bounding box center [45, 48] width 9 height 9
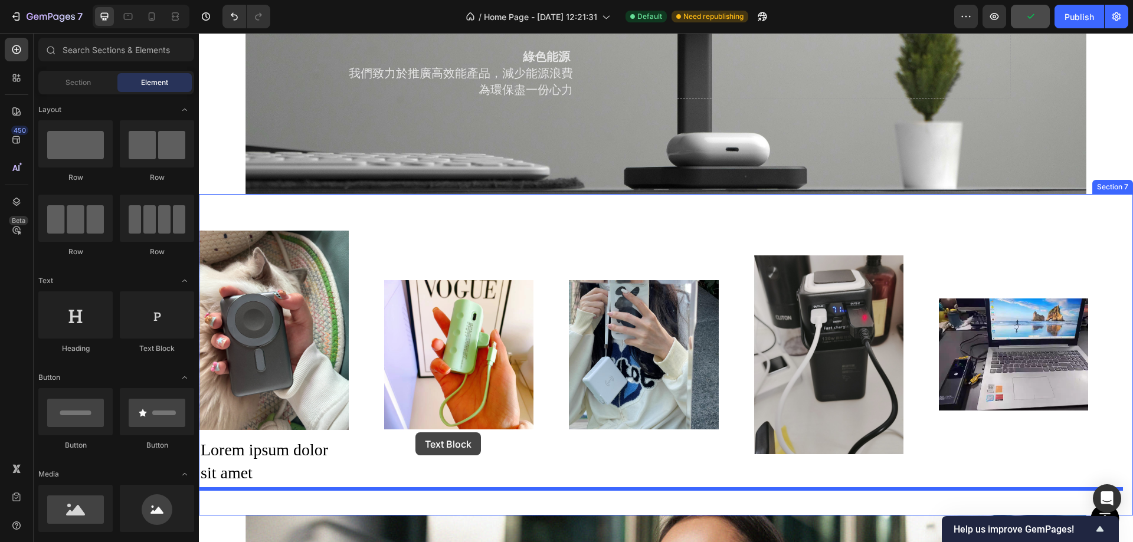
drag, startPoint x: 357, startPoint y: 350, endPoint x: 415, endPoint y: 433, distance: 101.2
click at [424, 426] on div "Image" at bounding box center [458, 354] width 149 height 163
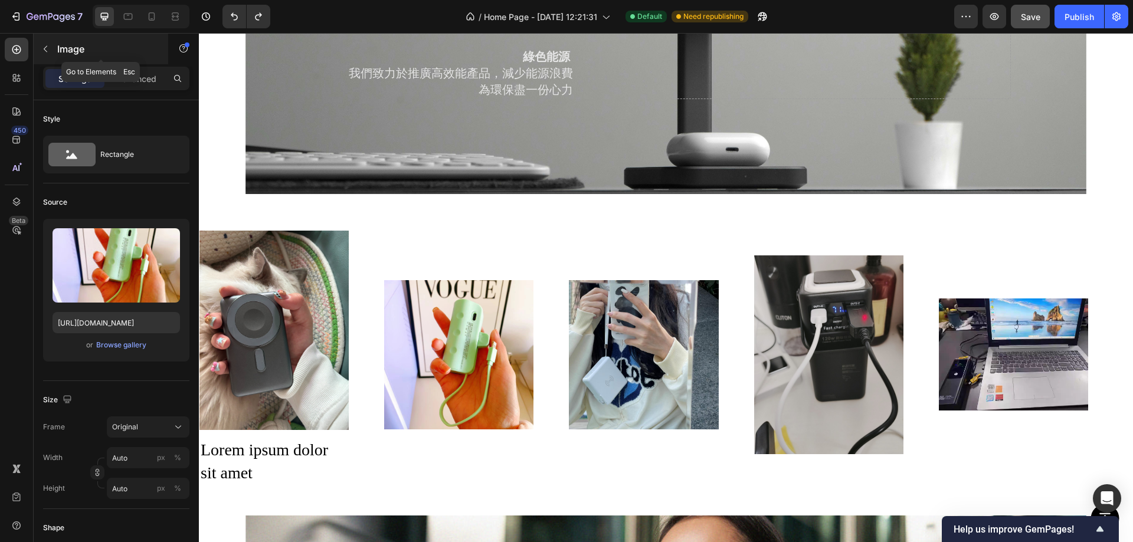
click at [47, 48] on icon "button" at bounding box center [45, 48] width 9 height 9
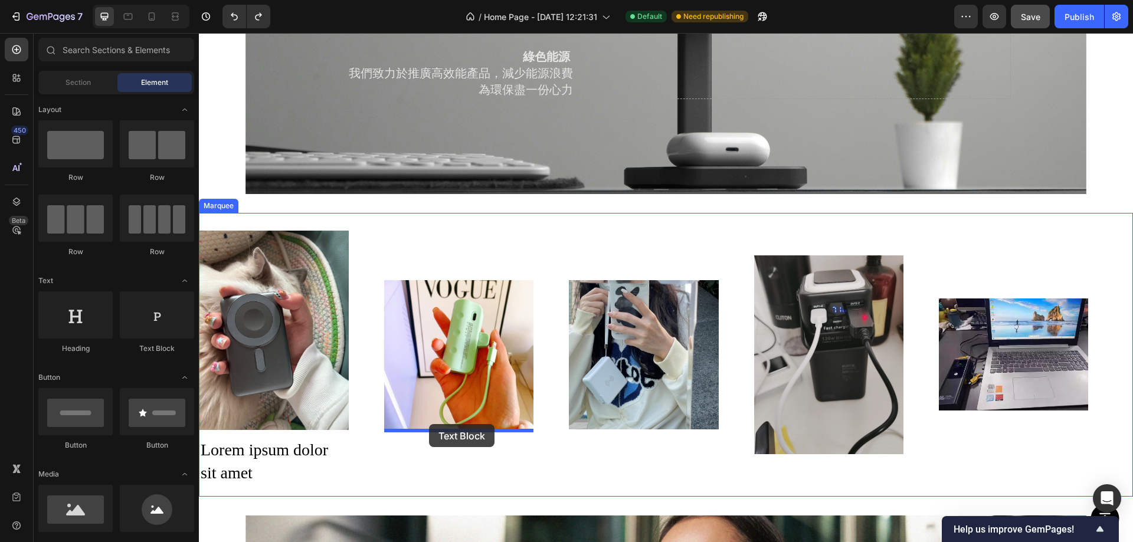
drag, startPoint x: 368, startPoint y: 346, endPoint x: 429, endPoint y: 424, distance: 98.8
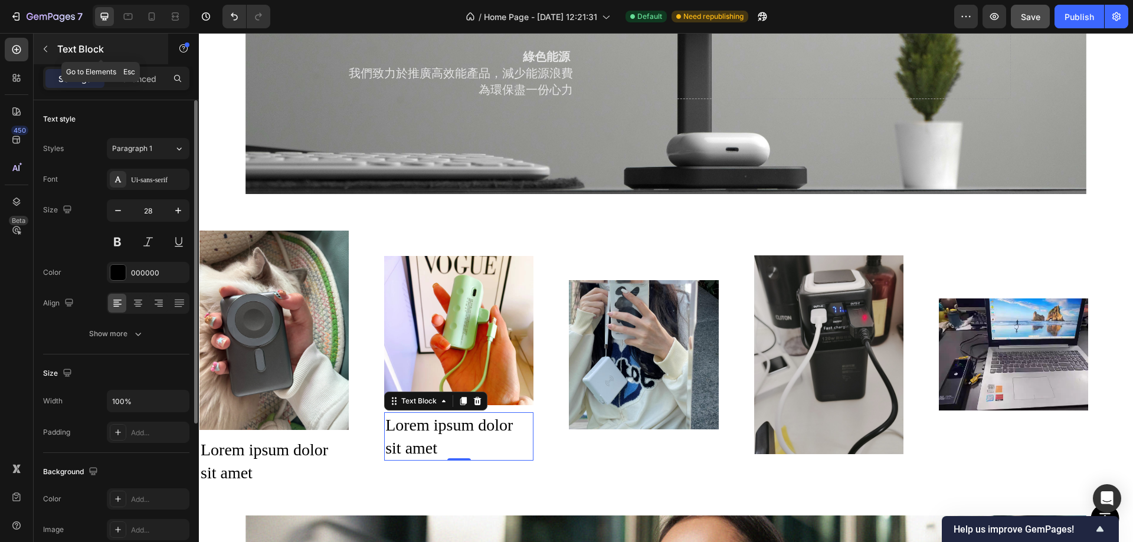
click at [40, 47] on button "button" at bounding box center [45, 49] width 19 height 19
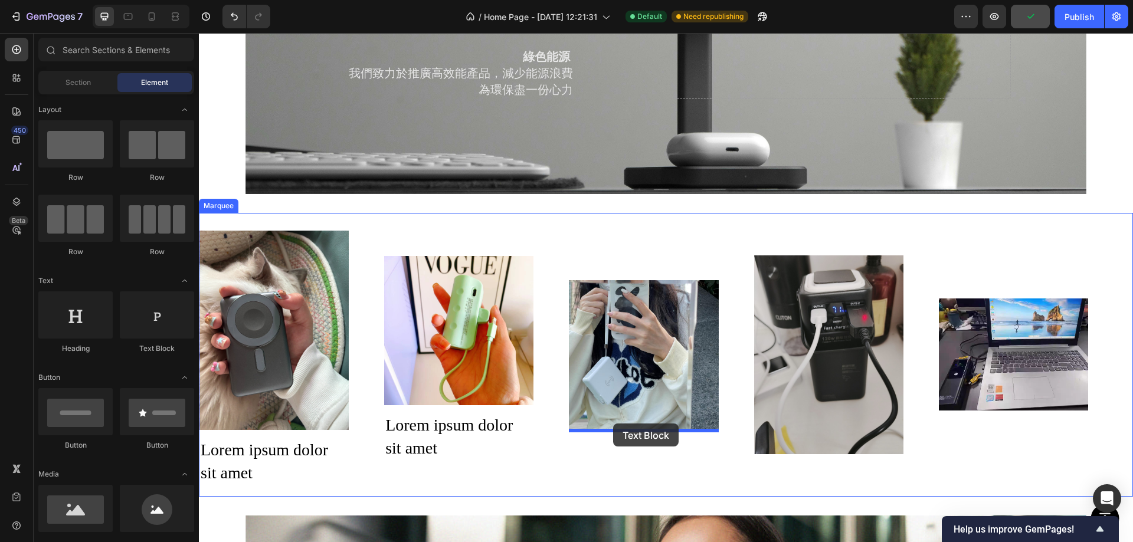
drag, startPoint x: 356, startPoint y: 352, endPoint x: 613, endPoint y: 424, distance: 266.5
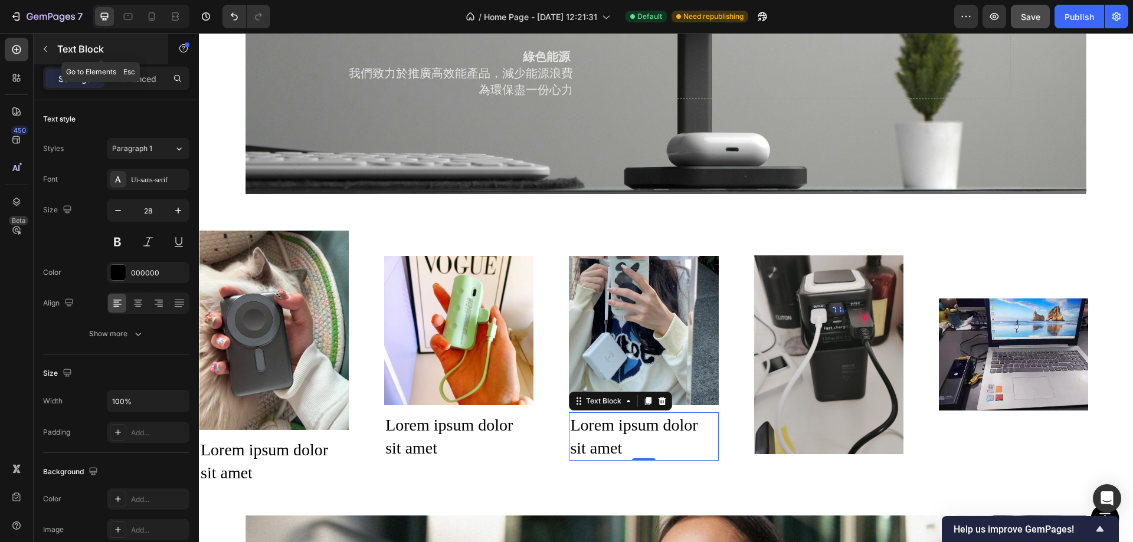
click at [45, 48] on icon "button" at bounding box center [46, 49] width 4 height 6
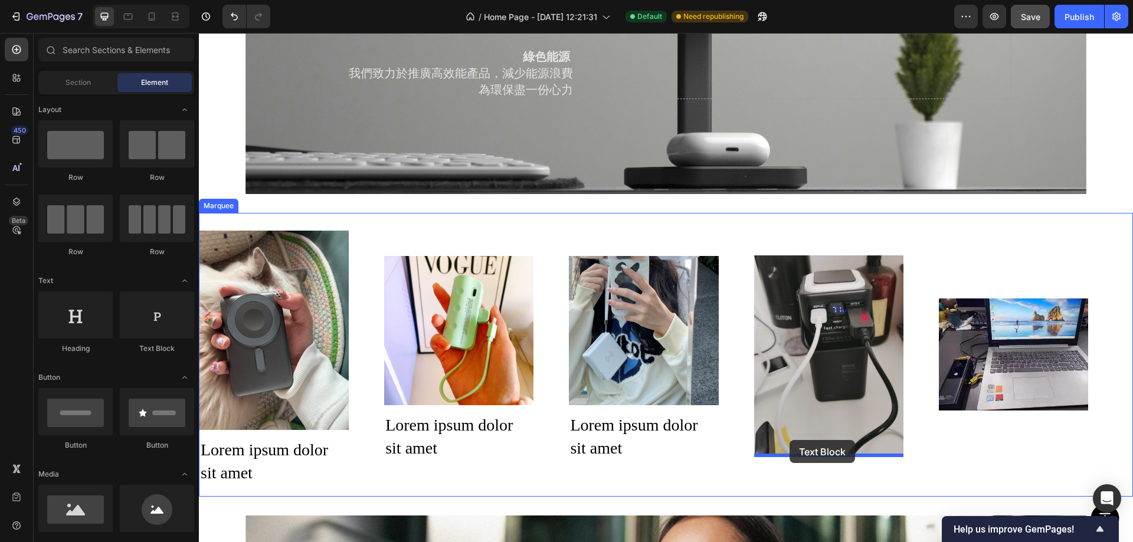
drag, startPoint x: 355, startPoint y: 346, endPoint x: 790, endPoint y: 440, distance: 445.1
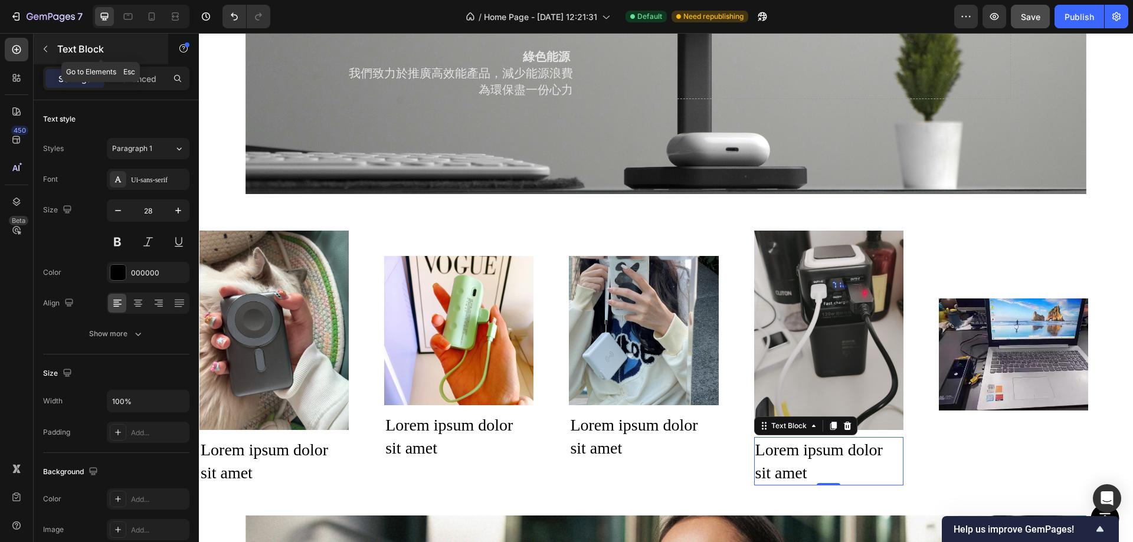
click at [40, 41] on button "button" at bounding box center [45, 49] width 19 height 19
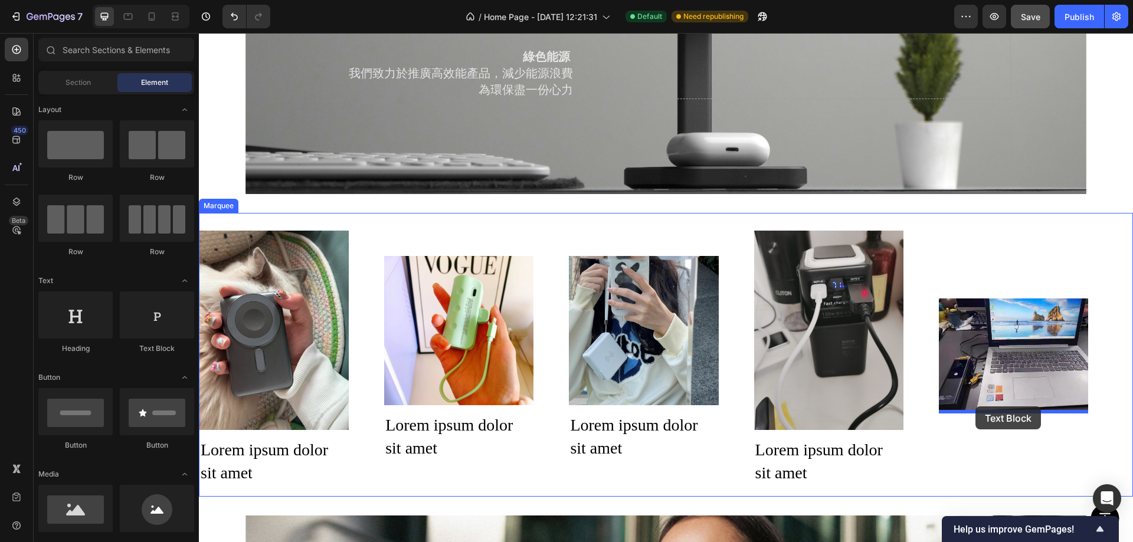
drag, startPoint x: 371, startPoint y: 347, endPoint x: 976, endPoint y: 407, distance: 607.9
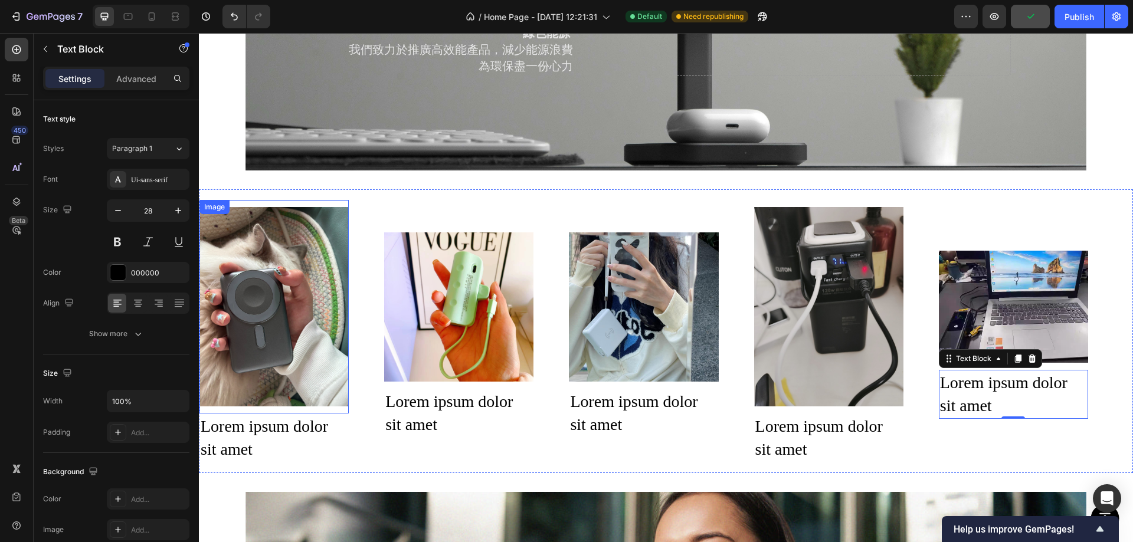
scroll to position [1620, 0]
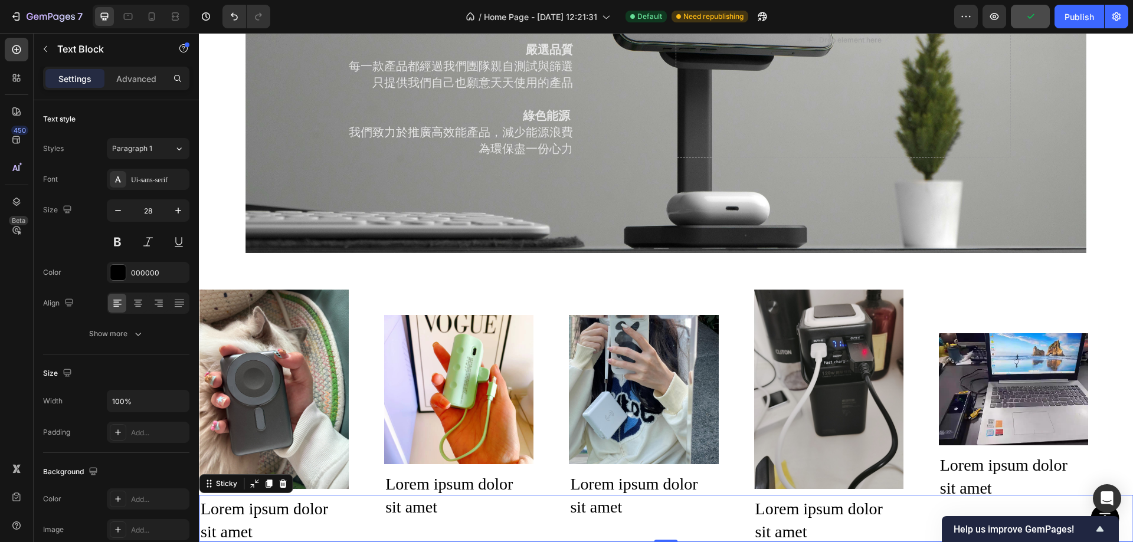
click at [243, 496] on div "Button Sticky 0" at bounding box center [666, 518] width 934 height 47
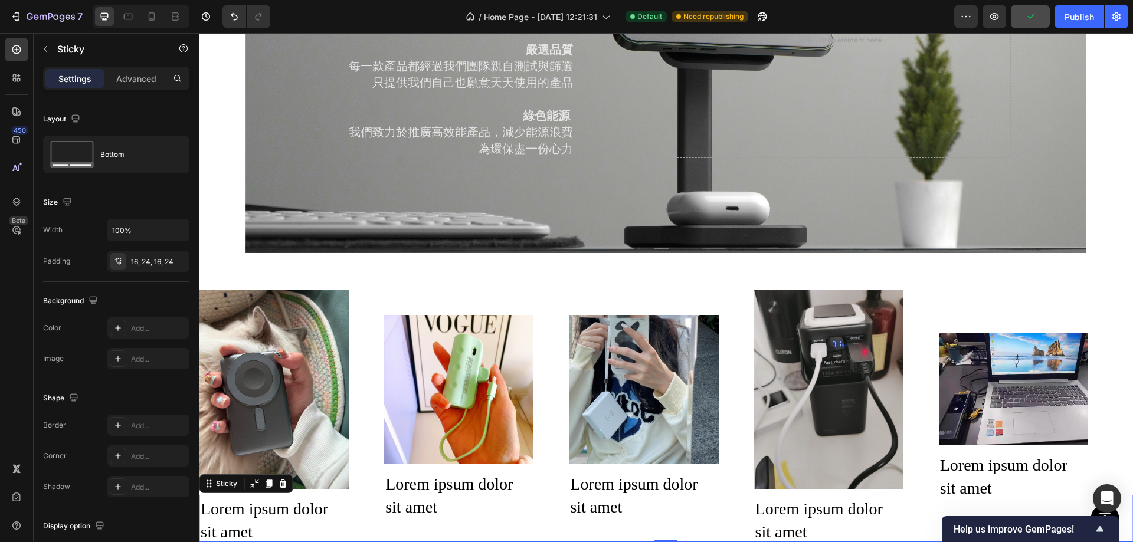
click at [246, 504] on div "Button Sticky 0" at bounding box center [666, 518] width 934 height 47
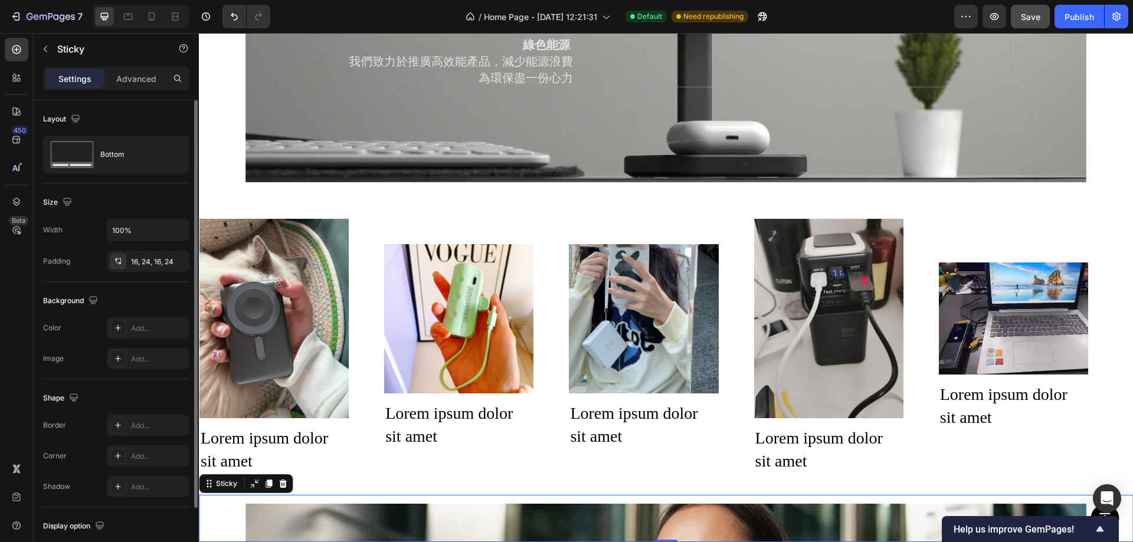
scroll to position [1738, 0]
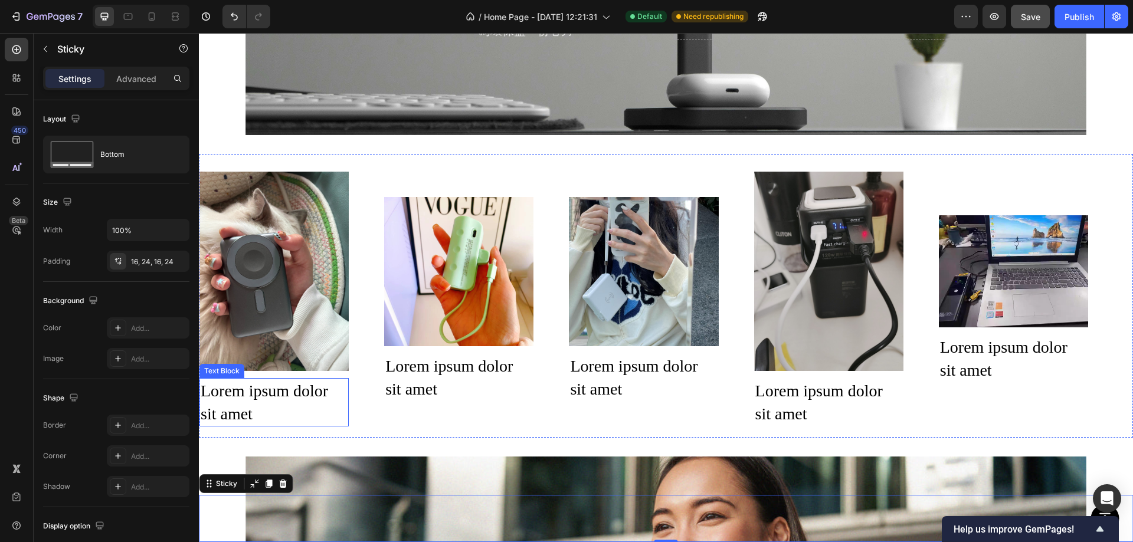
click at [290, 387] on div "Lorem ipsum dolor sit amet" at bounding box center [273, 402] width 149 height 48
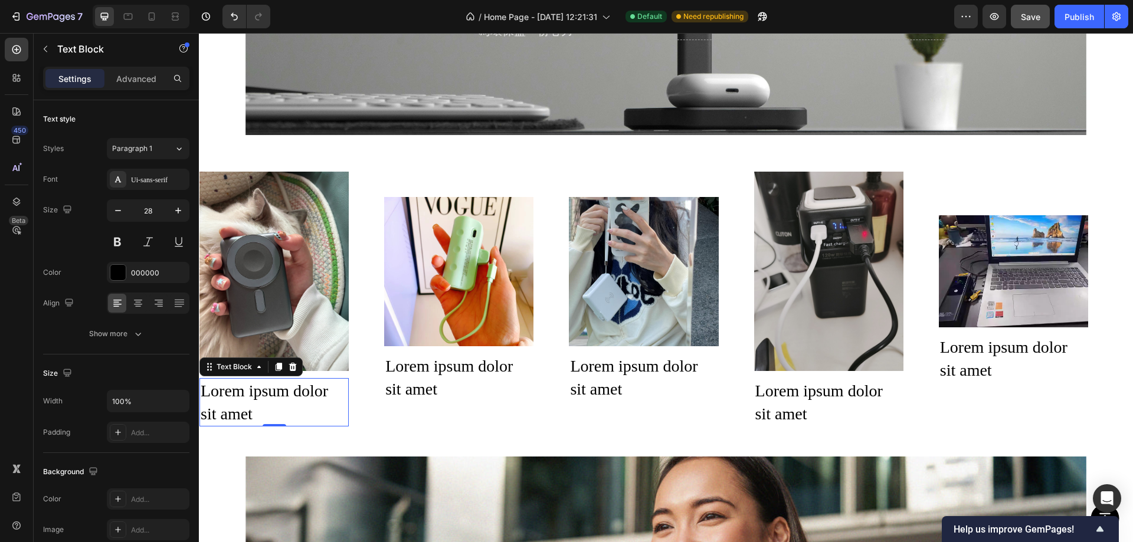
click at [280, 387] on div "Lorem ipsum dolor sit amet" at bounding box center [273, 402] width 149 height 48
click at [280, 387] on p "Lorem ipsum dolor sit amet" at bounding box center [274, 402] width 147 height 46
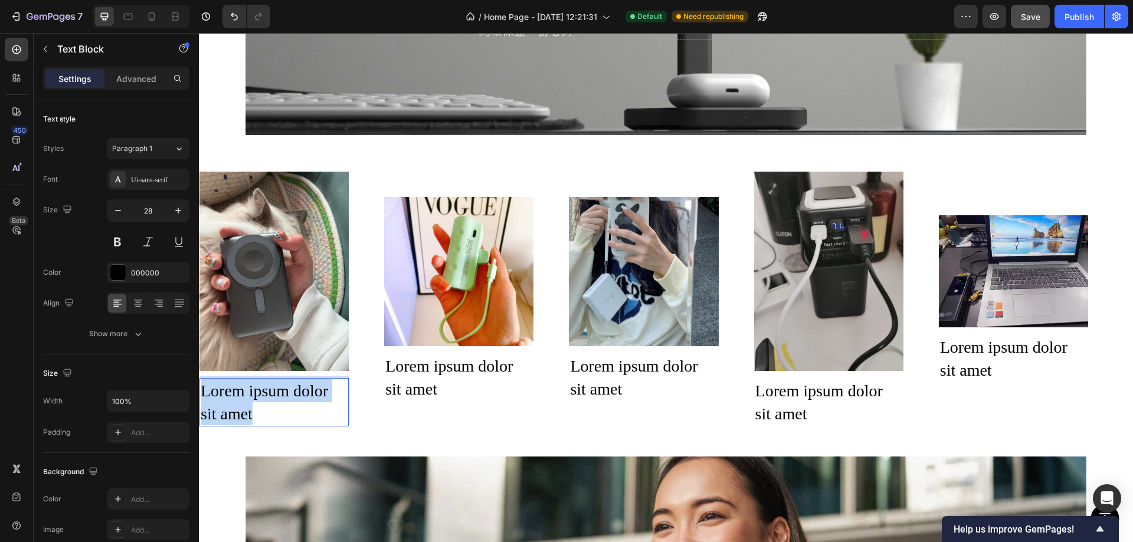
click at [280, 387] on p "Lorem ipsum dolor sit amet" at bounding box center [274, 402] width 147 height 46
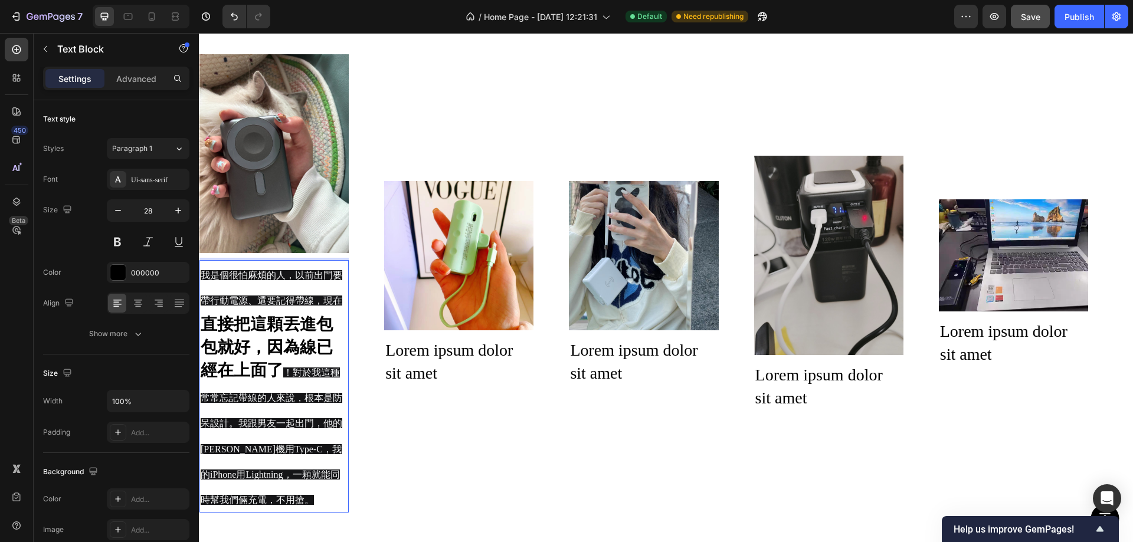
scroll to position [1831, 0]
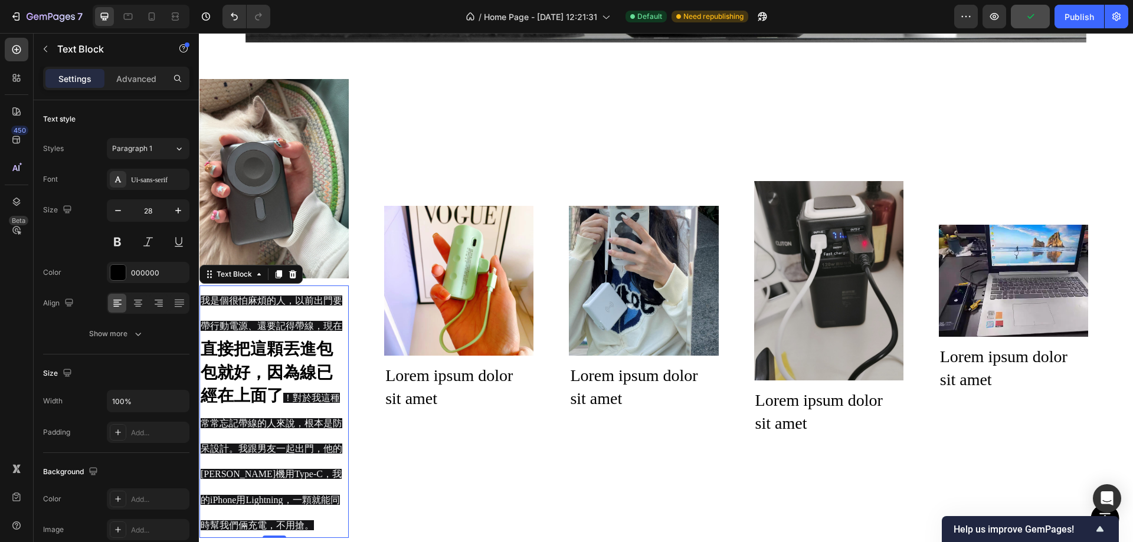
click at [261, 379] on strong "直接把這顆丟進包包就好，因為線已經在上面了" at bounding box center [267, 372] width 132 height 64
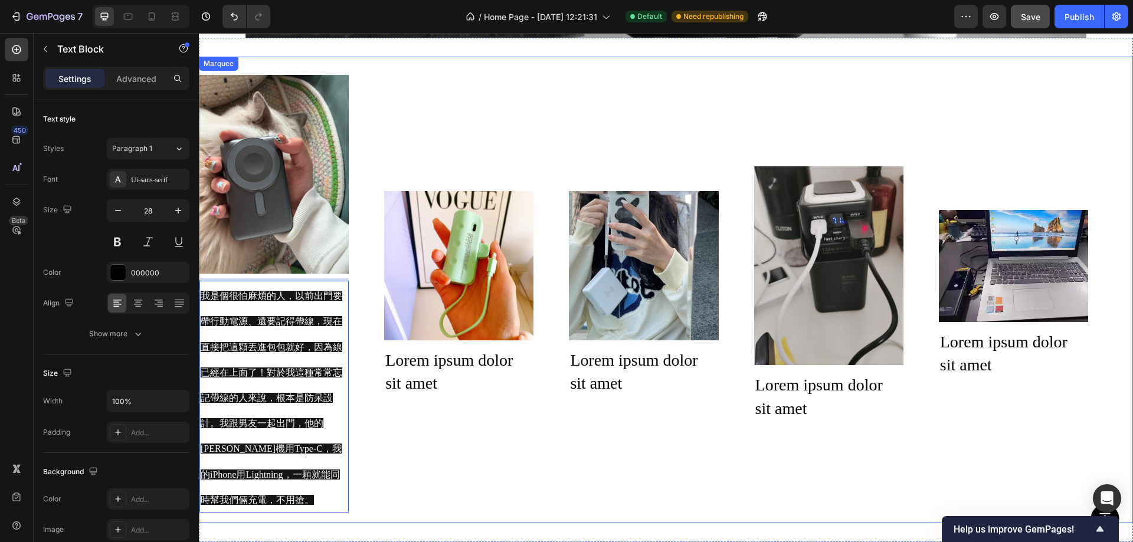
click at [516, 451] on div "Image 我是個很怕麻煩的人，以前出門要帶行動電源、還要記得帶線，現在直接把這顆丟進包包就好，因為線已經在上面了！對於我這種常常忘記帶線的人來說，根本是防呆…" at bounding box center [661, 290] width 924 height 445
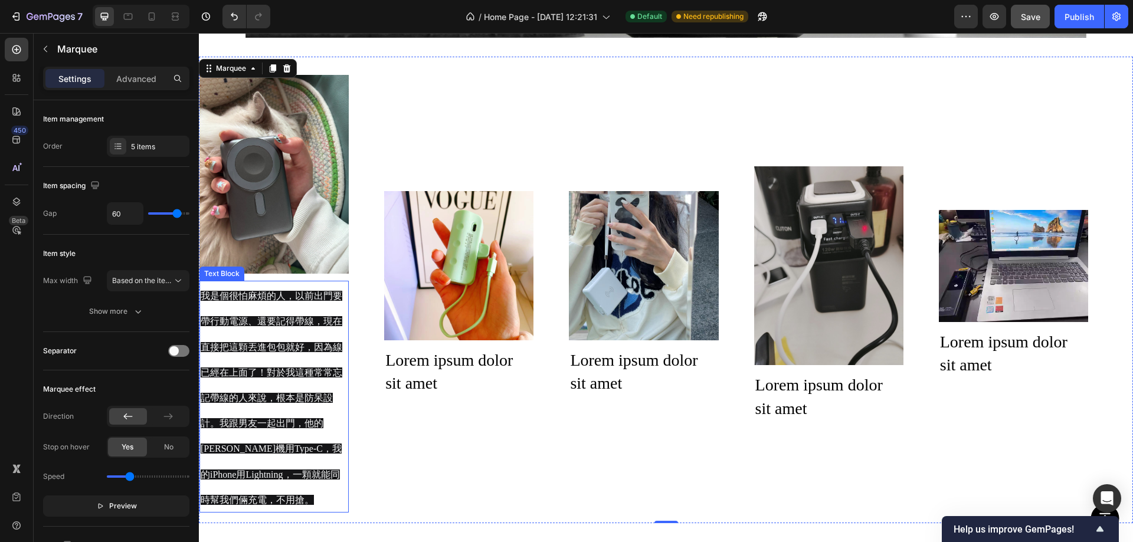
click at [268, 358] on p "我是個很怕麻煩的人，以前出門要帶行動電源、還要記得帶線，現在直接把這顆丟進包包就好，因為線已經在上面了！對於我這種常常忘記帶線的人來說，根本是防呆設計。我跟男…" at bounding box center [274, 397] width 147 height 230
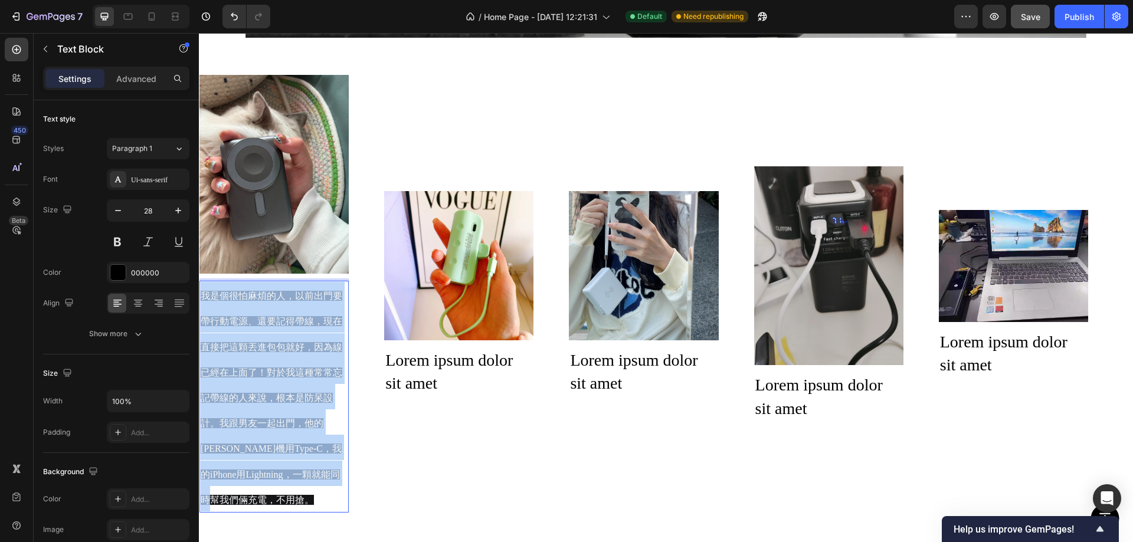
click at [268, 358] on p "我是個很怕麻煩的人，以前出門要帶行動電源、還要記得帶線，現在直接把這顆丟進包包就好，因為線已經在上面了！對於我這種常常忘記帶線的人來說，根本是防呆設計。我跟男…" at bounding box center [274, 397] width 147 height 230
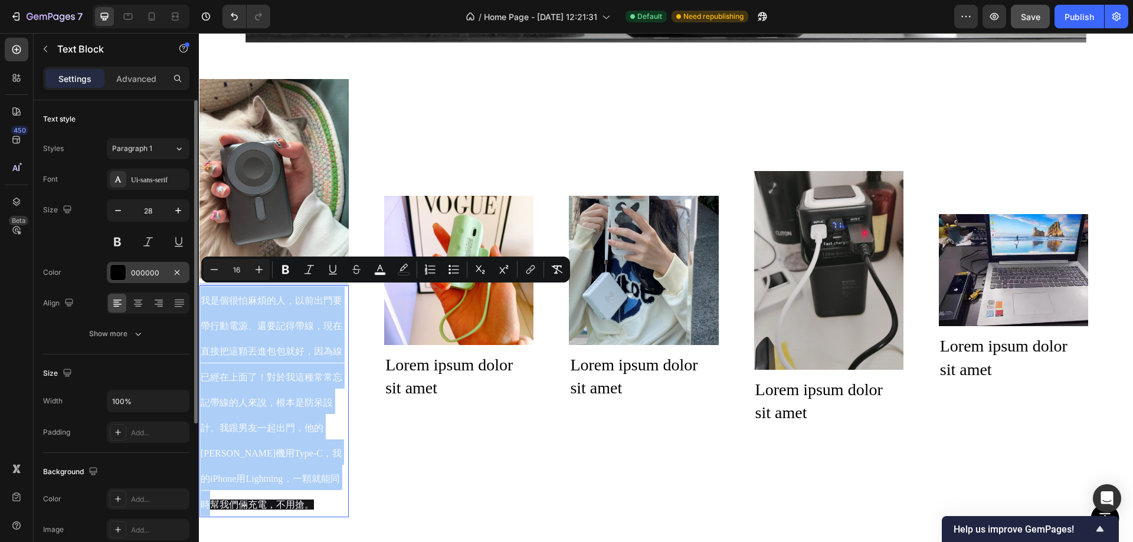
click at [116, 271] on div at bounding box center [117, 272] width 15 height 15
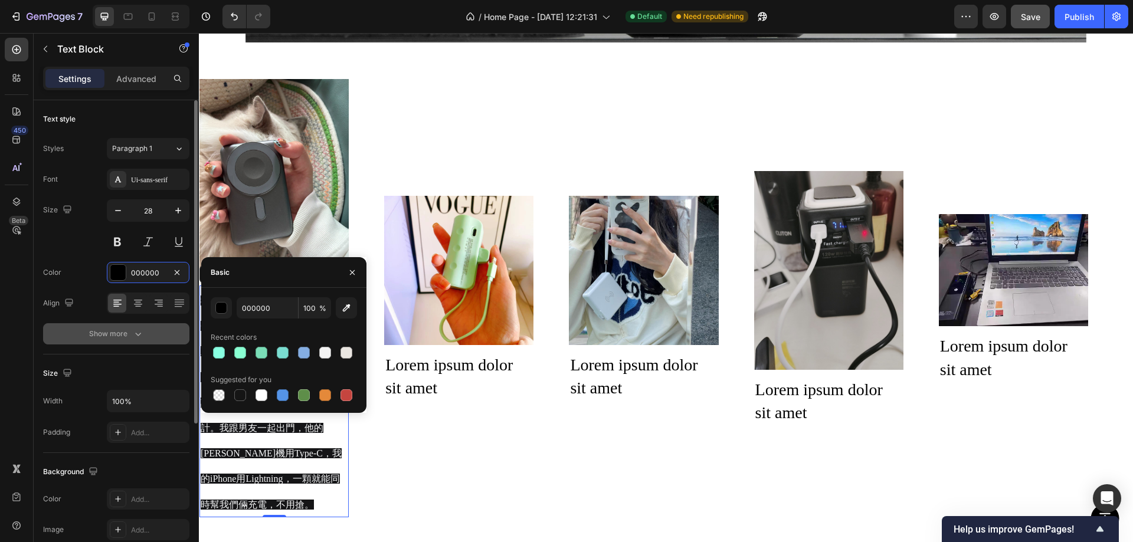
click at [87, 331] on button "Show more" at bounding box center [116, 333] width 146 height 21
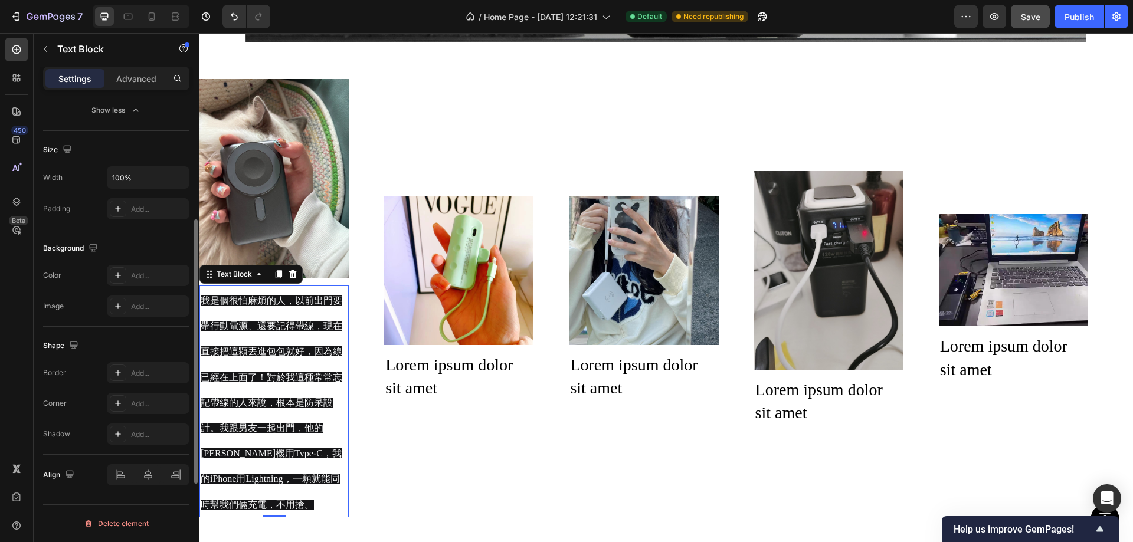
scroll to position [320, 0]
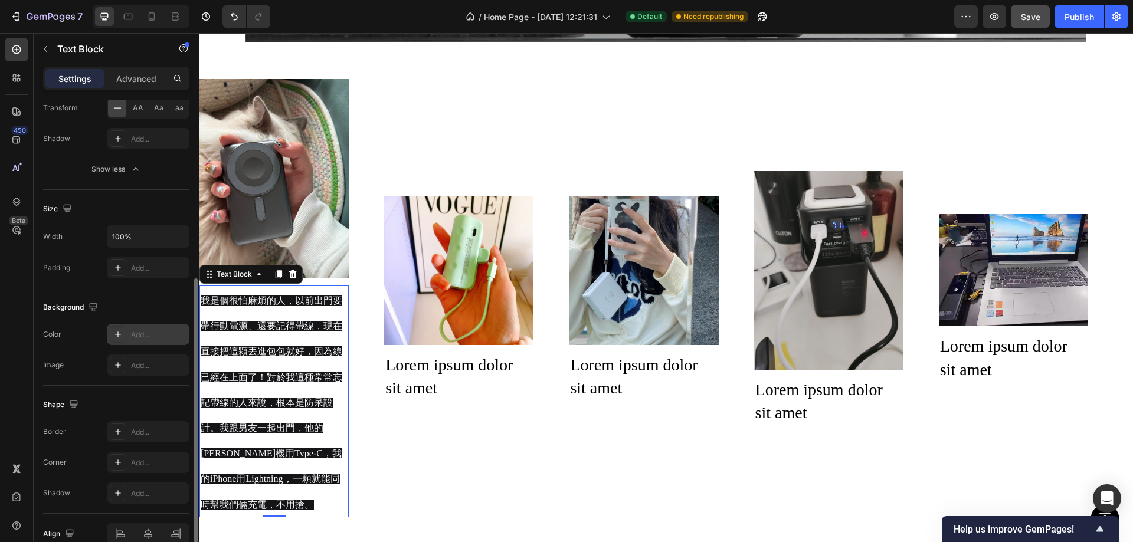
click at [132, 330] on div "Add..." at bounding box center [158, 335] width 55 height 11
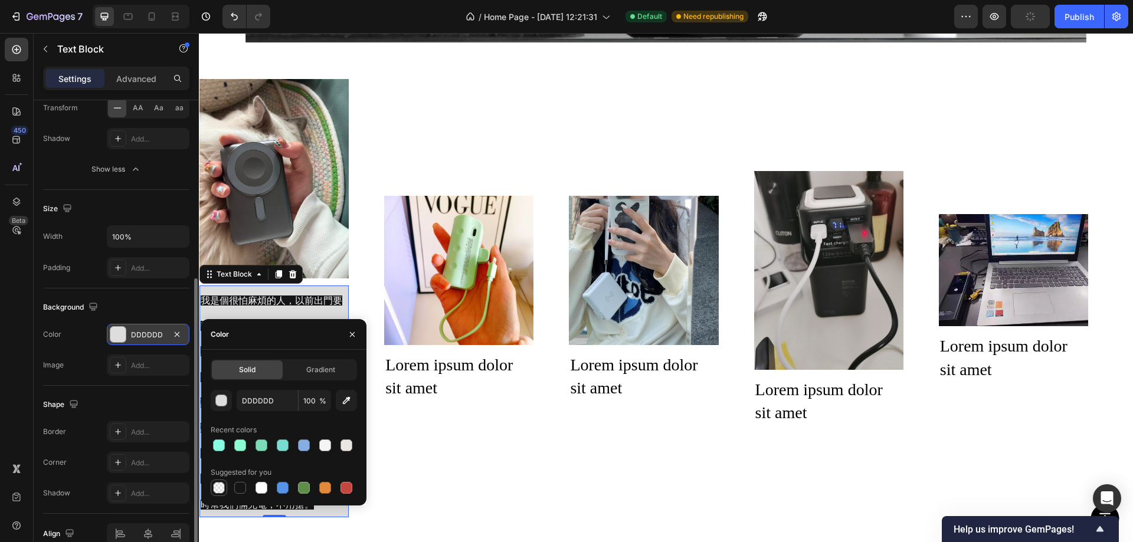
click at [220, 490] on div at bounding box center [219, 488] width 12 height 12
type input "000000"
type input "0"
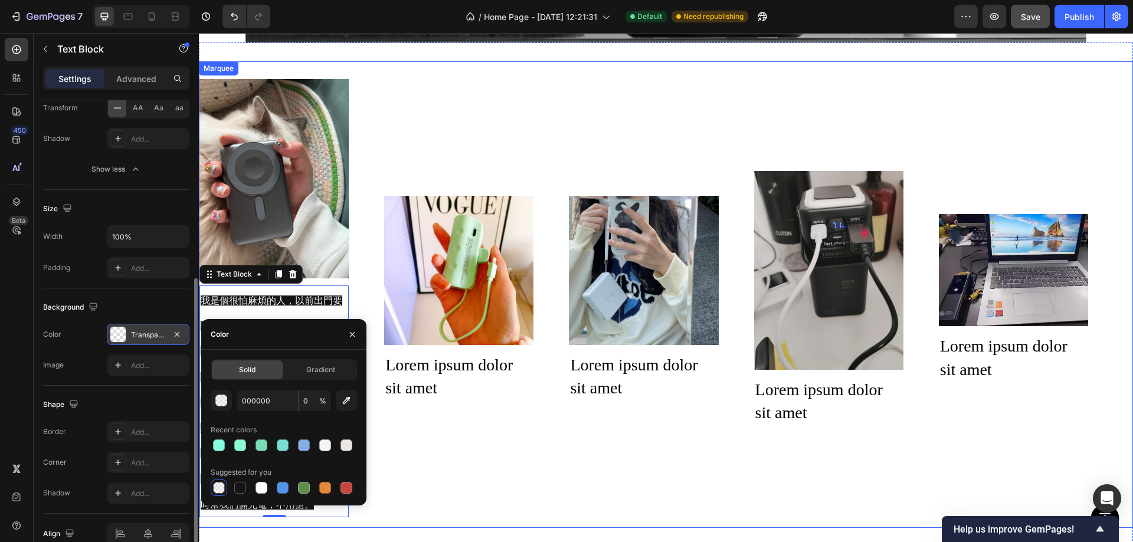
click at [485, 434] on div "Image 我是個很怕麻煩的人，以前出門要帶行動電源、還要記得帶線，現在直接把這顆丟進包包就好，因為線已經在上面了！對於我這種常常忘記帶線的人來說，根本是防呆…" at bounding box center [661, 294] width 924 height 445
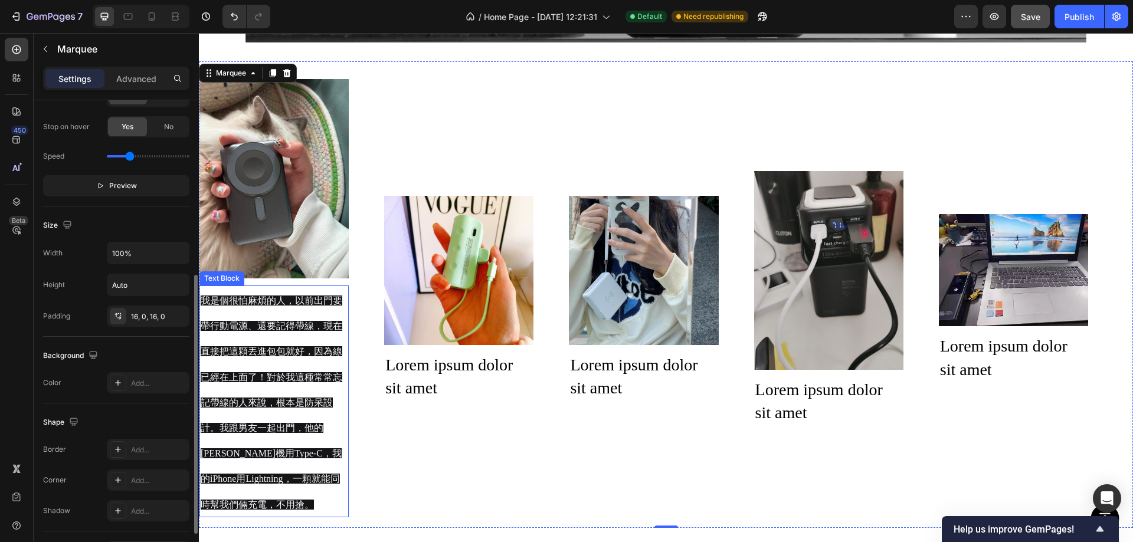
scroll to position [0, 0]
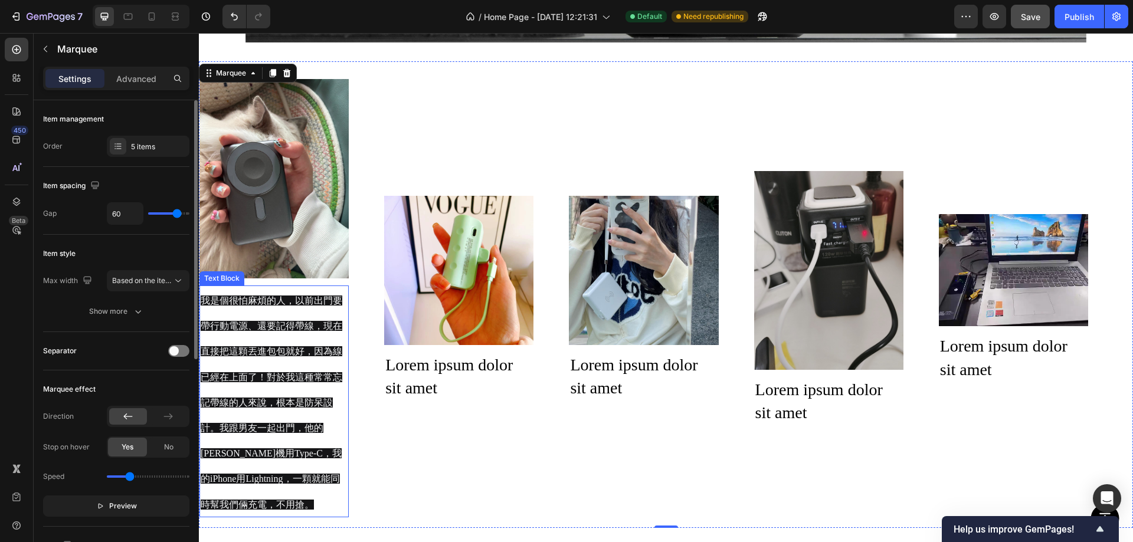
click at [284, 319] on span "我是個很怕麻煩的人，以前出門要帶行動電源、還要記得帶線，現在直接把這顆丟進包包就好，因為線已經在上面了！對於我這種常常忘記帶線的人來說，根本是防呆設計。我跟男…" at bounding box center [272, 403] width 142 height 214
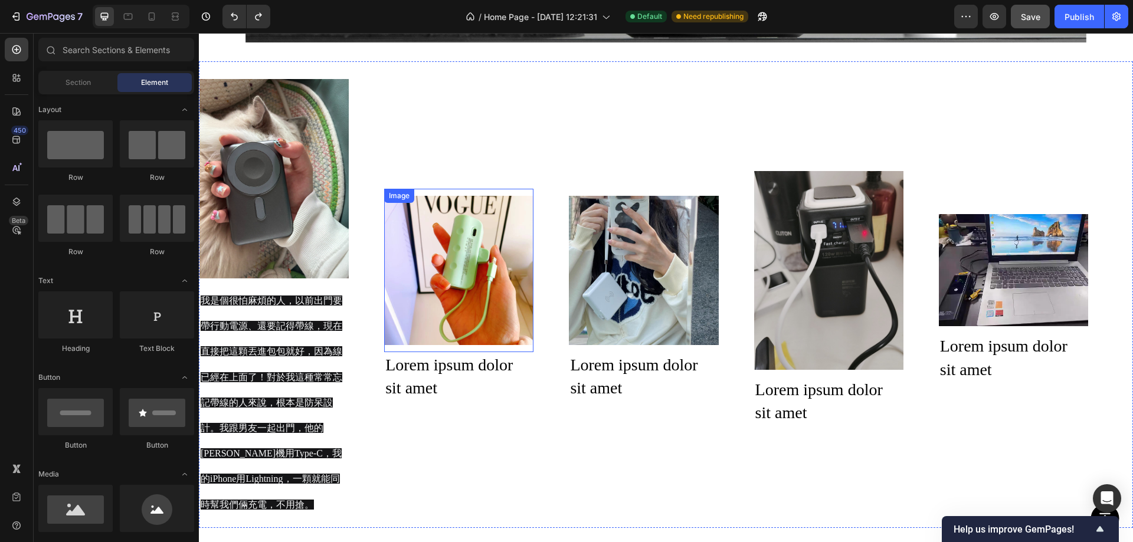
click at [294, 334] on p "我是個很怕麻煩的人，以前出門要帶行動電源、還要記得帶線，現在直接把這顆丟進包包就好，因為線已經在上面了！對於我這種常常忘記帶線的人來說，根本是防呆設計。我跟男…" at bounding box center [274, 402] width 147 height 230
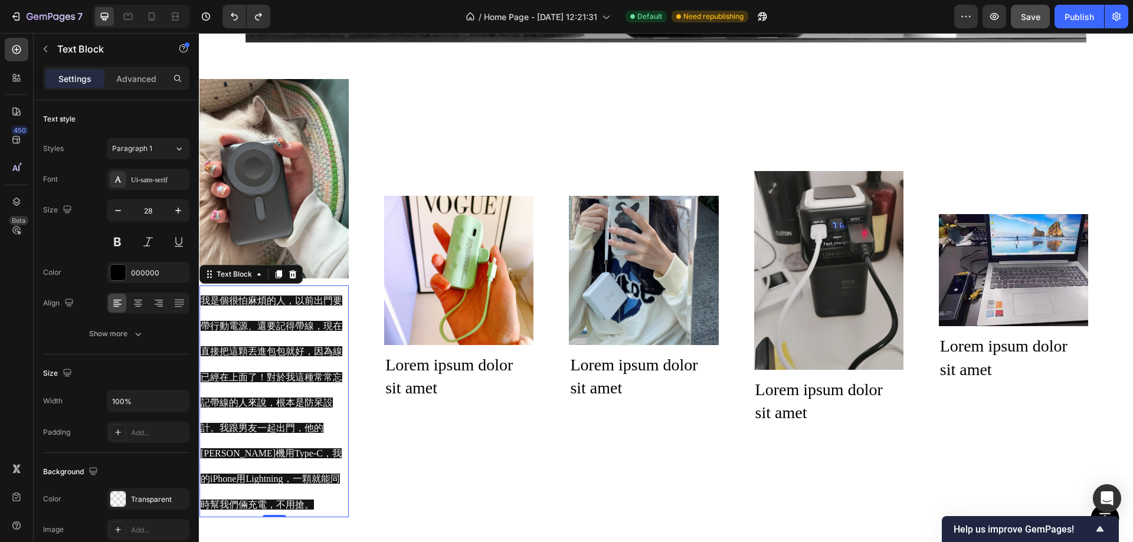
click at [294, 334] on p "我是個很怕麻煩的人，以前出門要帶行動電源、還要記得帶線，現在直接把這顆丟進包包就好，因為線已經在上面了！對於我這種常常忘記帶線的人來說，根本是防呆設計。我跟男…" at bounding box center [274, 402] width 147 height 230
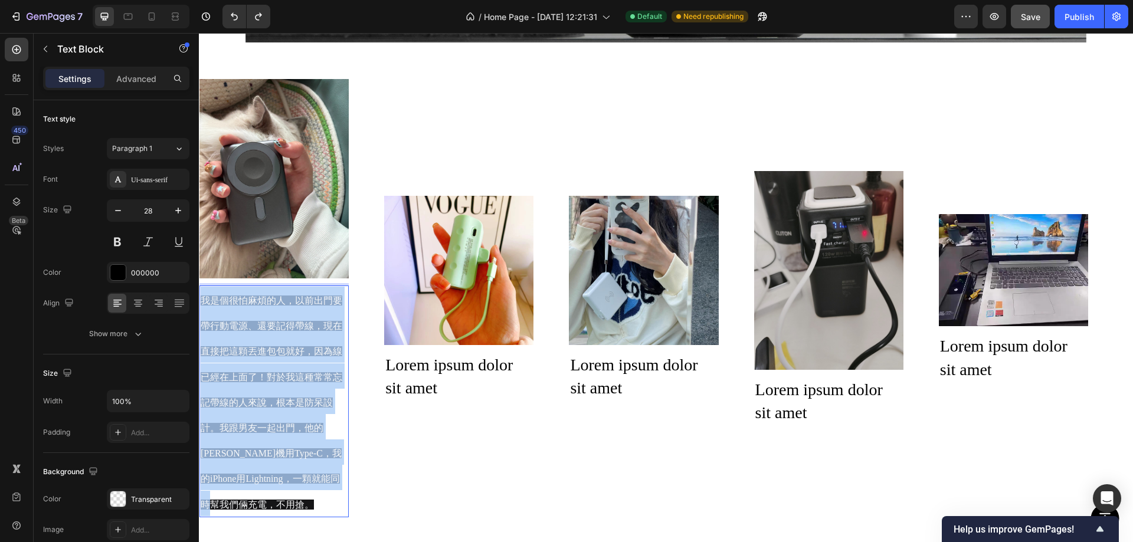
click at [294, 334] on p "我是個很怕麻煩的人，以前出門要帶行動電源、還要記得帶線，現在直接把這顆丟進包包就好，因為線已經在上面了！對於我這種常常忘記帶線的人來說，根本是防呆設計。我跟男…" at bounding box center [274, 402] width 147 height 230
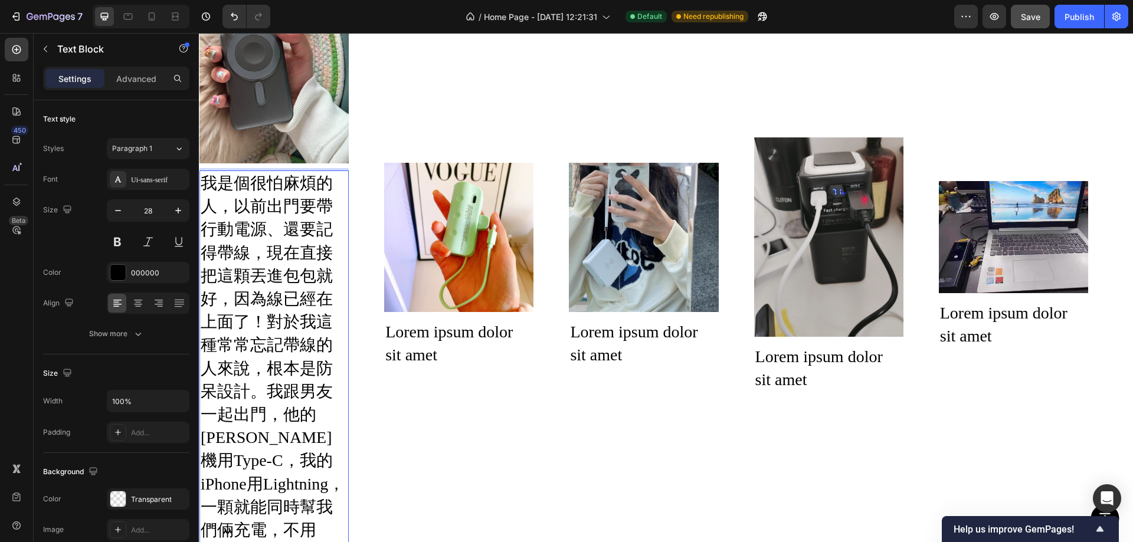
scroll to position [1951, 0]
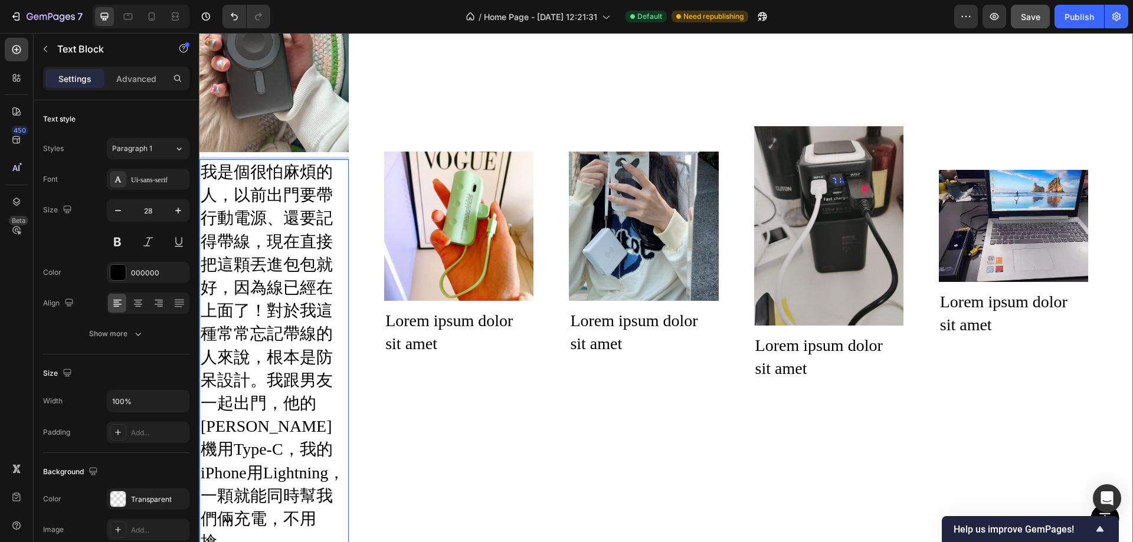
drag, startPoint x: 499, startPoint y: 432, endPoint x: 381, endPoint y: 352, distance: 141.9
click at [499, 431] on div "Image 我是個很怕麻煩的人，以前出門要帶行動電源、還要記得帶線，現在直接把這顆丟進包包就好，因為線已經在上面了！對於我這種常常忘記帶線的人來說，根本是防呆…" at bounding box center [661, 250] width 924 height 609
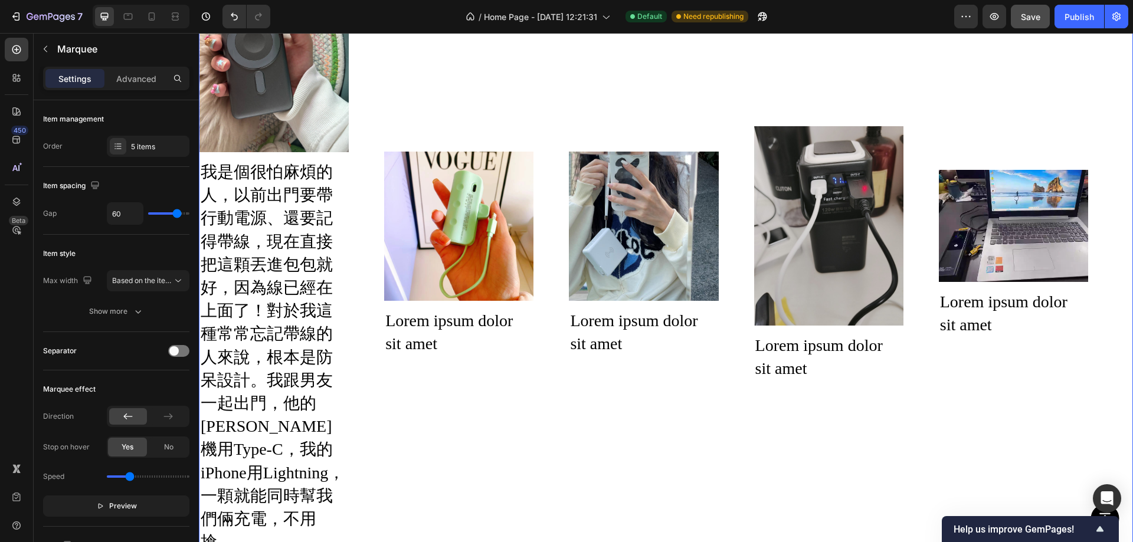
click at [228, 218] on p "我是個很怕麻煩的人，以前出門要帶行動電源、還要記得帶線，現在直接把這顆丟進包包就好，因為線已經在上面了！對於我這種常常忘記帶線的人來說，根本是防呆設計。我跟男…" at bounding box center [274, 357] width 147 height 393
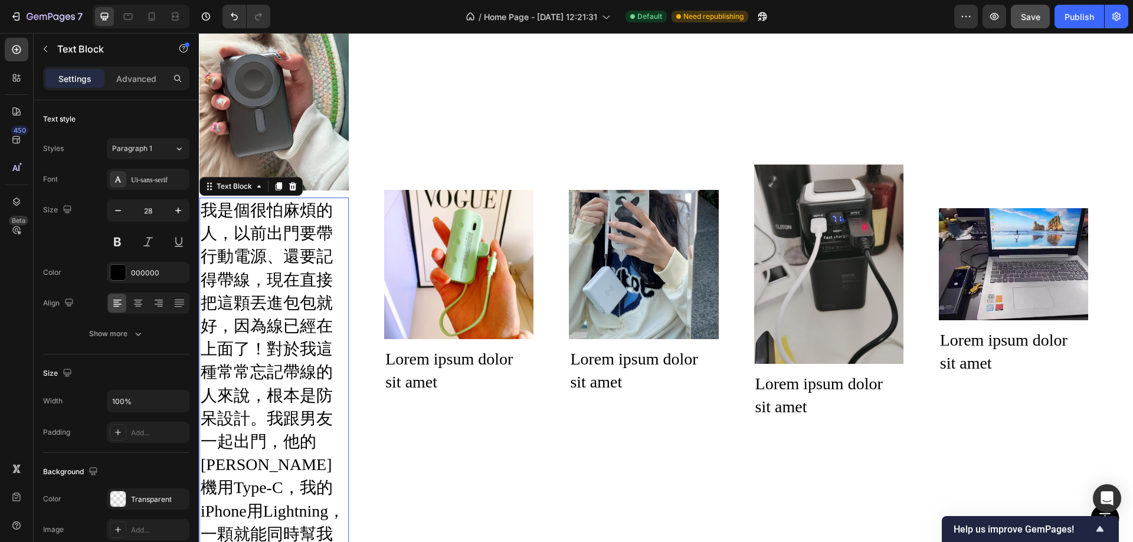
scroll to position [1892, 0]
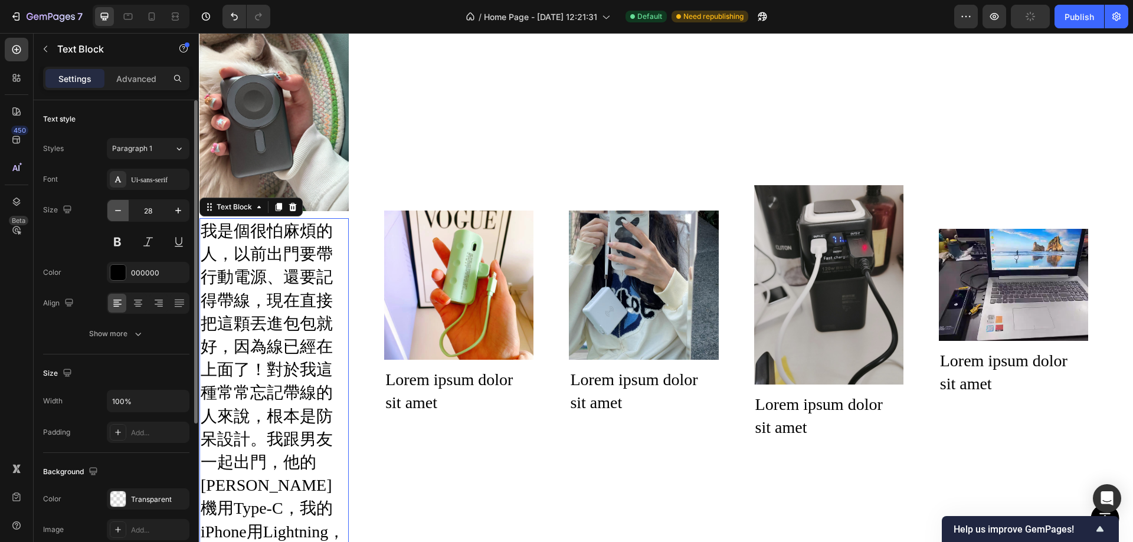
click at [113, 208] on icon "button" at bounding box center [118, 211] width 12 height 12
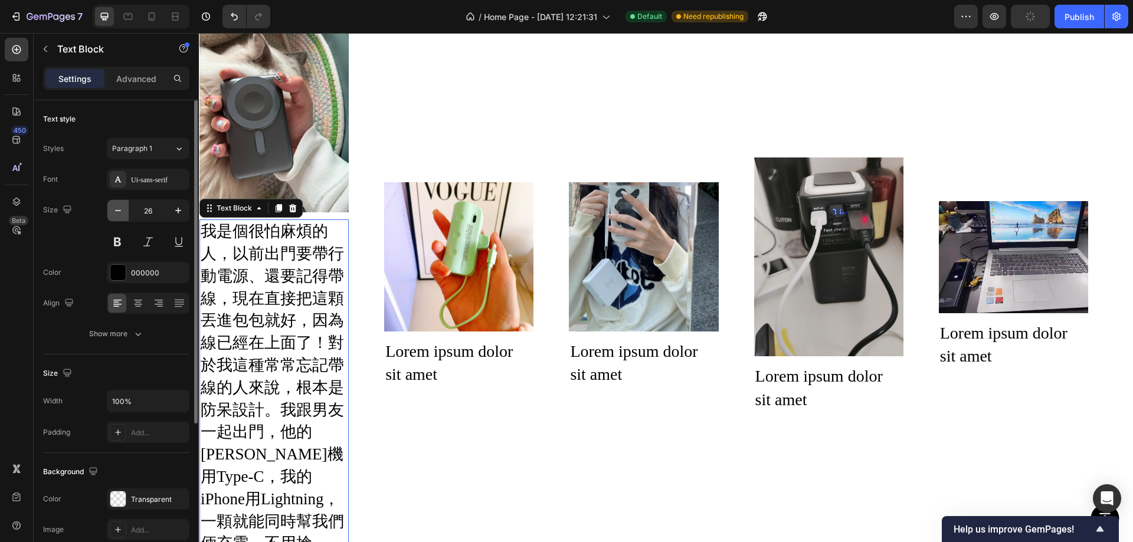
click at [113, 209] on icon "button" at bounding box center [118, 211] width 12 height 12
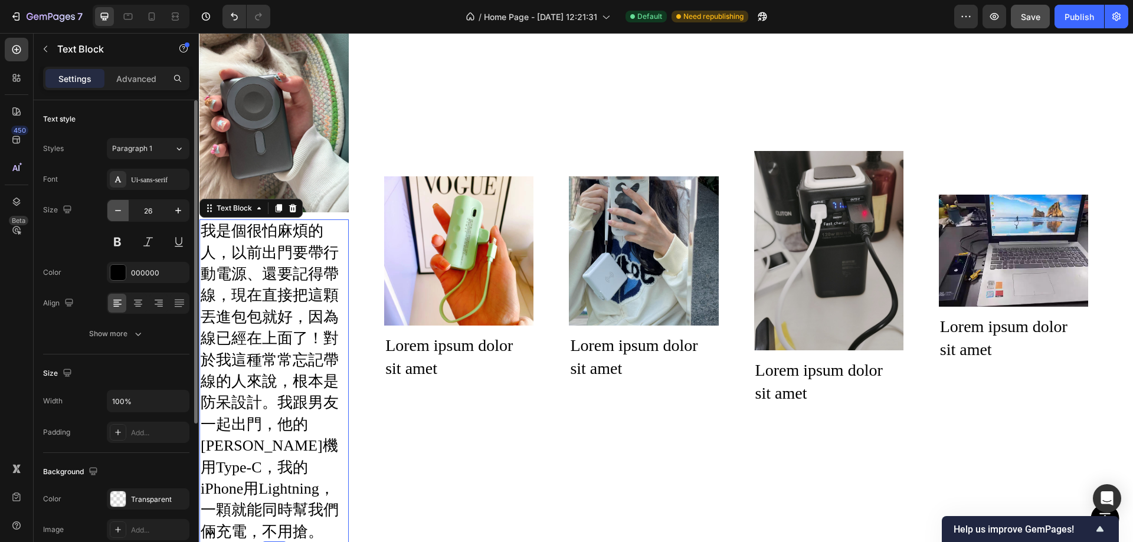
click at [113, 209] on icon "button" at bounding box center [118, 211] width 12 height 12
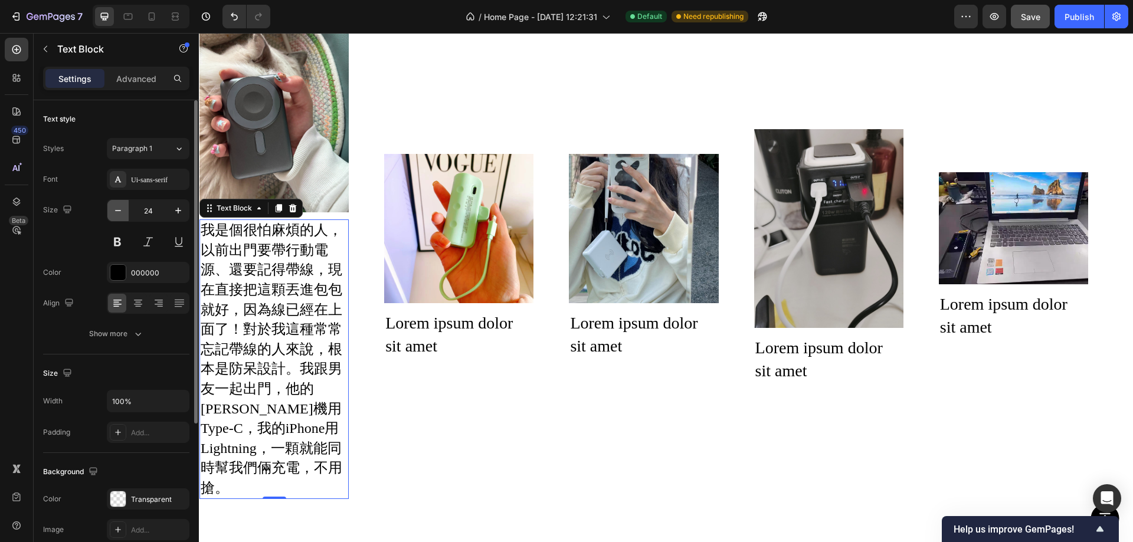
click at [113, 209] on icon "button" at bounding box center [118, 211] width 12 height 12
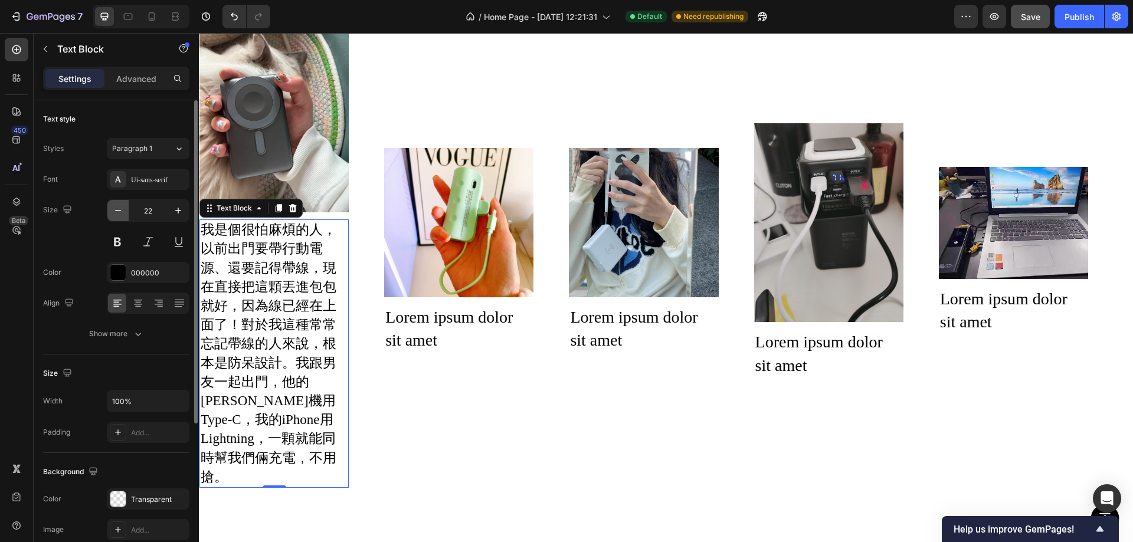
click at [113, 209] on icon "button" at bounding box center [118, 211] width 12 height 12
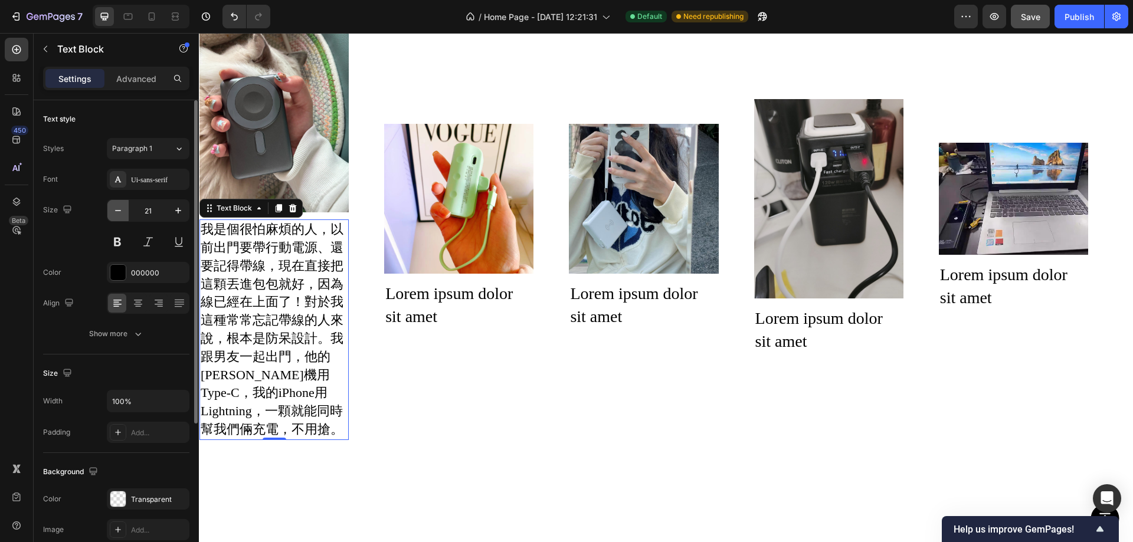
click at [113, 209] on icon "button" at bounding box center [118, 211] width 12 height 12
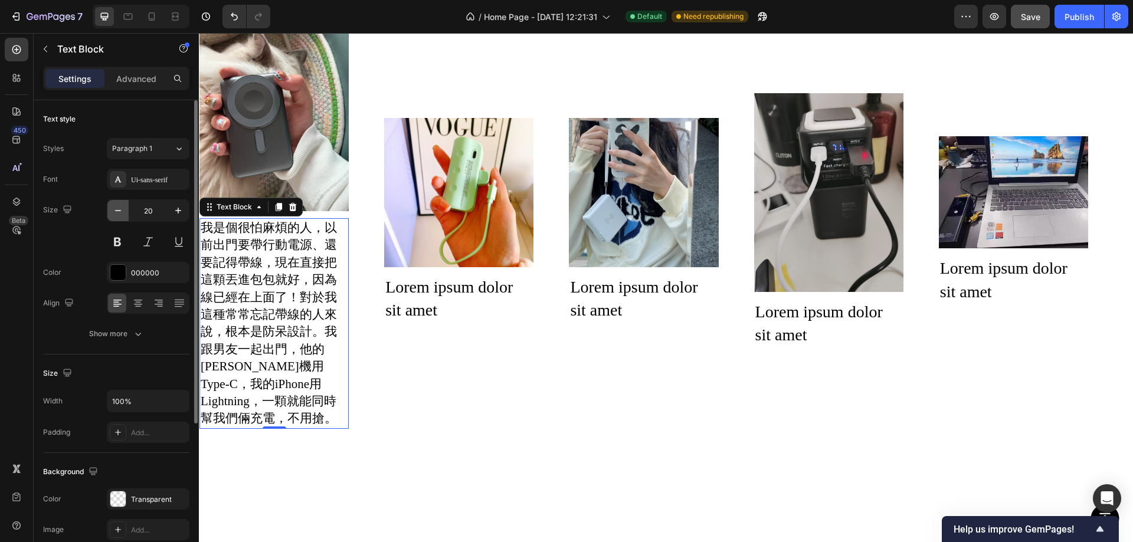
click at [113, 209] on icon "button" at bounding box center [118, 211] width 12 height 12
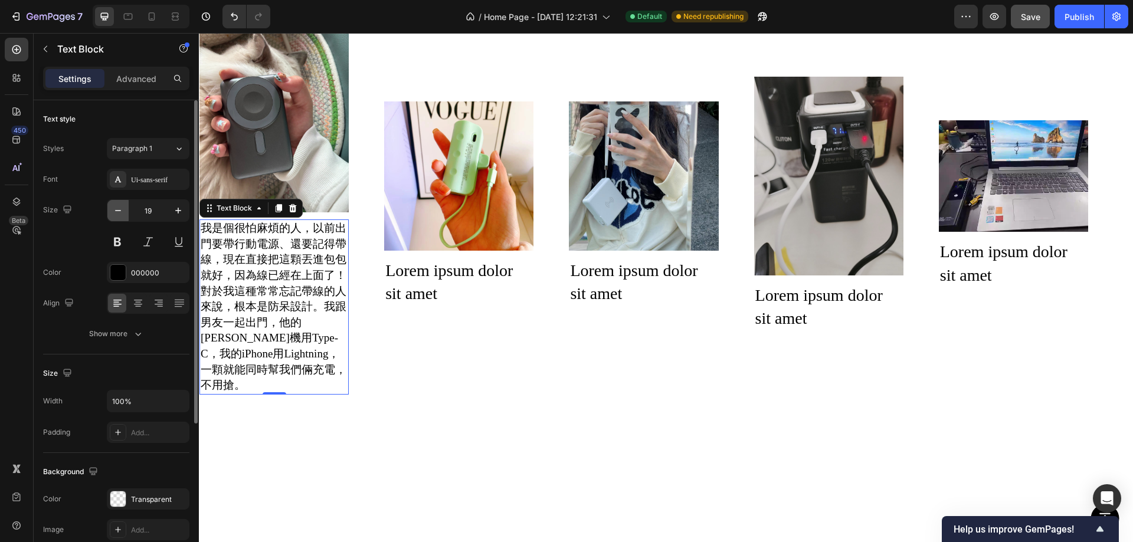
click at [113, 209] on icon "button" at bounding box center [118, 211] width 12 height 12
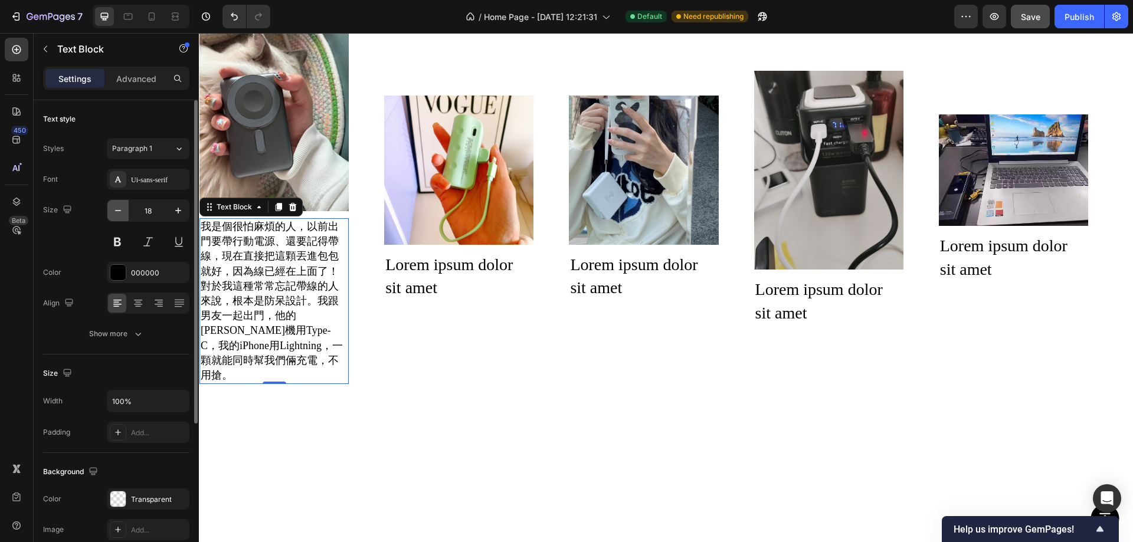
click at [113, 209] on icon "button" at bounding box center [118, 211] width 12 height 12
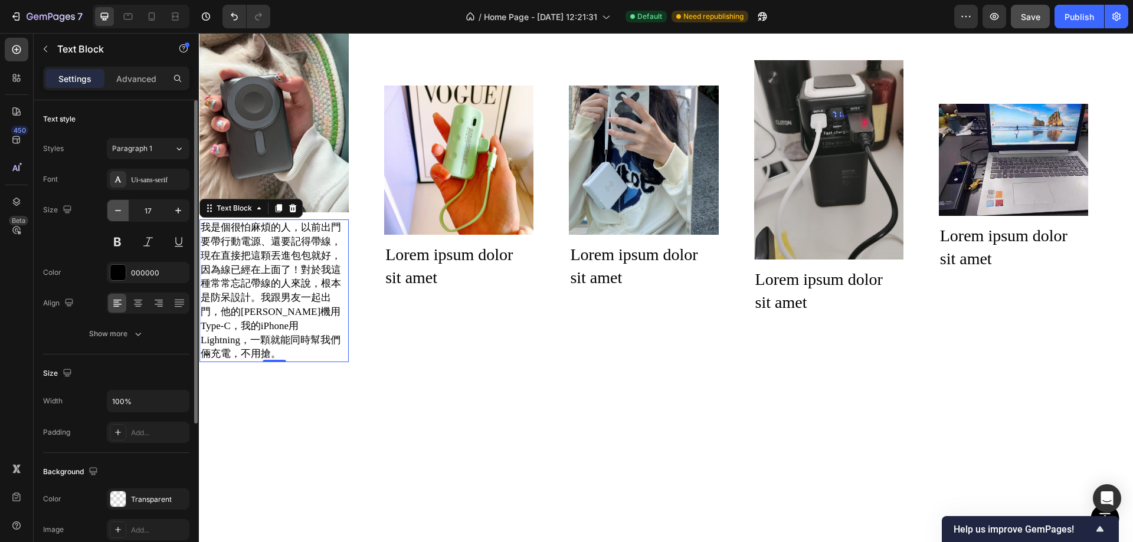
click at [113, 209] on icon "button" at bounding box center [118, 211] width 12 height 12
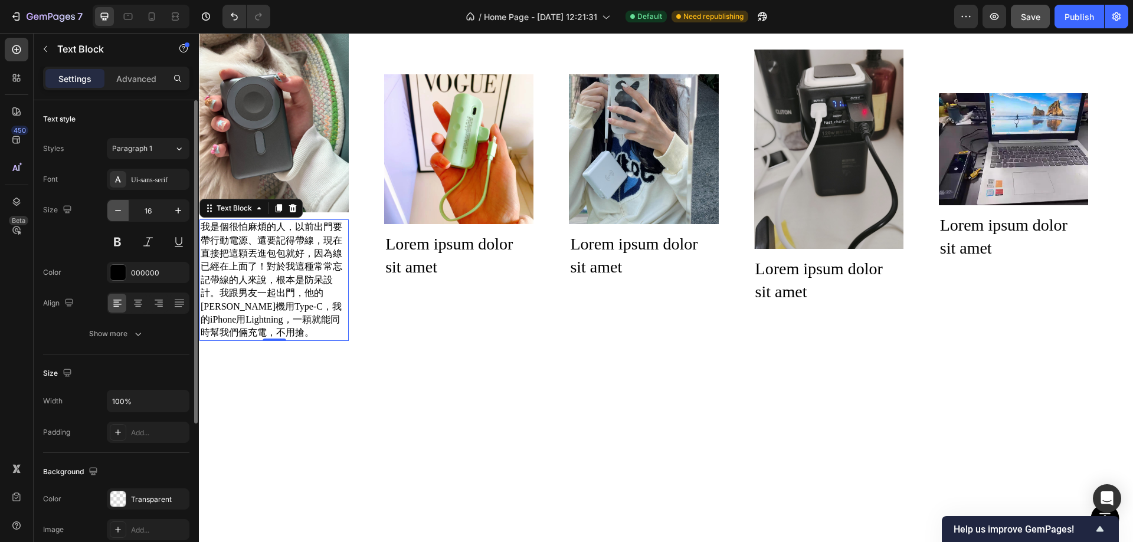
click at [113, 209] on icon "button" at bounding box center [118, 211] width 12 height 12
type input "15"
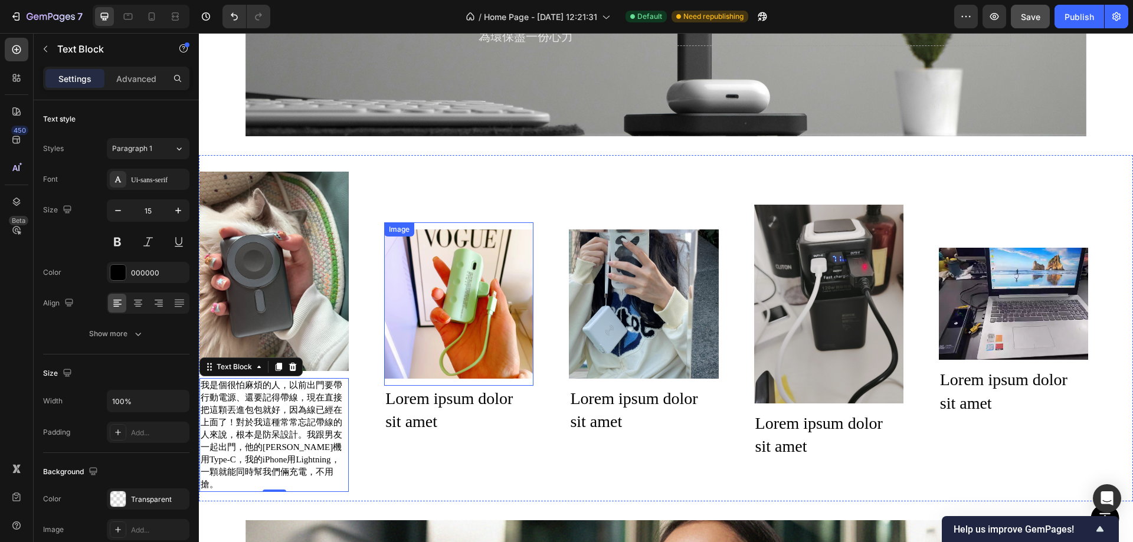
scroll to position [1715, 0]
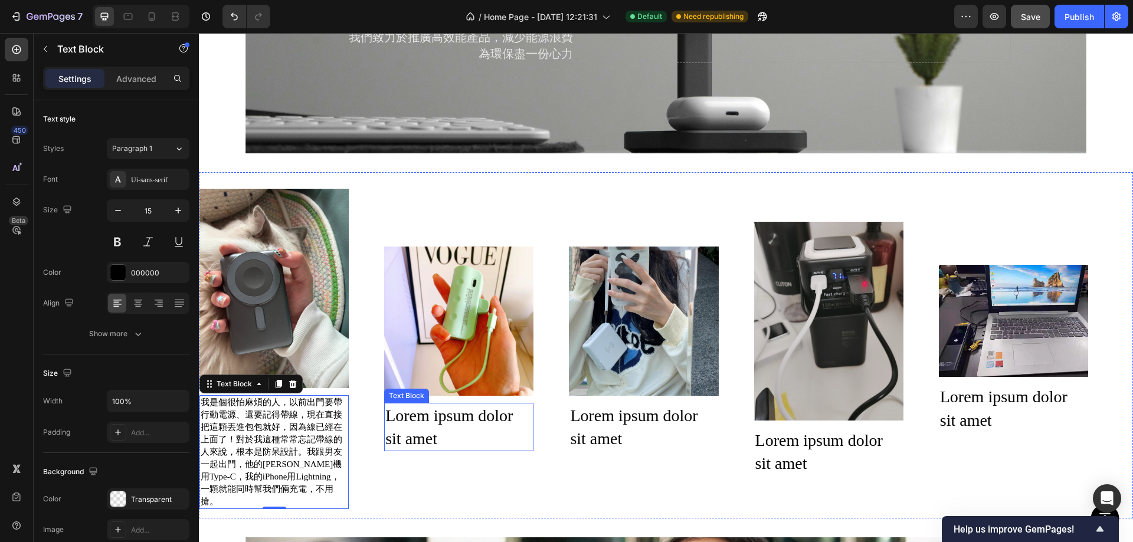
click at [458, 450] on div "Image 我是個很怕麻煩的人，以前出門要帶行動電源、還要記得帶線，現在直接把這顆丟進包包就好，因為線已經在上面了！對於我這種常常忘記帶線的人來說，根本是防呆…" at bounding box center [661, 346] width 924 height 328
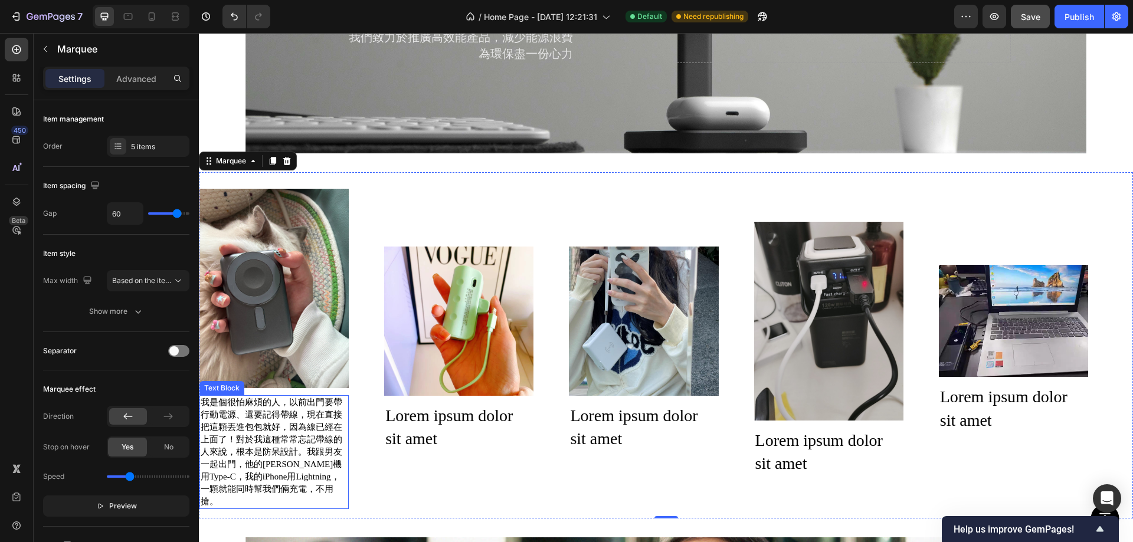
click at [261, 430] on p "我是個很怕麻煩的人，以前出門要帶行動電源、還要記得帶線，現在直接把這顆丟進包包就好，因為線已經在上面了！對於我這種常常忘記帶線的人來說，根本是防呆設計。我跟男…" at bounding box center [274, 453] width 147 height 112
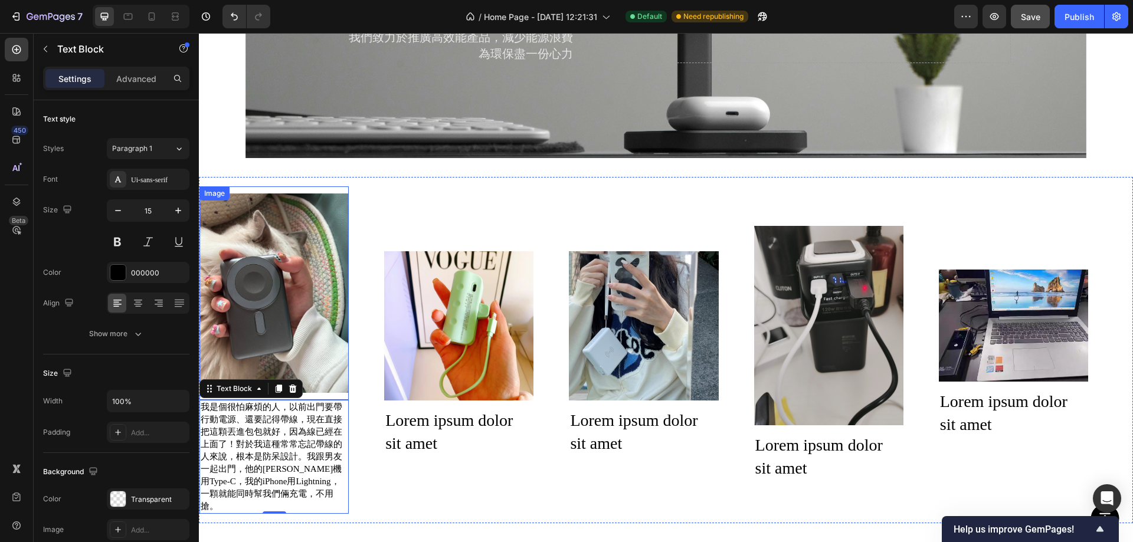
click at [275, 277] on img at bounding box center [273, 293] width 149 height 199
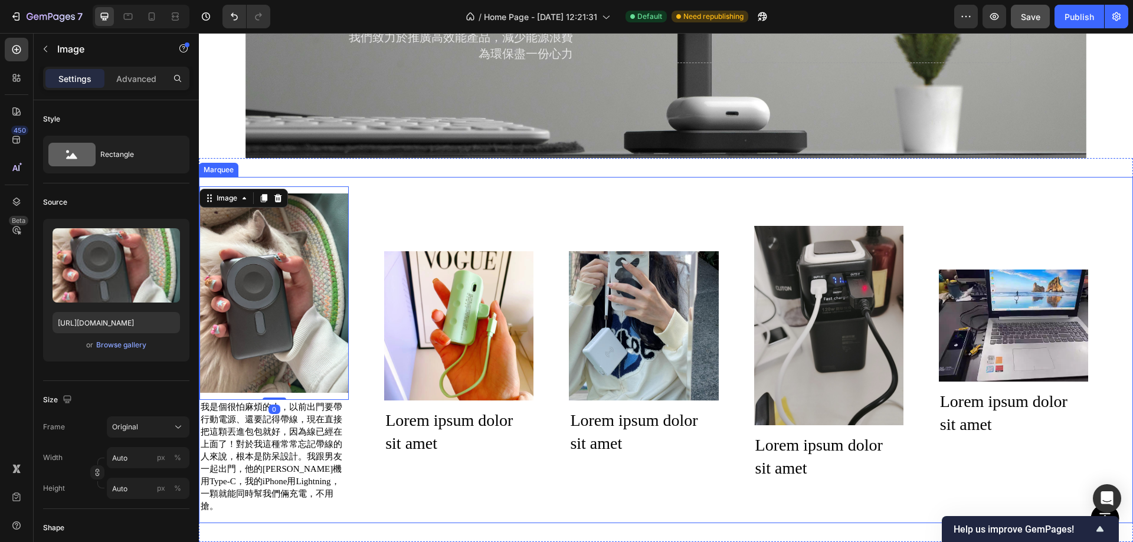
click at [470, 487] on div "Image 0 我是個很怕麻煩的人，以前出門要帶行動電源、還要記得帶線，現在直接把這顆丟進包包就好，因為線已經在上面了！對於我這種常常忘記帶線的人來說，根本是…" at bounding box center [661, 350] width 924 height 328
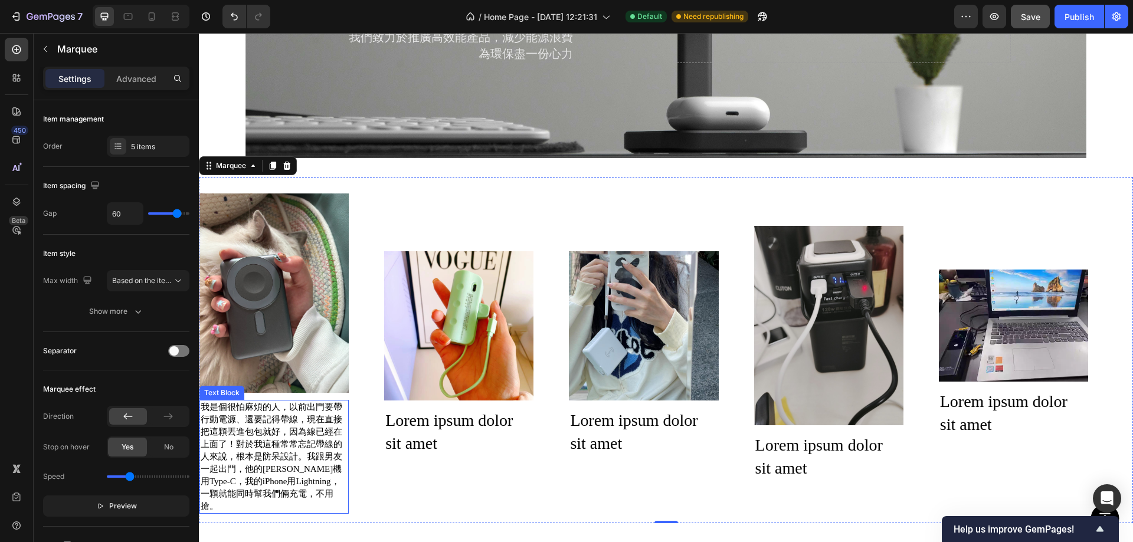
click at [283, 449] on p "我是個很怕麻煩的人，以前出門要帶行動電源、還要記得帶線，現在直接把這顆丟進包包就好，因為線已經在上面了！對於我這種常常忘記帶線的人來說，根本是防呆設計。我跟男…" at bounding box center [274, 457] width 147 height 112
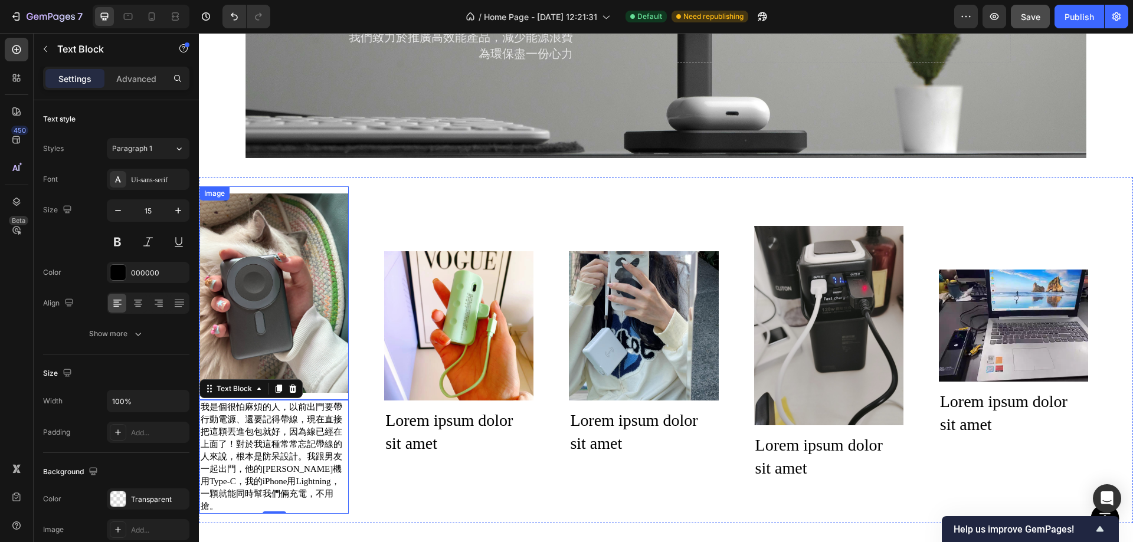
click at [286, 268] on img at bounding box center [273, 293] width 149 height 199
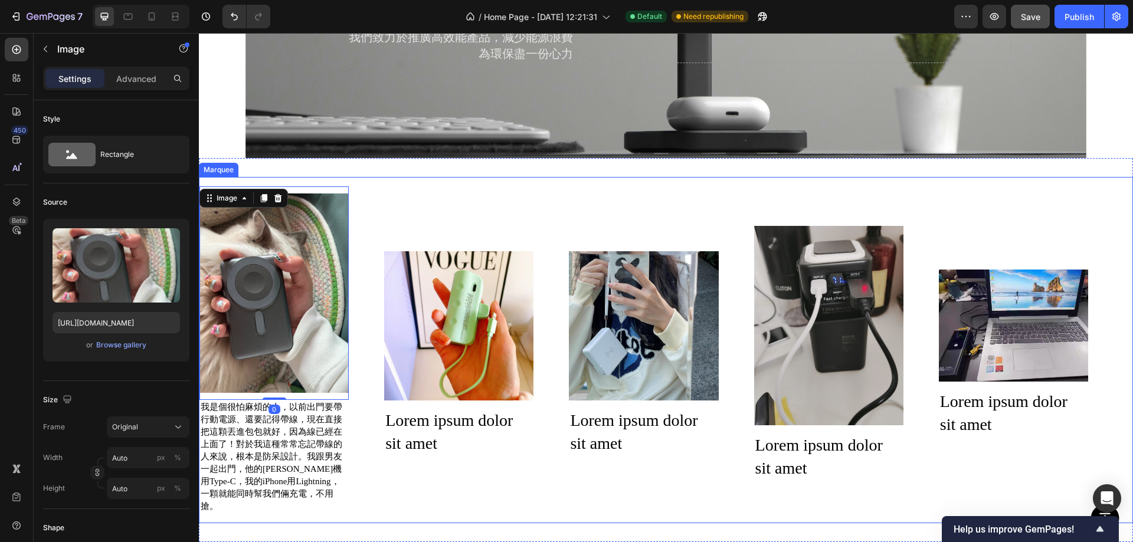
click at [473, 181] on div "Image 0 我是個很怕麻煩的人，以前出門要帶行動電源、還要記得帶線，現在直接把這顆丟進包包就好，因為線已經在上面了！對於我這種常常忘記帶線的人來說，根本是…" at bounding box center [666, 350] width 934 height 346
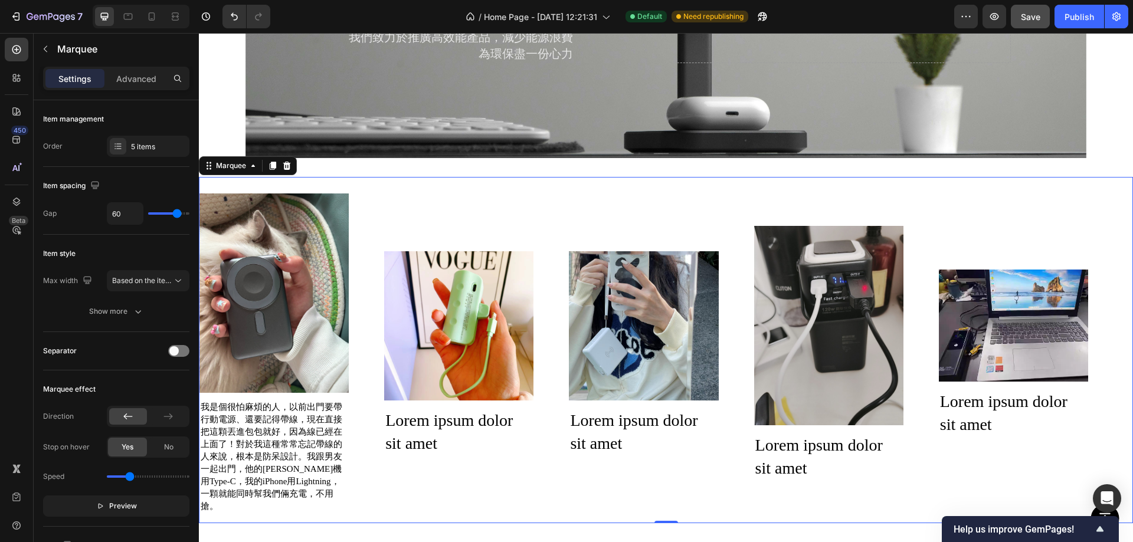
click at [277, 304] on img at bounding box center [273, 293] width 149 height 199
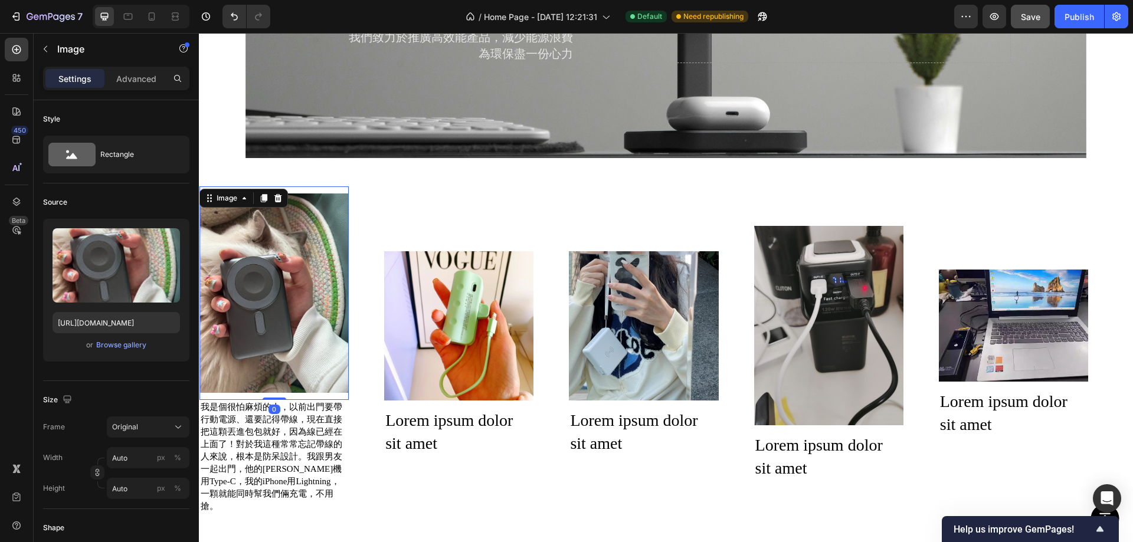
click at [261, 446] on p "我是個很怕麻煩的人，以前出門要帶行動電源、還要記得帶線，現在直接把這顆丟進包包就好，因為線已經在上面了！對於我這種常常忘記帶線的人來說，根本是防呆設計。我跟男…" at bounding box center [274, 457] width 147 height 112
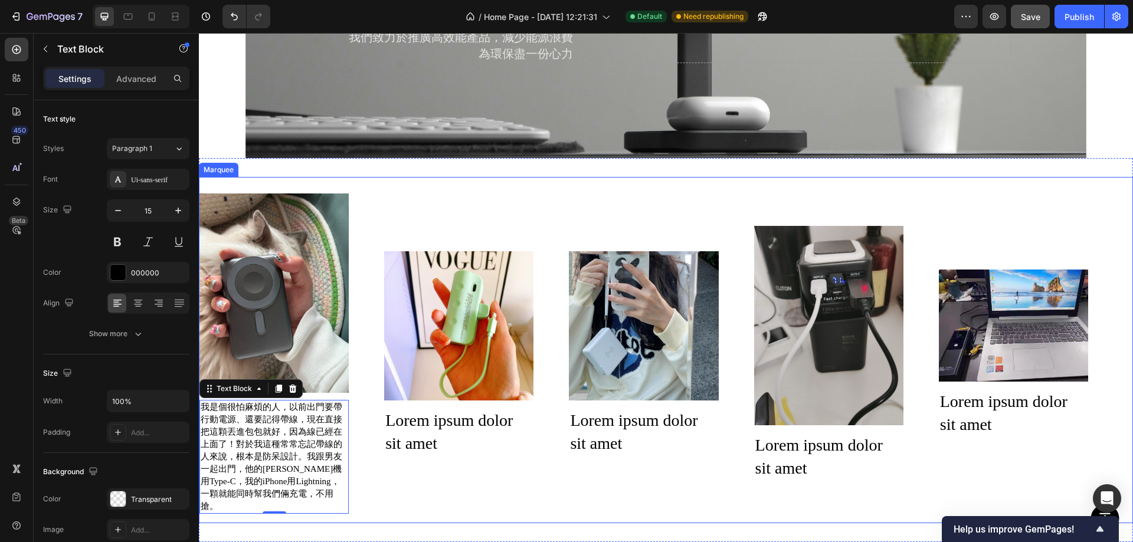
click at [473, 467] on div "Image 我是個很怕麻煩的人，以前出門要帶行動電源、還要記得帶線，現在直接把這顆丟進包包就好，因為線已經在上面了！對於我這種常常忘記帶線的人來說，根本是防呆…" at bounding box center [661, 350] width 924 height 328
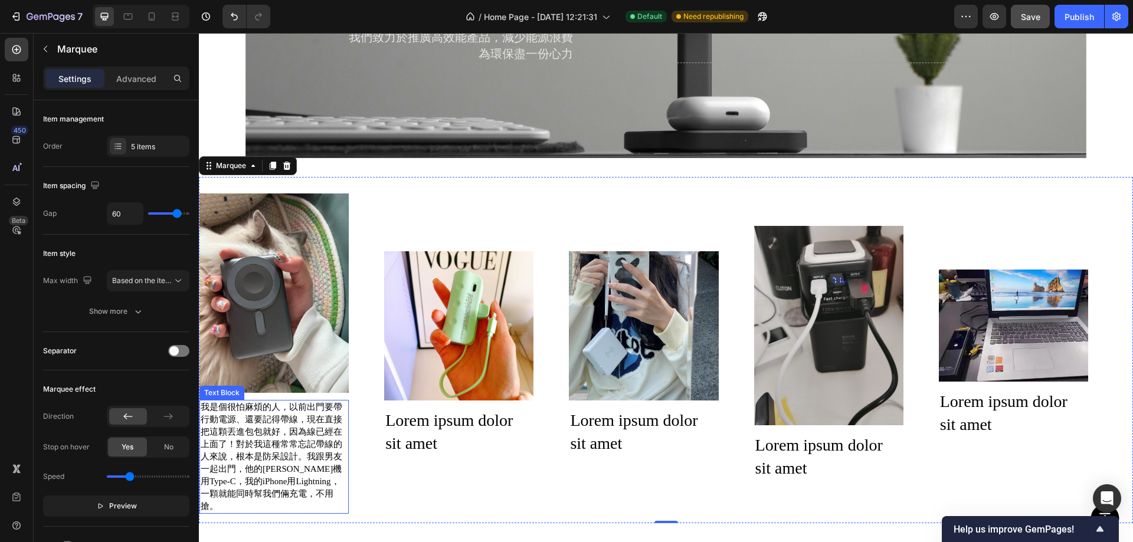
click at [220, 449] on p "我是個很怕麻煩的人，以前出門要帶行動電源、還要記得帶線，現在直接把這顆丟進包包就好，因為線已經在上面了！對於我這種常常忘記帶線的人來說，根本是防呆設計。我跟男…" at bounding box center [274, 457] width 147 height 112
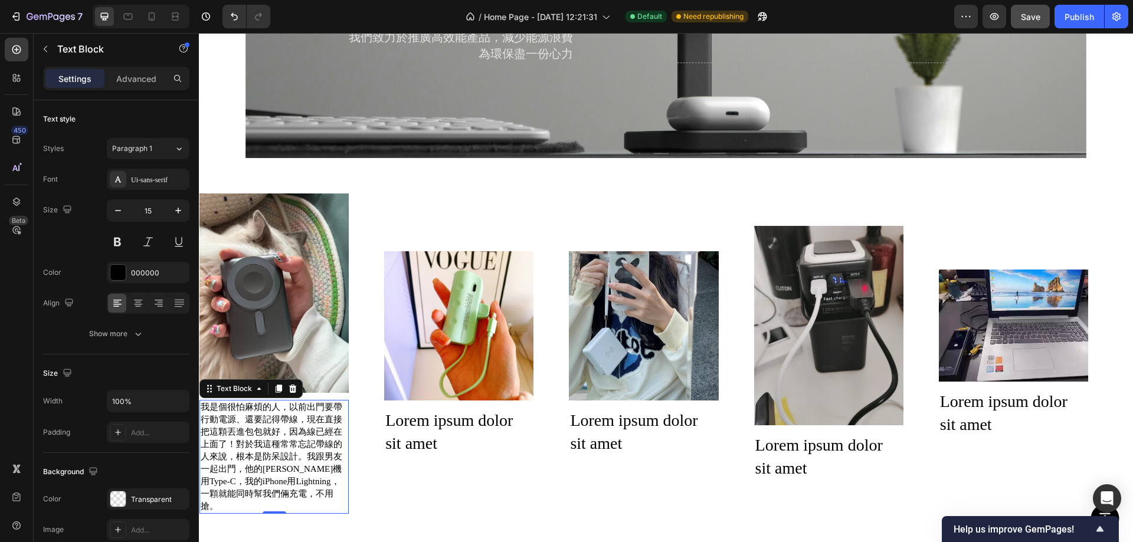
click at [486, 287] on img at bounding box center [458, 325] width 149 height 149
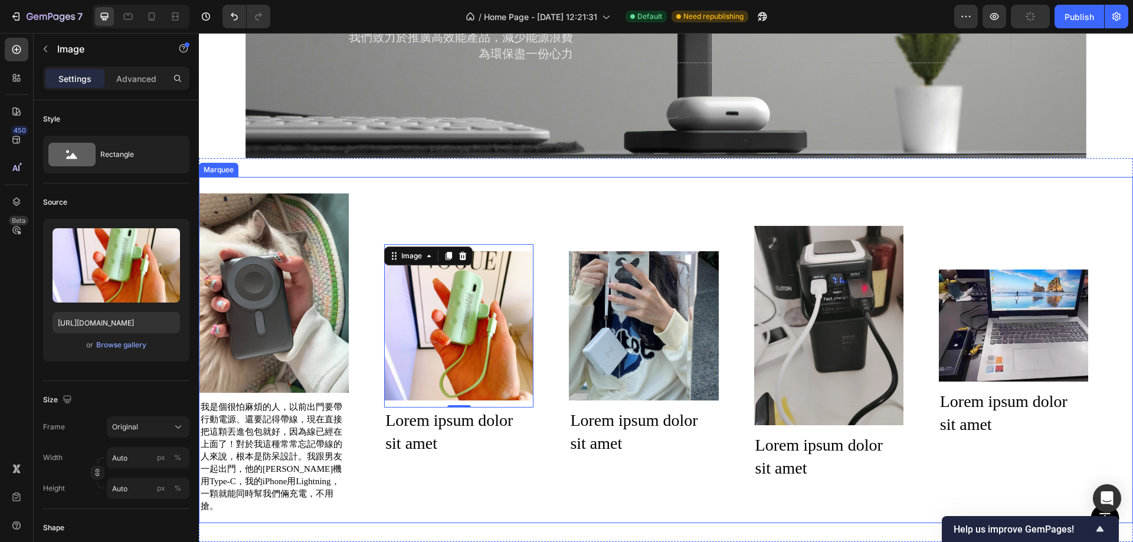
click at [688, 186] on div "Image 我是個很怕麻煩的人，以前出門要帶行動電源、還要記得帶線，現在直接把這顆丟進包包就好，因為線已經在上面了！對於我這種常常忘記帶線的人來說，根本是防呆…" at bounding box center [661, 350] width 924 height 328
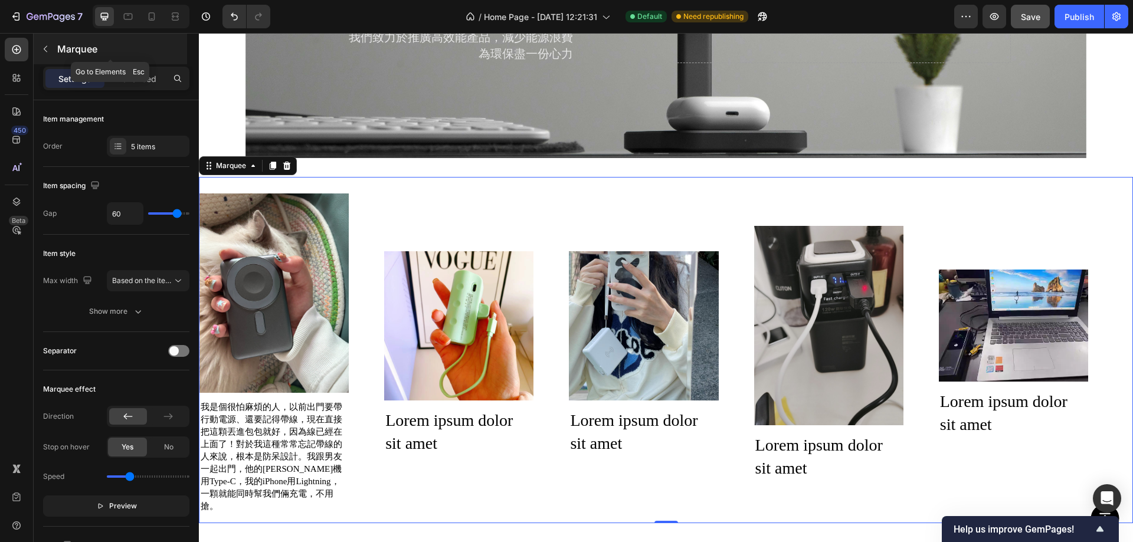
click at [47, 48] on icon "button" at bounding box center [45, 48] width 9 height 9
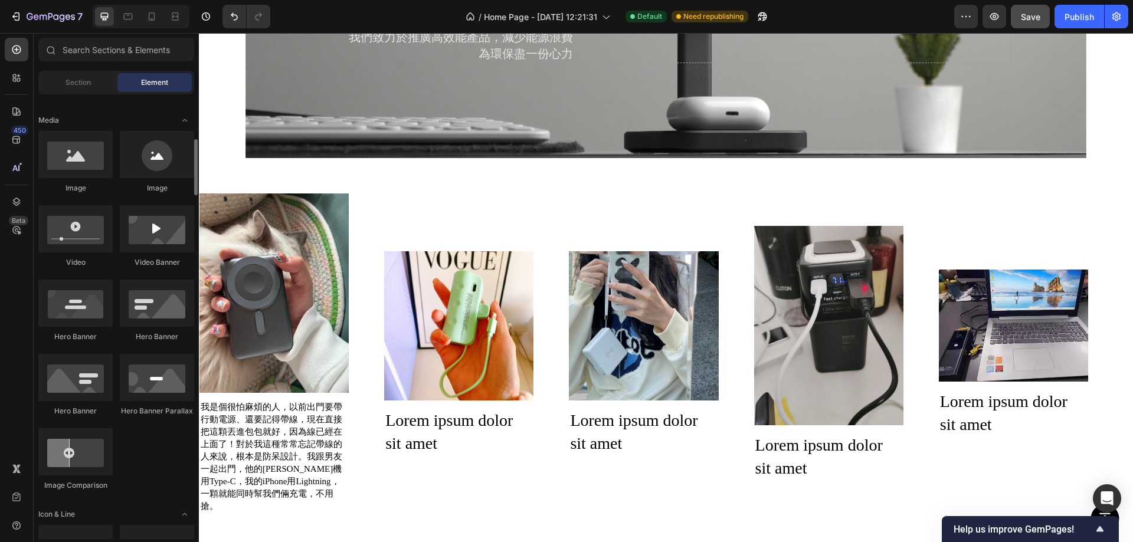
scroll to position [531, 0]
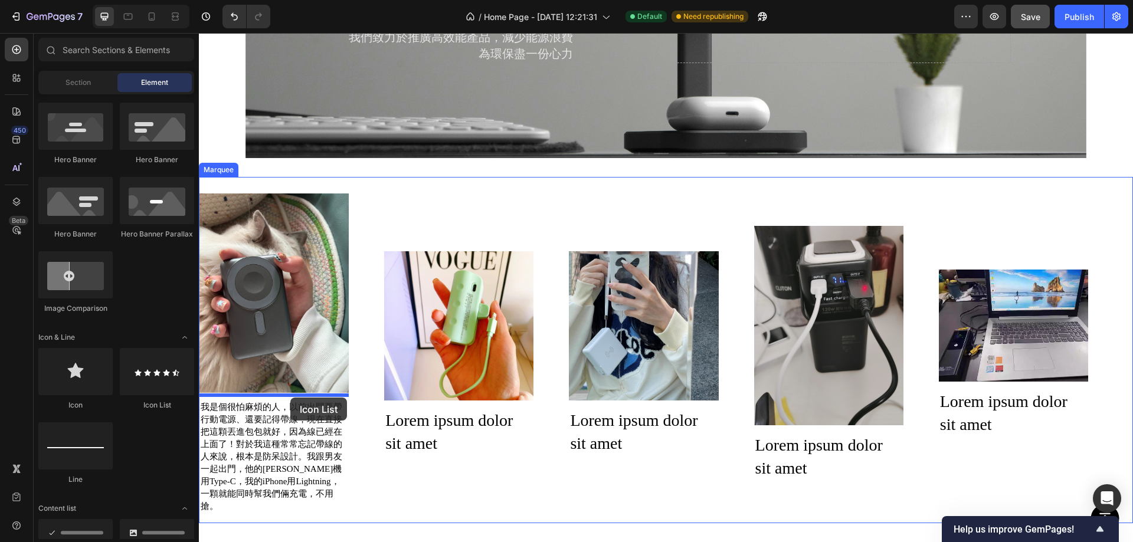
drag, startPoint x: 348, startPoint y: 407, endPoint x: 289, endPoint y: 398, distance: 59.8
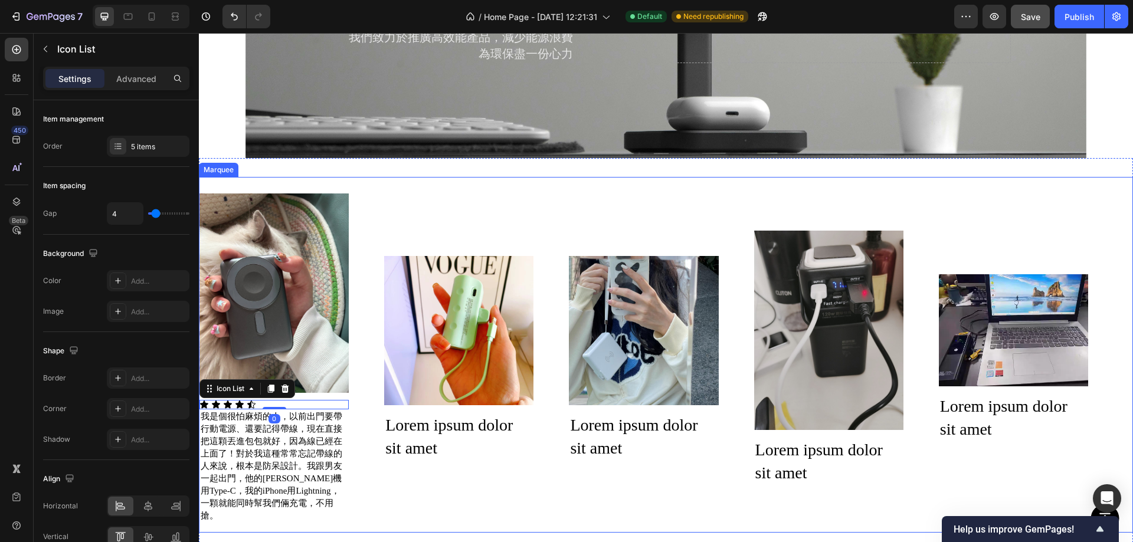
click at [468, 467] on div "Image Icon Icon Icon Icon Icon Icon List 0 我是個很怕麻煩的人，以前出門要帶行動電源、還要記得帶線，現在直接把這顆丟…" at bounding box center [661, 354] width 924 height 337
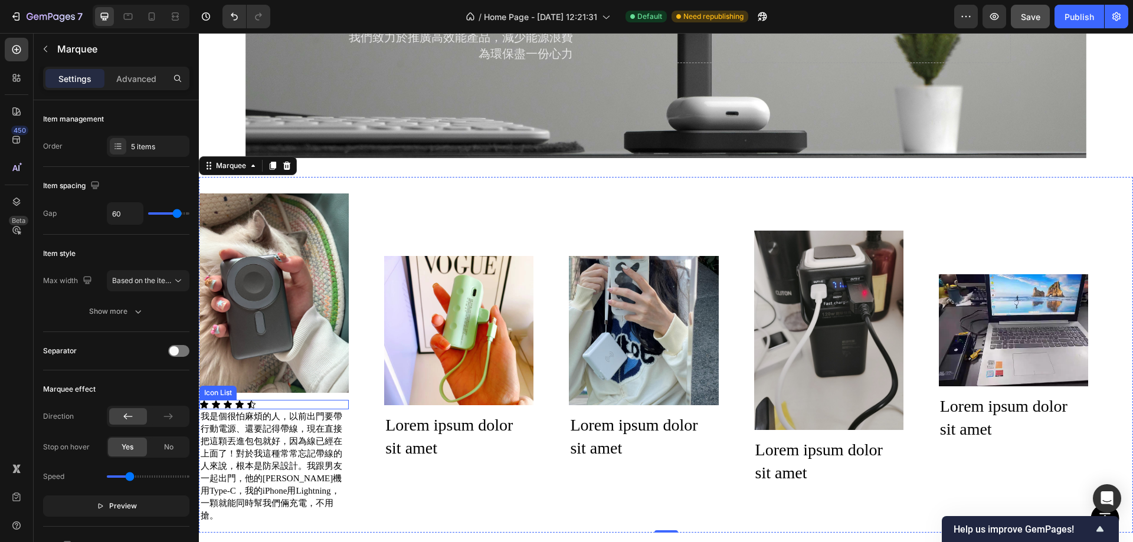
click at [286, 400] on div "Icon Icon Icon Icon Icon" at bounding box center [273, 404] width 149 height 9
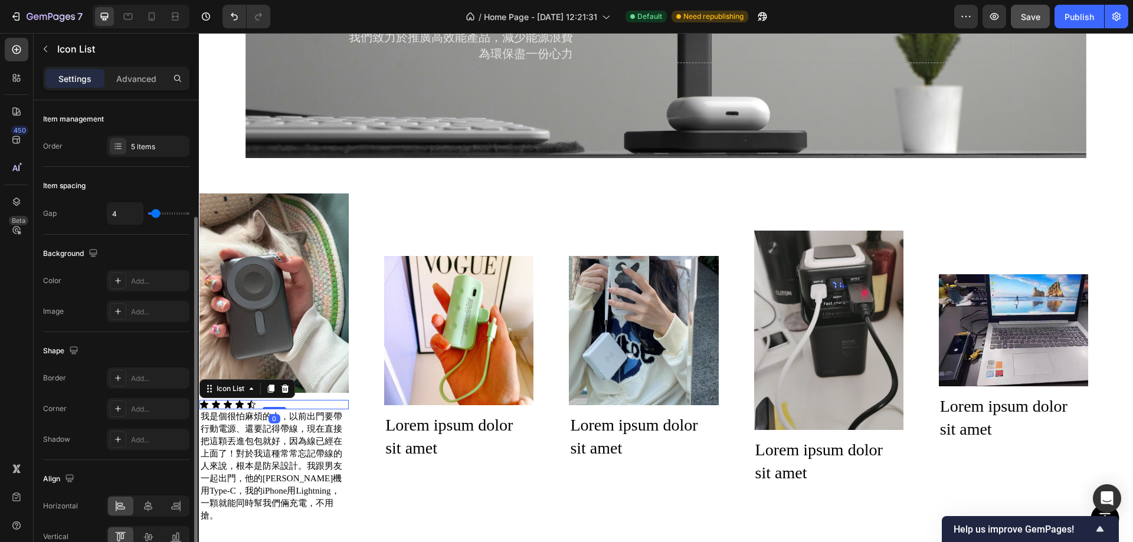
scroll to position [62, 0]
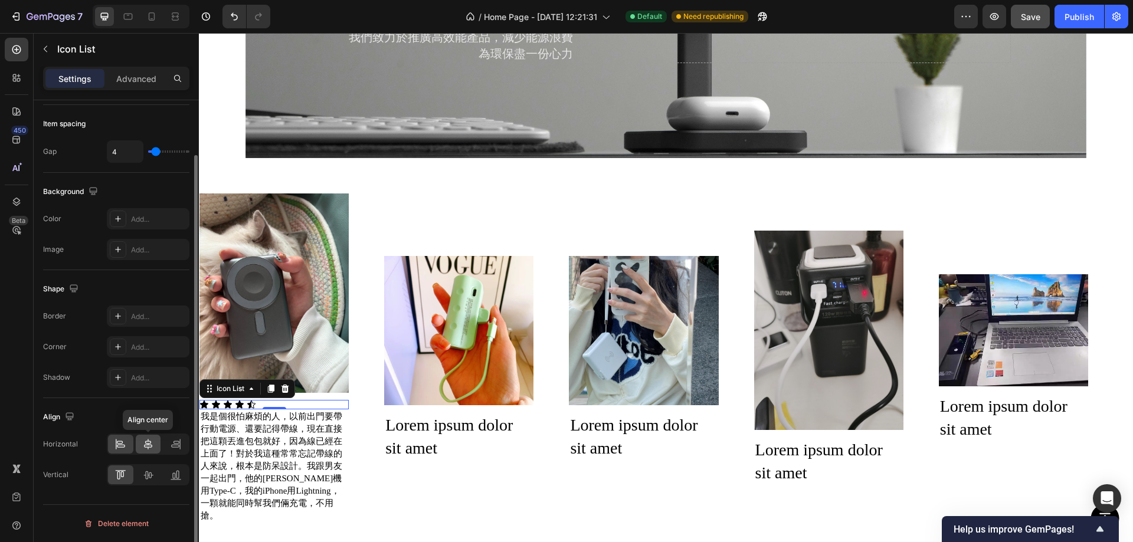
click at [150, 441] on icon at bounding box center [148, 445] width 12 height 12
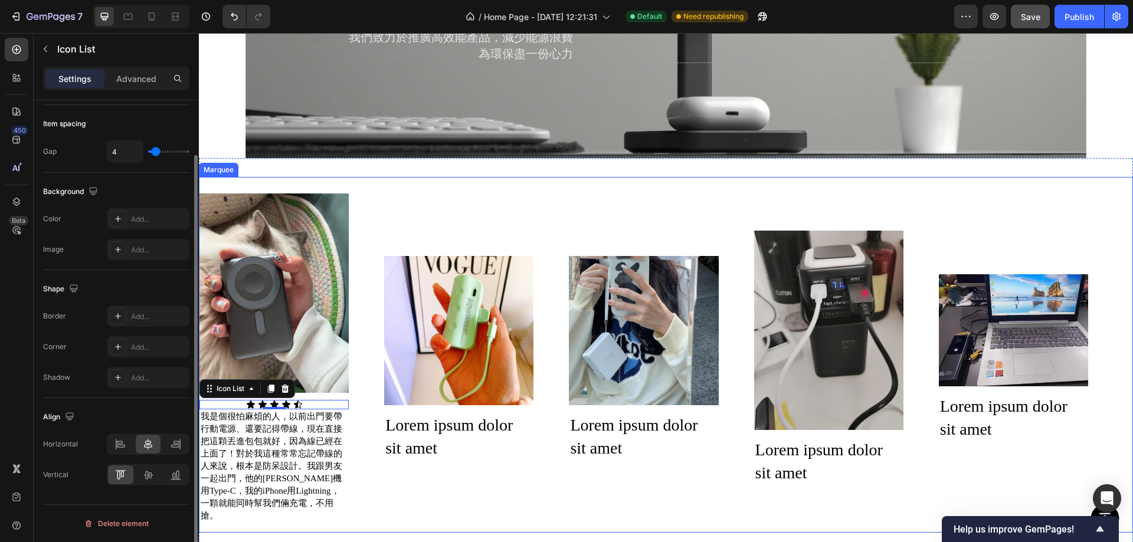
click at [506, 473] on div "Image Icon Icon Icon Icon Icon Icon List 0 我是個很怕麻煩的人，以前出門要帶行動電源、還要記得帶線，現在直接把這顆丟…" at bounding box center [661, 354] width 924 height 337
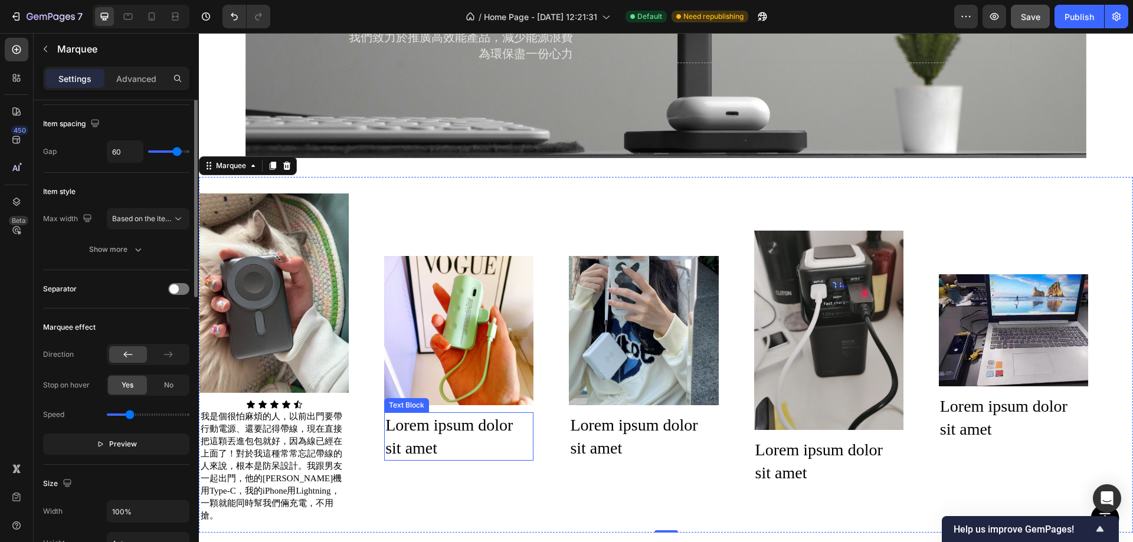
scroll to position [0, 0]
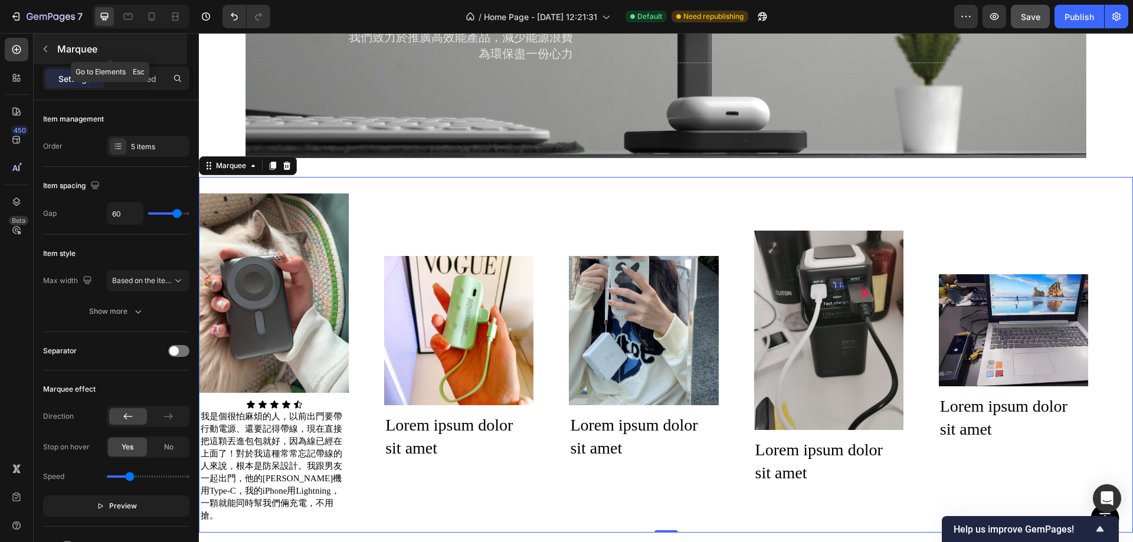
drag, startPoint x: 44, startPoint y: 44, endPoint x: 44, endPoint y: 50, distance: 6.5
click at [44, 44] on button "button" at bounding box center [45, 49] width 19 height 19
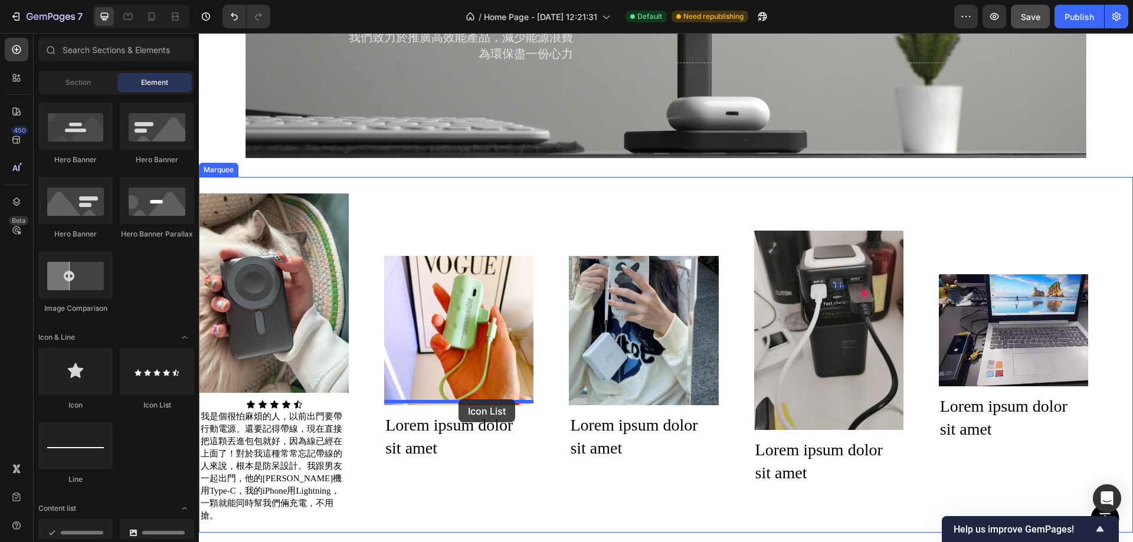
drag, startPoint x: 392, startPoint y: 400, endPoint x: 459, endPoint y: 400, distance: 66.1
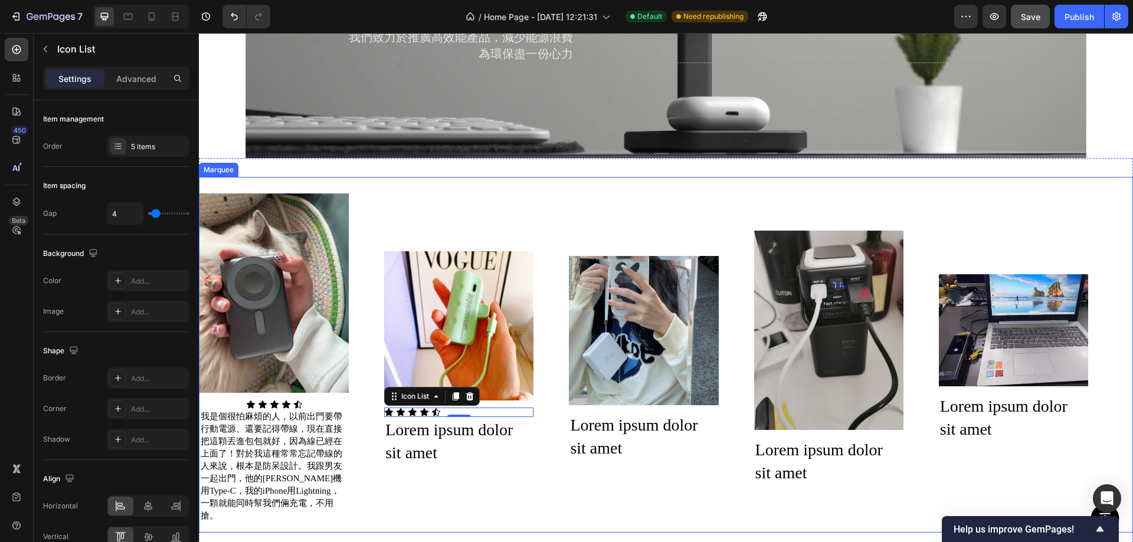
click at [482, 479] on div "Image Icon Icon Icon Icon Icon Icon List 我是個很怕麻煩的人，以前出門要帶行動電源、還要記得帶線，現在直接把這顆丟進包…" at bounding box center [661, 354] width 924 height 337
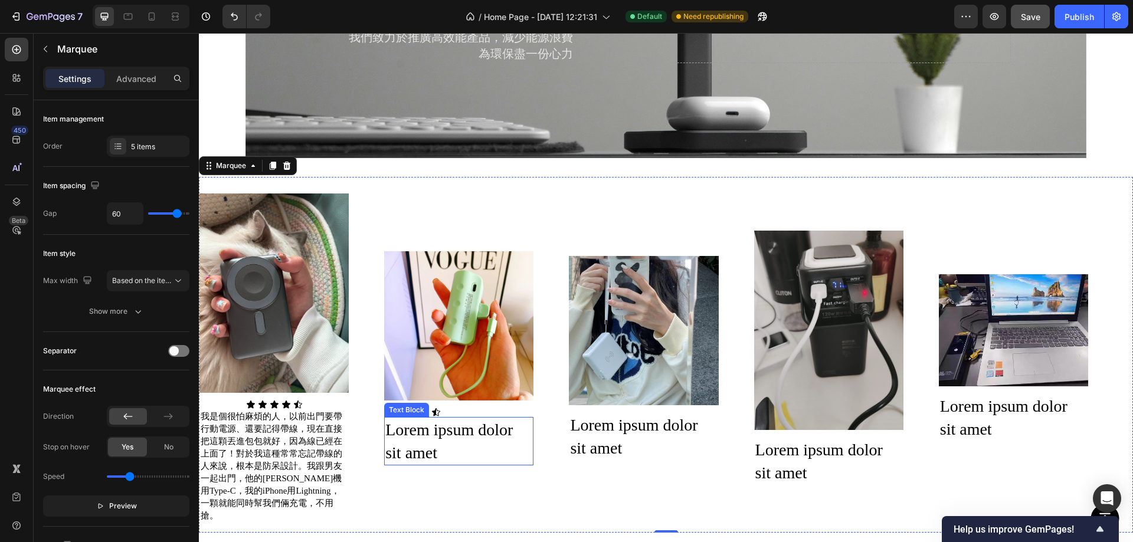
click at [433, 408] on icon at bounding box center [435, 412] width 9 height 9
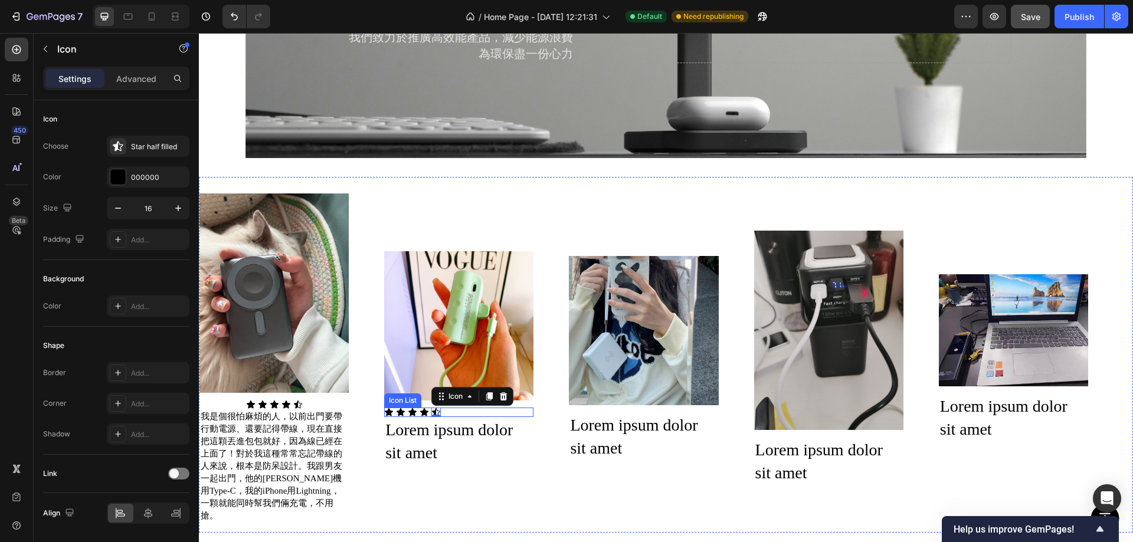
click at [500, 408] on div "Icon Icon Icon Icon Icon 0" at bounding box center [458, 412] width 149 height 9
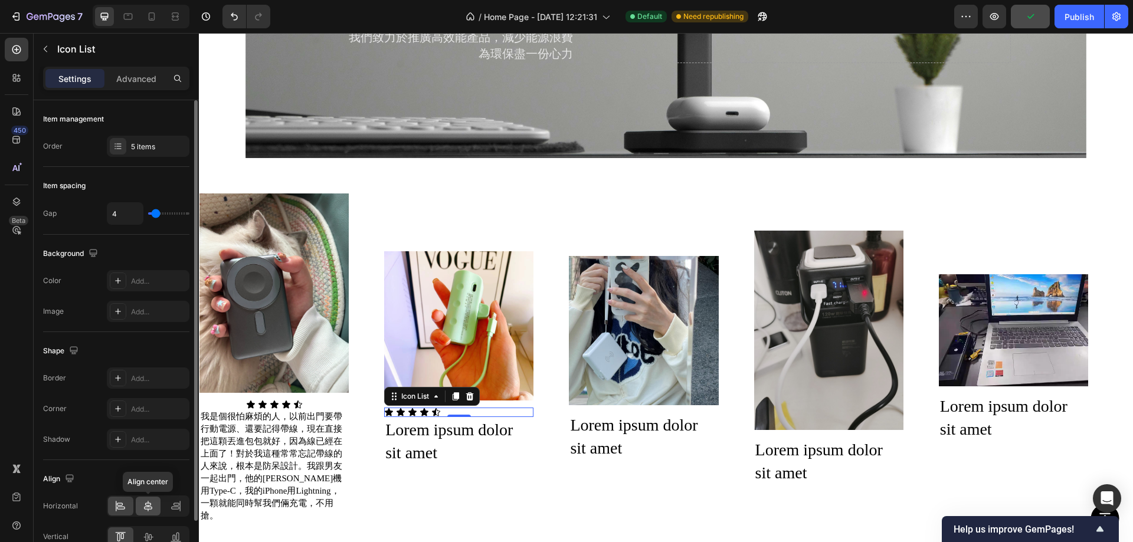
click at [148, 500] on div at bounding box center [148, 506] width 25 height 19
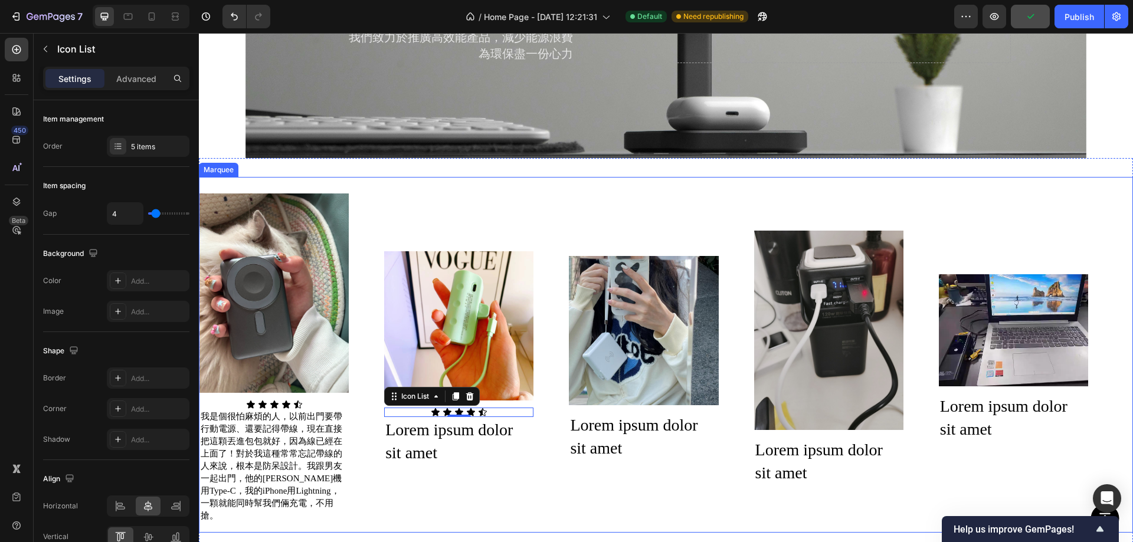
click at [610, 482] on div "Image Icon Icon Icon Icon Icon Icon List 我是個很怕麻煩的人，以前出門要帶行動電源、還要記得帶線，現在直接把這顆丟進包…" at bounding box center [661, 354] width 924 height 337
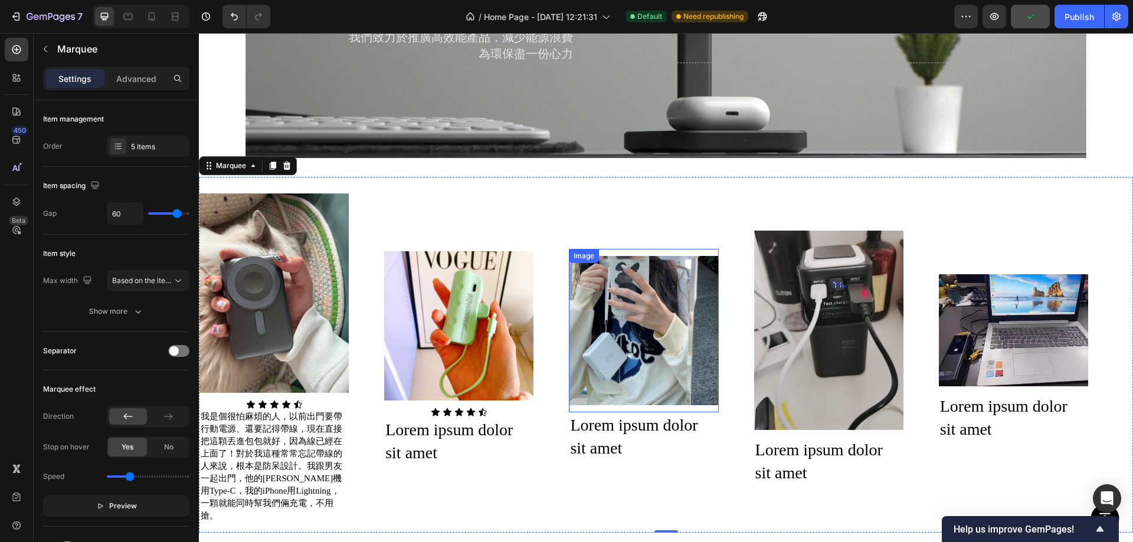
click at [623, 398] on div "Image" at bounding box center [643, 330] width 149 height 163
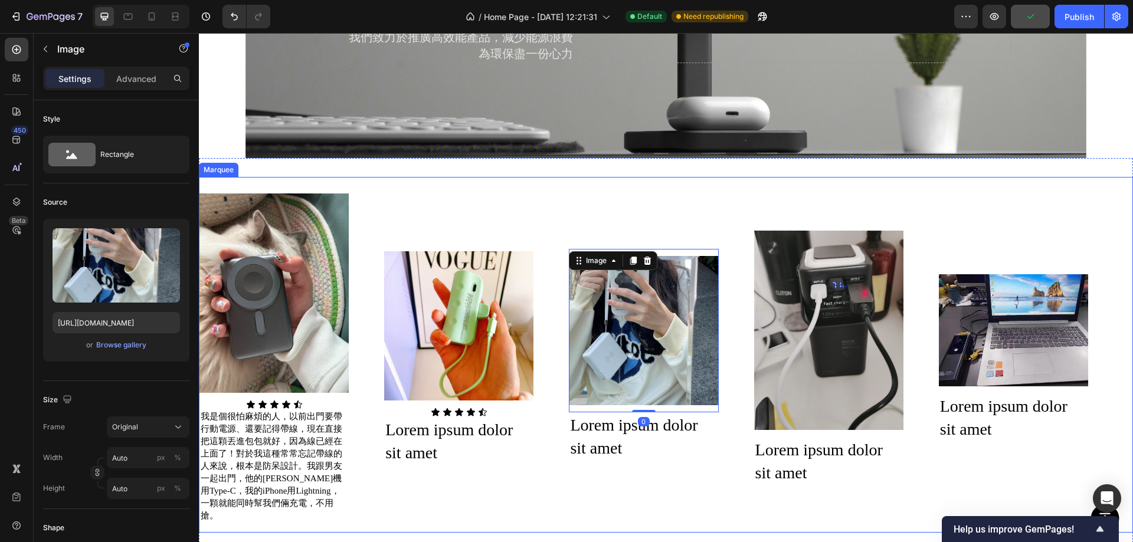
click at [487, 476] on div "Image Icon Icon Icon Icon Icon Icon List 我是個很怕麻煩的人，以前出門要帶行動電源、還要記得帶線，現在直接把這顆丟進包…" at bounding box center [661, 354] width 924 height 337
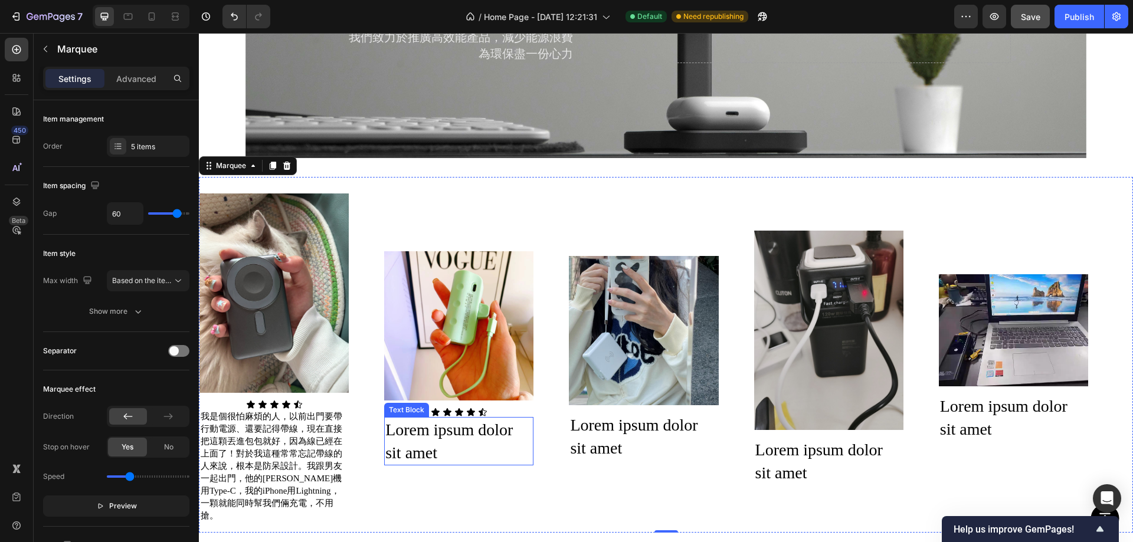
click at [387, 428] on div "Lorem ipsum dolor sit amet" at bounding box center [458, 441] width 149 height 48
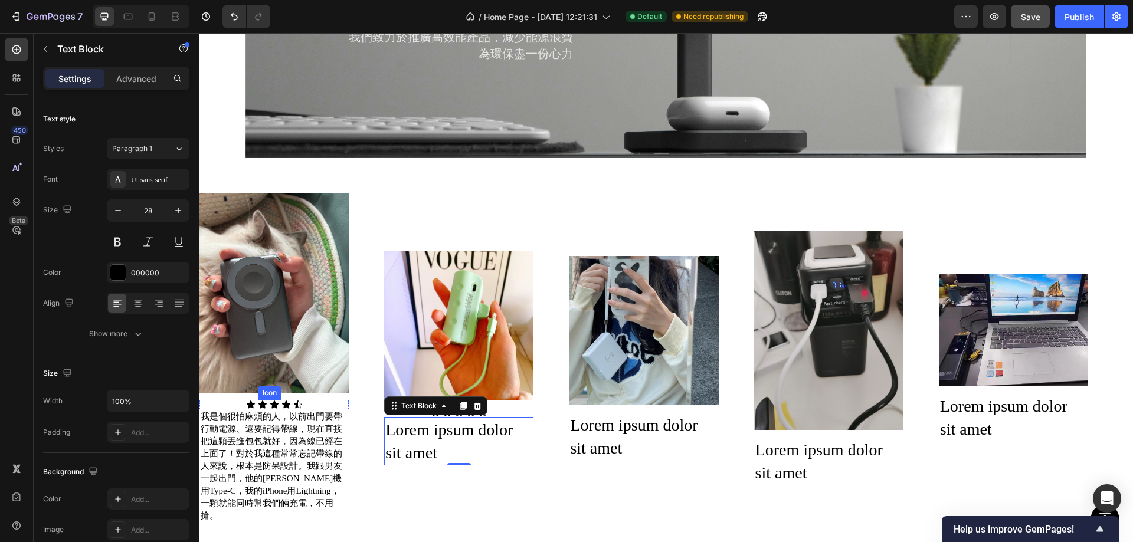
click at [263, 401] on icon at bounding box center [262, 405] width 8 height 8
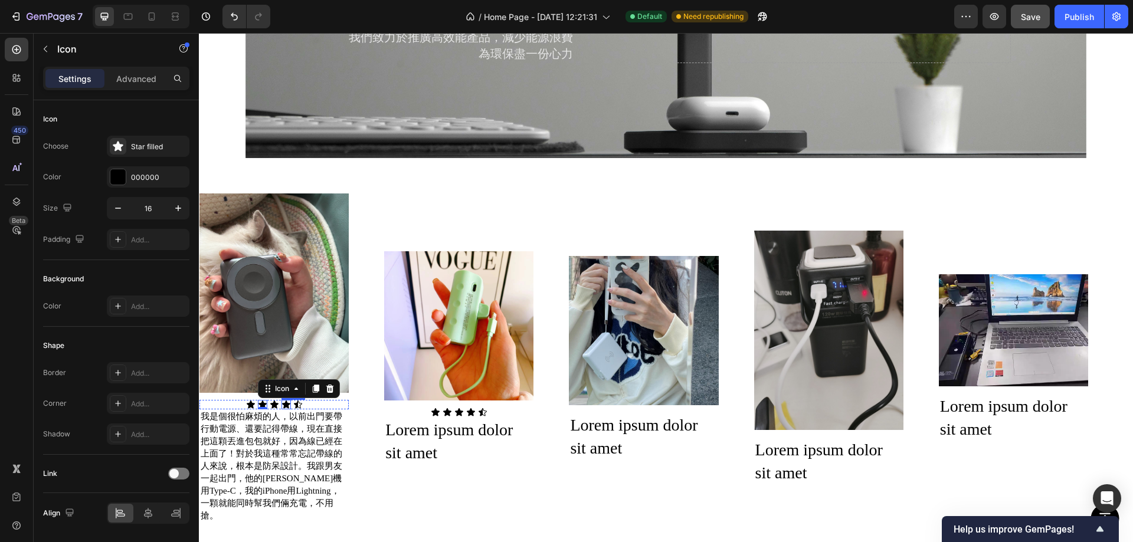
click at [287, 401] on icon at bounding box center [286, 405] width 8 height 8
click at [298, 401] on div "Icon" at bounding box center [297, 404] width 9 height 9
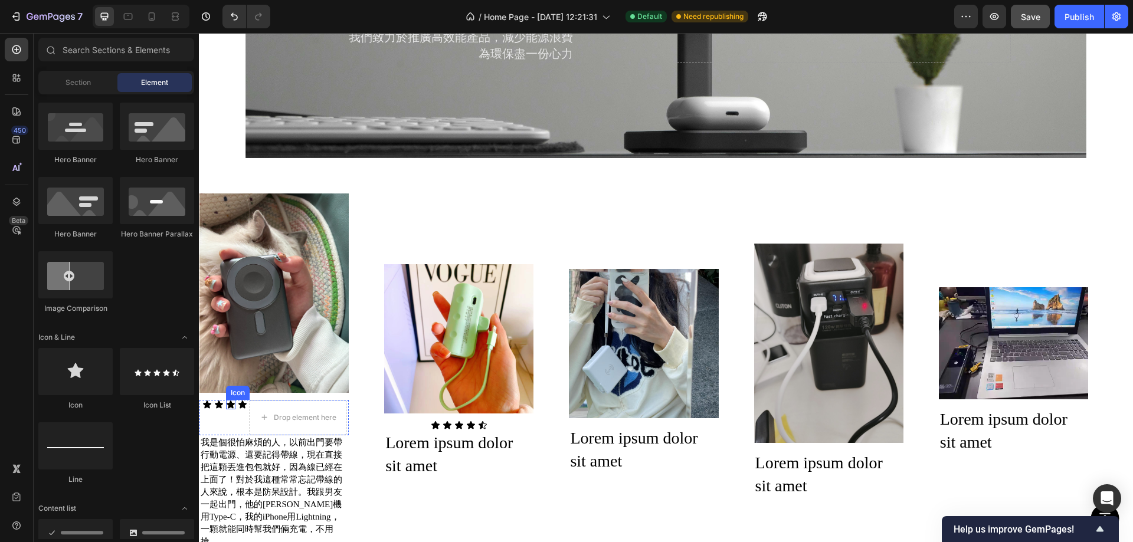
click at [228, 401] on icon at bounding box center [230, 404] width 9 height 9
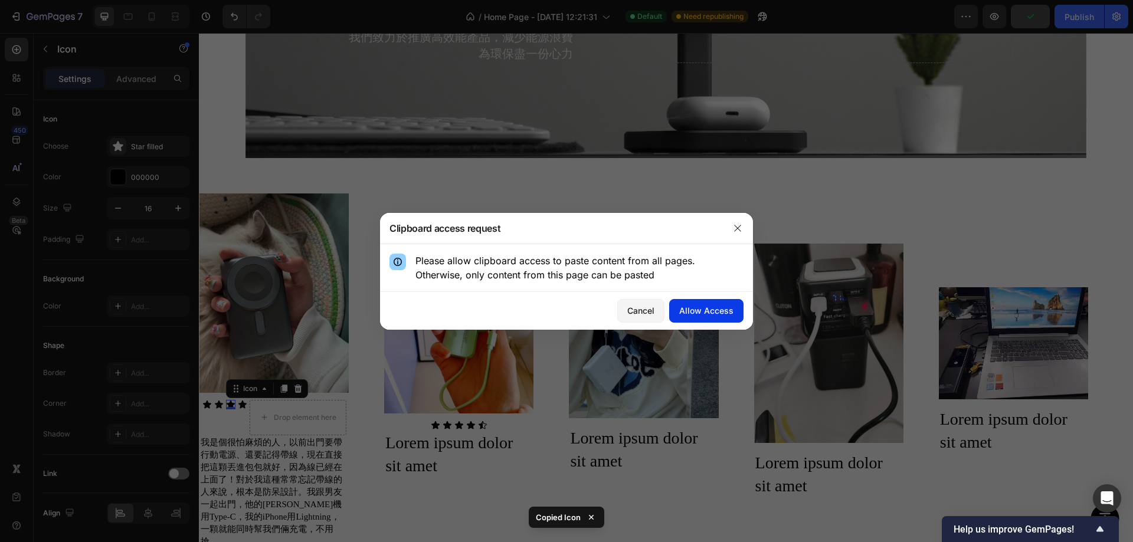
click at [705, 306] on div "Allow Access" at bounding box center [706, 311] width 54 height 12
click at [738, 227] on icon "button" at bounding box center [737, 228] width 6 height 6
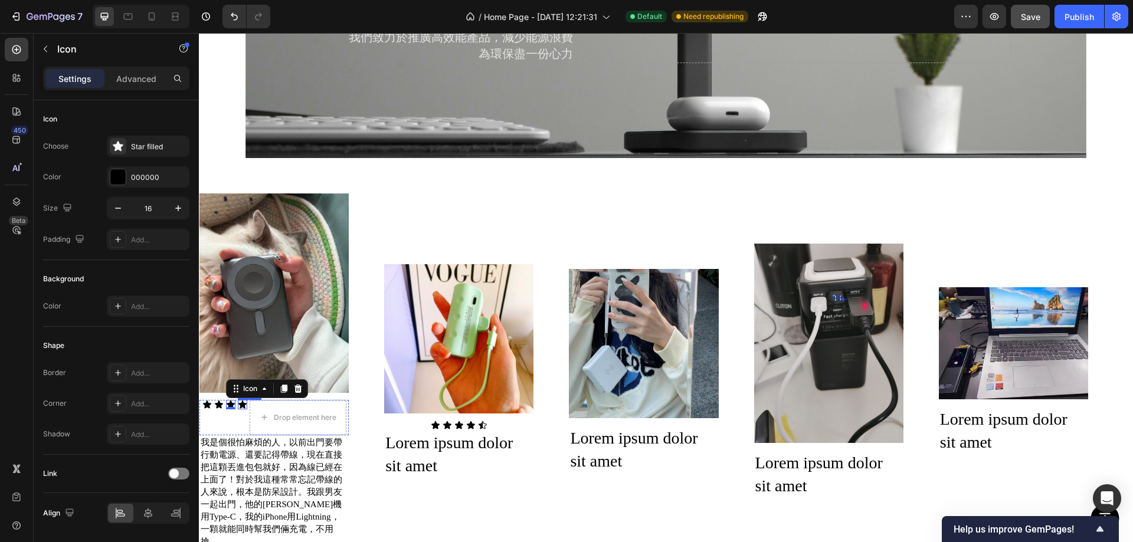
click at [239, 400] on div "Icon" at bounding box center [242, 404] width 9 height 9
click at [293, 387] on icon at bounding box center [295, 389] width 6 height 8
click at [293, 395] on icon at bounding box center [295, 398] width 6 height 8
click at [293, 394] on div "Image" at bounding box center [273, 293] width 149 height 214
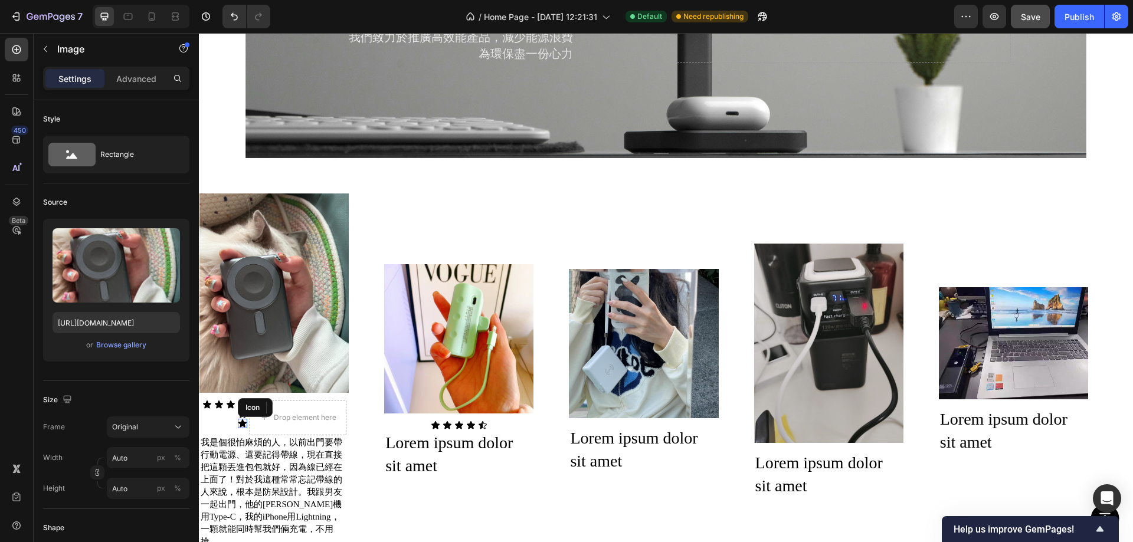
click at [242, 420] on icon at bounding box center [242, 424] width 8 height 8
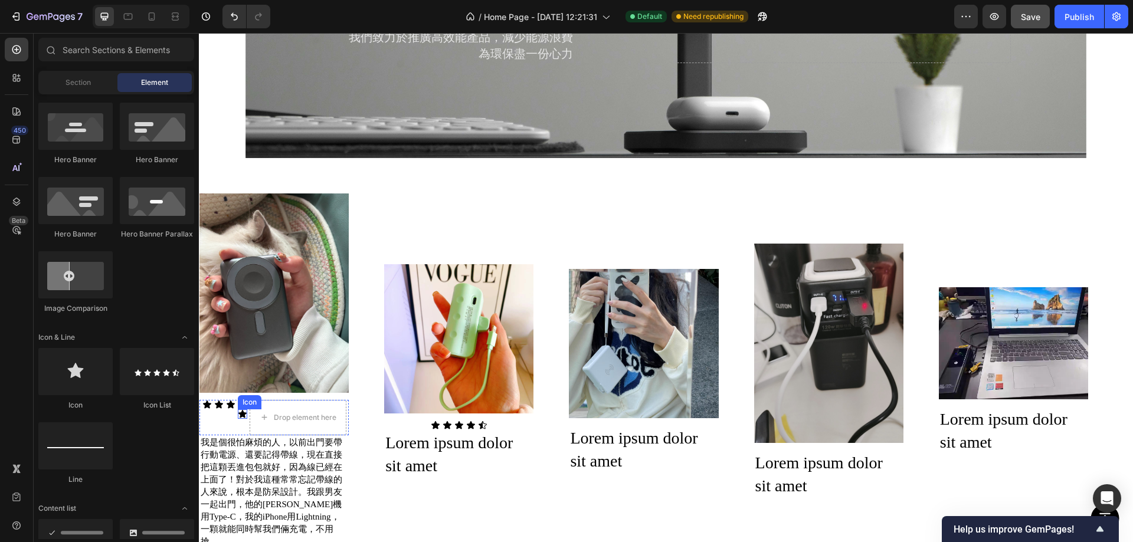
click at [242, 411] on div "Icon" at bounding box center [242, 414] width 9 height 9
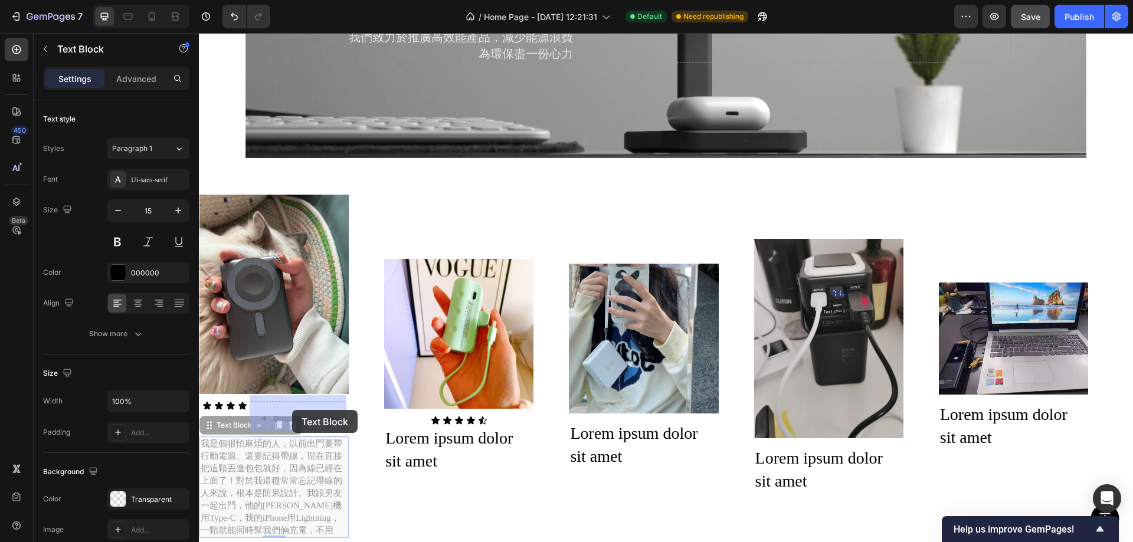
drag, startPoint x: 264, startPoint y: 455, endPoint x: 275, endPoint y: 439, distance: 19.6
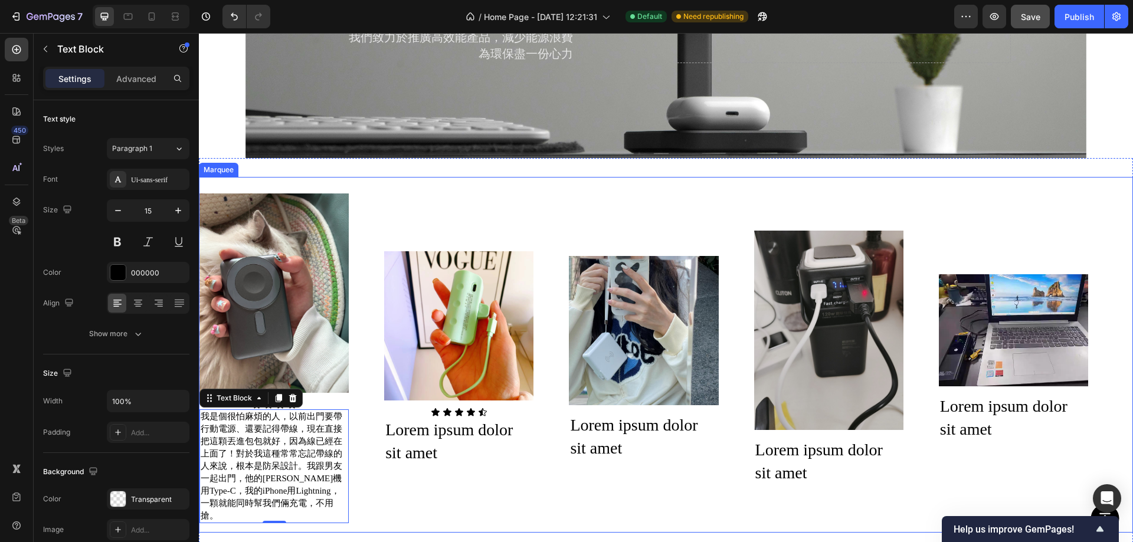
click at [422, 490] on div "Image Icon Icon Icon Icon 我是個很怕麻煩的人，以前出門要帶行動電源、還要記得帶線，現在直接把這顆丟進包包就好，因為線已經在上面了！對…" at bounding box center [661, 354] width 924 height 337
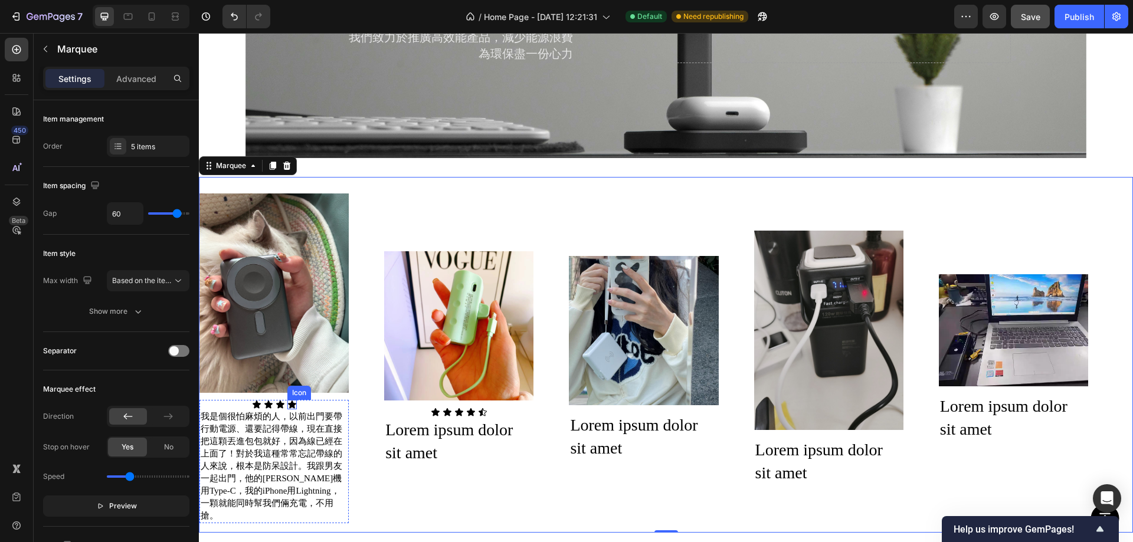
click at [289, 404] on div "Icon" at bounding box center [291, 404] width 9 height 9
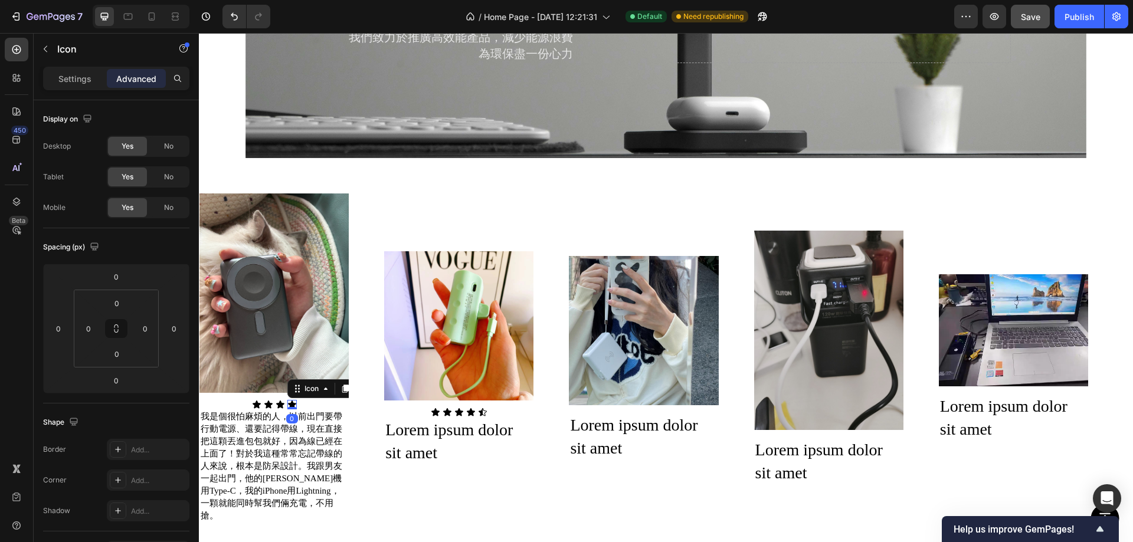
click at [344, 385] on icon at bounding box center [345, 389] width 6 height 8
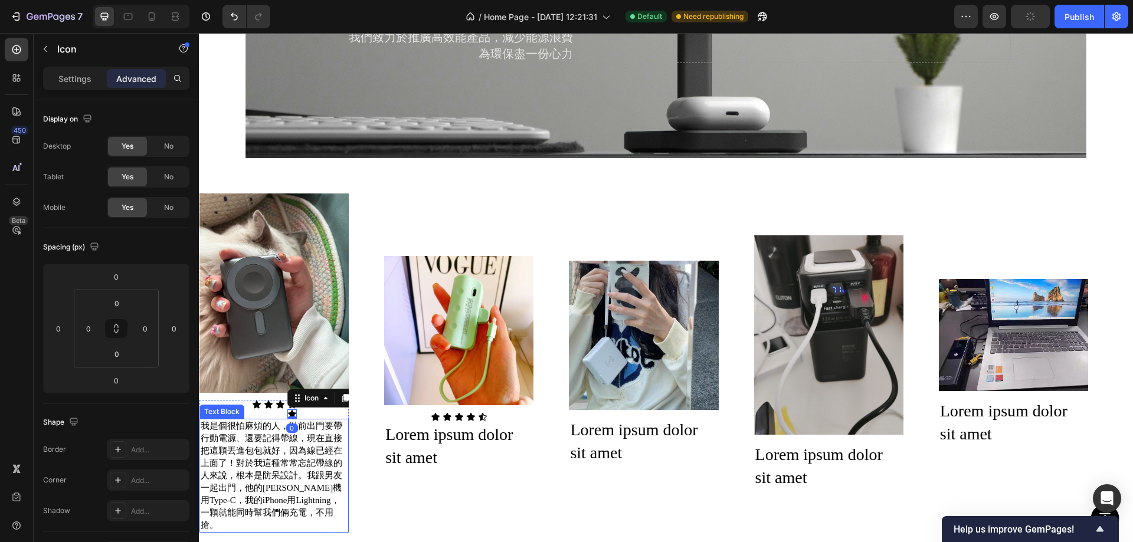
click at [283, 453] on p "我是個很怕麻煩的人，以前出門要帶行動電源、還要記得帶線，現在直接把這顆丟進包包就好，因為線已經在上面了！對於我這種常常忘記帶線的人來說，根本是防呆設計。我跟男…" at bounding box center [274, 476] width 147 height 112
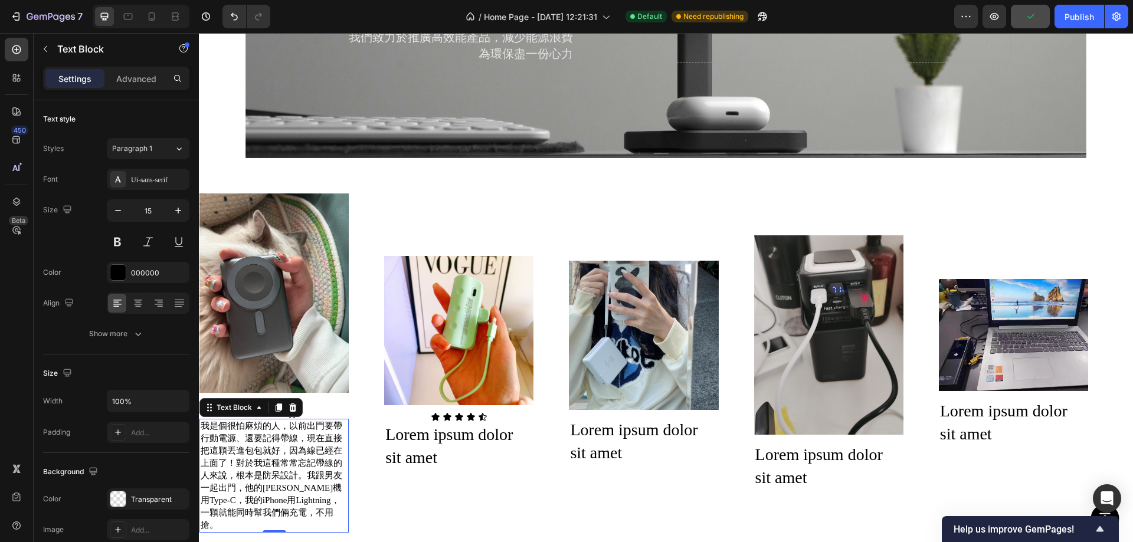
click at [273, 440] on p "我是個很怕麻煩的人，以前出門要帶行動電源、還要記得帶線，現在直接把這顆丟進包包就好，因為線已經在上面了！對於我這種常常忘記帶線的人來說，根本是防呆設計。我跟男…" at bounding box center [274, 476] width 147 height 112
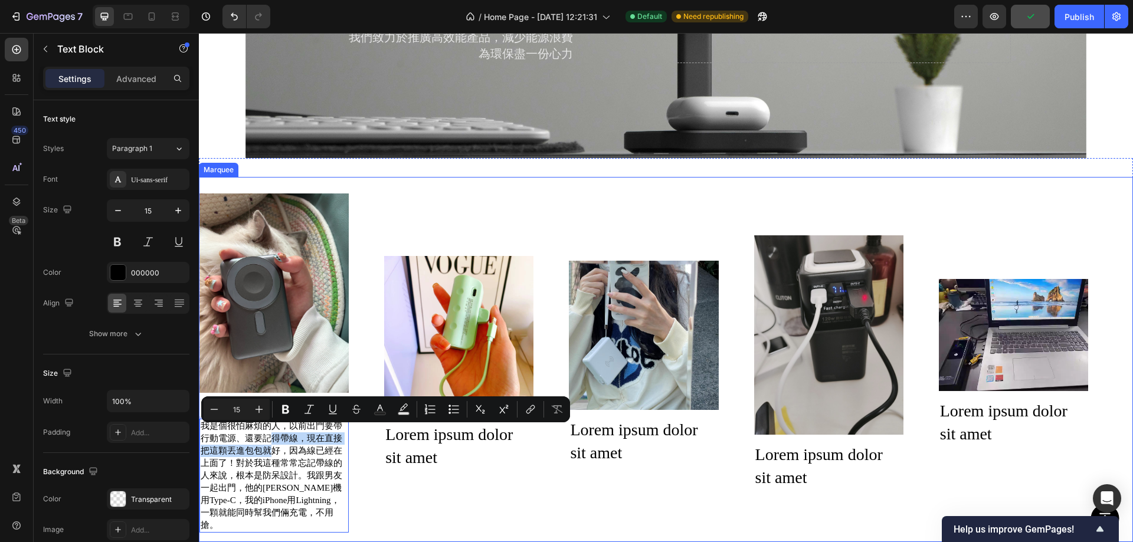
click at [441, 478] on div "Image Icon Icon Icon Icon Icon 我是個很怕麻煩的人，以前出門要帶行動電源、還要記得帶線，現在直接把這顆丟進包包就好，因為線已經在…" at bounding box center [661, 359] width 924 height 346
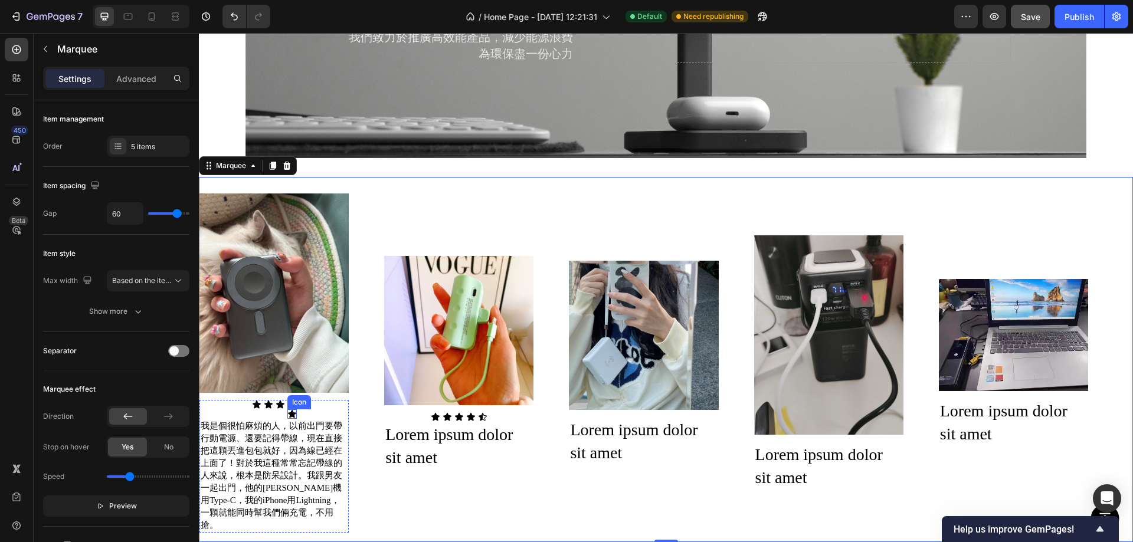
click at [293, 410] on icon at bounding box center [292, 414] width 8 height 8
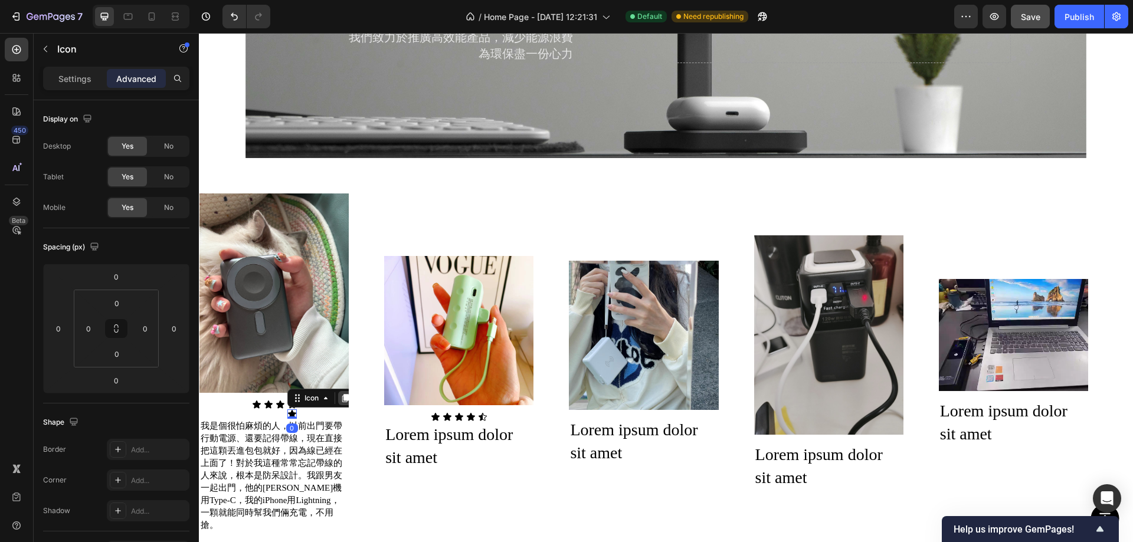
click at [341, 395] on icon at bounding box center [345, 398] width 9 height 9
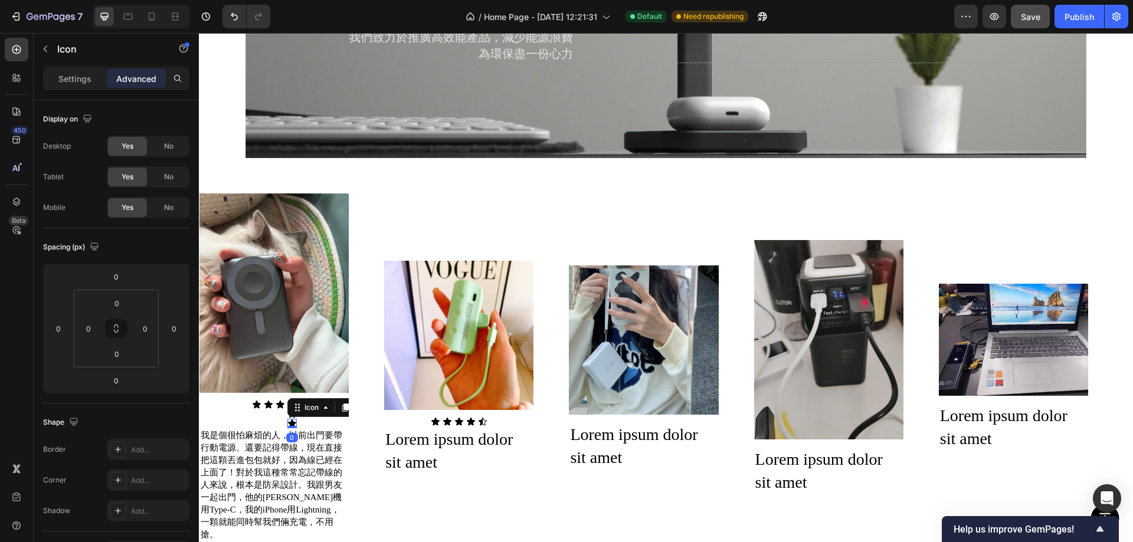
click at [341, 398] on div "Icon" at bounding box center [328, 407] width 82 height 19
click at [346, 404] on icon at bounding box center [345, 408] width 6 height 8
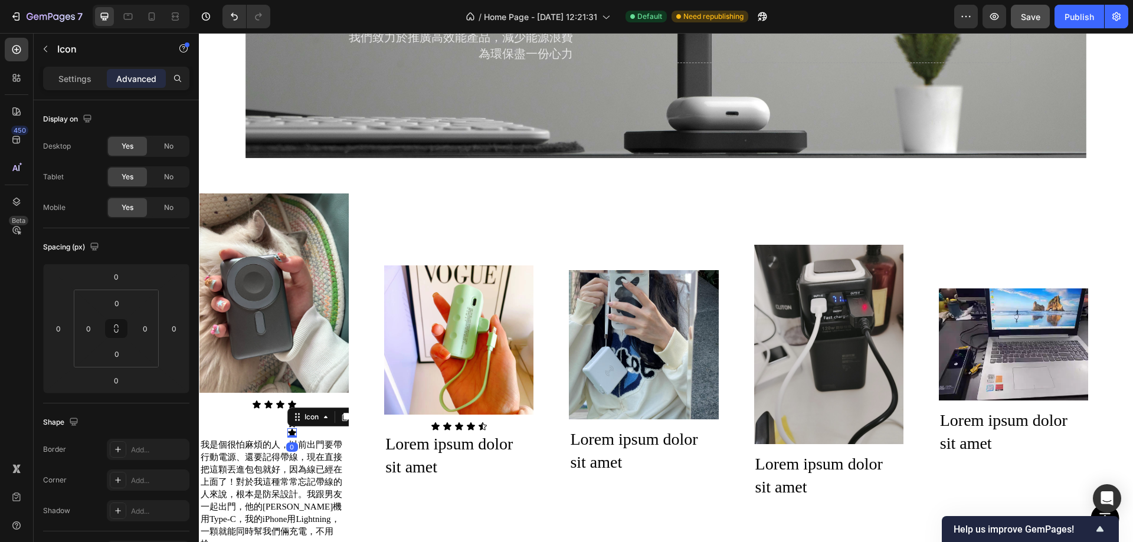
click at [346, 408] on div "Icon" at bounding box center [328, 417] width 82 height 19
click at [240, 420] on div "Icon Icon Icon Icon Icon Icon Icon 0 我是個很怕麻煩的人，以前出門要帶行動電源、還要記得帶線，現在直接把這顆丟進包包就好，…" at bounding box center [273, 476] width 149 height 152
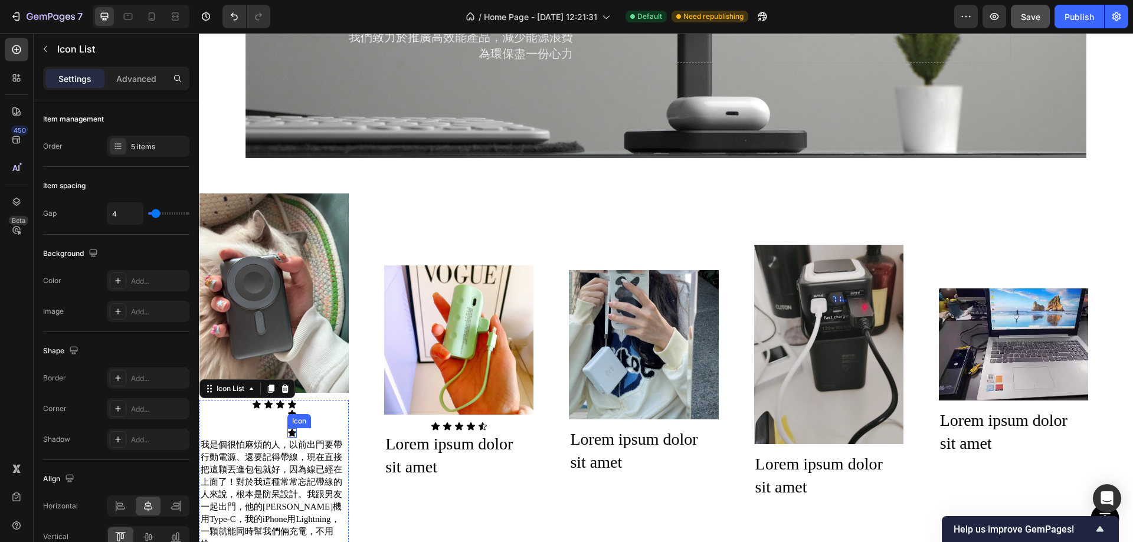
click at [294, 428] on icon at bounding box center [291, 432] width 9 height 9
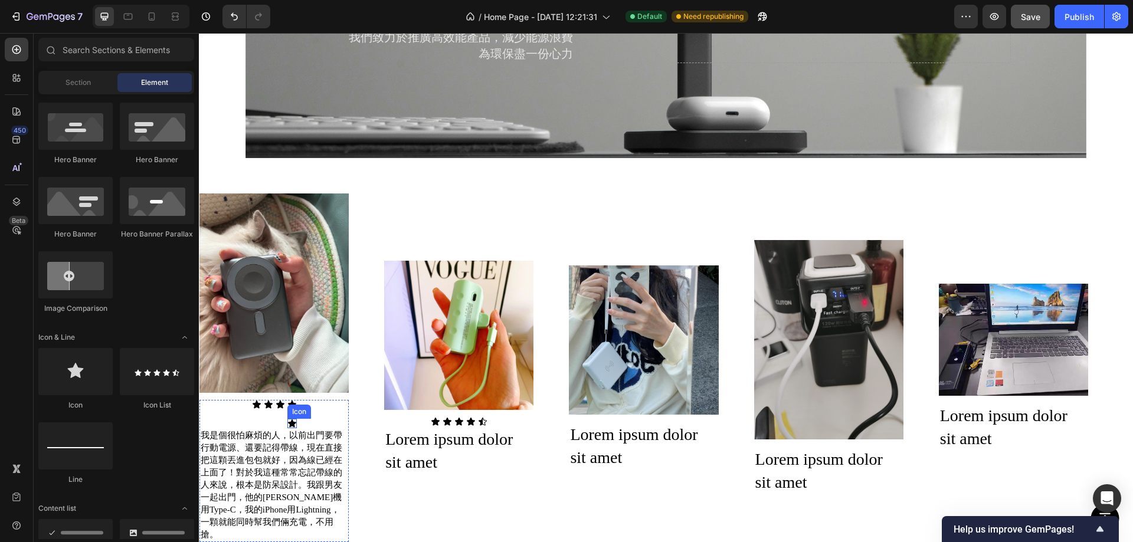
click at [294, 419] on icon at bounding box center [291, 423] width 9 height 9
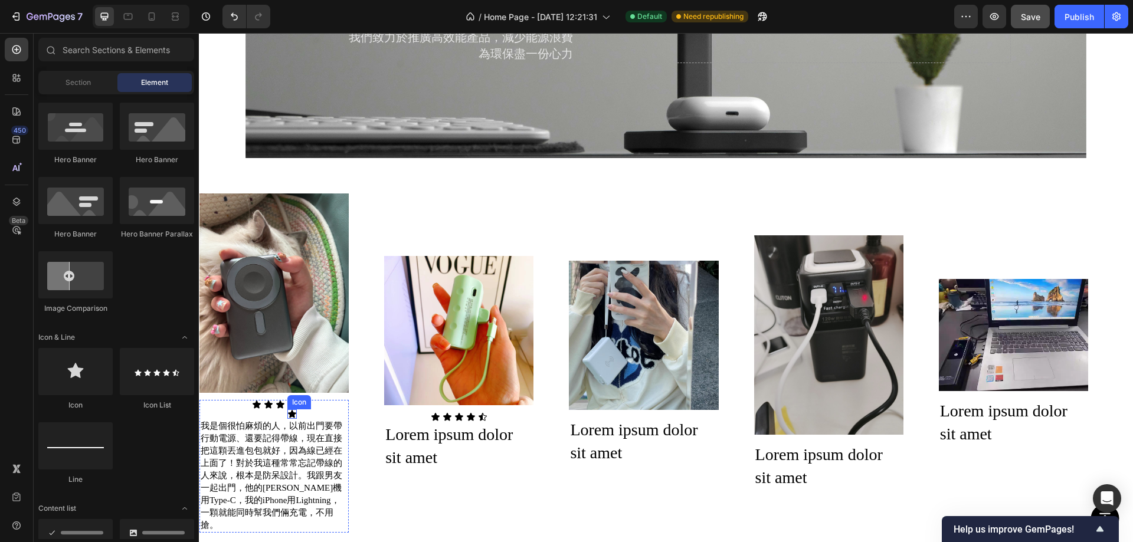
click at [292, 410] on icon at bounding box center [292, 414] width 8 height 8
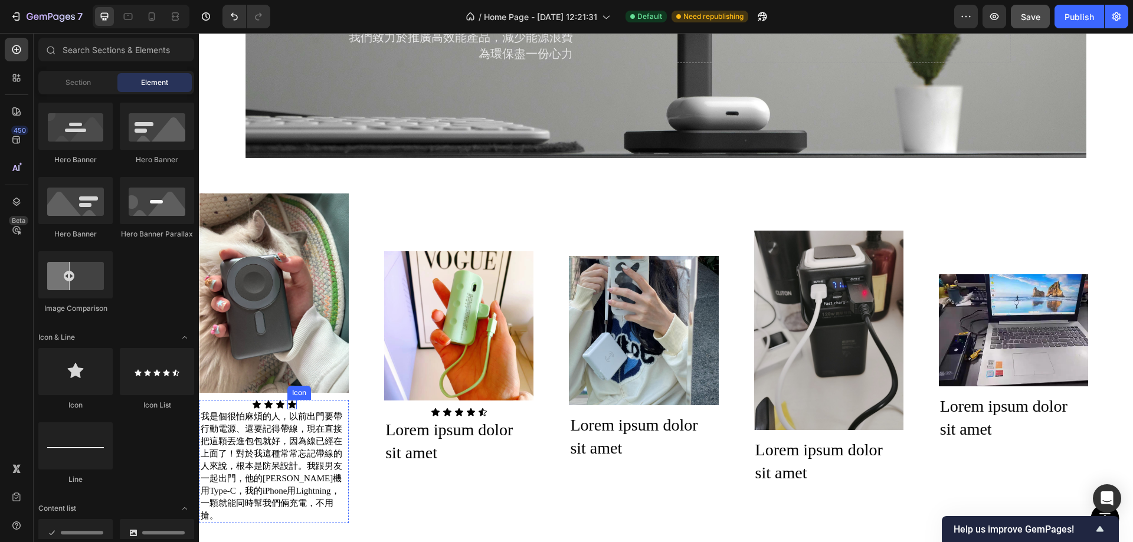
click at [294, 400] on icon at bounding box center [291, 404] width 9 height 9
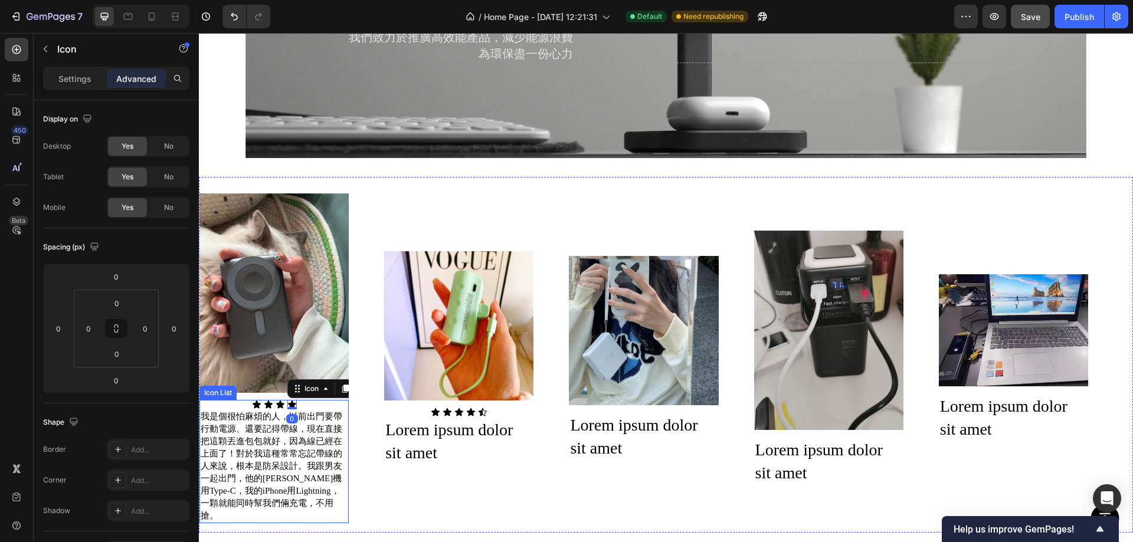
click at [257, 400] on div "Icon" at bounding box center [256, 404] width 9 height 9
click at [228, 403] on div "Text Block" at bounding box center [222, 402] width 46 height 14
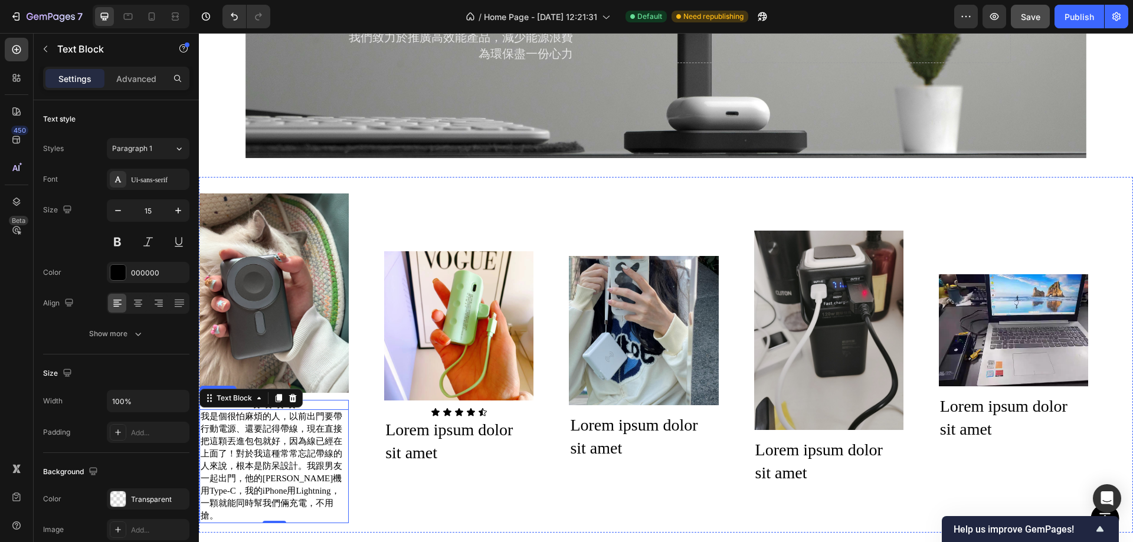
click at [318, 400] on div "Icon Icon Icon Icon 我是個很怕麻煩的人，以前出門要帶行動電源、還要記得帶線，現在直接把這顆丟進包包就好，因為線已經在上面了！對於我這種常常…" at bounding box center [273, 461] width 149 height 123
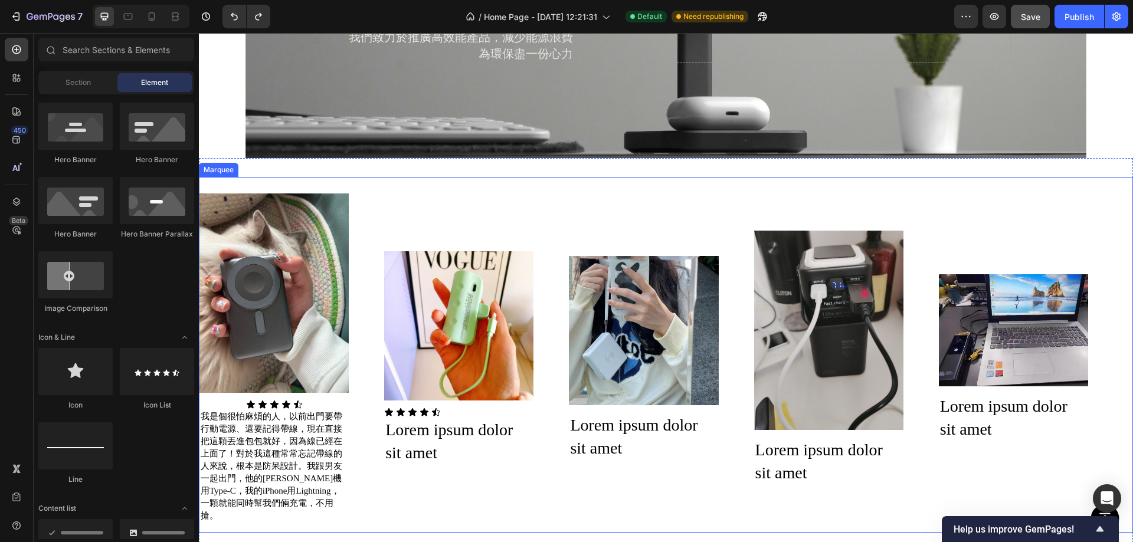
click at [461, 467] on div "Image Icon Icon Icon Icon Icon Icon List 我是個很怕麻煩的人，以前出門要帶行動電源、還要記得帶線，現在直接把這顆丟進包…" at bounding box center [661, 354] width 924 height 337
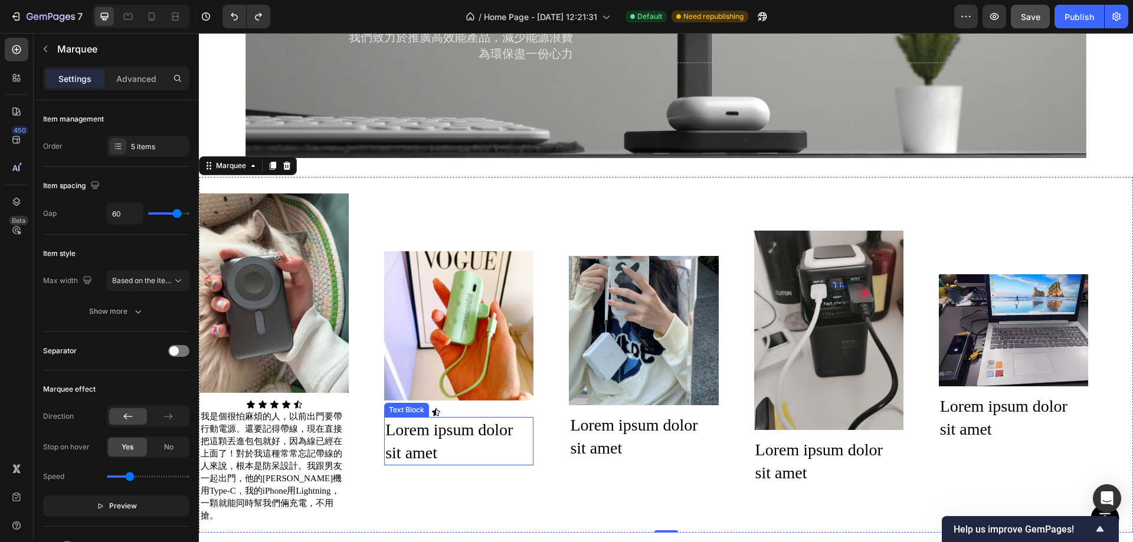
click at [418, 405] on div "Image Icon Icon Icon Icon Icon Icon List Lorem ipsum dolor sit amet Text Block" at bounding box center [458, 355] width 149 height 222
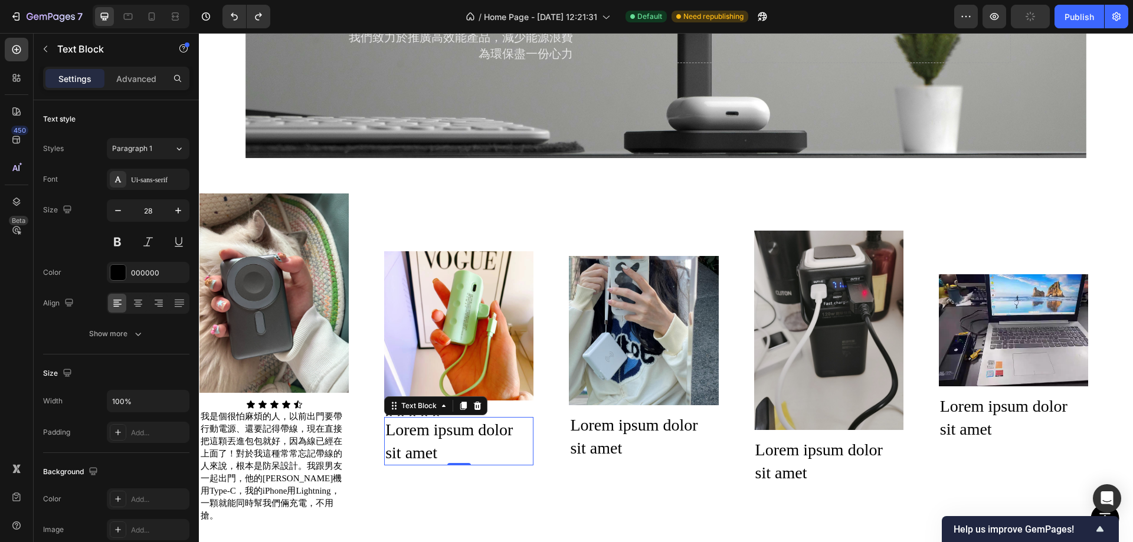
click at [497, 395] on div "Image" at bounding box center [458, 325] width 149 height 163
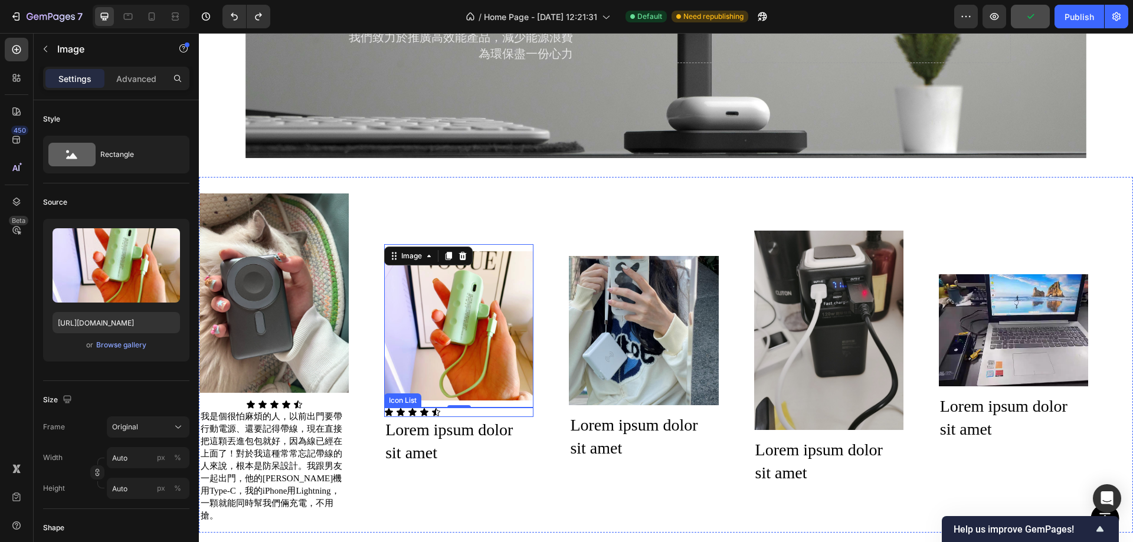
click at [447, 408] on div "Icon Icon Icon Icon Icon" at bounding box center [458, 412] width 149 height 9
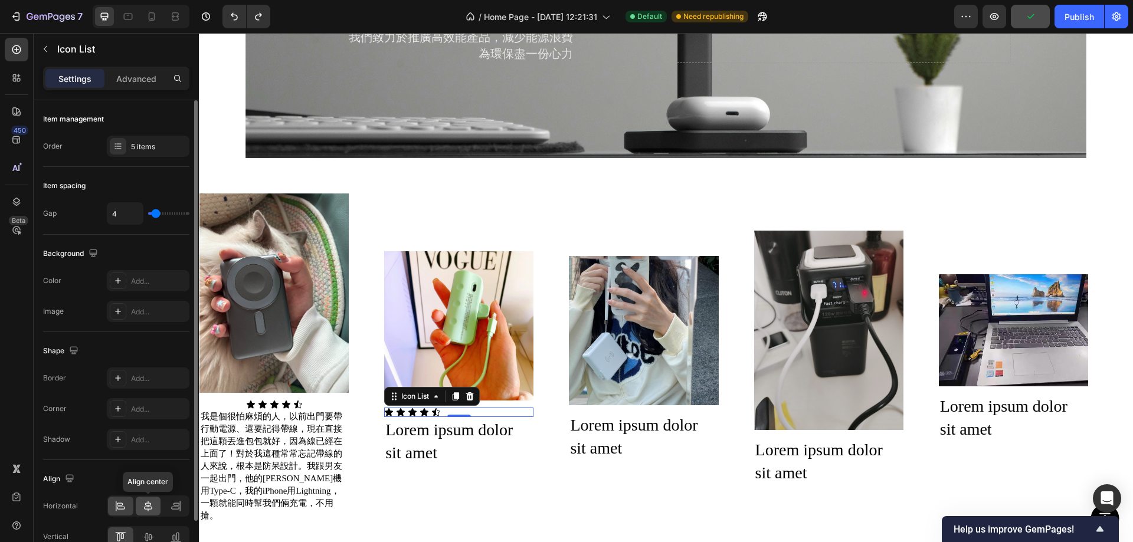
click at [145, 508] on icon at bounding box center [148, 506] width 12 height 12
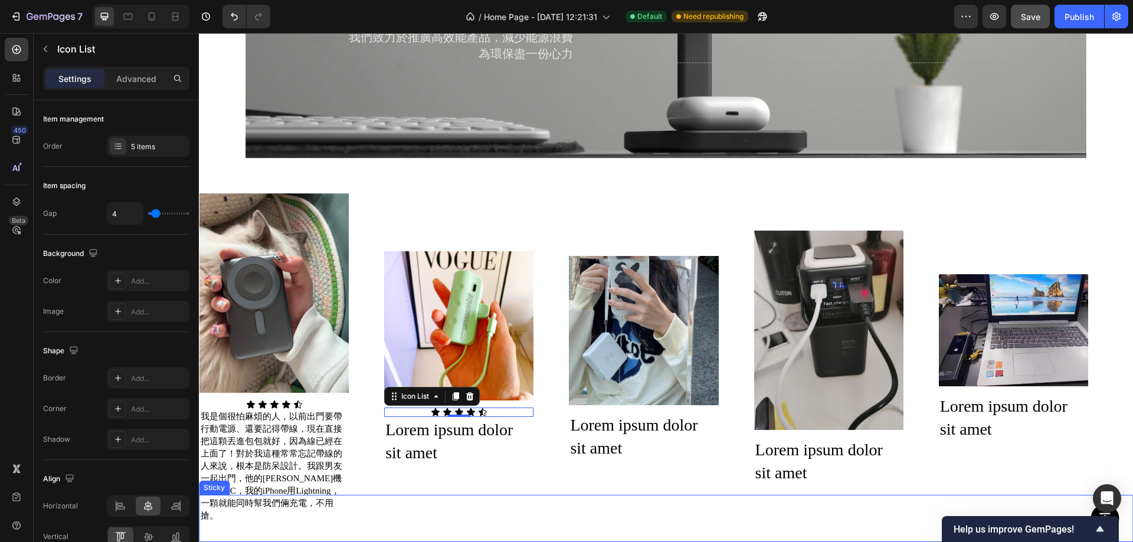
click at [532, 489] on div "Image Icon Icon Icon Icon Icon Icon List 我是個很怕麻煩的人，以前出門要帶行動電源、還要記得帶線，現在直接把這顆丟進包…" at bounding box center [661, 354] width 924 height 337
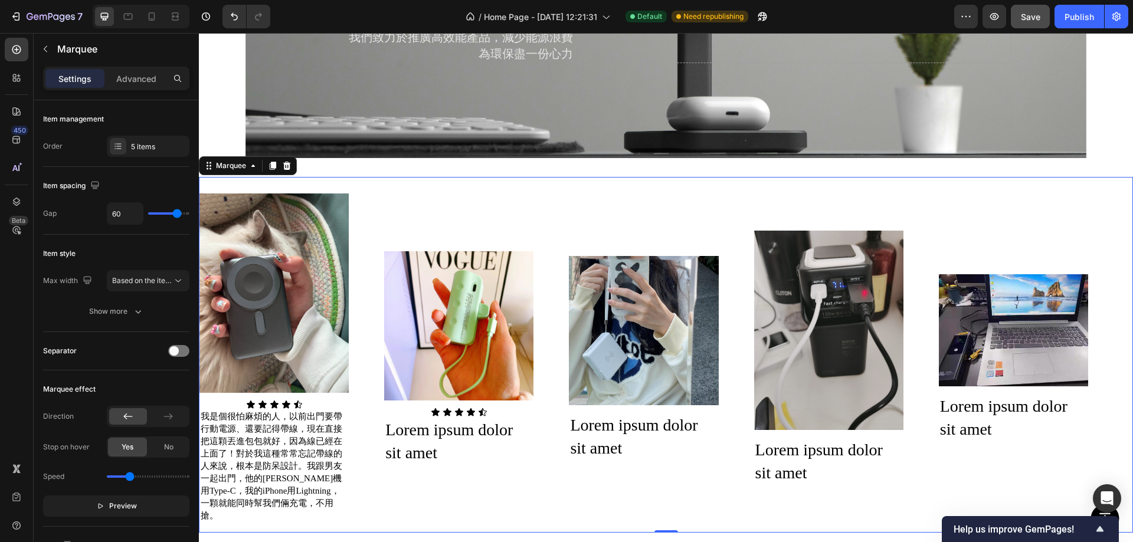
click at [237, 431] on p "我是個很怕麻煩的人，以前出門要帶行動電源、還要記得帶線，現在直接把這顆丟進包包就好，因為線已經在上面了！對於我這種常常忘記帶線的人來說，根本是防呆設計。我跟男…" at bounding box center [274, 467] width 147 height 112
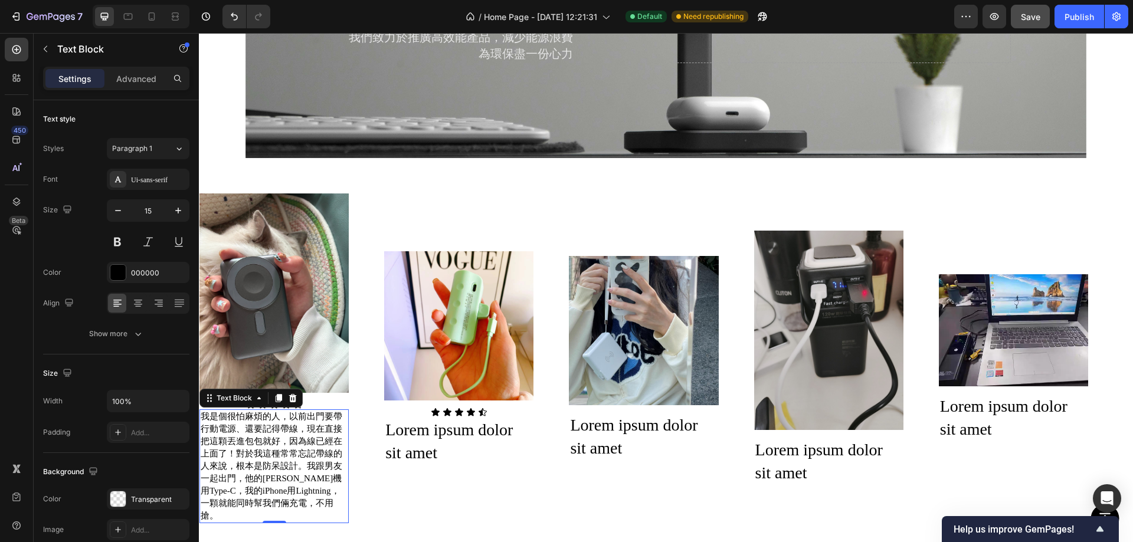
click at [291, 453] on p "我是個很怕麻煩的人，以前出門要帶行動電源、還要記得帶線，現在直接把這顆丟進包包就好，因為線已經在上面了！對於我這種常常忘記帶線的人來說，根本是防呆設計。我跟男…" at bounding box center [274, 467] width 147 height 112
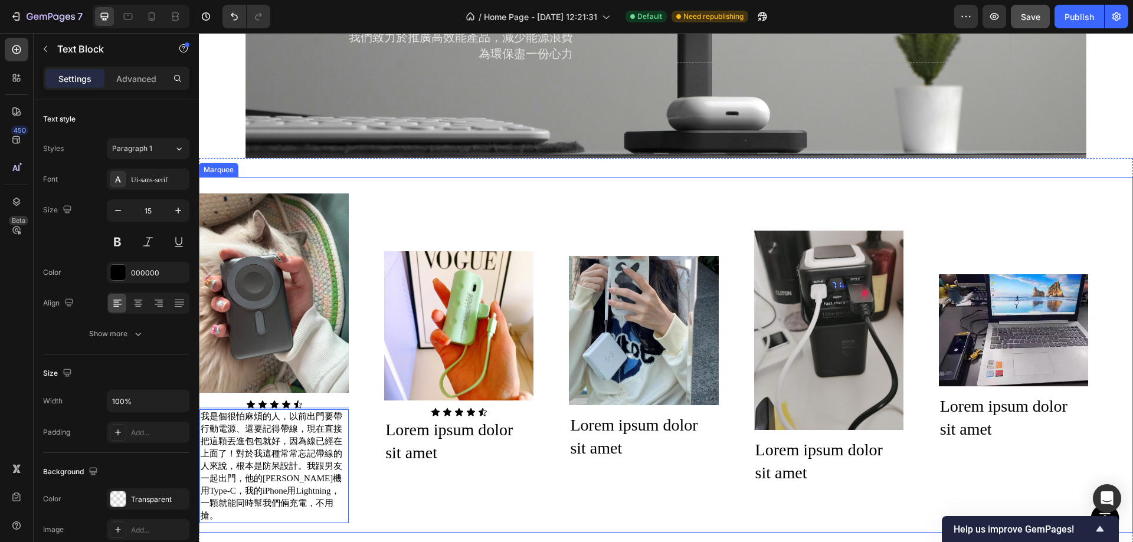
click at [602, 456] on div "Image Icon Icon Icon Icon Icon Icon List 我是個很怕麻煩的人，以前出門要帶行動電源、還要記得帶線，現在直接把這顆丟進包…" at bounding box center [661, 354] width 924 height 337
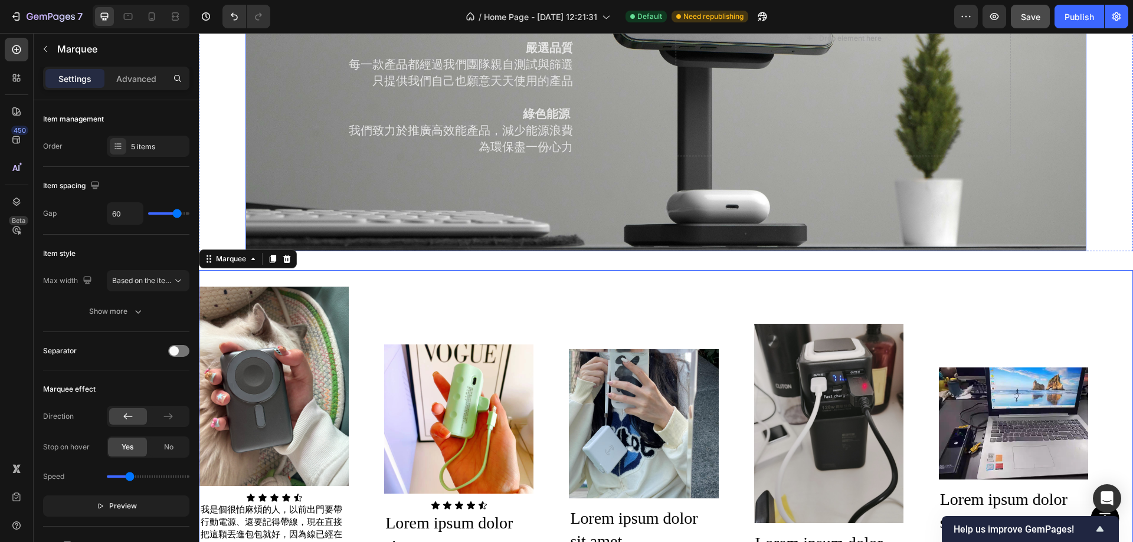
scroll to position [1774, 0]
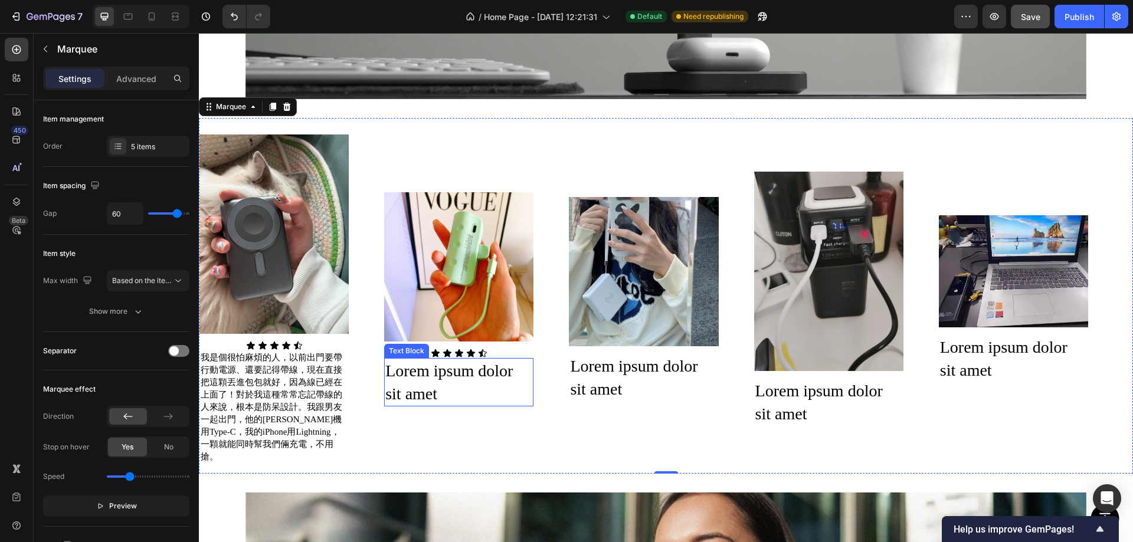
click at [441, 361] on div "Lorem ipsum dolor sit amet" at bounding box center [458, 382] width 149 height 48
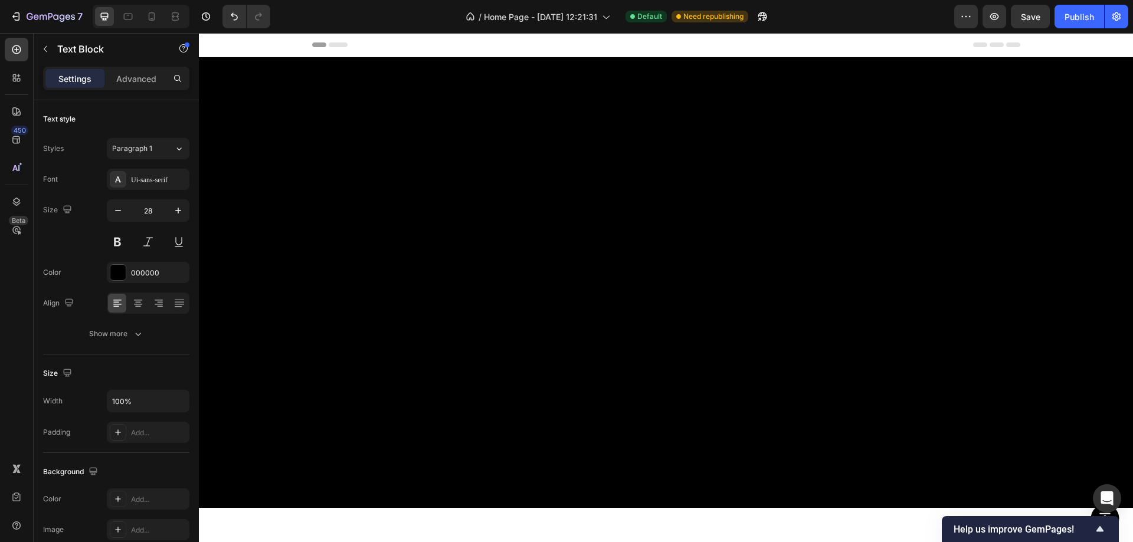
scroll to position [1774, 0]
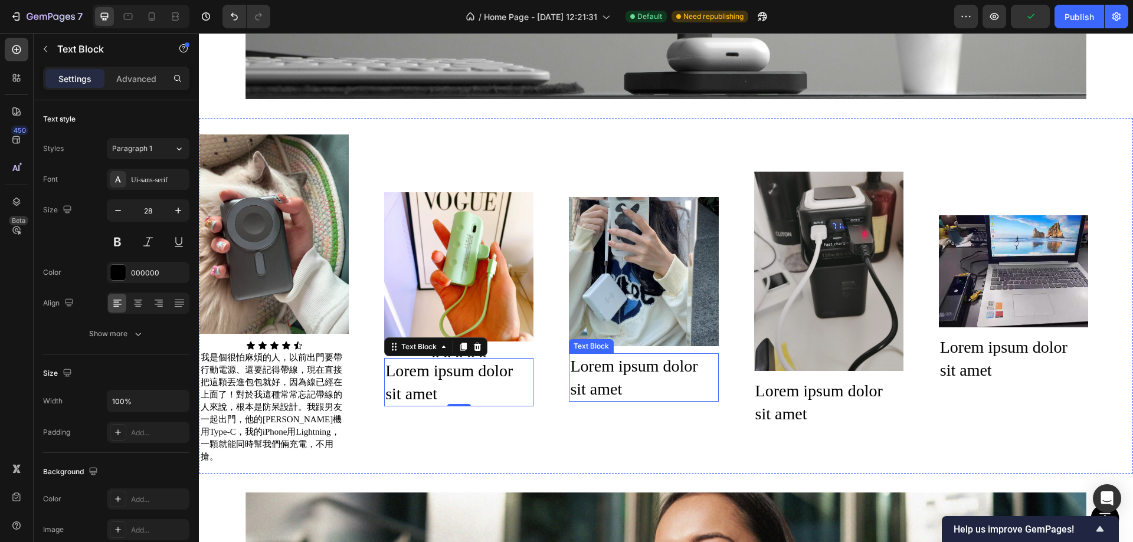
click at [614, 360] on div "Lorem ipsum dolor sit amet" at bounding box center [643, 378] width 149 height 48
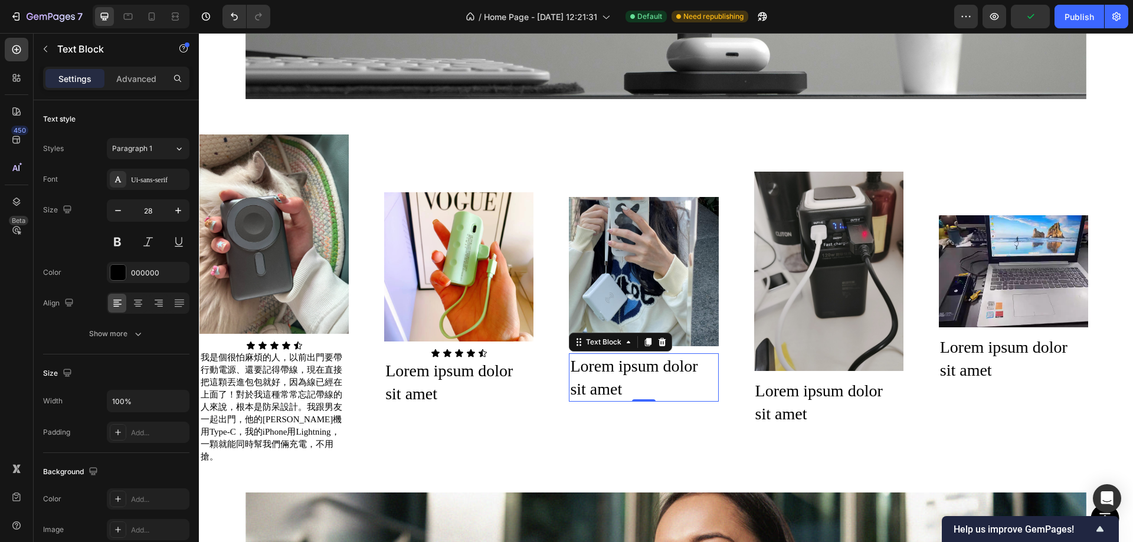
click at [653, 359] on div "Lorem ipsum dolor sit amet" at bounding box center [643, 378] width 149 height 48
click at [653, 359] on p "Lorem ipsum dolor sit amet" at bounding box center [643, 378] width 147 height 46
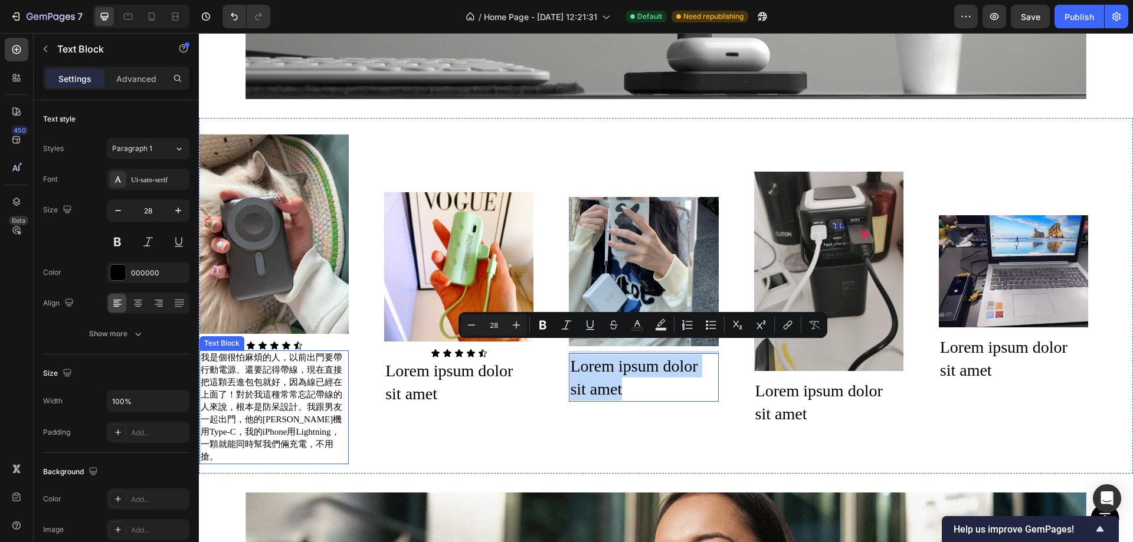
click at [256, 371] on p "我是個很怕麻煩的人，以前出門要帶行動電源、還要記得帶線，現在直接把這顆丟進包包就好，因為線已經在上面了！對於我這種常常忘記帶線的人來說，根本是防呆設計。我跟男…" at bounding box center [274, 408] width 147 height 112
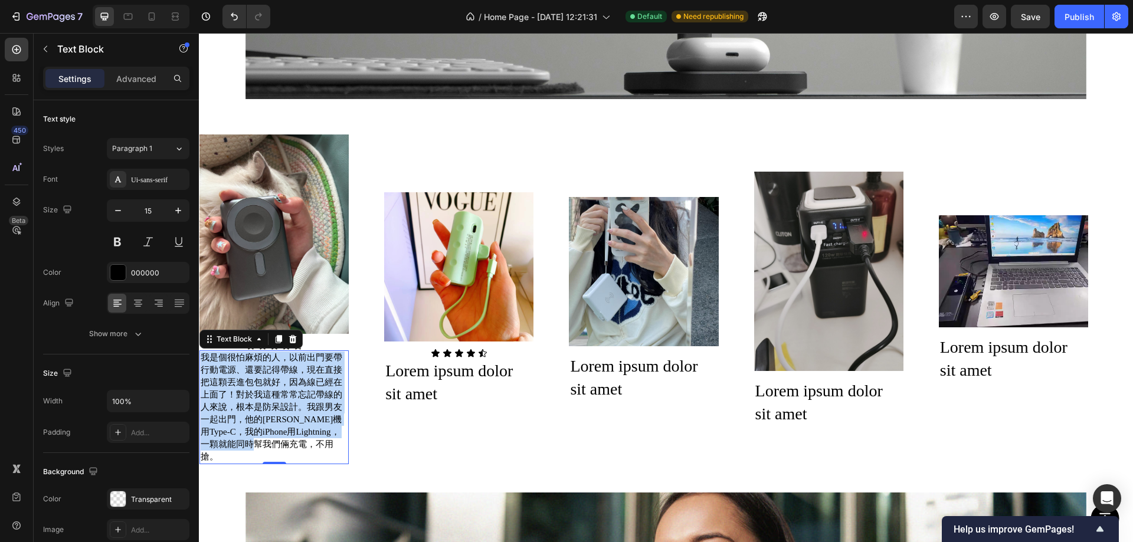
click at [256, 371] on p "我是個很怕麻煩的人，以前出門要帶行動電源、還要記得帶線，現在直接把這顆丟進包包就好，因為線已經在上面了！對於我這種常常忘記帶線的人來說，根本是防呆設計。我跟男…" at bounding box center [274, 408] width 147 height 112
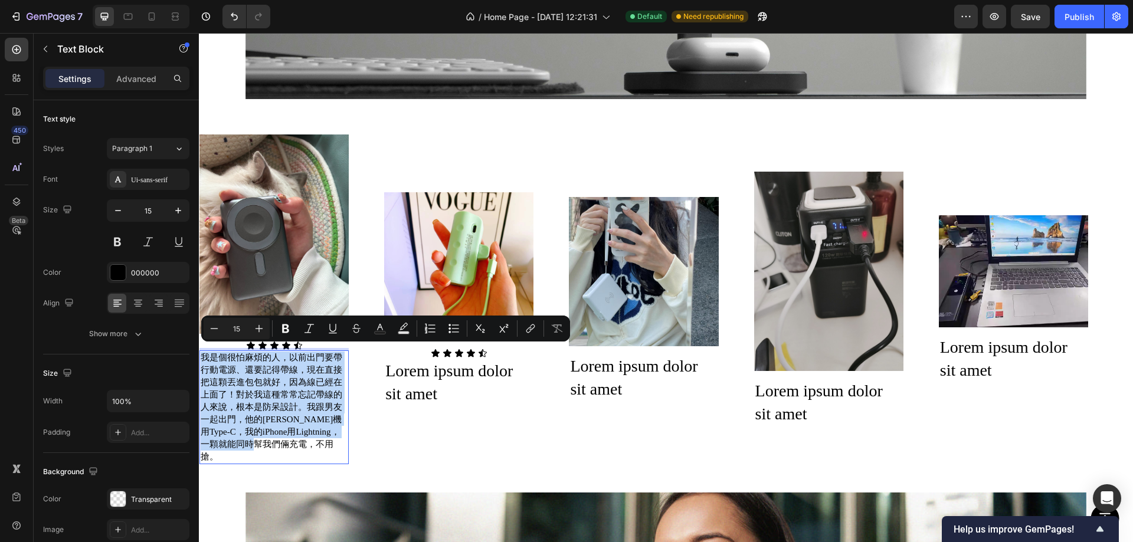
click at [215, 359] on p "我是個很怕麻煩的人，以前出門要帶行動電源、還要記得帶線，現在直接把這顆丟進包包就好，因為線已經在上面了！對於我這種常常忘記帶線的人來說，根本是防呆設計。我跟男…" at bounding box center [274, 408] width 147 height 112
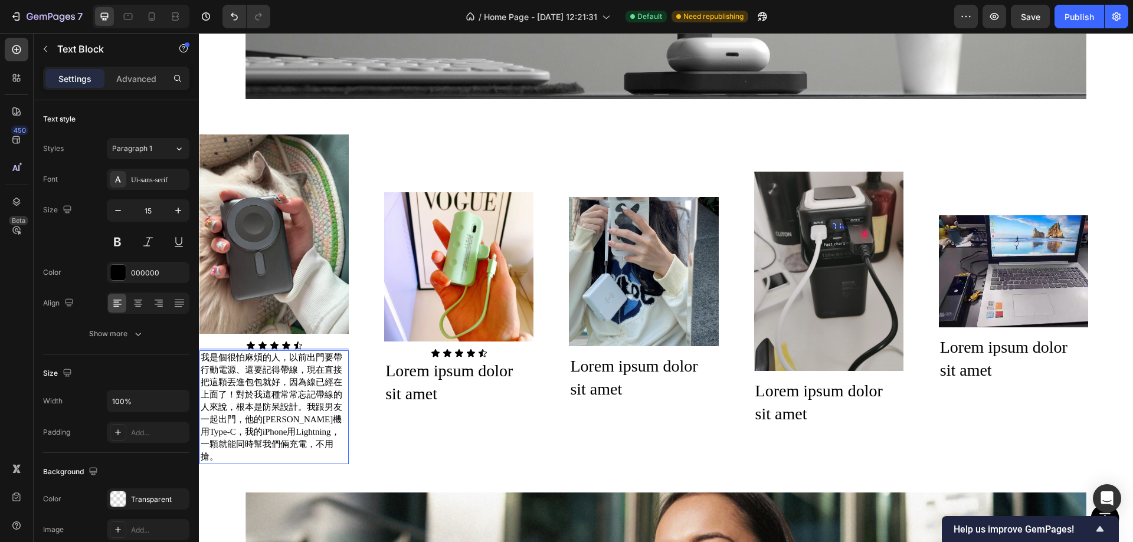
click at [200, 351] on div "我是個很怕麻煩的人，以前出門要帶行動電源、還要記得帶線，現在直接把這顆丟進包包就好，因為線已經在上面了！對於我這種常常忘記帶線的人來說，根本是防呆設計。我跟男…" at bounding box center [273, 408] width 149 height 114
click at [297, 364] on p "我是個很怕麻煩的人，以前出門要帶行動電源、還要記得帶線，現在直接把這顆丟進包包就好，因為線已經在上面了！對於我這種常常忘記帶線的人來說，根本是防呆設計。我跟男…" at bounding box center [274, 408] width 147 height 112
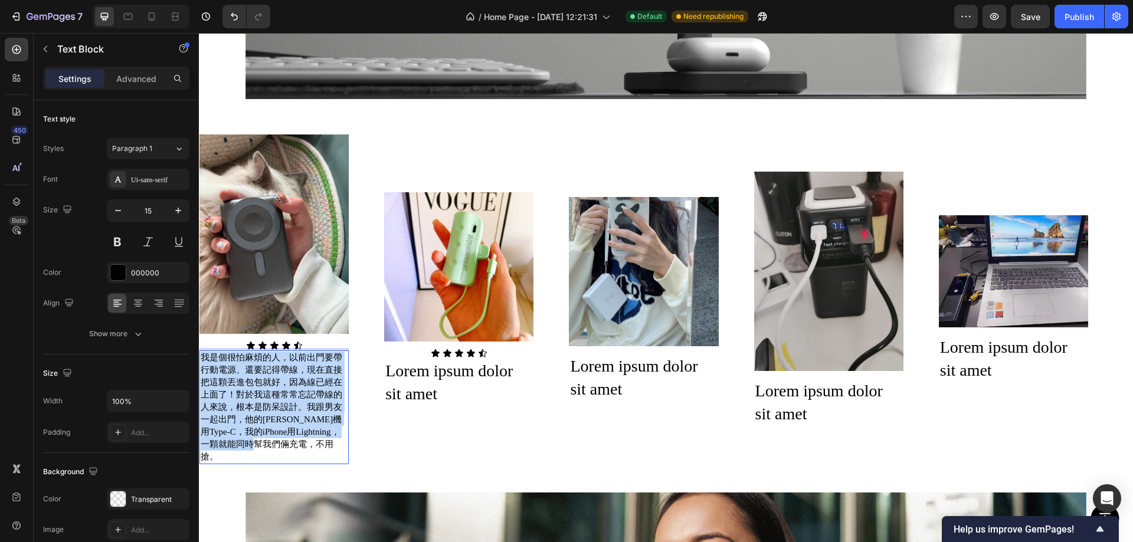
click at [297, 364] on p "我是個很怕麻煩的人，以前出門要帶行動電源、還要記得帶線，現在直接把這顆丟進包包就好，因為線已經在上面了！對於我這種常常忘記帶線的人來說，根本是防呆設計。我跟男…" at bounding box center [274, 408] width 147 height 112
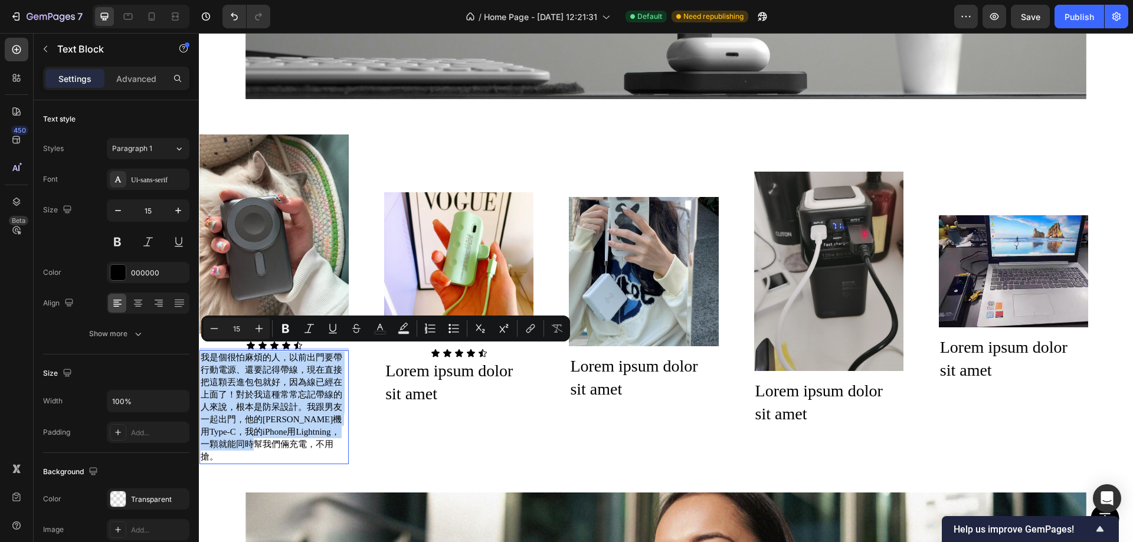
copy p "我是個很怕麻煩的人，以前出門要帶行動電源、還要記得帶線，現在直接把這顆丟進包包就好，因為線已經在上面了！對於我這種常常忘記帶線的人來說，根本是防呆設計。我跟男…"
click at [598, 355] on p "Lorem ipsum dolor sit amet" at bounding box center [643, 378] width 147 height 46
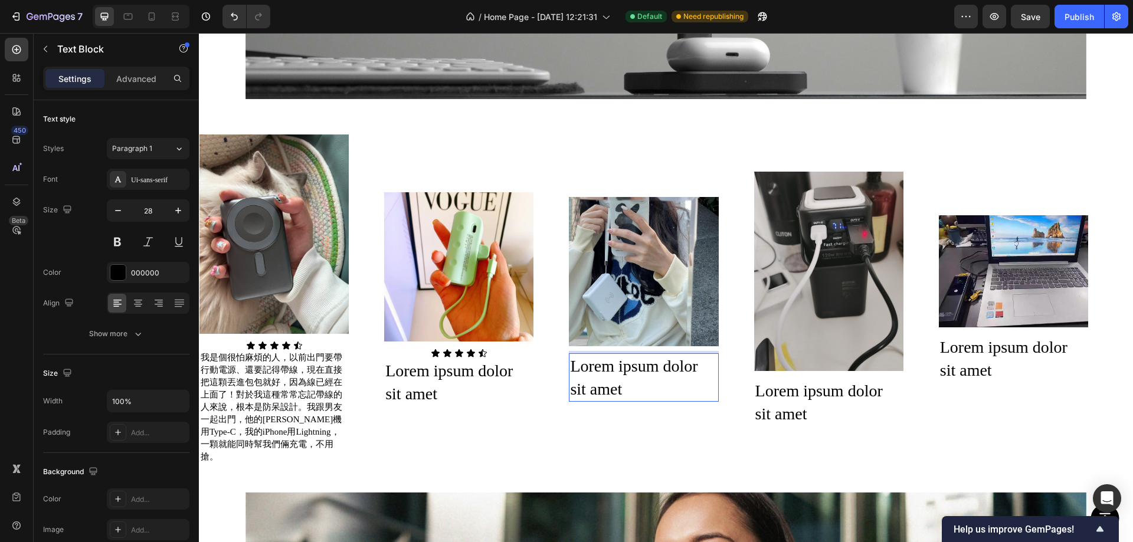
click at [609, 362] on p "Lorem ipsum dolor sit amet" at bounding box center [643, 378] width 147 height 46
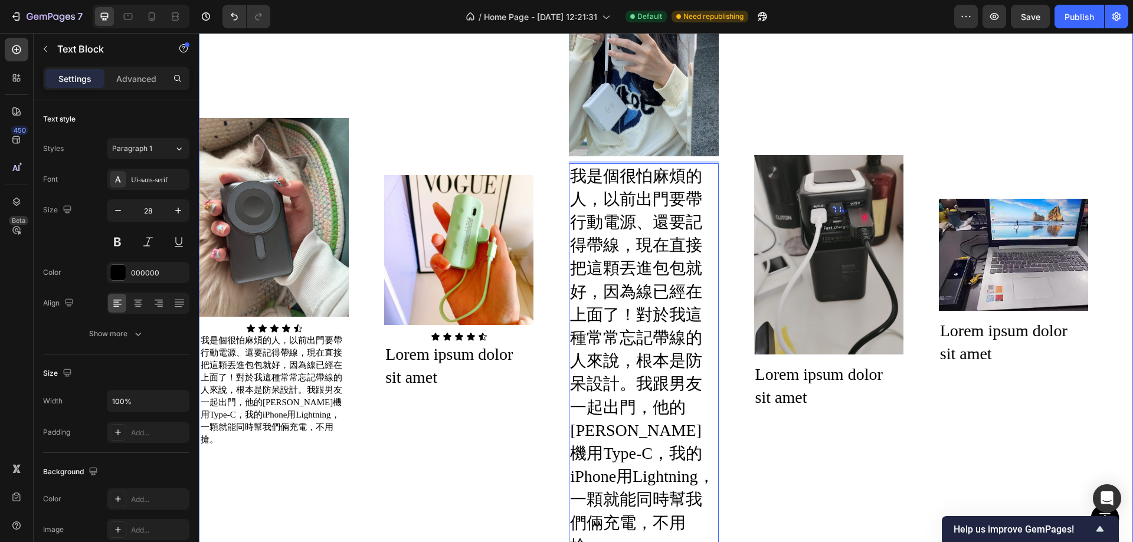
scroll to position [1901, 0]
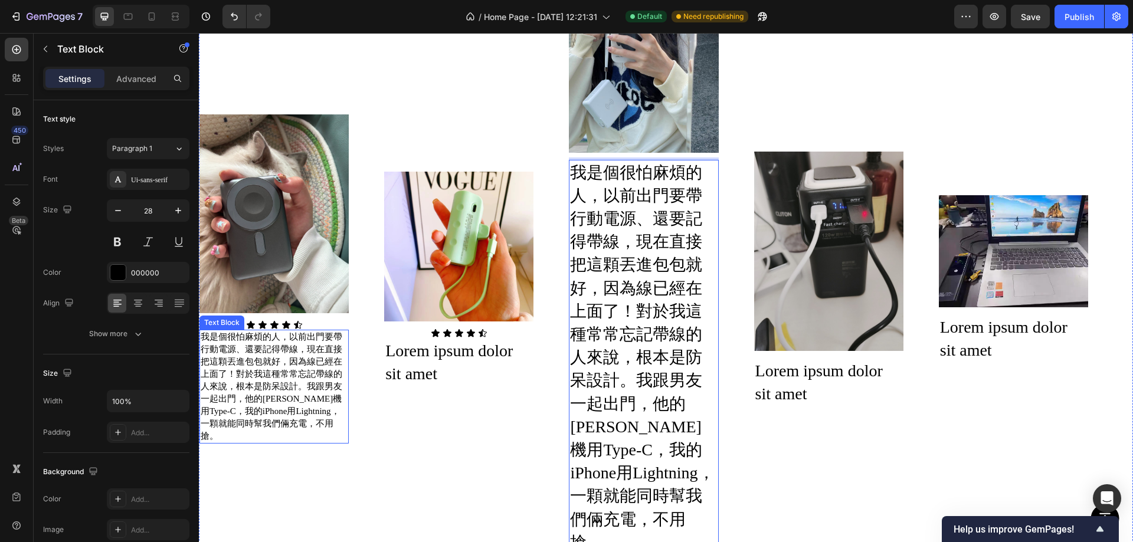
click at [246, 363] on p "我是個很怕麻煩的人，以前出門要帶行動電源、還要記得帶線，現在直接把這顆丟進包包就好，因為線已經在上面了！對於我這種常常忘記帶線的人來說，根本是防呆設計。我跟男…" at bounding box center [274, 387] width 147 height 112
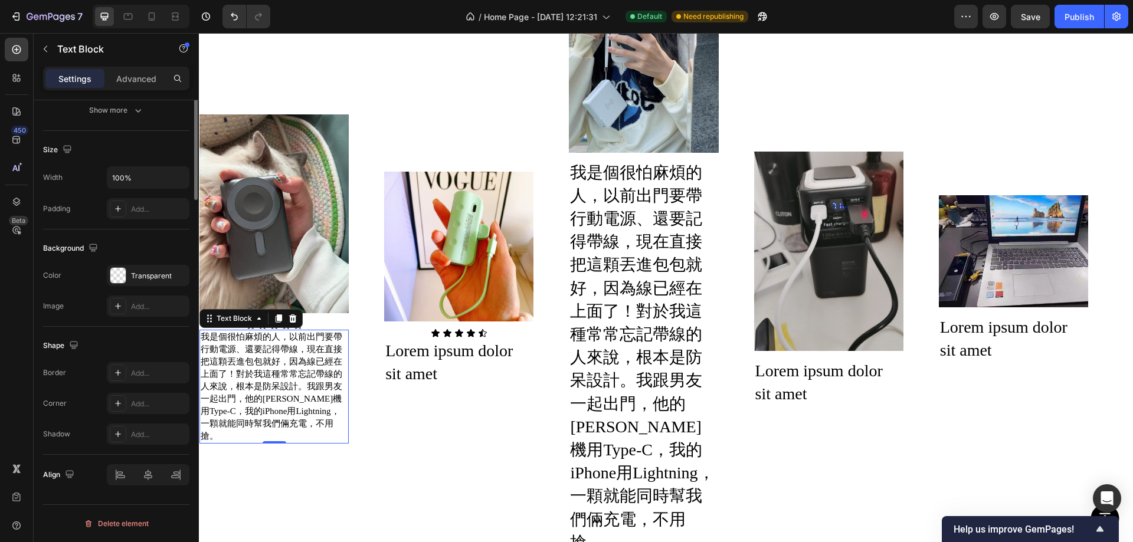
scroll to position [0, 0]
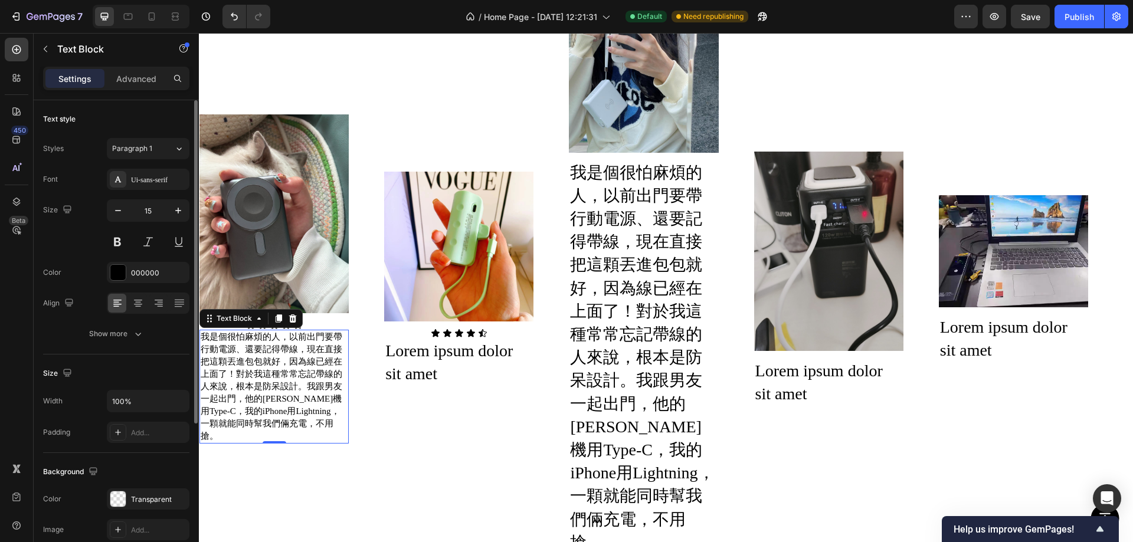
click at [644, 313] on p "我是個很怕麻煩的人，以前出門要帶行動電源、還要記得帶線，現在直接把這顆丟進包包就好，因為線已經在上面了！對於我這種常常忘記帶線的人來說，根本是防呆設計。我跟男…" at bounding box center [643, 357] width 147 height 393
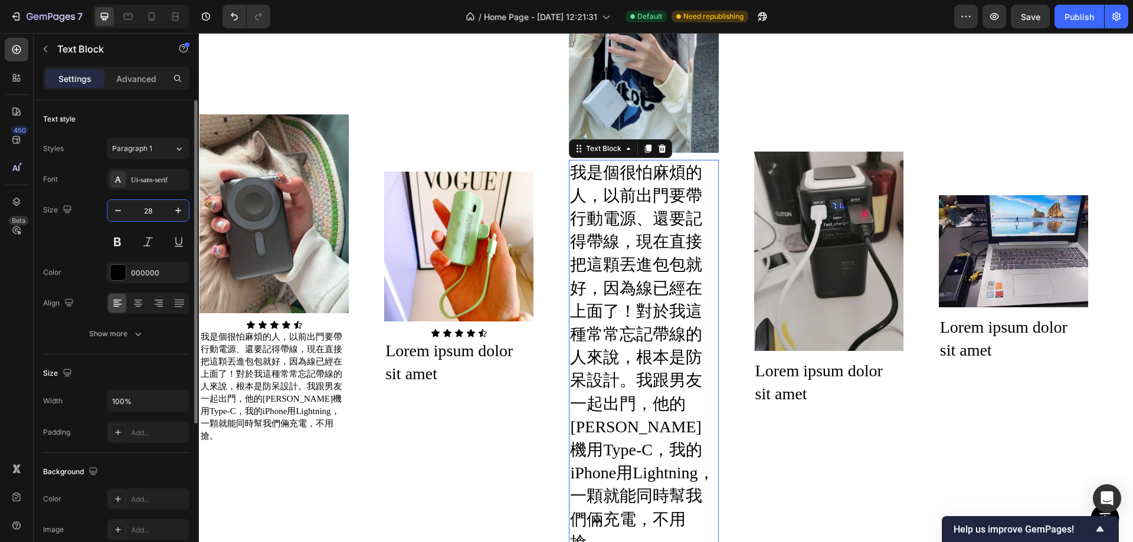
click at [150, 206] on input "28" at bounding box center [148, 210] width 39 height 21
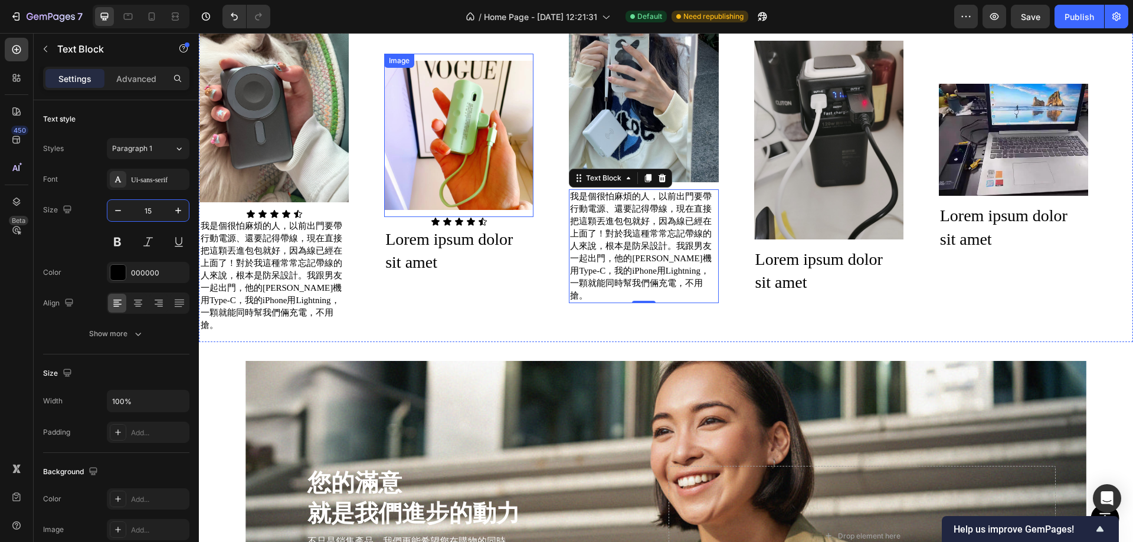
type input "15"
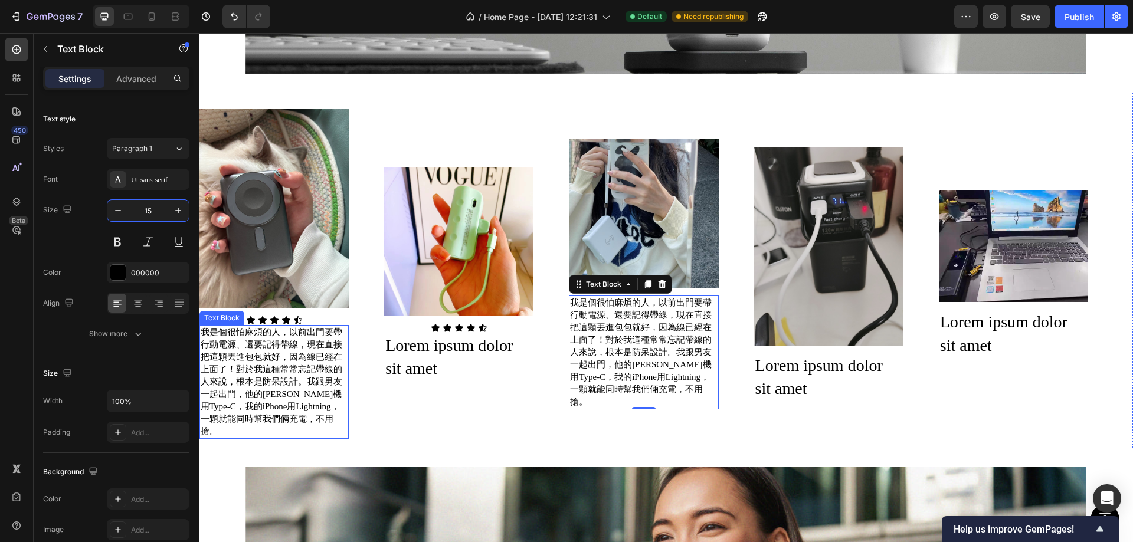
click at [274, 367] on p "我是個很怕麻煩的人，以前出門要帶行動電源、還要記得帶線，現在直接把這顆丟進包包就好，因為線已經在上面了！對於我這種常常忘記帶線的人來說，根本是防呆設計。我跟男…" at bounding box center [274, 382] width 147 height 112
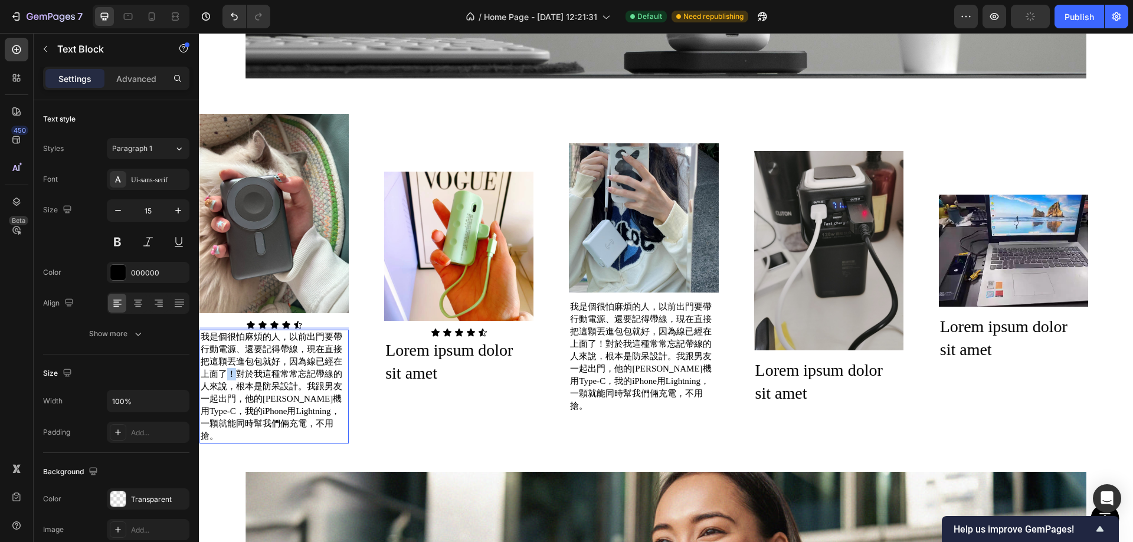
click at [230, 370] on p "我是個很怕麻煩的人，以前出門要帶行動電源、還要記得帶線，現在直接把這顆丟進包包就好，因為線已經在上面了！對於我這種常常忘記帶線的人來說，根本是防呆設計。我跟男…" at bounding box center [274, 387] width 147 height 112
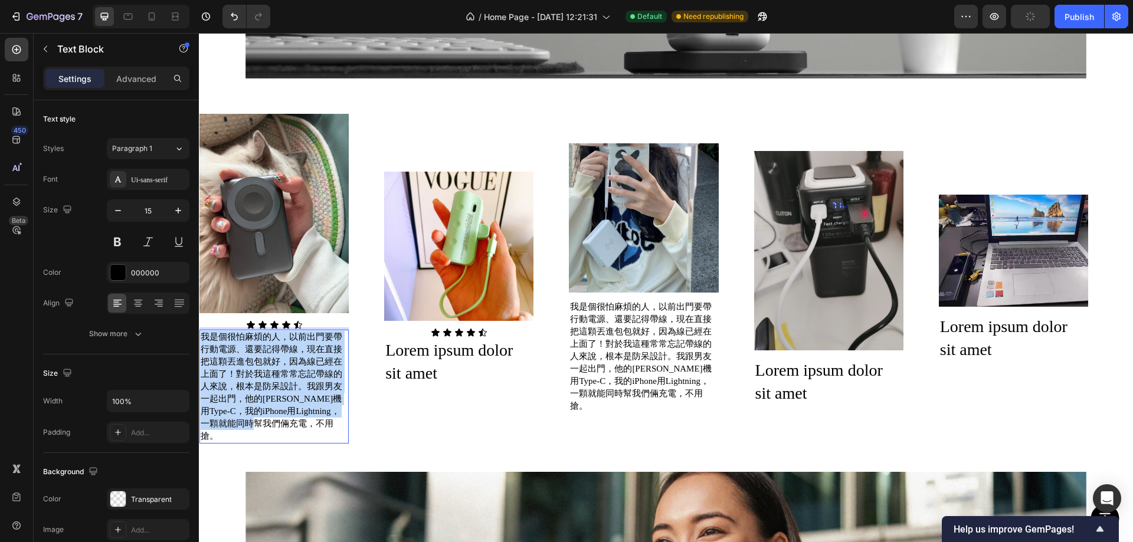
click at [230, 370] on p "我是個很怕麻煩的人，以前出門要帶行動電源、還要記得帶線，現在直接把這顆丟進包包就好，因為線已經在上面了！對於我這種常常忘記帶線的人來說，根本是防呆設計。我跟男…" at bounding box center [274, 387] width 147 height 112
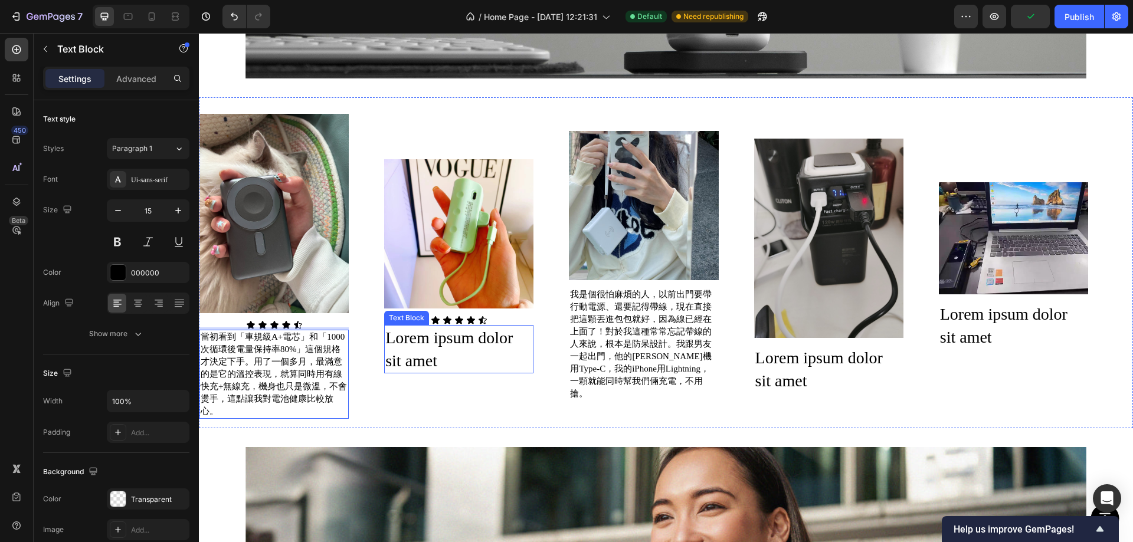
click at [512, 341] on div "Lorem ipsum dolor sit amet" at bounding box center [458, 349] width 149 height 48
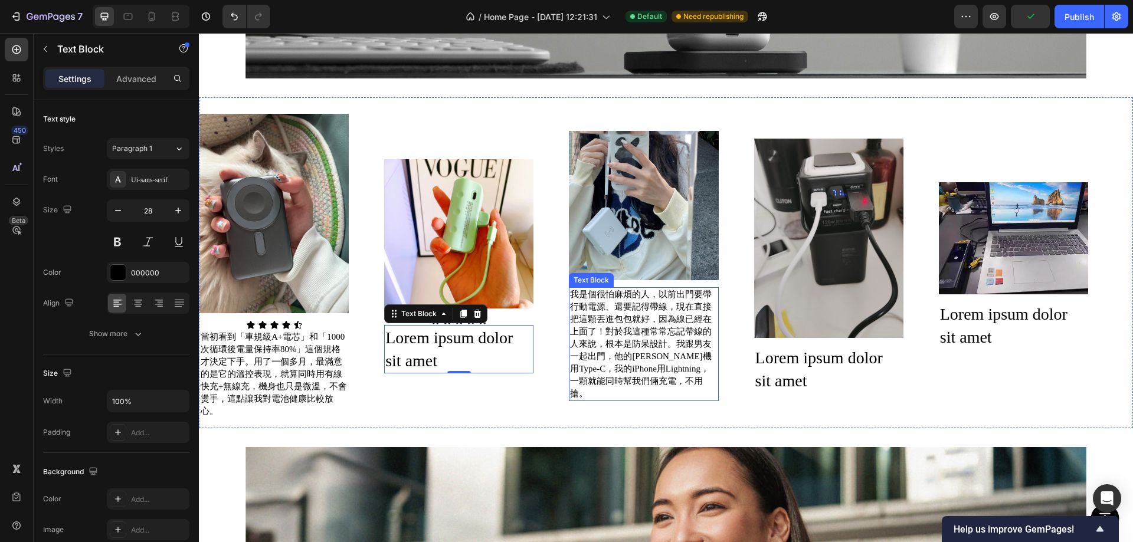
click at [608, 310] on p "我是個很怕麻煩的人，以前出門要帶行動電源、還要記得帶線，現在直接把這顆丟進包包就好，因為線已經在上面了！對於我這種常常忘記帶線的人來說，根本是防呆設計。我跟男…" at bounding box center [643, 345] width 147 height 112
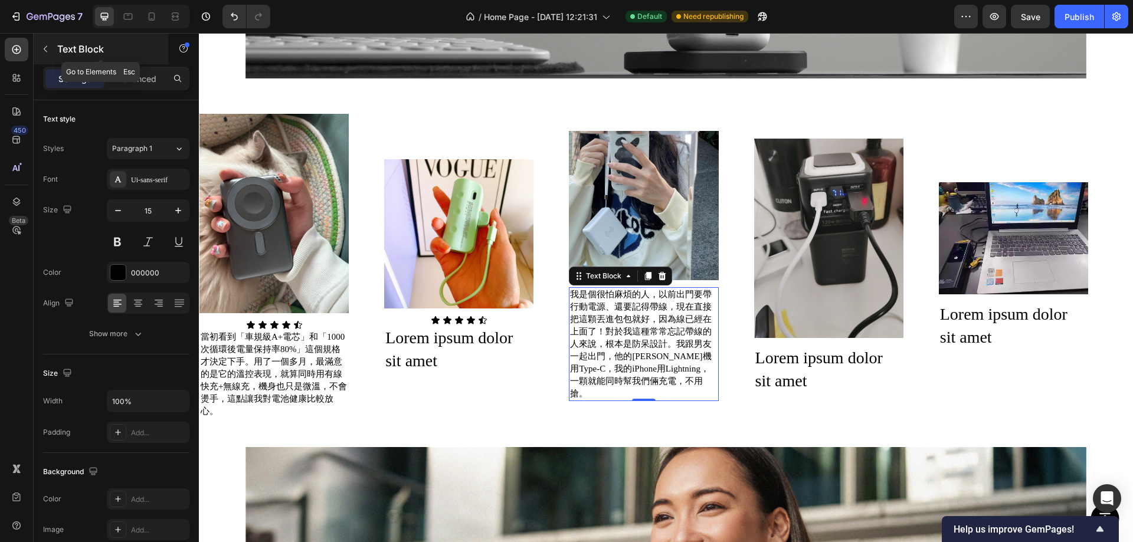
click at [47, 42] on button "button" at bounding box center [45, 49] width 19 height 19
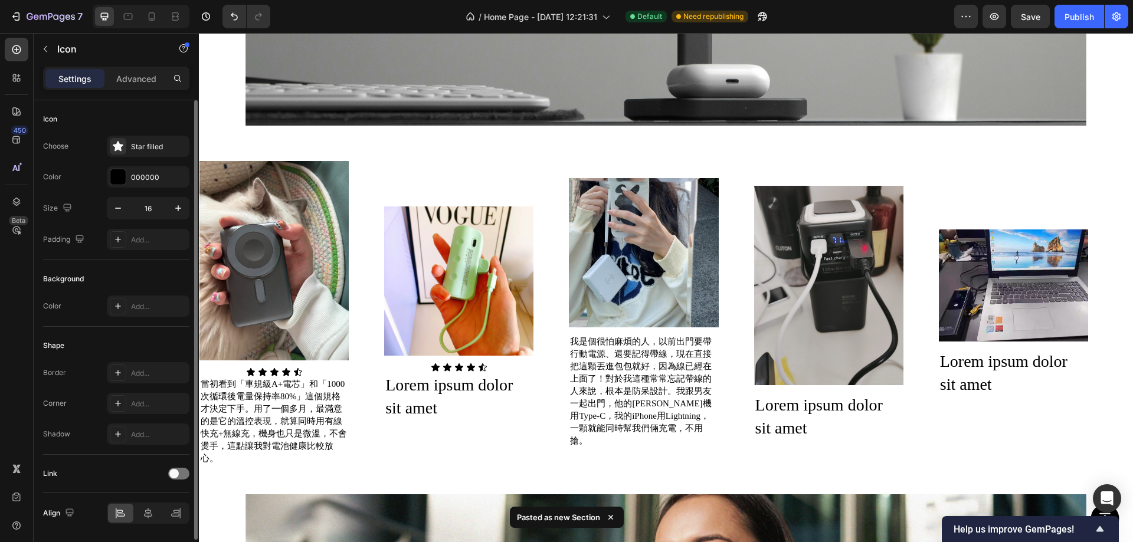
scroll to position [1842, 0]
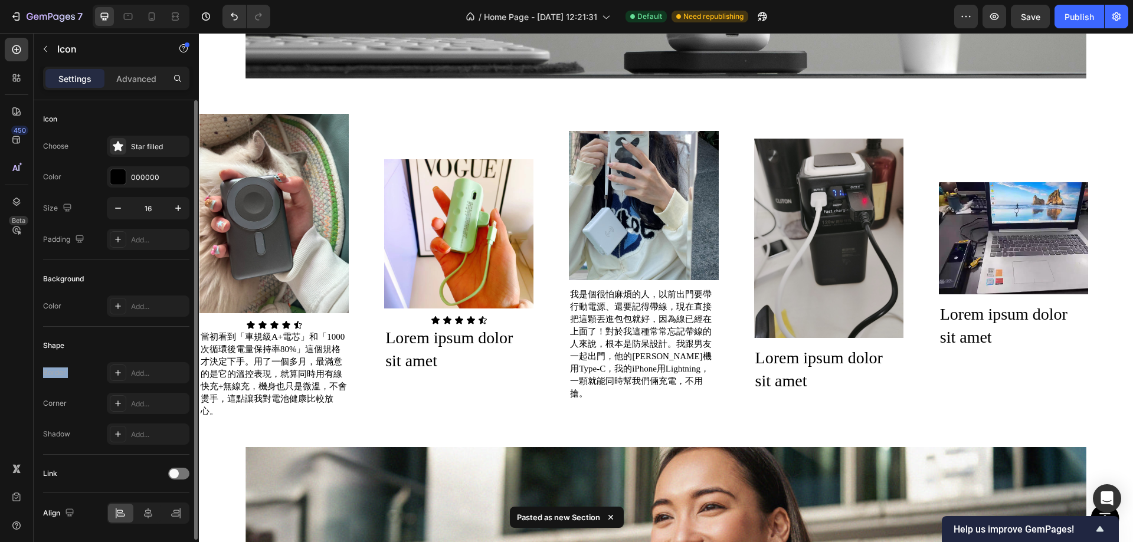
drag, startPoint x: 160, startPoint y: 362, endPoint x: 161, endPoint y: 289, distance: 72.6
click at [181, 322] on div "Icon Choose Star filled Color 000000 Size 16 Padding Add... Background Color Ad…" at bounding box center [116, 316] width 146 height 433
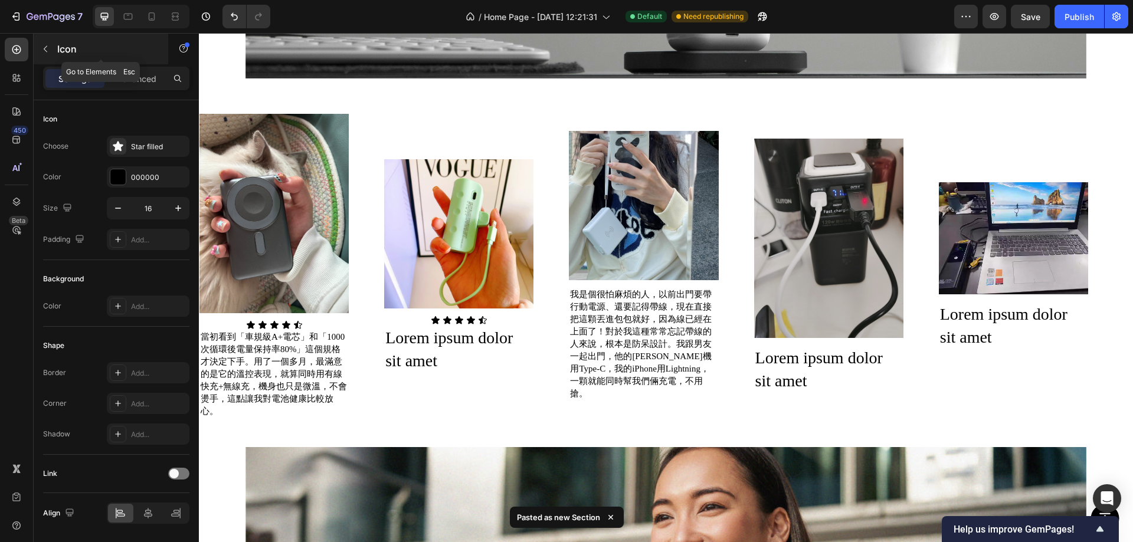
click at [51, 38] on div "Icon" at bounding box center [101, 49] width 135 height 31
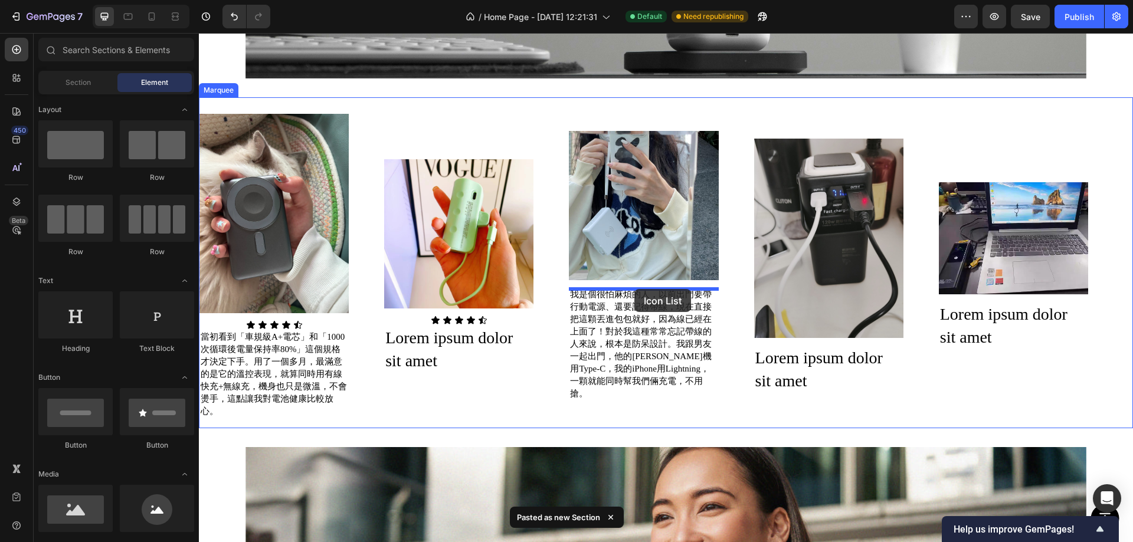
drag, startPoint x: 357, startPoint y: 420, endPoint x: 634, endPoint y: 289, distance: 306.5
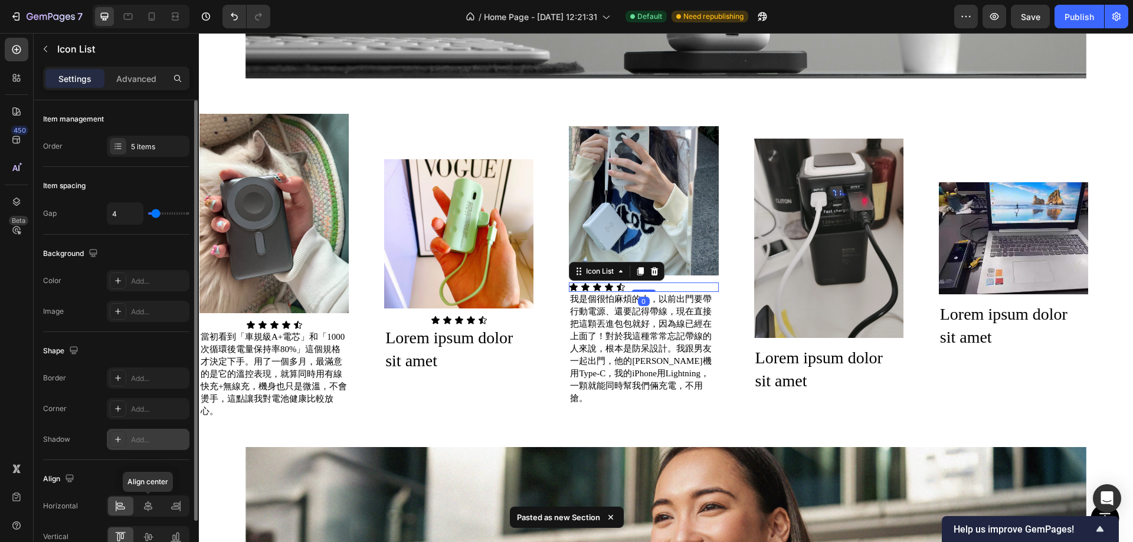
drag, startPoint x: 150, startPoint y: 499, endPoint x: 169, endPoint y: 445, distance: 56.9
click at [150, 498] on div at bounding box center [148, 506] width 25 height 19
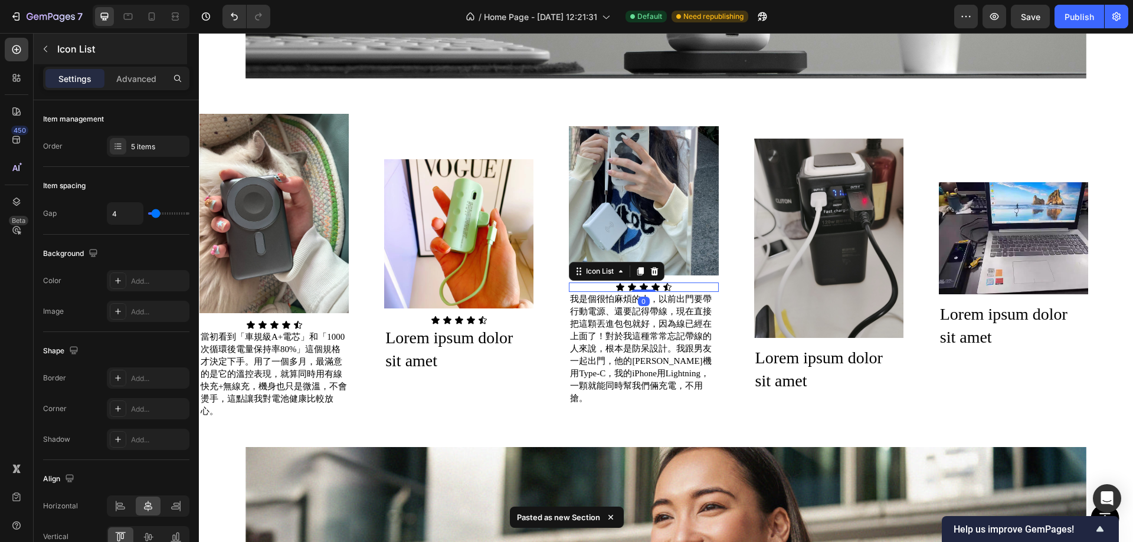
click at [46, 49] on icon "button" at bounding box center [45, 48] width 9 height 9
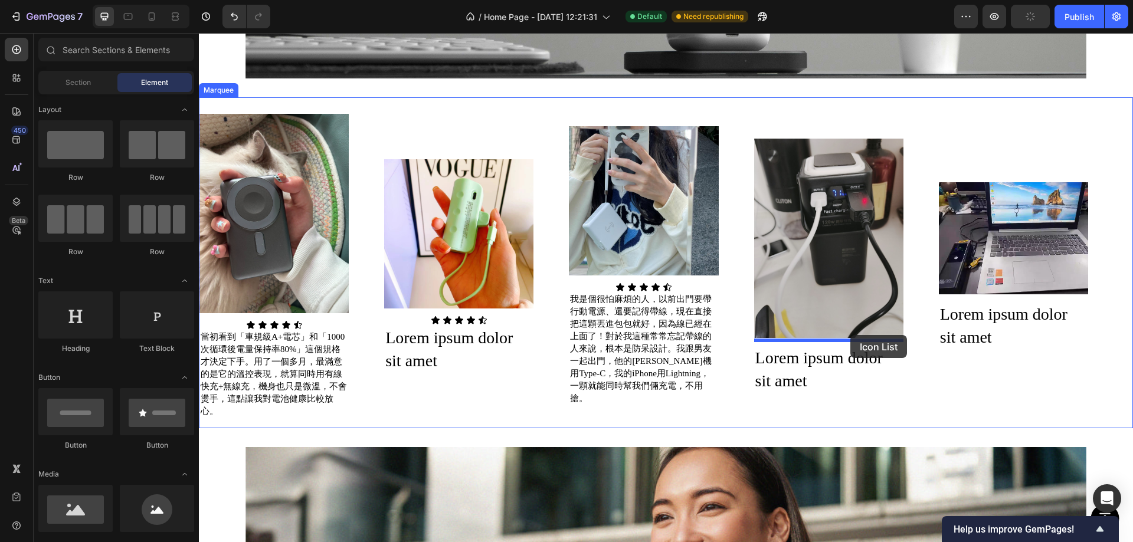
drag, startPoint x: 367, startPoint y: 415, endPoint x: 850, endPoint y: 335, distance: 489.4
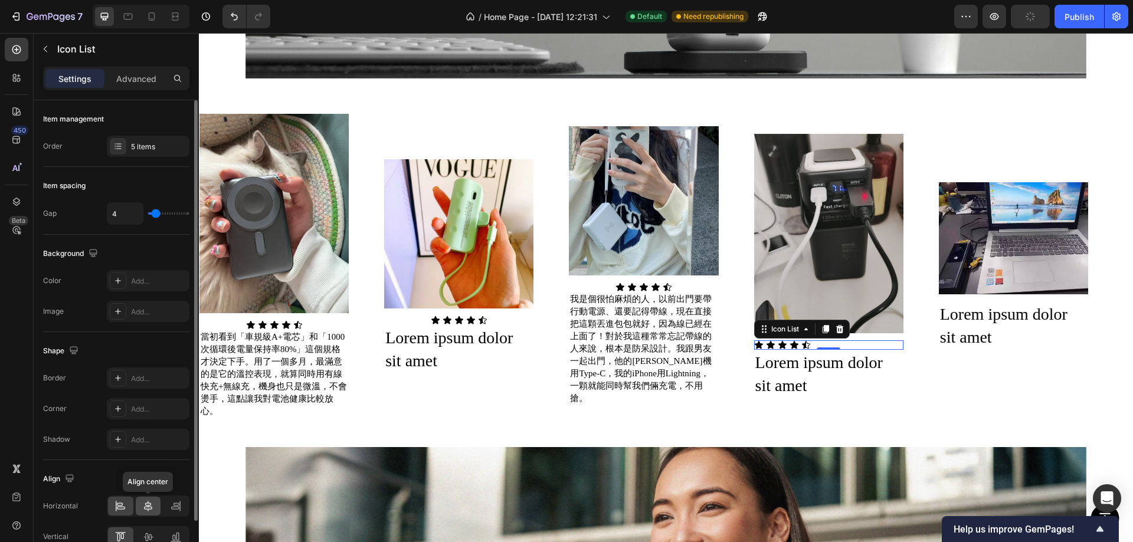
click at [139, 508] on div at bounding box center [148, 506] width 25 height 19
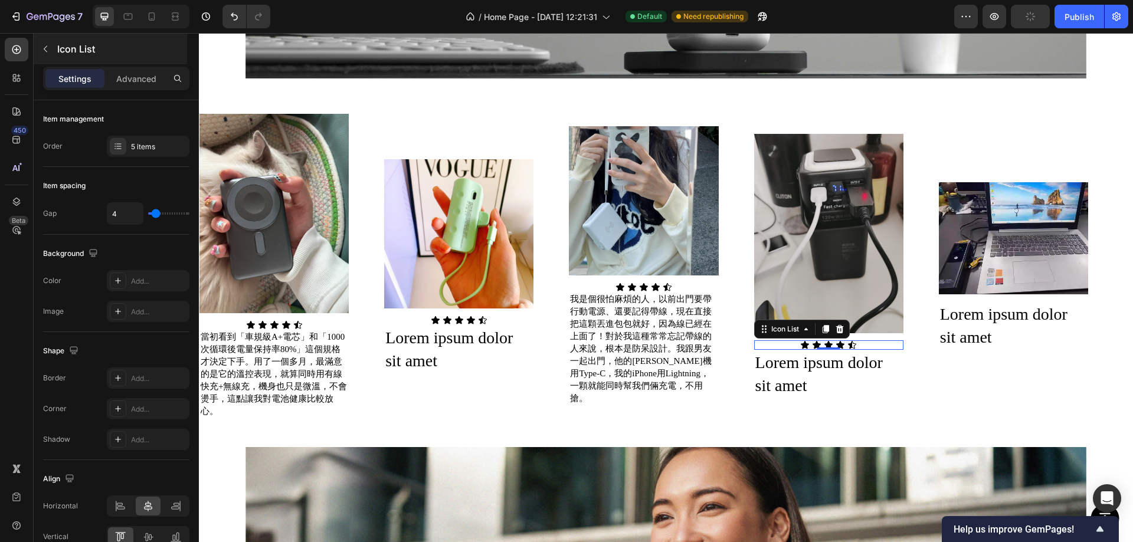
click at [48, 45] on icon "button" at bounding box center [45, 48] width 9 height 9
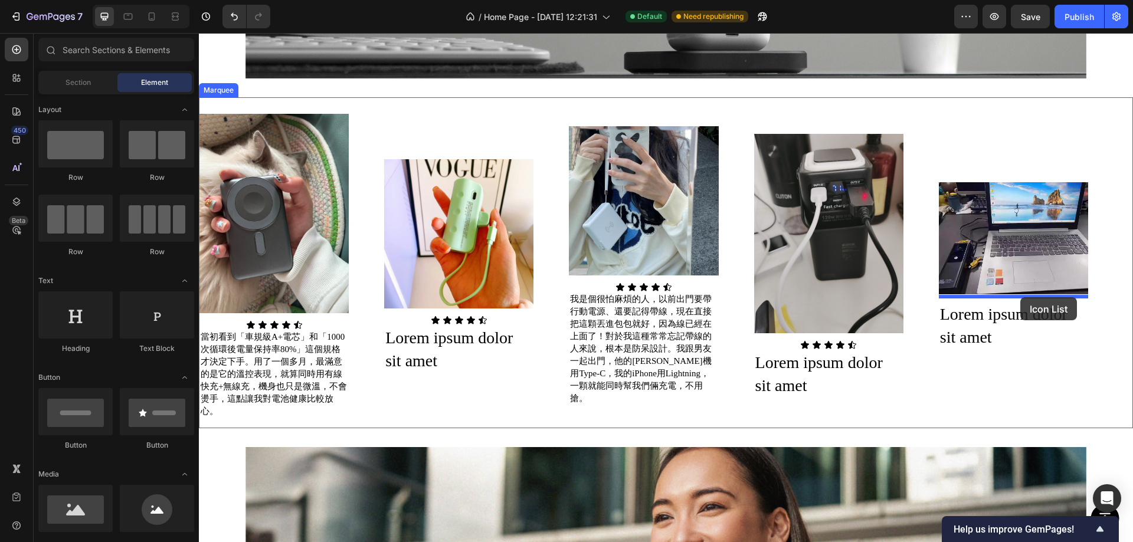
drag, startPoint x: 364, startPoint y: 413, endPoint x: 1020, endPoint y: 297, distance: 666.3
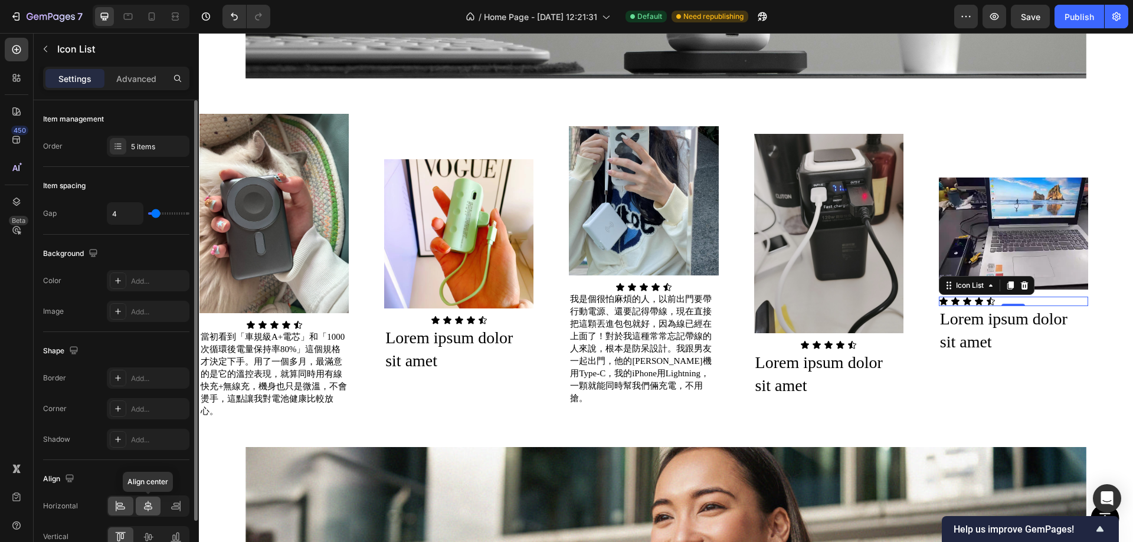
click at [144, 505] on icon at bounding box center [148, 506] width 12 height 12
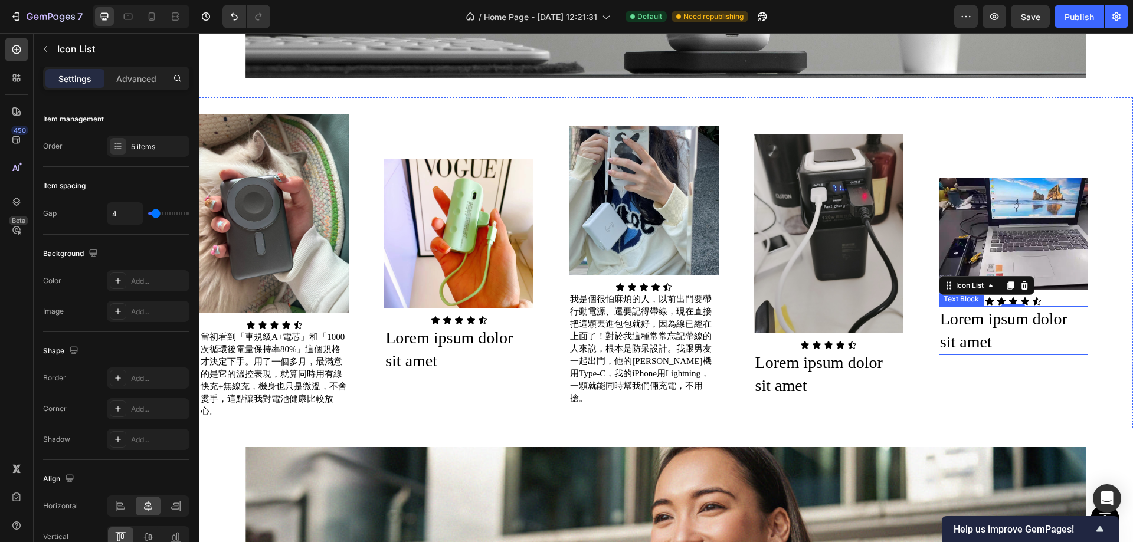
click at [1011, 319] on div "Lorem ipsum dolor sit amet" at bounding box center [1013, 330] width 149 height 48
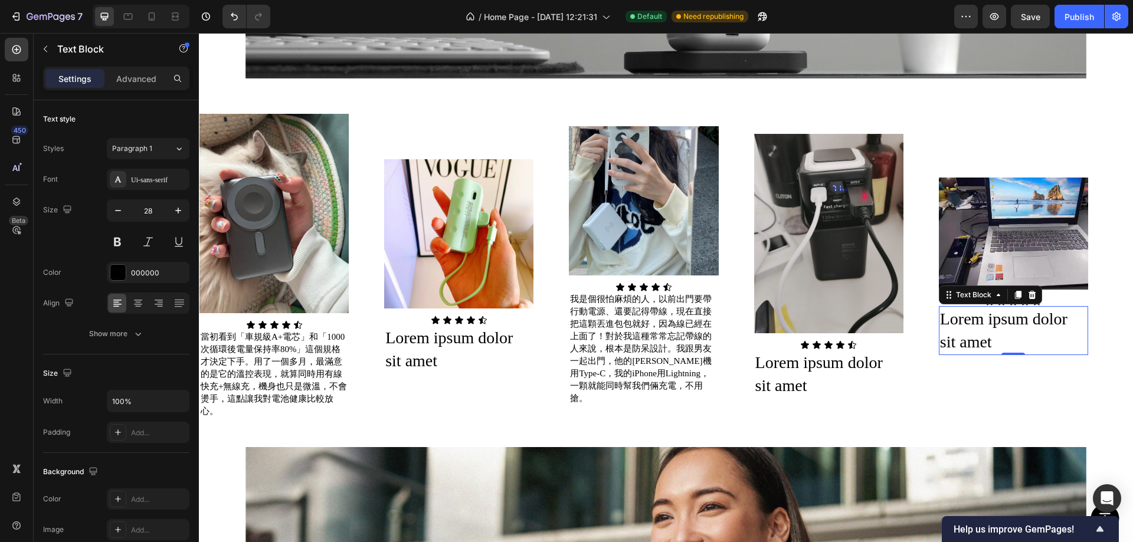
click at [1030, 300] on icon at bounding box center [1024, 301] width 9 height 9
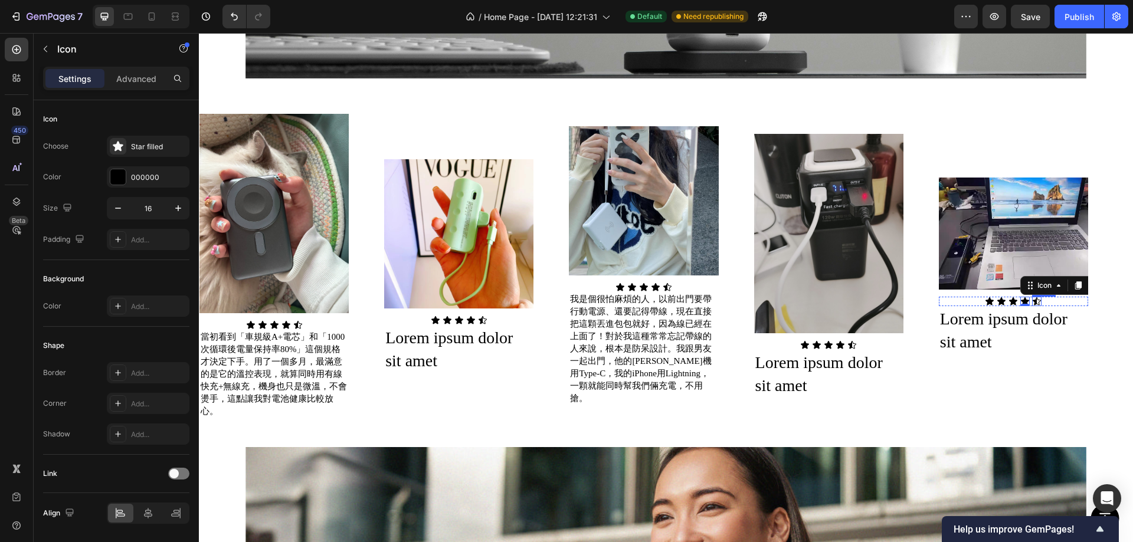
click at [1033, 297] on icon at bounding box center [1036, 301] width 9 height 9
click at [1025, 297] on icon at bounding box center [1024, 301] width 9 height 9
click at [115, 148] on icon at bounding box center [118, 146] width 12 height 12
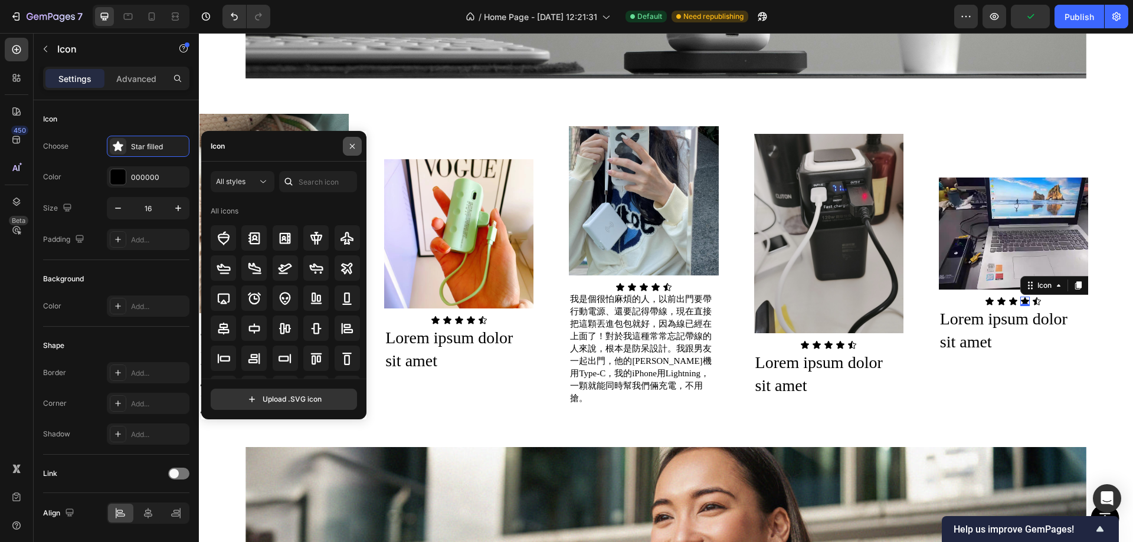
click at [355, 144] on icon "button" at bounding box center [352, 146] width 9 height 9
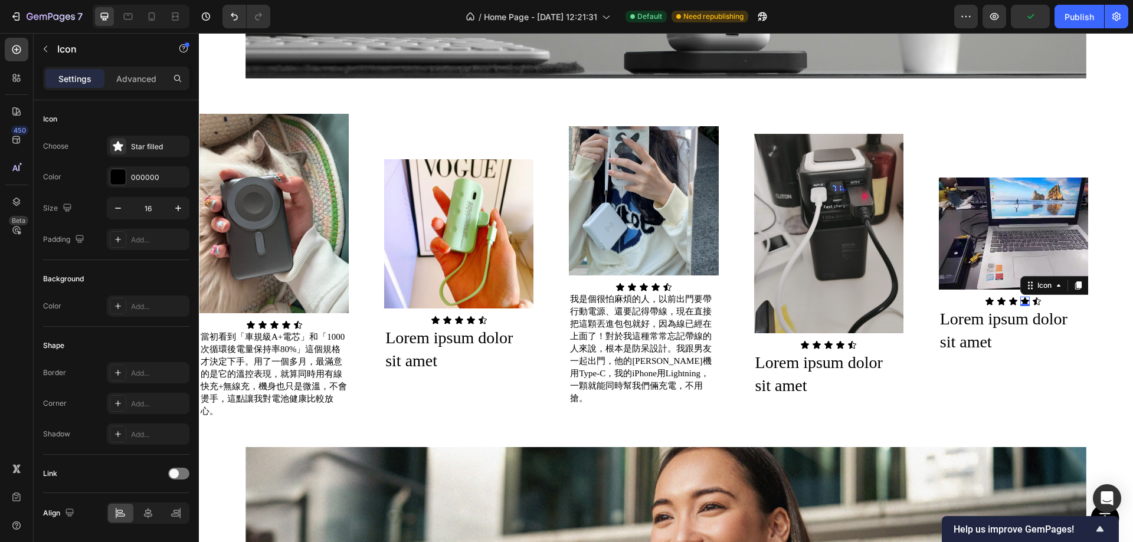
click at [1042, 297] on div "Icon Icon Icon Icon 0 Icon" at bounding box center [1013, 301] width 149 height 9
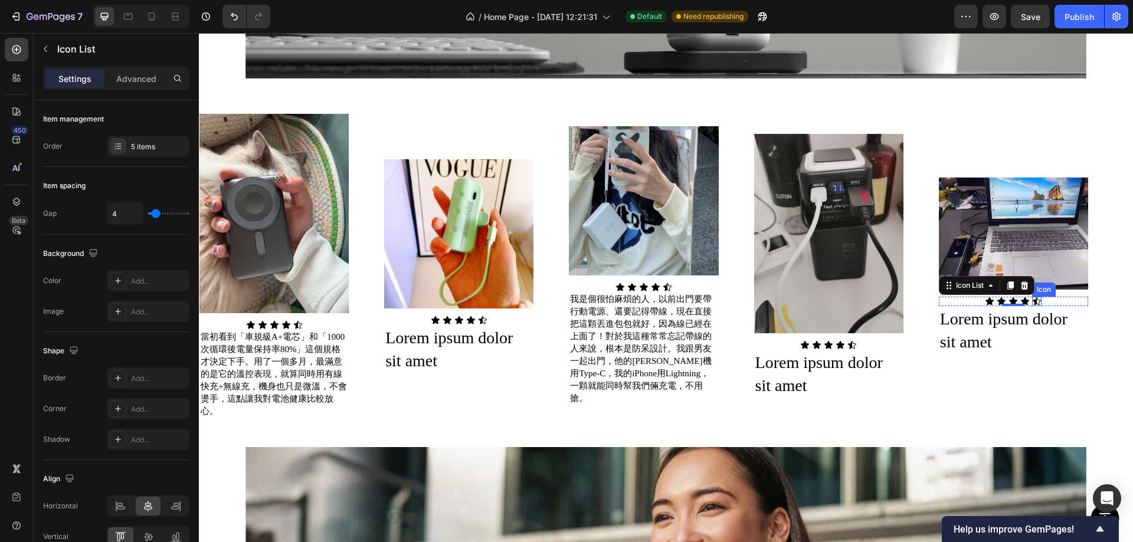
click at [1035, 297] on icon at bounding box center [1037, 301] width 8 height 8
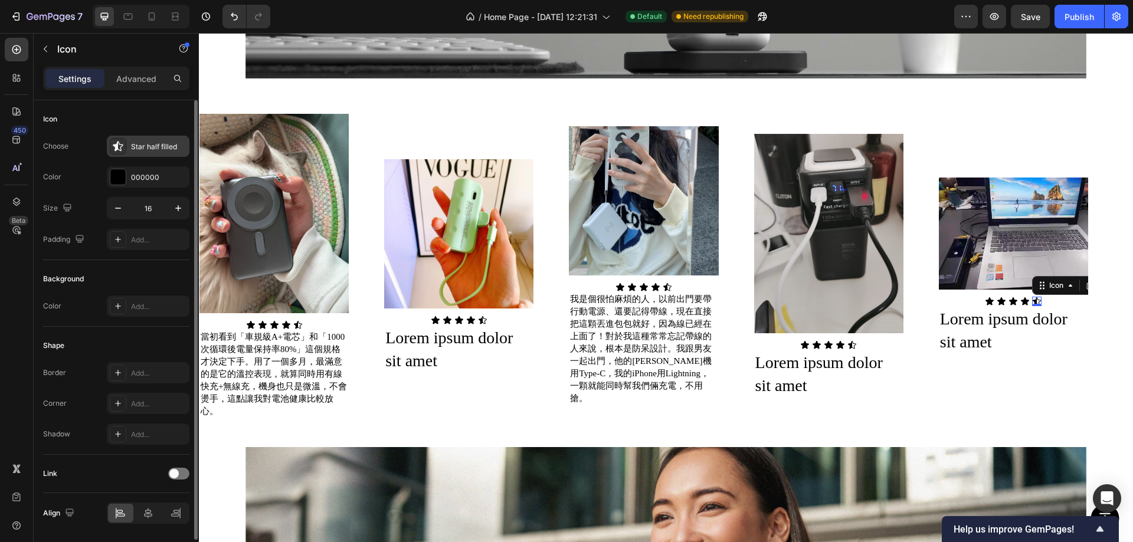
click at [150, 145] on div "Star half filled" at bounding box center [158, 147] width 55 height 11
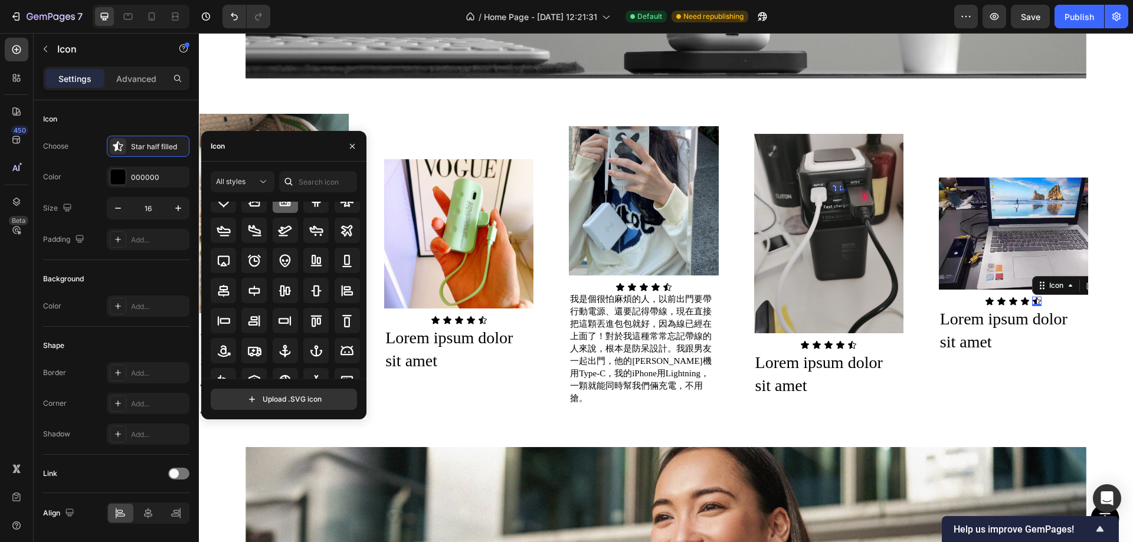
scroll to position [0, 0]
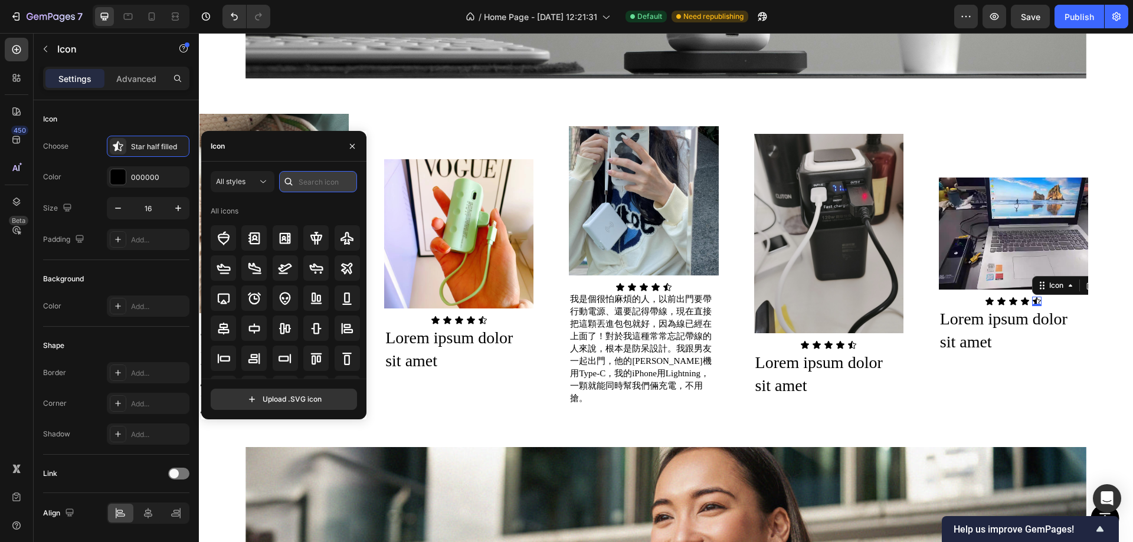
click at [310, 178] on input "text" at bounding box center [318, 181] width 78 height 21
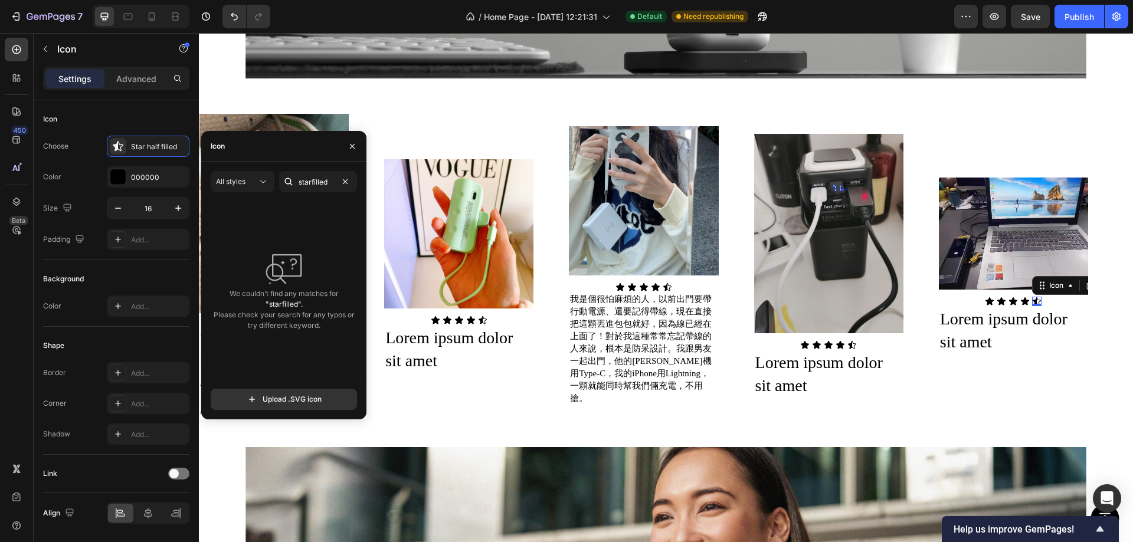
click at [284, 182] on icon at bounding box center [289, 182] width 12 height 12
click at [311, 179] on input "starfilled" at bounding box center [318, 181] width 78 height 21
click at [309, 182] on input "starfilled" at bounding box center [318, 181] width 78 height 21
click at [312, 180] on input "starfilled" at bounding box center [318, 181] width 78 height 21
click at [312, 179] on input "starfilled" at bounding box center [318, 181] width 78 height 21
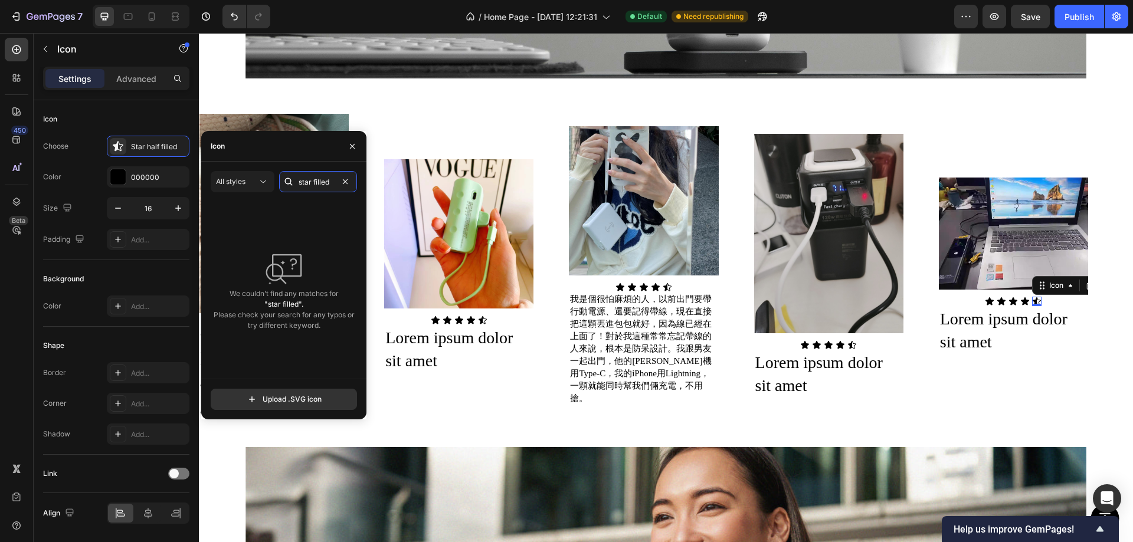
type input "star filled"
click at [238, 182] on span "All styles" at bounding box center [231, 181] width 30 height 9
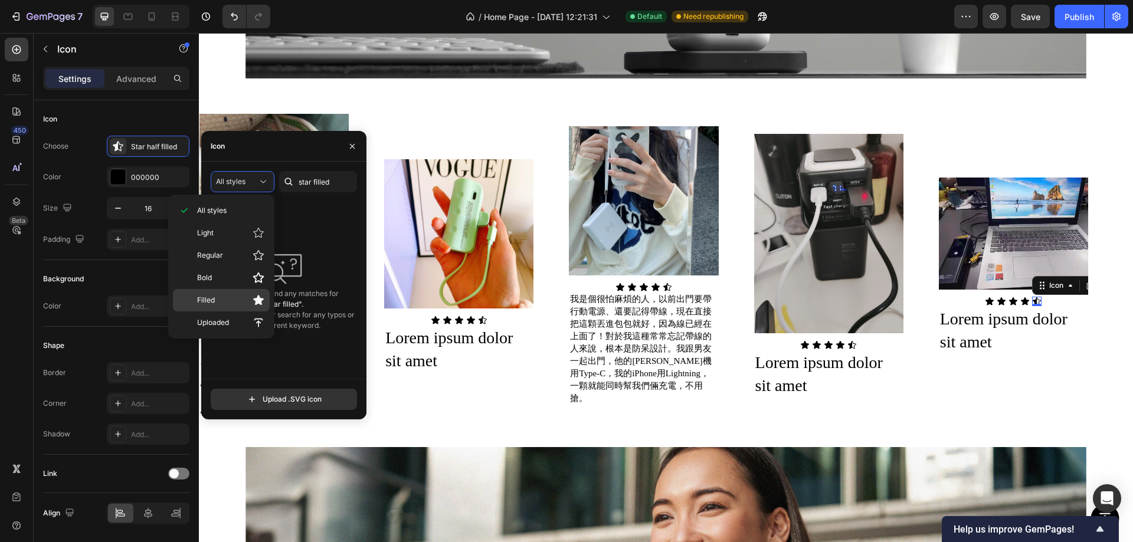
click at [240, 297] on p "Filled" at bounding box center [230, 300] width 67 height 12
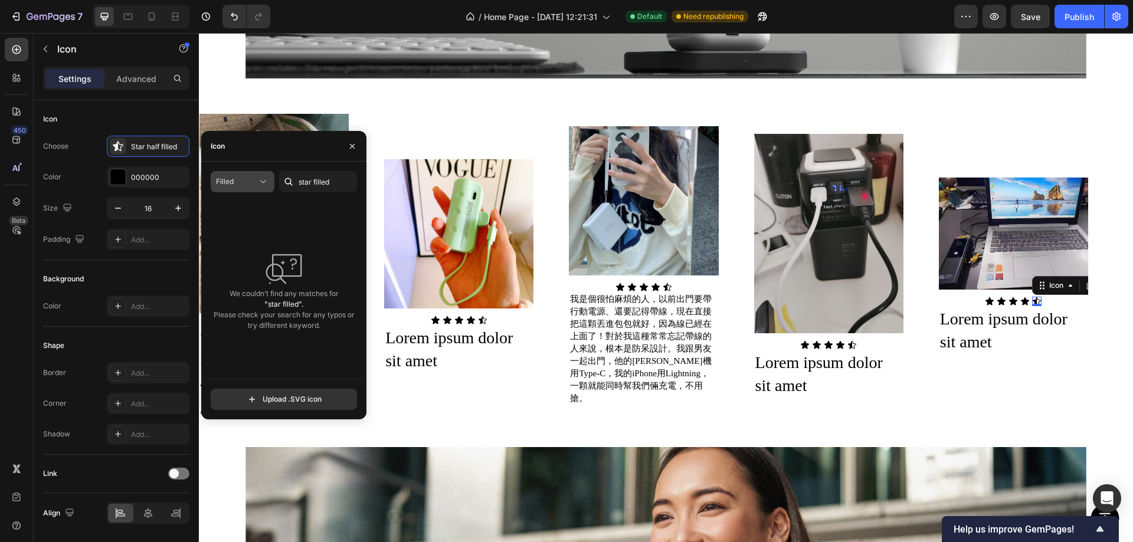
click at [252, 178] on div "Filled" at bounding box center [236, 181] width 41 height 11
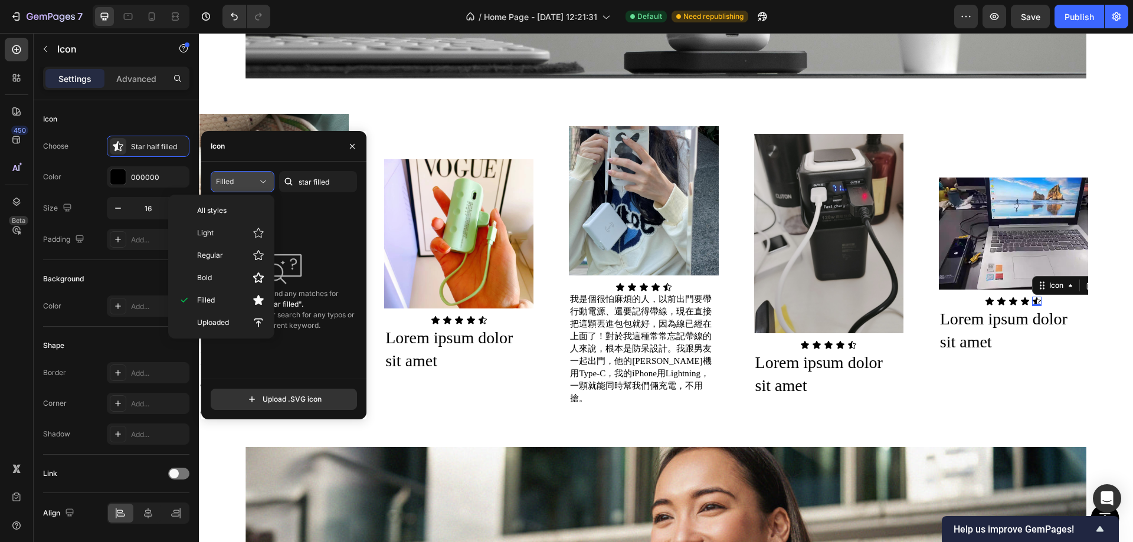
click at [251, 183] on div "Filled" at bounding box center [236, 181] width 41 height 11
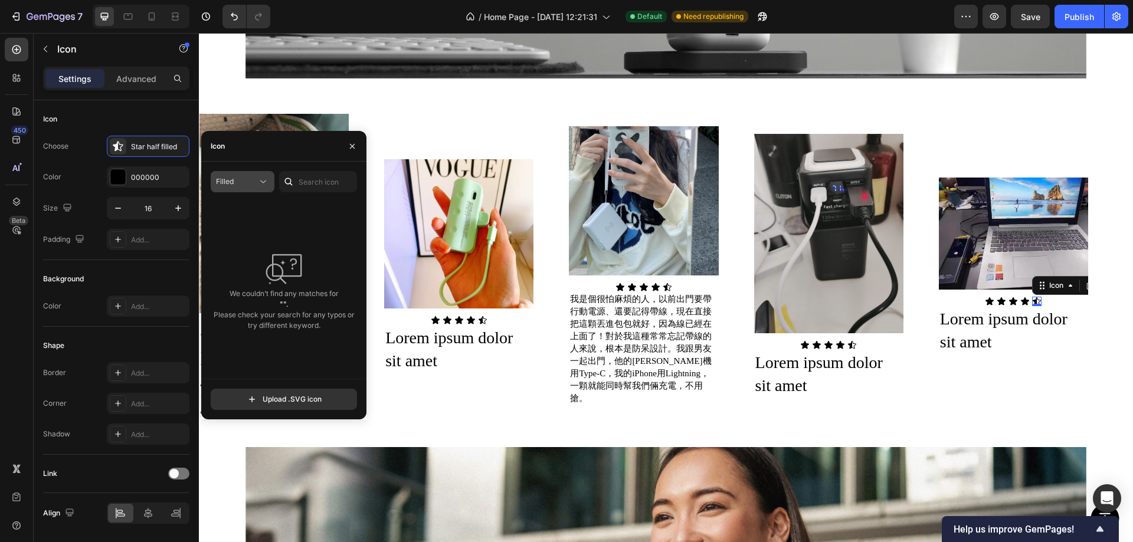
click at [242, 181] on div "Filled" at bounding box center [236, 181] width 41 height 11
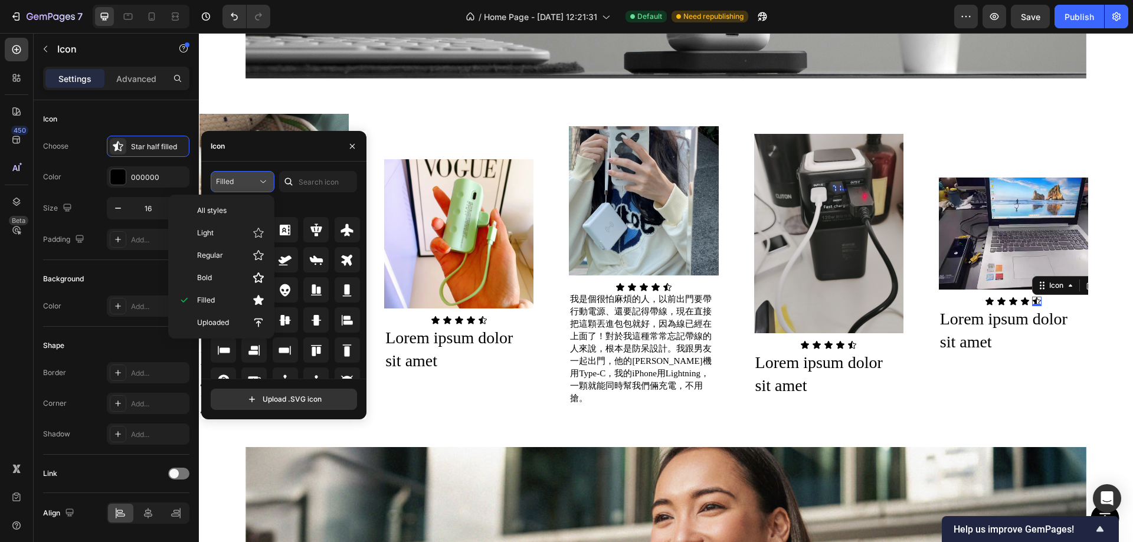
click at [256, 177] on div "Filled" at bounding box center [236, 181] width 41 height 11
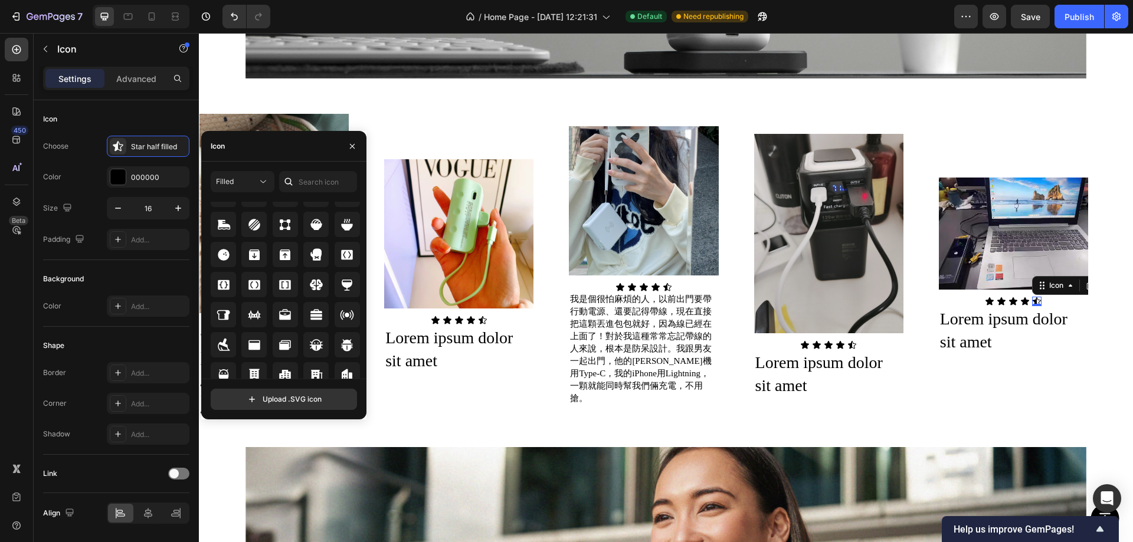
scroll to position [1145, 0]
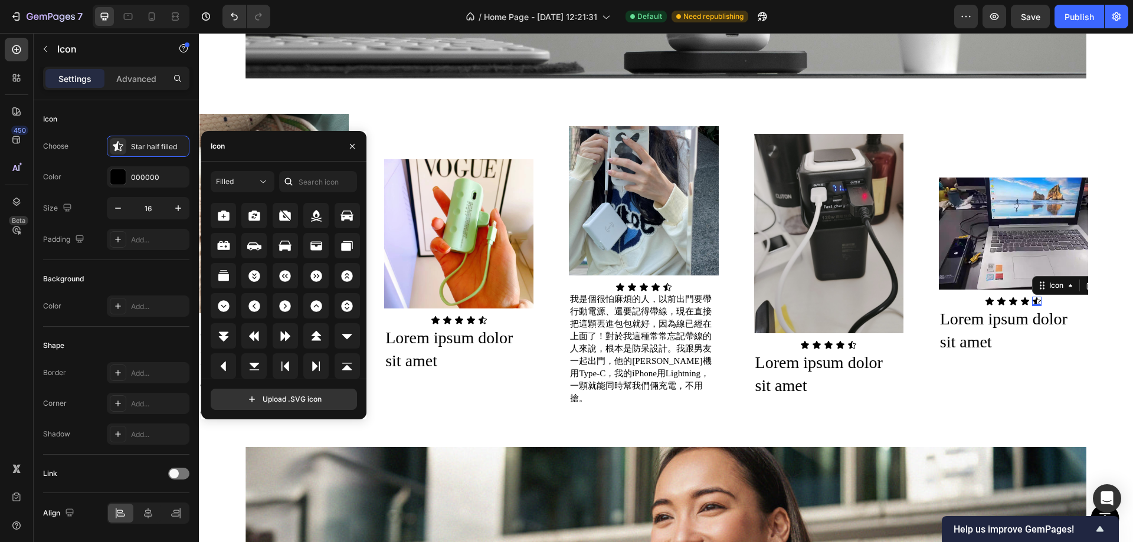
drag, startPoint x: 363, startPoint y: 338, endPoint x: 168, endPoint y: 330, distance: 194.9
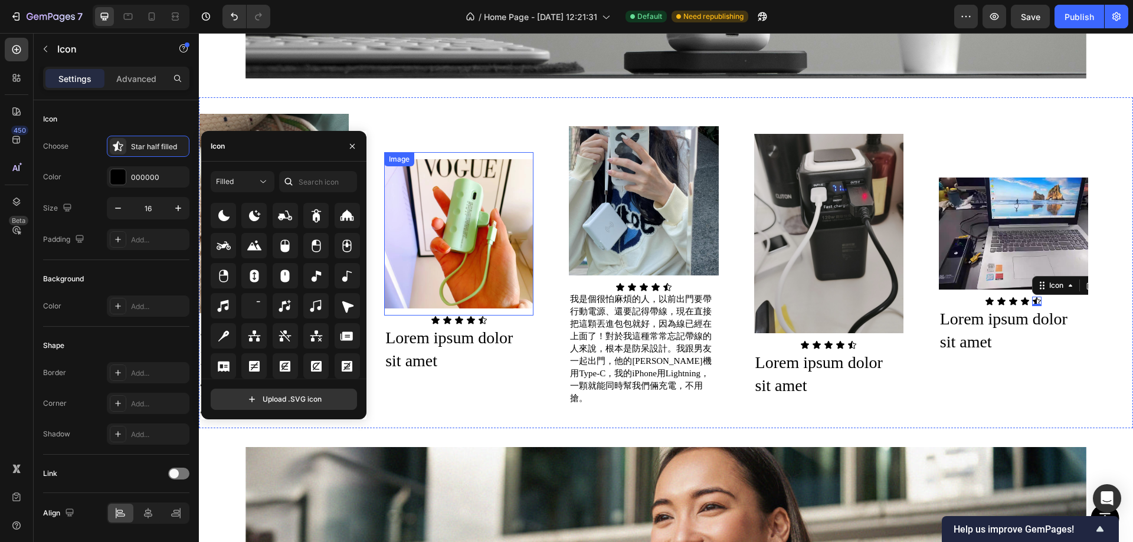
drag, startPoint x: 489, startPoint y: 305, endPoint x: 456, endPoint y: 327, distance: 39.6
click at [489, 305] on div "Image" at bounding box center [458, 233] width 149 height 163
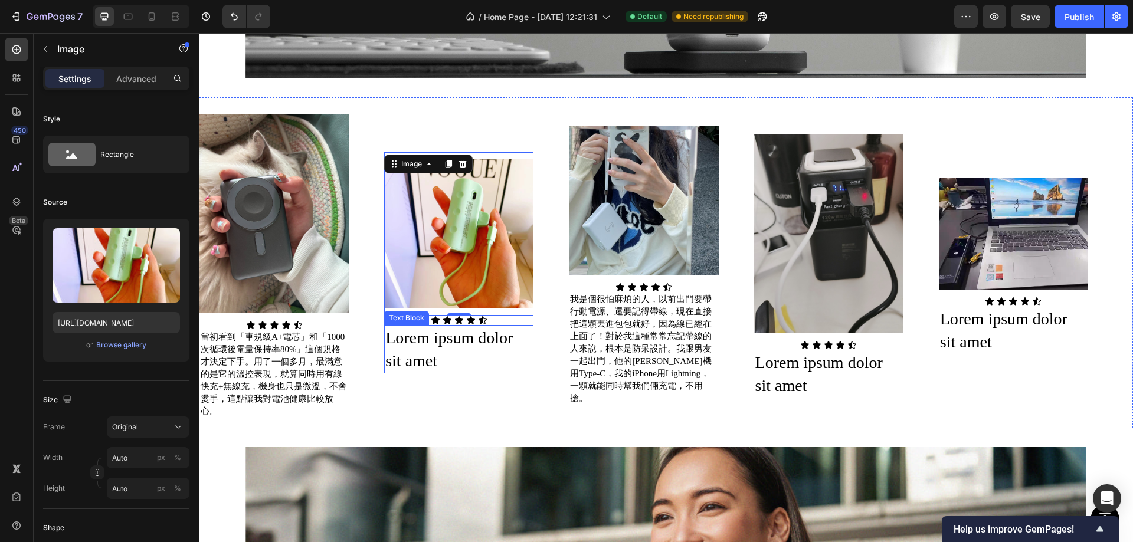
click at [459, 319] on icon at bounding box center [458, 320] width 9 height 9
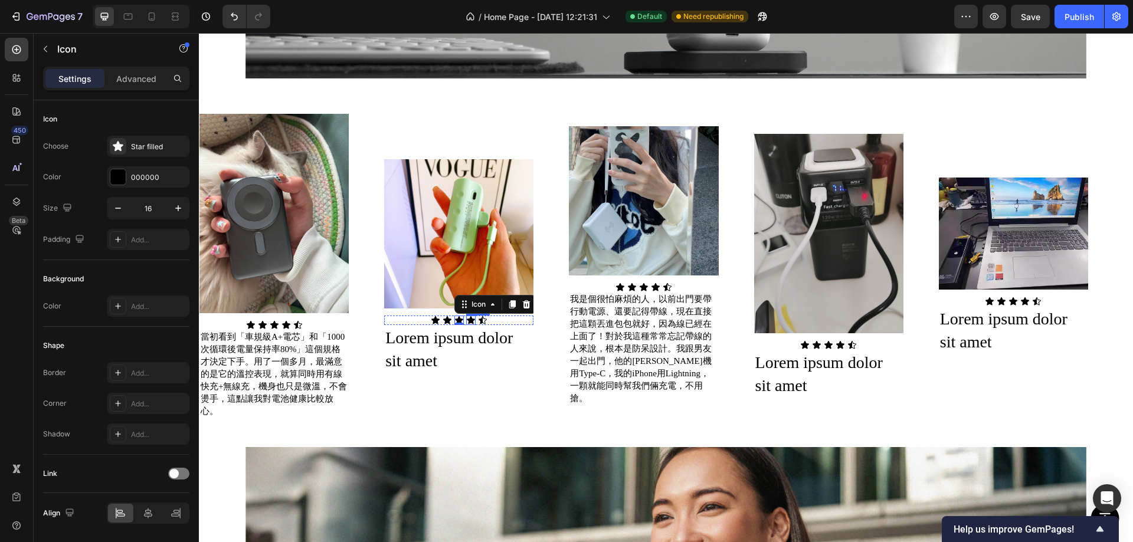
click at [472, 316] on icon at bounding box center [471, 320] width 8 height 8
click at [492, 318] on div "Icon Icon Icon Icon 0 Icon" at bounding box center [458, 320] width 149 height 9
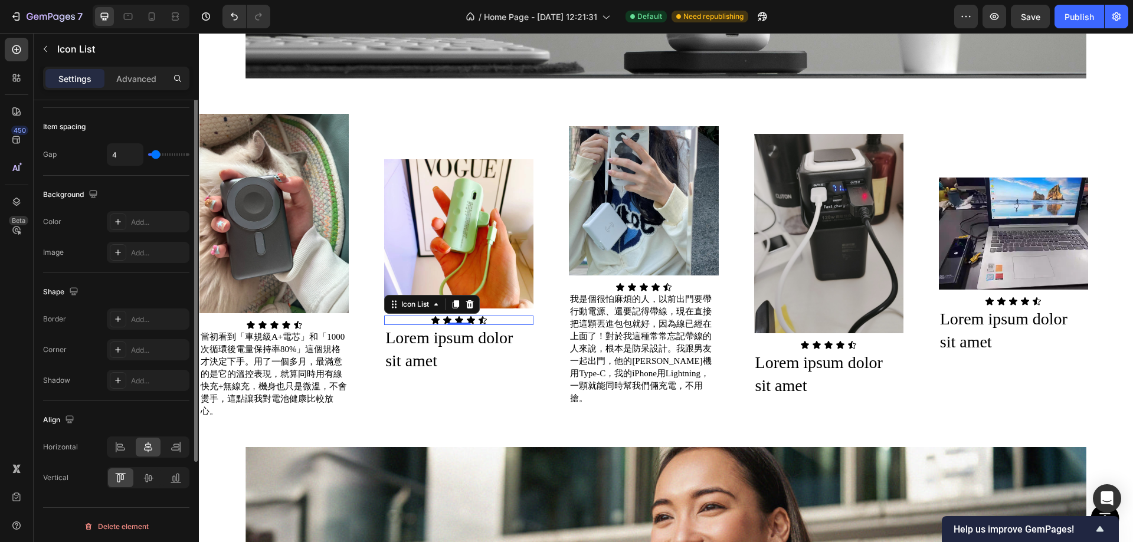
scroll to position [0, 0]
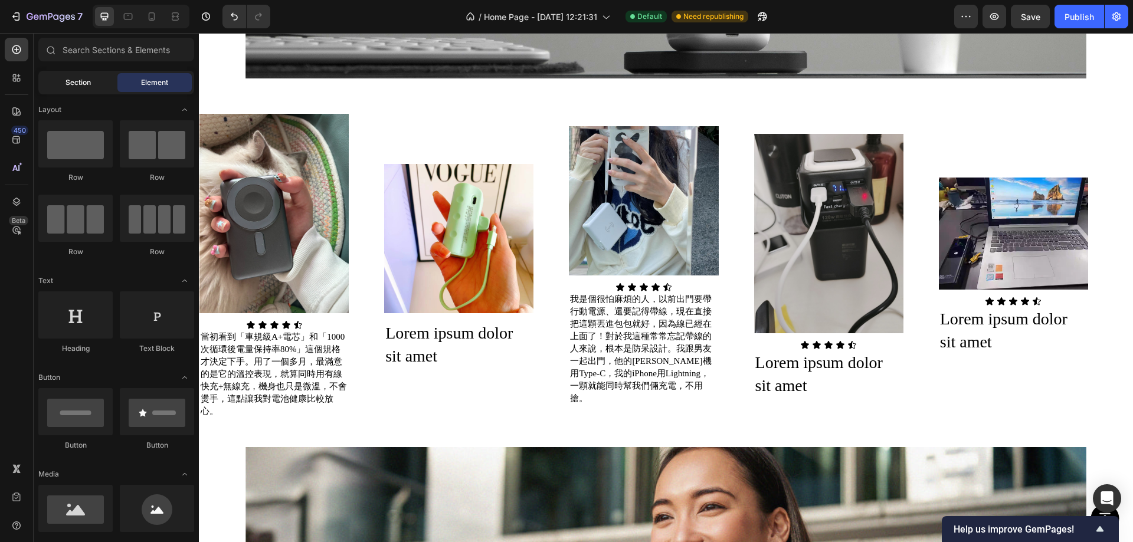
click at [71, 78] on span "Section" at bounding box center [78, 82] width 25 height 11
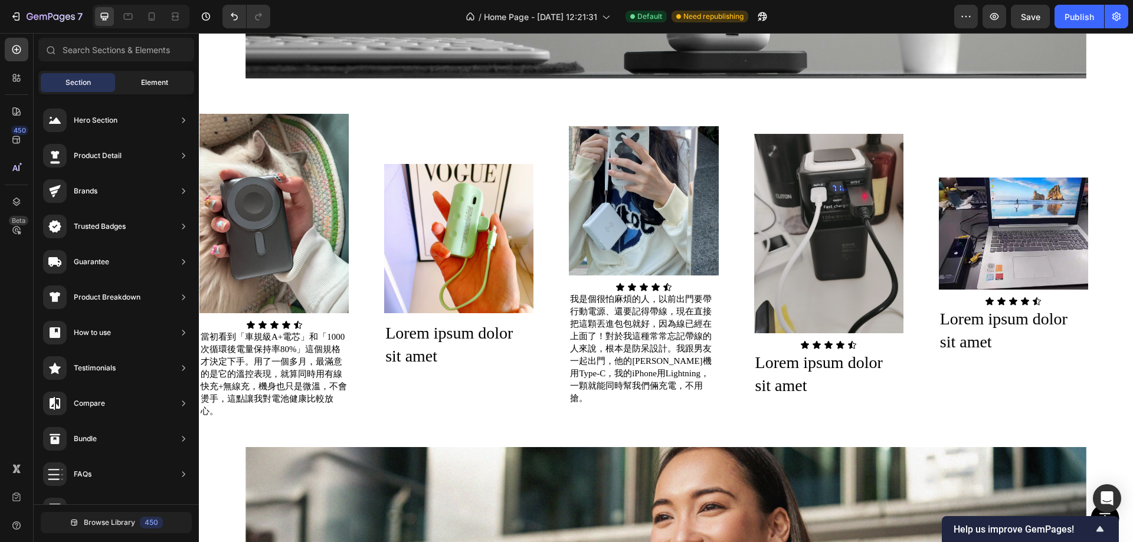
click at [152, 78] on span "Element" at bounding box center [154, 82] width 27 height 11
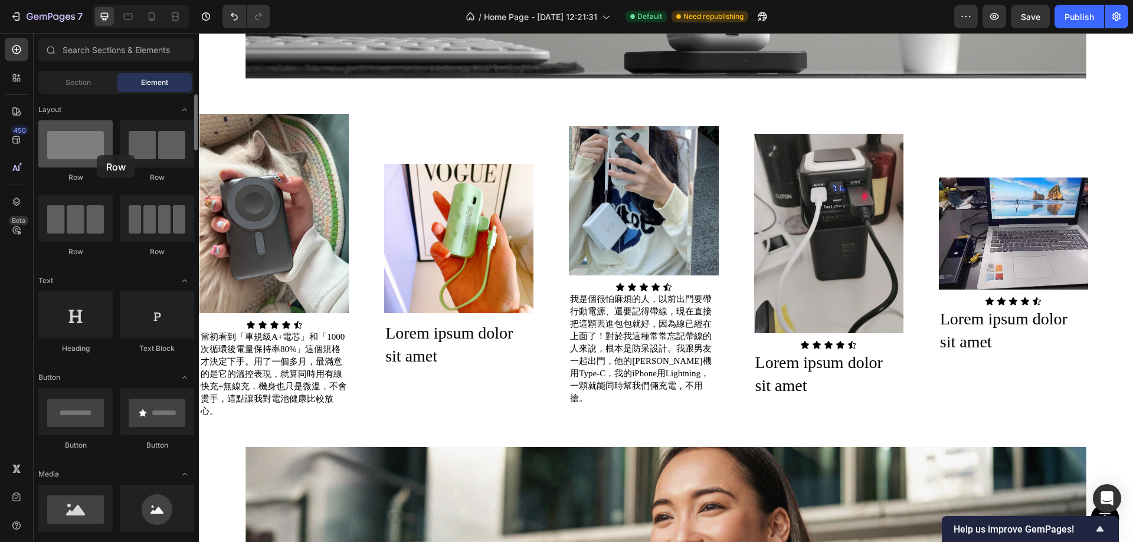
drag, startPoint x: 76, startPoint y: 146, endPoint x: 97, endPoint y: 155, distance: 23.0
click at [97, 155] on div at bounding box center [75, 143] width 74 height 47
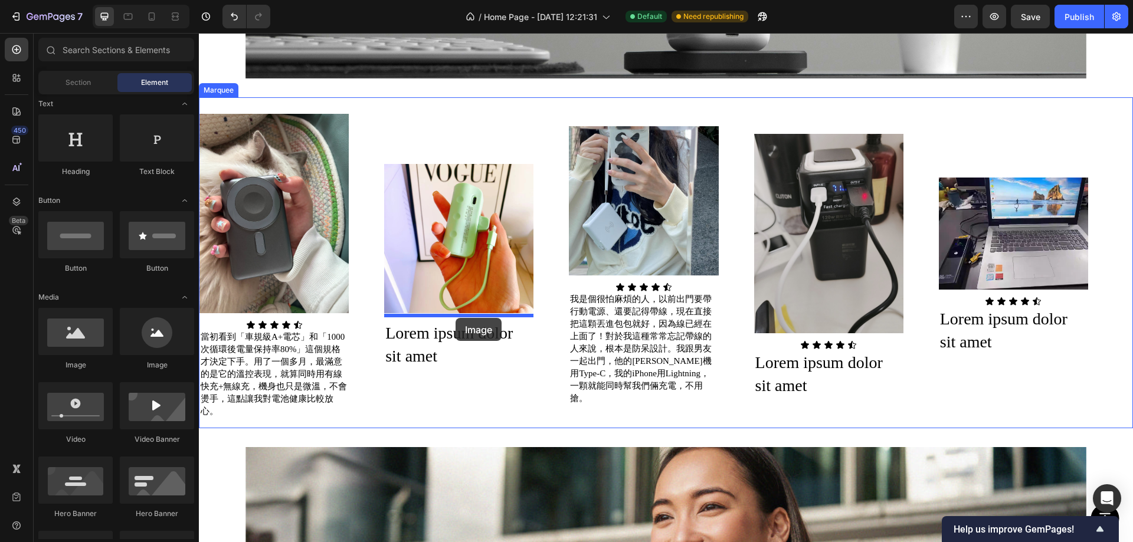
drag, startPoint x: 279, startPoint y: 368, endPoint x: 456, endPoint y: 318, distance: 183.5
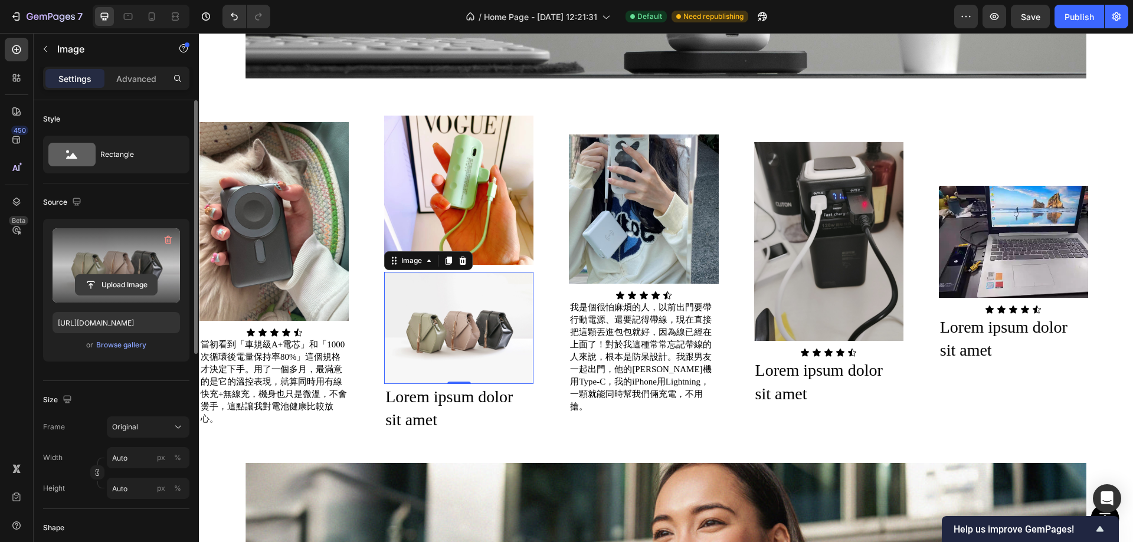
click at [110, 284] on input "file" at bounding box center [116, 285] width 81 height 20
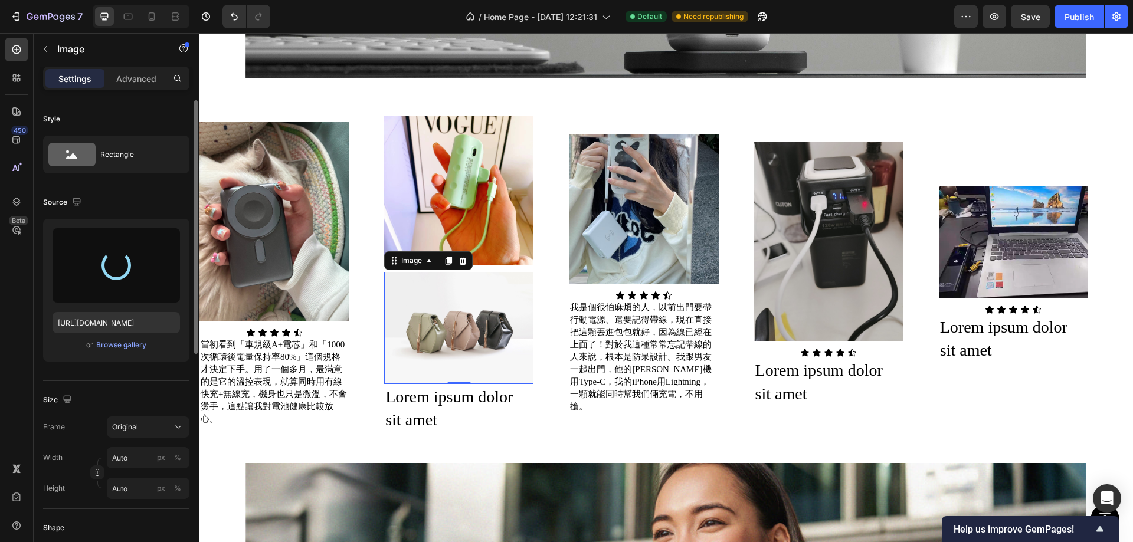
type input "[URL][DOMAIN_NAME]"
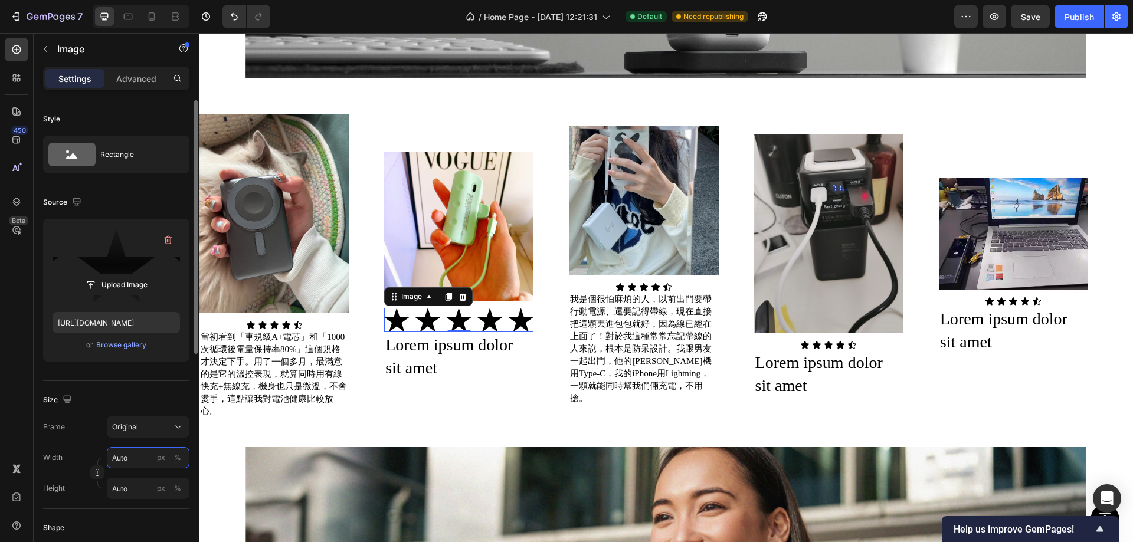
click at [133, 456] on input "Auto" at bounding box center [148, 457] width 83 height 21
type input "1"
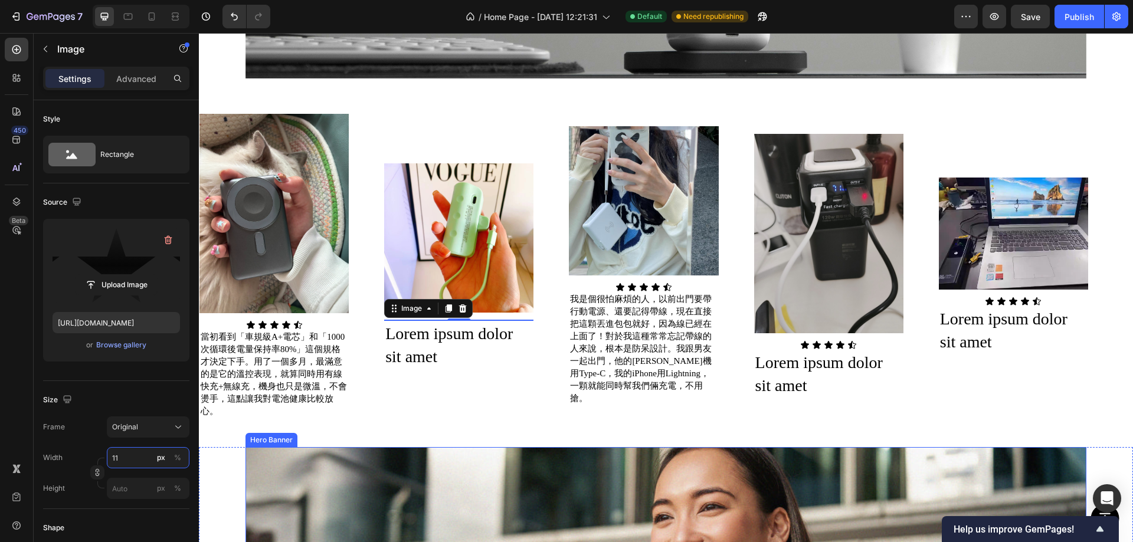
type input "1"
type input "100"
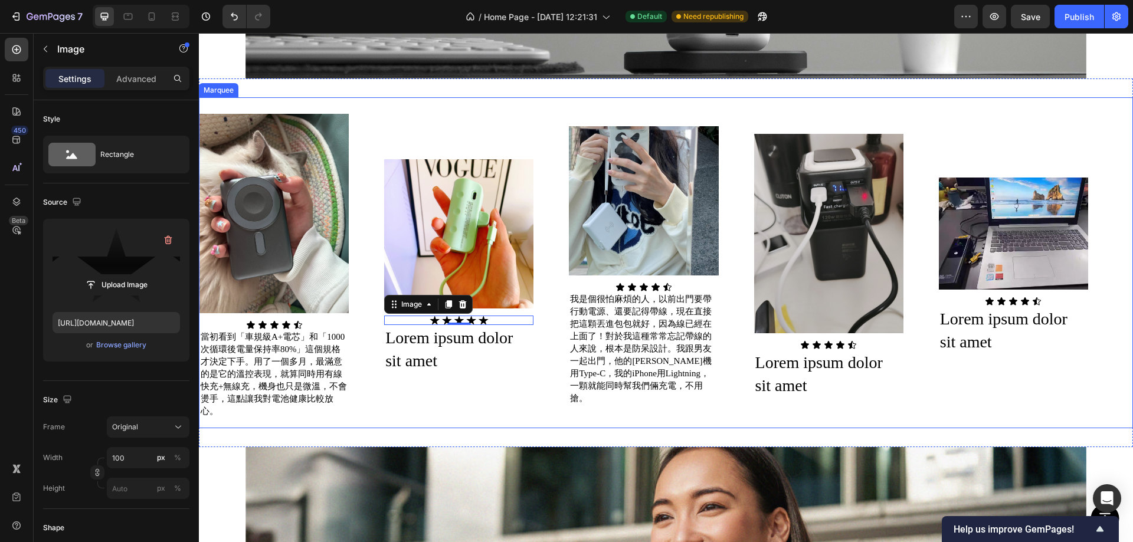
click at [432, 397] on div "Image Icon Icon Icon Icon Icon Icon List 當初看到「車規級A+電芯」和「1000次循環後電量保持率80%」這個規格才決…" at bounding box center [661, 263] width 924 height 312
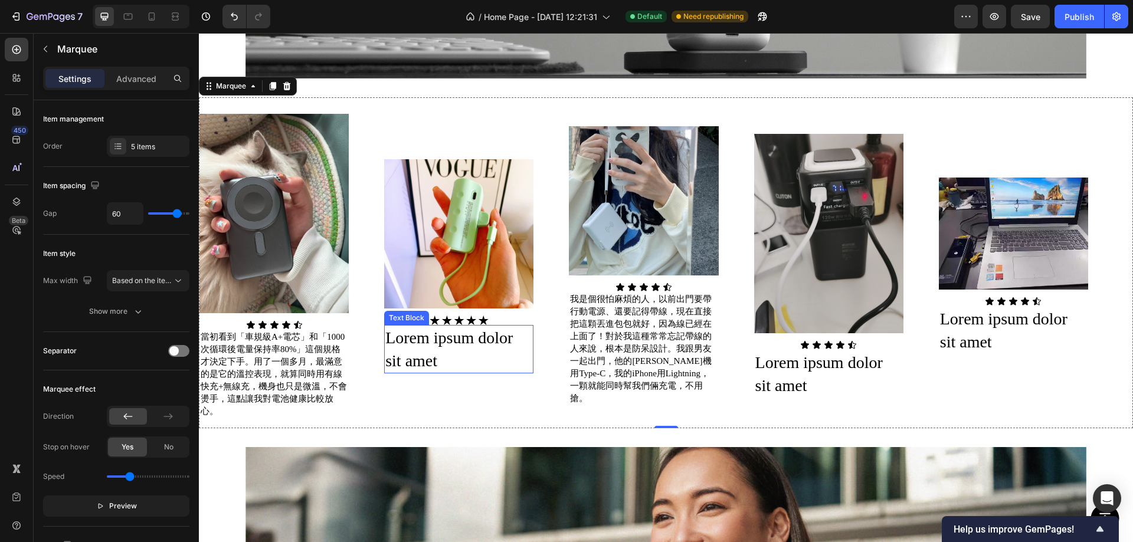
click at [527, 360] on div "Lorem ipsum dolor sit amet" at bounding box center [458, 349] width 149 height 48
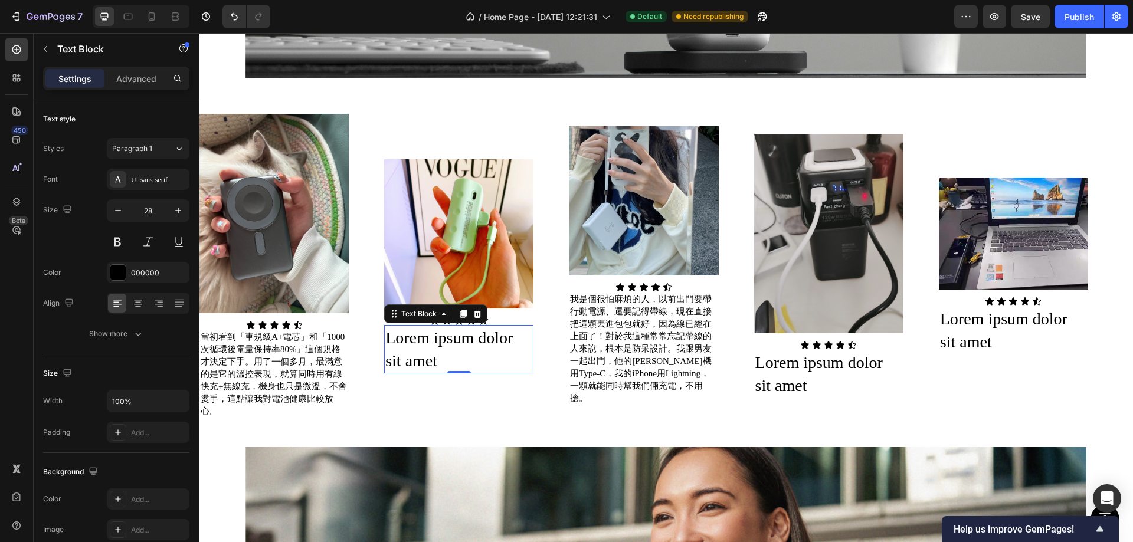
click at [513, 316] on div at bounding box center [458, 320] width 149 height 9
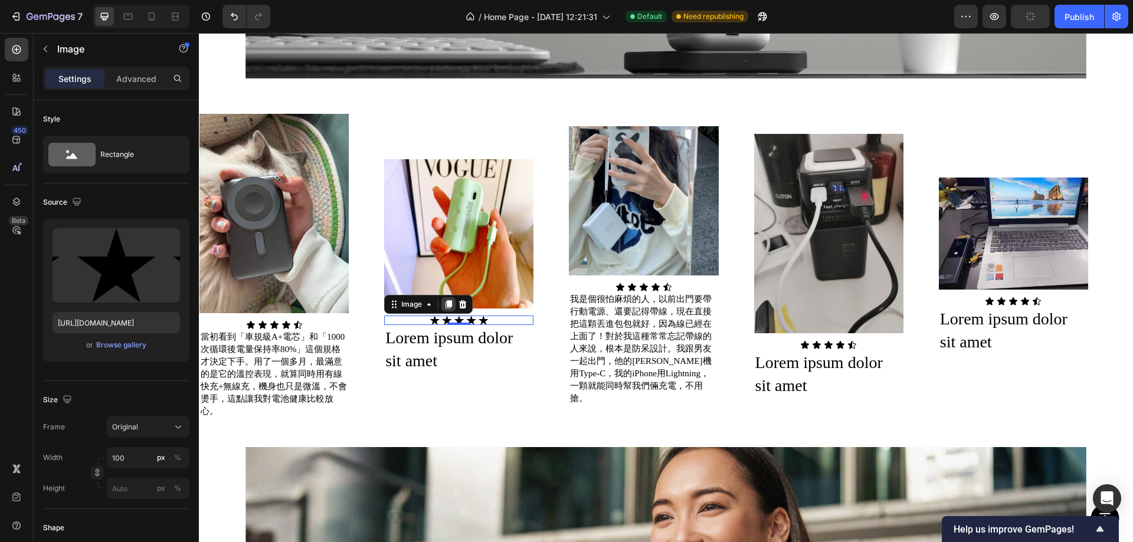
click at [450, 300] on icon at bounding box center [449, 304] width 6 height 8
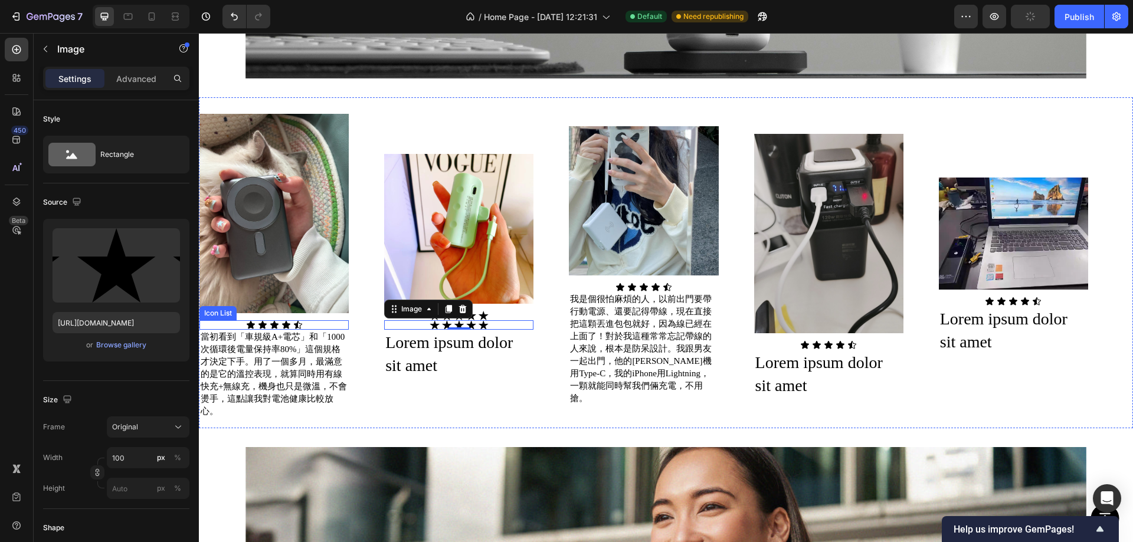
click at [297, 321] on icon at bounding box center [298, 325] width 8 height 8
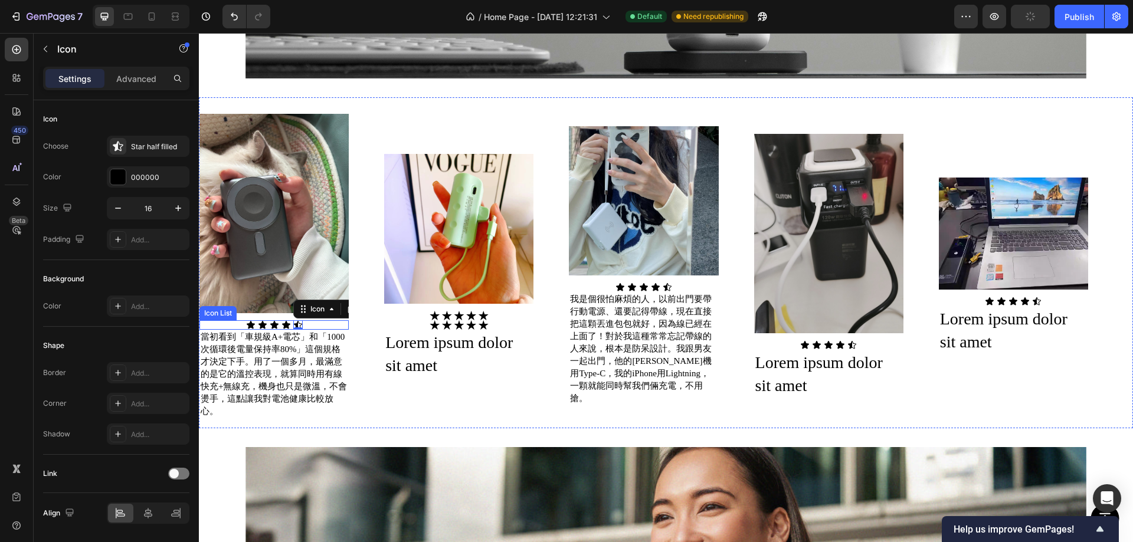
click at [335, 320] on div "Icon Icon Icon Icon Icon 0" at bounding box center [273, 324] width 149 height 9
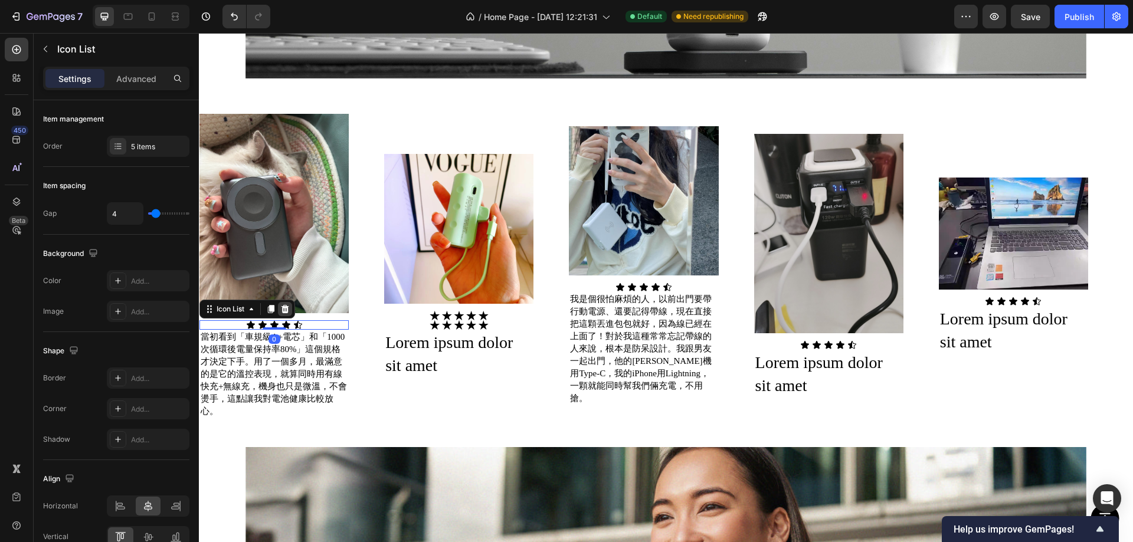
click at [285, 305] on icon at bounding box center [284, 309] width 9 height 9
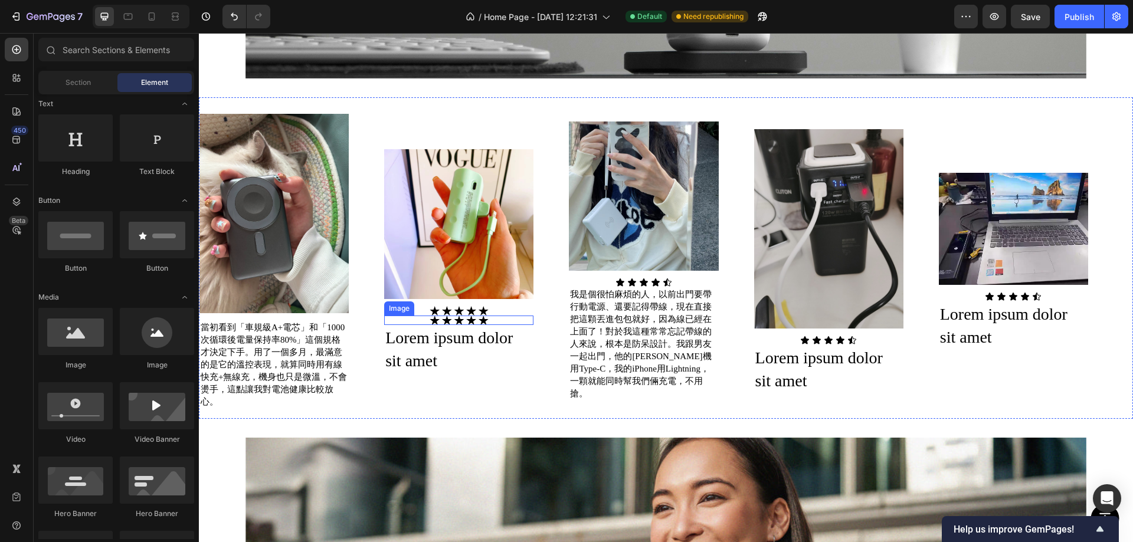
click at [508, 318] on div at bounding box center [458, 320] width 149 height 9
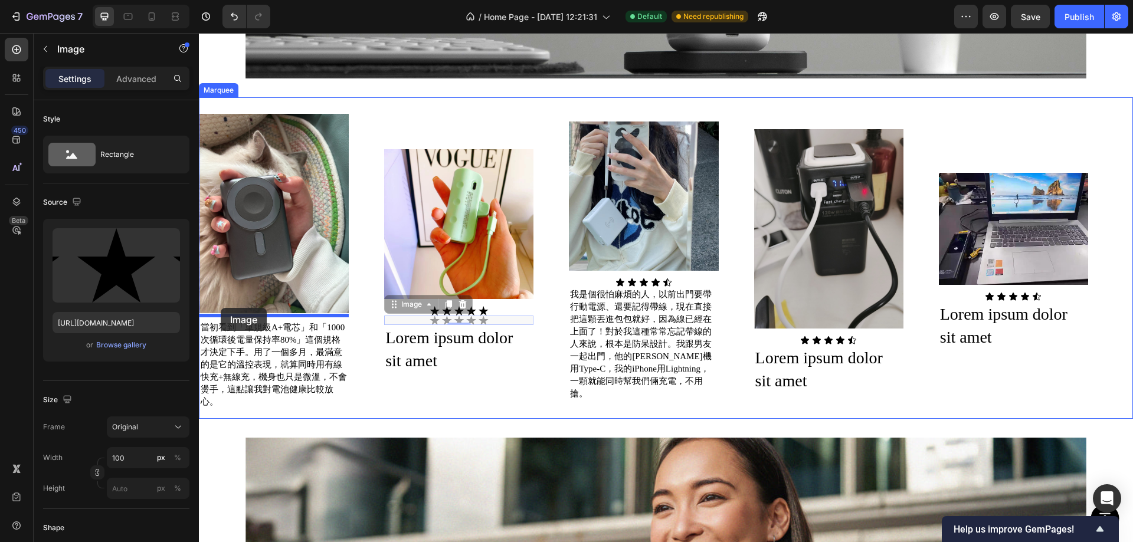
drag, startPoint x: 394, startPoint y: 300, endPoint x: 221, endPoint y: 308, distance: 173.1
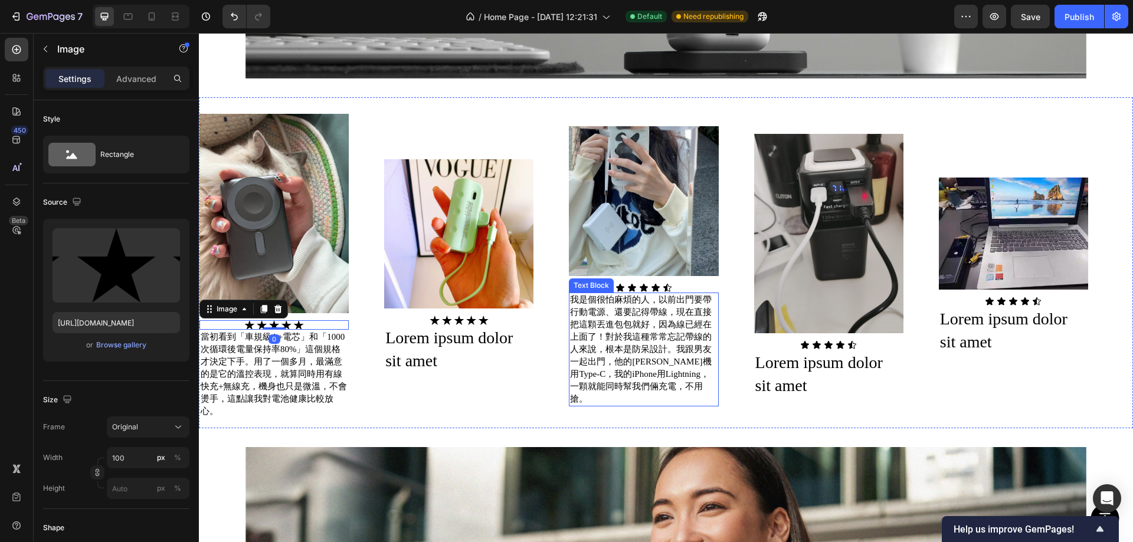
click at [701, 286] on div "Icon Icon Icon Icon Icon" at bounding box center [643, 287] width 149 height 9
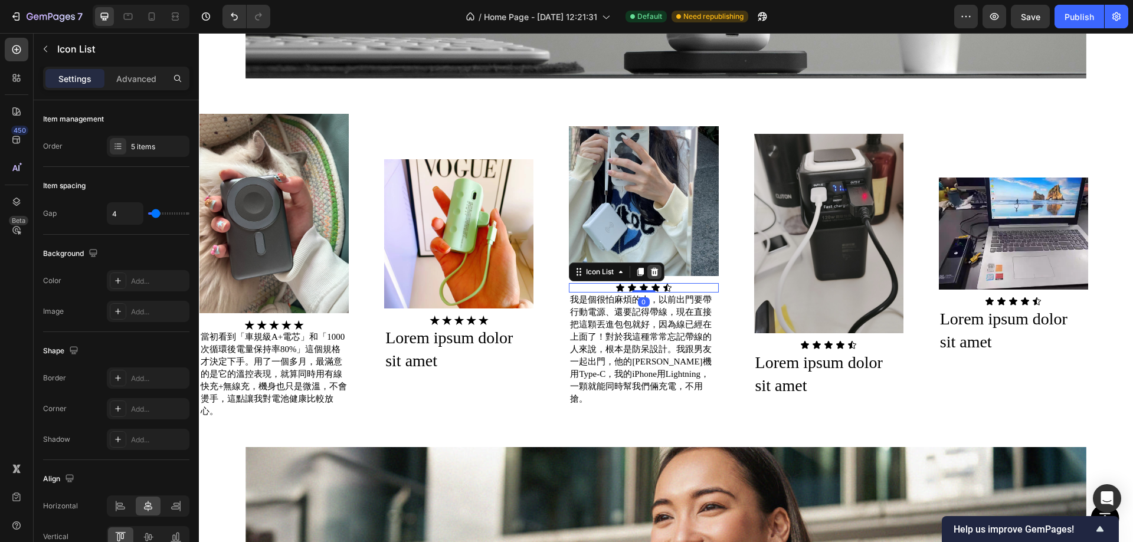
click at [659, 273] on icon at bounding box center [654, 271] width 9 height 9
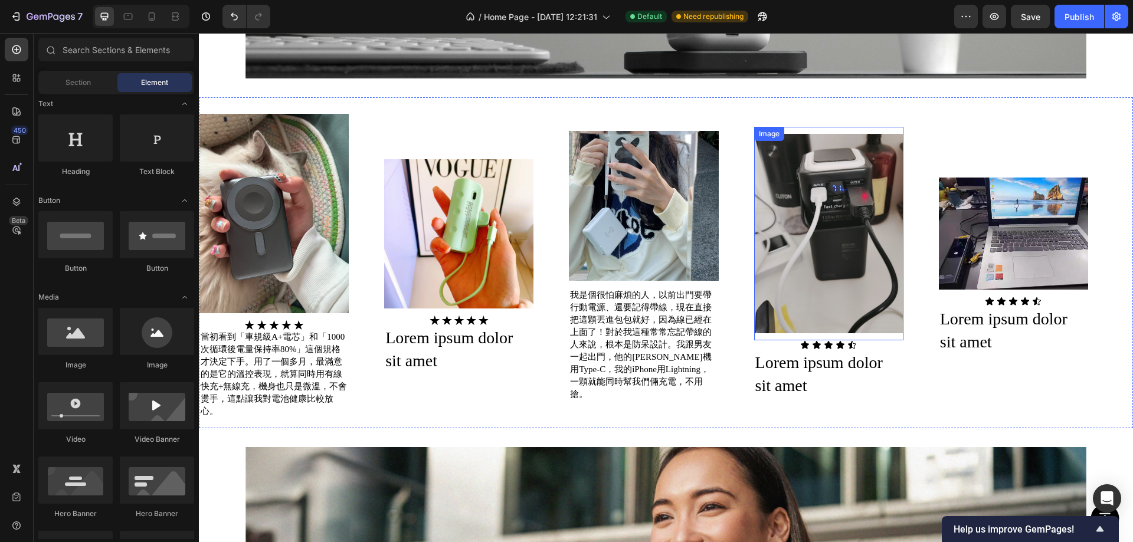
click at [873, 335] on div "Image" at bounding box center [828, 234] width 149 height 214
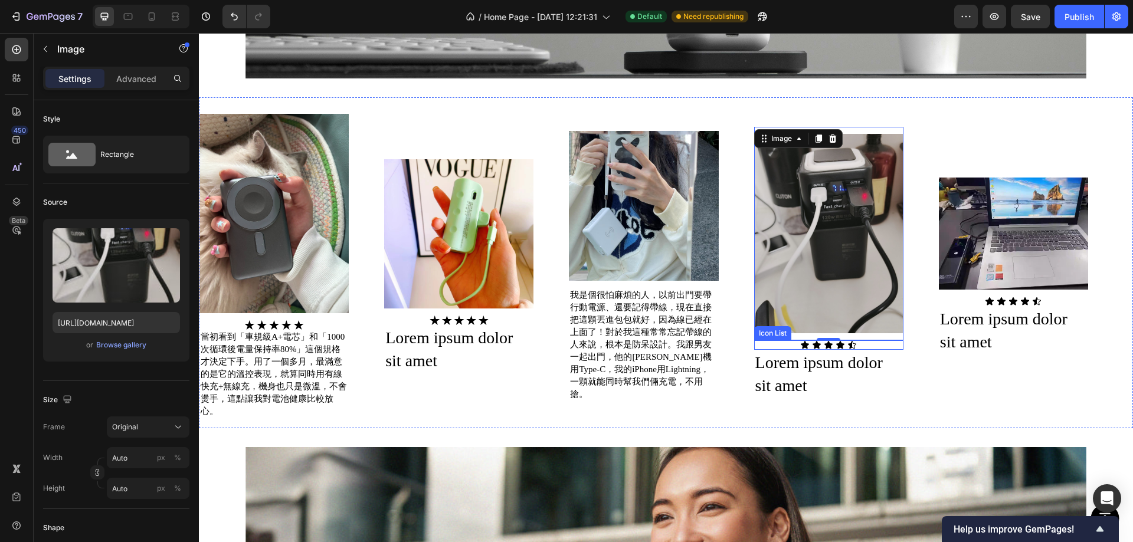
click at [876, 342] on div "Icon Icon Icon Icon Icon" at bounding box center [828, 345] width 149 height 9
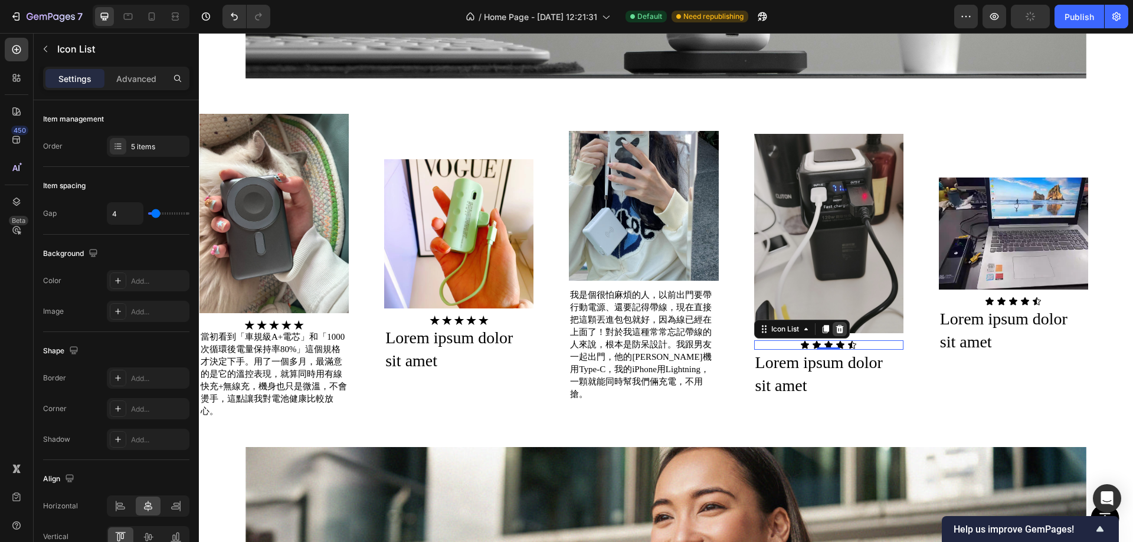
click at [839, 325] on icon at bounding box center [840, 329] width 8 height 8
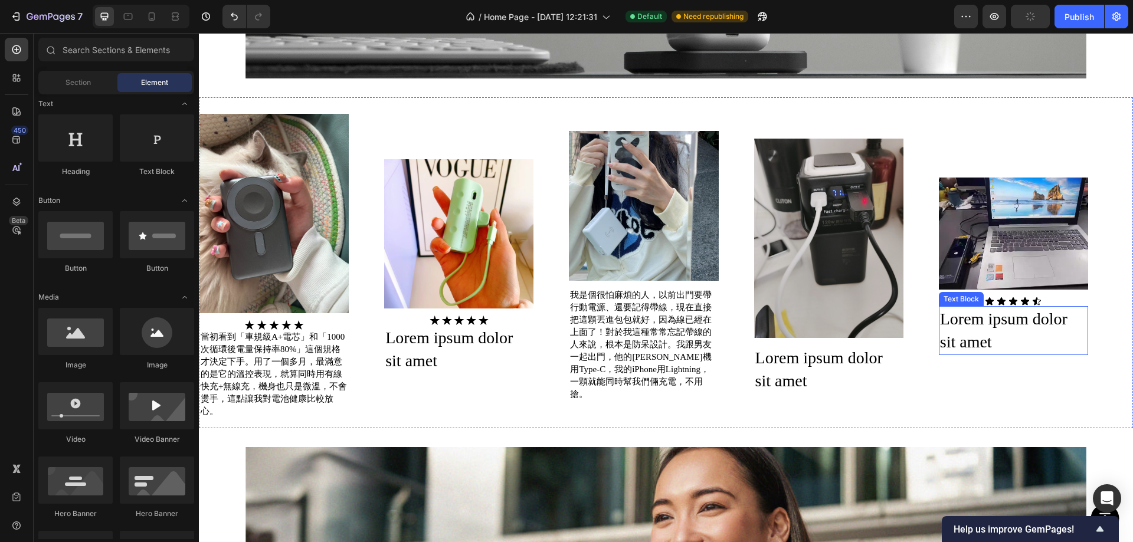
click at [1065, 297] on div "Icon Icon Icon Icon Icon" at bounding box center [1013, 301] width 149 height 9
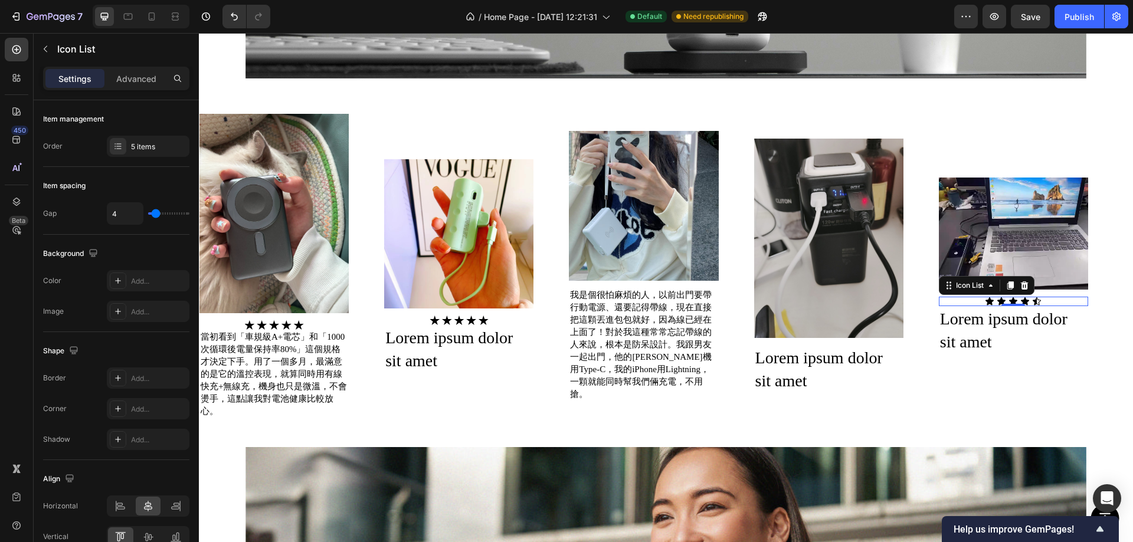
click at [1027, 282] on icon at bounding box center [1024, 286] width 8 height 8
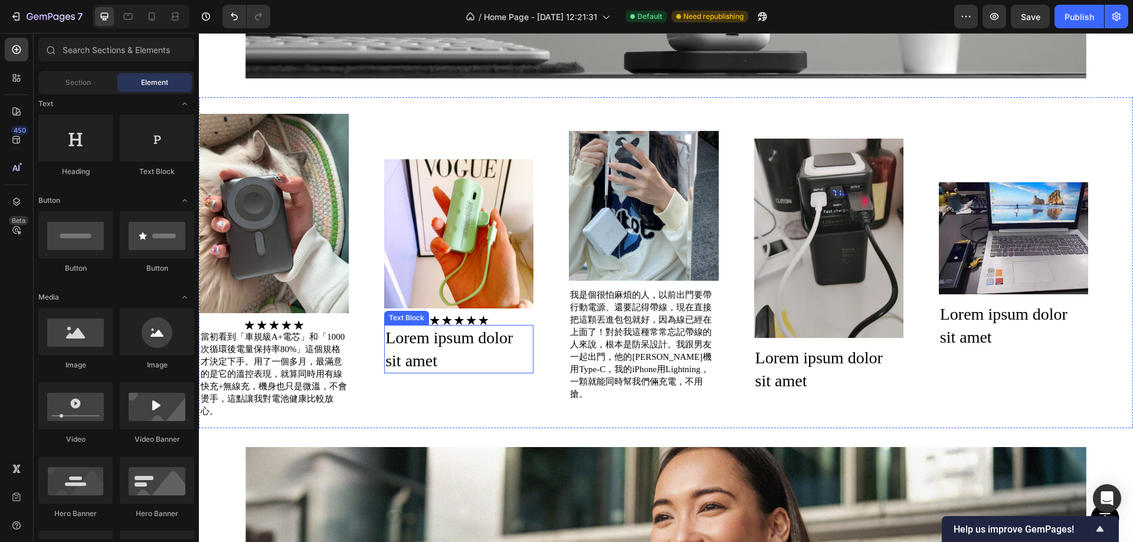
click at [501, 310] on div "Image" at bounding box center [458, 233] width 149 height 163
click at [508, 316] on div at bounding box center [458, 320] width 149 height 9
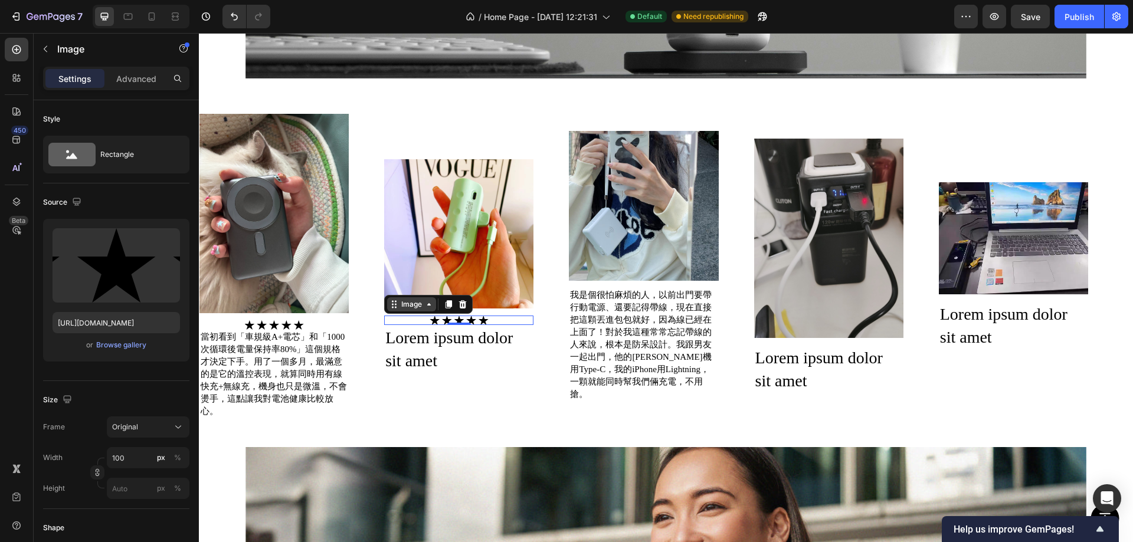
click at [394, 300] on icon at bounding box center [394, 304] width 9 height 9
click at [447, 303] on icon at bounding box center [448, 304] width 9 height 9
click at [447, 303] on div "Image Image Marquee Section 0 Lorem ipsum dolor sit amet Text Block" at bounding box center [458, 263] width 149 height 222
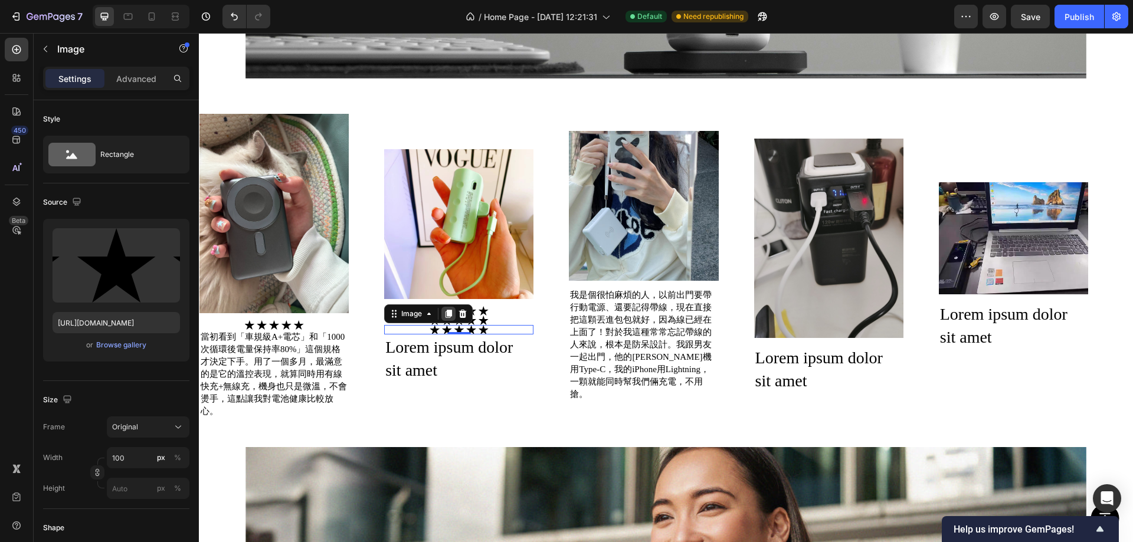
click at [448, 310] on icon at bounding box center [449, 314] width 6 height 8
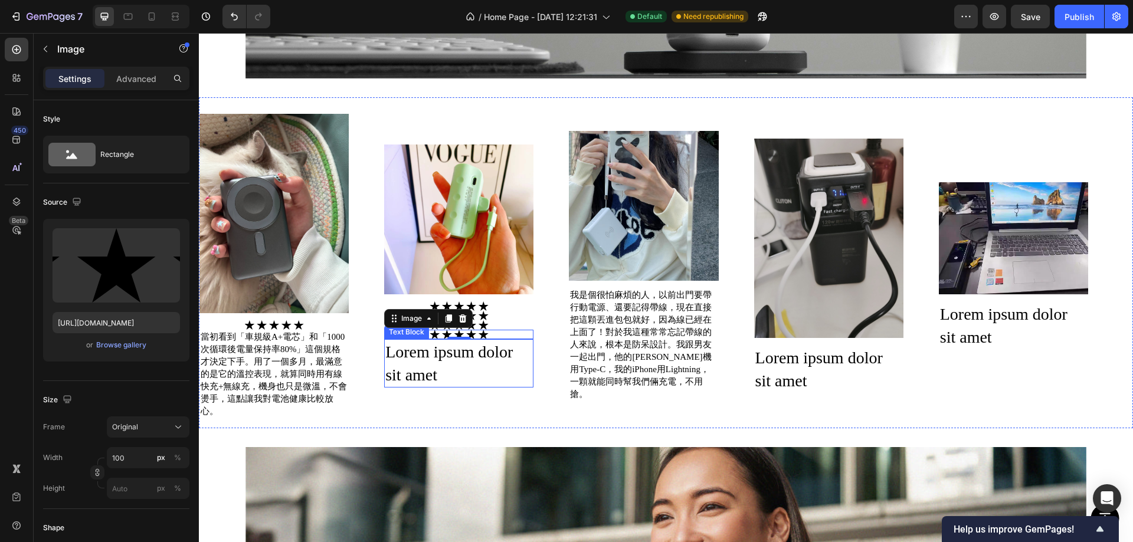
click at [485, 382] on div "Lorem ipsum dolor sit amet" at bounding box center [458, 363] width 149 height 48
click at [510, 313] on div at bounding box center [458, 315] width 149 height 9
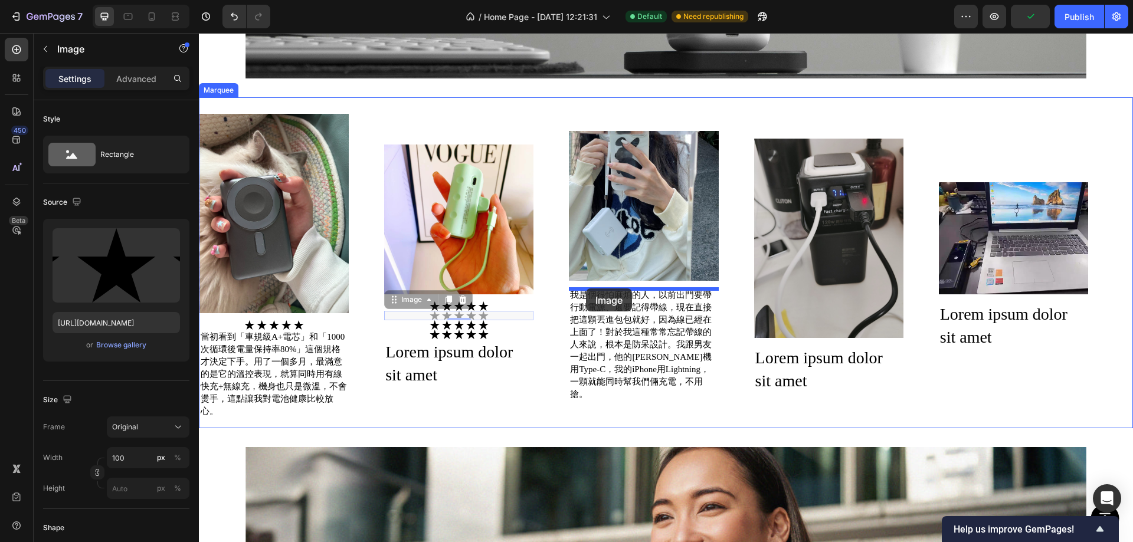
drag, startPoint x: 391, startPoint y: 297, endPoint x: 586, endPoint y: 289, distance: 195.5
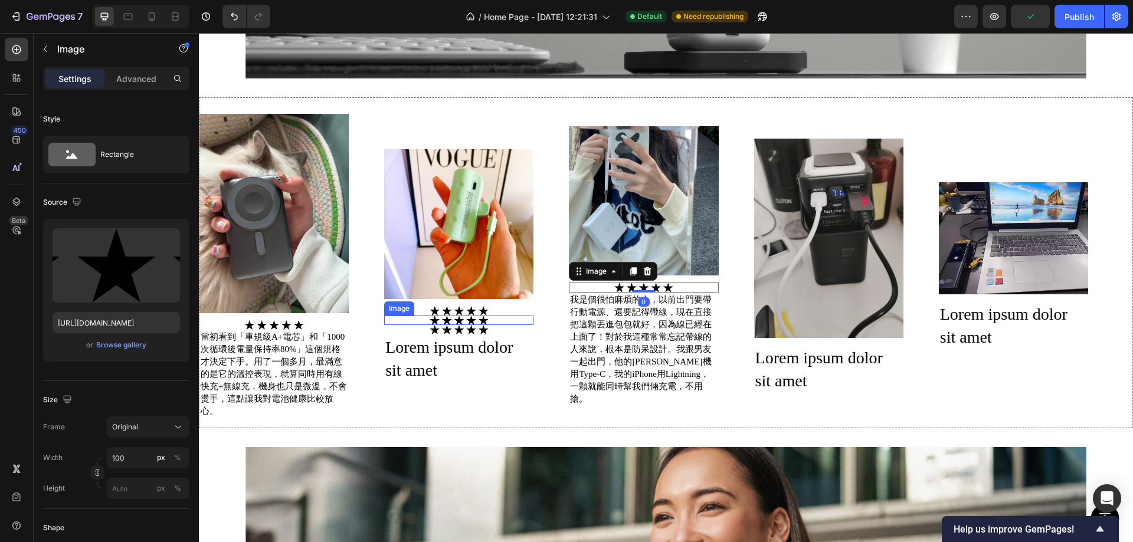
click at [428, 316] on div at bounding box center [458, 320] width 149 height 9
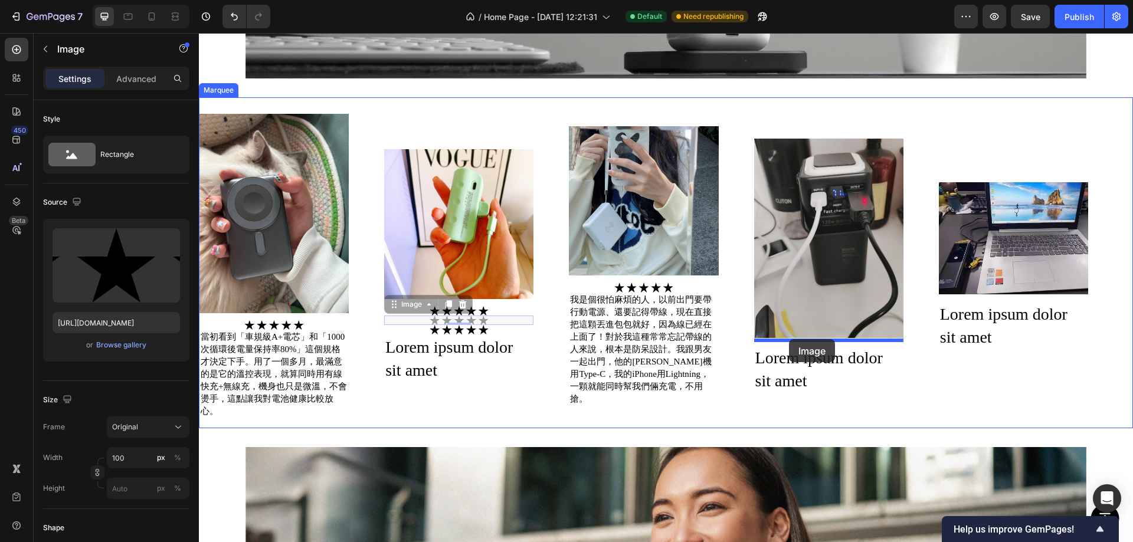
drag, startPoint x: 391, startPoint y: 302, endPoint x: 788, endPoint y: 331, distance: 398.9
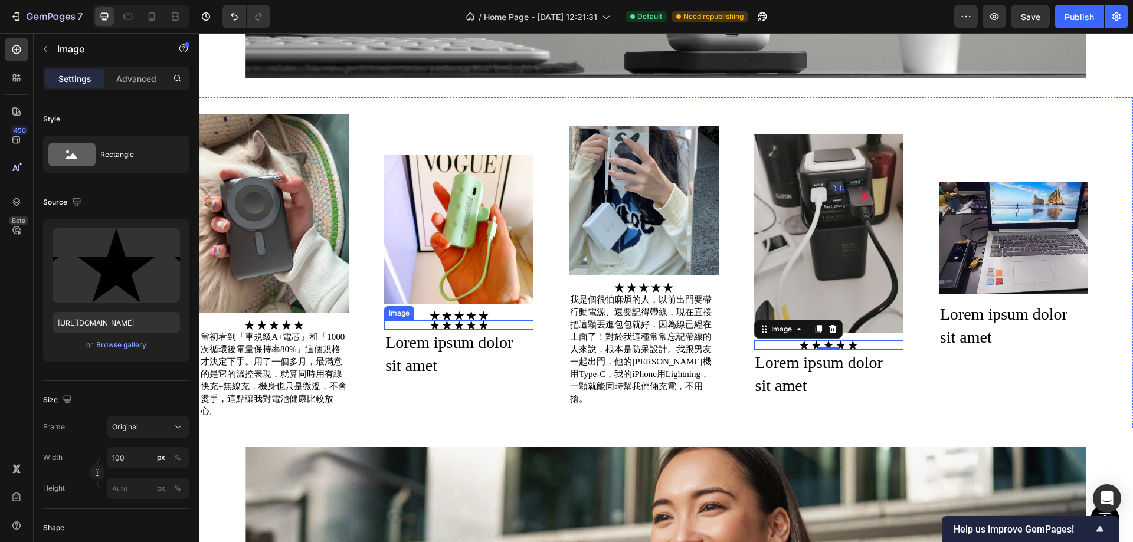
click at [473, 320] on img at bounding box center [459, 324] width 59 height 9
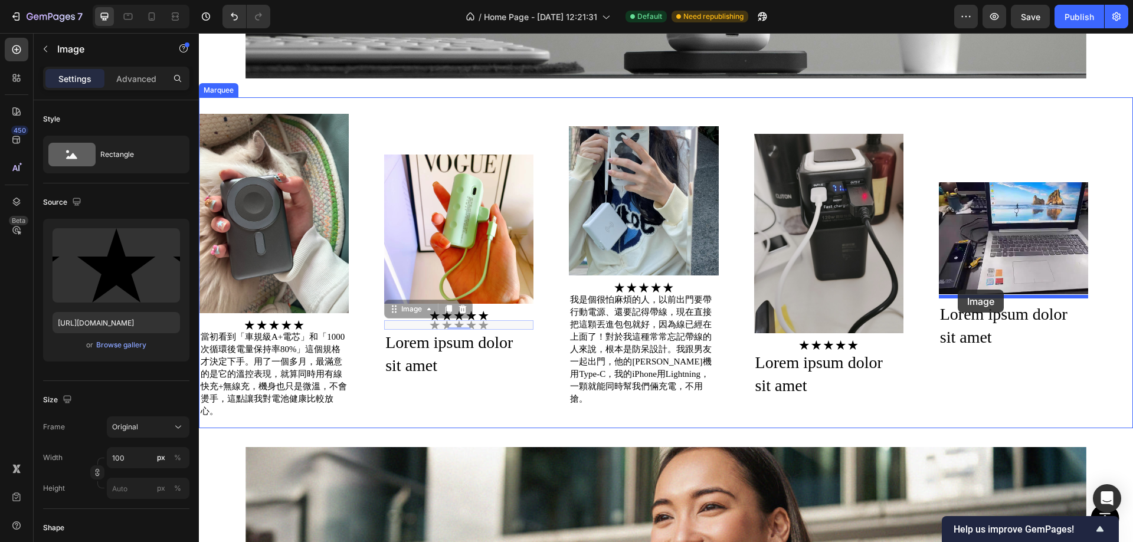
drag, startPoint x: 397, startPoint y: 304, endPoint x: 958, endPoint y: 290, distance: 560.8
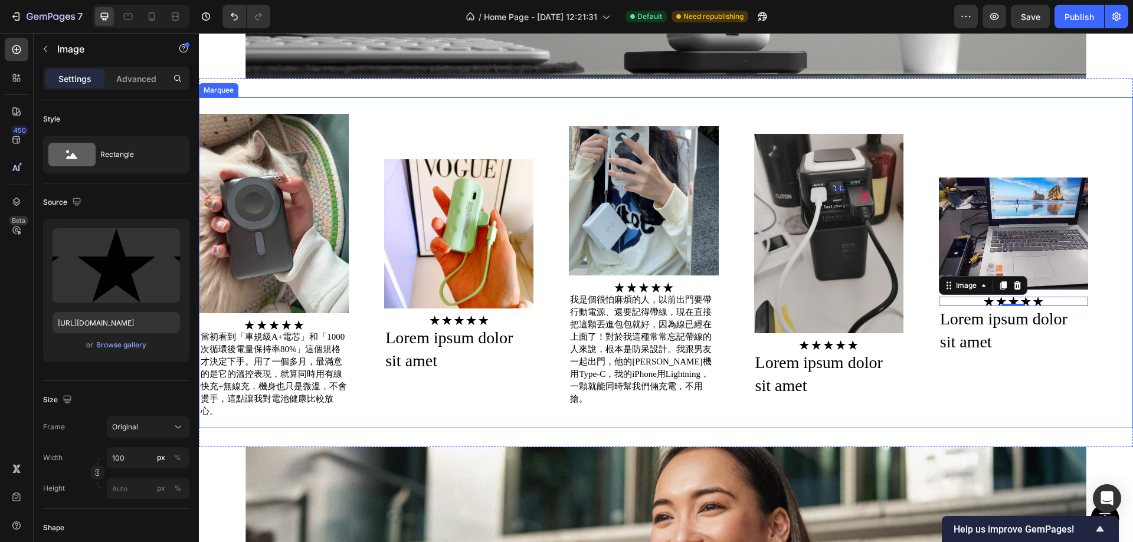
click at [845, 394] on div "Image Image 當初看到「車規級A+電芯」和「1000次循環後電量保持率80%」這個規格才決定下手。用了一個多月，最滿意的是它的溫控表現，就算同時用有…" at bounding box center [661, 263] width 924 height 312
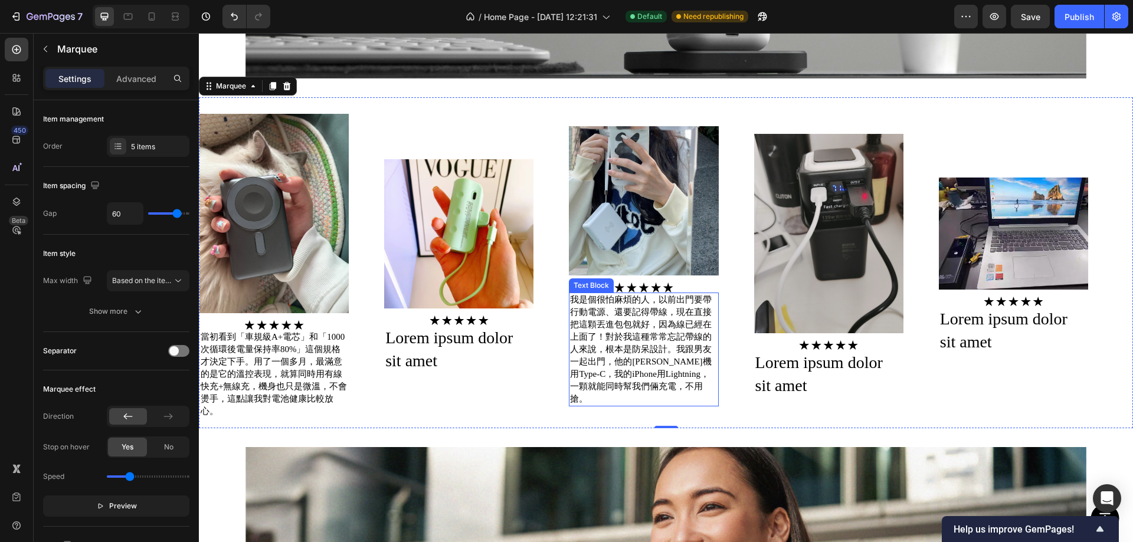
click at [579, 327] on p "我是個很怕麻煩的人，以前出門要帶行動電源、還要記得帶線，現在直接把這顆丟進包包就好，因為線已經在上面了！對於我這種常常忘記帶線的人來說，根本是防呆設計。我跟男…" at bounding box center [643, 350] width 147 height 112
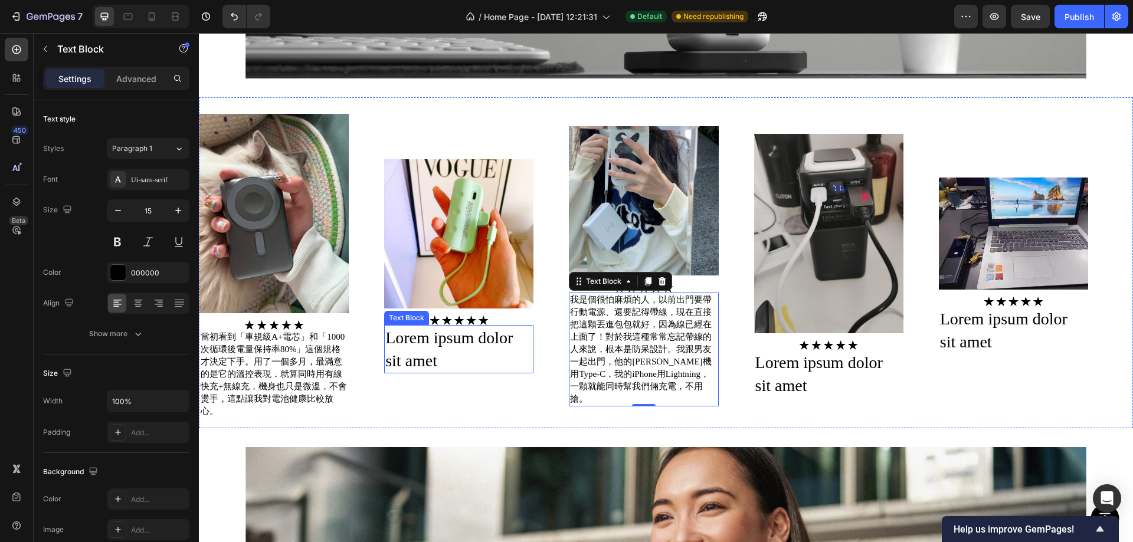
click at [413, 347] on div "Lorem ipsum dolor sit amet" at bounding box center [458, 349] width 149 height 48
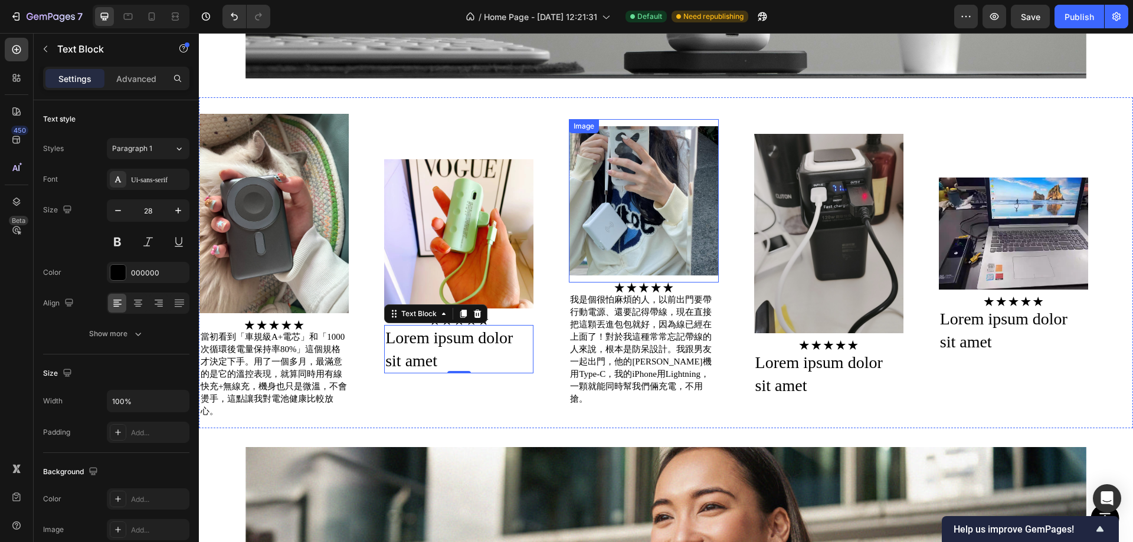
click at [647, 204] on img at bounding box center [643, 200] width 149 height 149
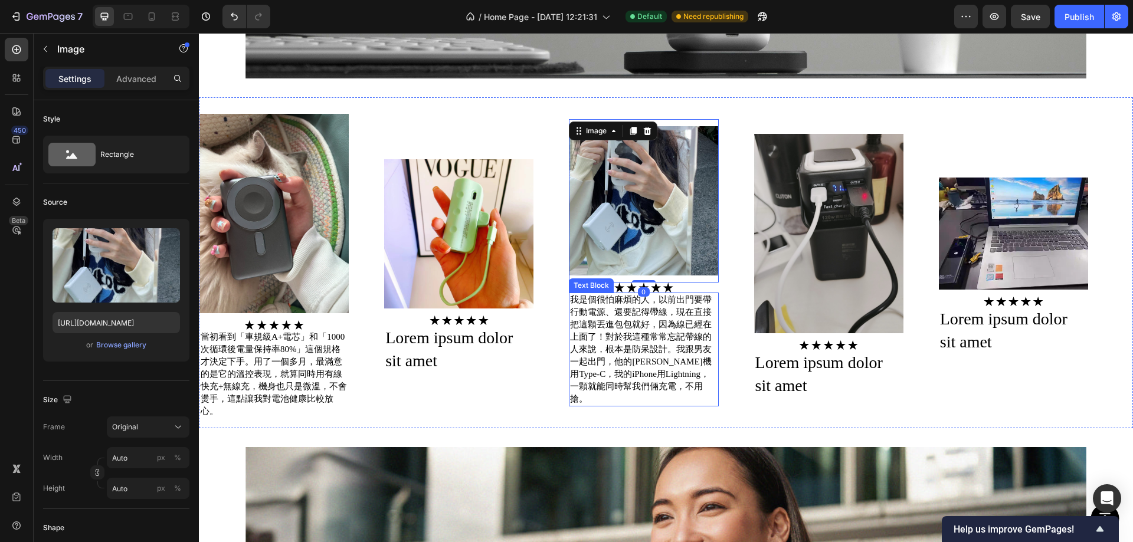
click at [668, 366] on p "我是個很怕麻煩的人，以前出門要帶行動電源、還要記得帶線，現在直接把這顆丟進包包就好，因為線已經在上面了！對於我這種常常忘記帶線的人來說，根本是防呆設計。我跟男…" at bounding box center [643, 350] width 147 height 112
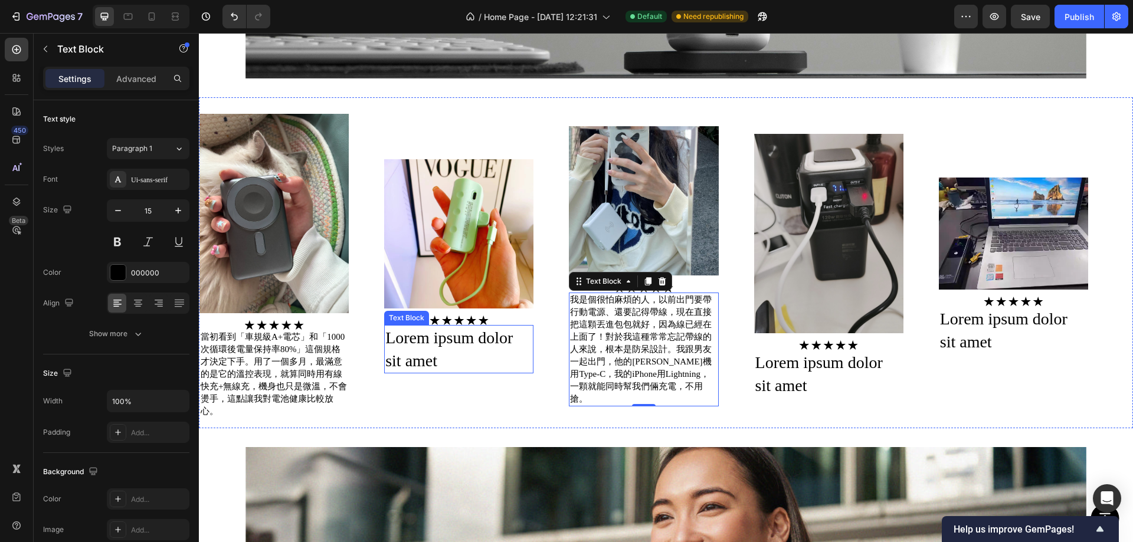
click at [431, 357] on div "Lorem ipsum dolor sit amet" at bounding box center [458, 349] width 149 height 48
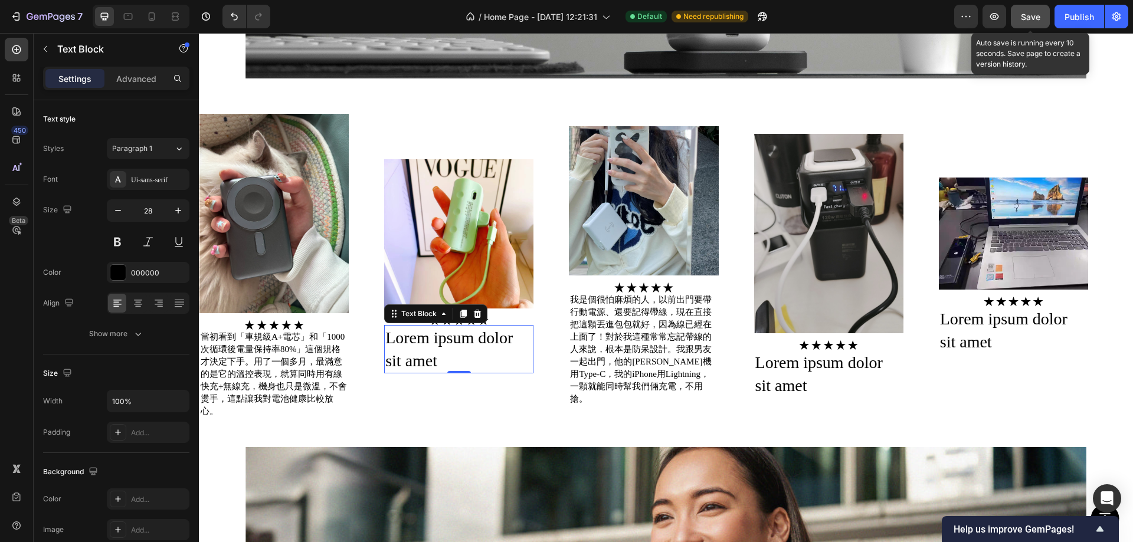
click at [1022, 15] on span "Save" at bounding box center [1030, 17] width 19 height 10
click at [464, 330] on div "Lorem ipsum dolor sit amet" at bounding box center [458, 349] width 149 height 48
click at [464, 330] on p "Lorem ipsum dolor sit amet" at bounding box center [458, 349] width 147 height 46
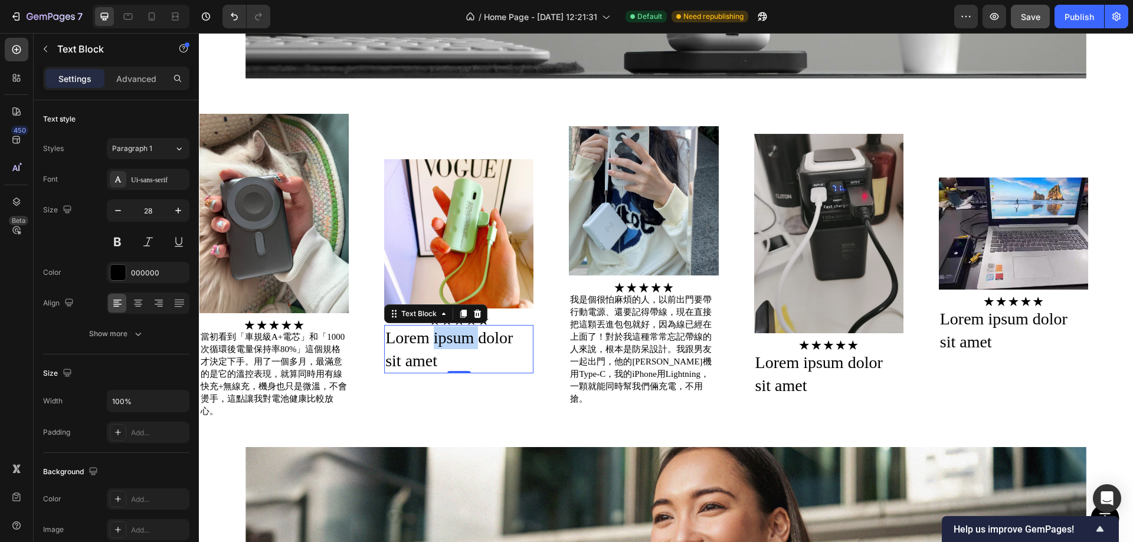
click at [464, 330] on p "Lorem ipsum dolor sit amet" at bounding box center [458, 349] width 147 height 46
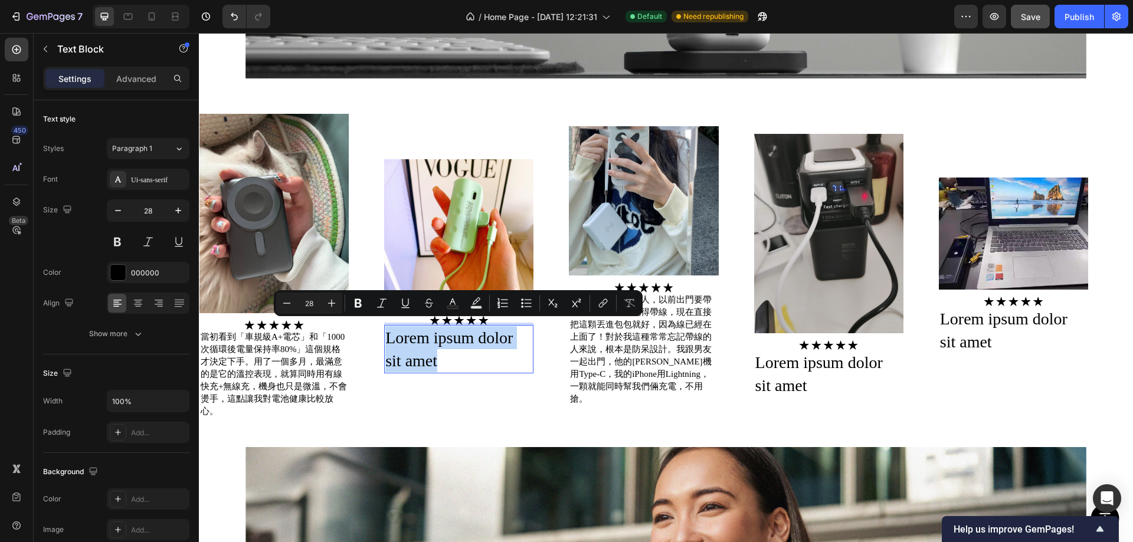
type input "16"
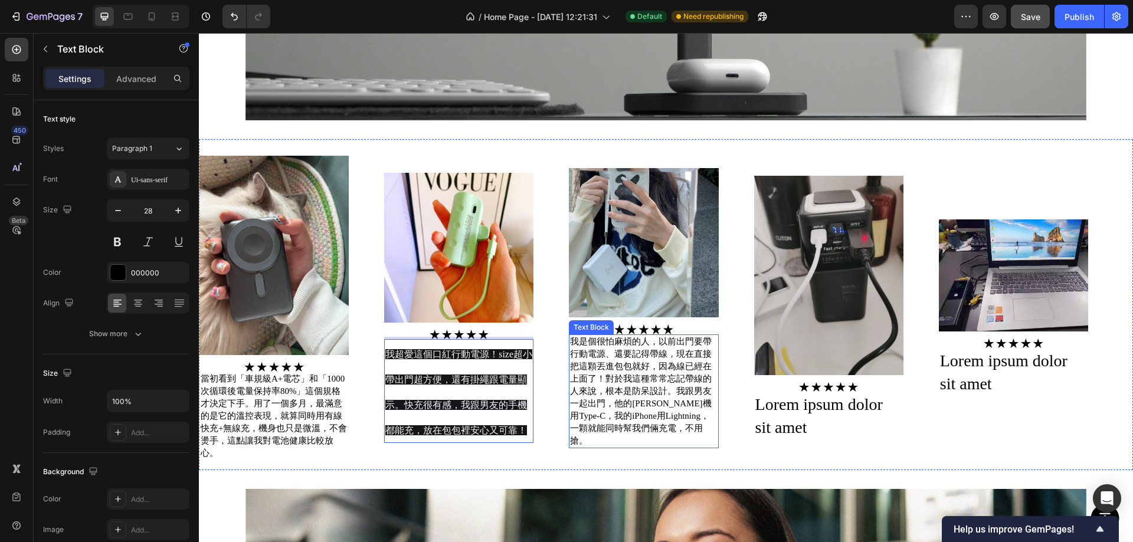
scroll to position [1842, 0]
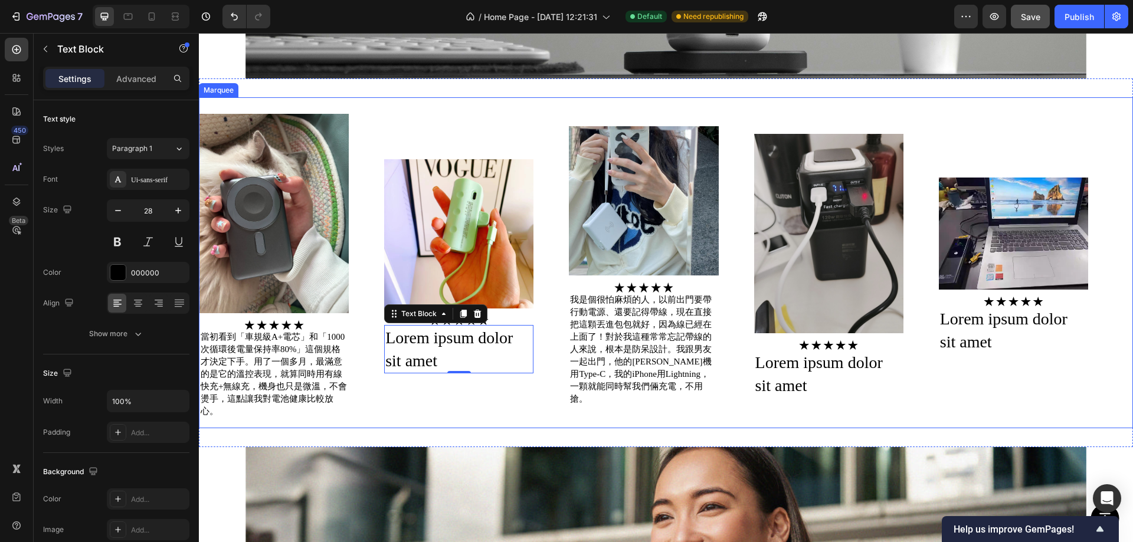
click at [457, 346] on p "Lorem ipsum dolor sit amet" at bounding box center [458, 349] width 147 height 46
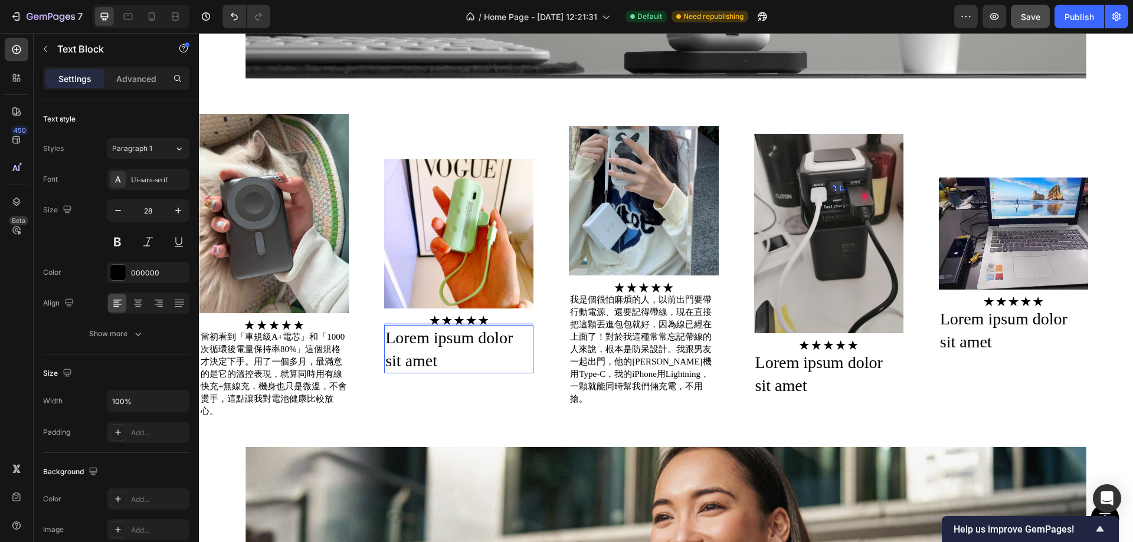
click at [457, 346] on p "Lorem ipsum dolor sit amet" at bounding box center [458, 349] width 147 height 46
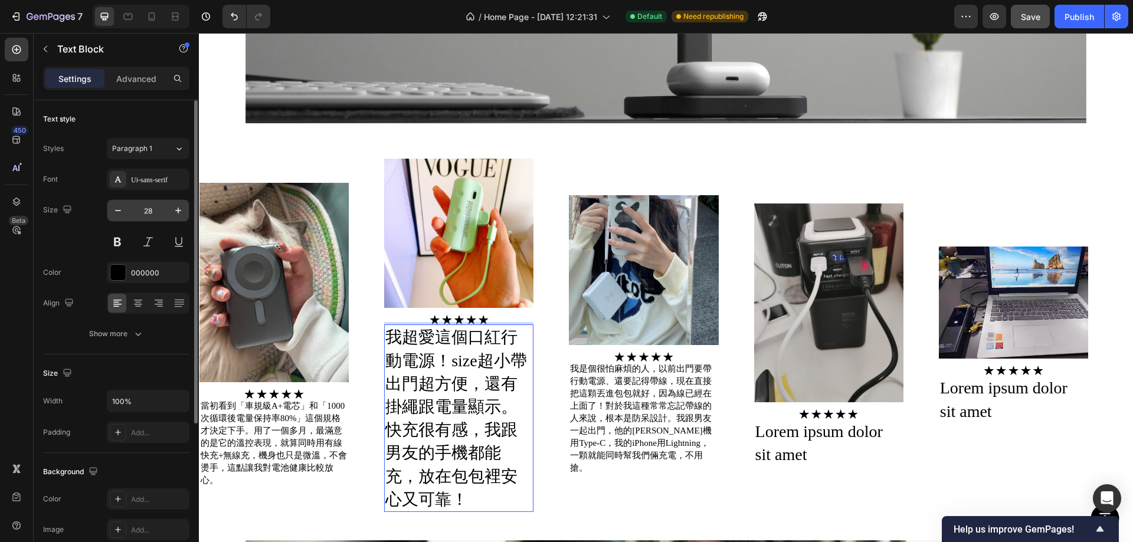
click at [145, 208] on input "28" at bounding box center [148, 210] width 39 height 21
type input "15"
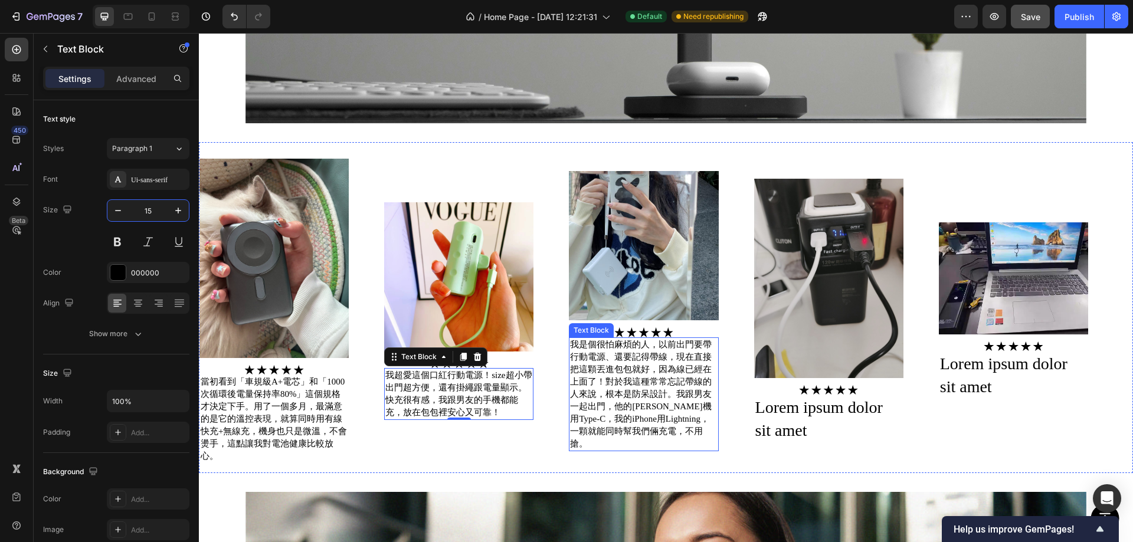
click at [660, 375] on p "我是個很怕麻煩的人，以前出門要帶行動電源、還要記得帶線，現在直接把這顆丟進包包就好，因為線已經在上面了！對於我這種常常忘記帶線的人來說，根本是防呆設計。我跟男…" at bounding box center [643, 395] width 147 height 112
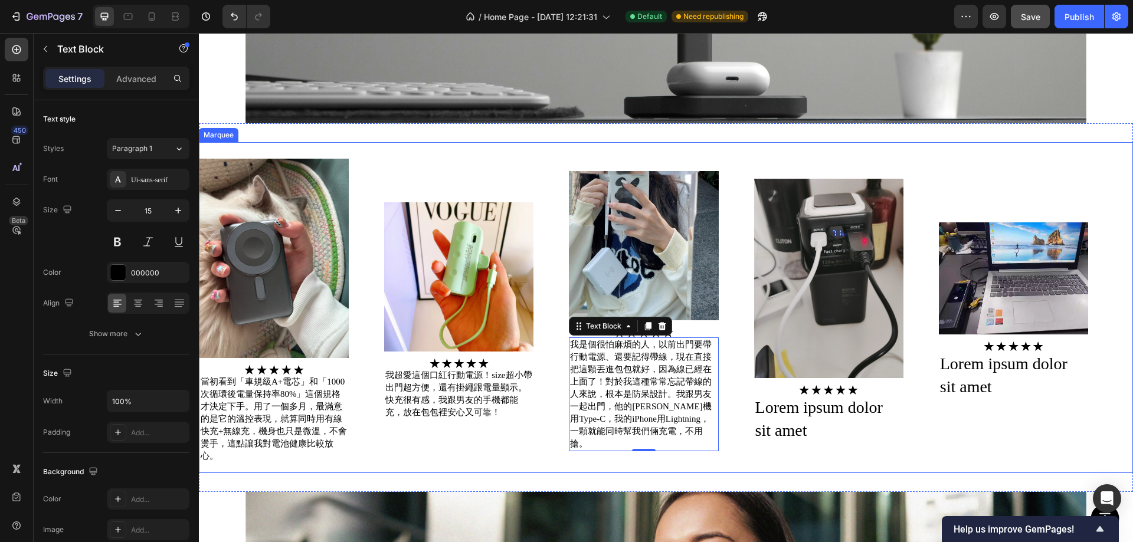
click at [418, 449] on div "Image Image 當初看到「車規級A+電芯」和「1000次循環後電量保持率80%」這個規格才決定下手。用了一個多月，最滿意的是它的溫控表現，就算同時用有…" at bounding box center [661, 308] width 924 height 312
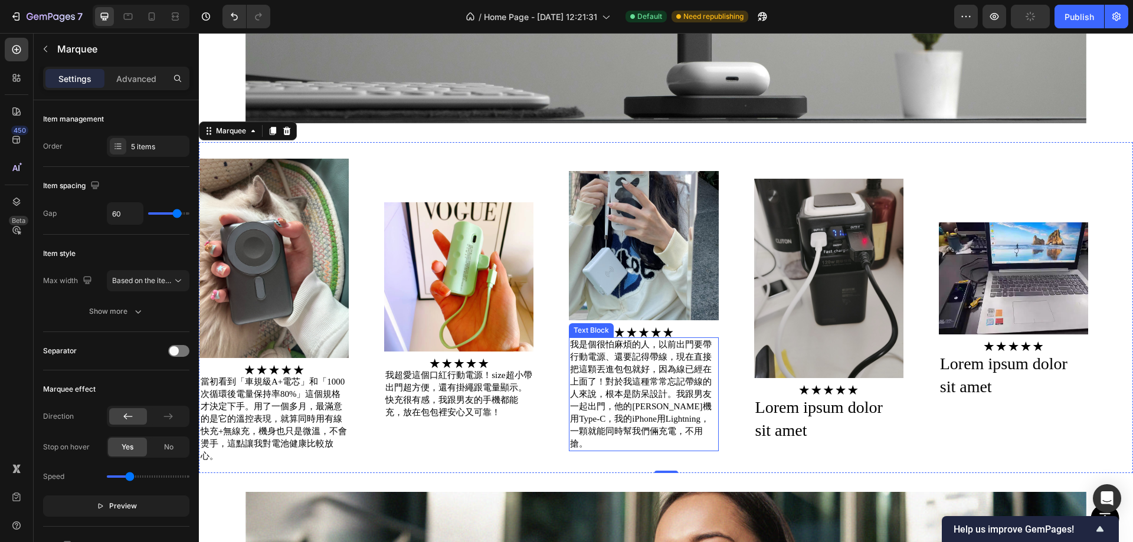
click at [669, 395] on p "我是個很怕麻煩的人，以前出門要帶行動電源、還要記得帶線，現在直接把這顆丟進包包就好，因為線已經在上面了！對於我這種常常忘記帶線的人來說，根本是防呆設計。我跟男…" at bounding box center [643, 395] width 147 height 112
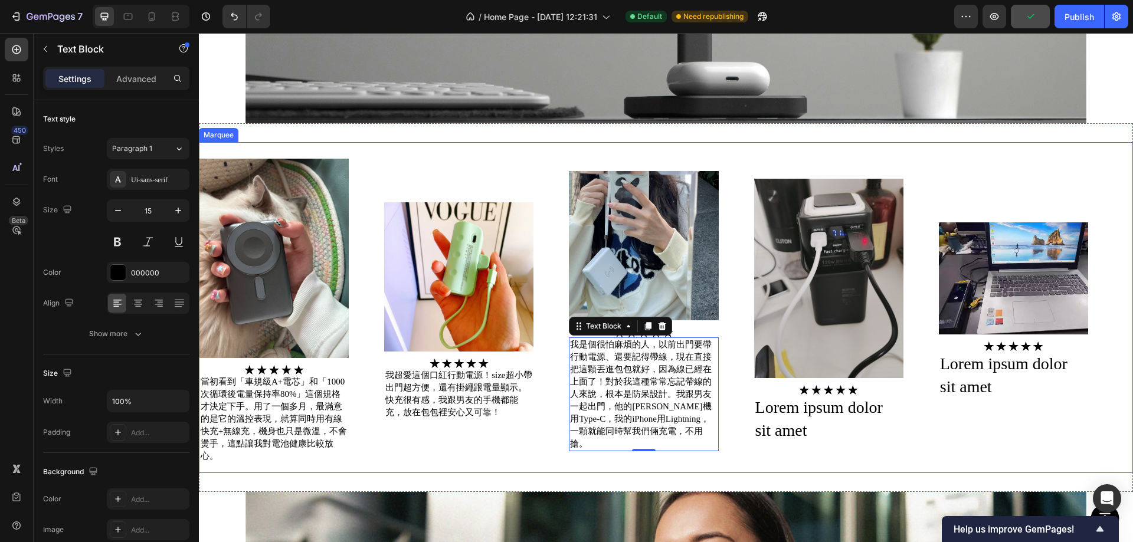
click at [489, 173] on div "Image Image 當初看到「車規級A+電芯」和「1000次循環後電量保持率80%」這個規格才決定下手。用了一個多月，最滿意的是它的溫控表現，就算同時用有…" at bounding box center [661, 308] width 924 height 312
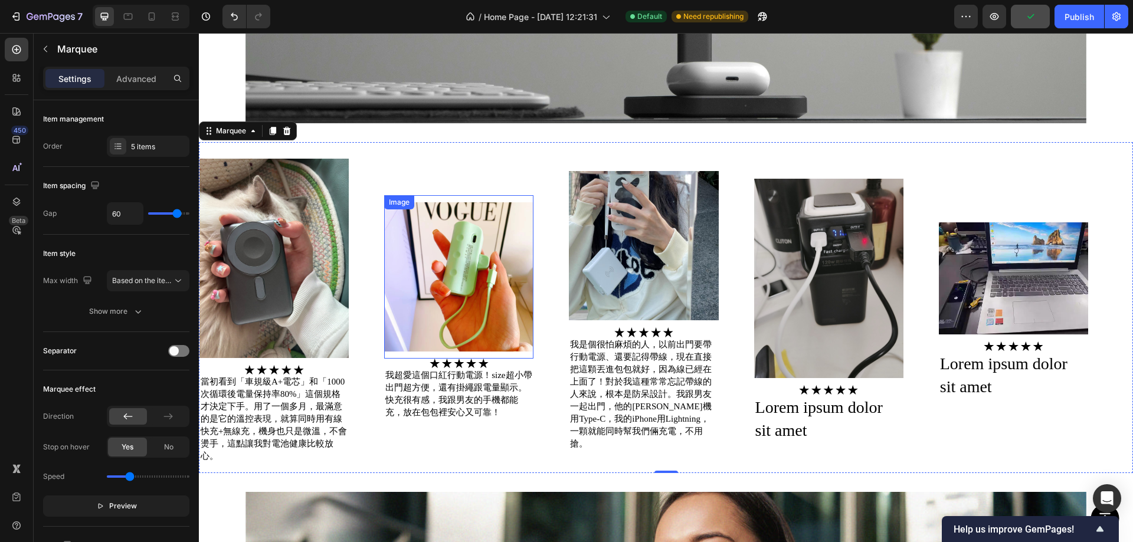
click at [472, 329] on img at bounding box center [458, 276] width 149 height 149
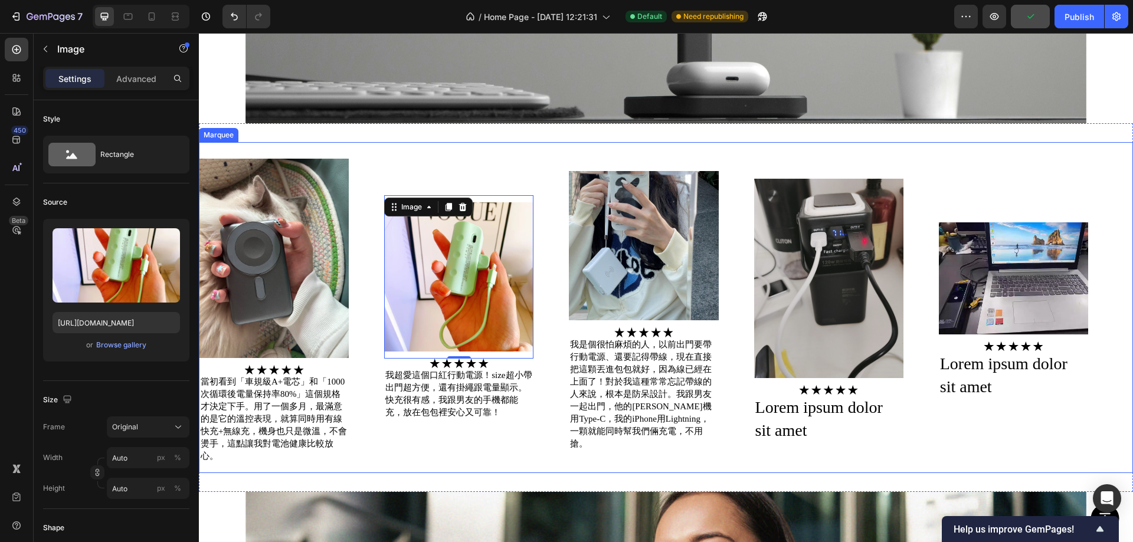
click at [443, 428] on div "Image Image 當初看到「車規級A+電芯」和「1000次循環後電量保持率80%」這個規格才決定下手。用了一個多月，最滿意的是它的溫控表現，就算同時用有…" at bounding box center [661, 308] width 924 height 312
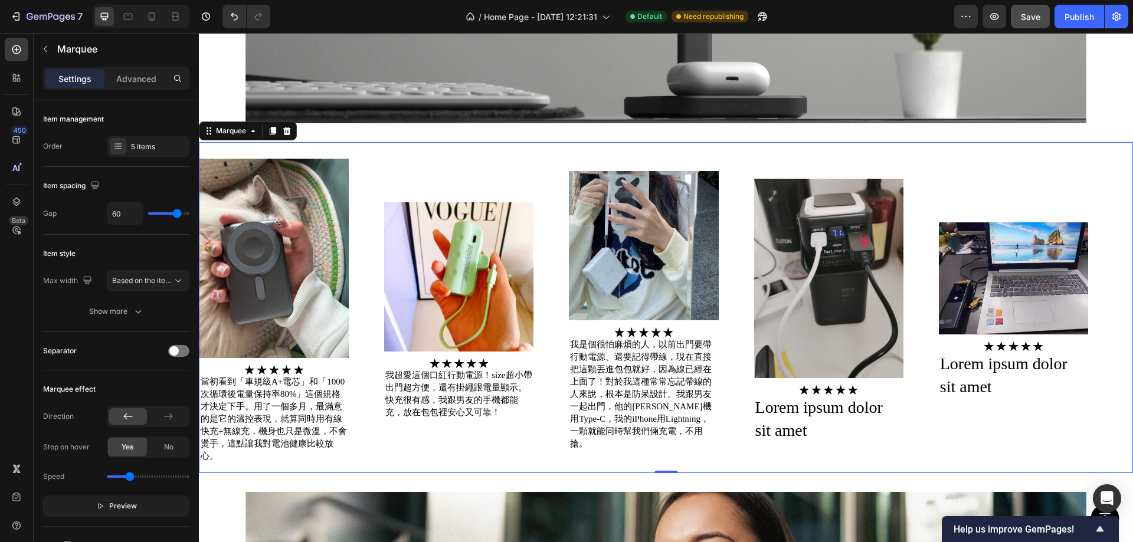
click at [351, 234] on div "Image Image 當初看到「車規級A+電芯」和「1000次循環後電量保持率80%」這個規格才決定下手。用了一個多月，最滿意的是它的溫控表現，就算同時用有…" at bounding box center [291, 308] width 185 height 312
click at [368, 235] on div "Image Image 當初看到「車規級A+電芯」和「1000次循環後電量保持率80%」這個規格才決定下手。用了一個多月，最滿意的是它的溫控表現，就算同時用有…" at bounding box center [291, 308] width 185 height 312
click at [522, 195] on div "Image" at bounding box center [458, 276] width 149 height 163
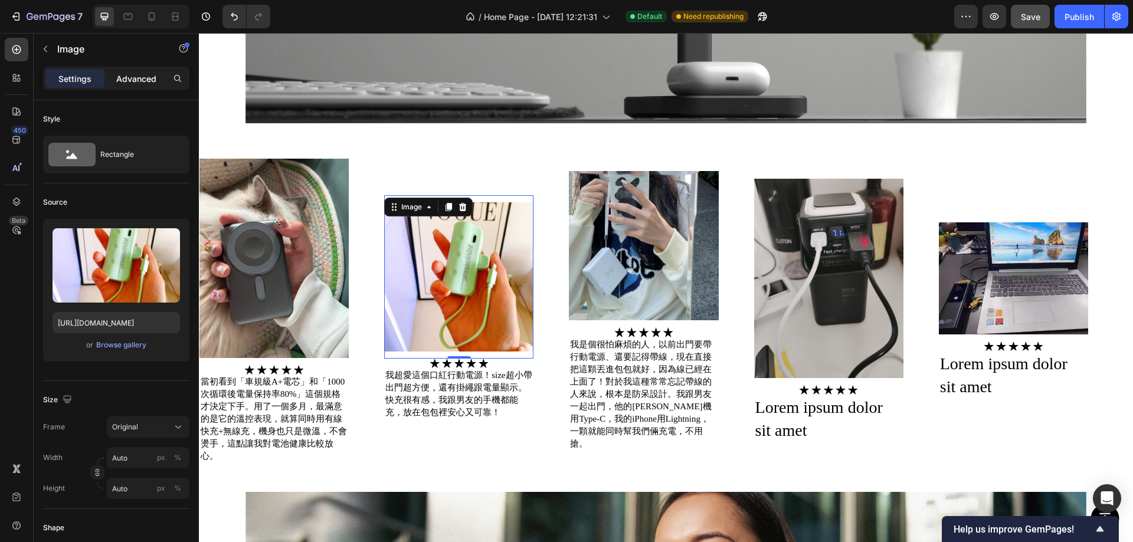
click at [132, 76] on p "Advanced" at bounding box center [136, 79] width 40 height 12
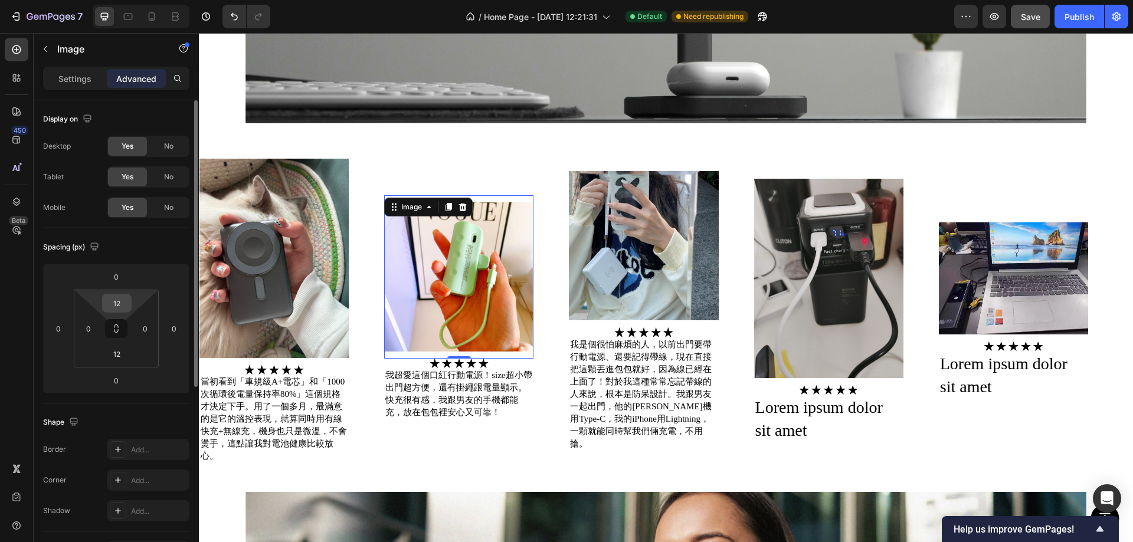
click at [119, 307] on input "12" at bounding box center [117, 303] width 24 height 18
click at [143, 249] on div "Spacing (px)" at bounding box center [116, 247] width 146 height 19
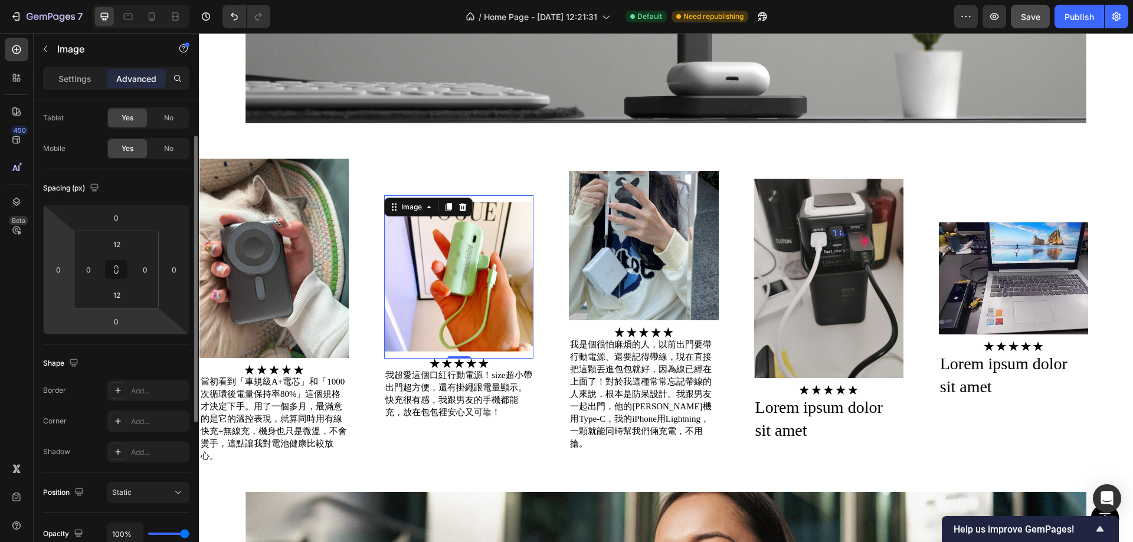
scroll to position [0, 0]
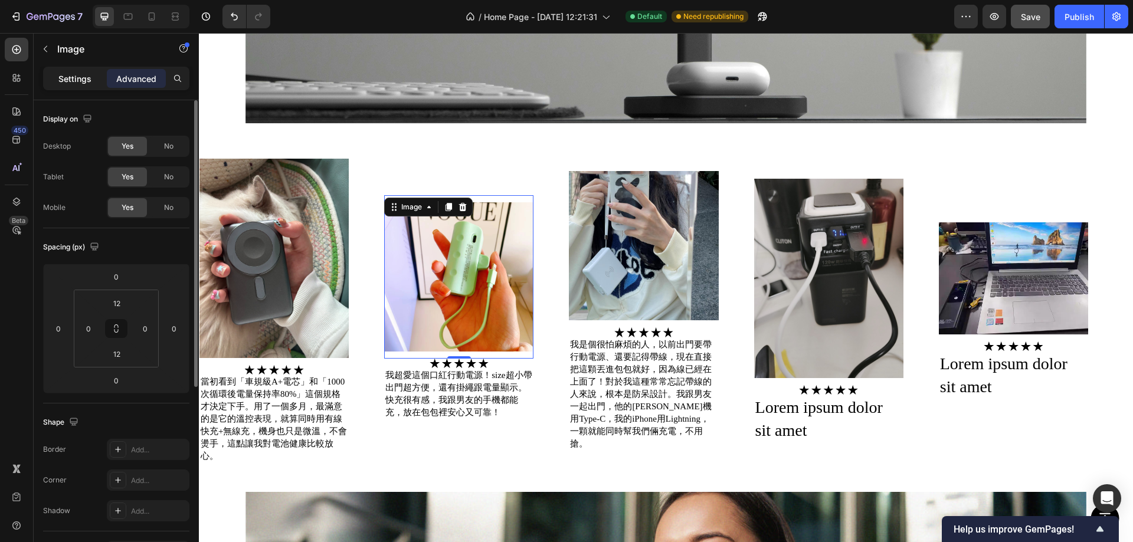
click at [60, 71] on div "Settings" at bounding box center [74, 78] width 59 height 19
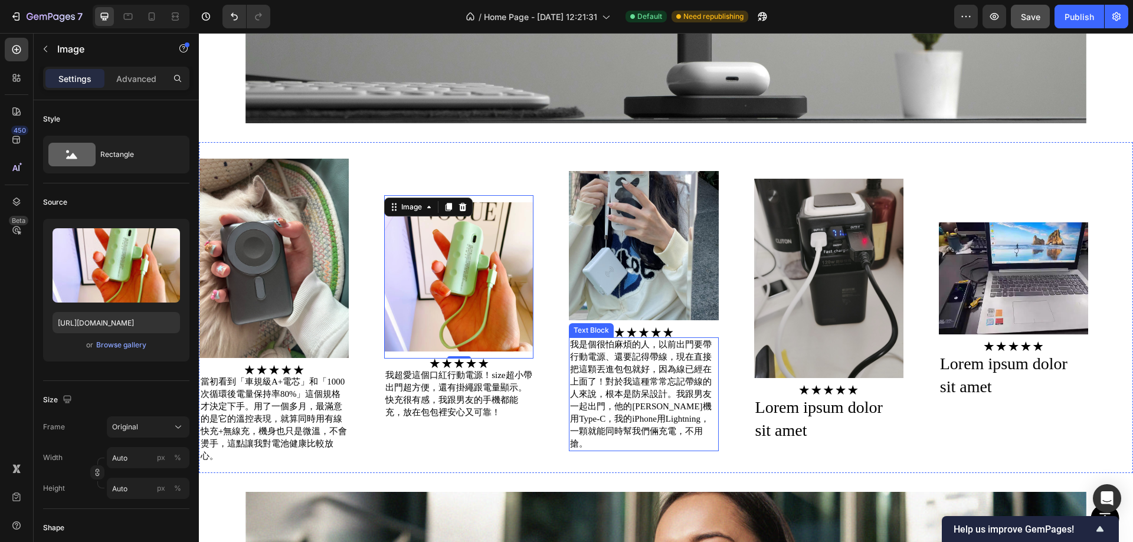
click at [648, 394] on p "我是個很怕麻煩的人，以前出門要帶行動電源、還要記得帶線，現在直接把這顆丟進包包就好，因為線已經在上面了！對於我這種常常忘記帶線的人來說，根本是防呆設計。我跟男…" at bounding box center [643, 395] width 147 height 112
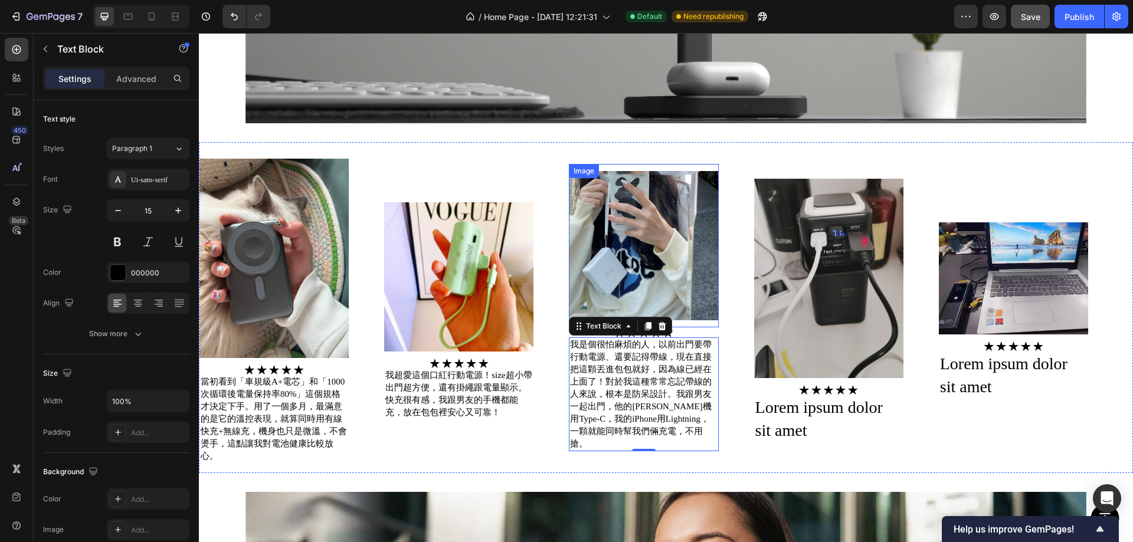
click at [656, 234] on img at bounding box center [643, 245] width 149 height 149
click at [868, 282] on img at bounding box center [828, 278] width 149 height 199
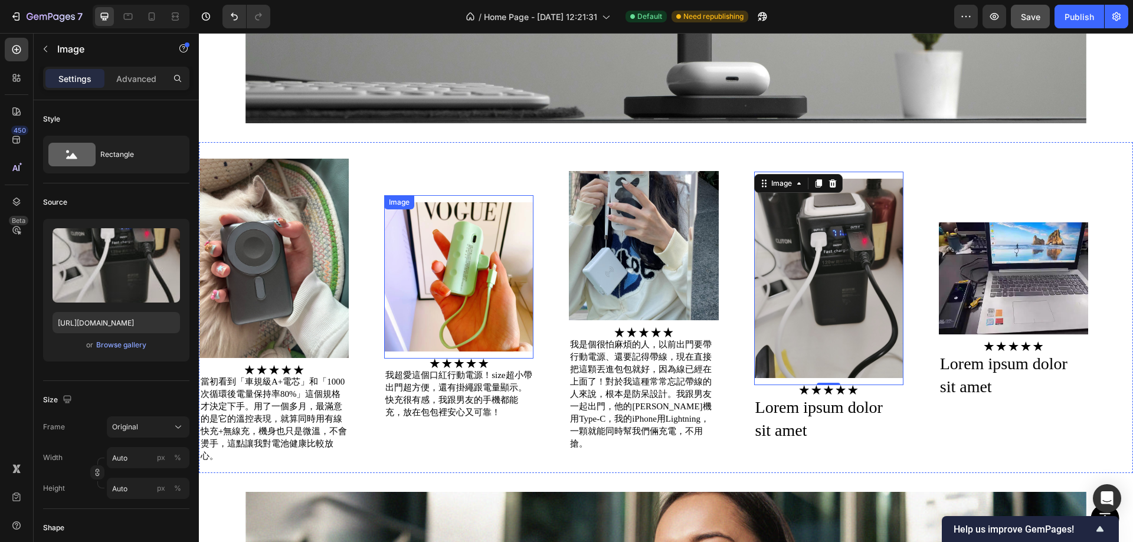
scroll to position [1668, 0]
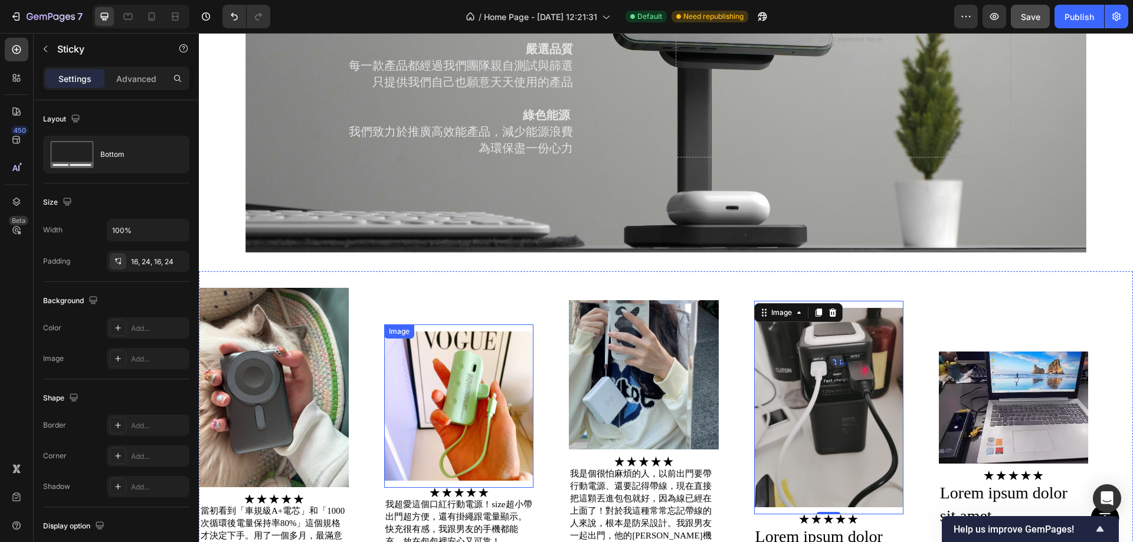
click at [551, 497] on div "Button Sticky" at bounding box center [666, 518] width 934 height 47
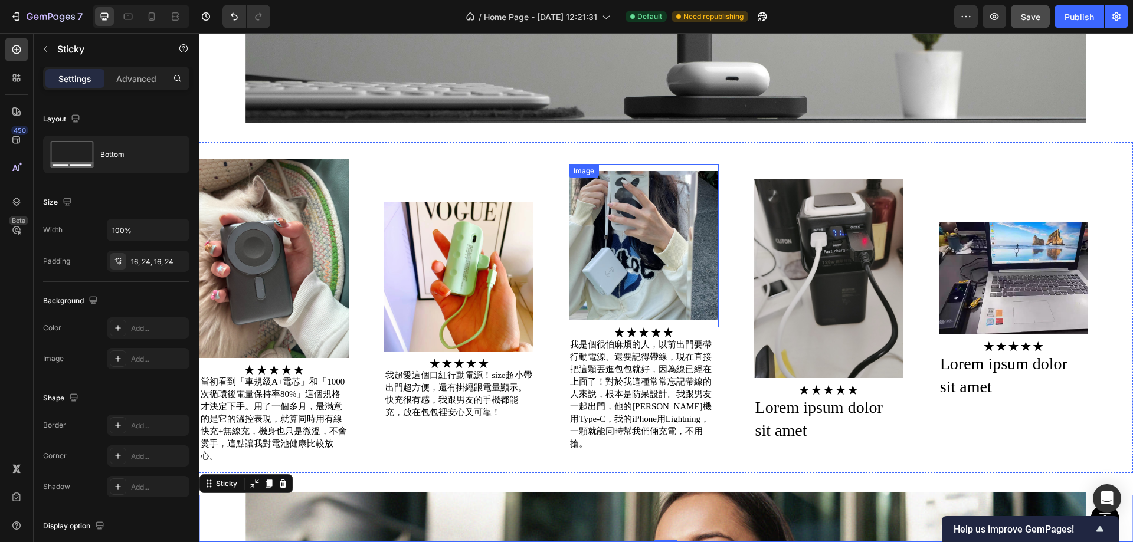
scroll to position [1738, 0]
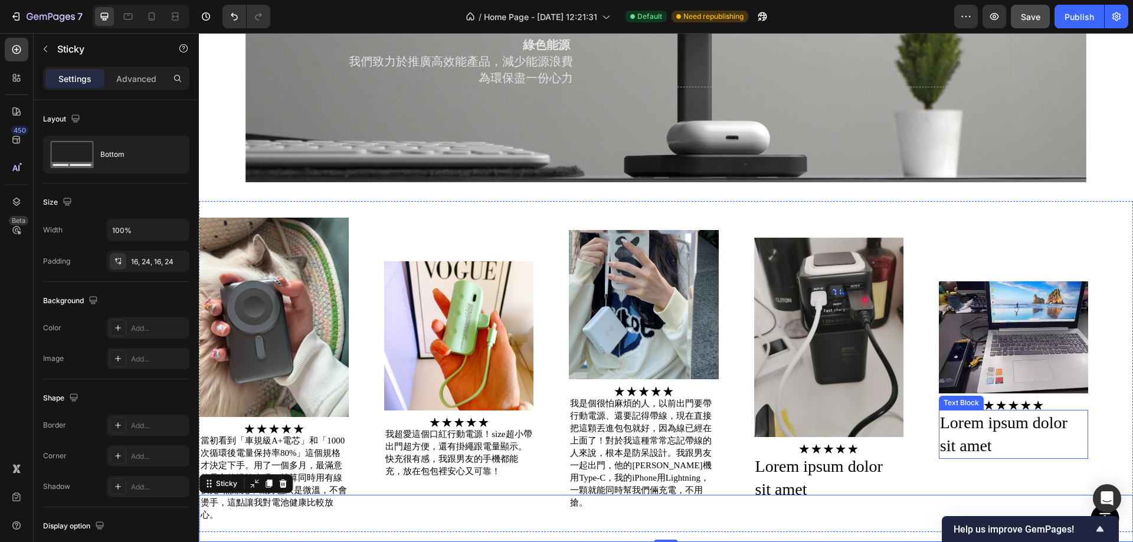
click at [1017, 420] on div "Lorem ipsum dolor sit amet" at bounding box center [1013, 434] width 149 height 48
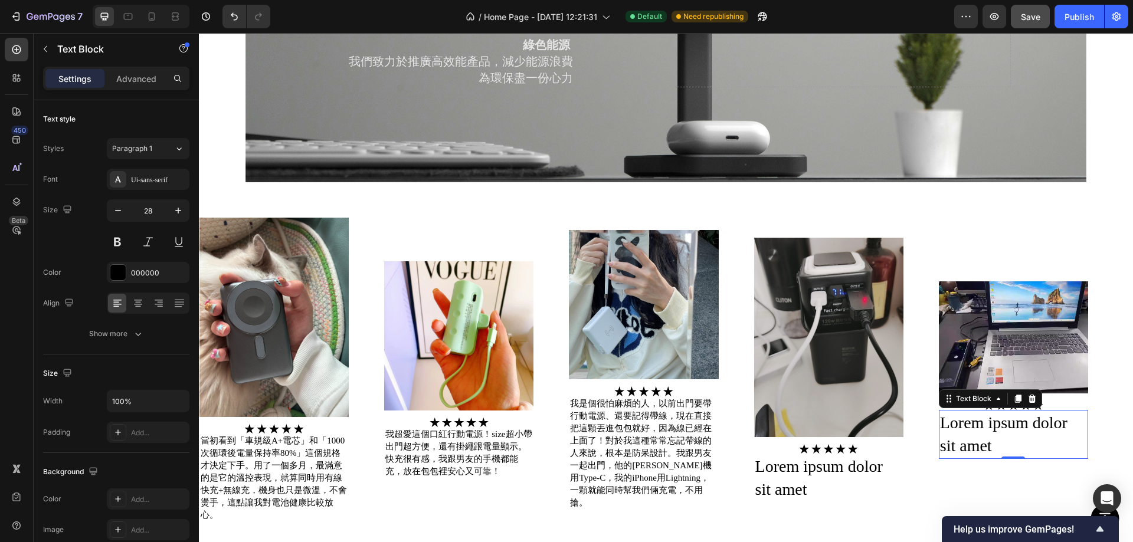
click at [1026, 434] on div "Lorem ipsum dolor sit amet" at bounding box center [1013, 434] width 149 height 48
click at [996, 414] on p "Lorem ipsum dolor sit amet" at bounding box center [1013, 434] width 147 height 46
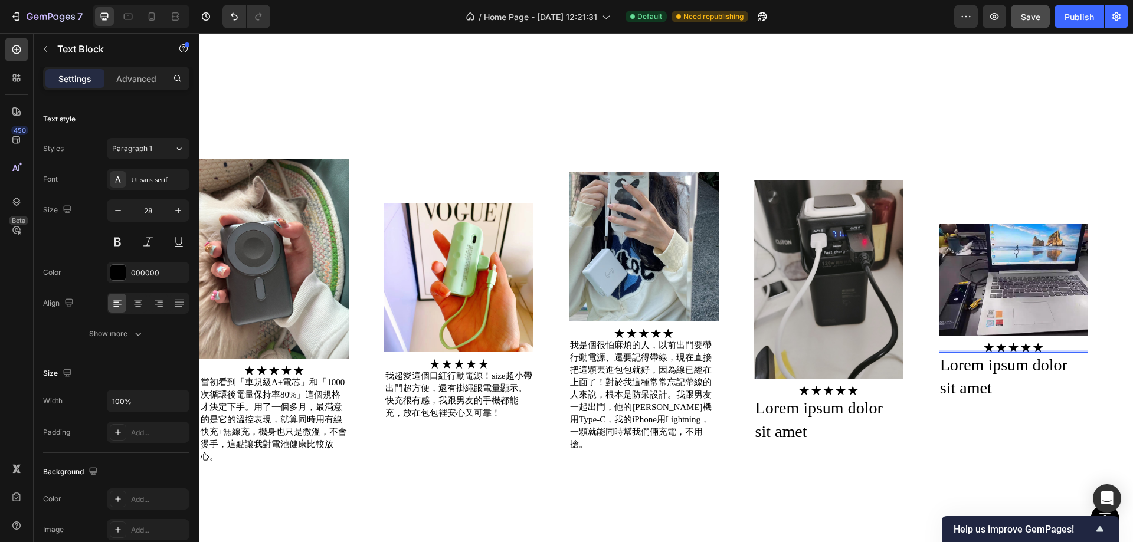
scroll to position [1923, 0]
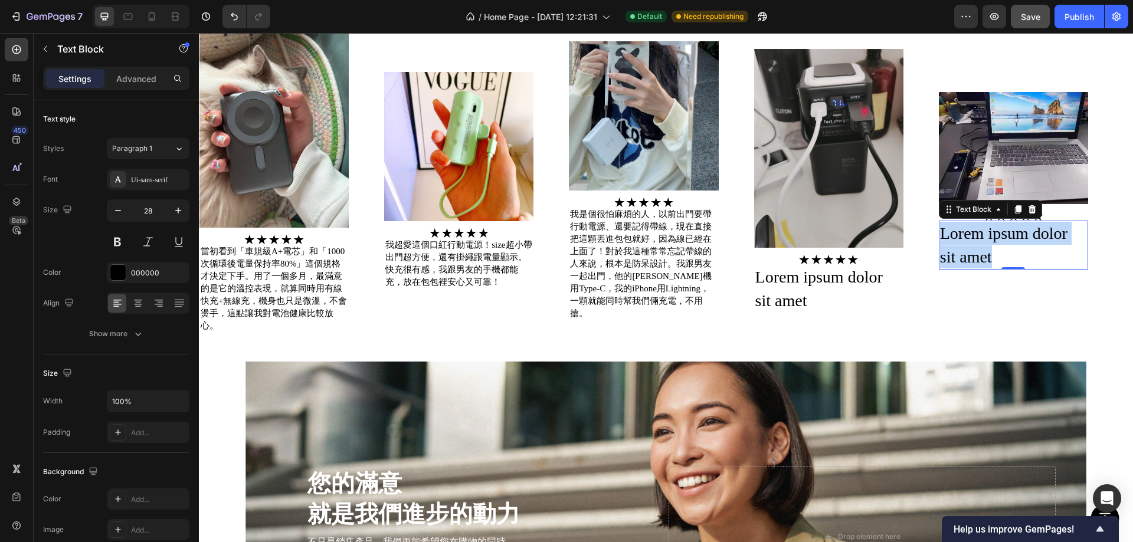
click at [1036, 247] on p "Lorem ipsum dolor sit amet" at bounding box center [1013, 245] width 147 height 46
click at [1028, 237] on p "Lorem ipsum dolor sit amet" at bounding box center [1013, 245] width 147 height 46
click at [1028, 236] on p "Lorem ipsum dolor sit amet" at bounding box center [1013, 245] width 147 height 46
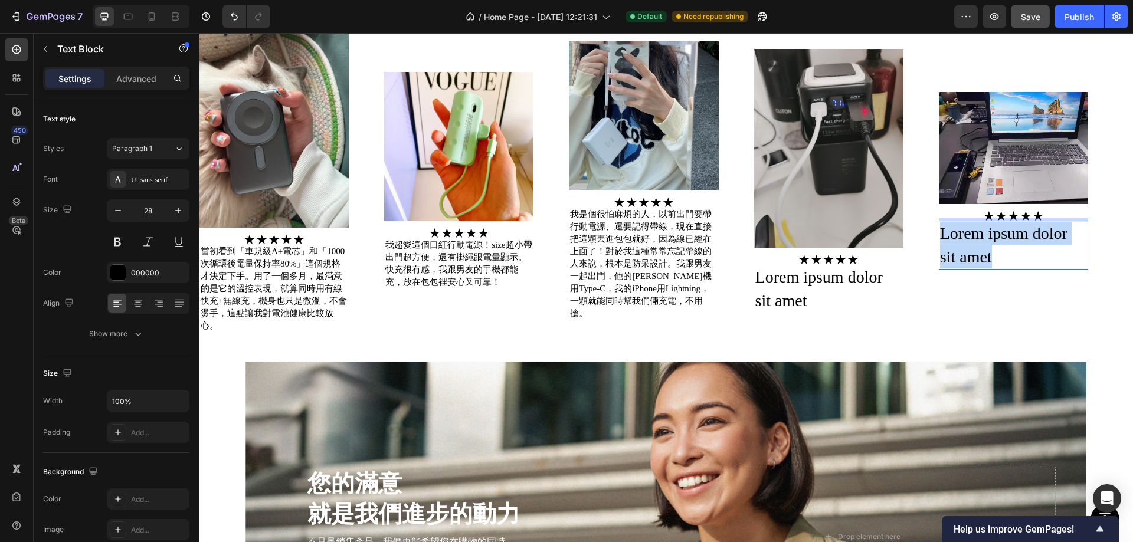
click at [1028, 236] on p "Lorem ipsum dolor sit amet" at bounding box center [1013, 245] width 147 height 46
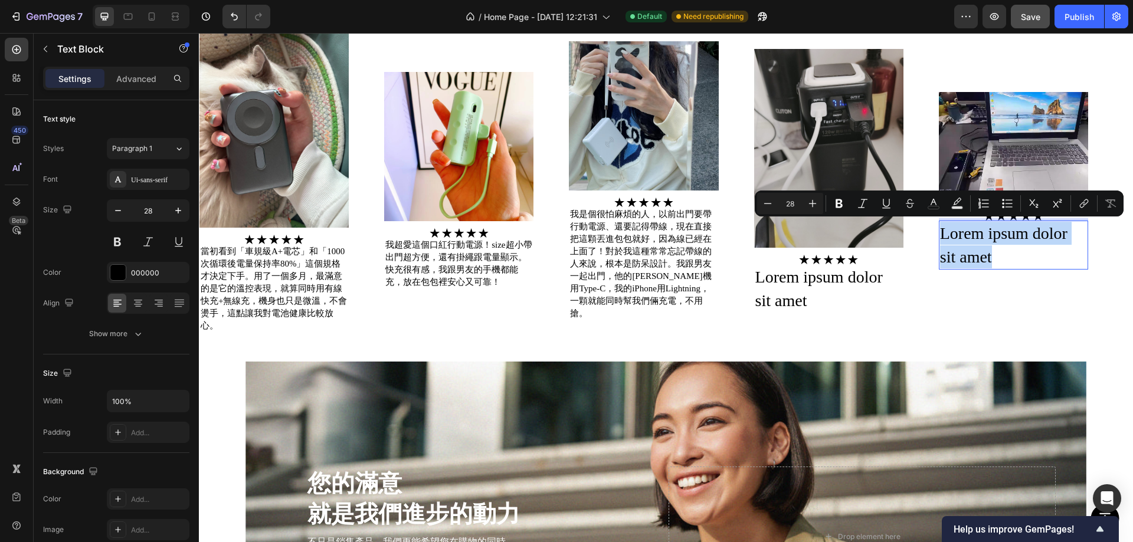
click at [1028, 236] on p "Lorem ipsum dolor sit amet" at bounding box center [1013, 245] width 147 height 46
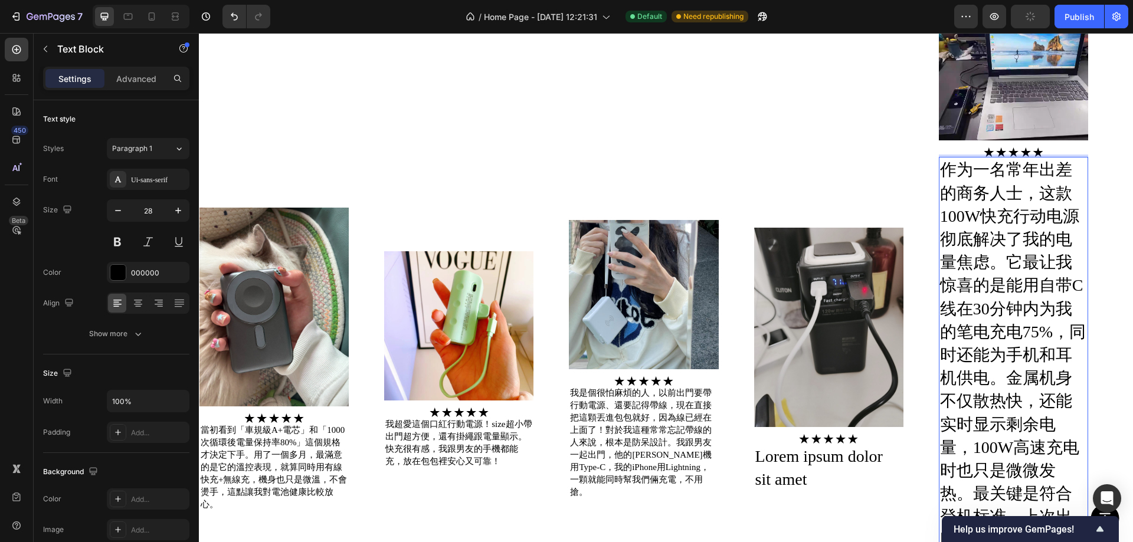
scroll to position [2102, 0]
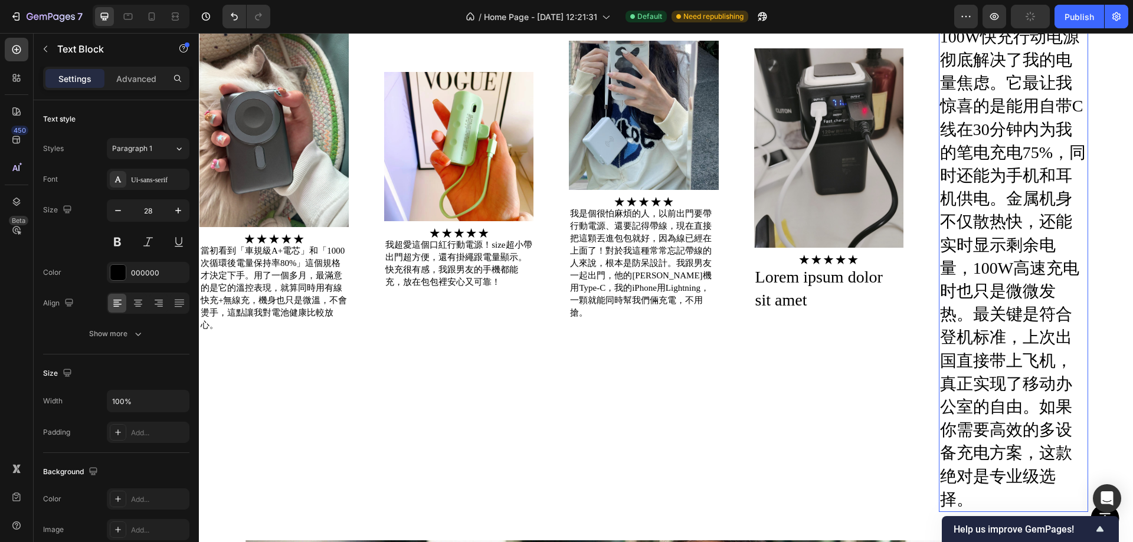
click at [999, 263] on p "作为一名常年出差的商务人士，这款100W快充行动电源彻底解决了我的电量焦虑。它最让我惊喜的是能用自带C线在30分钟内为我的笔电充电75%，同时还能为手机和耳机…" at bounding box center [1013, 245] width 147 height 532
drag, startPoint x: 837, startPoint y: 399, endPoint x: 1002, endPoint y: 415, distance: 165.4
click at [837, 399] on div "Image Image 當初看到「車規級A+電芯」和「1000次循環後電量保持率80%」這個規格才決定下手。用了一個多月，最滿意的是它的溫控表現，就算同時用有…" at bounding box center [661, 177] width 924 height 670
click at [1045, 283] on p "作为一名常年出差的商务人士，这款100W快充行动电源彻底解决了我的电量焦虑。它最让我惊喜的是能用自带C线在30分钟内为我的笔电充电75%，同时还能为手机和耳机…" at bounding box center [1013, 245] width 147 height 532
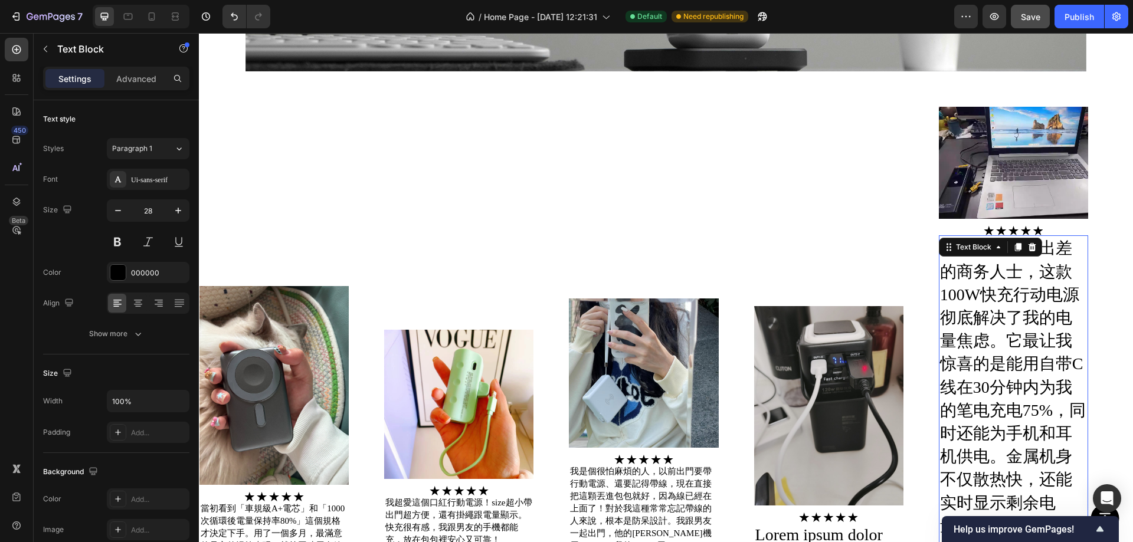
scroll to position [1748, 0]
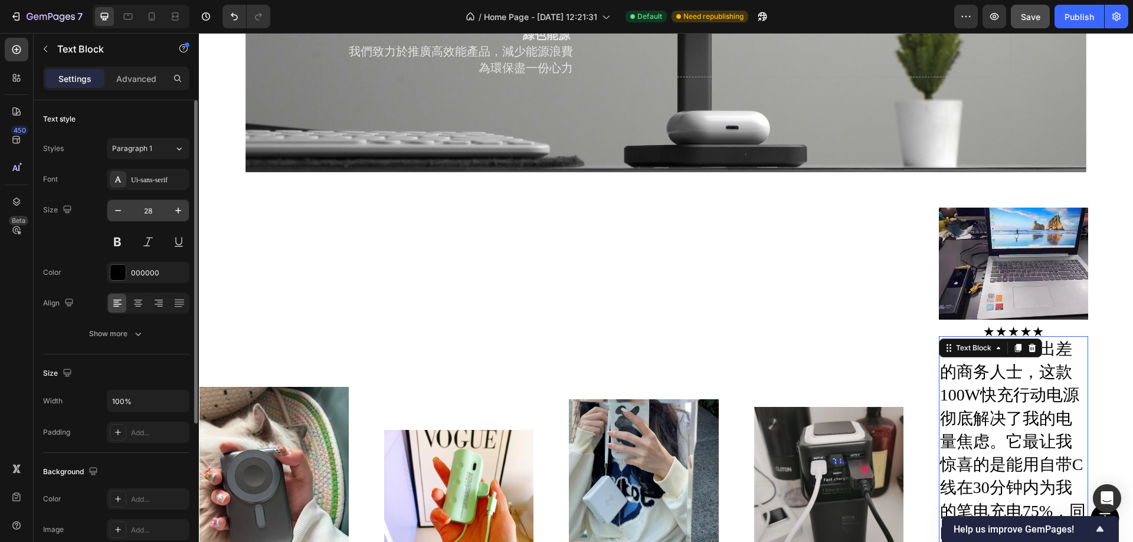
drag, startPoint x: 147, startPoint y: 208, endPoint x: 156, endPoint y: 214, distance: 10.3
click at [147, 208] on input "28" at bounding box center [148, 210] width 39 height 21
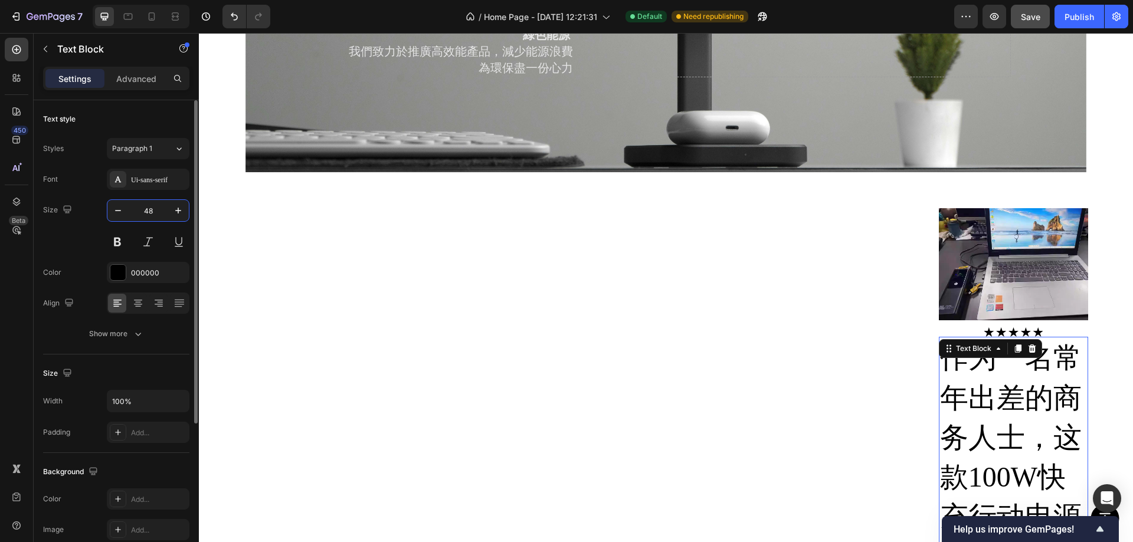
type input "4"
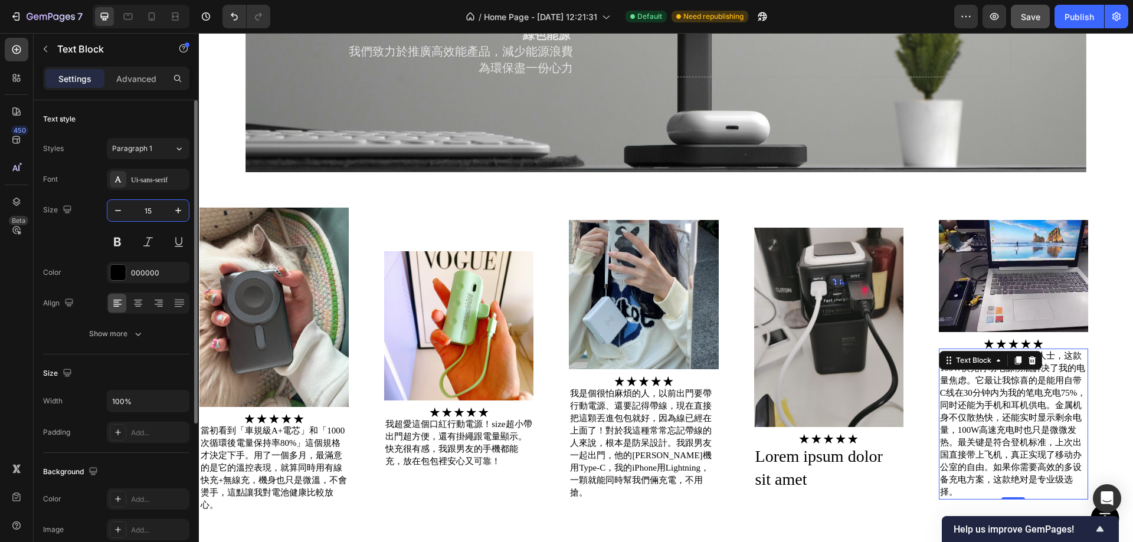
type input "15"
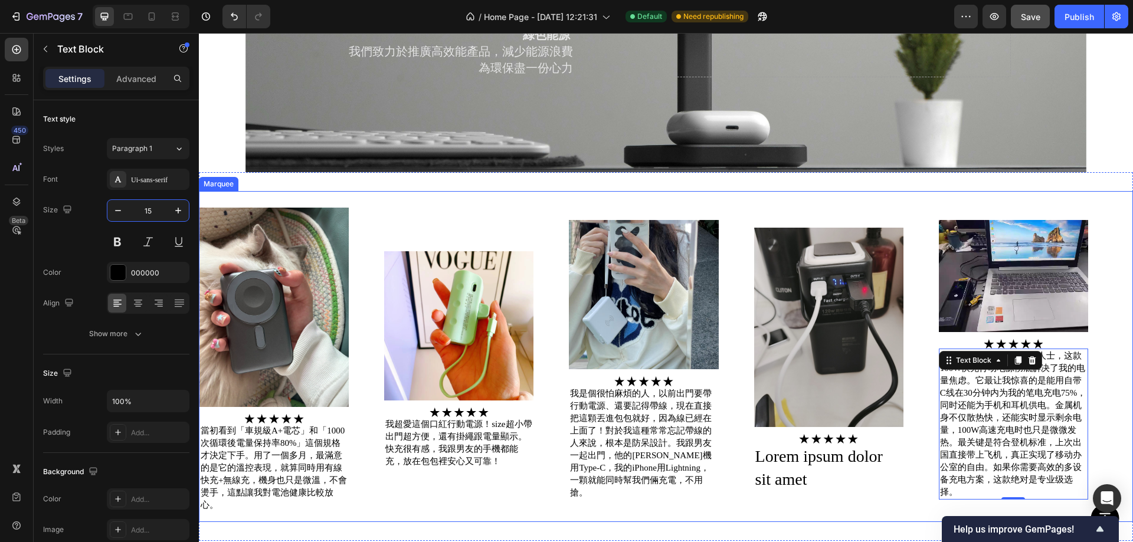
click at [964, 184] on div "Image Image 當初看到「車規級A+電芯」和「1000次循環後電量保持率80%」這個規格才決定下手。用了一個多月，最滿意的是它的溫控表現，就算同時用有…" at bounding box center [666, 356] width 934 height 369
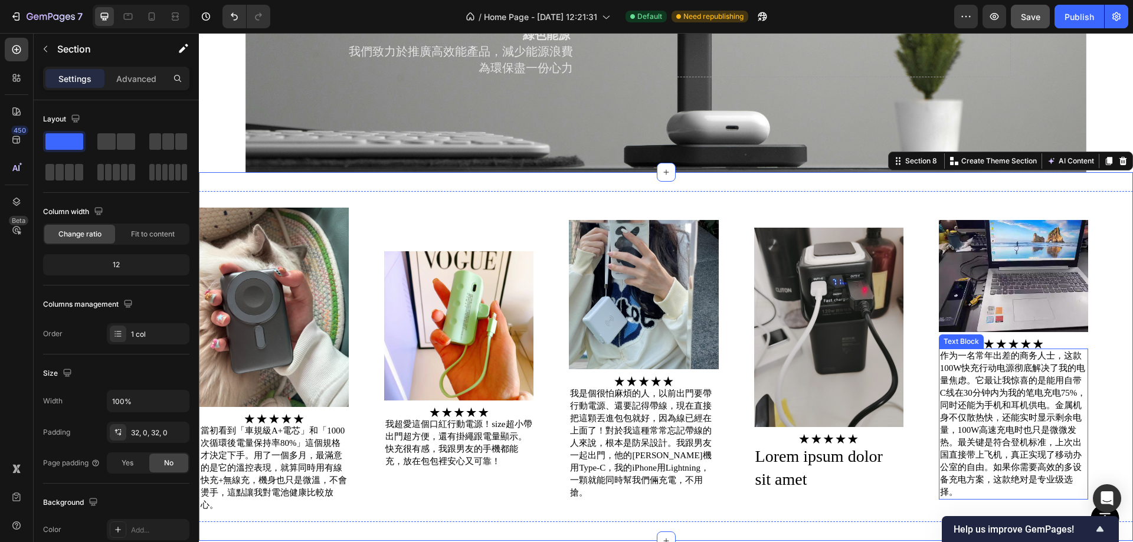
click at [990, 408] on p "作为一名常年出差的商务人士，这款100W快充行动电源彻底解决了我的电量焦虑。它最让我惊喜的是能用自带C线在30分钟内为我的笔电充电75%，同时还能为手机和耳机…" at bounding box center [1013, 424] width 147 height 149
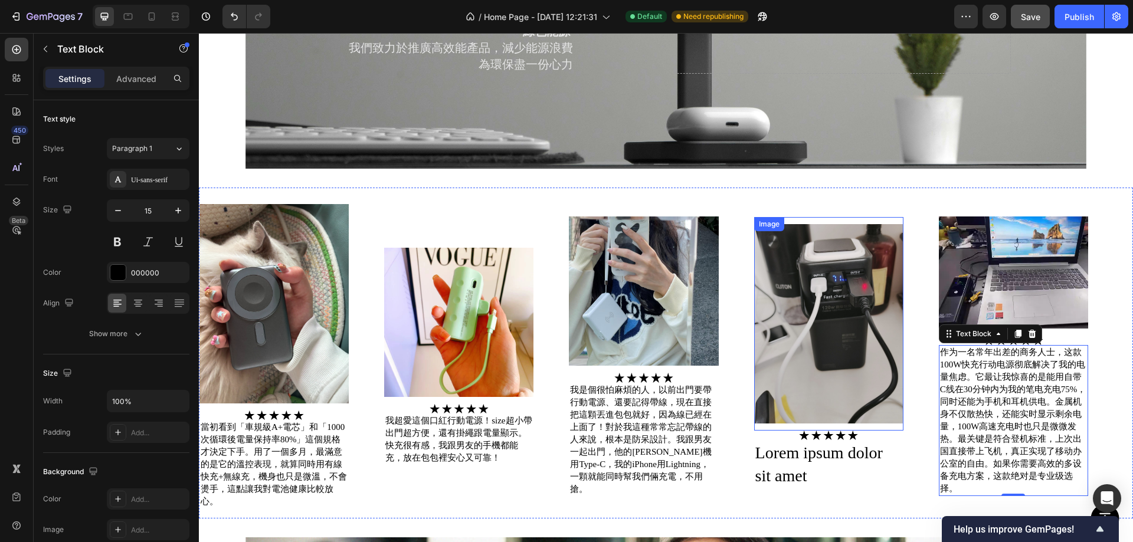
scroll to position [1866, 0]
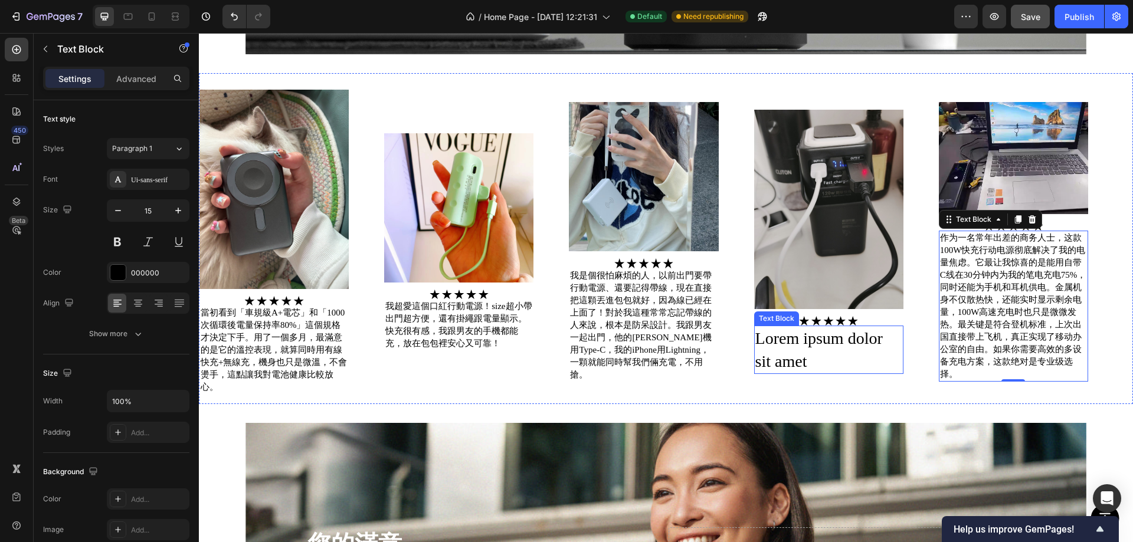
click at [794, 354] on div "Lorem ipsum dolor sit amet" at bounding box center [828, 350] width 149 height 48
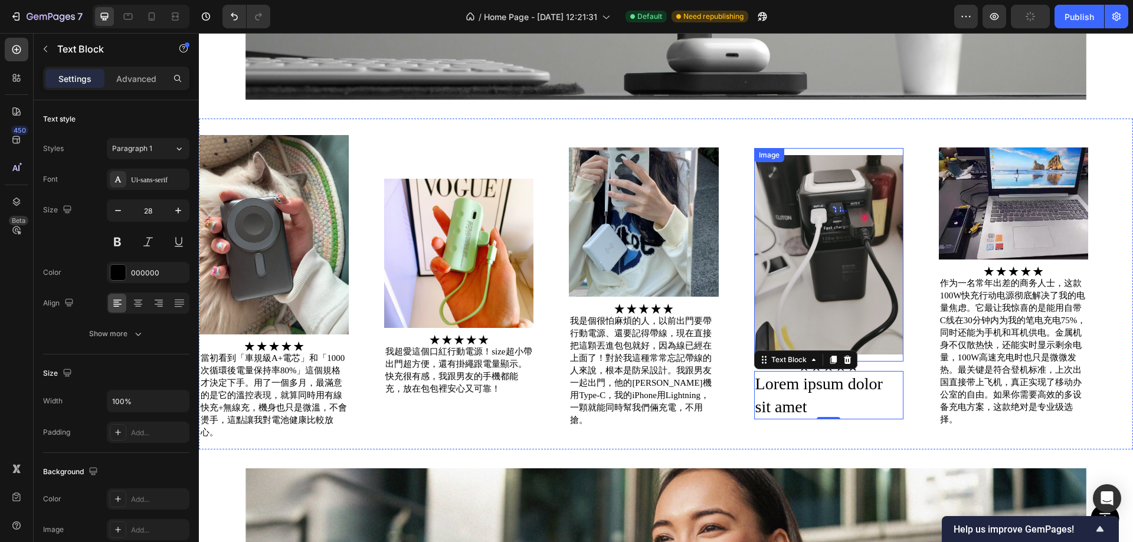
scroll to position [1807, 0]
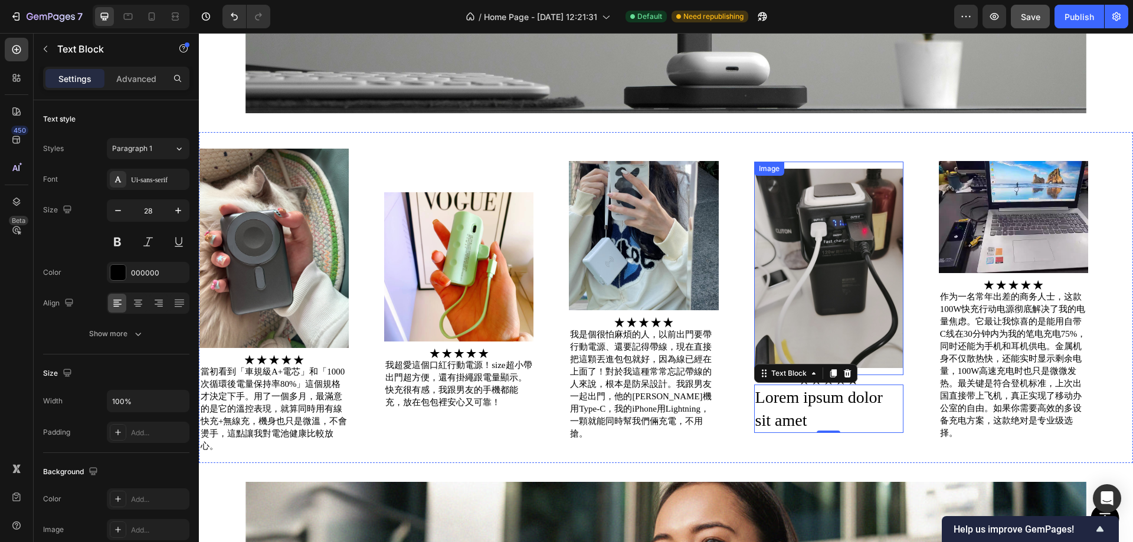
drag, startPoint x: 235, startPoint y: 264, endPoint x: 810, endPoint y: 209, distance: 576.9
click at [810, 209] on img at bounding box center [828, 268] width 149 height 199
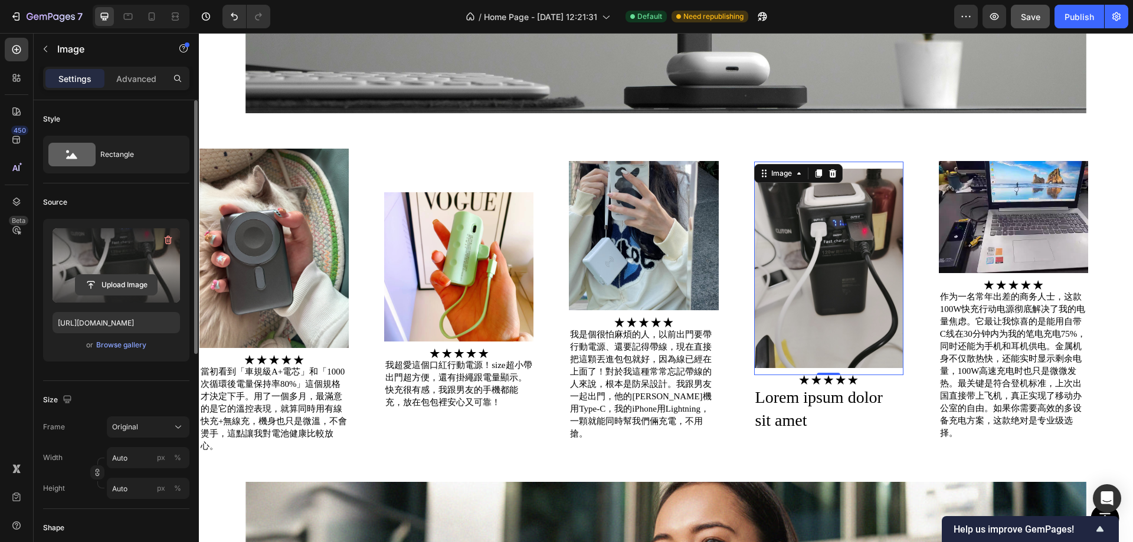
click at [103, 283] on input "file" at bounding box center [116, 285] width 81 height 20
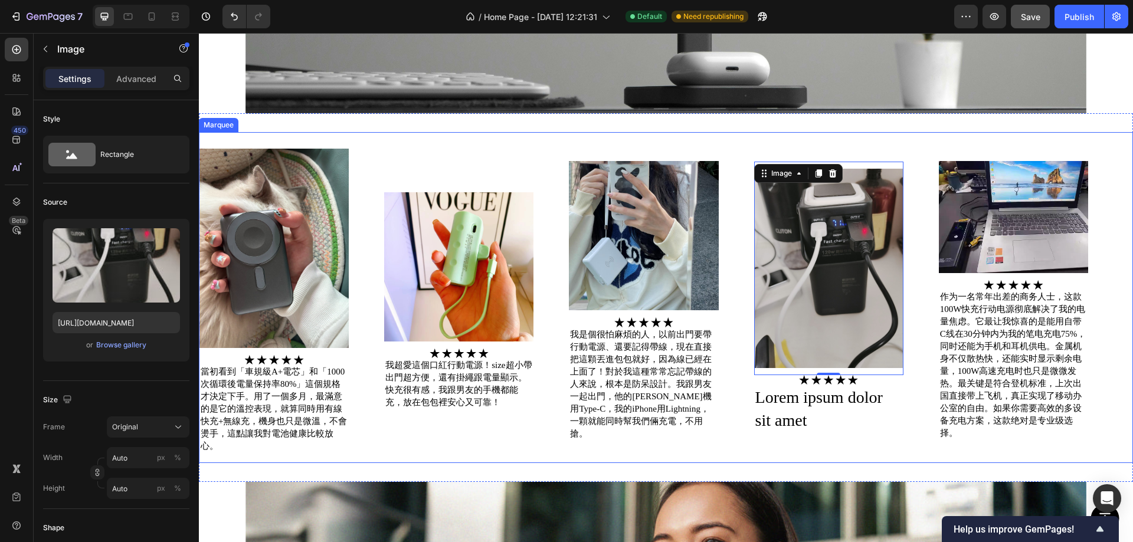
click at [873, 142] on div "Image Image 當初看到「車規級A+電芯」和「1000次循環後電量保持率80%」這個規格才決定下手。用了一個多月，最滿意的是它的溫控表現，就算同時用有…" at bounding box center [661, 298] width 924 height 312
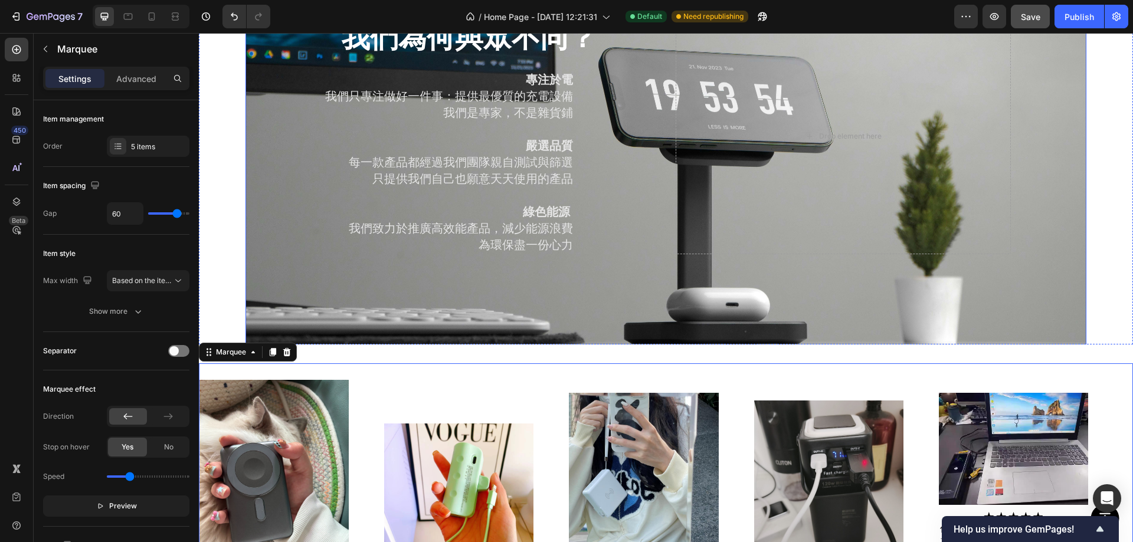
scroll to position [1486, 0]
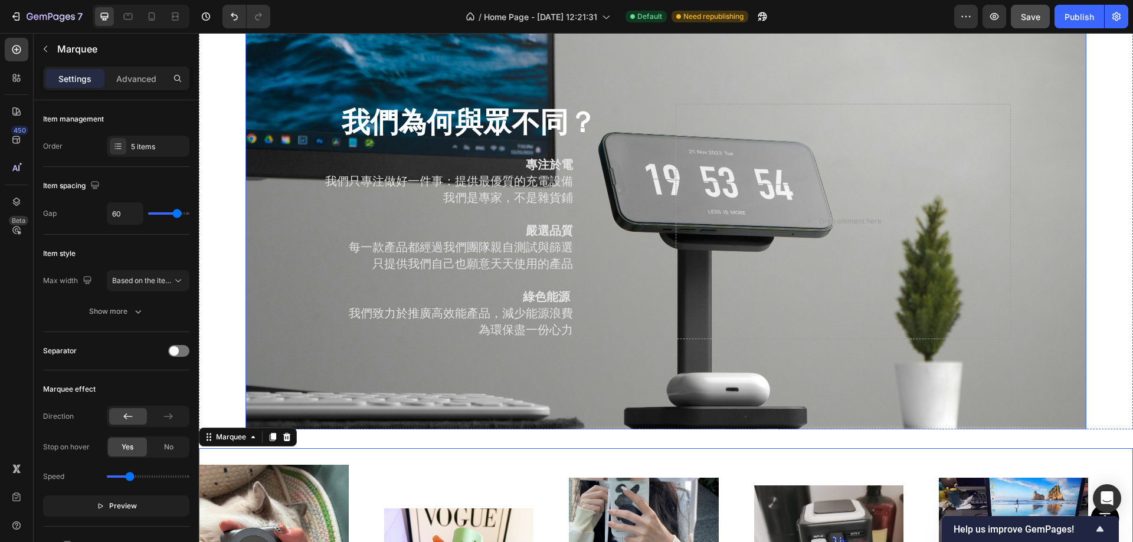
click at [887, 434] on div "Background Image" at bounding box center [666, 222] width 841 height 426
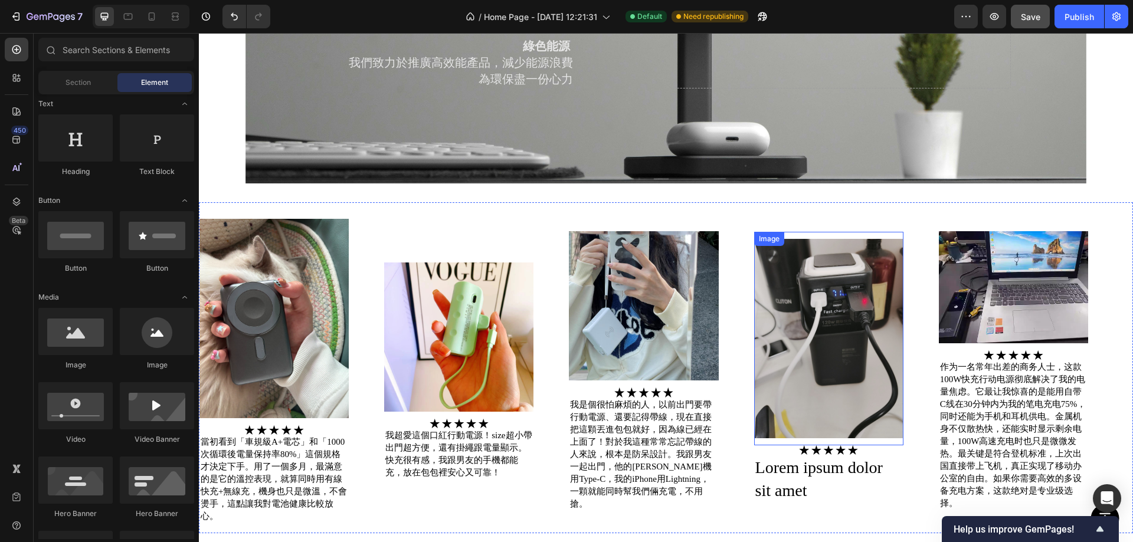
scroll to position [1834, 0]
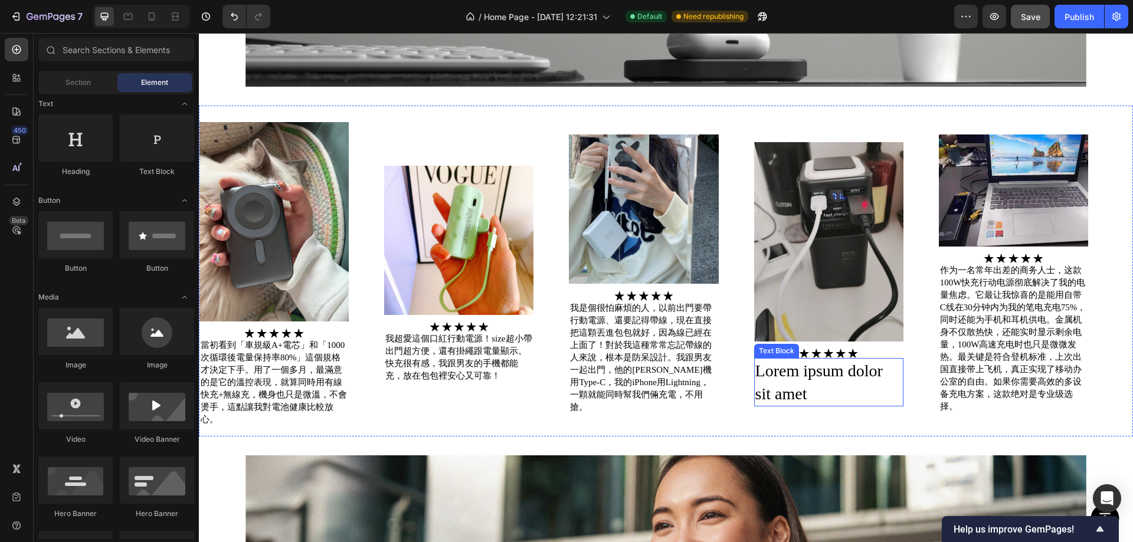
click at [827, 367] on div "Lorem ipsum dolor sit amet" at bounding box center [828, 382] width 149 height 48
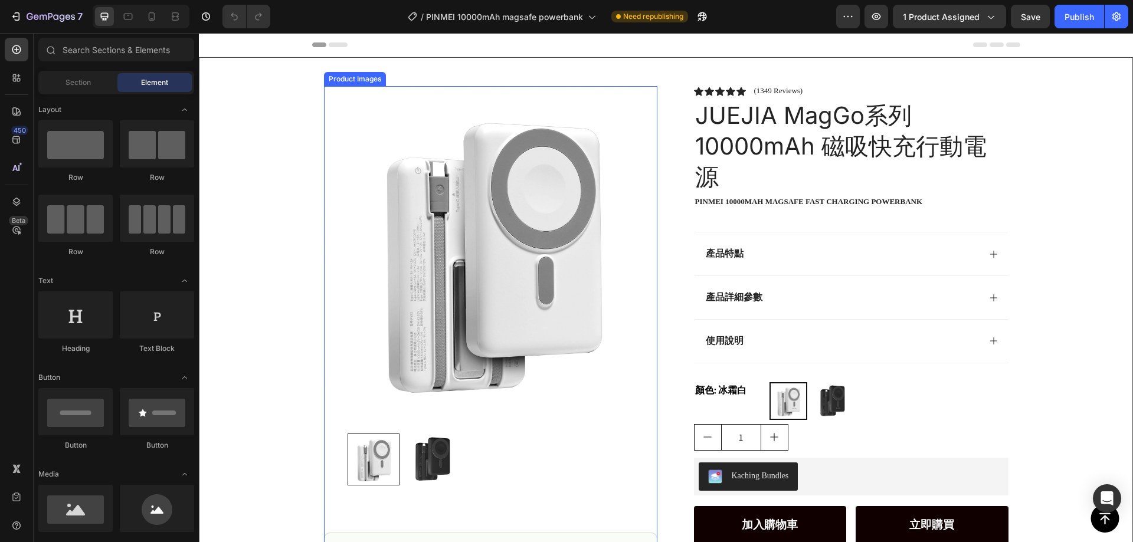
click at [434, 462] on img at bounding box center [432, 460] width 52 height 52
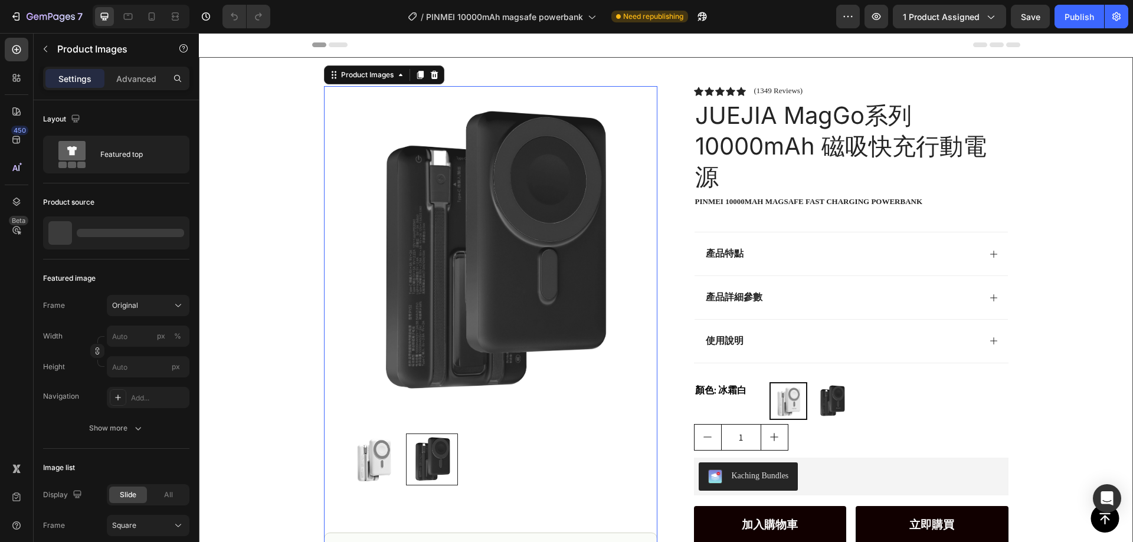
click at [359, 457] on img at bounding box center [374, 460] width 52 height 52
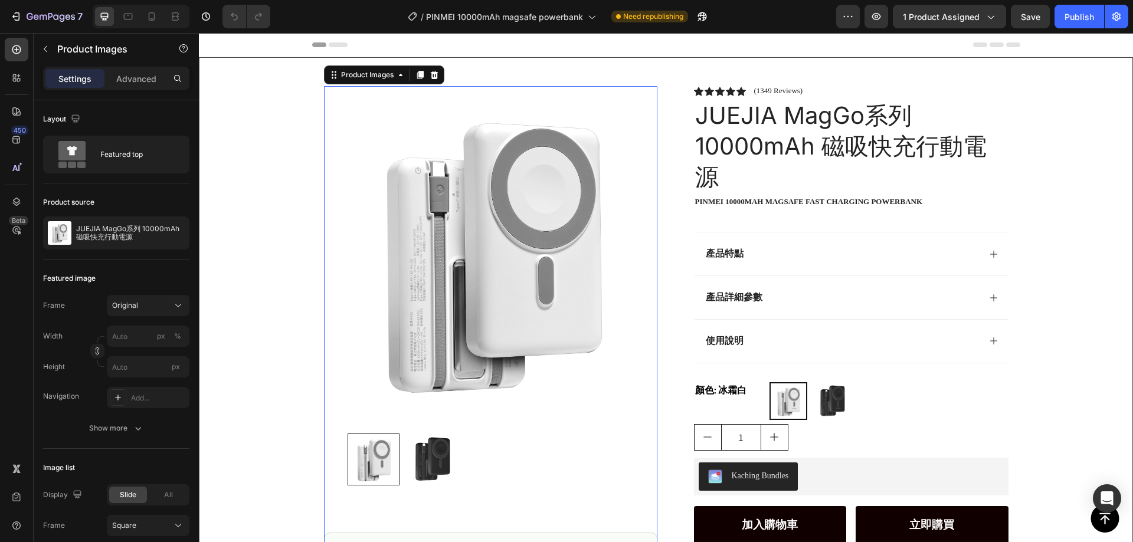
click at [415, 468] on img at bounding box center [432, 460] width 52 height 52
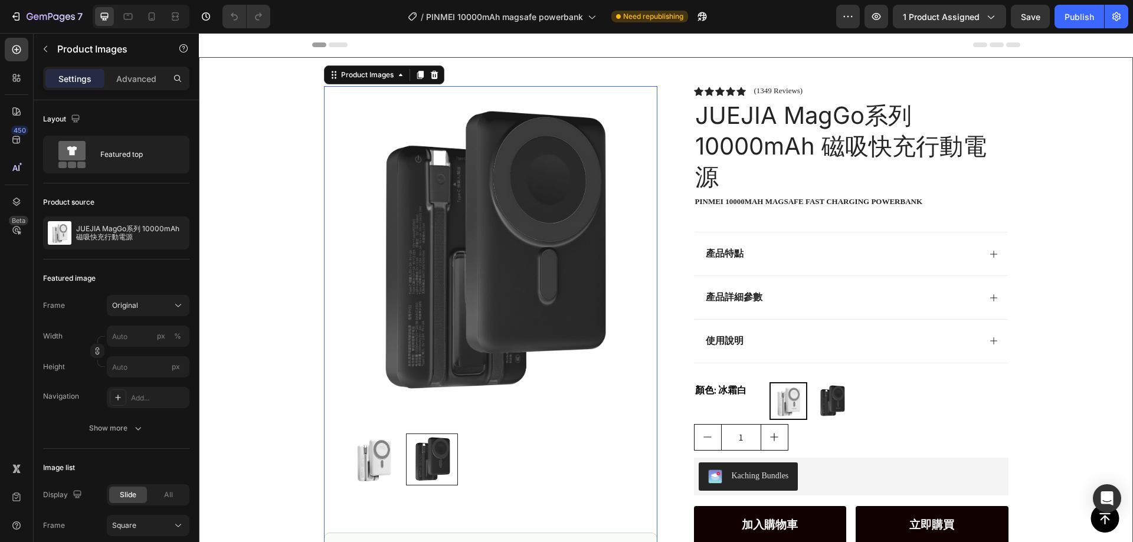
click at [371, 469] on img at bounding box center [374, 460] width 52 height 52
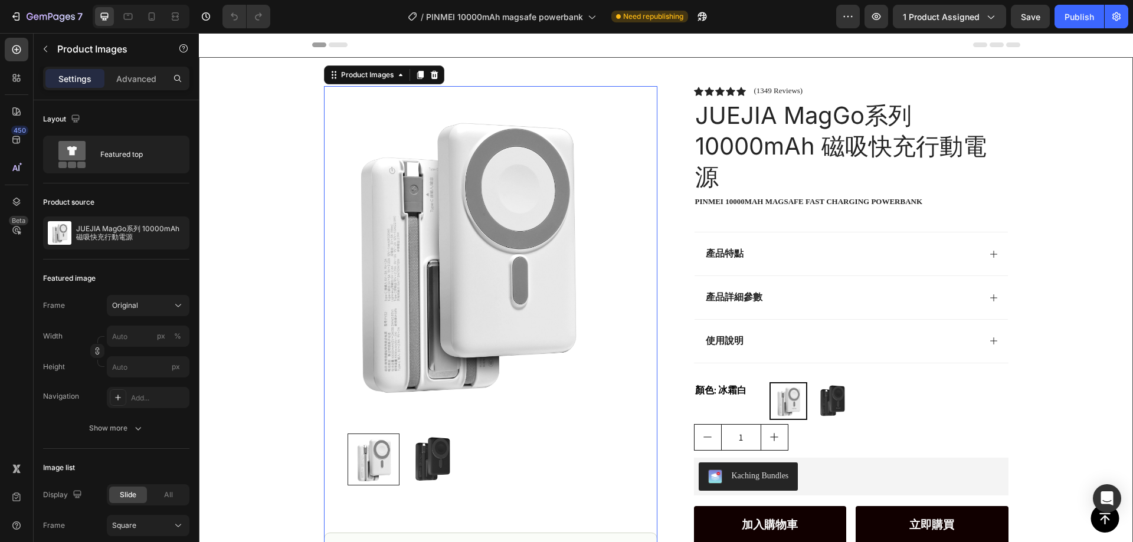
drag, startPoint x: 431, startPoint y: 462, endPoint x: 279, endPoint y: 339, distance: 196.0
click at [431, 463] on img at bounding box center [432, 460] width 52 height 52
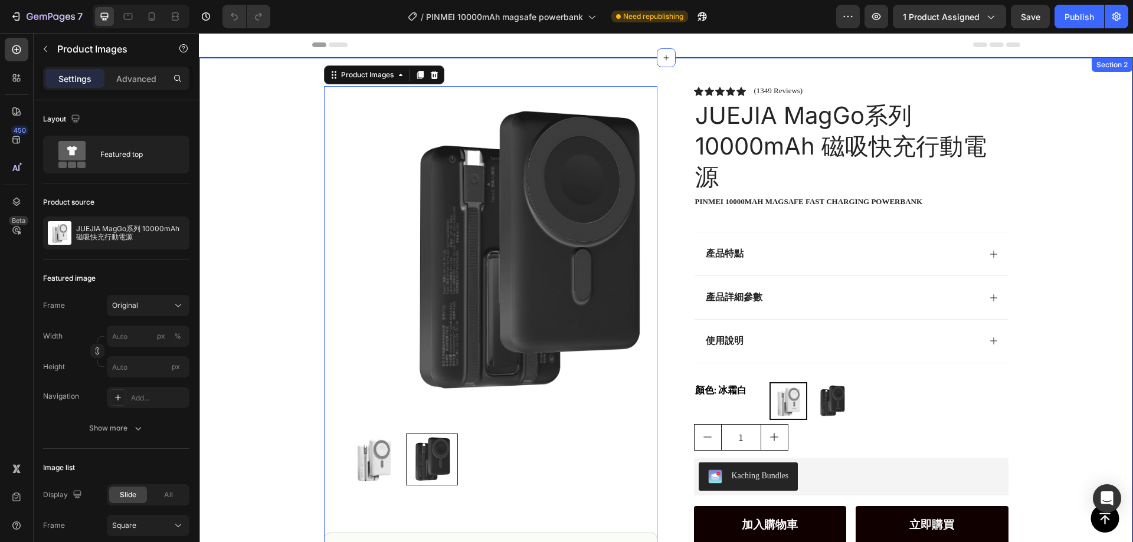
click at [239, 219] on div "Product Images 80 Image Icon Icon Icon Icon Icon Icon List “This skin cream is …" at bounding box center [665, 369] width 933 height 623
